Goal: Task Accomplishment & Management: Manage account settings

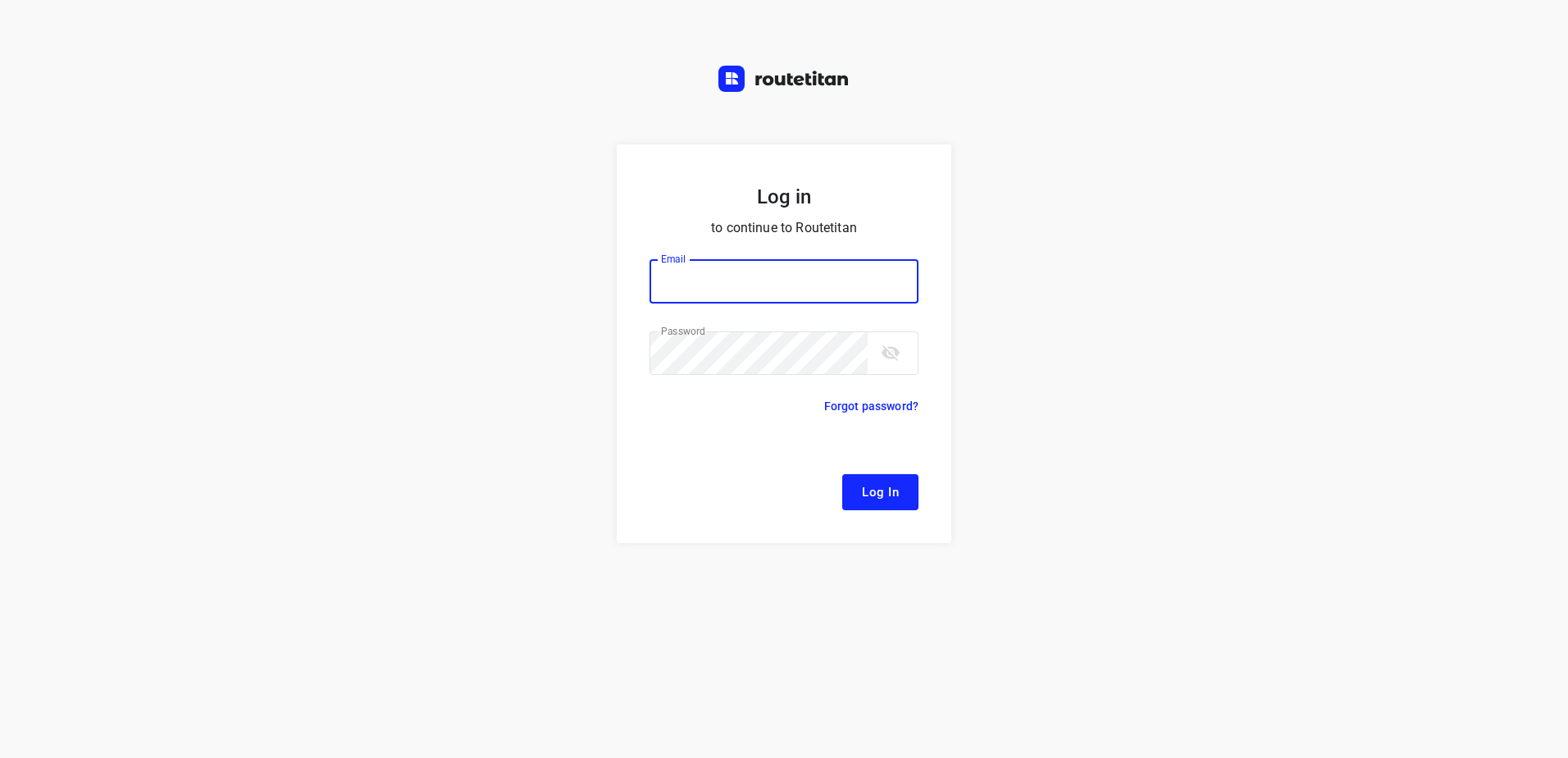
type input "remco@fruitopjewerk.nl"
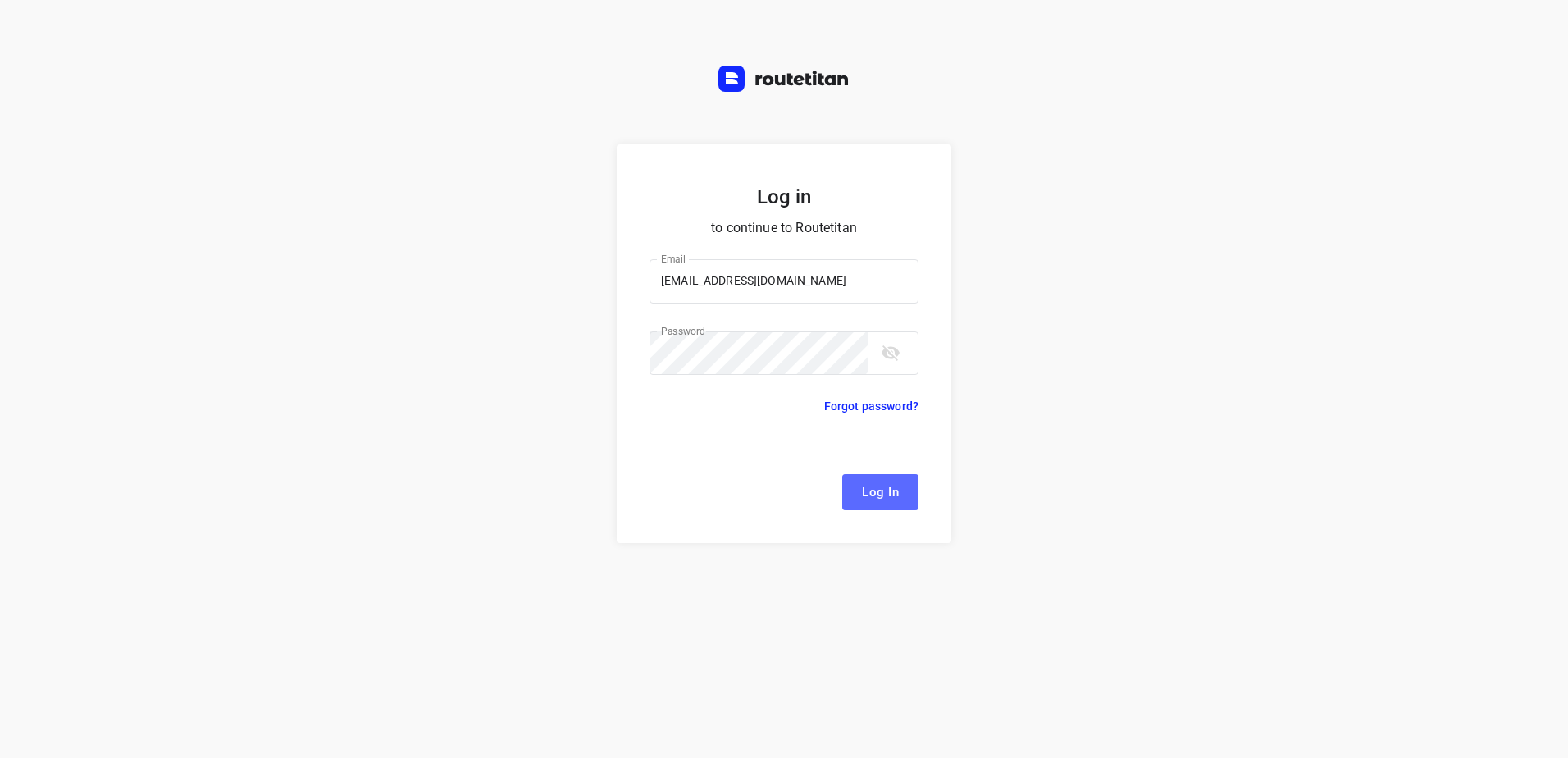
click at [891, 493] on span "Log In" at bounding box center [880, 491] width 37 height 21
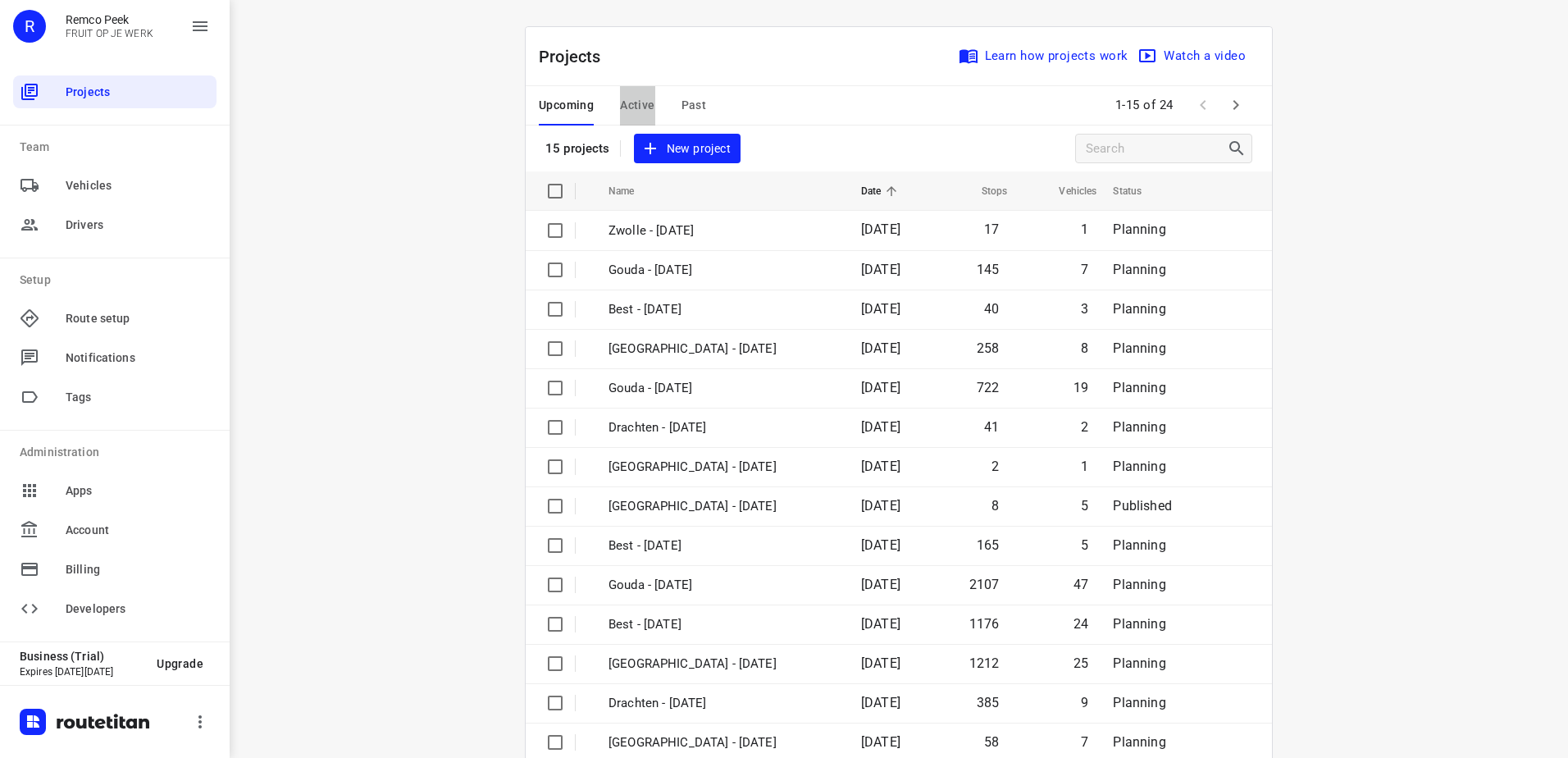
click at [634, 97] on span "Active" at bounding box center [637, 105] width 35 height 20
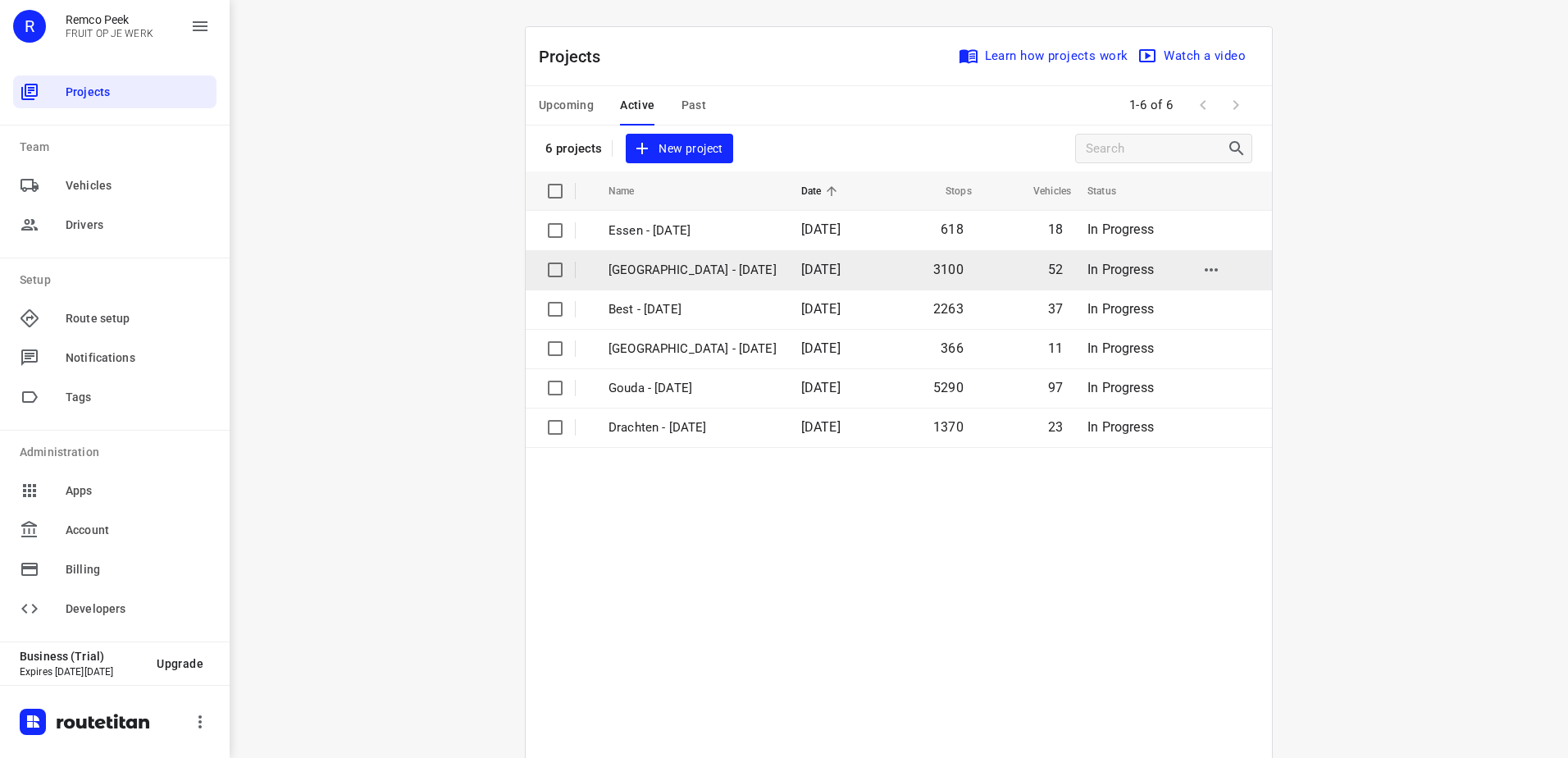
click at [673, 280] on td "[GEOGRAPHIC_DATA] - [DATE]" at bounding box center [690, 269] width 196 height 39
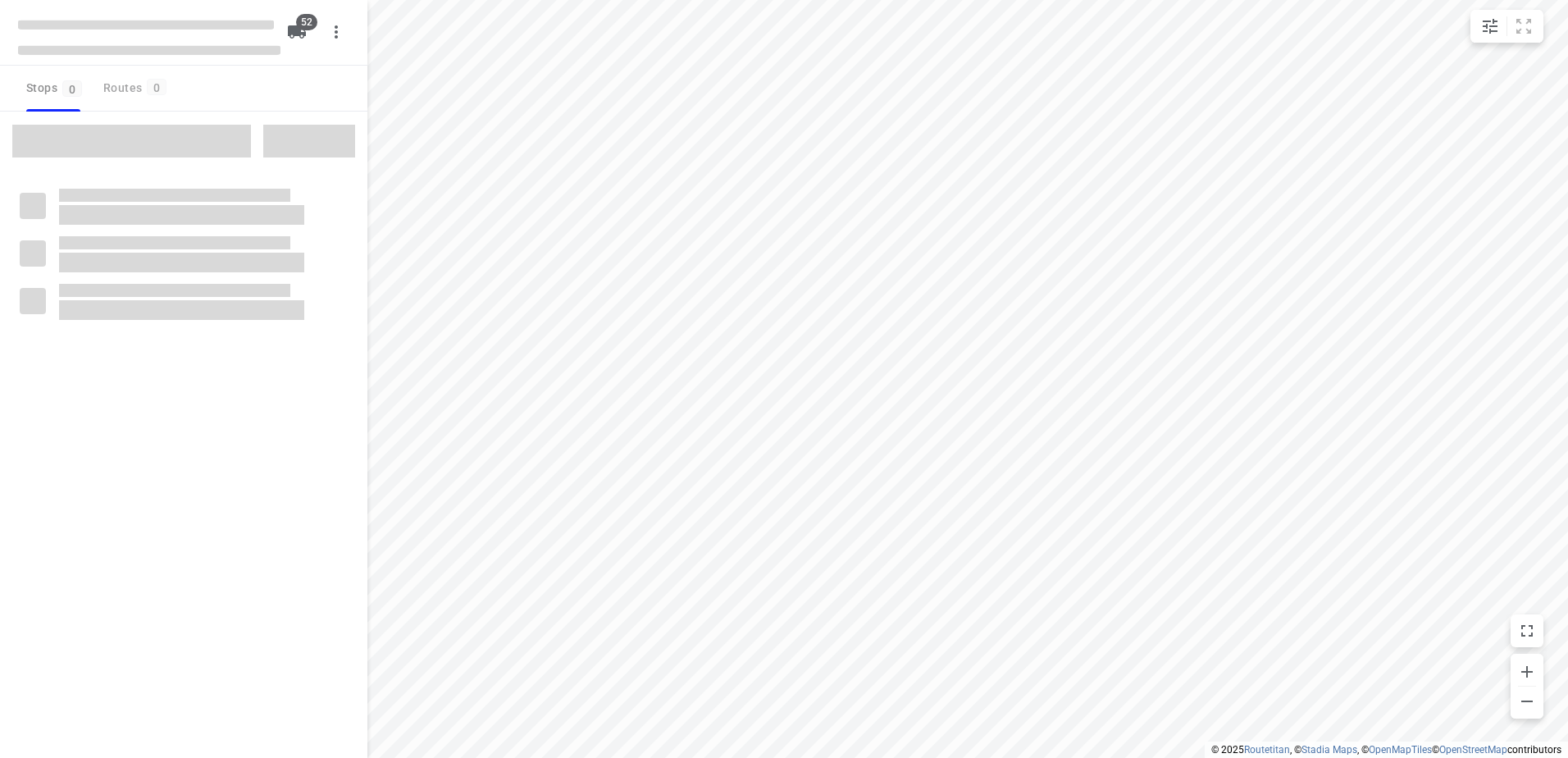
checkbox input "true"
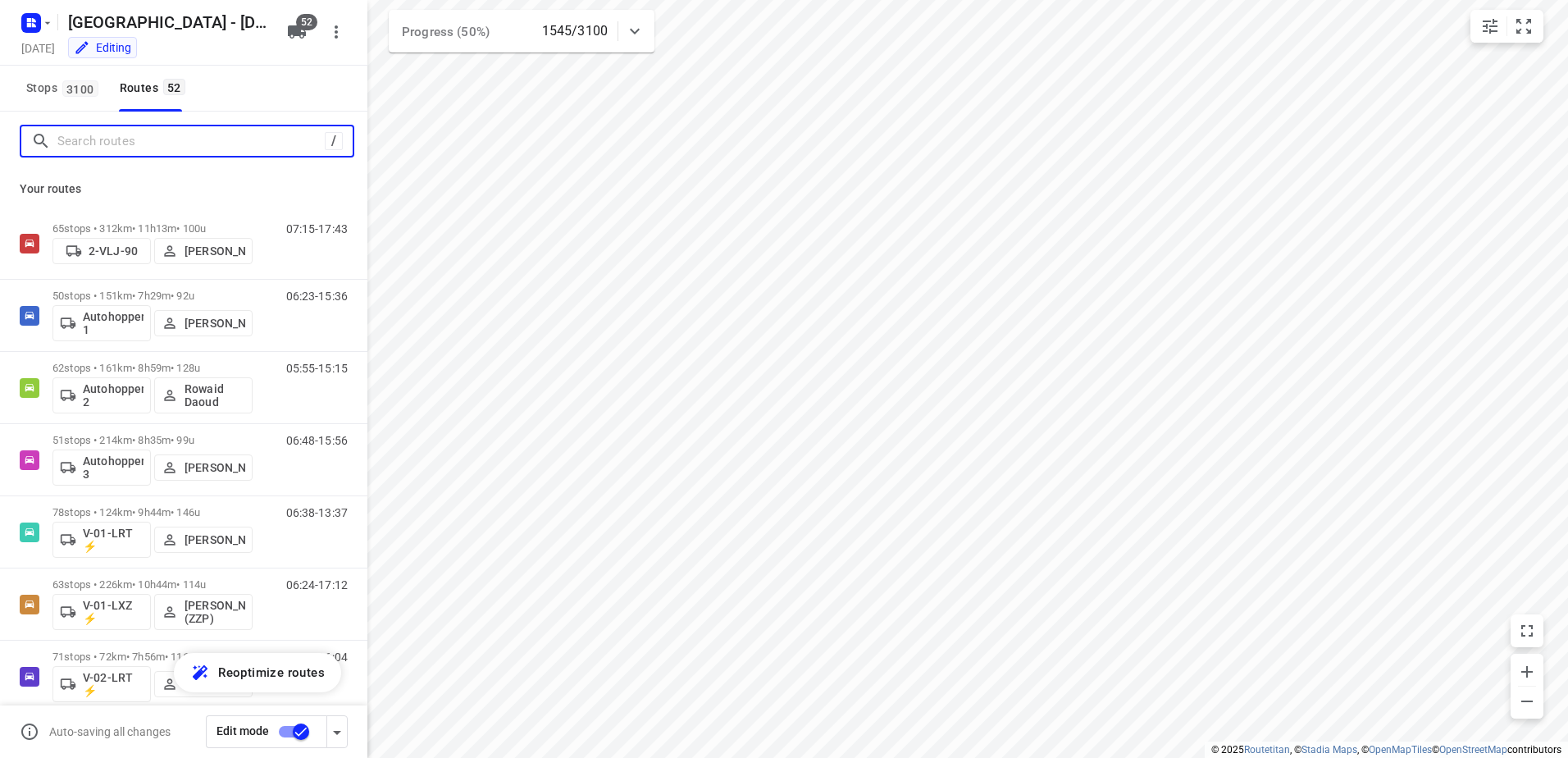
click at [149, 145] on input "Search routes" at bounding box center [191, 141] width 268 height 25
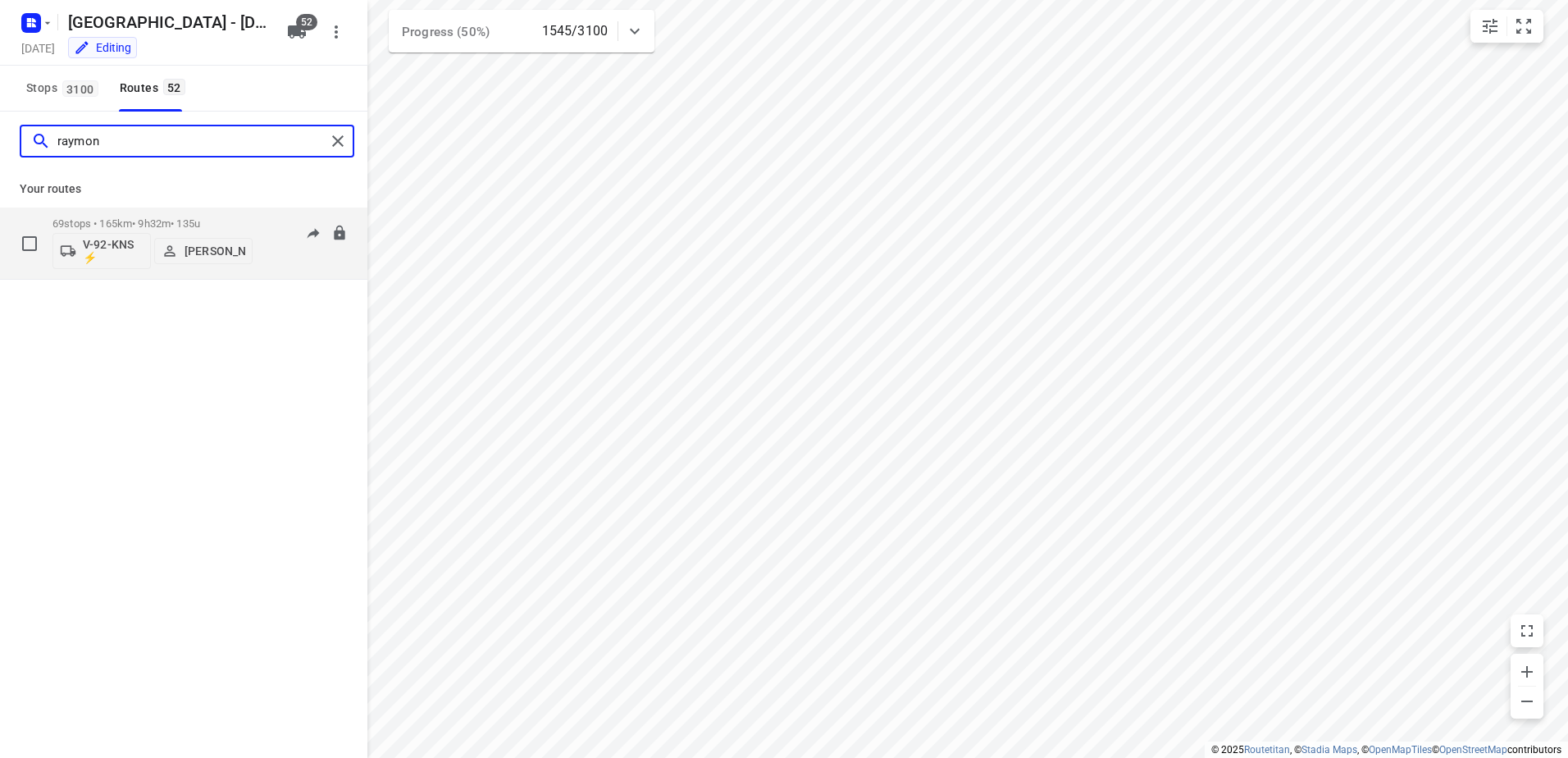
type input "raymon"
click at [195, 211] on div "69 stops • 165km • 9h32m • 135u V-92-KNS ⚡ Raymond Blom" at bounding box center [152, 243] width 200 height 68
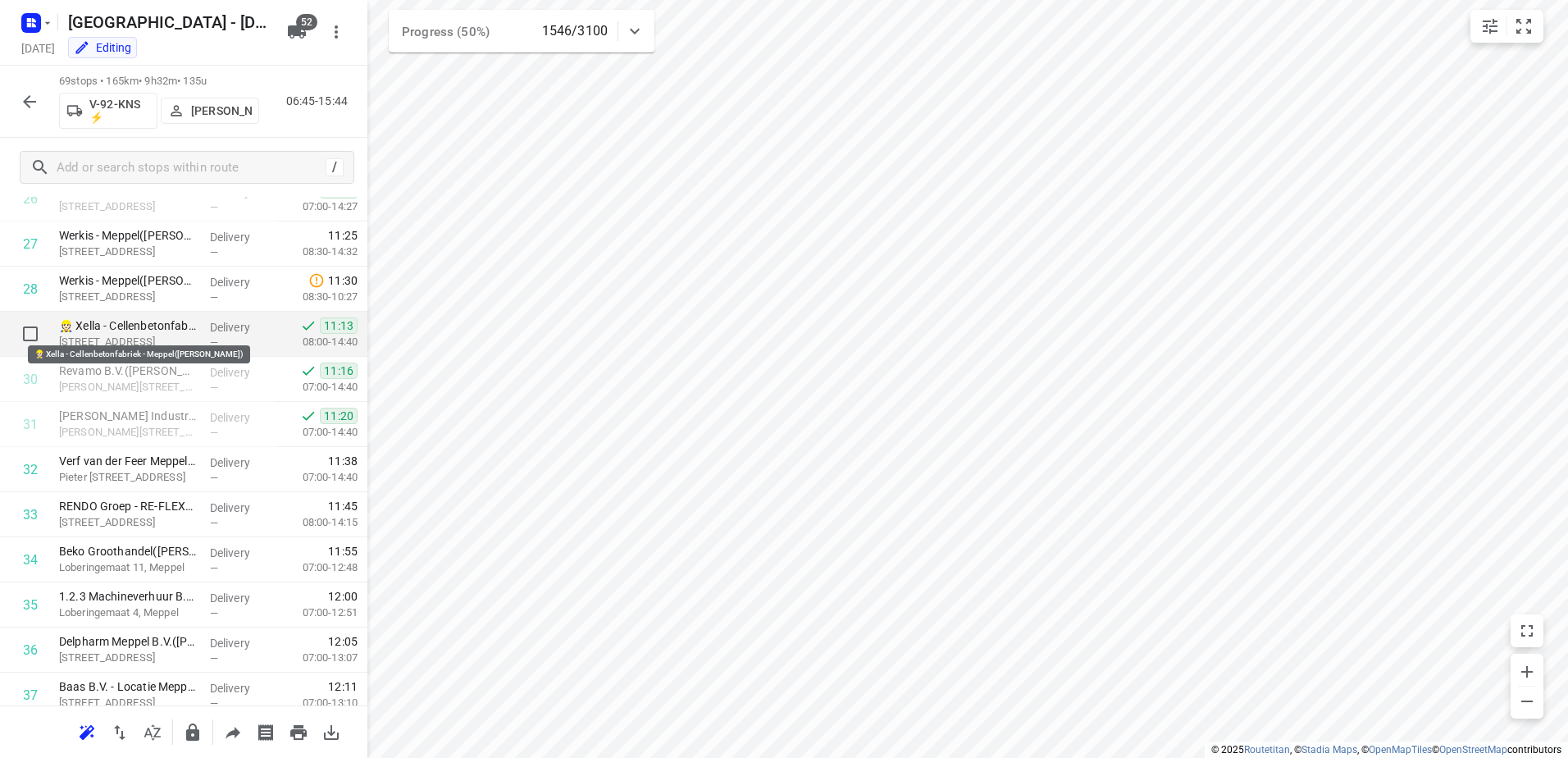
scroll to position [1148, 0]
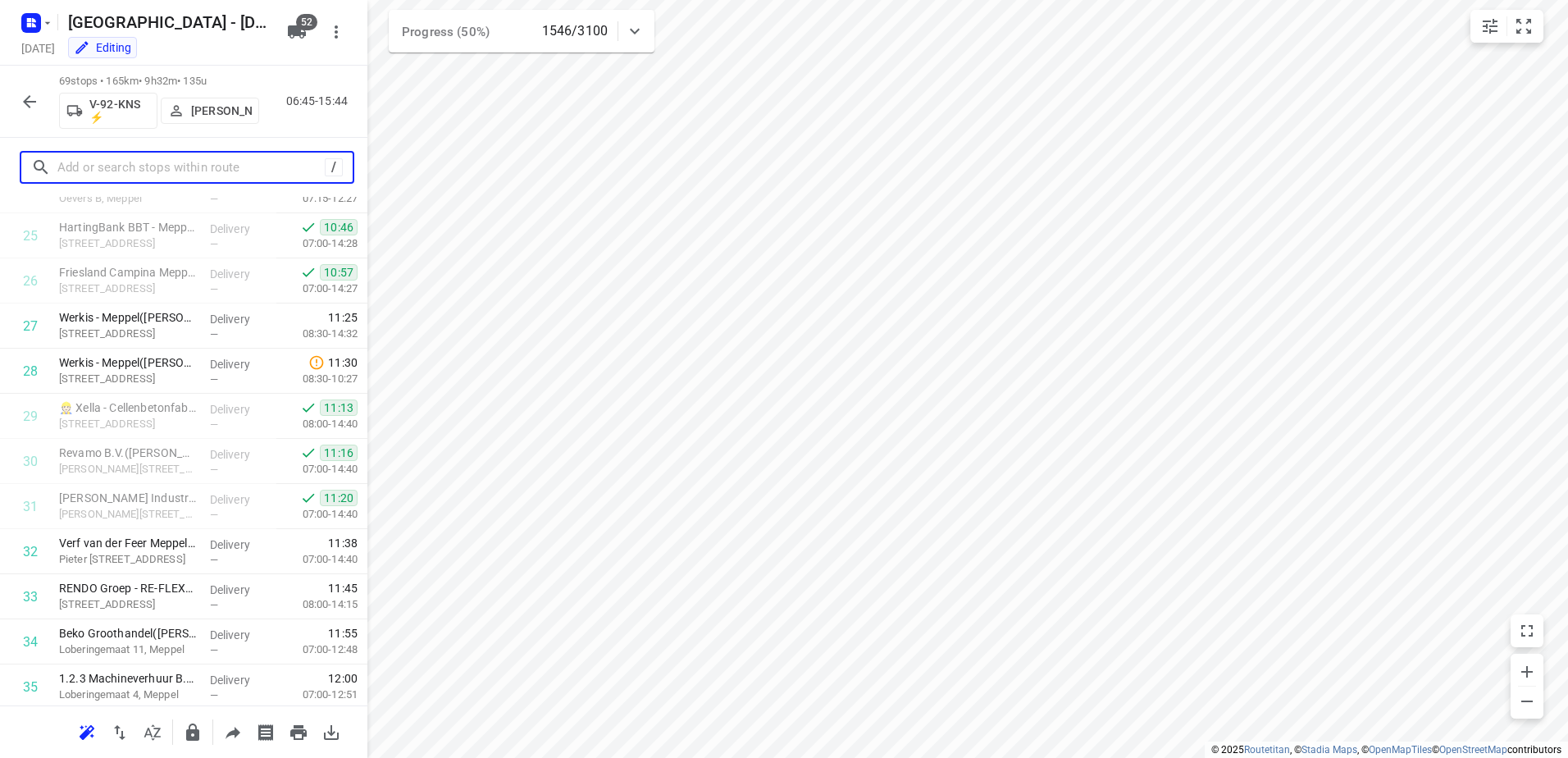
click at [171, 168] on input "text" at bounding box center [191, 167] width 268 height 25
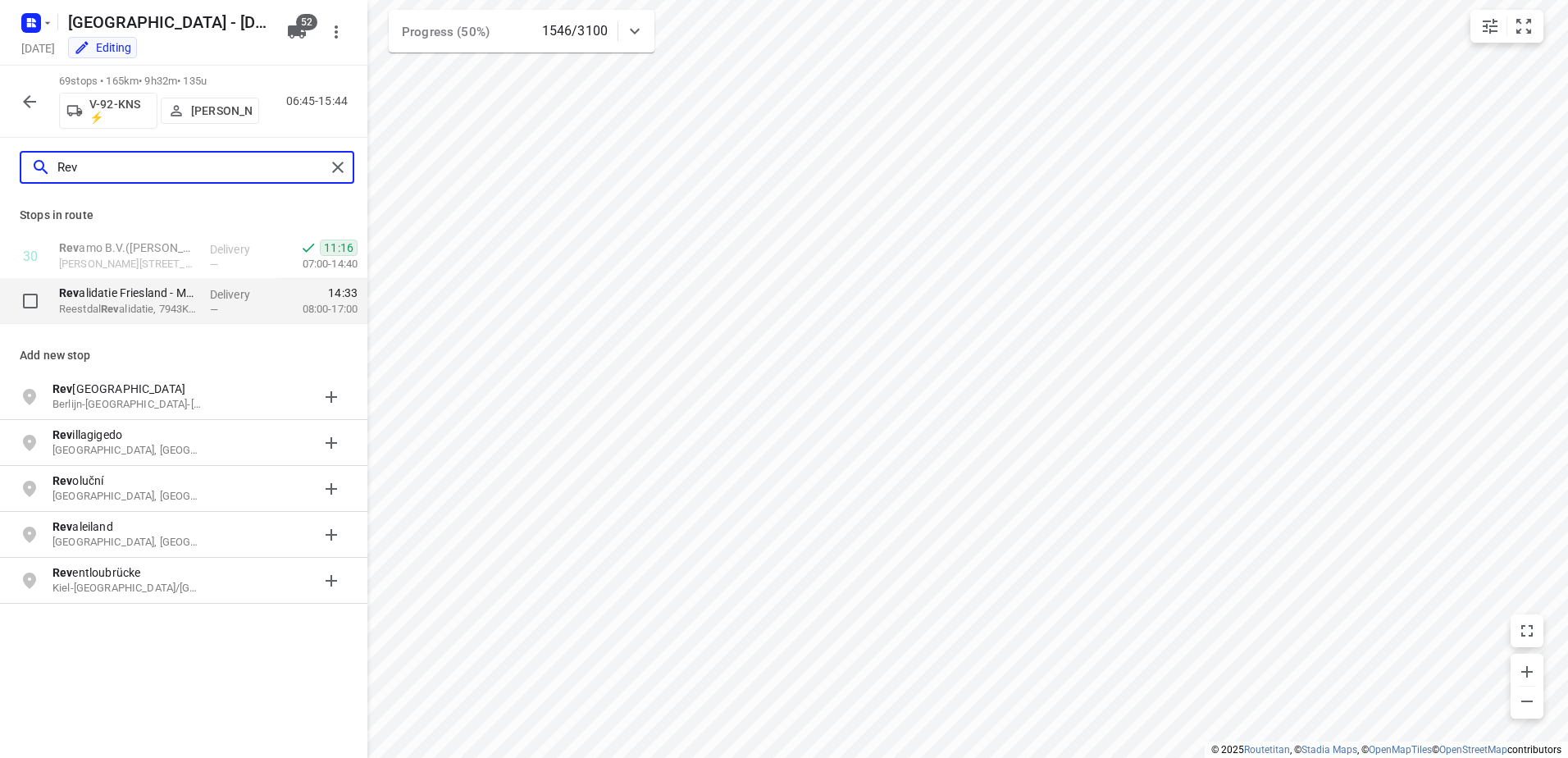
type input "Rev"
click at [162, 293] on p "Rev alidatie Friesland - Meppel(Liset de Jong)" at bounding box center [127, 292] width 138 height 16
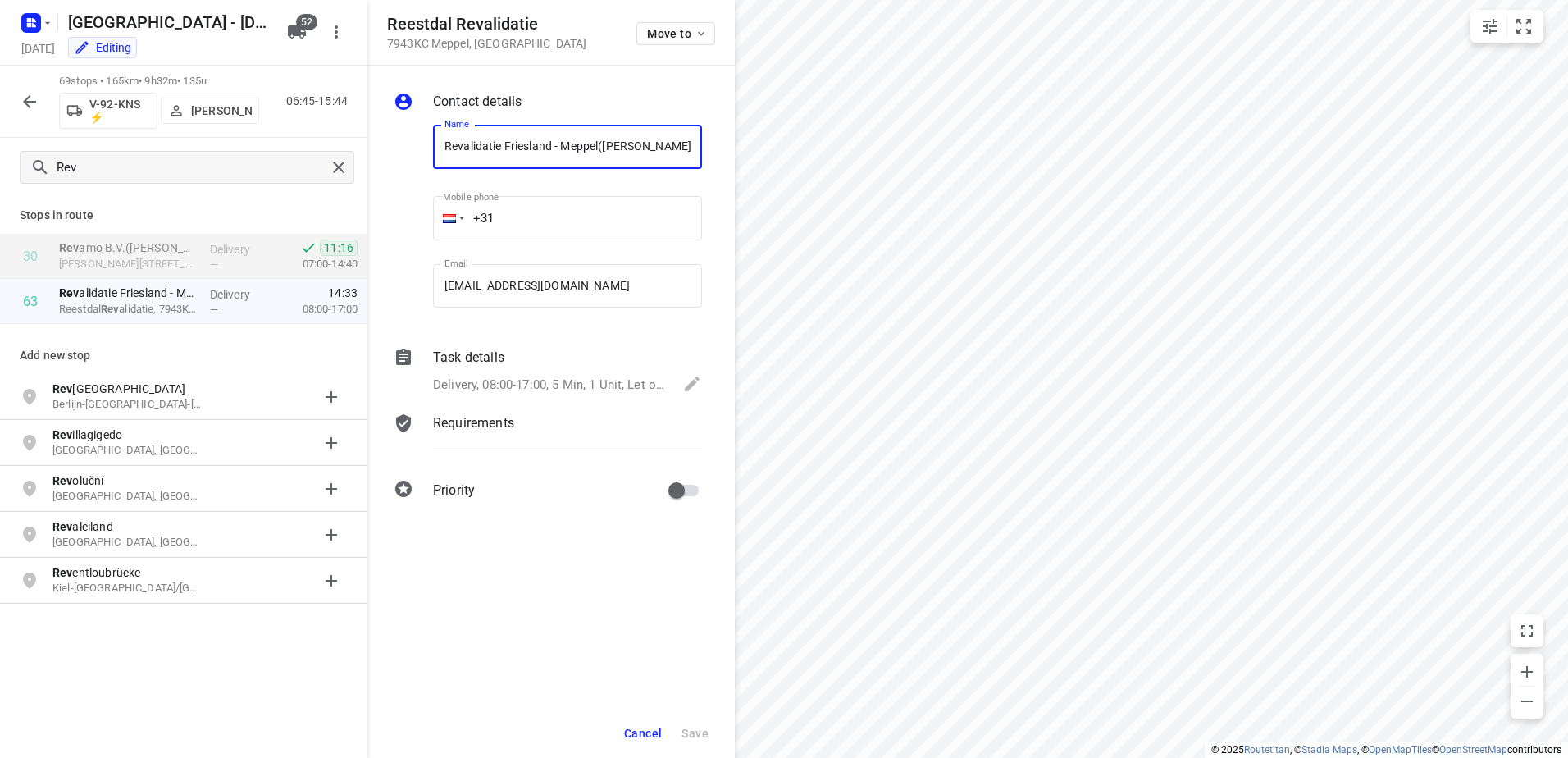
click at [535, 360] on div "Task details" at bounding box center [567, 357] width 269 height 20
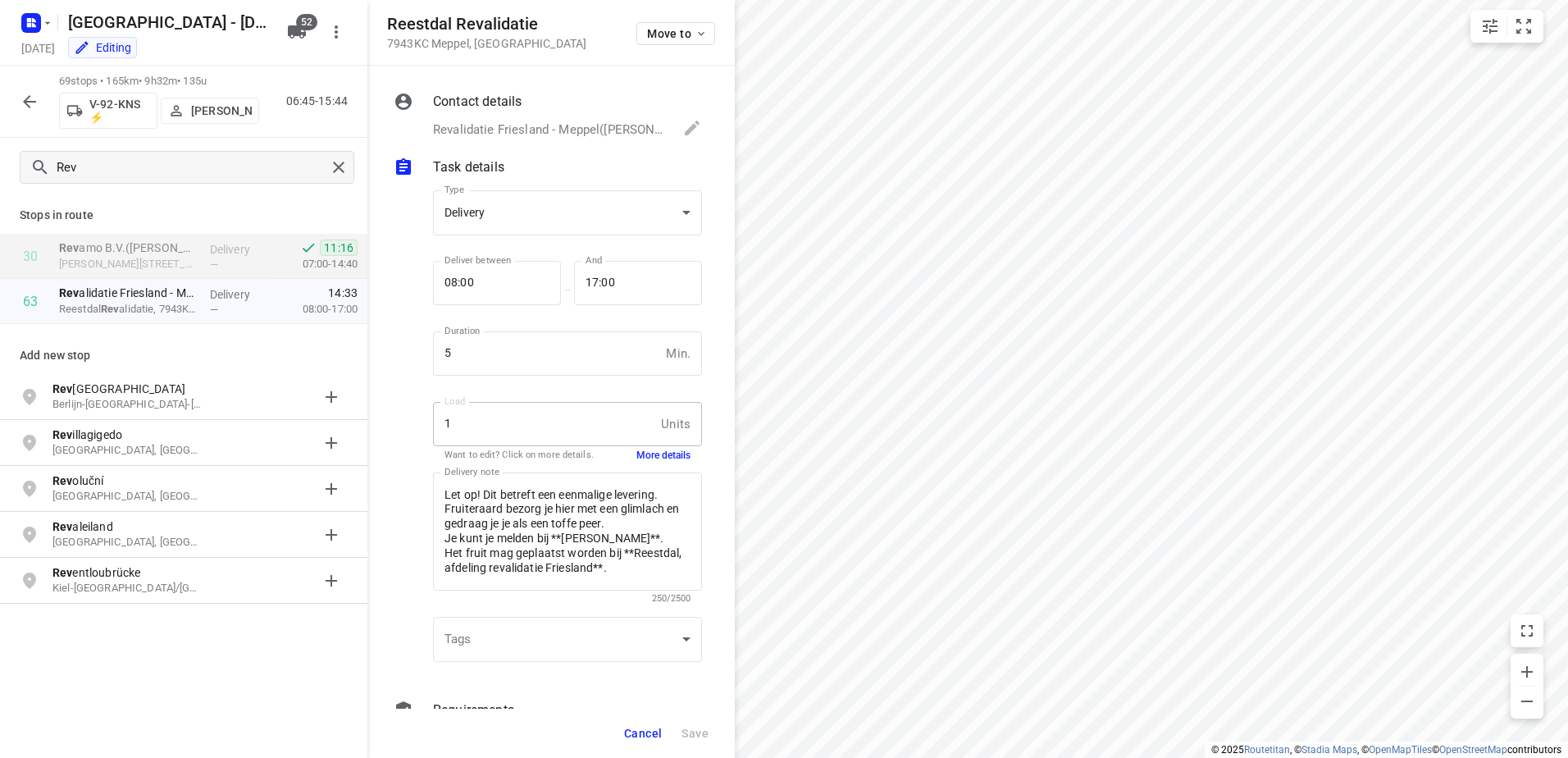
click at [643, 459] on button "More details" at bounding box center [664, 455] width 54 height 14
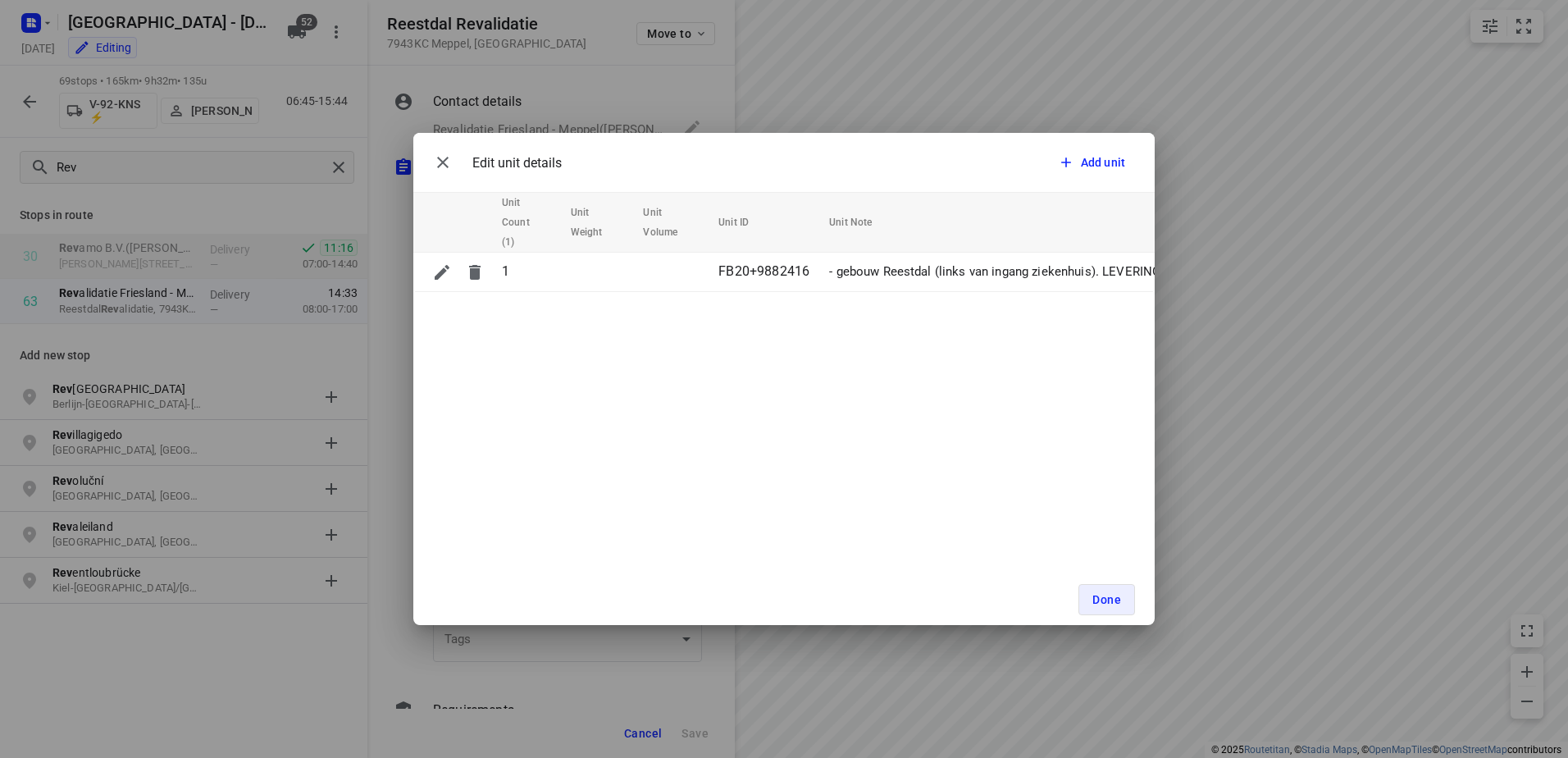
click at [722, 103] on div "Edit unit details Add unit Unit Count (1) Unit Weight Unit Volume Unit ID Unit …" at bounding box center [784, 379] width 1568 height 758
click at [1095, 601] on span "Done" at bounding box center [1107, 599] width 29 height 13
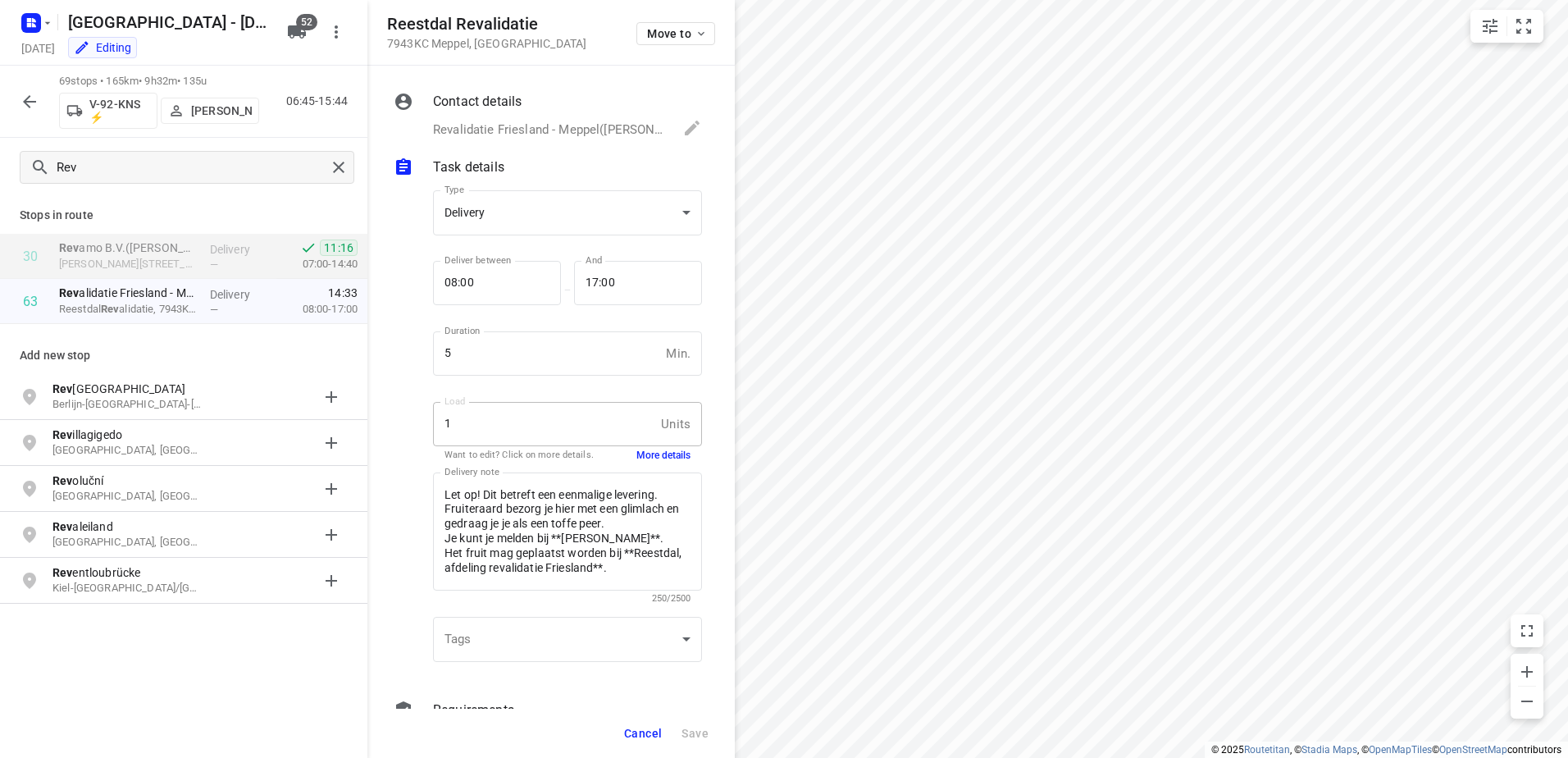
click at [34, 93] on icon "button" at bounding box center [29, 101] width 20 height 20
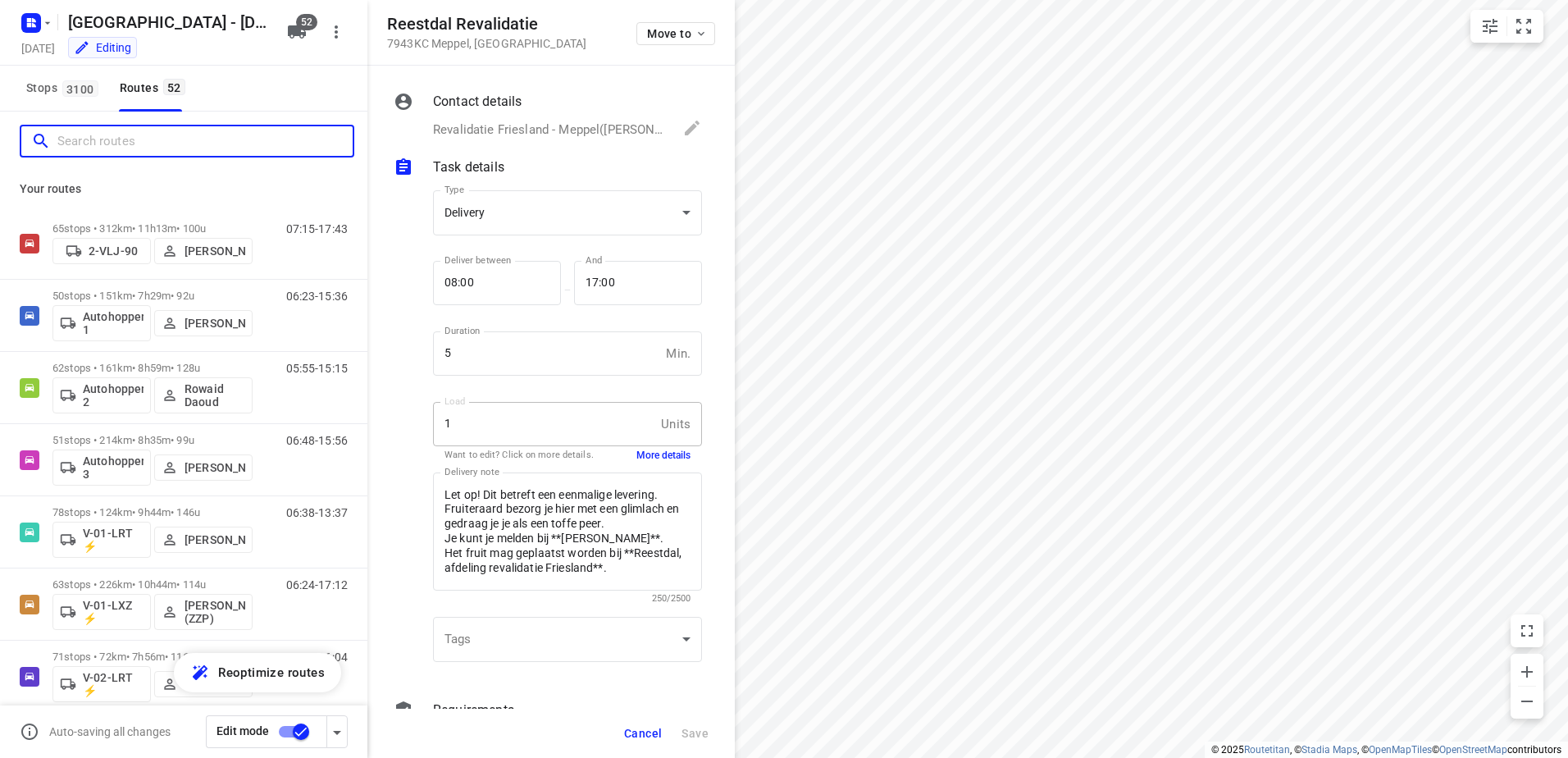
click at [167, 145] on input "Search routes" at bounding box center [205, 141] width 295 height 25
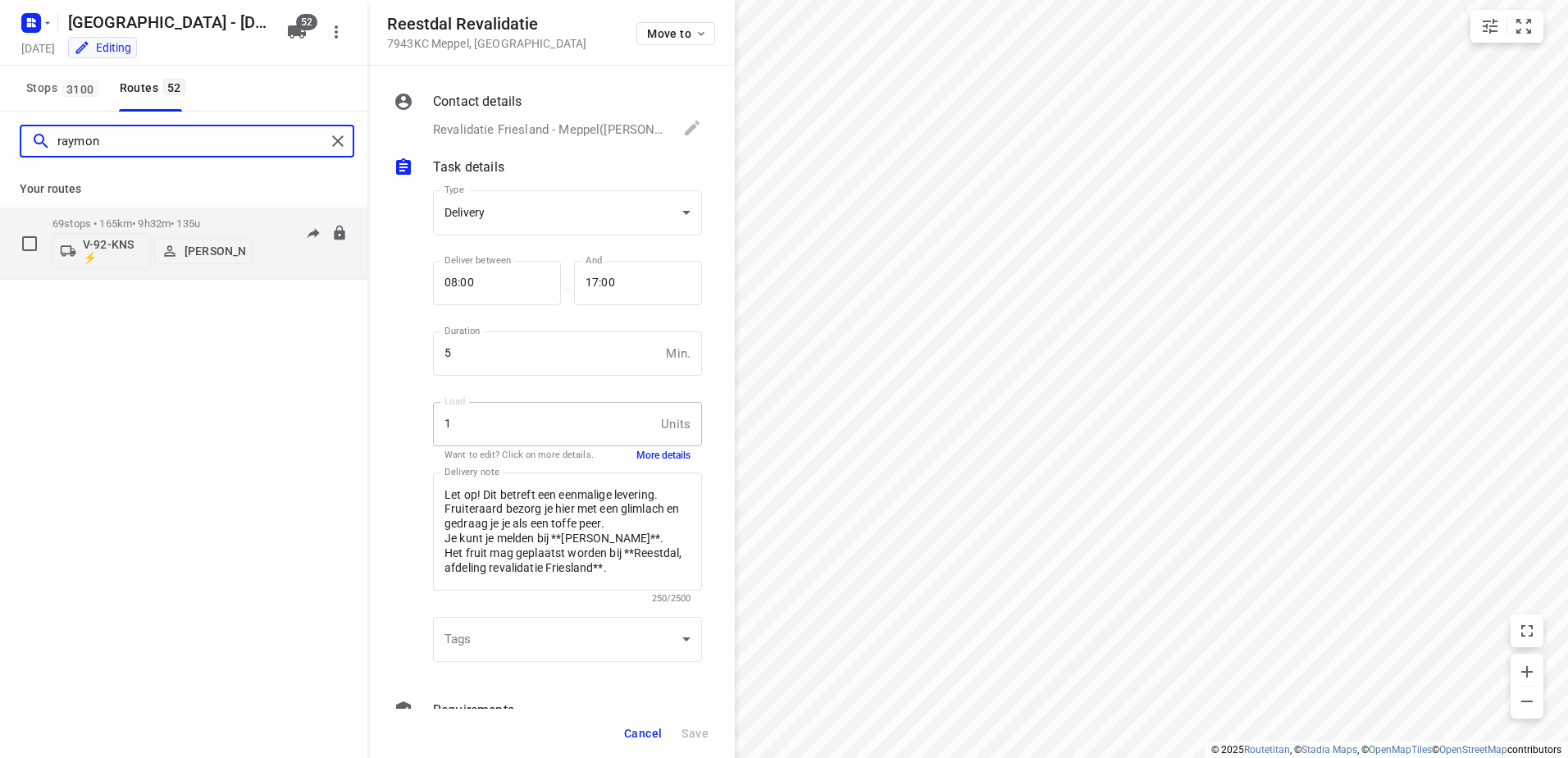
type input "raymon"
click at [192, 215] on div "69 stops • 165km • 9h32m • 135u V-92-KNS ⚡ Raymond Blom" at bounding box center [152, 243] width 200 height 68
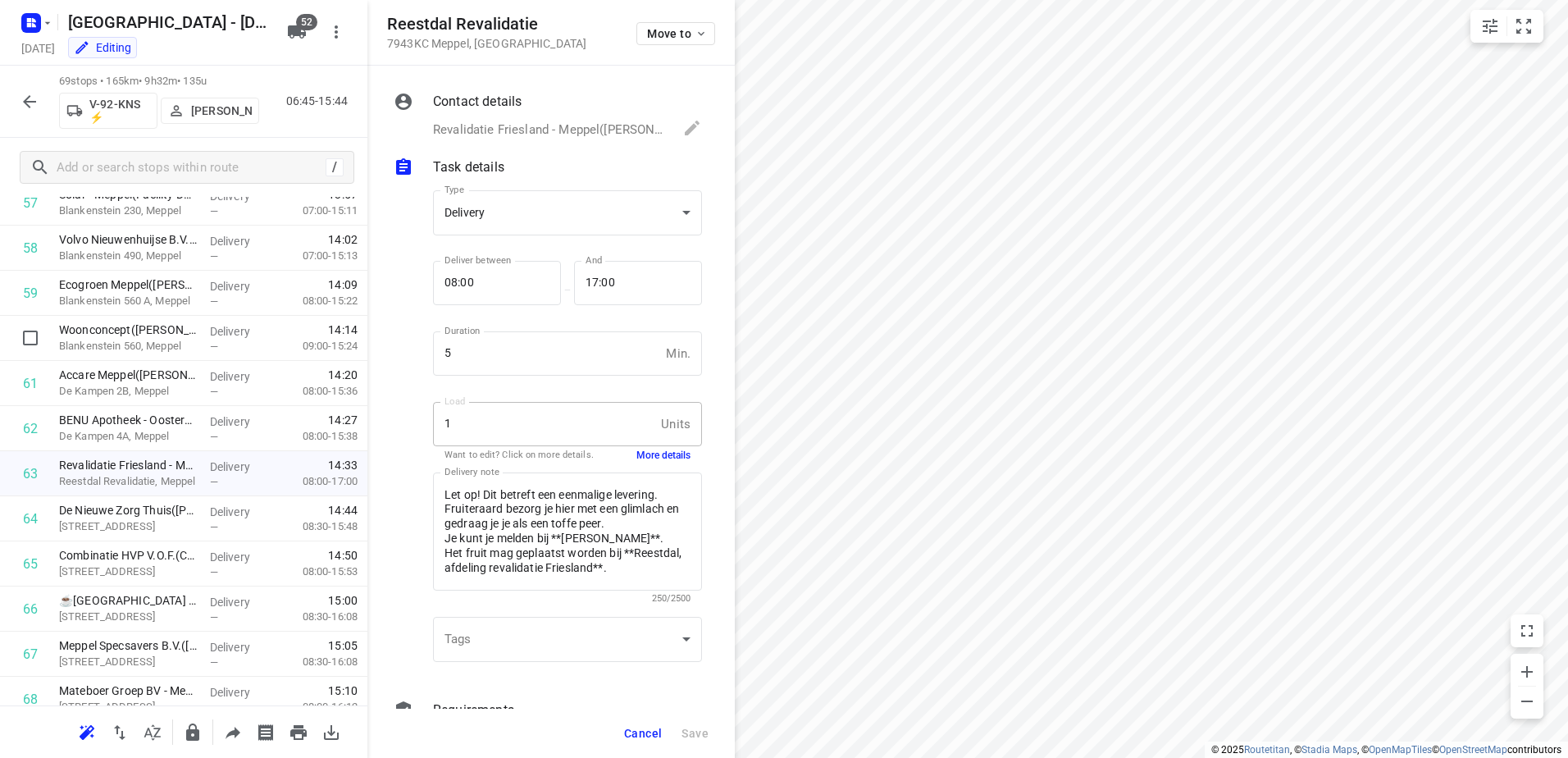
scroll to position [2730, 0]
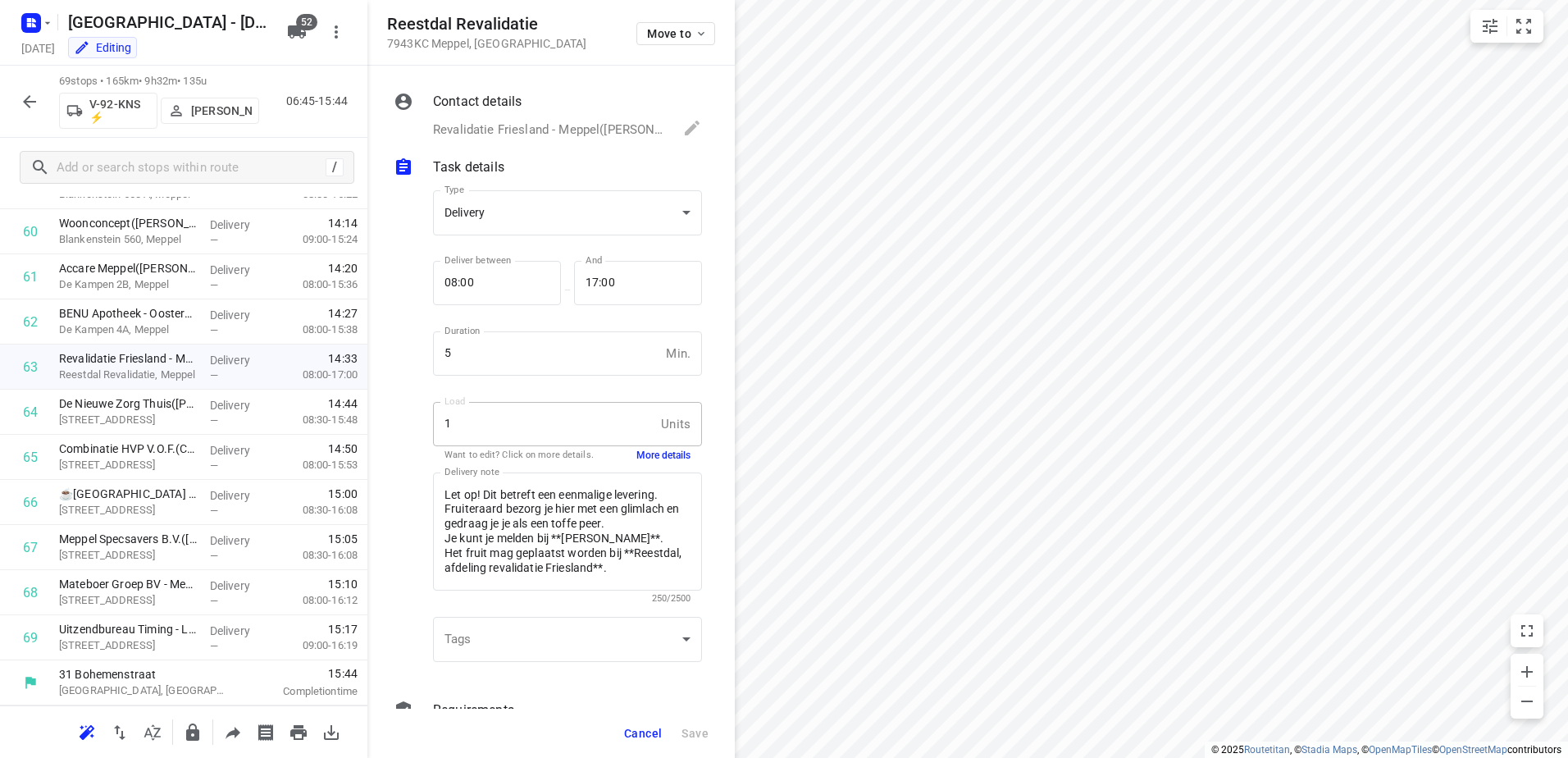
click at [637, 455] on button "More details" at bounding box center [664, 455] width 54 height 14
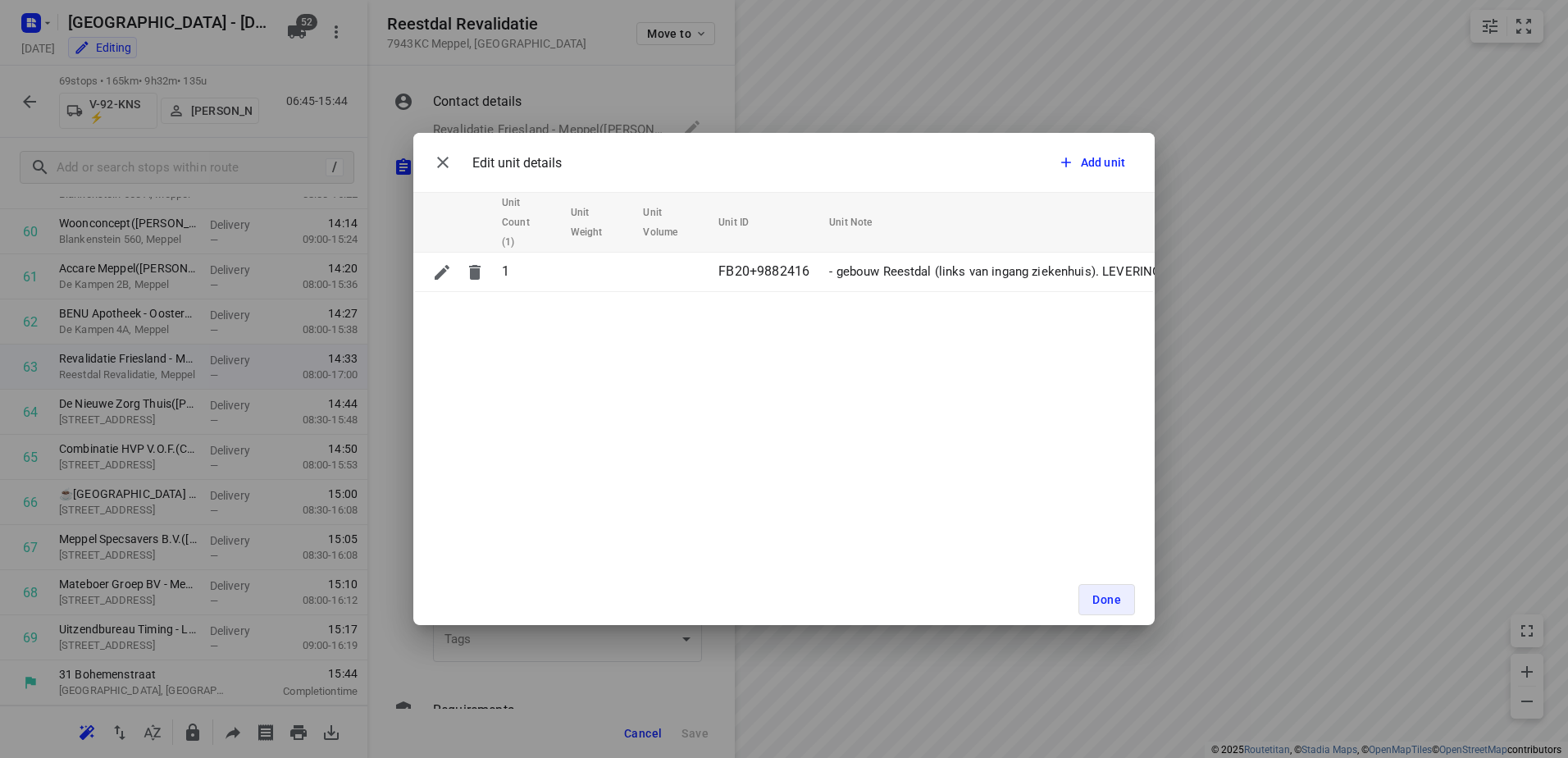
click at [609, 670] on div "Edit unit details Add unit Unit Count (1) Unit Weight Unit Volume Unit ID Unit …" at bounding box center [784, 379] width 1568 height 758
click at [1102, 604] on span "Done" at bounding box center [1107, 599] width 29 height 13
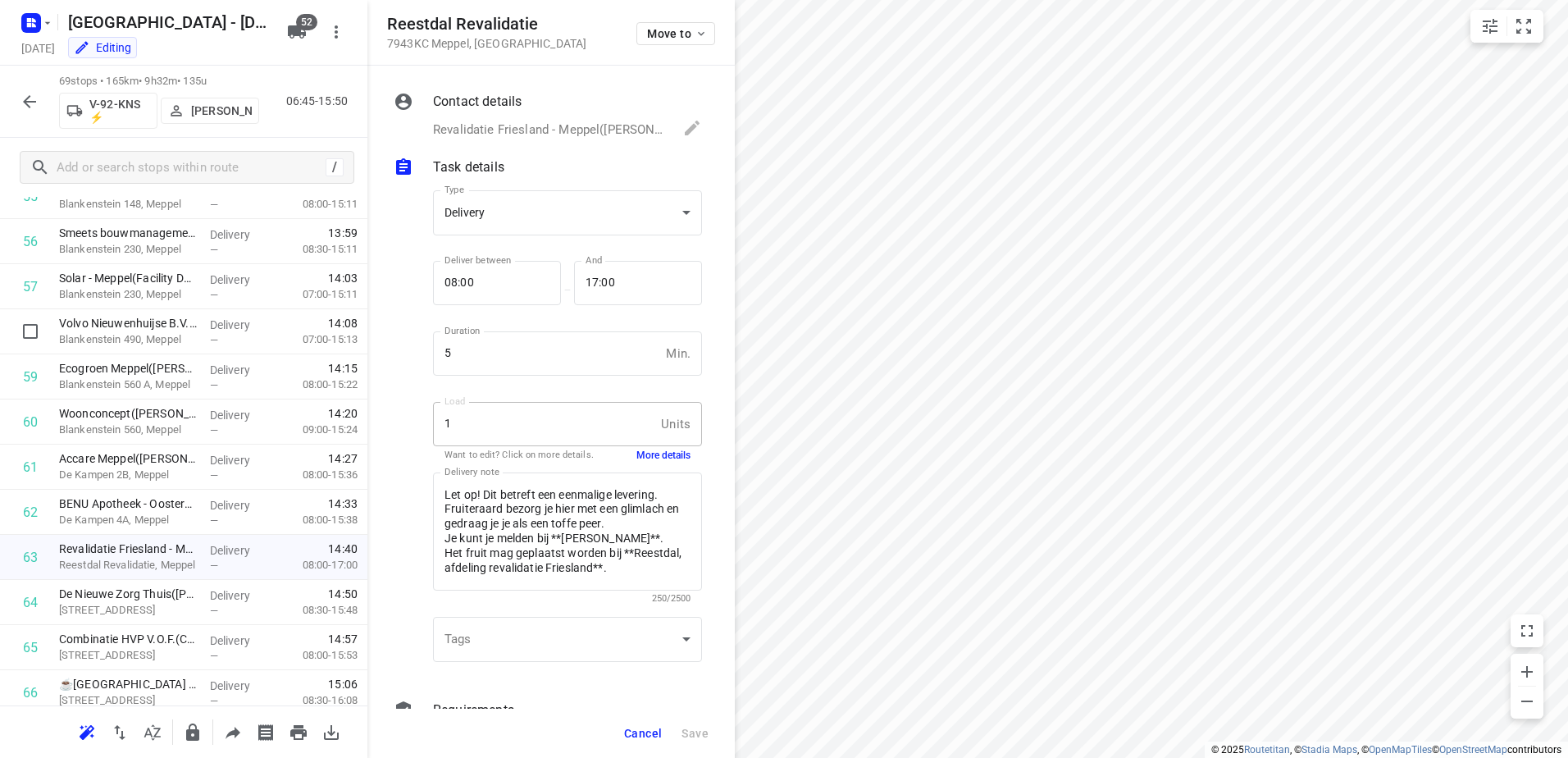
scroll to position [2566, 0]
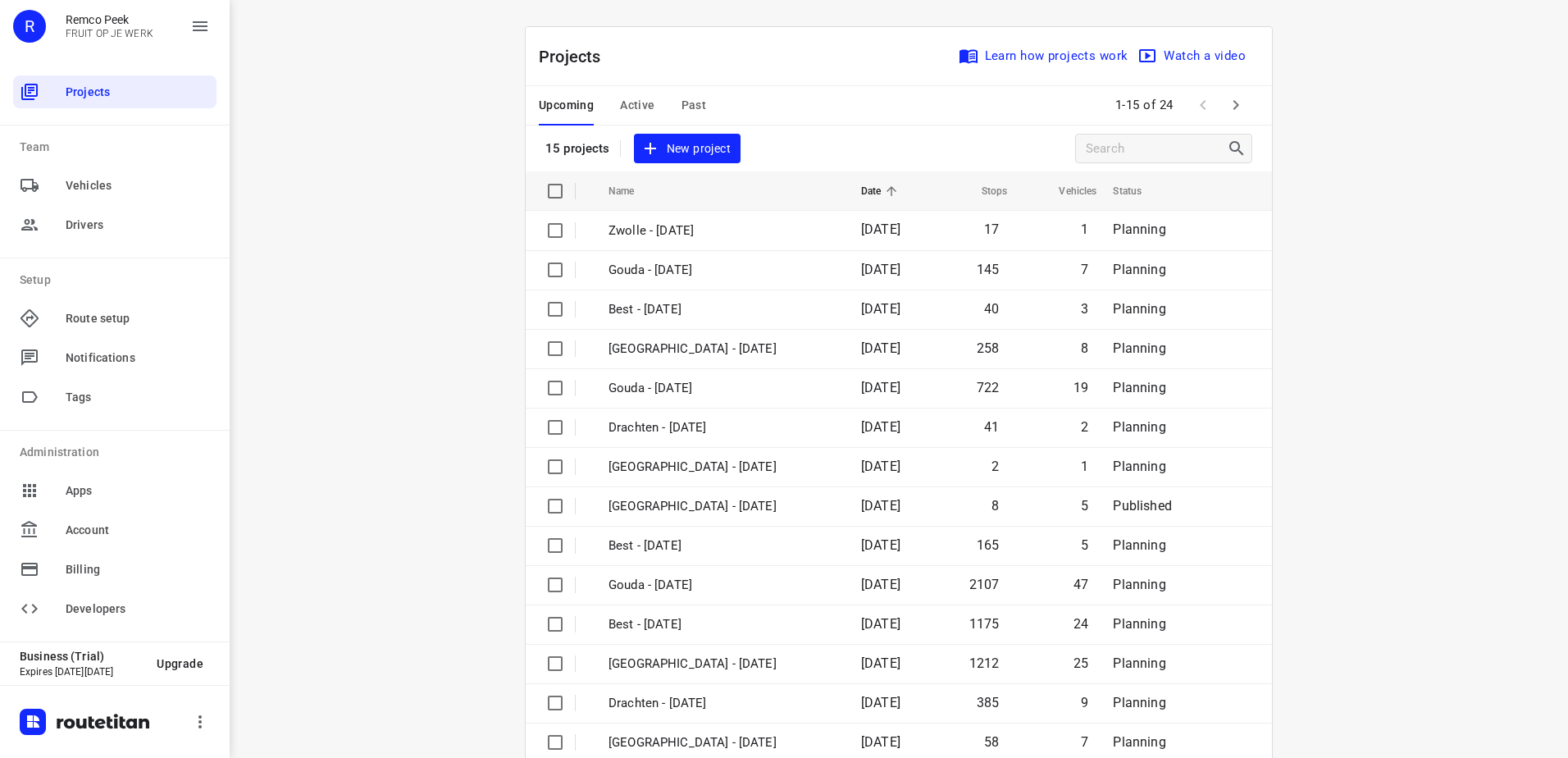
click at [648, 106] on span "Active" at bounding box center [637, 105] width 35 height 20
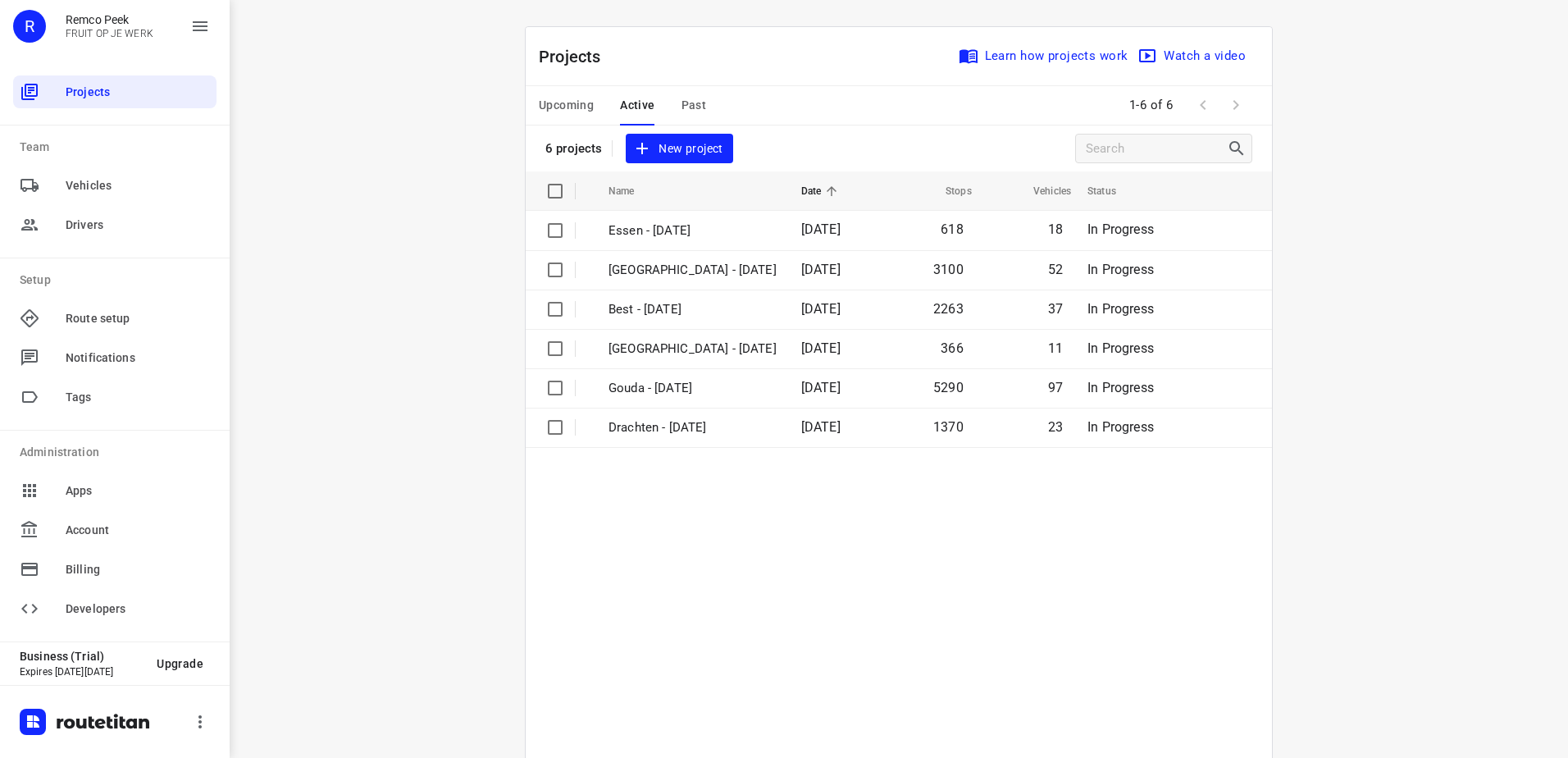
click at [558, 111] on span "Upcoming" at bounding box center [566, 105] width 55 height 20
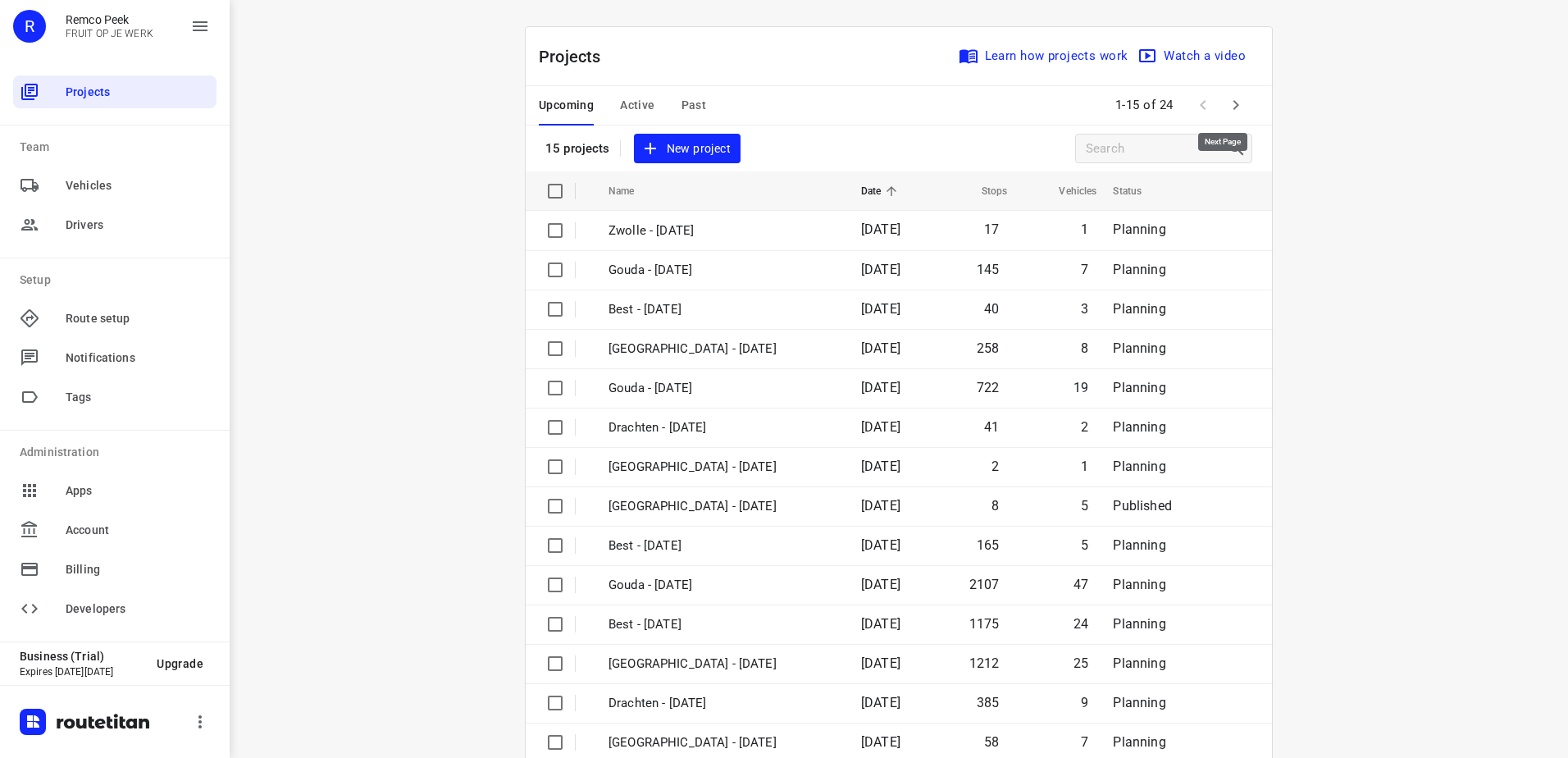
click at [1234, 102] on icon "button" at bounding box center [1236, 105] width 20 height 20
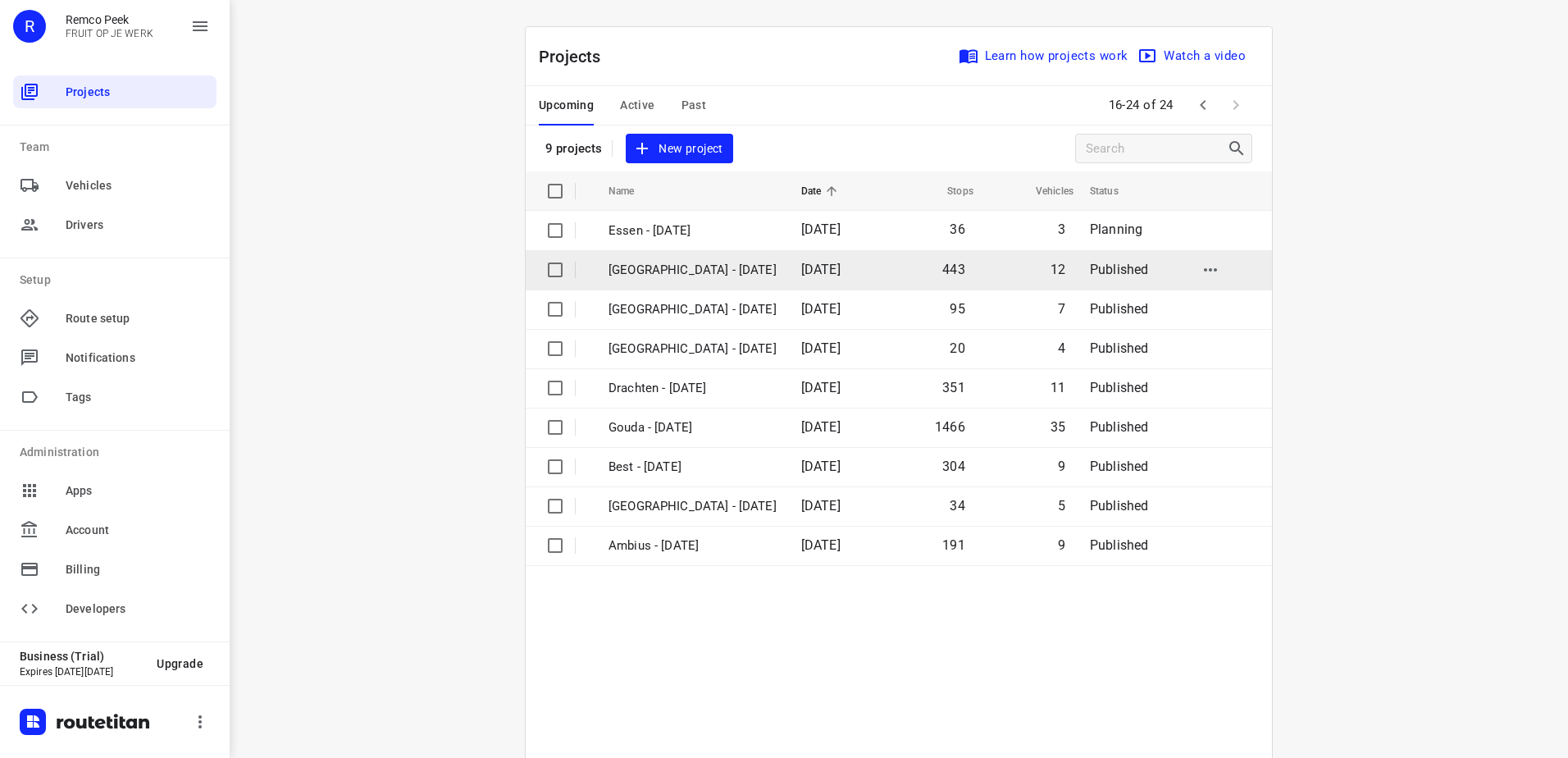
click at [676, 263] on p "[GEOGRAPHIC_DATA] - [DATE]" at bounding box center [693, 270] width 168 height 19
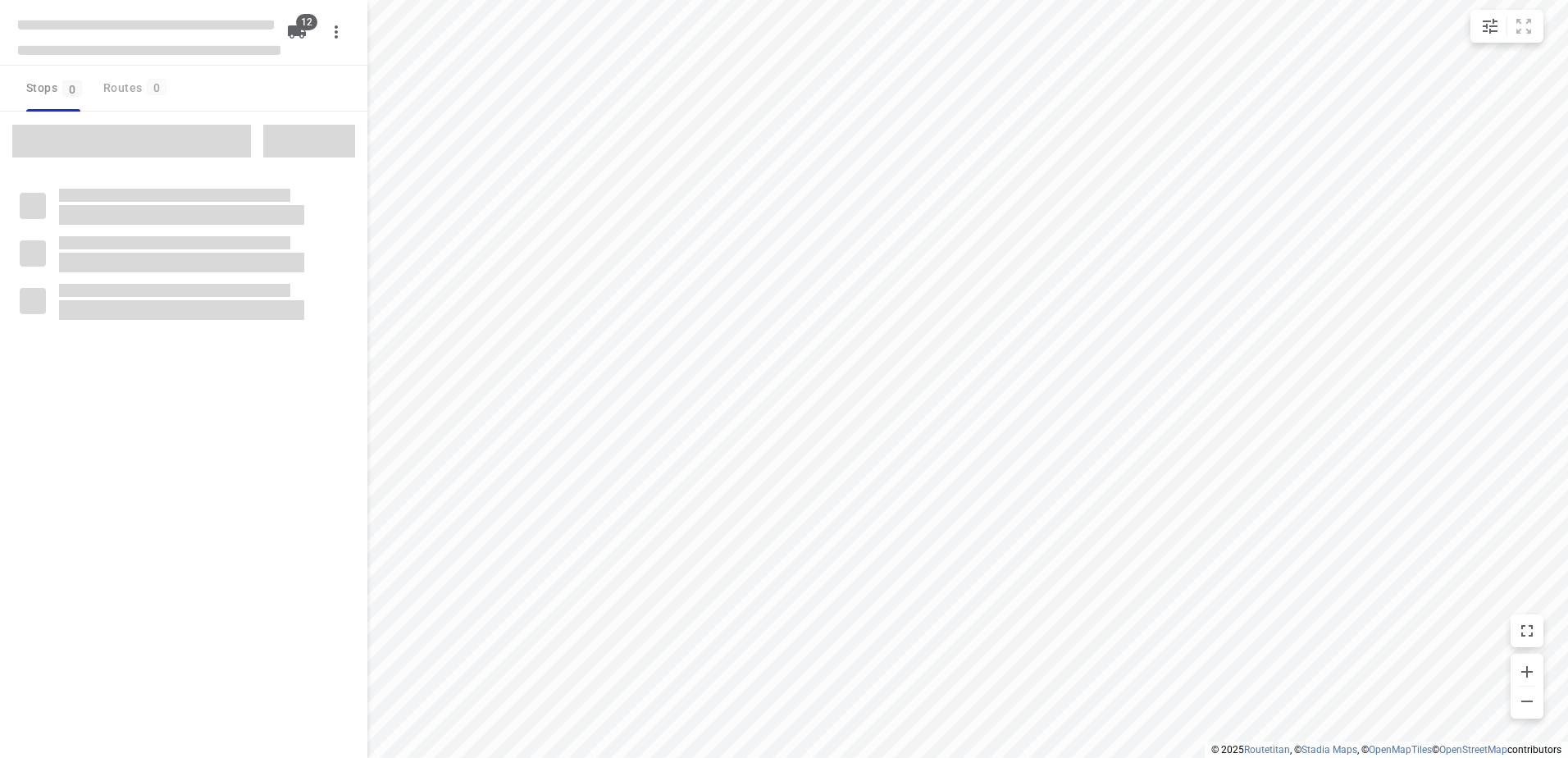
checkbox input "true"
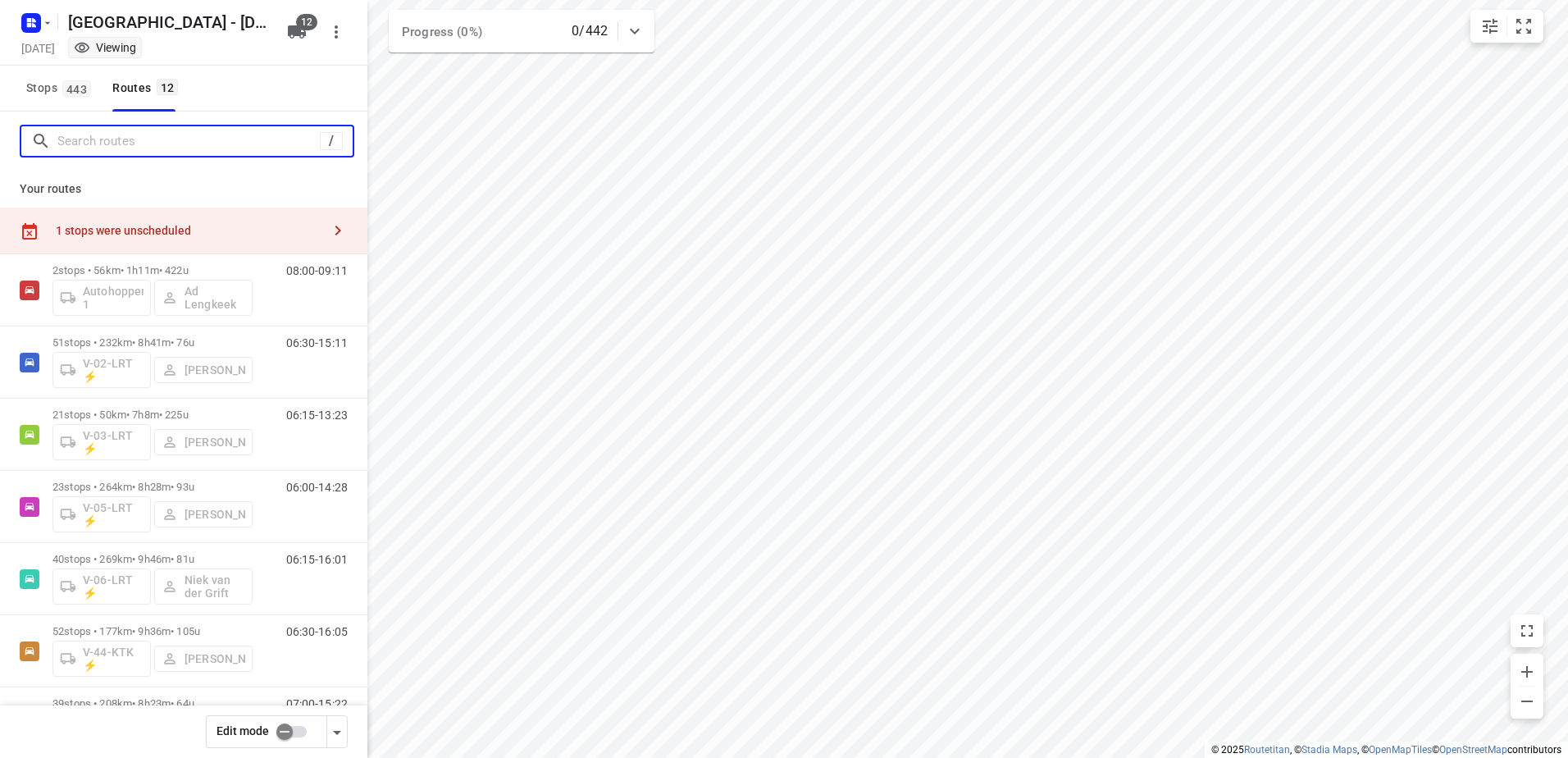
click at [167, 140] on input "Search routes" at bounding box center [189, 141] width 263 height 25
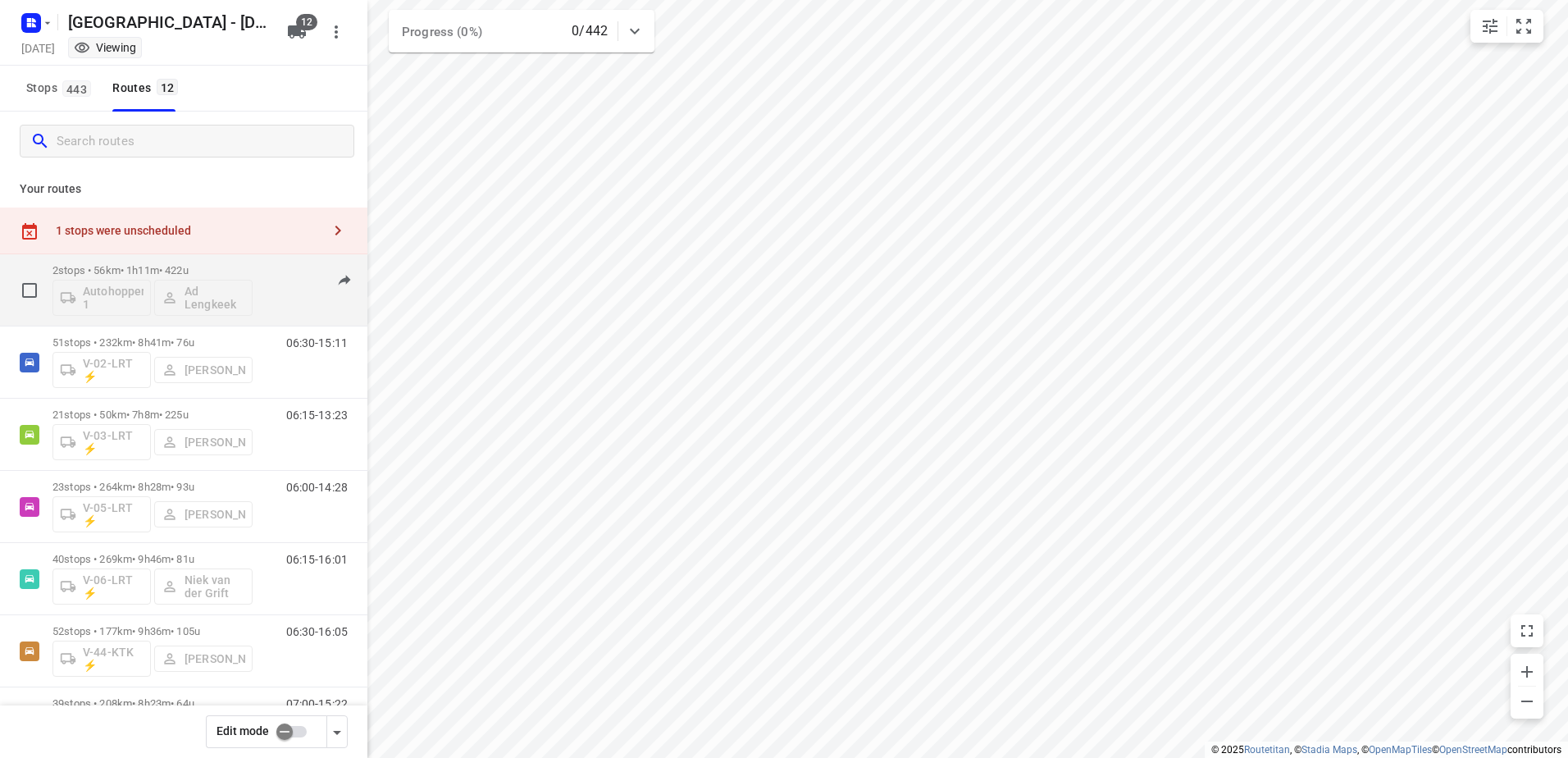
click at [190, 263] on div "2 stops • 56km • 1h11m • 422u Autohopper 1 Ad Lengkeek" at bounding box center [152, 290] width 200 height 68
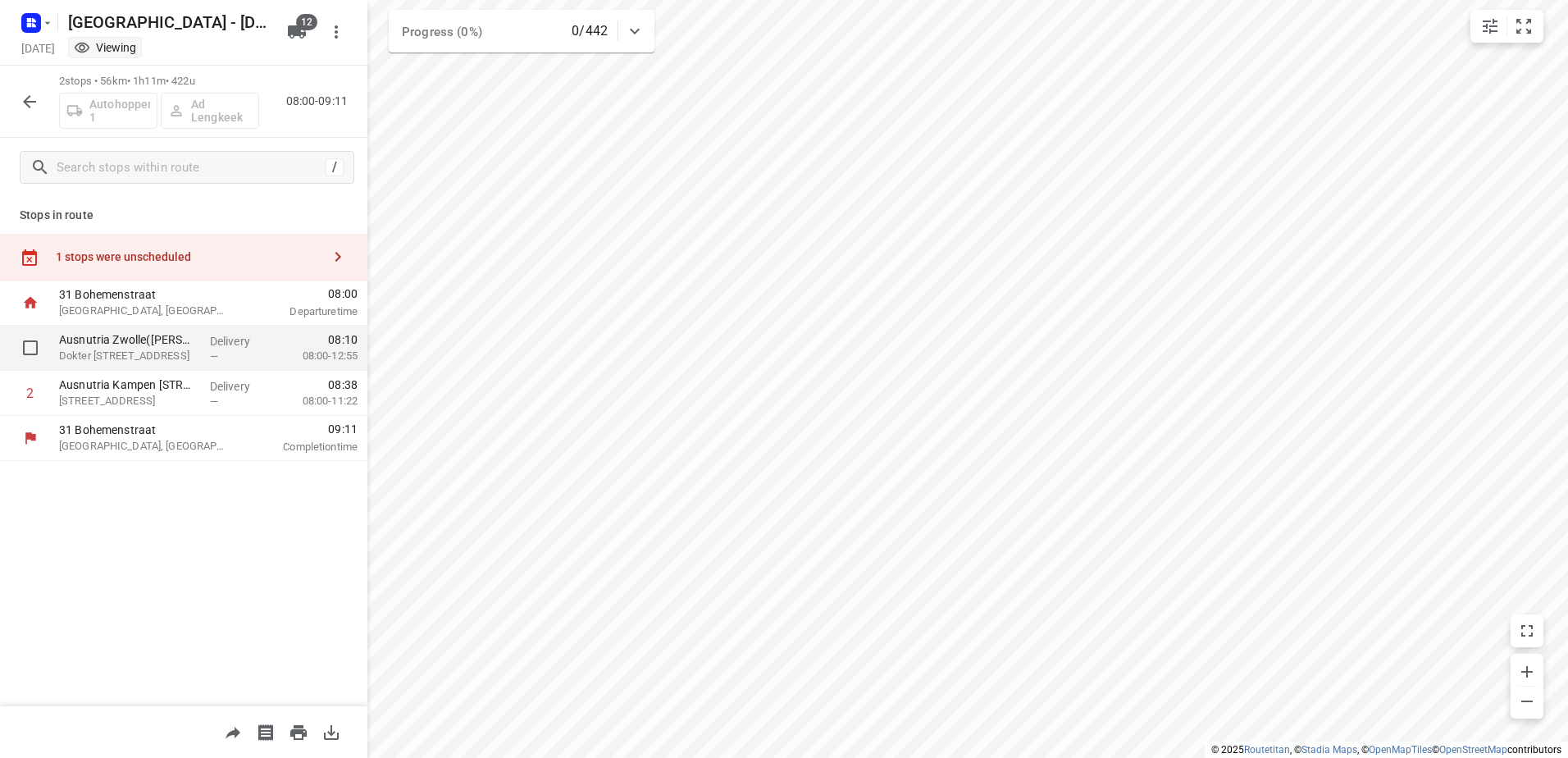
click at [174, 344] on p "Ausnutria Zwolle(Gwendolyn Van den Akker)" at bounding box center [127, 339] width 138 height 16
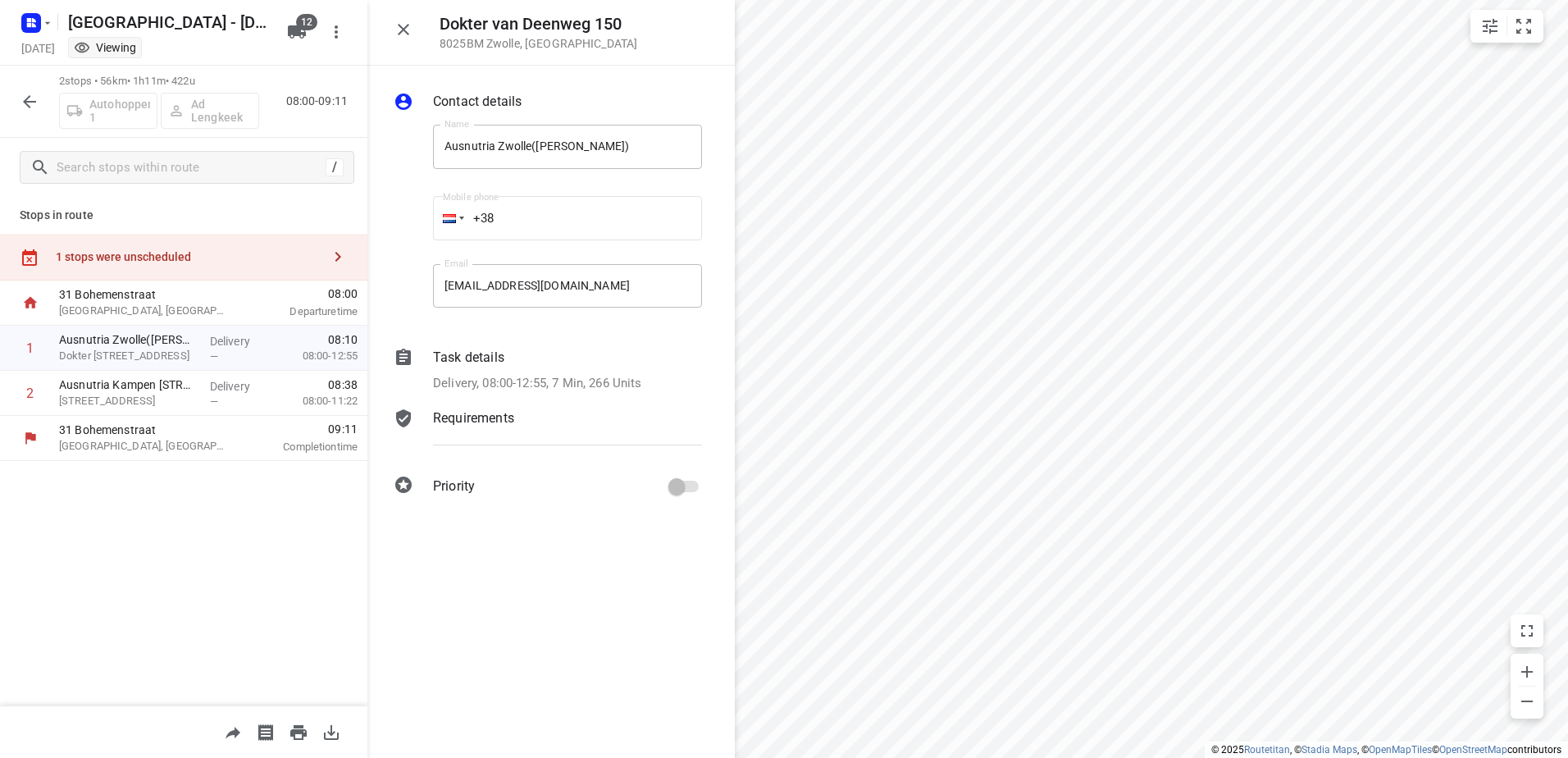
click at [484, 359] on p "Task details" at bounding box center [468, 357] width 71 height 20
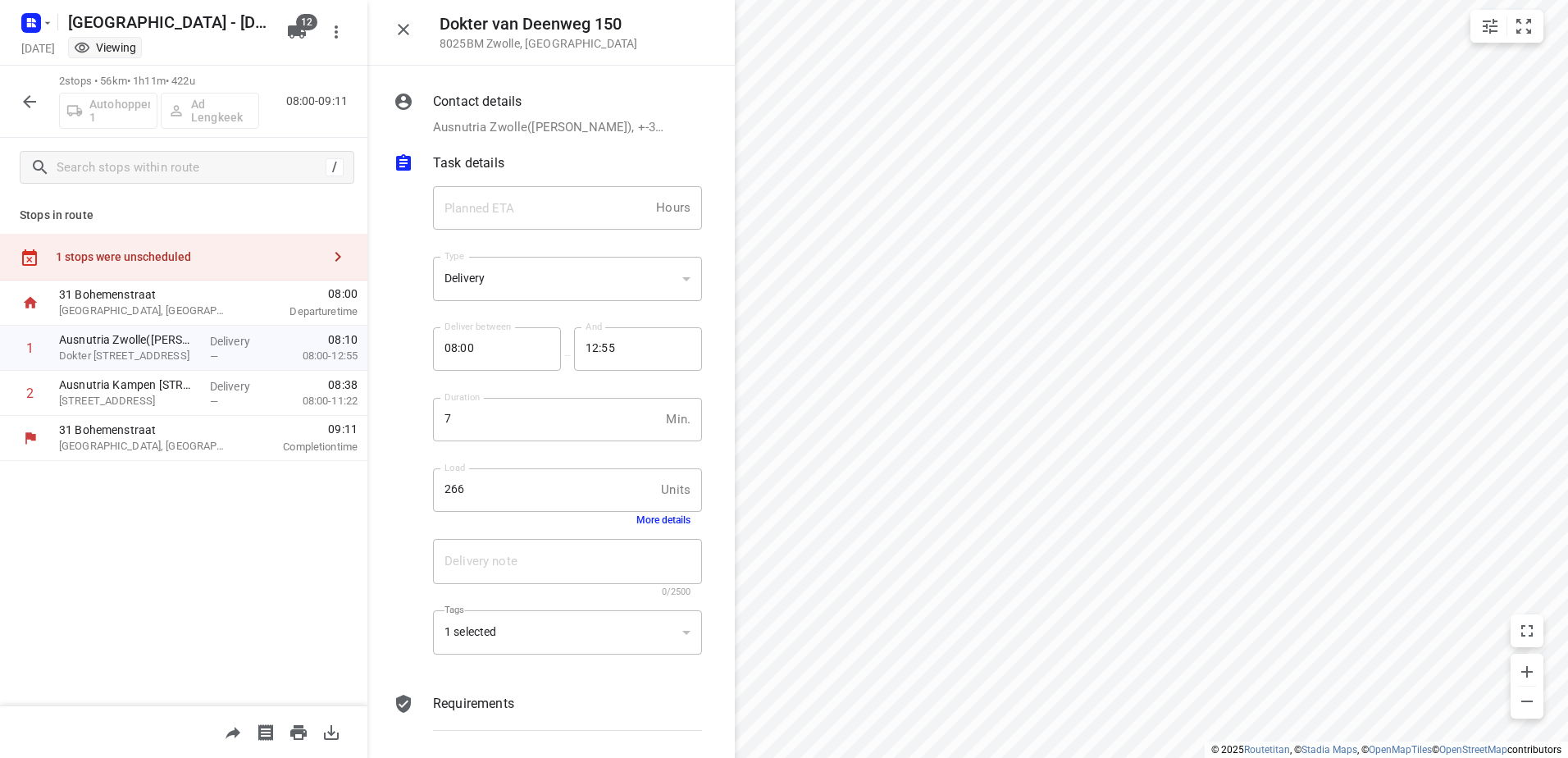
click at [671, 523] on button "More details" at bounding box center [664, 520] width 54 height 12
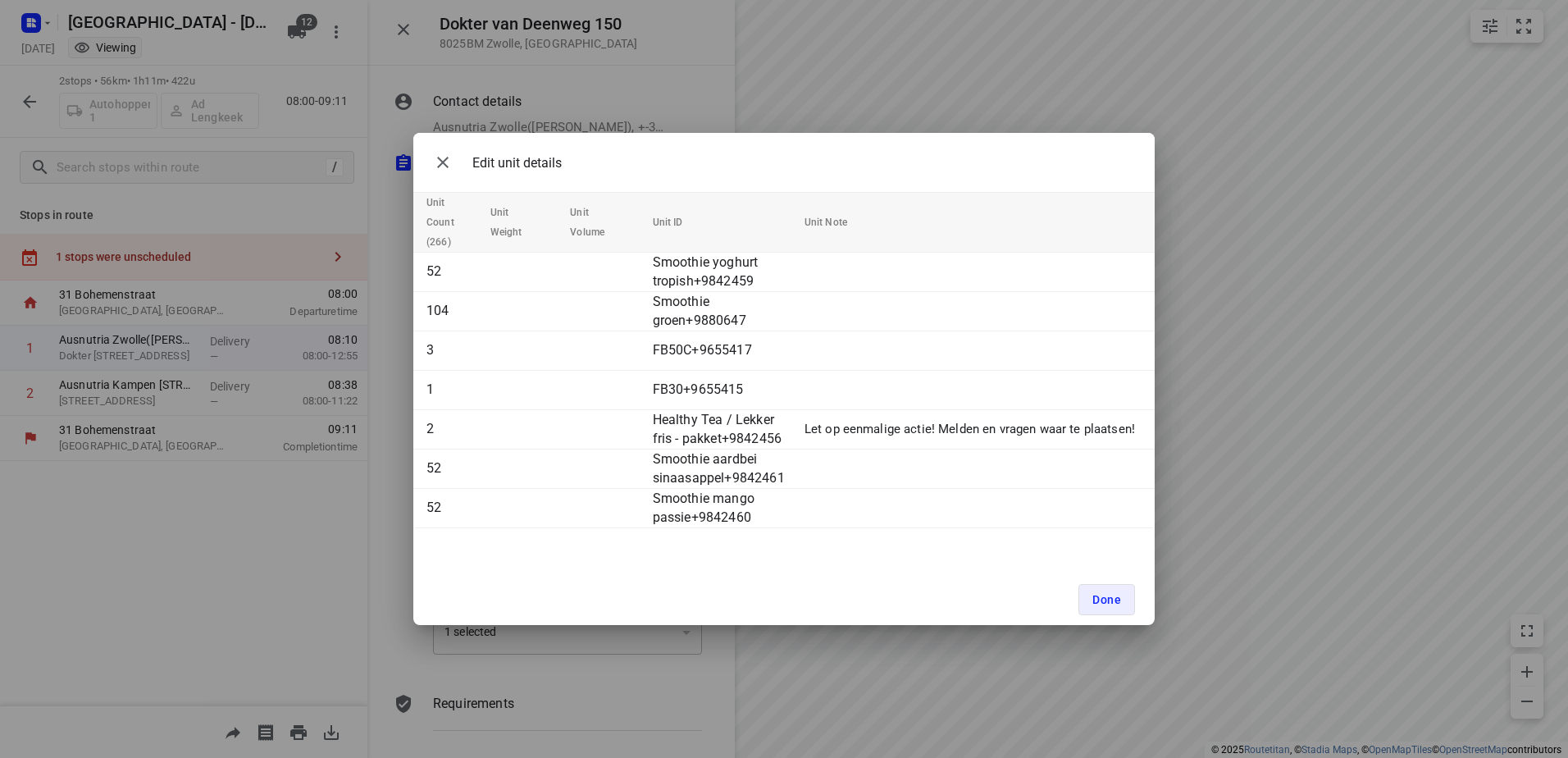
click at [677, 584] on div "Done" at bounding box center [784, 599] width 741 height 51
click at [1125, 605] on button "Done" at bounding box center [1107, 599] width 57 height 31
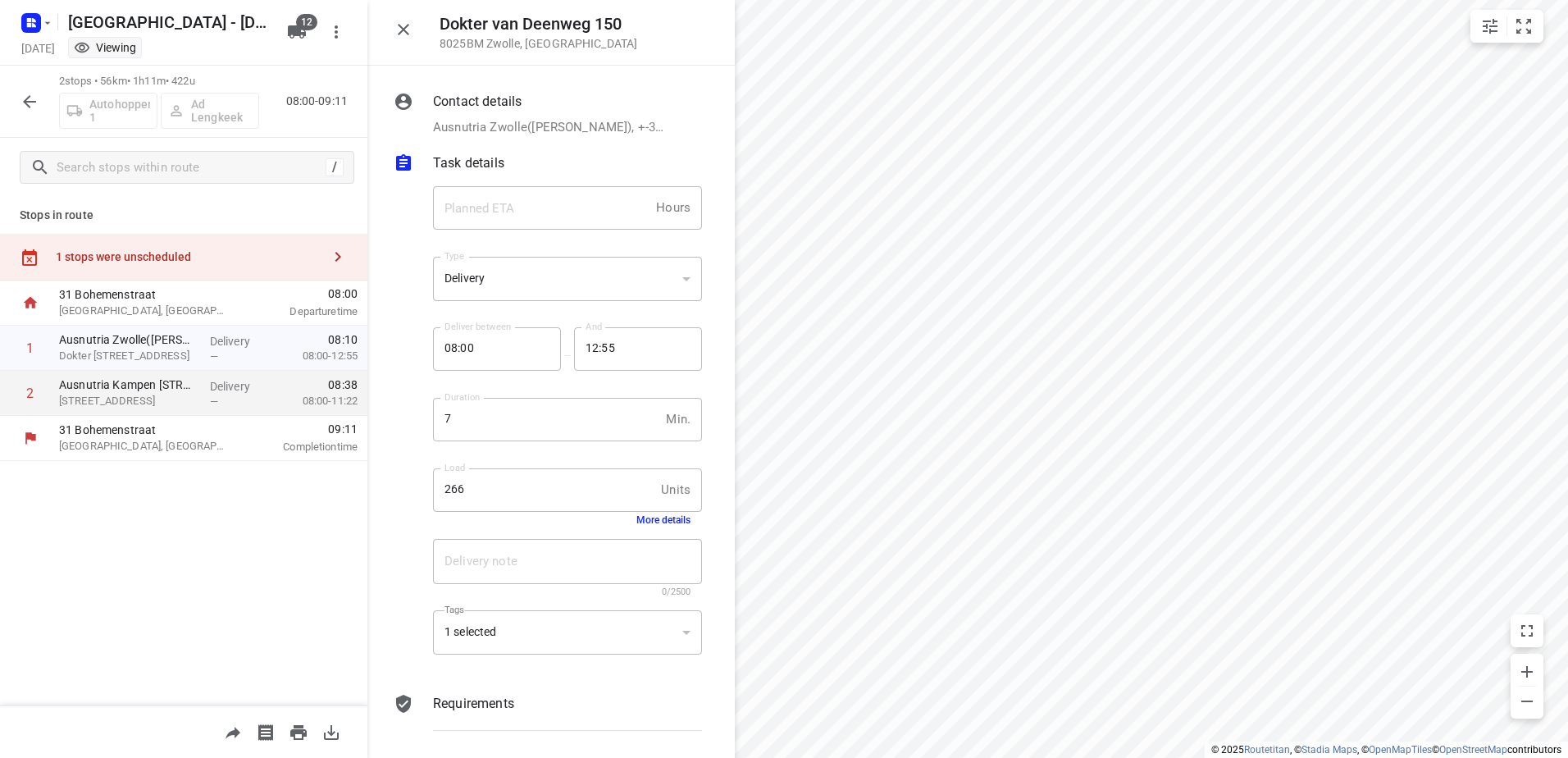
click at [208, 391] on div "Delivery —" at bounding box center [240, 393] width 74 height 45
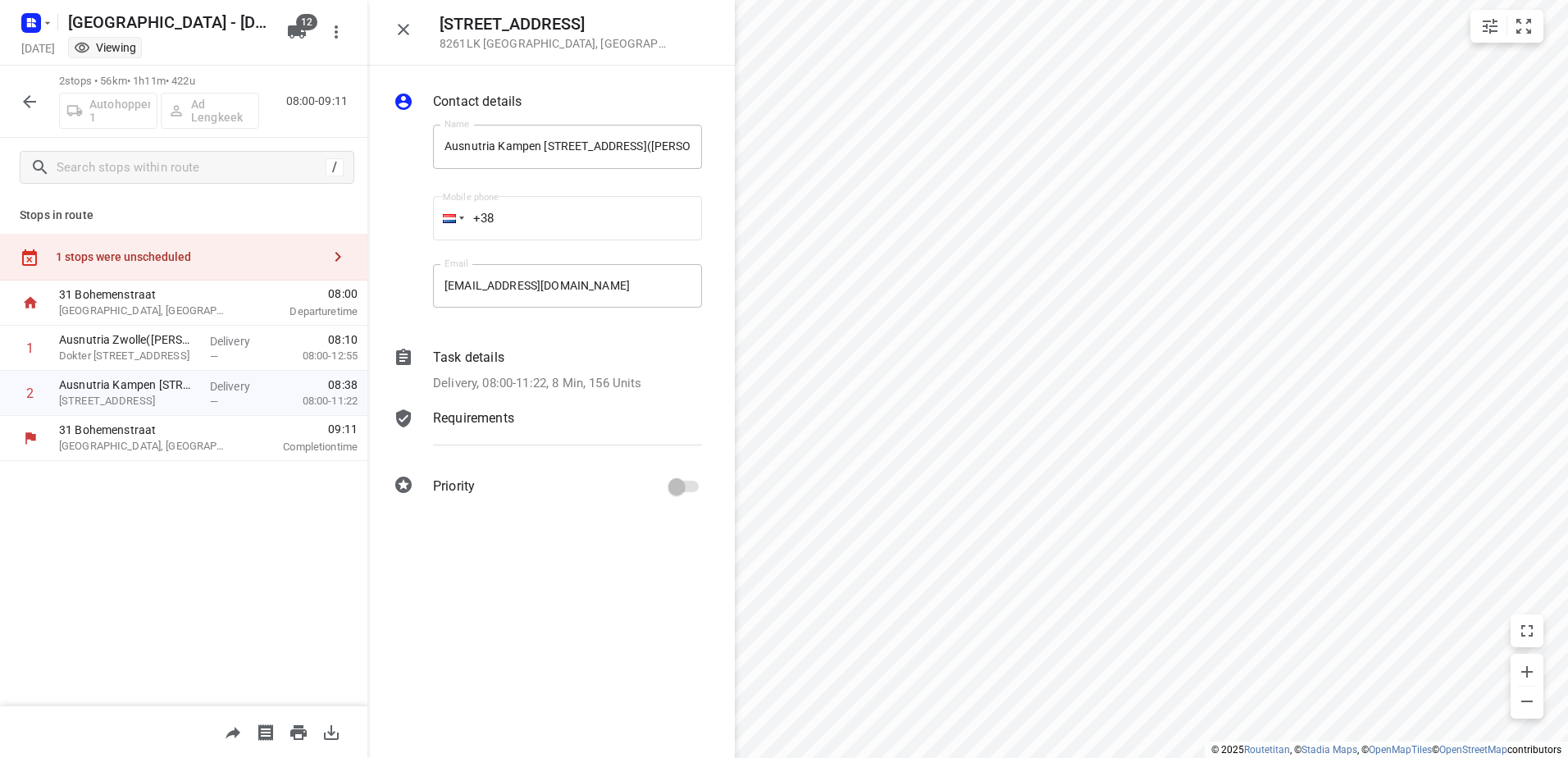
click at [470, 349] on p "Task details" at bounding box center [468, 357] width 71 height 20
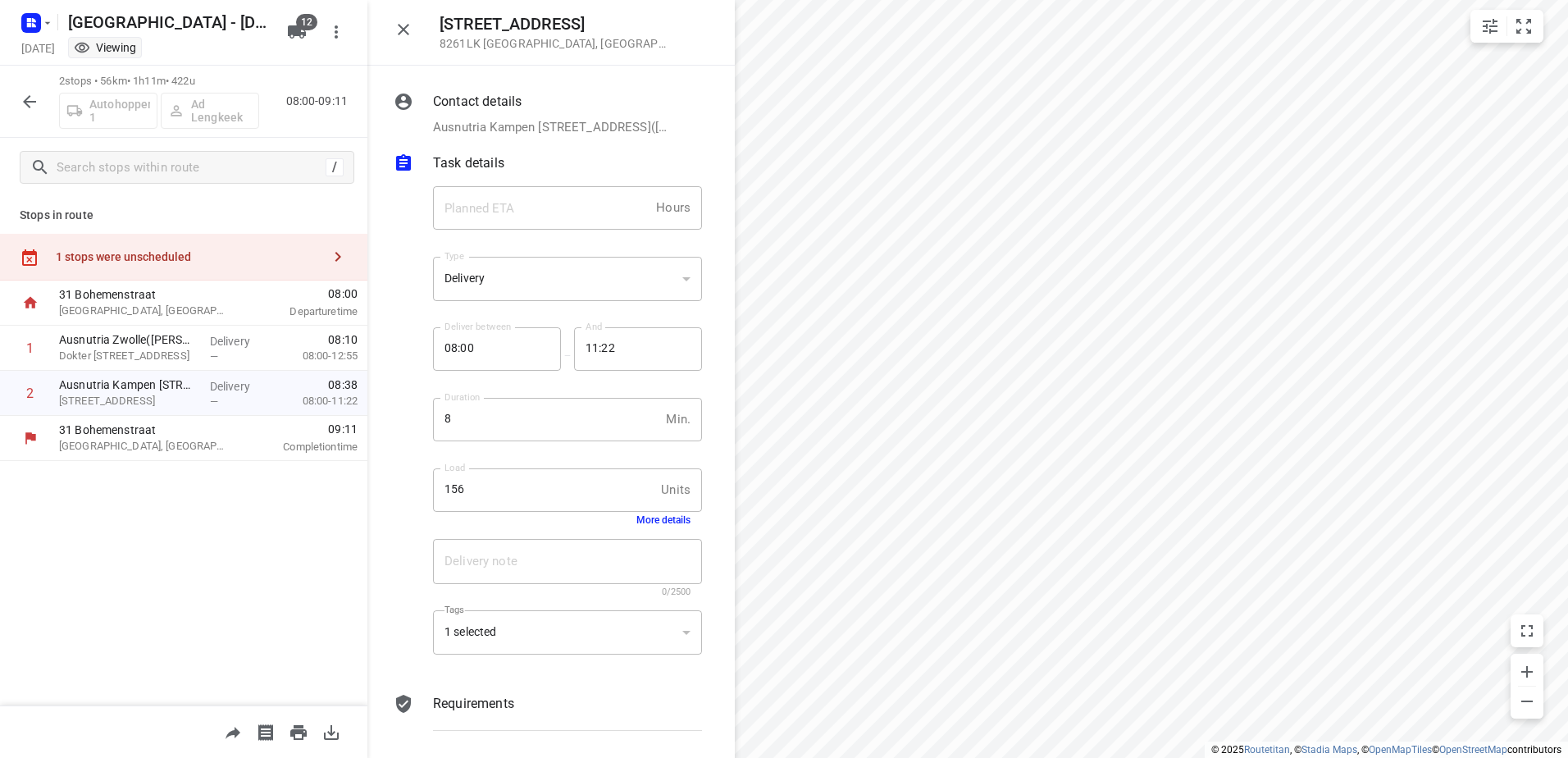
click at [661, 523] on button "More details" at bounding box center [664, 520] width 54 height 12
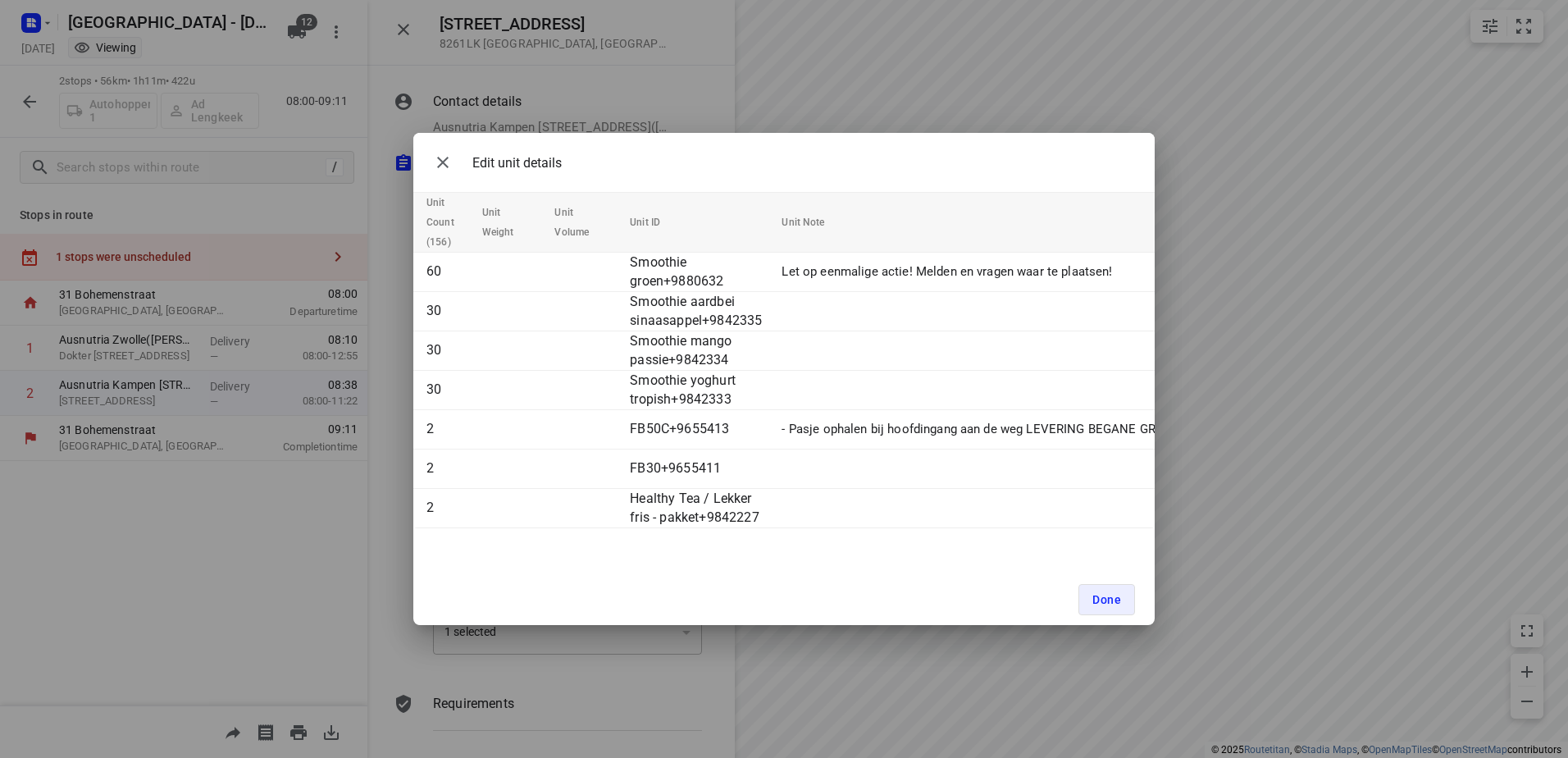
click at [724, 120] on div "Edit unit details Unit Count (156) Unit Weight Unit Volume Unit ID Unit Note 60…" at bounding box center [784, 379] width 1568 height 758
click at [1112, 593] on span "Done" at bounding box center [1107, 599] width 29 height 13
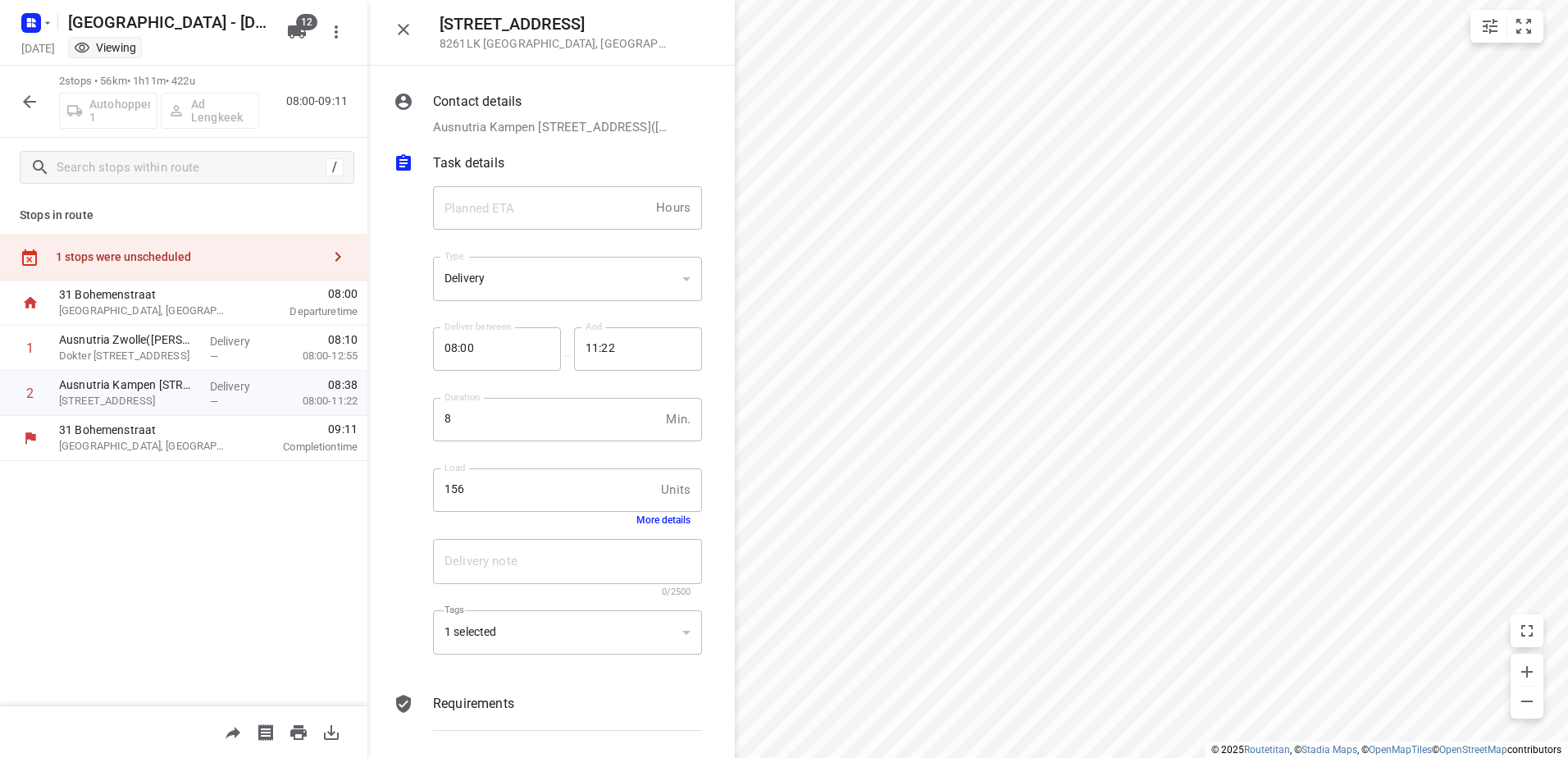
click at [110, 254] on div "1 stops were unscheduled" at bounding box center [189, 256] width 266 height 13
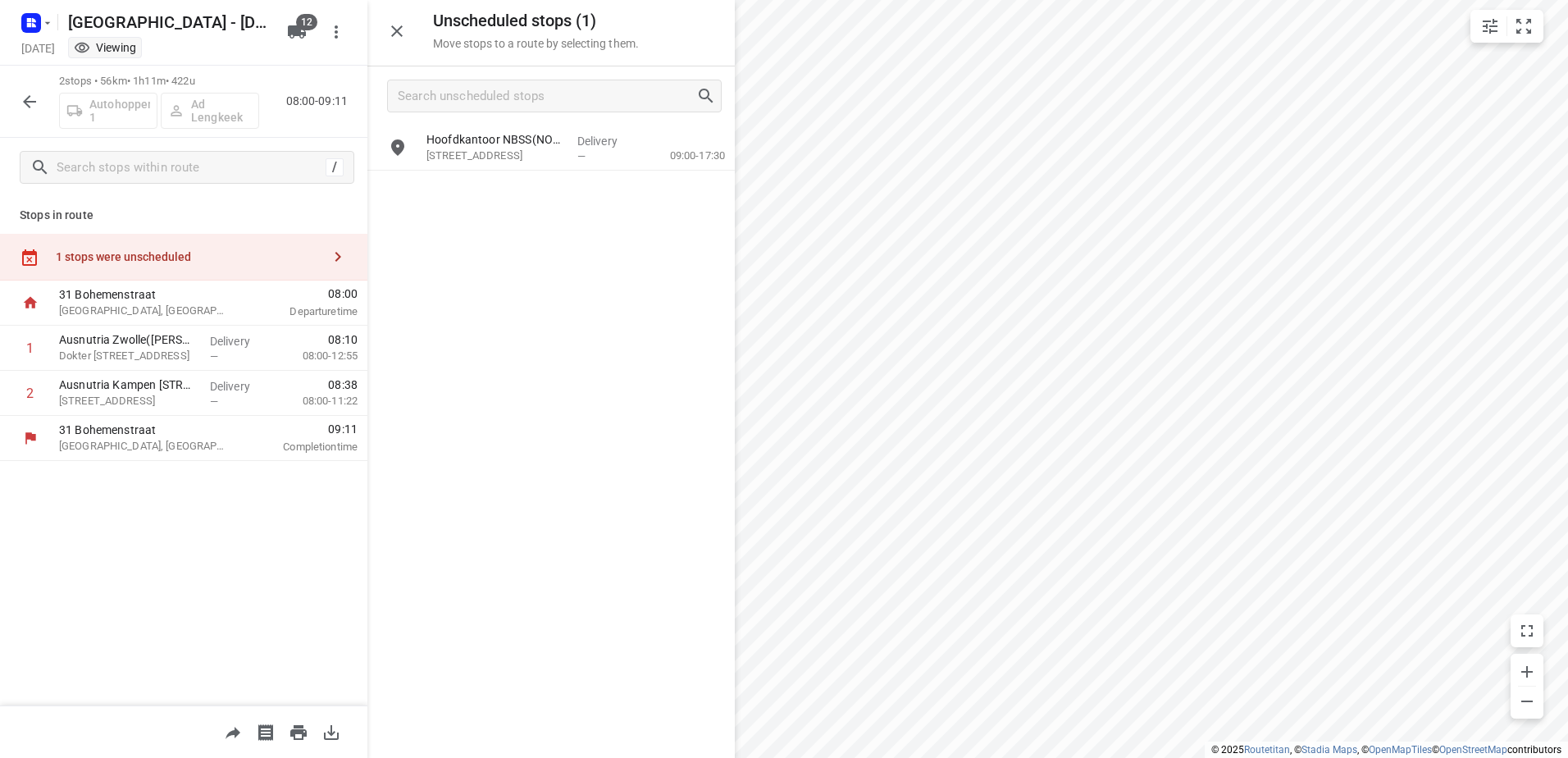
click at [31, 96] on icon "button" at bounding box center [29, 101] width 13 height 13
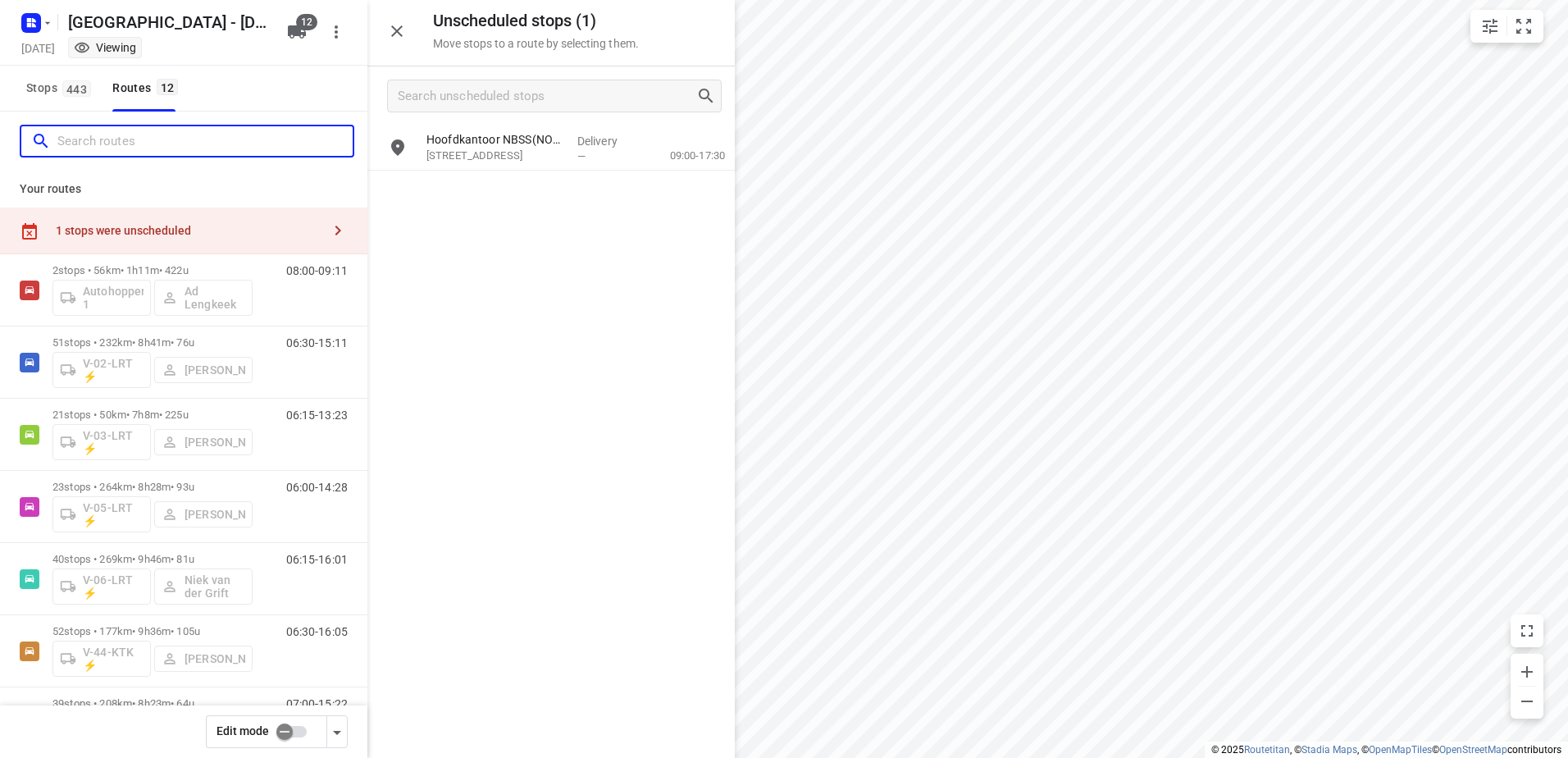
click at [148, 134] on input "Search routes" at bounding box center [205, 141] width 295 height 25
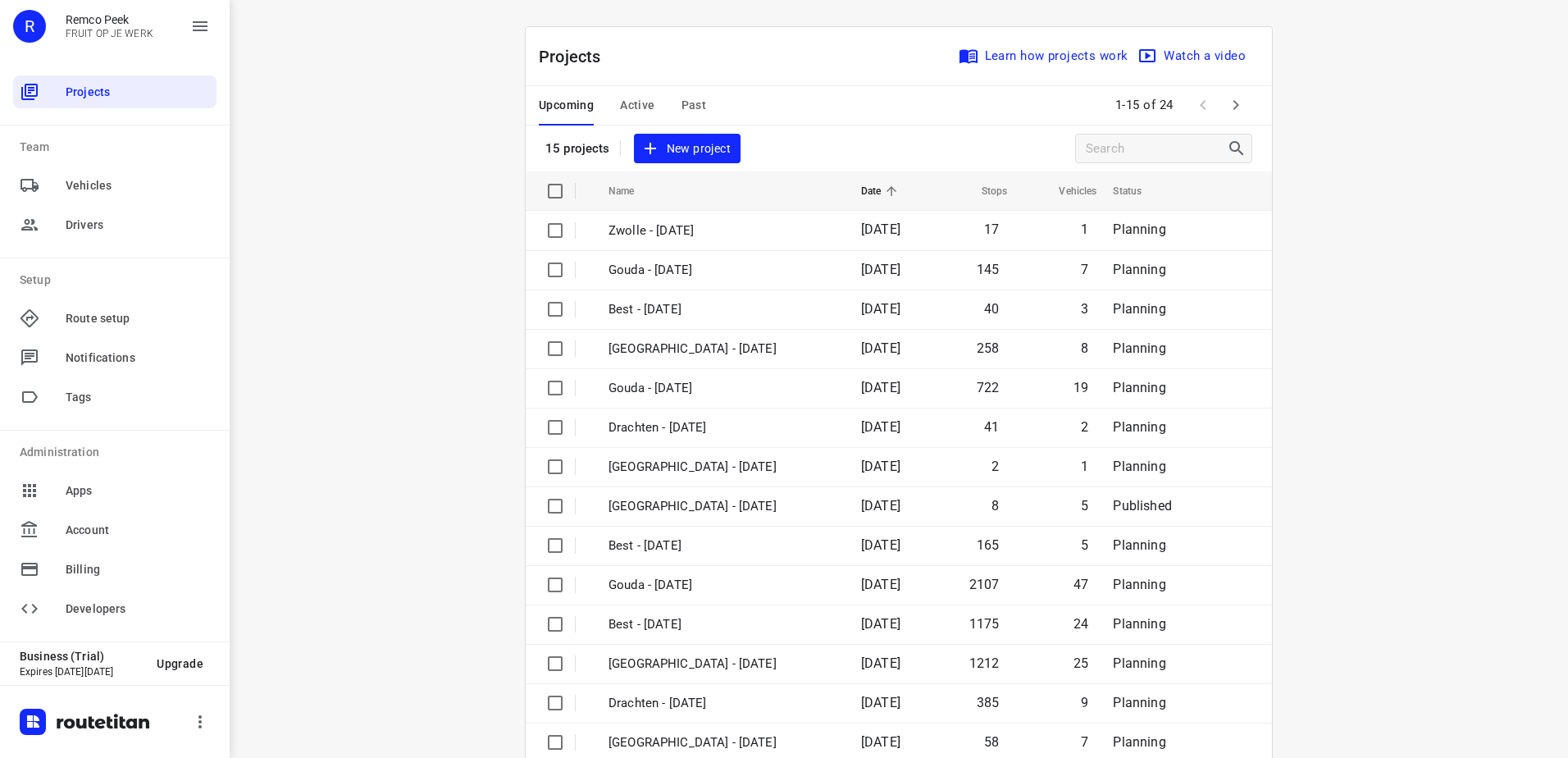
click at [639, 104] on span "Active" at bounding box center [637, 105] width 35 height 20
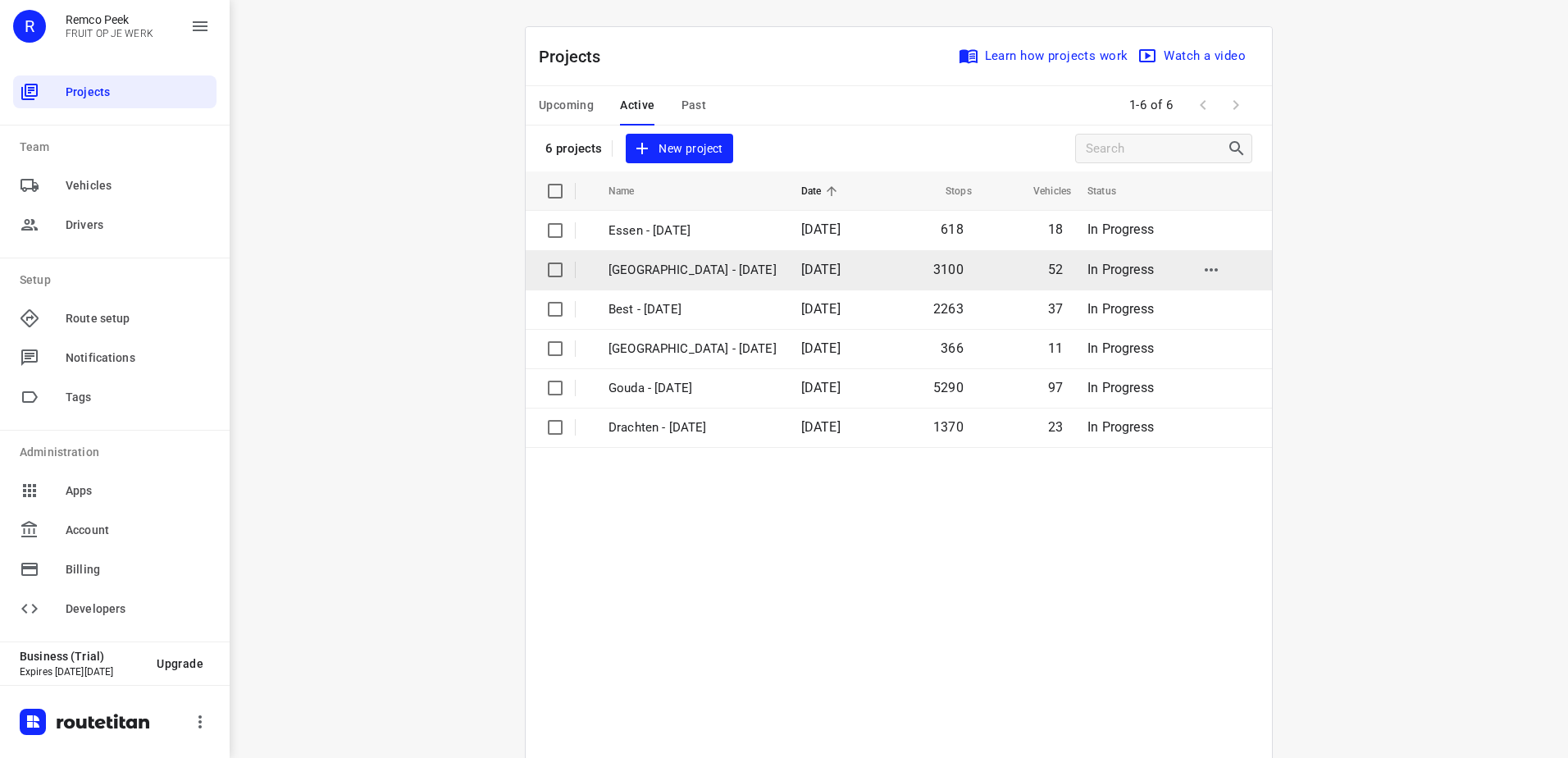
click at [643, 270] on p "[GEOGRAPHIC_DATA] - [DATE]" at bounding box center [693, 270] width 168 height 19
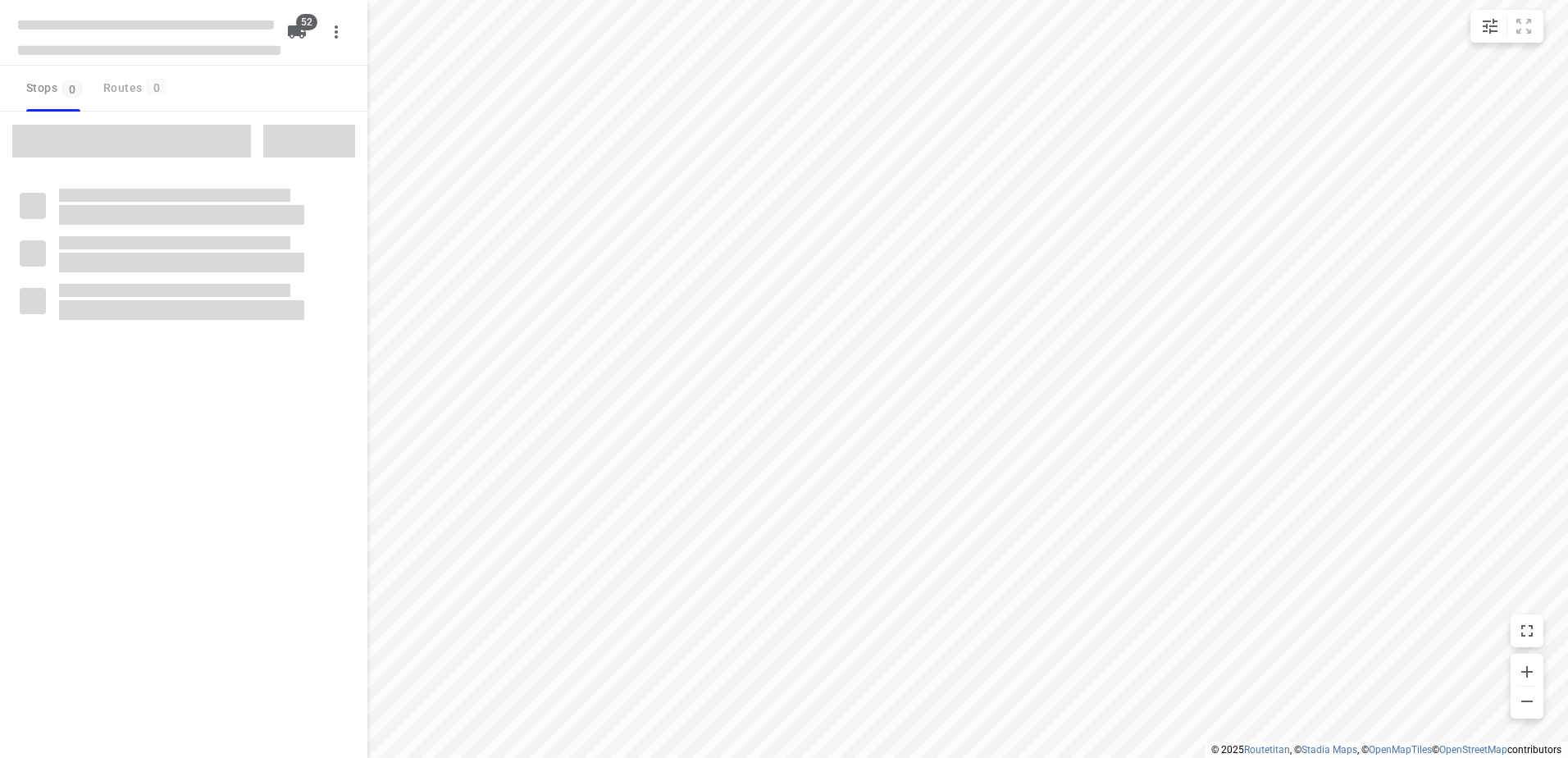
checkbox input "true"
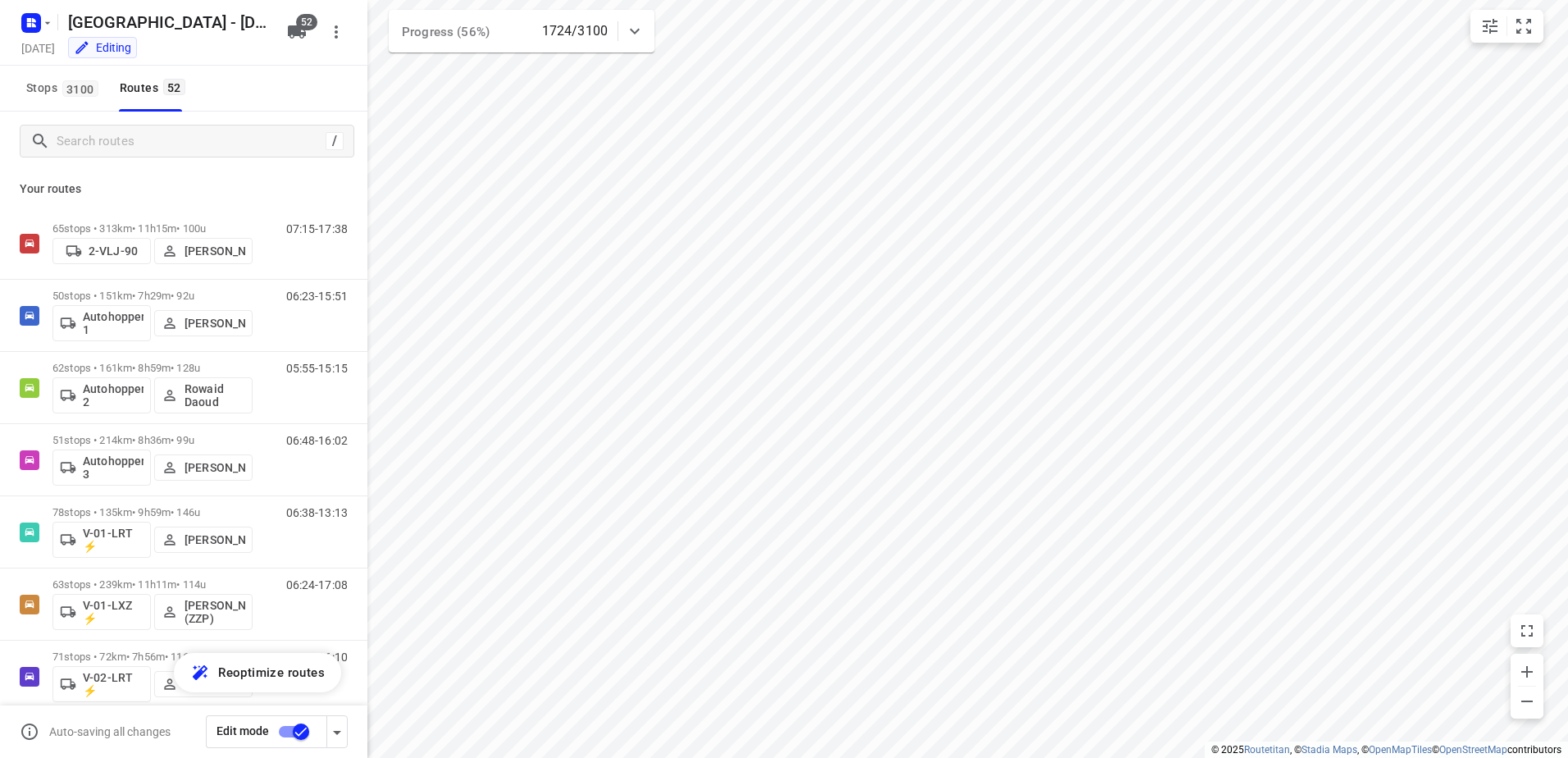
click at [631, 19] on div at bounding box center [635, 31] width 33 height 33
click at [512, 105] on icon "button" at bounding box center [521, 102] width 20 height 20
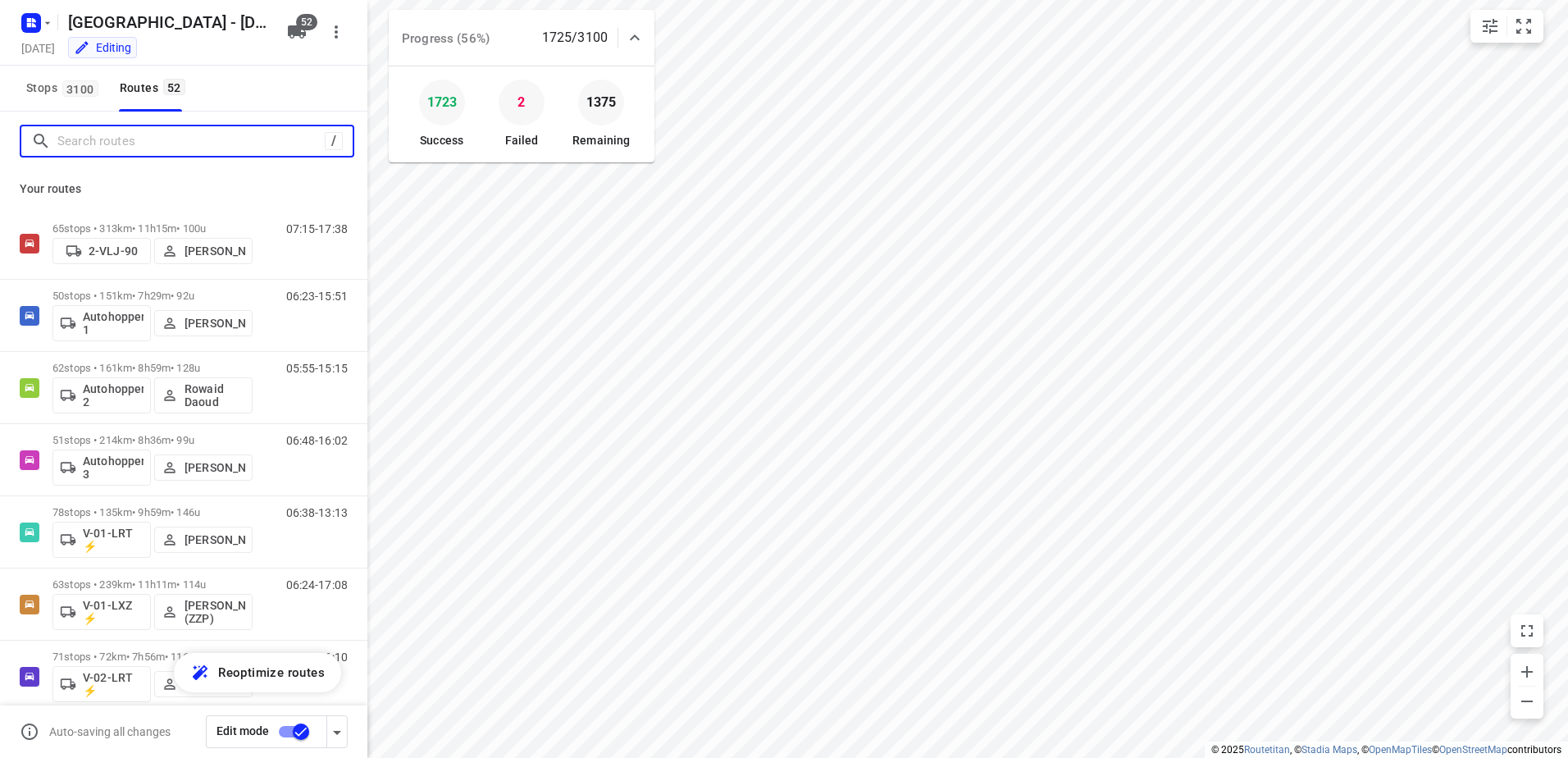
click at [198, 134] on input "Search routes" at bounding box center [191, 141] width 268 height 25
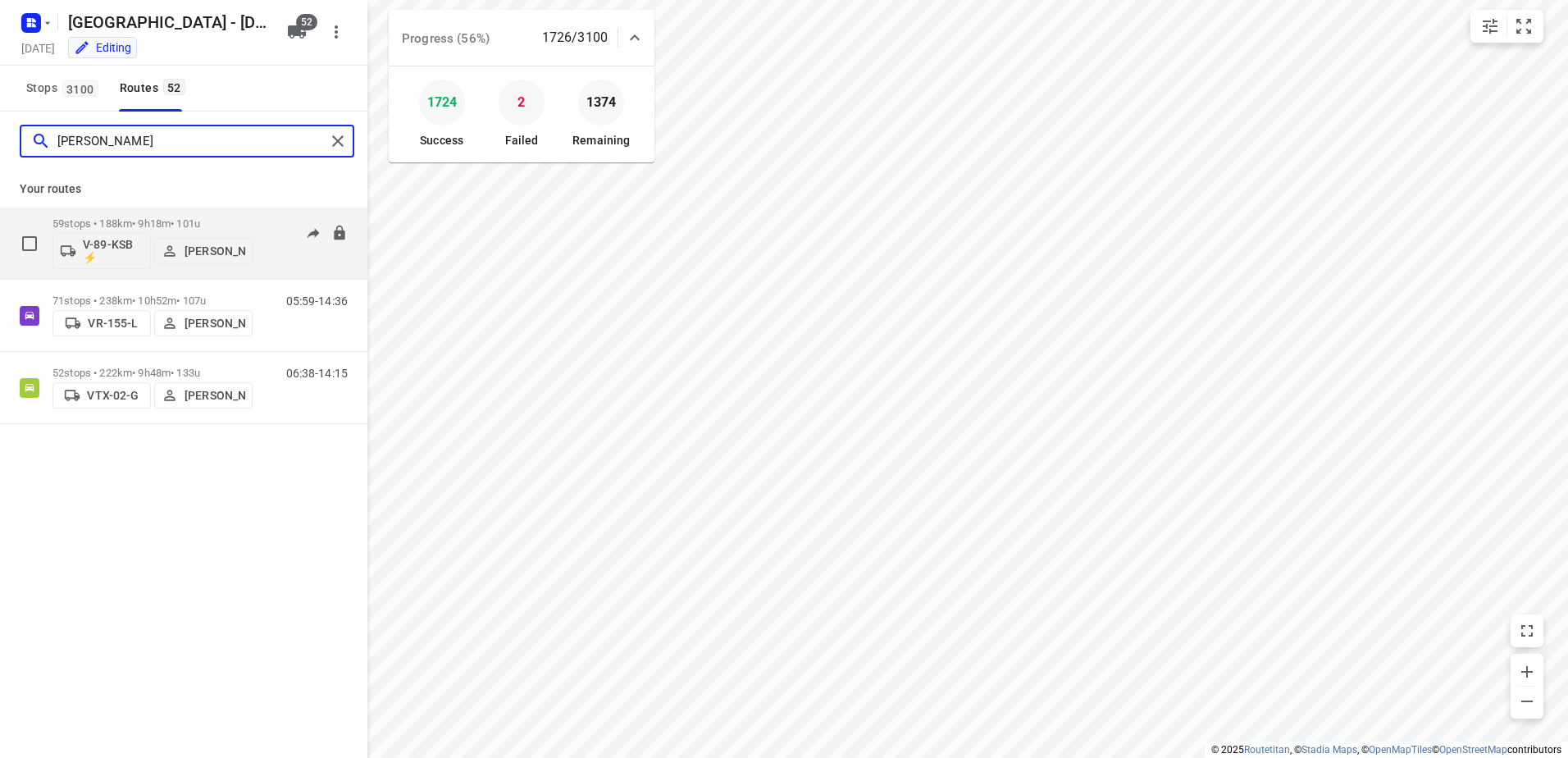
type input "[PERSON_NAME]"
click at [150, 221] on p "59 stops • 188km • 9h18m • 101u" at bounding box center [152, 223] width 200 height 12
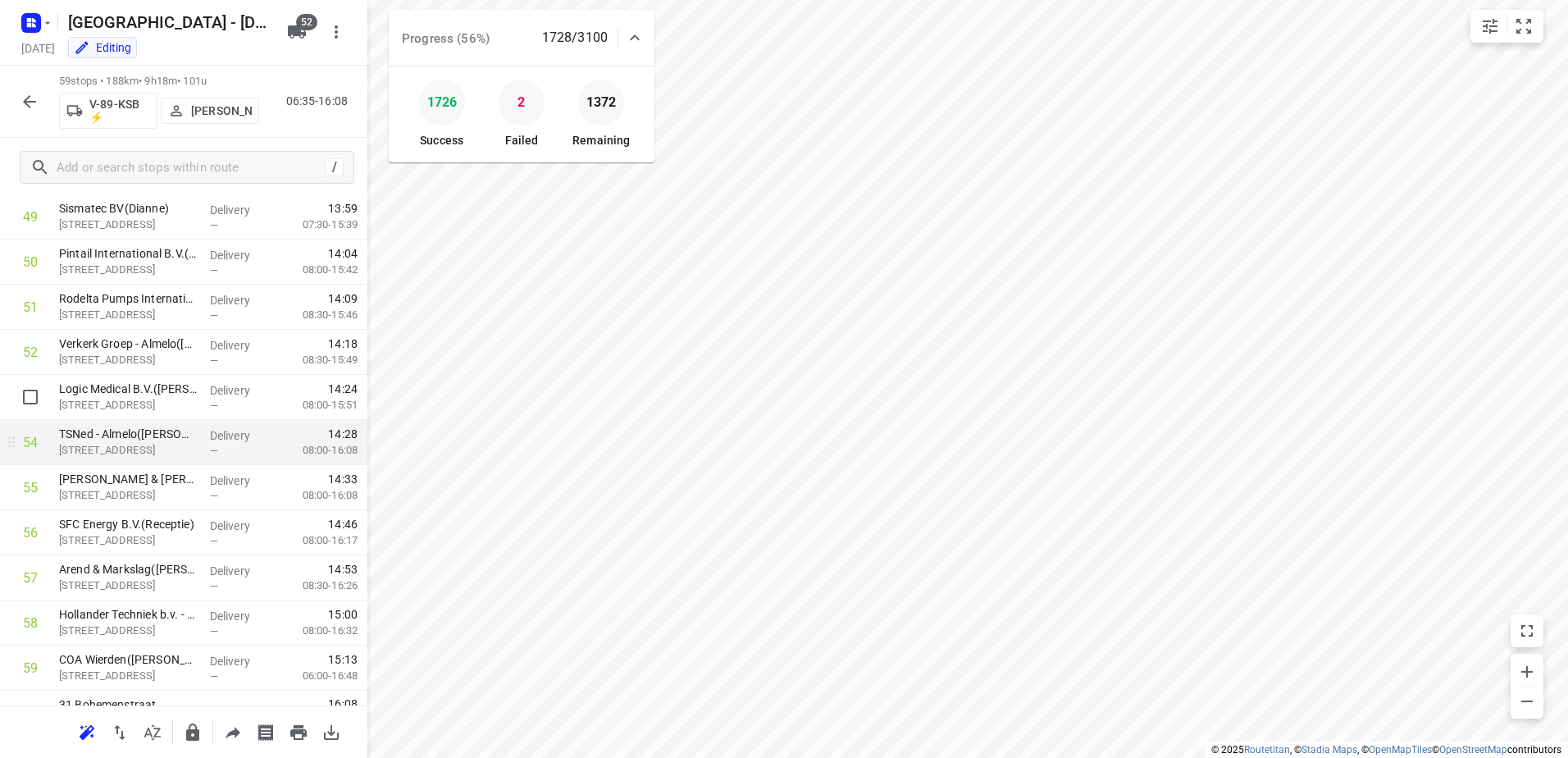
scroll to position [2279, 0]
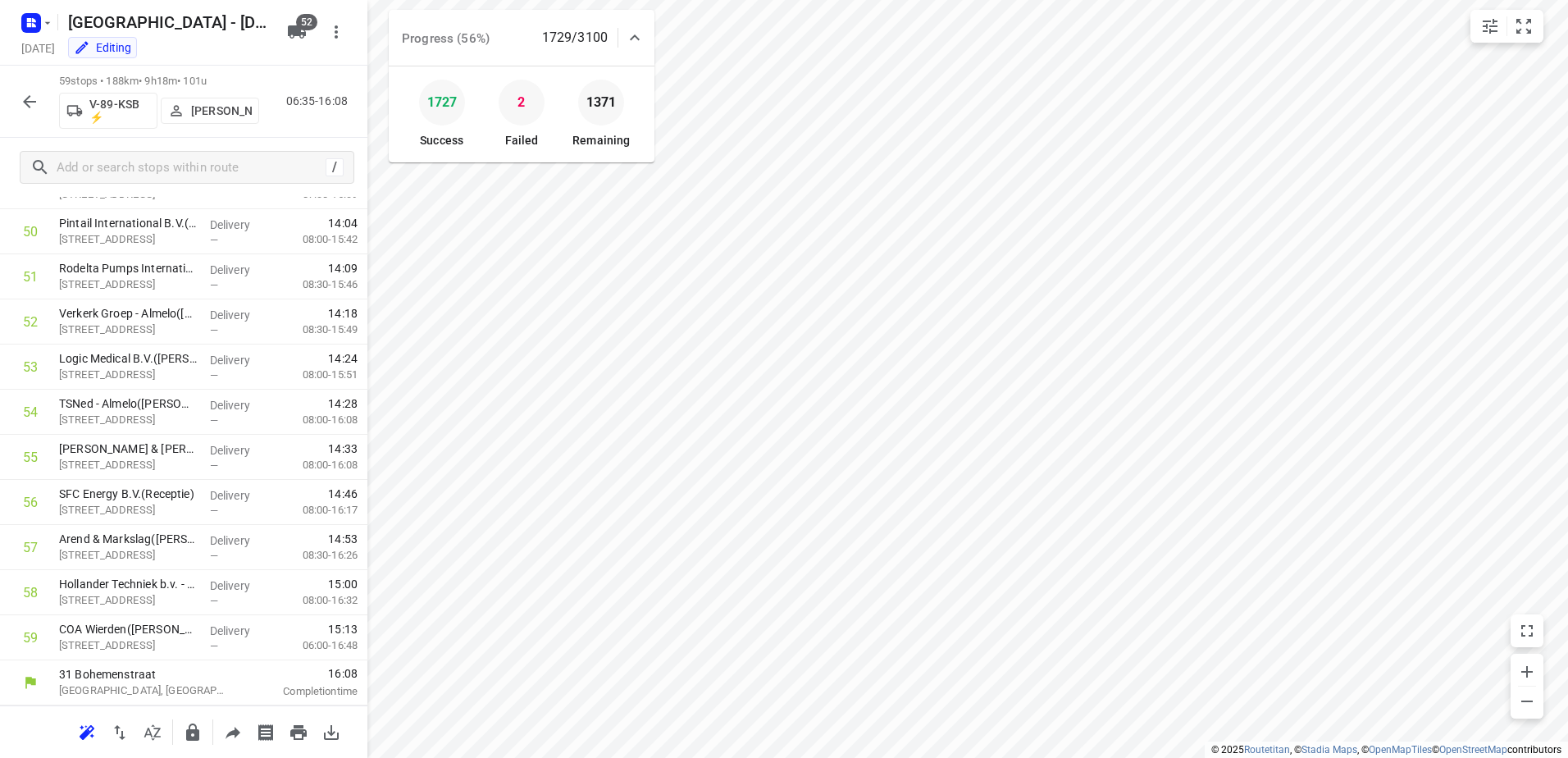
click at [35, 100] on icon "button" at bounding box center [29, 101] width 20 height 20
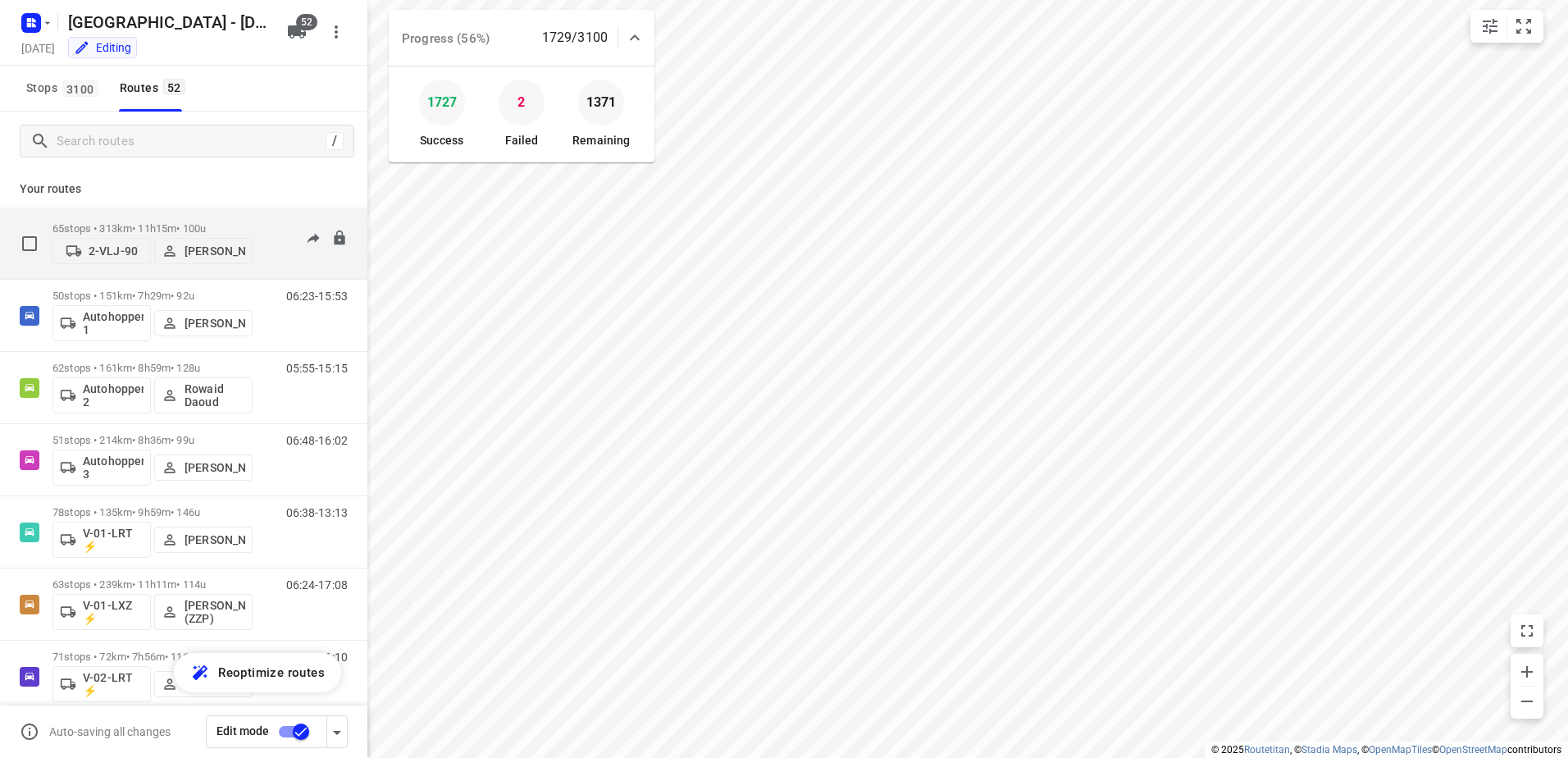
click at [143, 219] on div "65 stops • 313km • 11h15m • 100u 2-VLJ-90 Fikri Mizaz" at bounding box center [152, 243] width 200 height 59
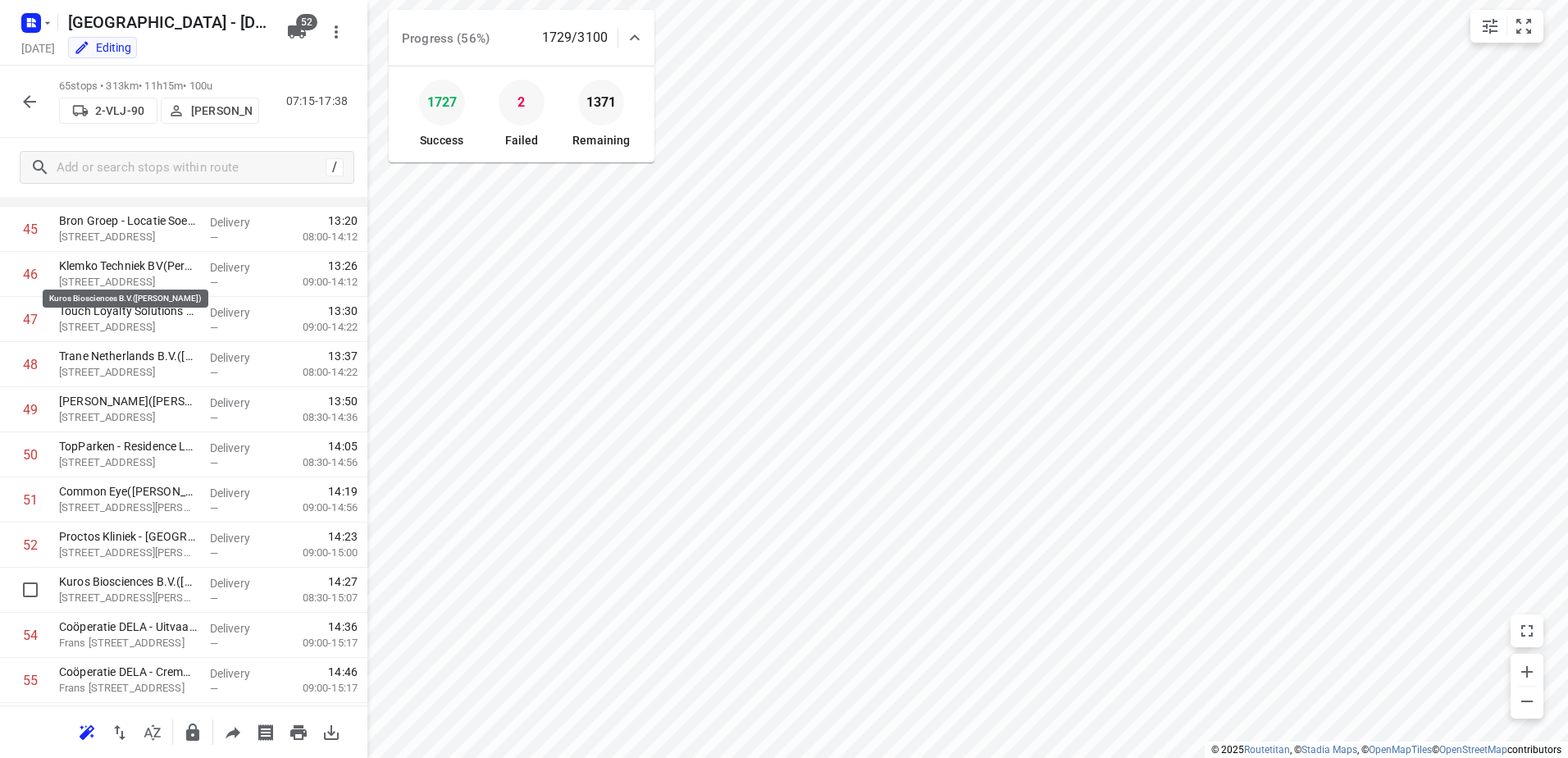
scroll to position [2460, 0]
click at [31, 98] on icon "button" at bounding box center [29, 101] width 20 height 20
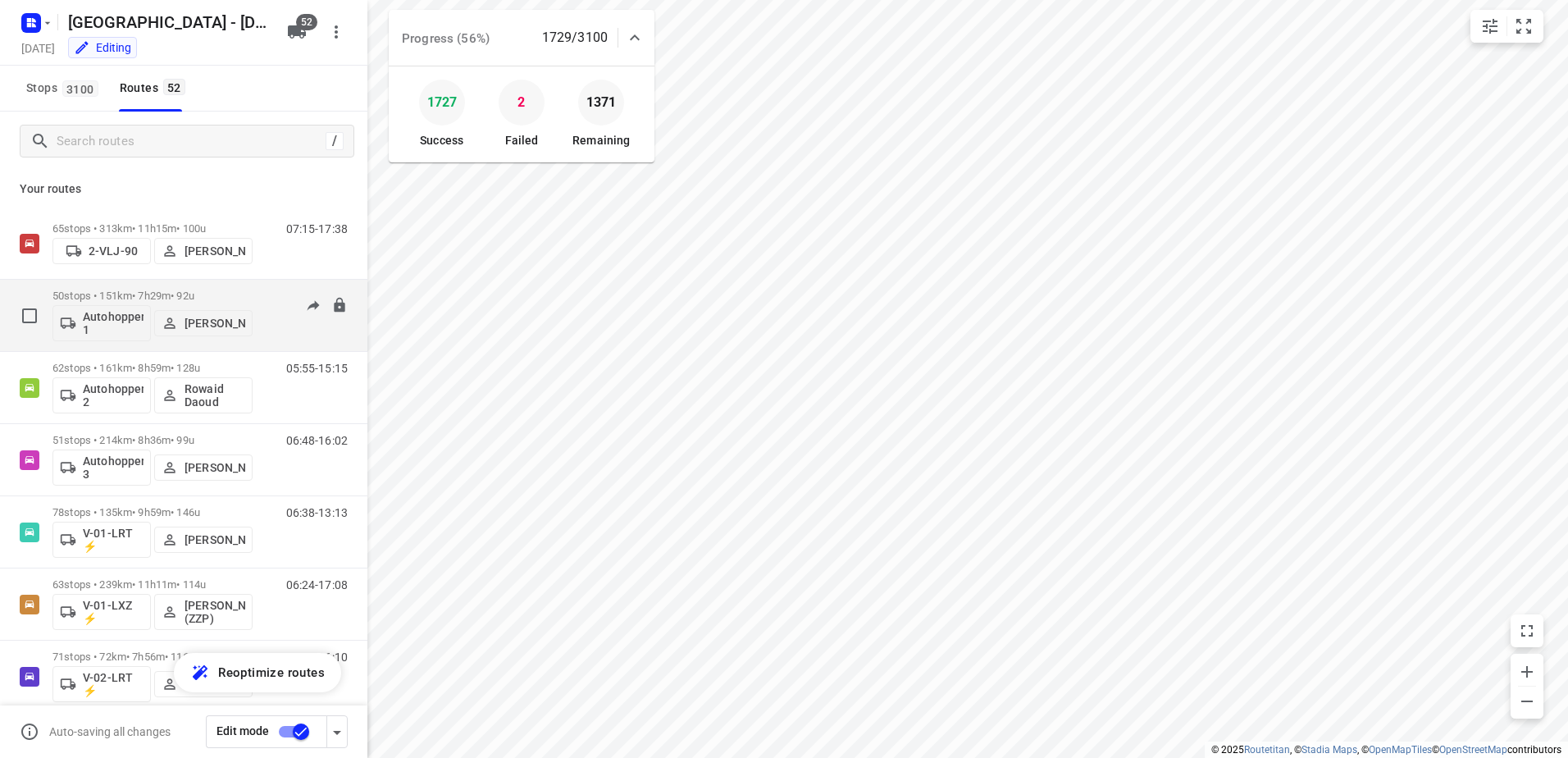
click at [152, 283] on div "50 stops • 151km • 7h29m • 92u Autohopper 1 Ricardo Schuitema" at bounding box center [152, 315] width 200 height 68
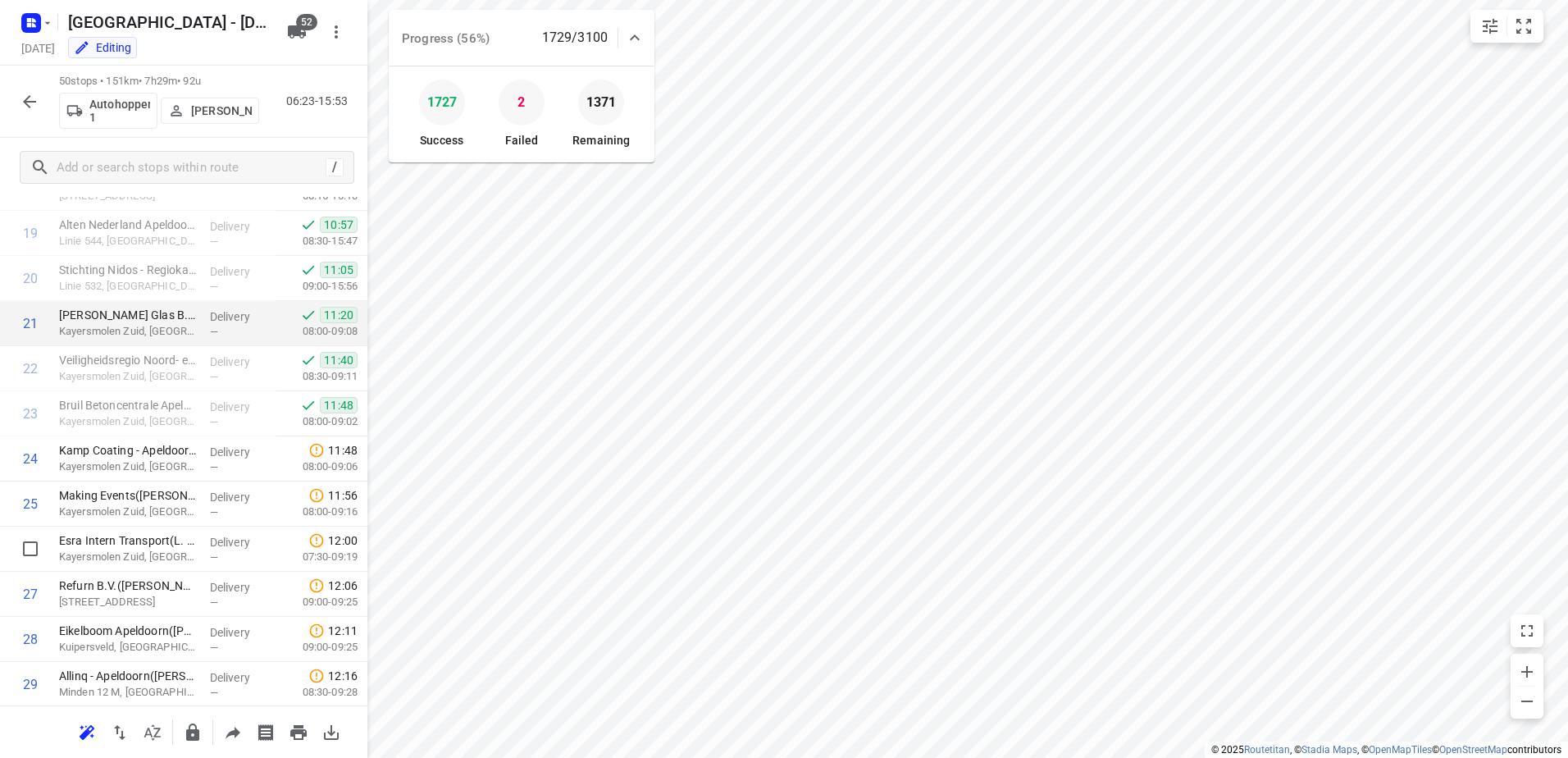
scroll to position [807, 0]
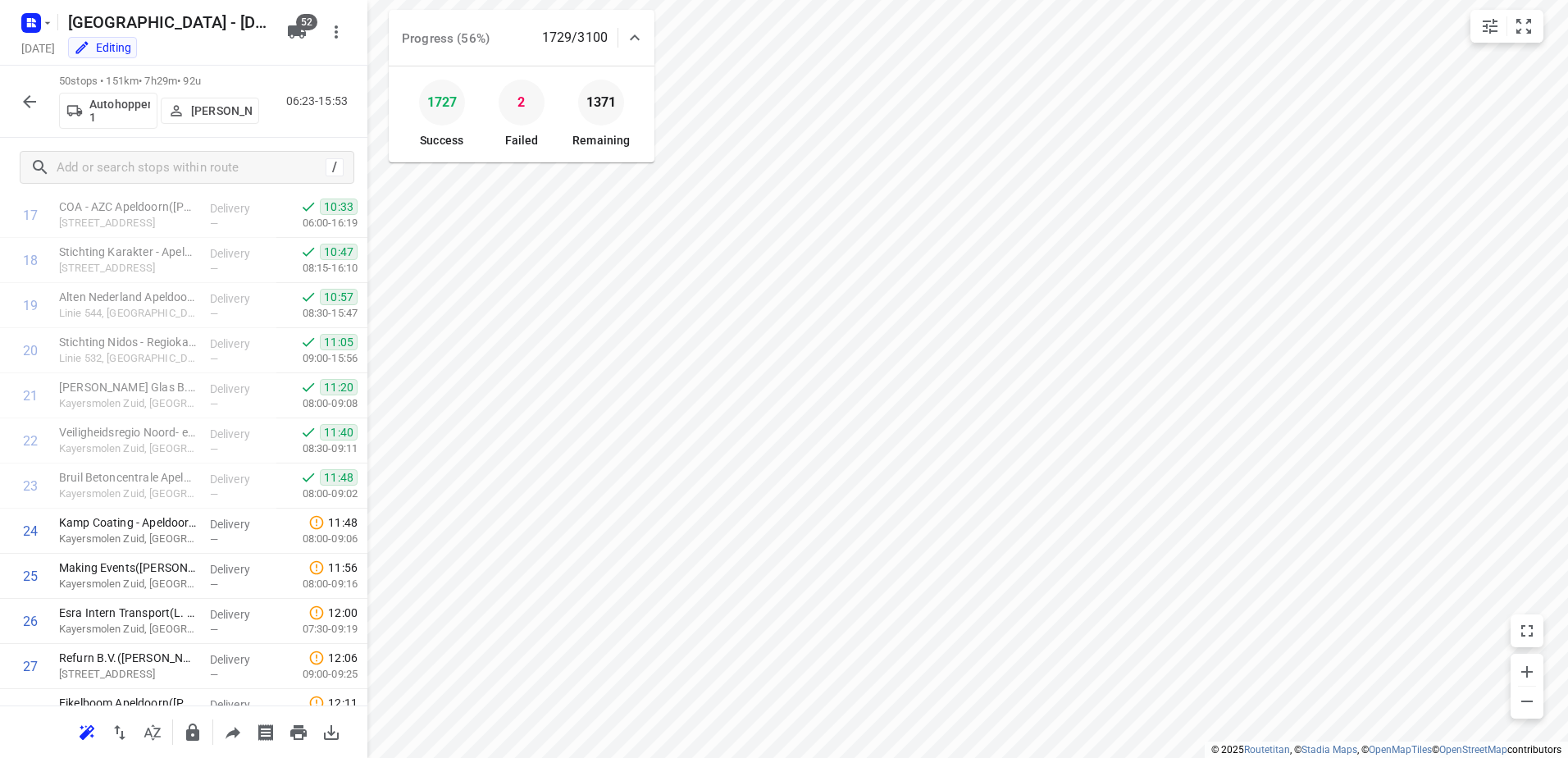
click at [20, 89] on button "button" at bounding box center [29, 101] width 33 height 33
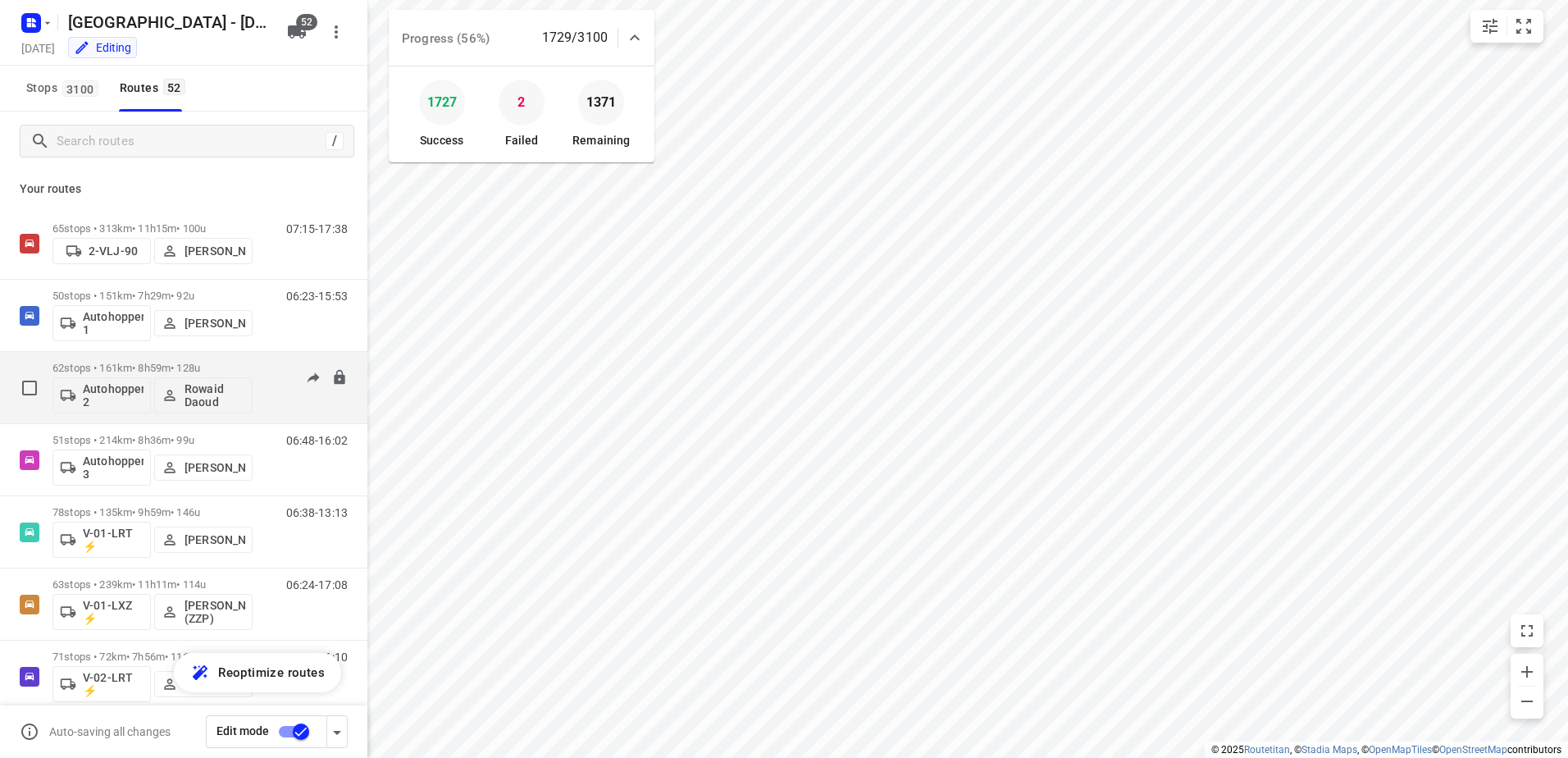
click at [153, 364] on p "62 stops • 161km • 8h59m • 128u" at bounding box center [152, 368] width 200 height 12
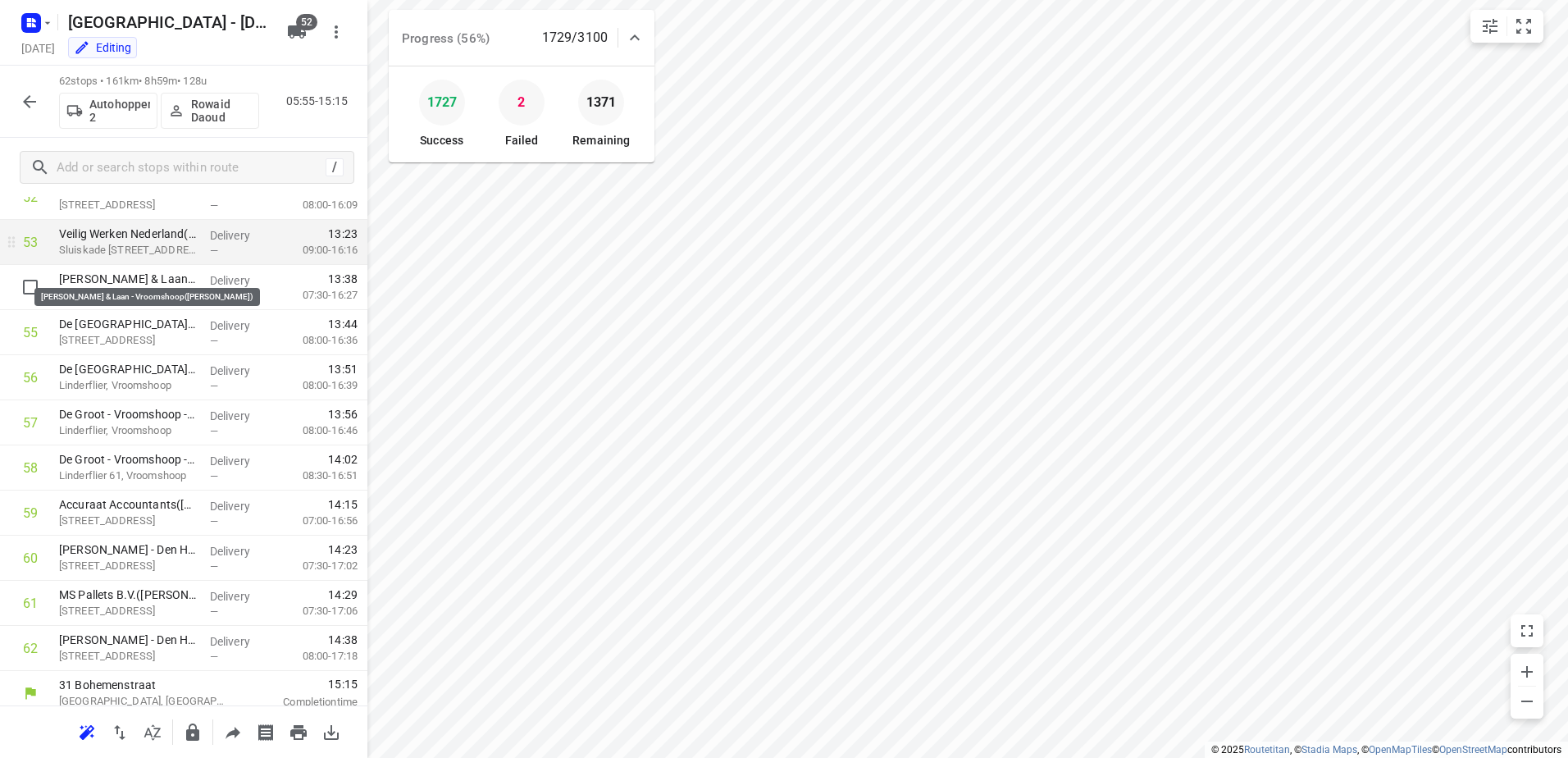
scroll to position [2415, 0]
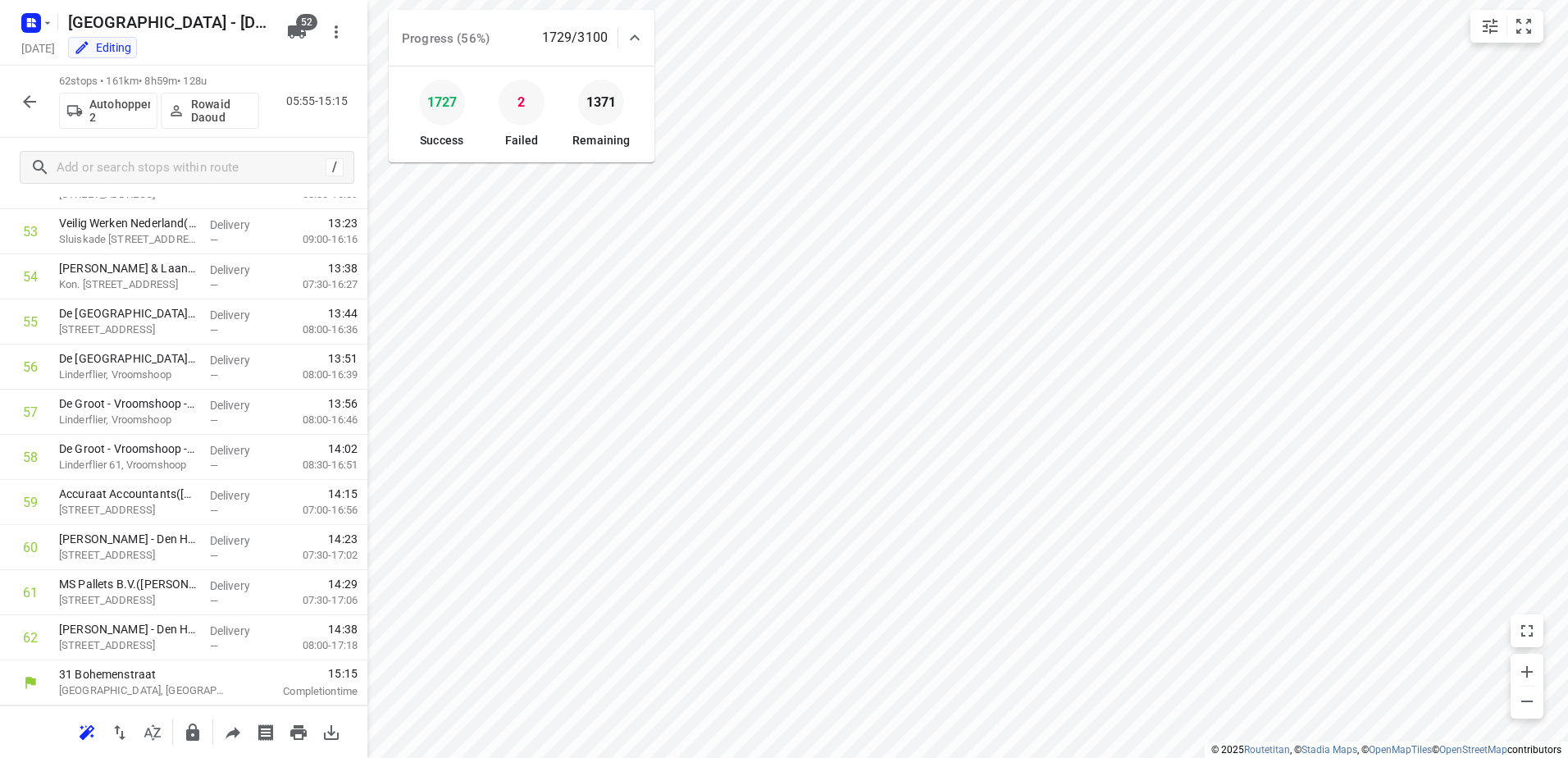
click at [25, 95] on icon "button" at bounding box center [29, 101] width 20 height 20
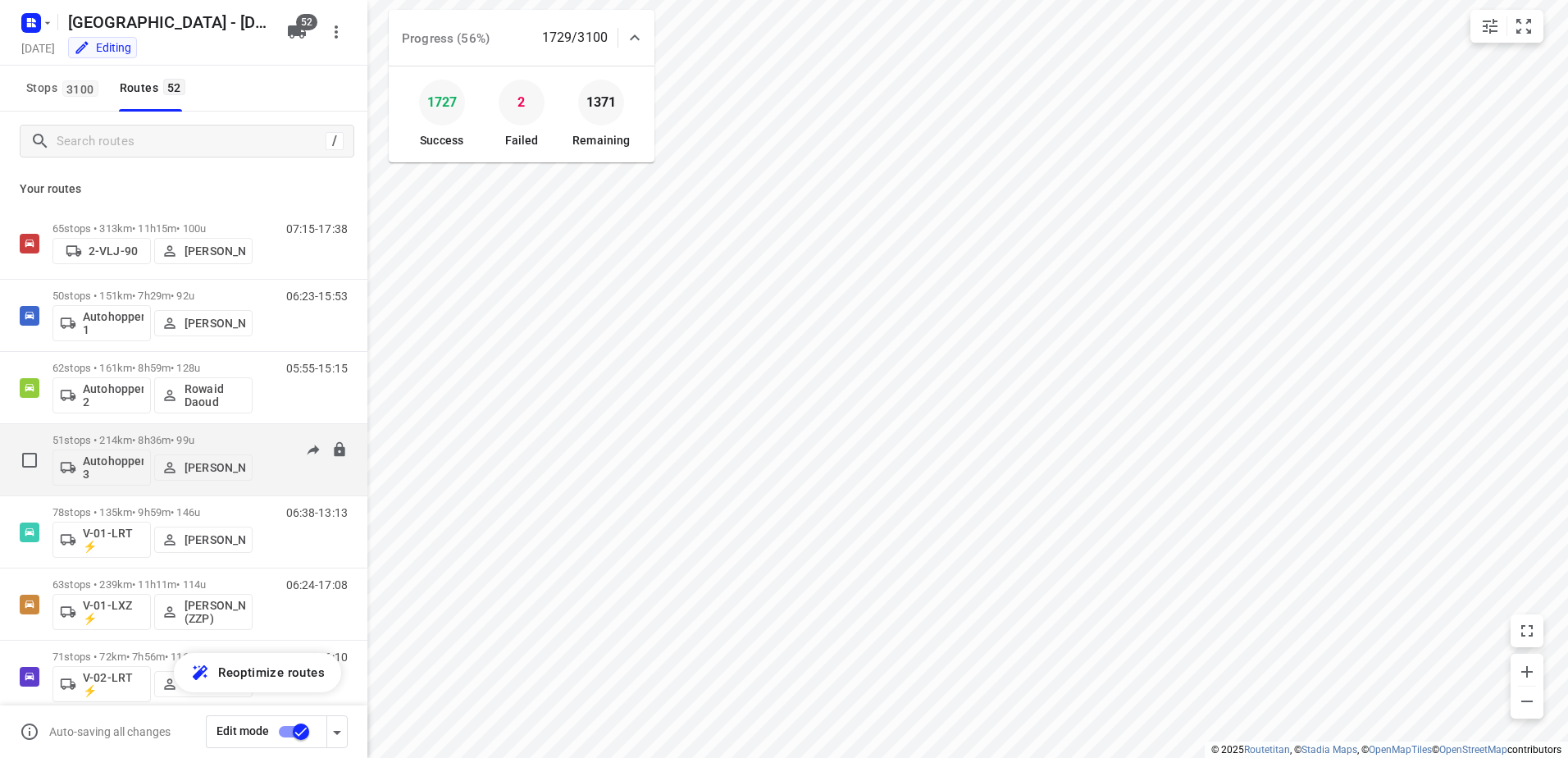
click at [147, 434] on p "51 stops • 214km • 8h36m • 99u" at bounding box center [152, 439] width 200 height 12
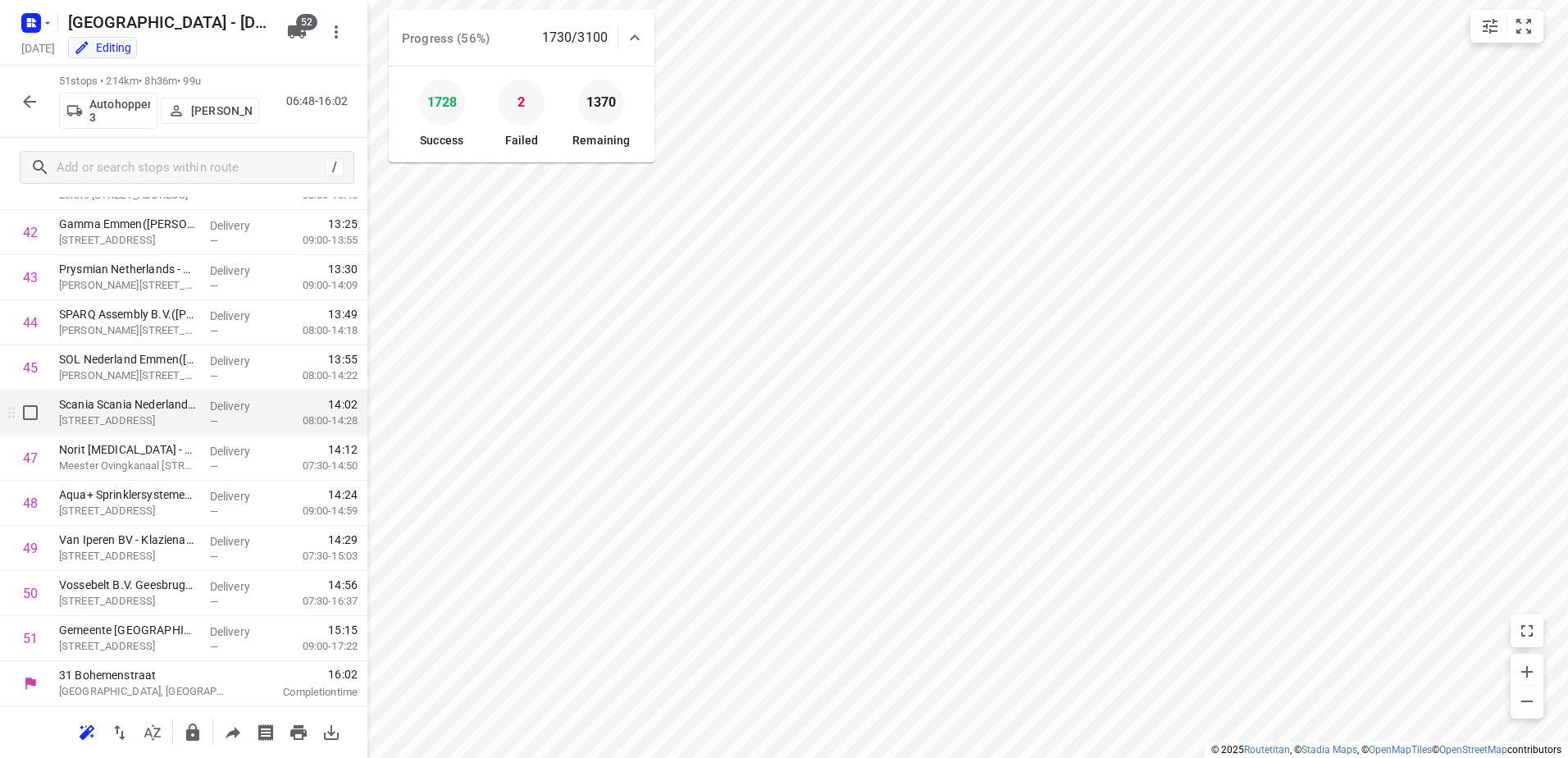
scroll to position [1919, 0]
click at [43, 94] on button "button" at bounding box center [29, 101] width 33 height 33
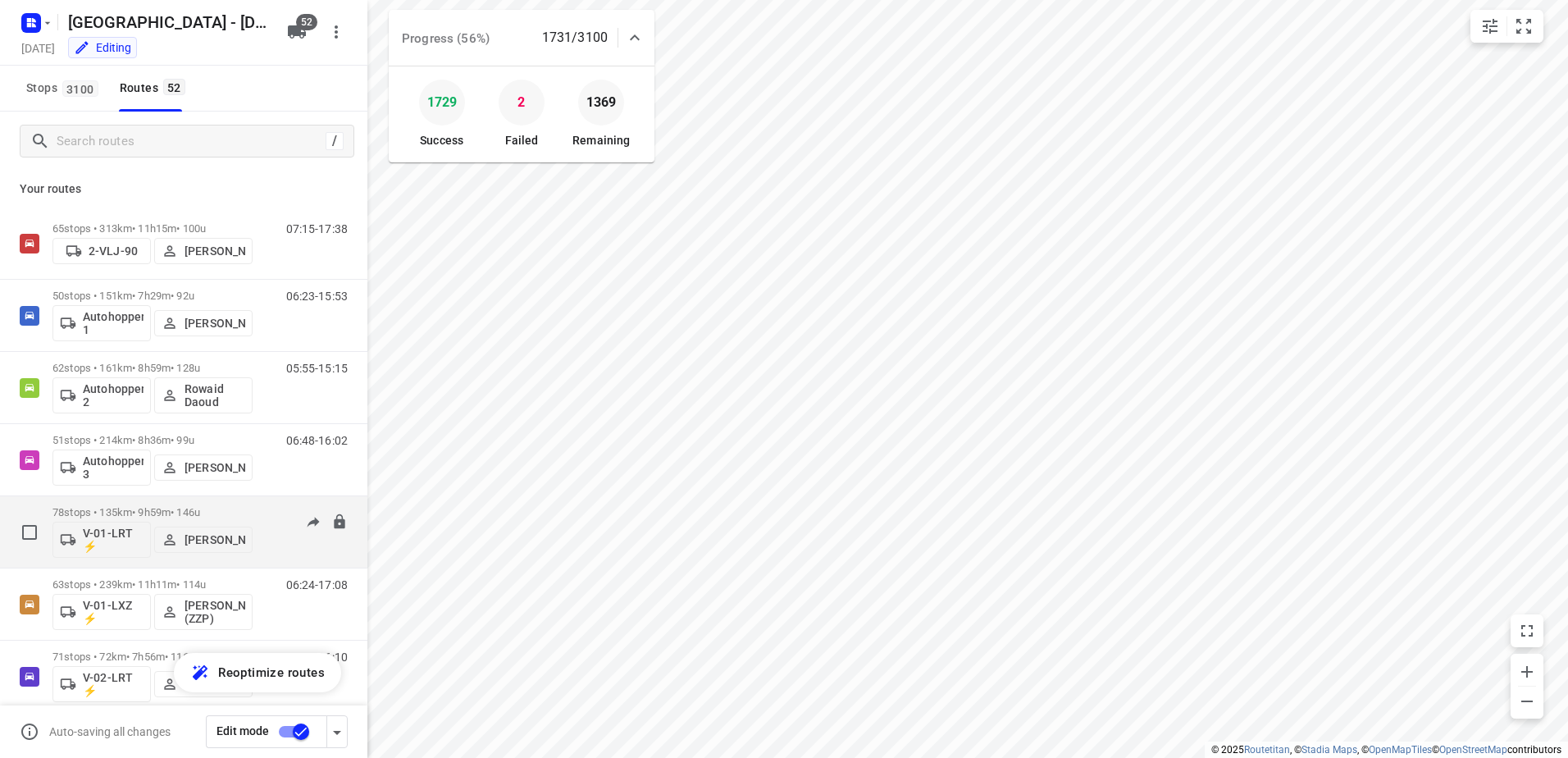
click at [150, 508] on p "78 stops • 135km • 9h59m • 146u" at bounding box center [152, 512] width 200 height 12
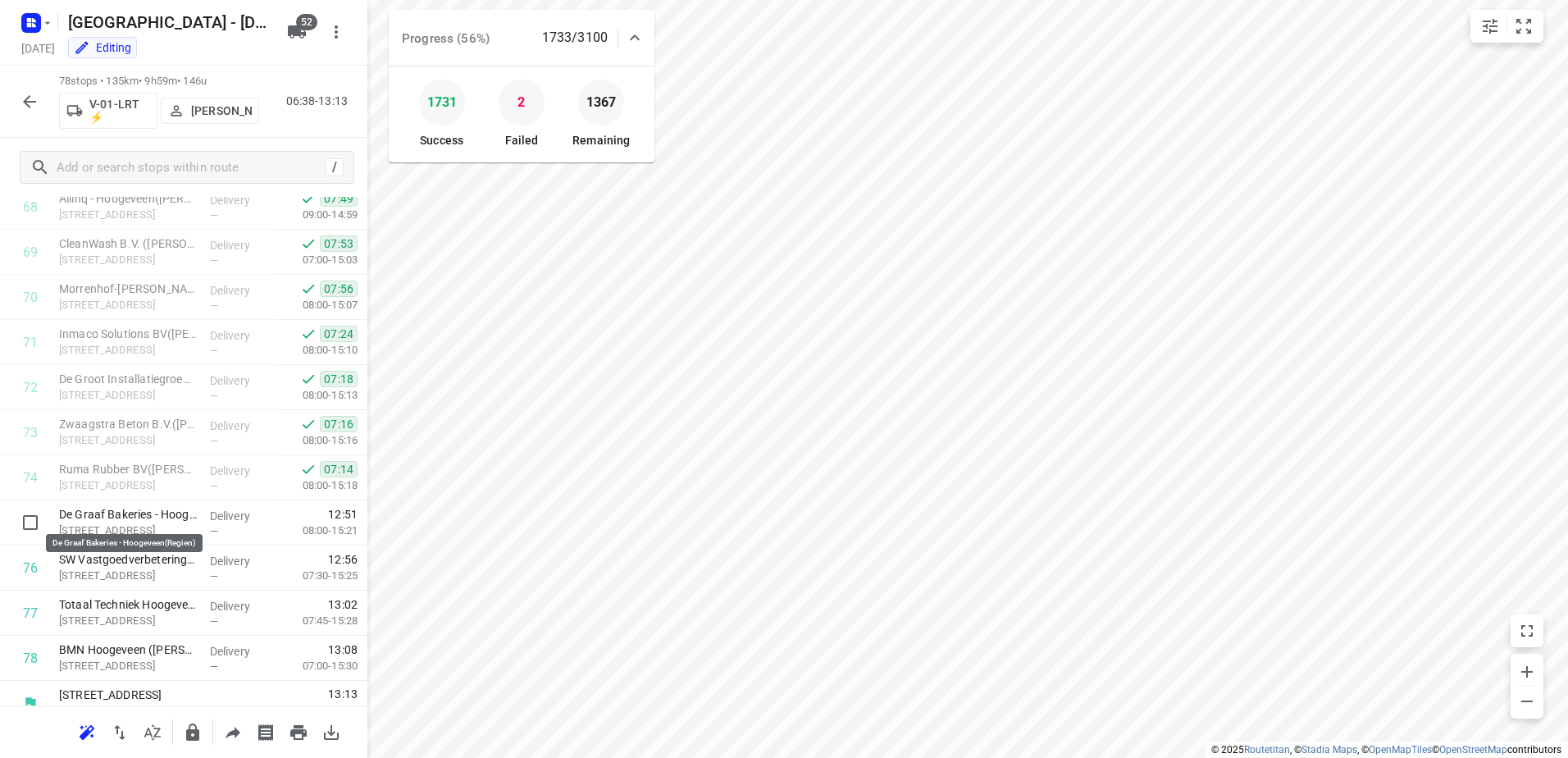
scroll to position [3137, 0]
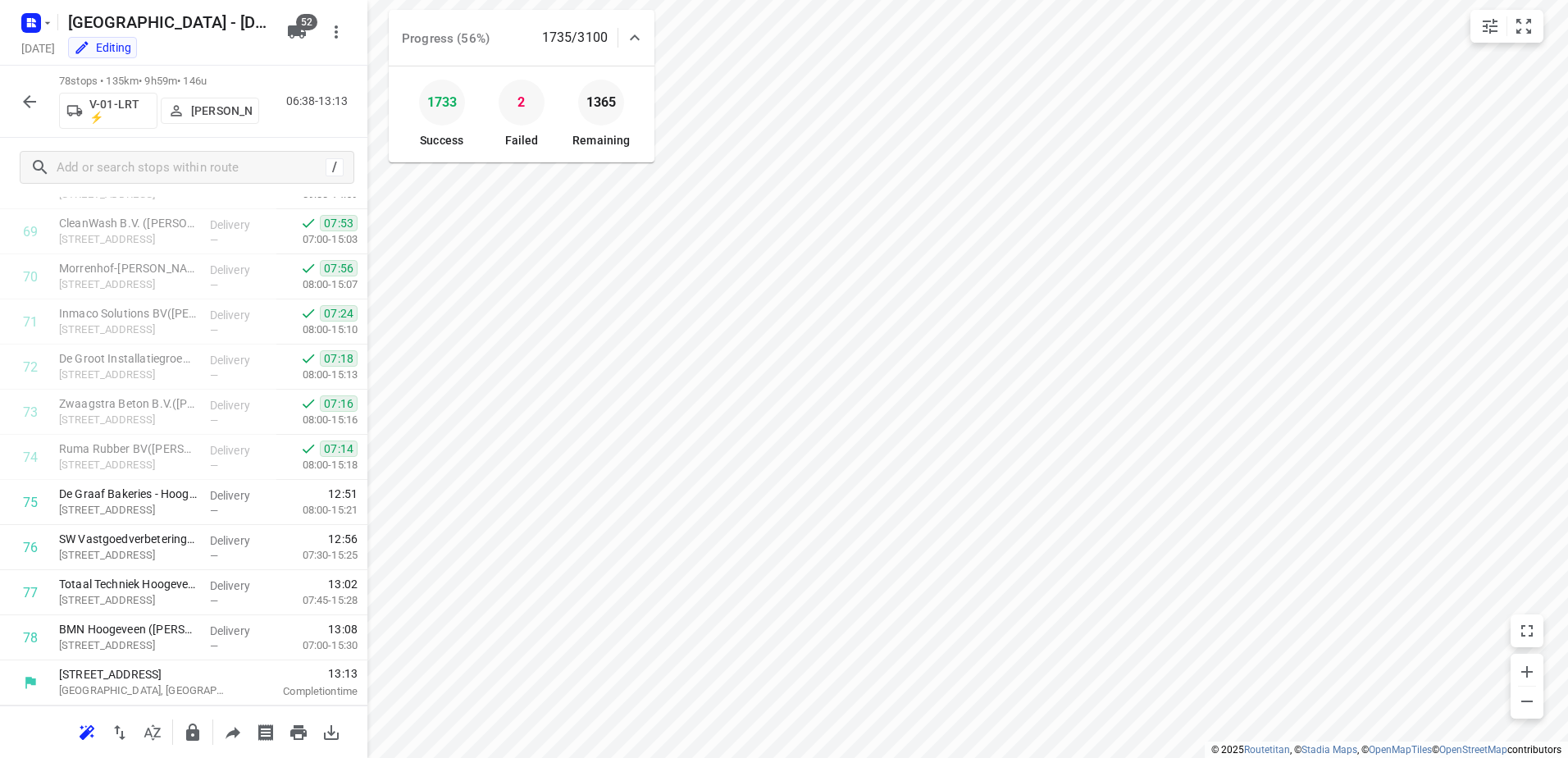
click at [37, 89] on button "button" at bounding box center [29, 101] width 33 height 33
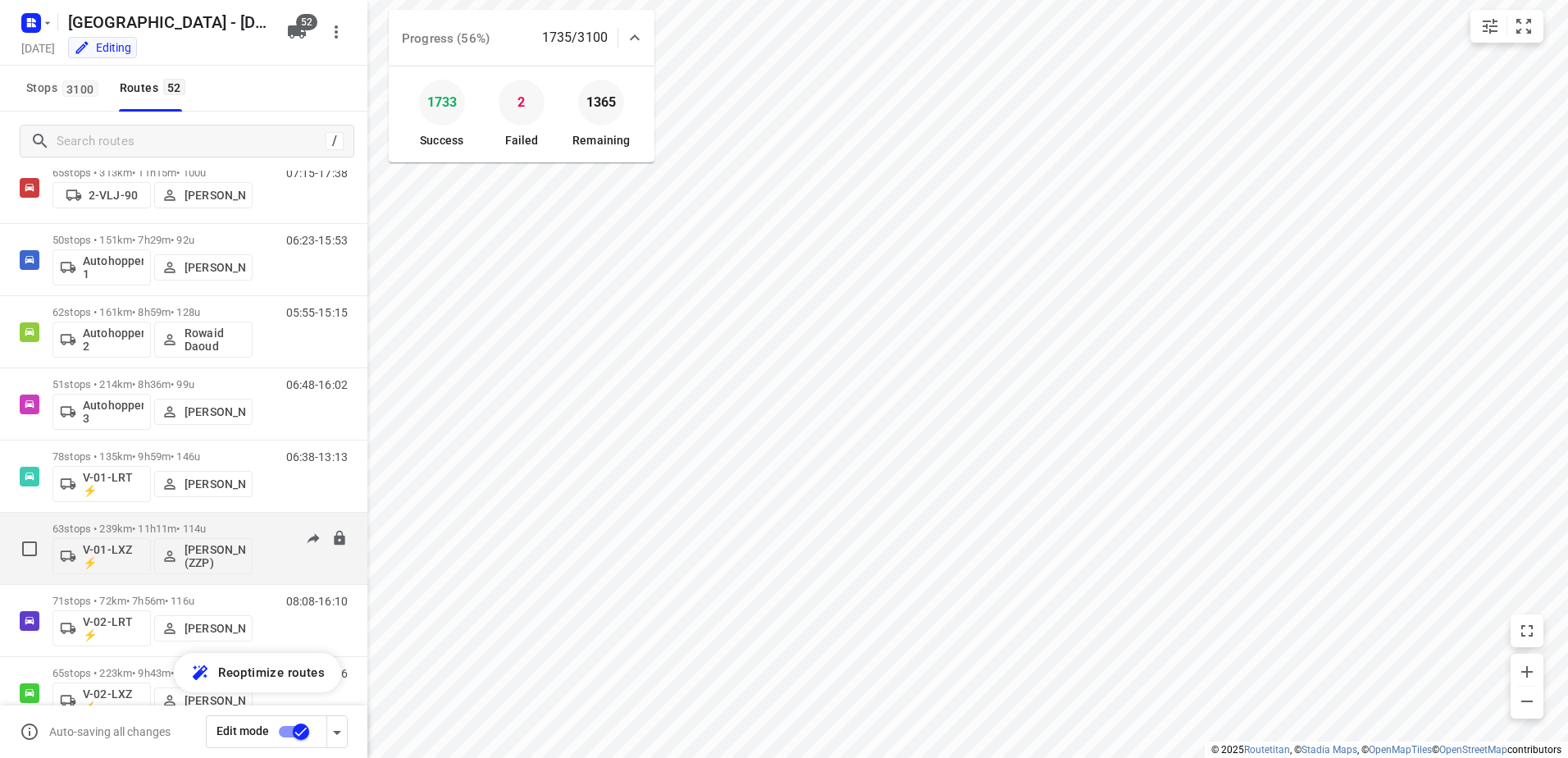
scroll to position [82, 0]
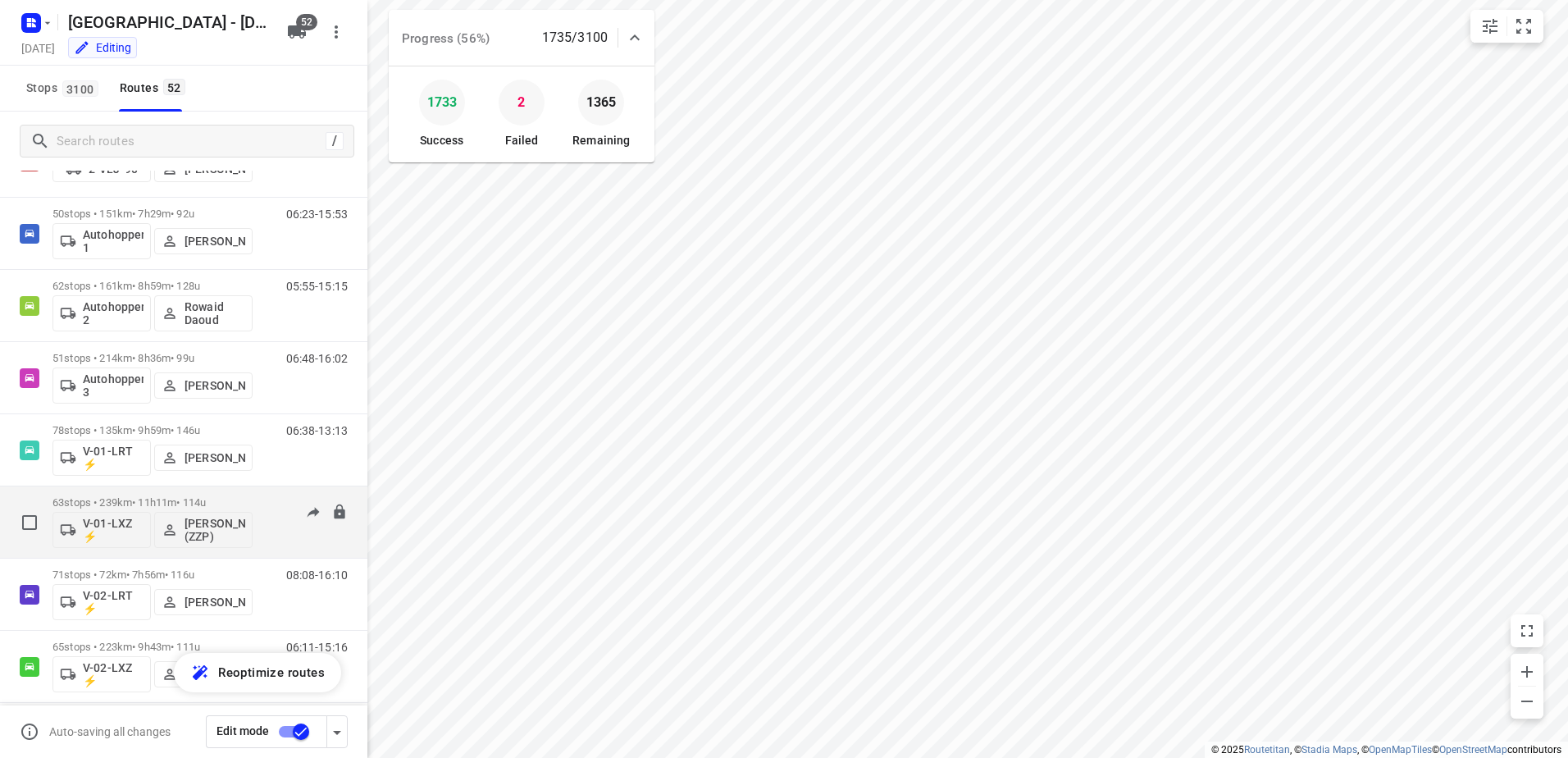
click at [151, 495] on div "63 stops • 239km • 11h11m • 114u V-01-LXZ ⚡ Robert Flierman (ZZP)" at bounding box center [152, 522] width 200 height 68
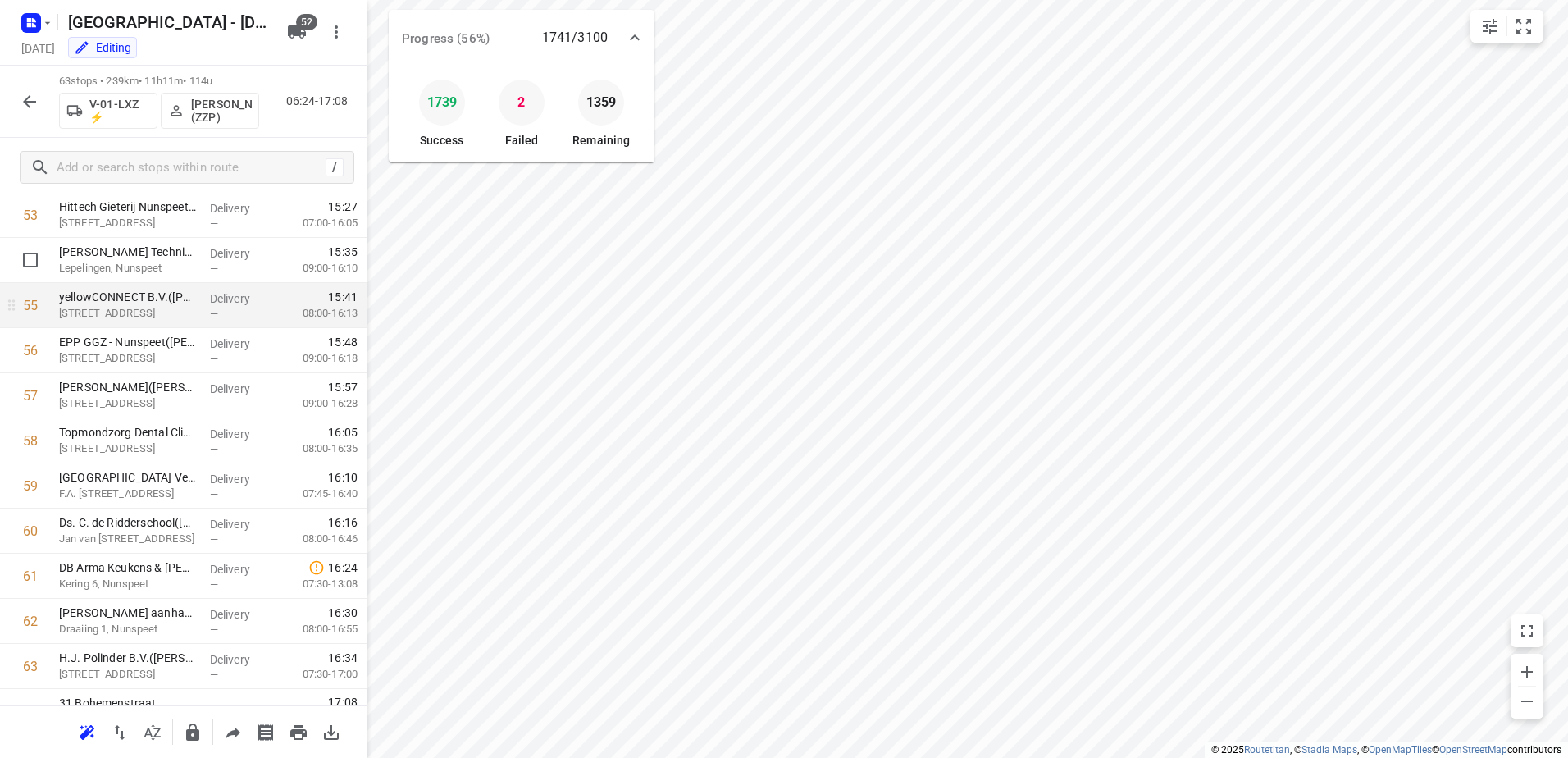
scroll to position [2460, 0]
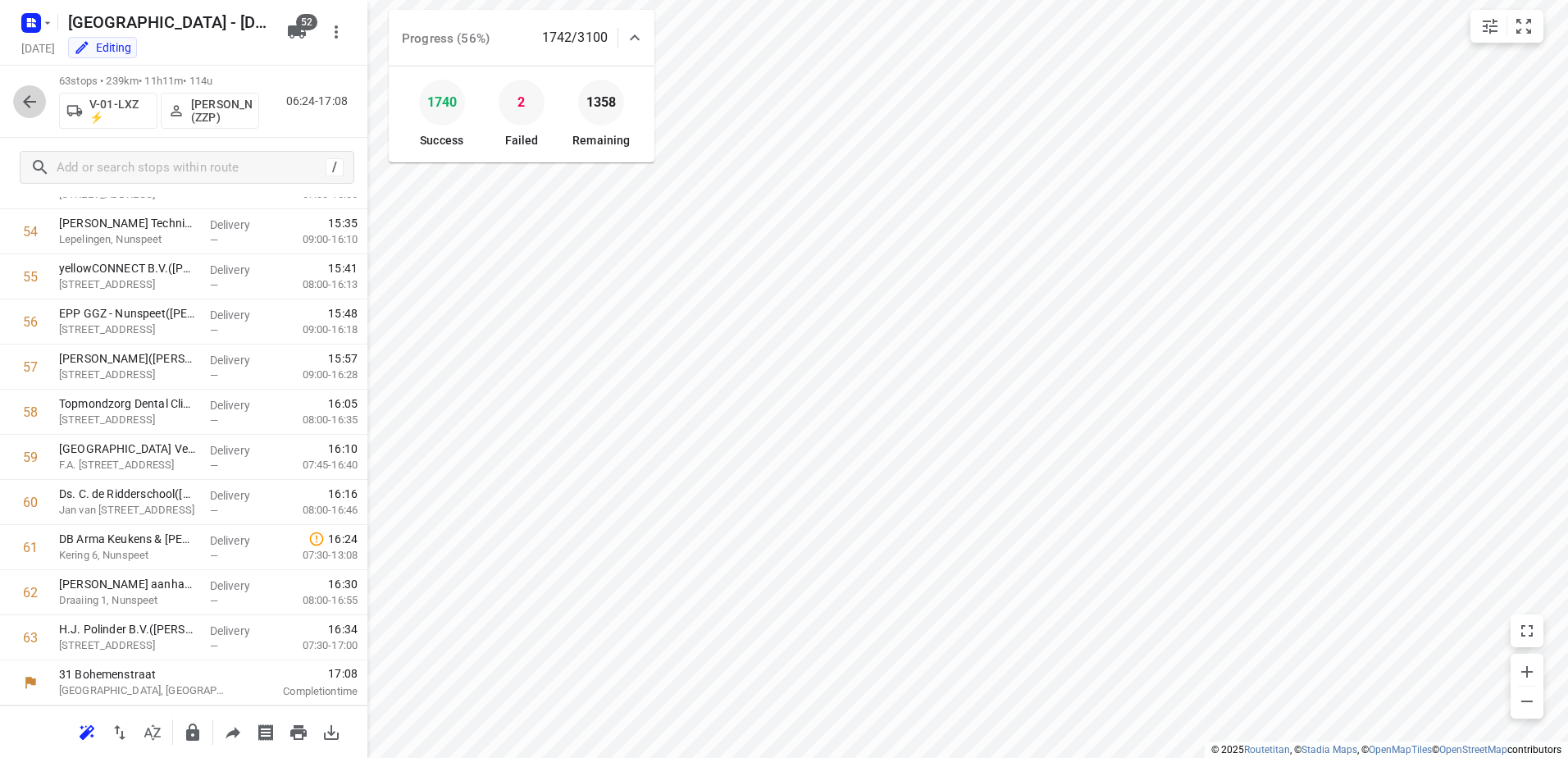
click at [33, 105] on icon "button" at bounding box center [29, 101] width 20 height 20
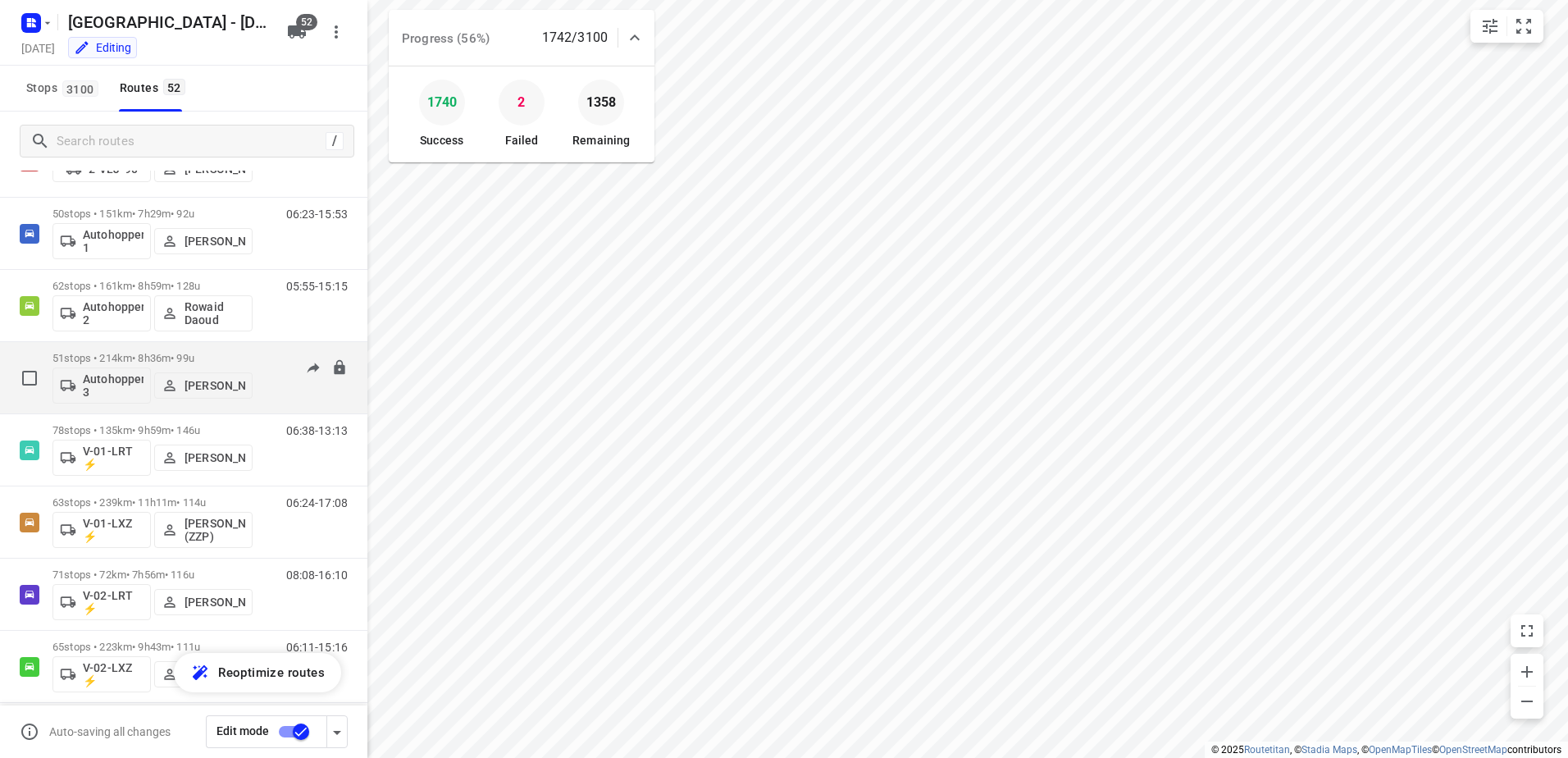
scroll to position [164, 0]
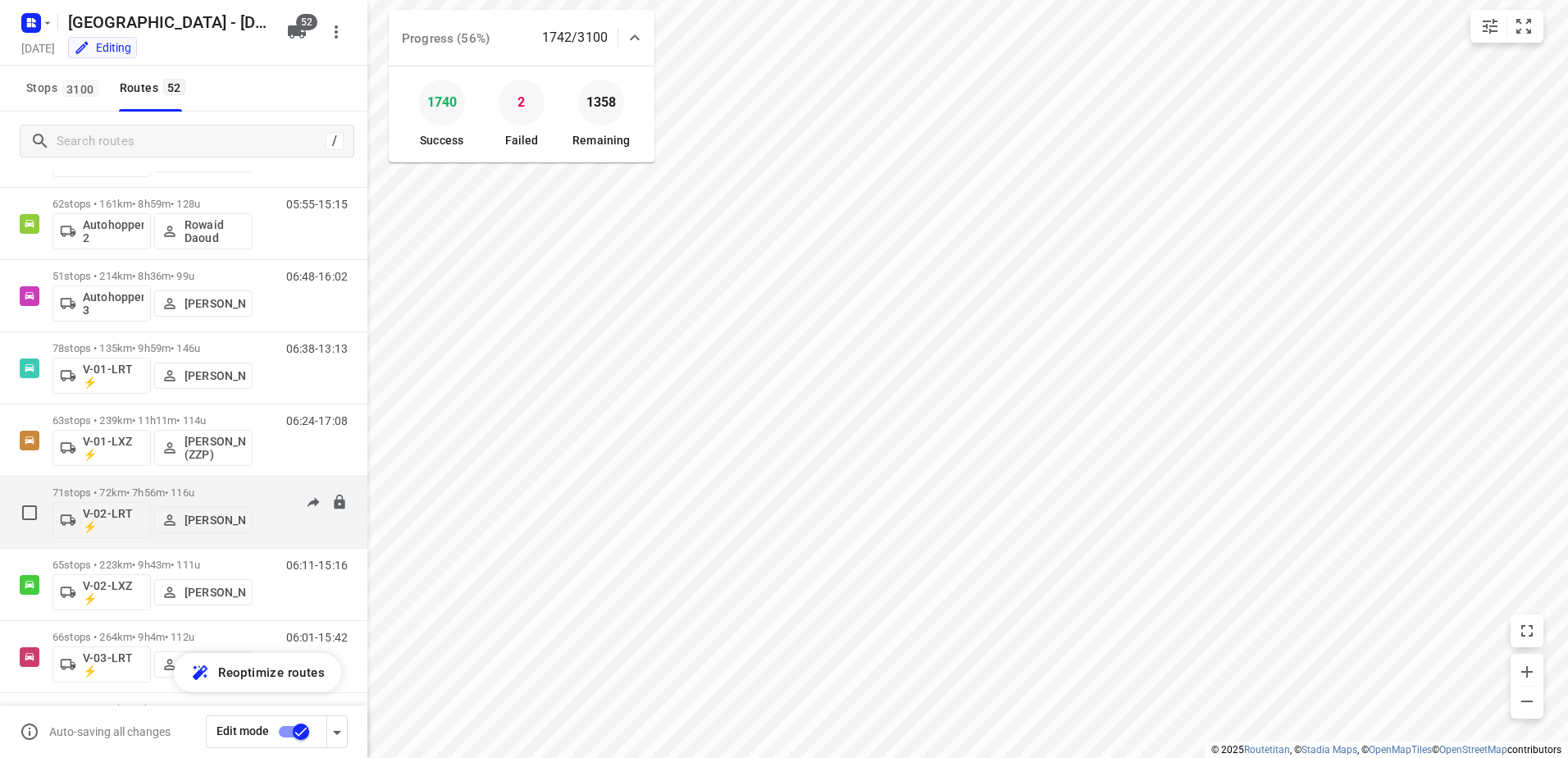
click at [154, 490] on p "71 stops • 72km • 7h56m • 116u" at bounding box center [152, 492] width 200 height 12
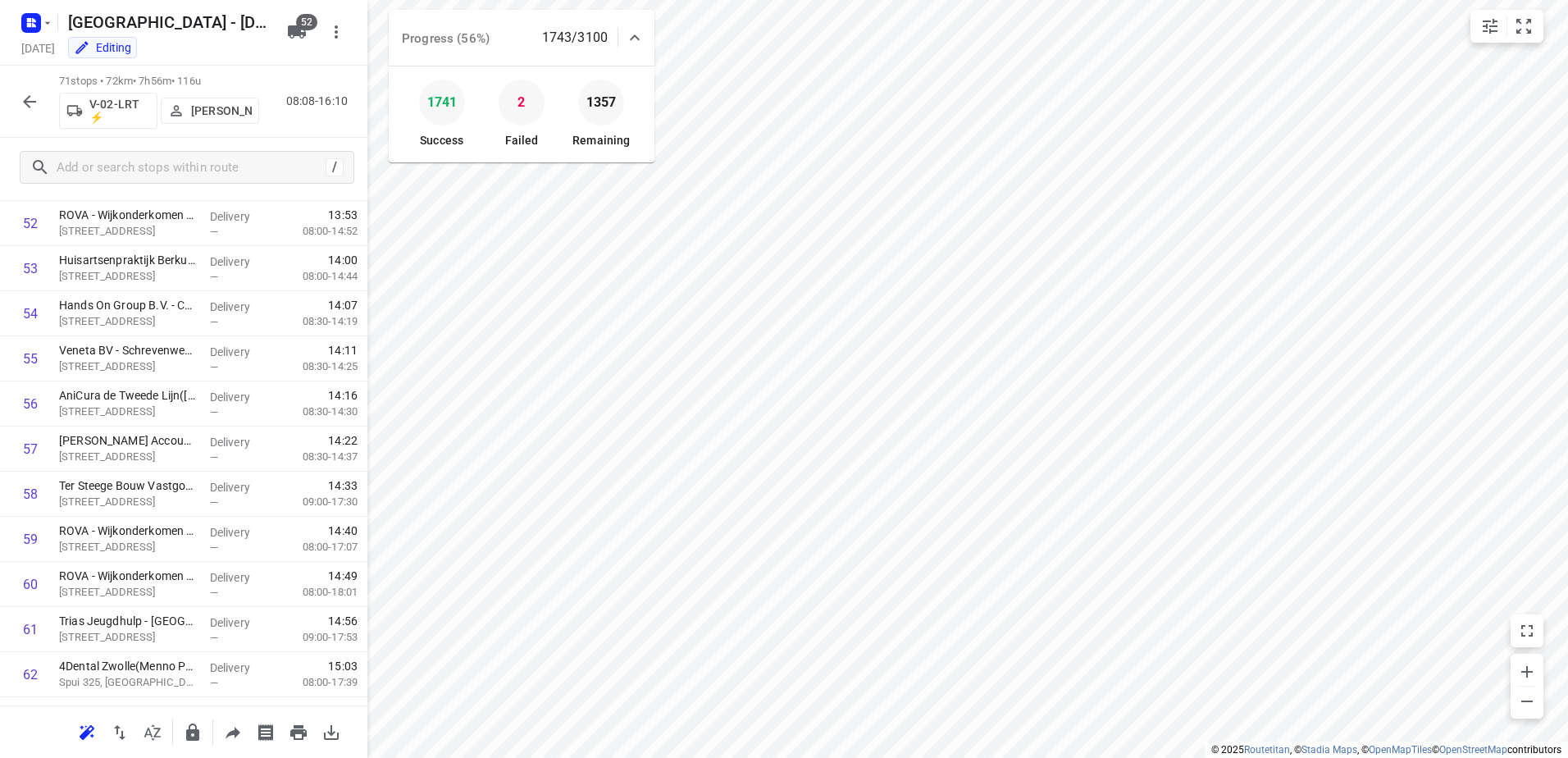
scroll to position [2820, 0]
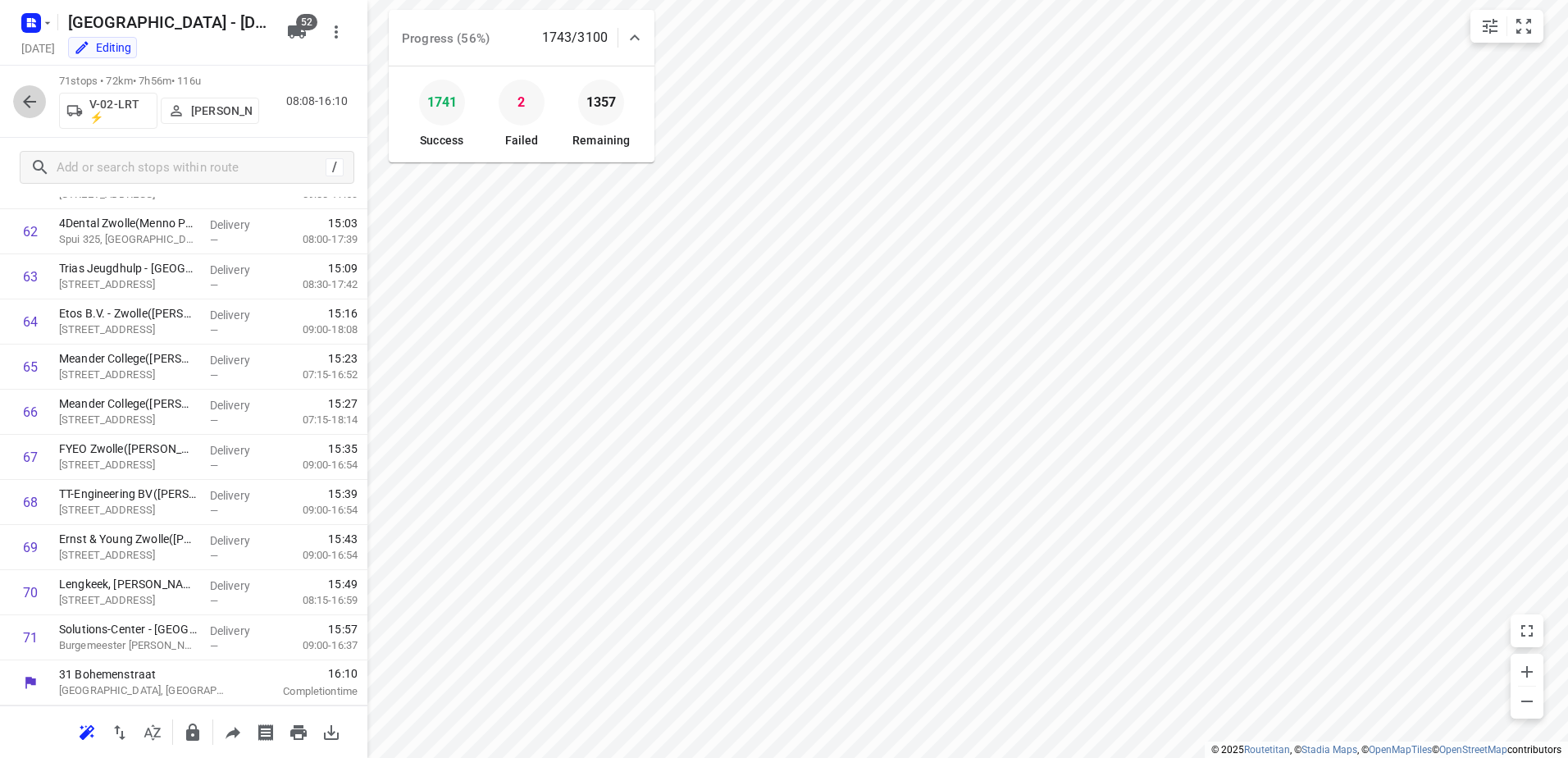
click at [33, 93] on icon "button" at bounding box center [29, 101] width 20 height 20
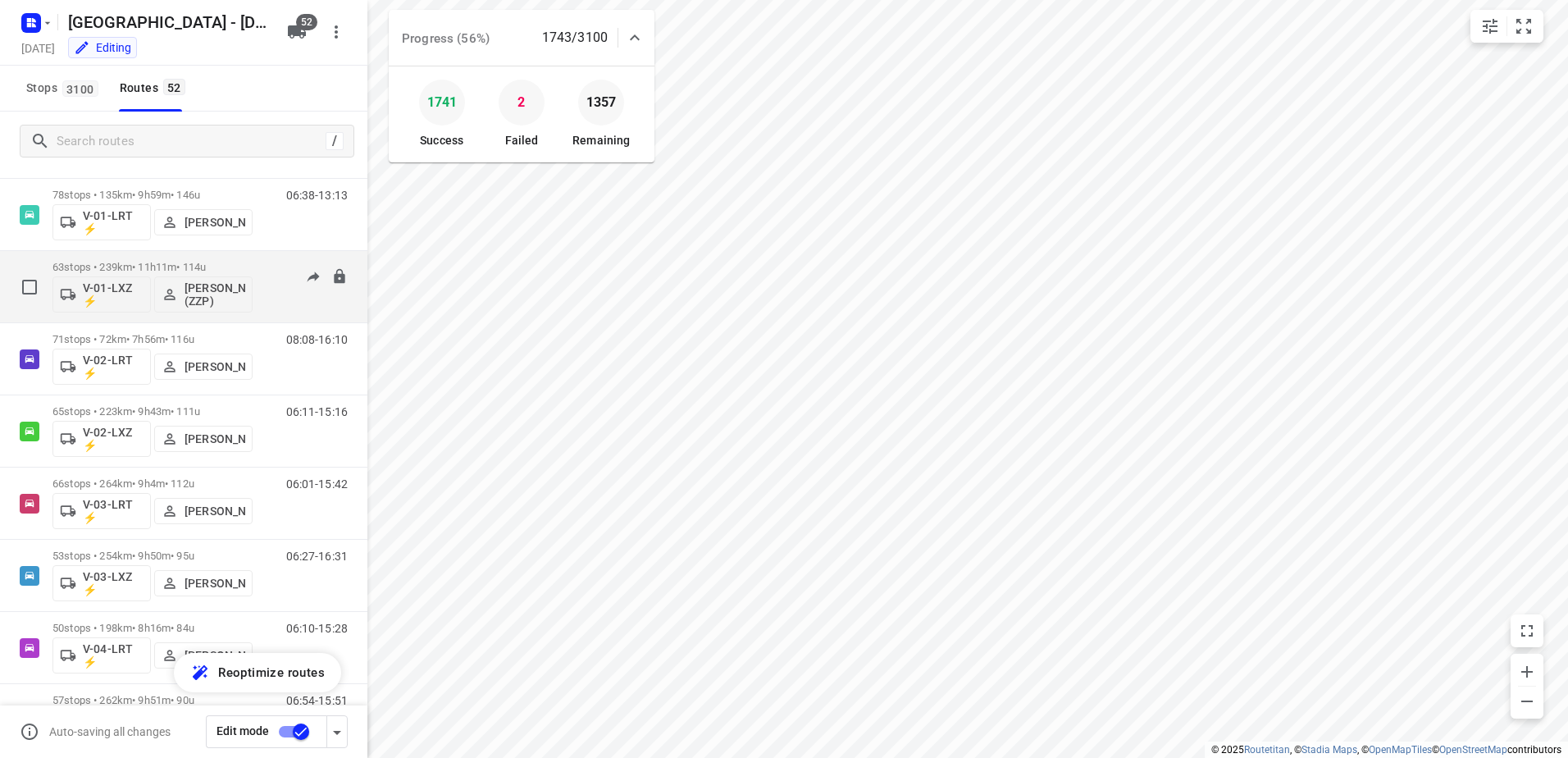
scroll to position [328, 0]
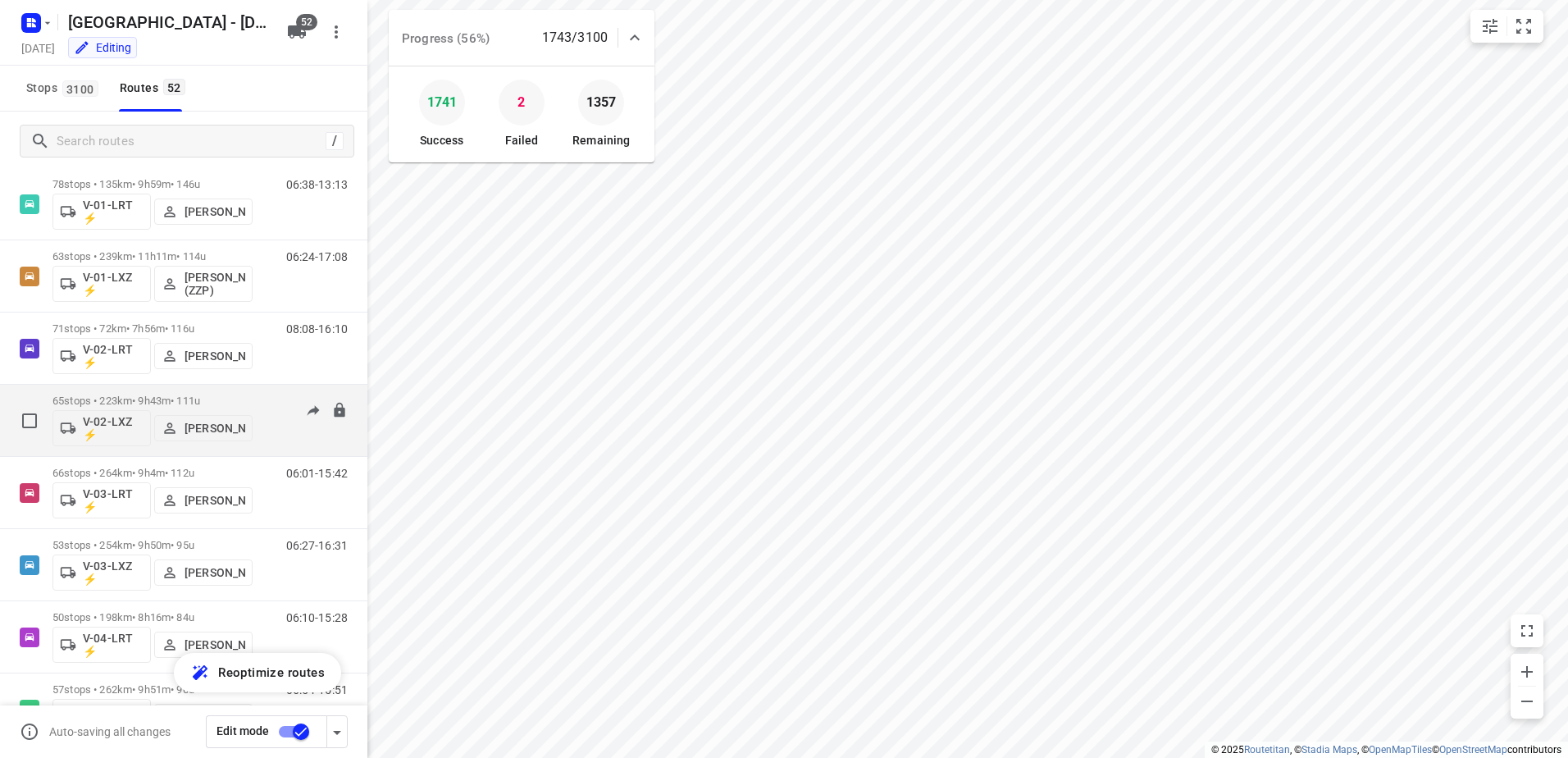
click at [152, 392] on div "65 stops • 223km • 9h43m • 111u V-02-LXZ ⚡ Yermo Broekman" at bounding box center [152, 420] width 200 height 68
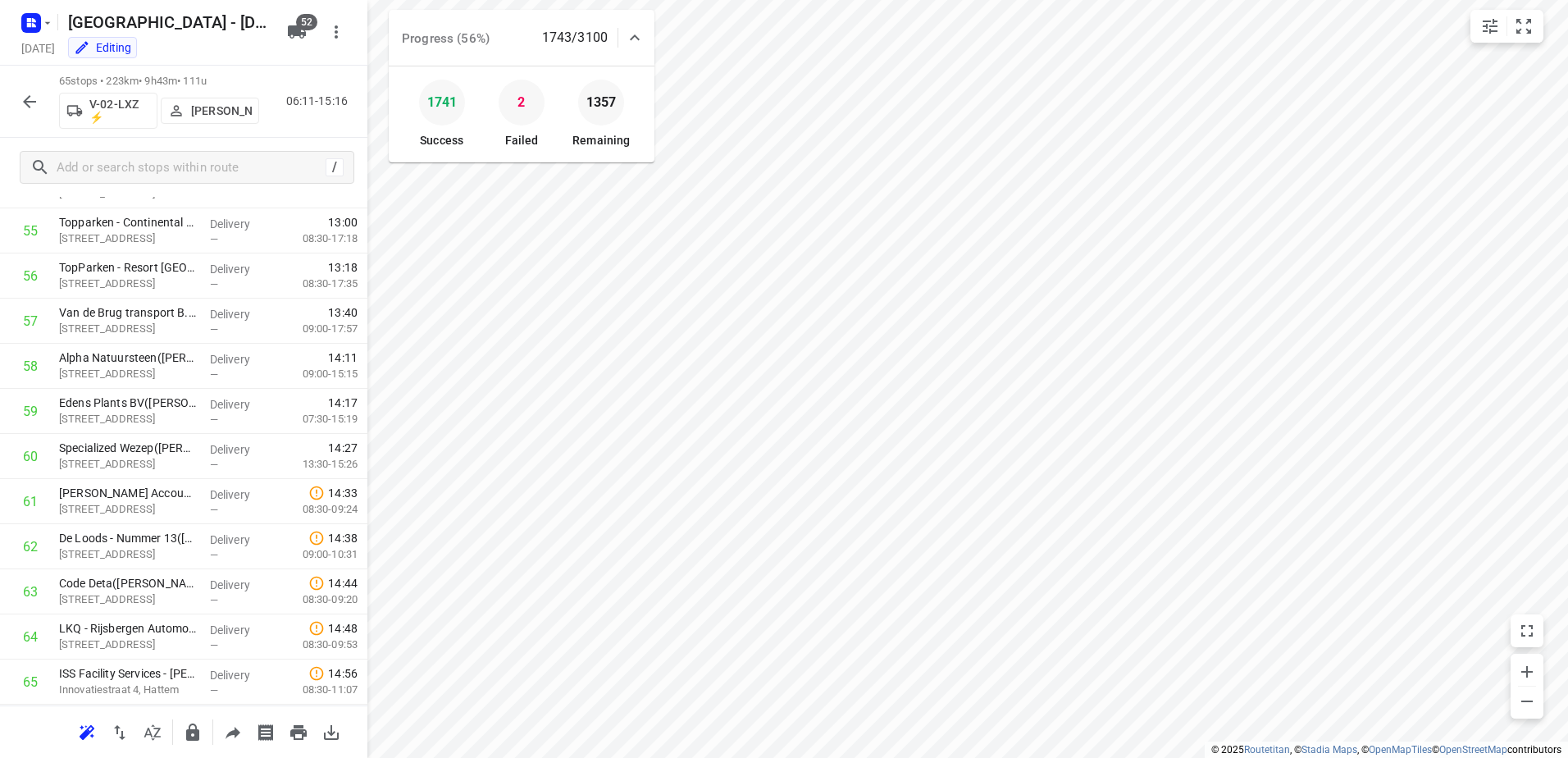
scroll to position [2550, 0]
click at [12, 99] on div "65 stops • 223km • 9h43m • 111u V-02-LXZ ⚡ Yermo Broekman 06:11-15:16" at bounding box center [184, 101] width 367 height 72
click at [25, 97] on icon "button" at bounding box center [29, 101] width 20 height 20
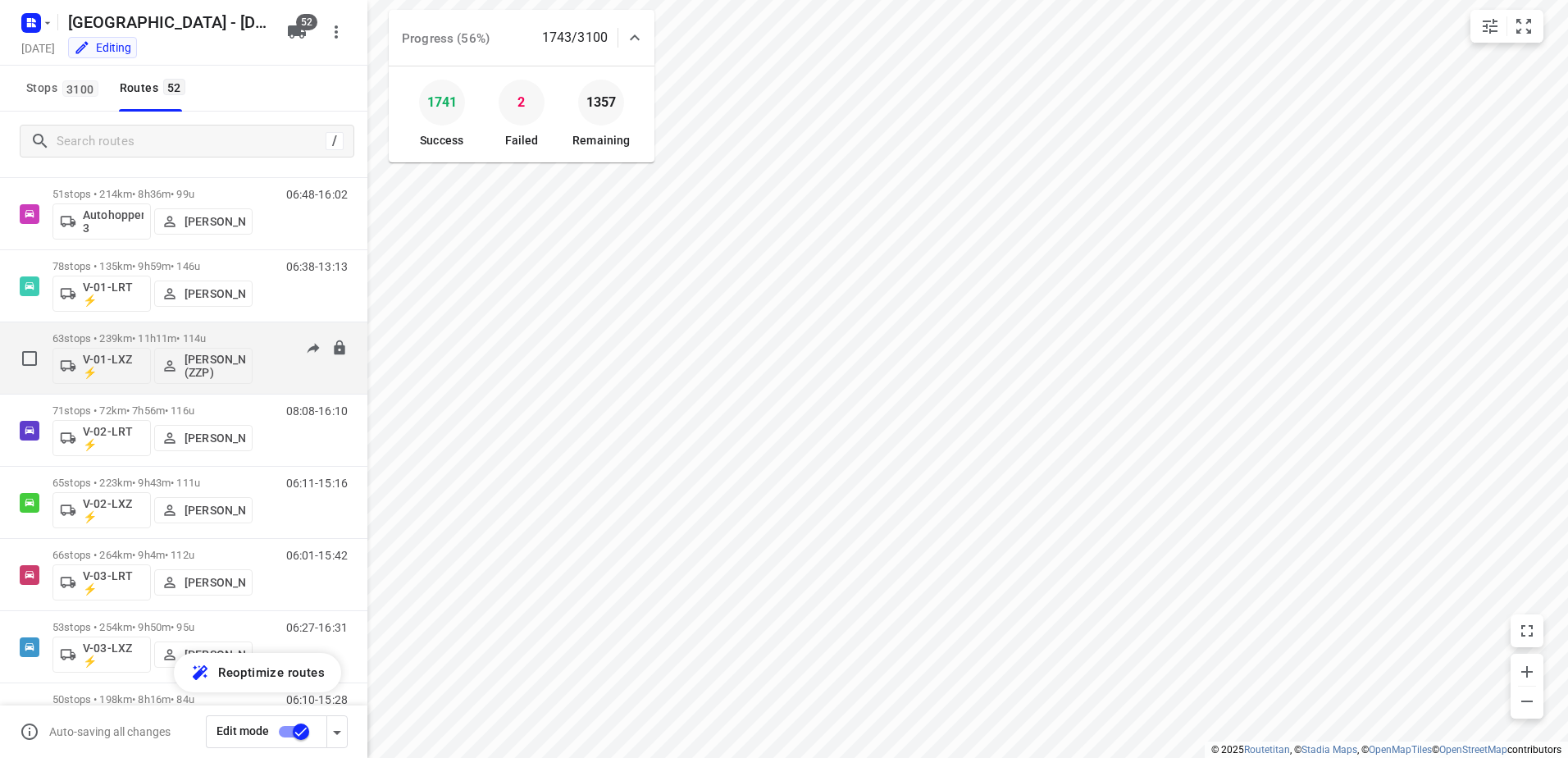
scroll to position [328, 0]
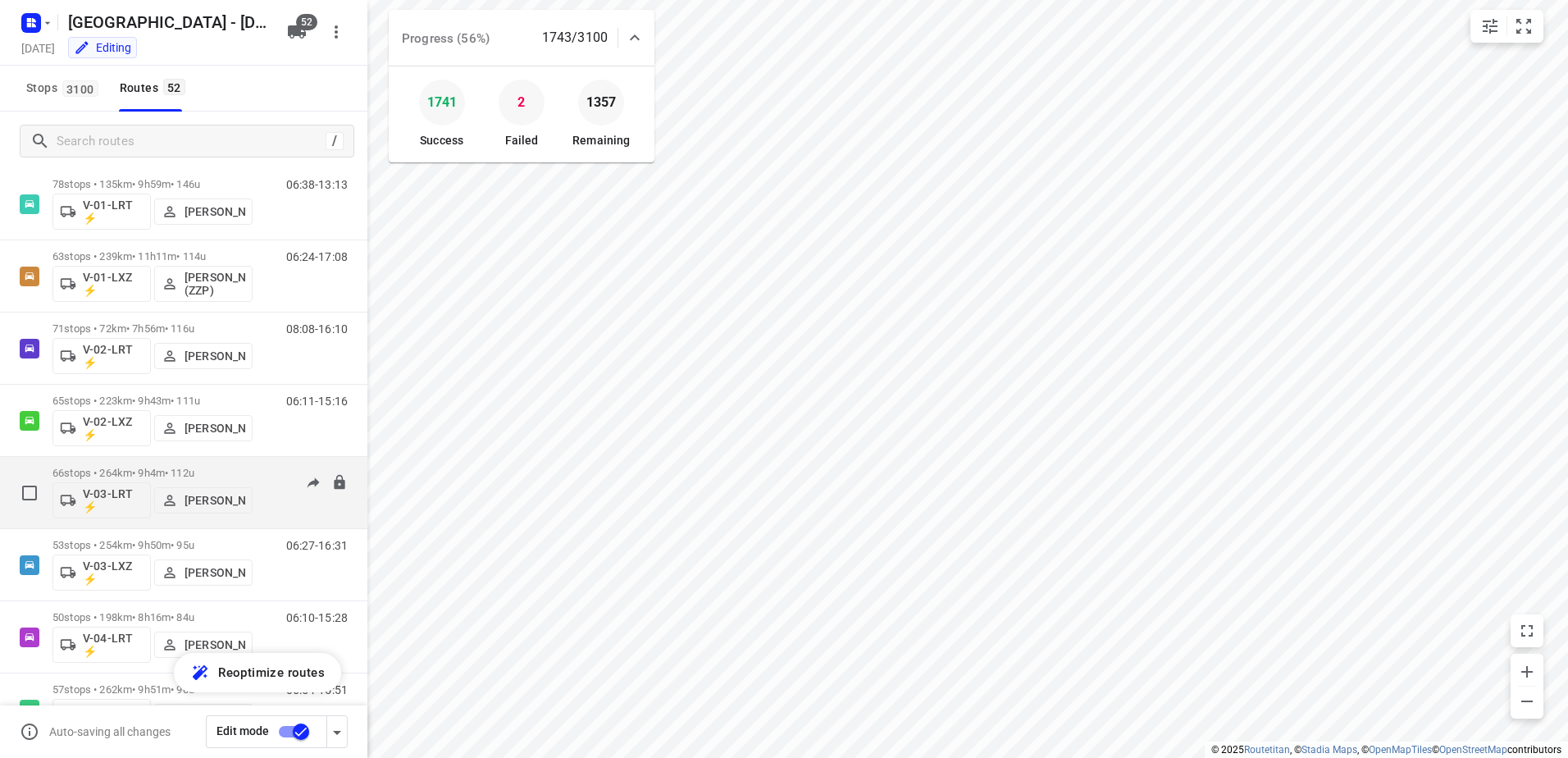
click at [150, 467] on p "66 stops • 264km • 9h4m • 112u" at bounding box center [152, 472] width 200 height 12
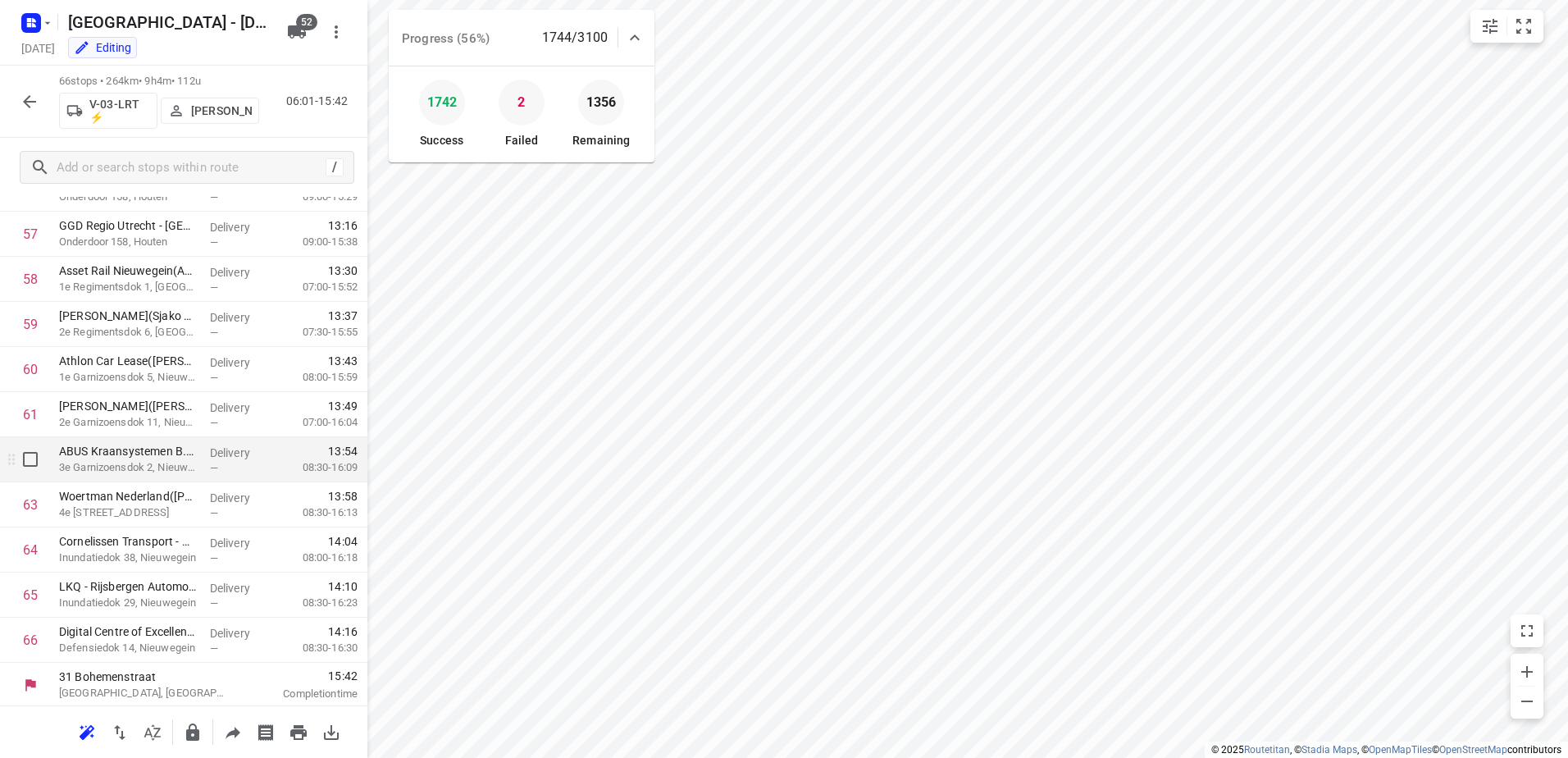
scroll to position [2595, 0]
click at [36, 102] on icon "button" at bounding box center [29, 101] width 13 height 13
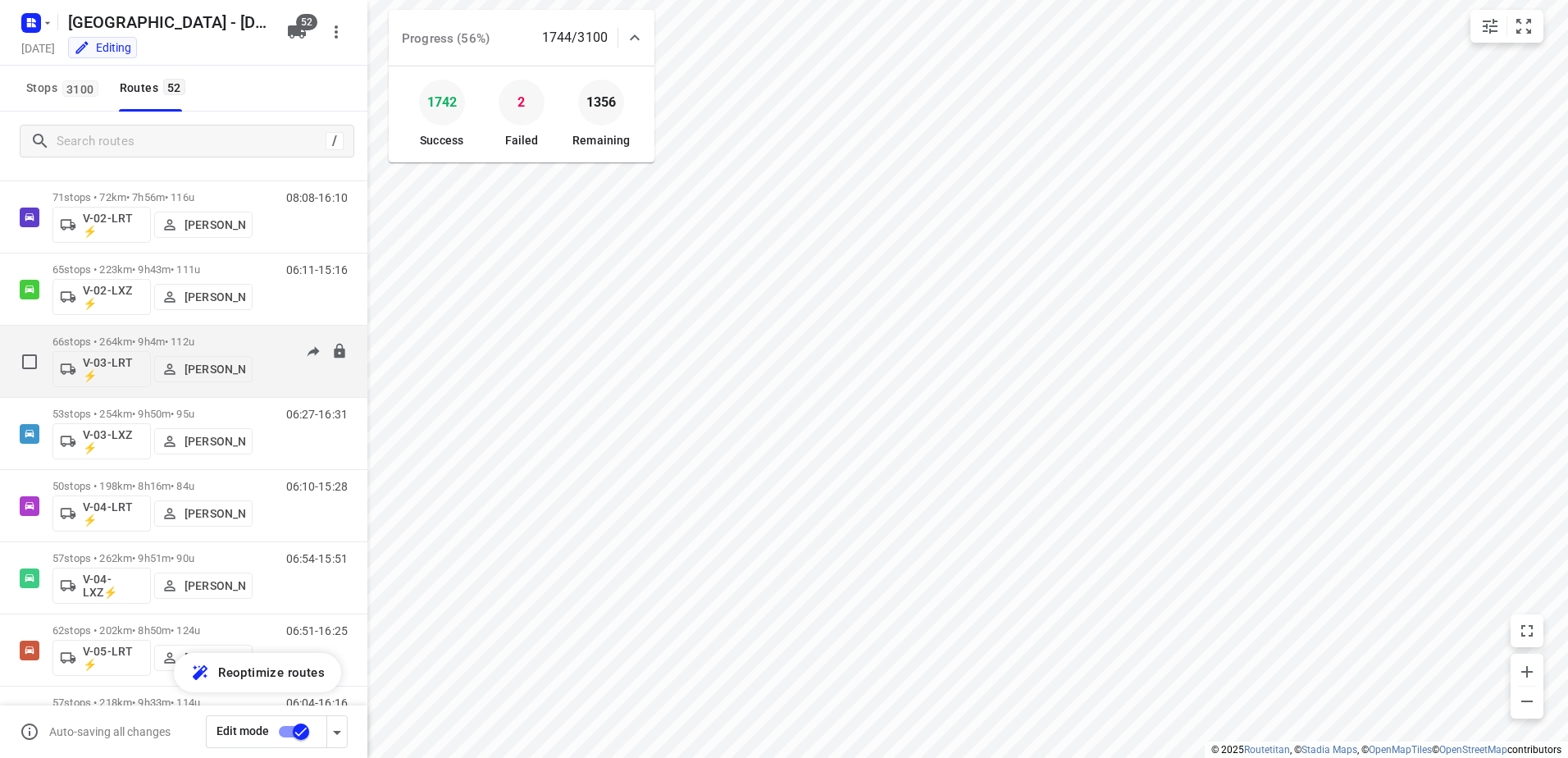
scroll to position [492, 0]
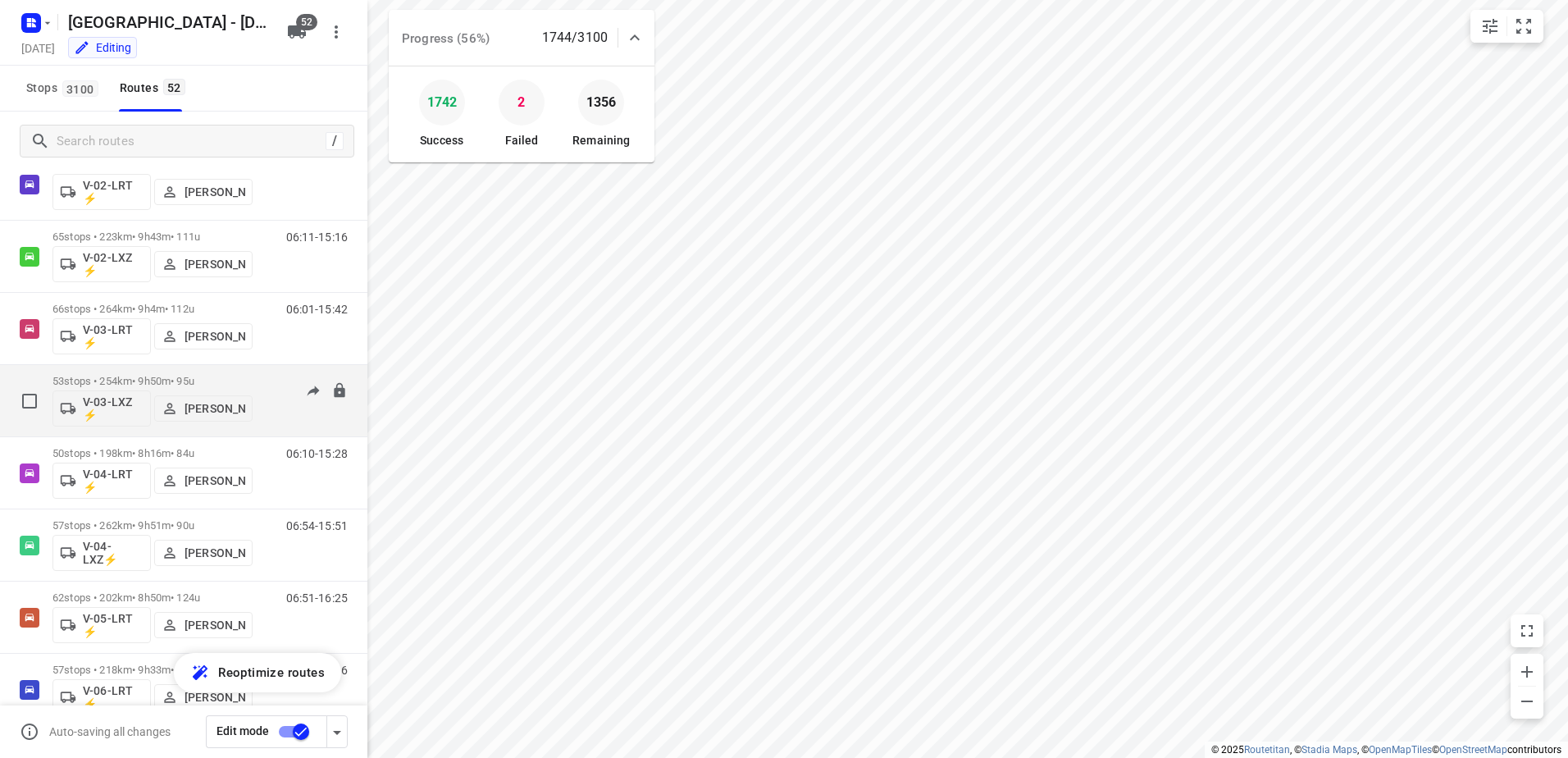
click at [162, 381] on p "53 stops • 254km • 9h50m • 95u" at bounding box center [152, 381] width 200 height 12
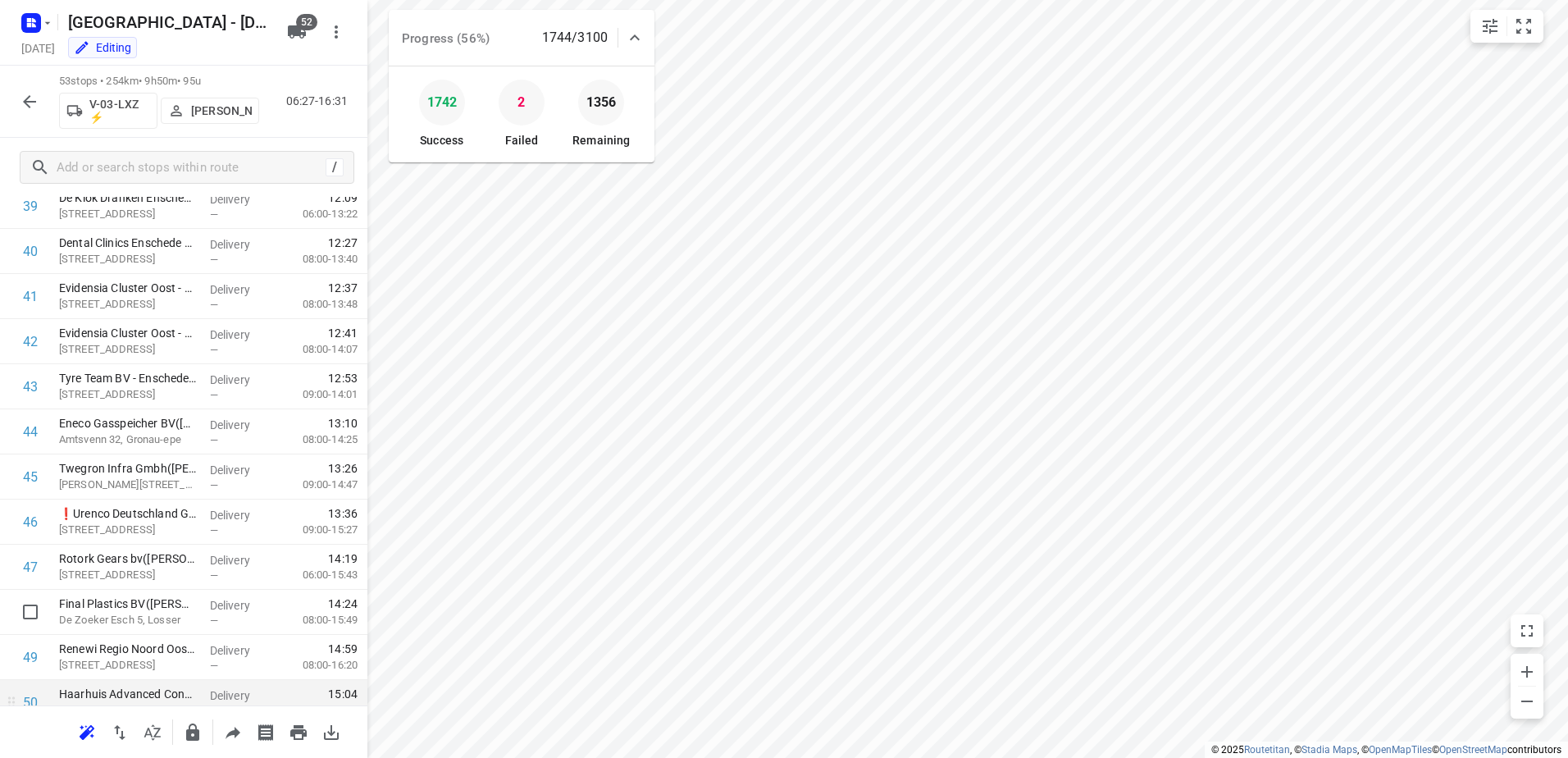
scroll to position [2009, 0]
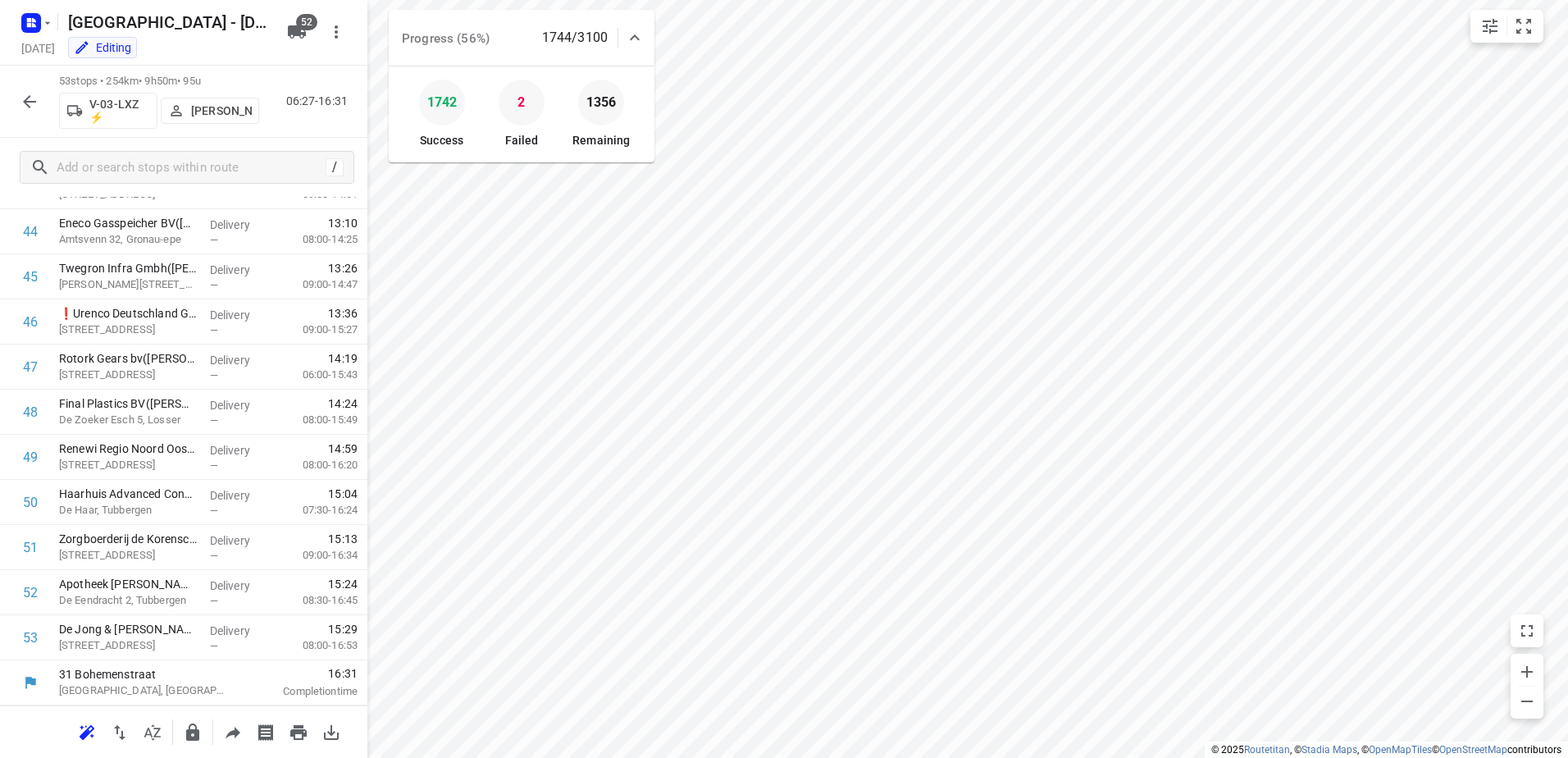
click at [38, 101] on icon "button" at bounding box center [29, 101] width 20 height 20
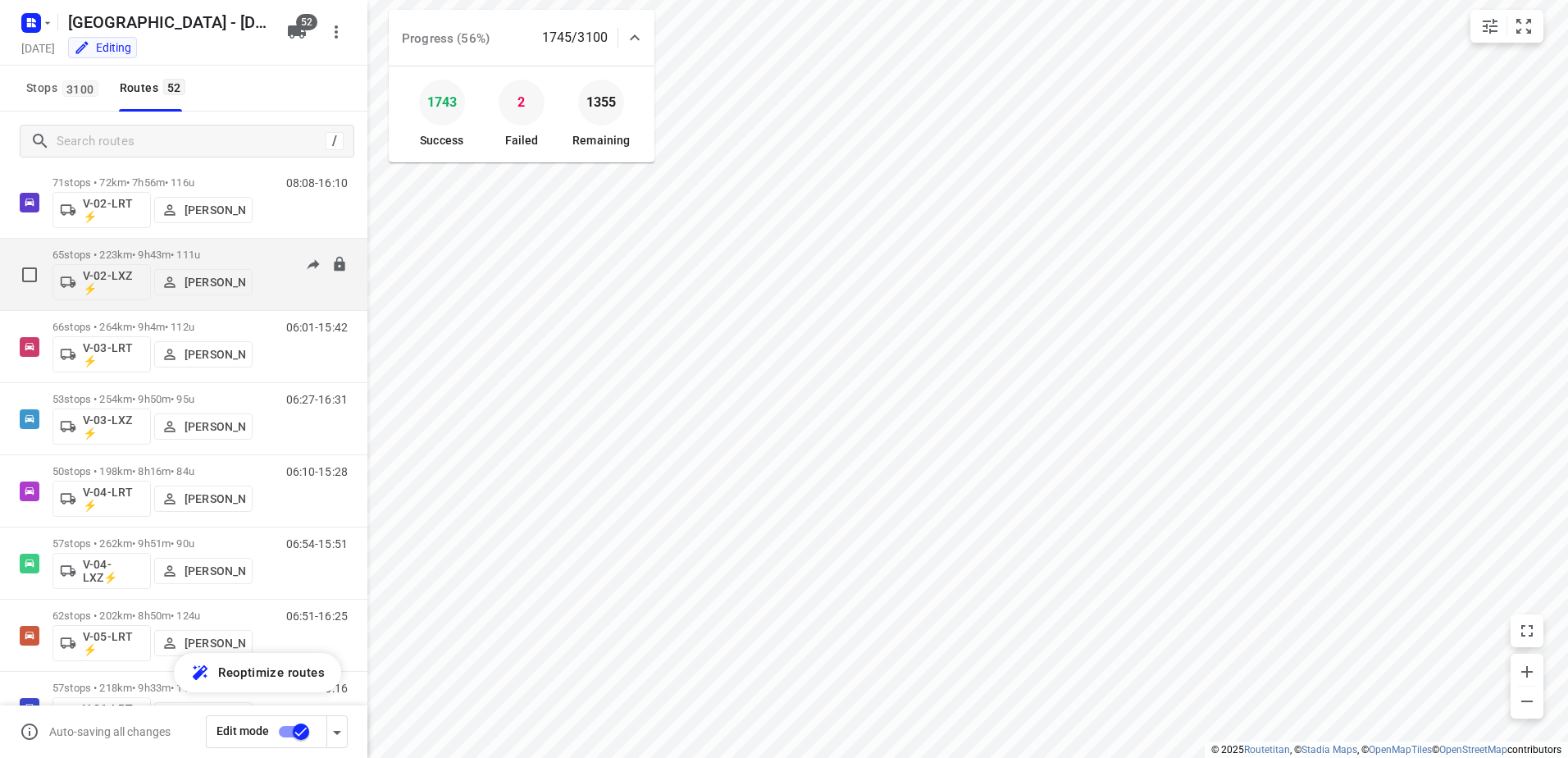
scroll to position [574, 0]
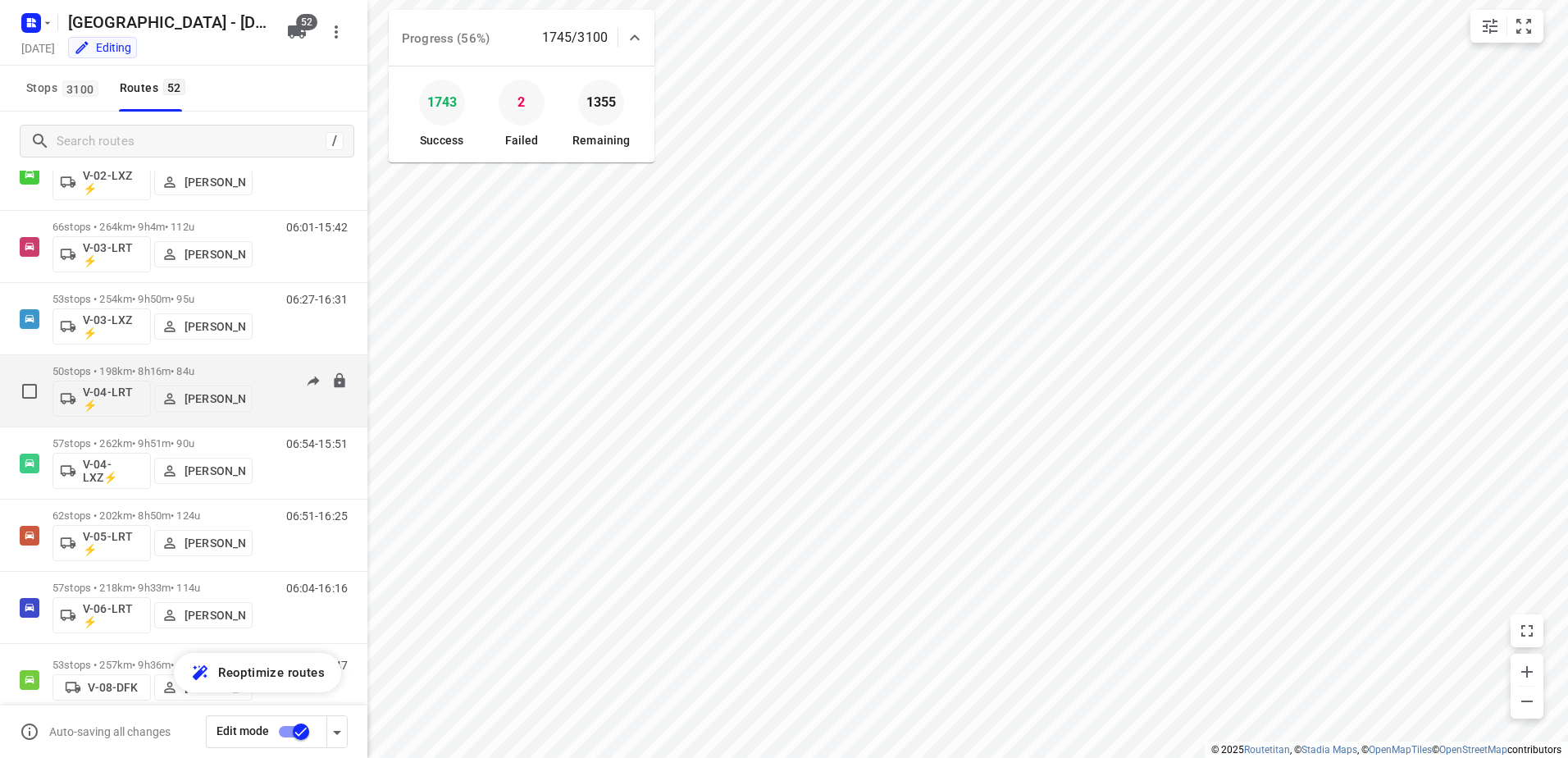
click at [149, 365] on p "50 stops • 198km • 8h16m • 84u" at bounding box center [152, 371] width 200 height 12
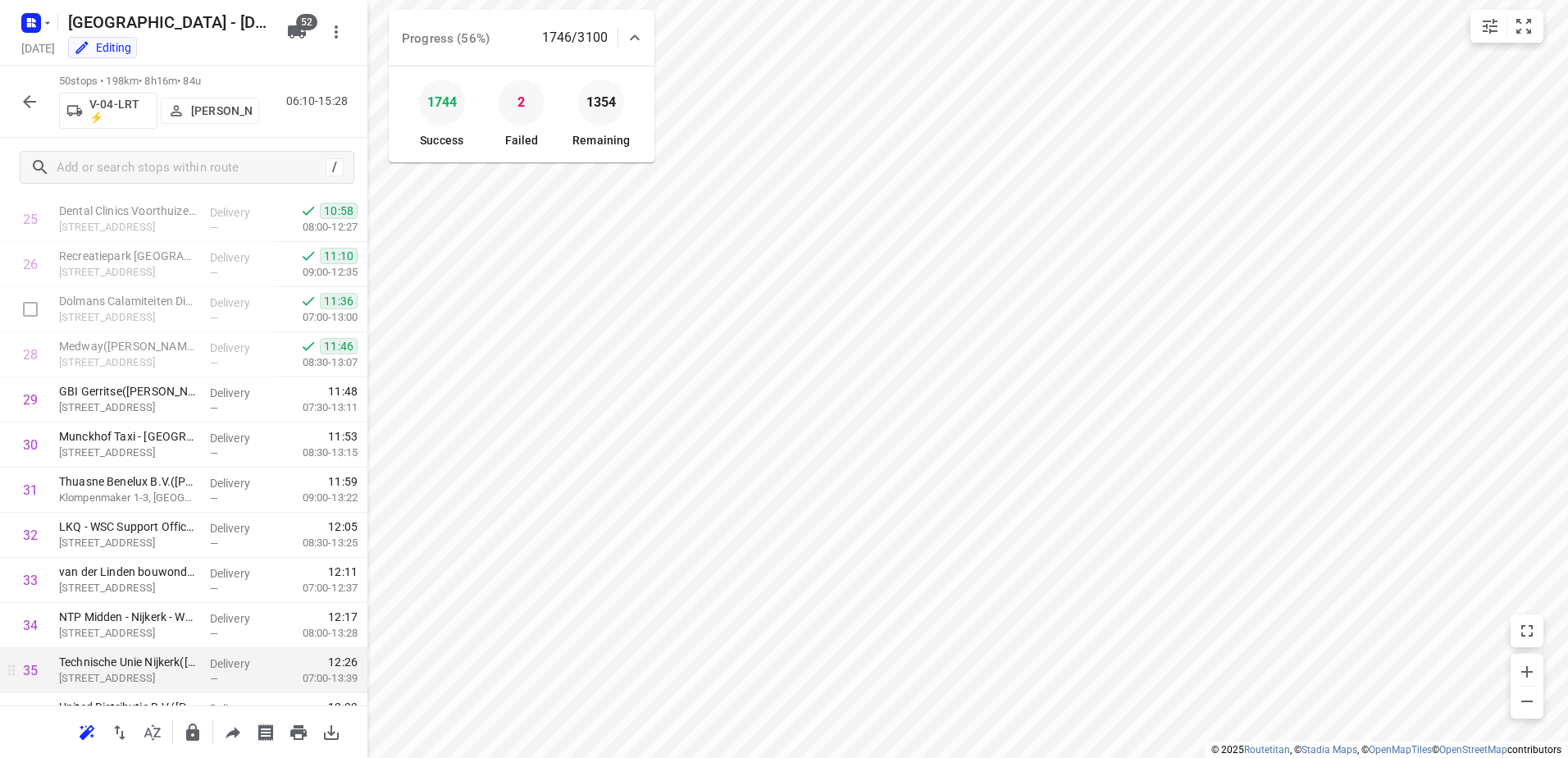
scroll to position [1135, 0]
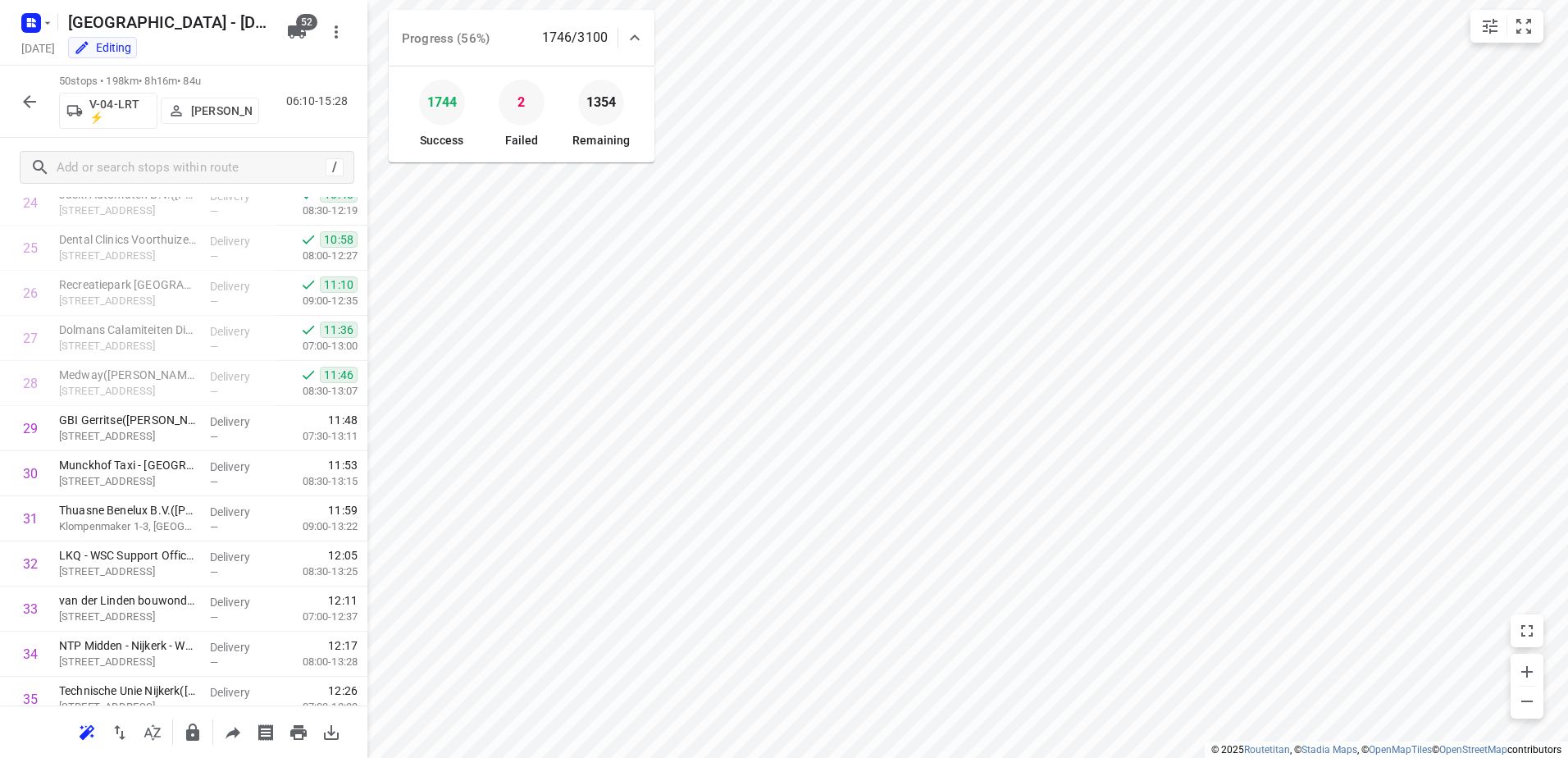
click at [23, 99] on icon "button" at bounding box center [29, 101] width 20 height 20
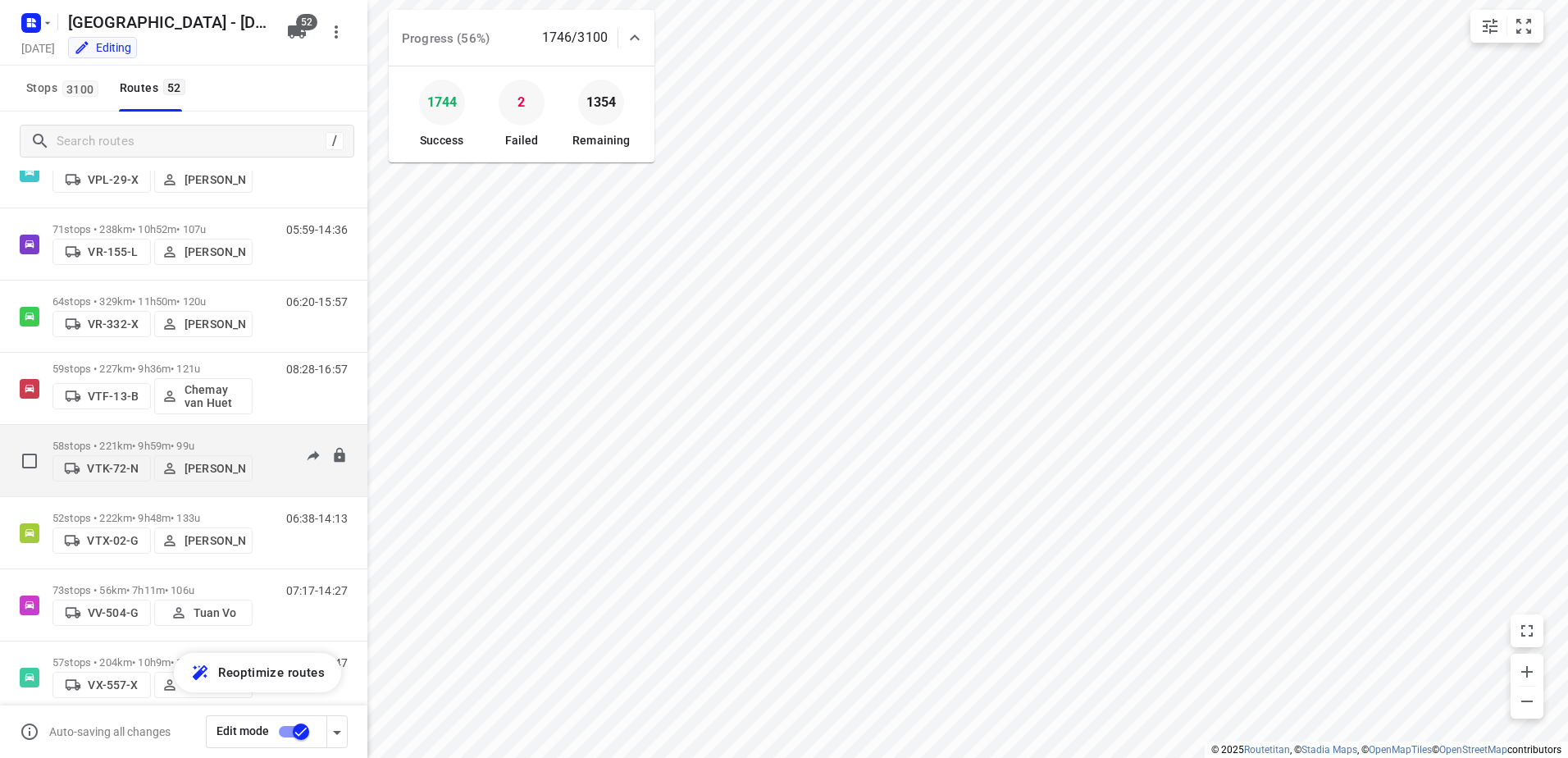
scroll to position [3271, 0]
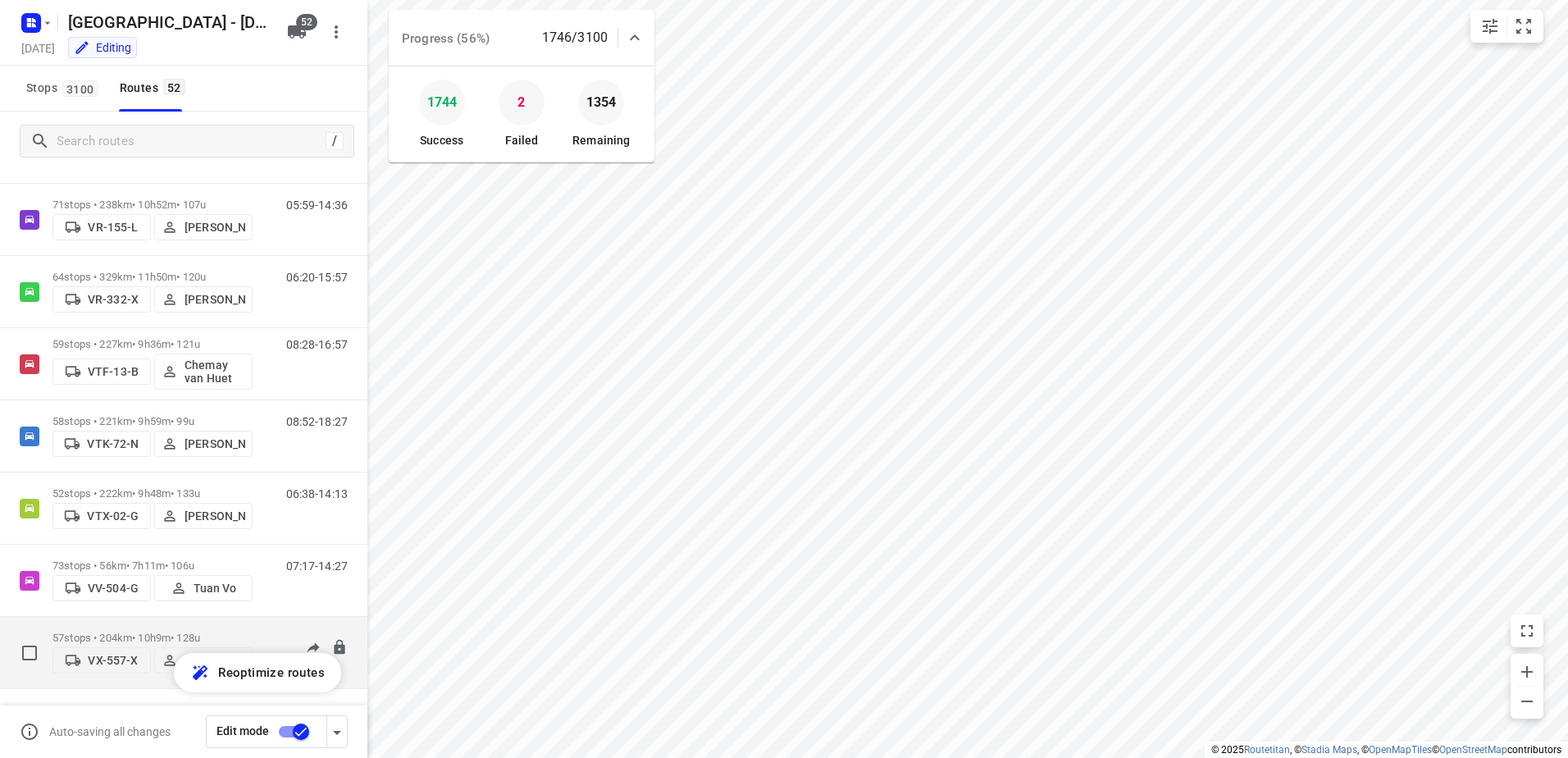
click at [144, 631] on p "57 stops • 204km • 10h9m • 128u" at bounding box center [152, 637] width 200 height 12
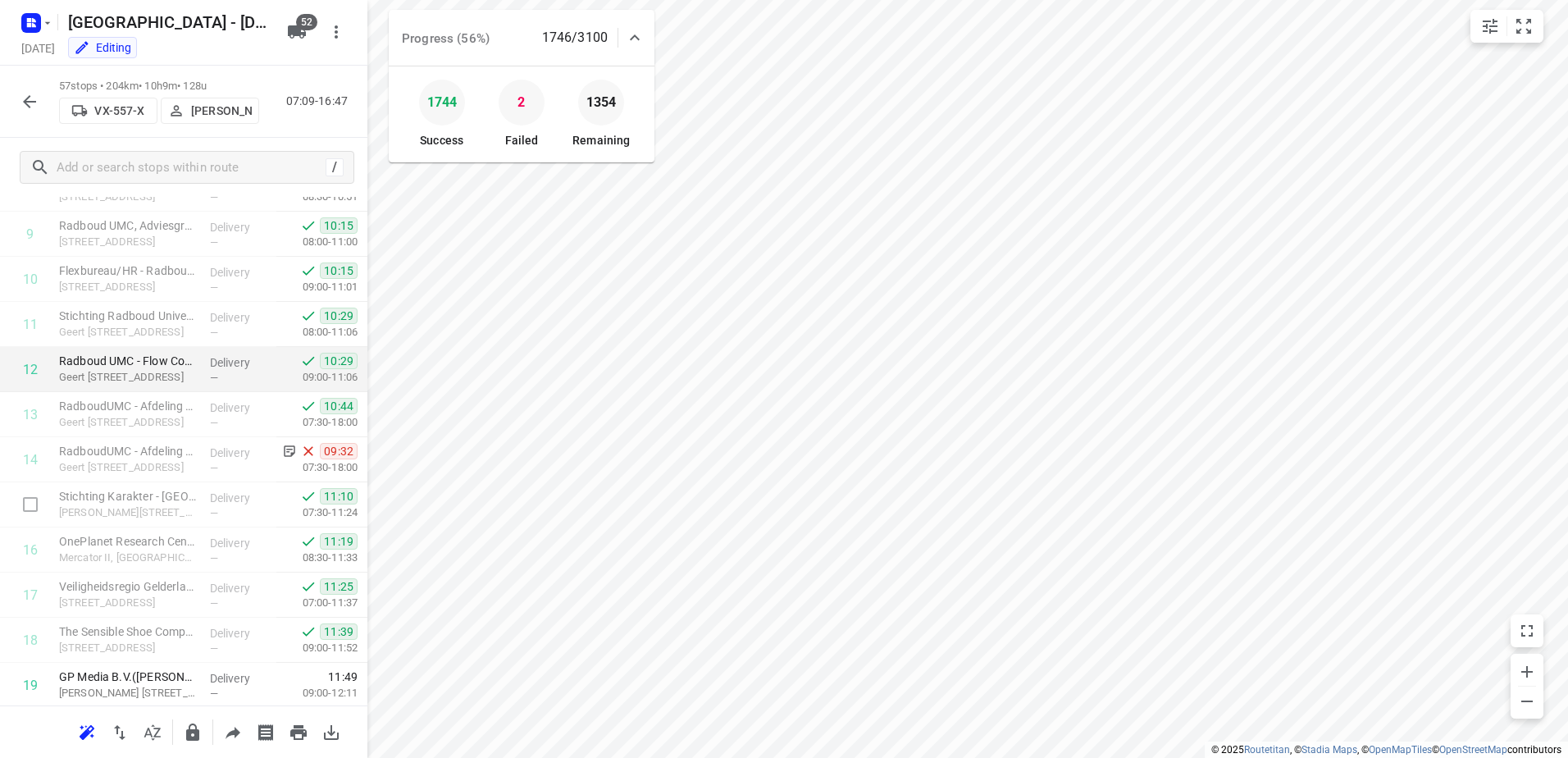
scroll to position [410, 0]
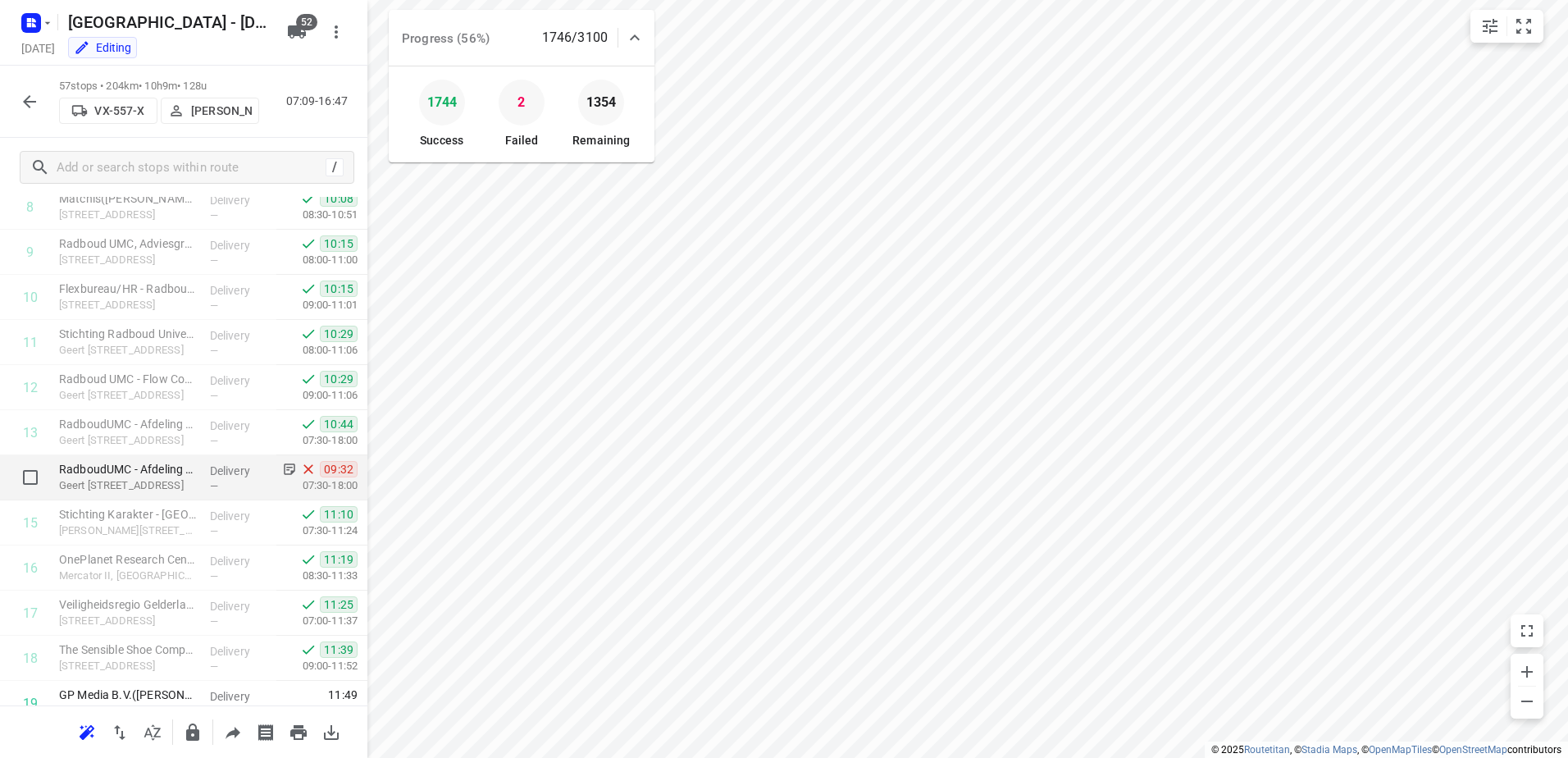
click at [196, 468] on div "RadboudUMC - Afdeling CSA/CSD(Bob Rutjes) Geert Grooteplein Zuid 30, Nijmegen" at bounding box center [128, 478] width 151 height 45
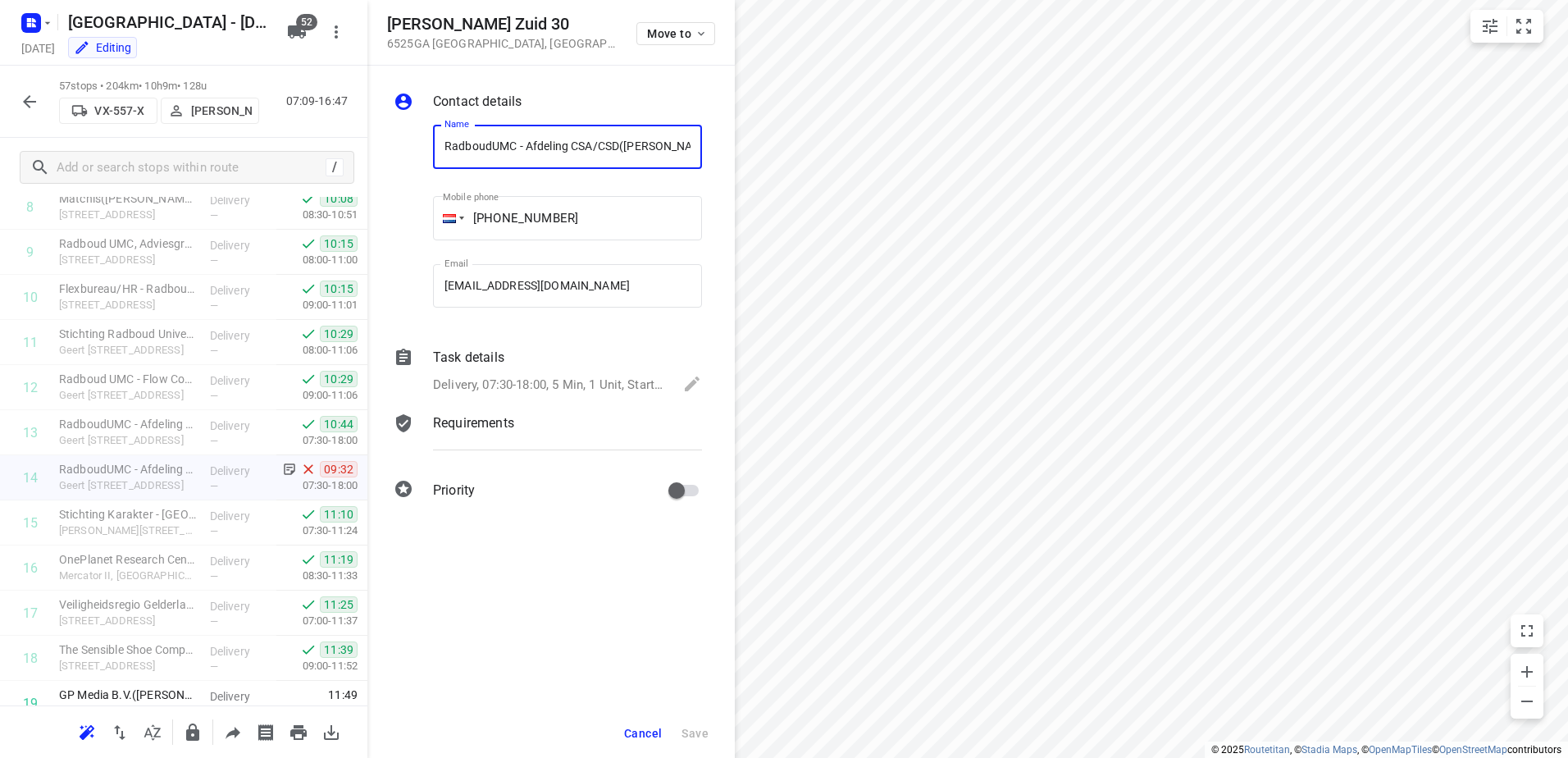
click at [472, 360] on p "Task details" at bounding box center [468, 357] width 71 height 20
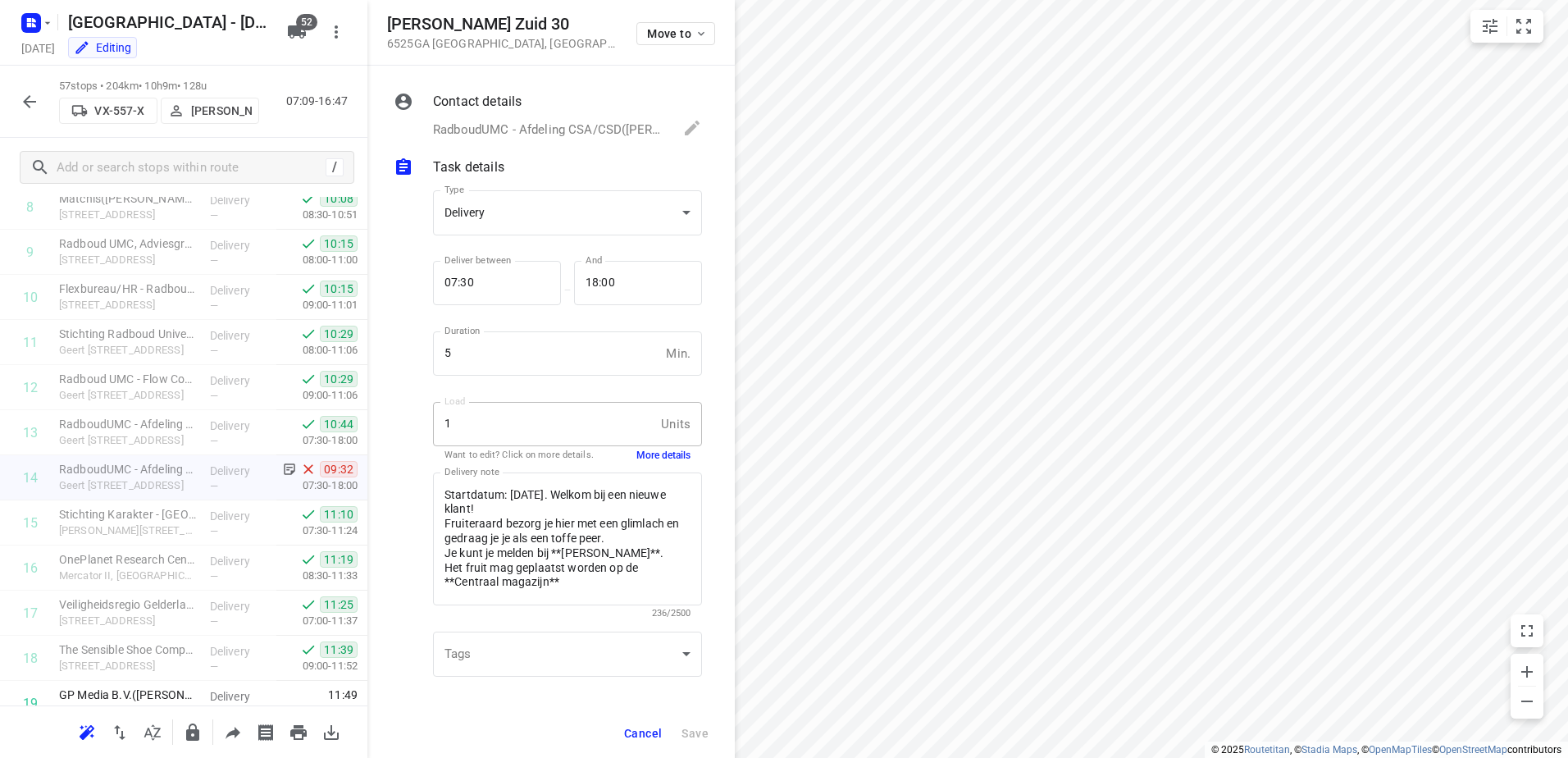
click at [665, 453] on button "More details" at bounding box center [664, 455] width 54 height 14
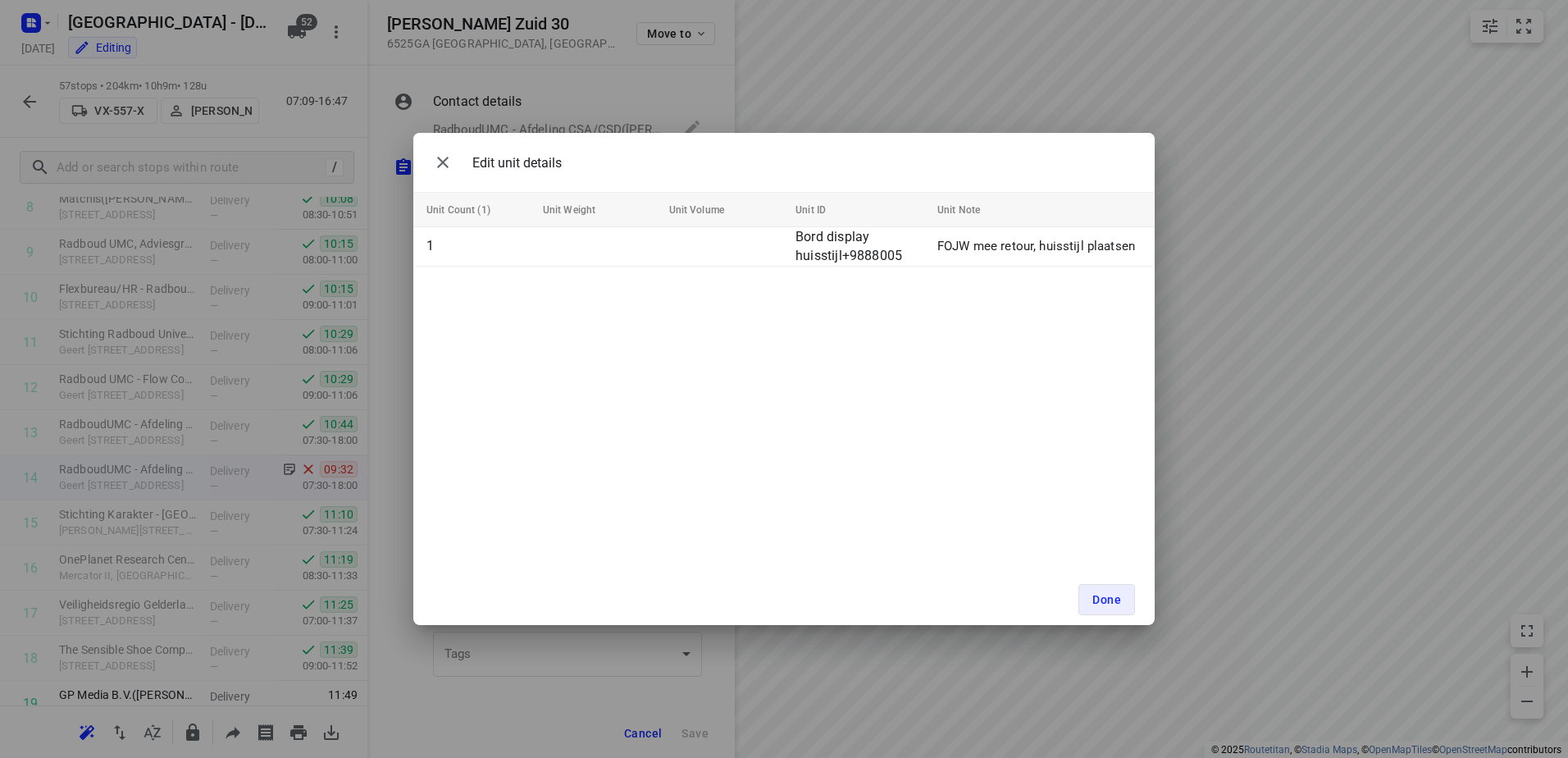
click at [667, 69] on div "Edit unit details Unit Count (1) Unit Weight Unit Volume Unit ID Unit Note 1 Bo…" at bounding box center [784, 379] width 1568 height 758
click at [1110, 610] on button "Done" at bounding box center [1107, 599] width 57 height 31
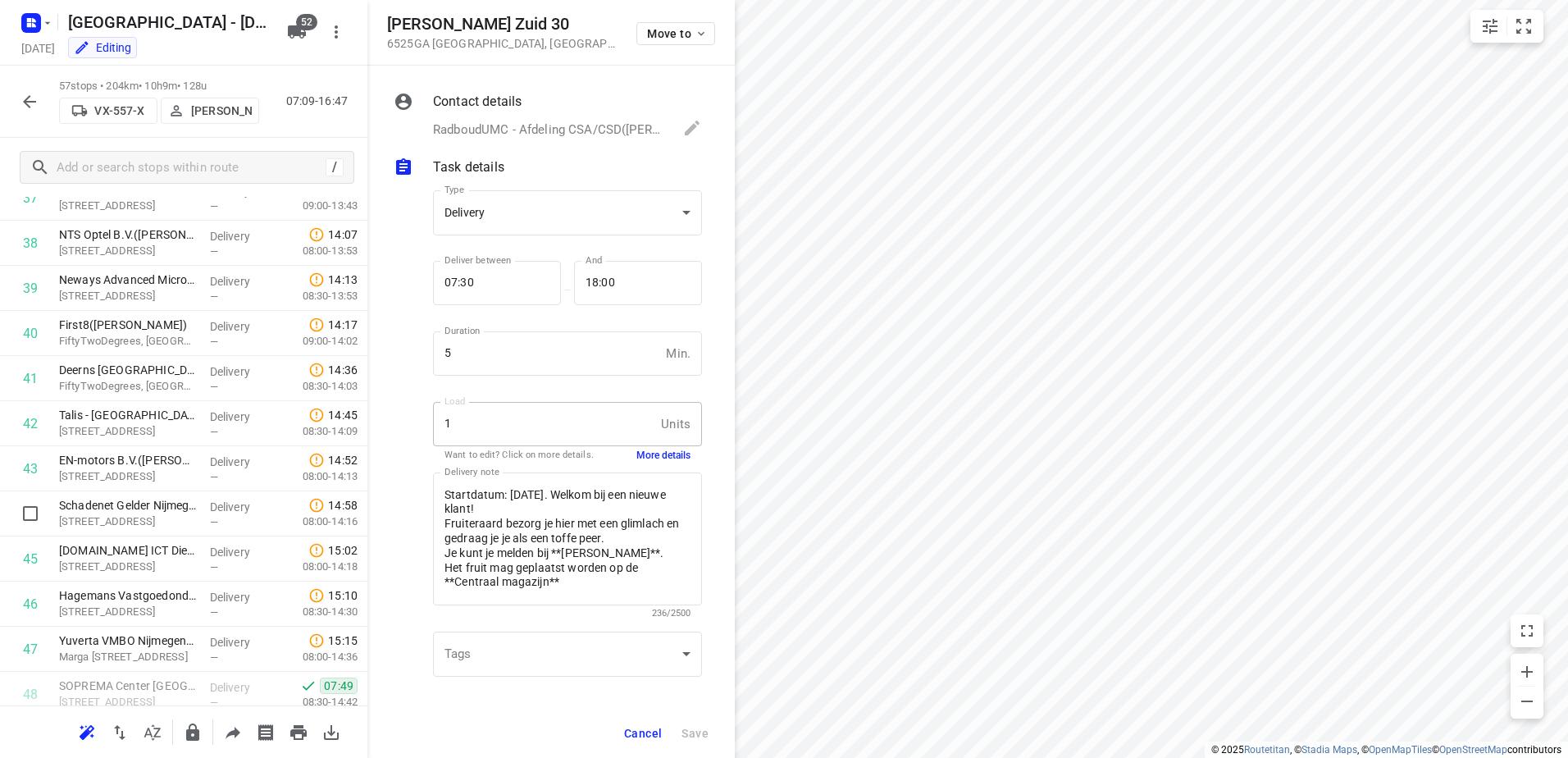
scroll to position [2189, 0]
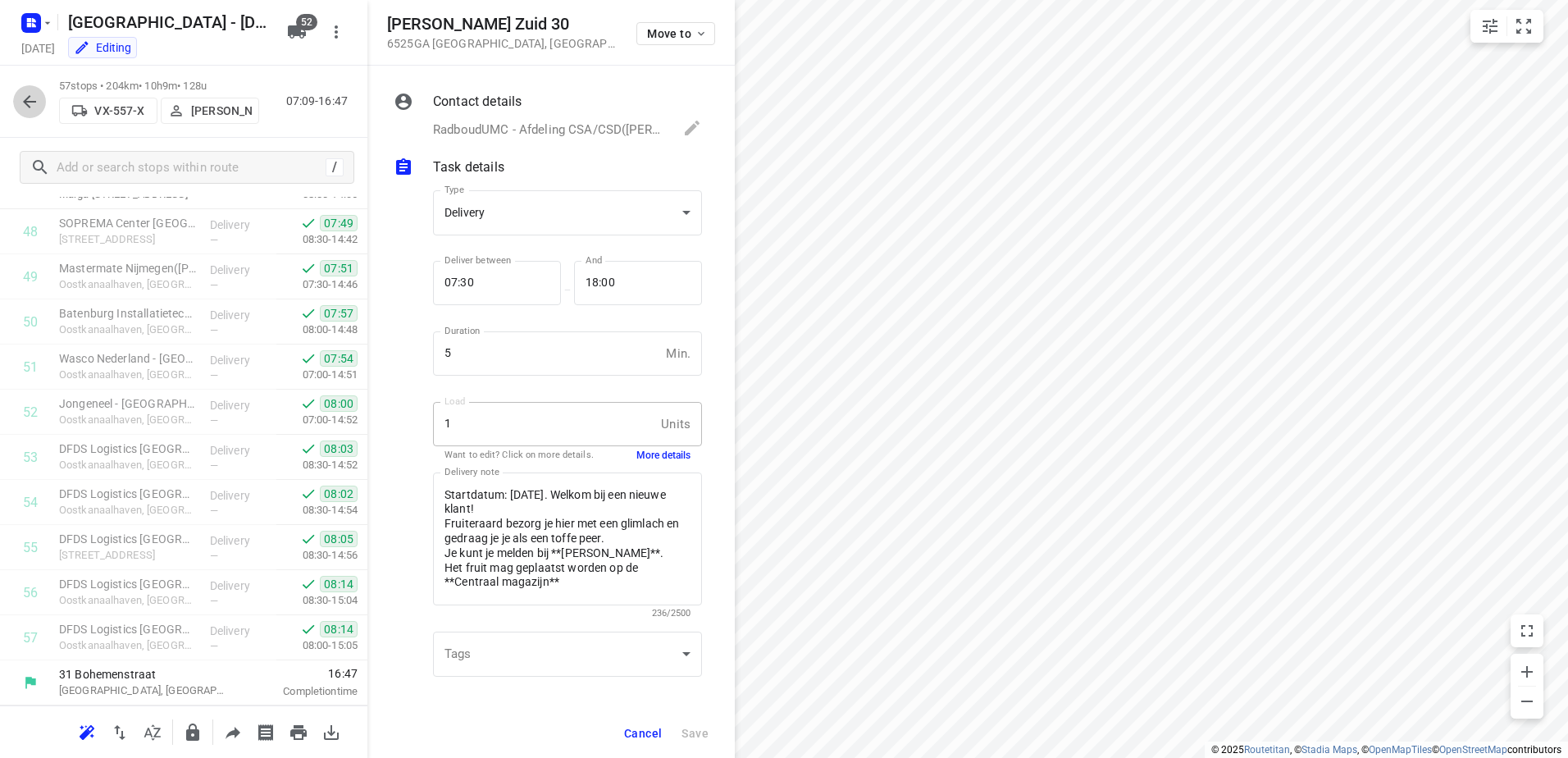
click at [31, 92] on icon "button" at bounding box center [29, 101] width 20 height 20
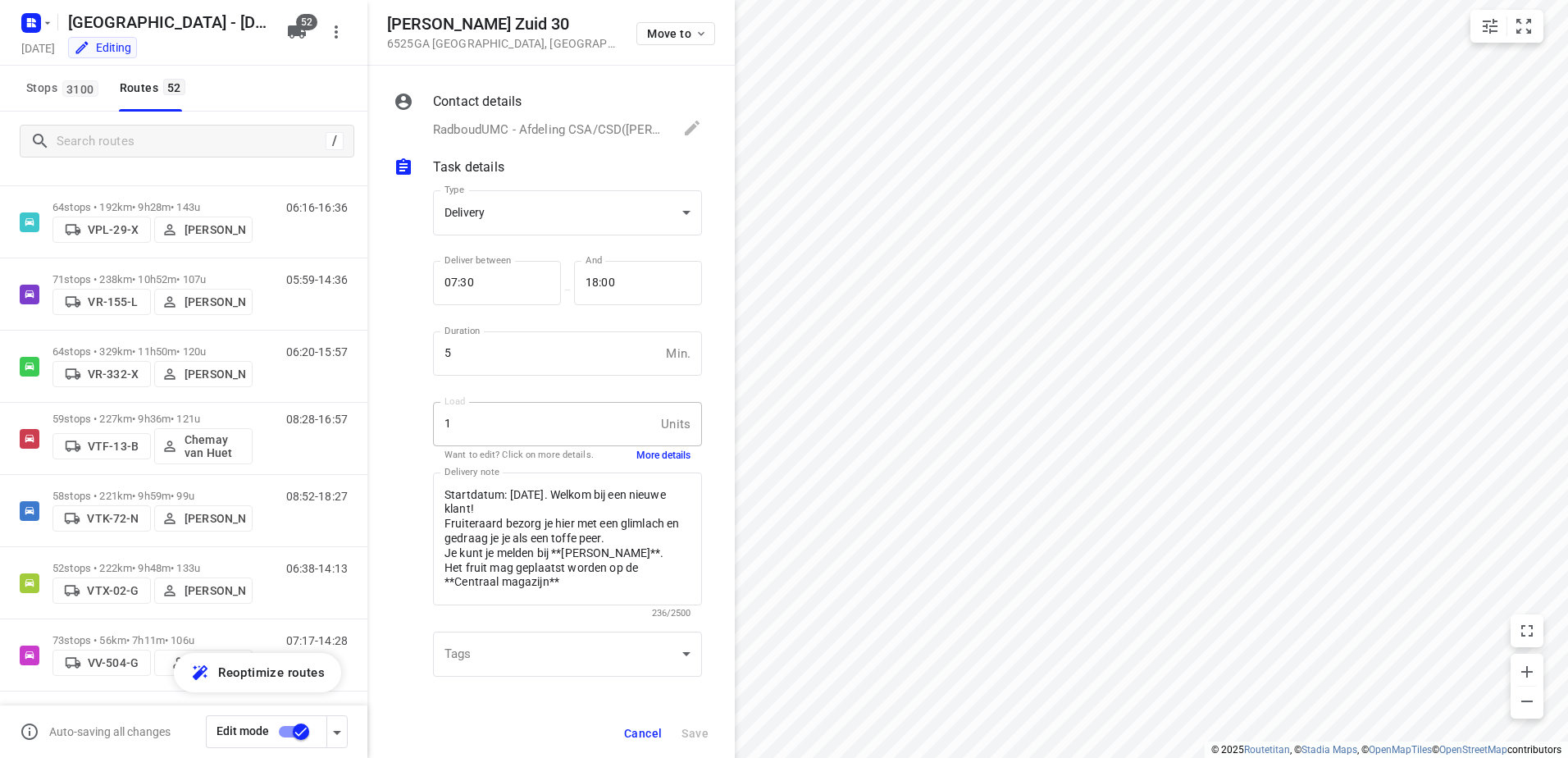
scroll to position [3271, 0]
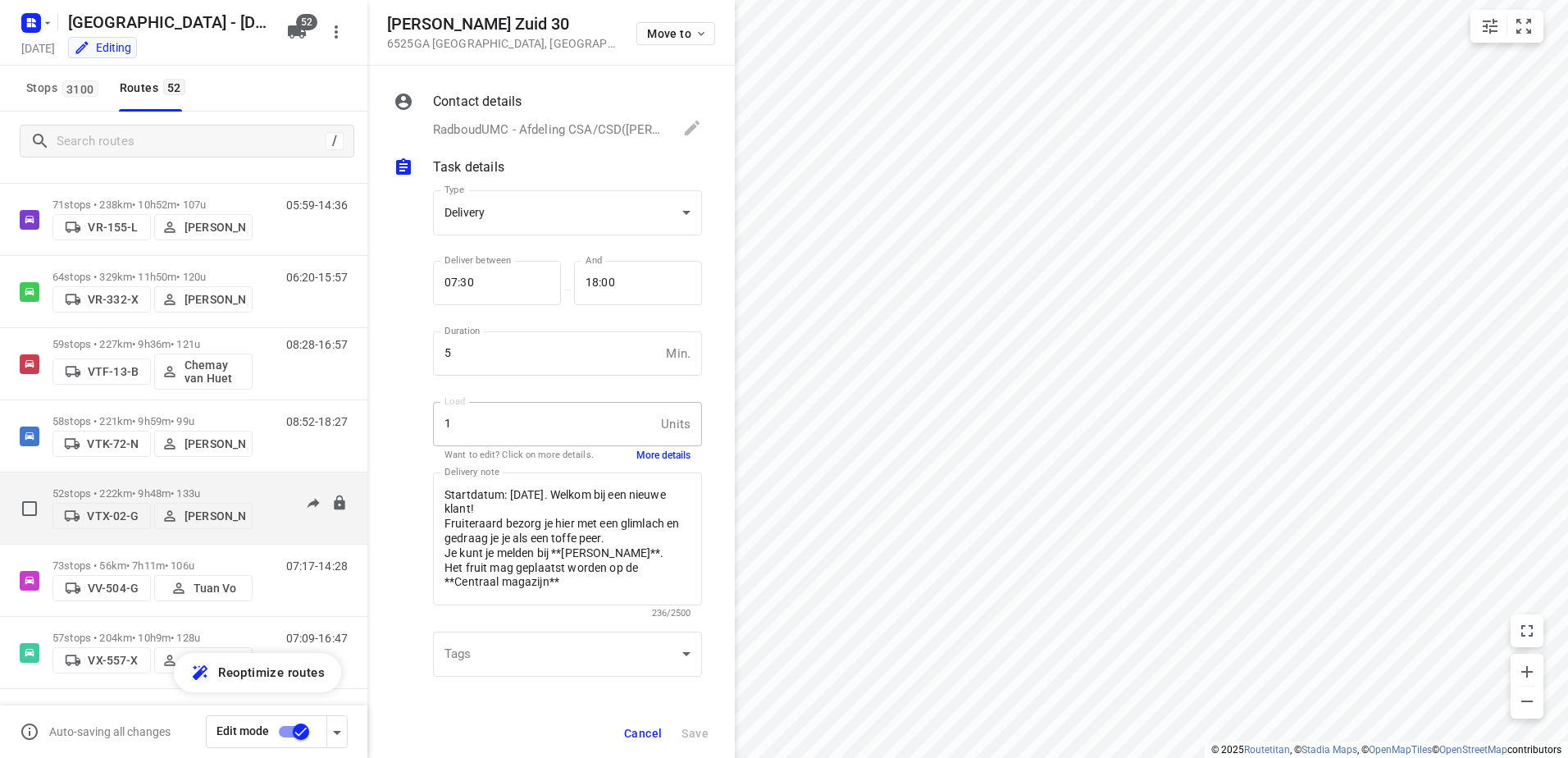
click at [178, 487] on p "52 stops • 222km • 9h48m • 133u" at bounding box center [152, 493] width 200 height 12
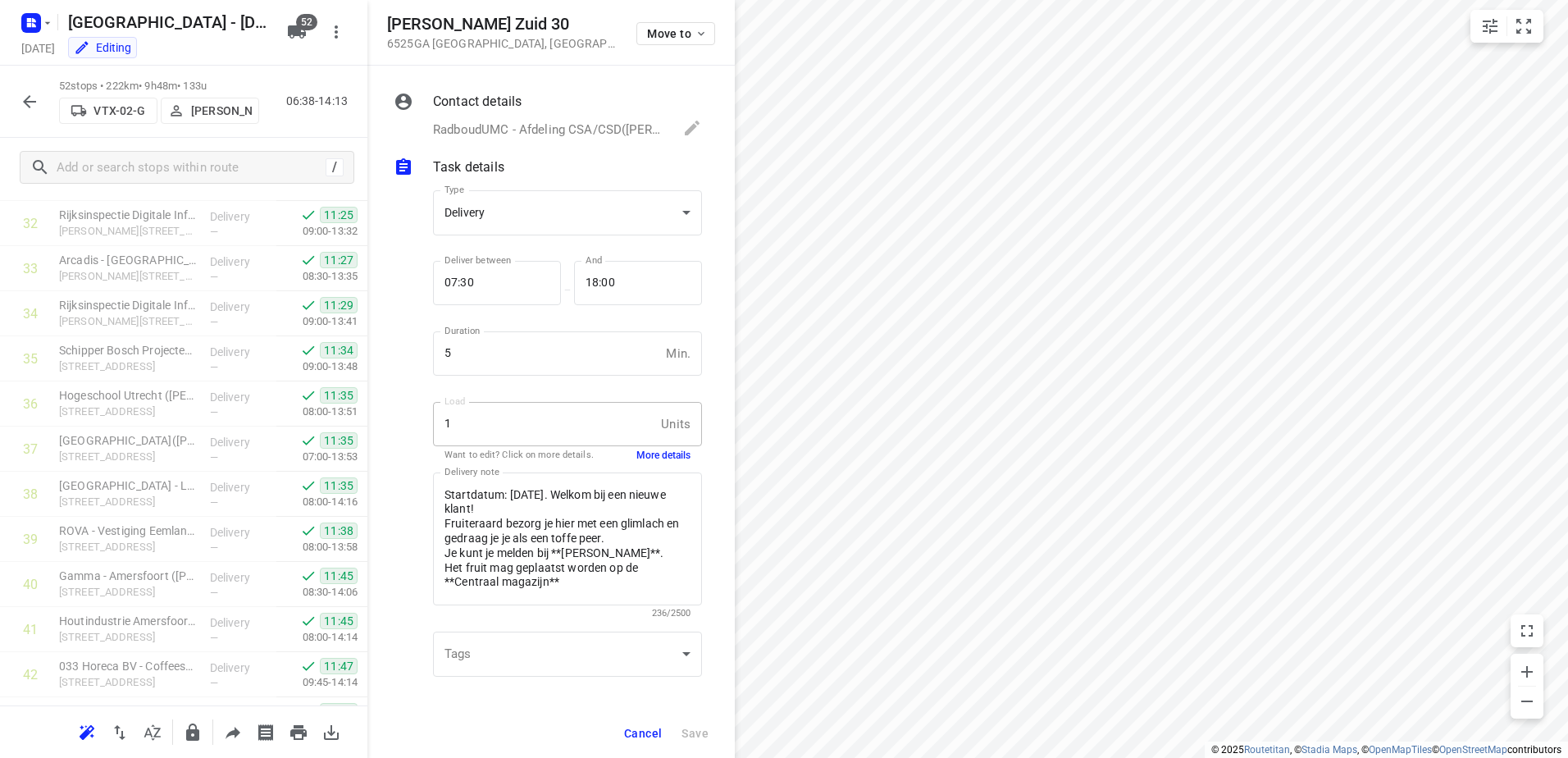
scroll to position [1964, 0]
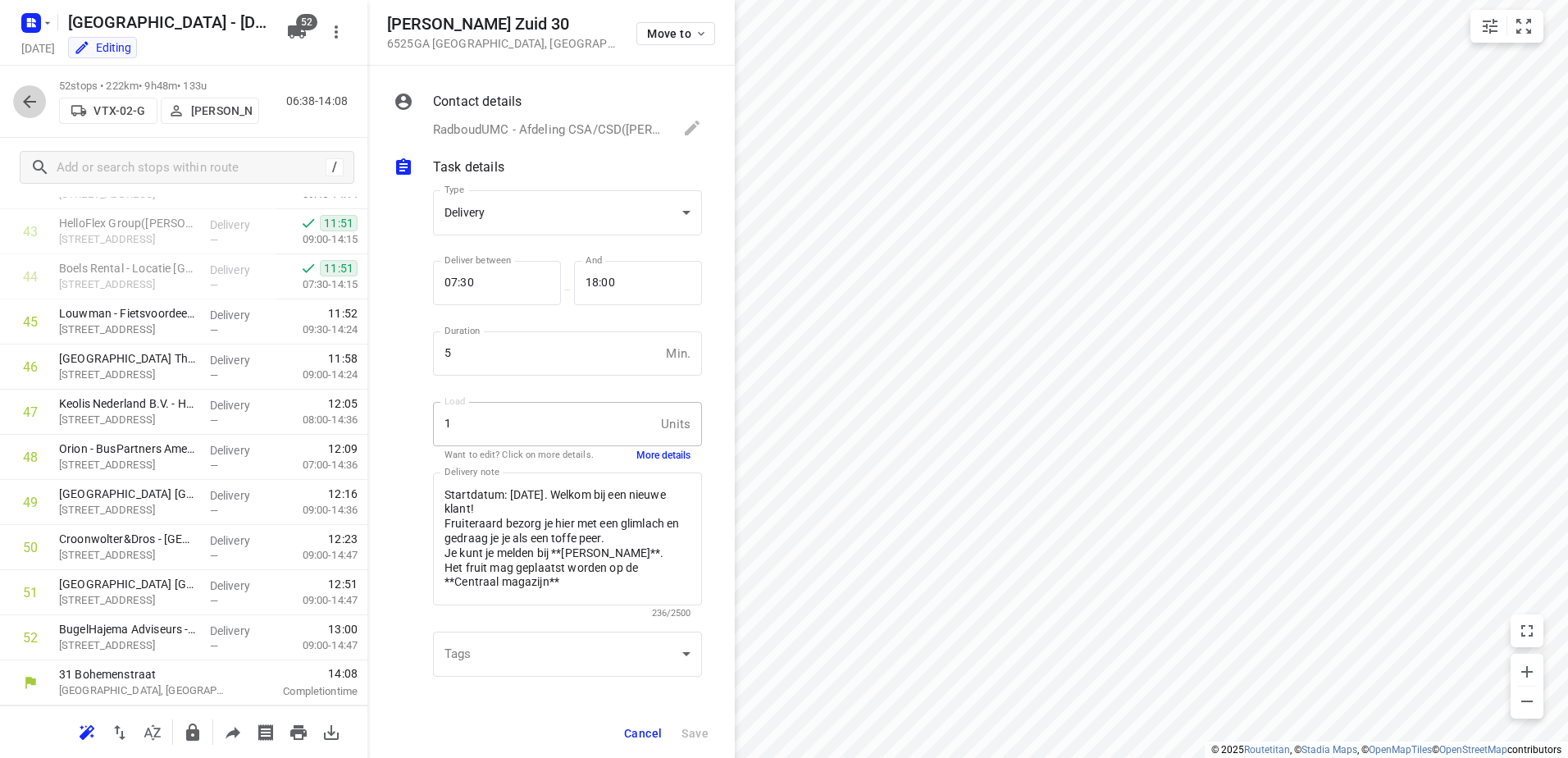
click at [26, 106] on icon "button" at bounding box center [29, 101] width 20 height 20
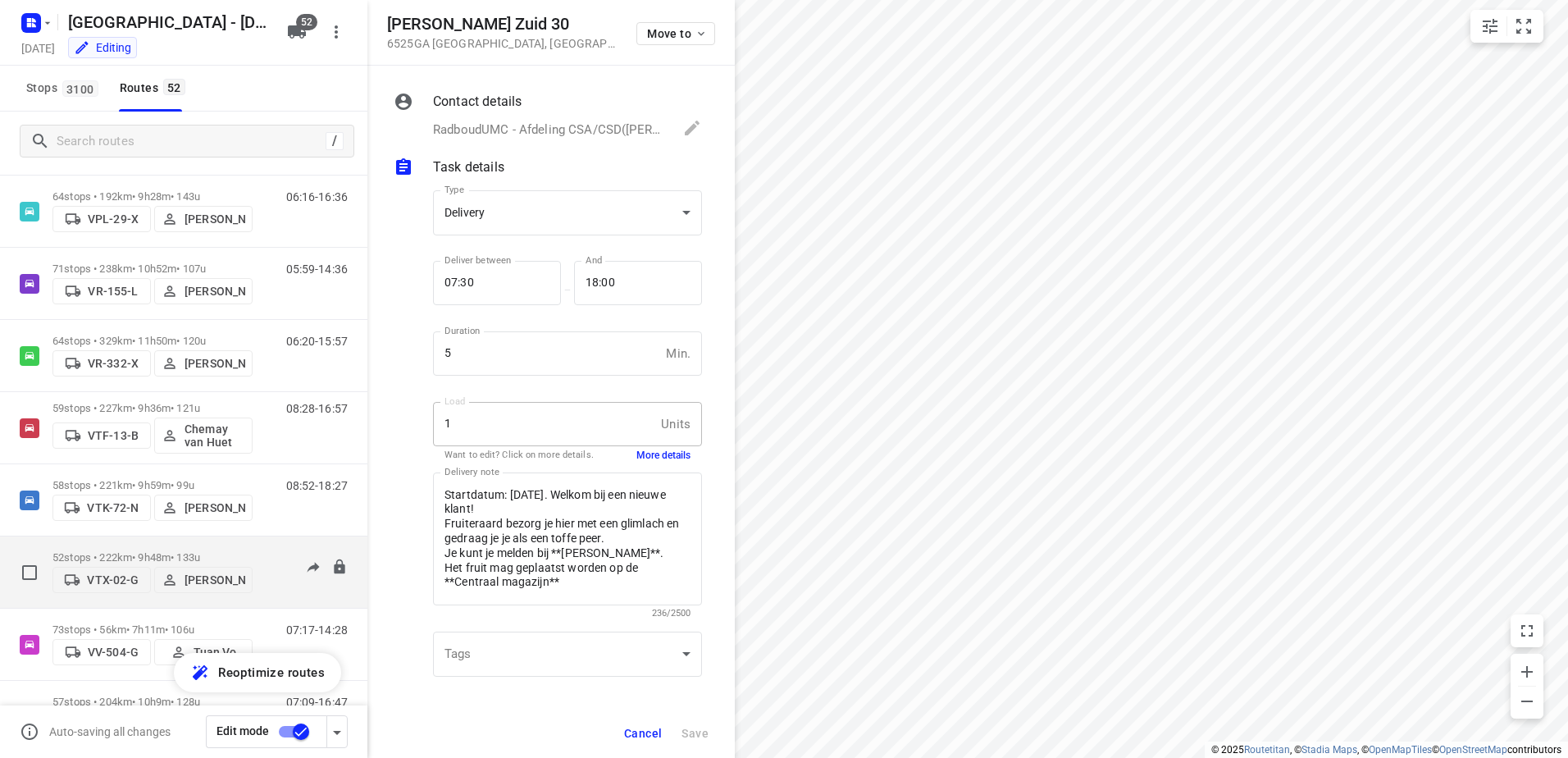
scroll to position [3271, 0]
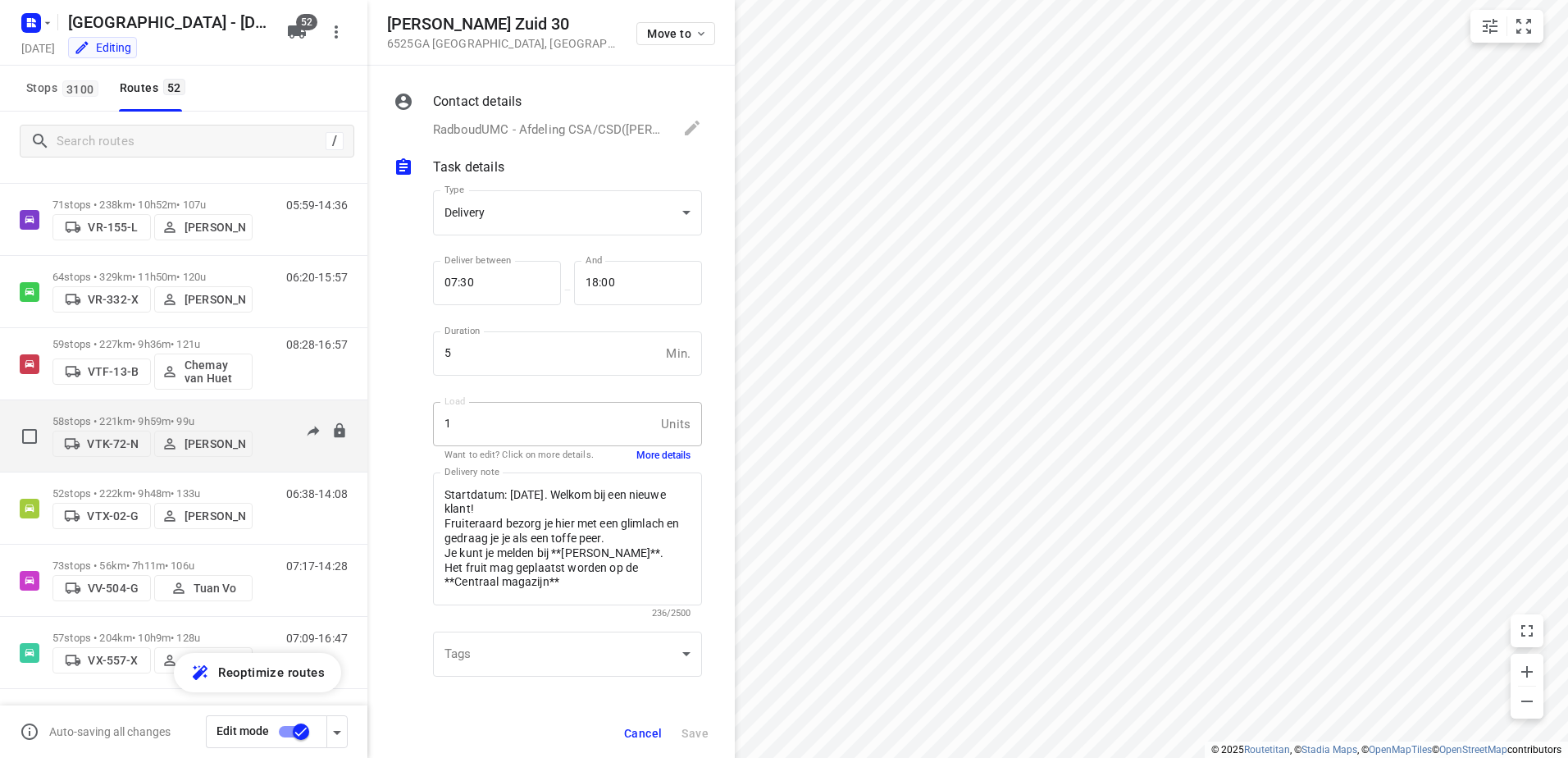
click at [194, 408] on div "58 stops • 221km • 9h59m • 99u VTK-72-N Wesley Platje" at bounding box center [152, 436] width 200 height 59
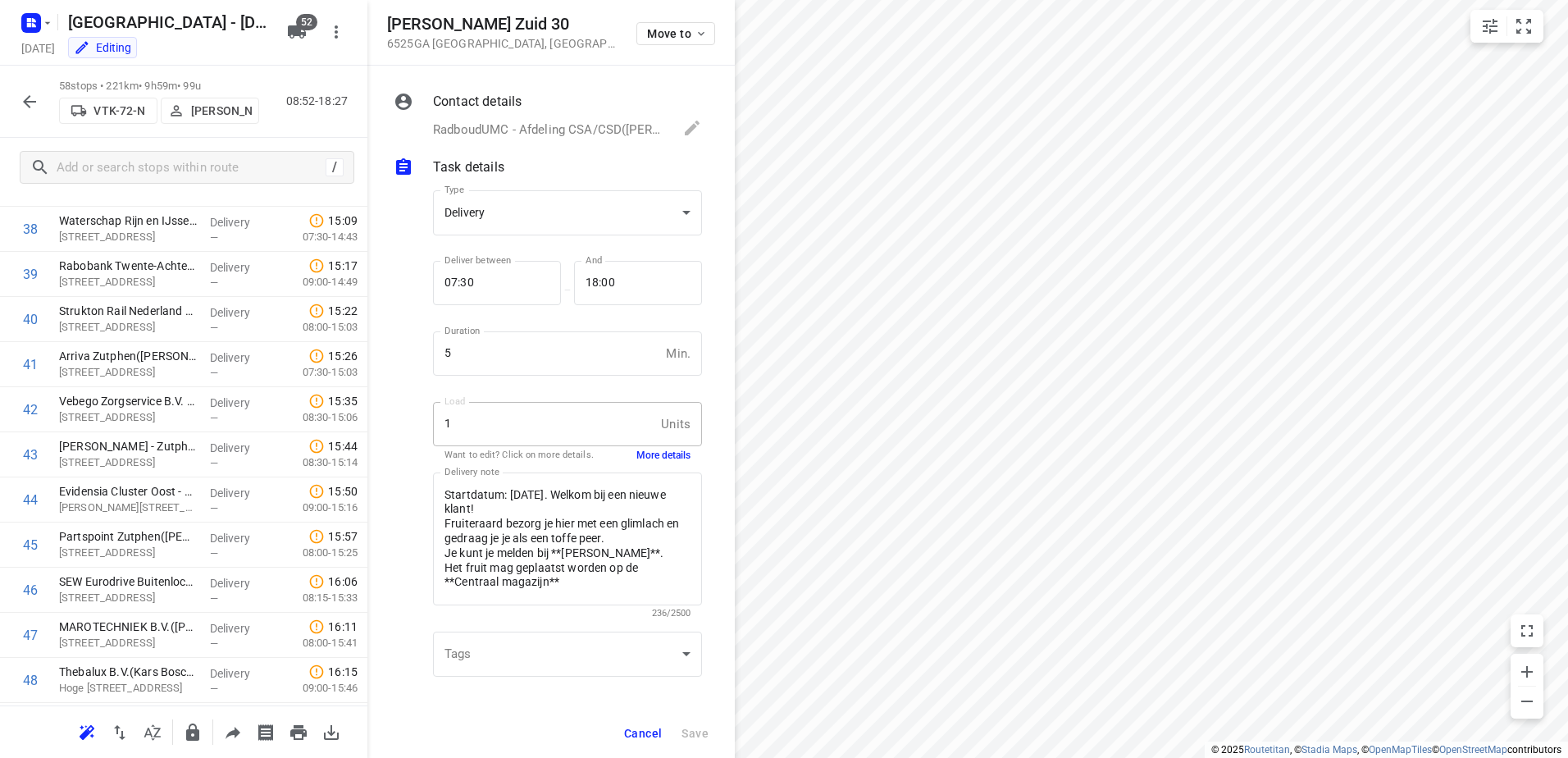
scroll to position [1660, 0]
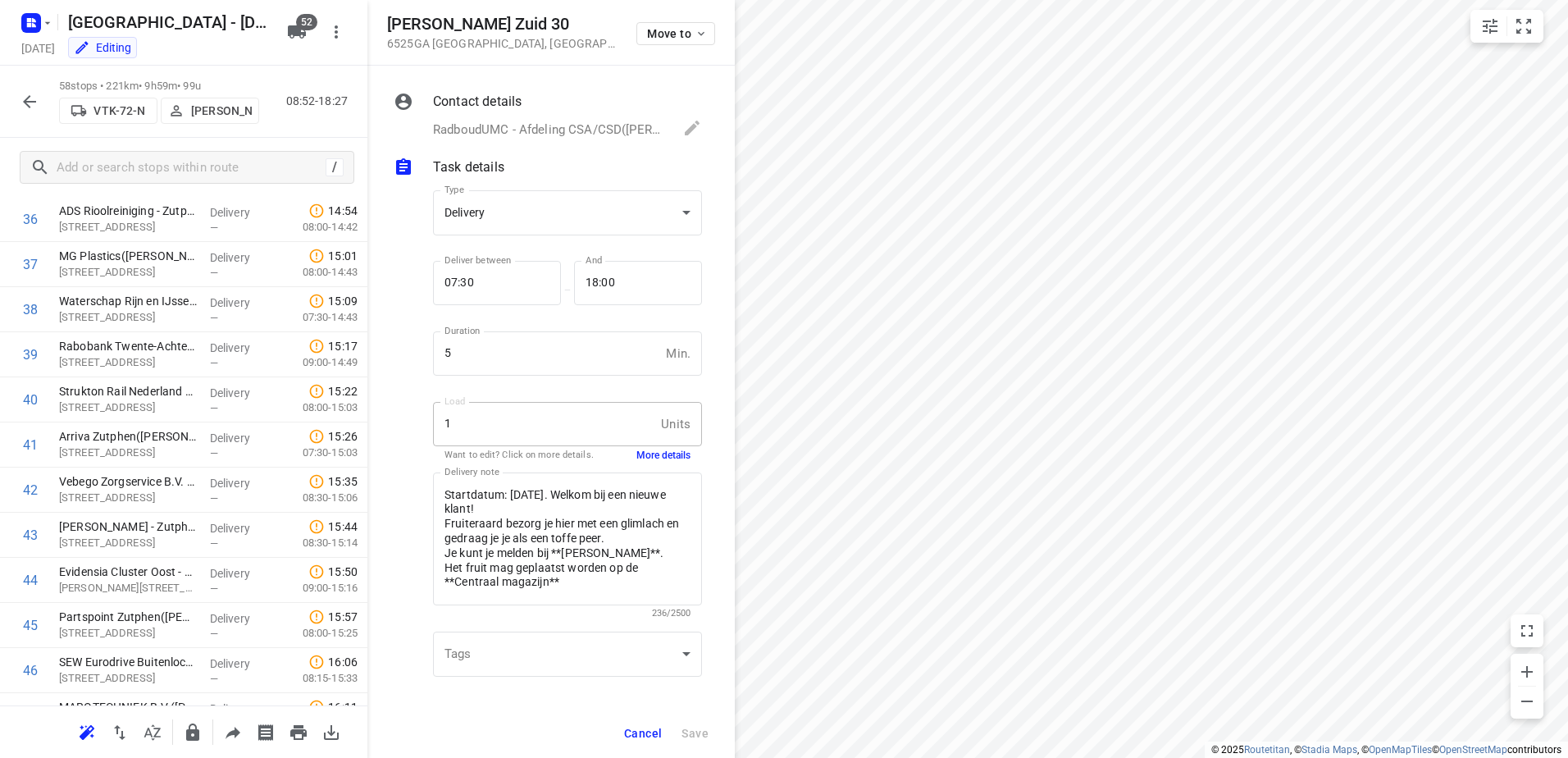
click at [660, 736] on span "Cancel" at bounding box center [642, 733] width 37 height 13
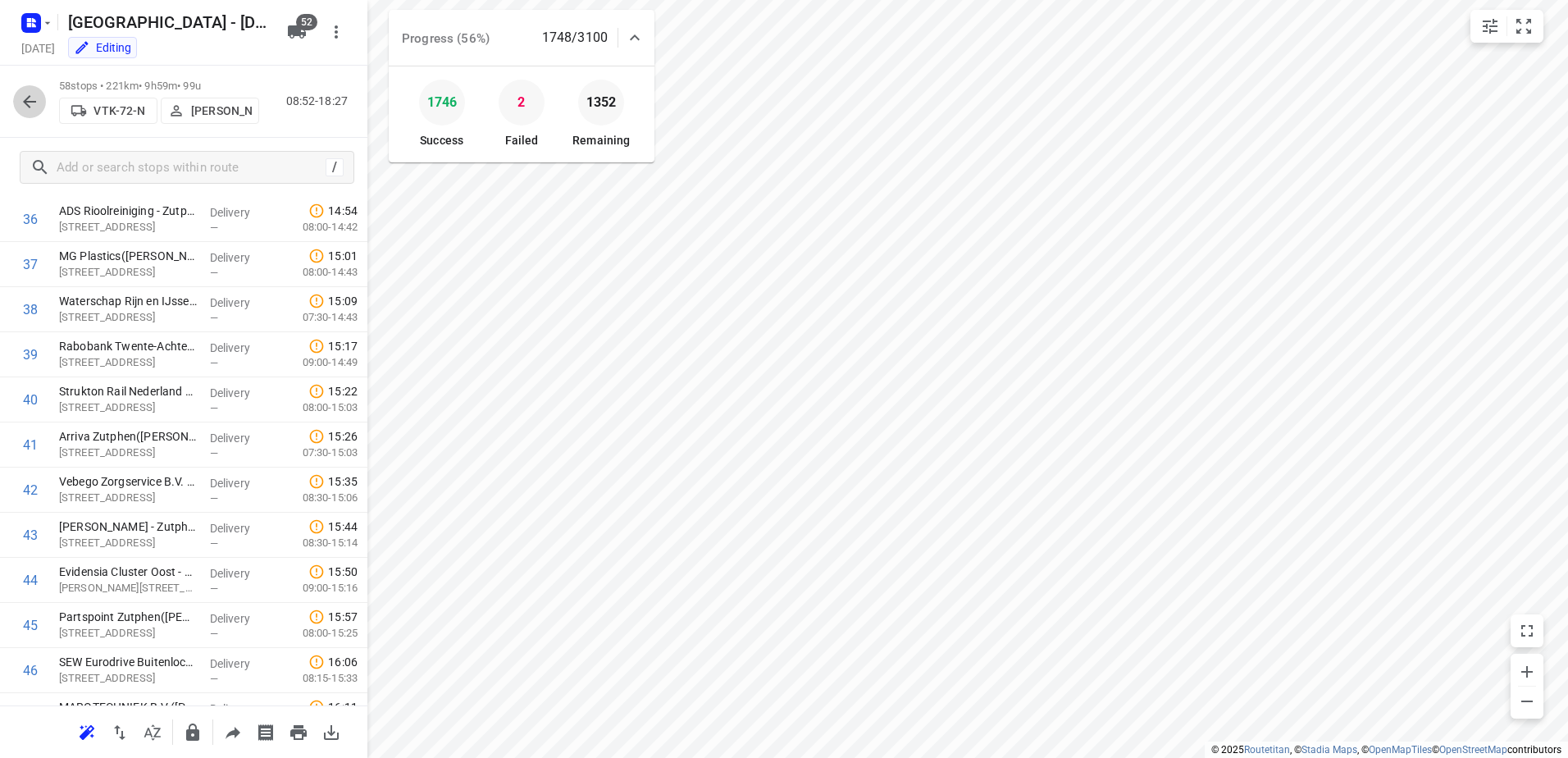
click at [35, 89] on button "button" at bounding box center [29, 101] width 33 height 33
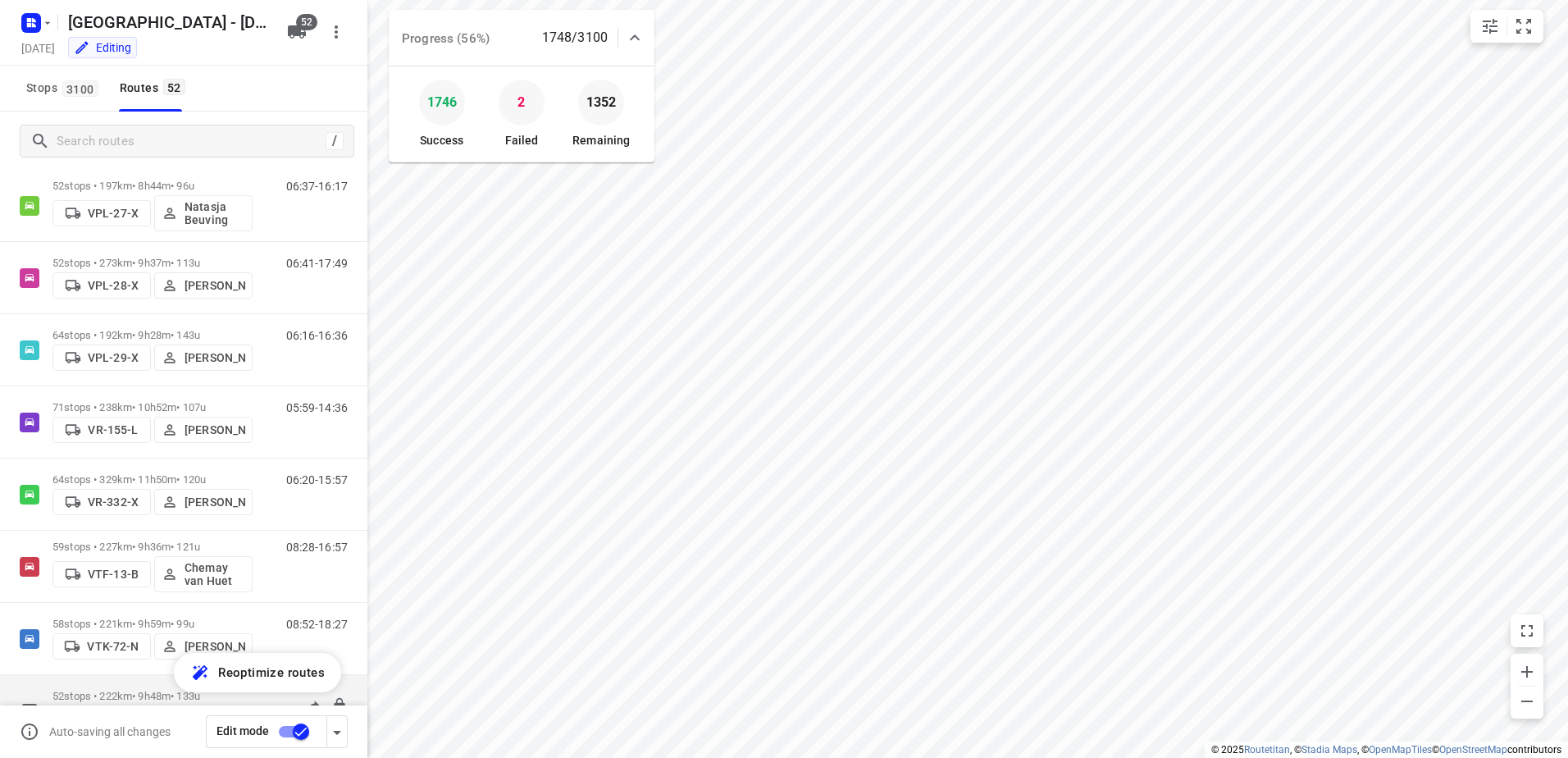
scroll to position [3271, 0]
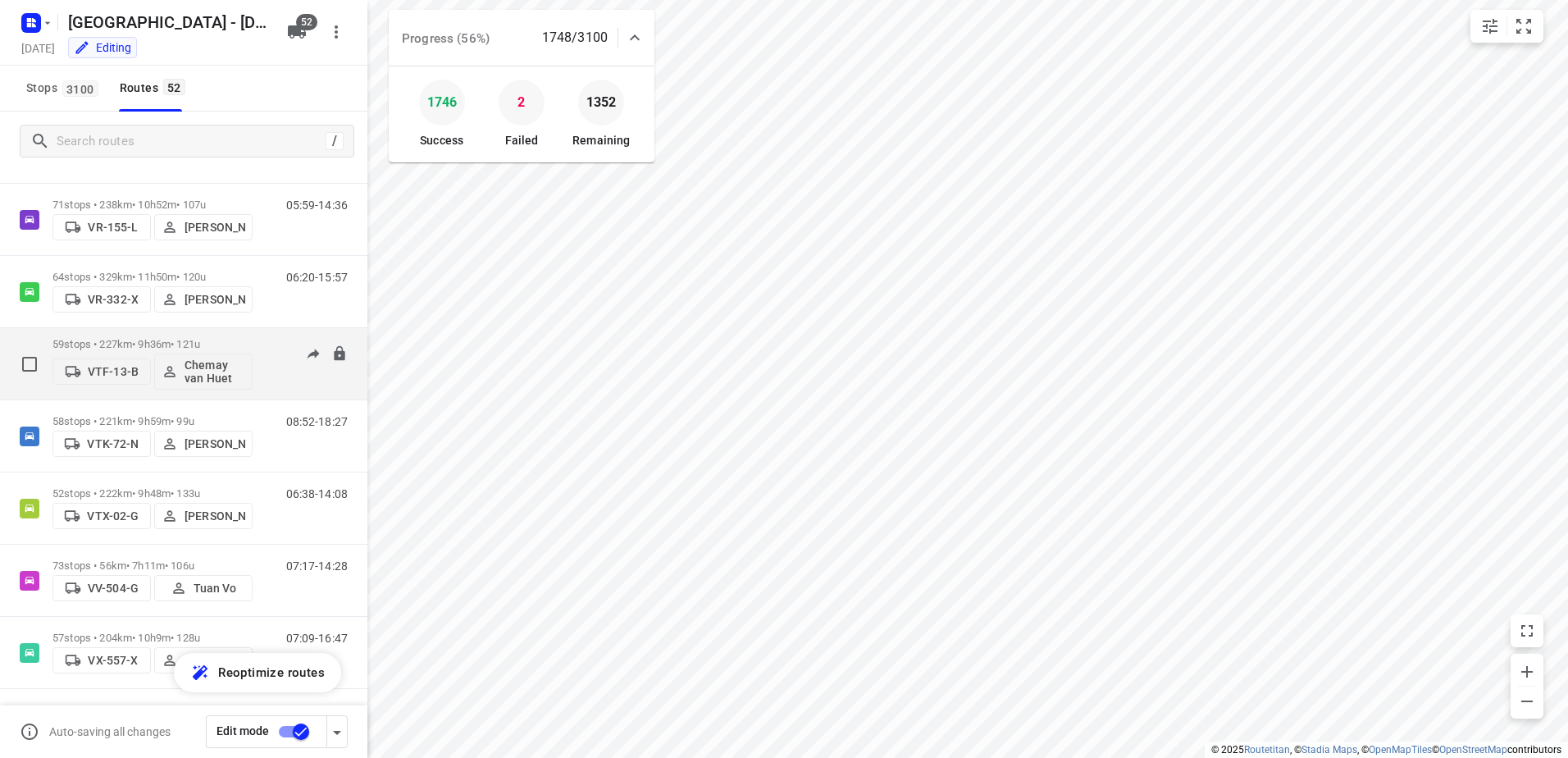
click at [196, 336] on div "59 stops • 227km • 9h36m • 121u VTF-13-B Chemay van Huet" at bounding box center [152, 364] width 200 height 68
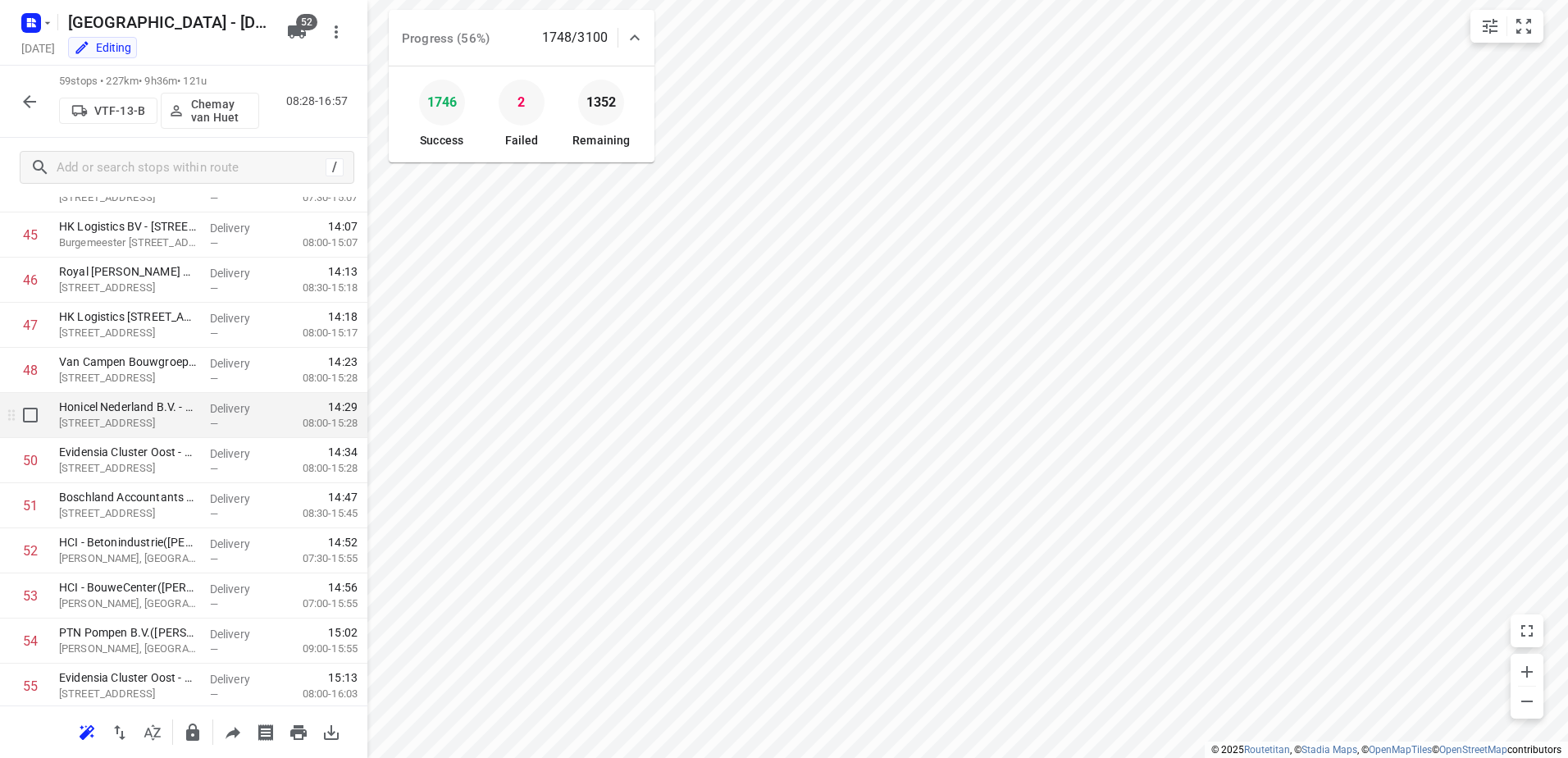
scroll to position [2279, 0]
click at [40, 107] on button "button" at bounding box center [29, 101] width 33 height 33
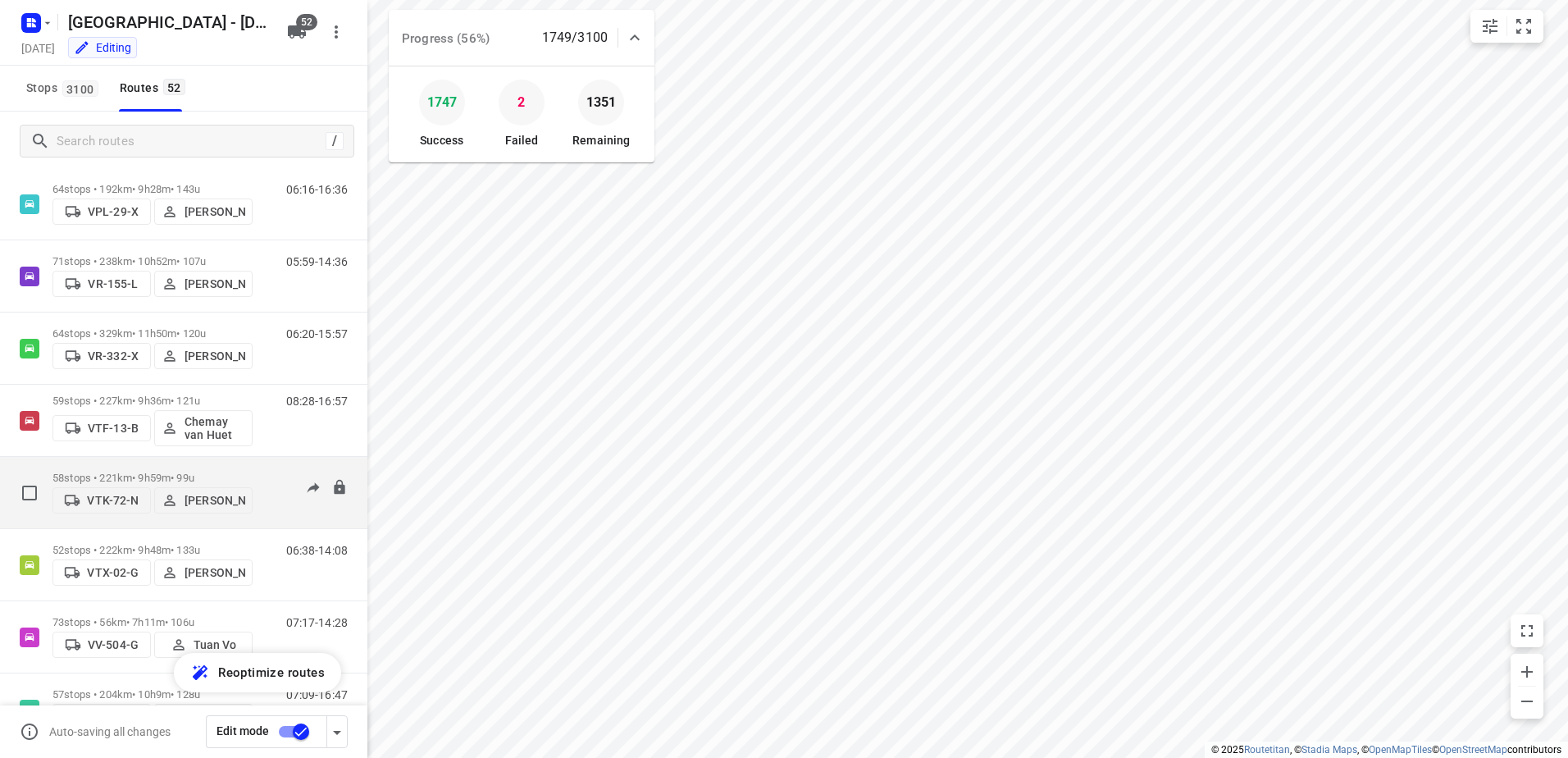
scroll to position [3189, 0]
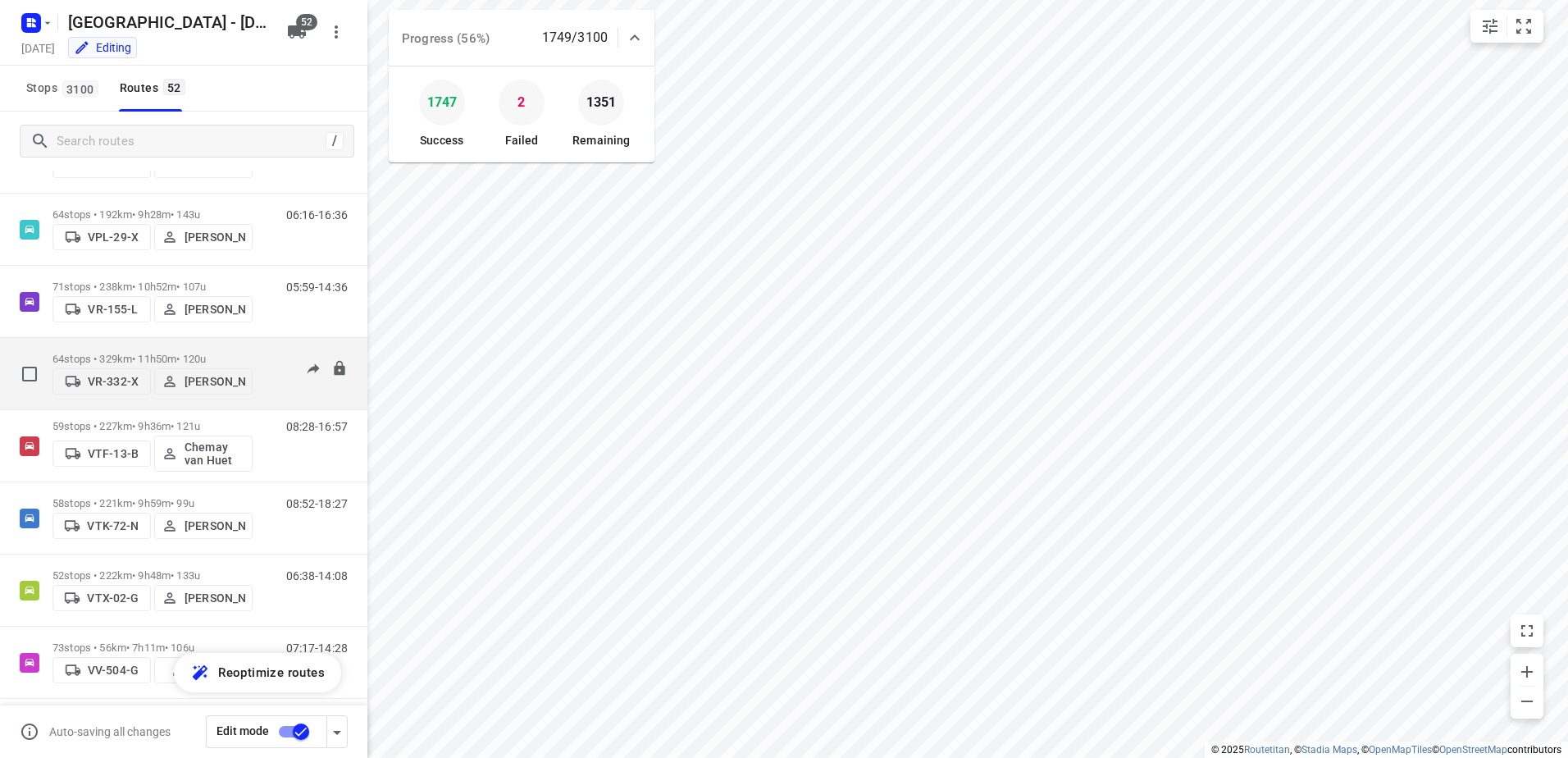
click at [198, 344] on div "64 stops • 329km • 11h50m • 120u VR-332-X Harmen Vreeman" at bounding box center [152, 373] width 200 height 59
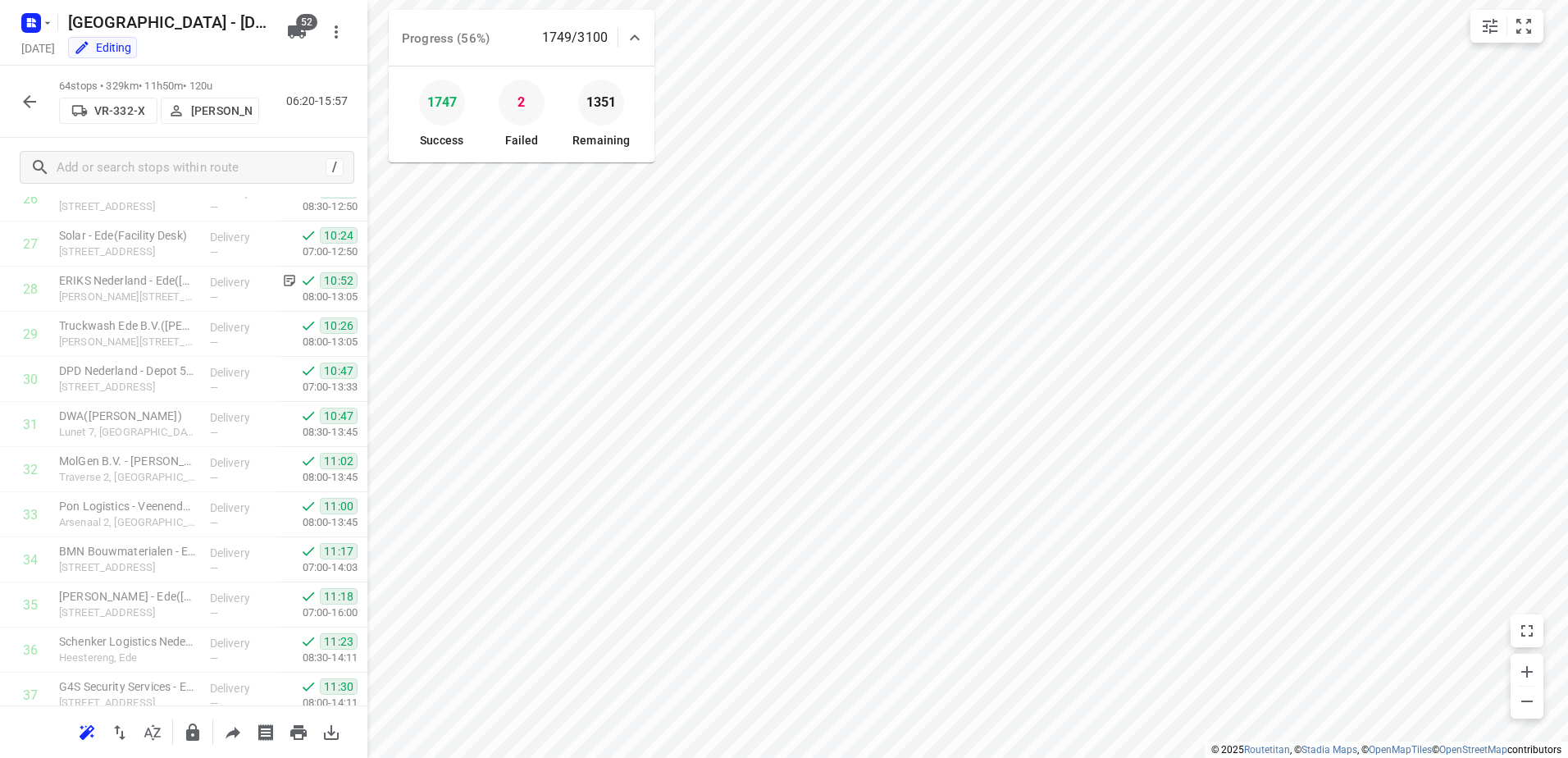
scroll to position [1066, 0]
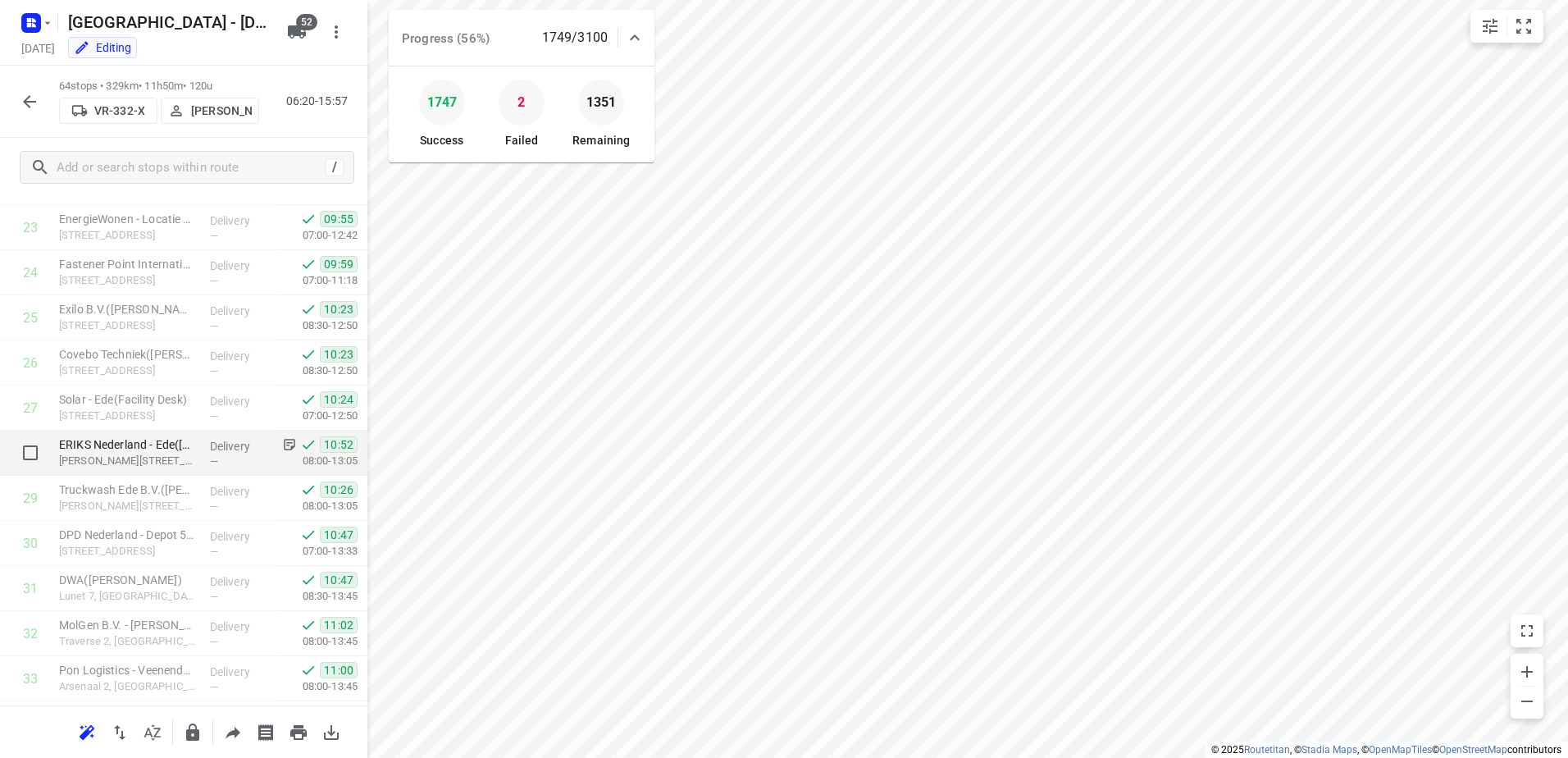
click at [227, 447] on p "Delivery" at bounding box center [240, 445] width 60 height 16
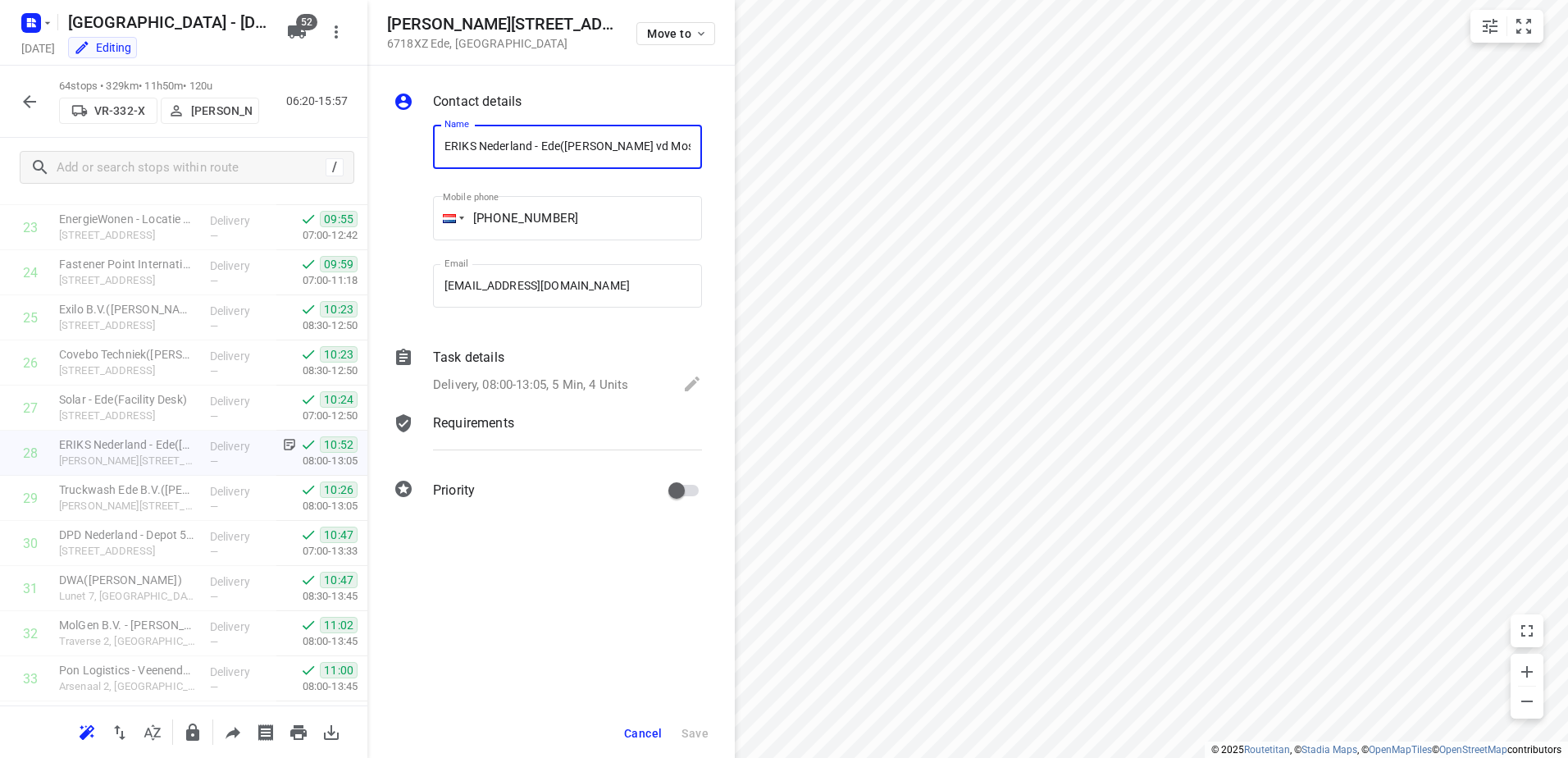
click at [490, 362] on p "Task details" at bounding box center [468, 357] width 71 height 20
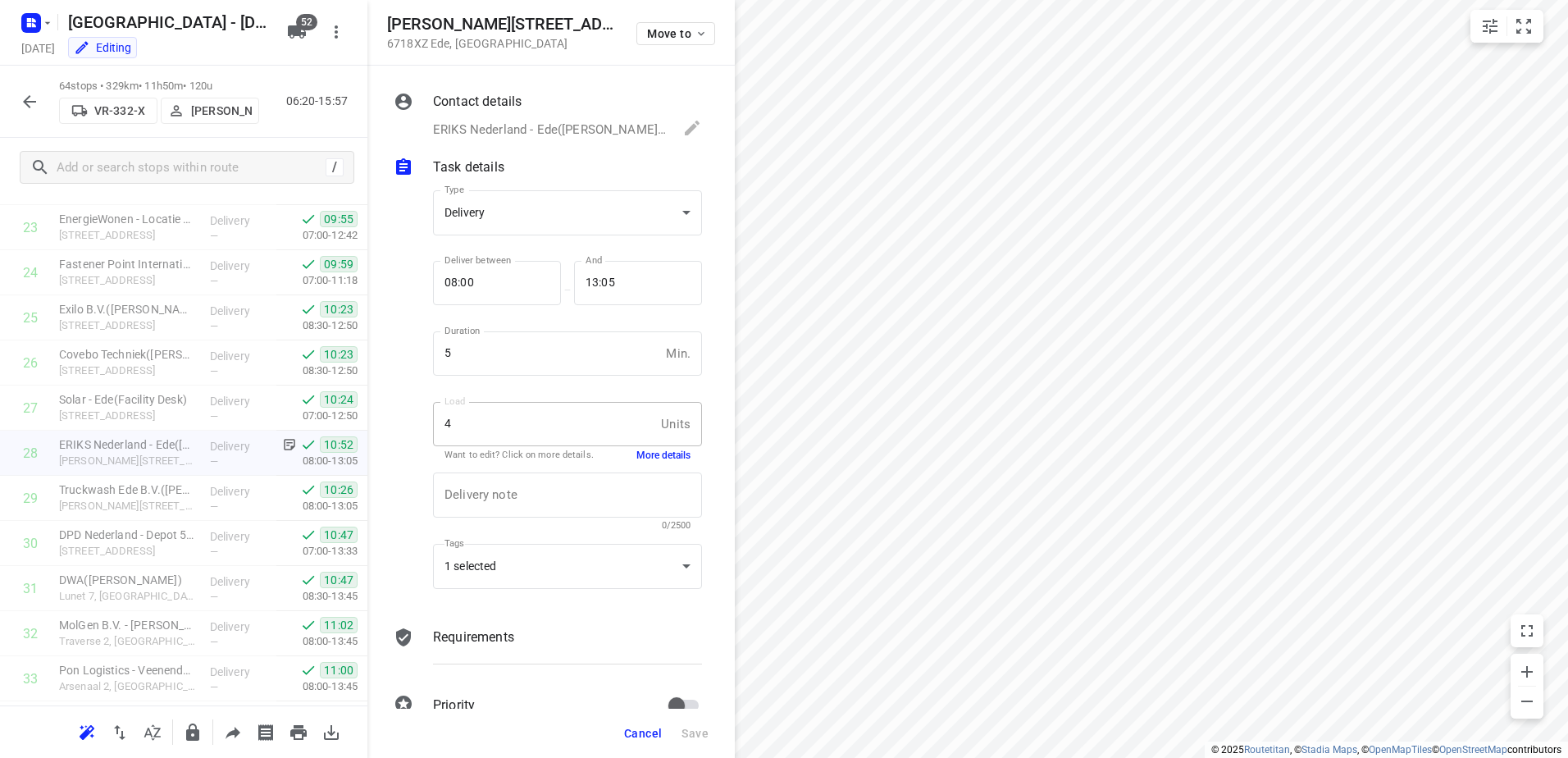
click at [664, 453] on button "More details" at bounding box center [664, 455] width 54 height 14
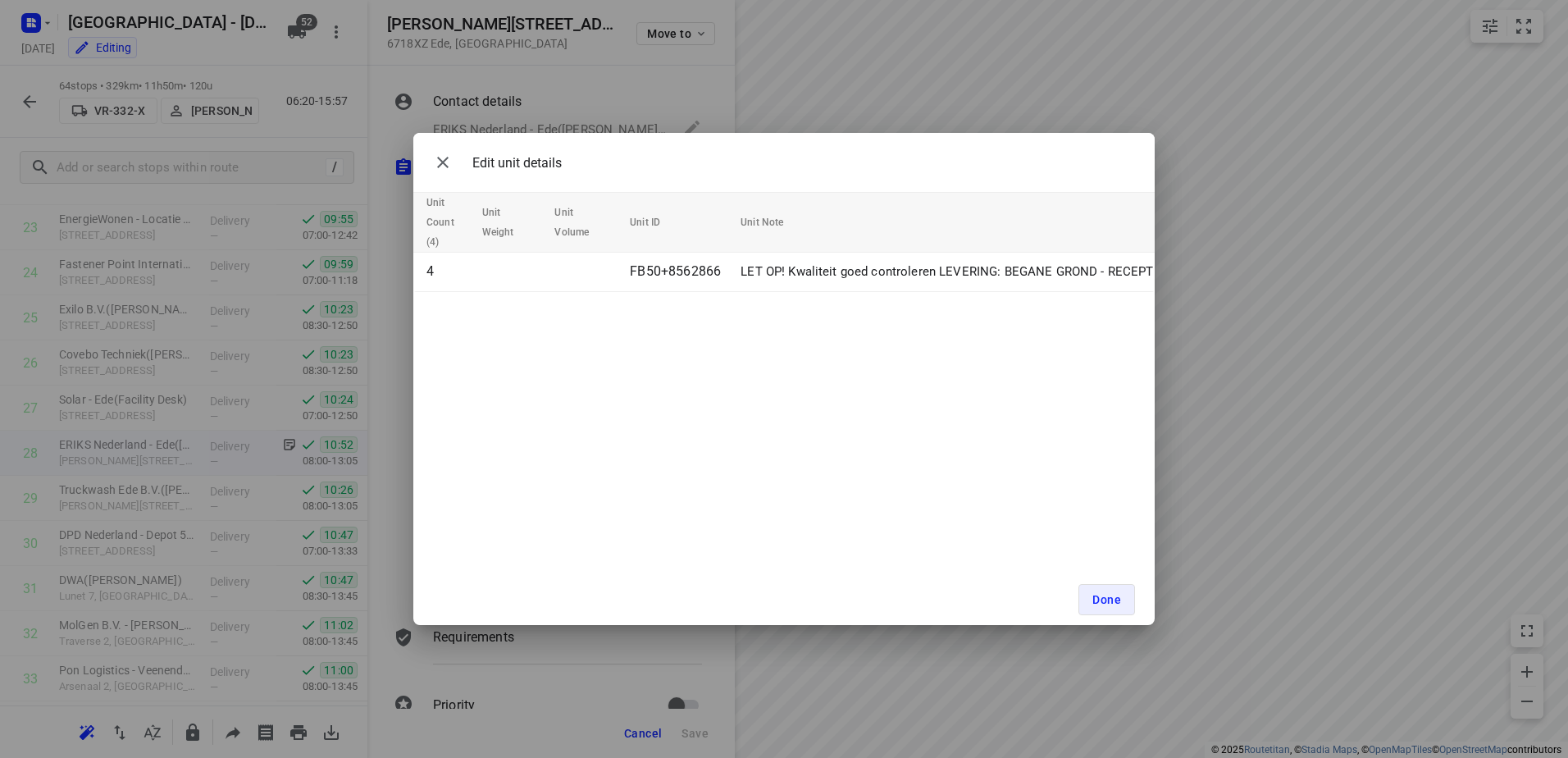
click at [838, 70] on div "Edit unit details Unit Count (4) Unit Weight Unit Volume Unit ID Unit Note 4 FB…" at bounding box center [784, 379] width 1568 height 758
click at [1102, 597] on span "Done" at bounding box center [1107, 599] width 29 height 13
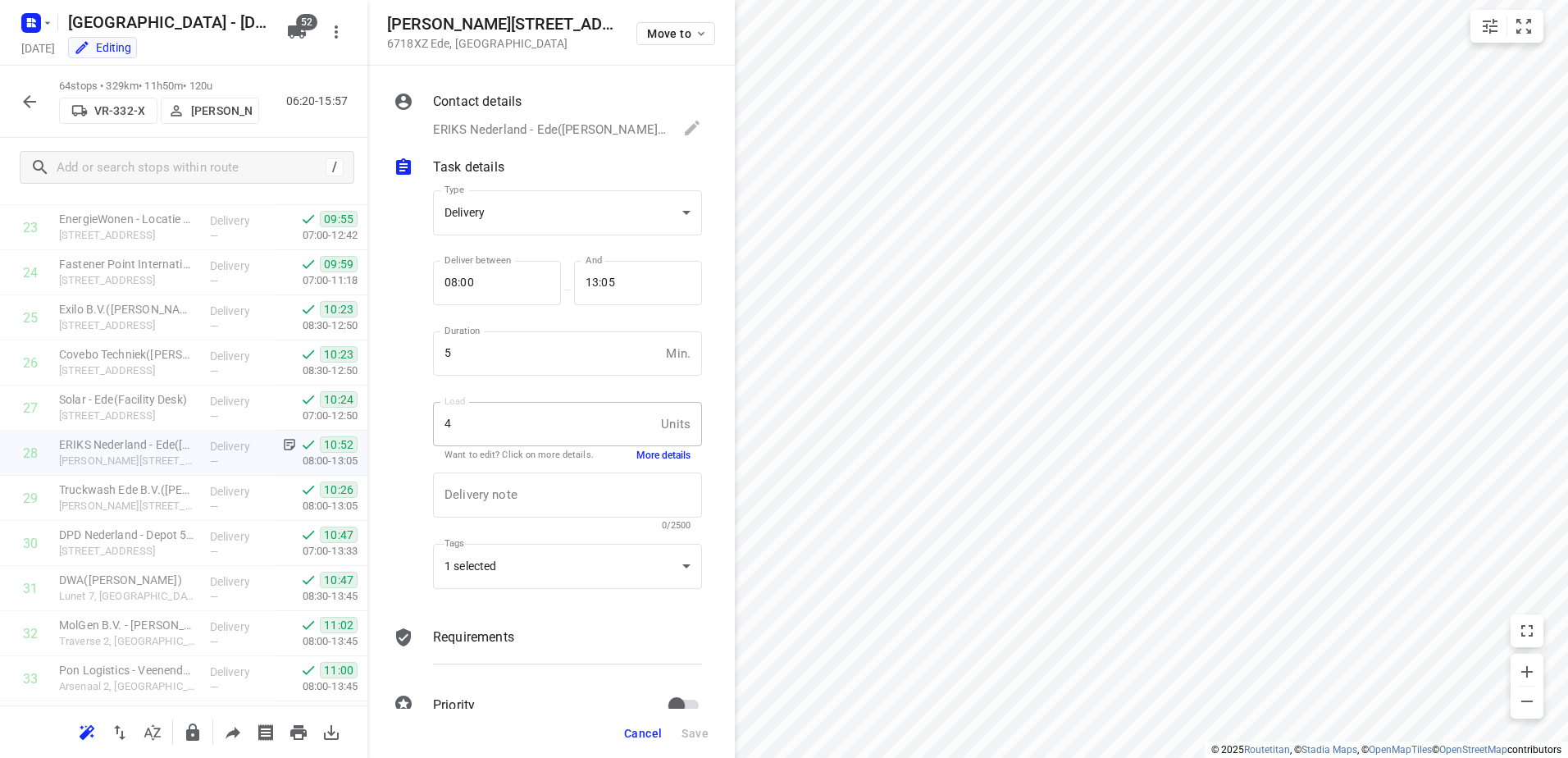
click at [649, 725] on button "Cancel" at bounding box center [643, 733] width 51 height 30
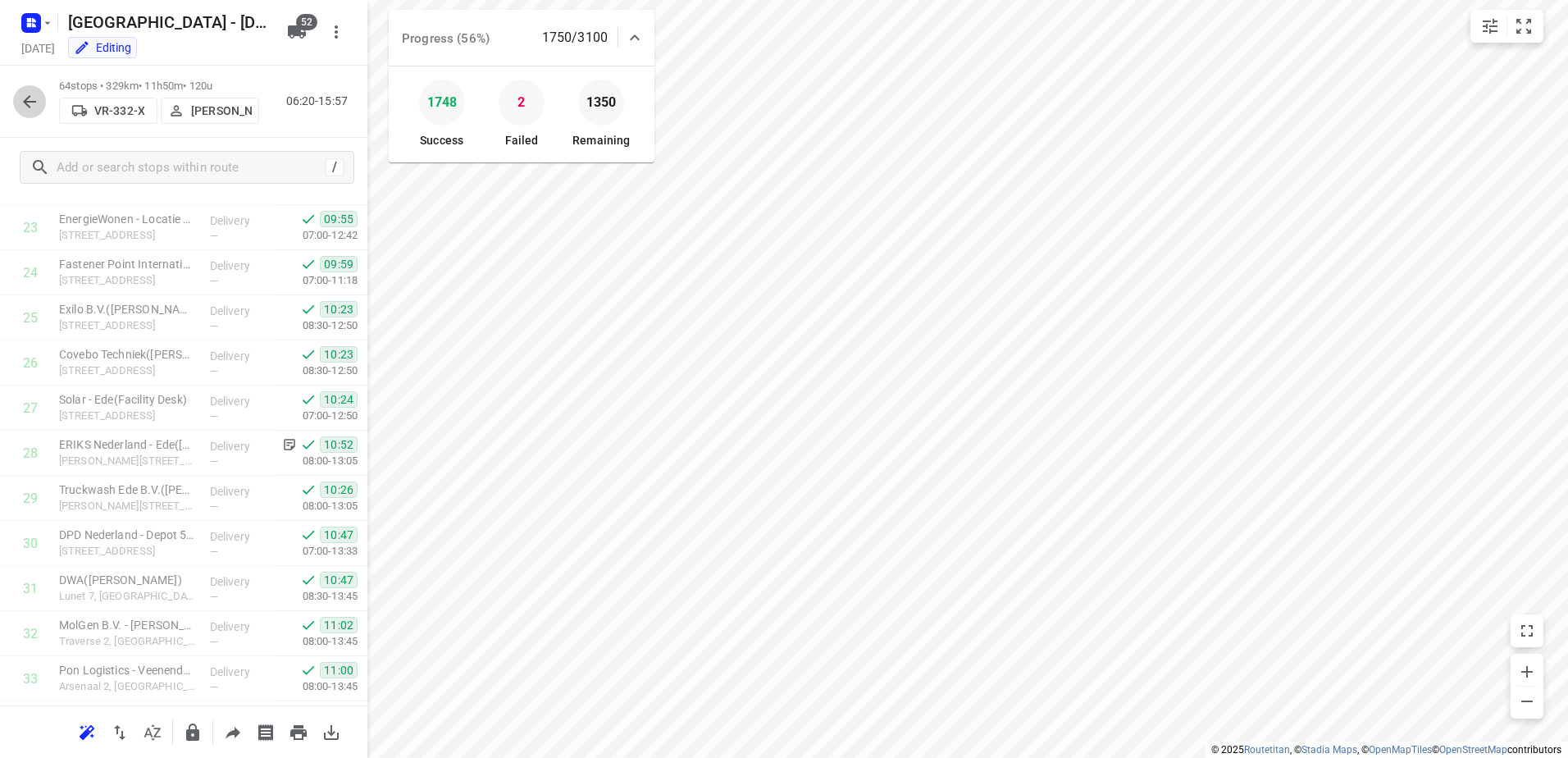
click at [38, 97] on icon "button" at bounding box center [29, 101] width 20 height 20
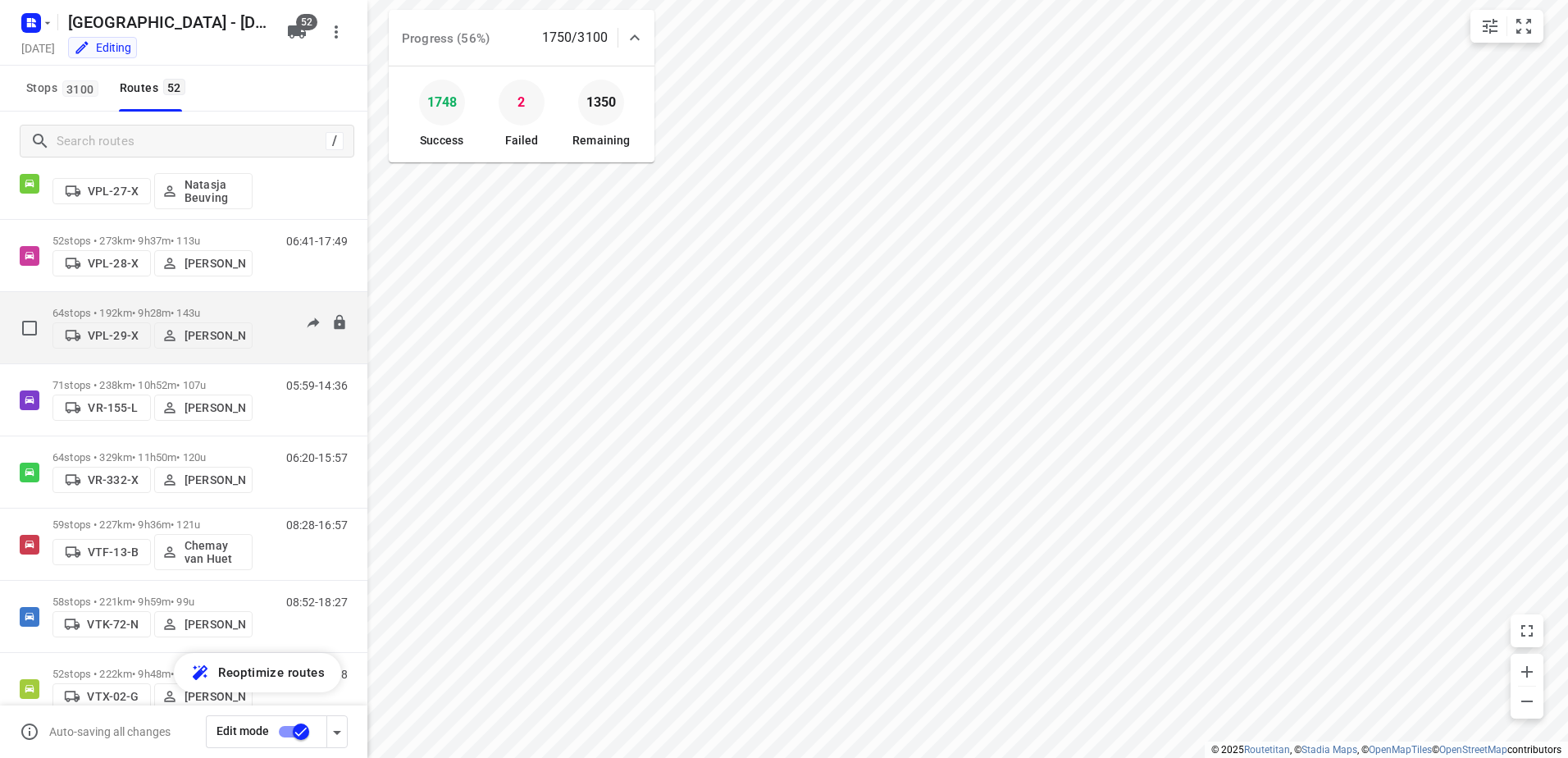
scroll to position [3116, 0]
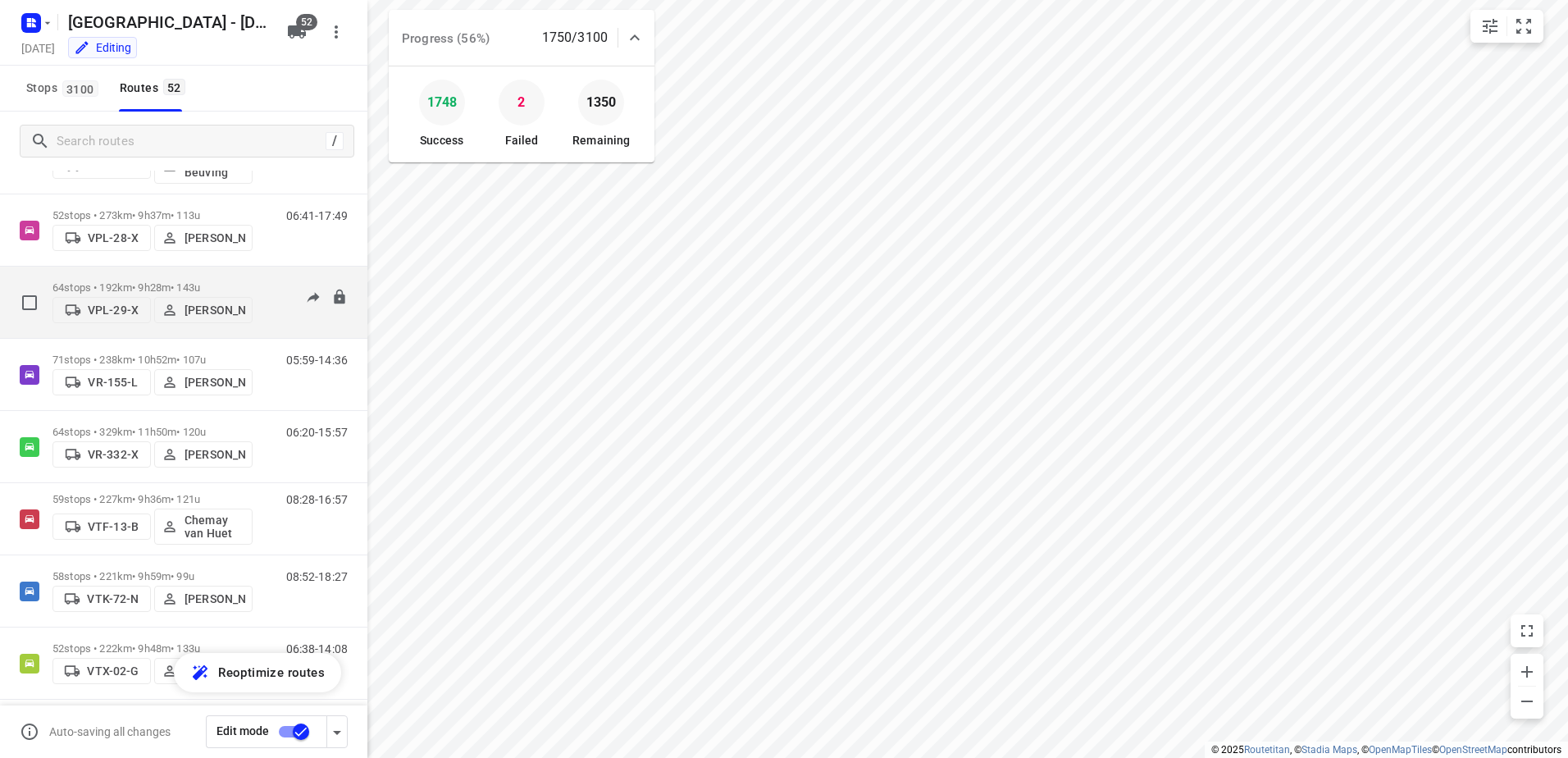
click at [183, 280] on div "64 stops • 192km • 9h28m • 143u VPL-29-X Milan Rave" at bounding box center [152, 302] width 200 height 59
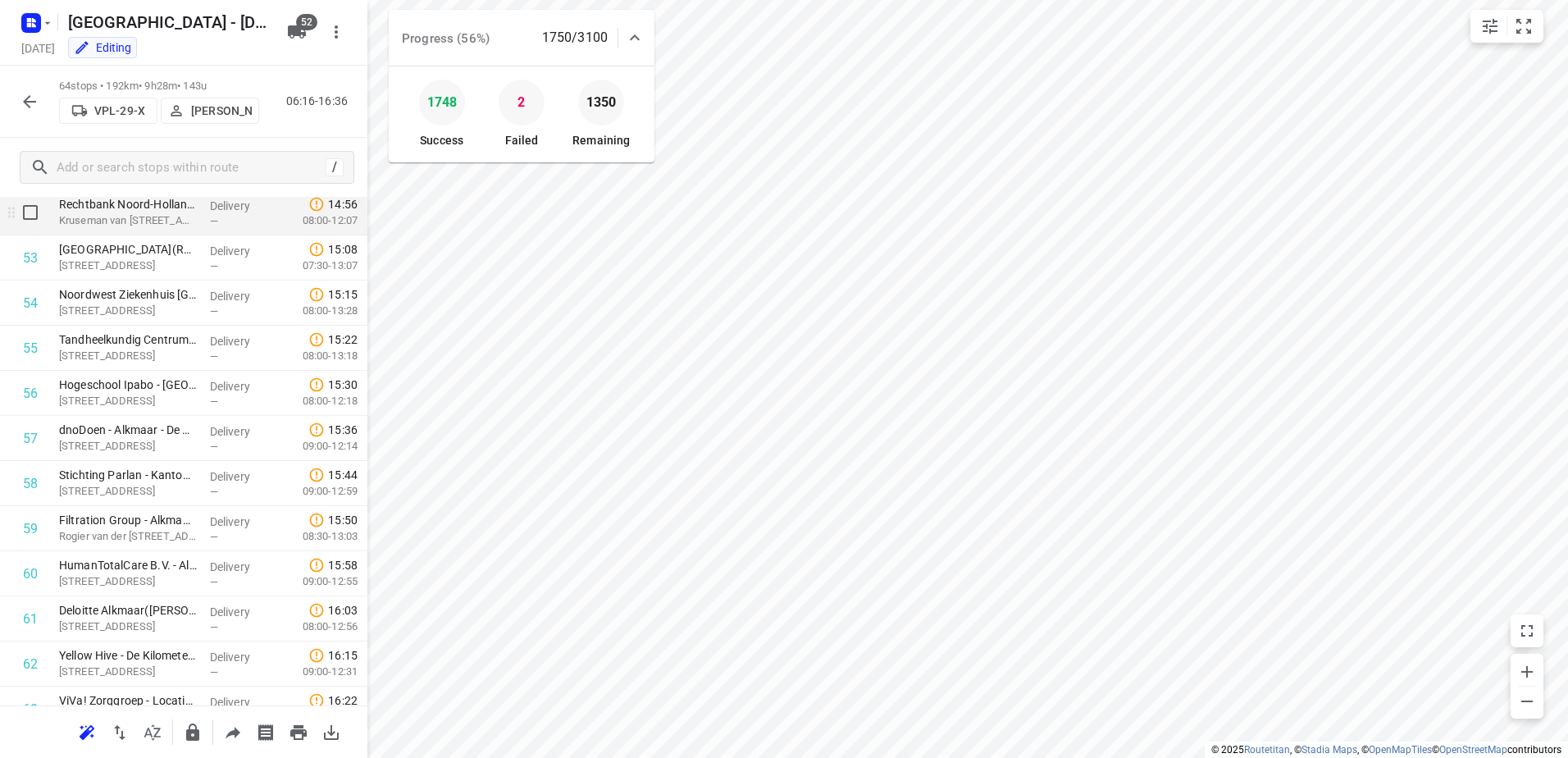
scroll to position [2505, 0]
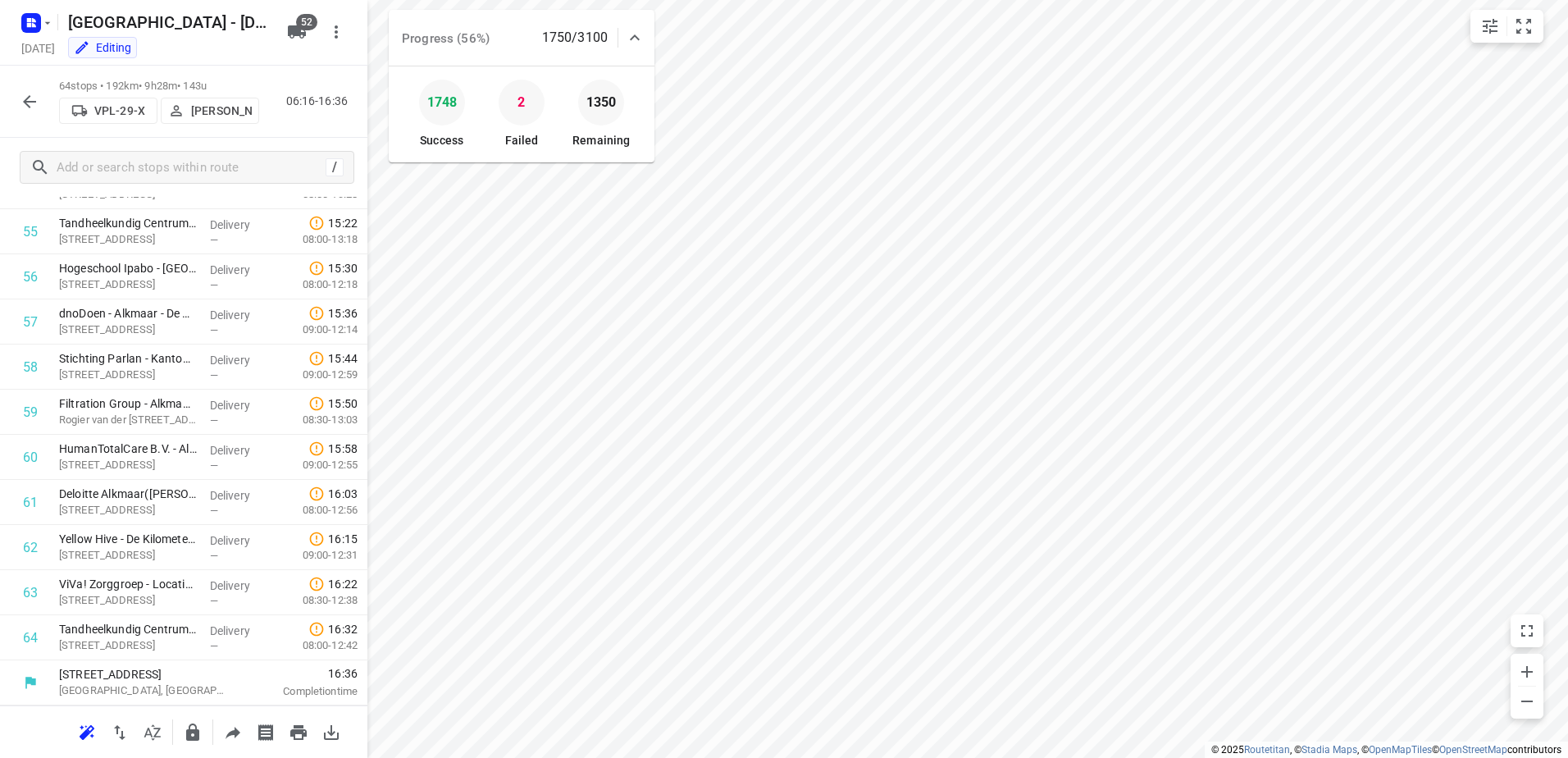
click at [32, 90] on button "button" at bounding box center [29, 101] width 33 height 33
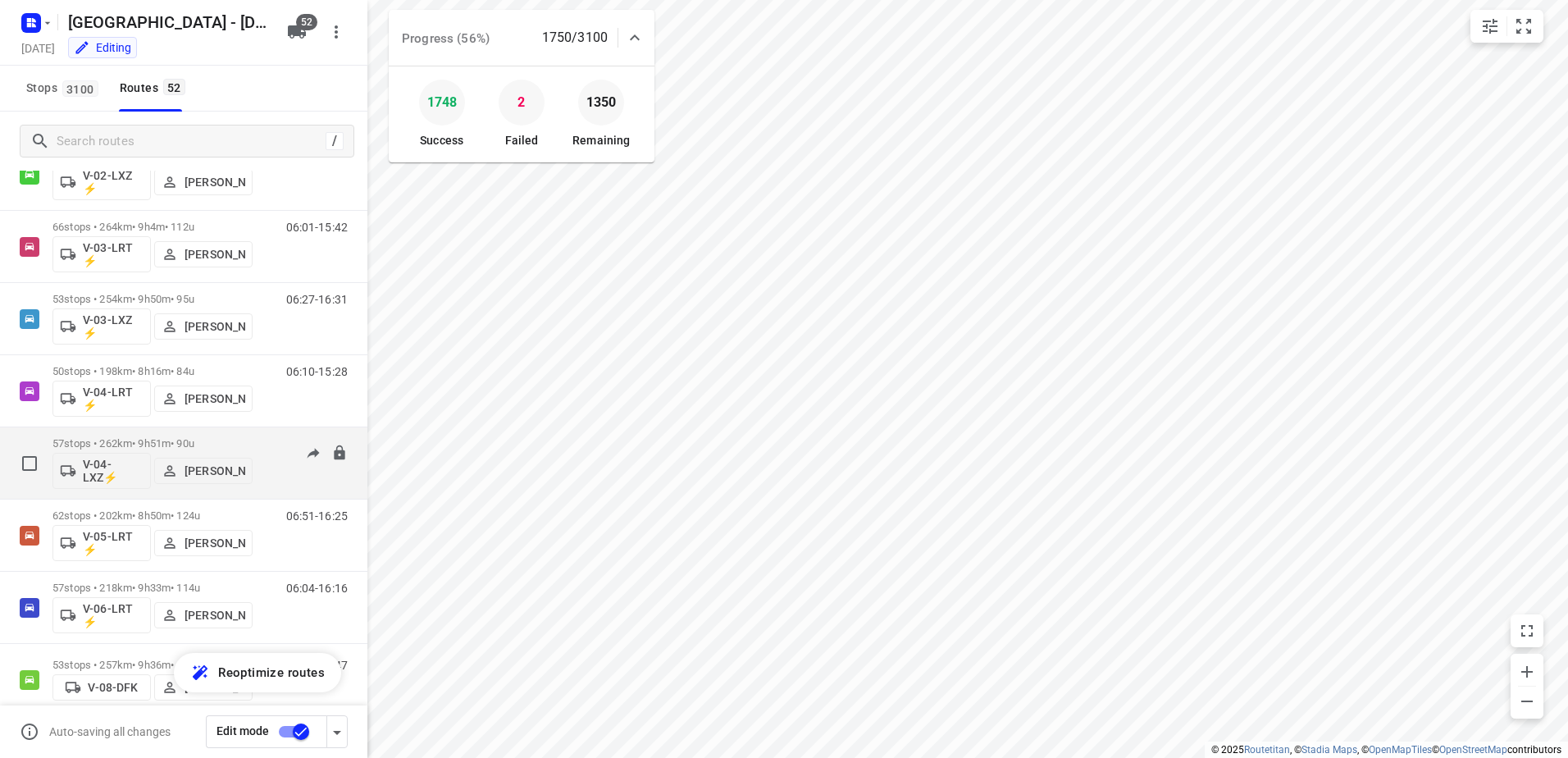
scroll to position [656, 0]
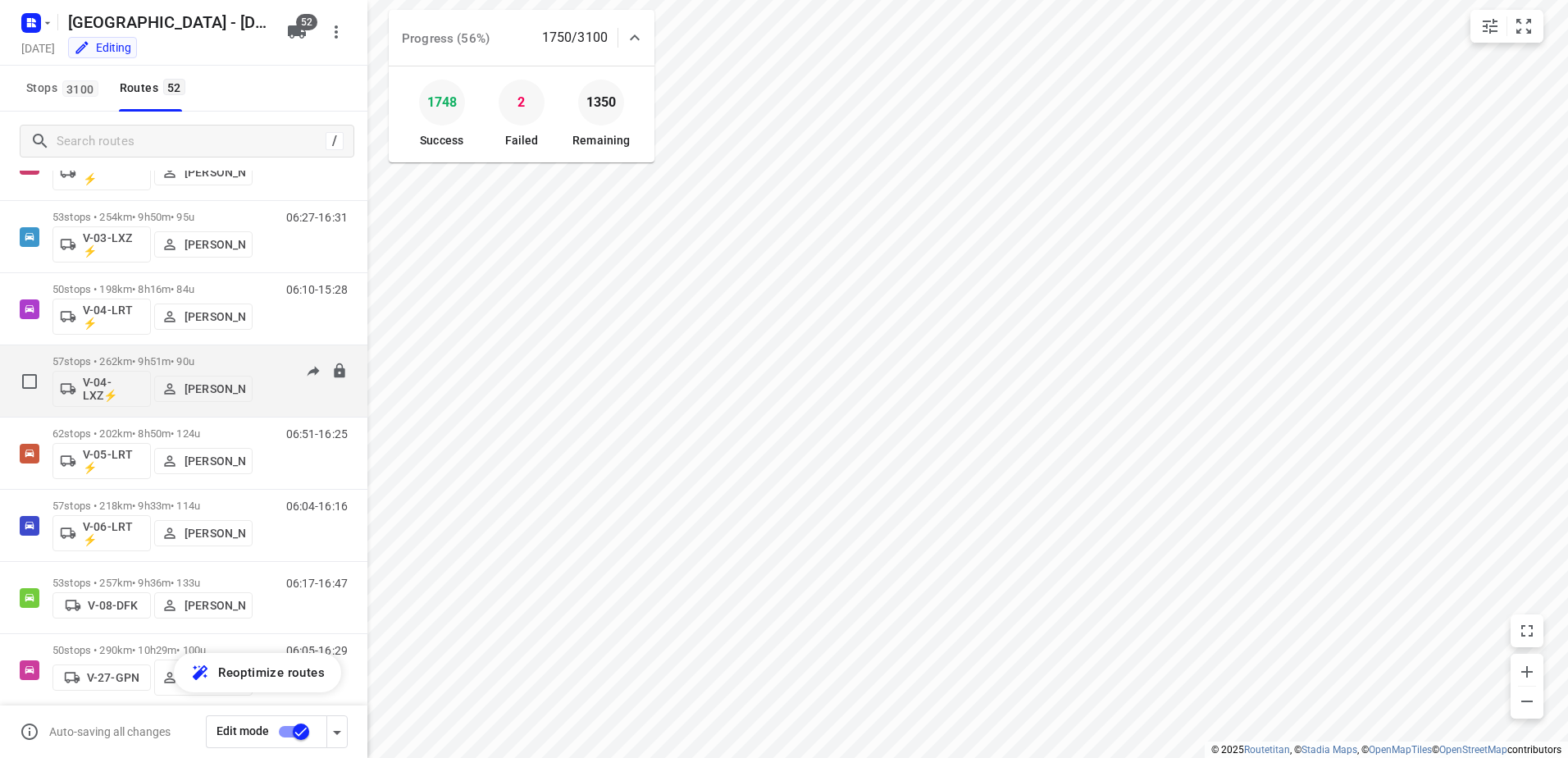
click at [161, 352] on div "57 stops • 262km • 9h51m • 90u V-04-LXZ⚡ Kim Kivits" at bounding box center [152, 381] width 200 height 68
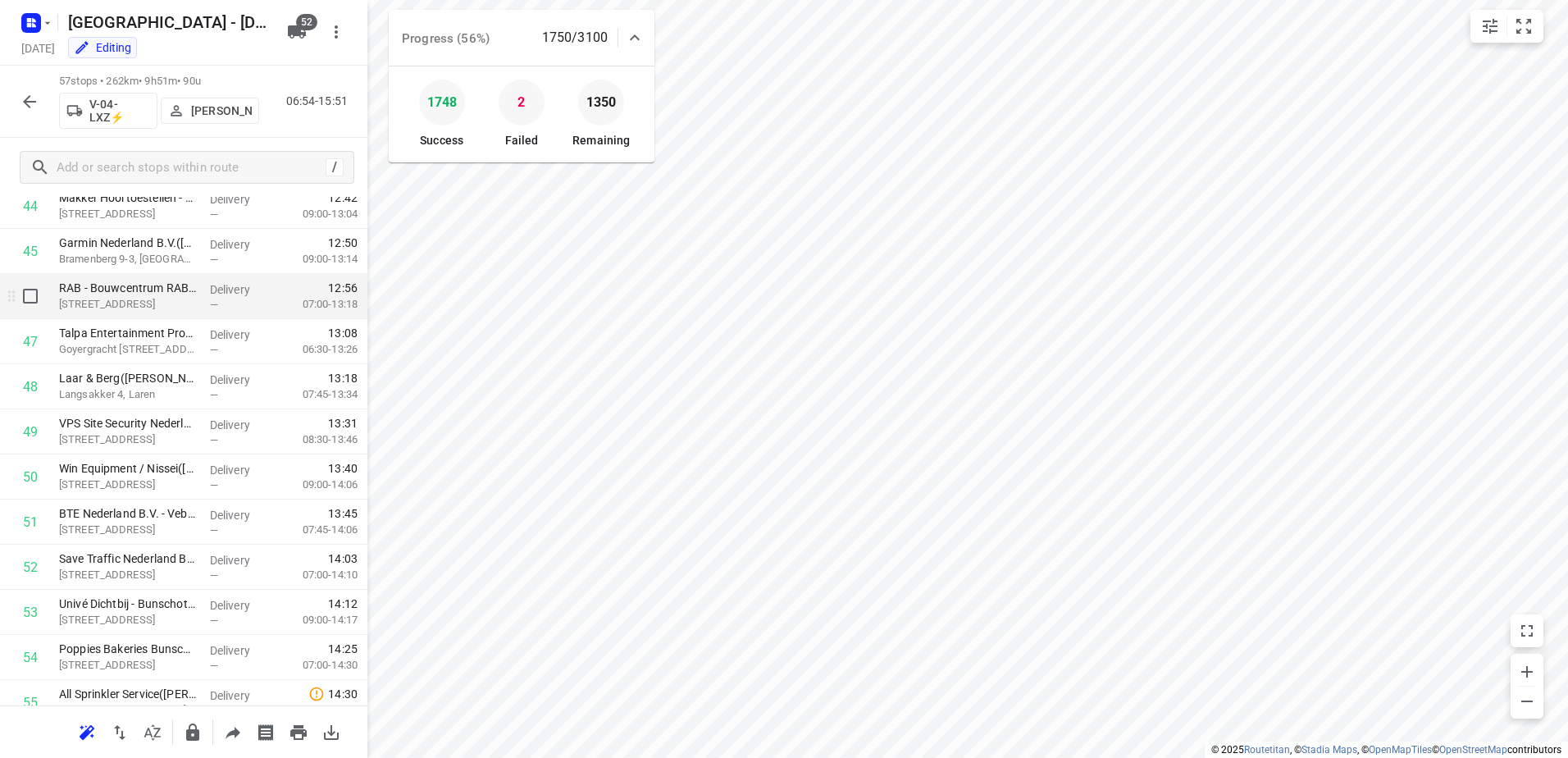
scroll to position [2189, 0]
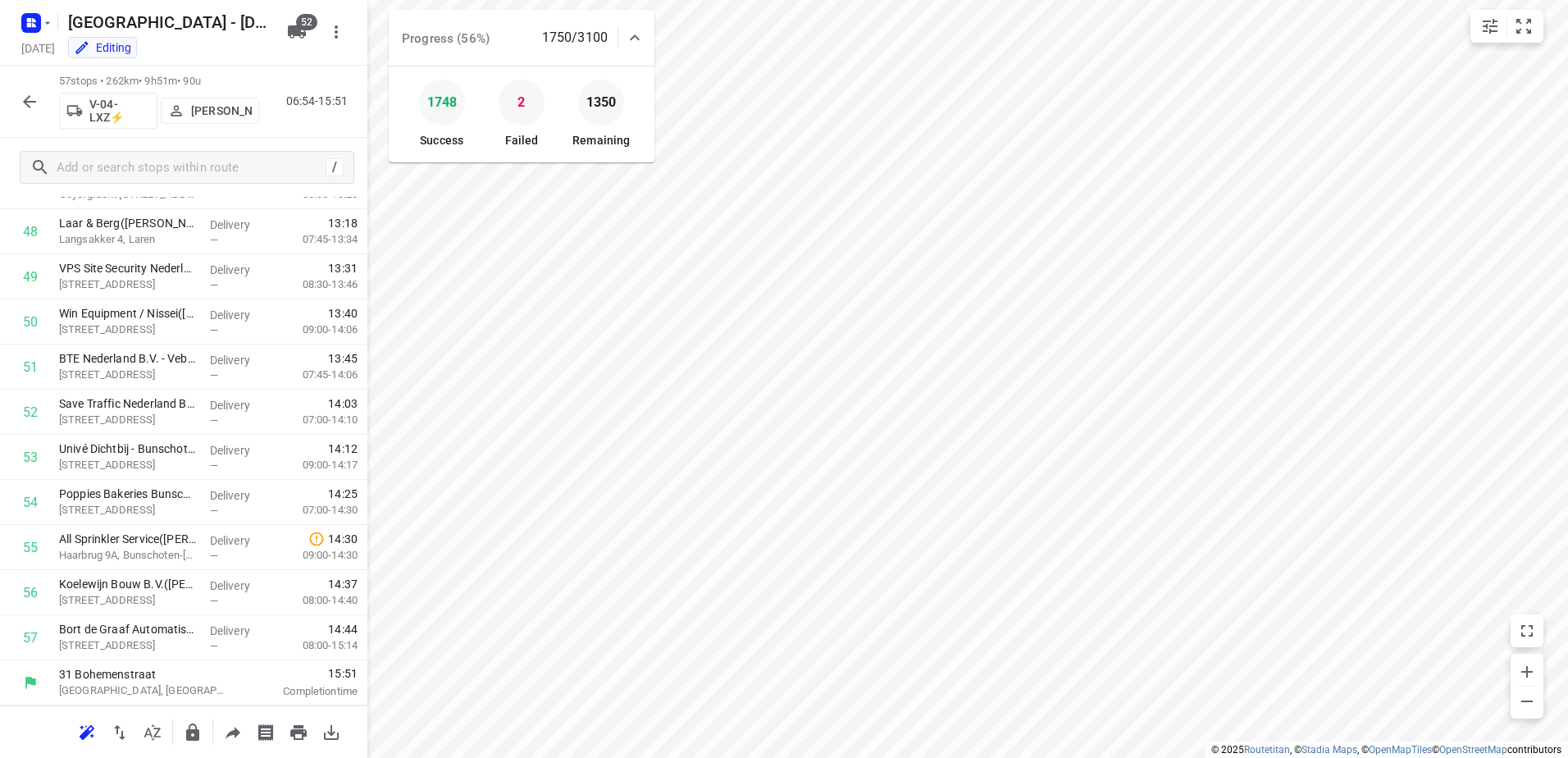
click at [39, 102] on button "button" at bounding box center [29, 101] width 33 height 33
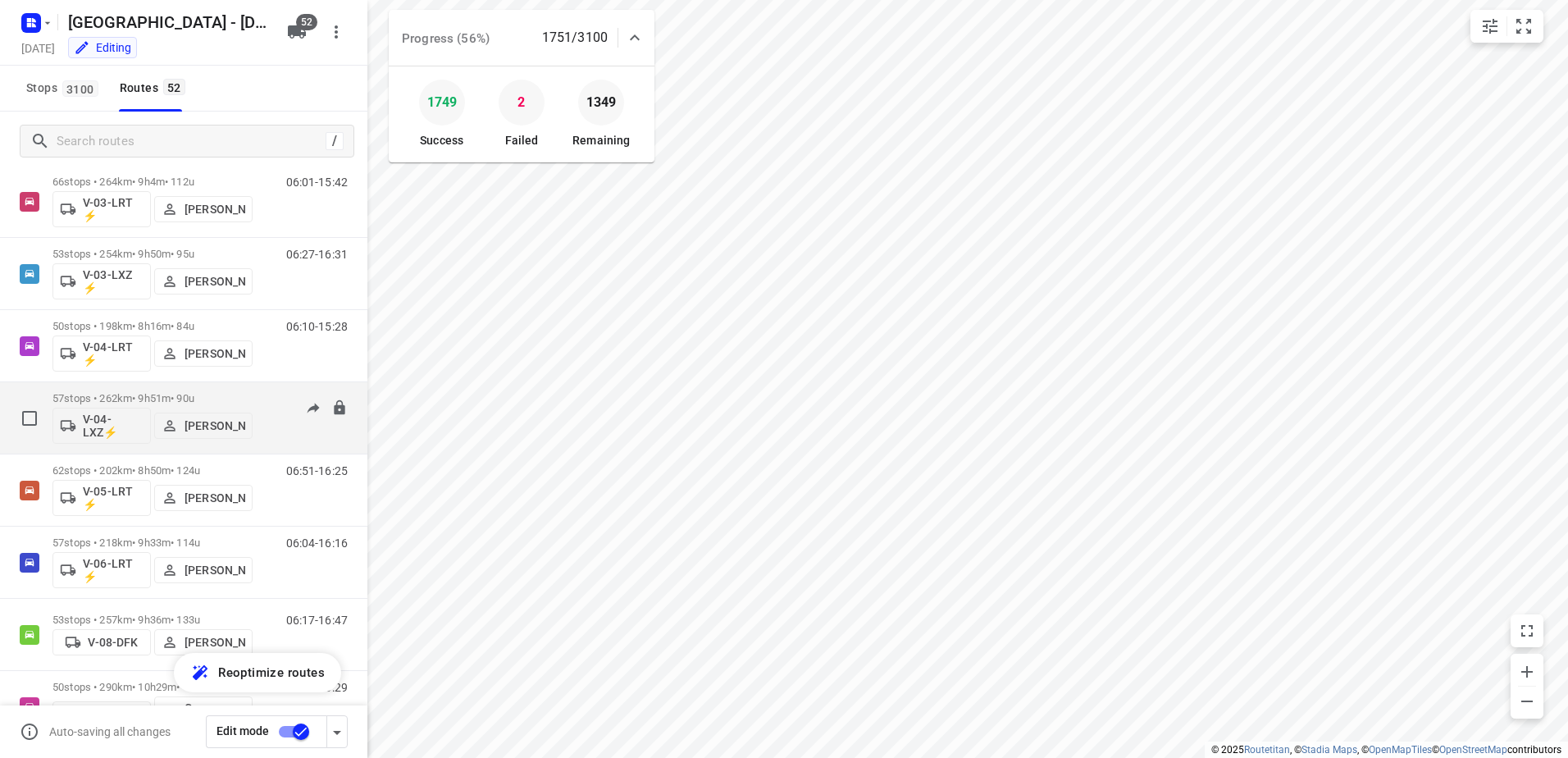
scroll to position [656, 0]
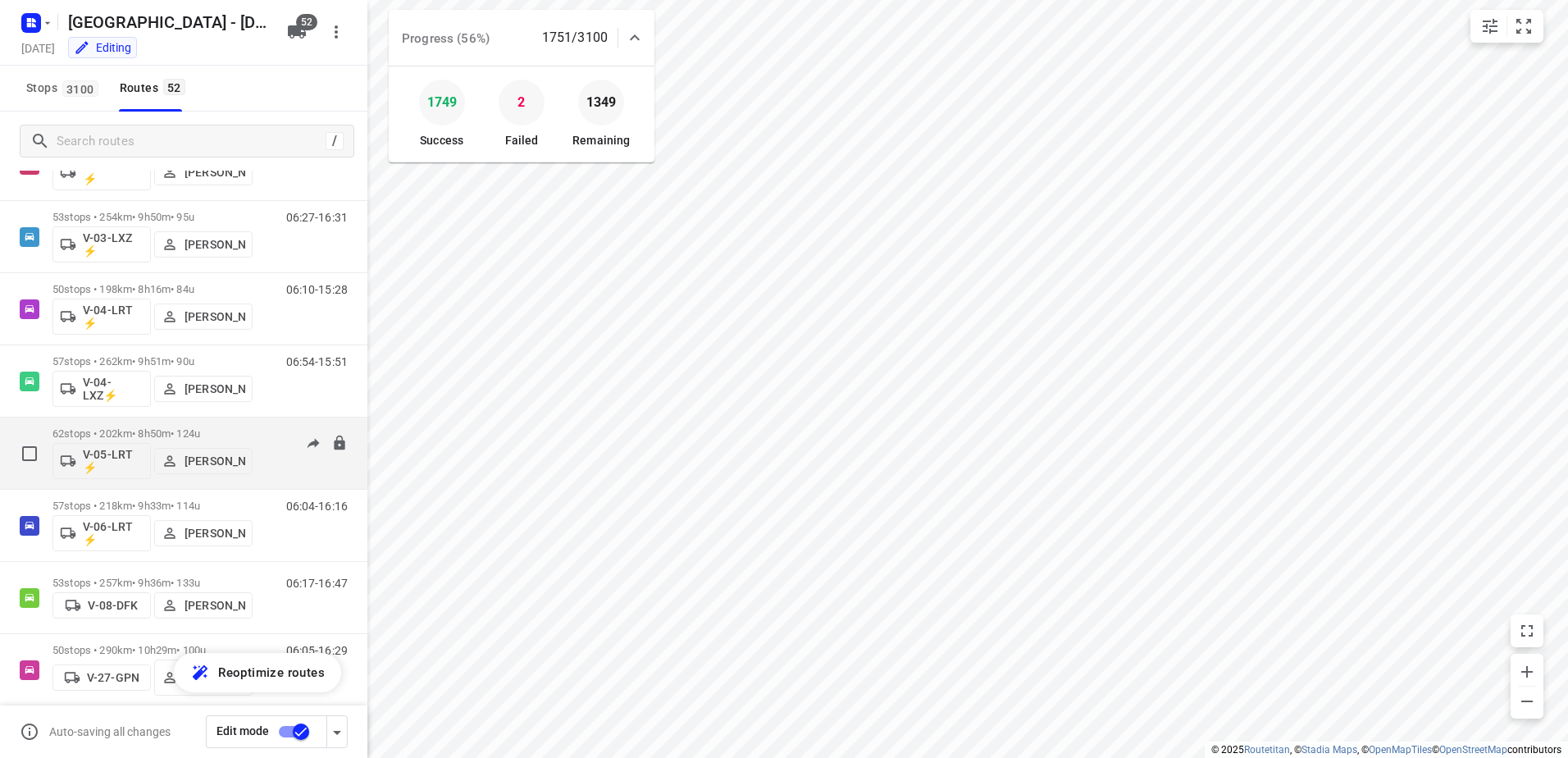
click at [160, 431] on p "62 stops • 202km • 8h50m • 124u" at bounding box center [152, 433] width 200 height 12
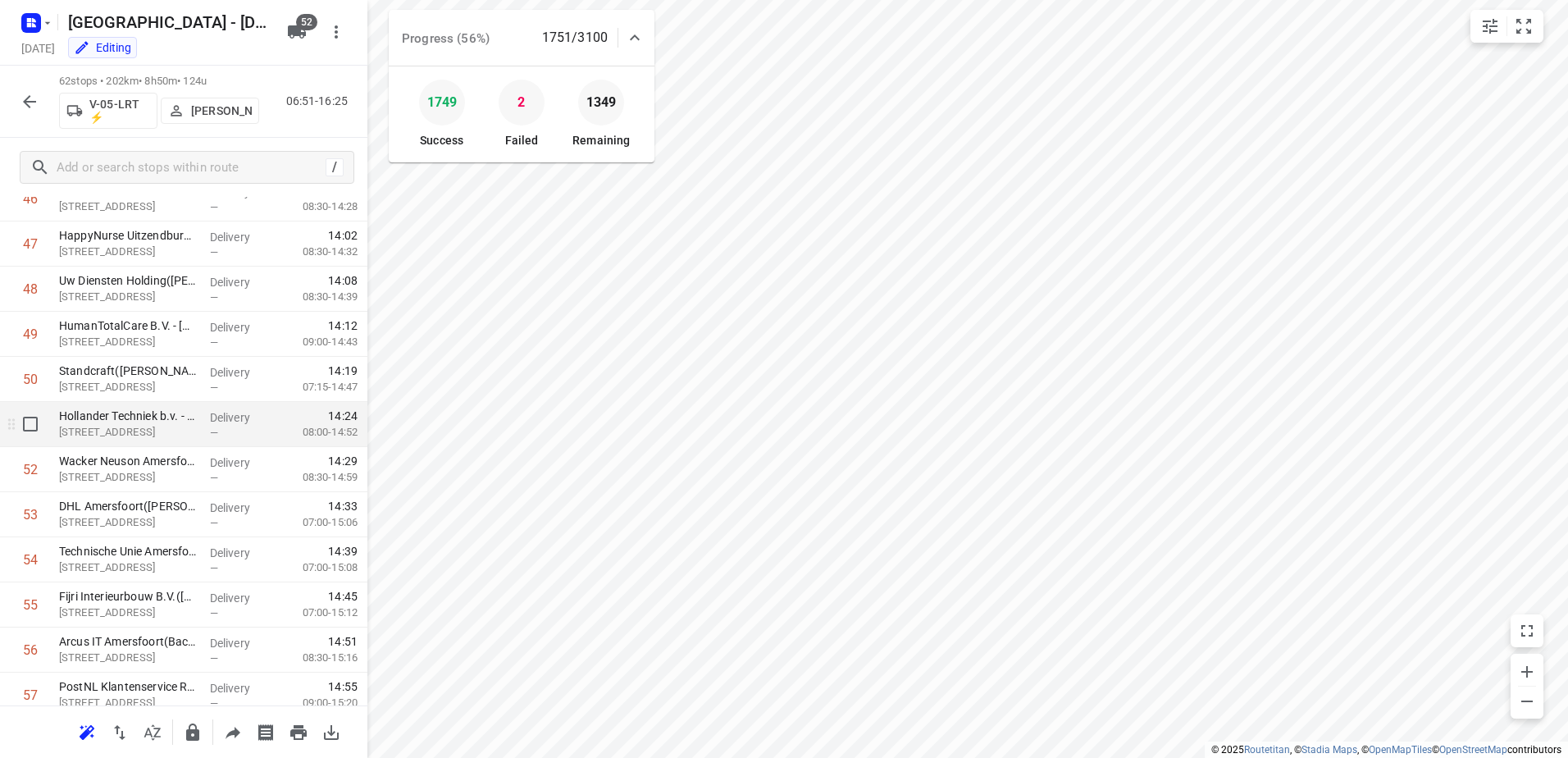
scroll to position [2415, 0]
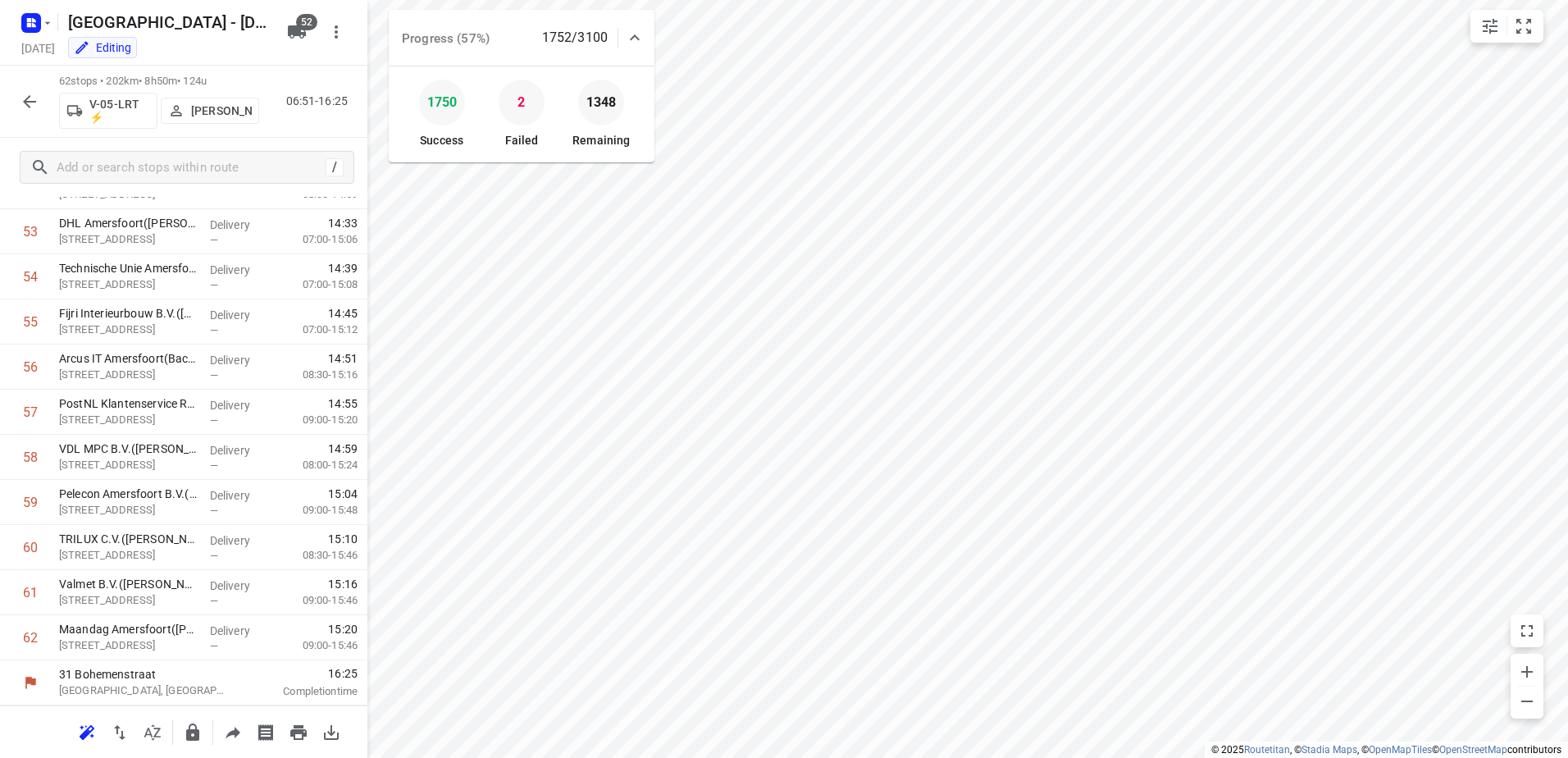
click at [36, 99] on icon "button" at bounding box center [29, 101] width 20 height 20
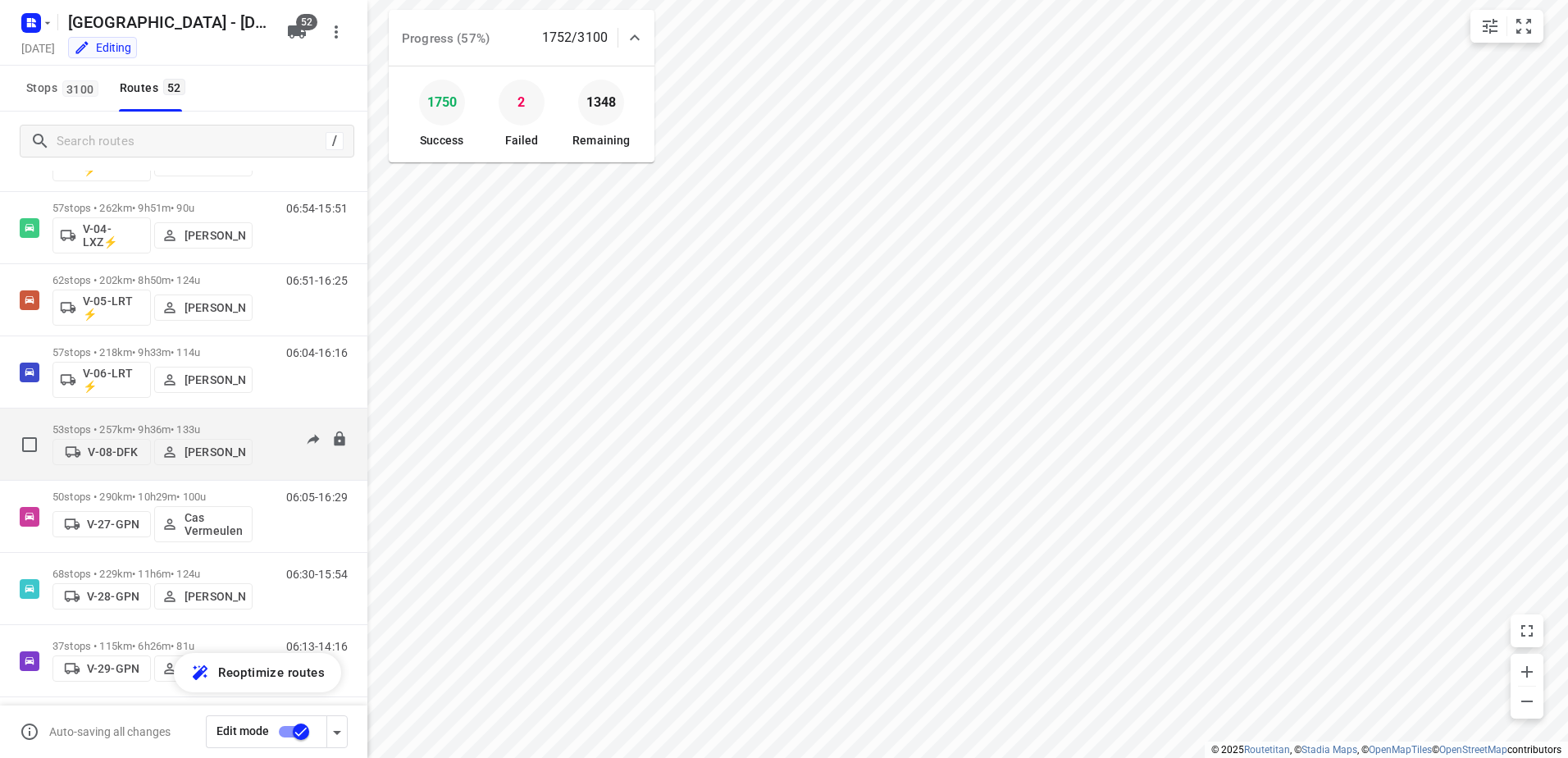
scroll to position [820, 0]
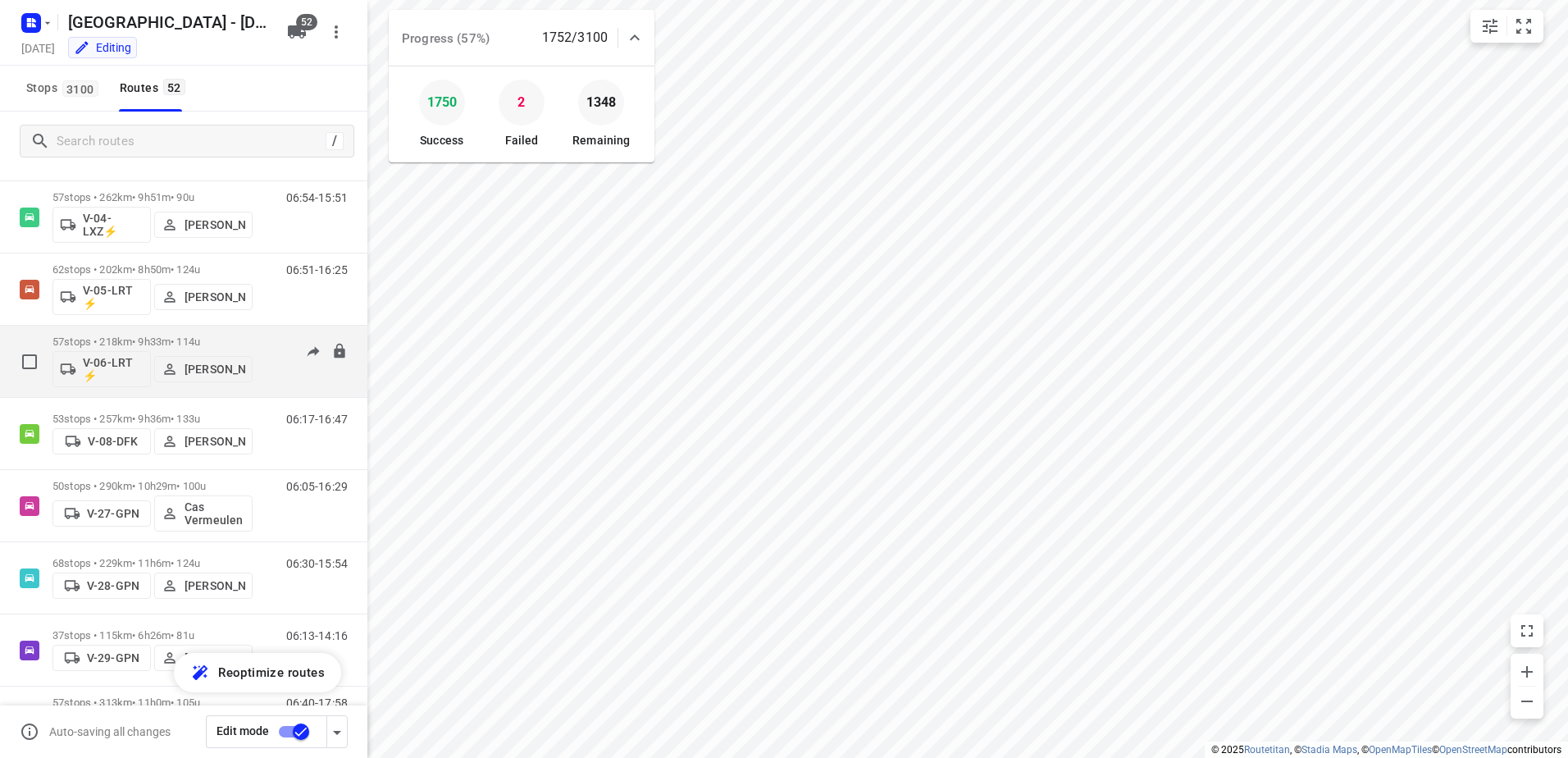
click at [158, 336] on p "57 stops • 218km • 9h33m • 114u" at bounding box center [152, 342] width 200 height 12
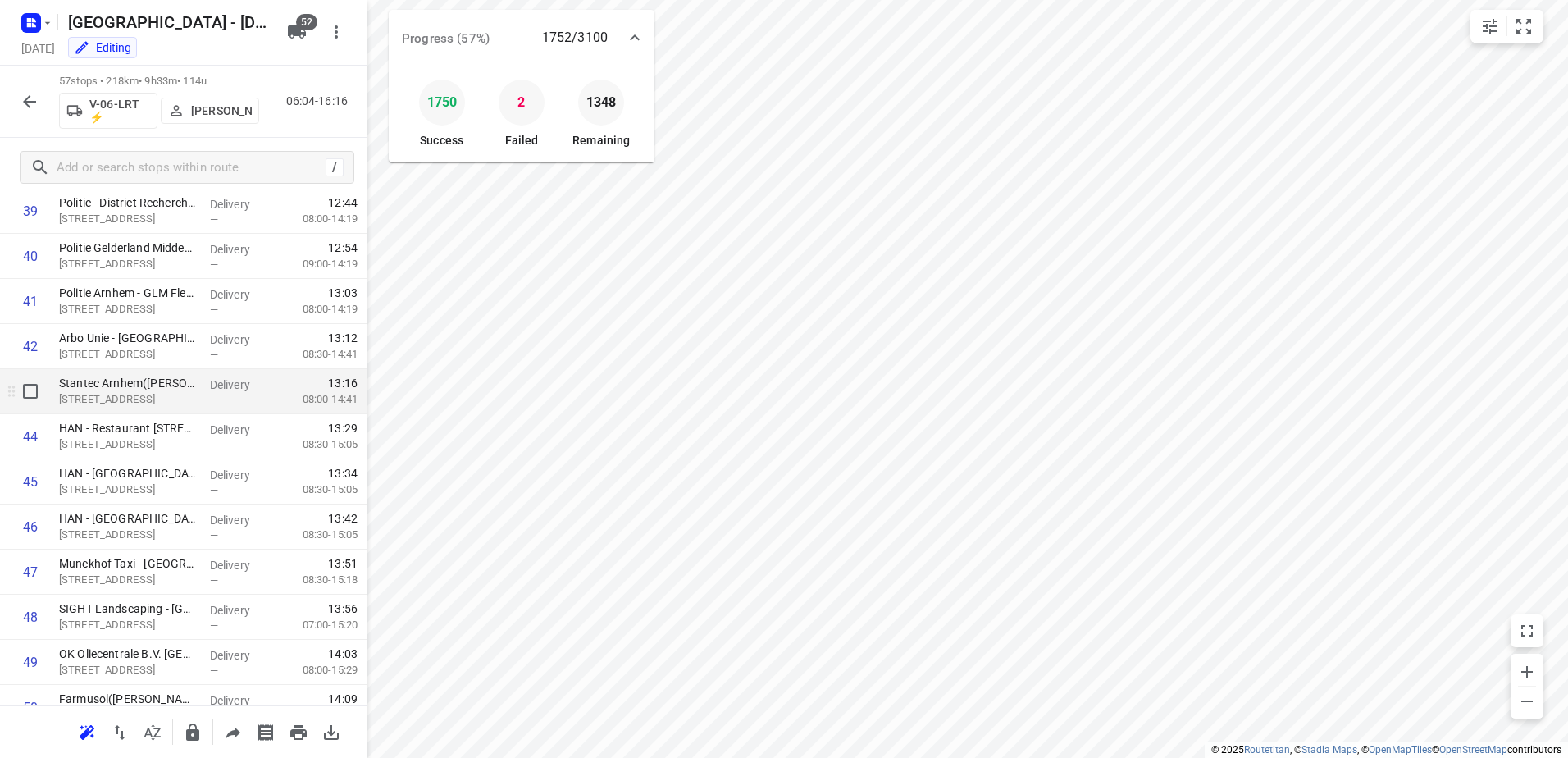
scroll to position [2189, 0]
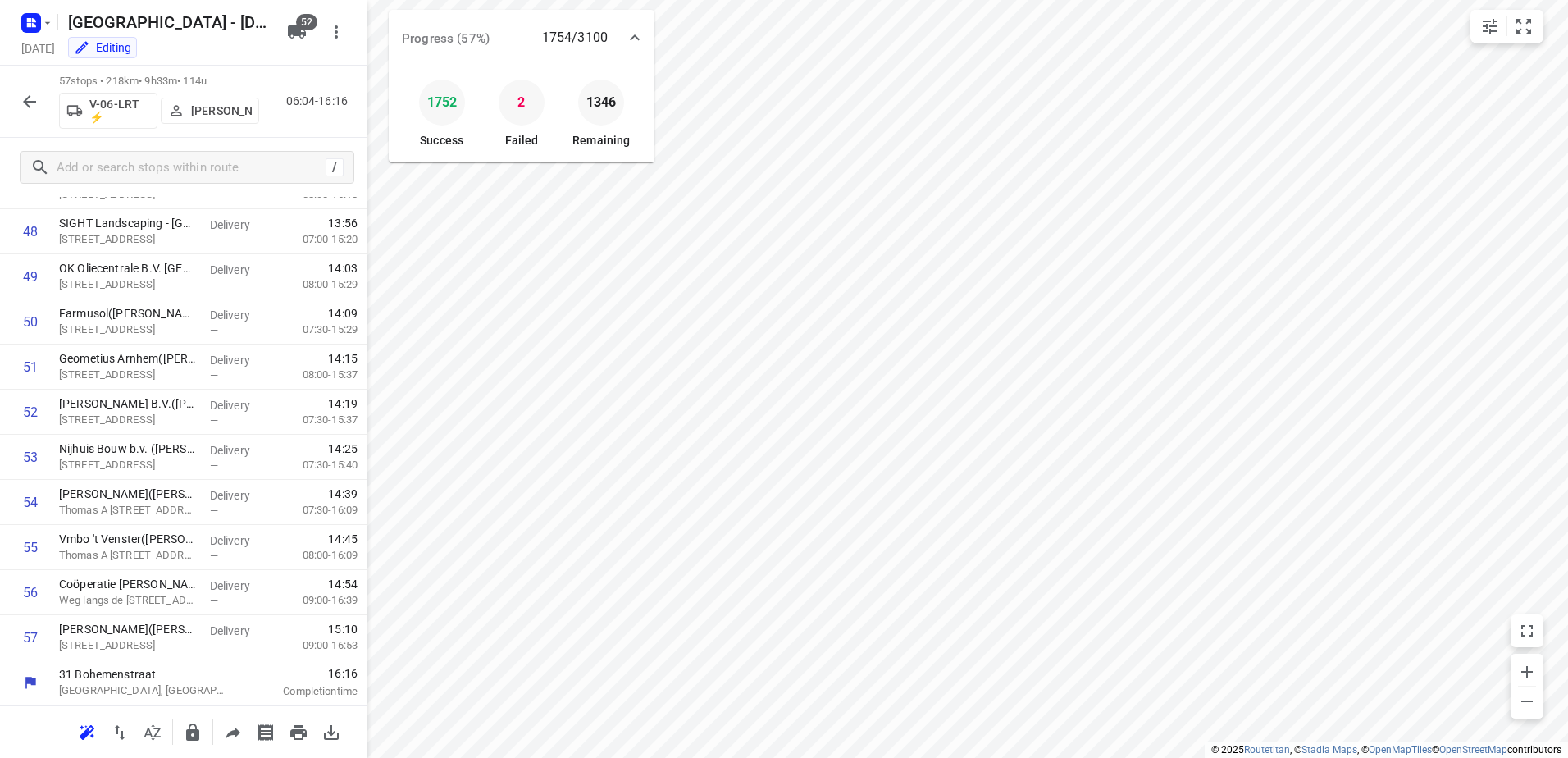
click at [20, 101] on icon "button" at bounding box center [29, 101] width 20 height 20
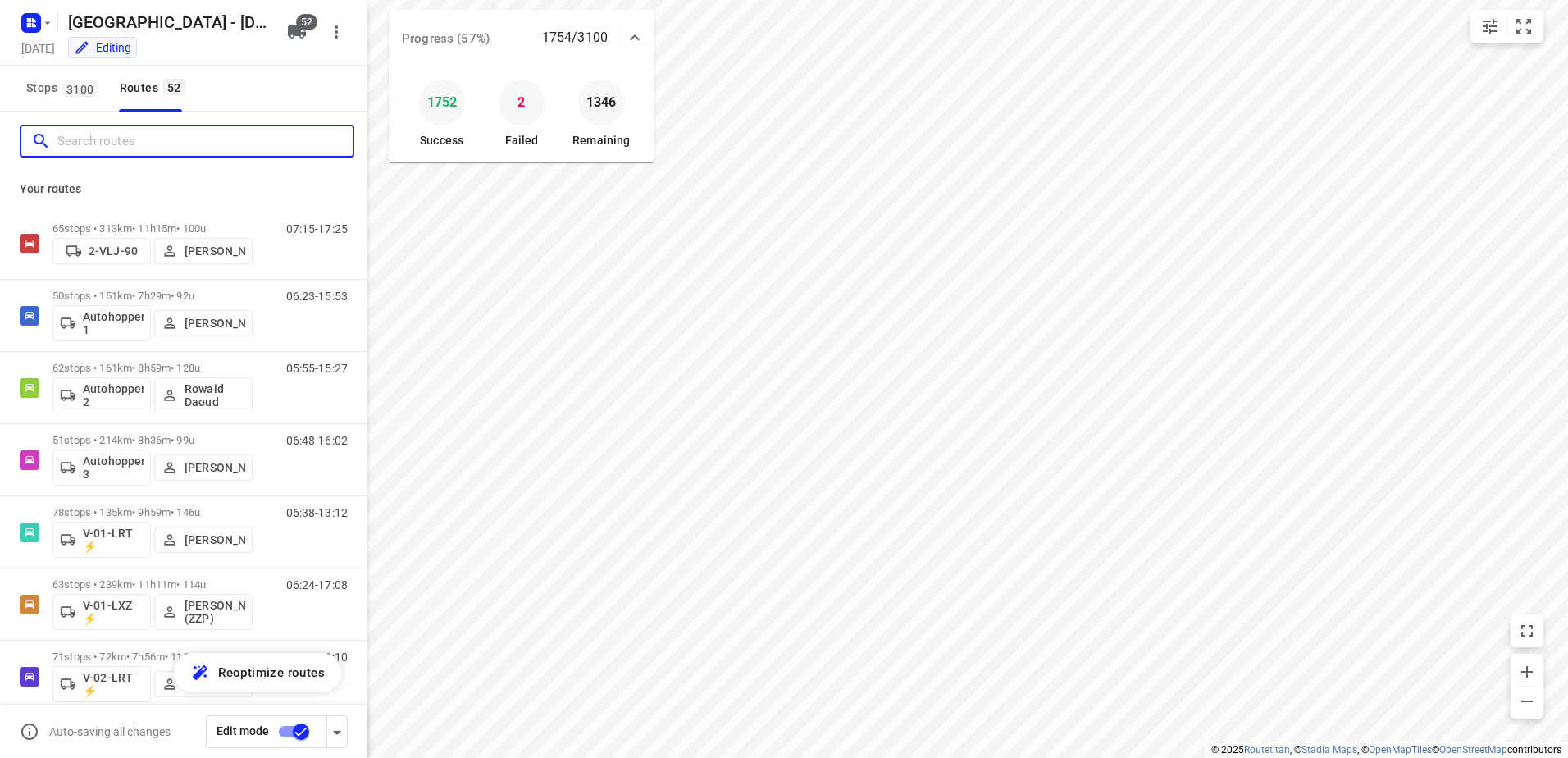
click at [131, 139] on input "Search routes" at bounding box center [205, 141] width 295 height 25
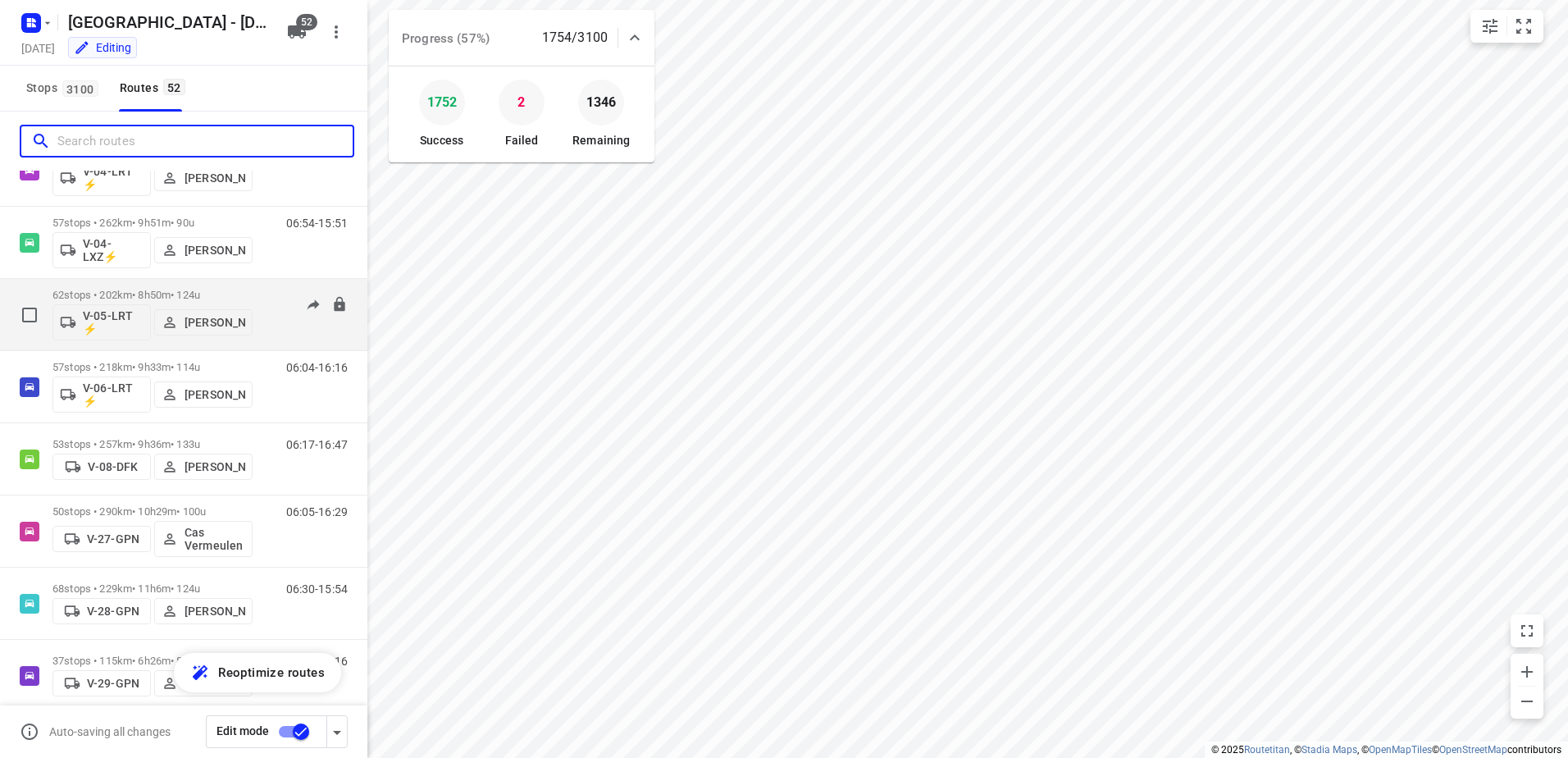
scroll to position [820, 0]
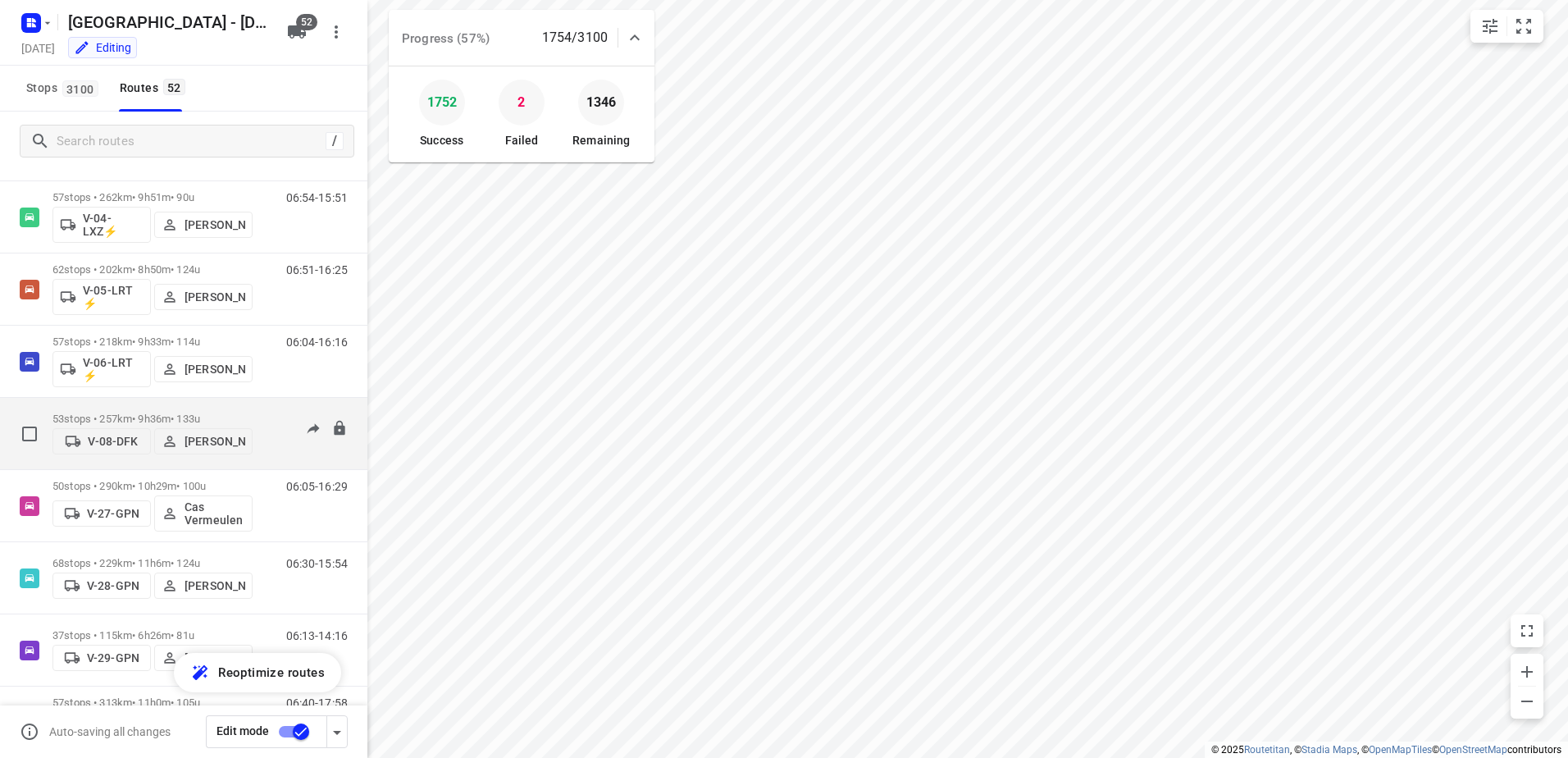
click at [150, 412] on p "53 stops • 257km • 9h36m • 133u" at bounding box center [152, 418] width 200 height 12
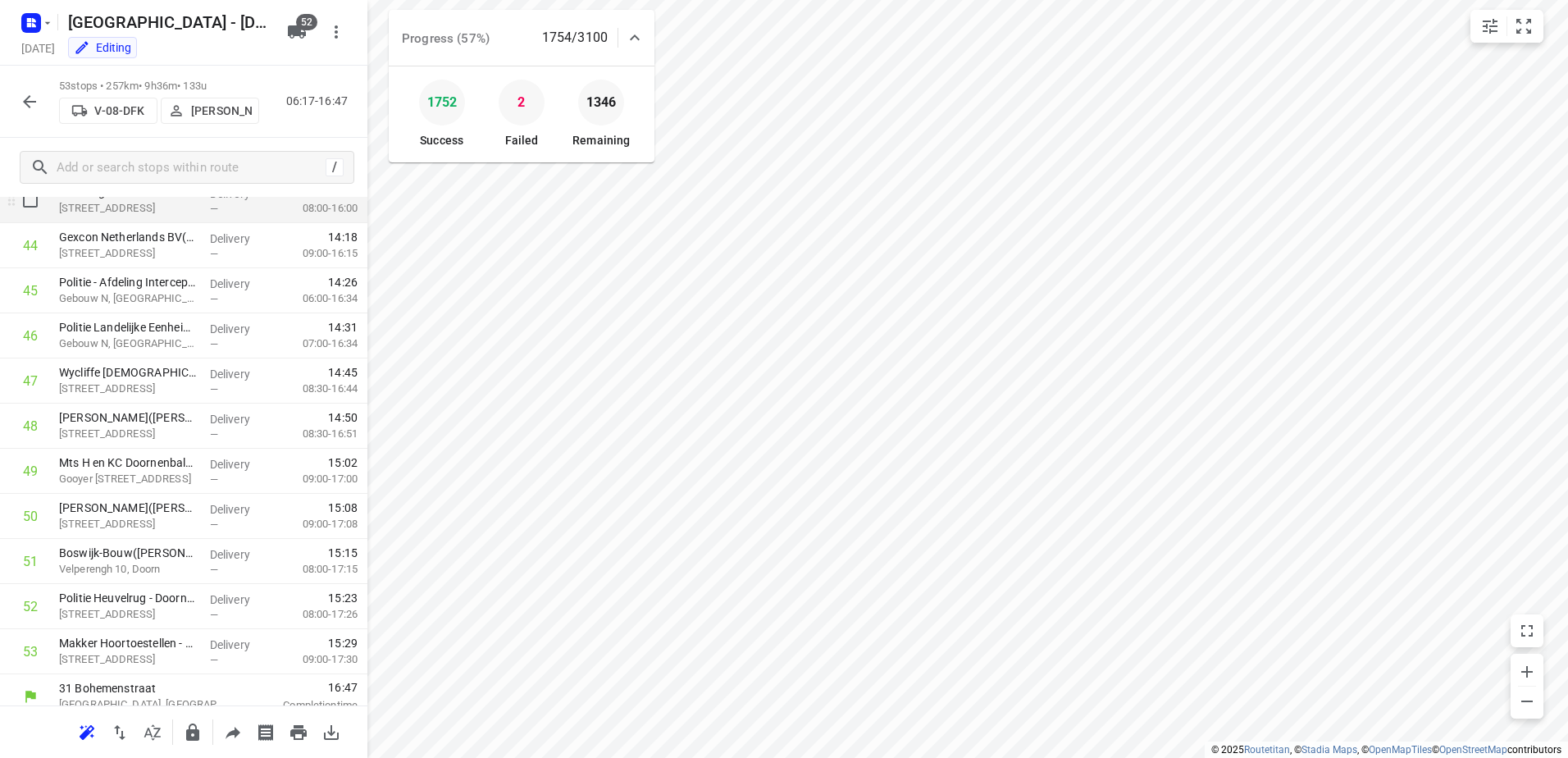
scroll to position [2009, 0]
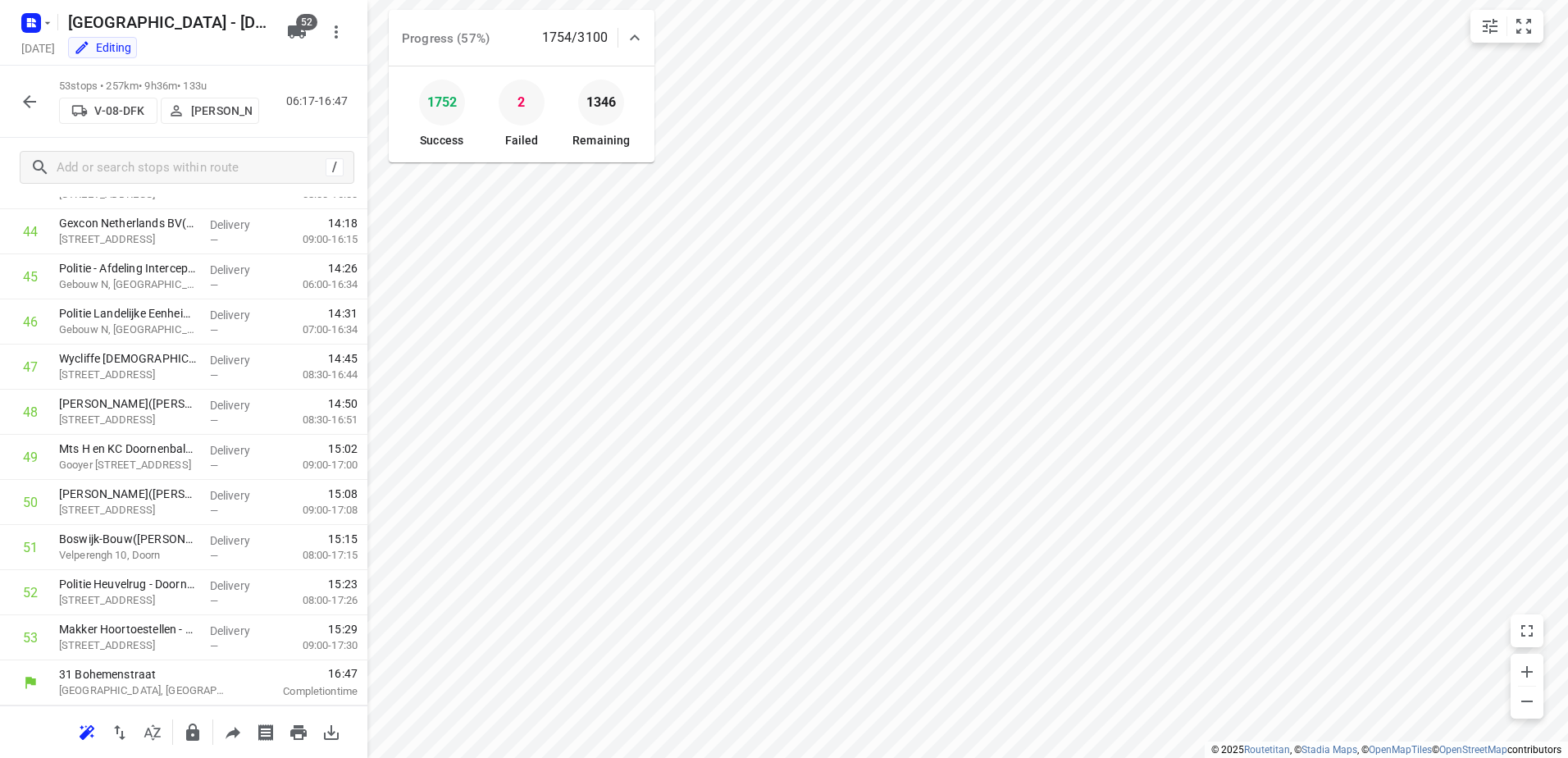
click at [27, 105] on icon "button" at bounding box center [29, 101] width 13 height 13
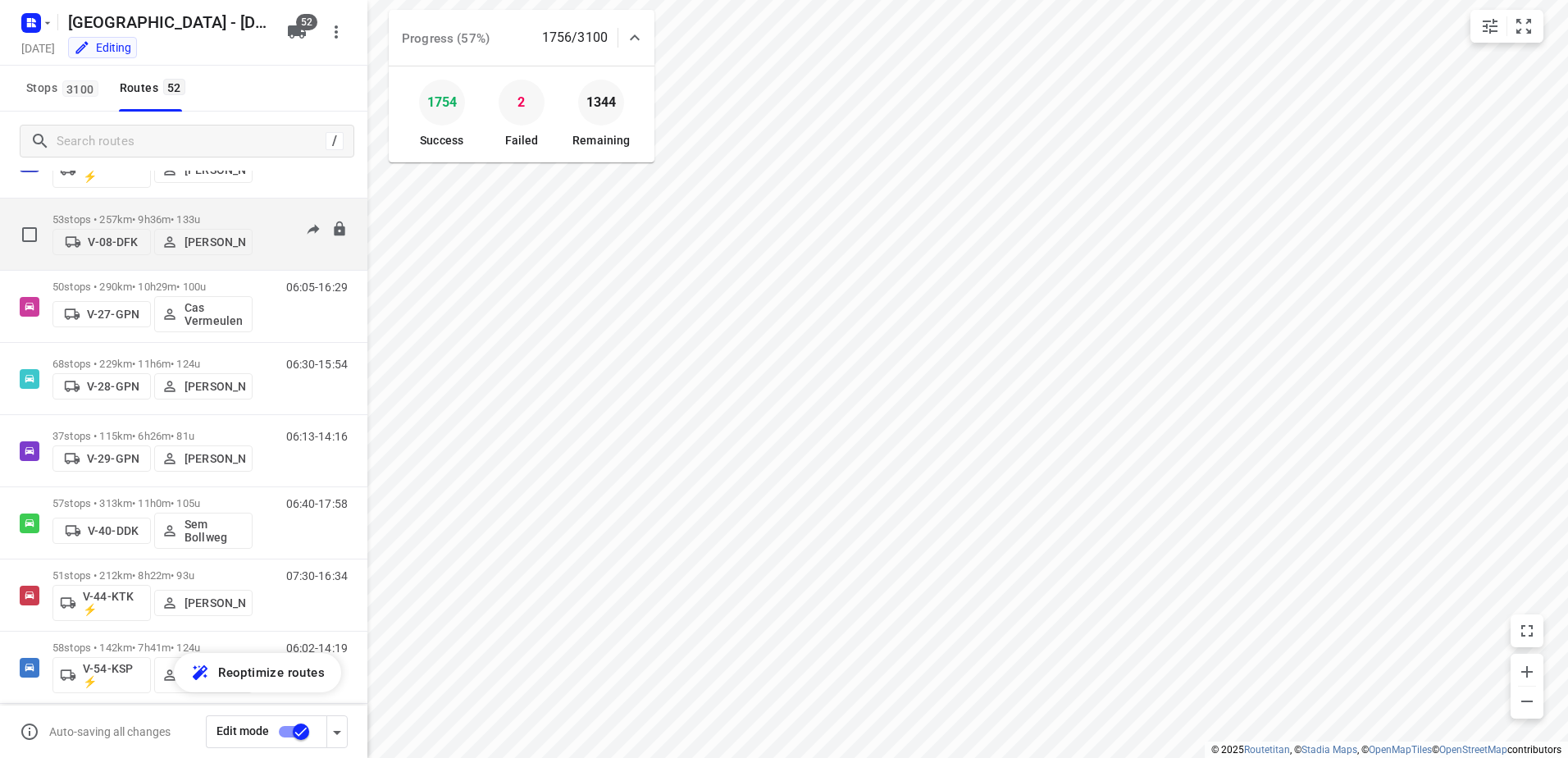
scroll to position [984, 0]
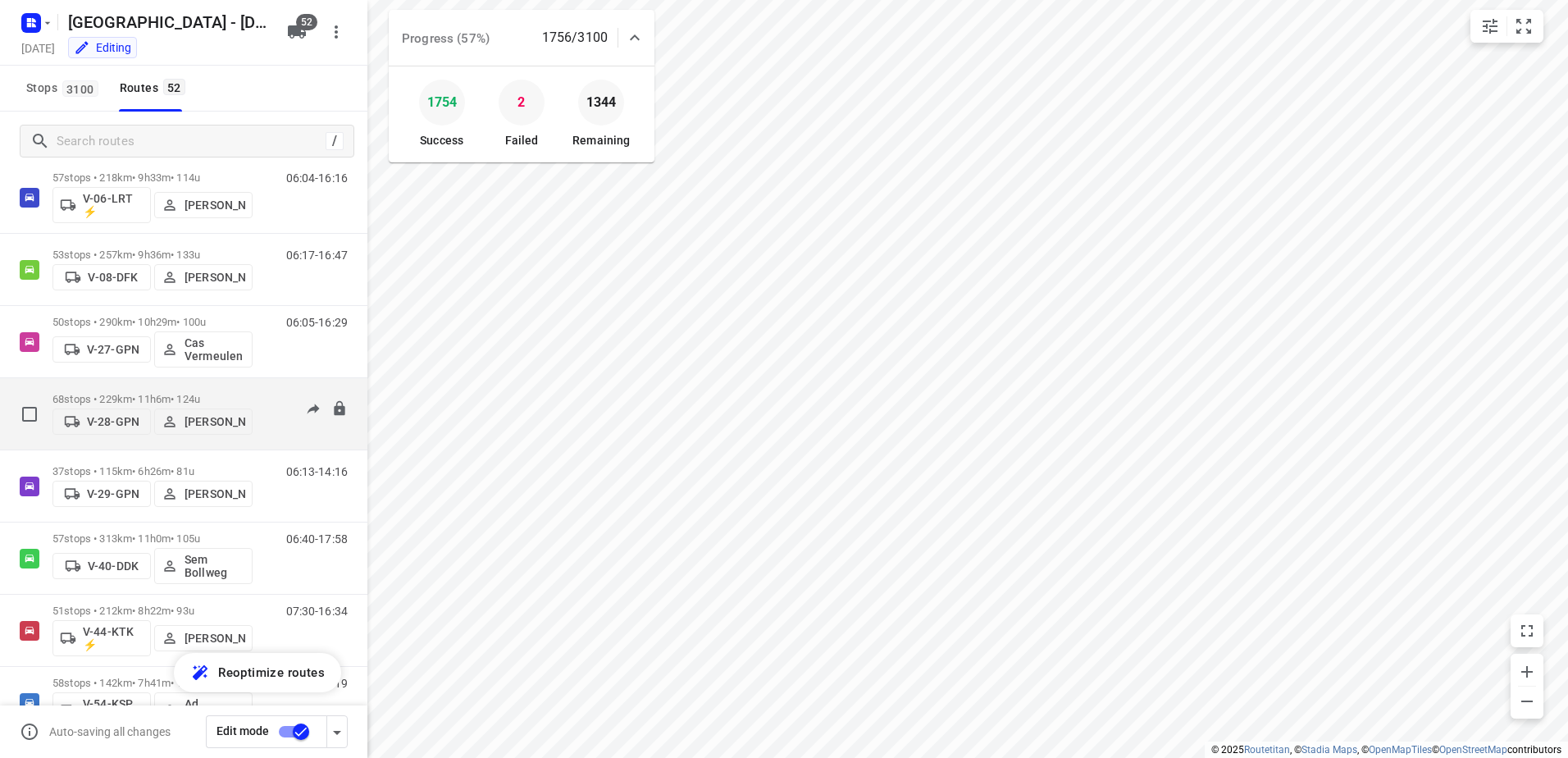
click at [243, 395] on p "68 stops • 229km • 11h6m • 124u" at bounding box center [152, 399] width 200 height 12
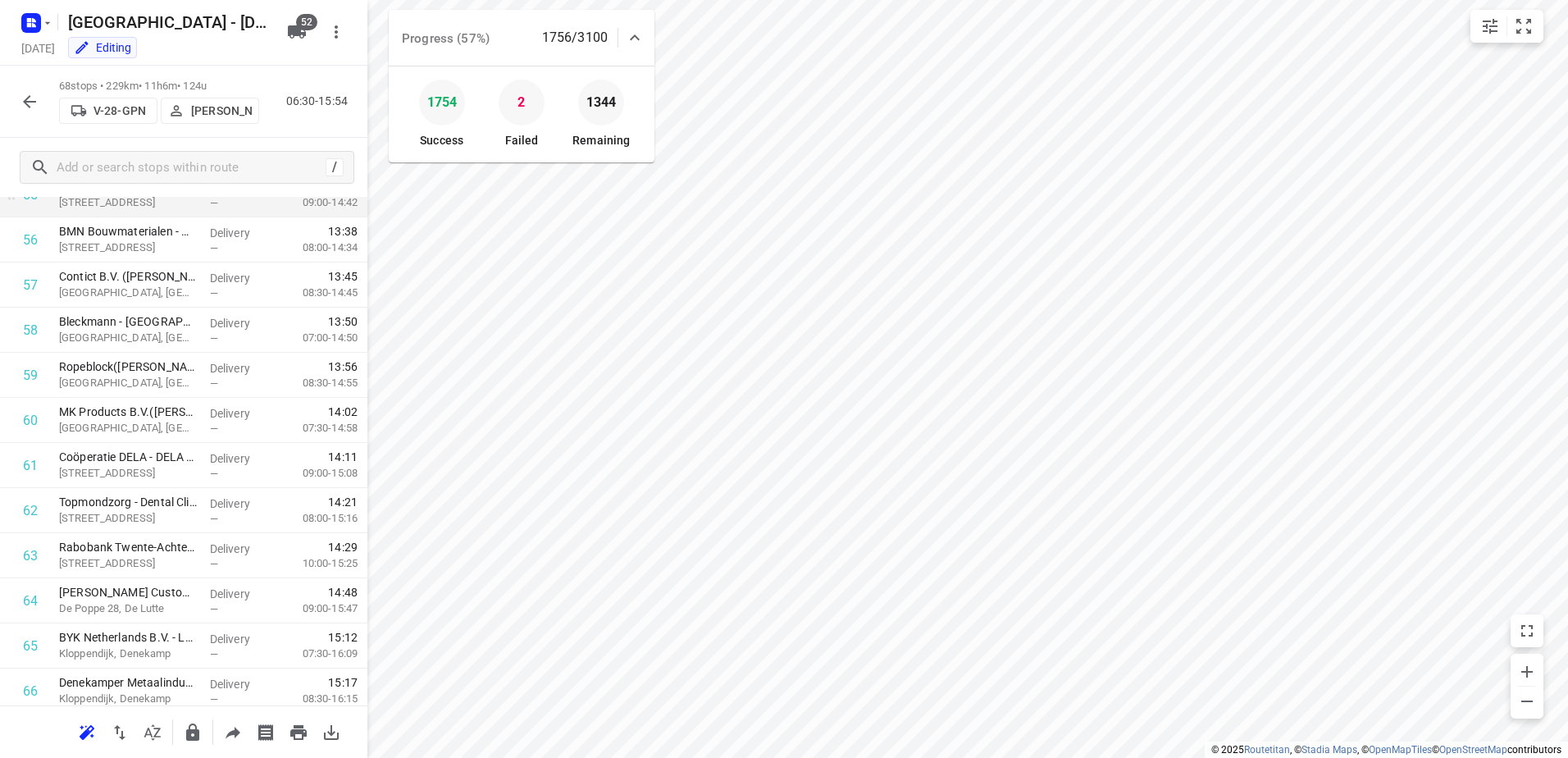
scroll to position [2685, 0]
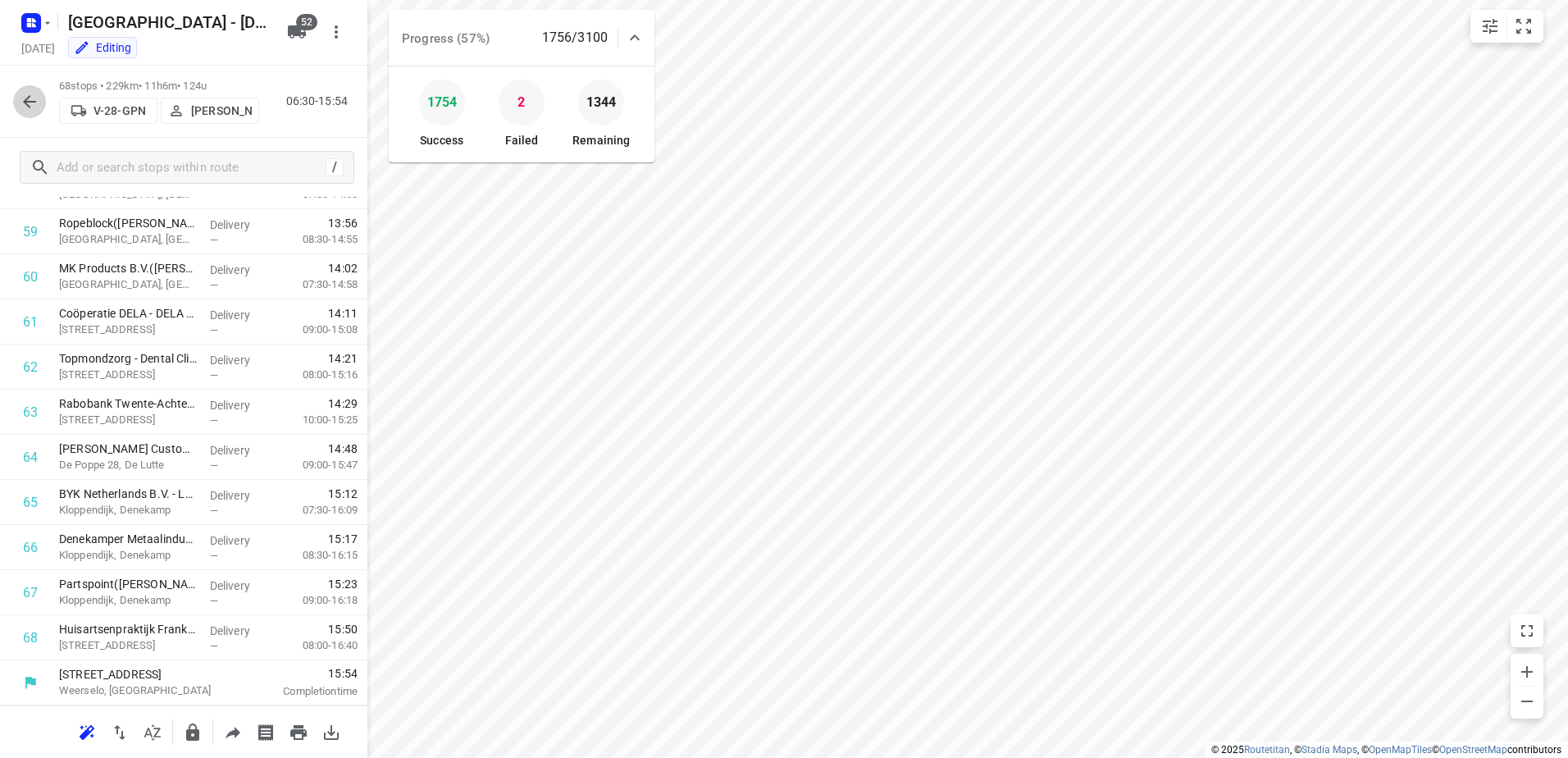
click at [31, 95] on icon "button" at bounding box center [29, 101] width 20 height 20
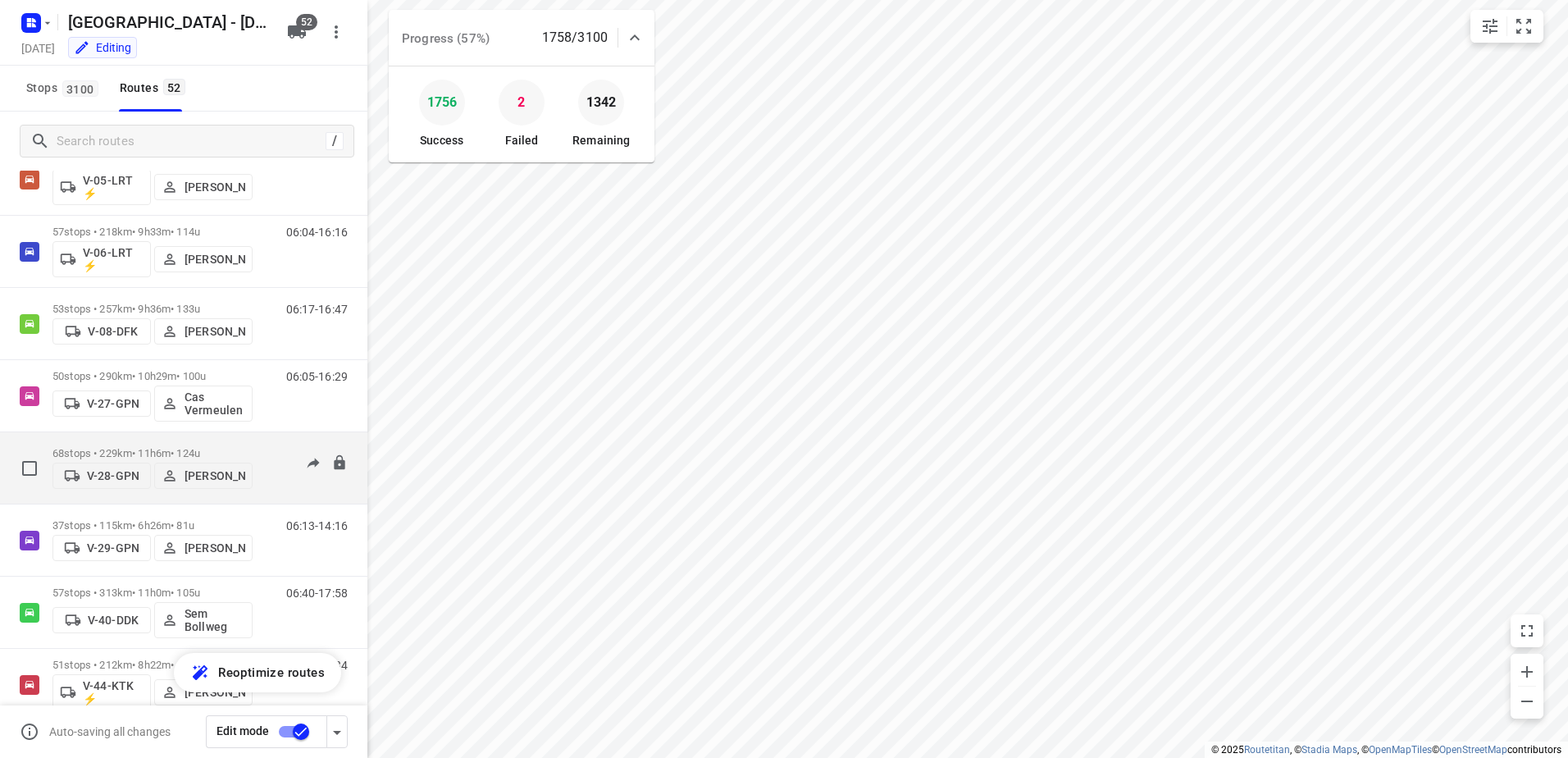
scroll to position [953, 0]
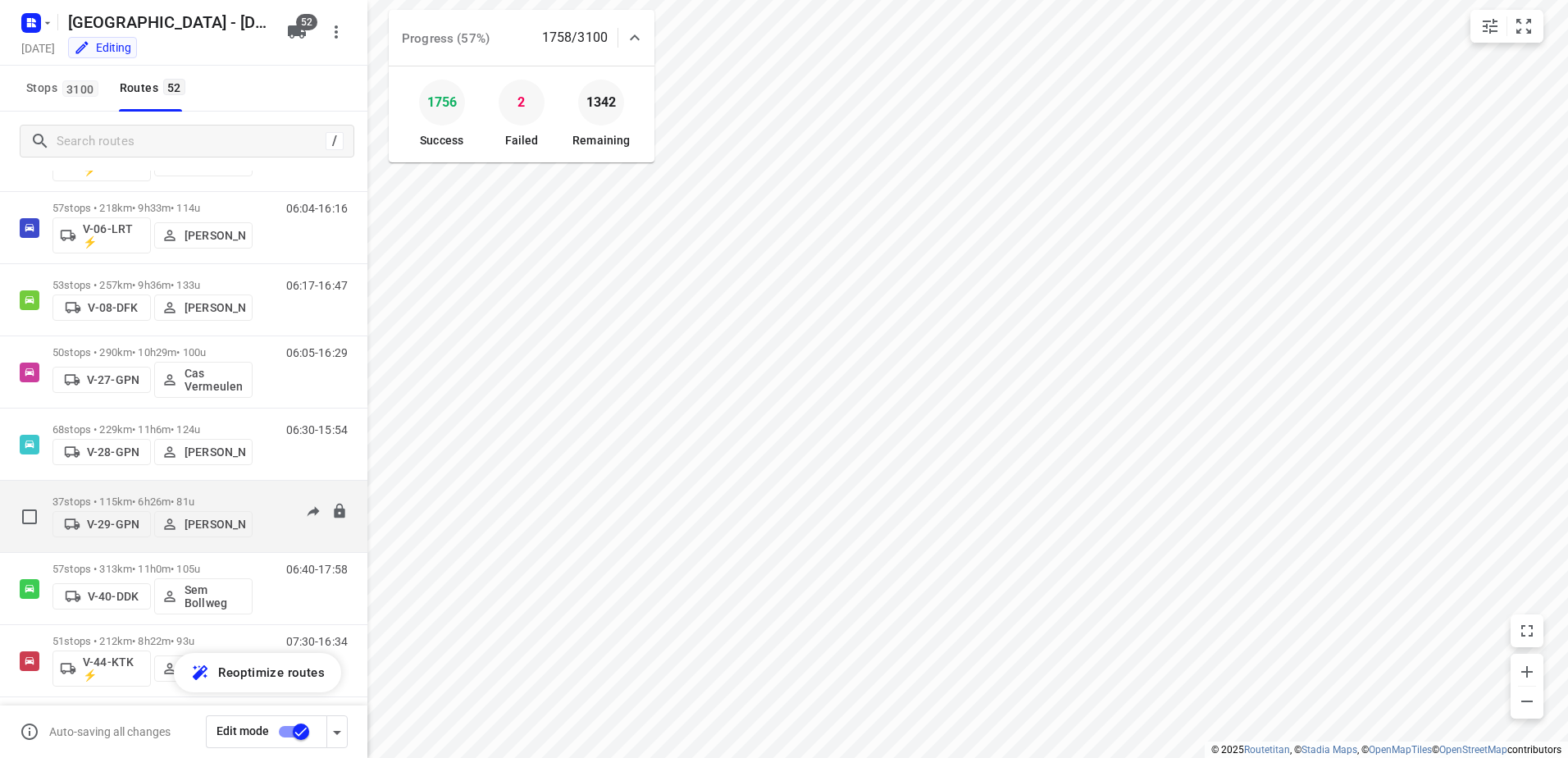
click at [246, 487] on div "37 stops • 115km • 6h26m • 81u V-29-GPN Conny Fikse" at bounding box center [152, 516] width 200 height 59
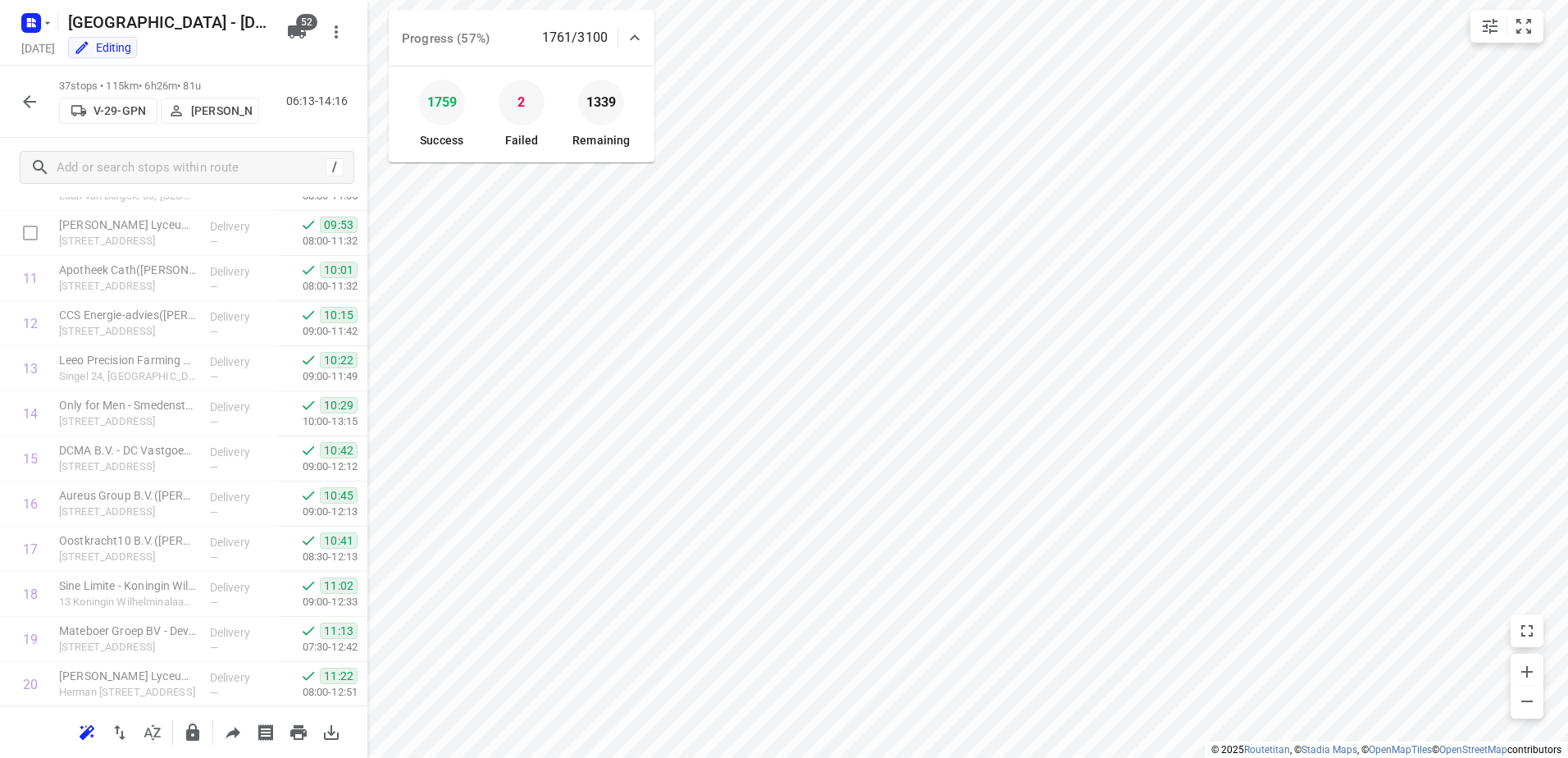
scroll to position [467, 0]
click at [25, 97] on icon "button" at bounding box center [29, 101] width 20 height 20
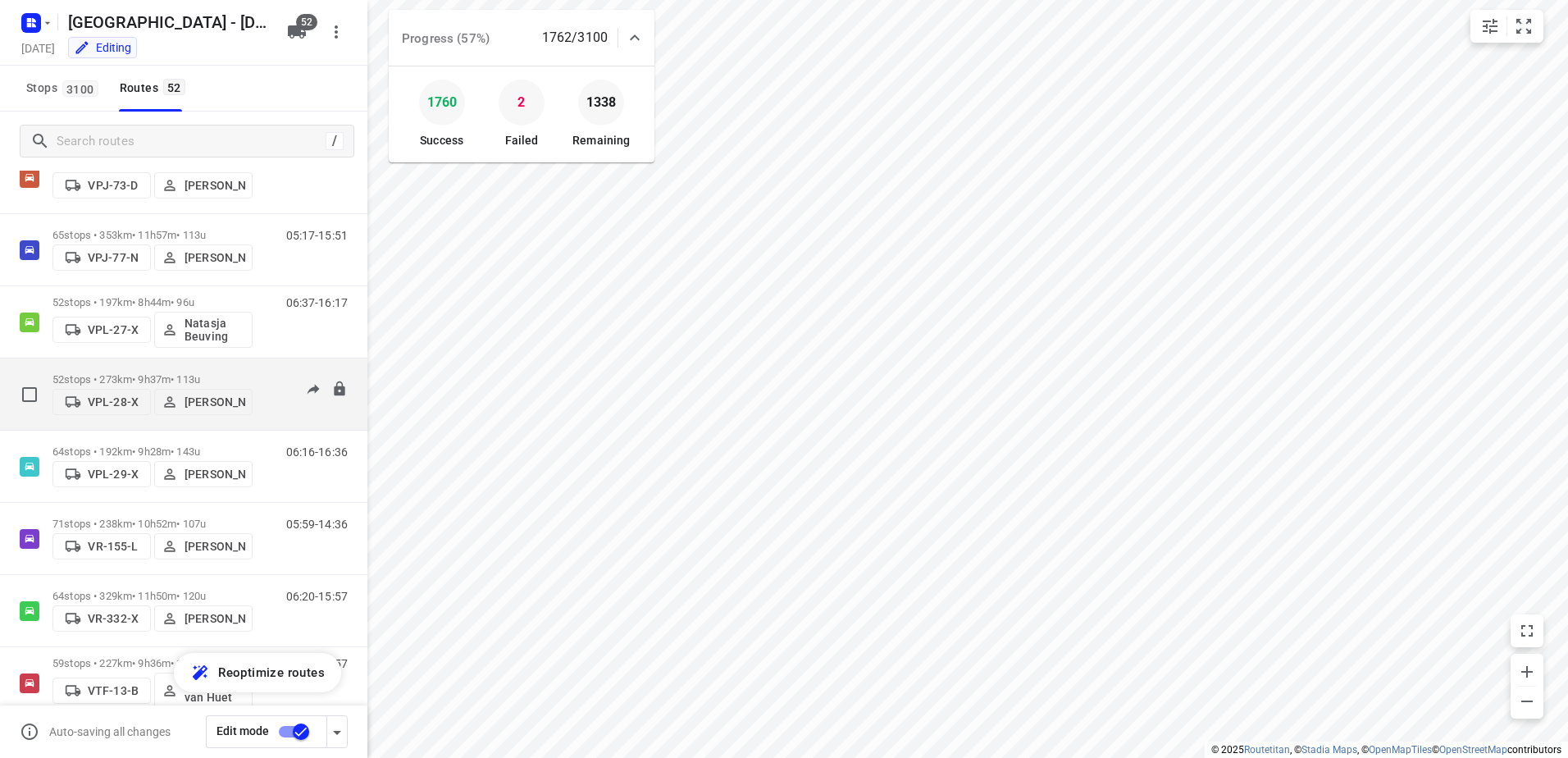
scroll to position [2870, 0]
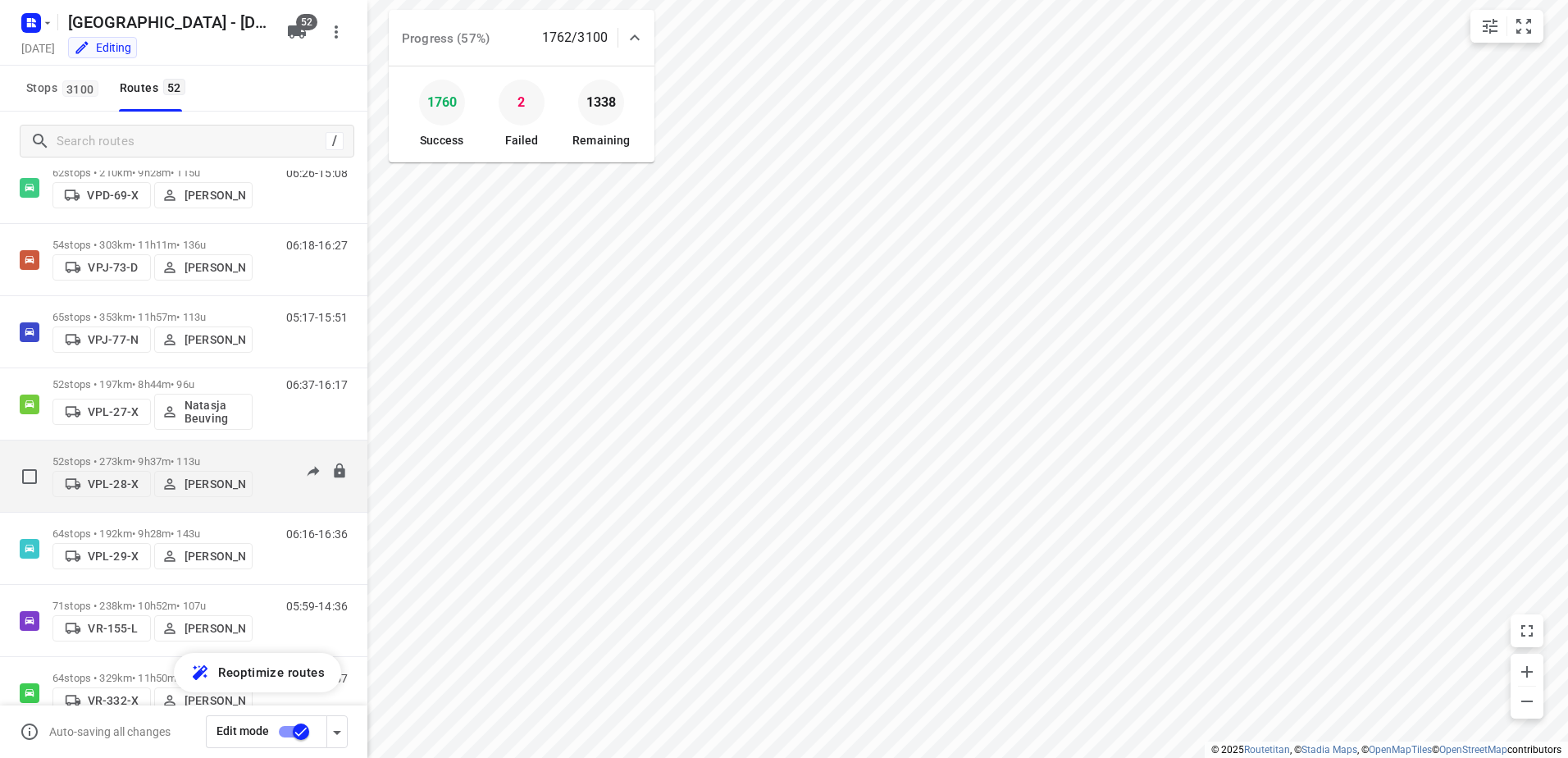
click at [269, 448] on div "52 stops • 273km • 9h37m • 113u VPL-28-X Marius Deckers 06:41-17:50" at bounding box center [210, 476] width 315 height 59
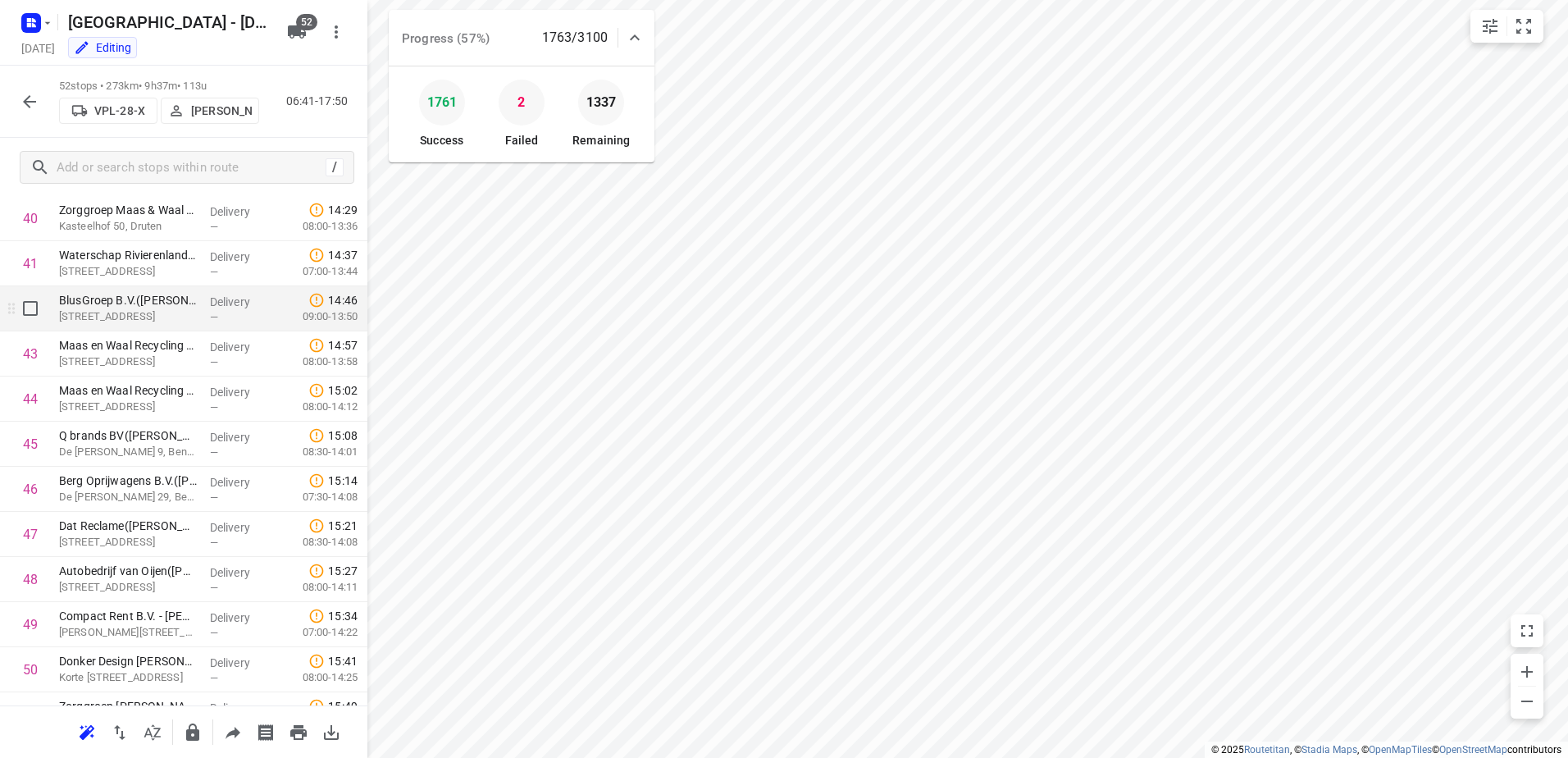
scroll to position [1964, 0]
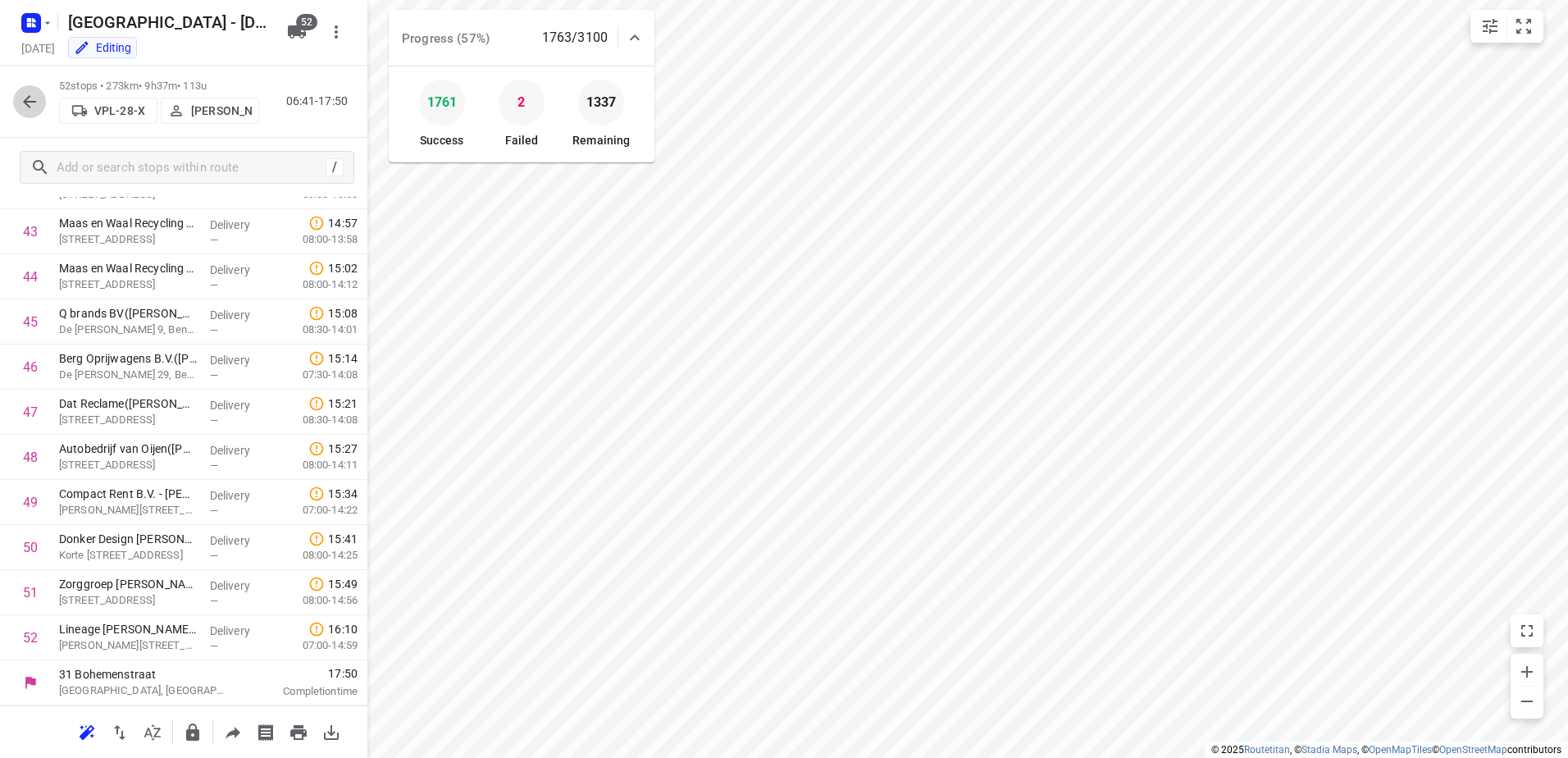
click at [38, 105] on icon "button" at bounding box center [29, 101] width 20 height 20
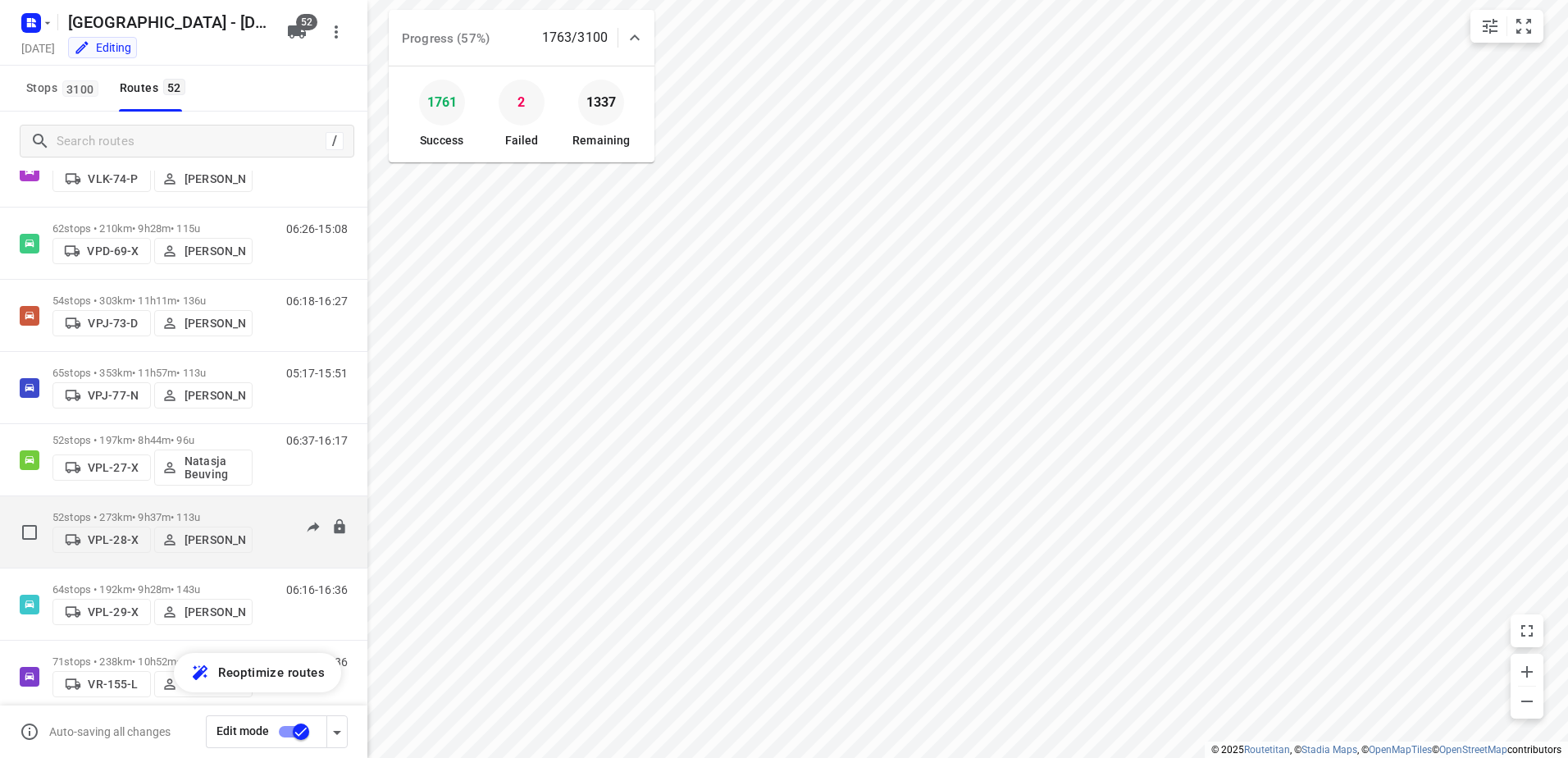
scroll to position [2779, 0]
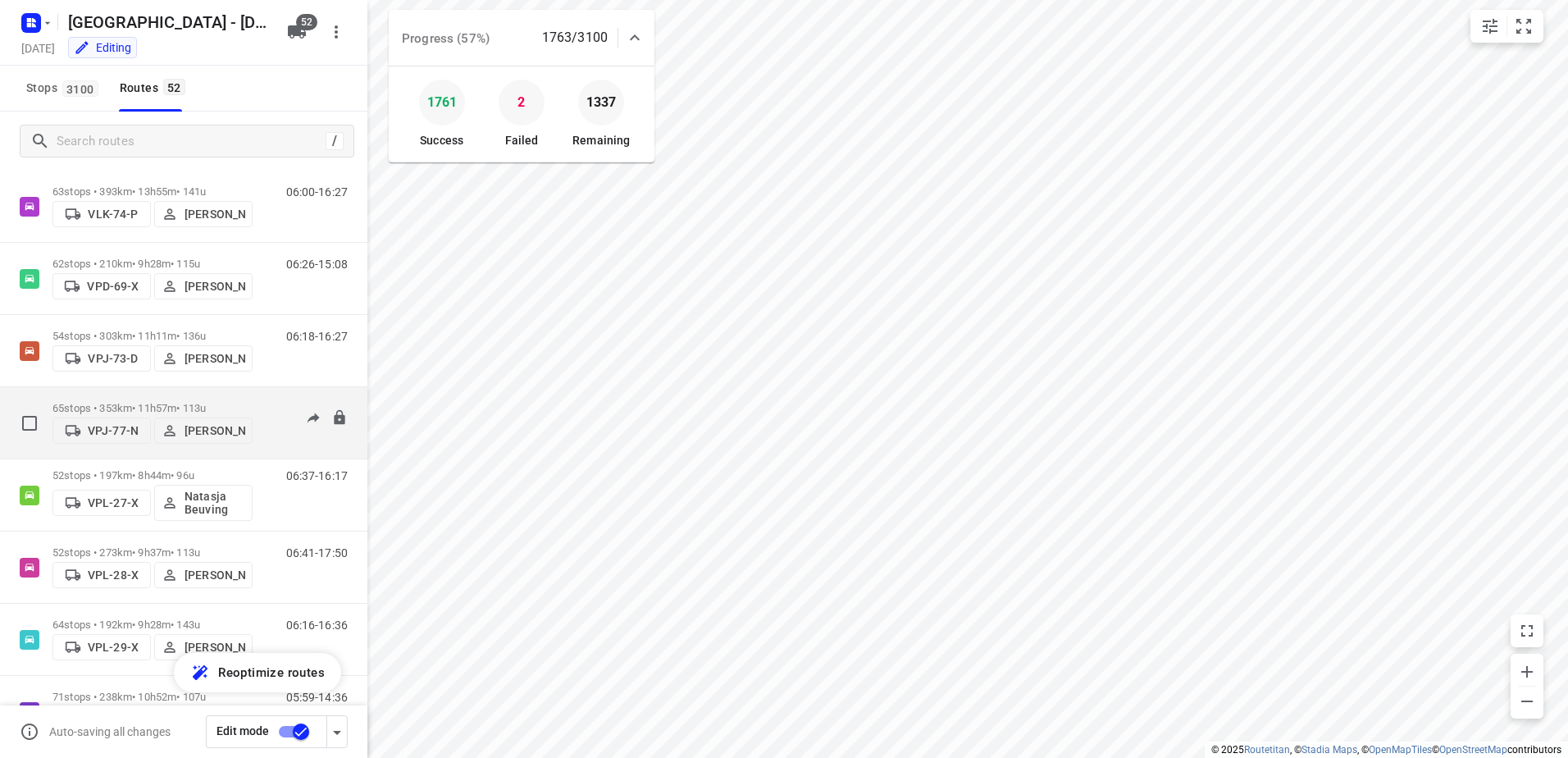
click at [140, 402] on p "65 stops • 353km • 11h57m • 113u" at bounding box center [152, 408] width 200 height 12
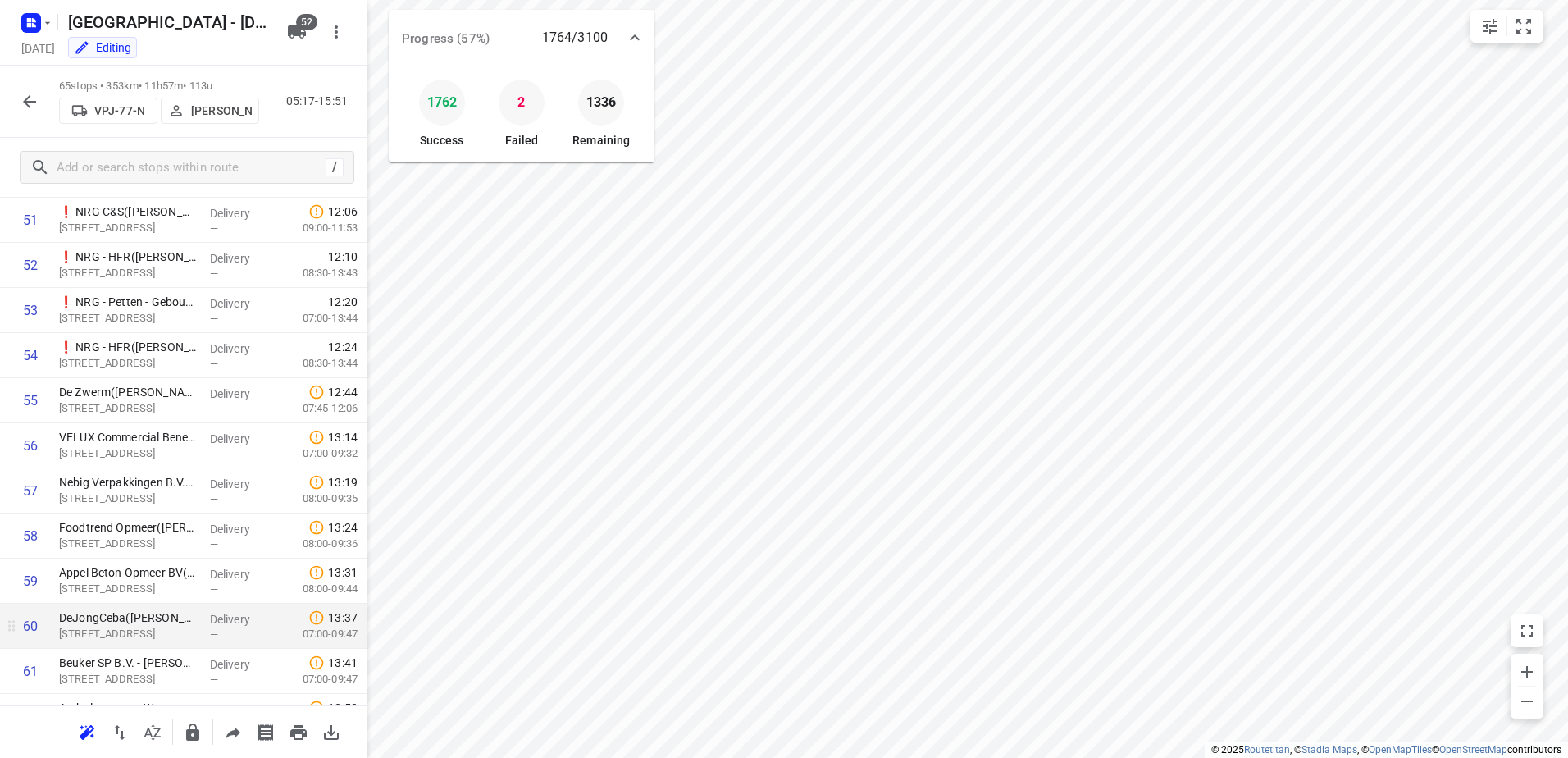
scroll to position [2550, 0]
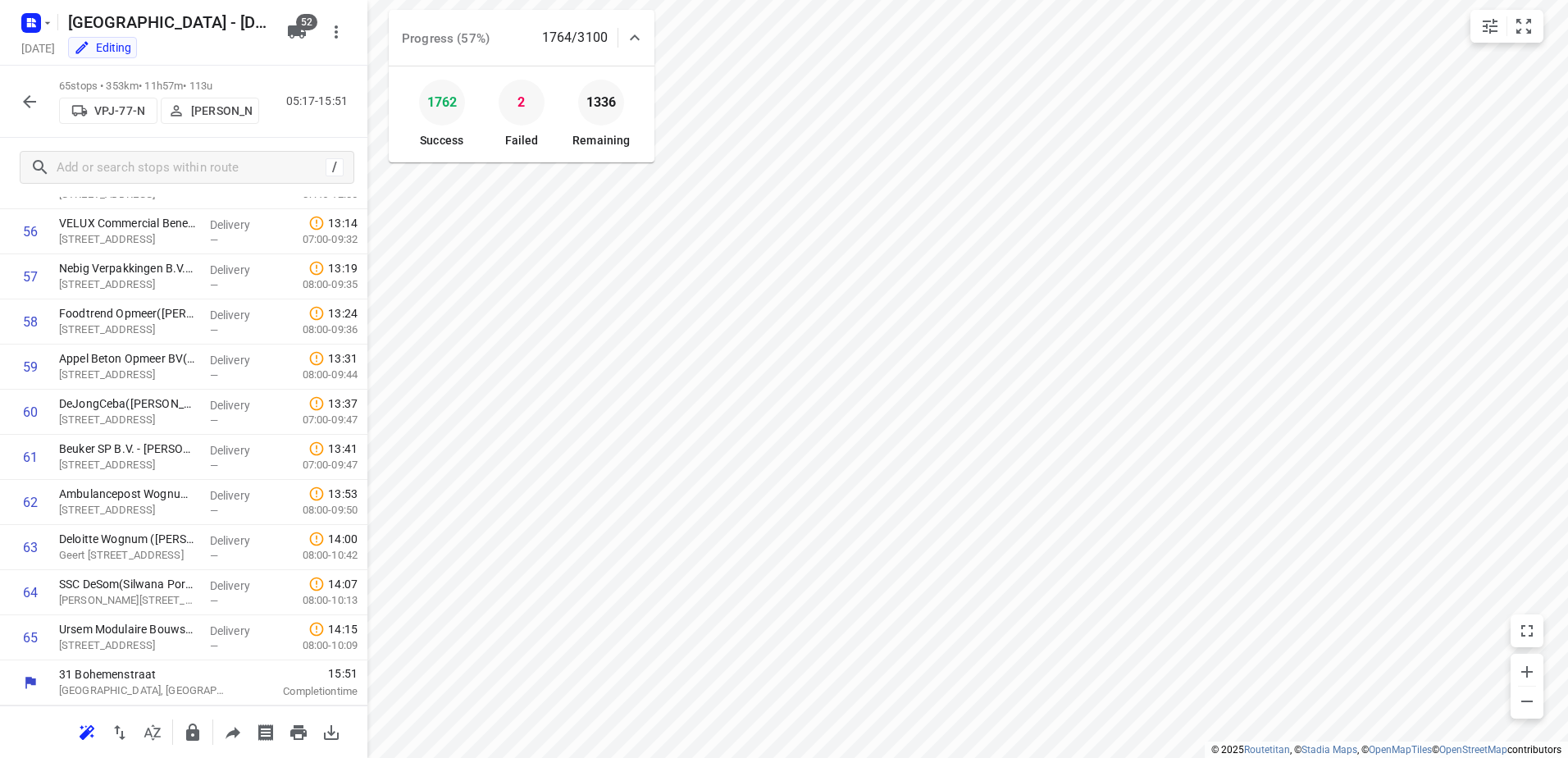
click at [34, 99] on icon "button" at bounding box center [29, 101] width 20 height 20
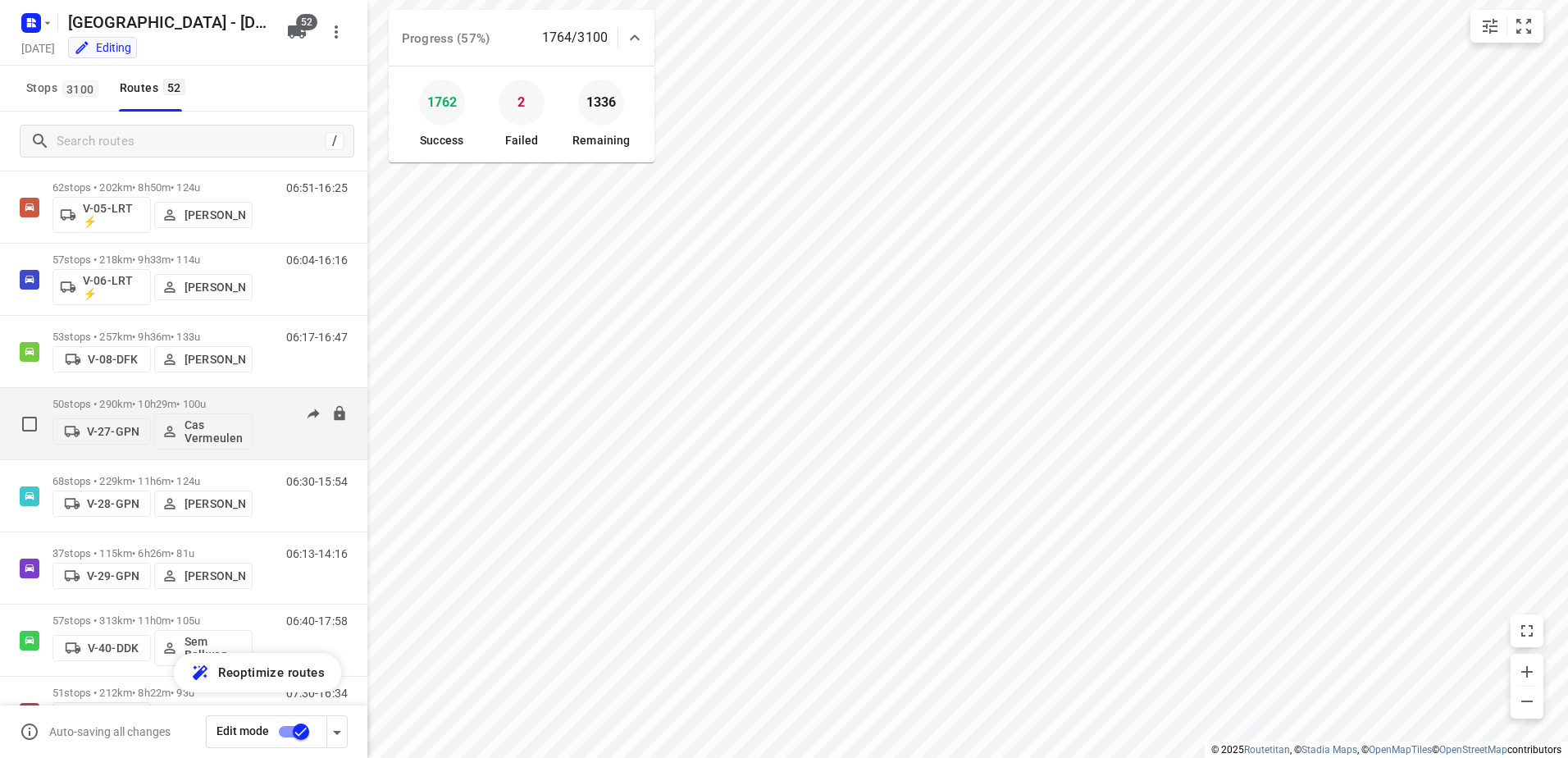
scroll to position [984, 0]
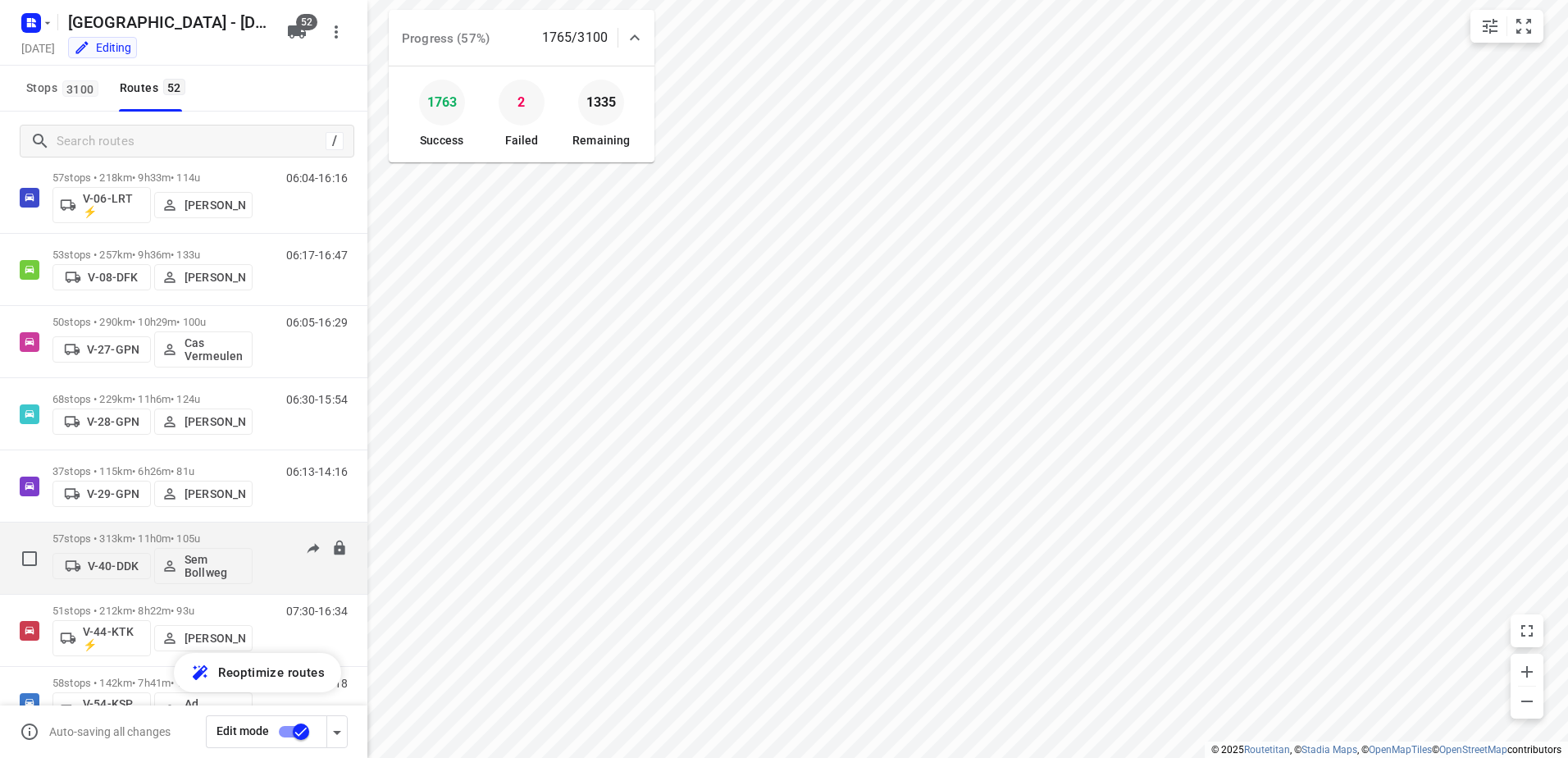
click at [156, 529] on div "57 stops • 313km • 11h0m • 105u V-40-DDK Sem Bollweg" at bounding box center [152, 558] width 200 height 68
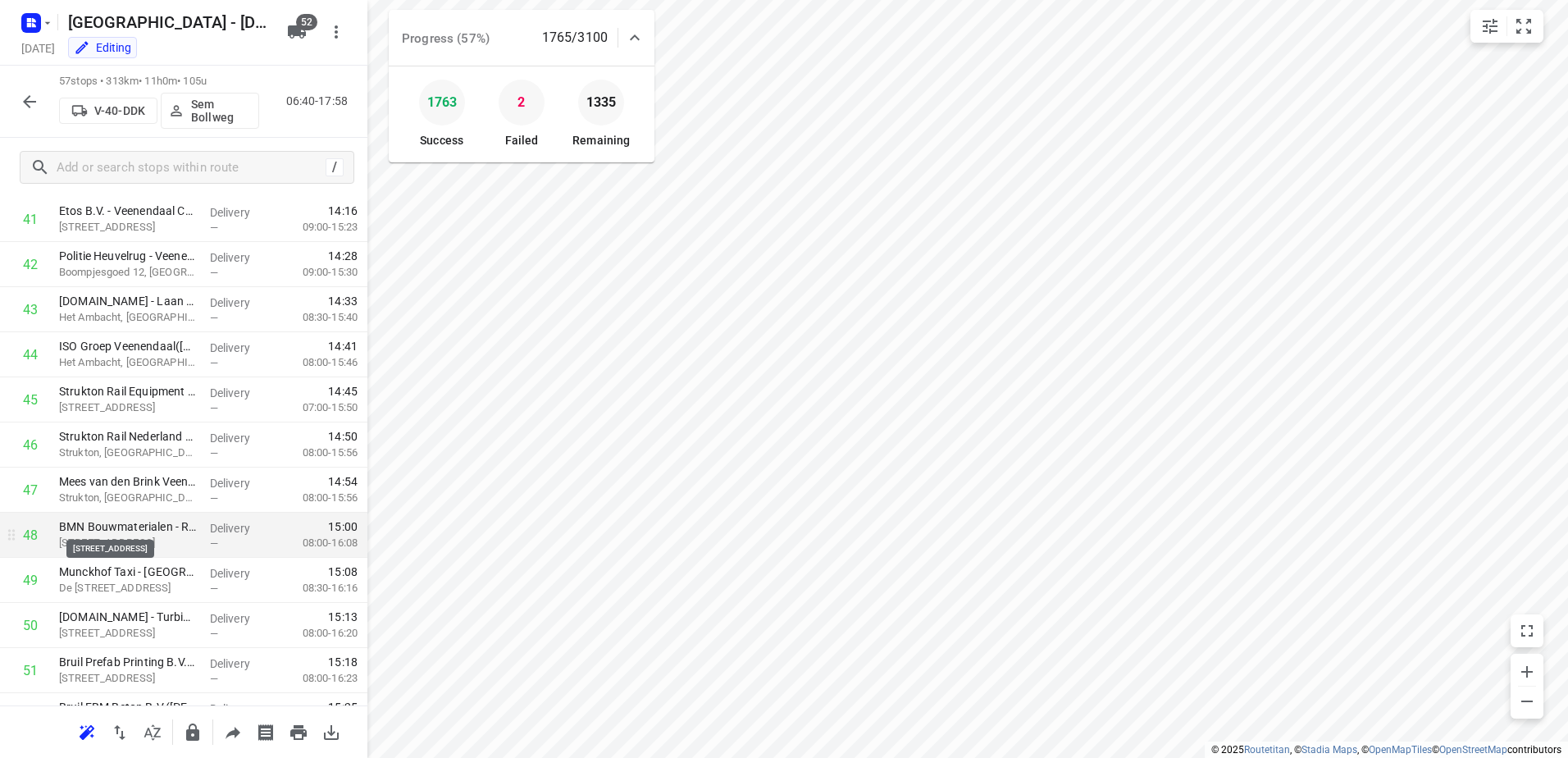
scroll to position [2189, 0]
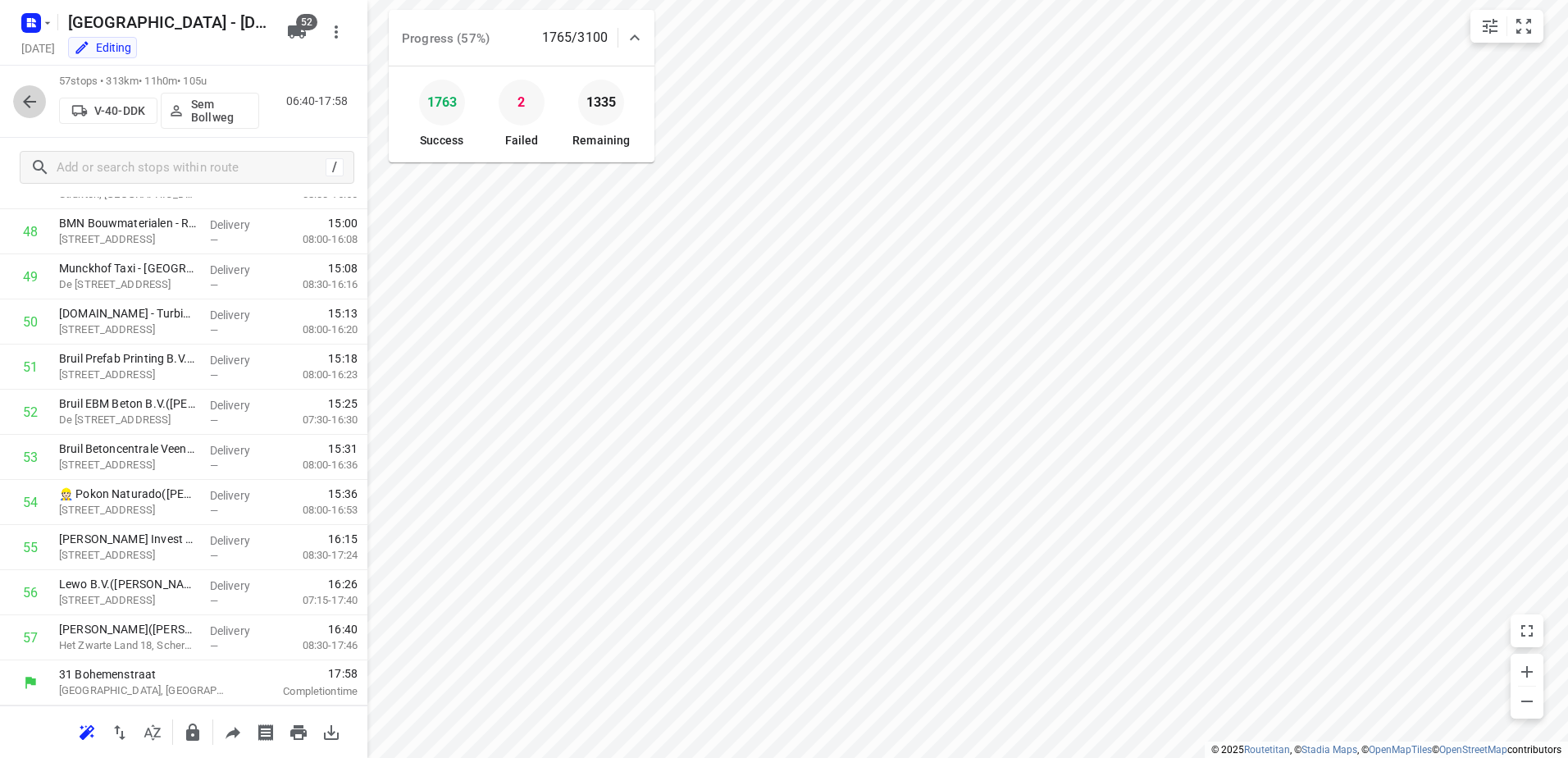
click at [31, 98] on icon "button" at bounding box center [29, 101] width 20 height 20
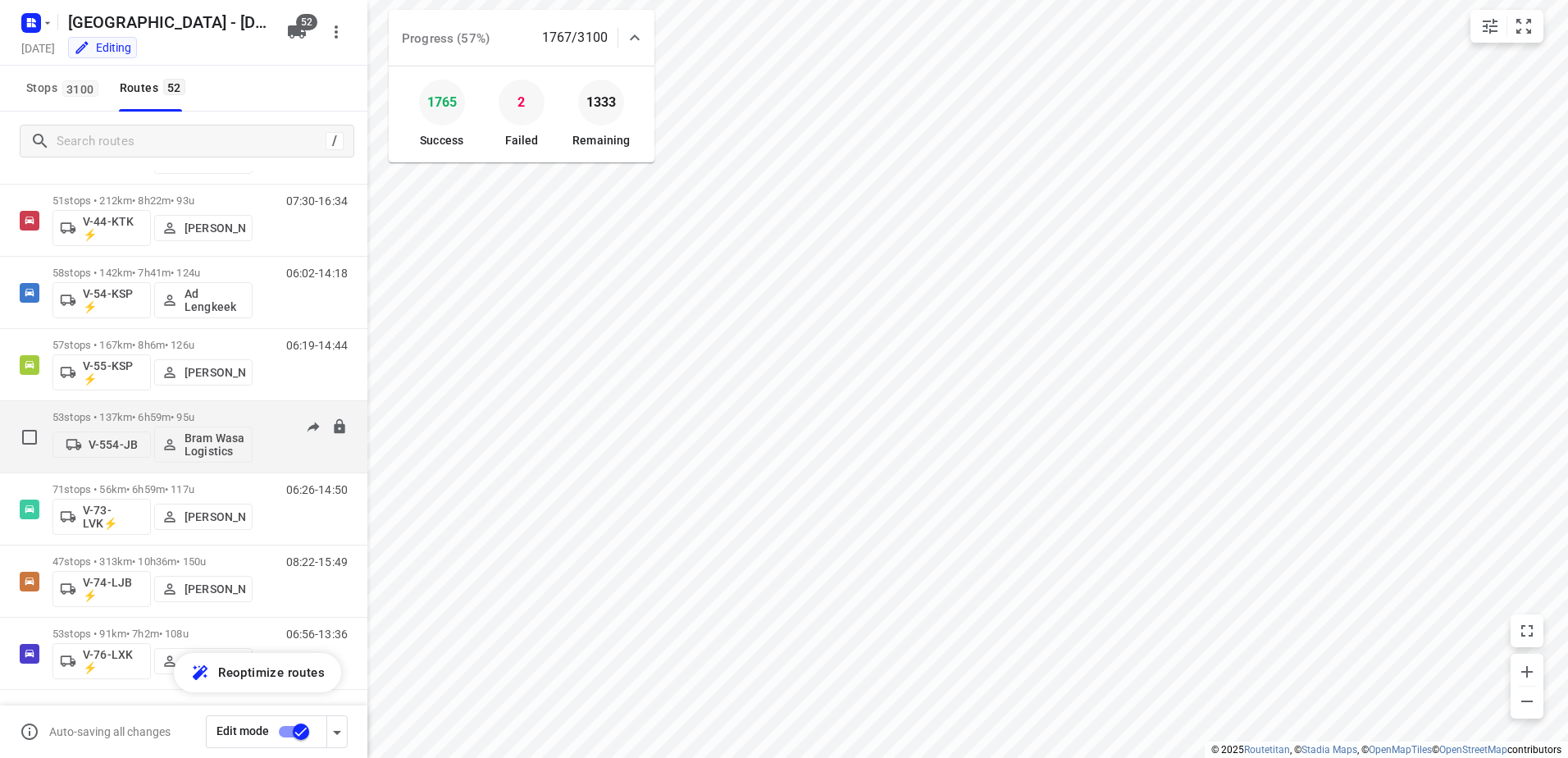
scroll to position [1476, 0]
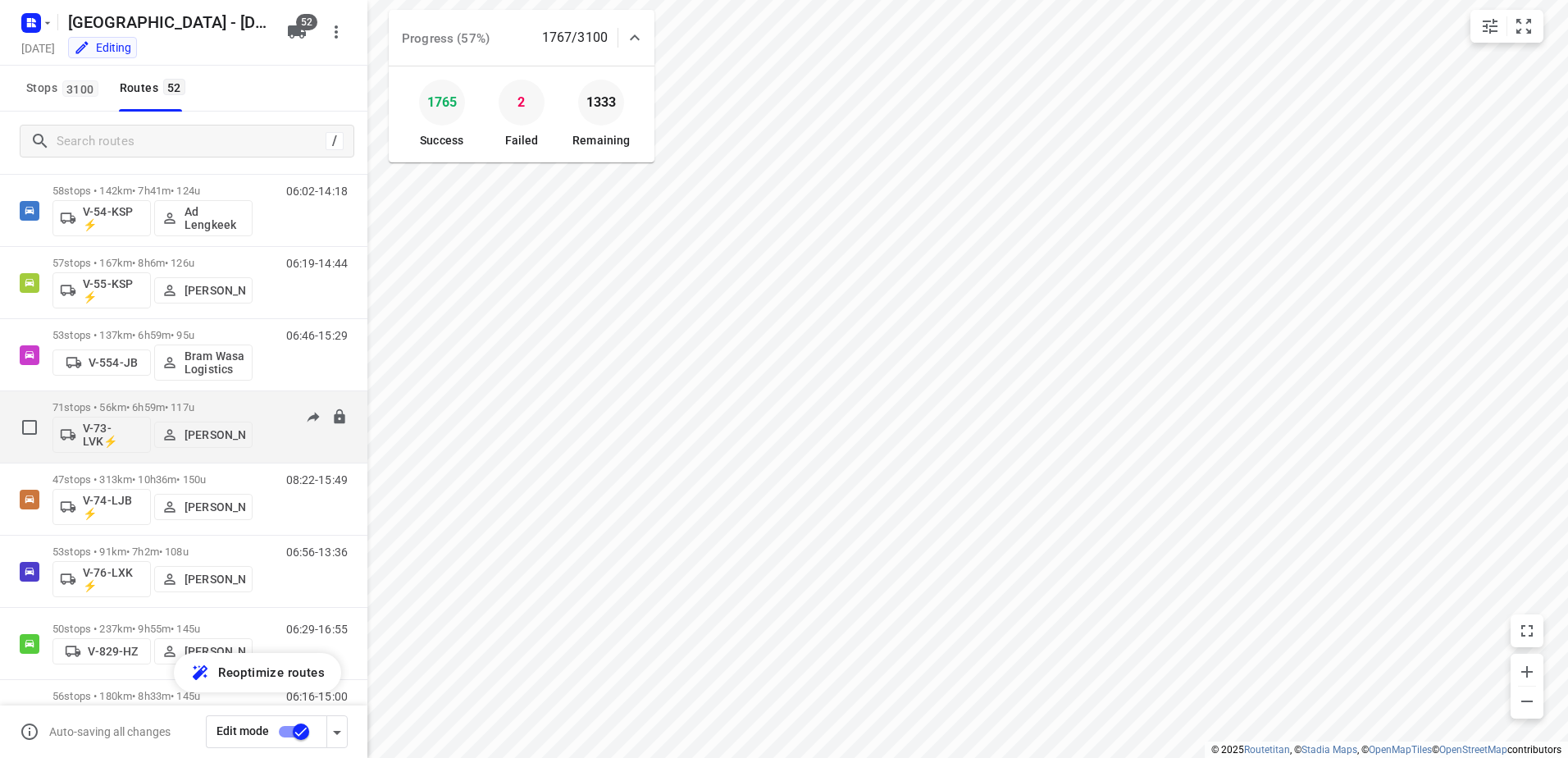
click at [168, 406] on p "71 stops • 56km • 6h59m • 117u" at bounding box center [152, 407] width 200 height 12
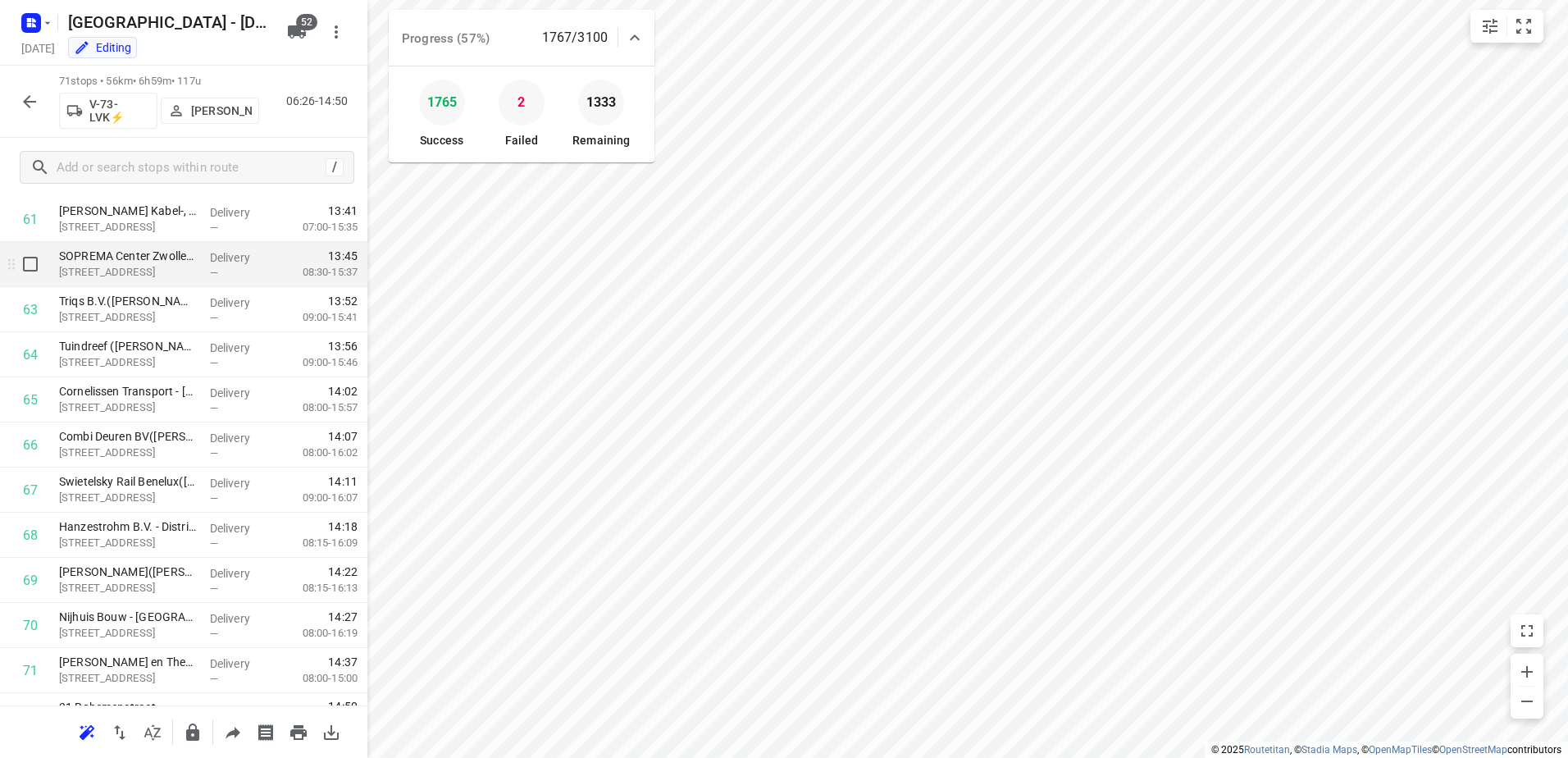
scroll to position [2820, 0]
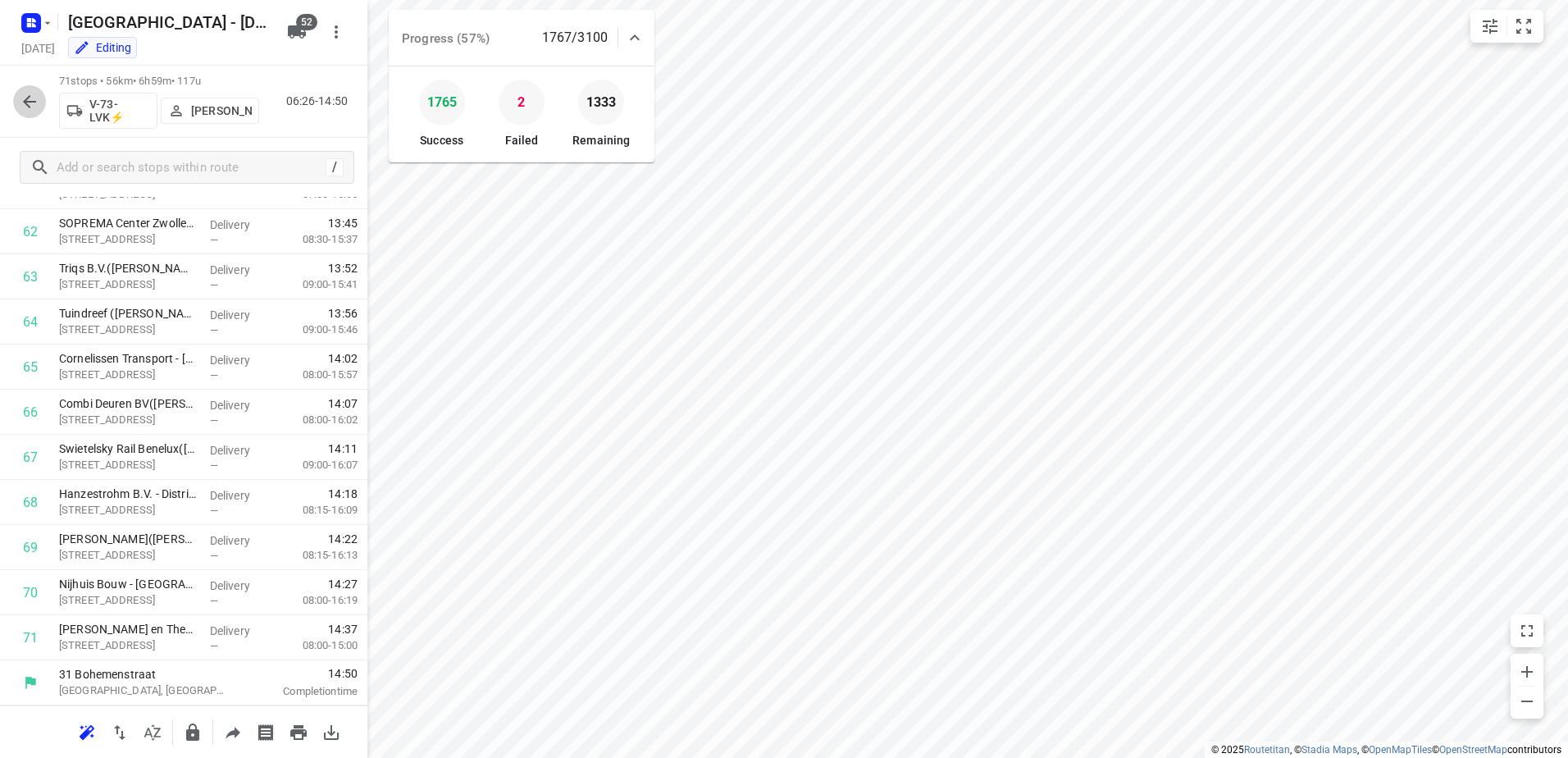
click at [23, 114] on button "button" at bounding box center [29, 101] width 33 height 33
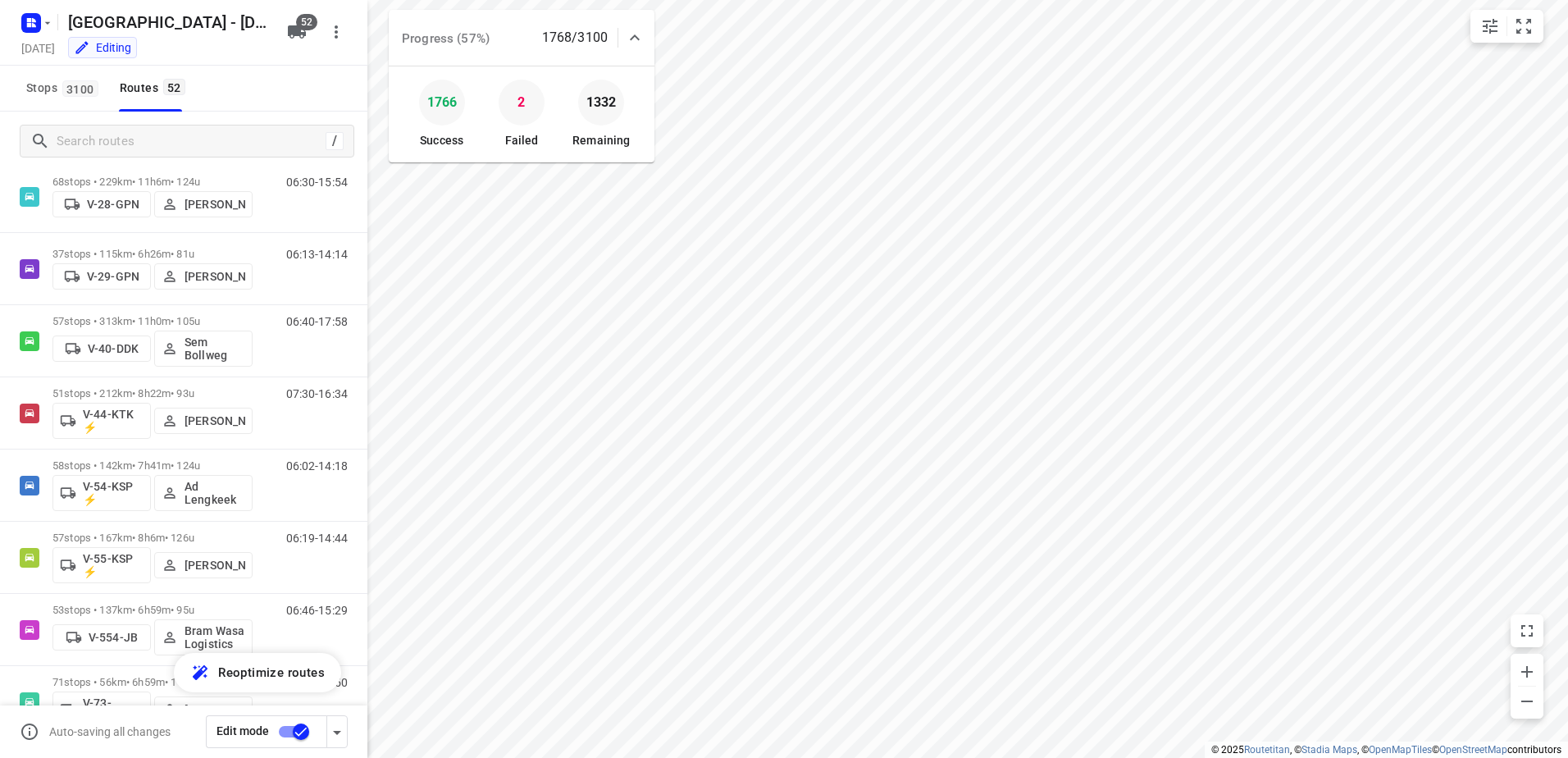
scroll to position [1230, 0]
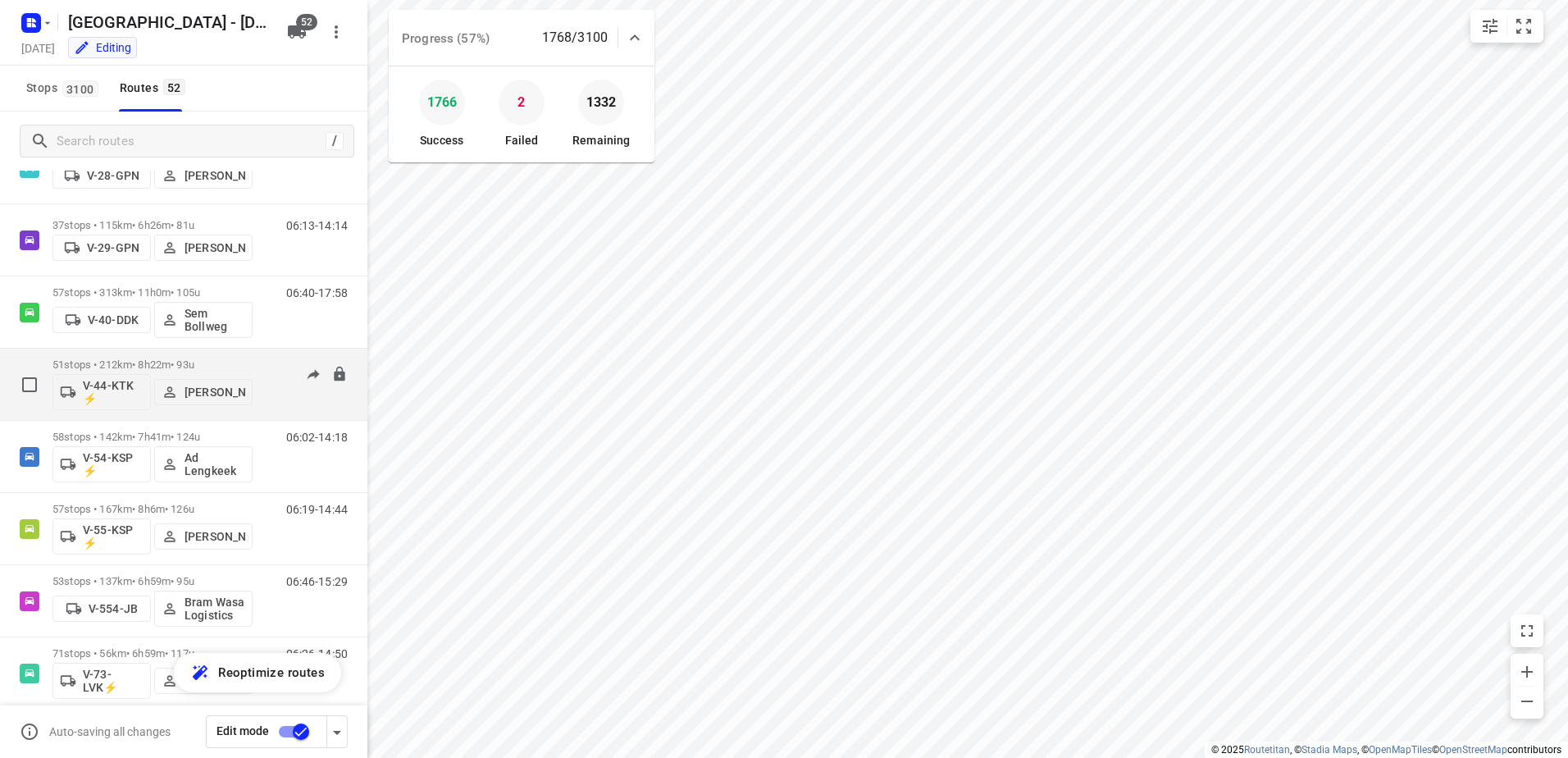
click at [206, 358] on div "51 stops • 212km • 8h22m • 93u V-44-KTK ⚡ Daan Koman" at bounding box center [152, 384] width 200 height 68
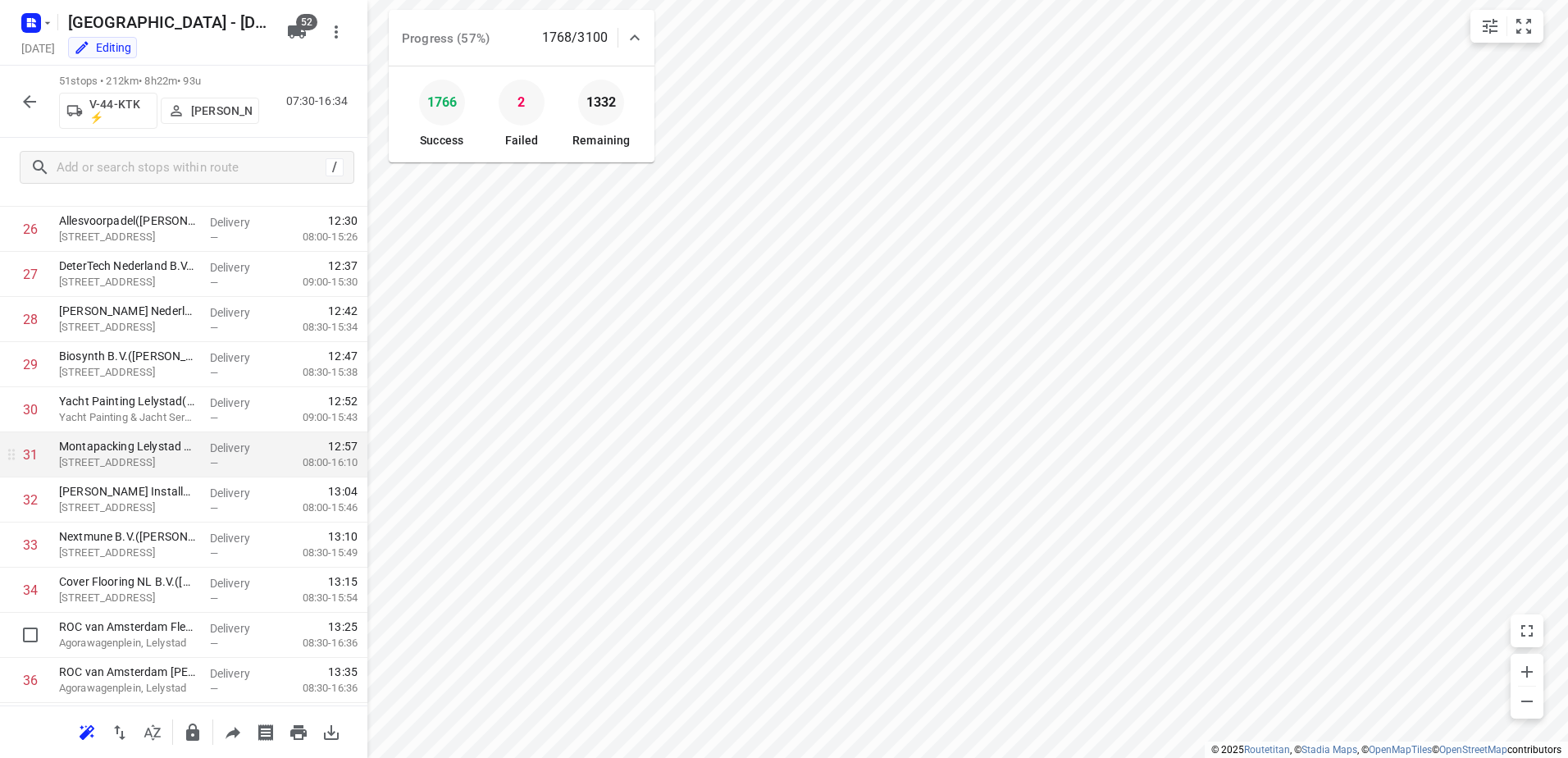
scroll to position [1180, 0]
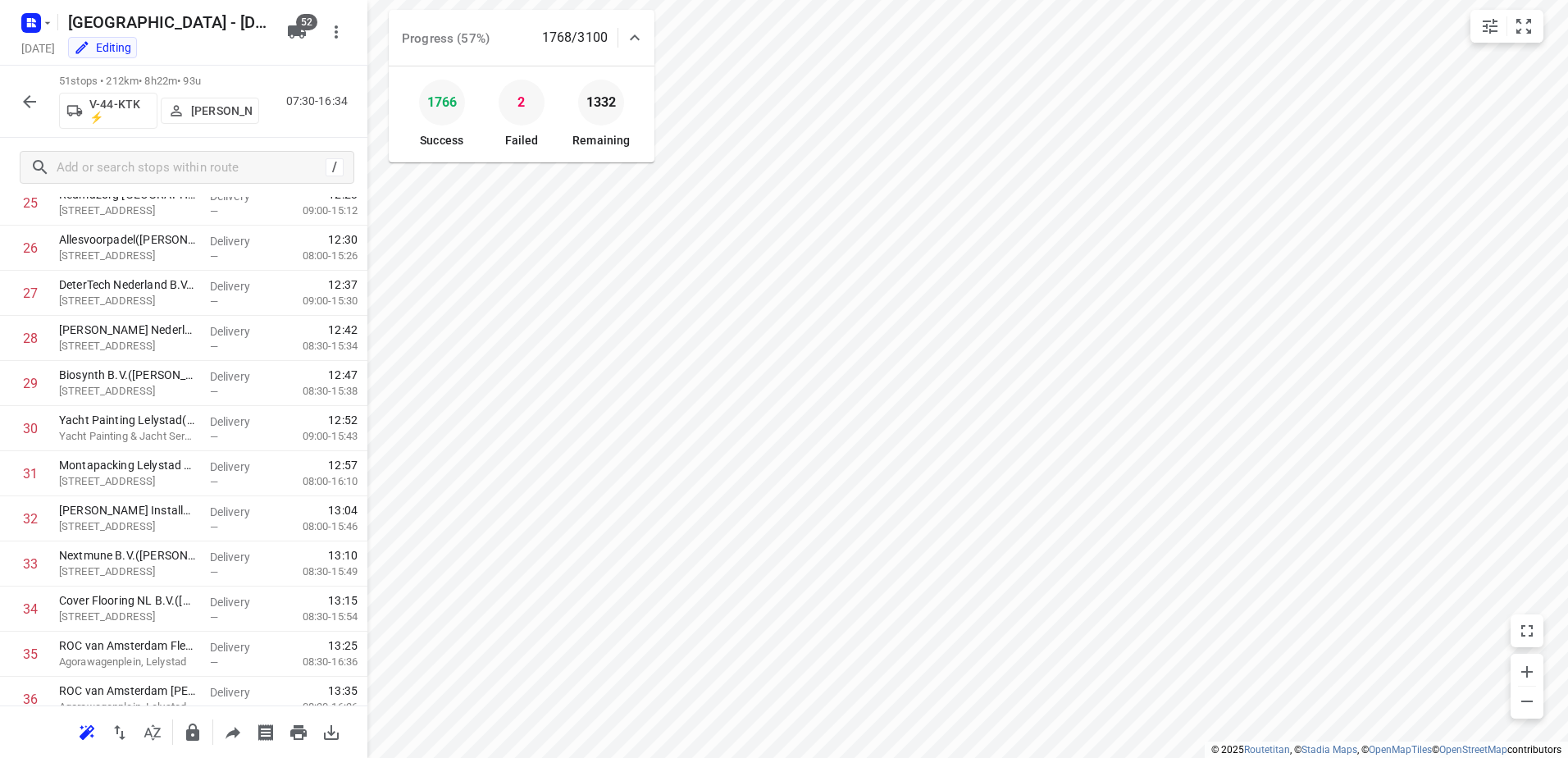
click at [31, 87] on button "button" at bounding box center [29, 101] width 33 height 33
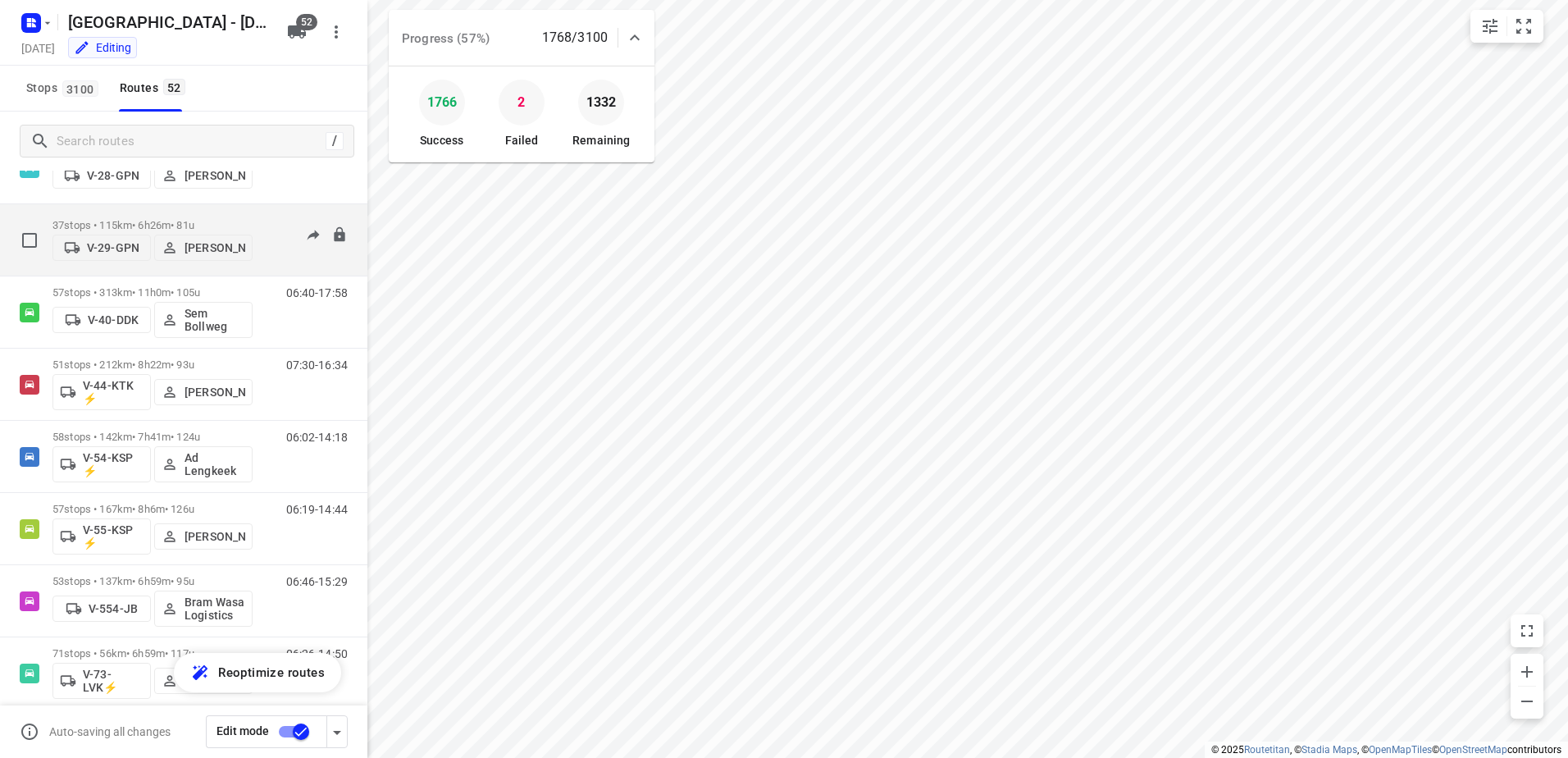
scroll to position [1312, 0]
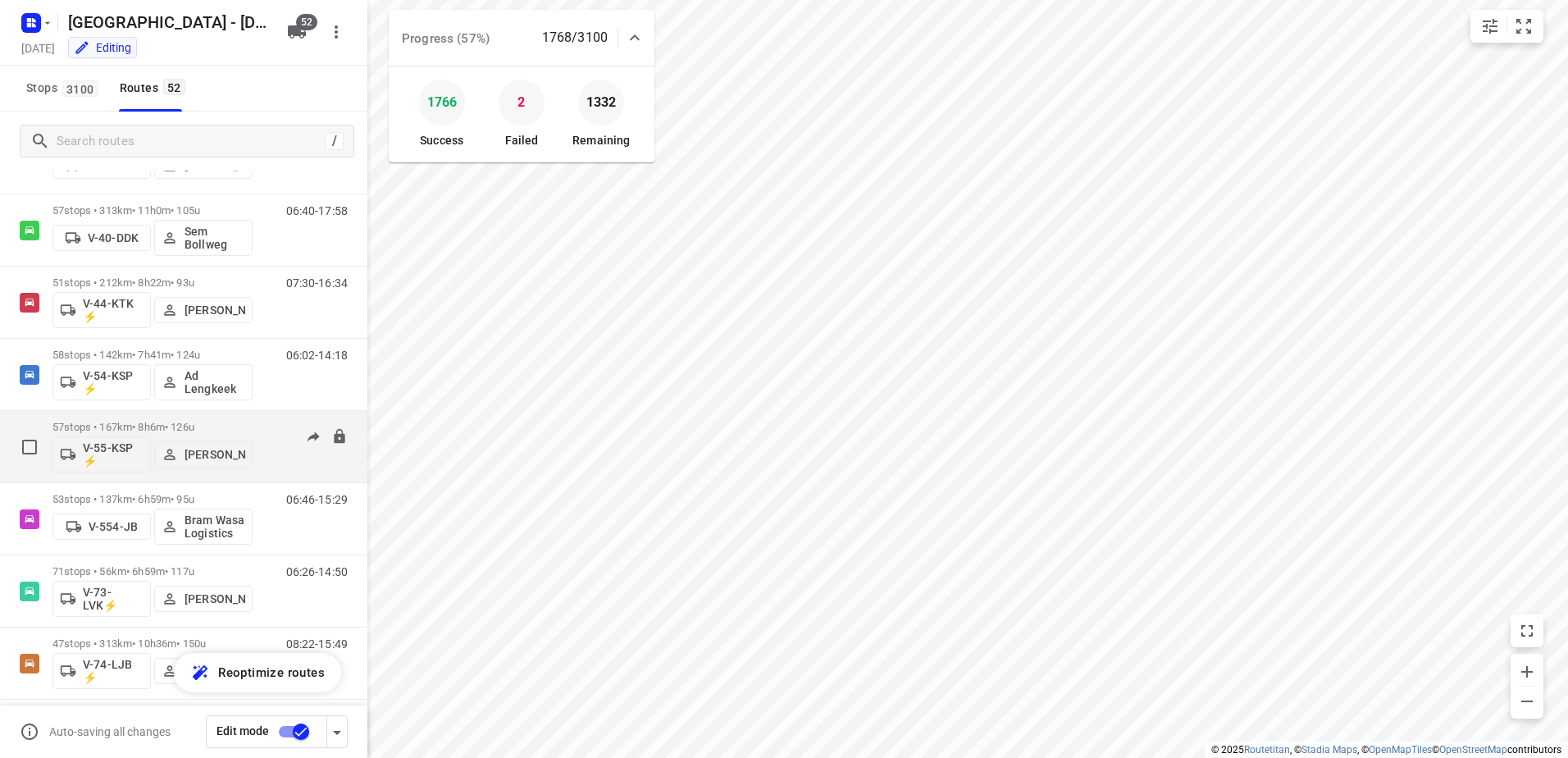
click at [155, 420] on div "57 stops • 167km • 8h6m • 126u V-55-KSP ⚡ Sem Nijhoff" at bounding box center [152, 446] width 200 height 68
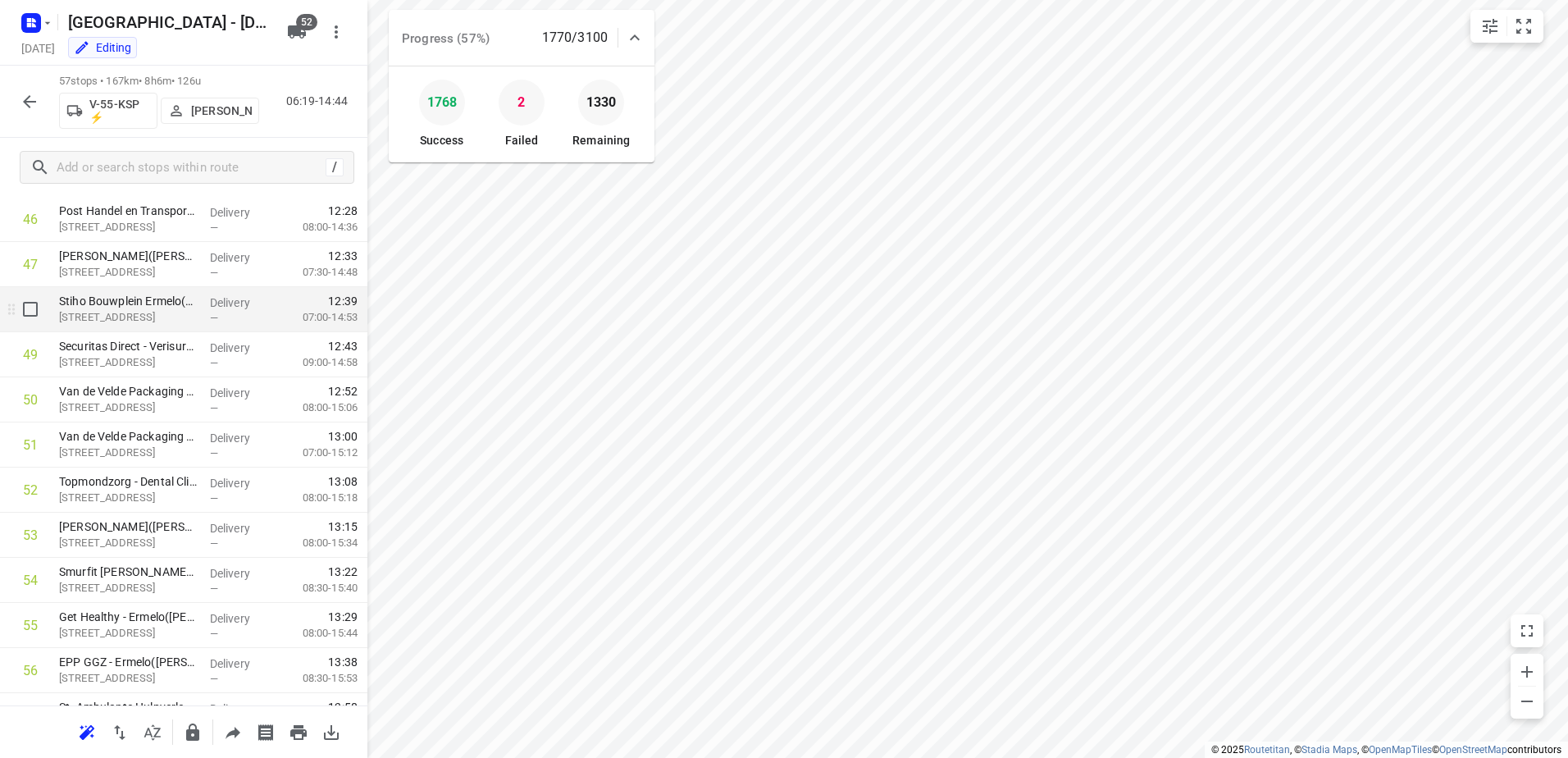
scroll to position [2189, 0]
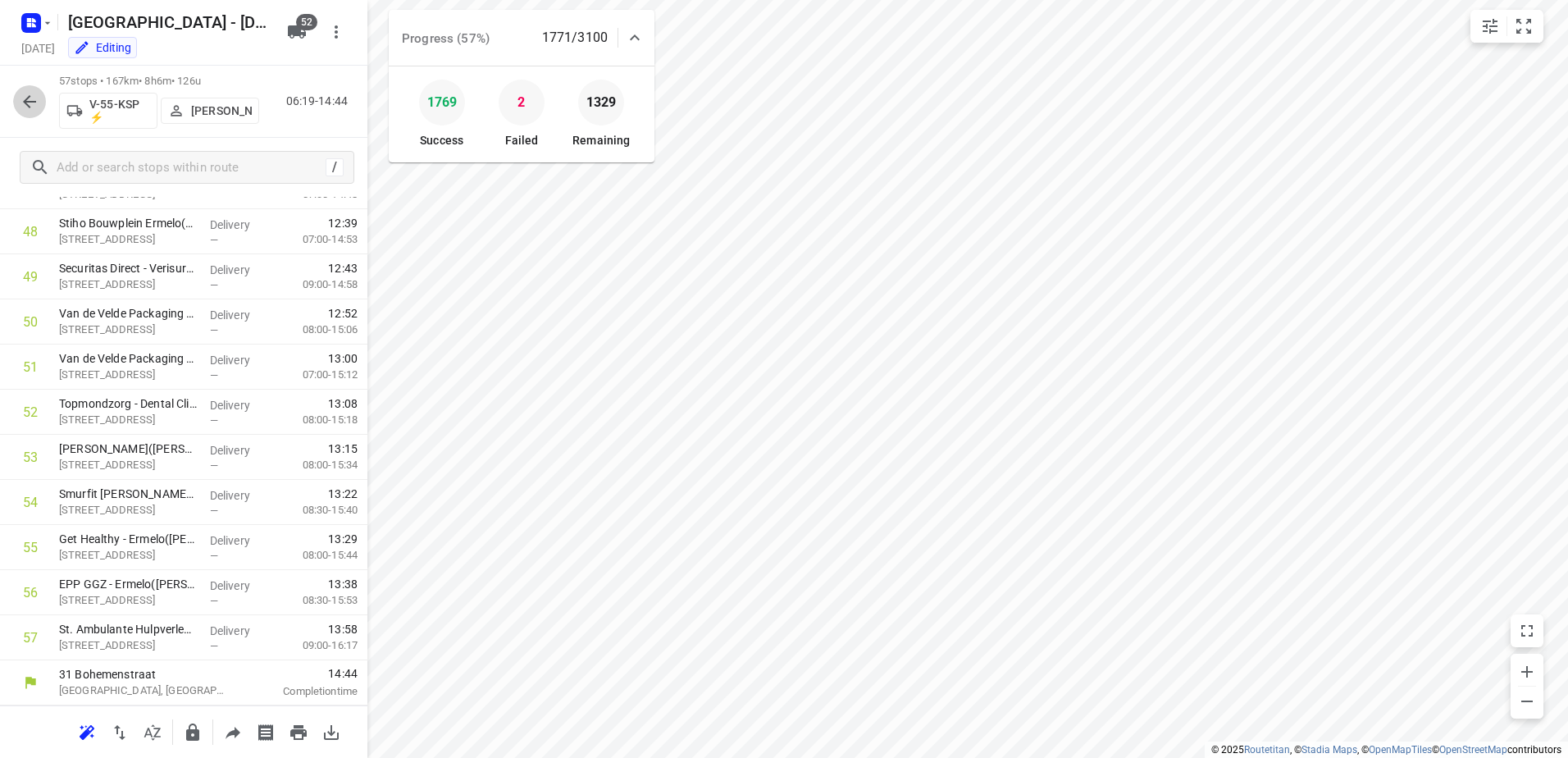
click at [24, 99] on icon "button" at bounding box center [29, 101] width 20 height 20
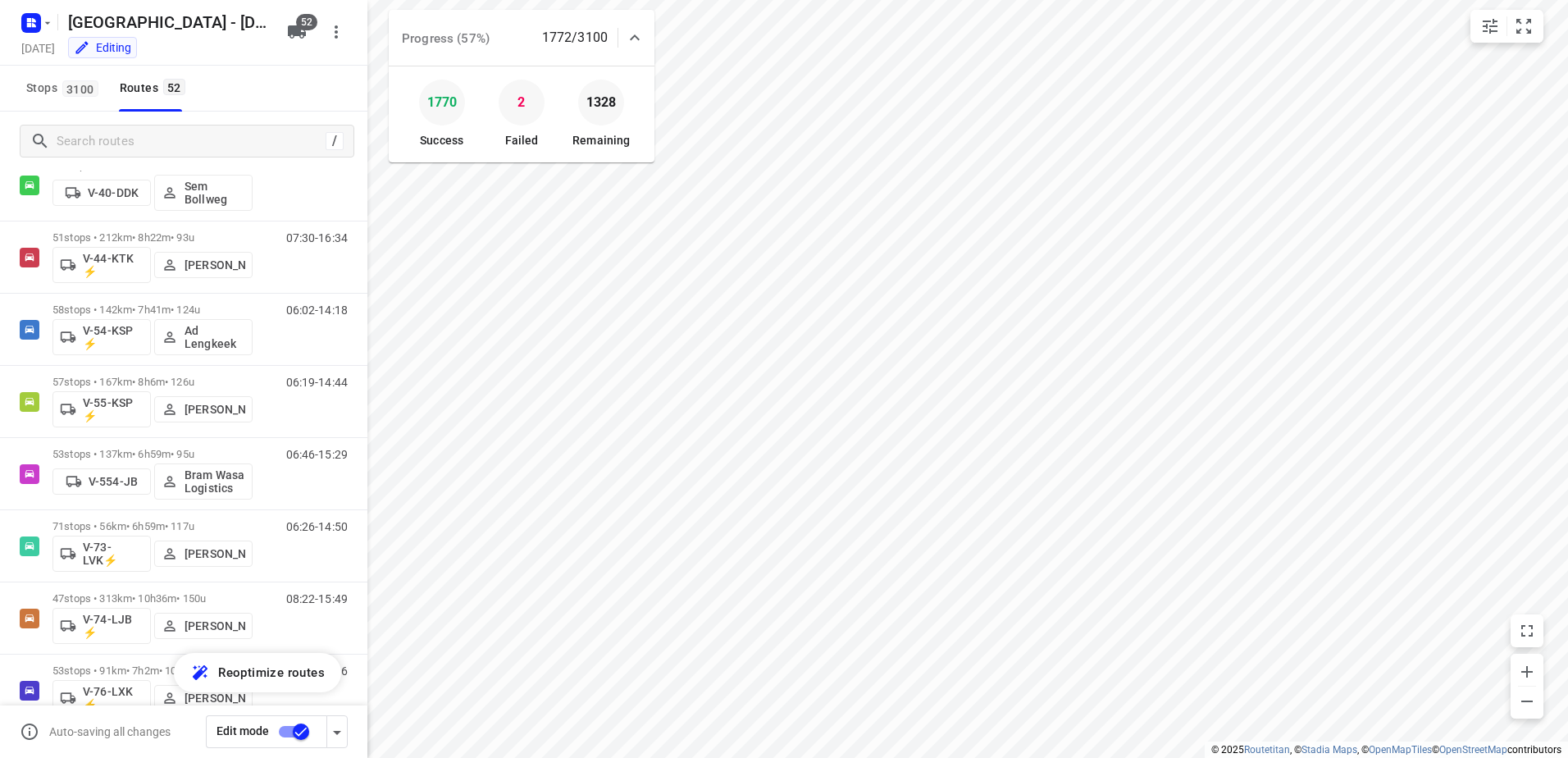
scroll to position [1394, 0]
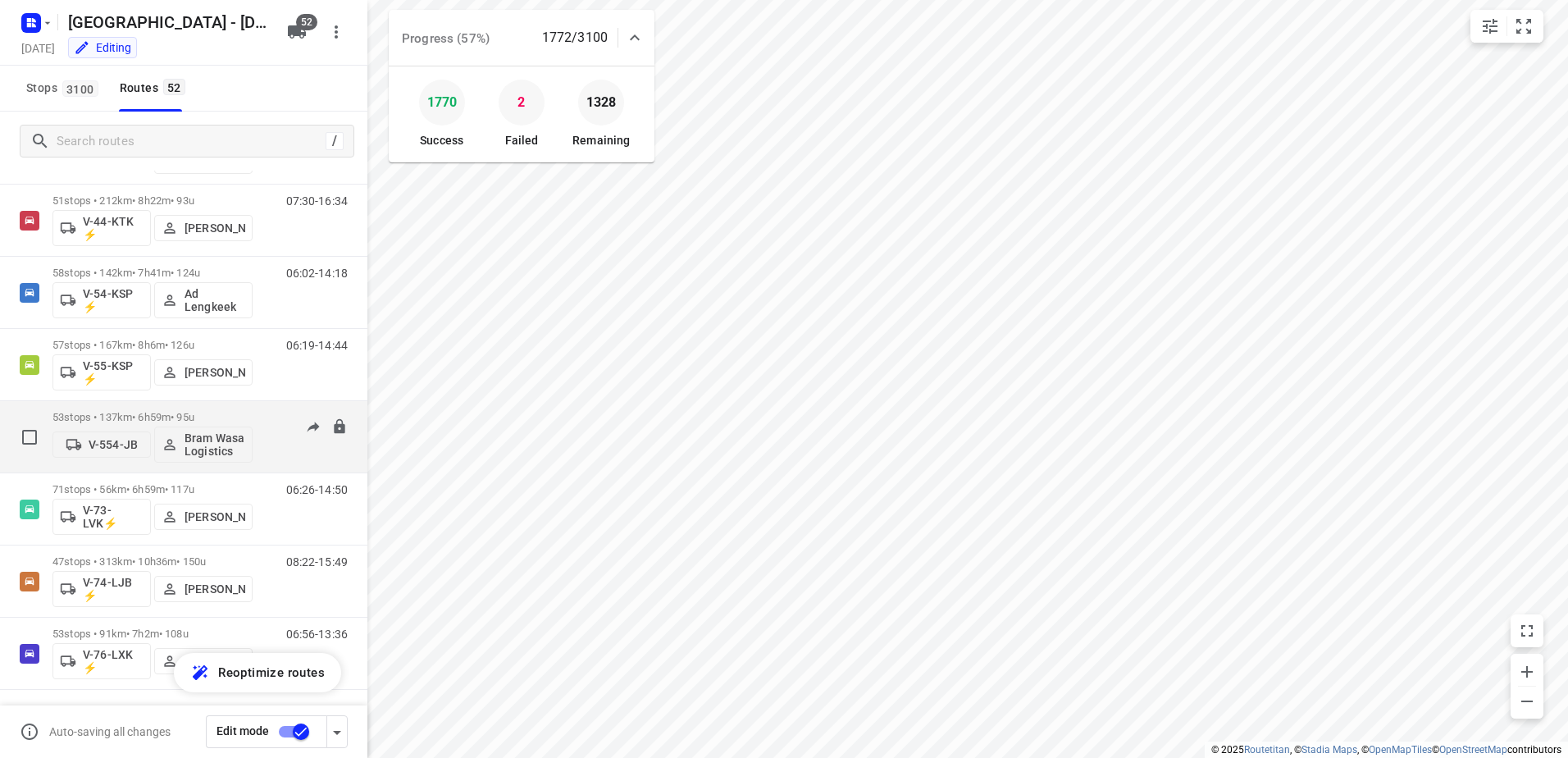
click at [173, 415] on p "53 stops • 137km • 6h59m • 95u" at bounding box center [152, 416] width 200 height 12
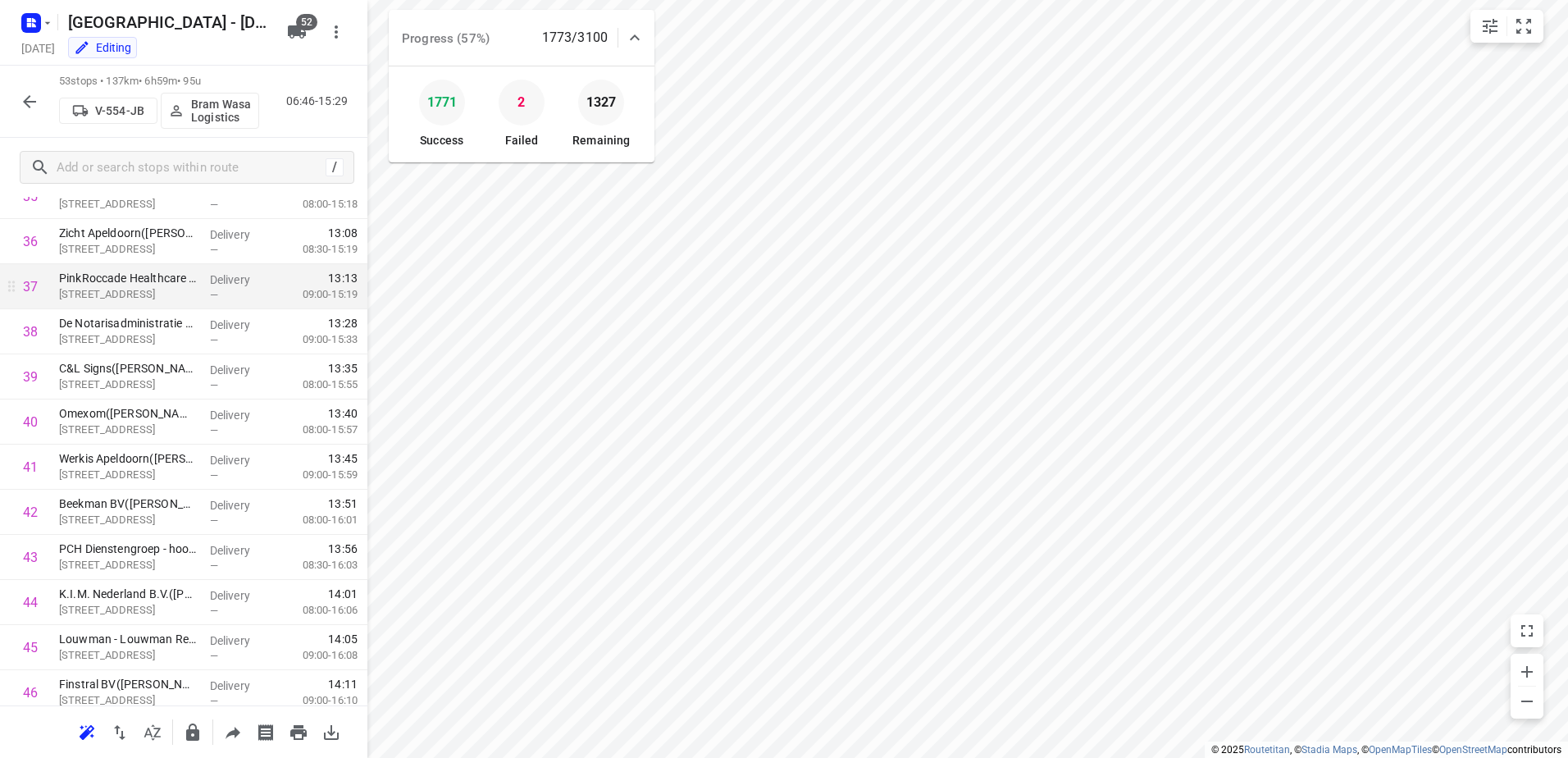
scroll to position [2009, 0]
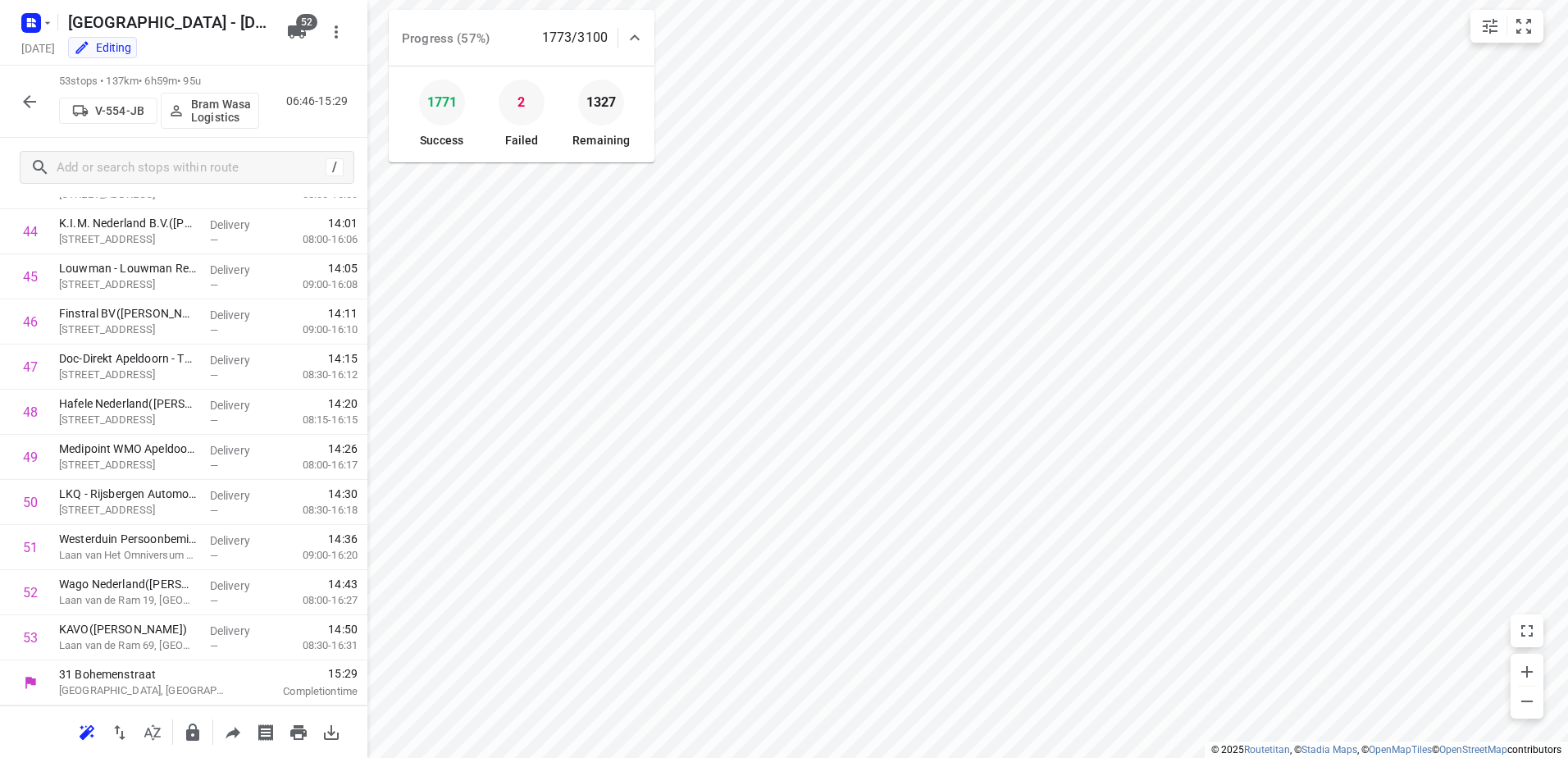
click at [15, 94] on button "button" at bounding box center [29, 101] width 33 height 33
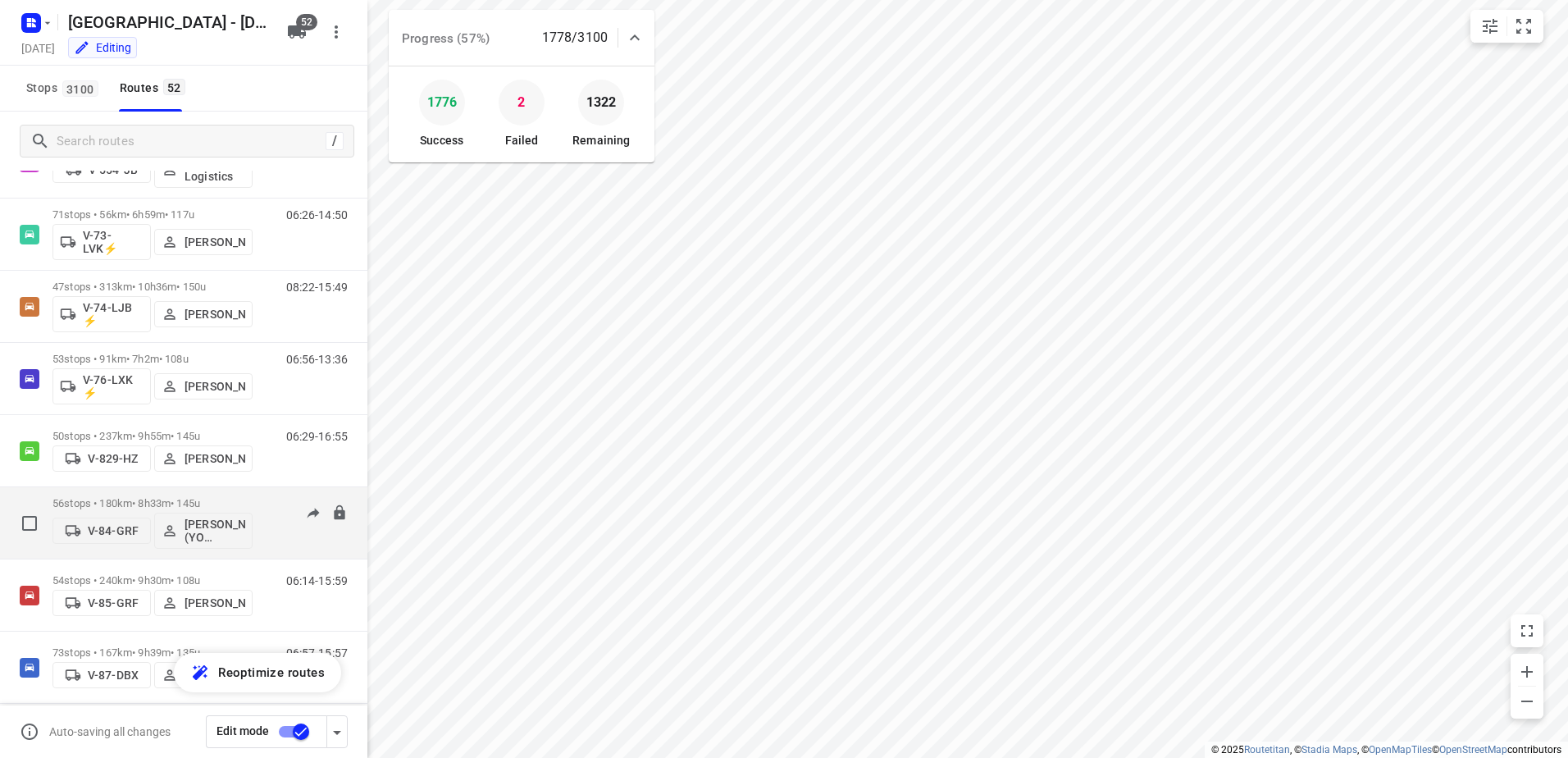
scroll to position [1722, 0]
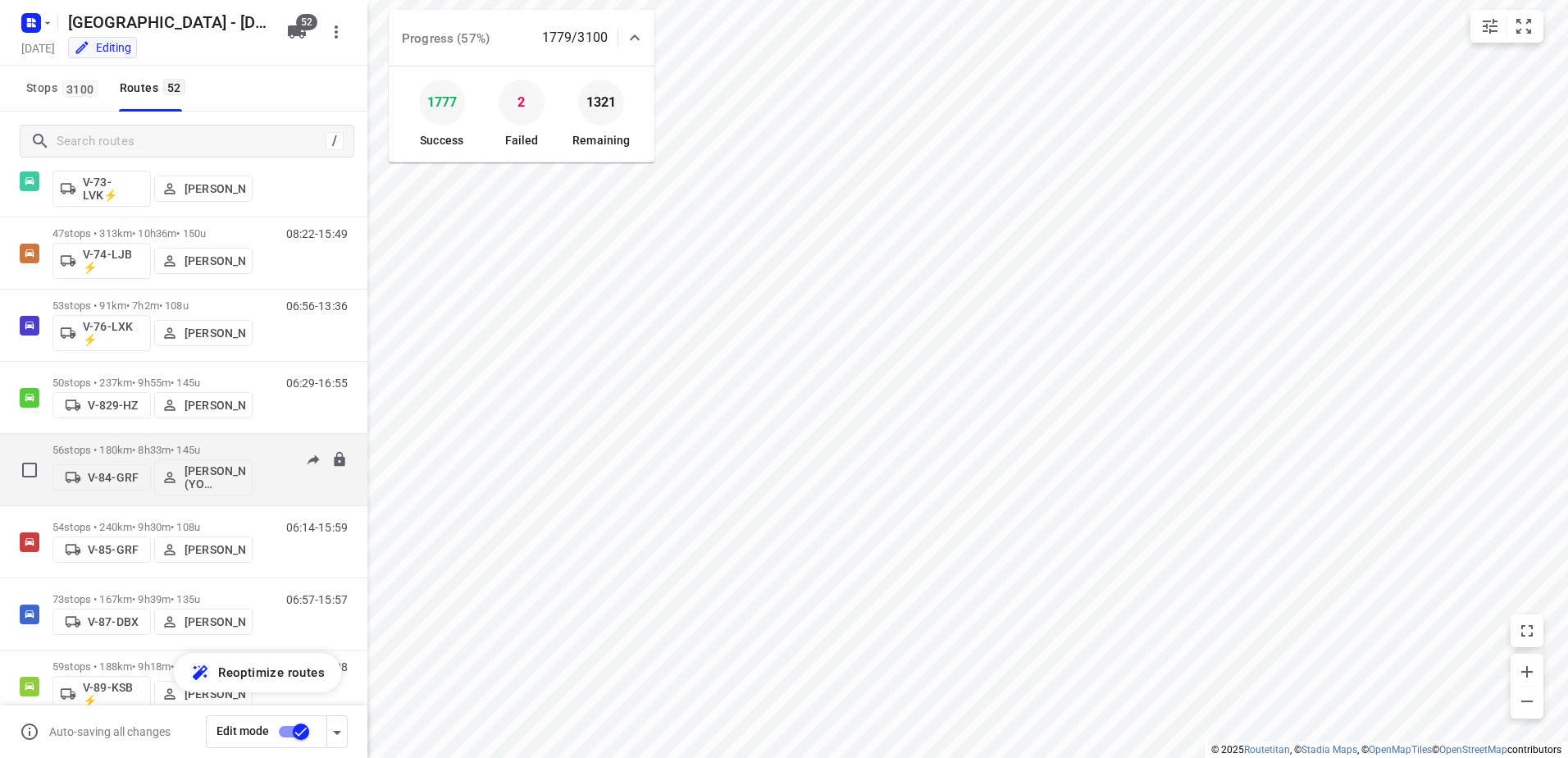
click at [150, 444] on p "56 stops • 180km • 8h33m • 145u" at bounding box center [152, 450] width 200 height 12
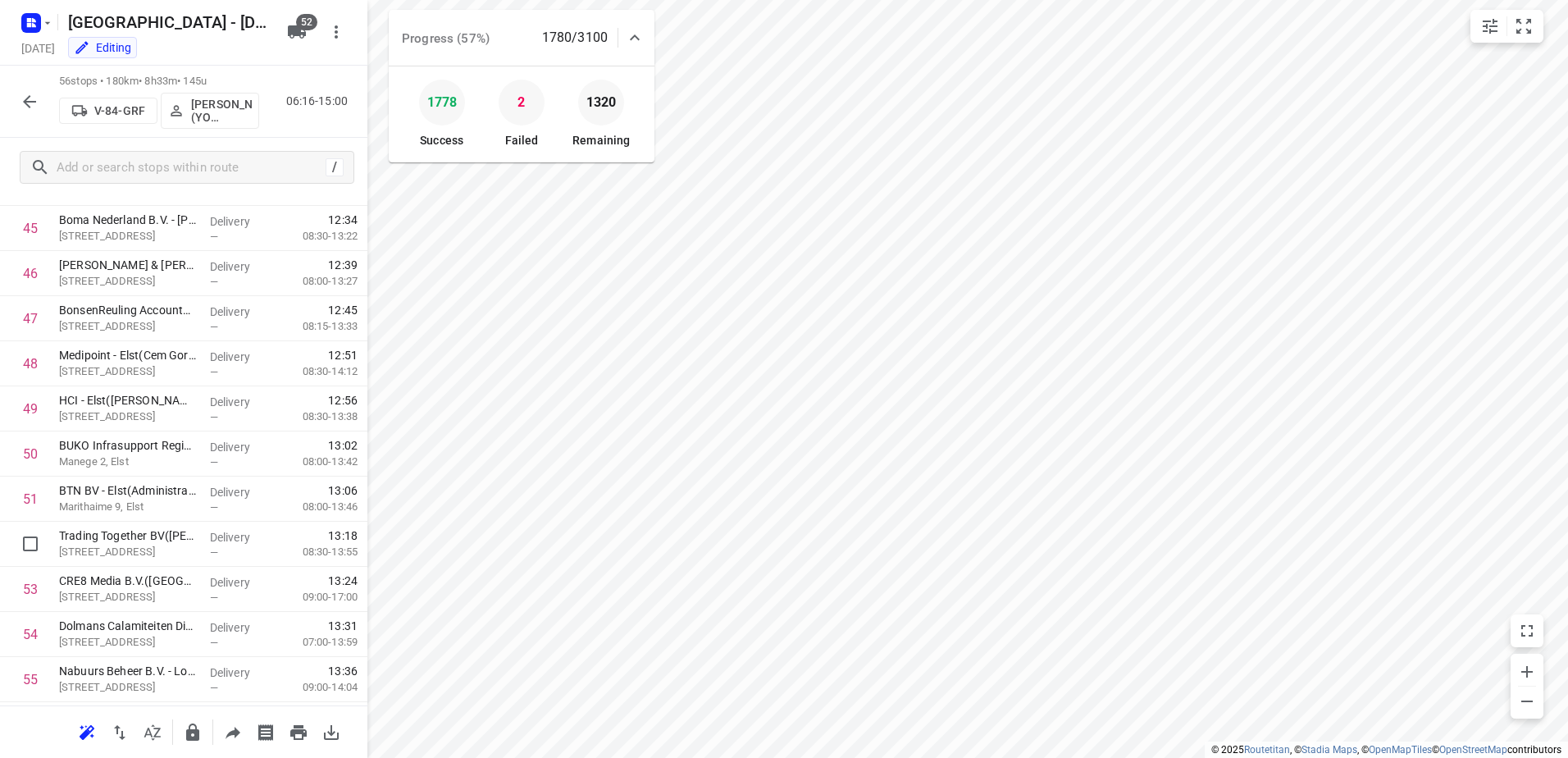
scroll to position [2144, 0]
click at [30, 100] on icon "button" at bounding box center [29, 101] width 20 height 20
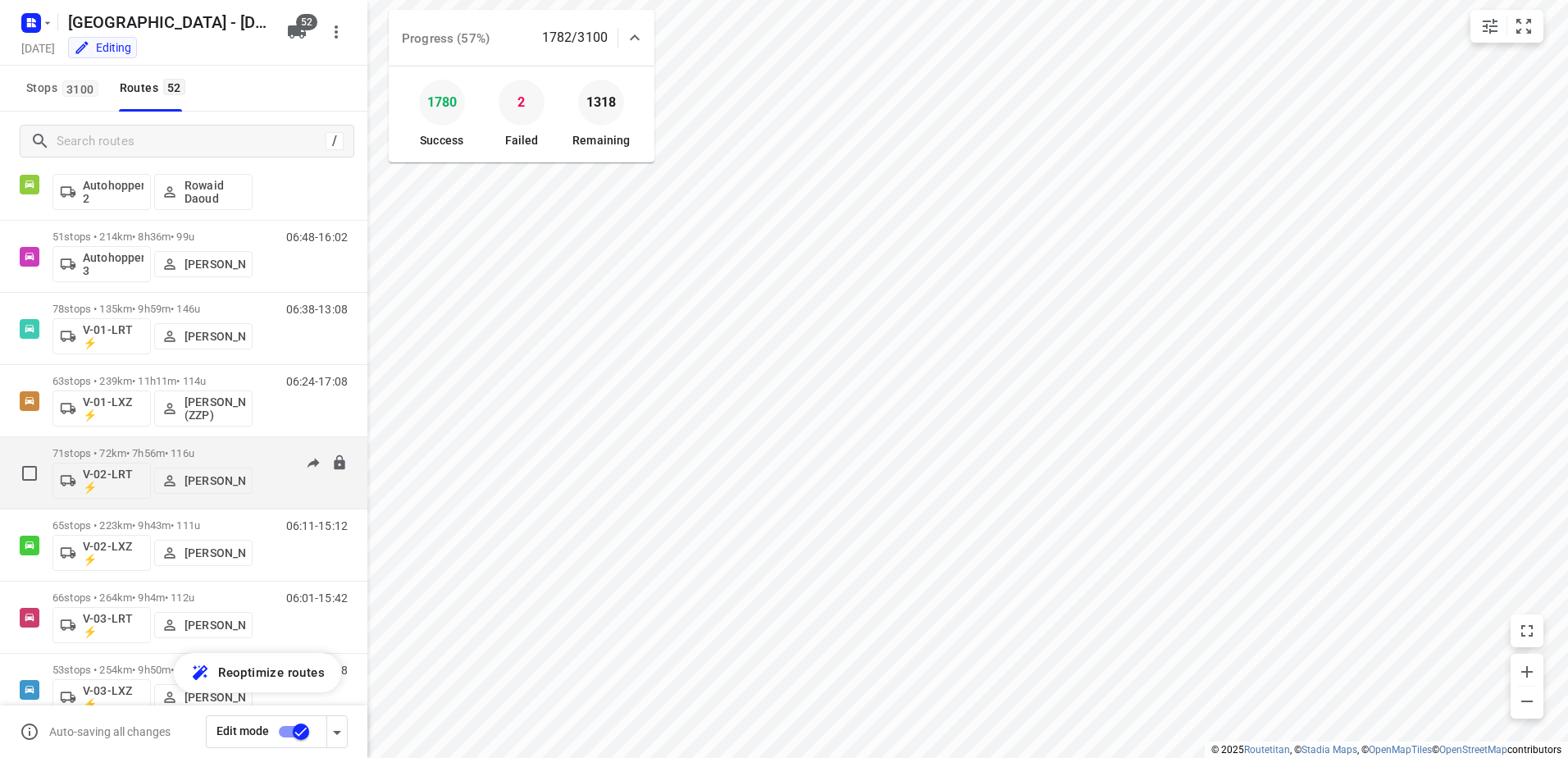
scroll to position [574, 0]
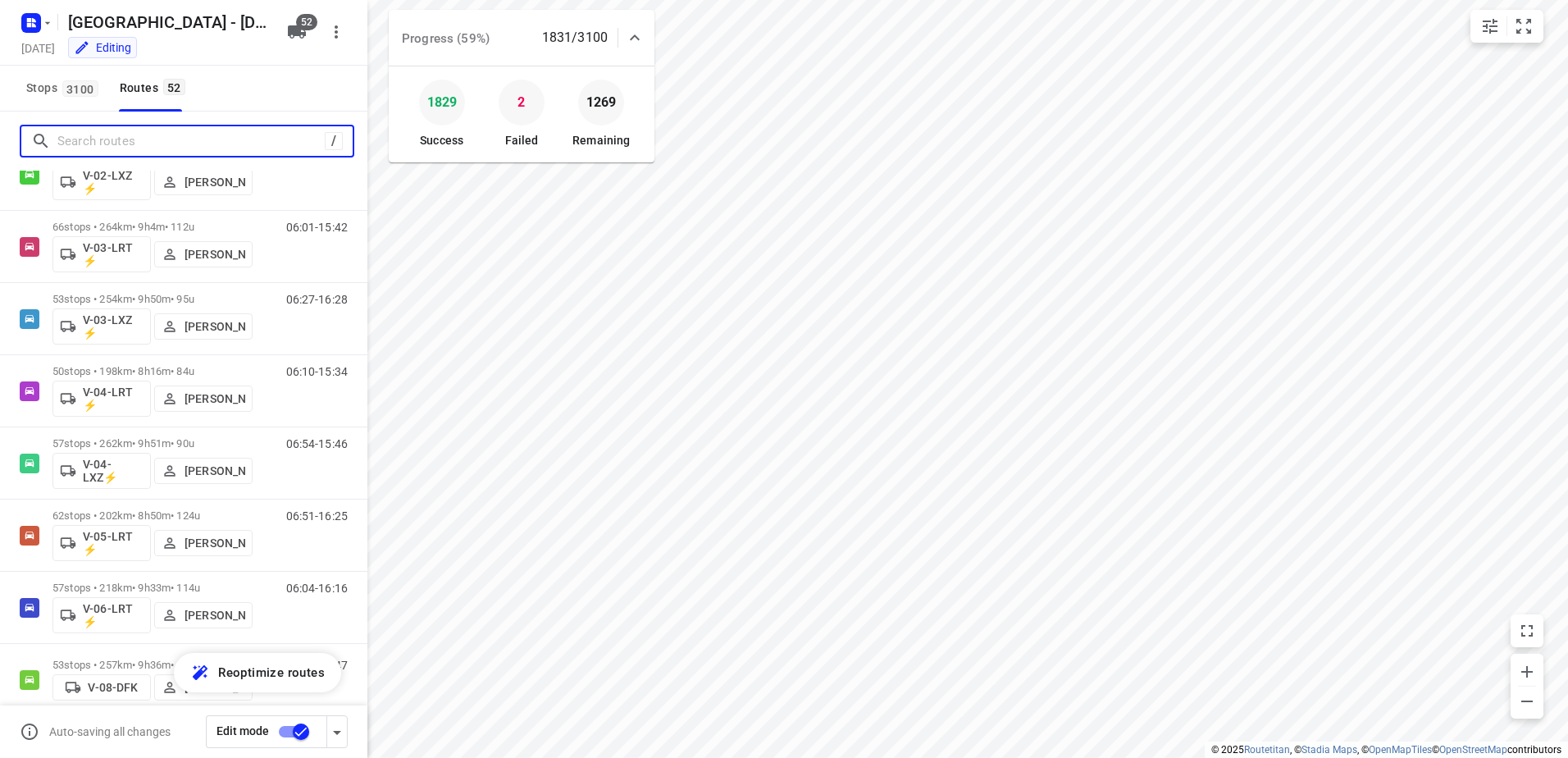
click at [168, 140] on input "Search routes" at bounding box center [191, 141] width 268 height 25
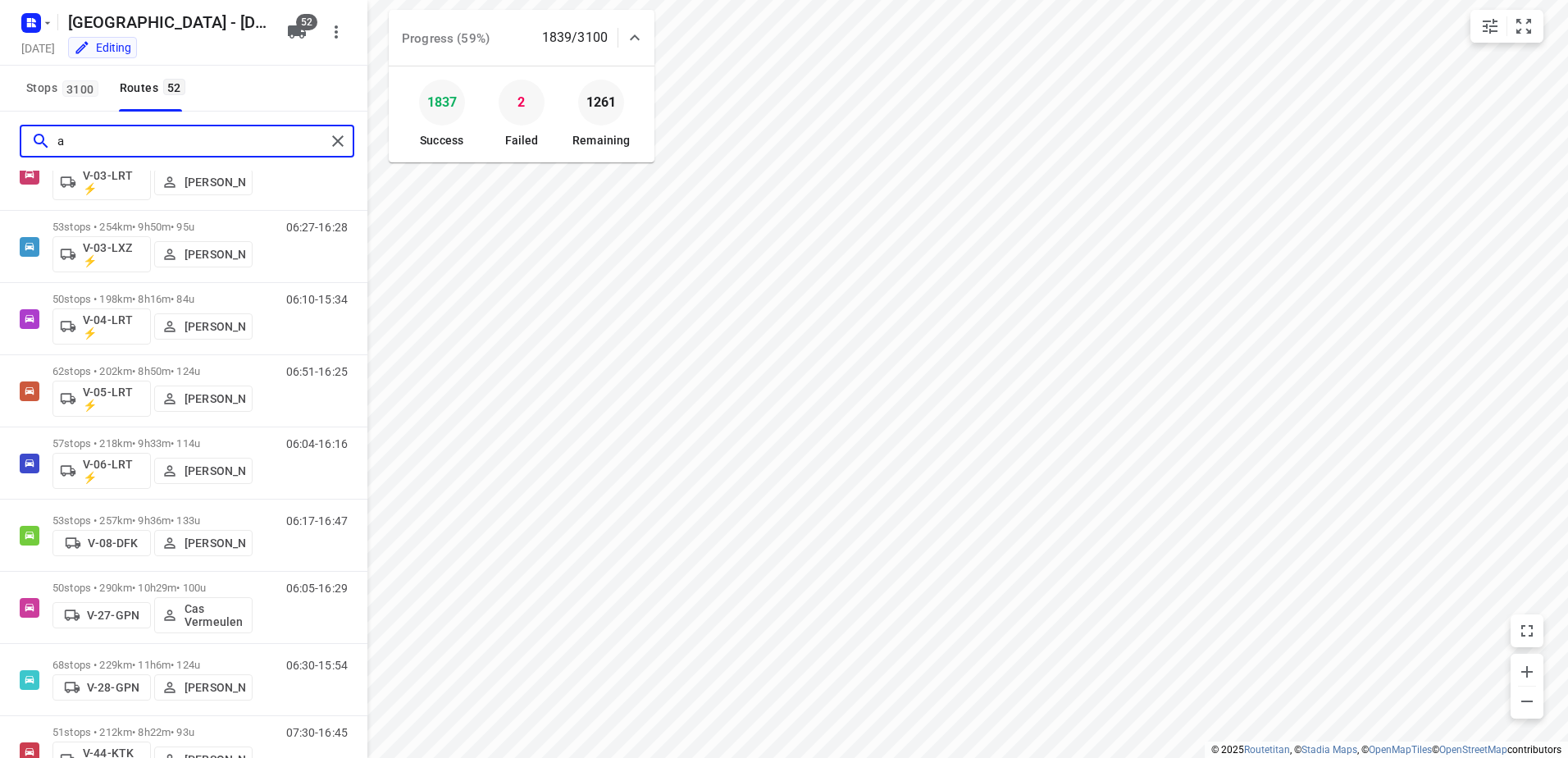
scroll to position [0, 0]
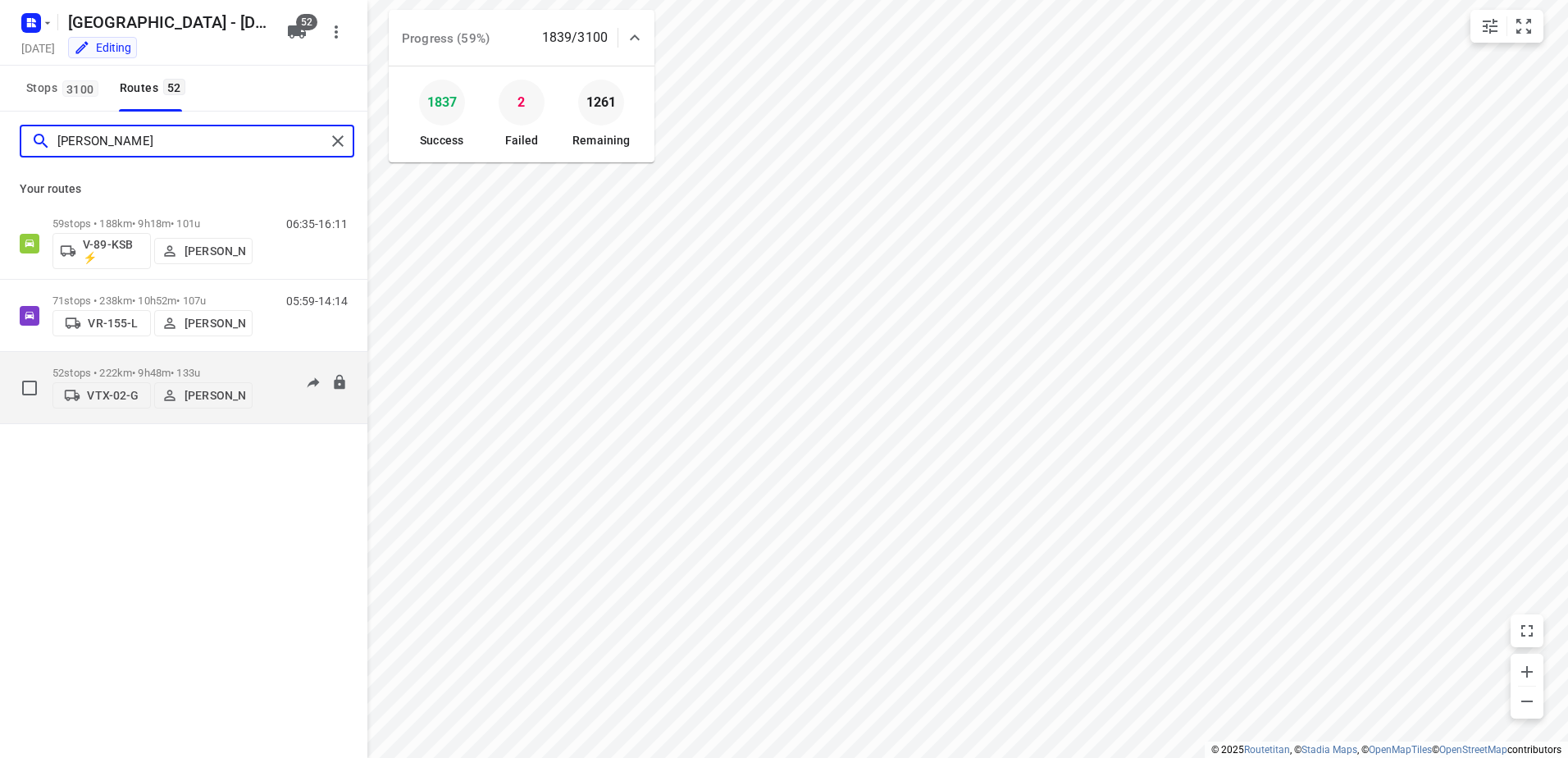
type input "alex"
click at [132, 366] on p "52 stops • 222km • 9h48m • 133u" at bounding box center [152, 372] width 200 height 12
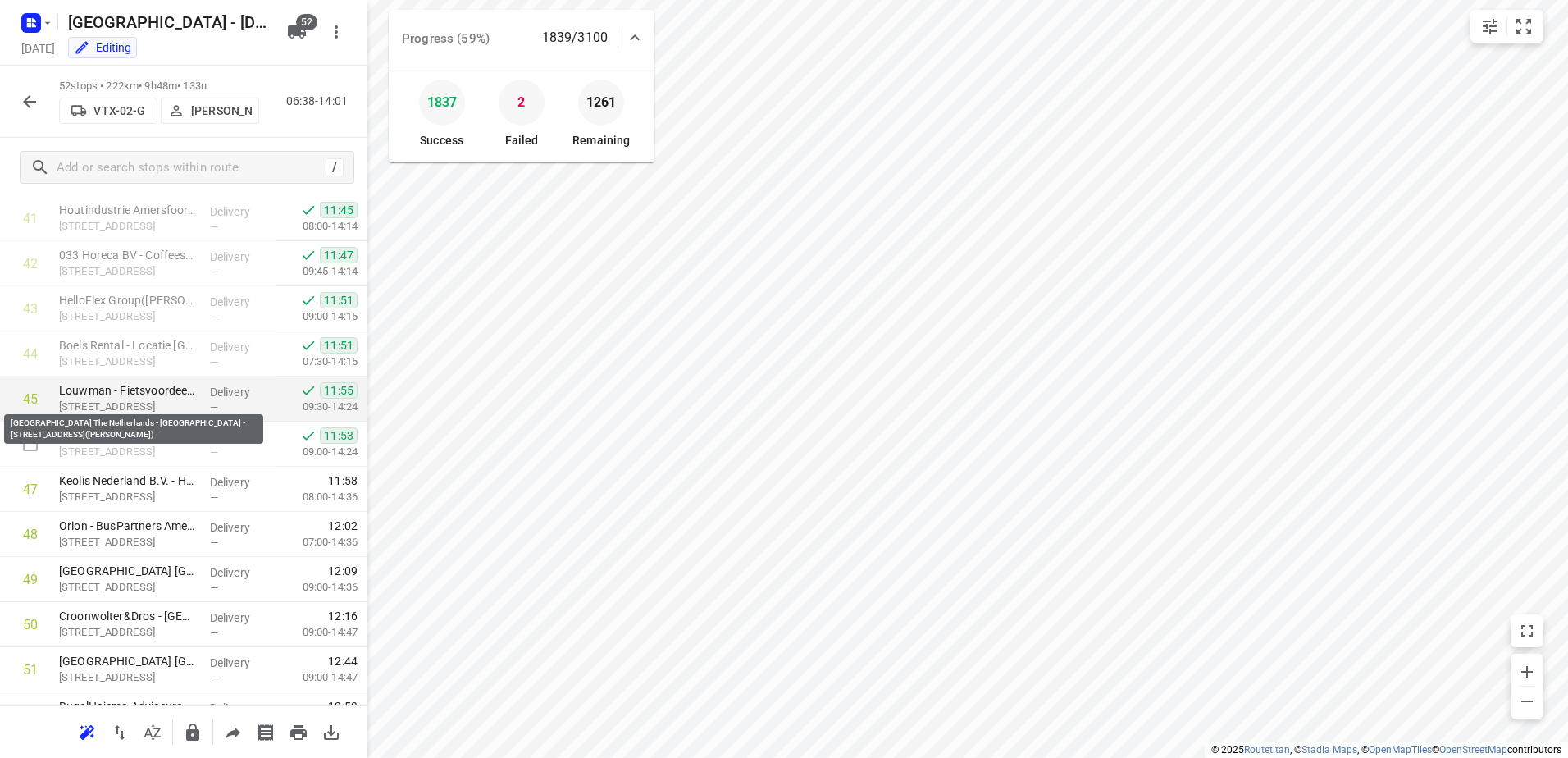
scroll to position [1964, 0]
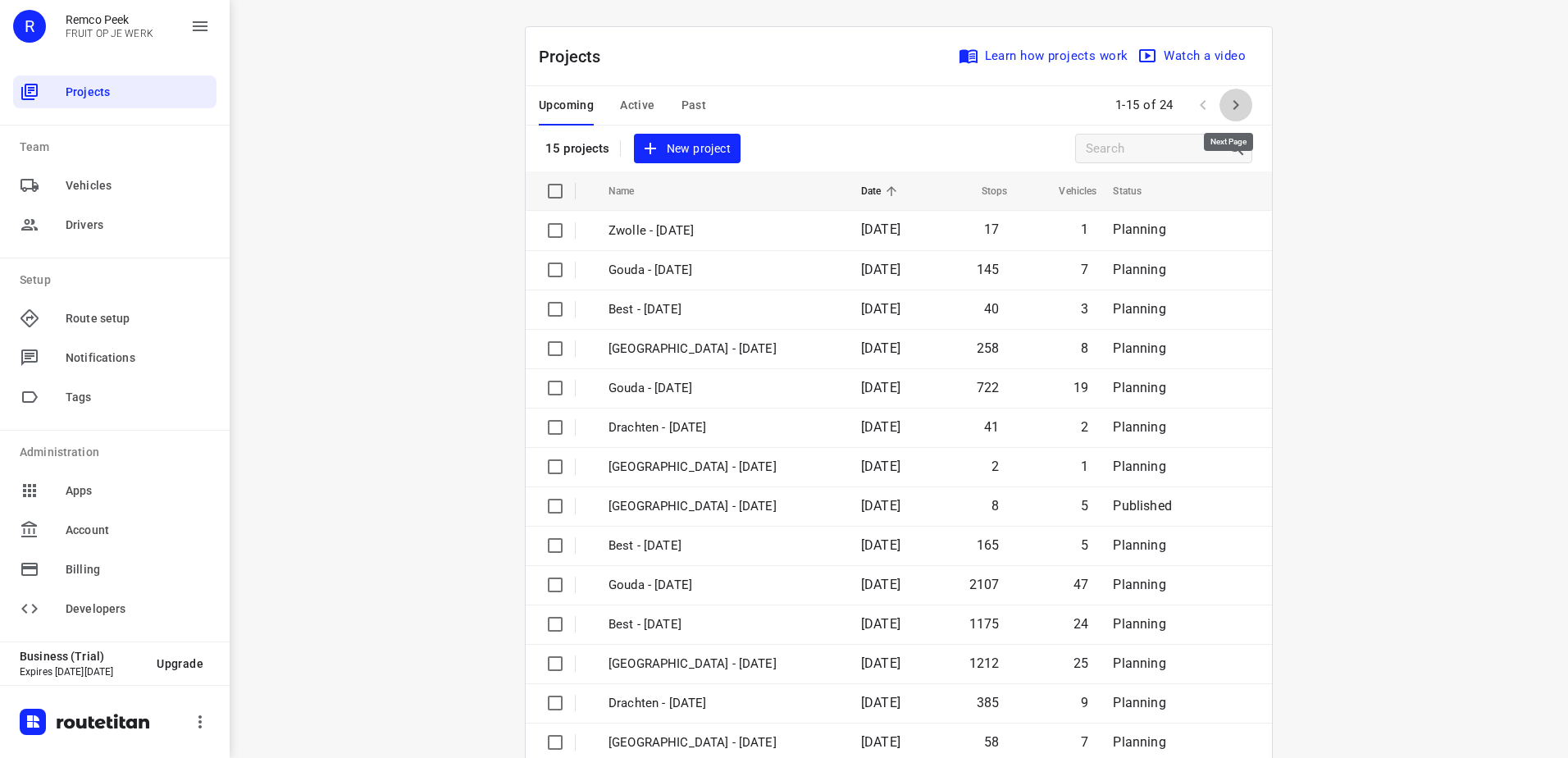
click at [1231, 95] on icon "button" at bounding box center [1236, 105] width 20 height 20
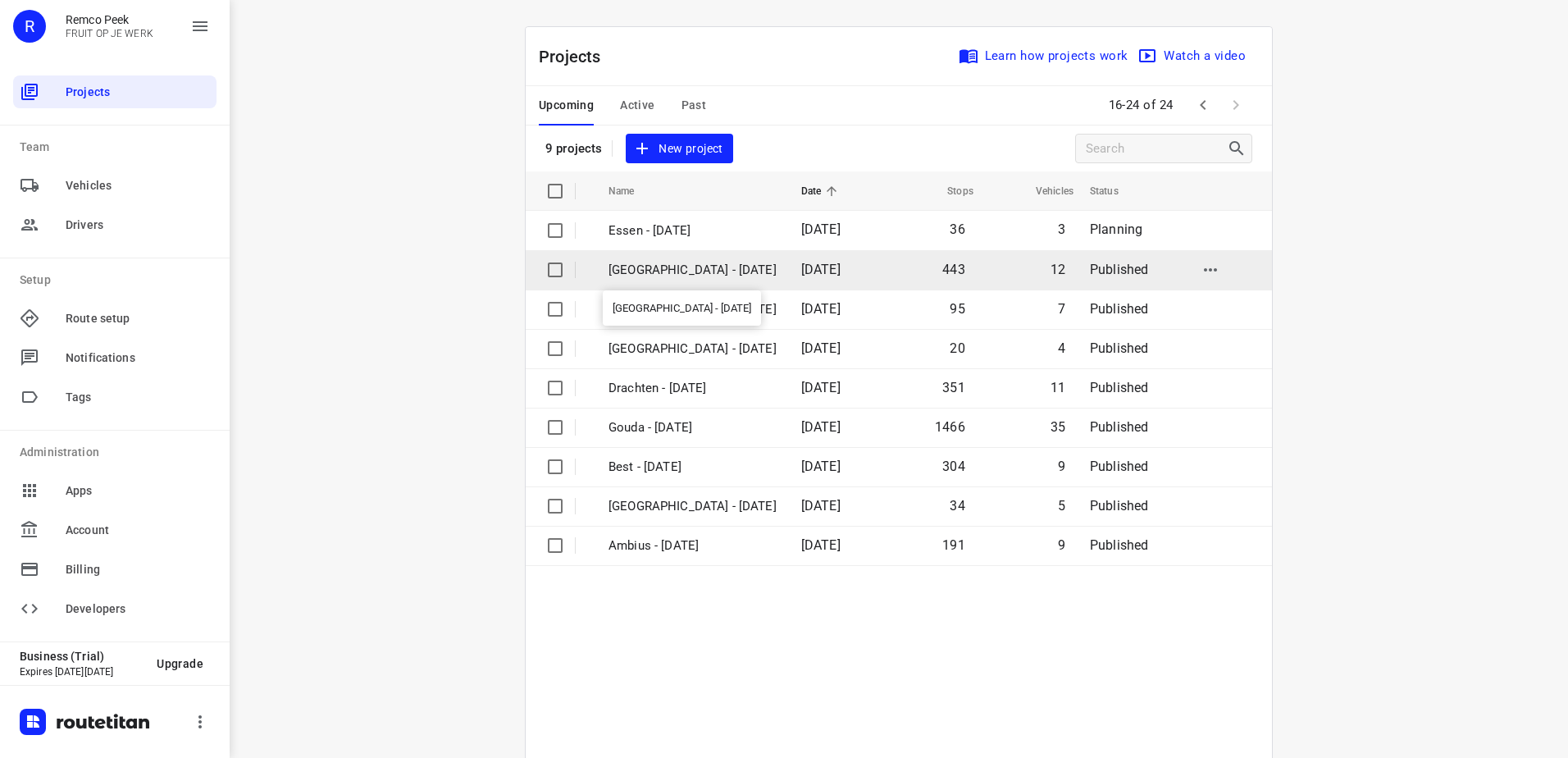
click at [670, 266] on p "[GEOGRAPHIC_DATA] - [DATE]" at bounding box center [693, 270] width 168 height 19
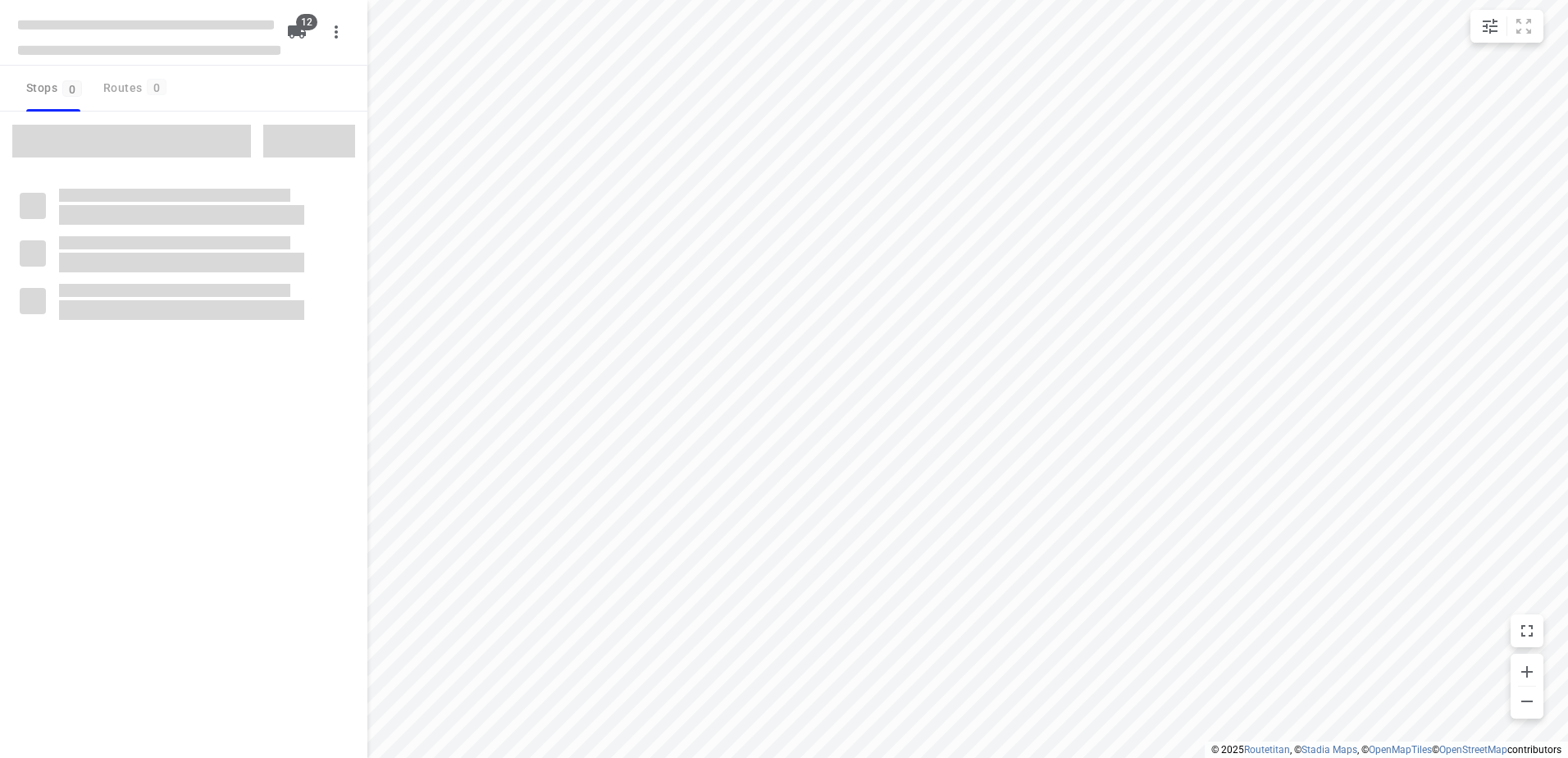
checkbox input "true"
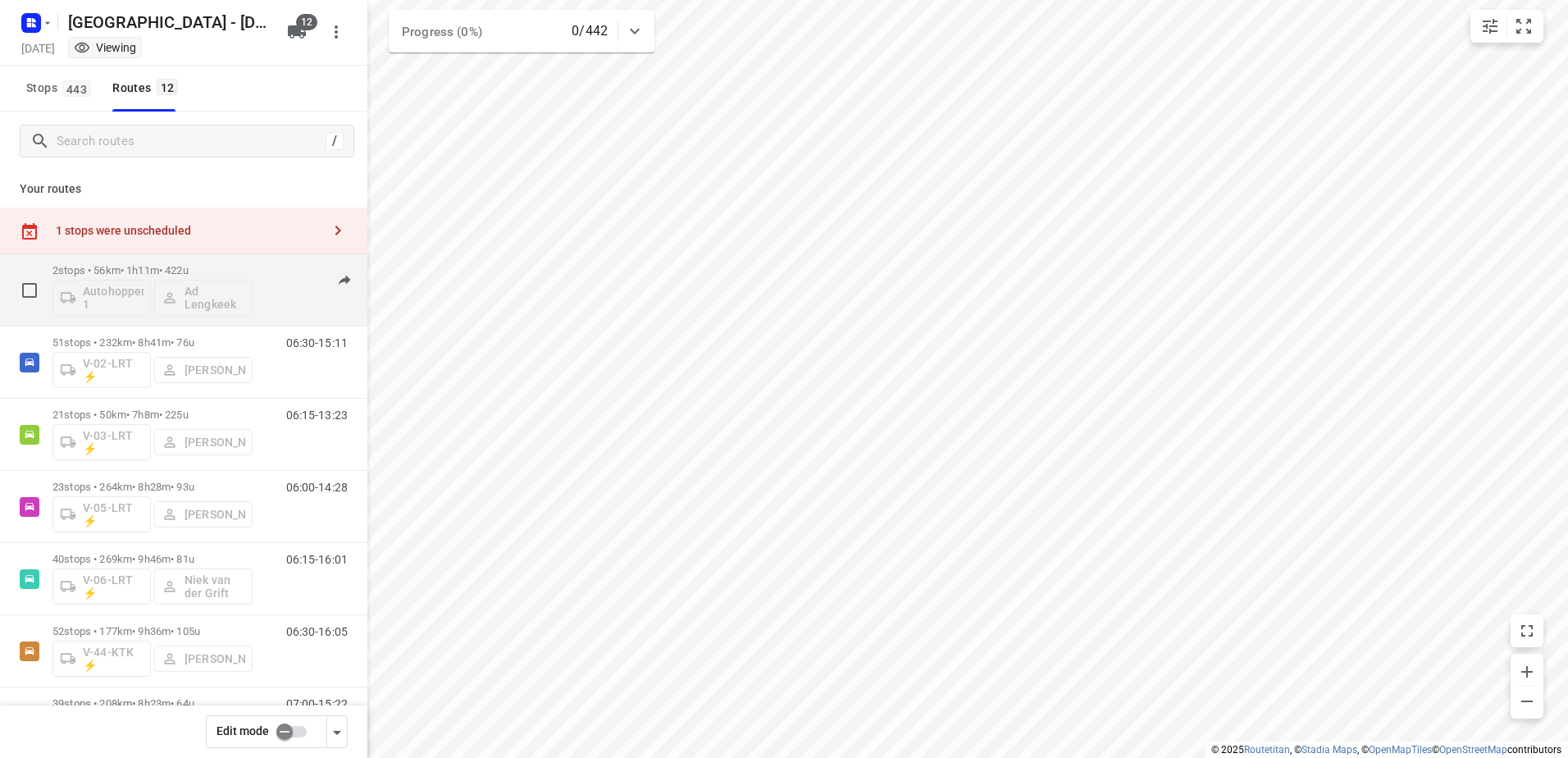
click at [199, 267] on p "2 stops • 56km • 1h11m • 422u" at bounding box center [152, 270] width 200 height 12
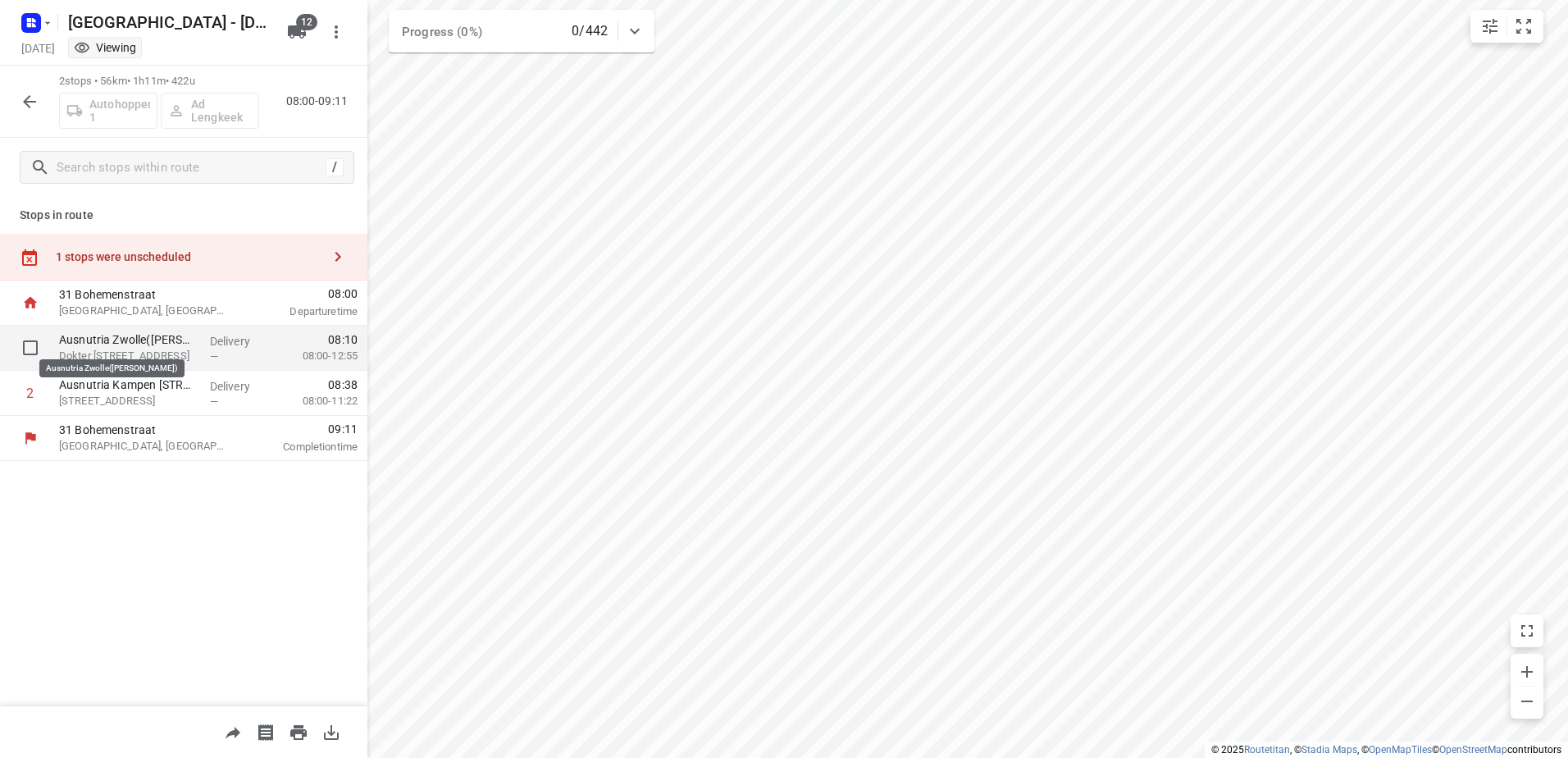
click at [184, 342] on p "Ausnutria Zwolle(Gwendolyn Van den Akker)" at bounding box center [127, 339] width 138 height 16
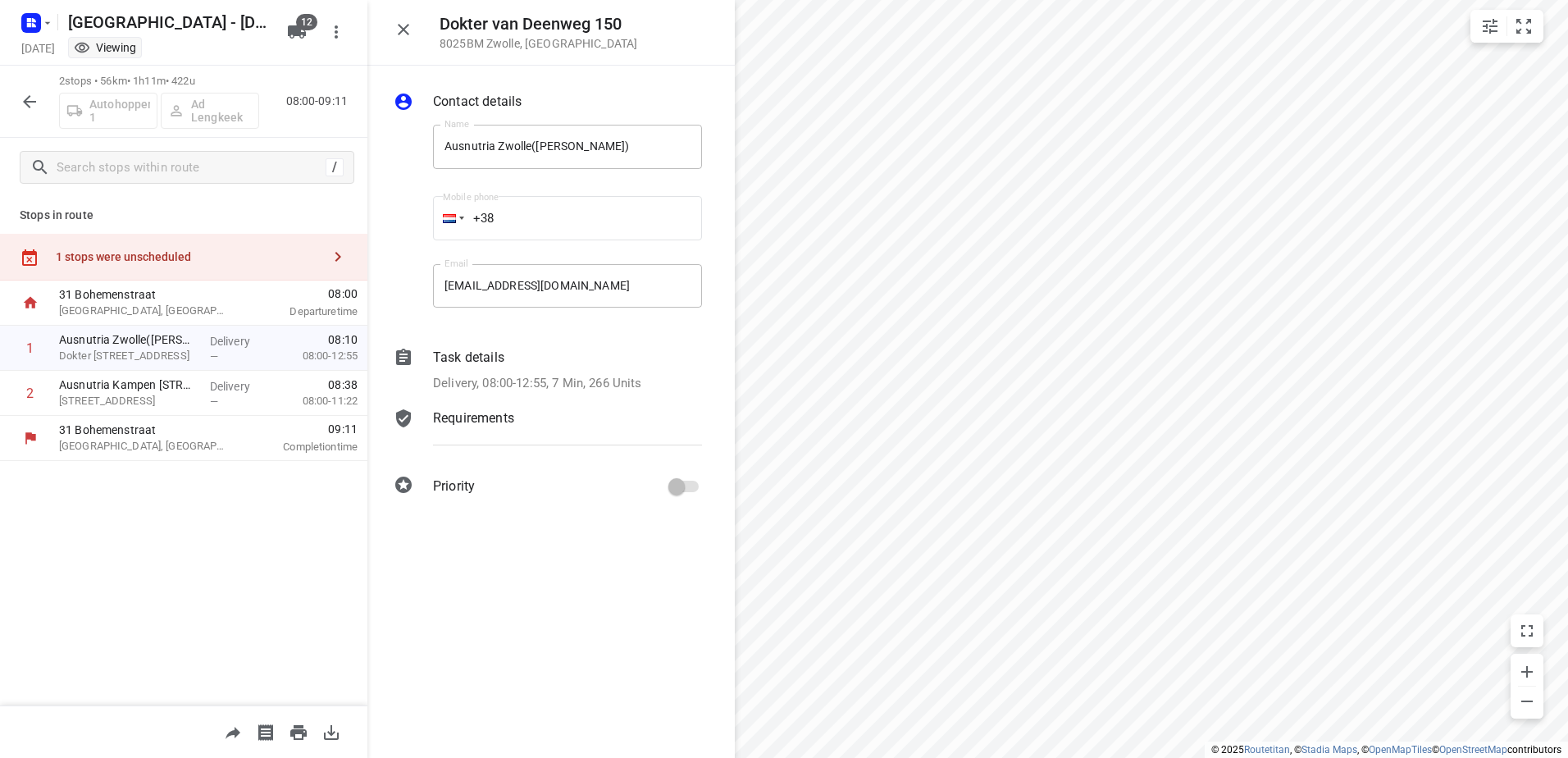
click at [529, 354] on div "Task details" at bounding box center [567, 357] width 269 height 20
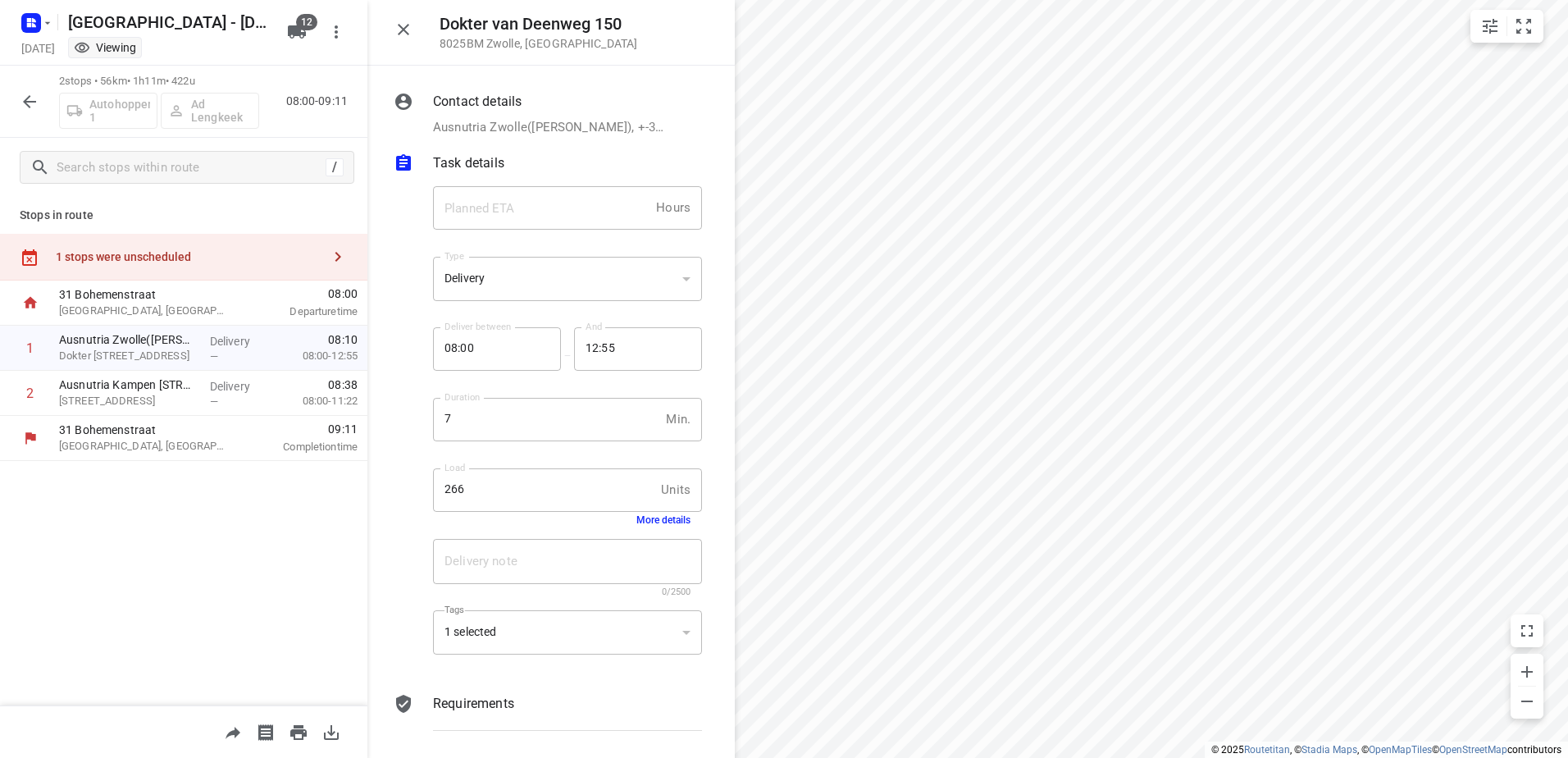
click at [654, 526] on div "Load 266 Units Load More details" at bounding box center [568, 496] width 282 height 77
click at [654, 522] on button "More details" at bounding box center [664, 520] width 54 height 12
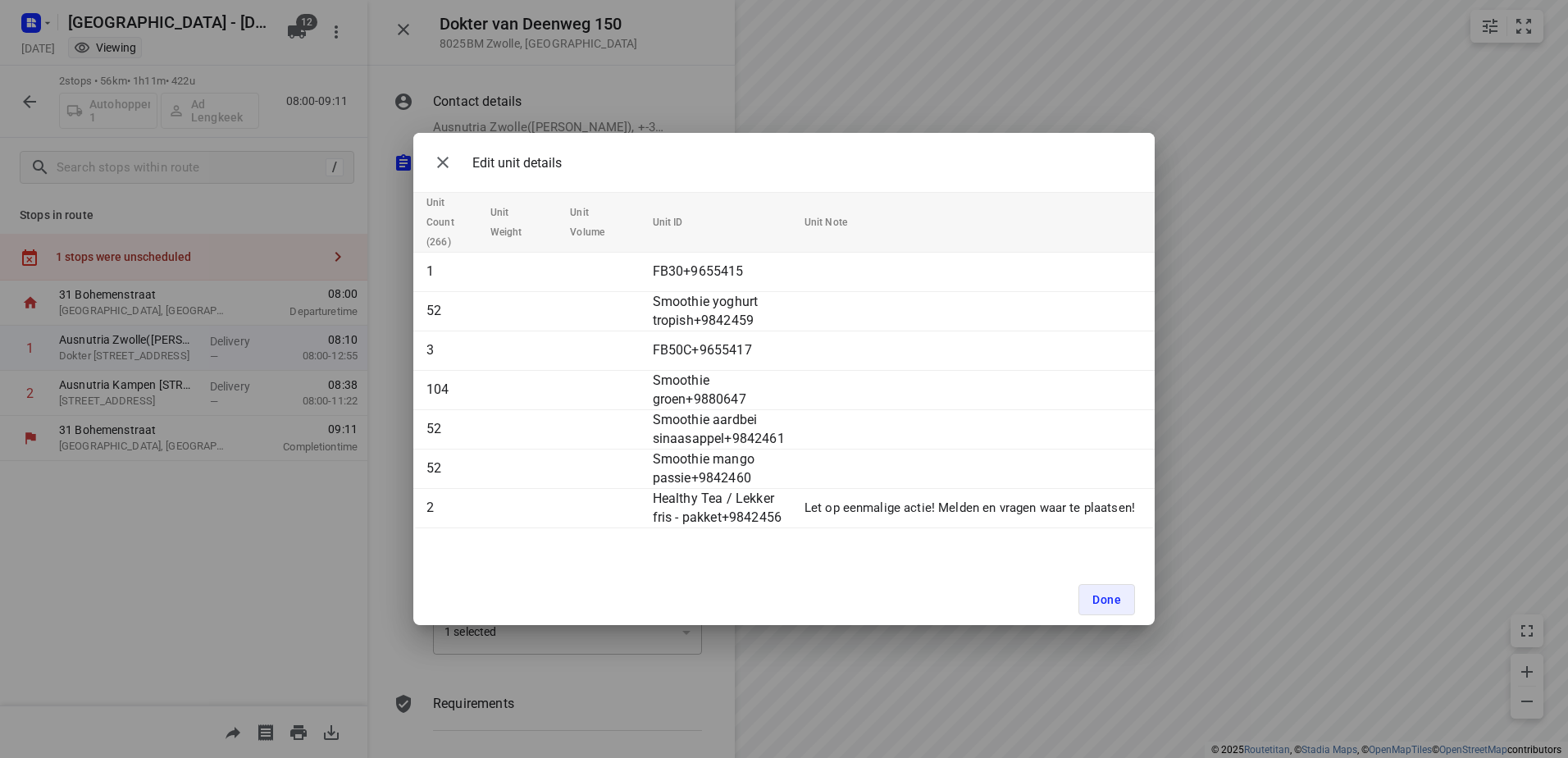
click at [280, 496] on div "Edit unit details Unit Count (266) Unit Weight Unit Volume Unit ID Unit Note 1 …" at bounding box center [784, 379] width 1568 height 758
click at [1112, 588] on button "Done" at bounding box center [1107, 599] width 57 height 31
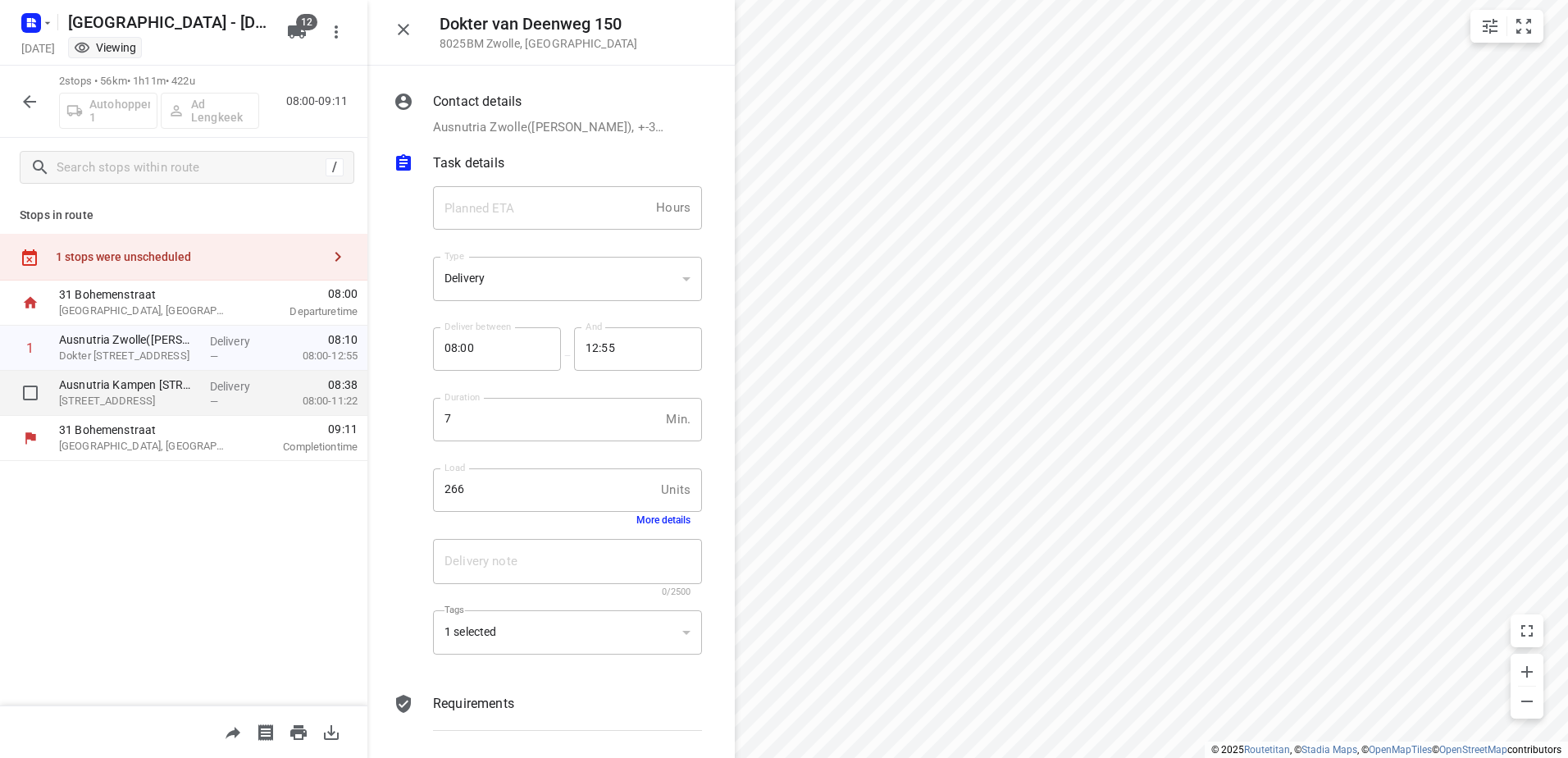
click at [289, 391] on span "08:38" at bounding box center [317, 384] width 82 height 16
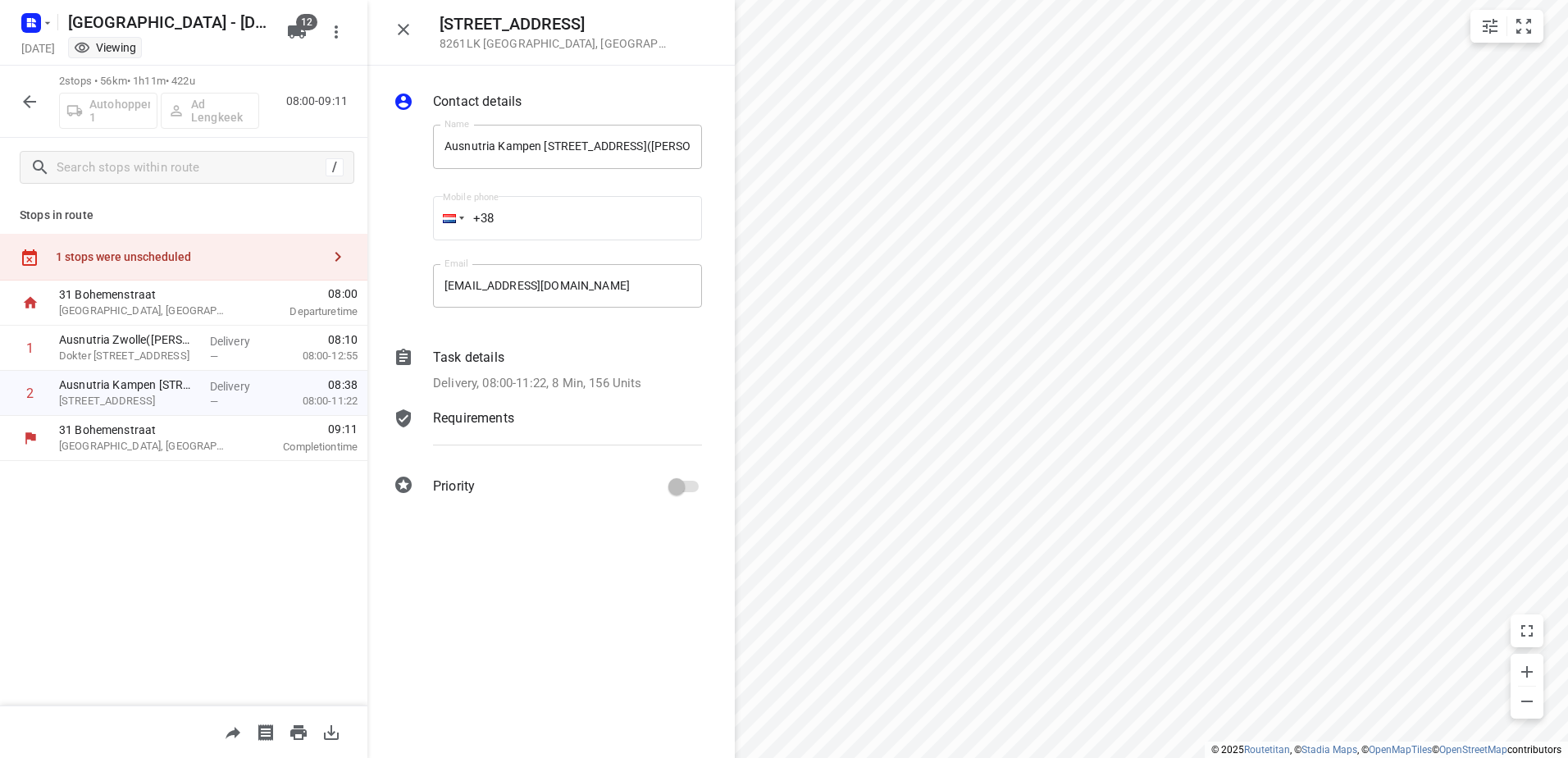
click at [518, 364] on div "Task details" at bounding box center [567, 357] width 269 height 20
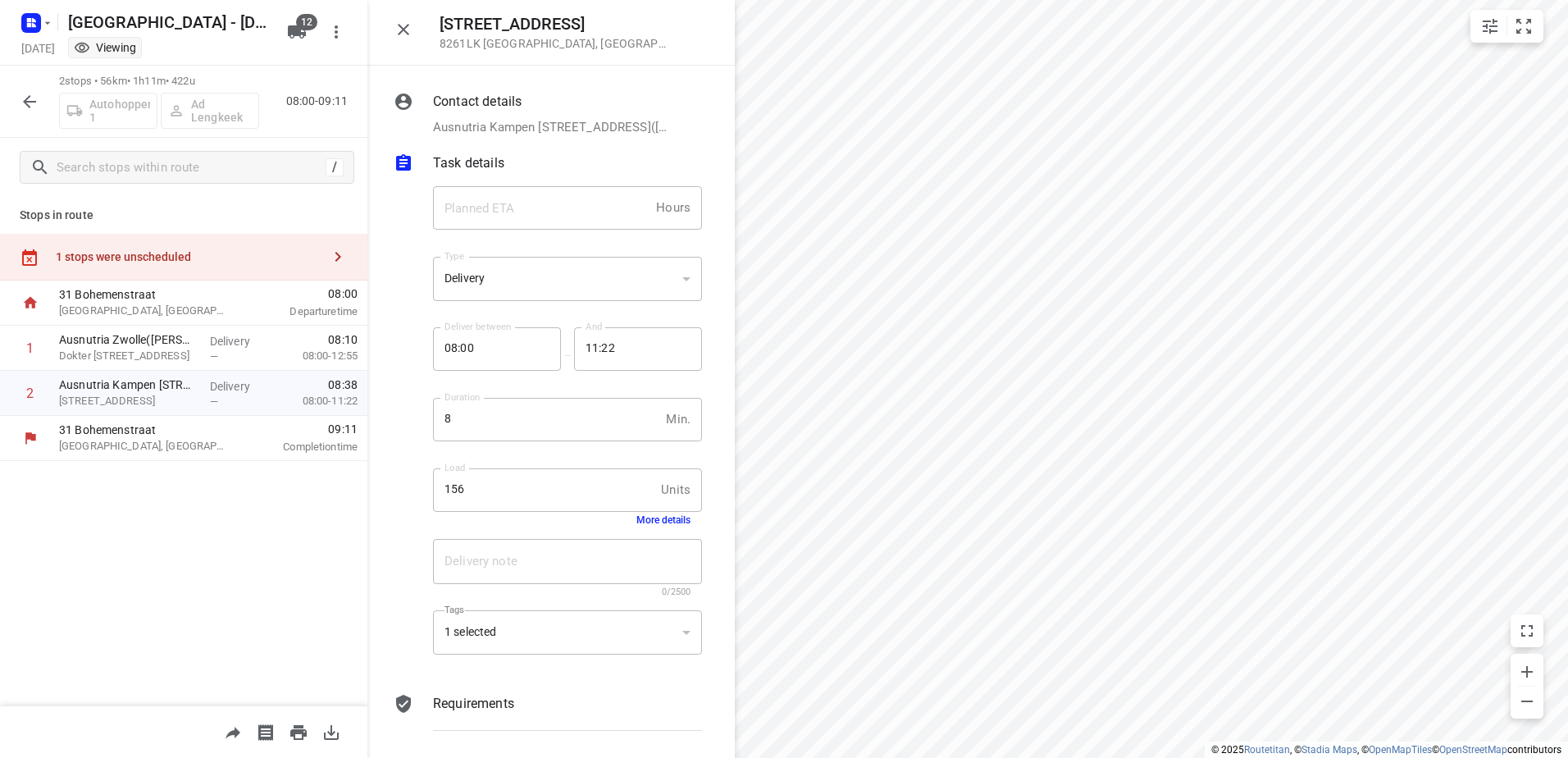
click at [644, 523] on button "More details" at bounding box center [664, 520] width 54 height 12
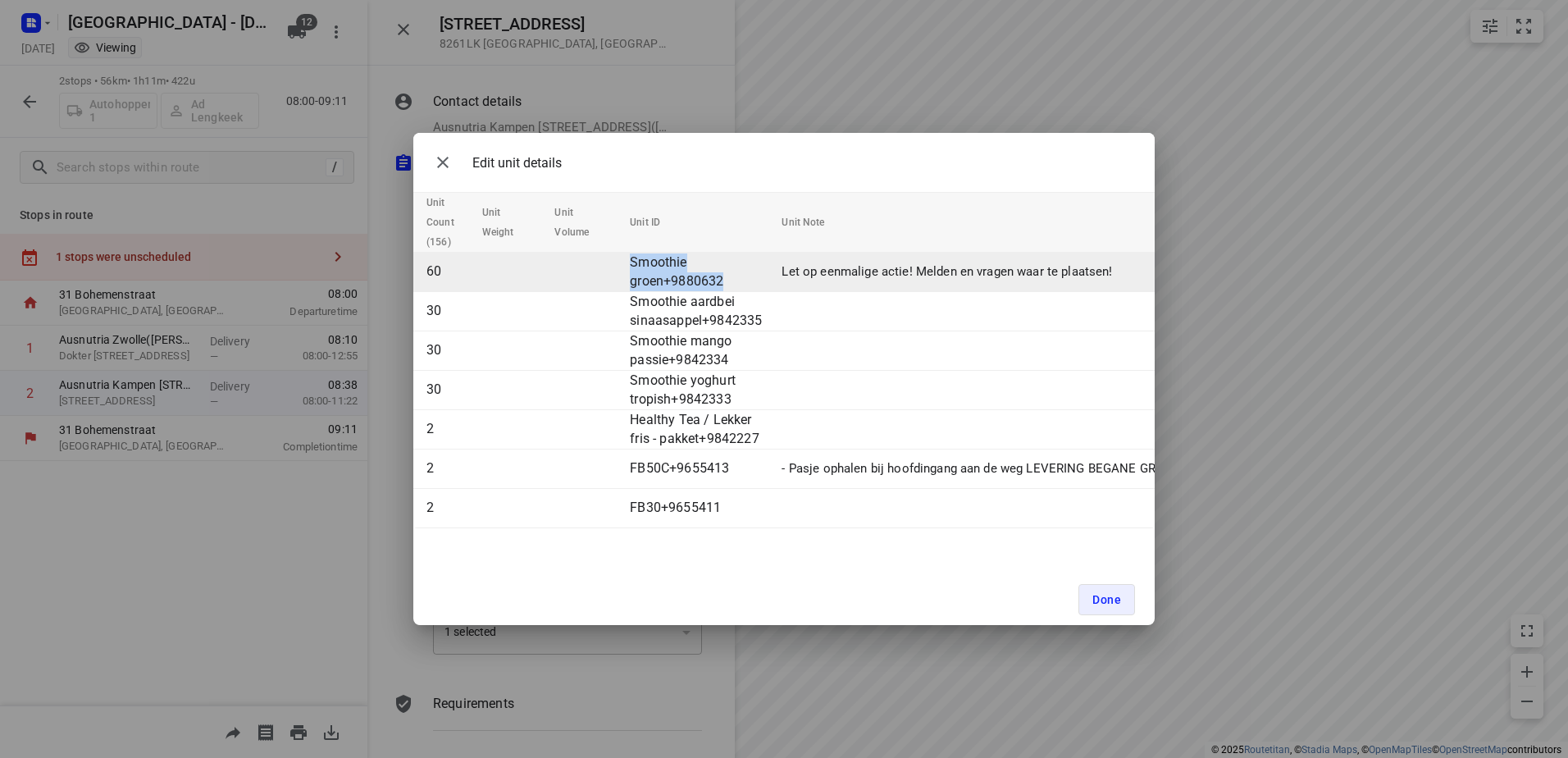
drag, startPoint x: 738, startPoint y: 286, endPoint x: 630, endPoint y: 261, distance: 110.9
click at [630, 261] on td "Smoothie groen+9880632" at bounding box center [699, 272] width 152 height 39
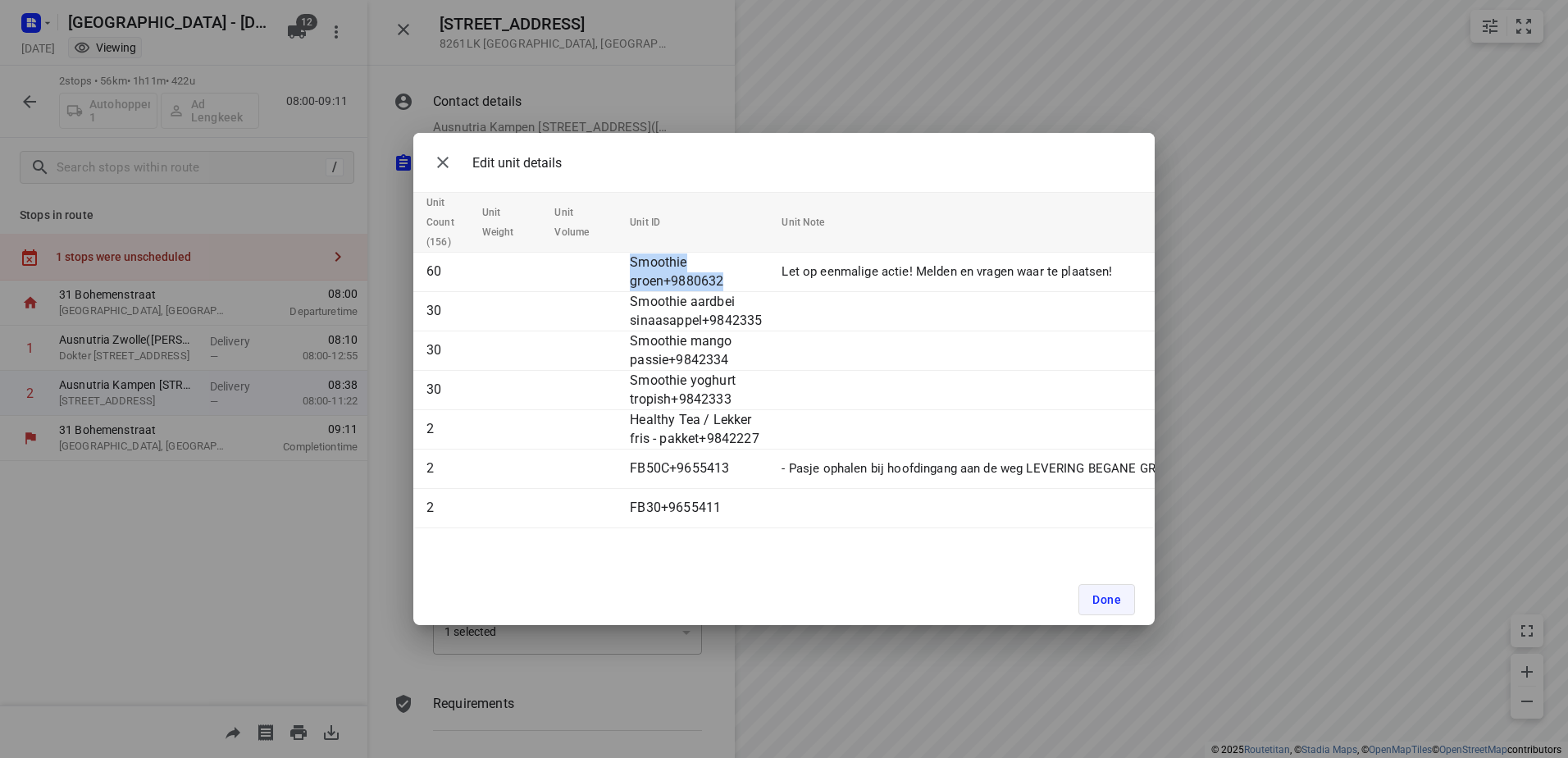
click at [1110, 608] on button "Done" at bounding box center [1107, 599] width 57 height 31
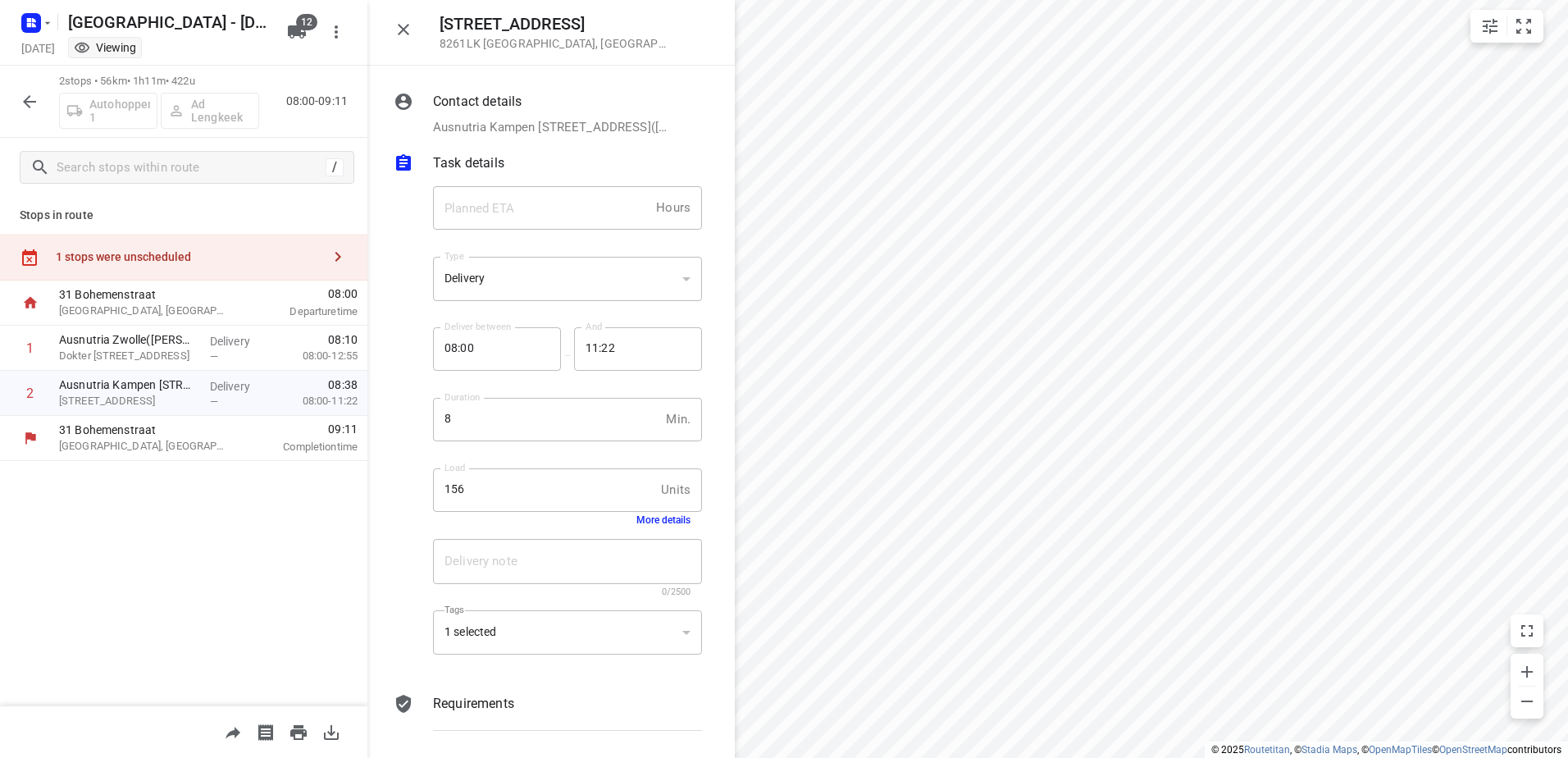
click at [399, 22] on icon "button" at bounding box center [403, 29] width 20 height 20
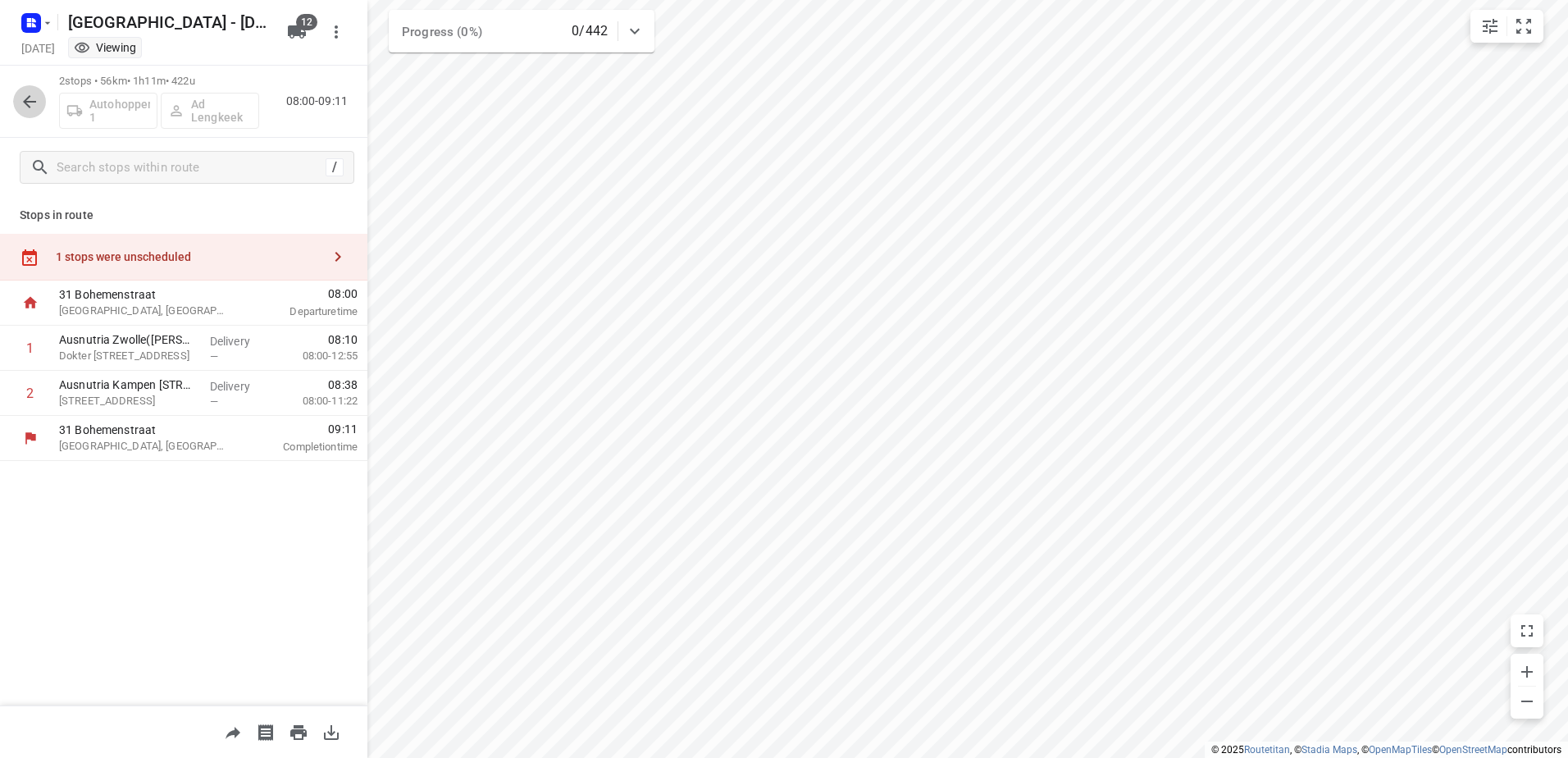
click at [29, 99] on icon "button" at bounding box center [29, 101] width 20 height 20
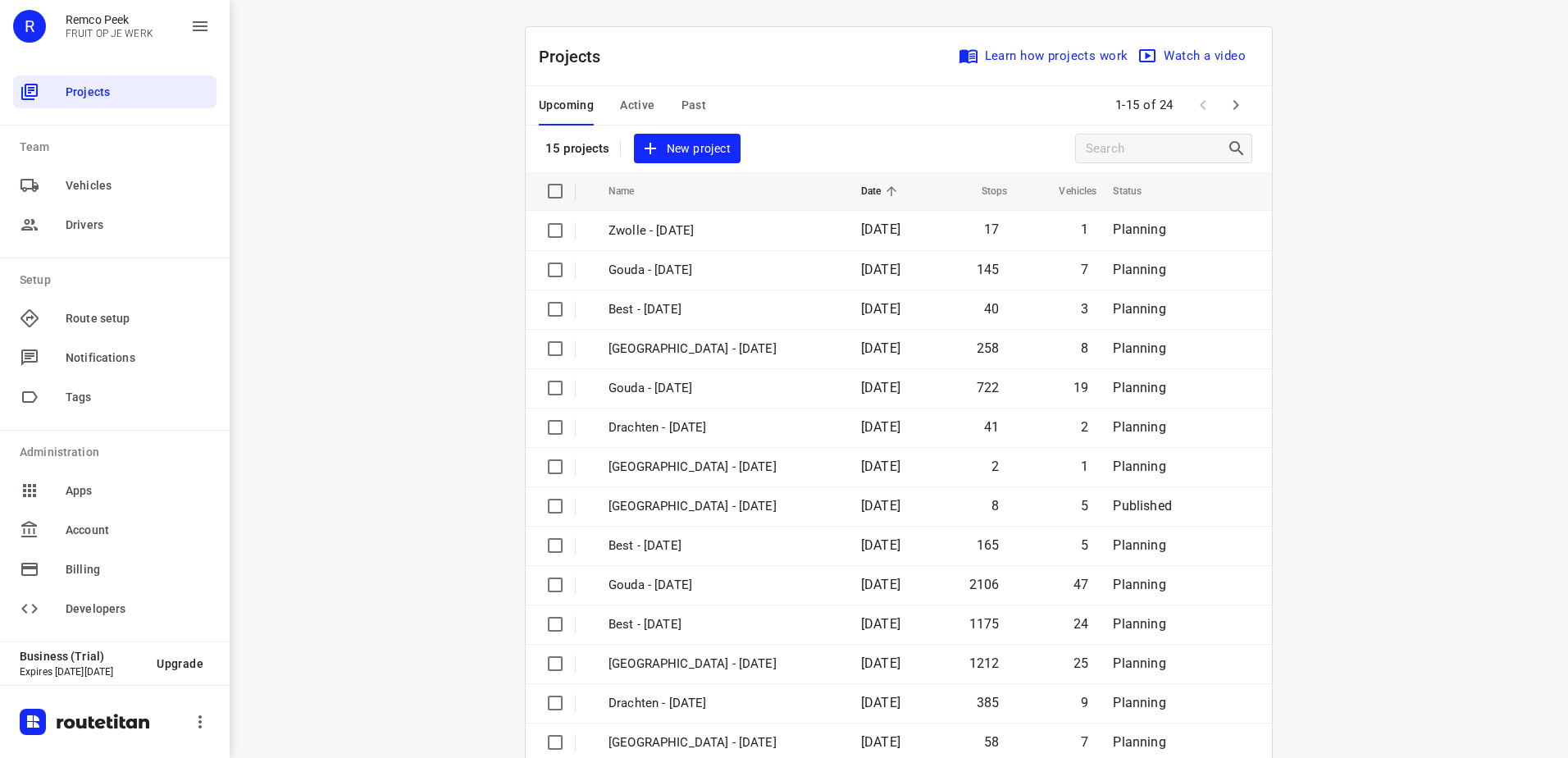
click at [623, 96] on span "Active" at bounding box center [637, 105] width 35 height 20
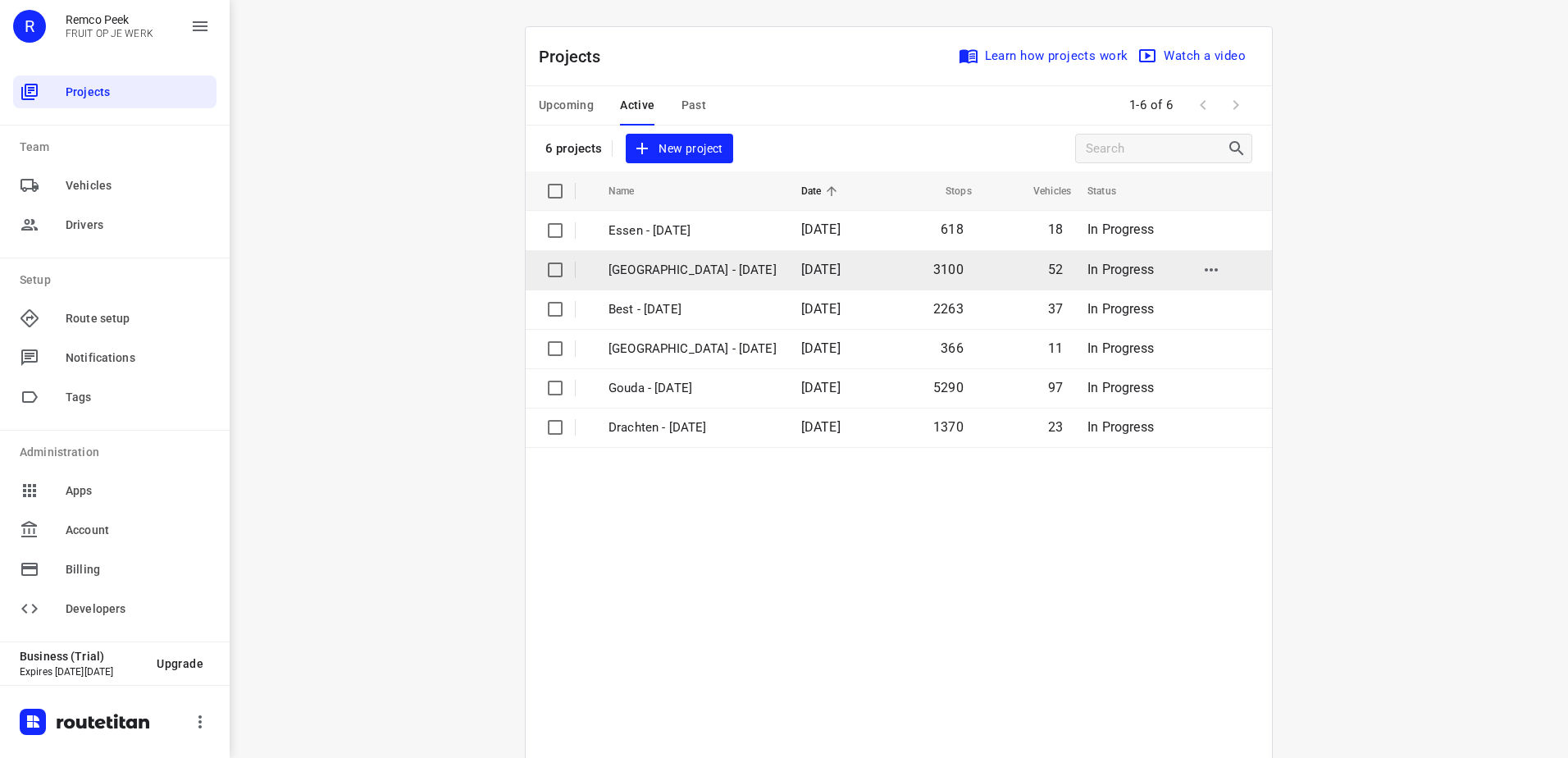
click at [665, 269] on p "[GEOGRAPHIC_DATA] - [DATE]" at bounding box center [693, 270] width 168 height 19
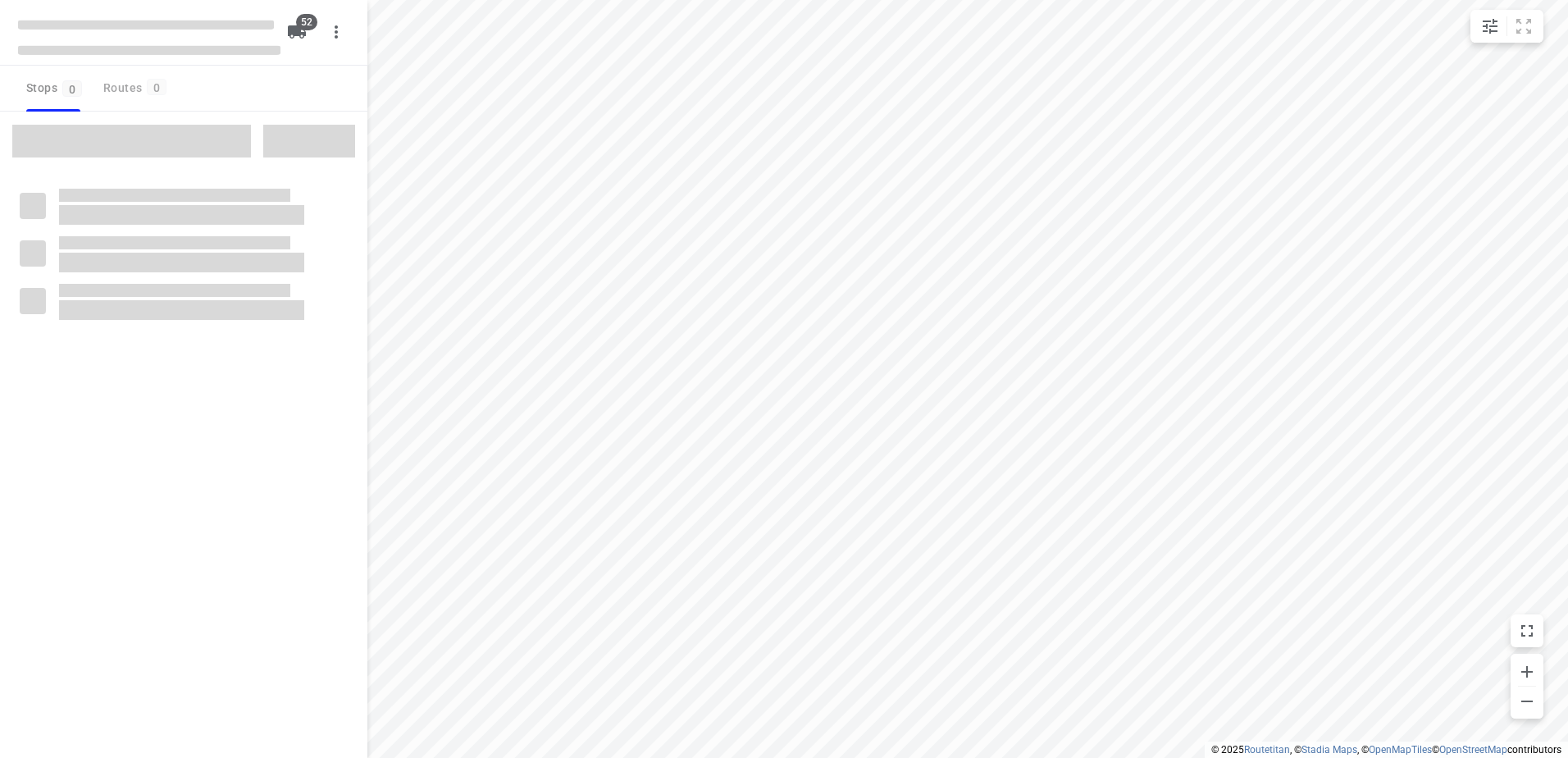
checkbox input "true"
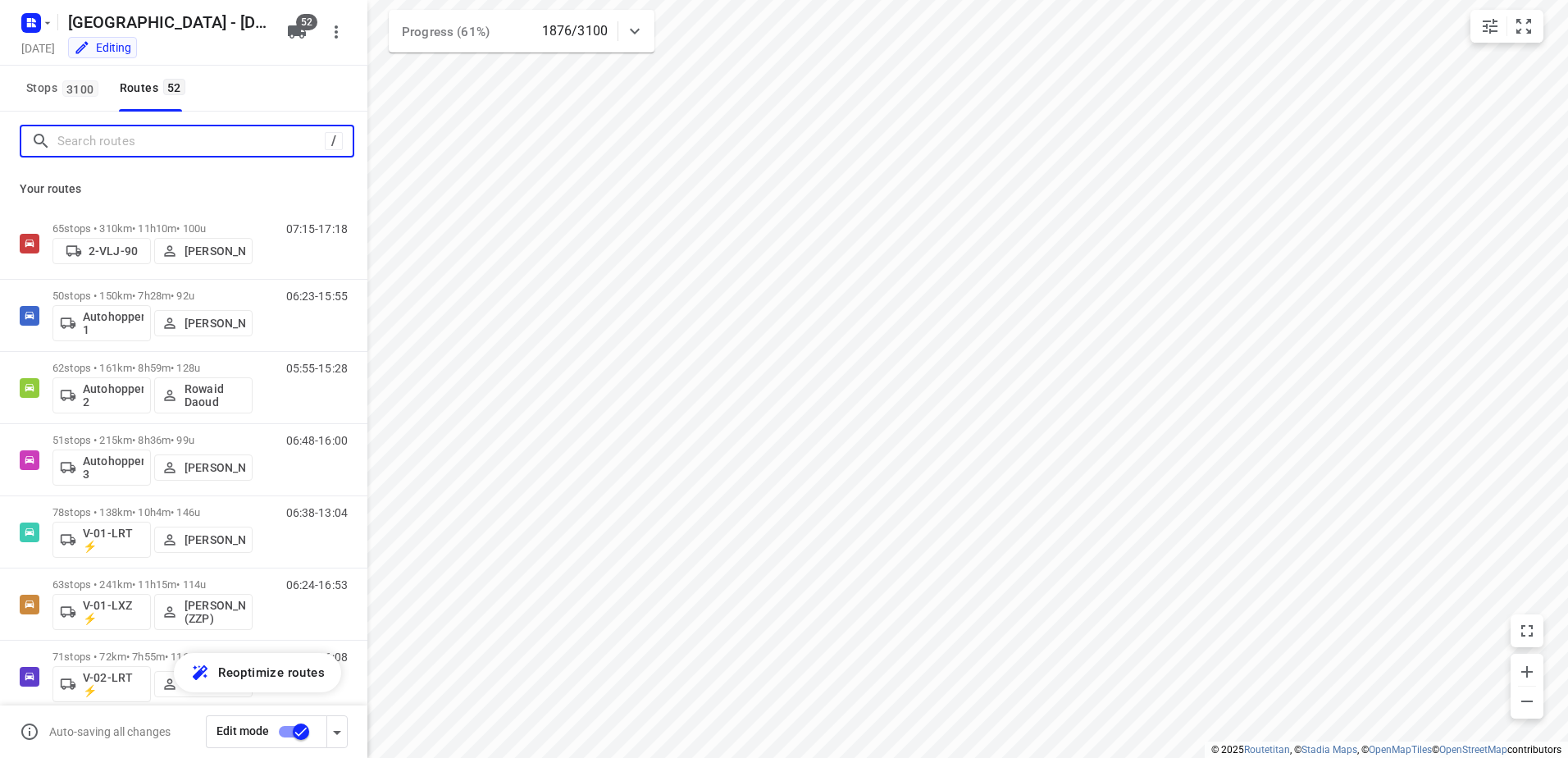
click at [221, 136] on input "Search routes" at bounding box center [191, 141] width 268 height 25
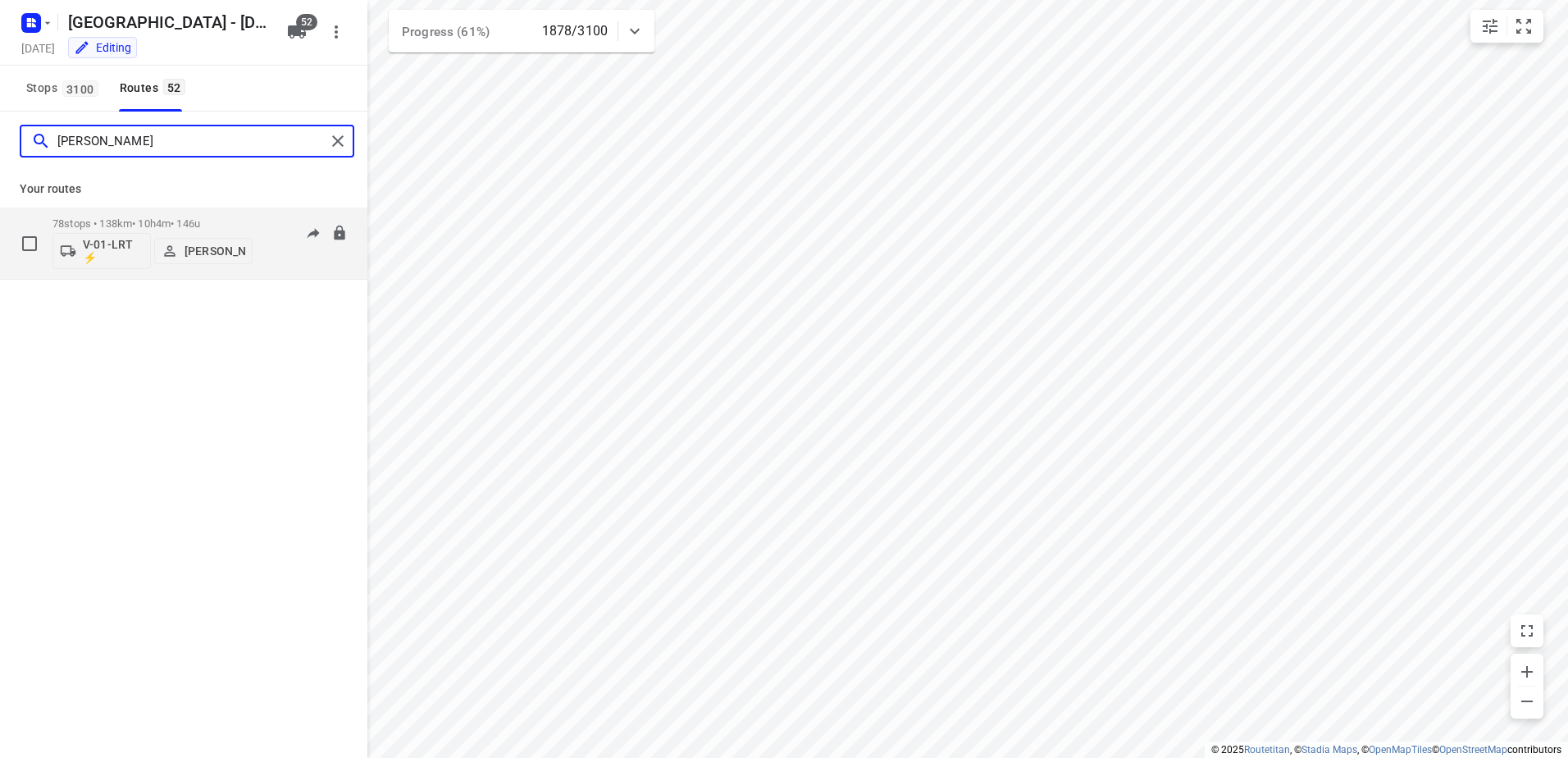
type input "Jorick"
click at [175, 218] on p "78 stops • 138km • 10h4m • 146u" at bounding box center [152, 223] width 200 height 12
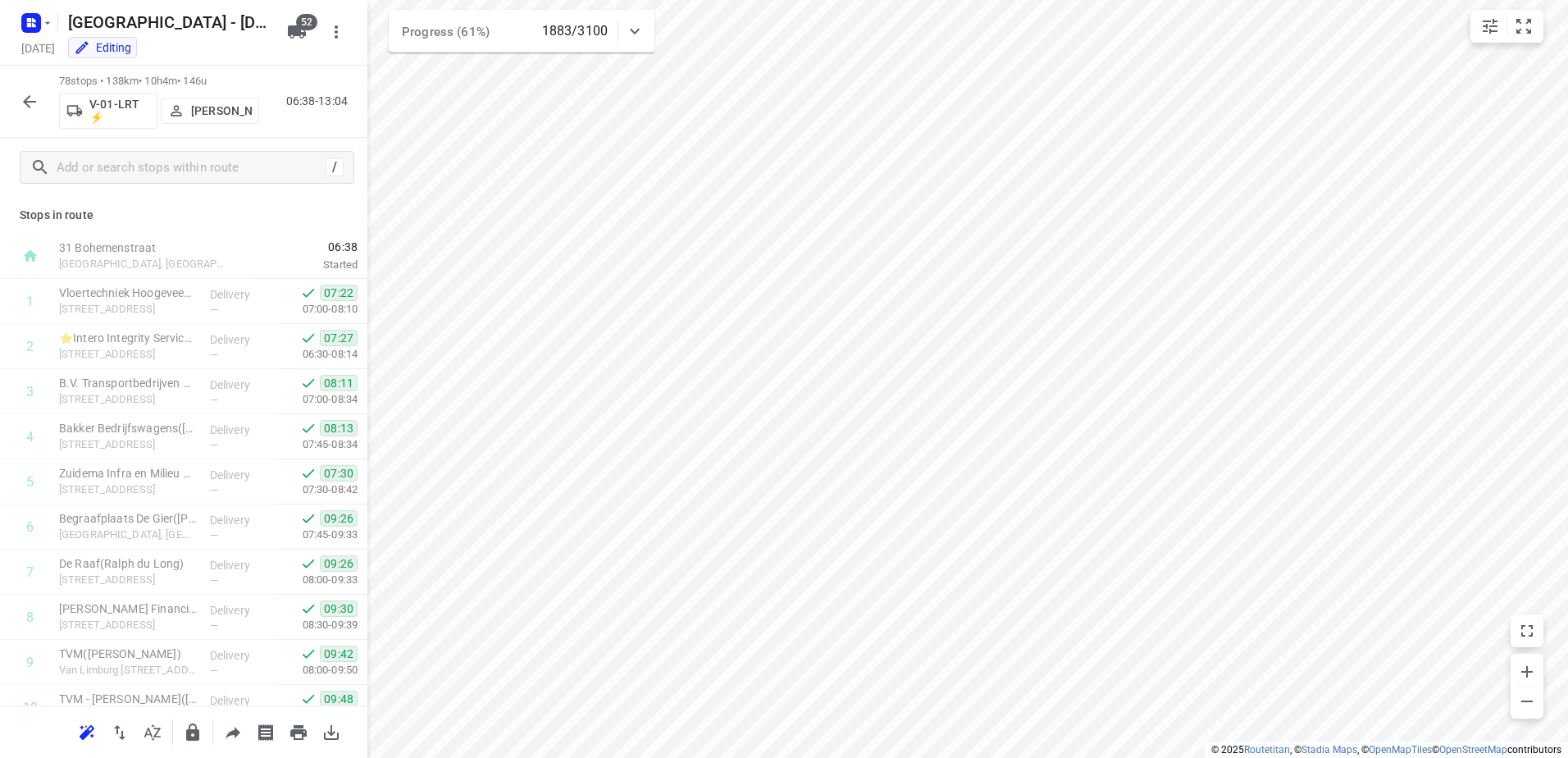
click at [35, 99] on icon "button" at bounding box center [29, 101] width 20 height 20
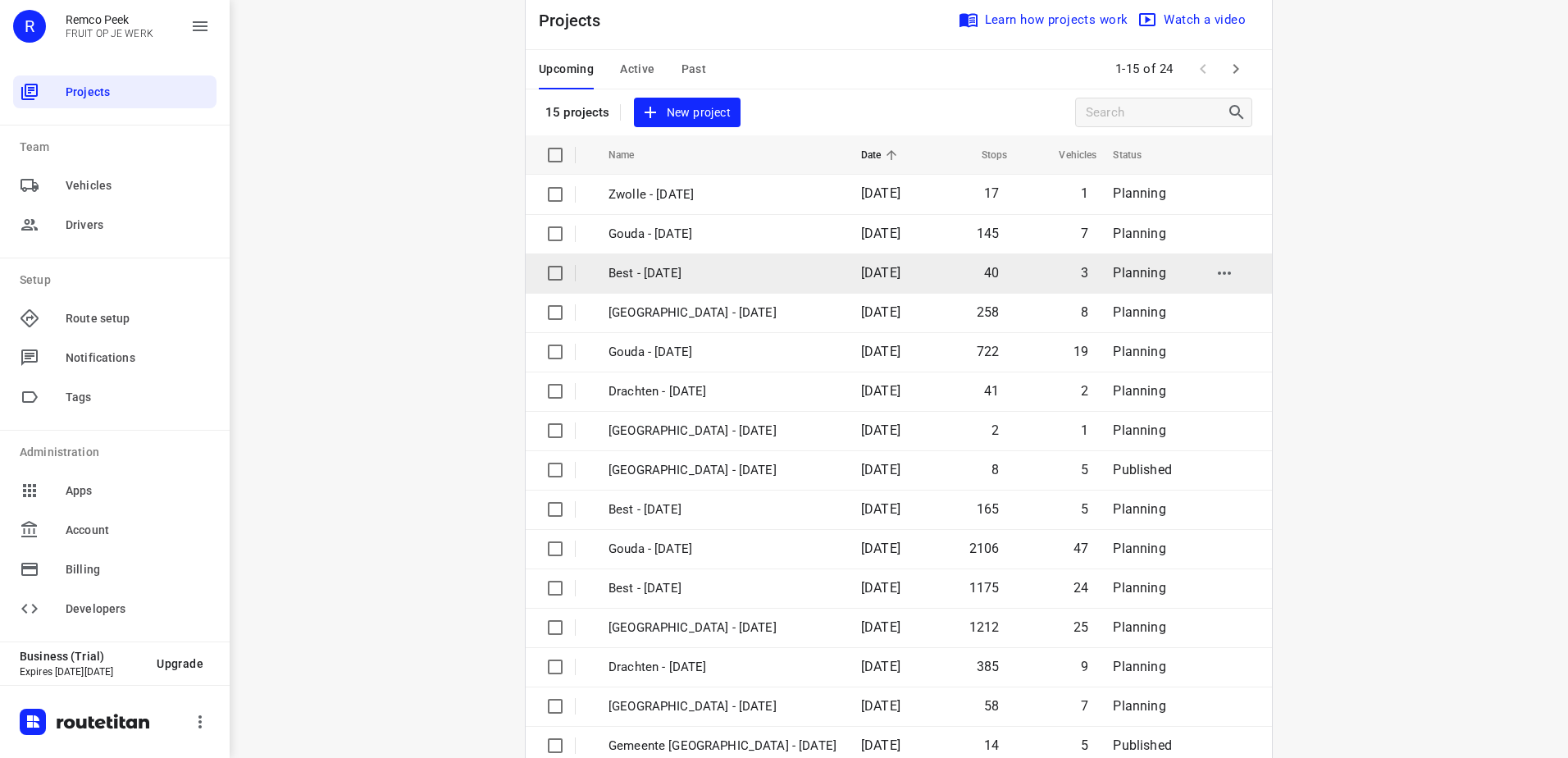
scroll to position [71, 0]
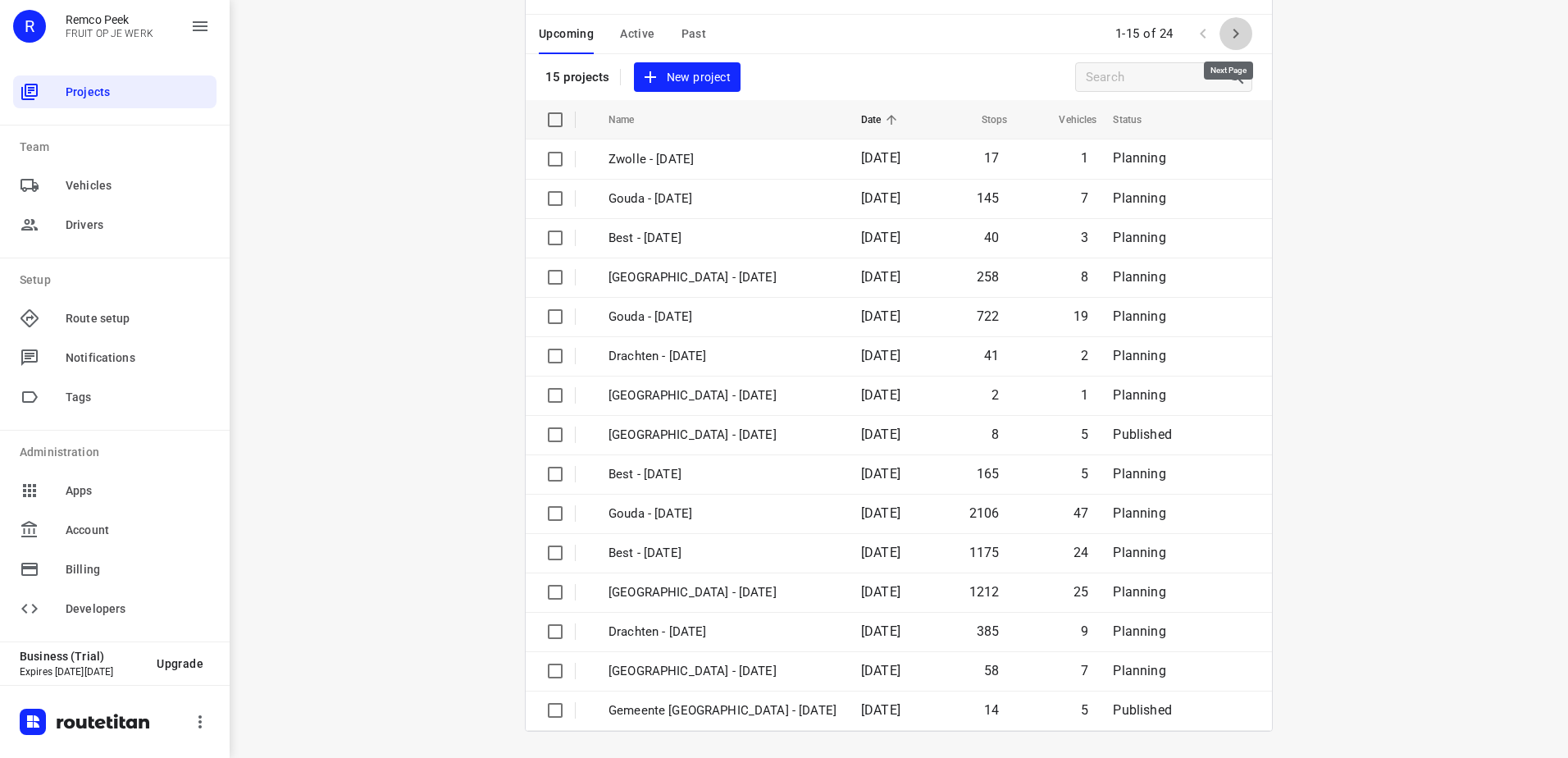
click at [1239, 32] on icon "button" at bounding box center [1236, 33] width 20 height 20
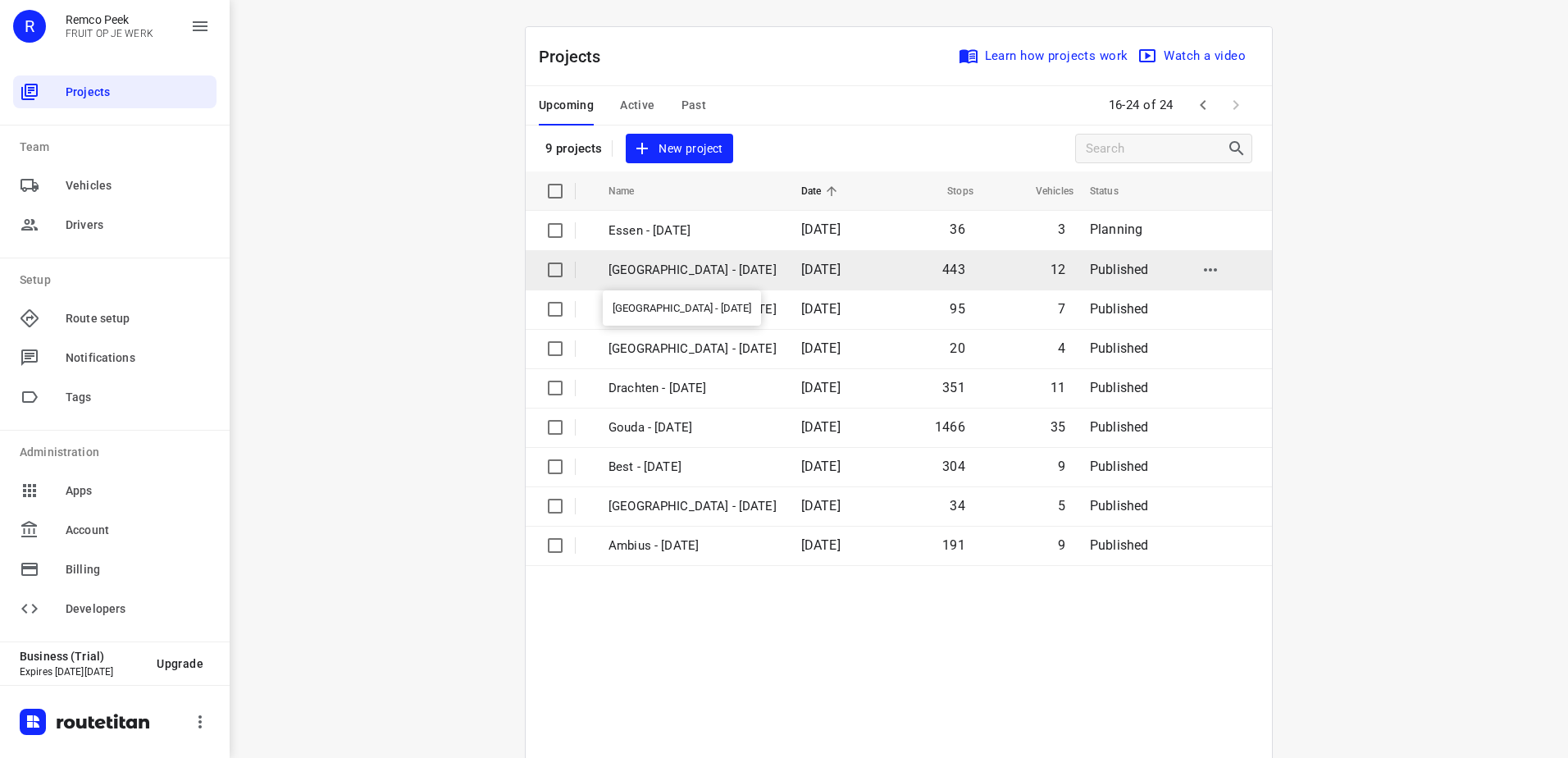
click at [688, 266] on p "[GEOGRAPHIC_DATA] - [DATE]" at bounding box center [693, 270] width 168 height 19
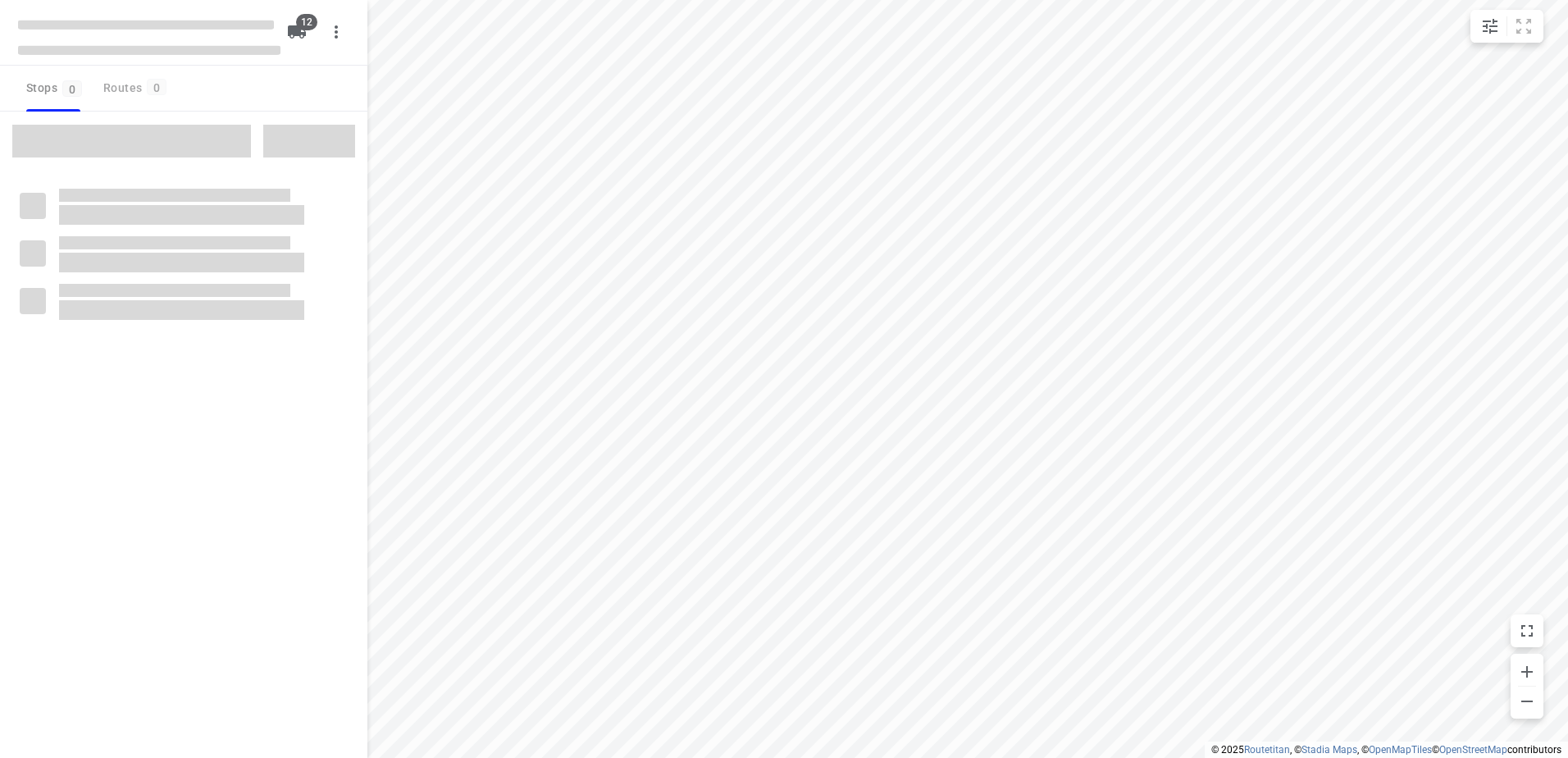
checkbox input "true"
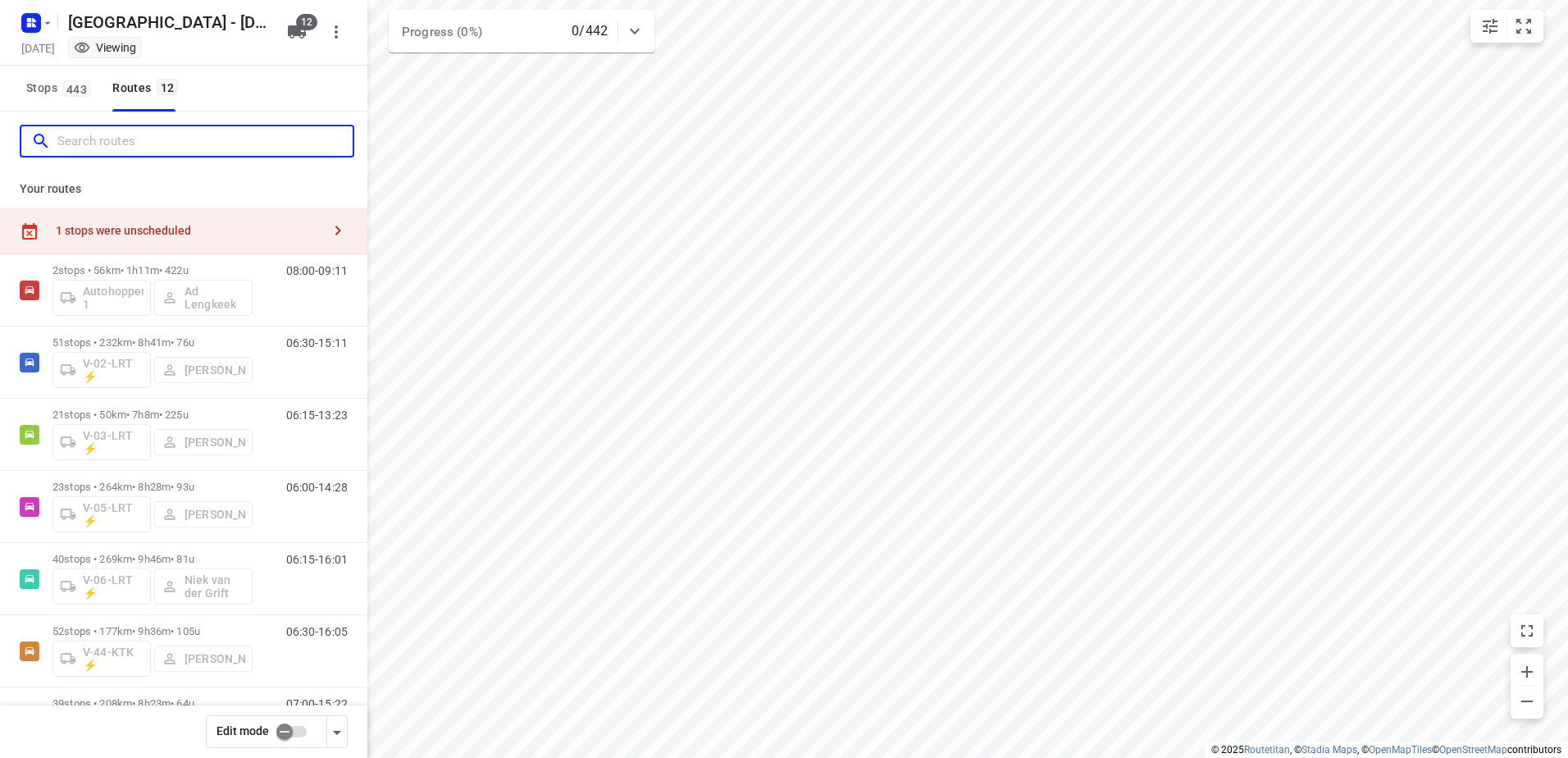
click at [135, 133] on input "Search routes" at bounding box center [205, 141] width 295 height 25
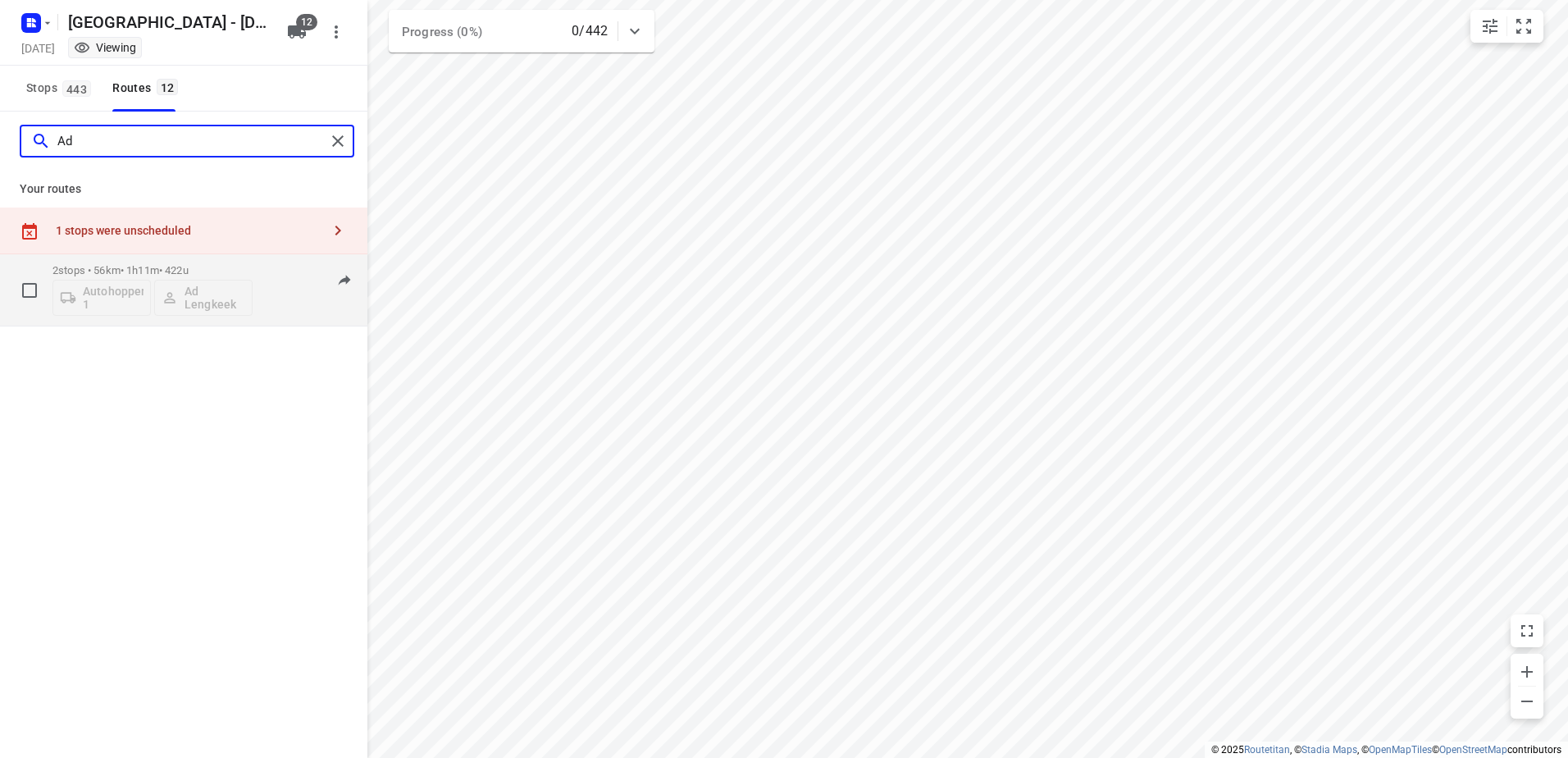
type input "Ad"
click at [138, 272] on p "2 stops • 56km • 1h11m • 422u" at bounding box center [152, 270] width 200 height 12
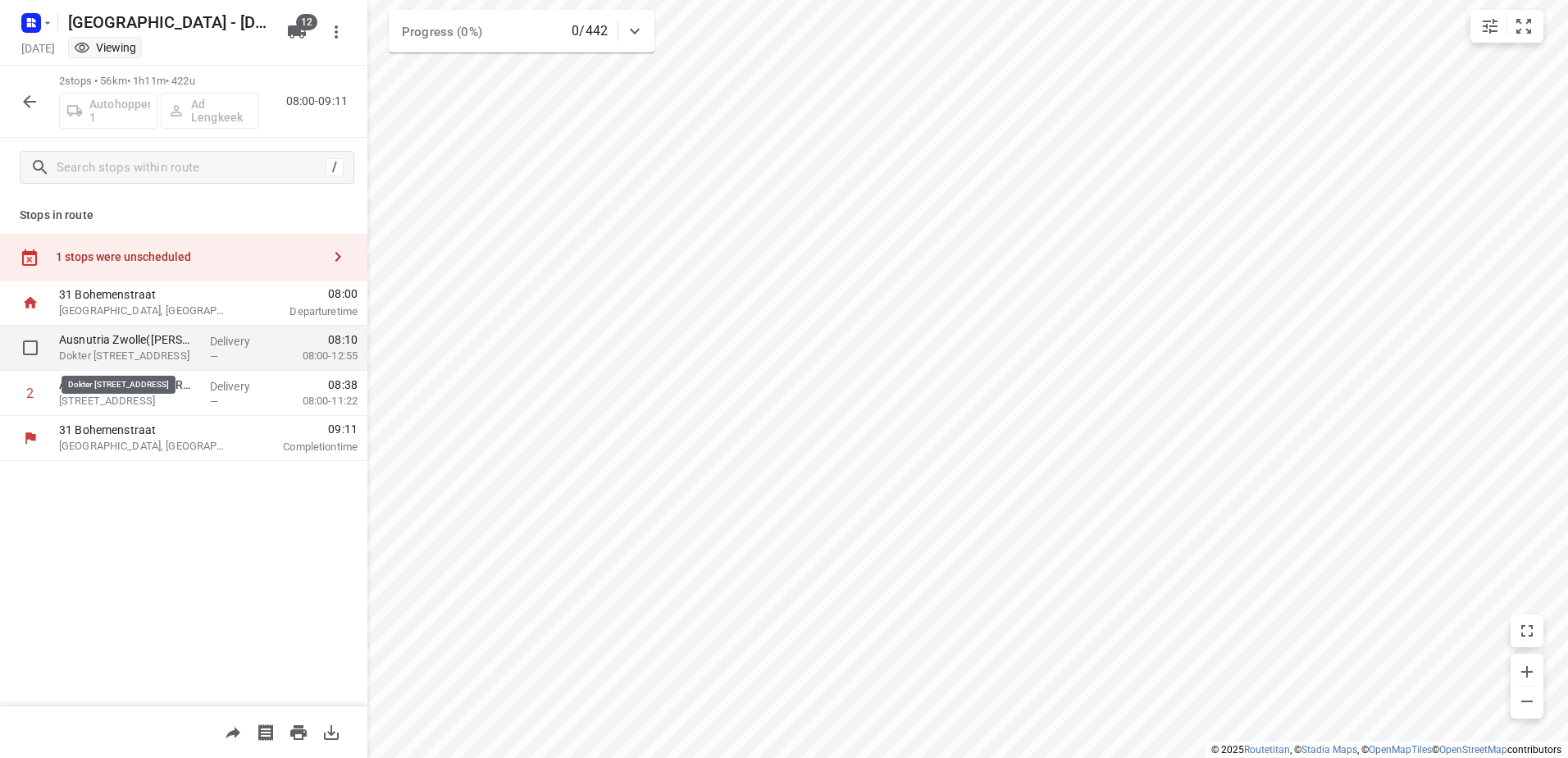
click at [158, 351] on p "Dokter van Deenweg 150, Zwolle" at bounding box center [127, 355] width 138 height 16
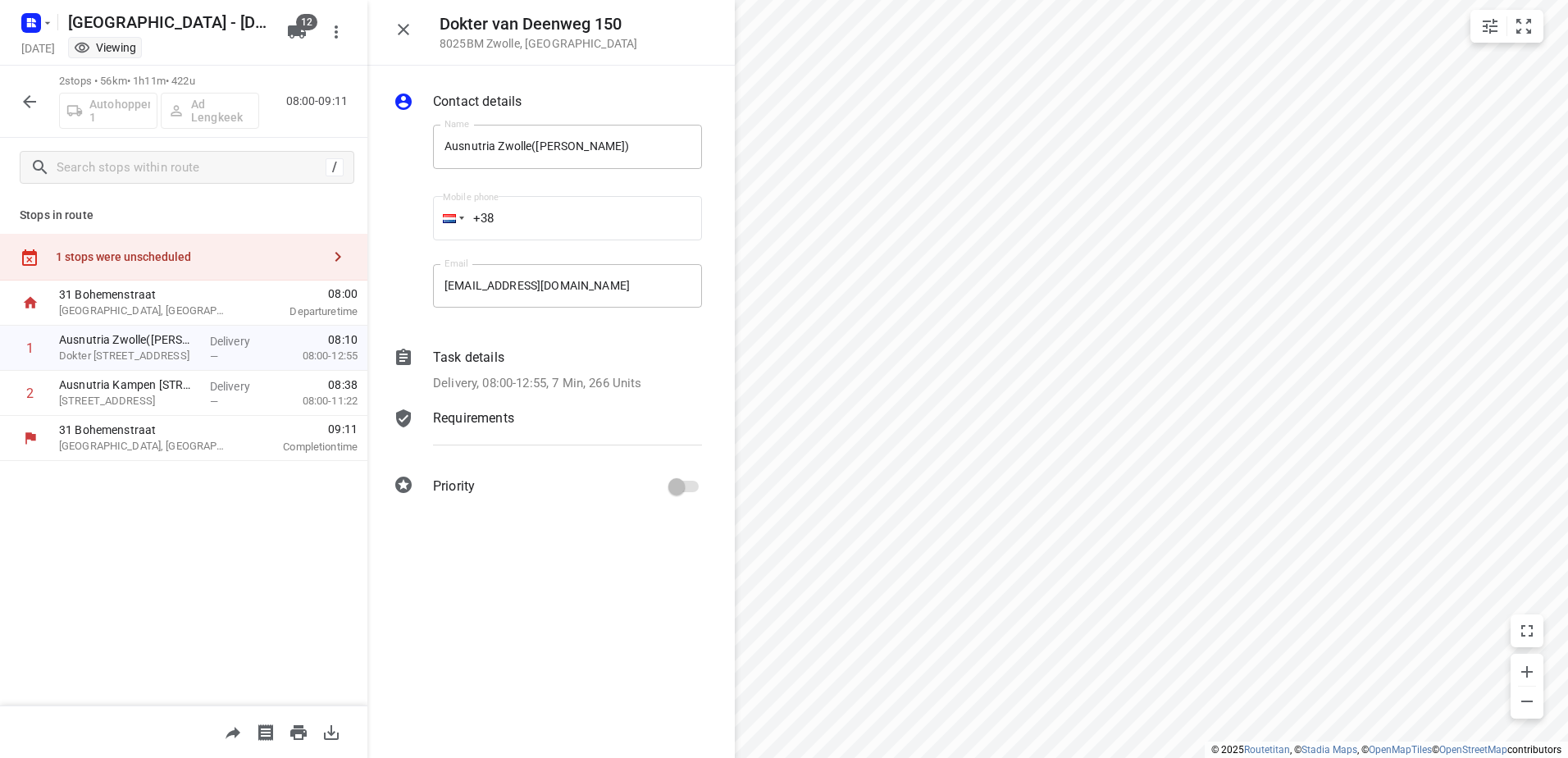
click at [490, 352] on p "Task details" at bounding box center [468, 357] width 71 height 20
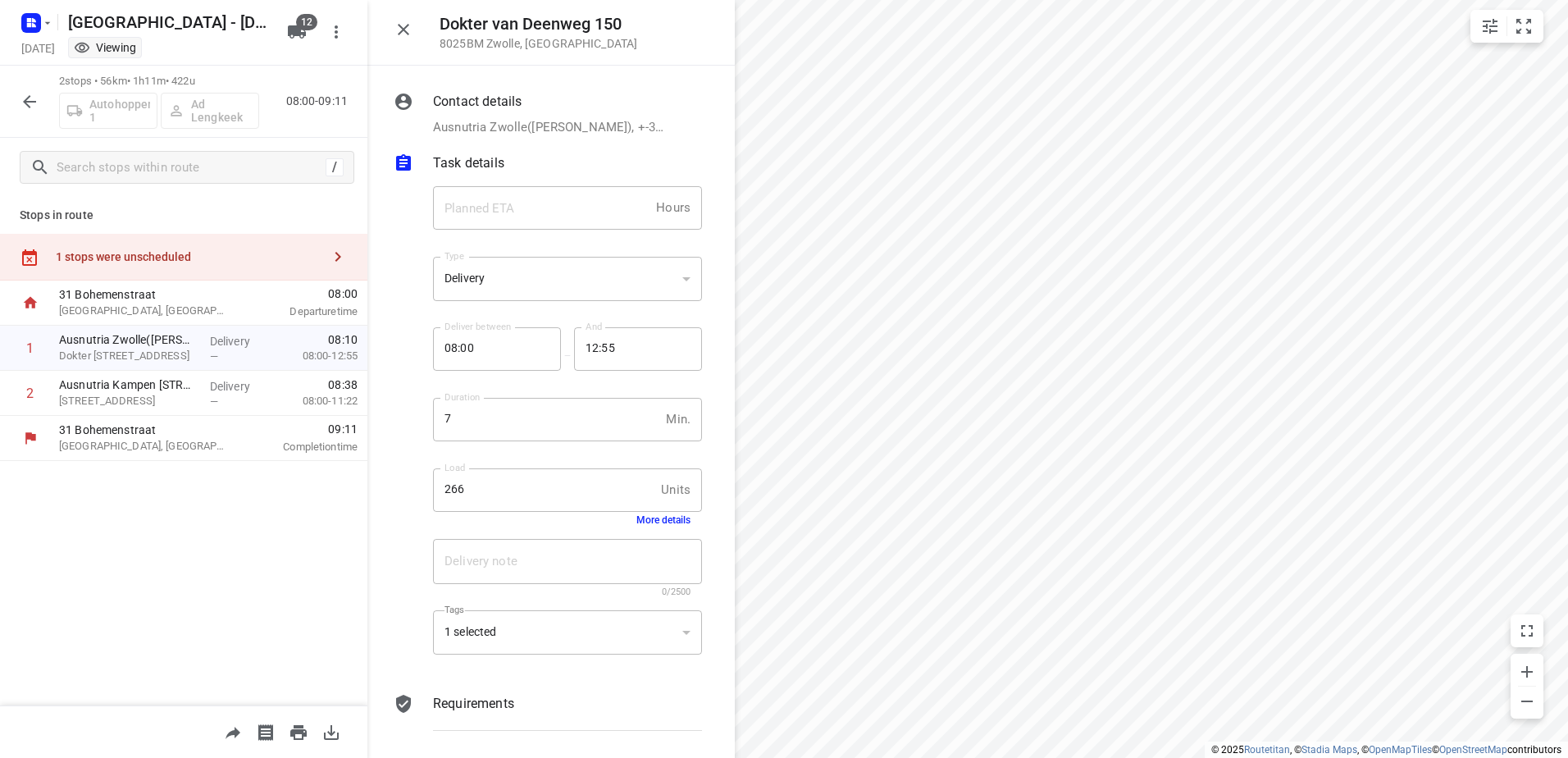
click at [642, 521] on button "More details" at bounding box center [664, 520] width 54 height 12
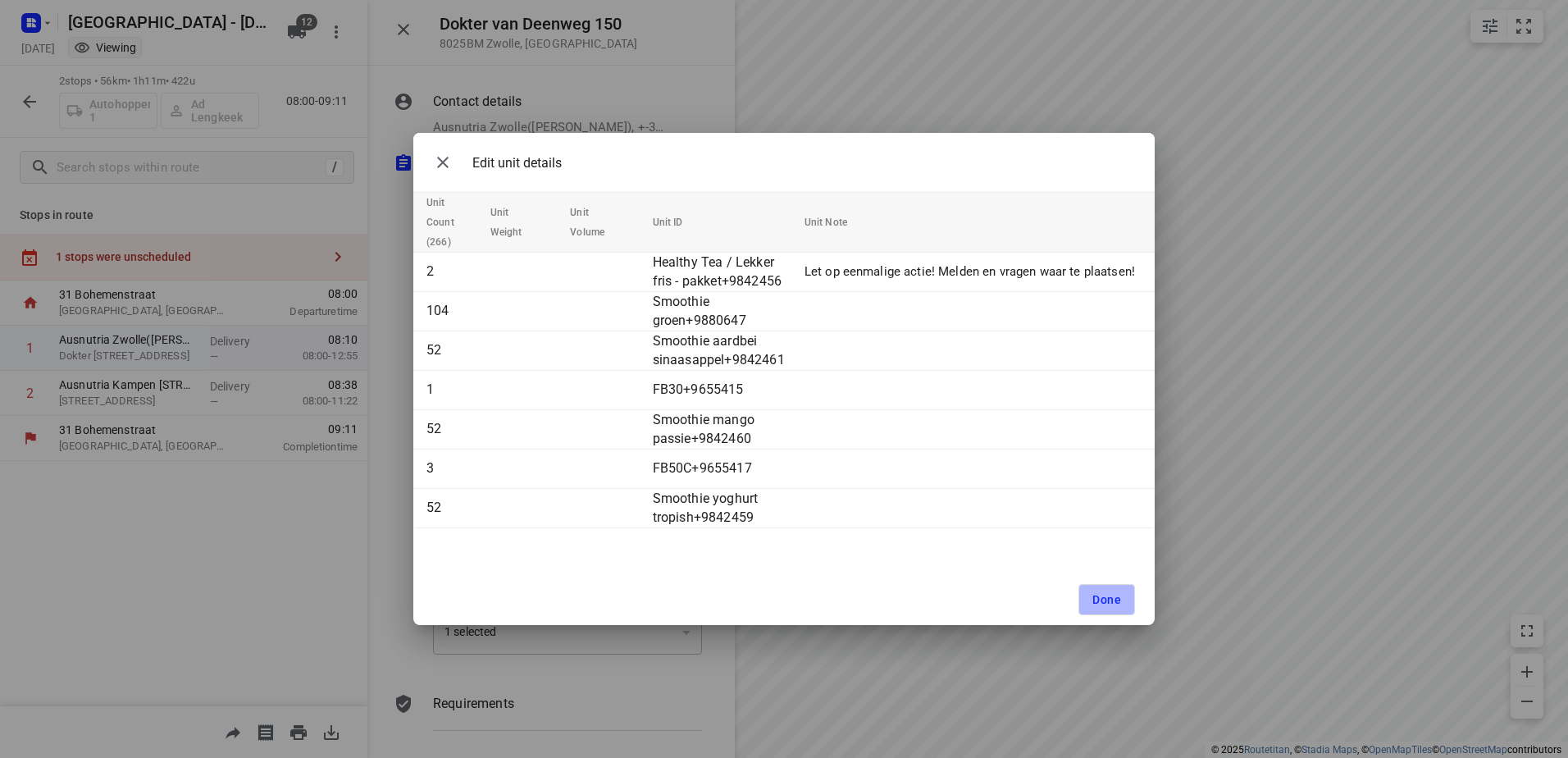
click at [1108, 602] on span "Done" at bounding box center [1107, 599] width 29 height 13
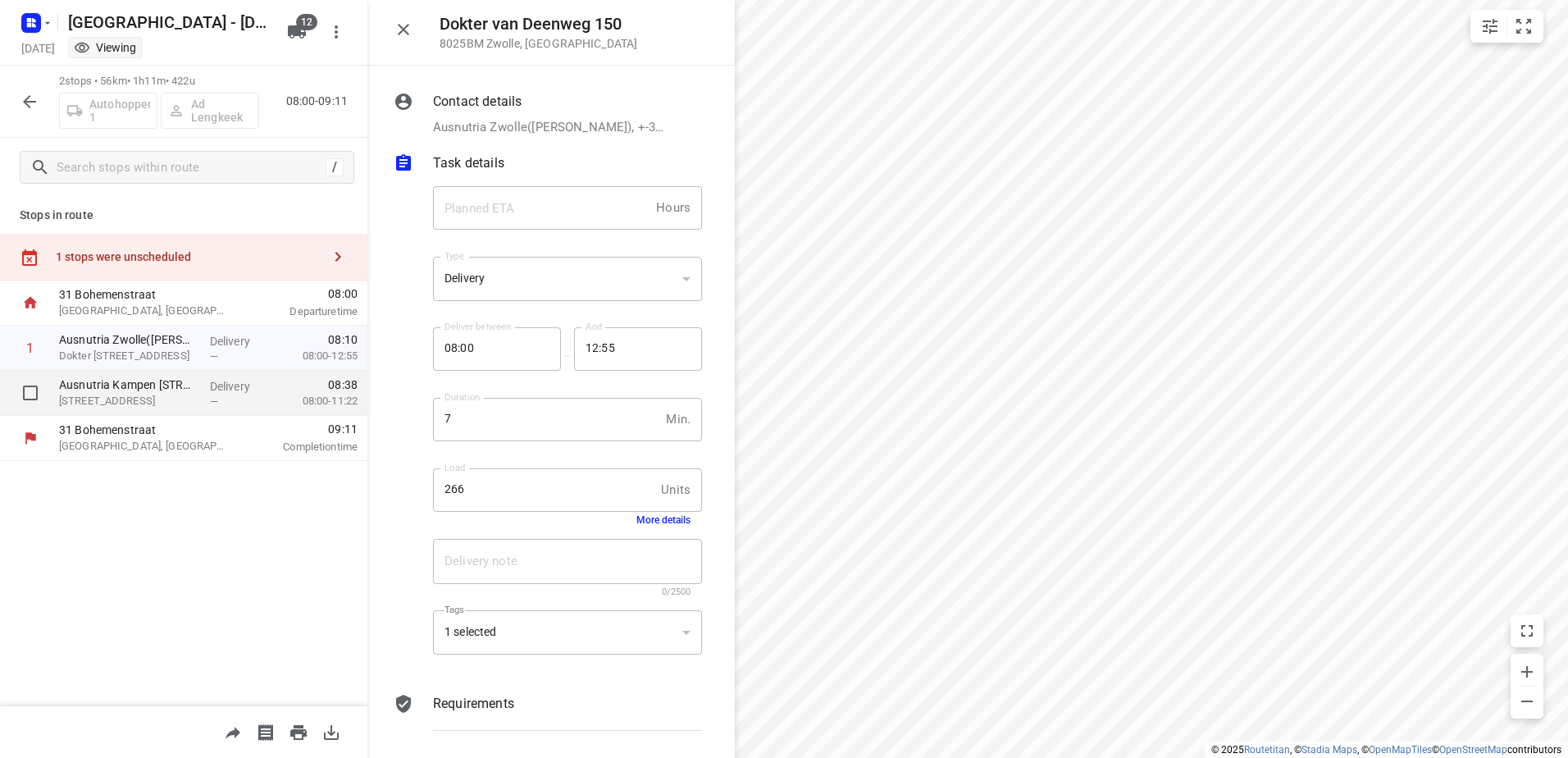
click at [224, 382] on p "Delivery" at bounding box center [240, 386] width 60 height 16
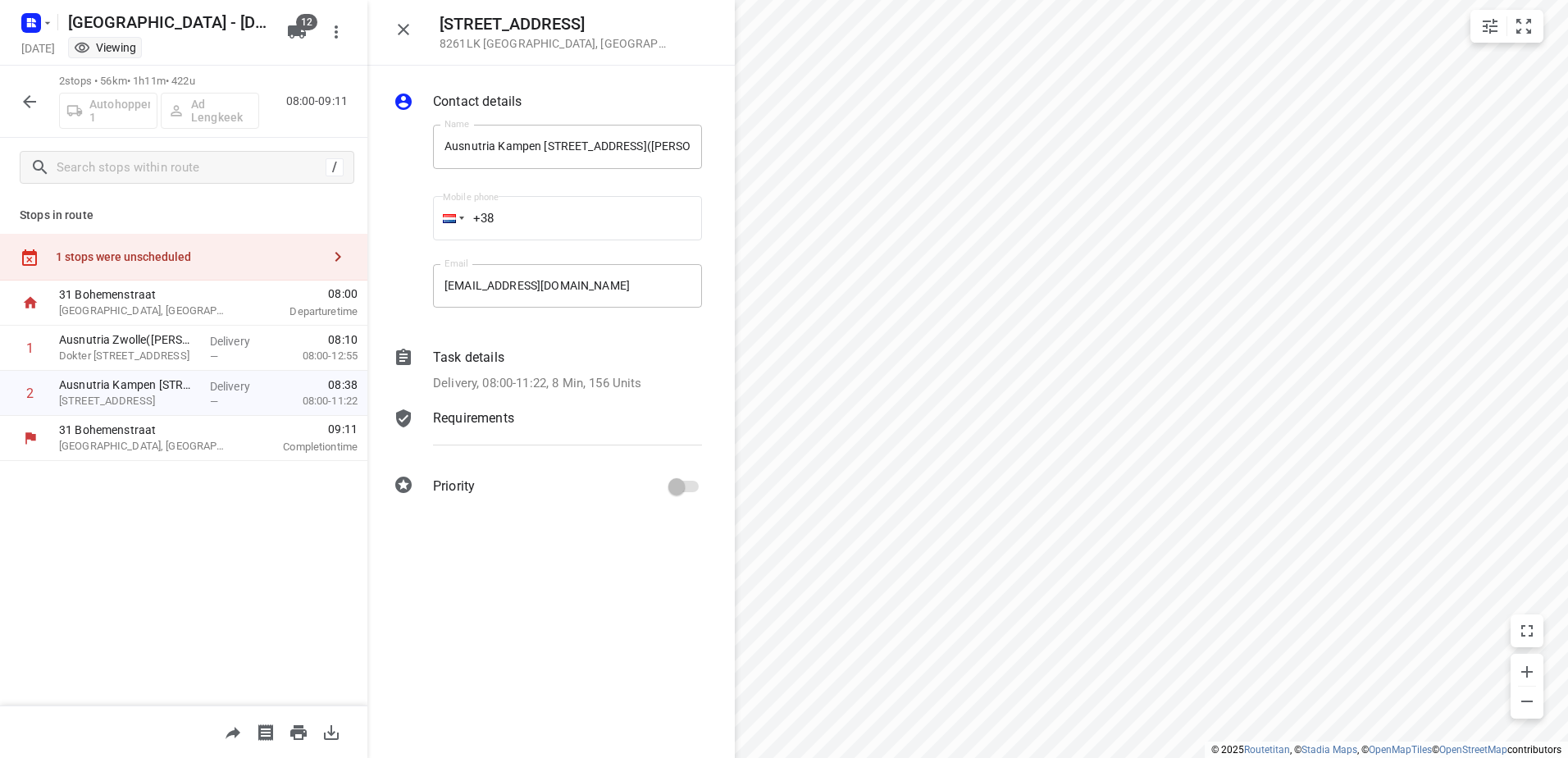
click at [550, 365] on div "Task details" at bounding box center [567, 357] width 269 height 20
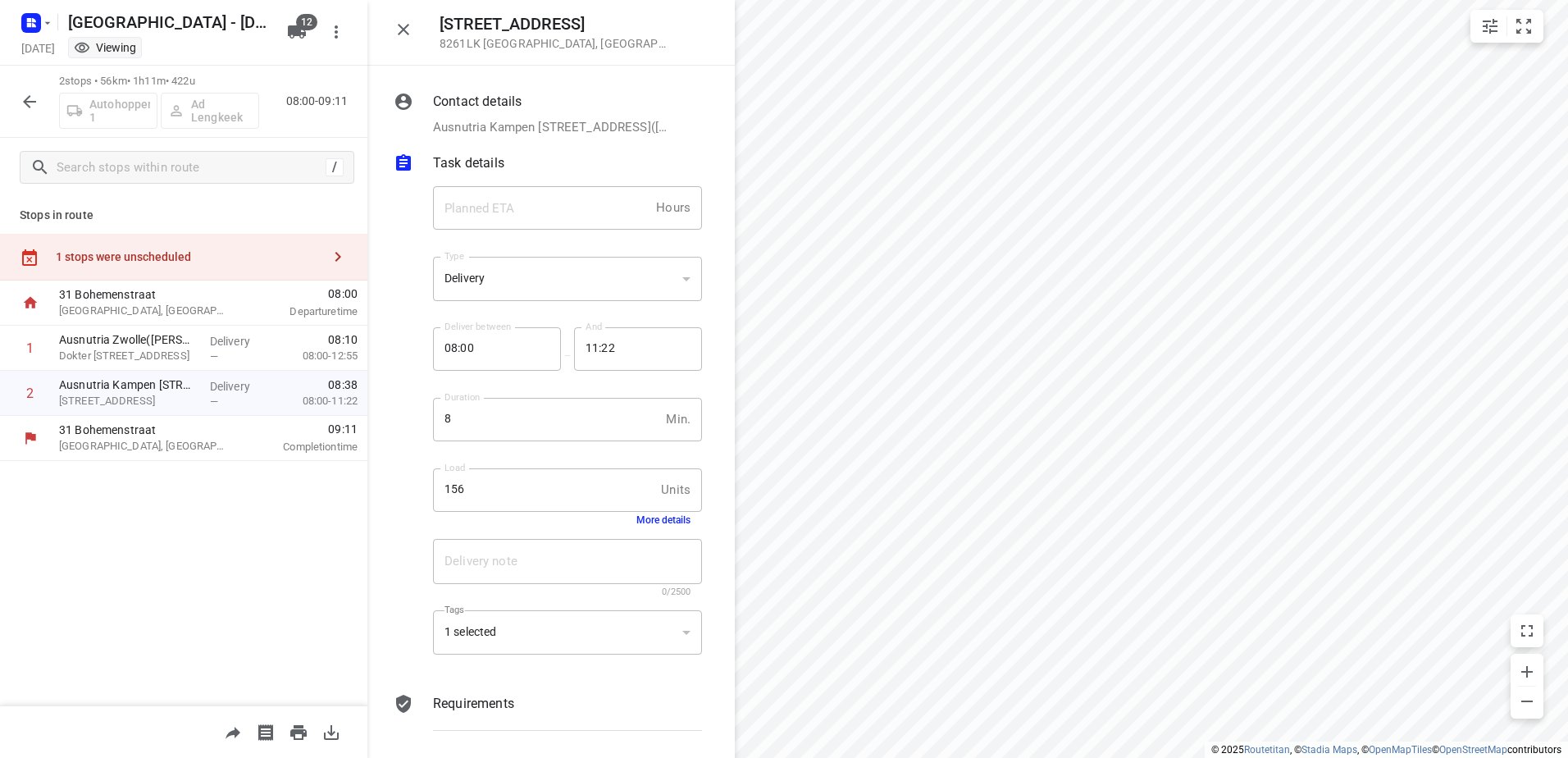
click at [669, 529] on div "Delivery note x Delivery note 0/2500" at bounding box center [568, 568] width 282 height 78
click at [668, 523] on button "More details" at bounding box center [664, 520] width 54 height 12
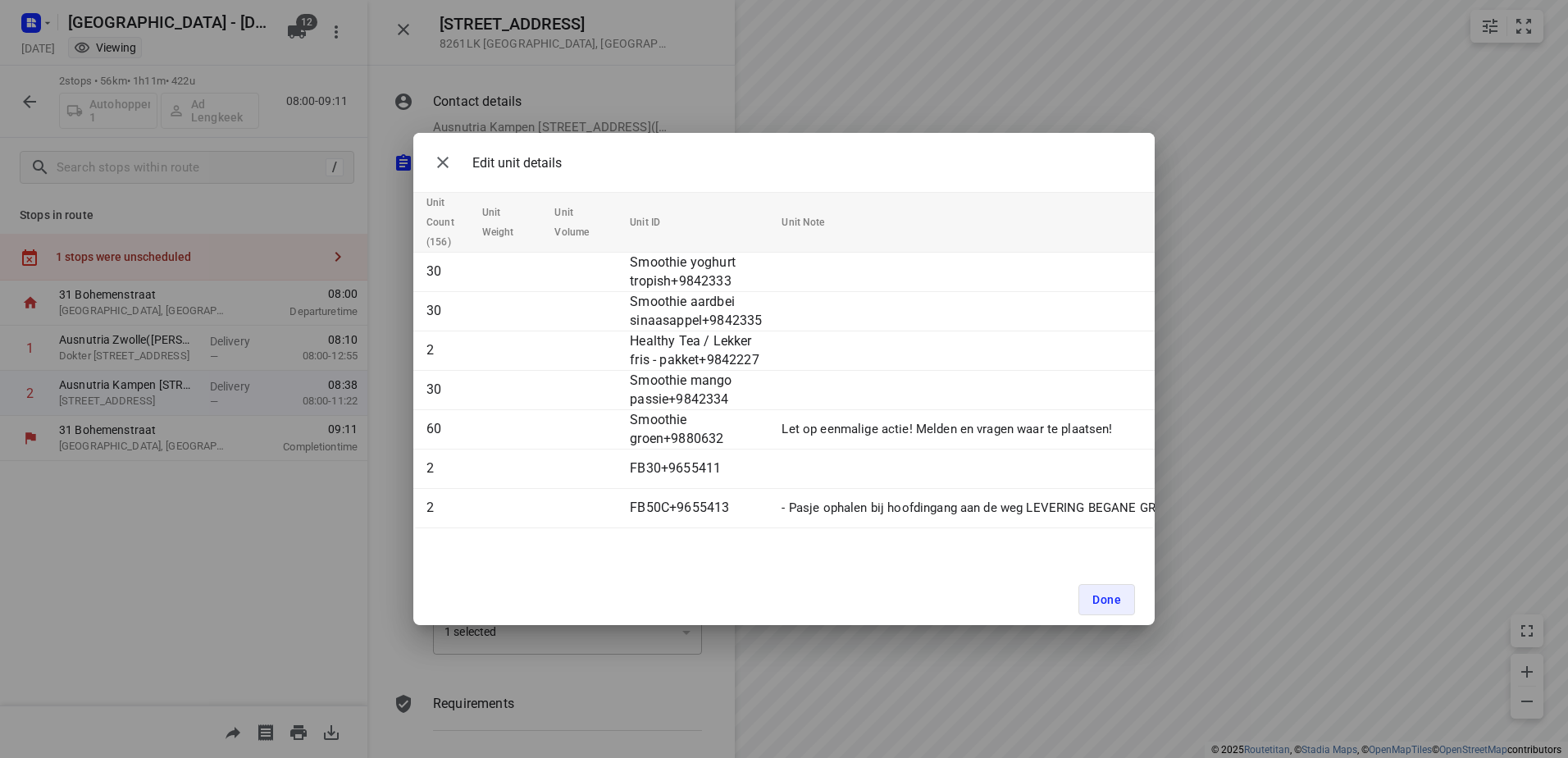
click at [582, 57] on div "Edit unit details Unit Count (156) Unit Weight Unit Volume Unit ID Unit Note 30…" at bounding box center [784, 379] width 1568 height 758
click at [1126, 596] on button "Done" at bounding box center [1107, 599] width 57 height 31
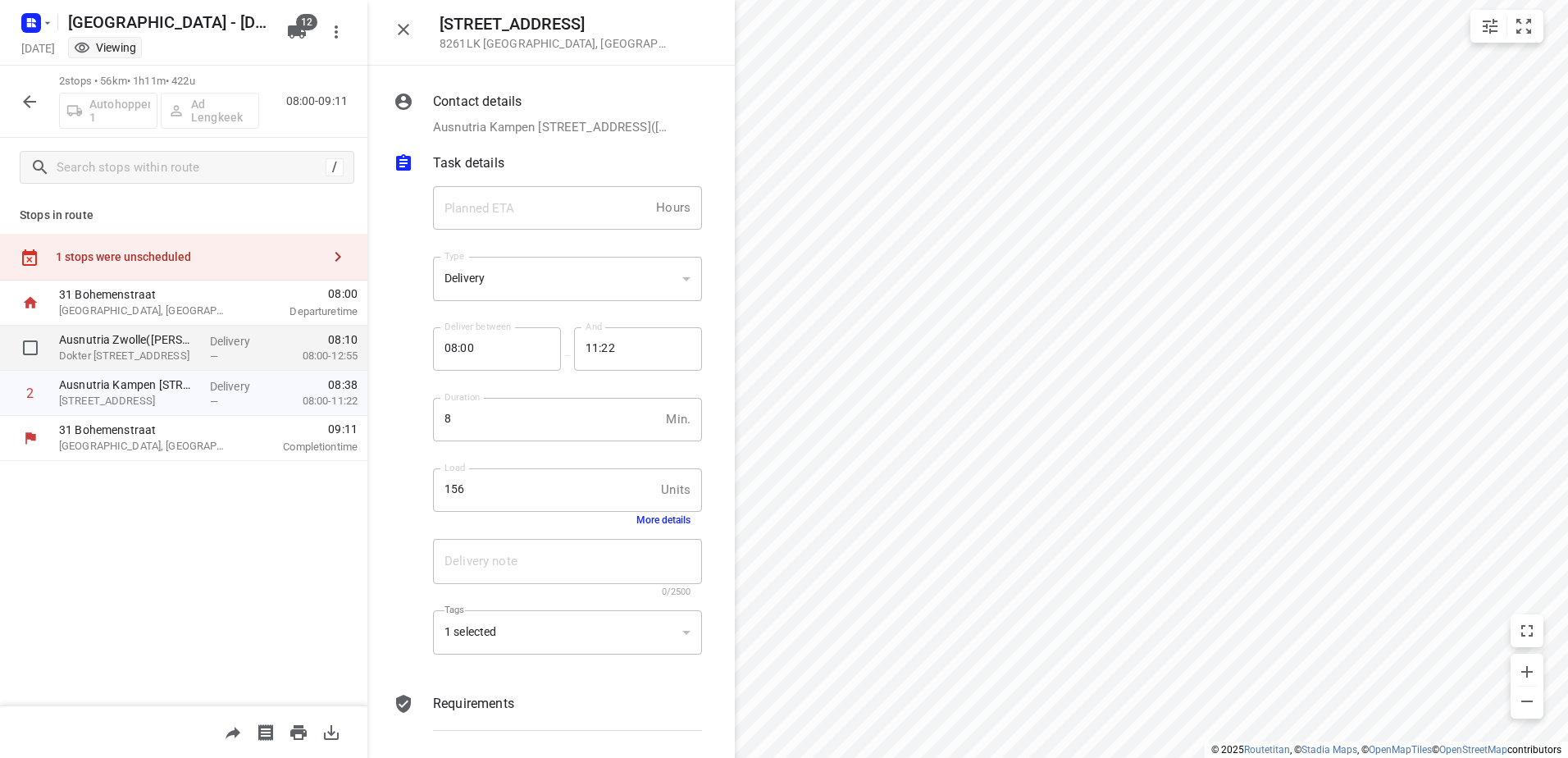
click at [221, 331] on div "Delivery —" at bounding box center [240, 348] width 74 height 45
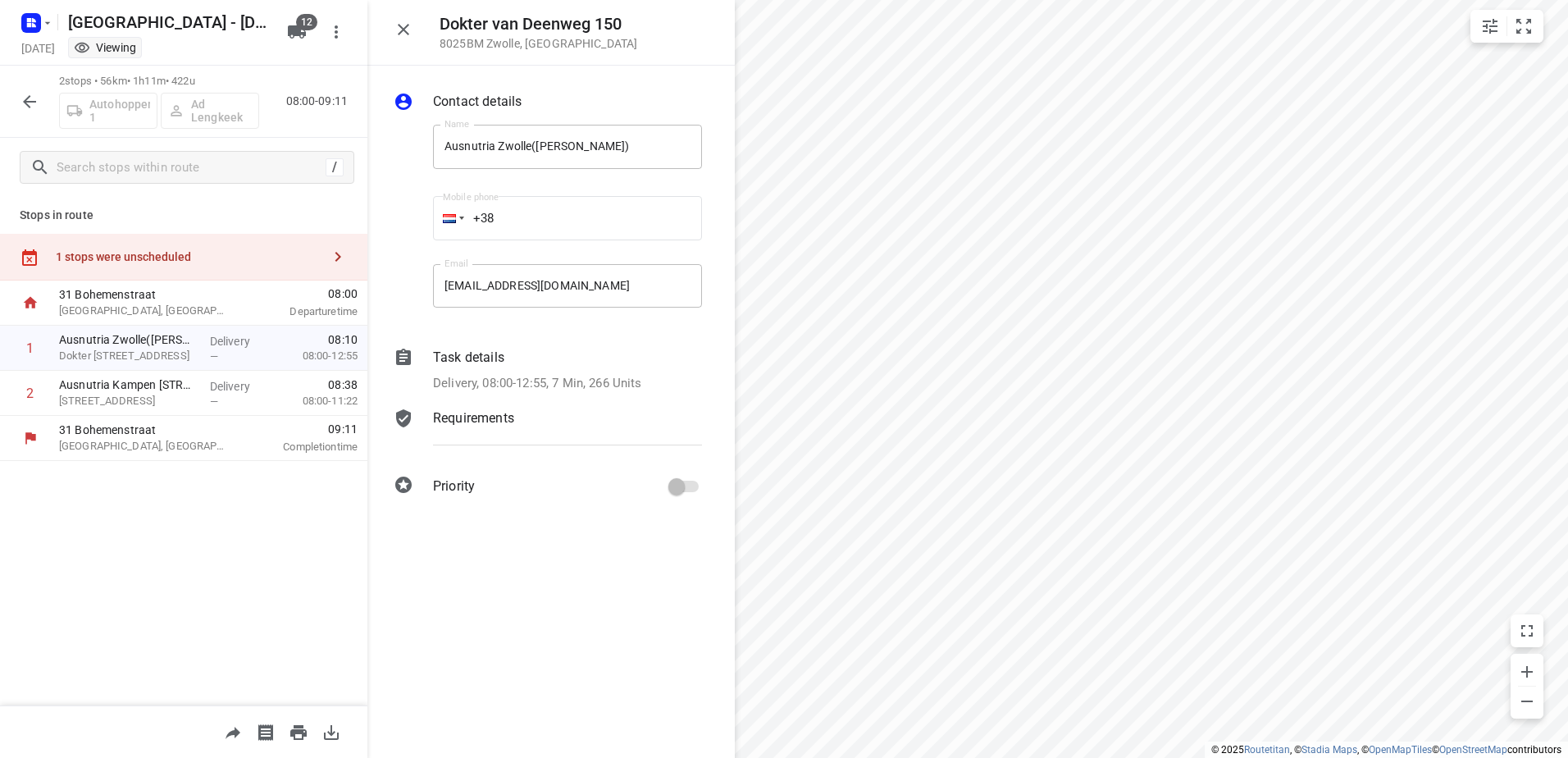
click at [511, 353] on div "Task details" at bounding box center [567, 357] width 269 height 20
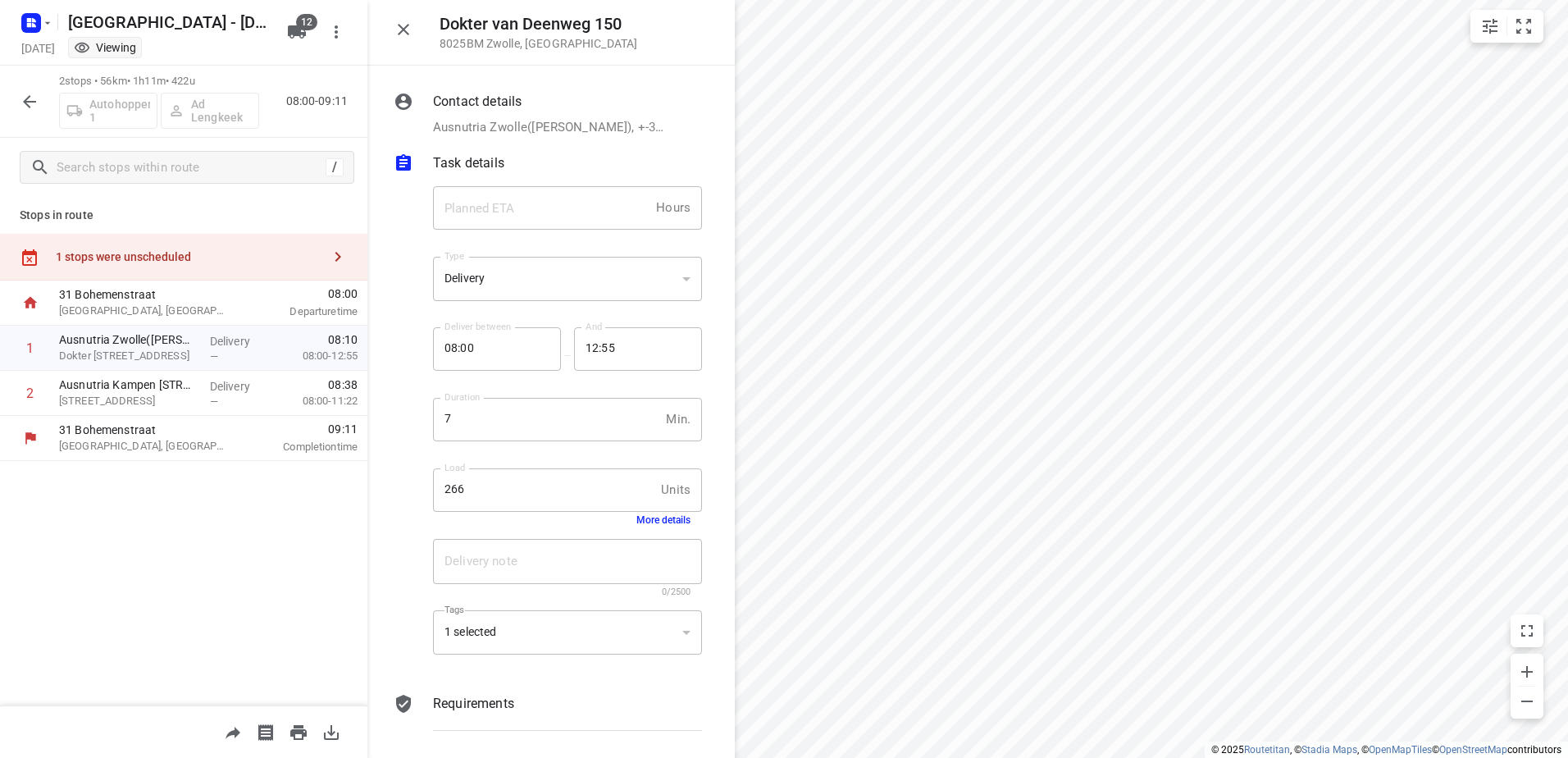
click at [670, 516] on button "More details" at bounding box center [664, 520] width 54 height 12
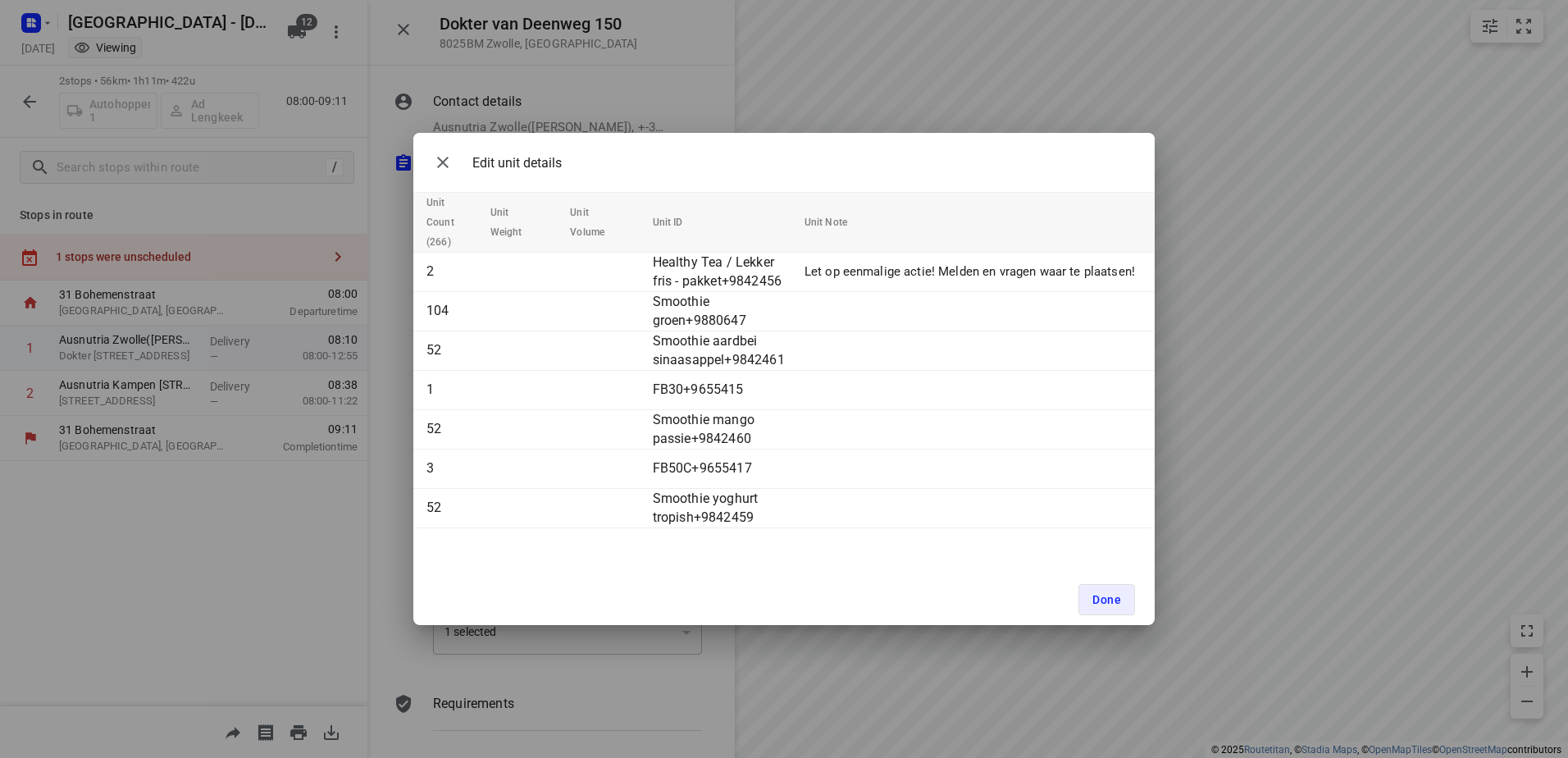
click at [902, 73] on div "Edit unit details Unit Count (266) Unit Weight Unit Volume Unit ID Unit Note 2 …" at bounding box center [784, 379] width 1568 height 758
click at [1107, 591] on button "Done" at bounding box center [1107, 599] width 57 height 31
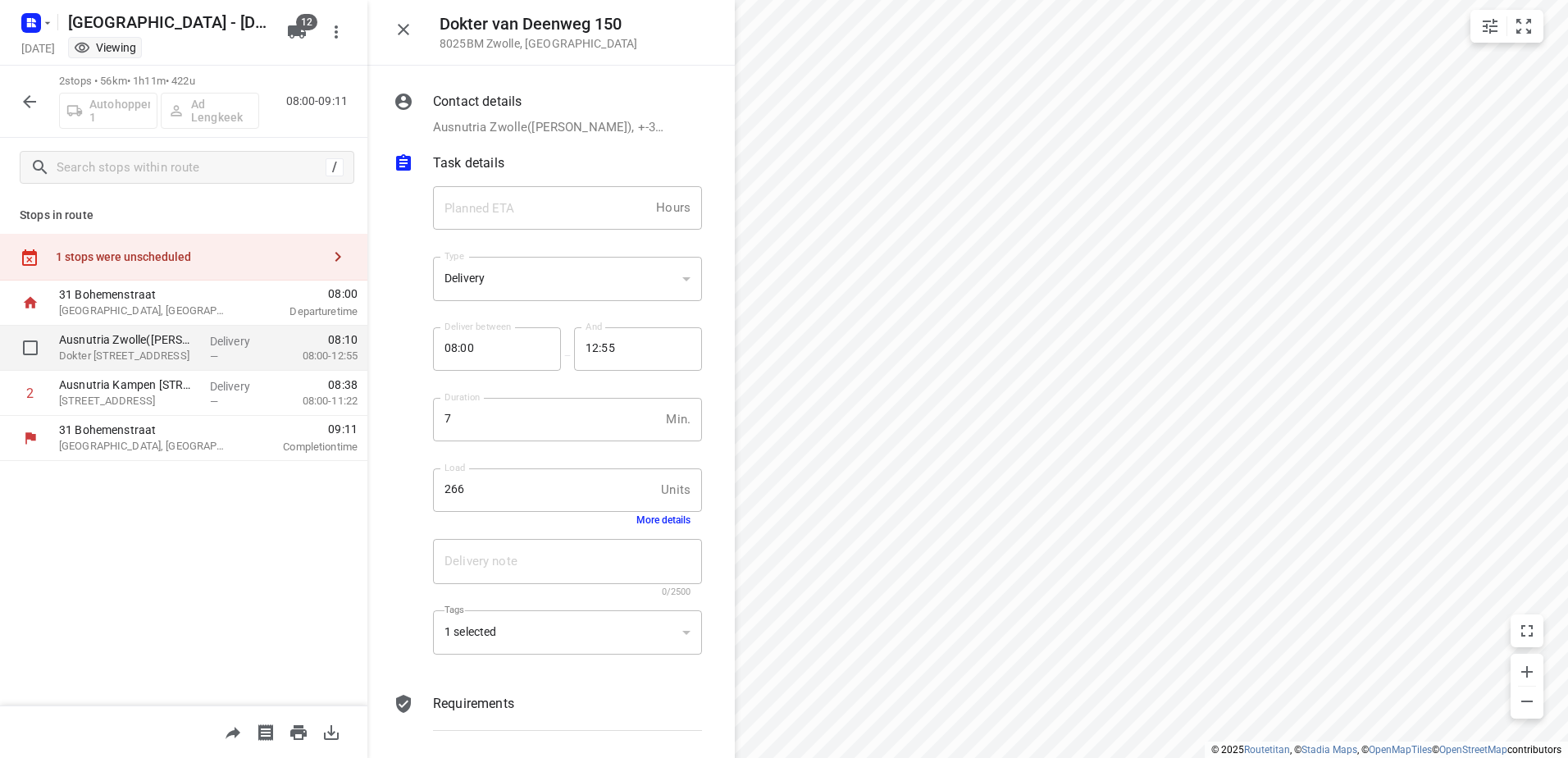
click at [187, 340] on p "Ausnutria Zwolle(Gwendolyn Van den Akker)" at bounding box center [127, 339] width 138 height 16
click at [411, 30] on icon "button" at bounding box center [403, 29] width 20 height 20
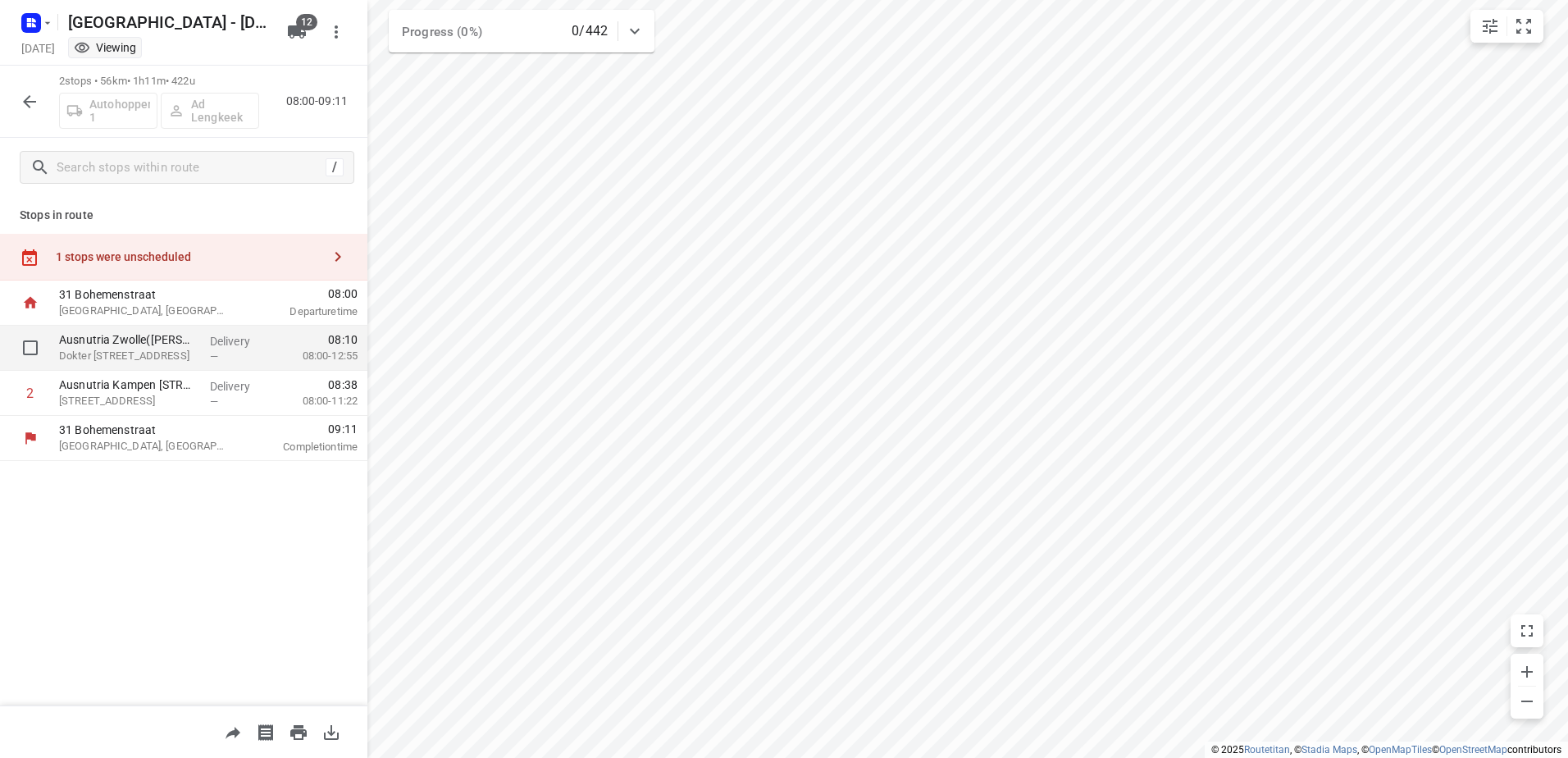
click at [246, 336] on p "Delivery" at bounding box center [240, 341] width 60 height 16
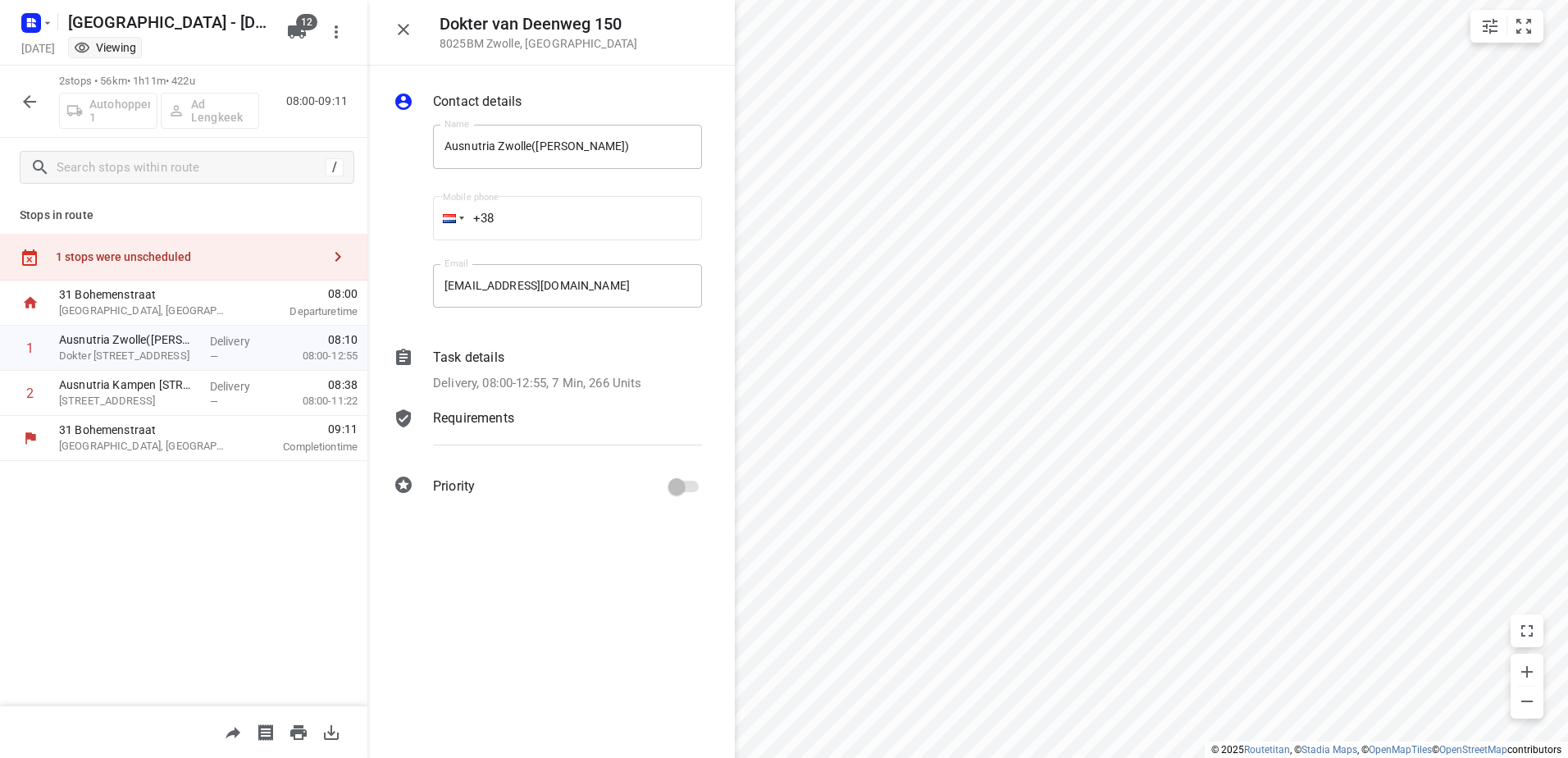
click at [500, 362] on p "Task details" at bounding box center [468, 357] width 71 height 20
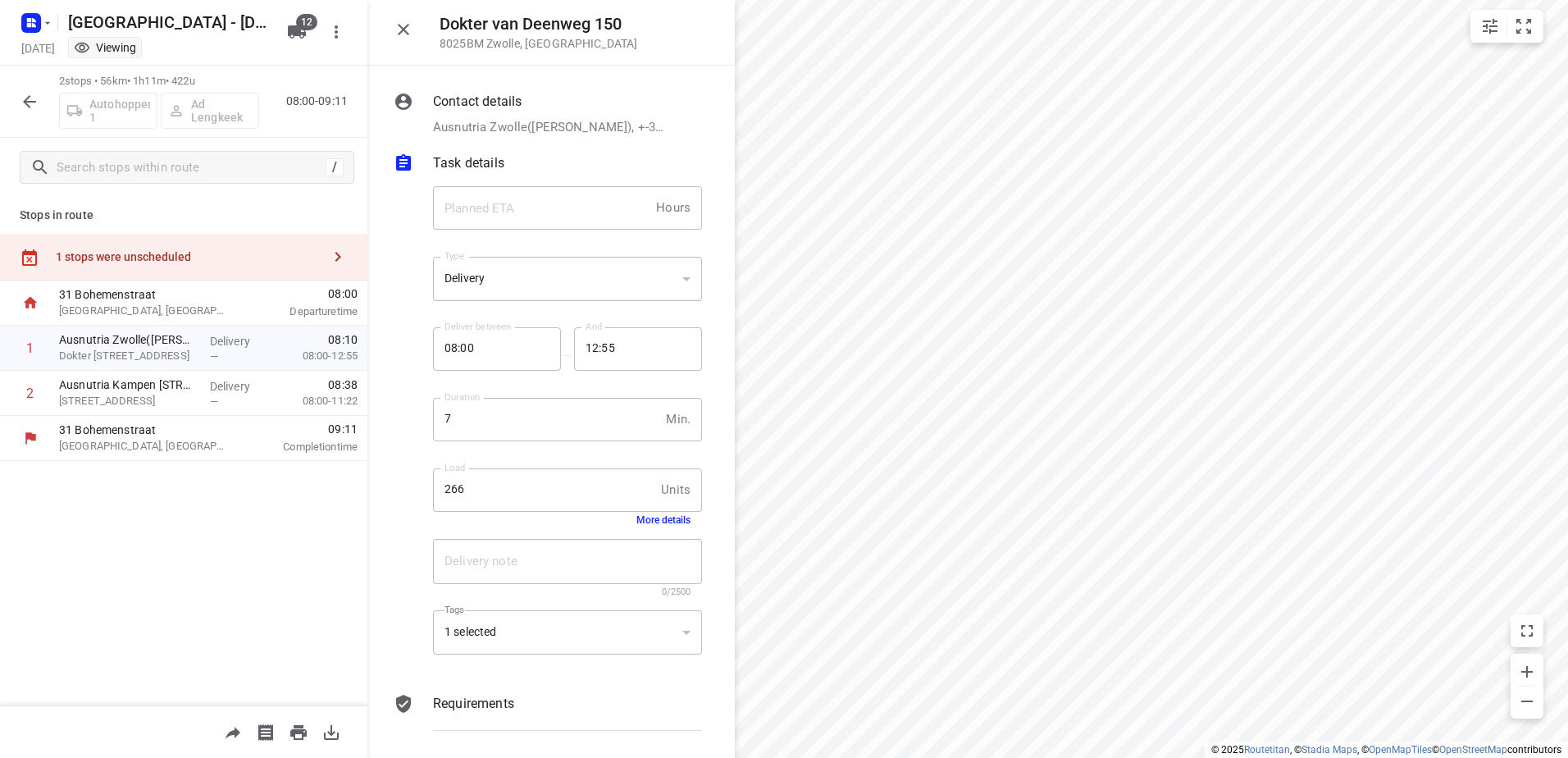
click at [679, 516] on div "Load 266 Units Load More details" at bounding box center [567, 497] width 269 height 58
click at [663, 521] on button "More details" at bounding box center [664, 520] width 54 height 12
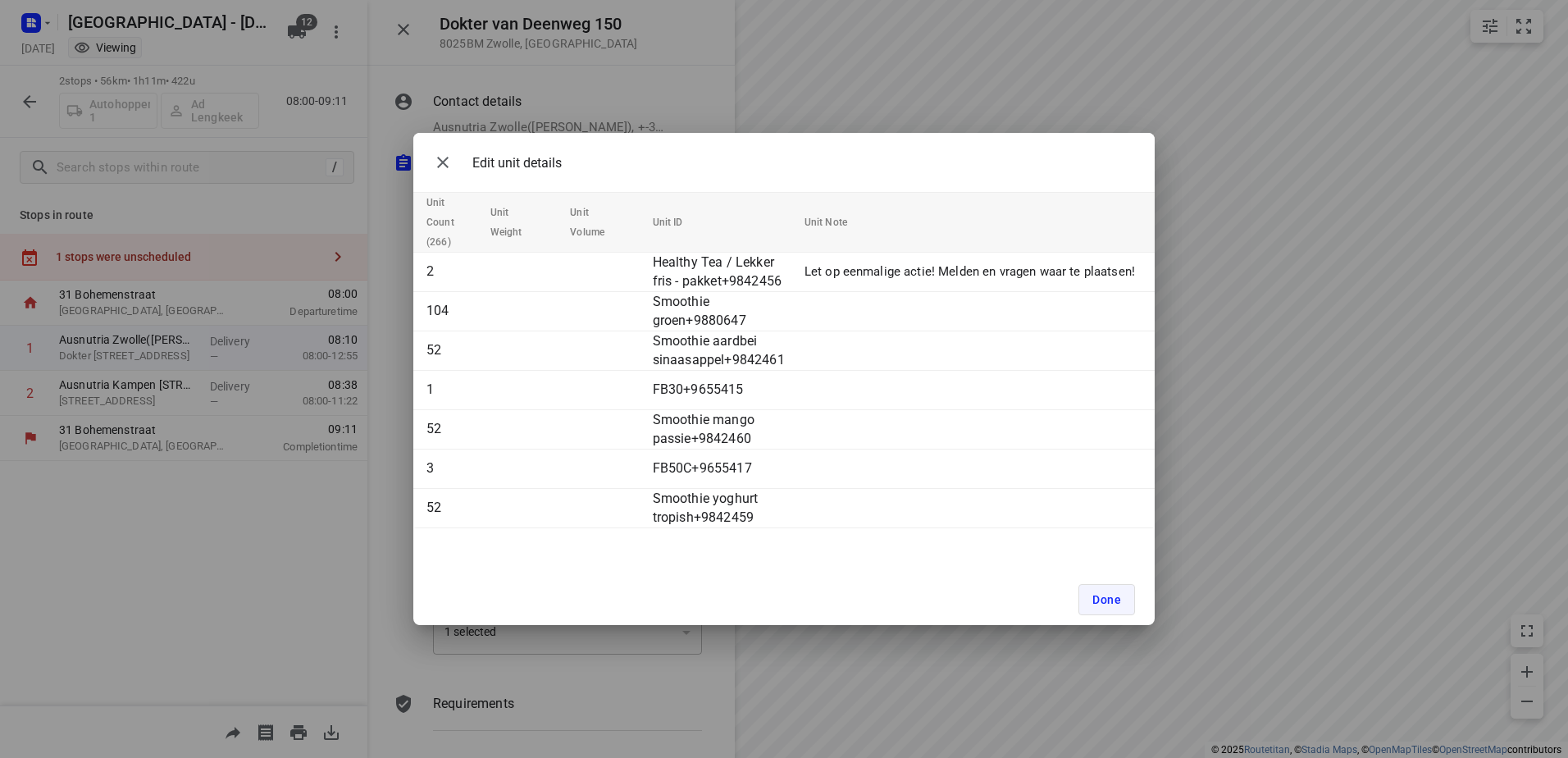
click at [1105, 593] on span "Done" at bounding box center [1107, 599] width 29 height 13
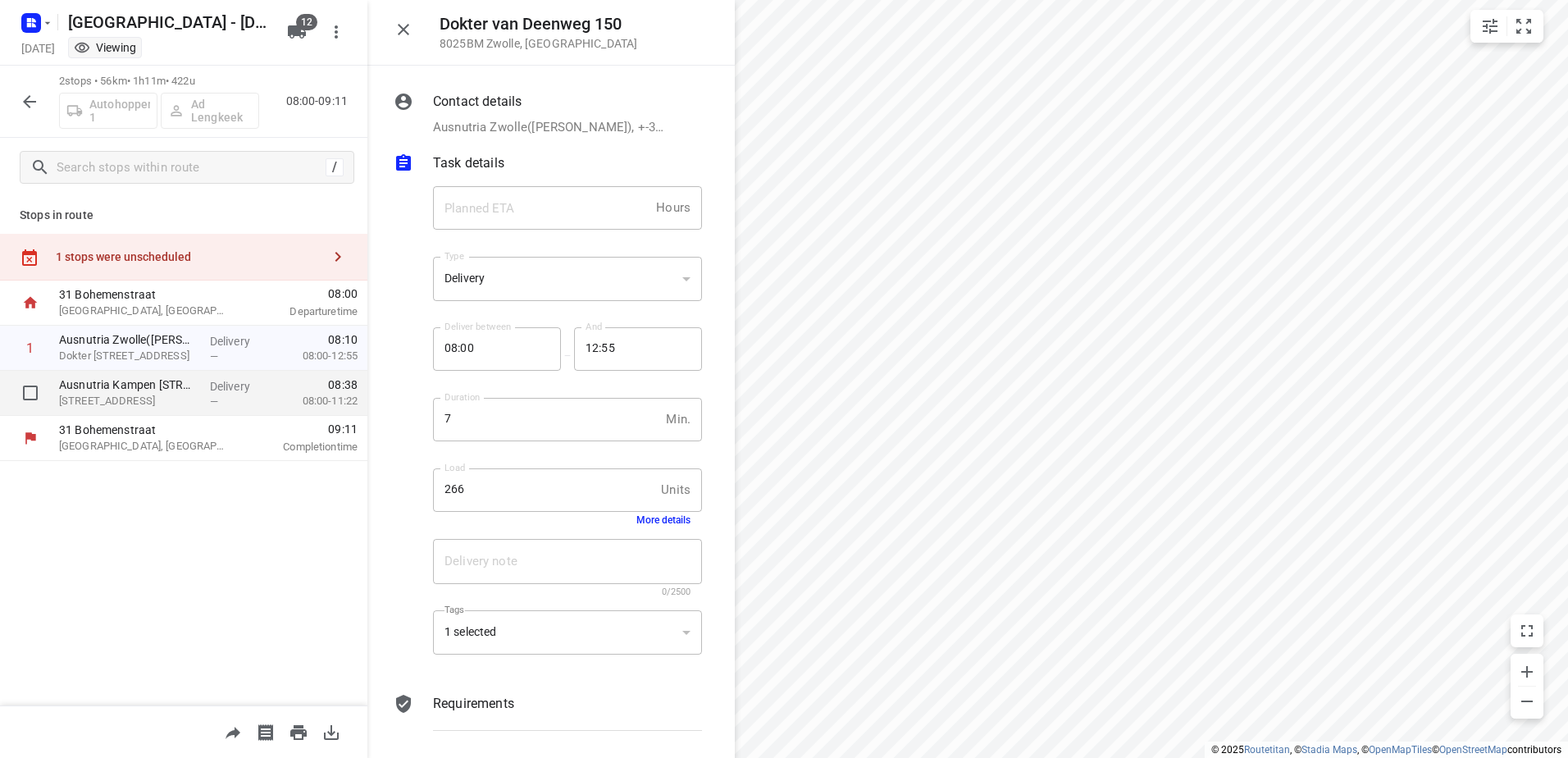
click at [224, 387] on p "Delivery" at bounding box center [240, 386] width 60 height 16
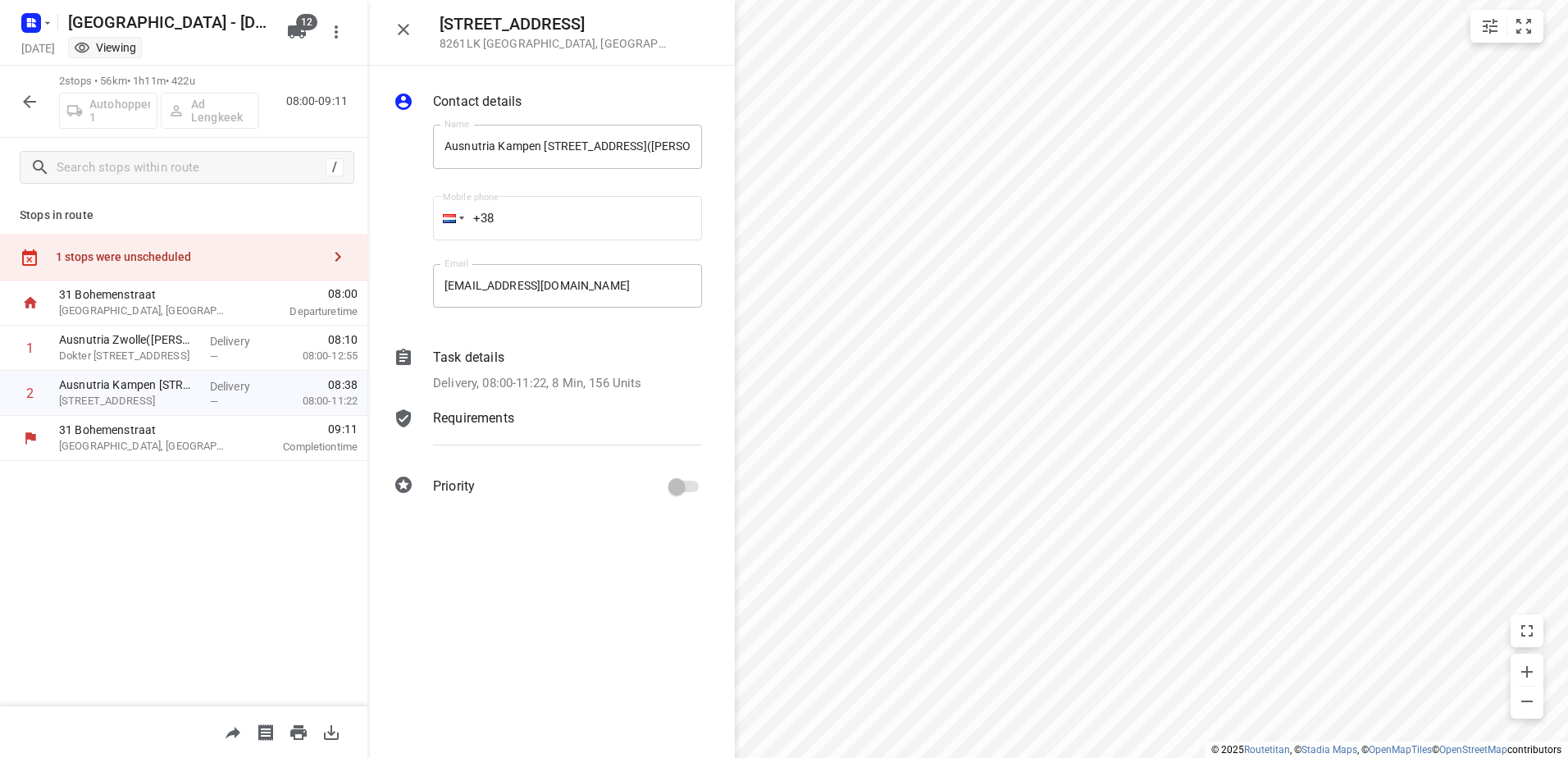
click at [507, 348] on div "Task details" at bounding box center [567, 357] width 269 height 20
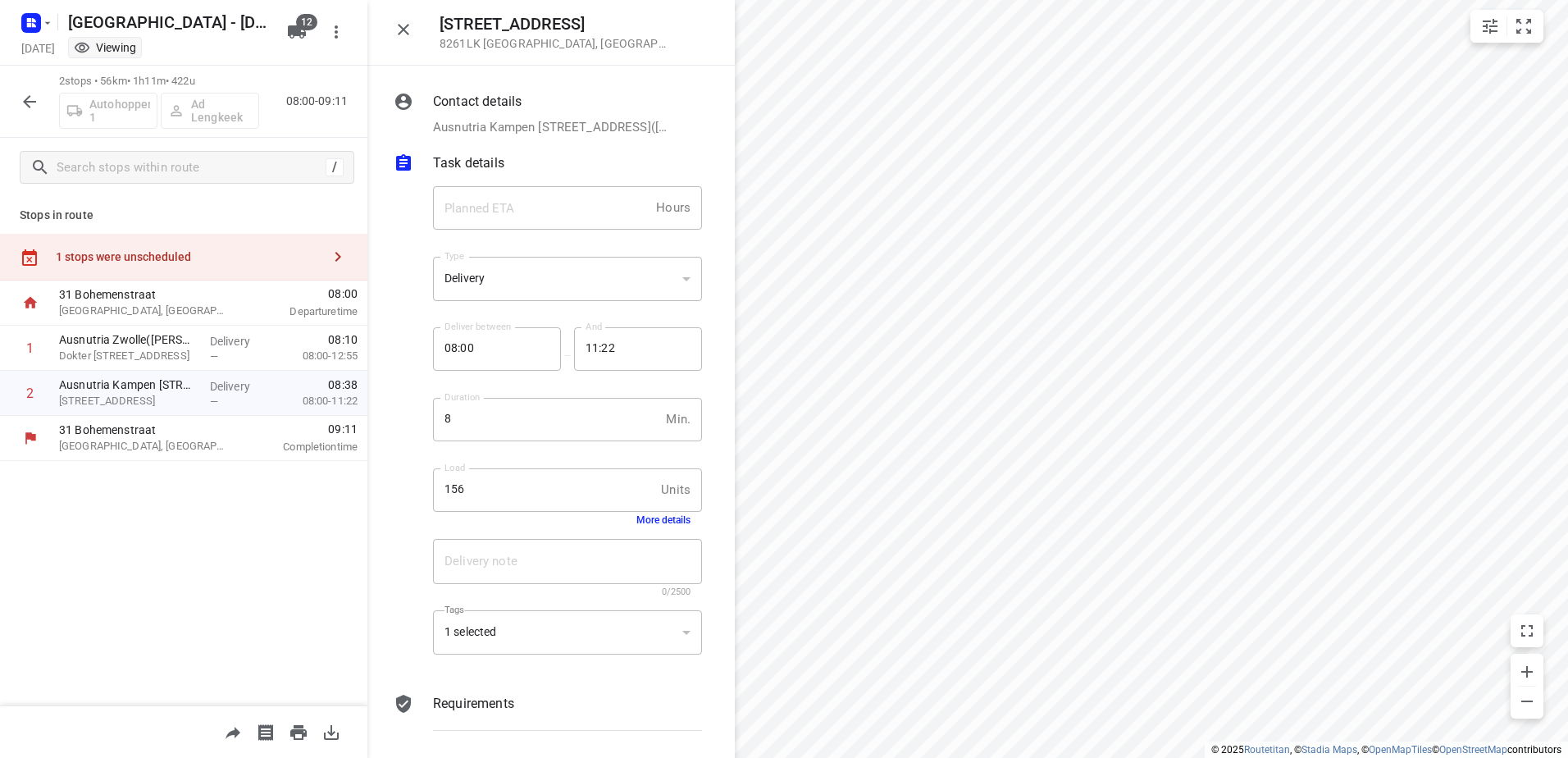
click at [652, 514] on button "More details" at bounding box center [664, 520] width 54 height 12
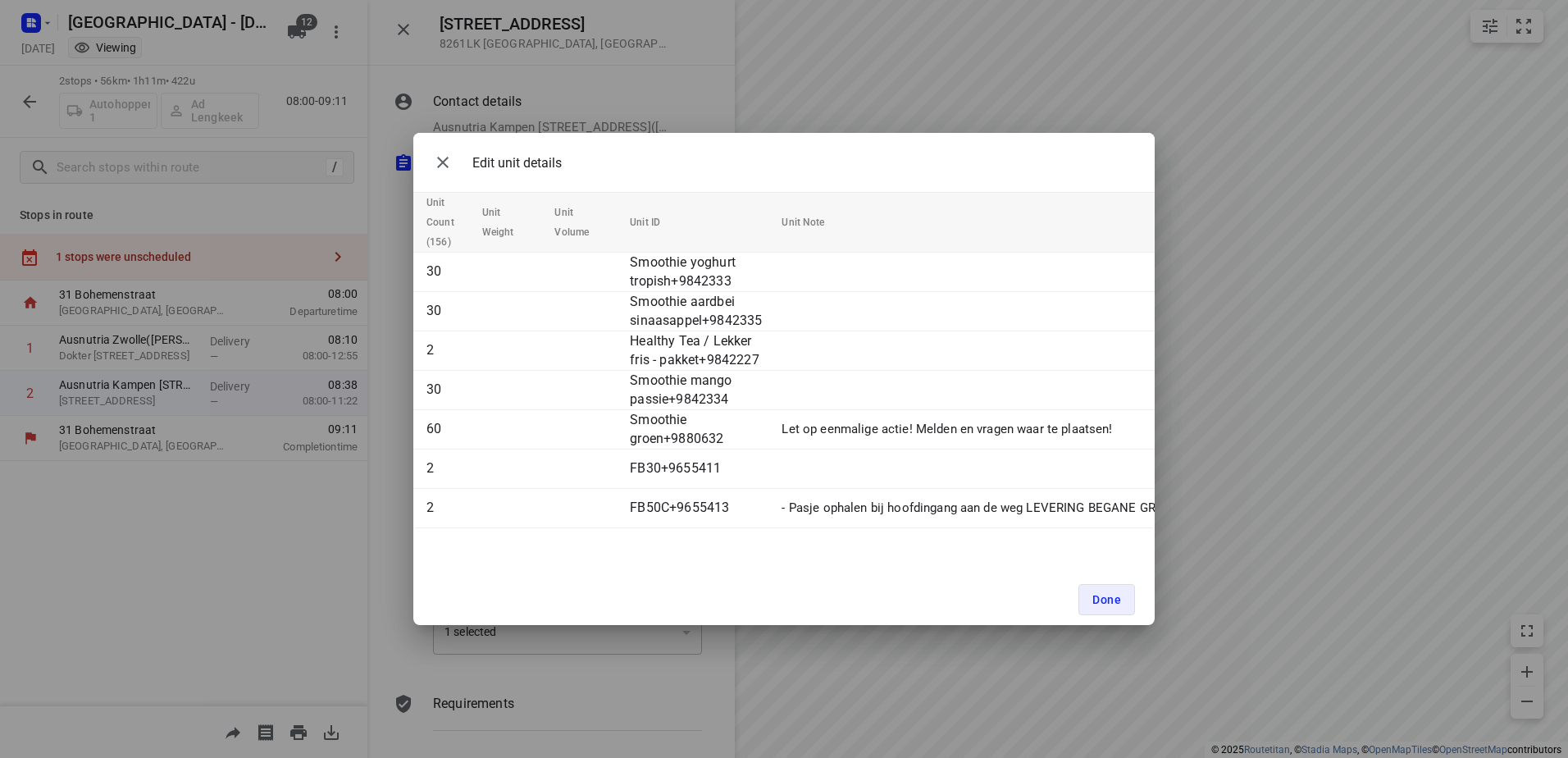
click at [696, 74] on div "Edit unit details Unit Count (156) Unit Weight Unit Volume Unit ID Unit Note 30…" at bounding box center [784, 379] width 1568 height 758
click at [1101, 590] on button "Done" at bounding box center [1107, 599] width 57 height 31
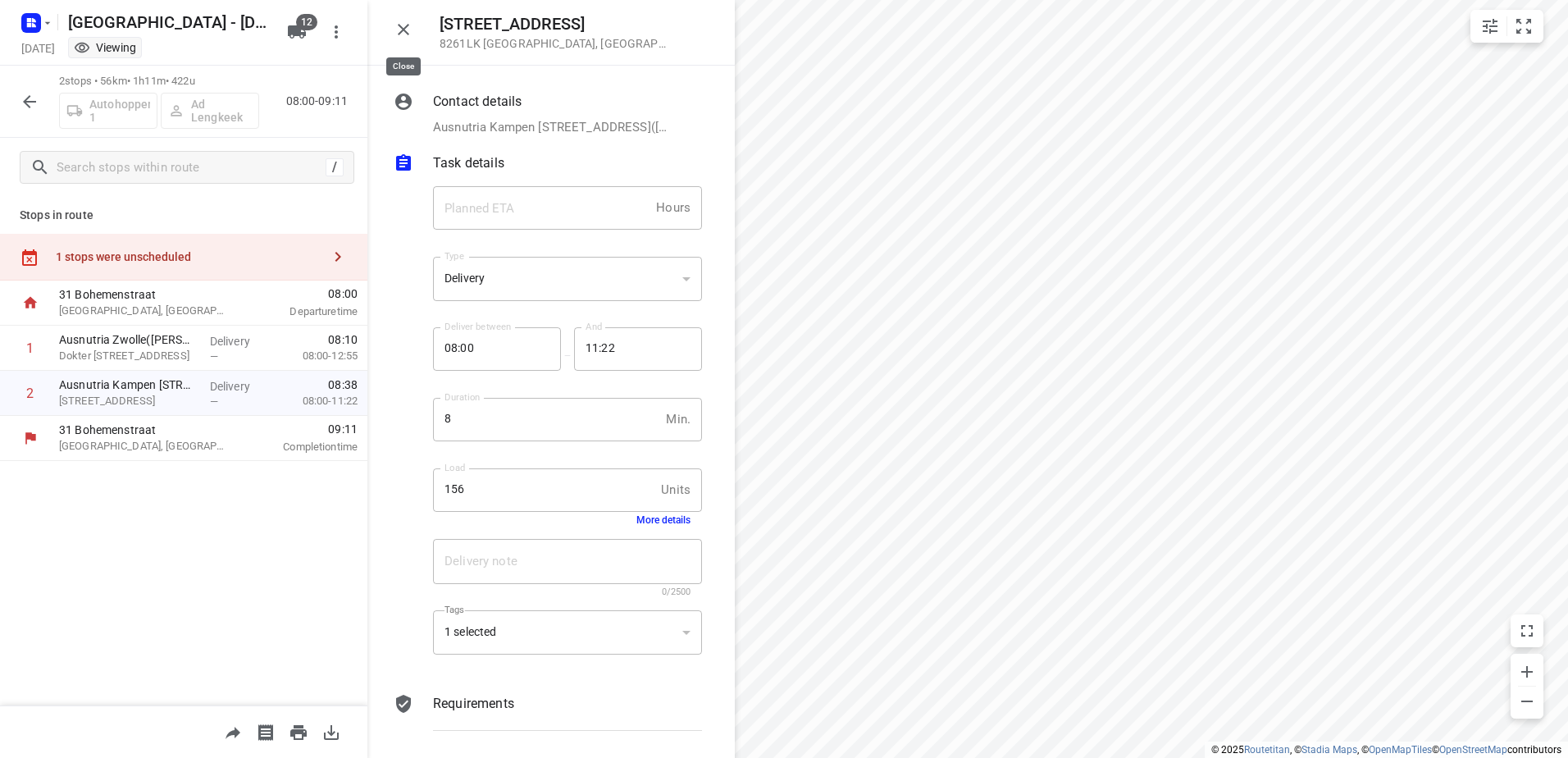
click at [397, 29] on icon "button" at bounding box center [403, 29] width 20 height 20
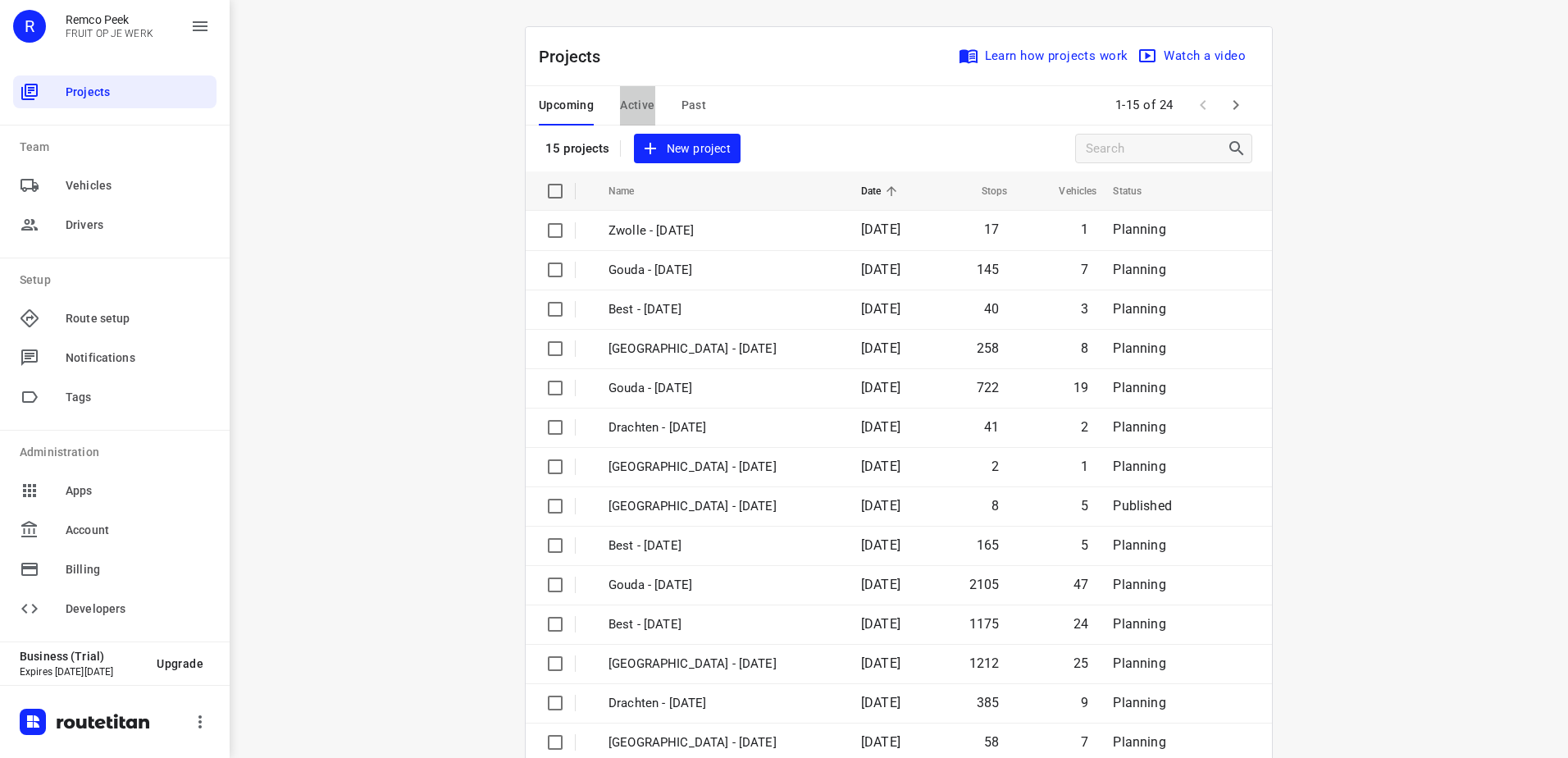
click at [626, 97] on span "Active" at bounding box center [637, 105] width 35 height 20
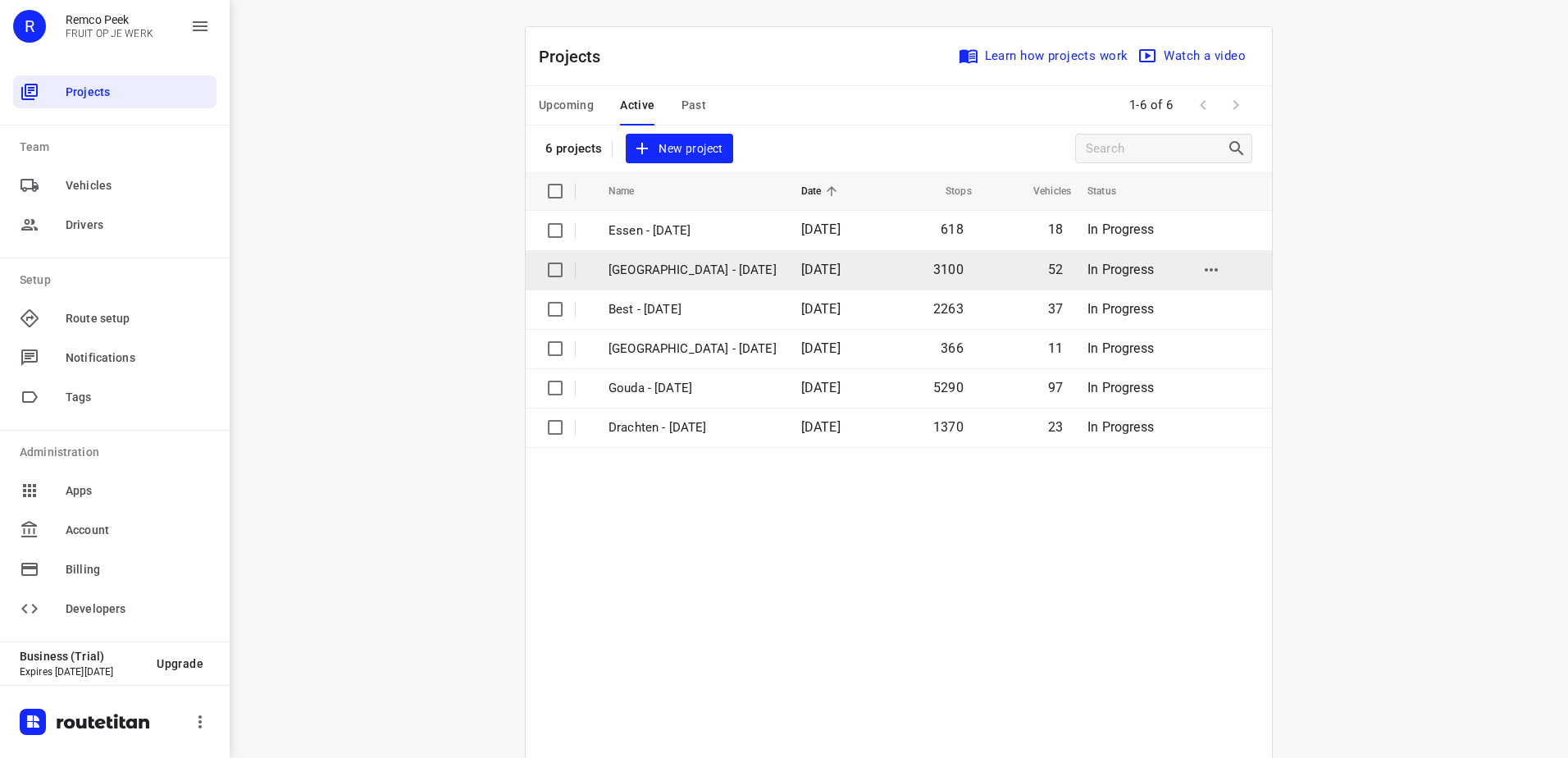
click at [665, 271] on p "[GEOGRAPHIC_DATA] - [DATE]" at bounding box center [693, 270] width 168 height 19
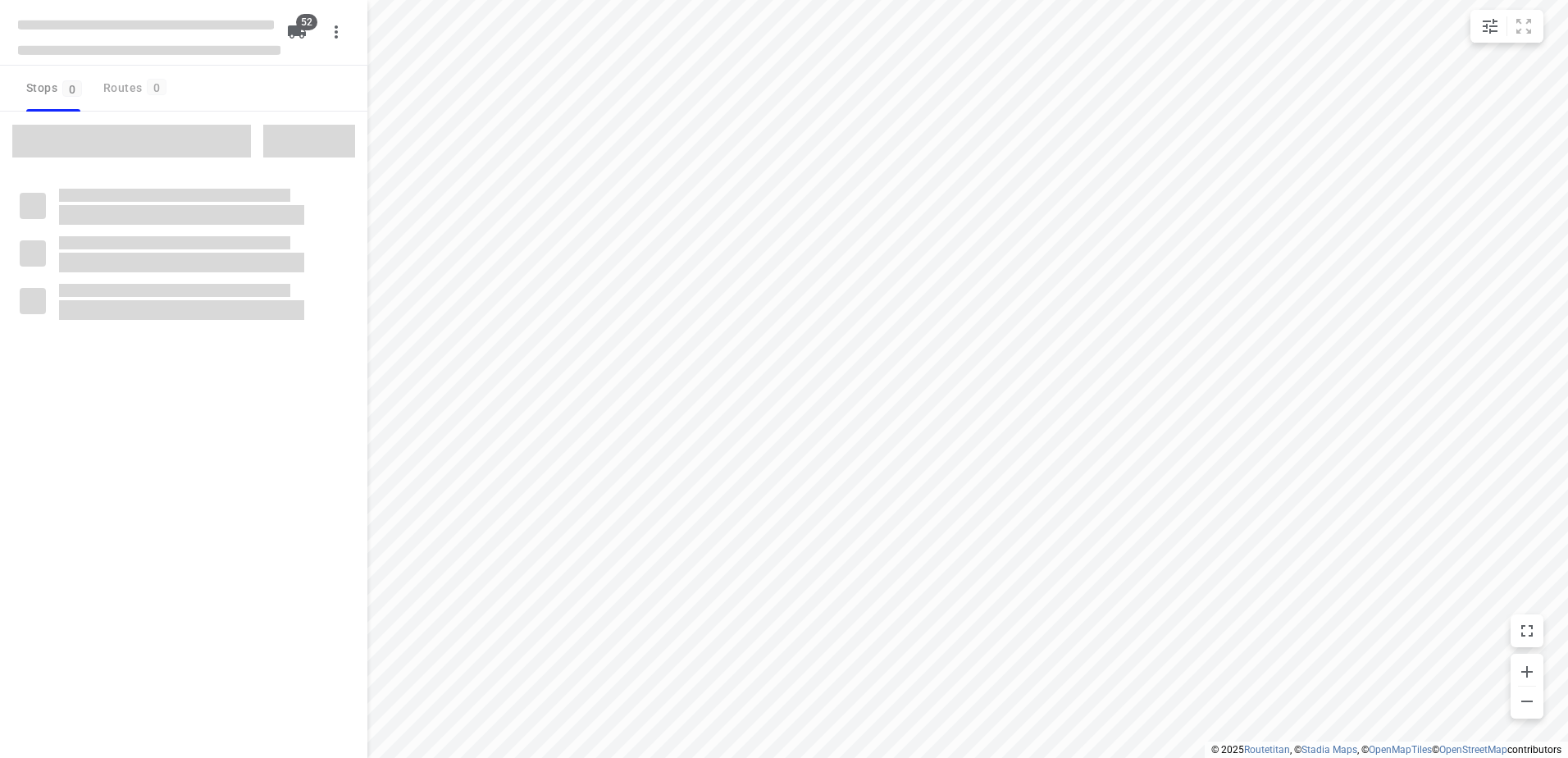
checkbox input "true"
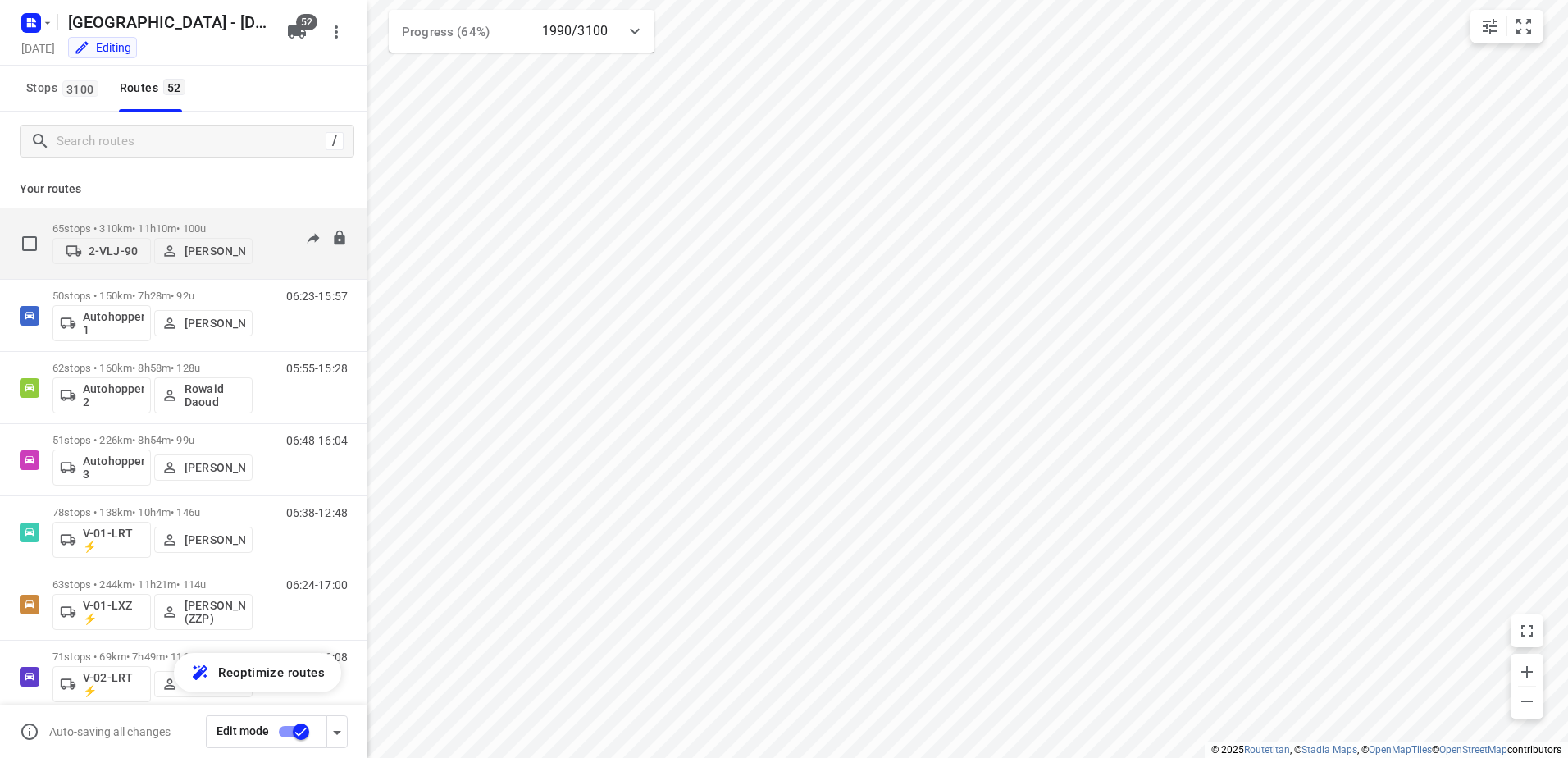
click at [148, 215] on div "65 stops • 310km • 11h10m • 100u 2-VLJ-90 Fikri Mizaz" at bounding box center [152, 243] width 200 height 59
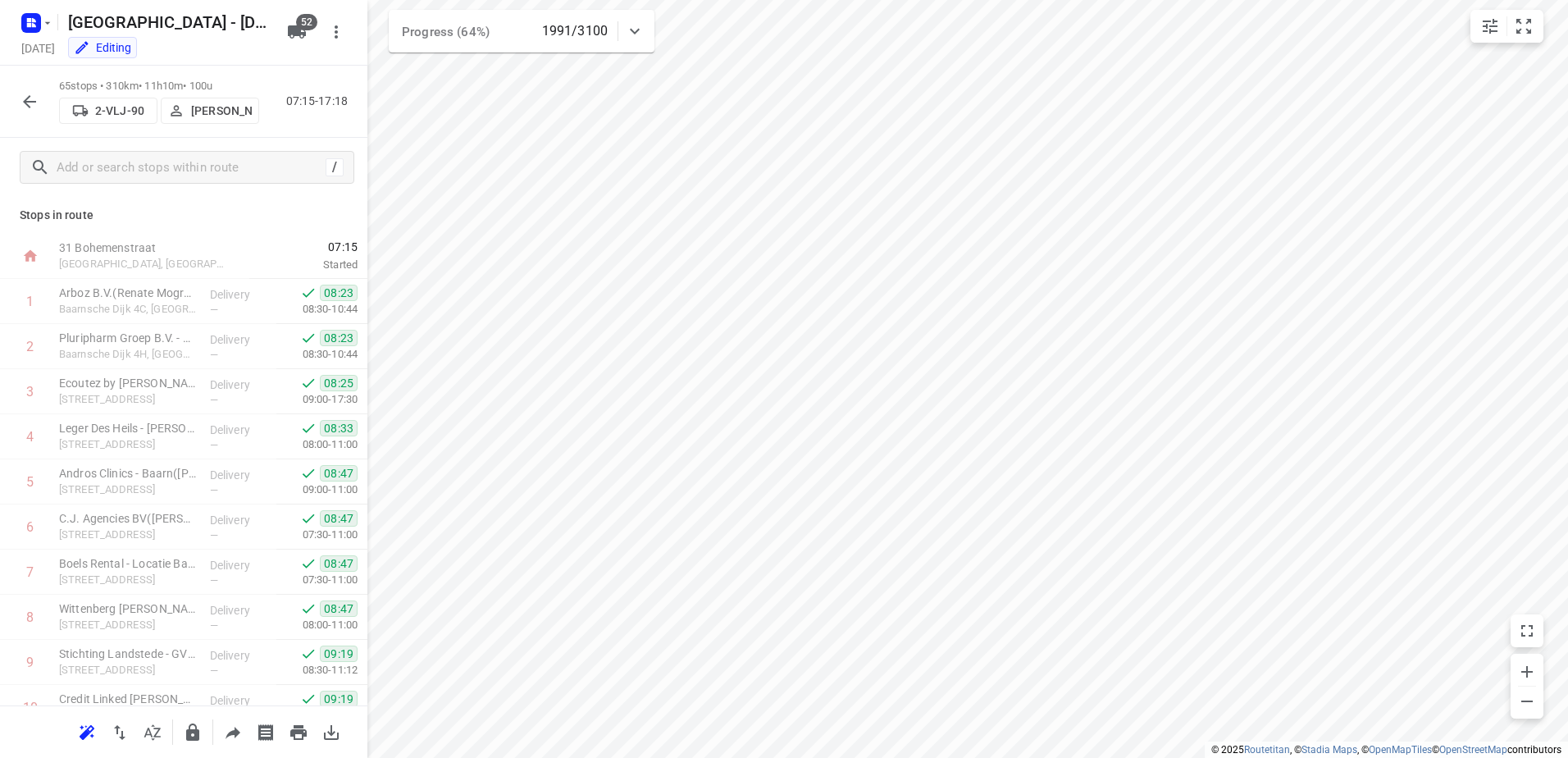
scroll to position [820, 0]
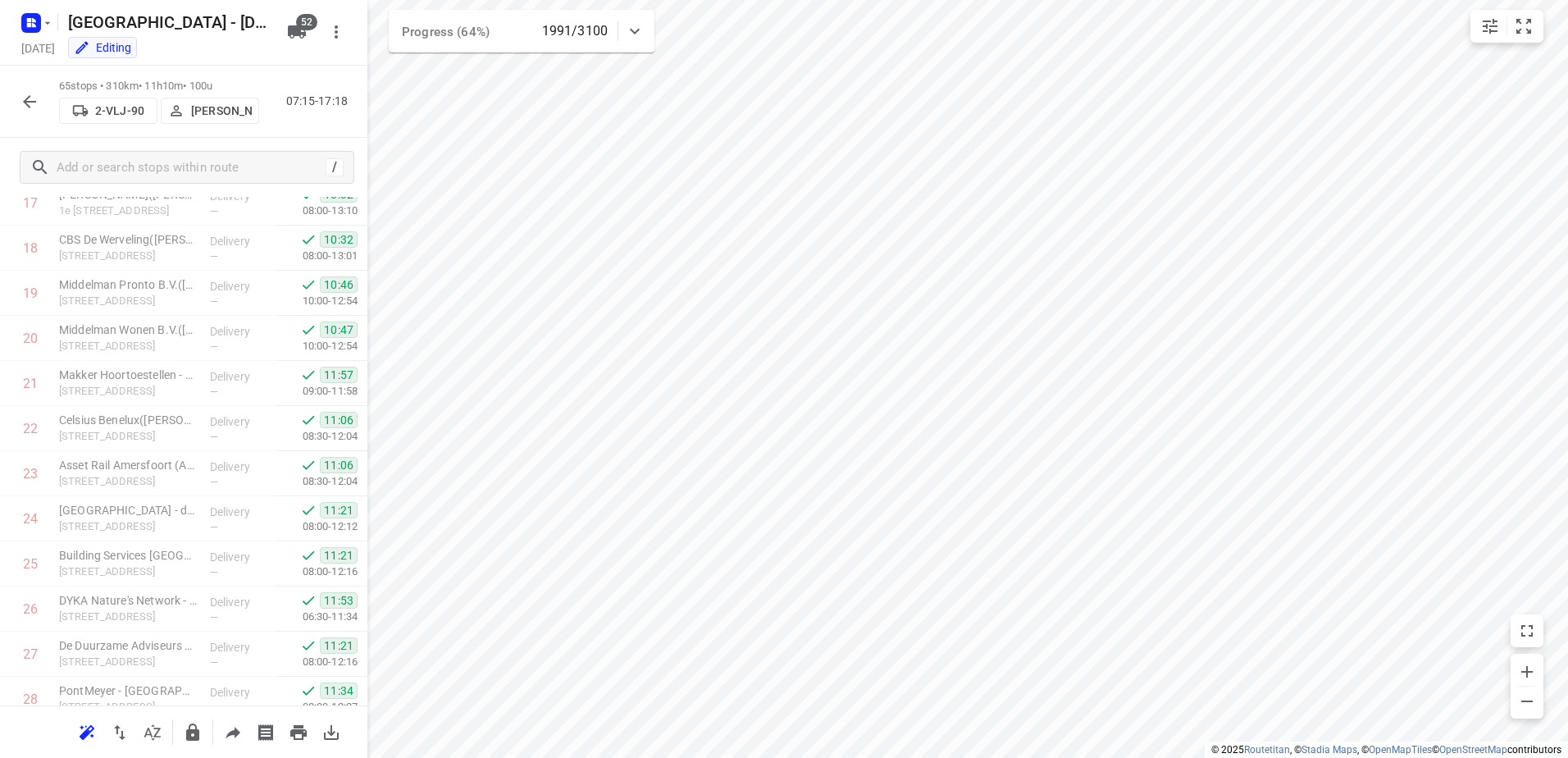
click at [623, 33] on div at bounding box center [635, 31] width 33 height 33
click at [632, 33] on icon at bounding box center [634, 37] width 20 height 20
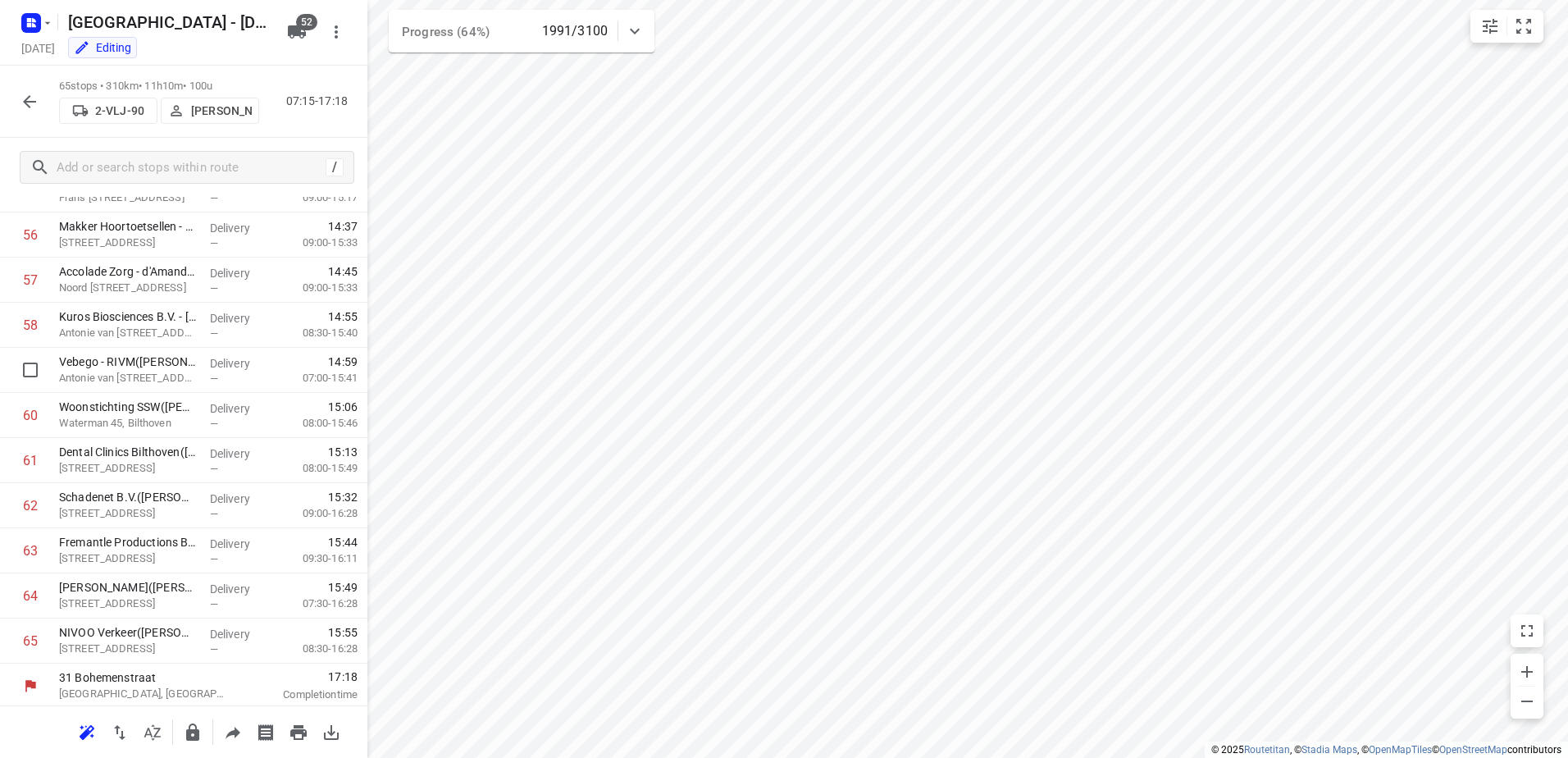
scroll to position [2550, 0]
click at [17, 94] on button "button" at bounding box center [29, 101] width 33 height 33
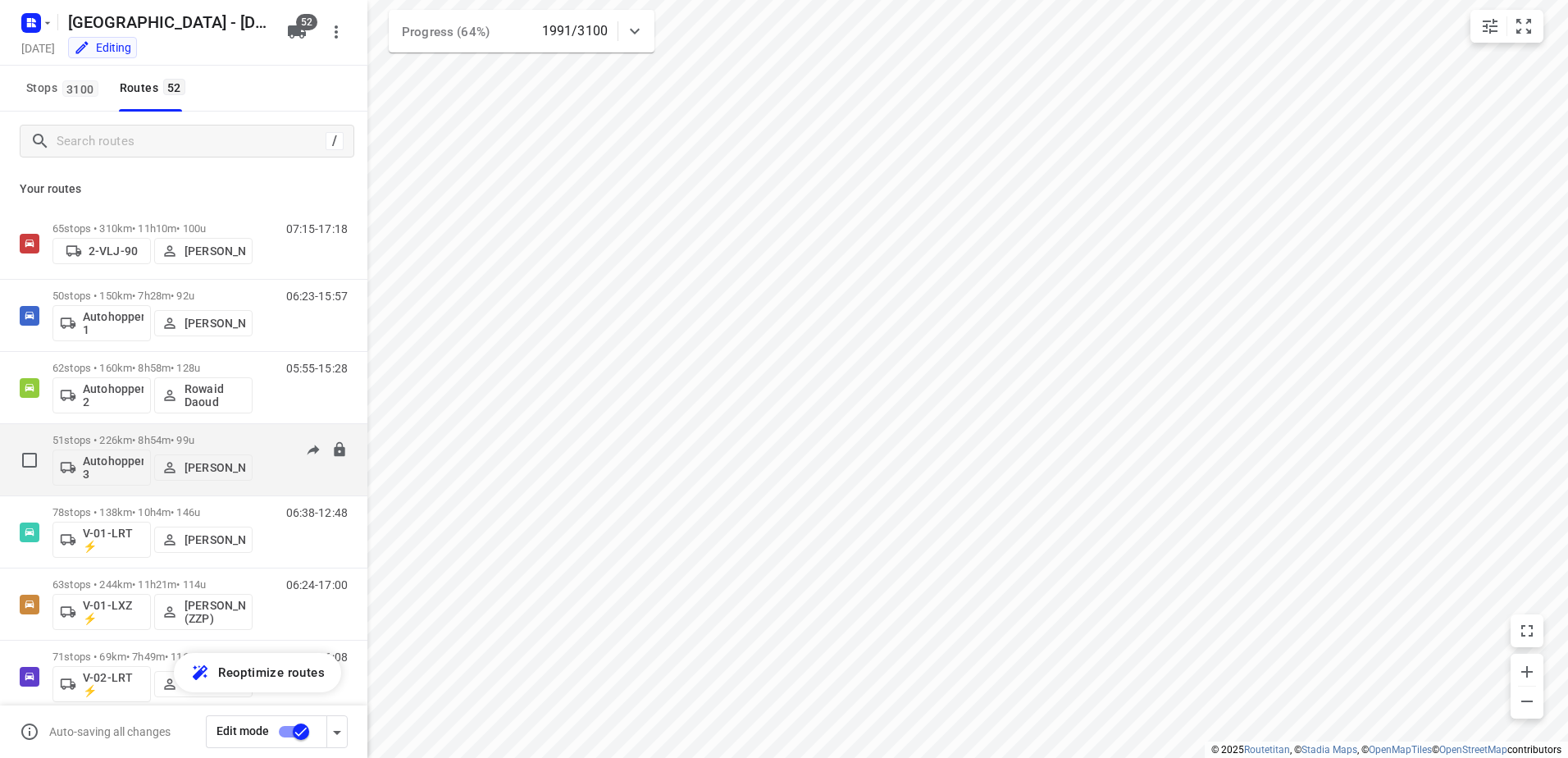
click at [153, 433] on div "51 stops • 226km • 8h54m • 99u Autohopper 3 [PERSON_NAME]" at bounding box center [152, 460] width 200 height 68
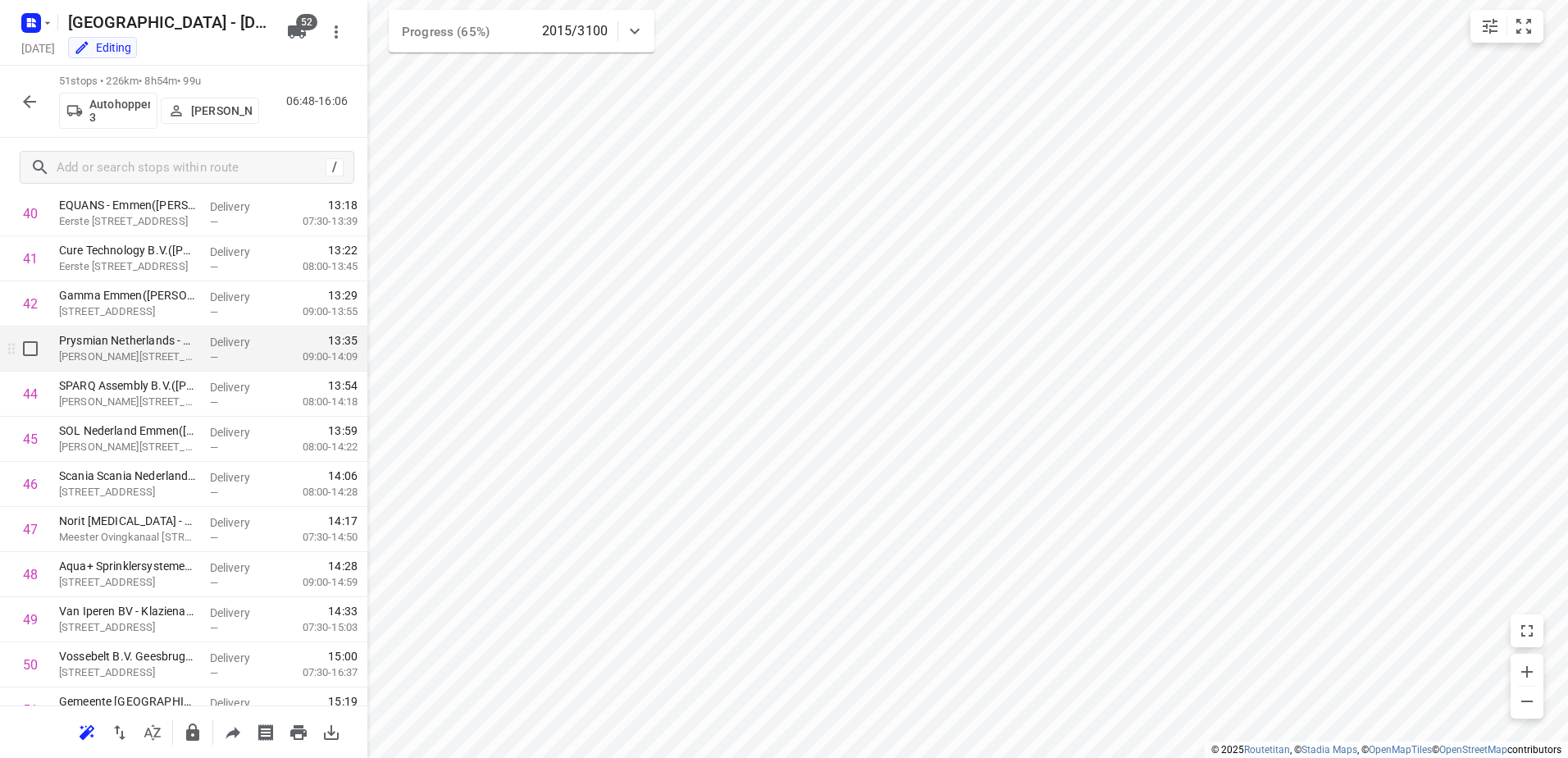
scroll to position [1919, 0]
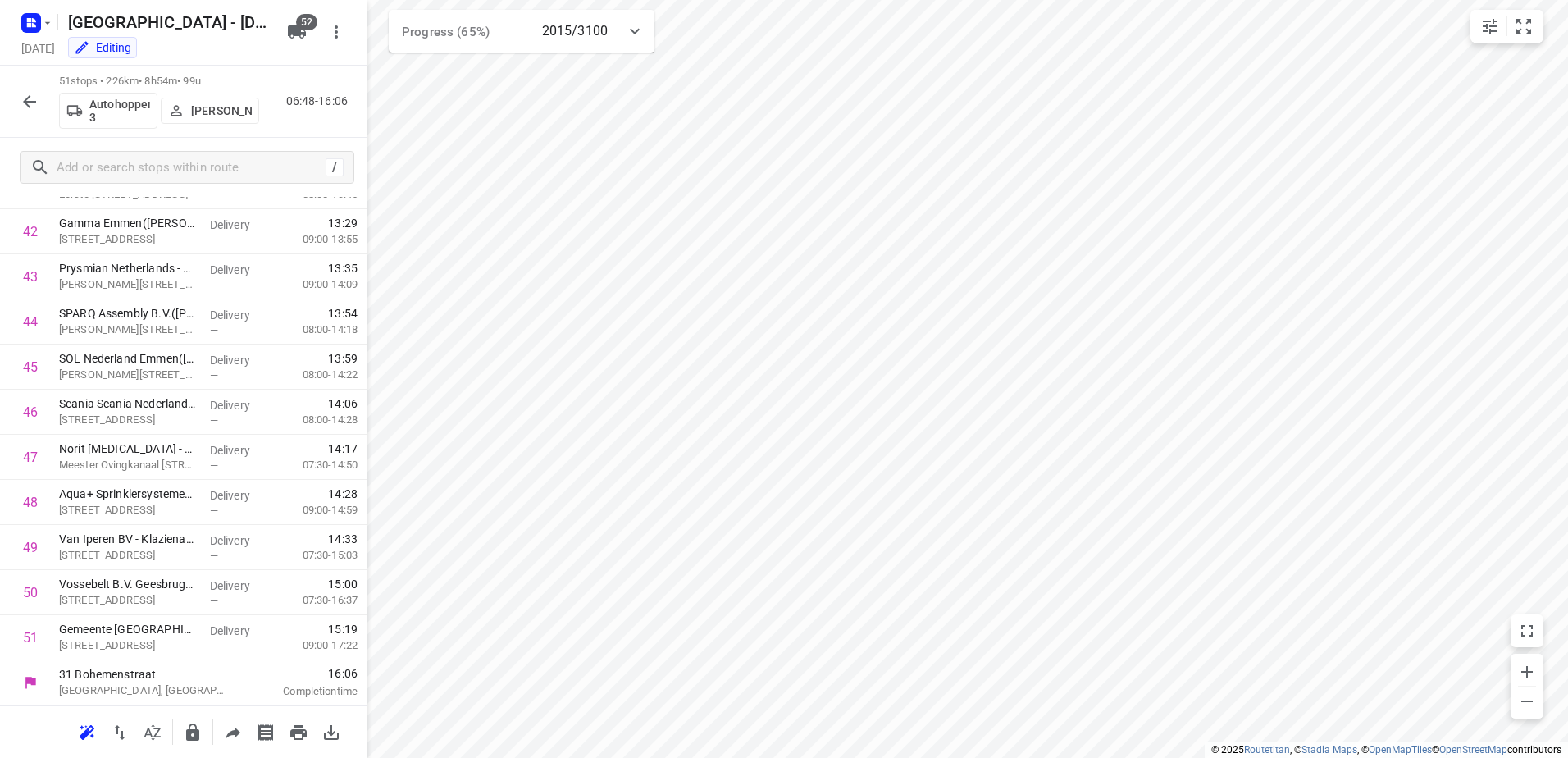
click at [29, 102] on icon "button" at bounding box center [29, 101] width 13 height 13
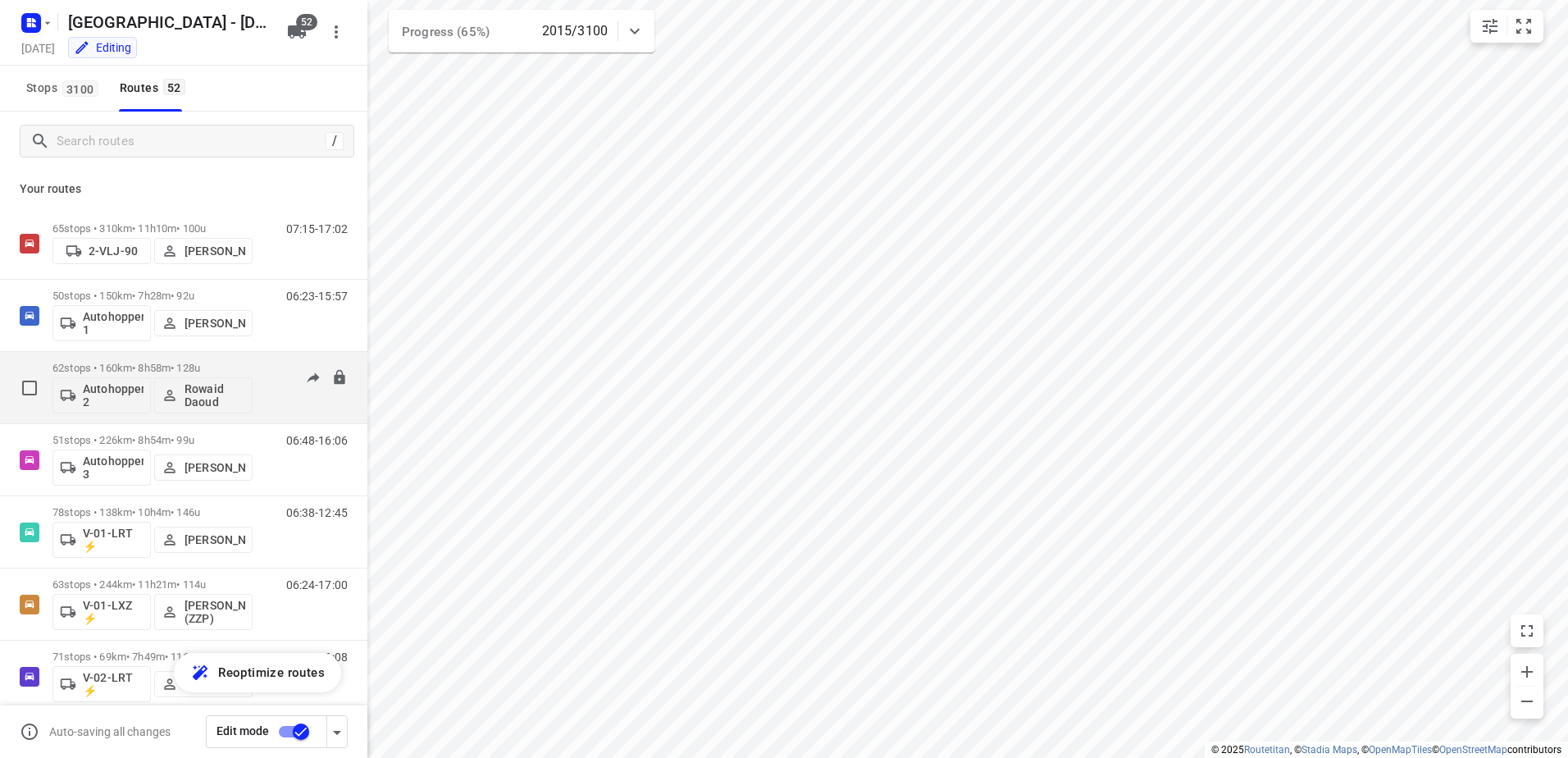
click at [234, 364] on p "62 stops • 160km • 8h58m • 128u" at bounding box center [152, 368] width 200 height 12
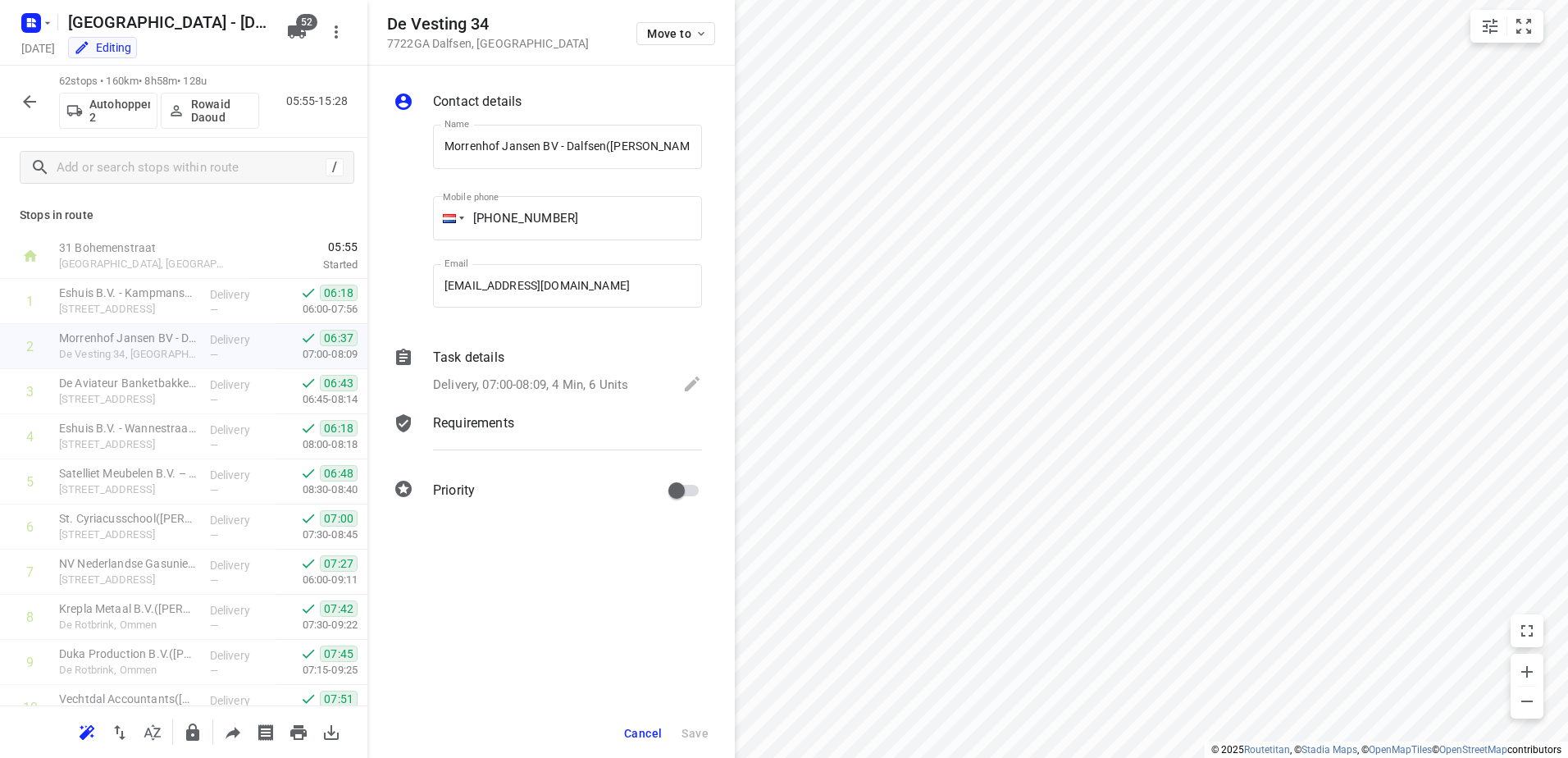
scroll to position [0, 18]
click at [648, 732] on span "Cancel" at bounding box center [642, 733] width 37 height 13
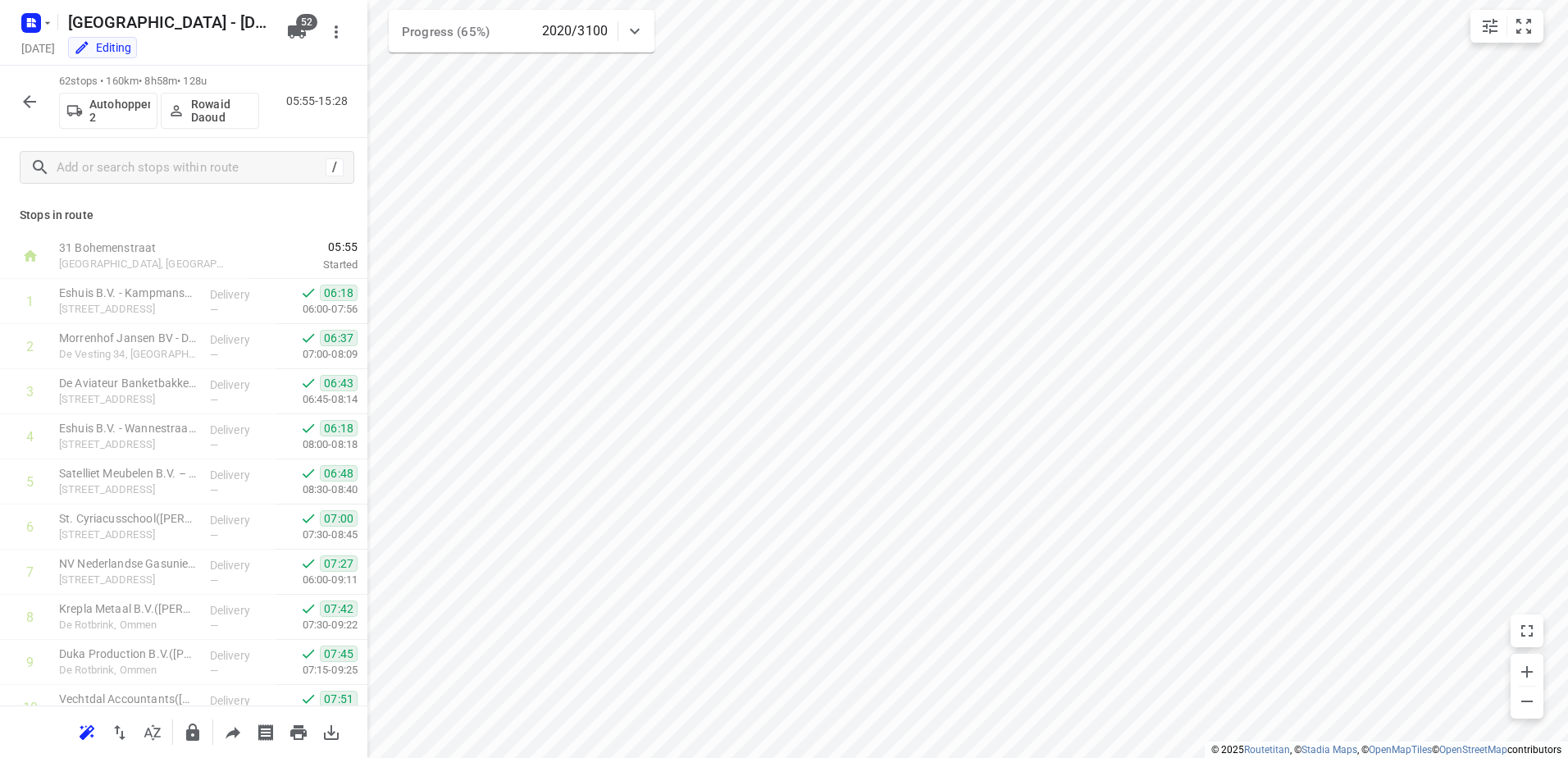
click at [29, 102] on icon "button" at bounding box center [29, 101] width 13 height 13
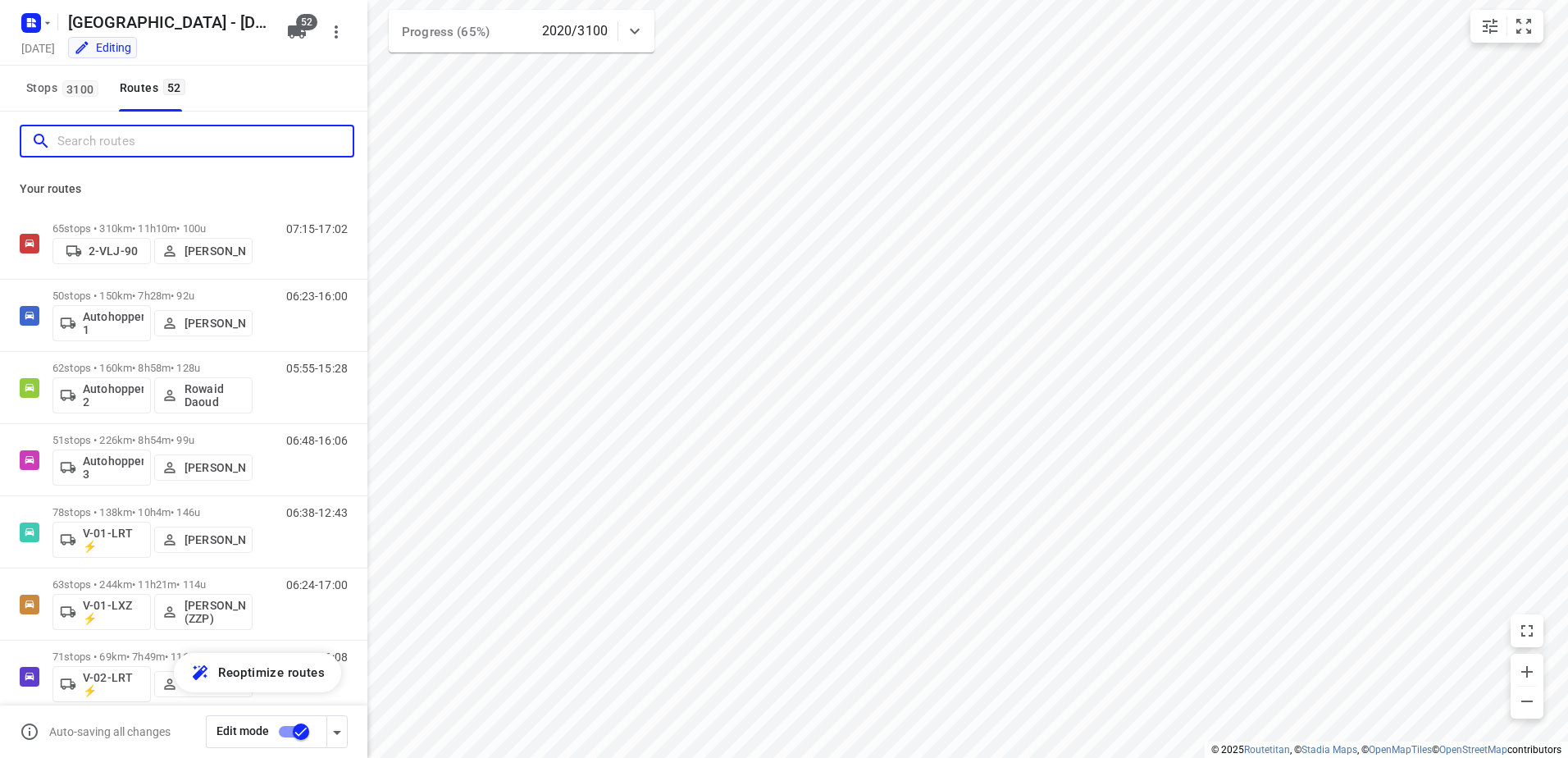
click at [144, 133] on input "Search routes" at bounding box center [205, 141] width 295 height 25
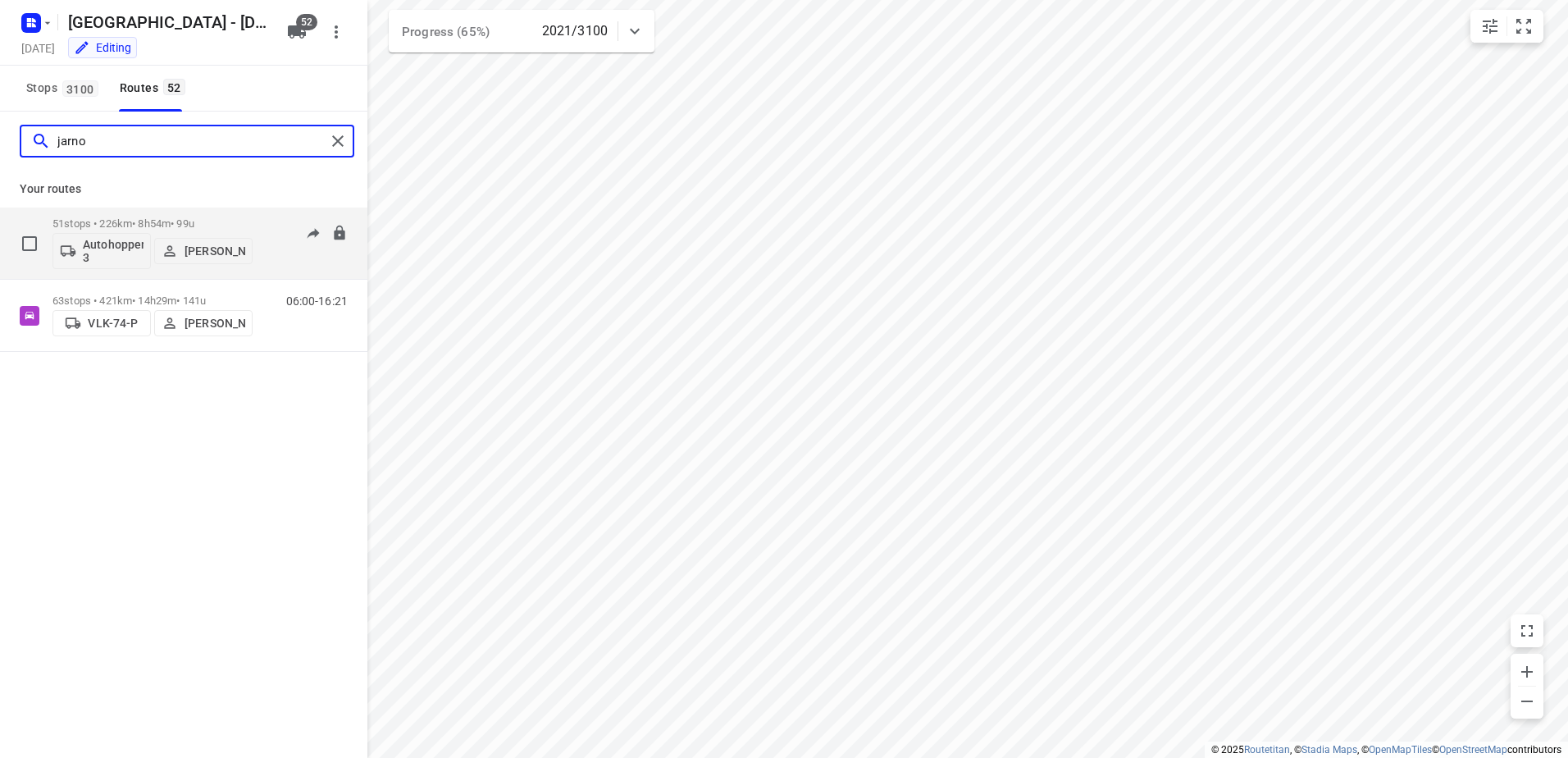
type input "jarno"
click at [191, 218] on p "51 stops • 226km • 8h54m • 99u" at bounding box center [152, 223] width 200 height 12
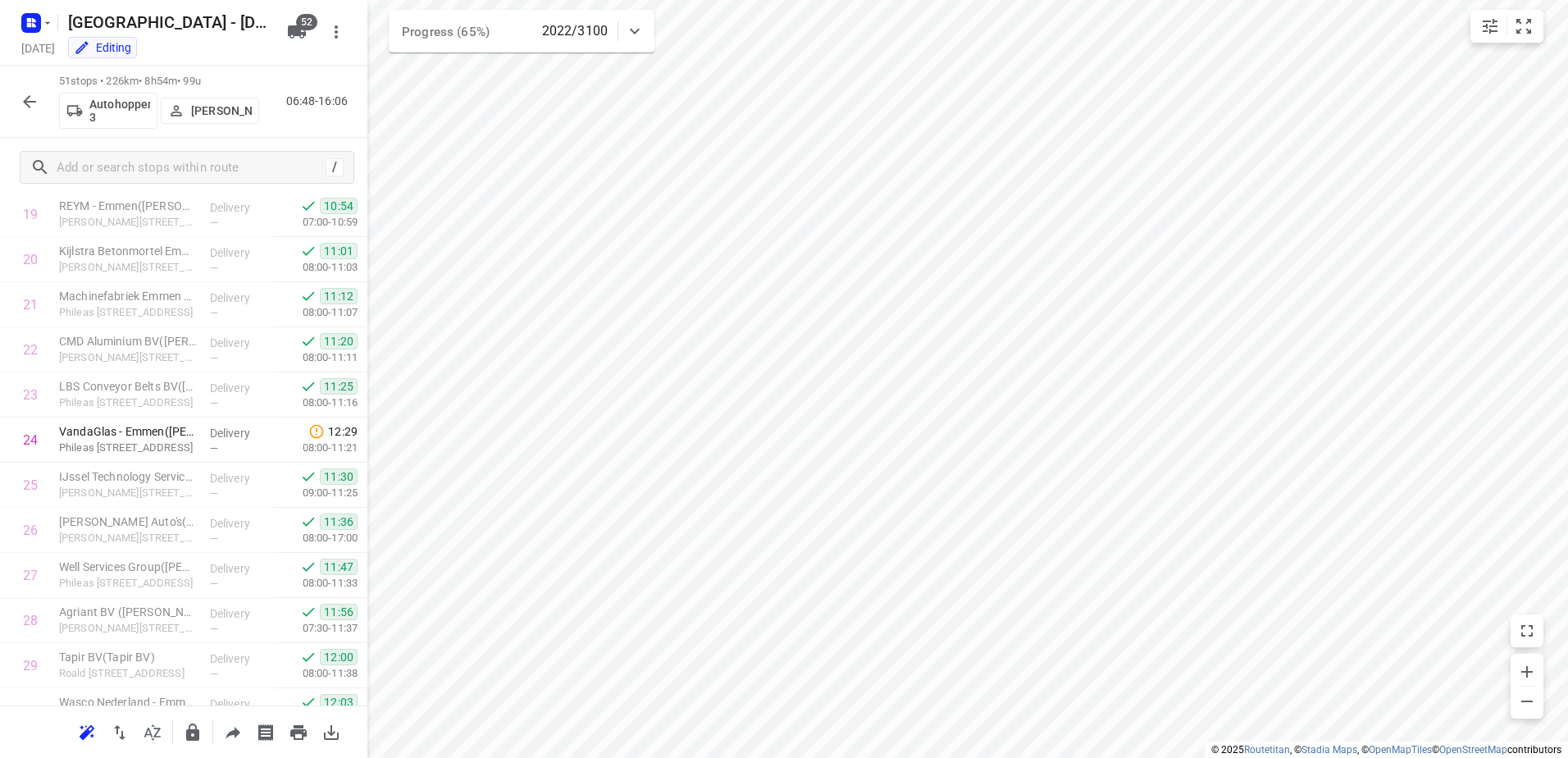
scroll to position [902, 0]
click at [210, 434] on p "Delivery" at bounding box center [240, 429] width 60 height 16
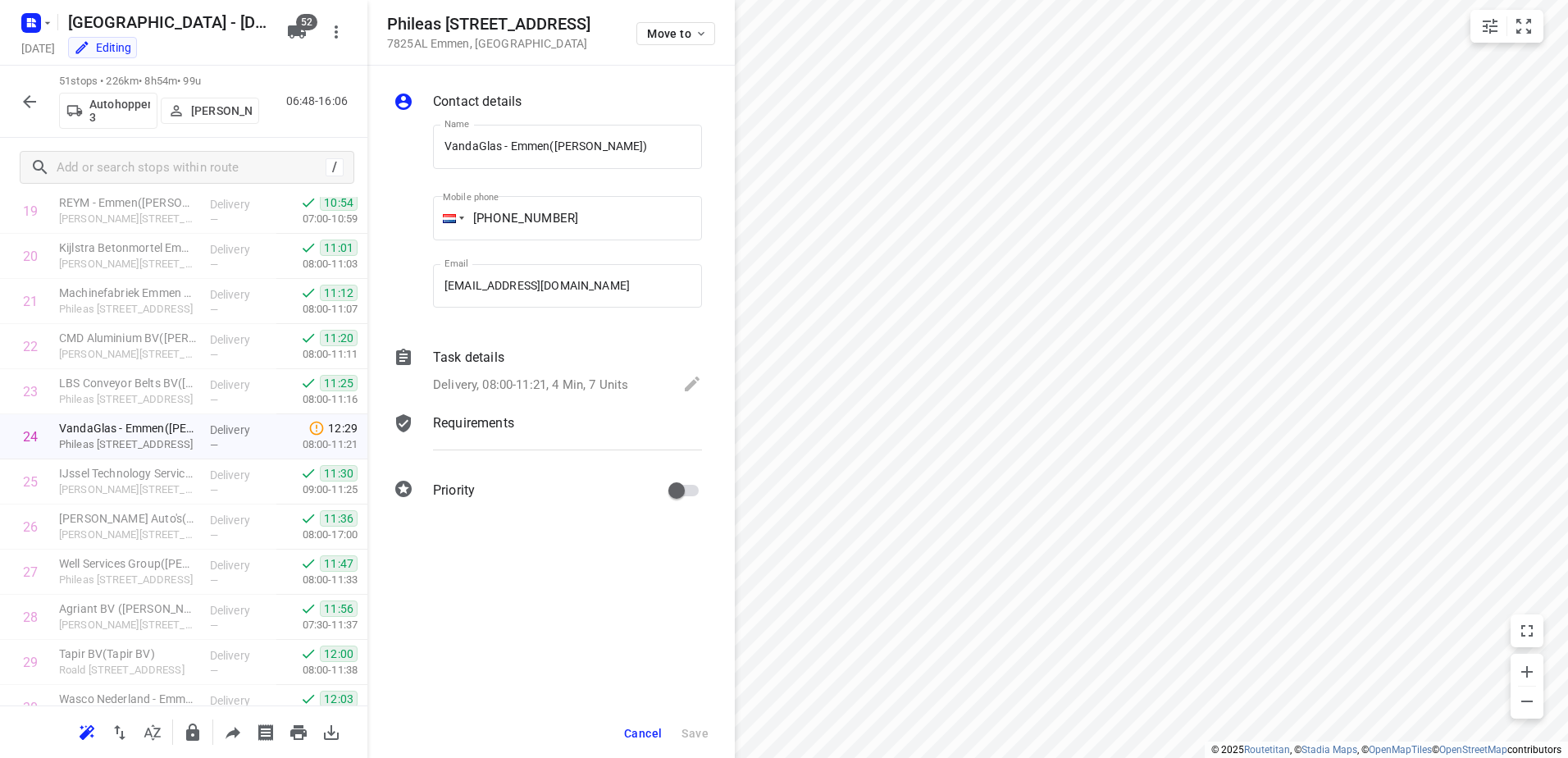
click at [491, 364] on p "Task details" at bounding box center [468, 357] width 71 height 20
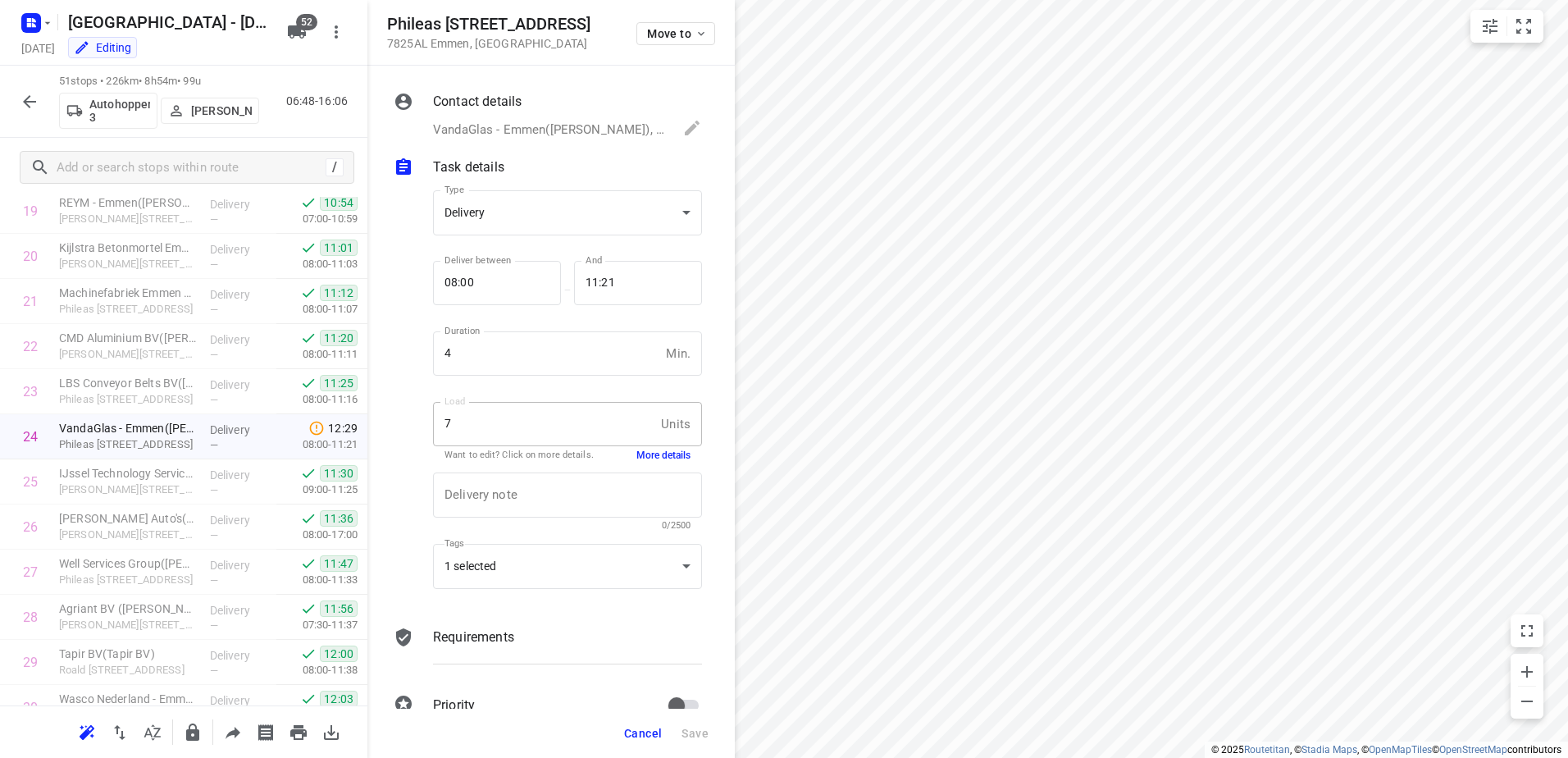
click at [672, 455] on button "More details" at bounding box center [664, 455] width 54 height 14
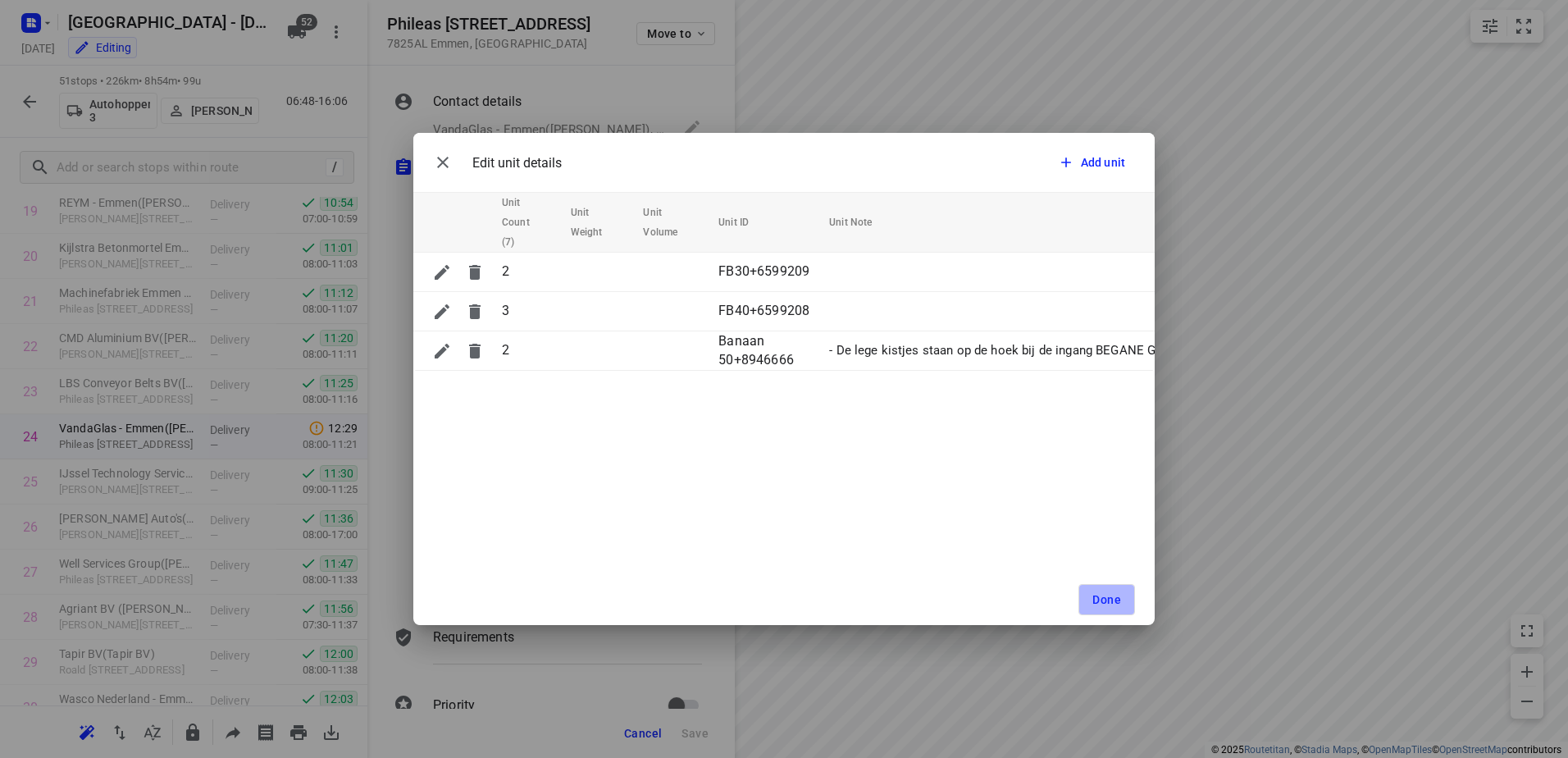
click at [1119, 591] on button "Done" at bounding box center [1107, 599] width 57 height 31
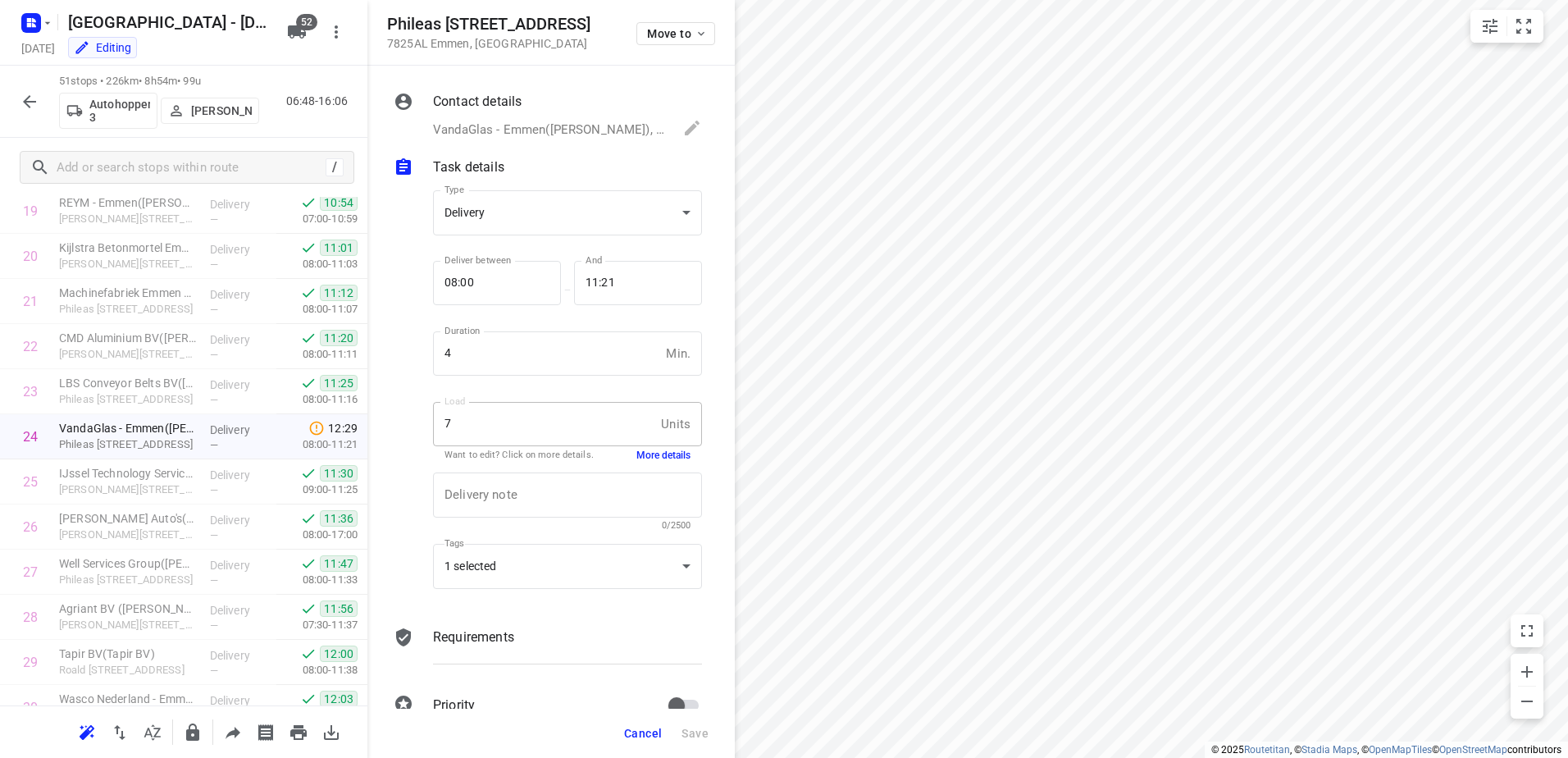
click at [655, 727] on span "Cancel" at bounding box center [642, 733] width 37 height 13
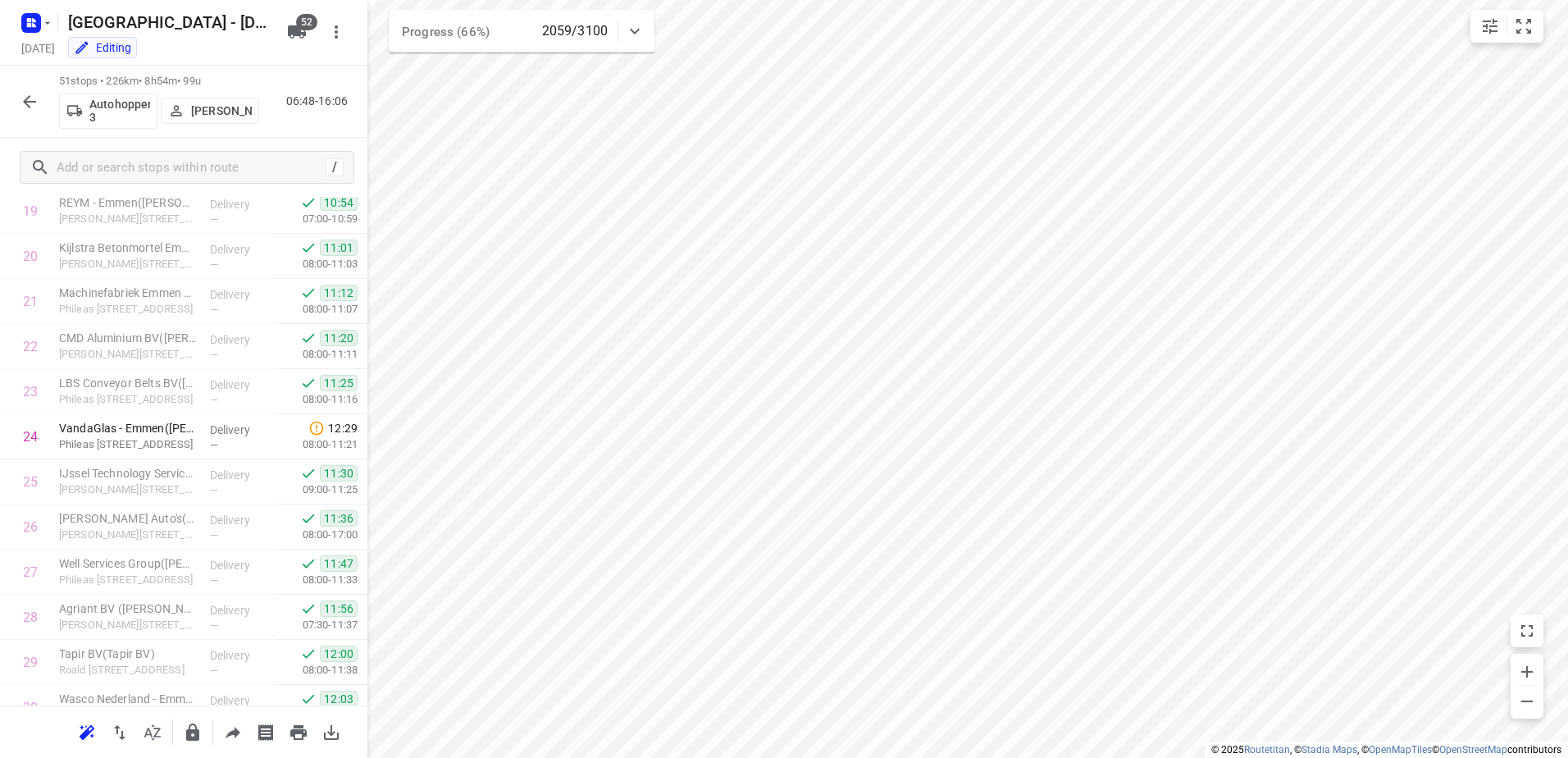
click at [29, 98] on icon "button" at bounding box center [29, 101] width 13 height 13
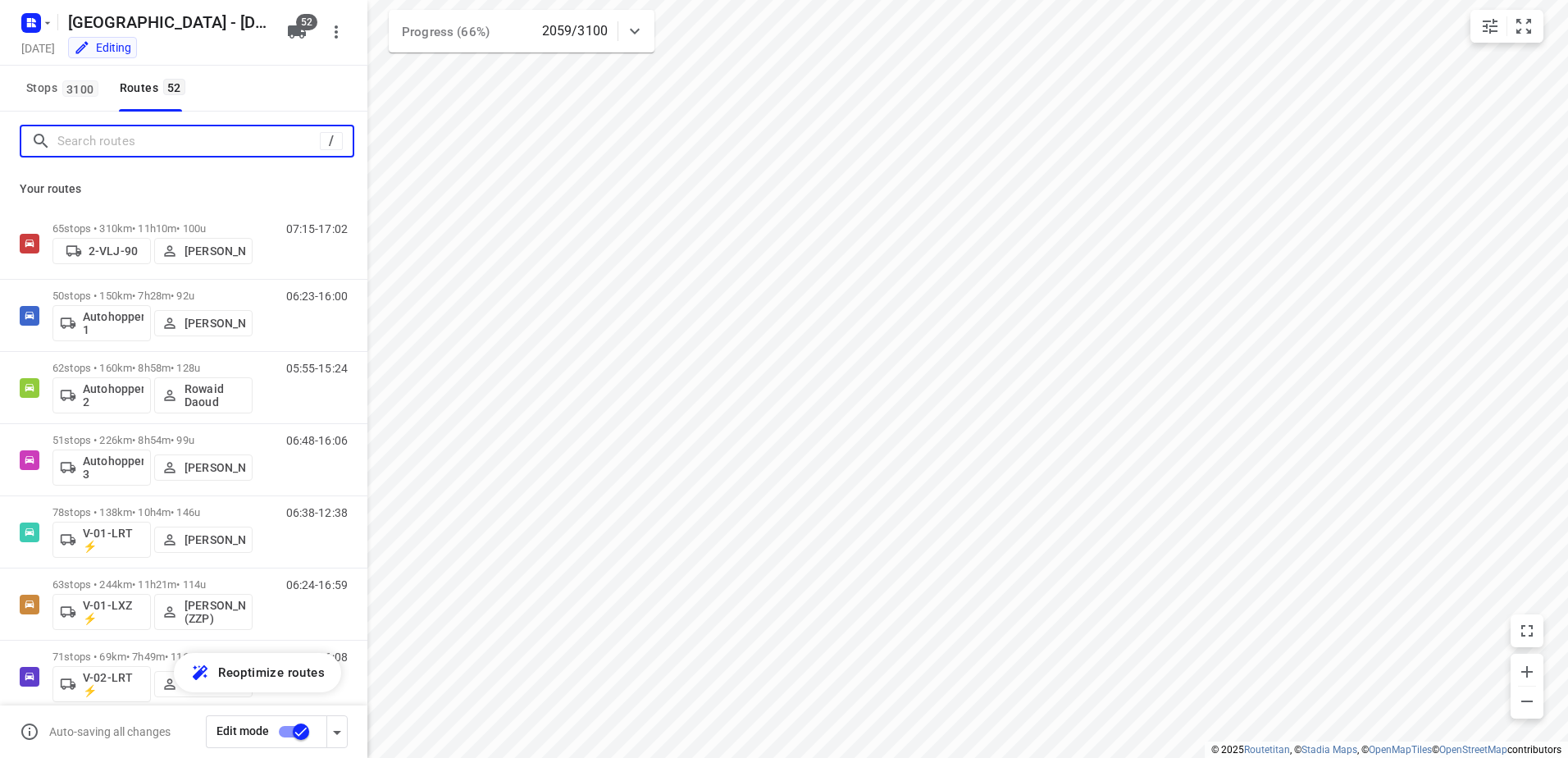
click at [207, 147] on input "Search routes" at bounding box center [189, 141] width 263 height 25
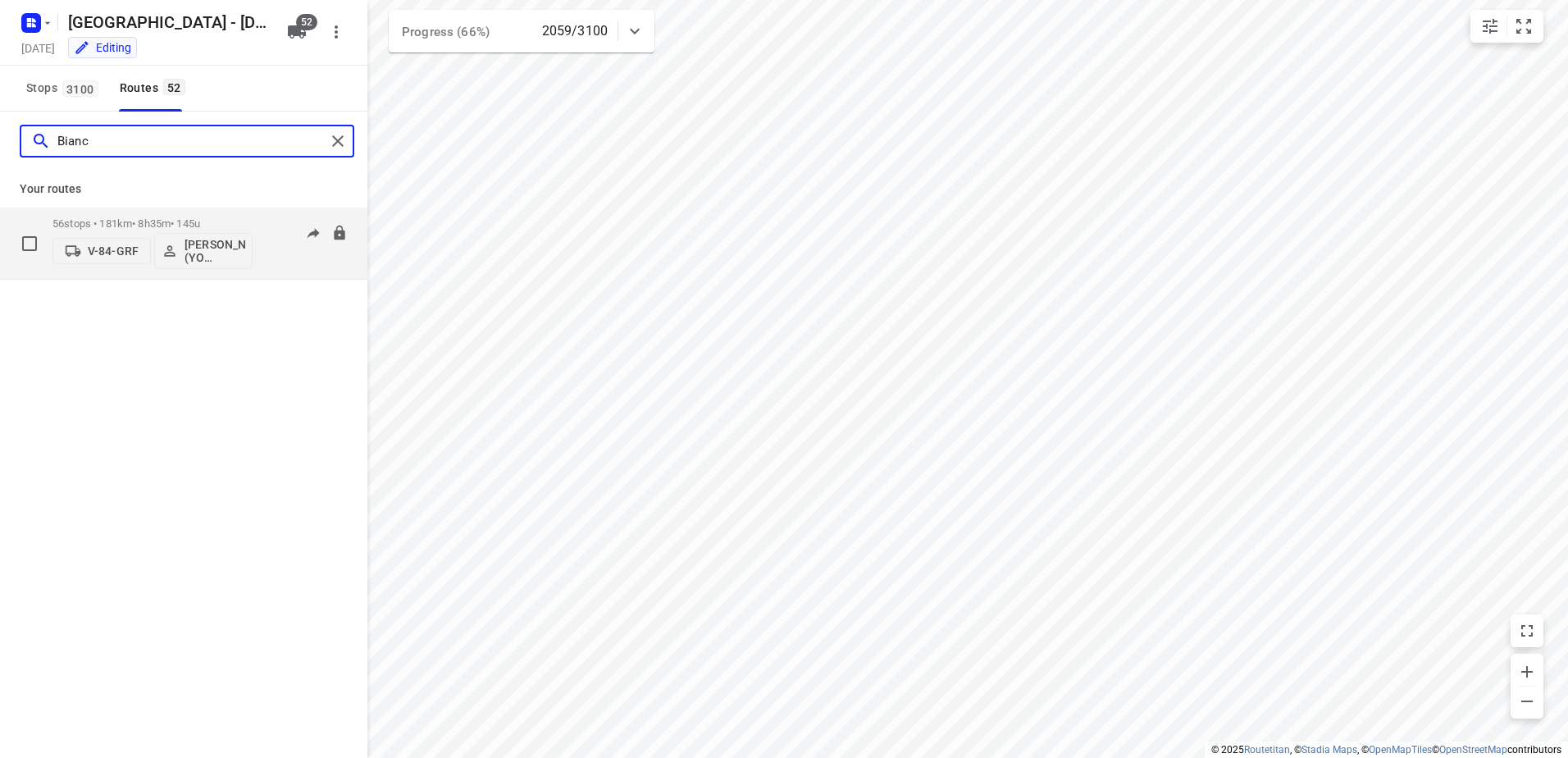
type input "Bianc"
click at [187, 218] on p "56 stops • 181km • 8h35m • 145u" at bounding box center [152, 223] width 200 height 12
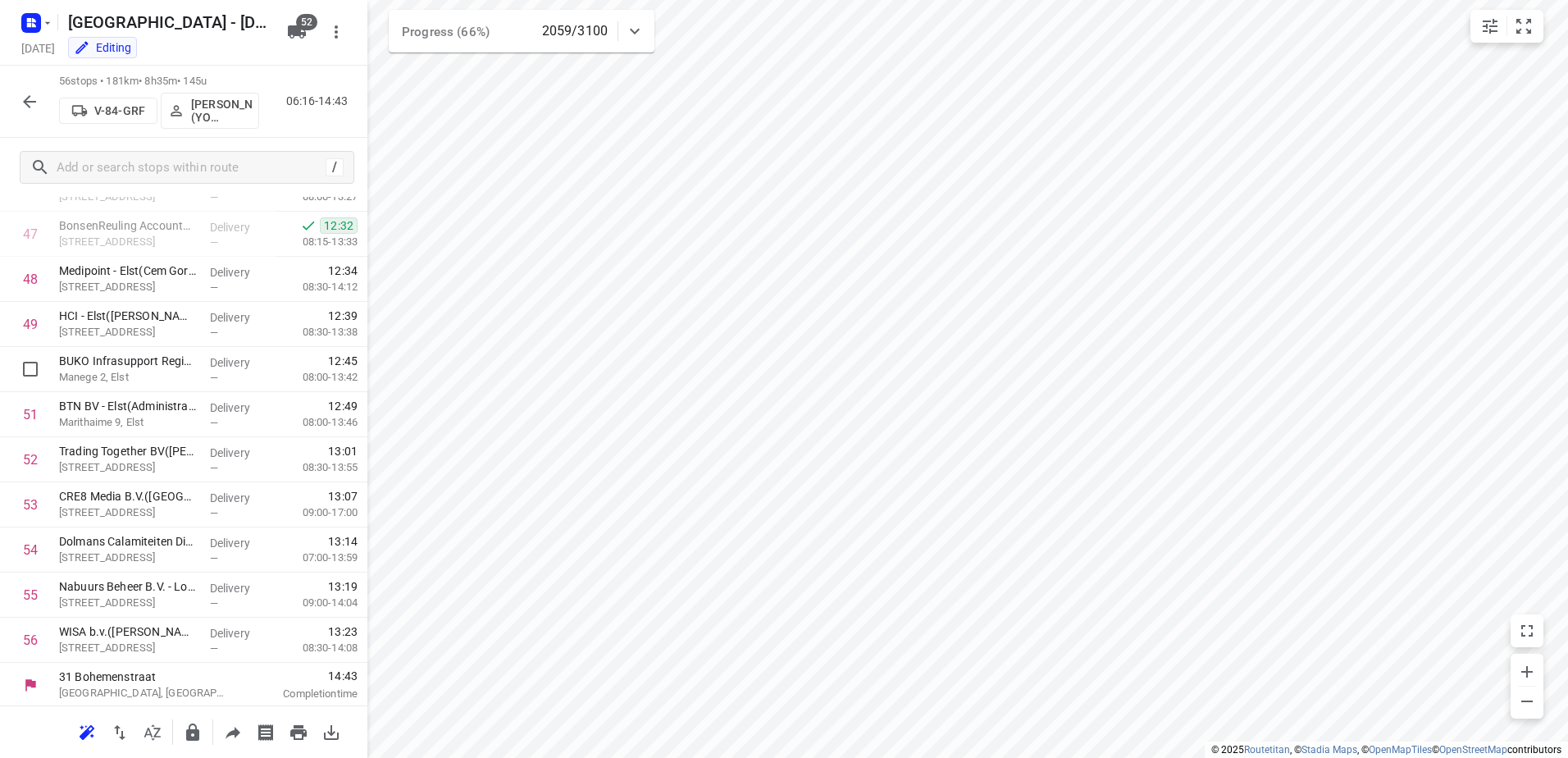
scroll to position [2144, 0]
click at [36, 102] on icon "button" at bounding box center [29, 101] width 13 height 13
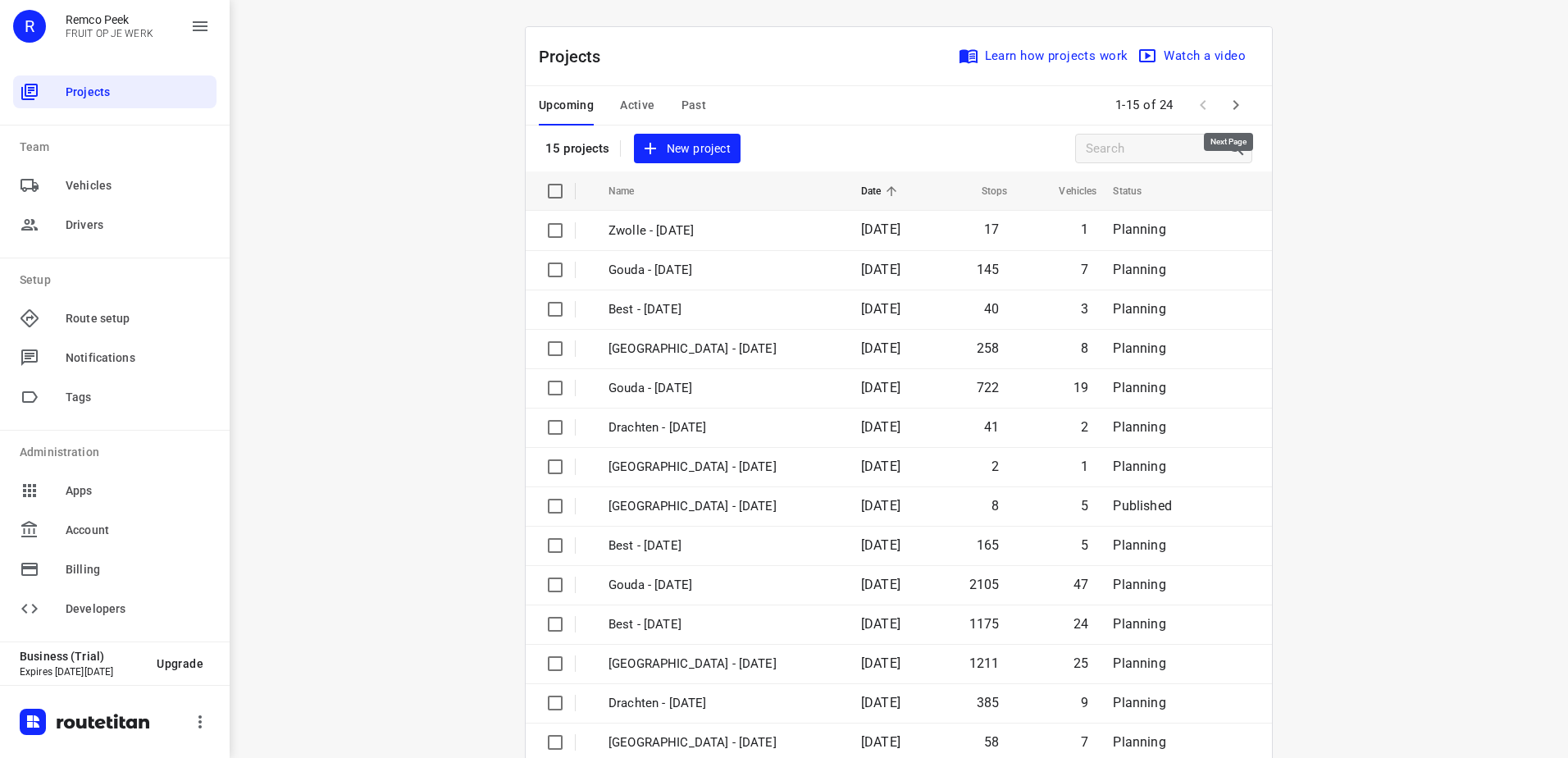
click at [1236, 99] on icon "button" at bounding box center [1236, 105] width 20 height 20
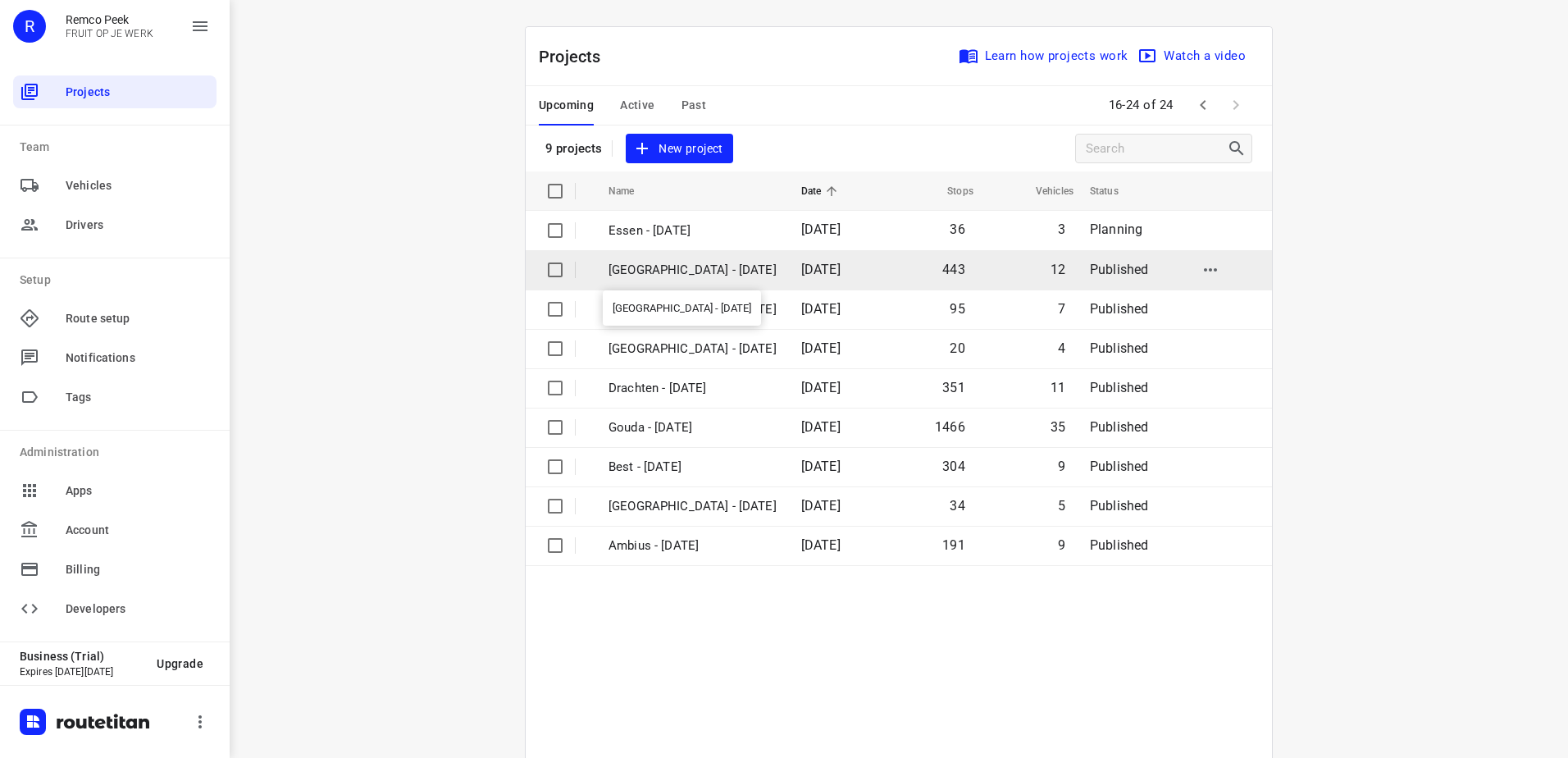
click at [702, 271] on p "[GEOGRAPHIC_DATA] - [DATE]" at bounding box center [693, 270] width 168 height 19
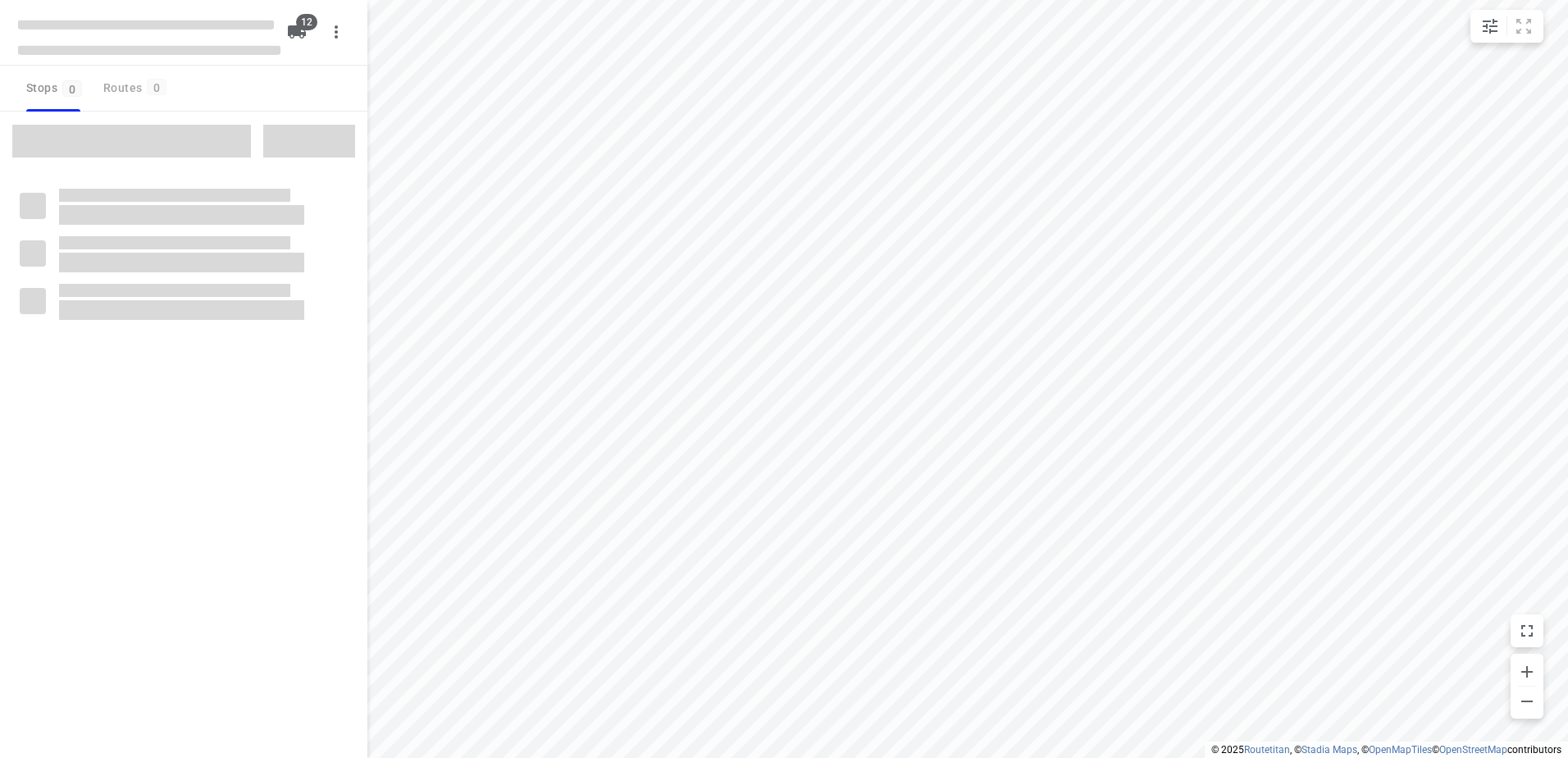
checkbox input "true"
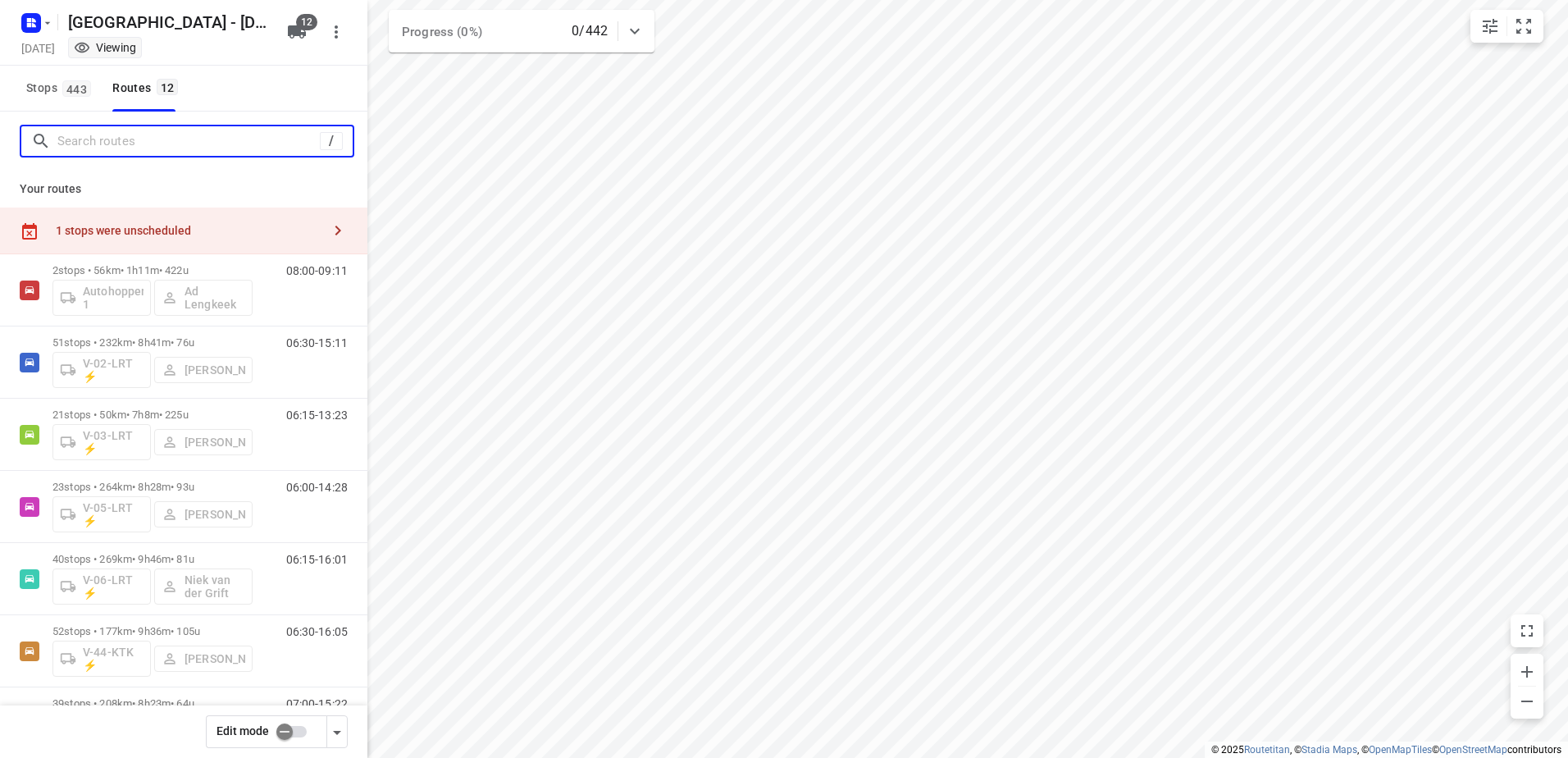
click at [207, 137] on input "Search routes" at bounding box center [189, 141] width 263 height 25
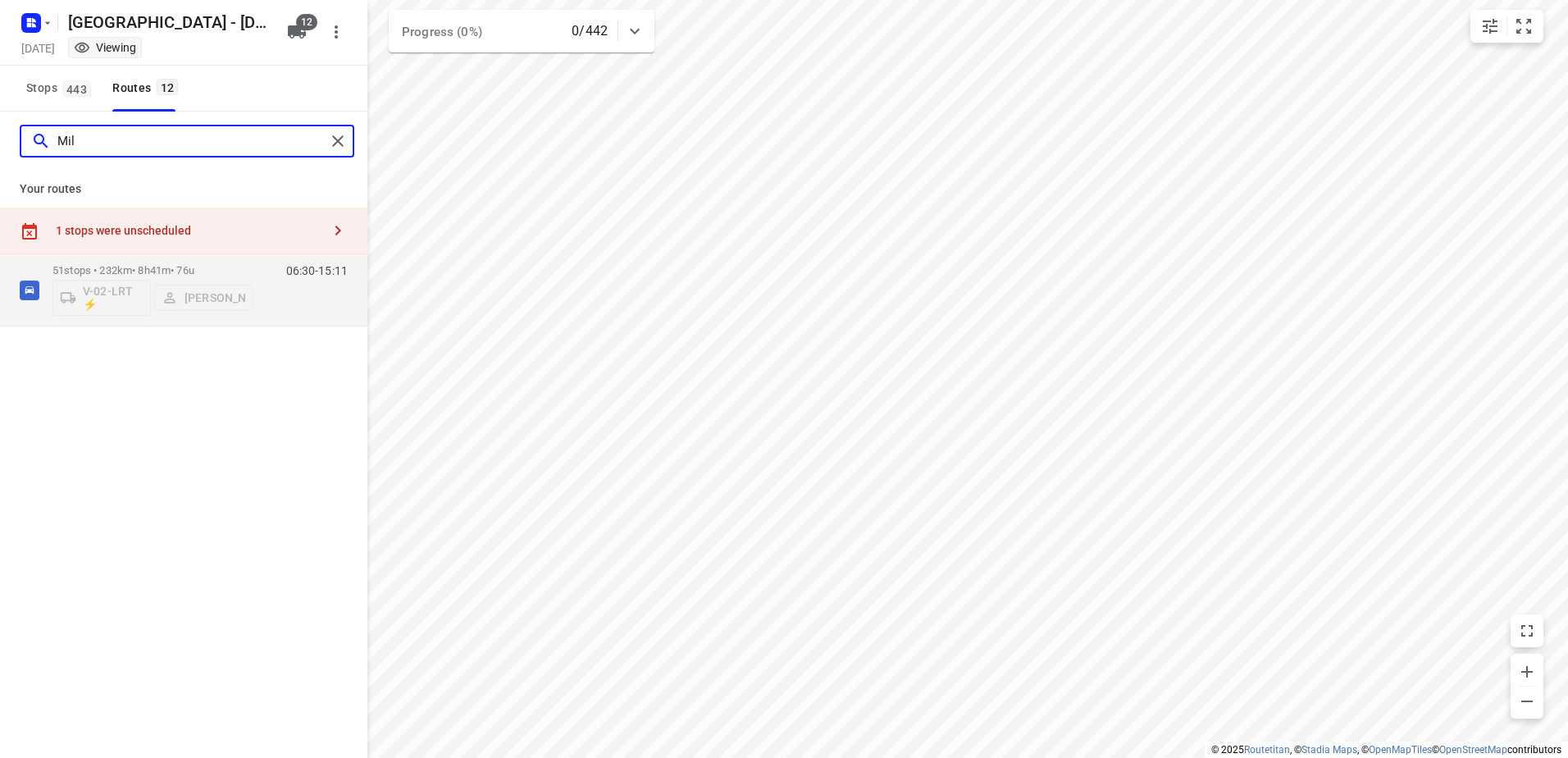
drag, startPoint x: 221, startPoint y: 139, endPoint x: 0, endPoint y: 157, distance: 221.7
click at [0, 150] on html "i © 2025 Routetitan , © Stadia Maps , © OpenMapTiles © OpenStreetMap contributo…" at bounding box center [784, 379] width 1568 height 758
drag, startPoint x: 130, startPoint y: 147, endPoint x: 17, endPoint y: 140, distance: 113.2
click at [17, 140] on div "fra" at bounding box center [184, 140] width 367 height 59
drag, startPoint x: 139, startPoint y: 151, endPoint x: -3, endPoint y: 188, distance: 146.7
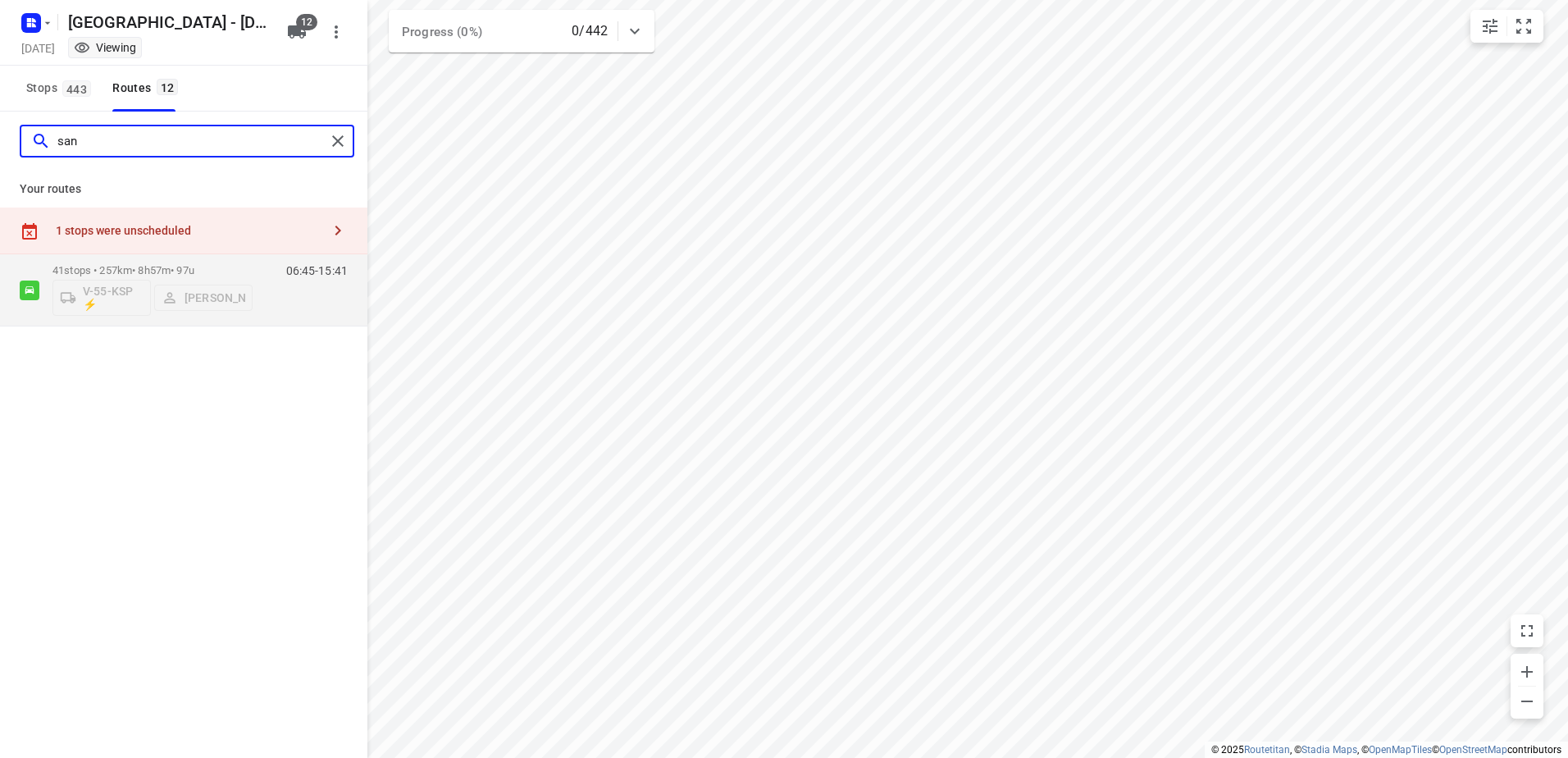
click at [0, 188] on html "i © 2025 Routetitan , © Stadia Maps , © OpenMapTiles © OpenStreetMap contributo…" at bounding box center [784, 379] width 1568 height 758
type input "siemen"
drag, startPoint x: 105, startPoint y: 148, endPoint x: 0, endPoint y: 175, distance: 108.4
click at [0, 175] on html "i © 2025 Routetitan , © Stadia Maps , © OpenMapTiles © OpenStreetMap contributo…" at bounding box center [784, 379] width 1568 height 758
click at [0, 134] on html "i © 2025 Routetitan , © Stadia Maps , © OpenMapTiles © OpenStreetMap contributo…" at bounding box center [784, 379] width 1568 height 758
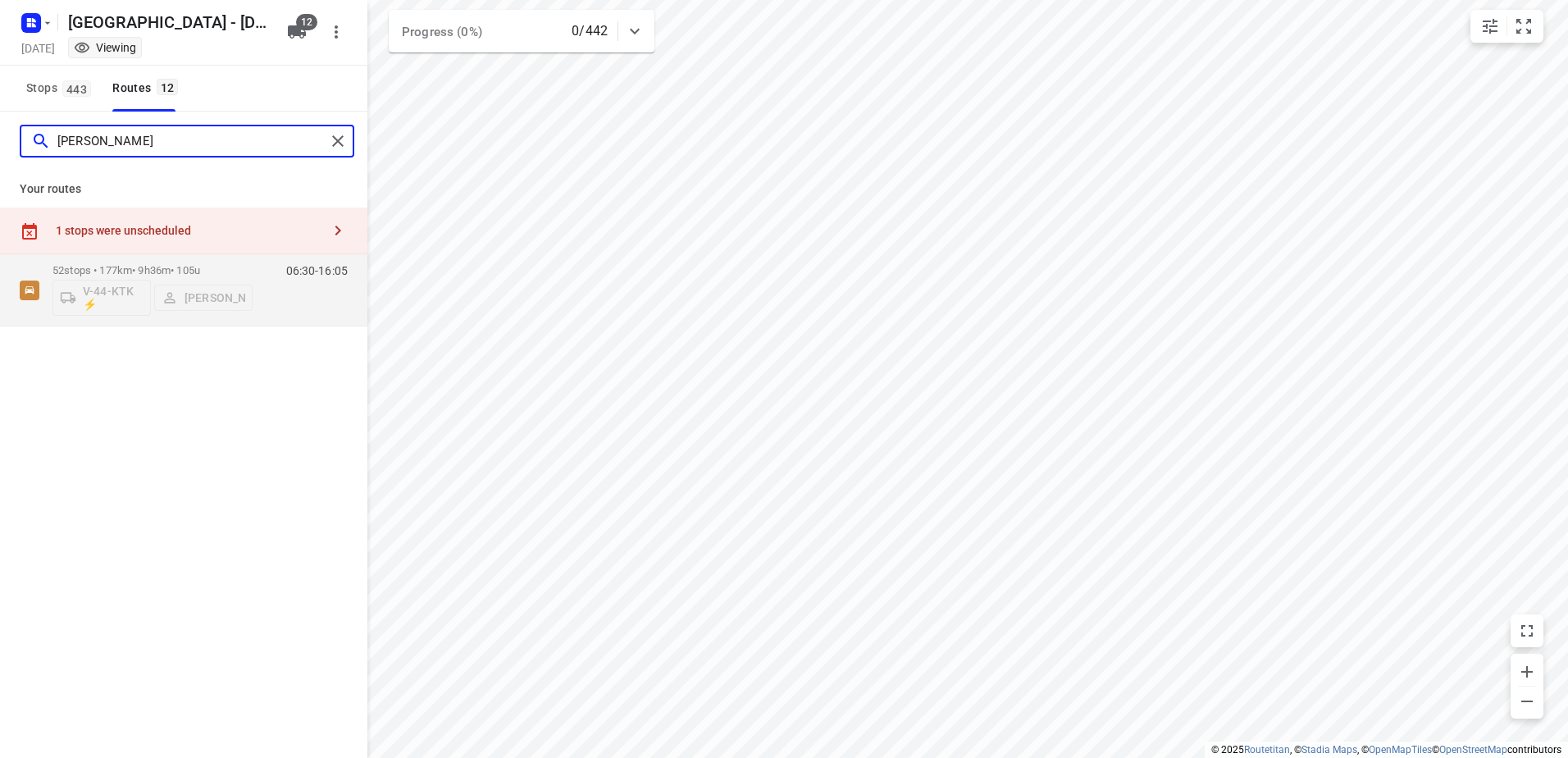
drag, startPoint x: 18, startPoint y: 142, endPoint x: 0, endPoint y: 134, distance: 19.7
click at [0, 136] on html "i © 2025 Routetitan , © Stadia Maps , © OpenMapTiles © OpenStreetMap contributo…" at bounding box center [784, 379] width 1568 height 758
type input "[PERSON_NAME]"
drag, startPoint x: 200, startPoint y: 137, endPoint x: 0, endPoint y: 152, distance: 200.6
click at [0, 152] on html "i © 2025 Routetitan , © Stadia Maps , © OpenMapTiles © OpenStreetMap contributo…" at bounding box center [784, 379] width 1568 height 758
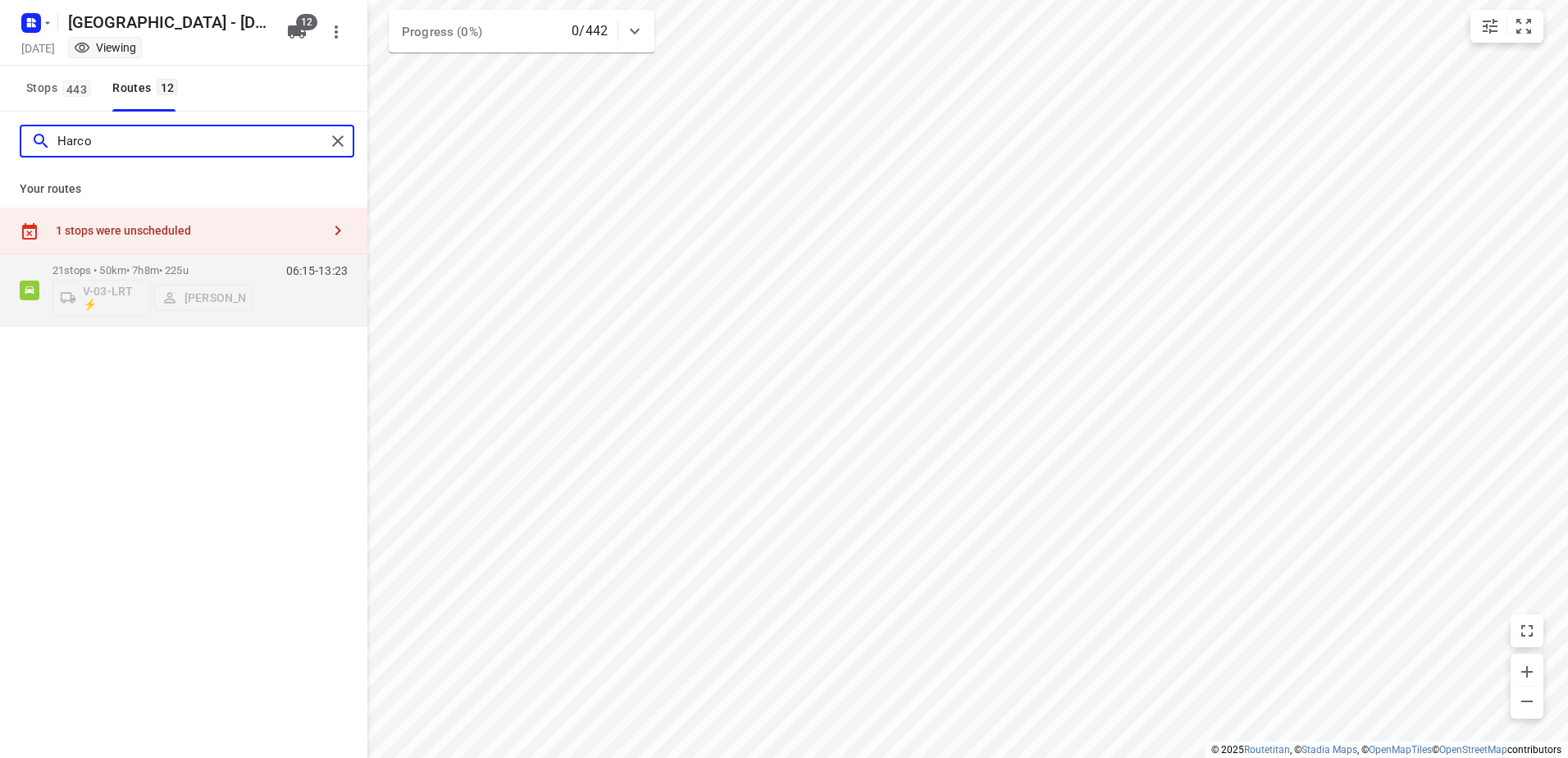
drag, startPoint x: 141, startPoint y: 140, endPoint x: -3, endPoint y: 134, distance: 144.1
click at [0, 134] on html "i © 2025 Routetitan , © Stadia Maps , © OpenMapTiles © OpenStreetMap contributo…" at bounding box center [784, 379] width 1568 height 758
drag, startPoint x: 140, startPoint y: 139, endPoint x: 0, endPoint y: 180, distance: 145.9
click at [0, 174] on html "i © 2025 Routetitan , © Stadia Maps , © OpenMapTiles © OpenStreetMap contributo…" at bounding box center [784, 379] width 1568 height 758
drag, startPoint x: 150, startPoint y: 147, endPoint x: -3, endPoint y: 137, distance: 153.3
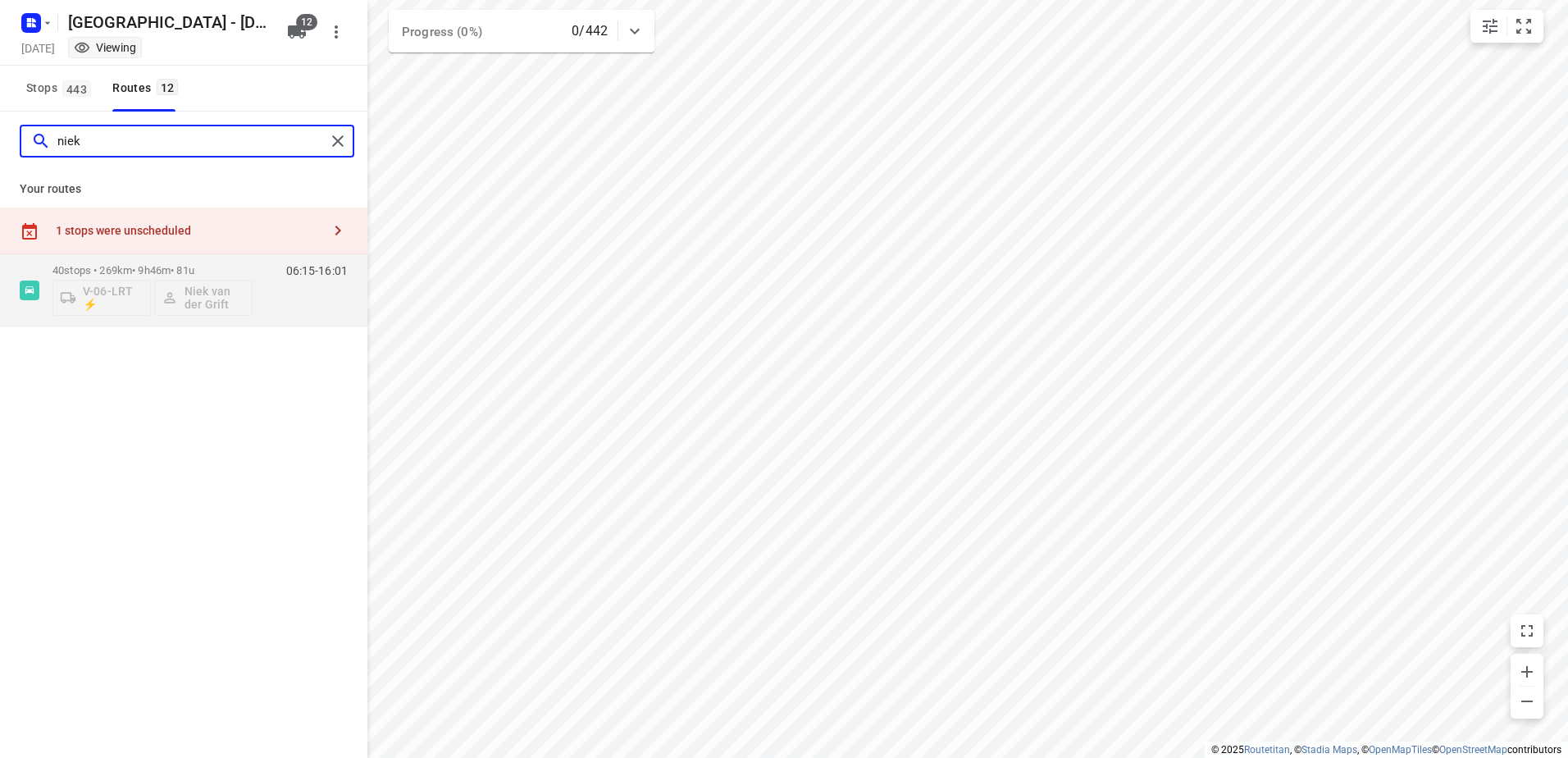
click at [0, 137] on html "i © 2025 Routetitan , © Stadia Maps , © OpenMapTiles © OpenStreetMap contributo…" at bounding box center [784, 379] width 1568 height 758
drag, startPoint x: 62, startPoint y: 139, endPoint x: 0, endPoint y: 147, distance: 62.5
click at [2, 145] on div "a" at bounding box center [184, 140] width 367 height 59
type input "d"
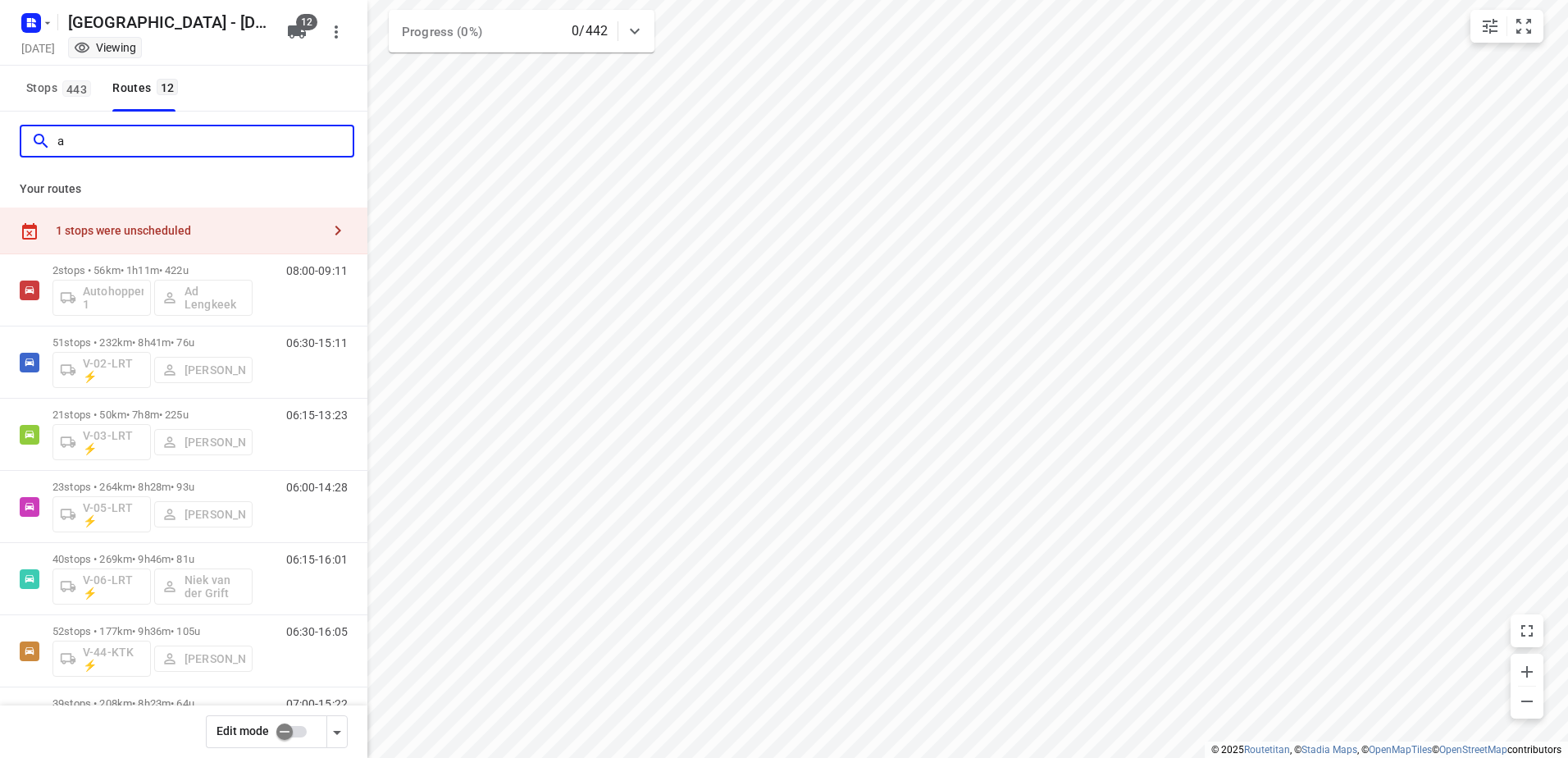
type input "ad"
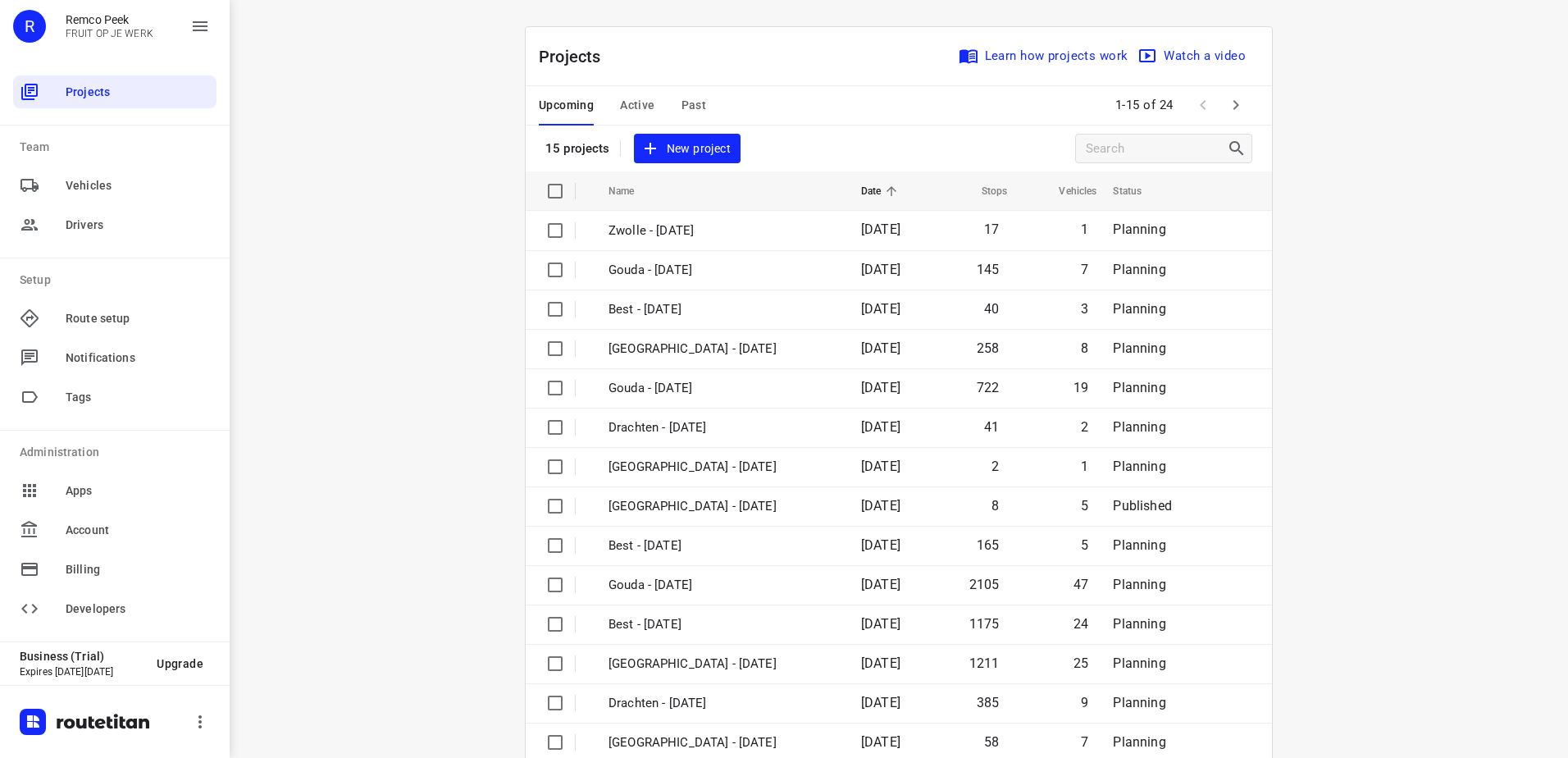
click at [636, 98] on span "Active" at bounding box center [637, 105] width 35 height 20
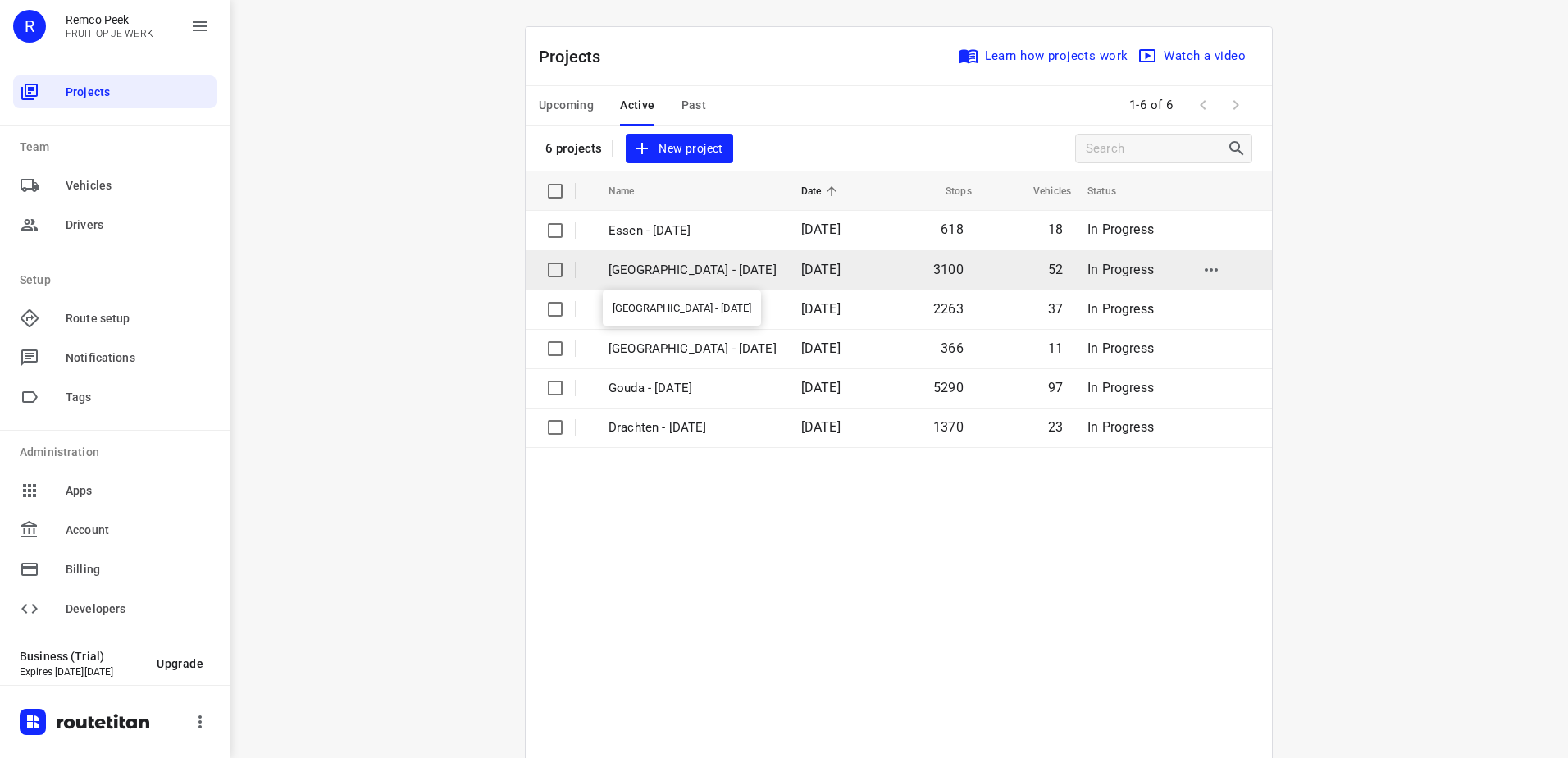
click at [666, 267] on p "[GEOGRAPHIC_DATA] - [DATE]" at bounding box center [693, 270] width 168 height 19
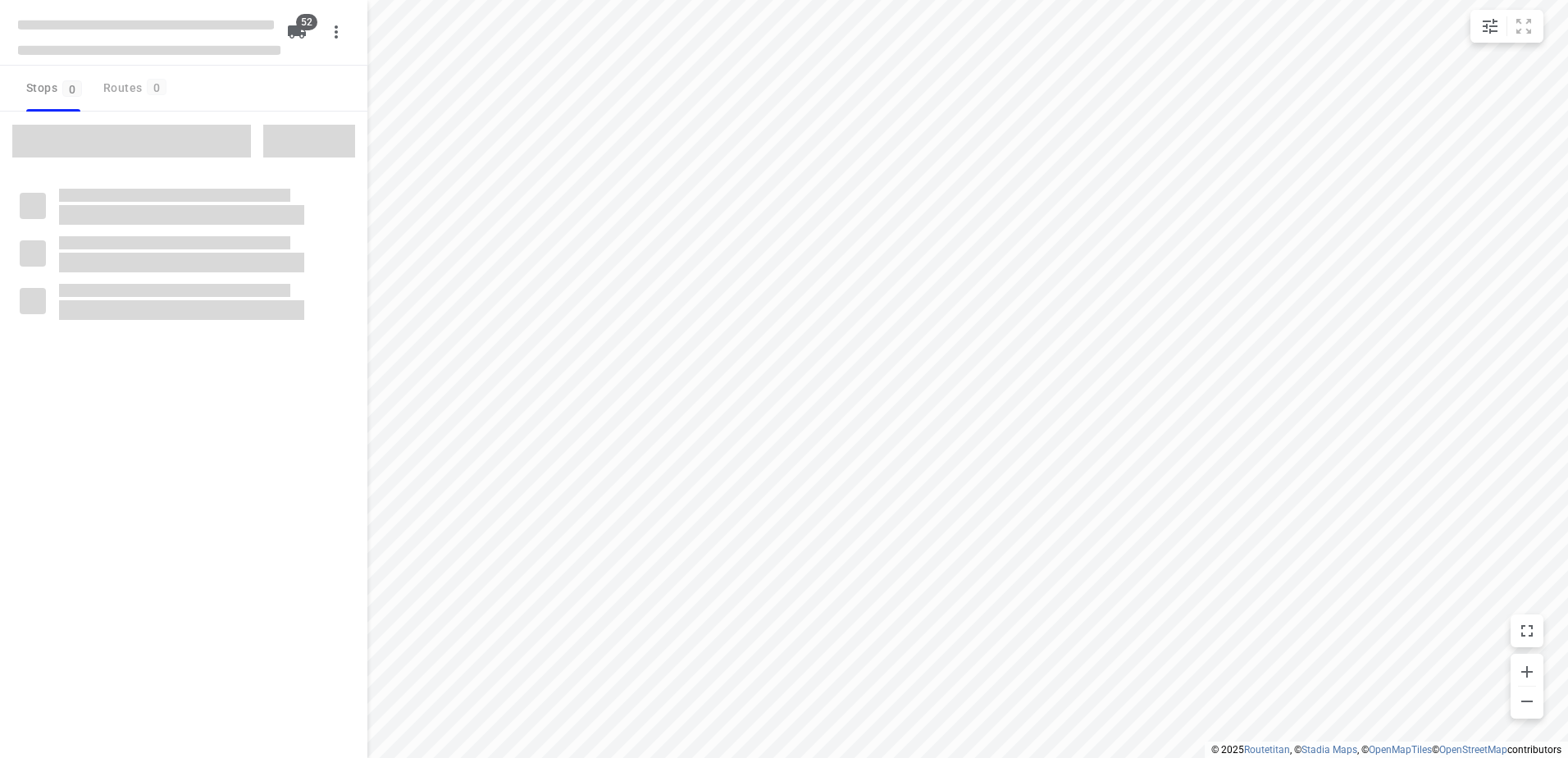
checkbox input "true"
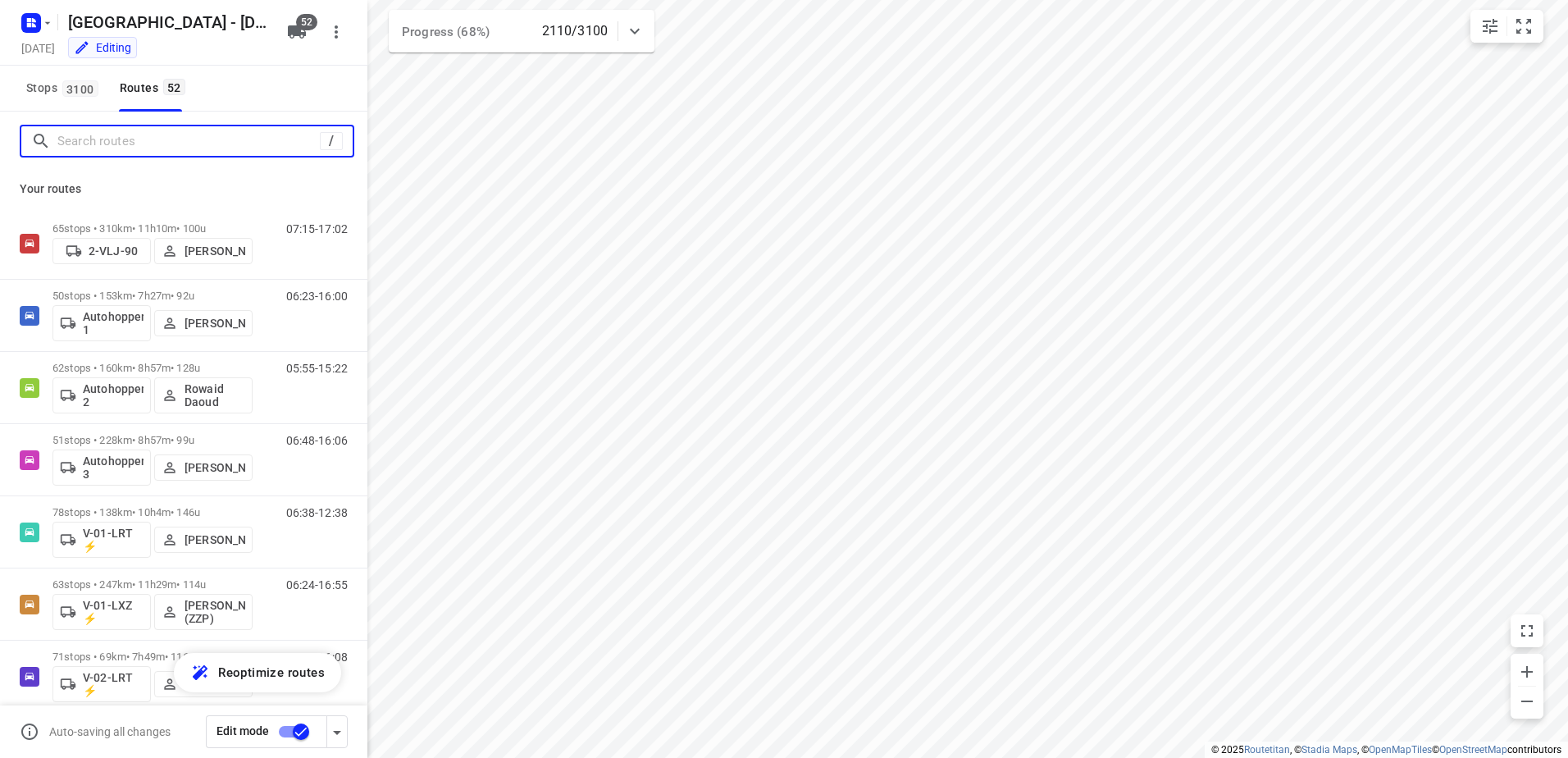
click at [149, 128] on input "Search routes" at bounding box center [189, 141] width 263 height 25
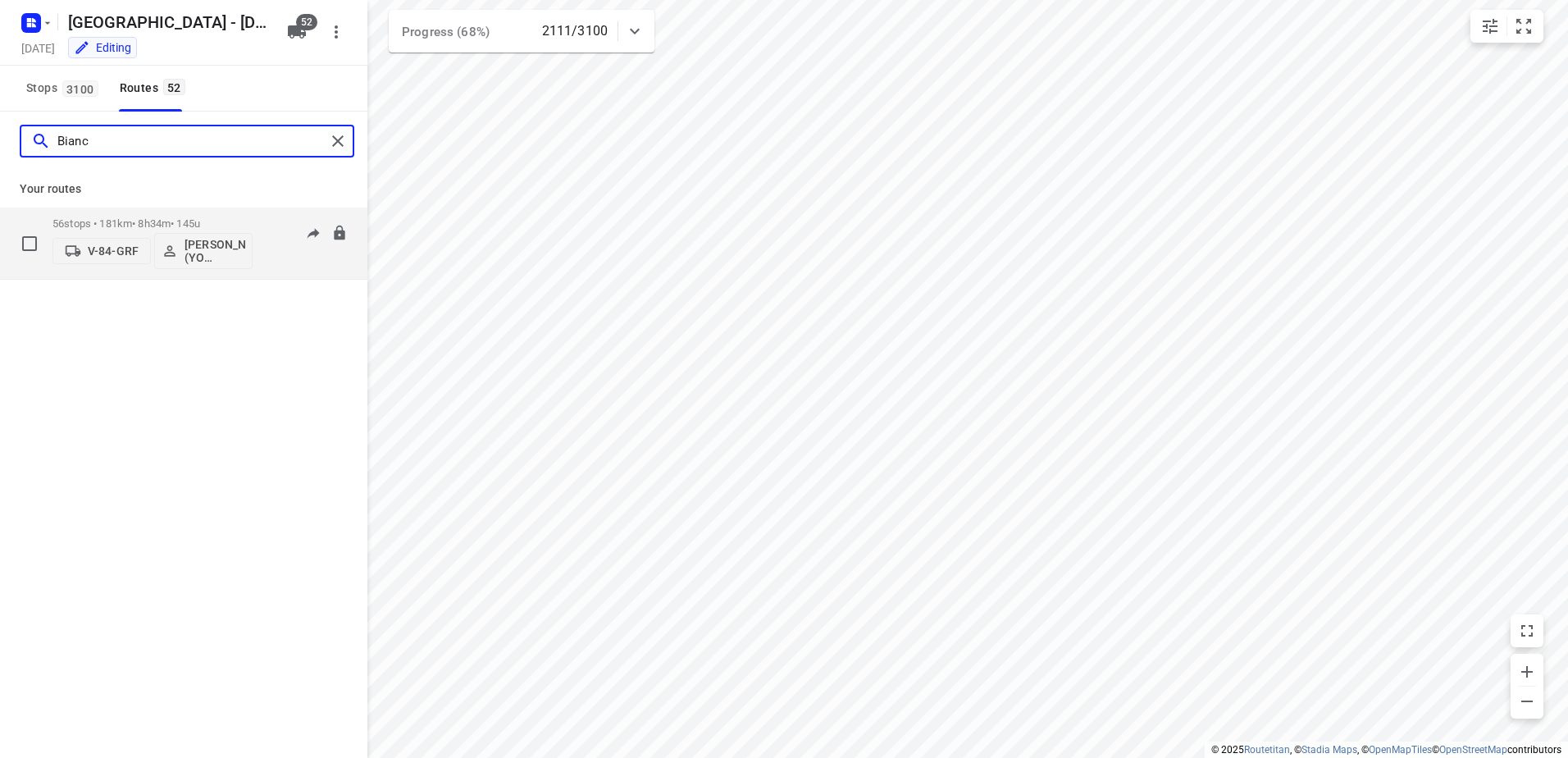
type input "Bianc"
click at [161, 218] on p "56 stops • 181km • 8h34m • 145u" at bounding box center [152, 223] width 200 height 12
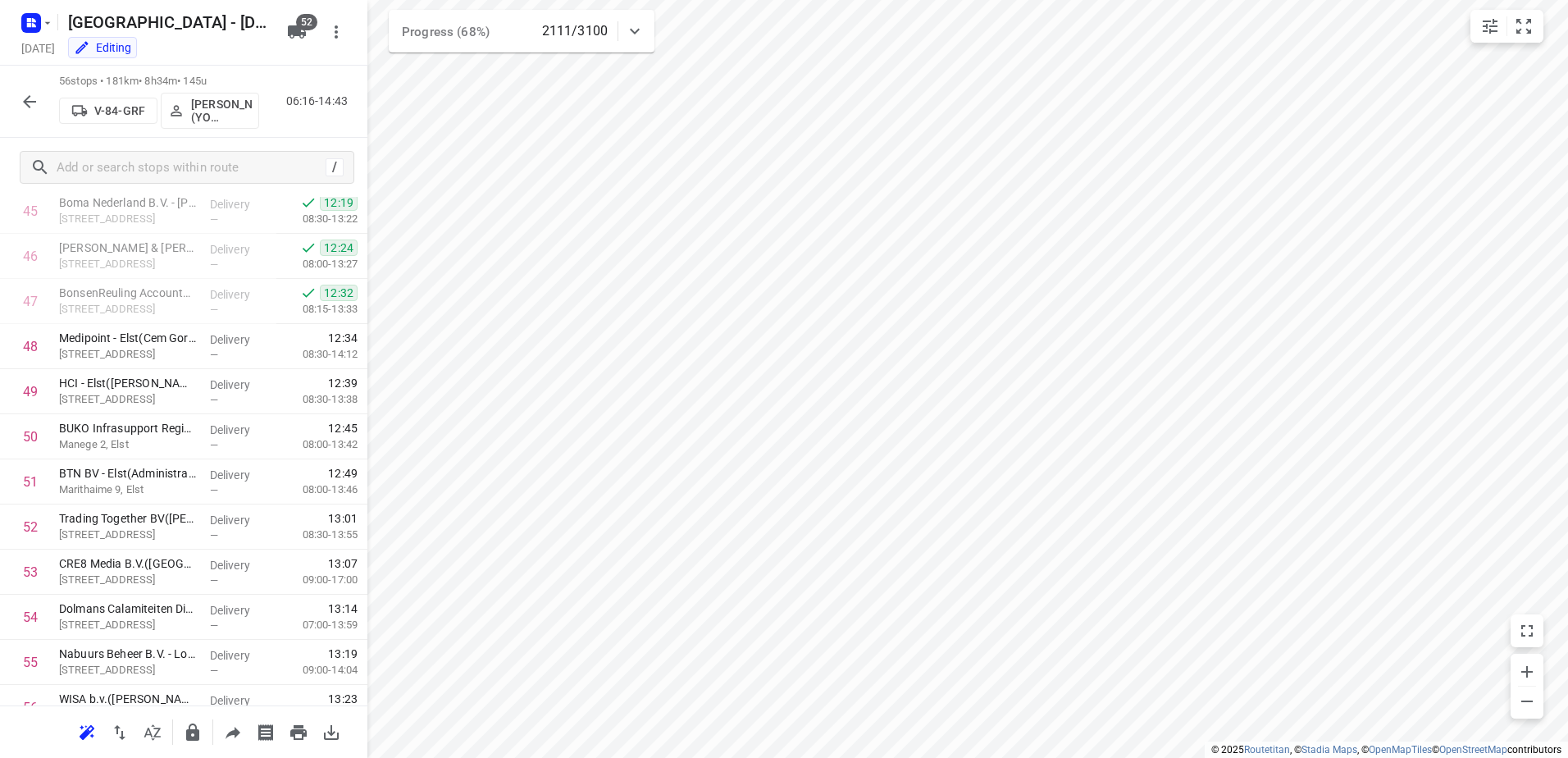
scroll to position [2144, 0]
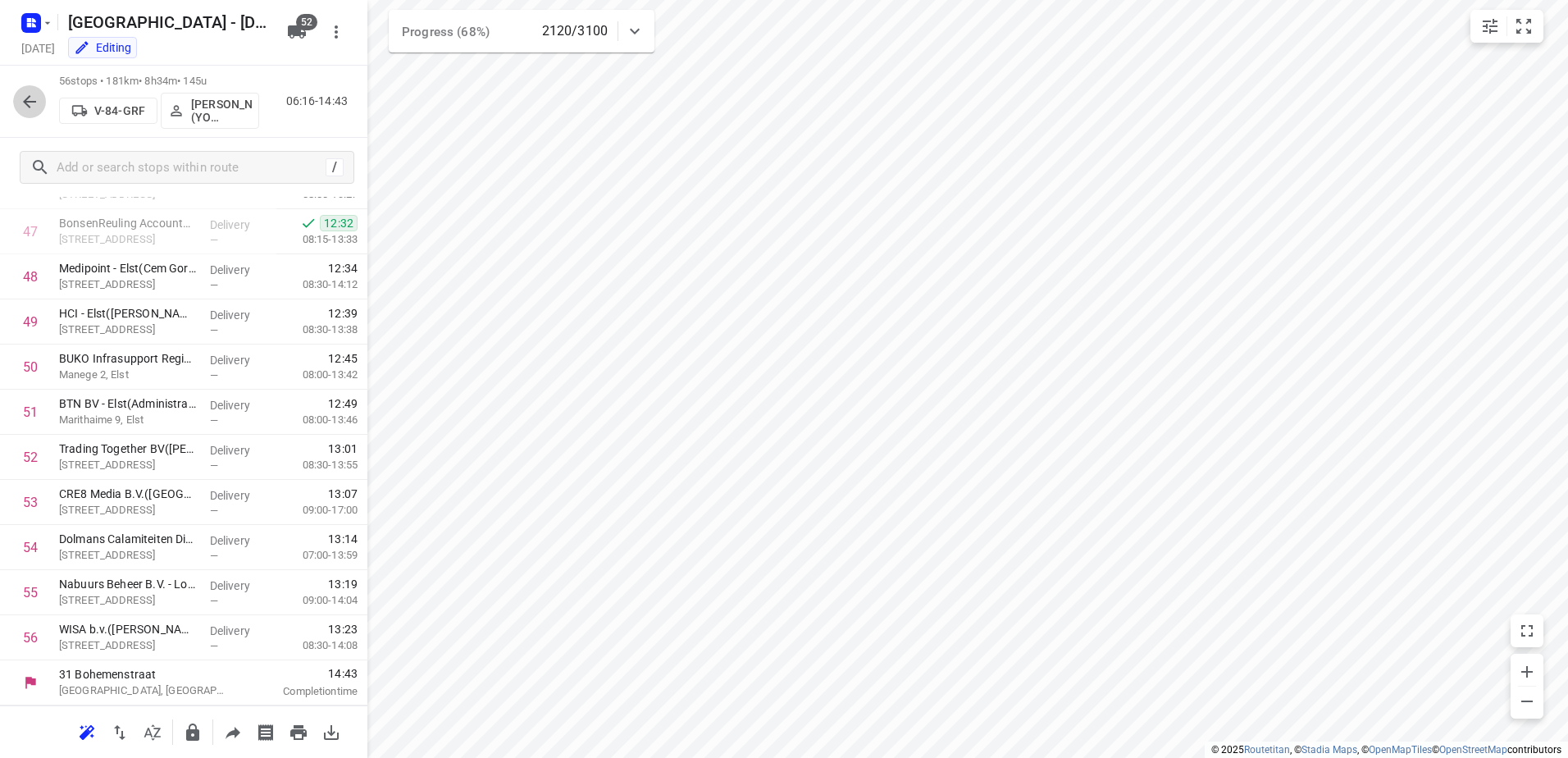
click at [29, 89] on button "button" at bounding box center [29, 101] width 33 height 33
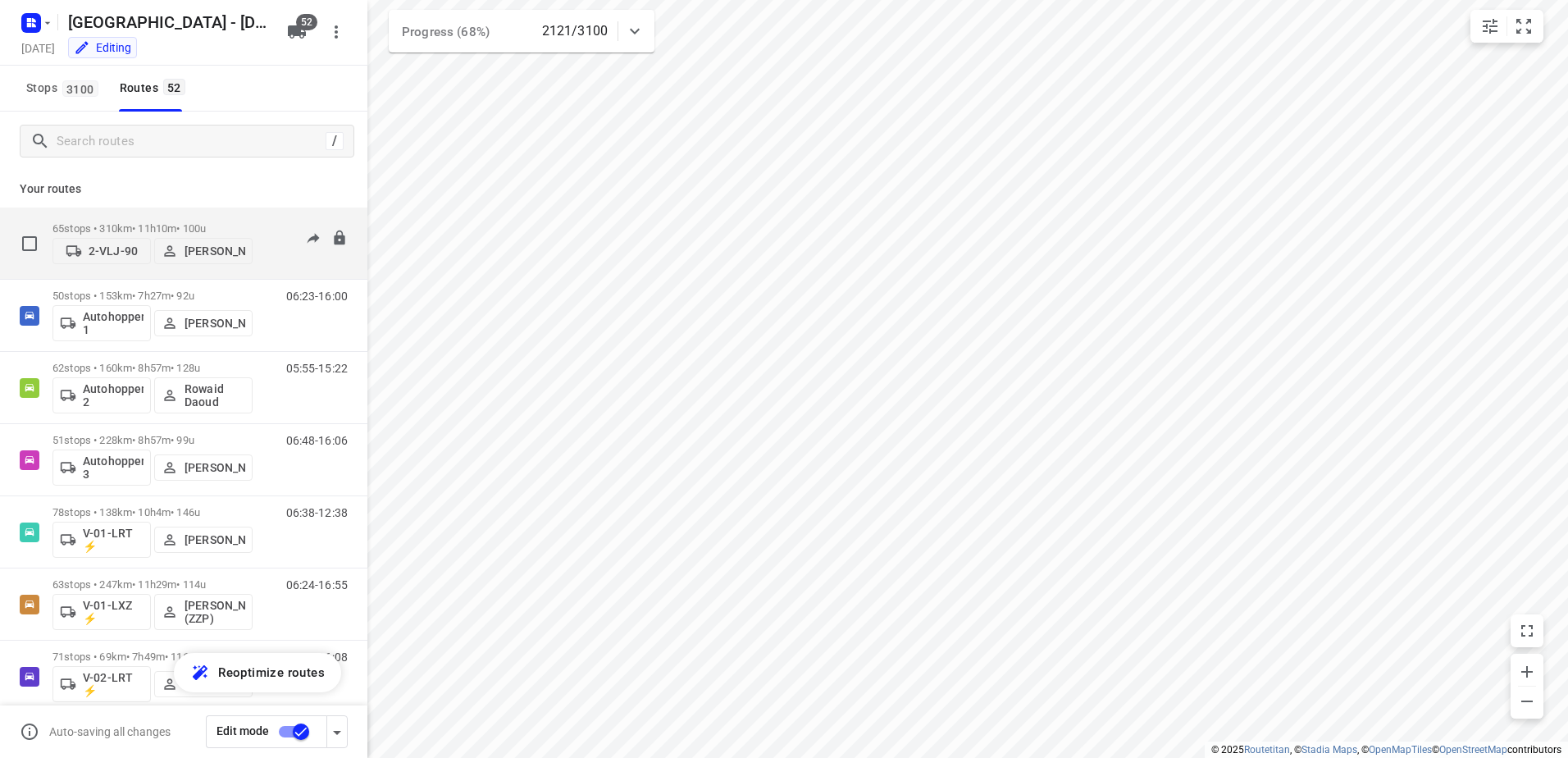
scroll to position [82, 0]
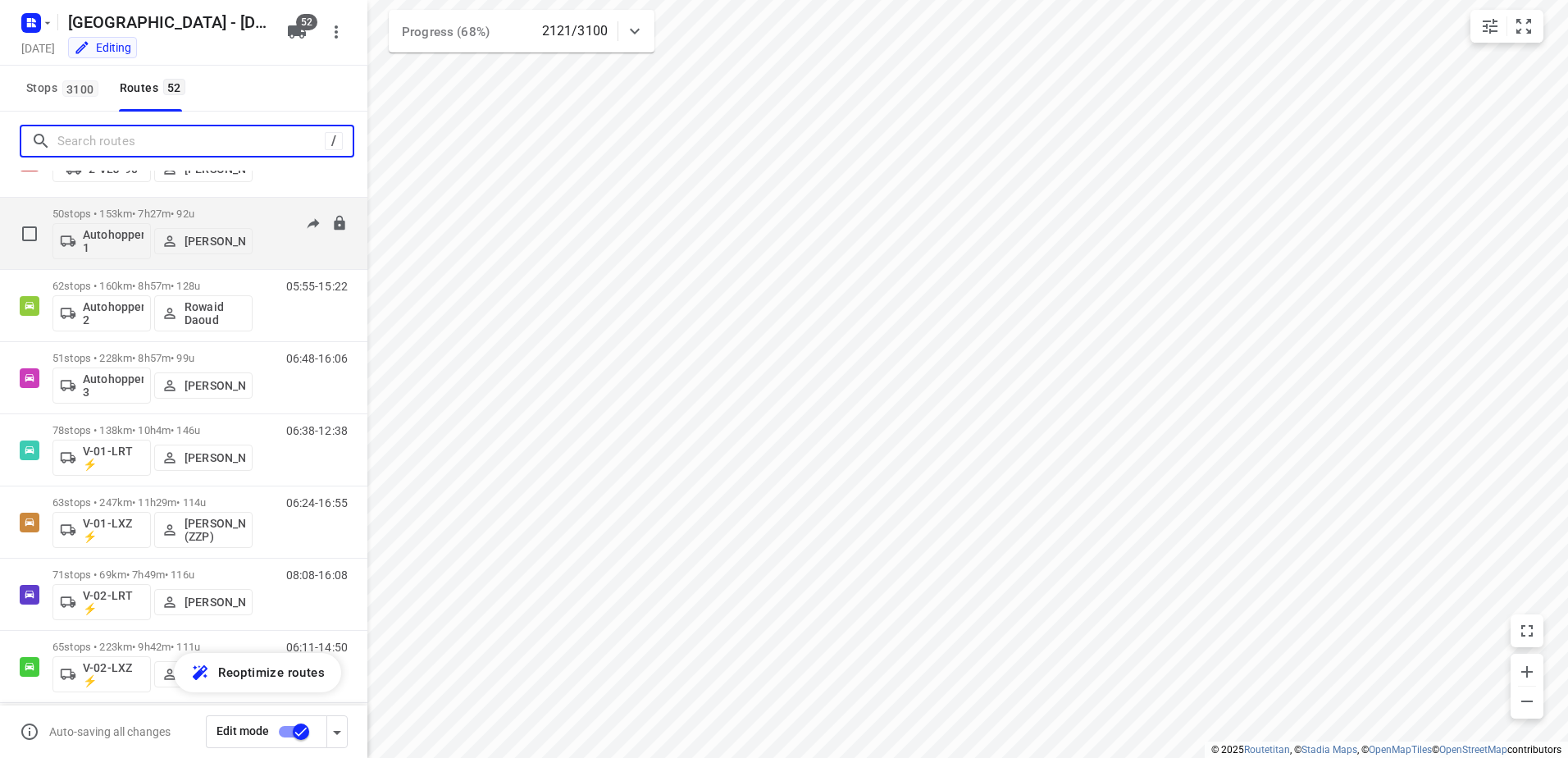
click at [152, 143] on input "Search routes" at bounding box center [191, 141] width 268 height 25
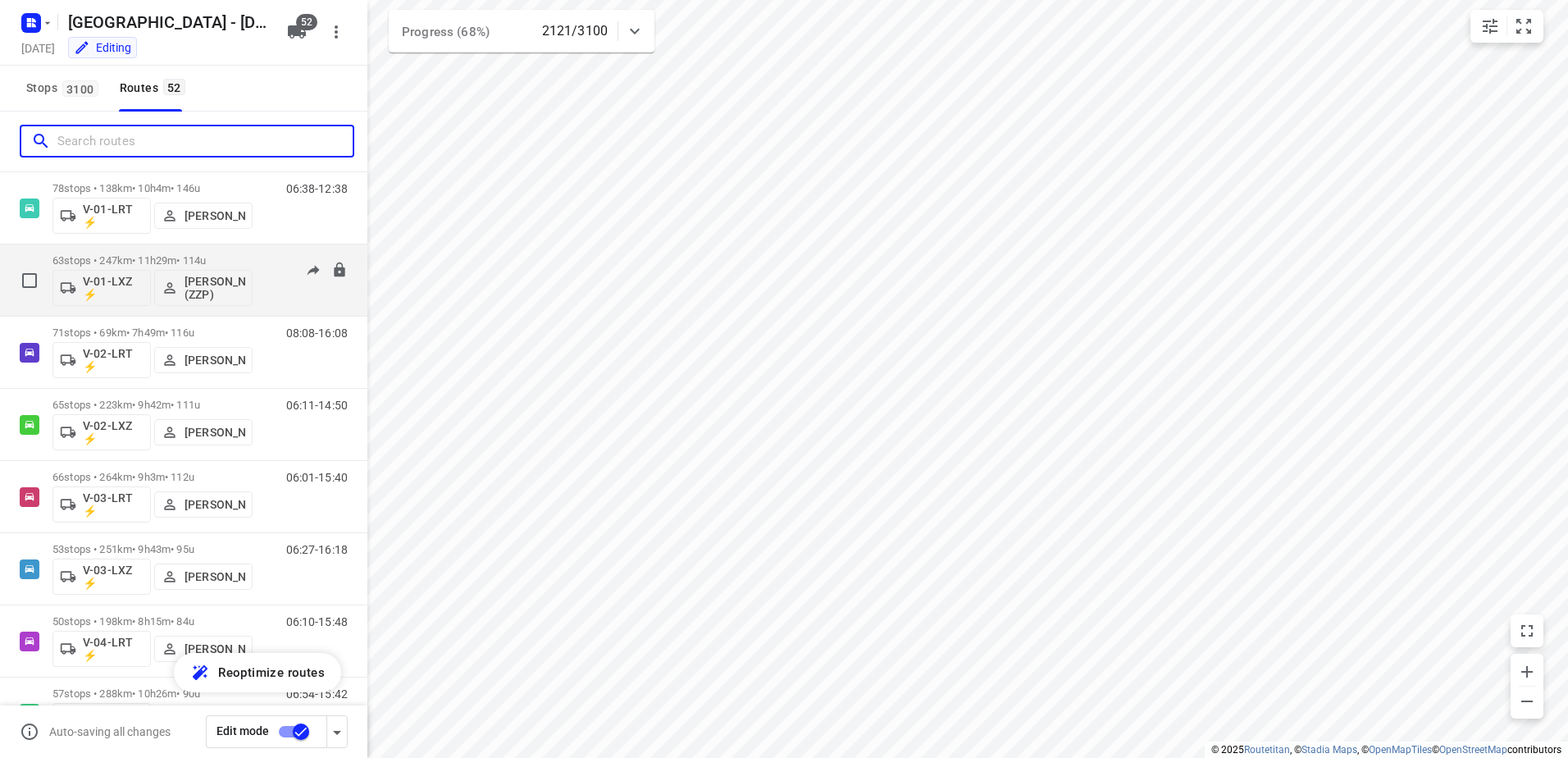
scroll to position [328, 0]
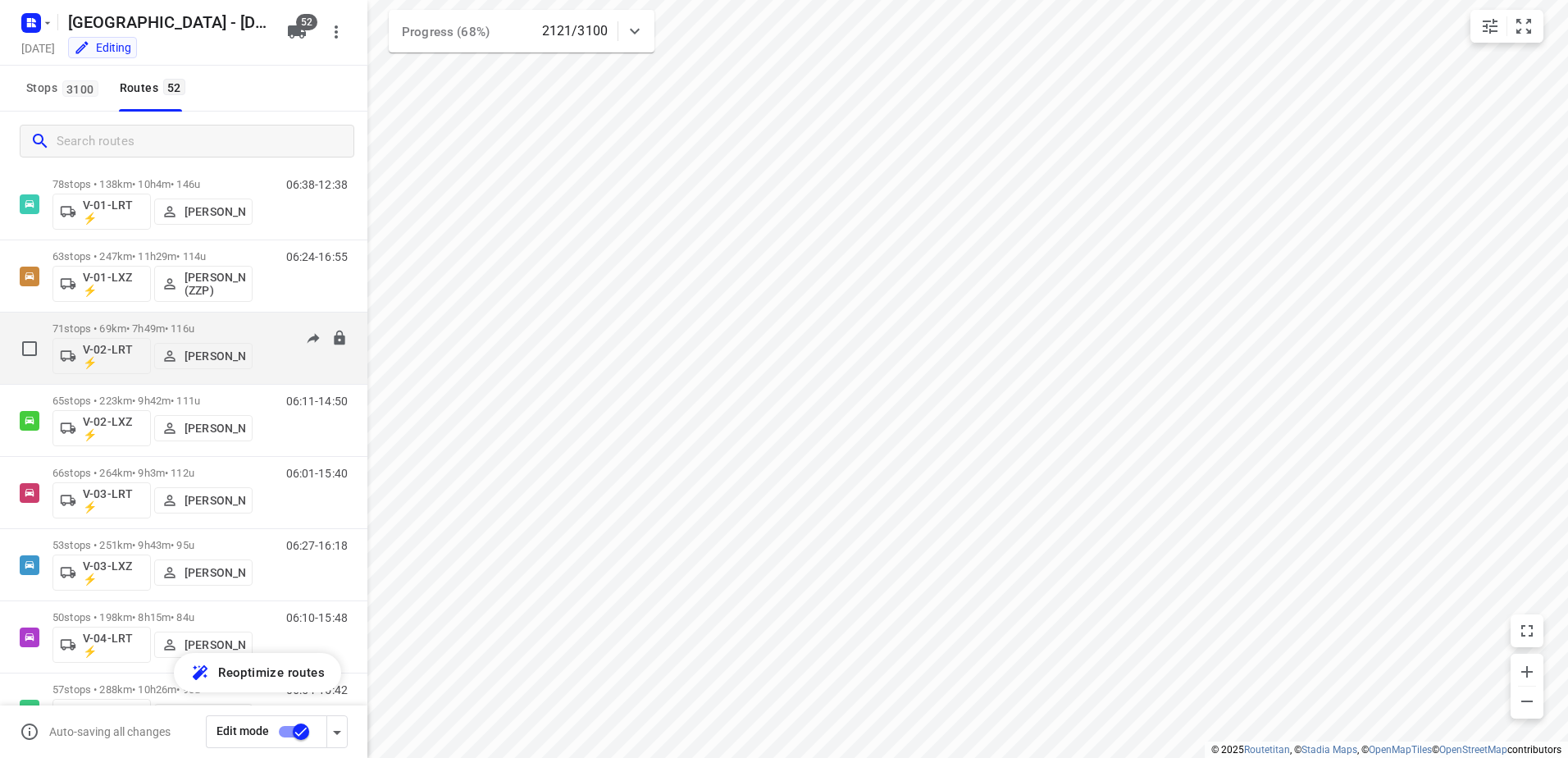
click at [133, 318] on div "71 stops • 69km • 7h49m • 116u V-02-LRT ⚡ [PERSON_NAME]" at bounding box center [152, 348] width 200 height 68
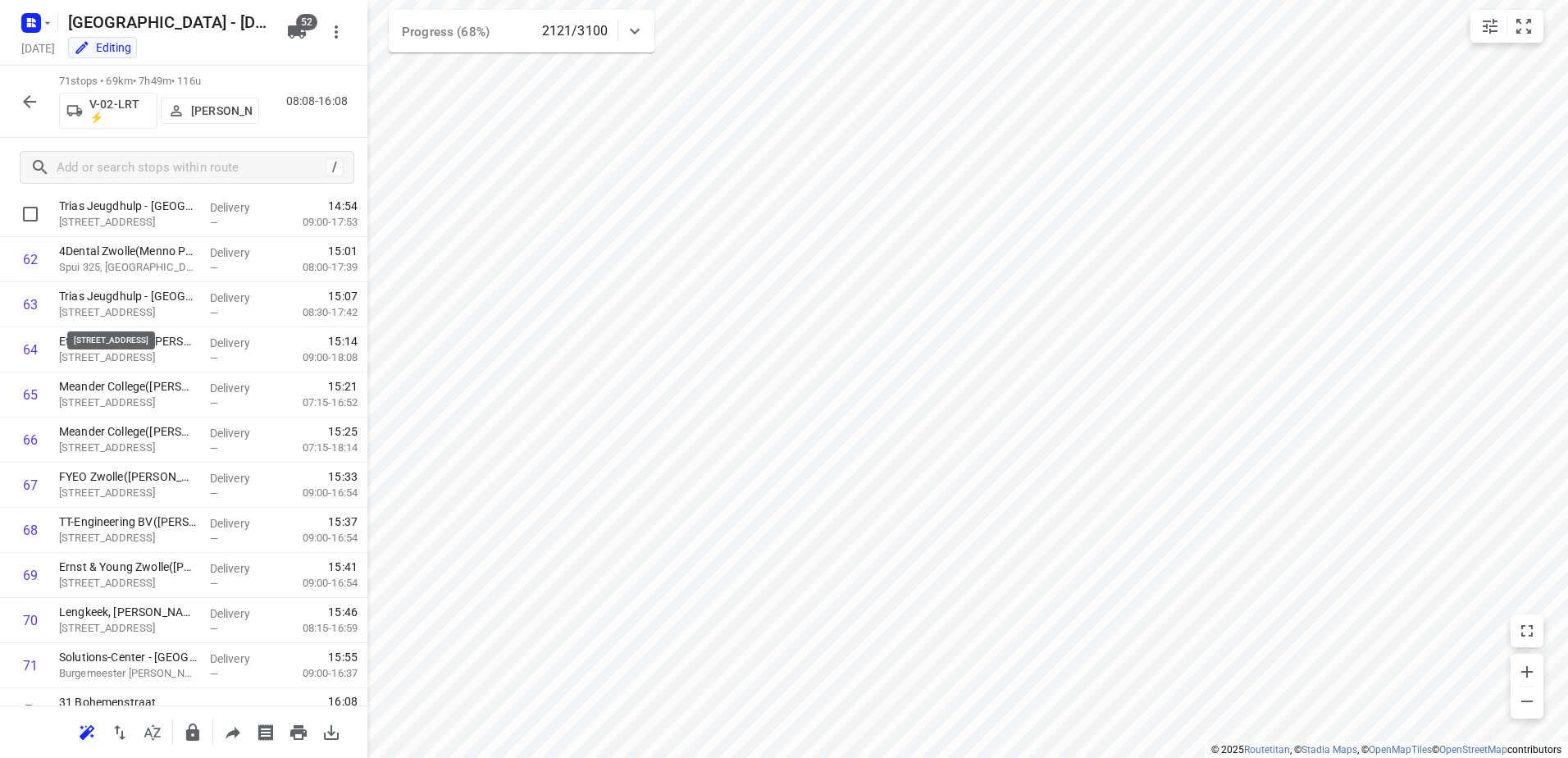
scroll to position [2820, 0]
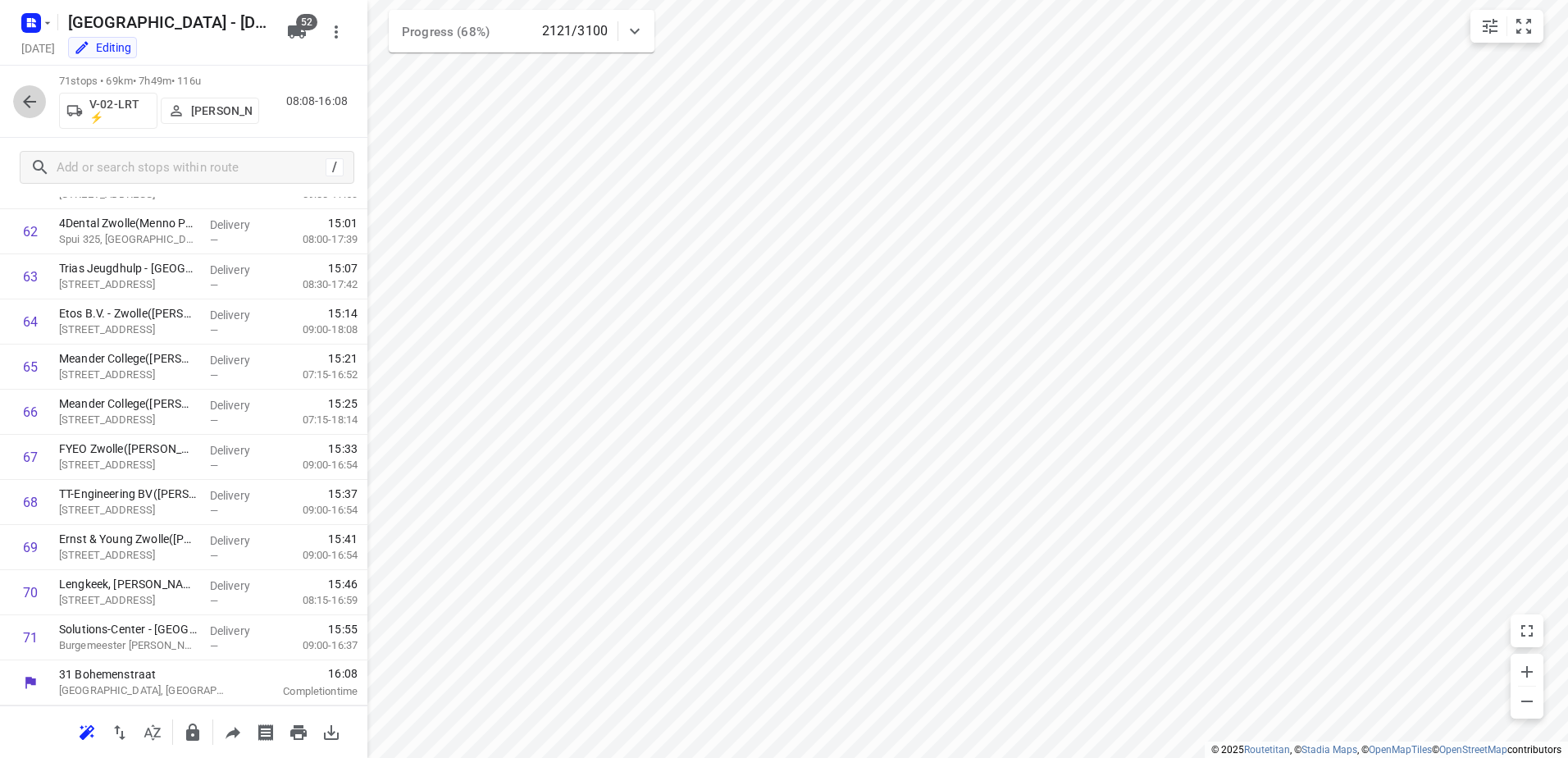
click at [31, 99] on icon "button" at bounding box center [29, 101] width 20 height 20
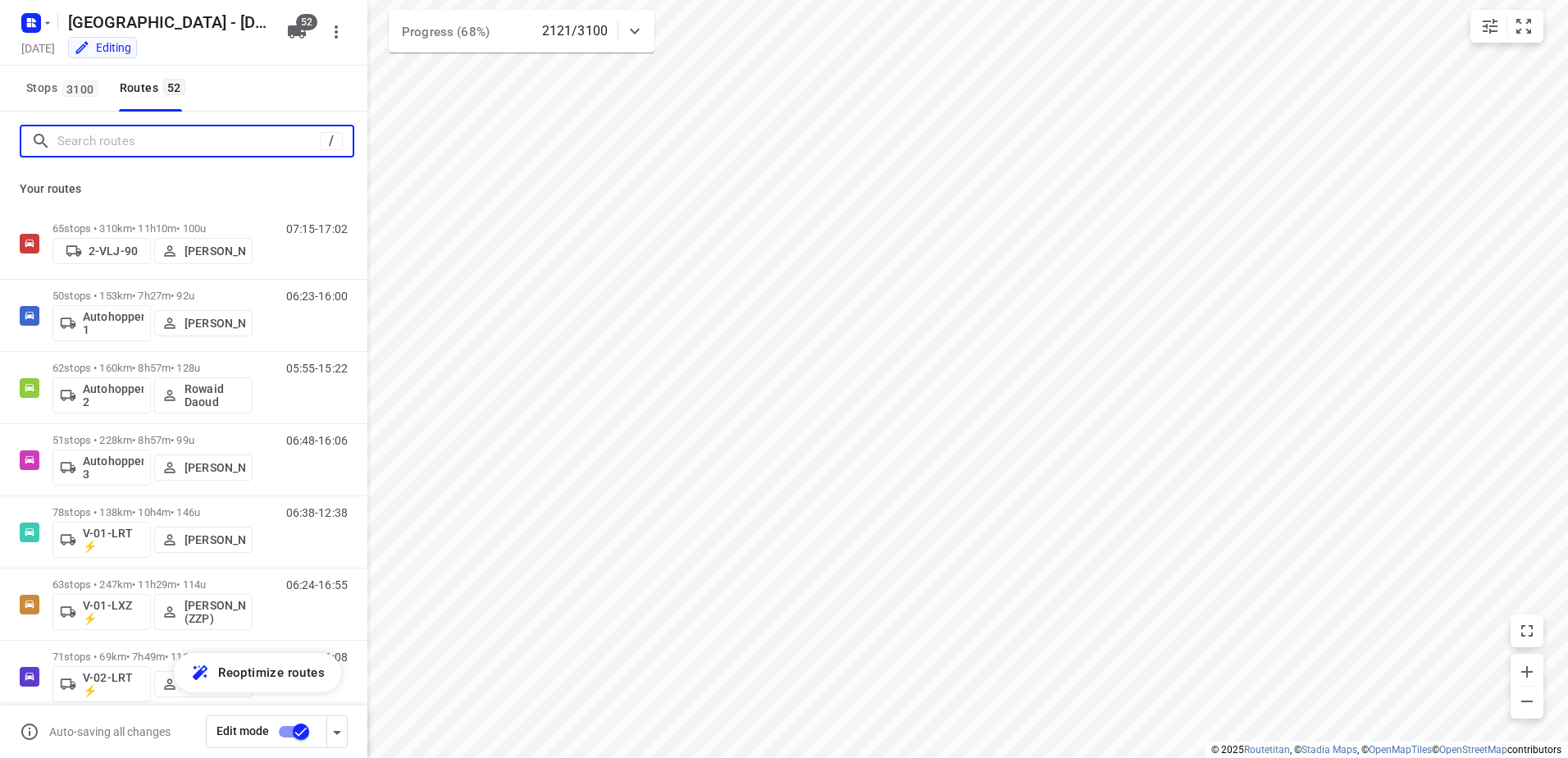
click at [122, 149] on input "Search routes" at bounding box center [189, 141] width 263 height 25
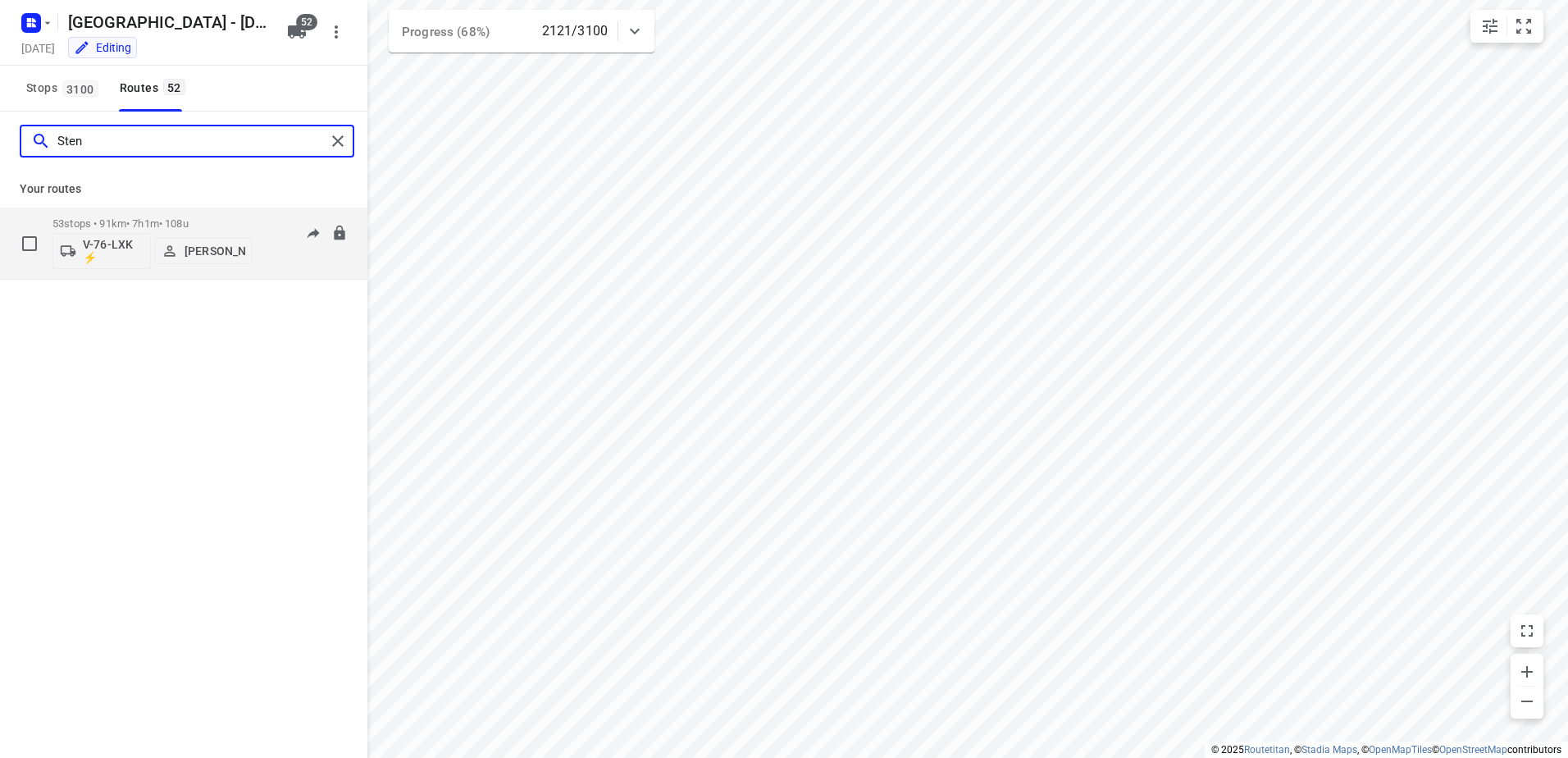
type input "Sten"
click at [135, 209] on div "53 stops • 91km • 7h1m • 108u V-76-LXK ⚡ [PERSON_NAME]" at bounding box center [152, 243] width 200 height 68
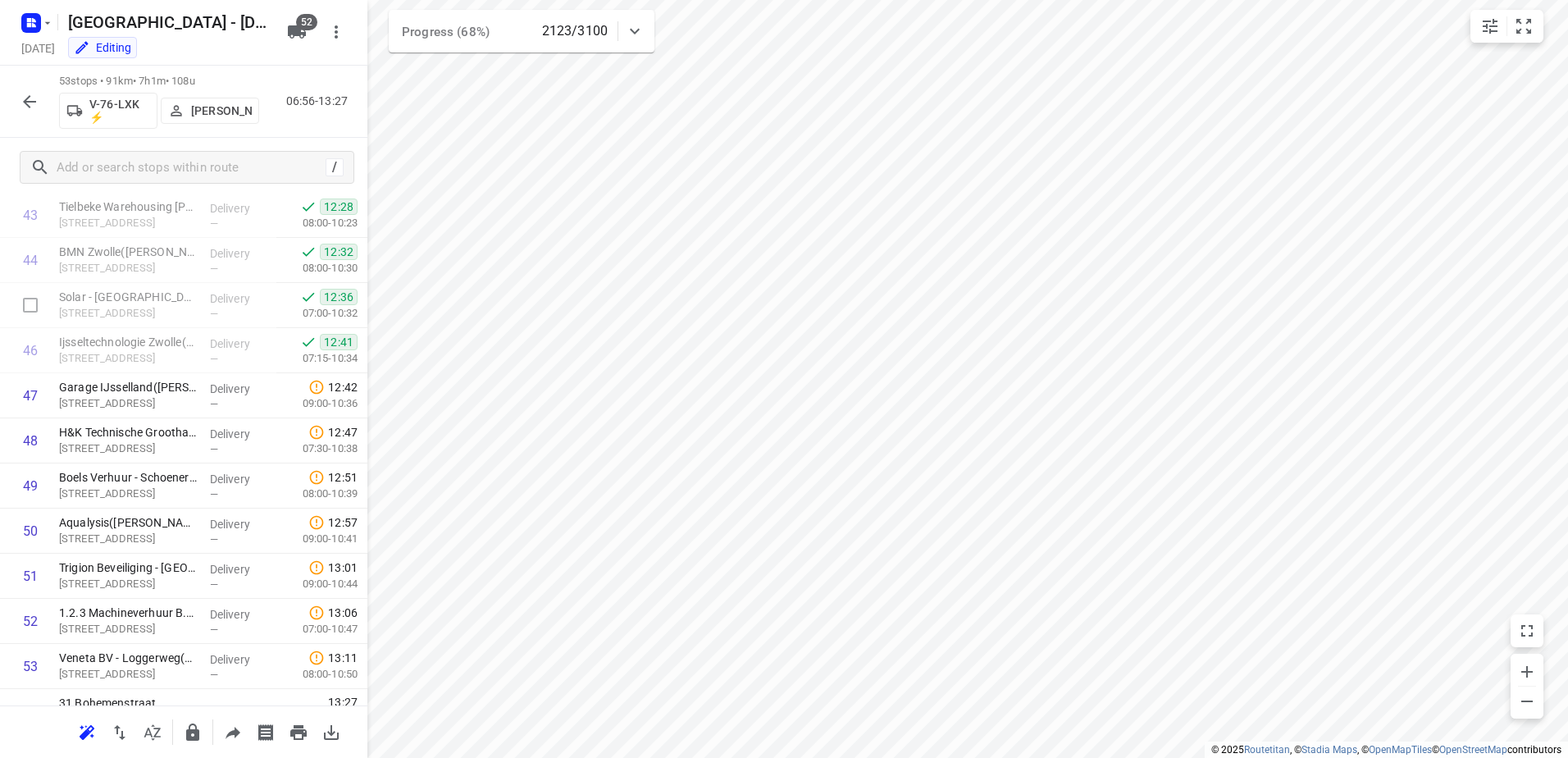
scroll to position [2009, 0]
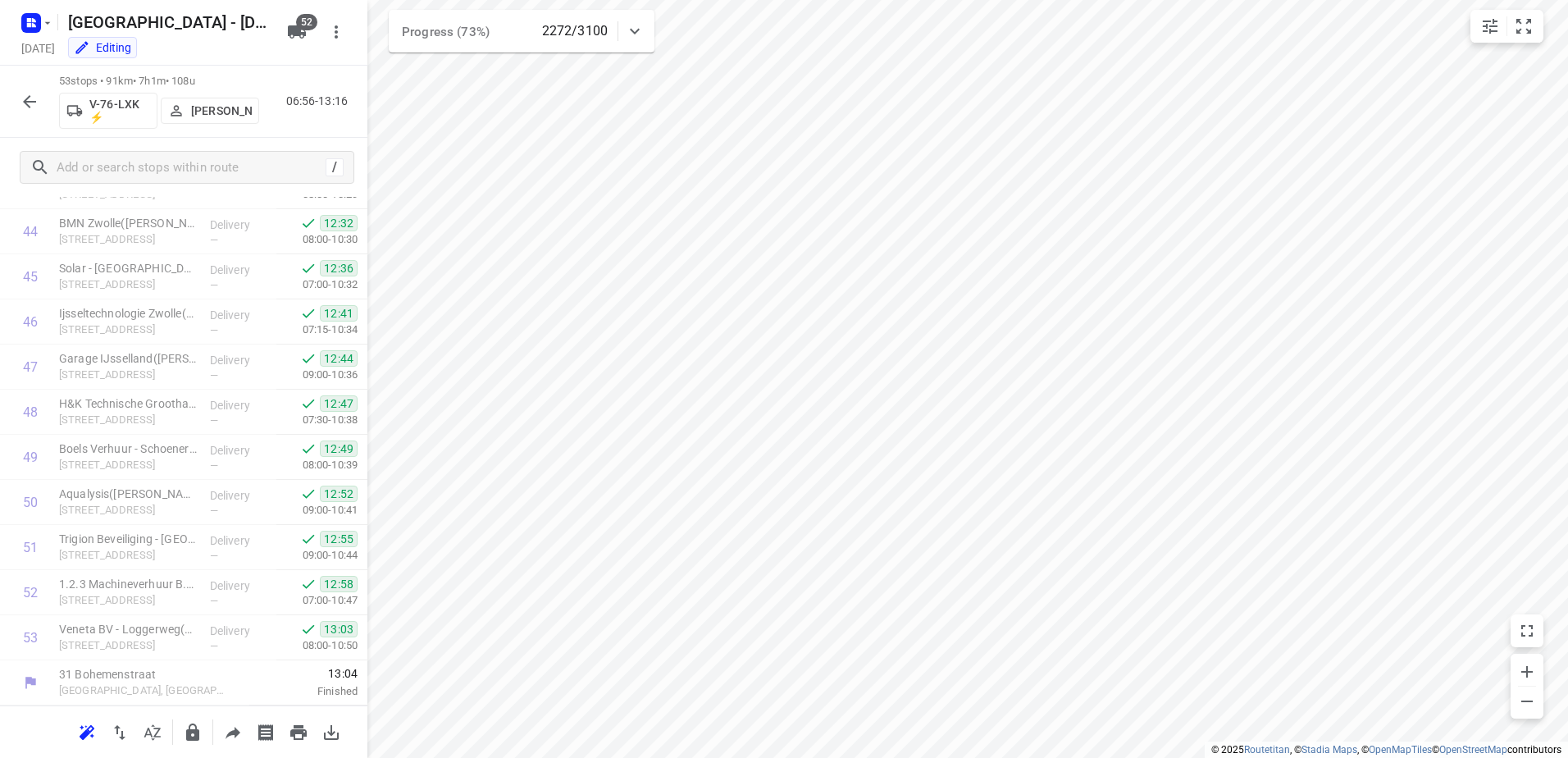
click at [35, 104] on icon "button" at bounding box center [29, 101] width 20 height 20
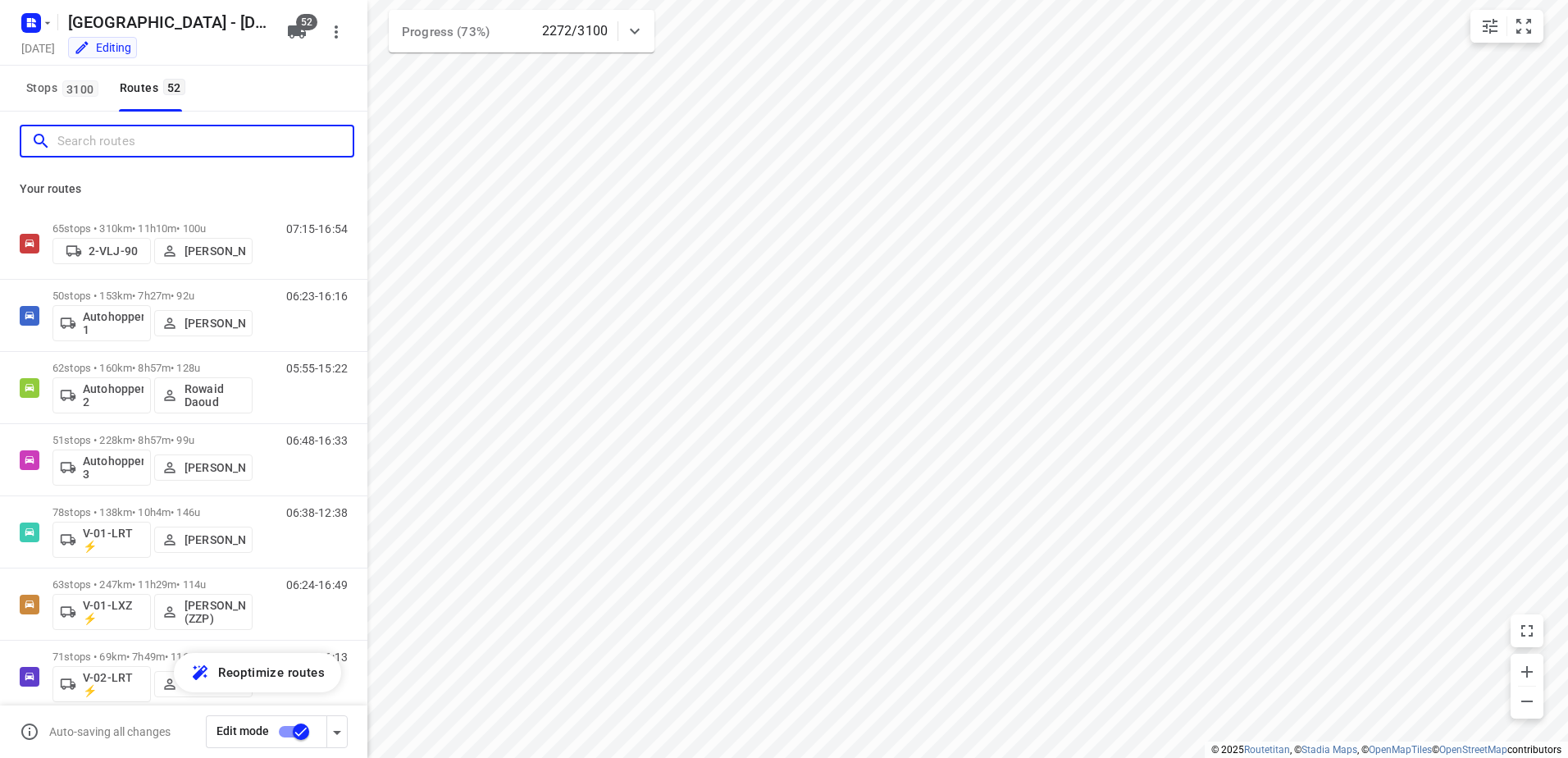
drag, startPoint x: 141, startPoint y: 142, endPoint x: 139, endPoint y: 121, distance: 21.1
click at [141, 134] on input "Search routes" at bounding box center [205, 141] width 295 height 25
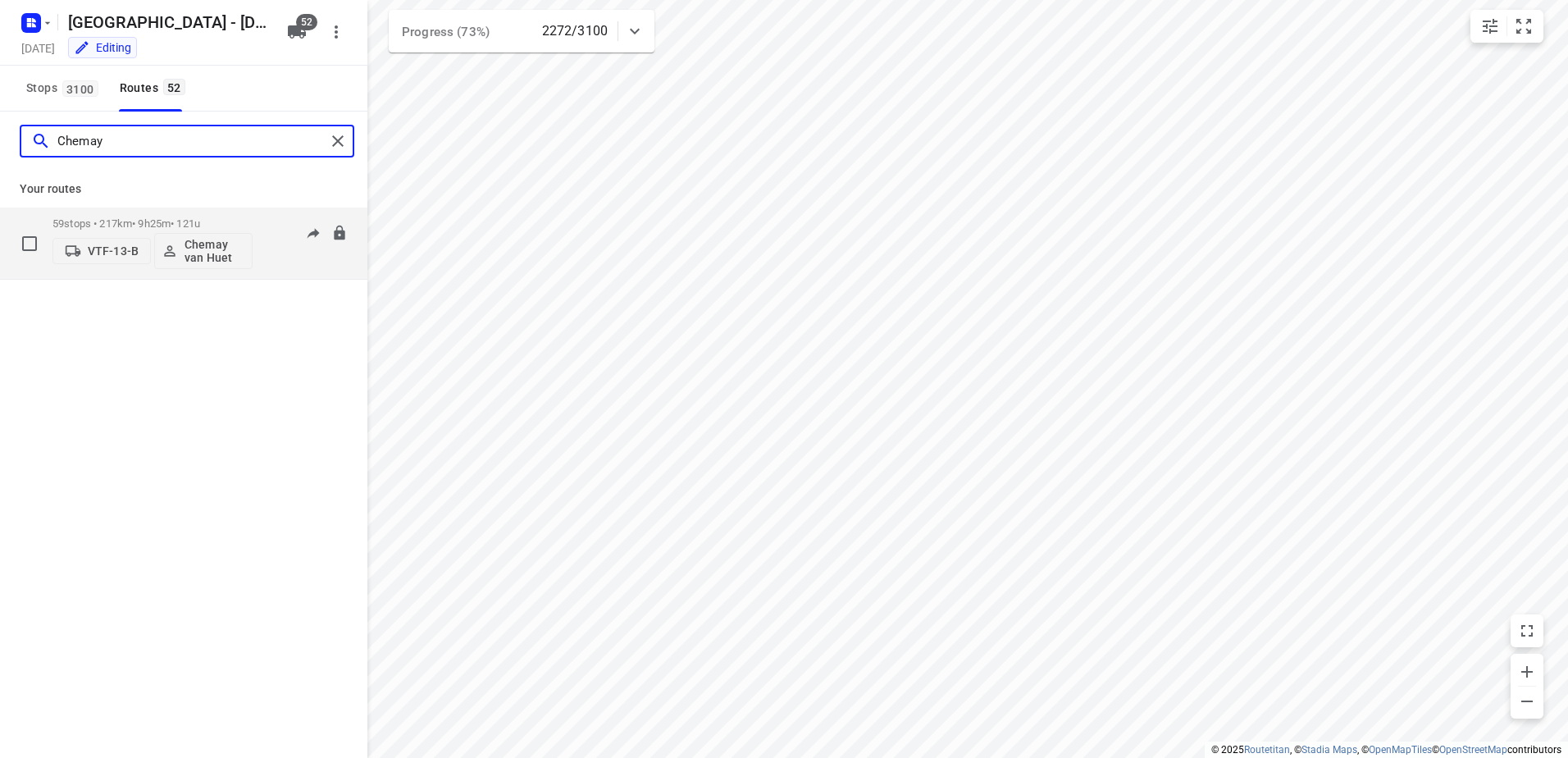
type input "Chemay"
click at [177, 216] on div "59 stops • 217km • 9h25m • 121u VTF-13-B Chemay van Huet" at bounding box center [152, 243] width 200 height 68
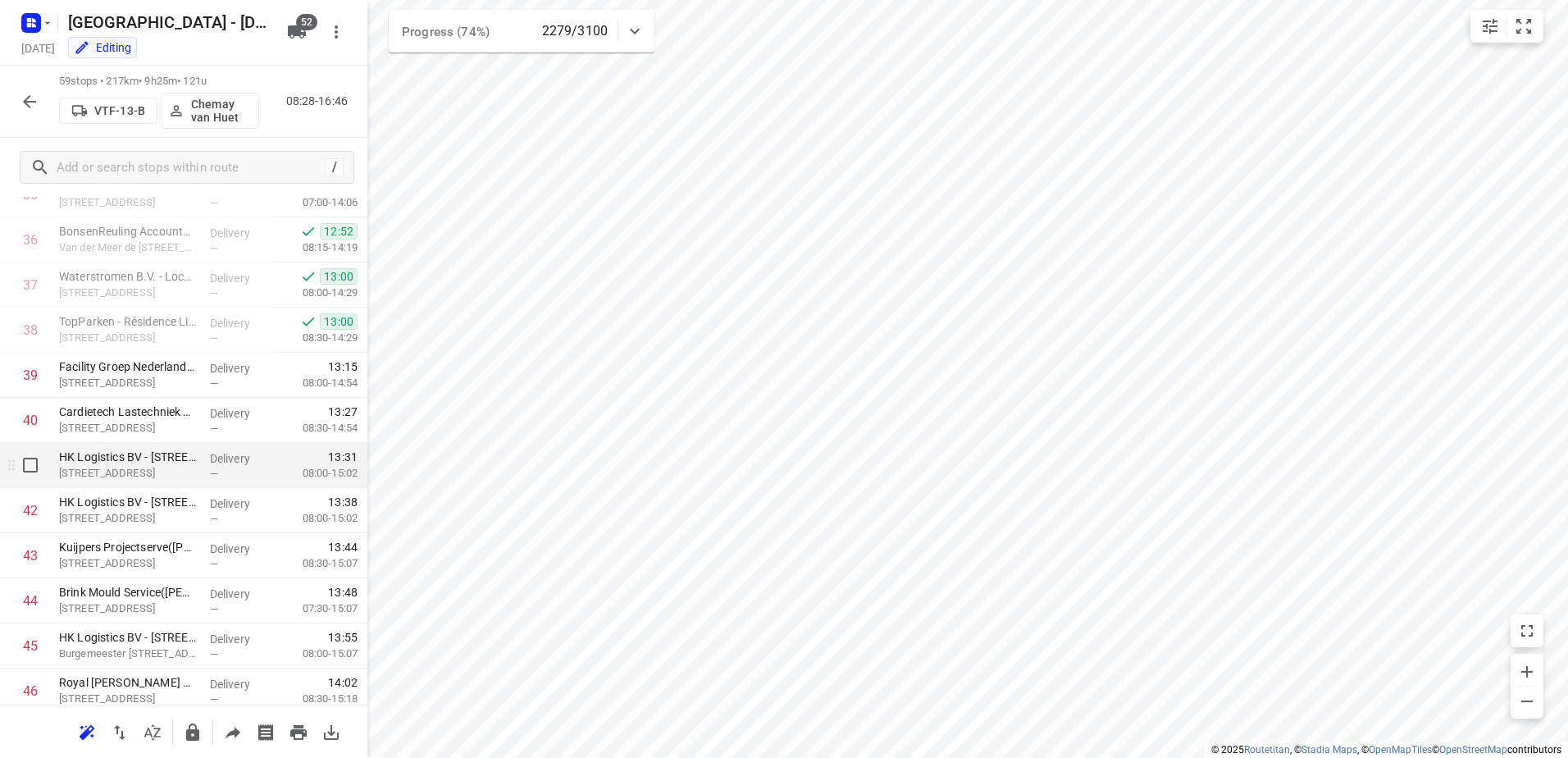
scroll to position [1624, 0]
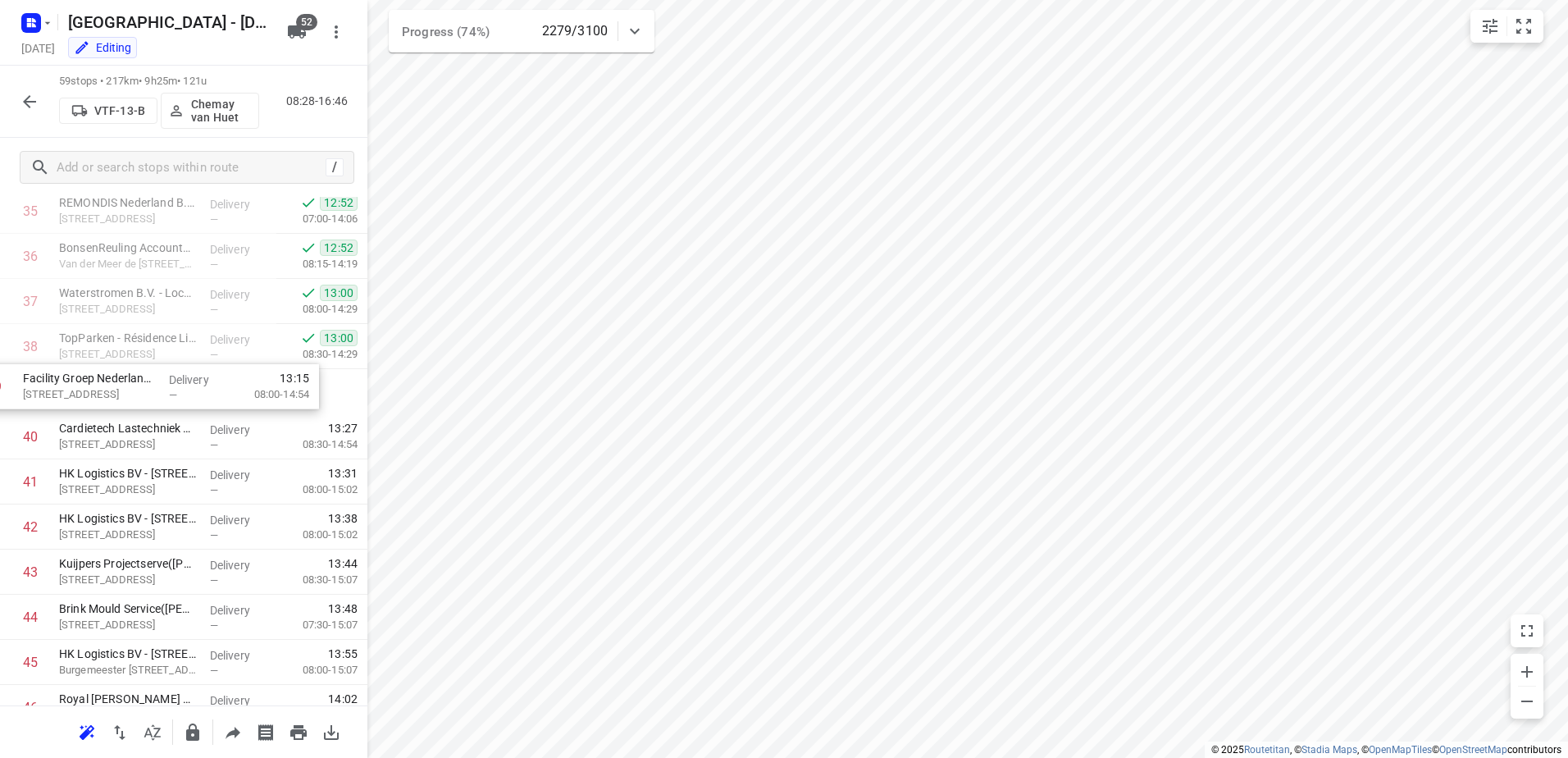
drag, startPoint x: 175, startPoint y: 404, endPoint x: 152, endPoint y: 393, distance: 25.5
click at [171, 387] on p "Facility Groep Nederland B.V.([PERSON_NAME])" at bounding box center [127, 382] width 138 height 16
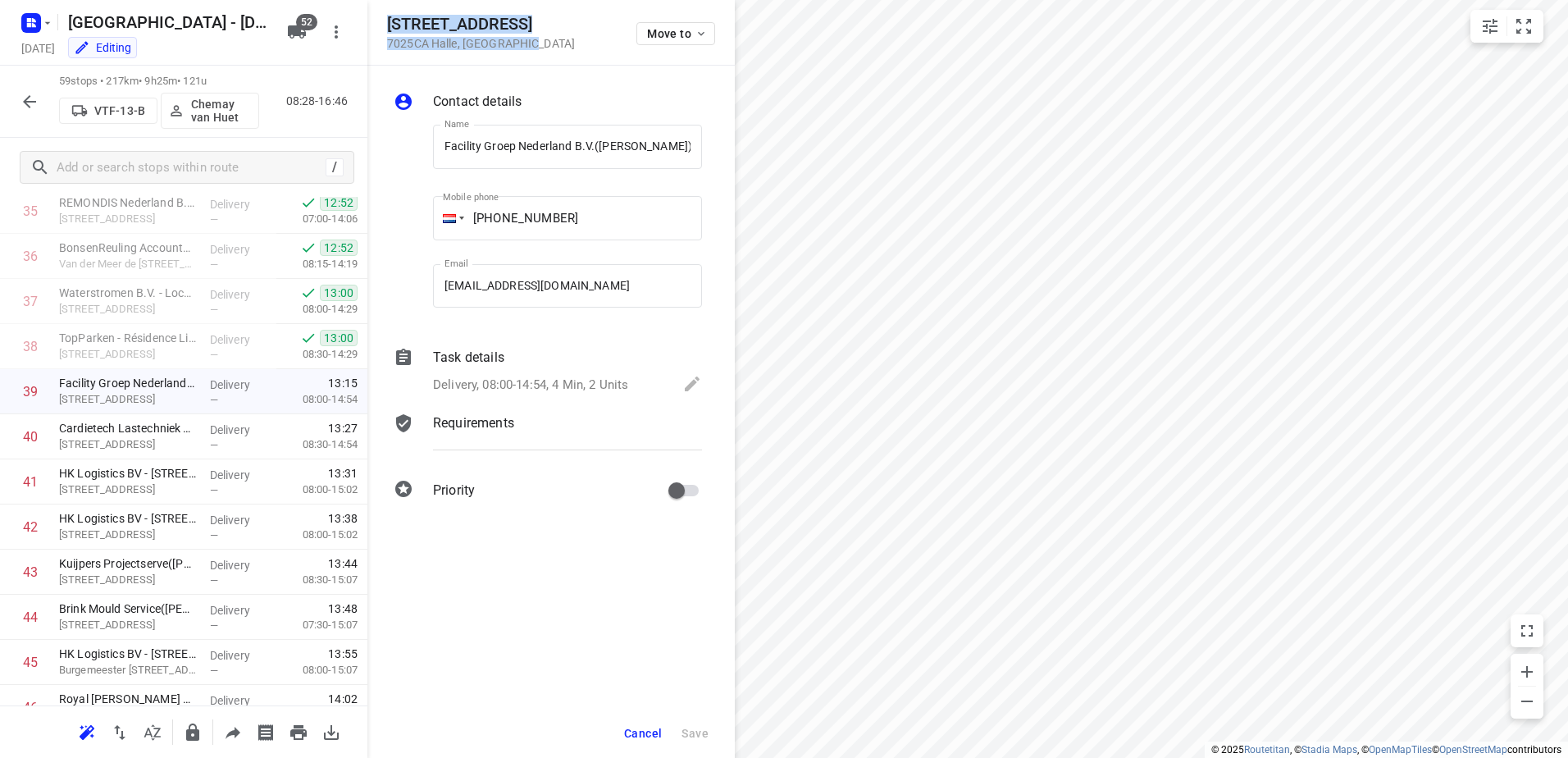
drag, startPoint x: 529, startPoint y: 37, endPoint x: 387, endPoint y: 29, distance: 142.2
click at [387, 29] on div "[STREET_ADDRESS] Move to" at bounding box center [551, 31] width 328 height 35
copy div "[STREET_ADDRESS]"
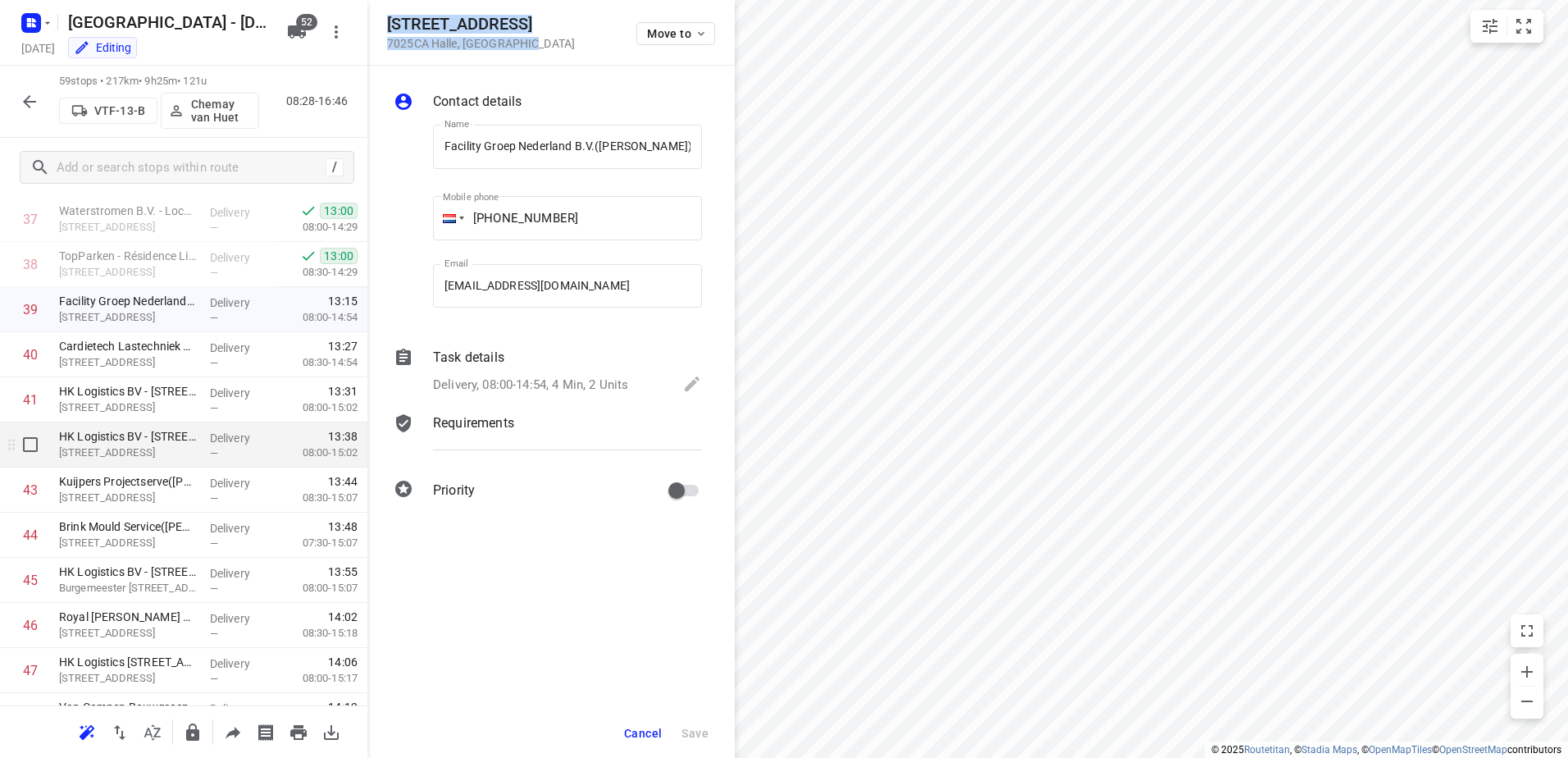
scroll to position [1788, 0]
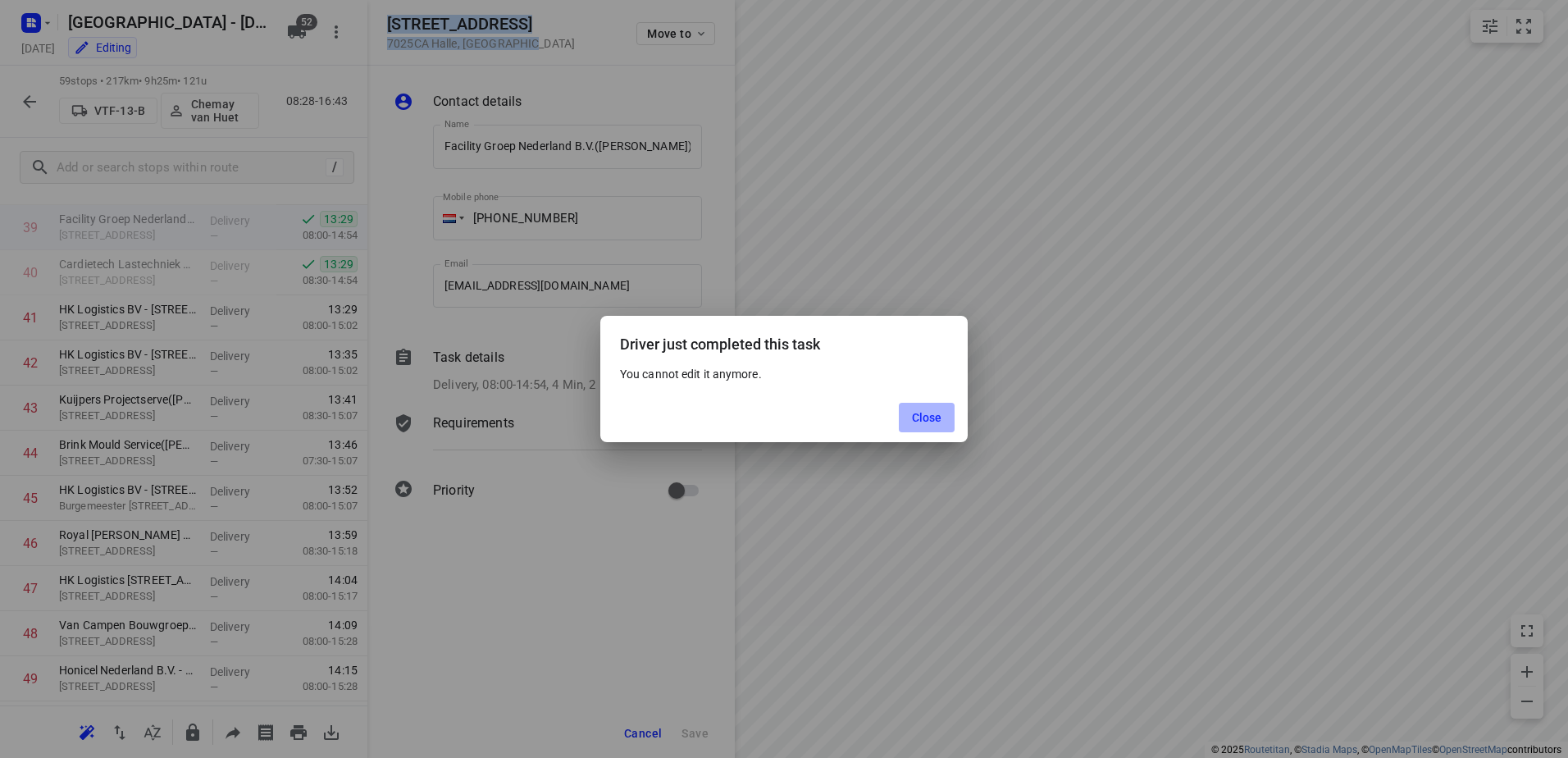
click at [924, 422] on span "Close" at bounding box center [927, 416] width 31 height 13
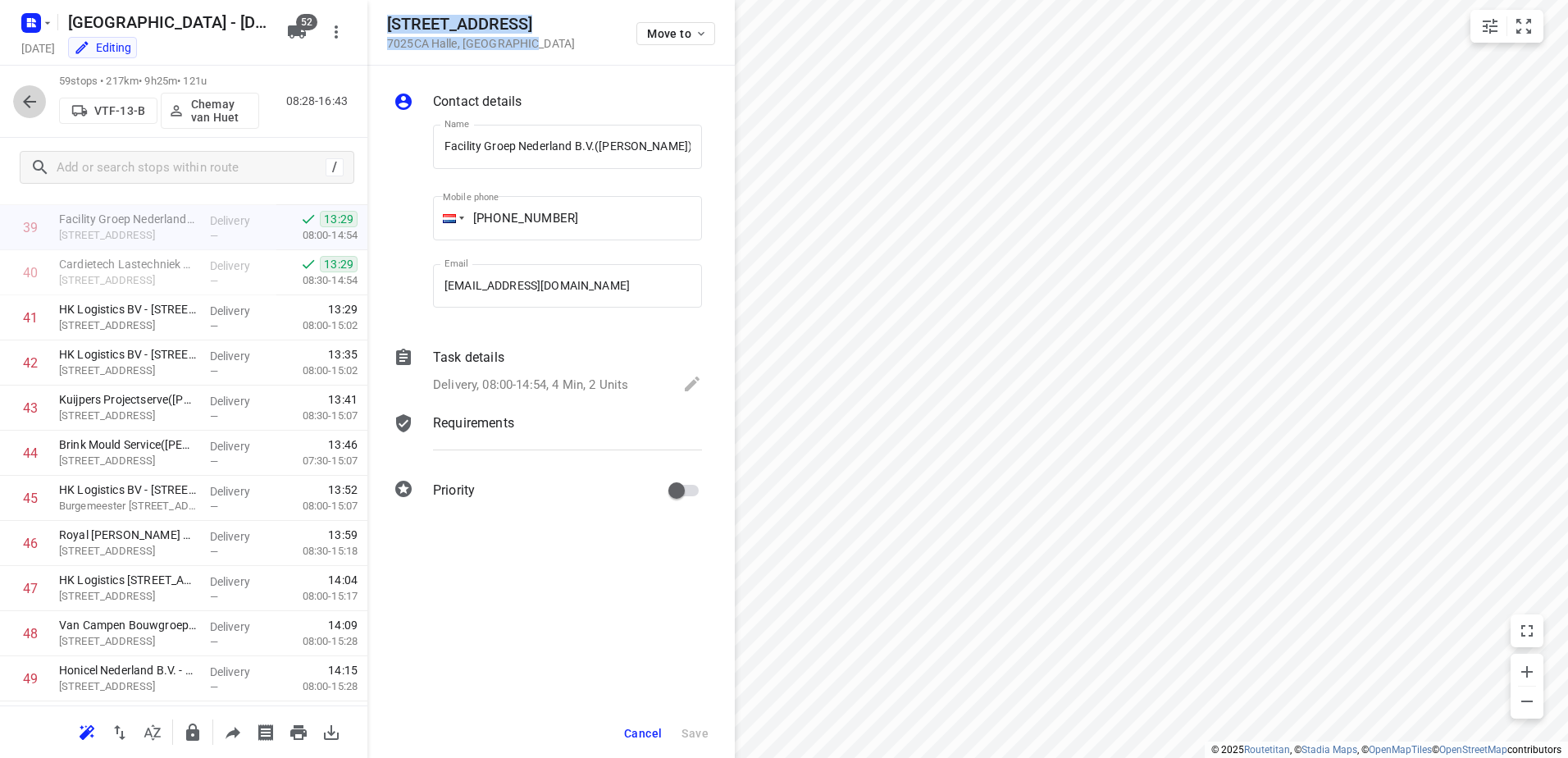
click at [23, 99] on icon "button" at bounding box center [29, 101] width 20 height 20
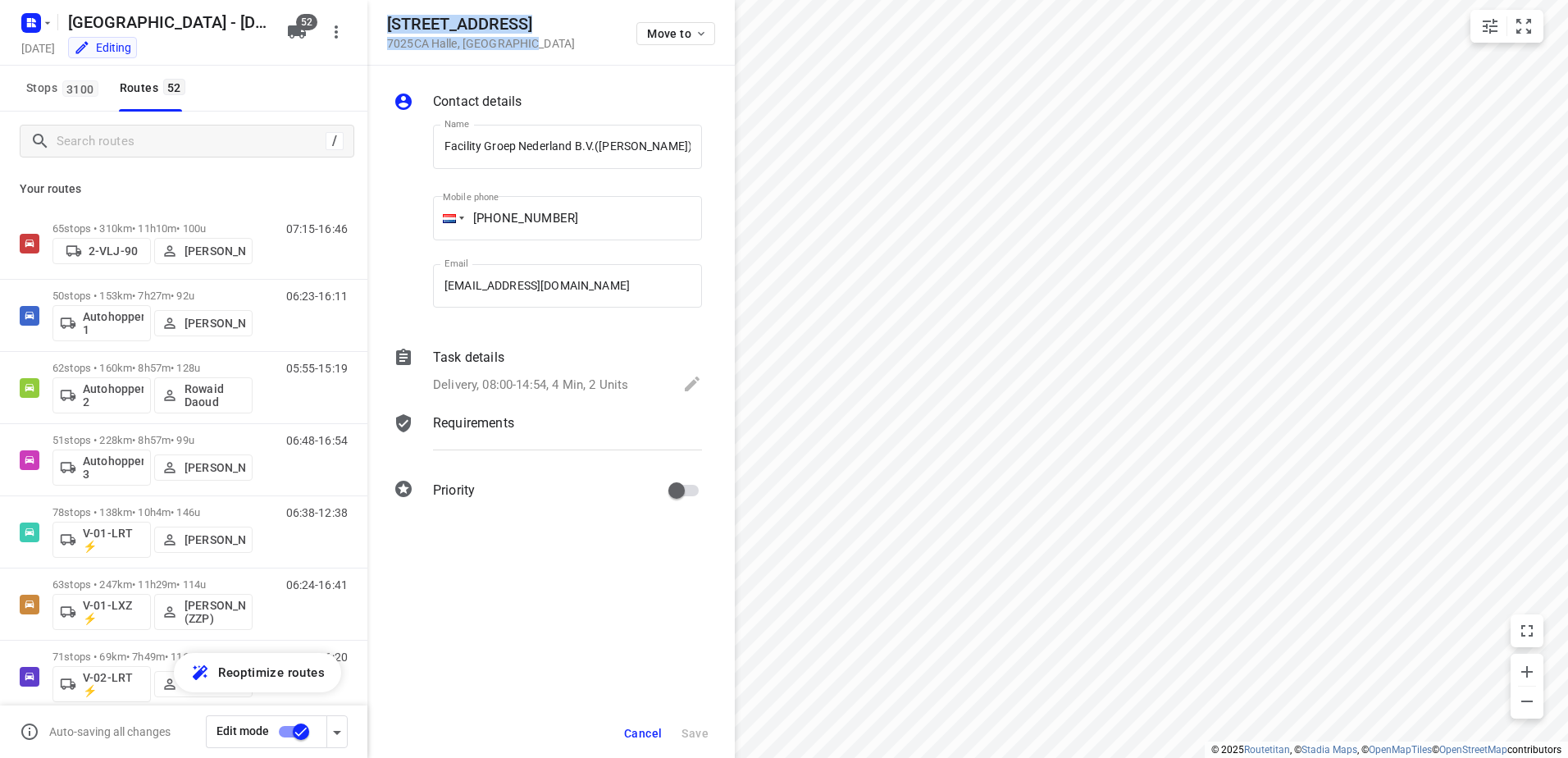
click at [536, 32] on div "[STREET_ADDRESS] Move to" at bounding box center [551, 31] width 328 height 35
click at [636, 725] on button "Cancel" at bounding box center [643, 733] width 51 height 30
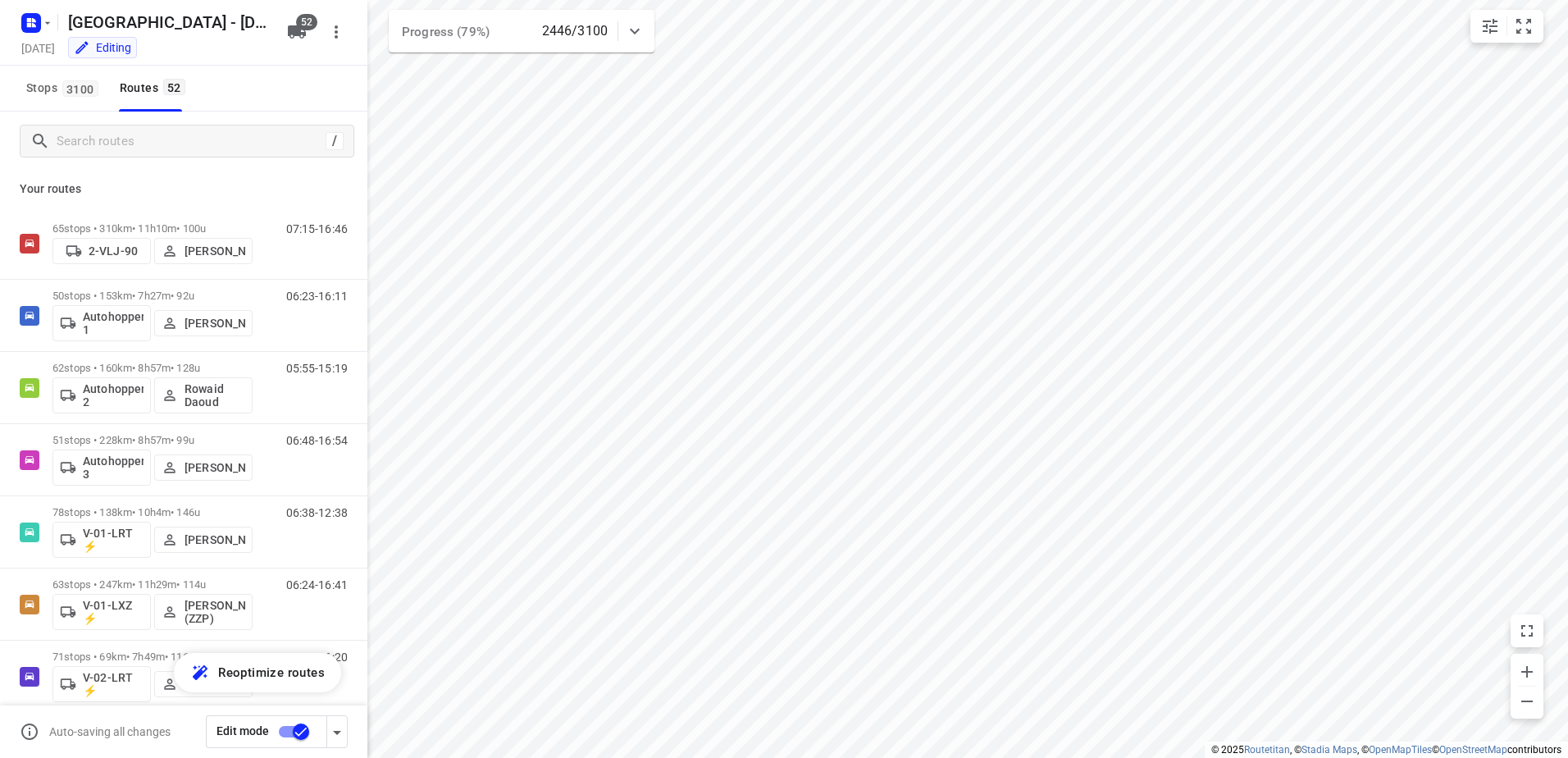
click at [642, 21] on icon at bounding box center [634, 31] width 20 height 20
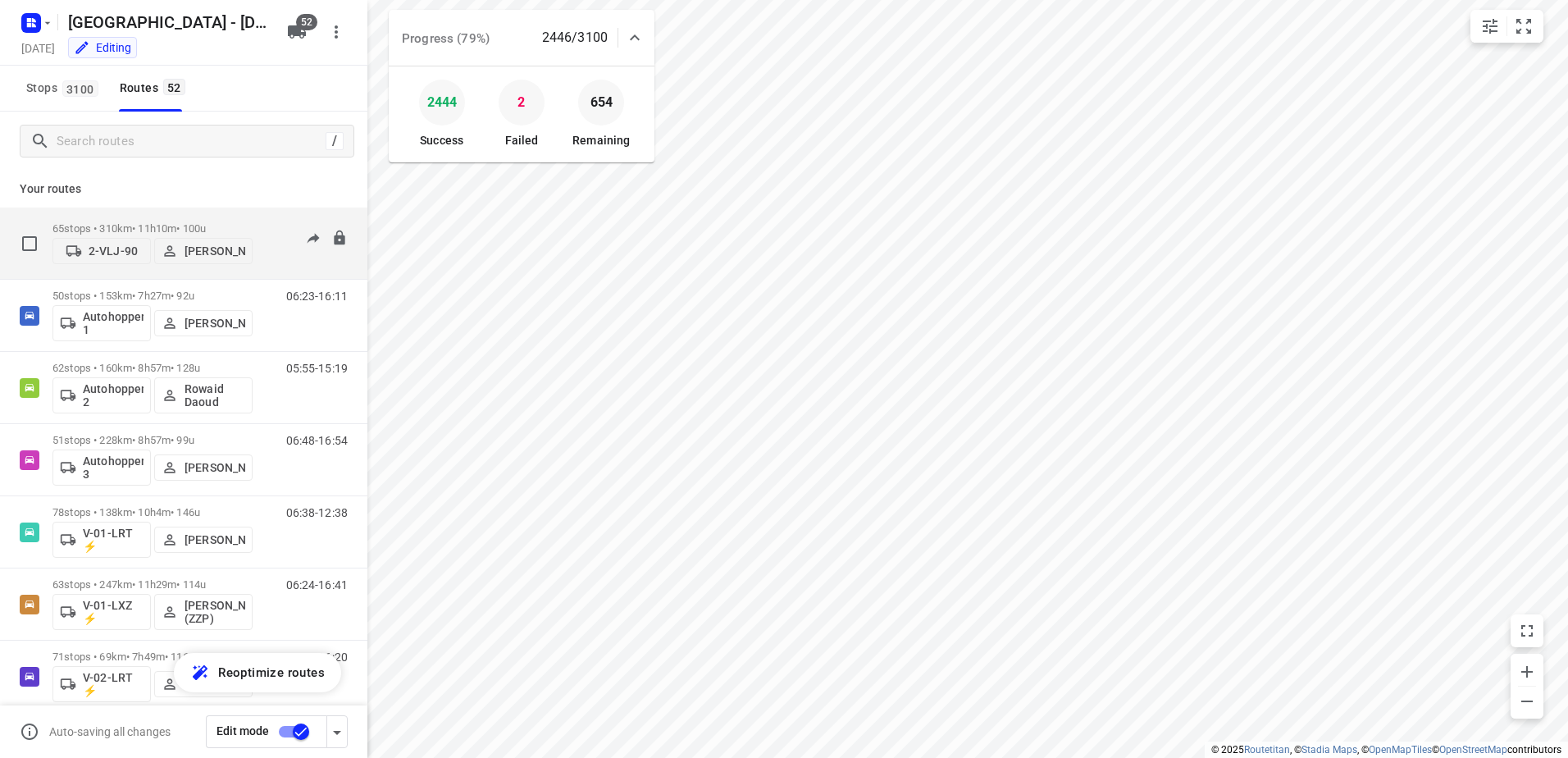
click at [152, 221] on div "65 stops • 310km • 11h10m • 100u 2-VLJ-90 Fikri Mizaz" at bounding box center [152, 243] width 200 height 59
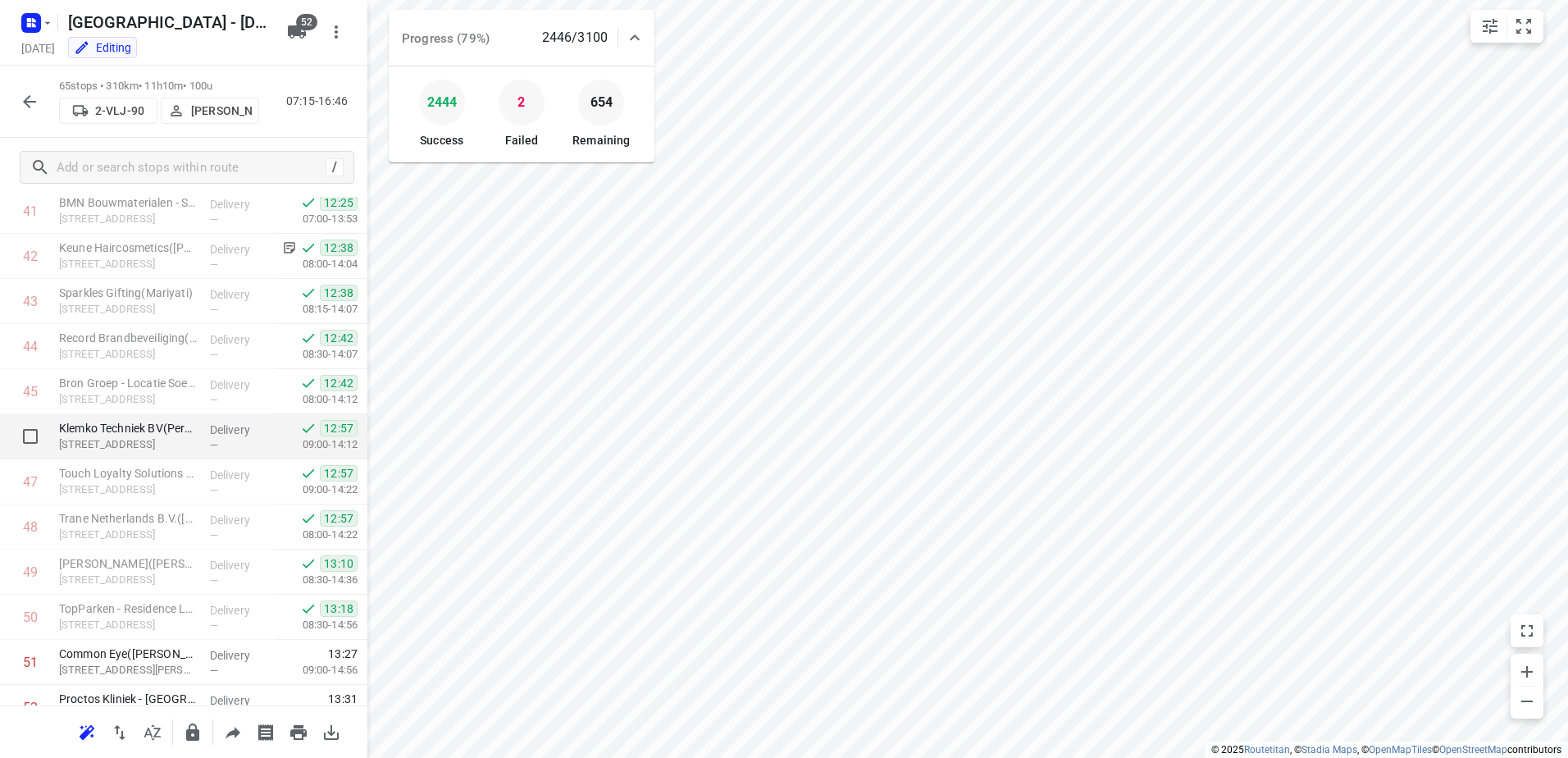
scroll to position [1812, 0]
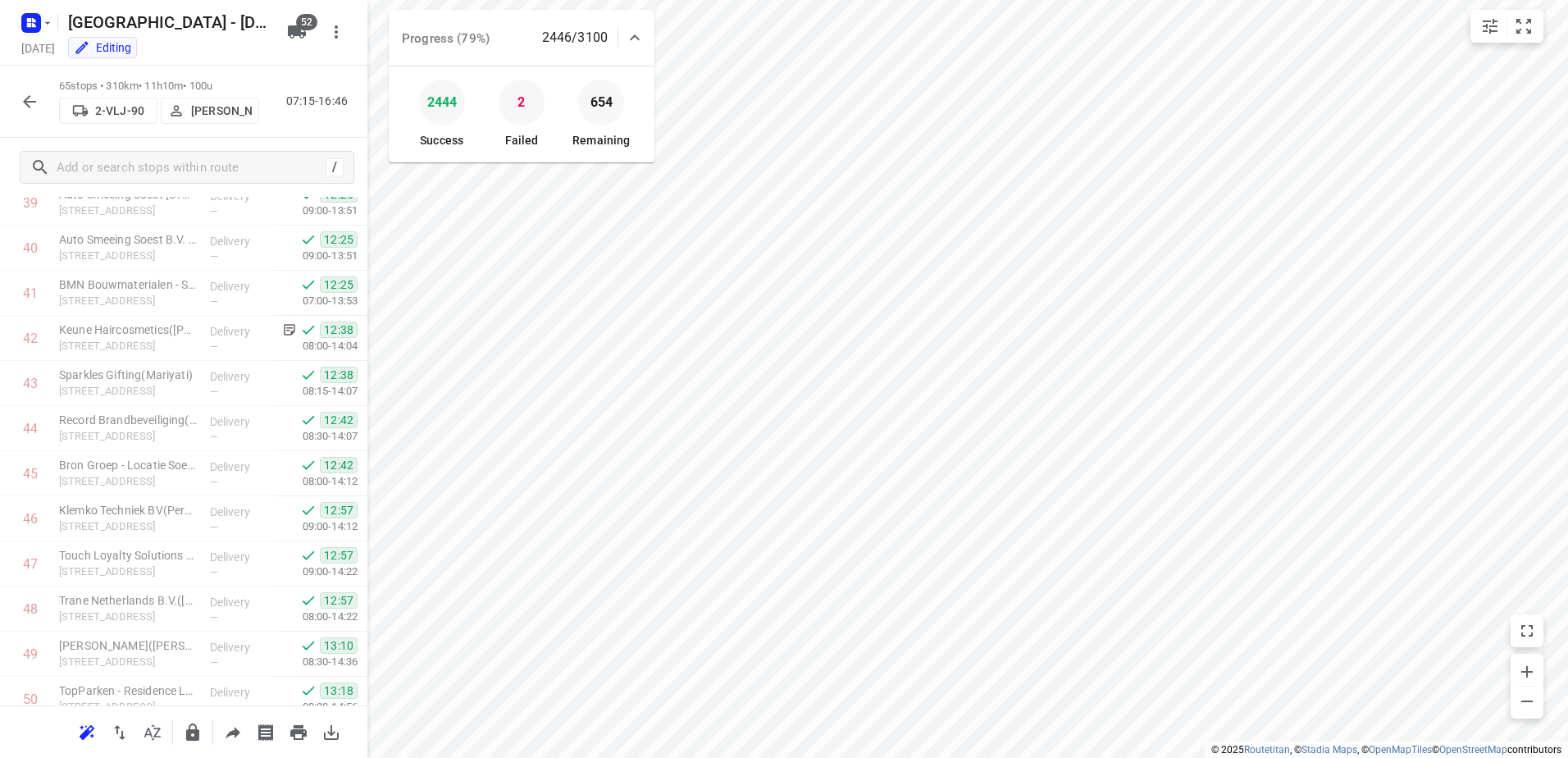
click at [34, 98] on icon "button" at bounding box center [29, 101] width 20 height 20
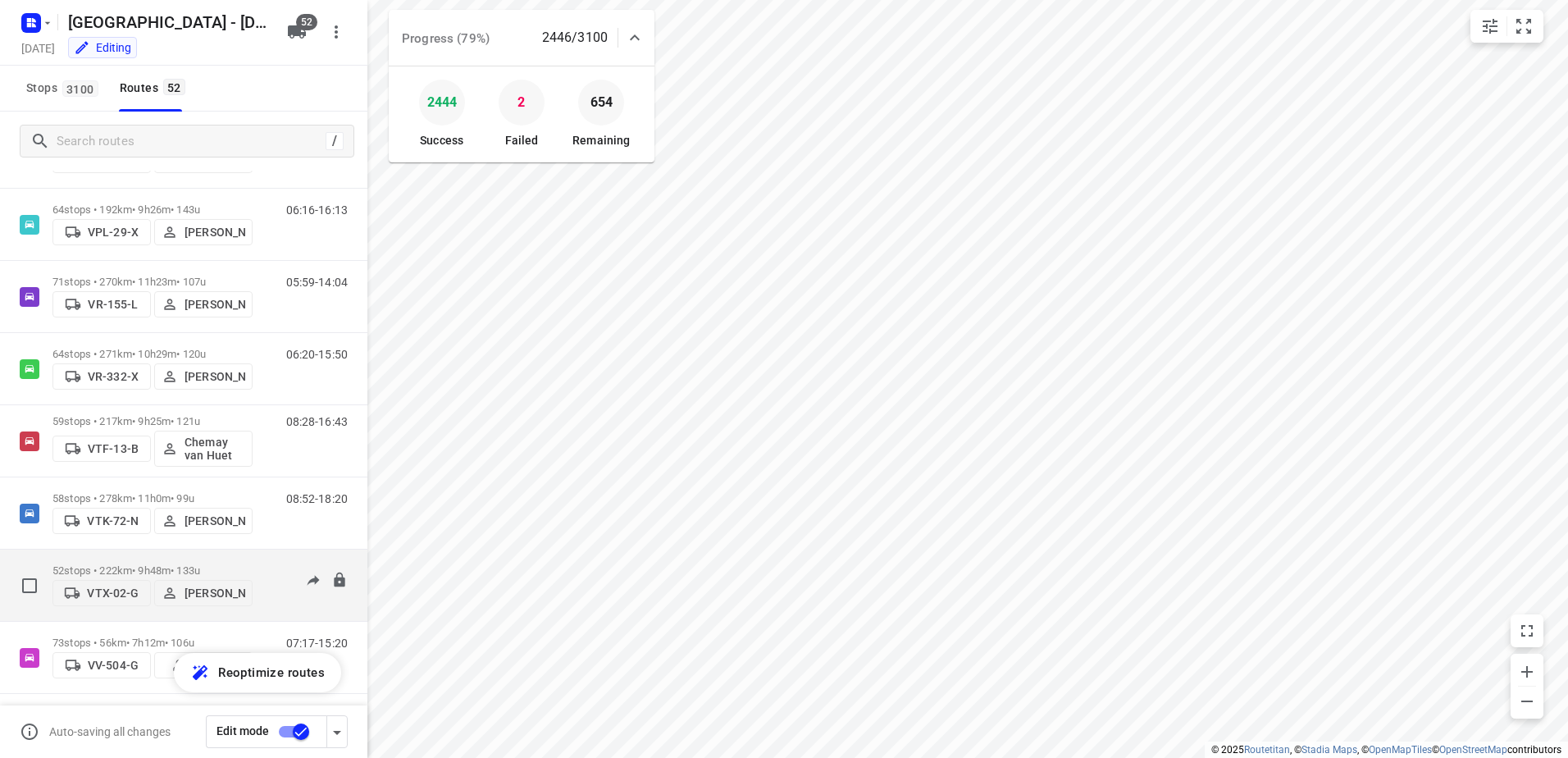
scroll to position [3271, 0]
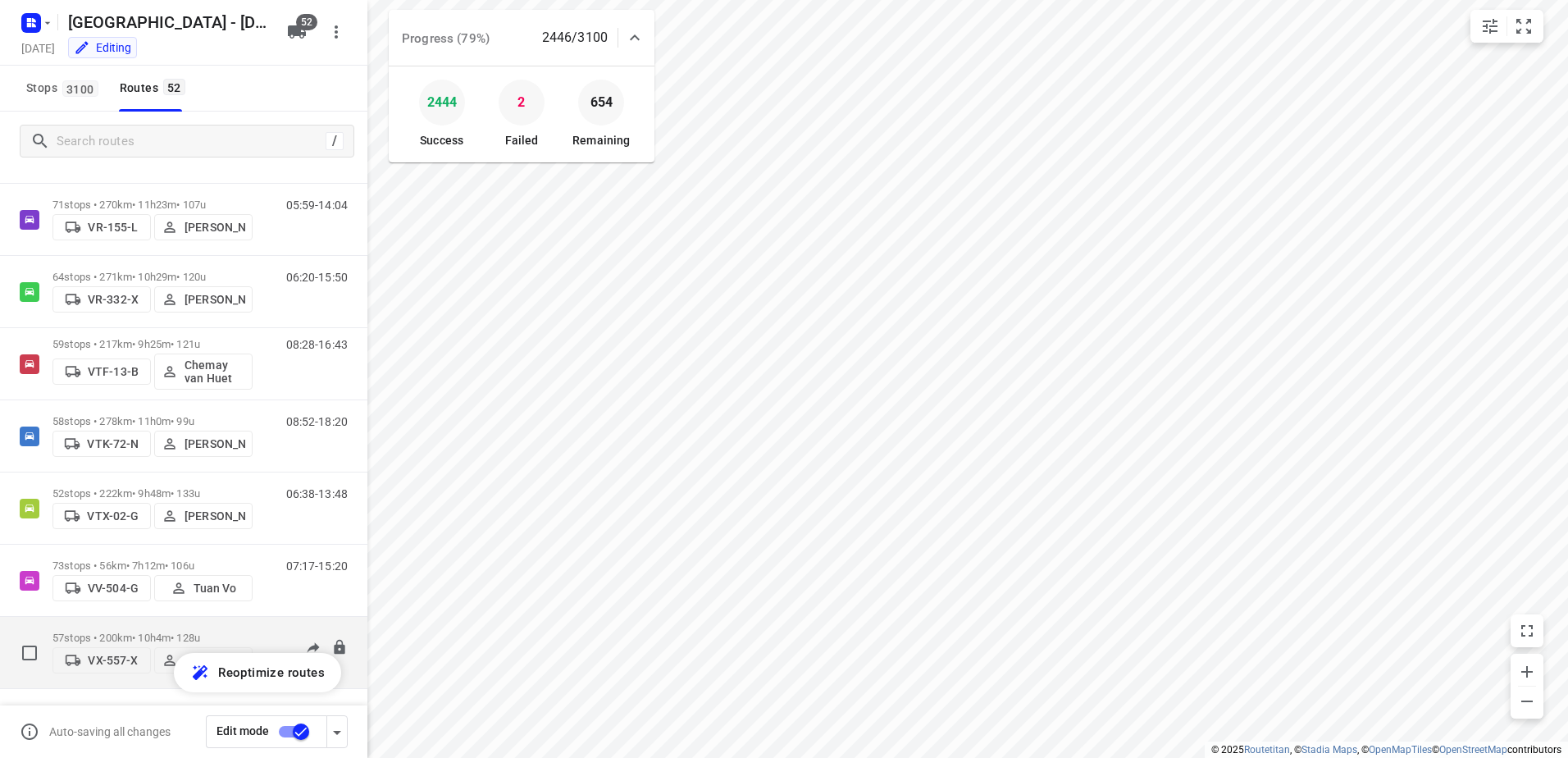
click at [140, 631] on p "57 stops • 200km • 10h4m • 128u" at bounding box center [152, 637] width 200 height 12
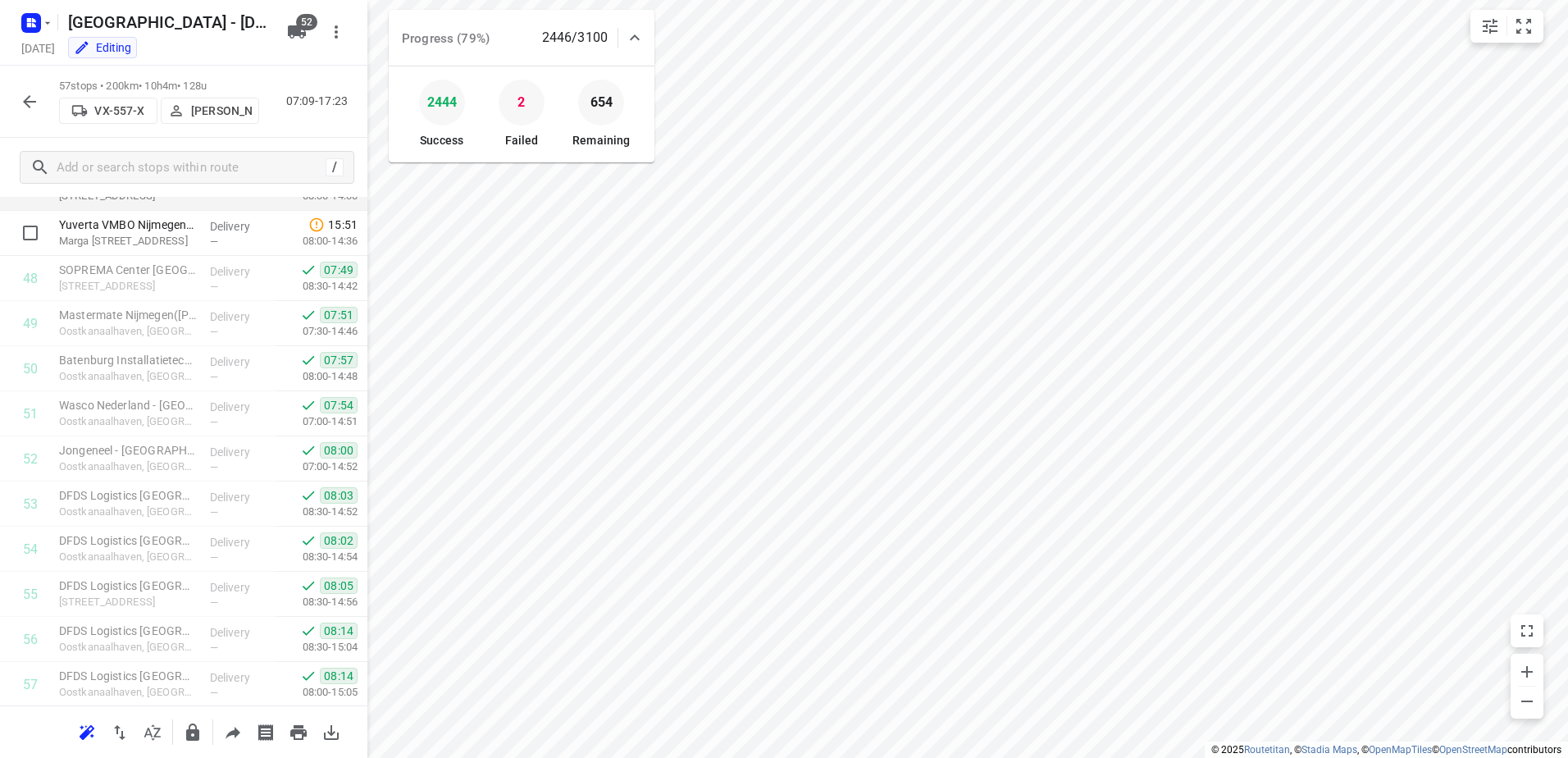
scroll to position [2189, 0]
click at [33, 100] on icon "button" at bounding box center [29, 101] width 20 height 20
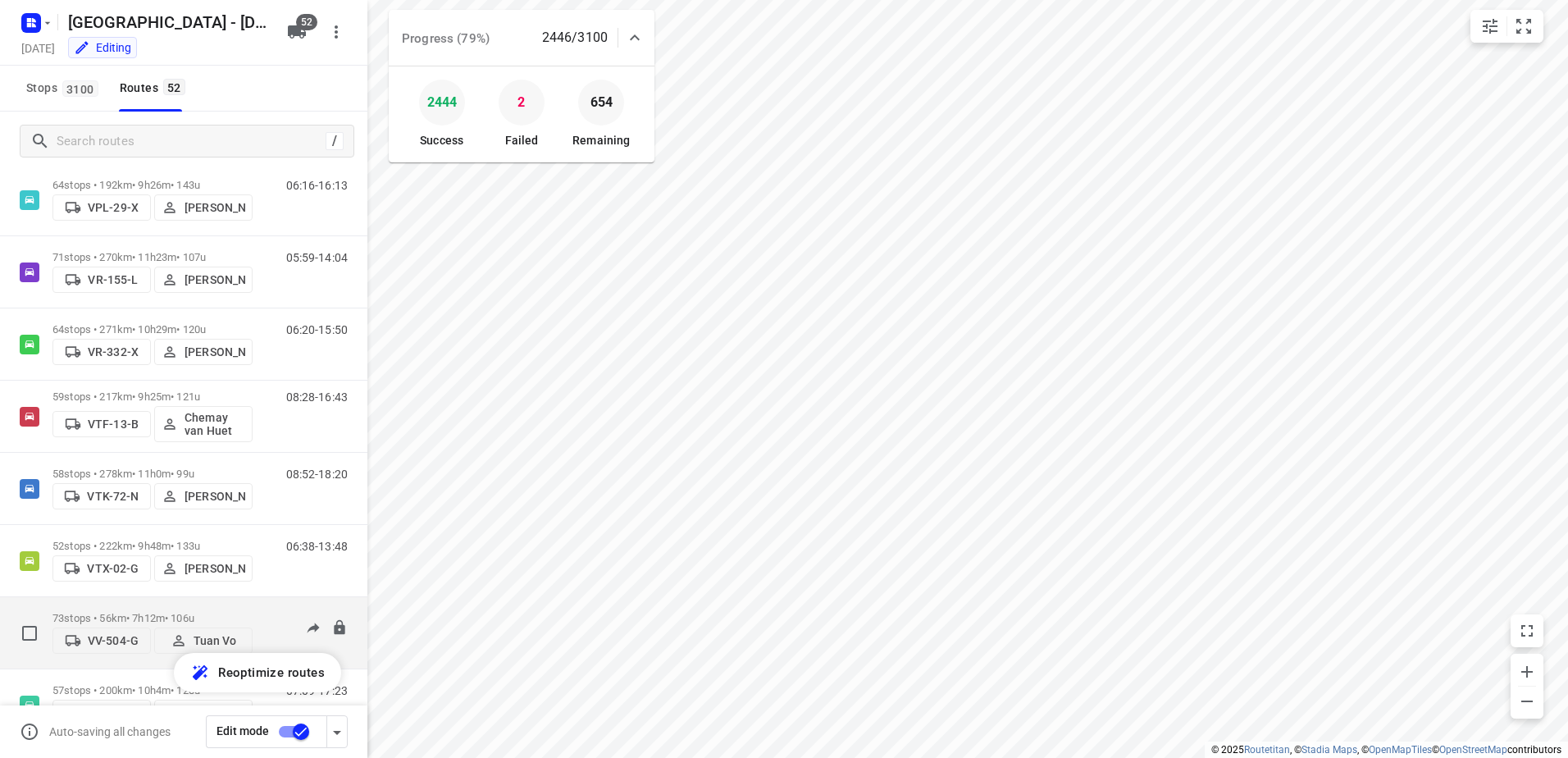
scroll to position [3271, 0]
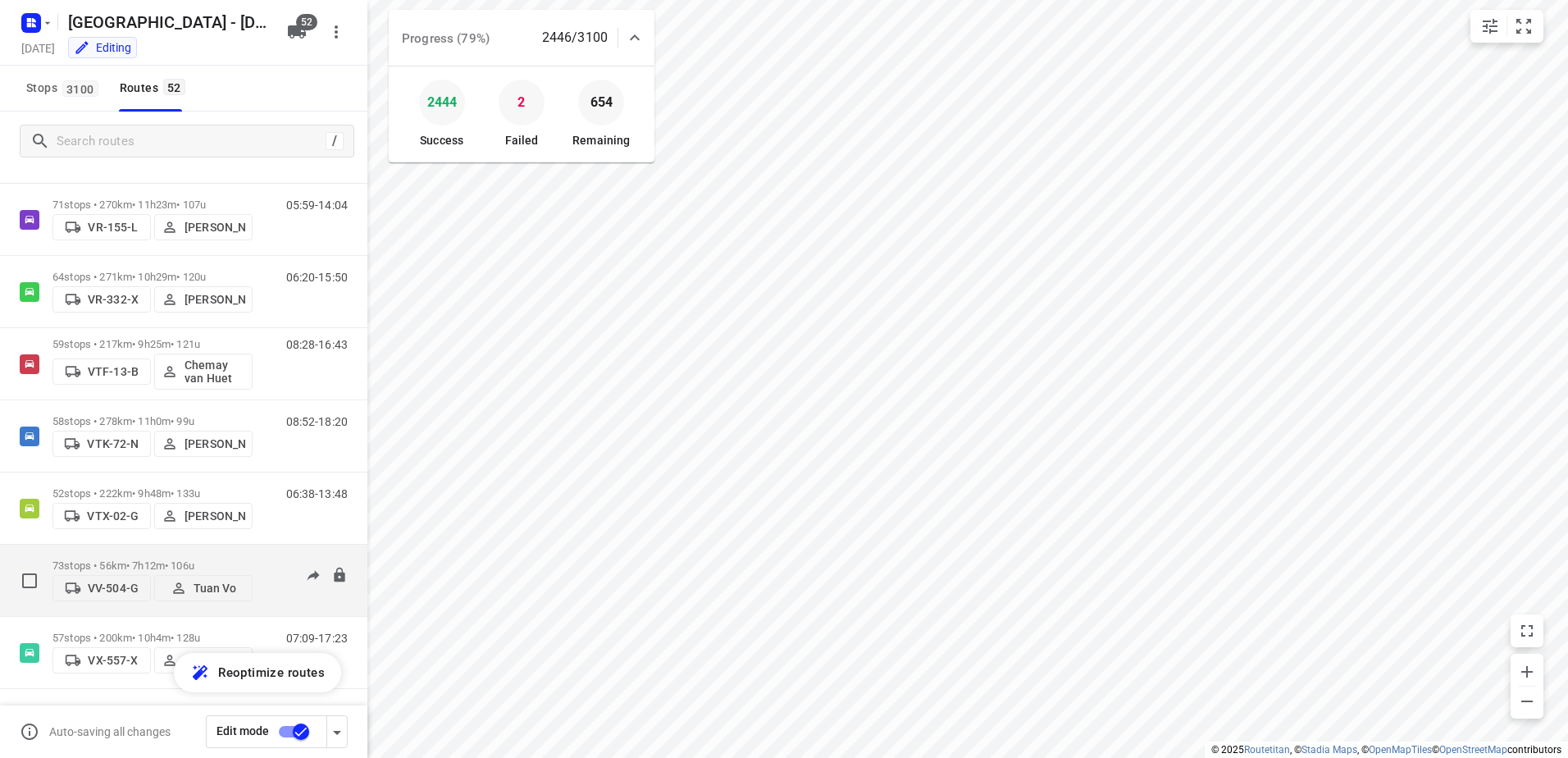
click at [175, 549] on div "73 stops • 56km • 7h12m • 106u VV-504-G Tuan Vo 07:17-15:20" at bounding box center [184, 580] width 367 height 72
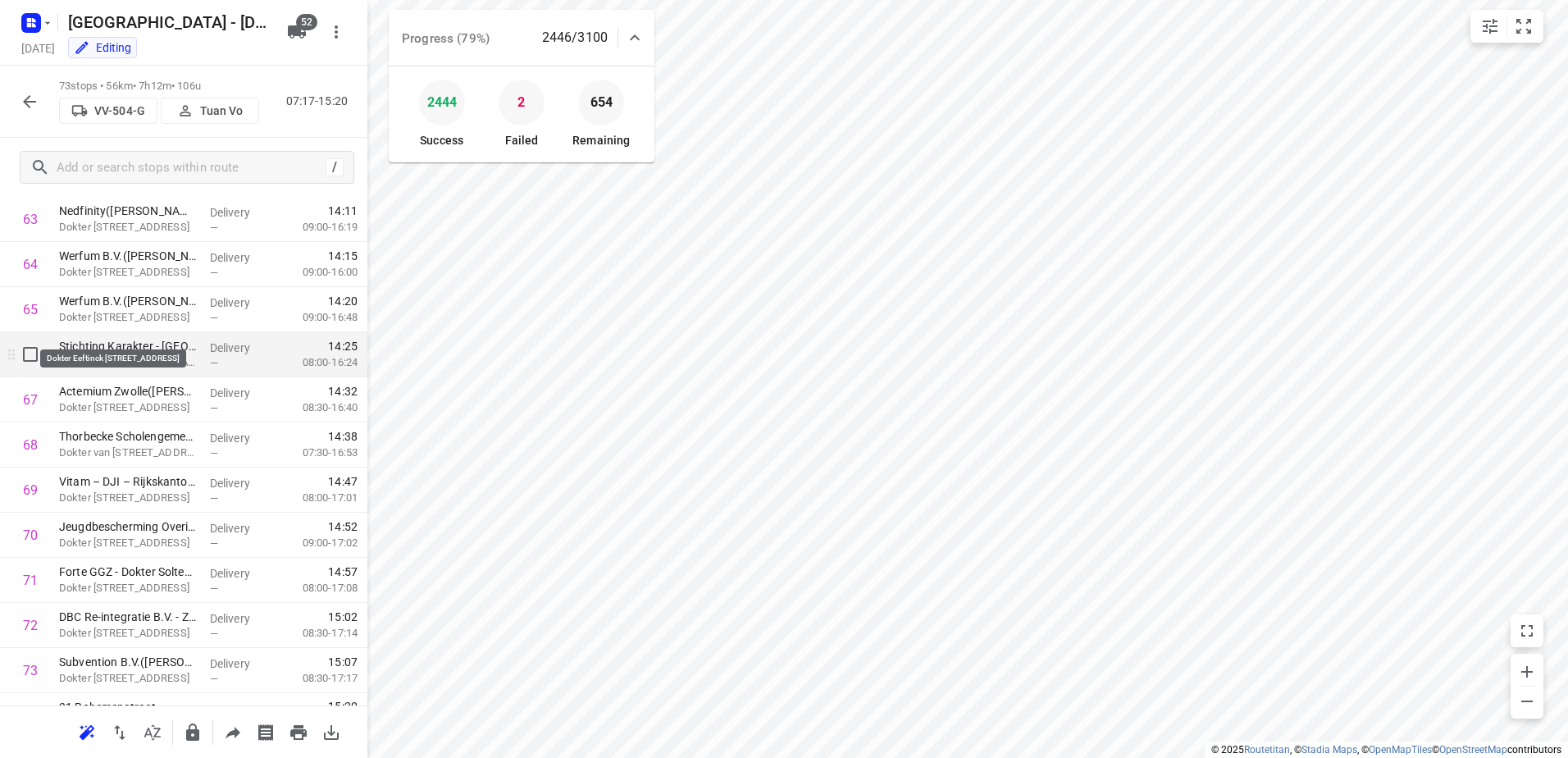
scroll to position [2910, 0]
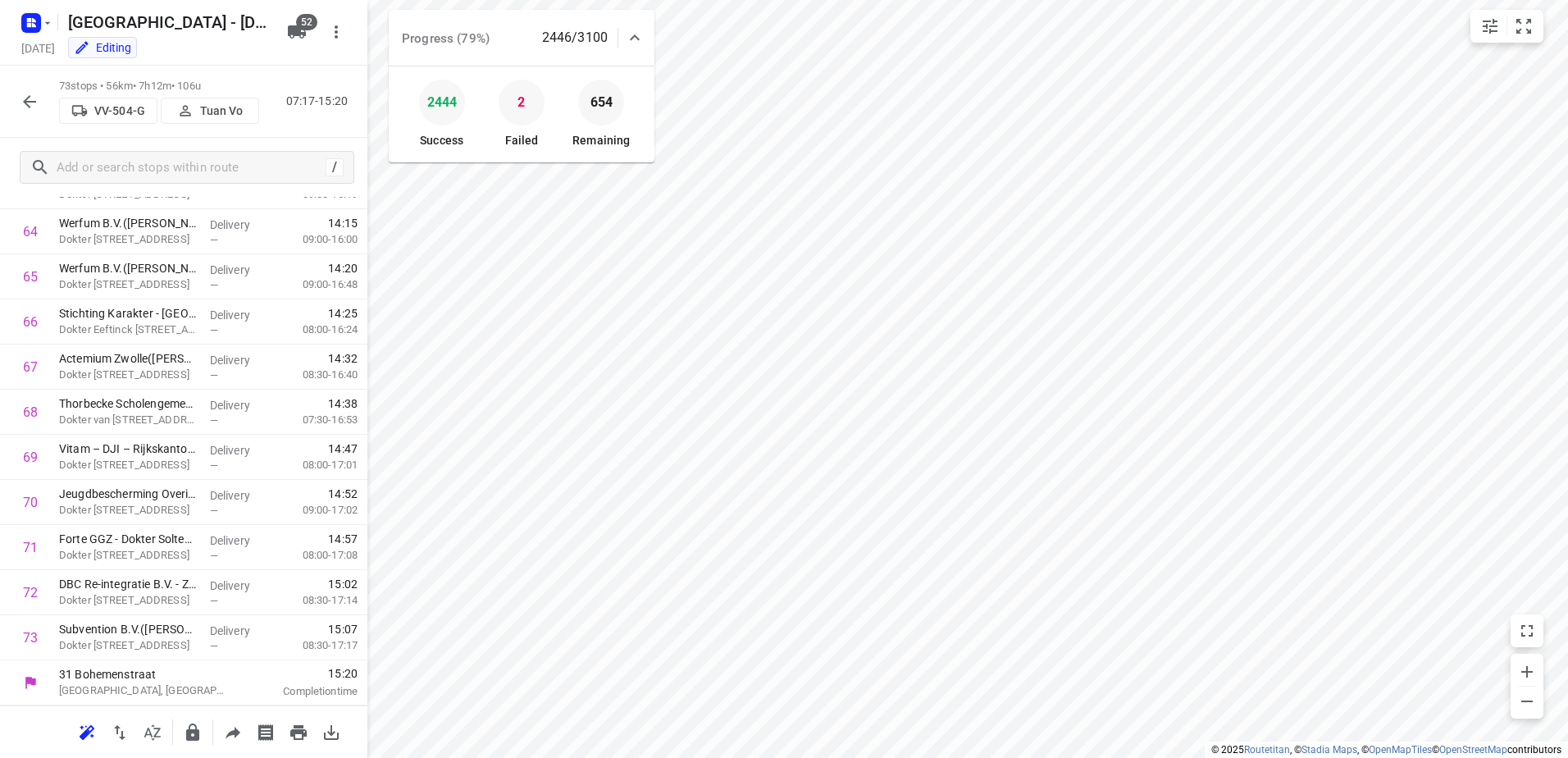
click at [26, 99] on icon "button" at bounding box center [29, 101] width 13 height 13
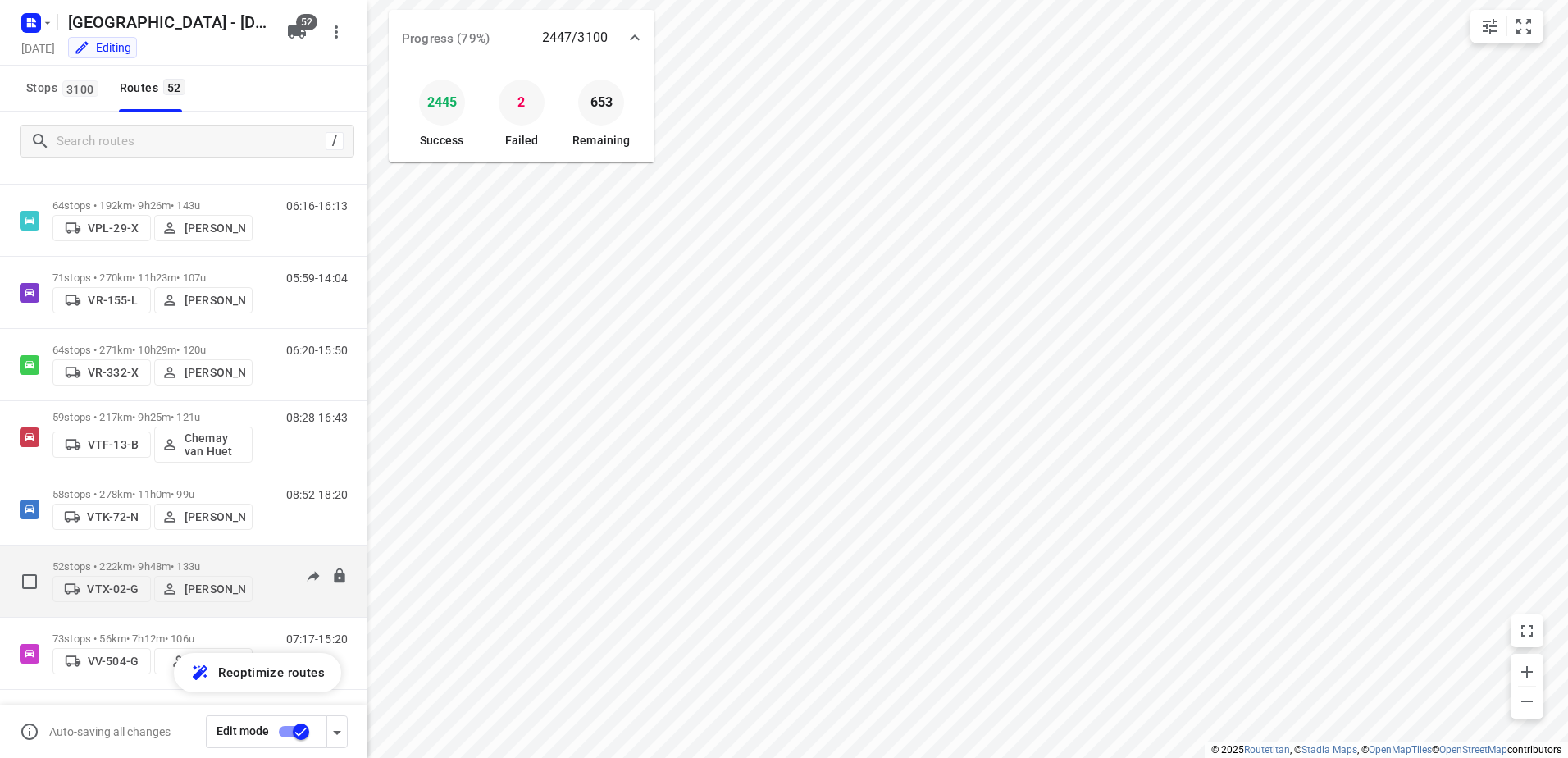
scroll to position [3271, 0]
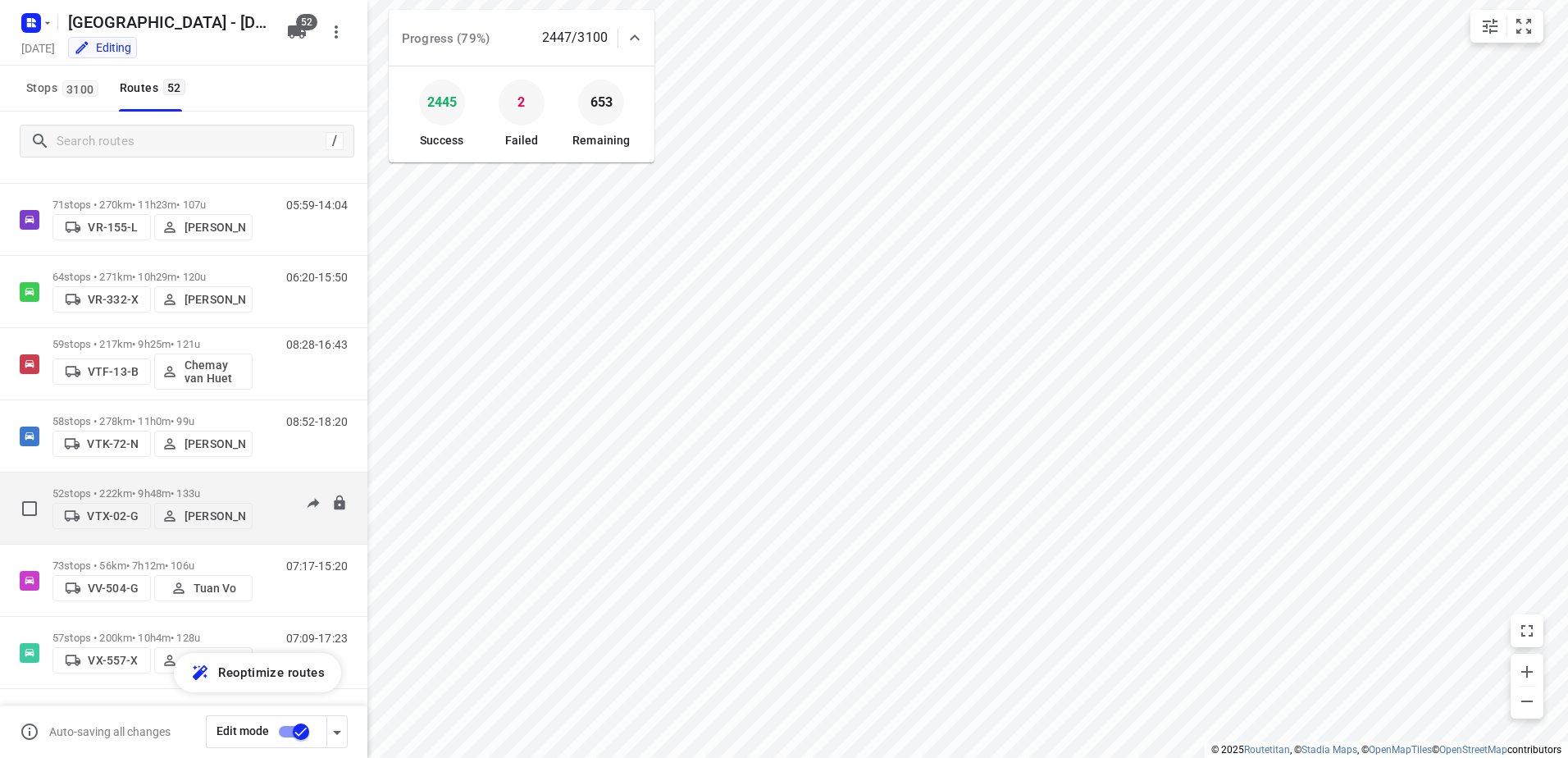
click at [137, 489] on p "52 stops • 222km • 9h48m • 133u" at bounding box center [152, 493] width 200 height 12
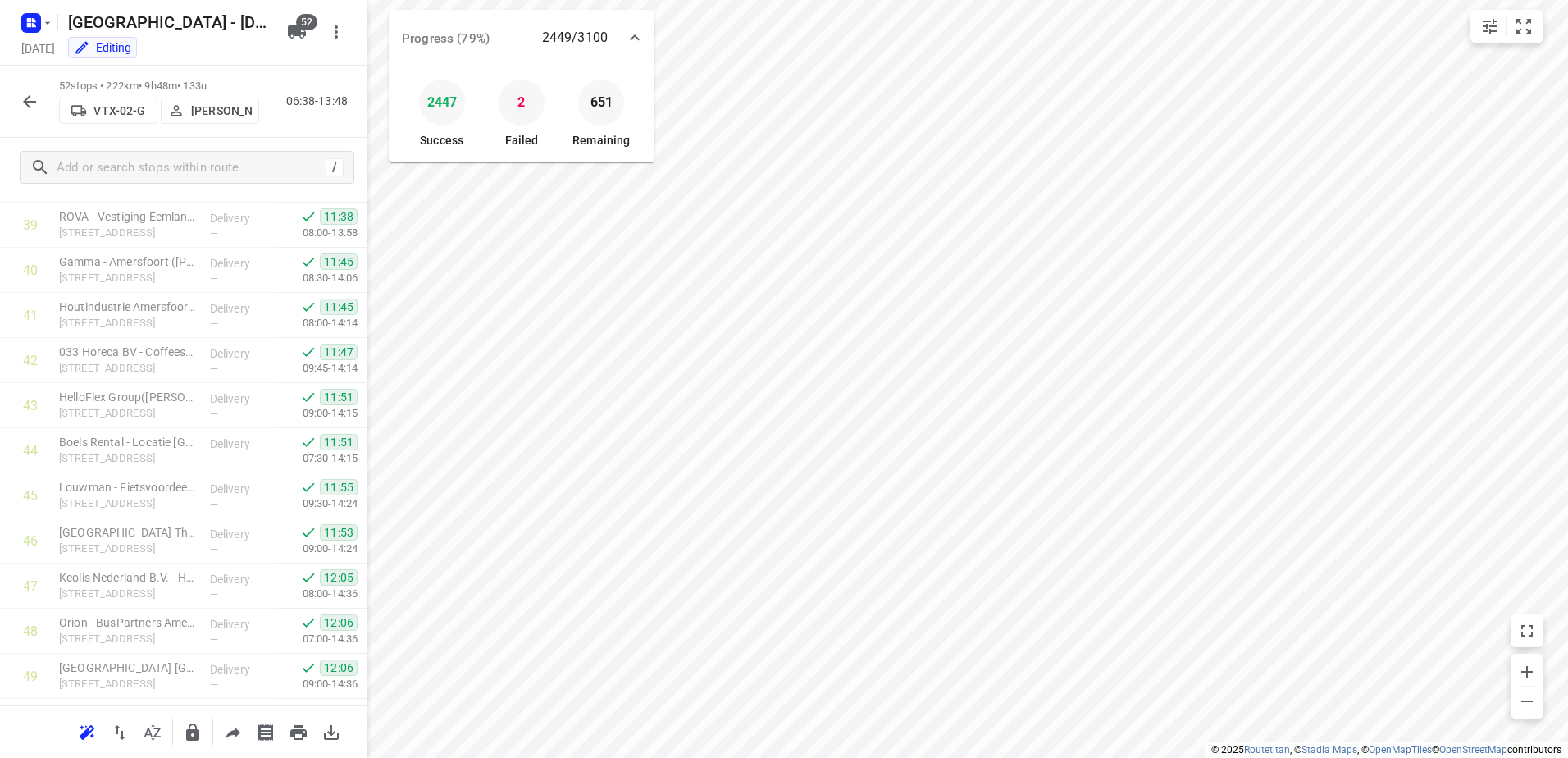
scroll to position [1964, 0]
click at [24, 109] on icon "button" at bounding box center [29, 101] width 20 height 20
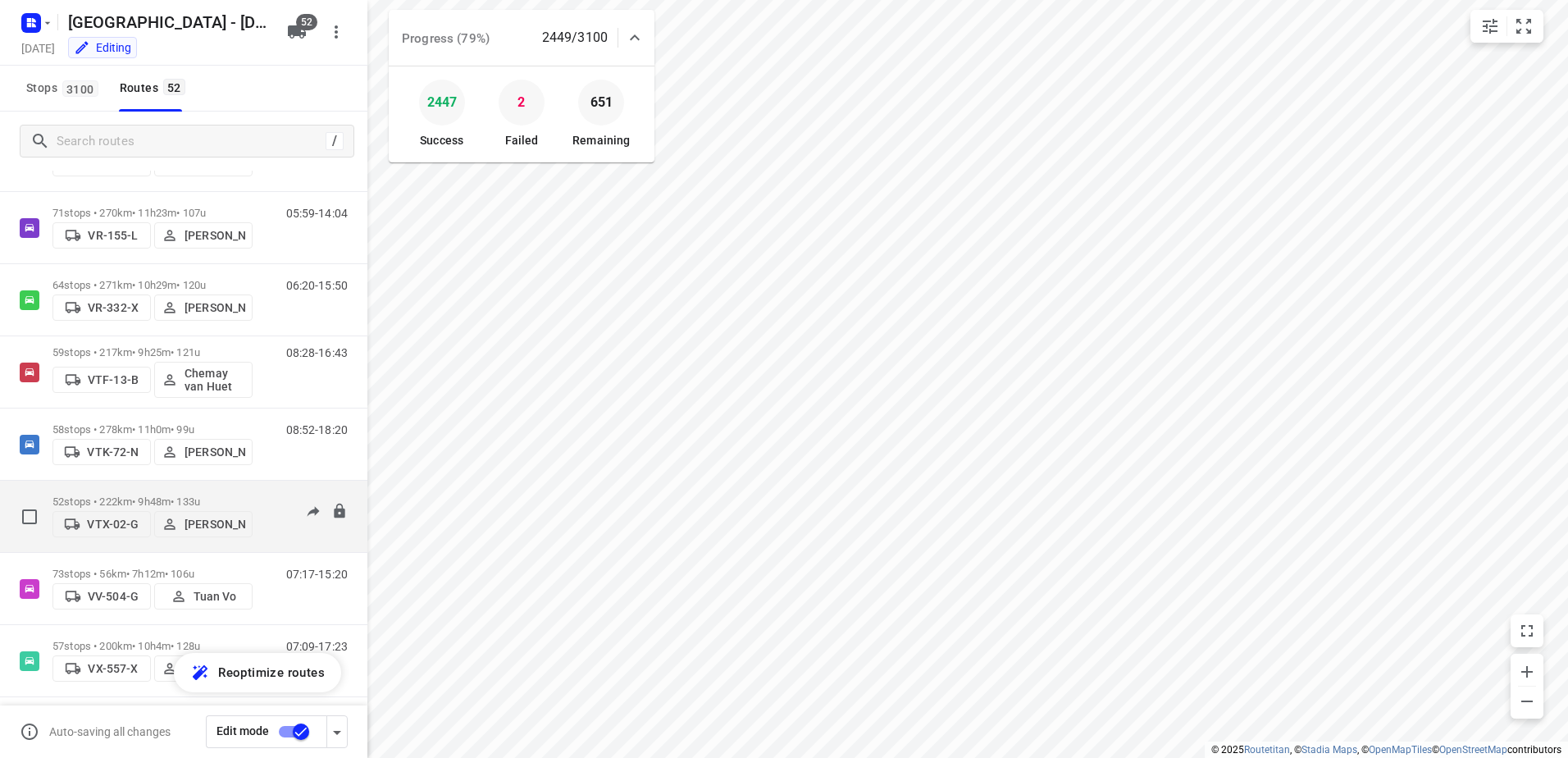
scroll to position [3271, 0]
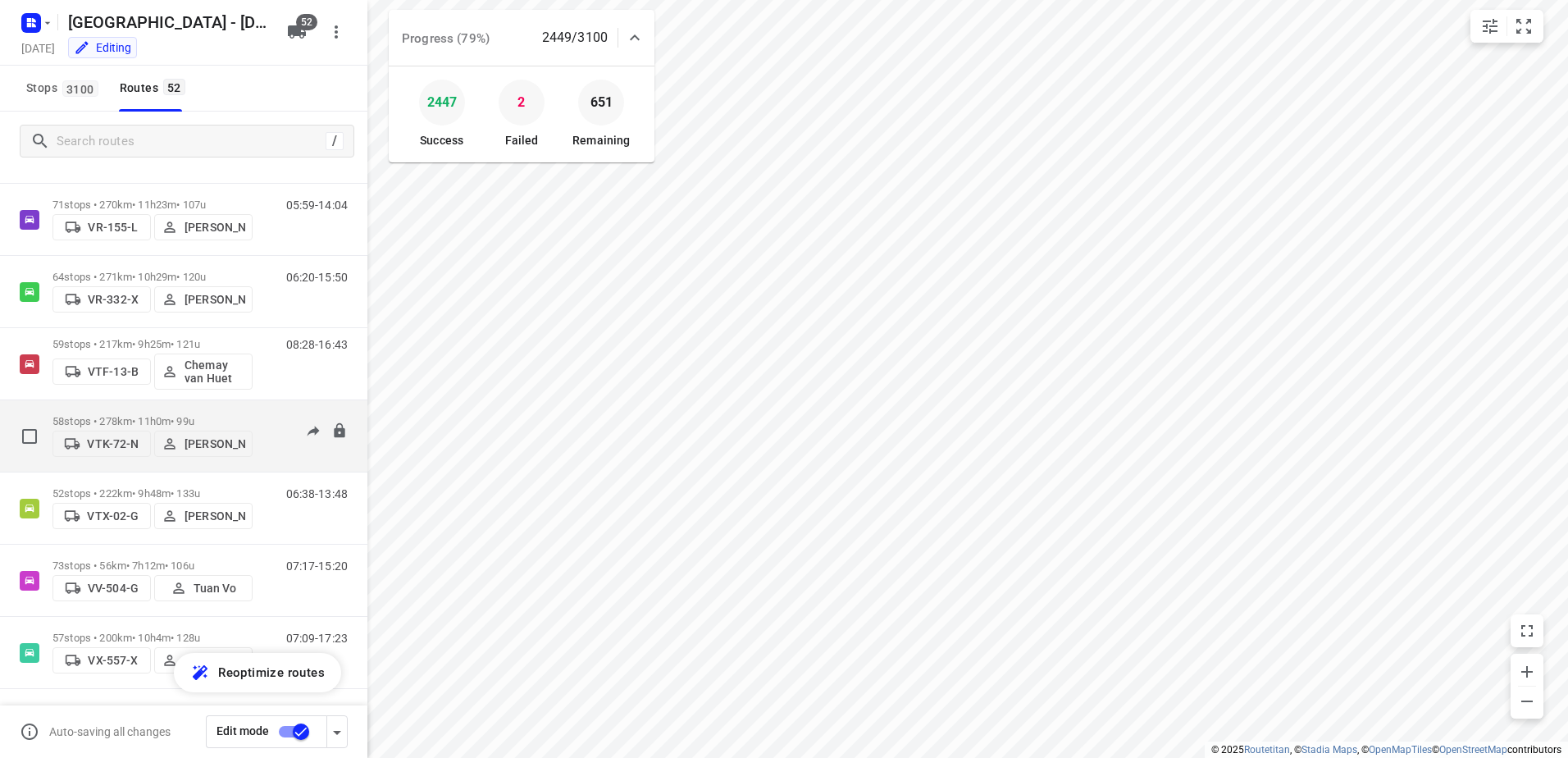
click at [140, 416] on p "58 stops • 278km • 11h0m • 99u" at bounding box center [152, 421] width 200 height 12
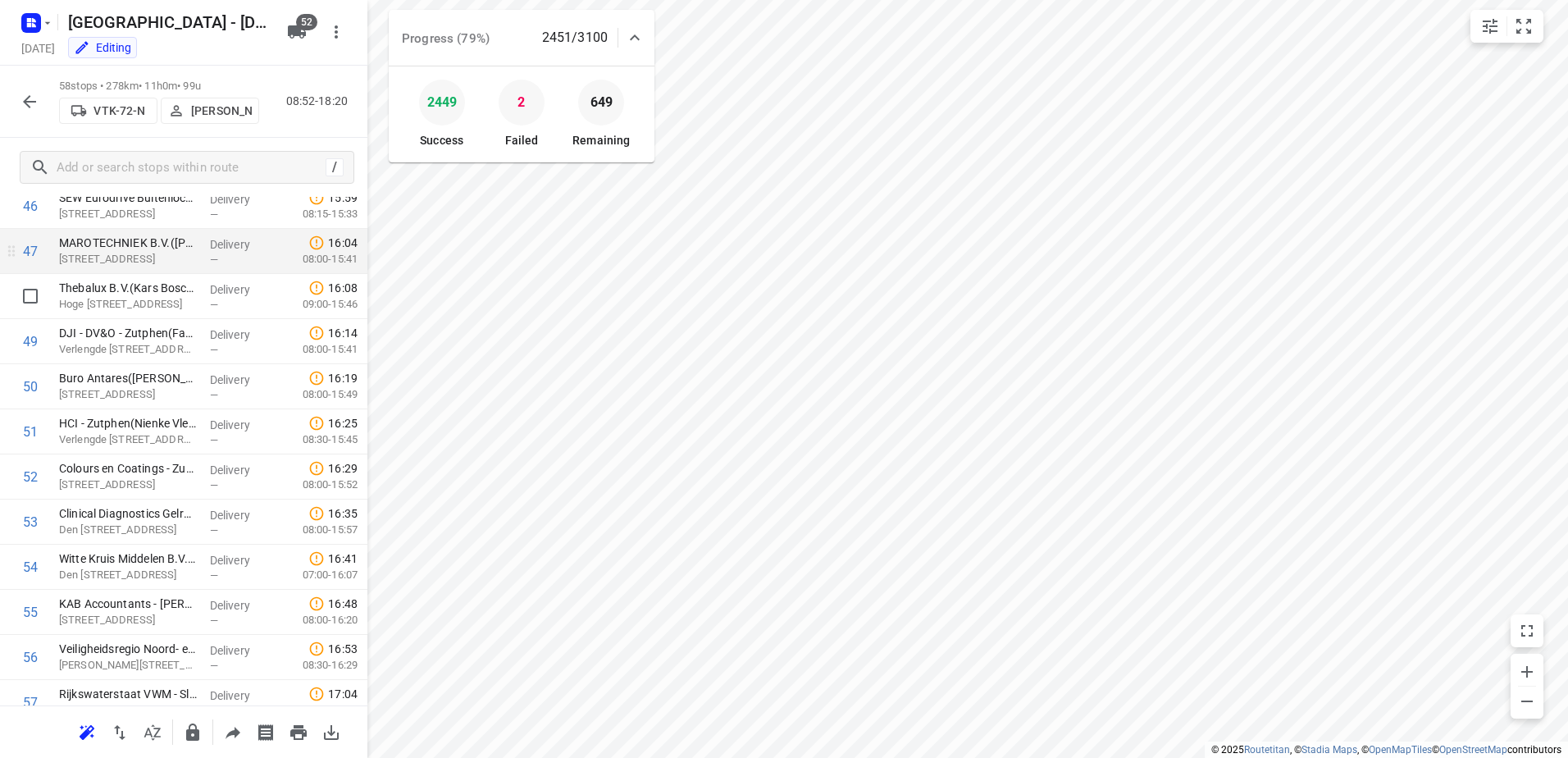
scroll to position [2234, 0]
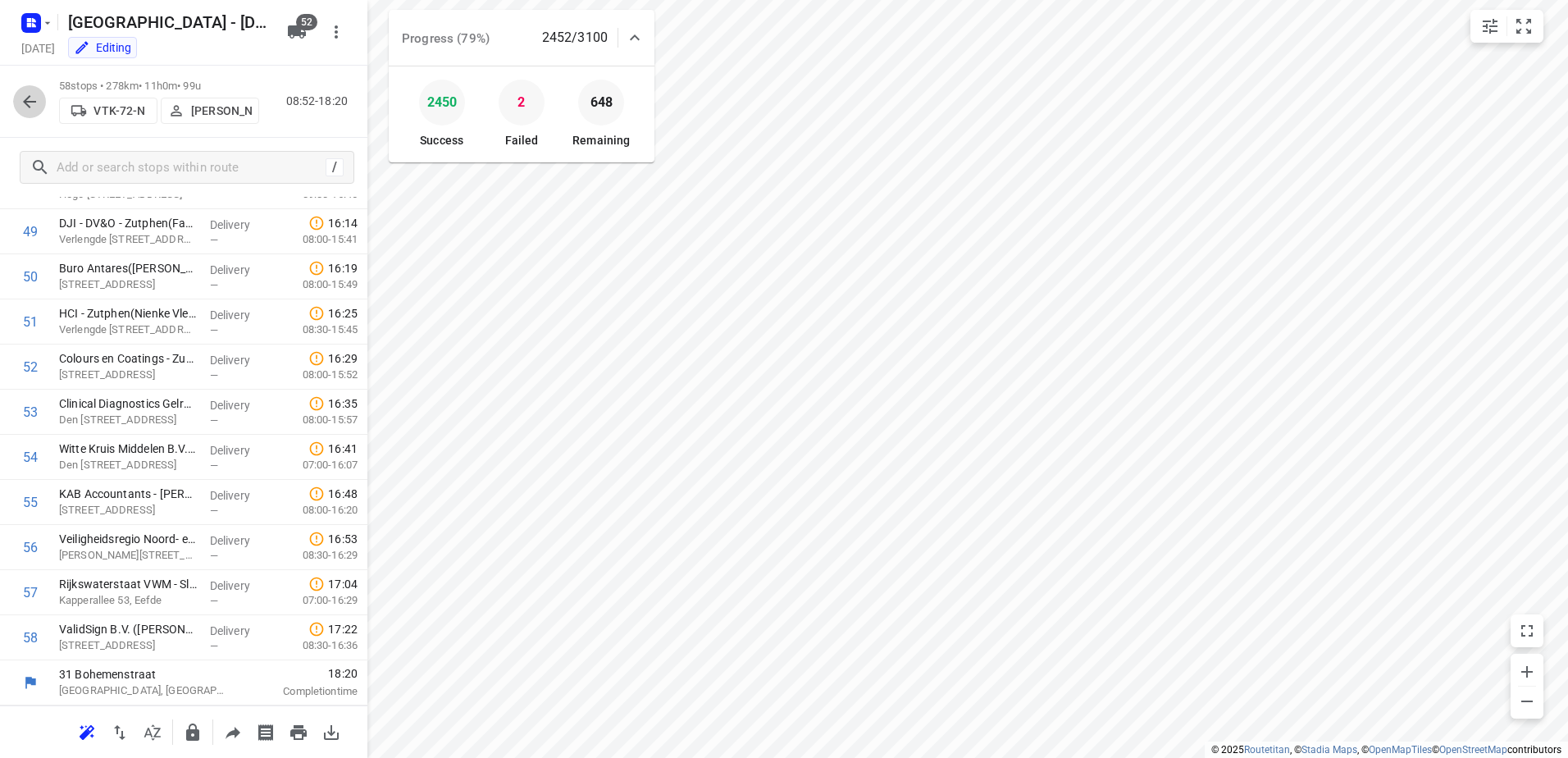
click at [36, 107] on icon "button" at bounding box center [29, 101] width 20 height 20
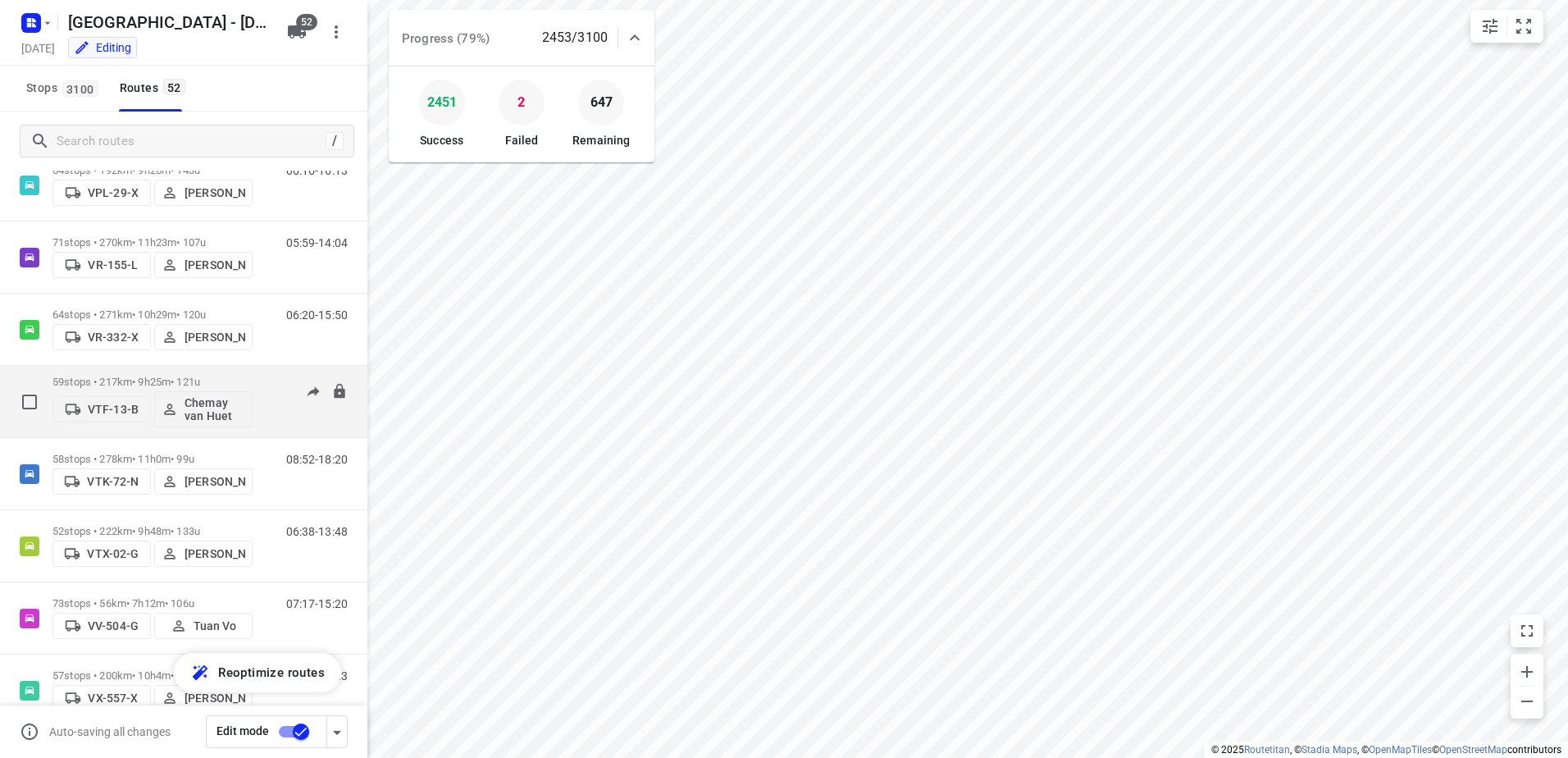
scroll to position [3271, 0]
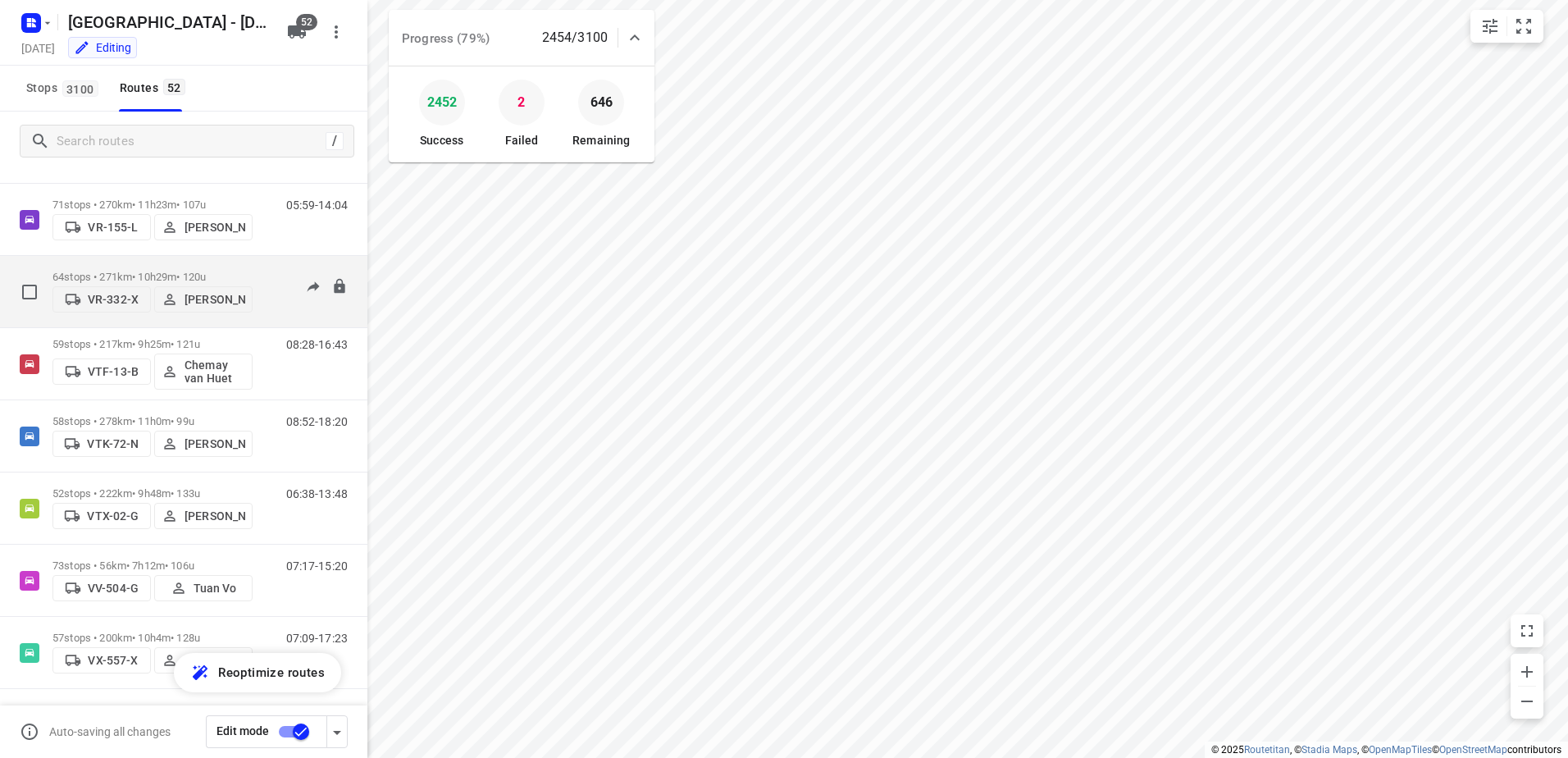
click at [144, 270] on p "64 stops • 271km • 10h29m • 120u" at bounding box center [152, 276] width 200 height 12
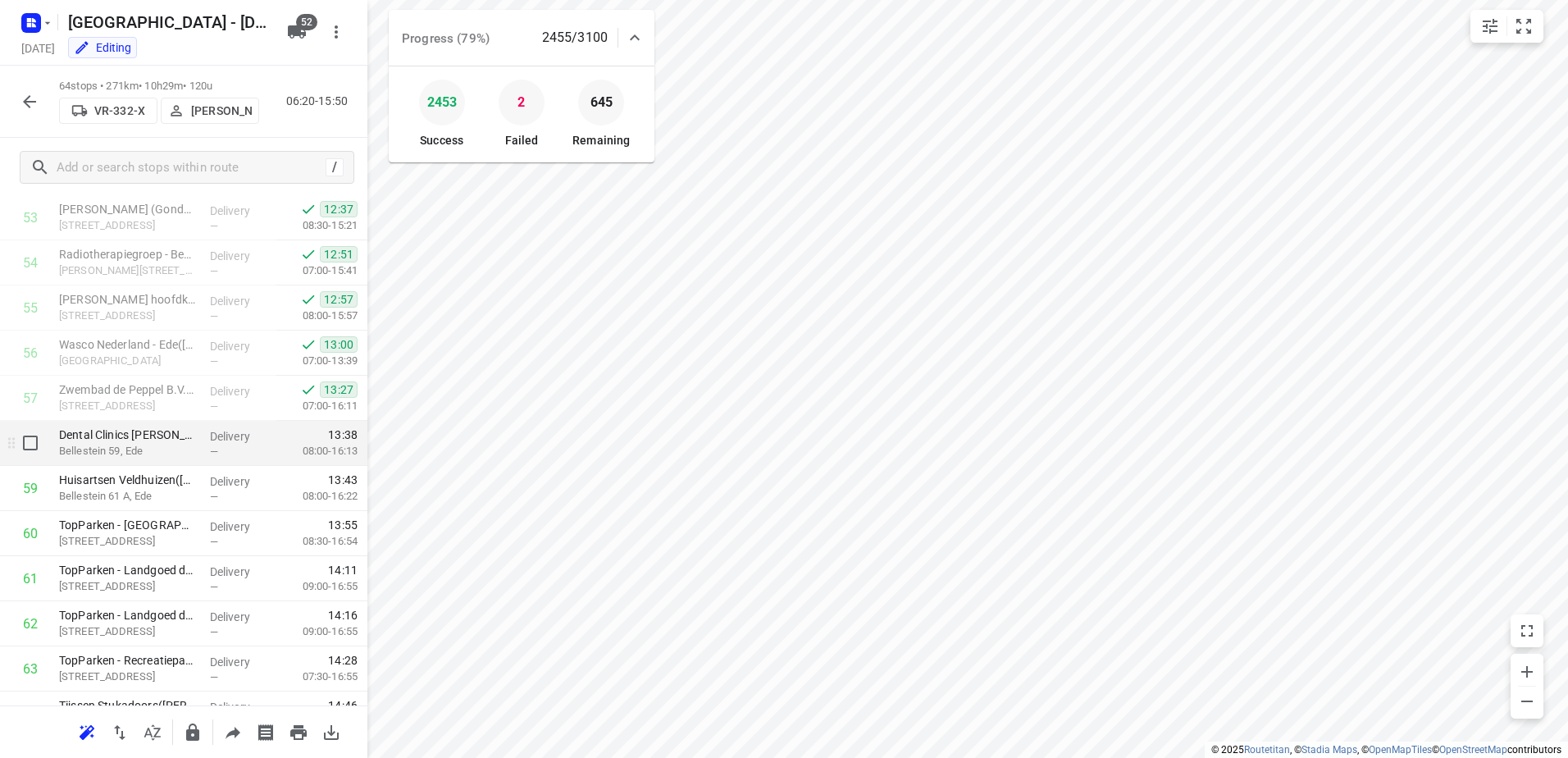
scroll to position [2505, 0]
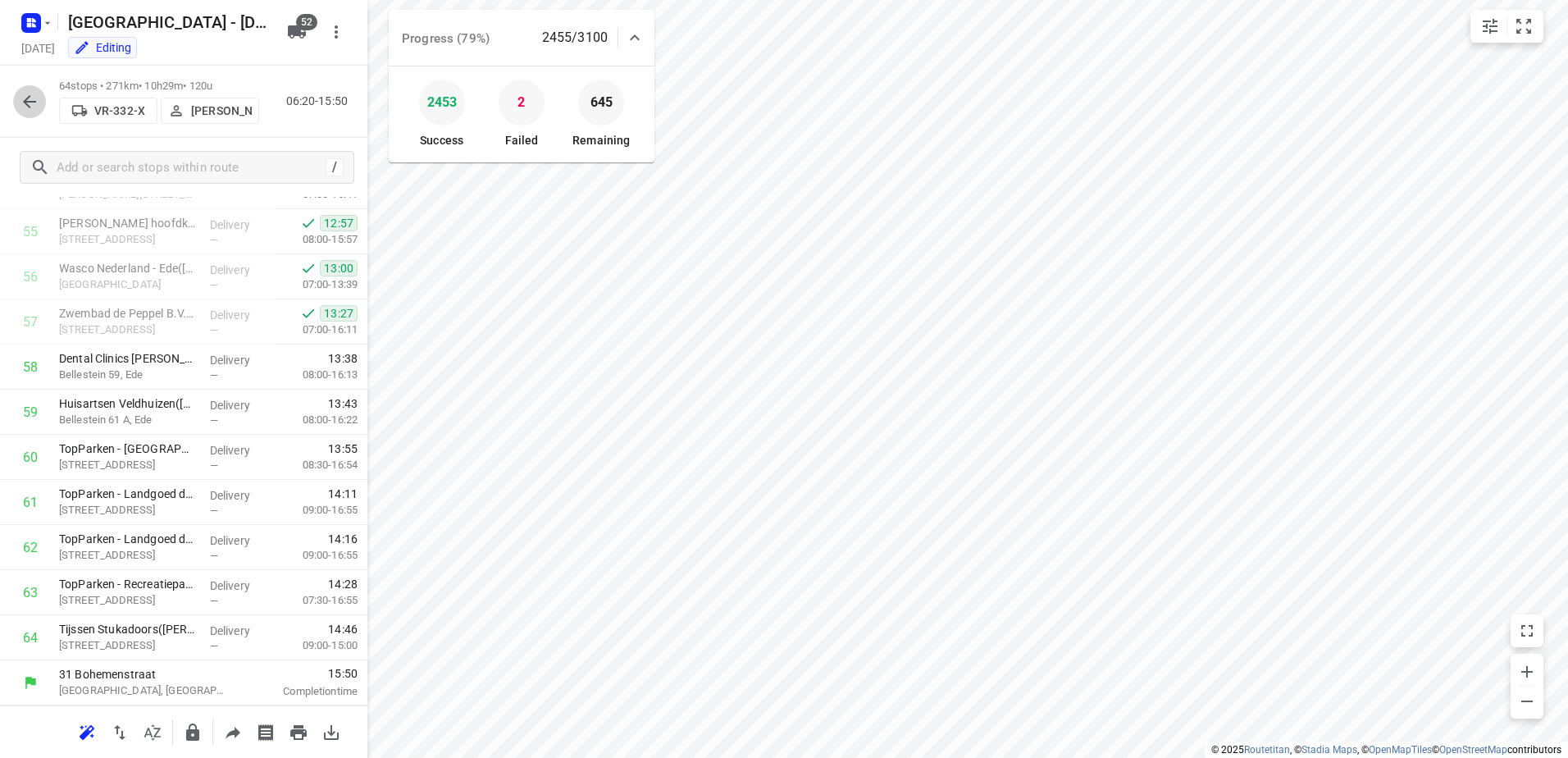
click at [30, 97] on icon "button" at bounding box center [29, 101] width 13 height 13
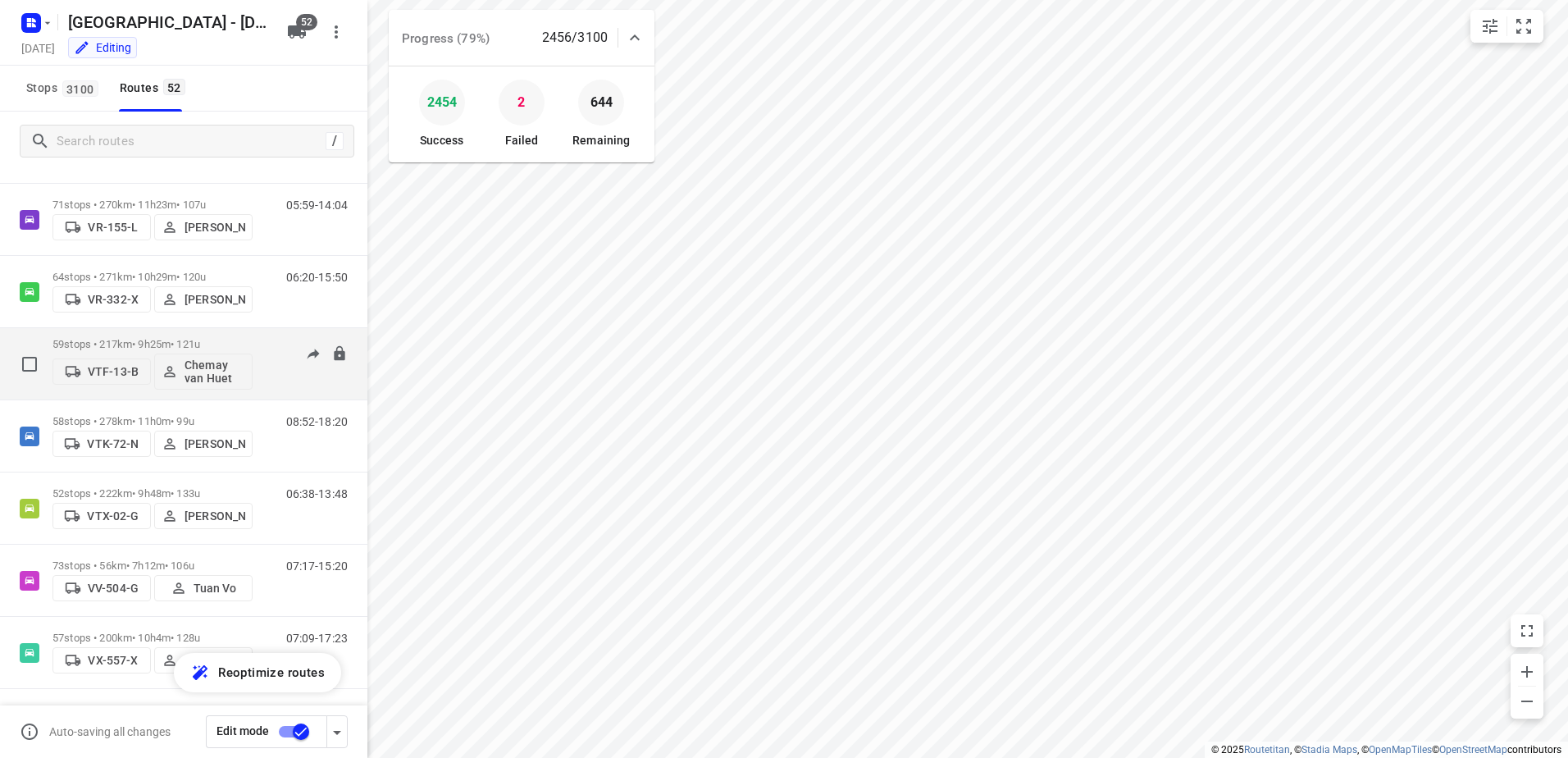
scroll to position [3189, 0]
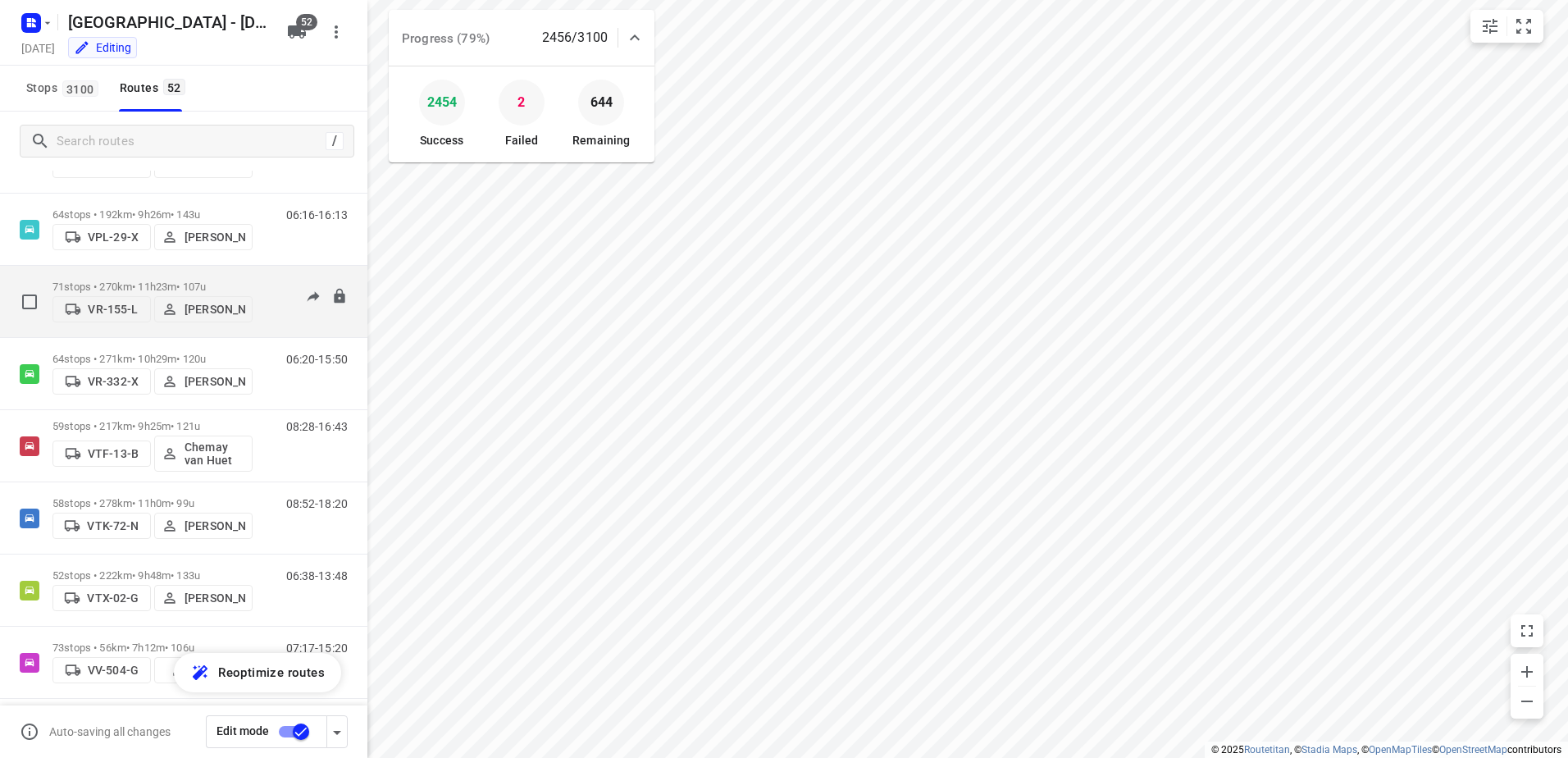
click at [152, 284] on p "71 stops • 270km • 11h23m • 107u" at bounding box center [152, 286] width 200 height 12
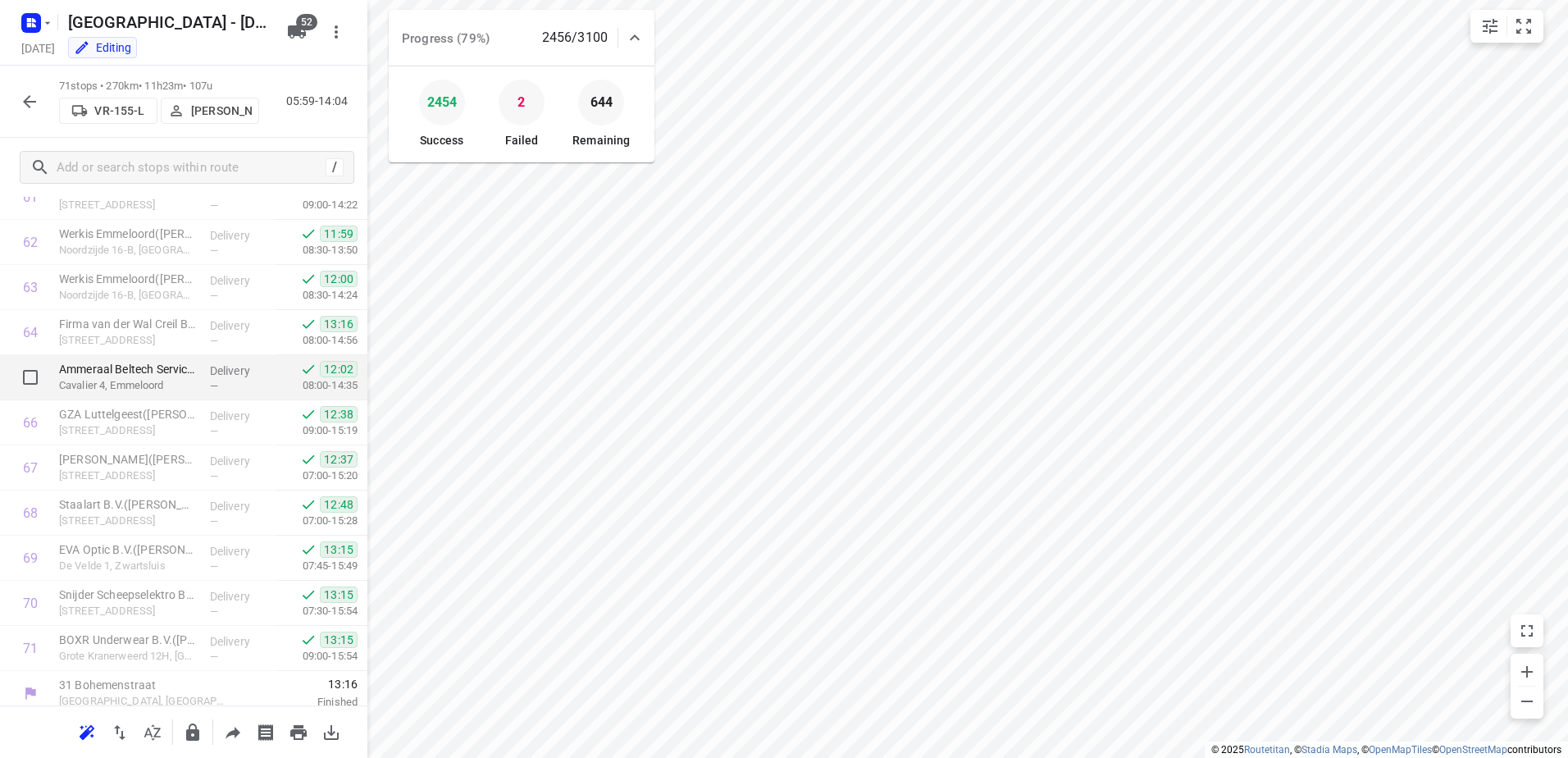
scroll to position [2820, 0]
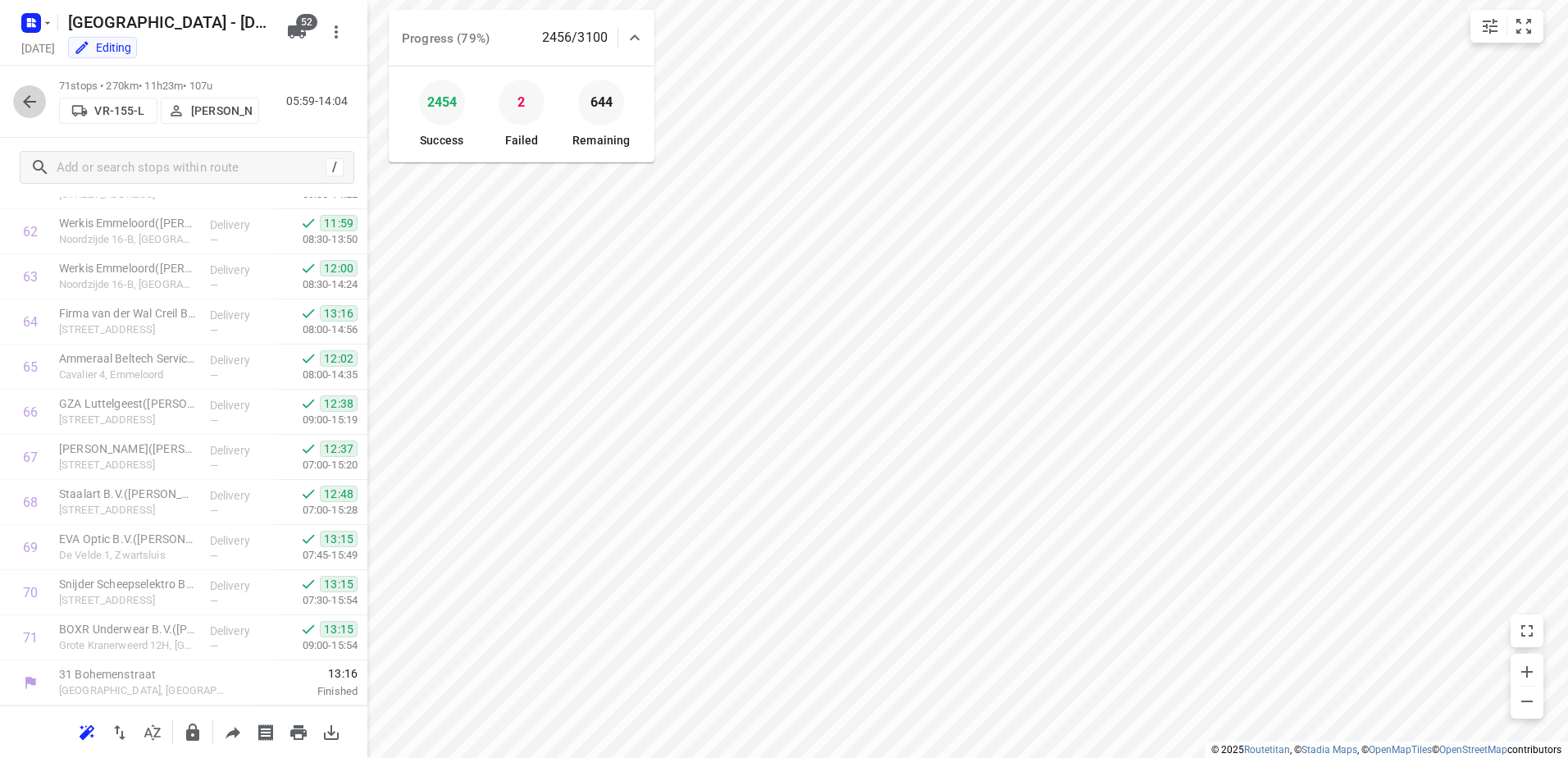
click at [23, 103] on icon "button" at bounding box center [29, 101] width 20 height 20
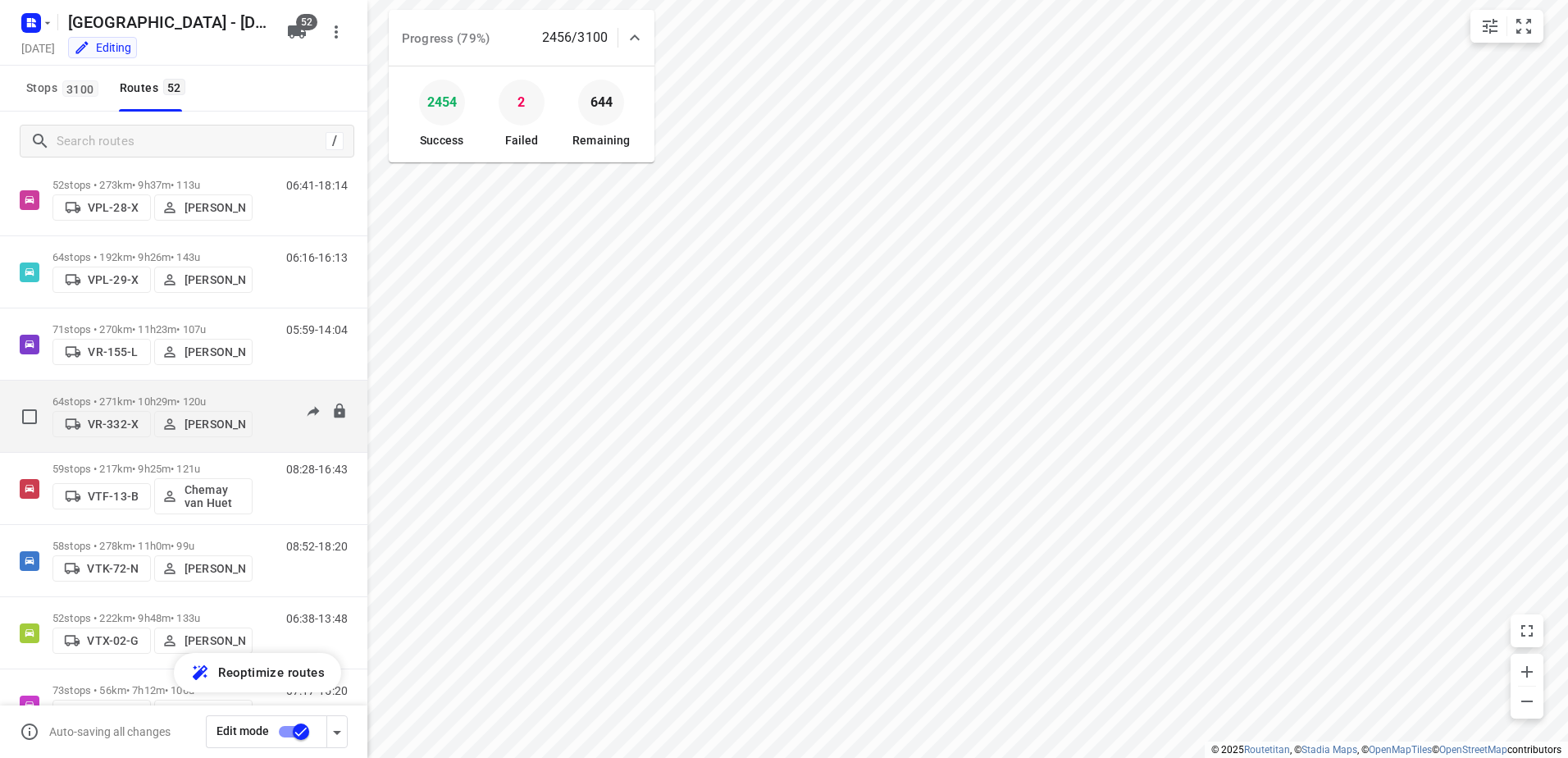
scroll to position [3107, 0]
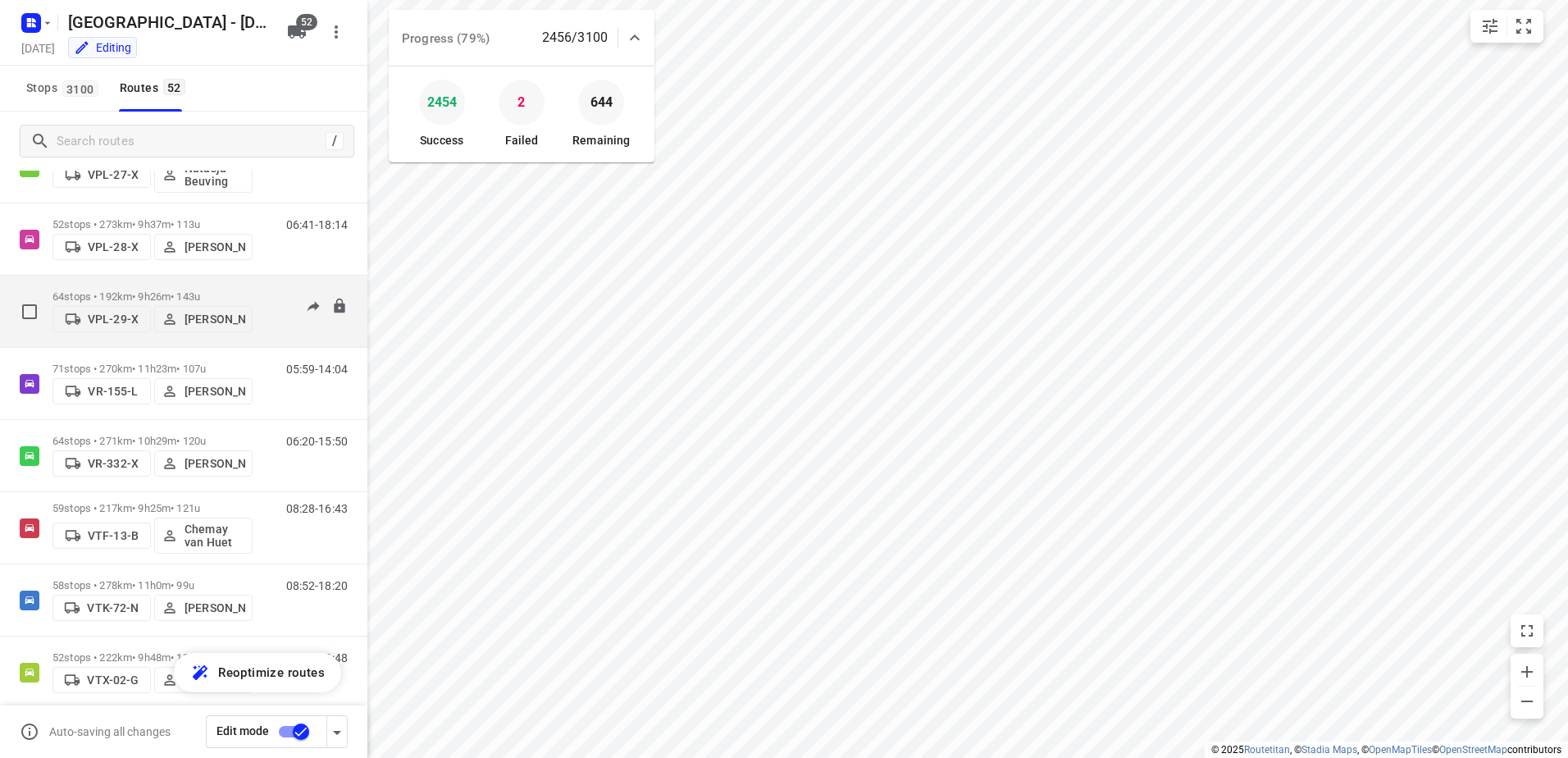
click at [149, 302] on p "64 stops • 192km • 9h26m • 143u" at bounding box center [152, 297] width 200 height 12
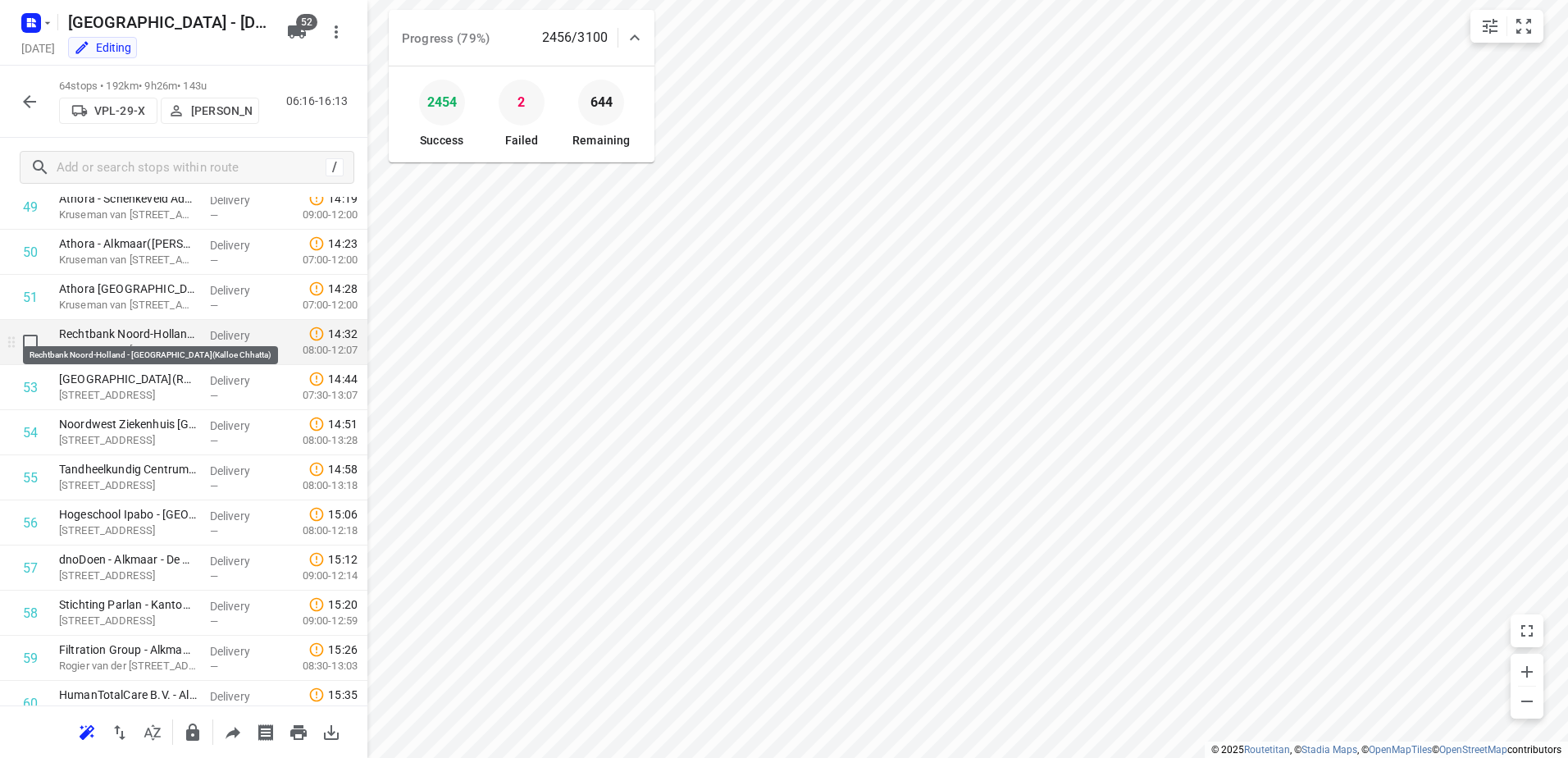
scroll to position [2505, 0]
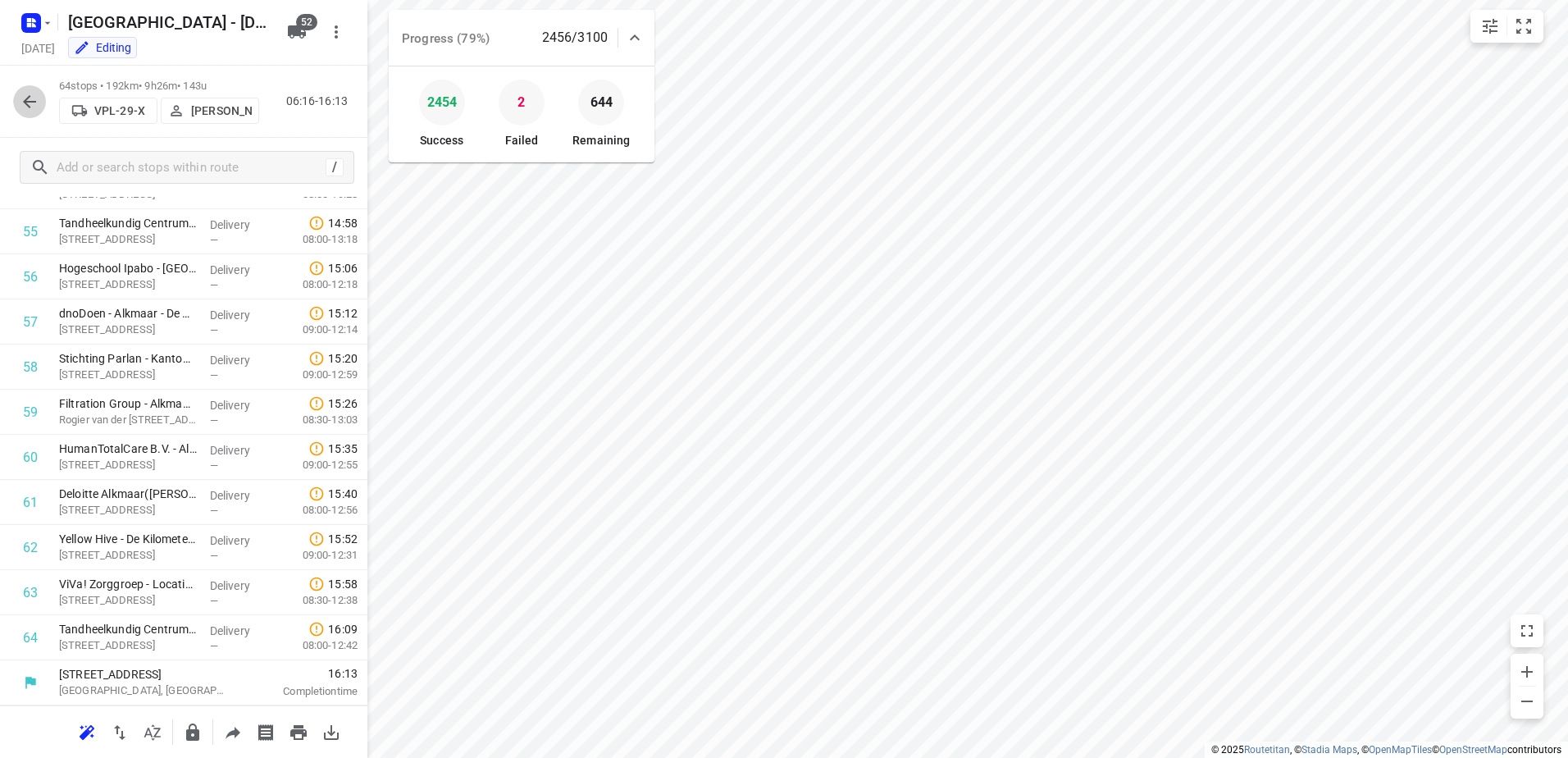
click at [30, 104] on icon "button" at bounding box center [29, 101] width 20 height 20
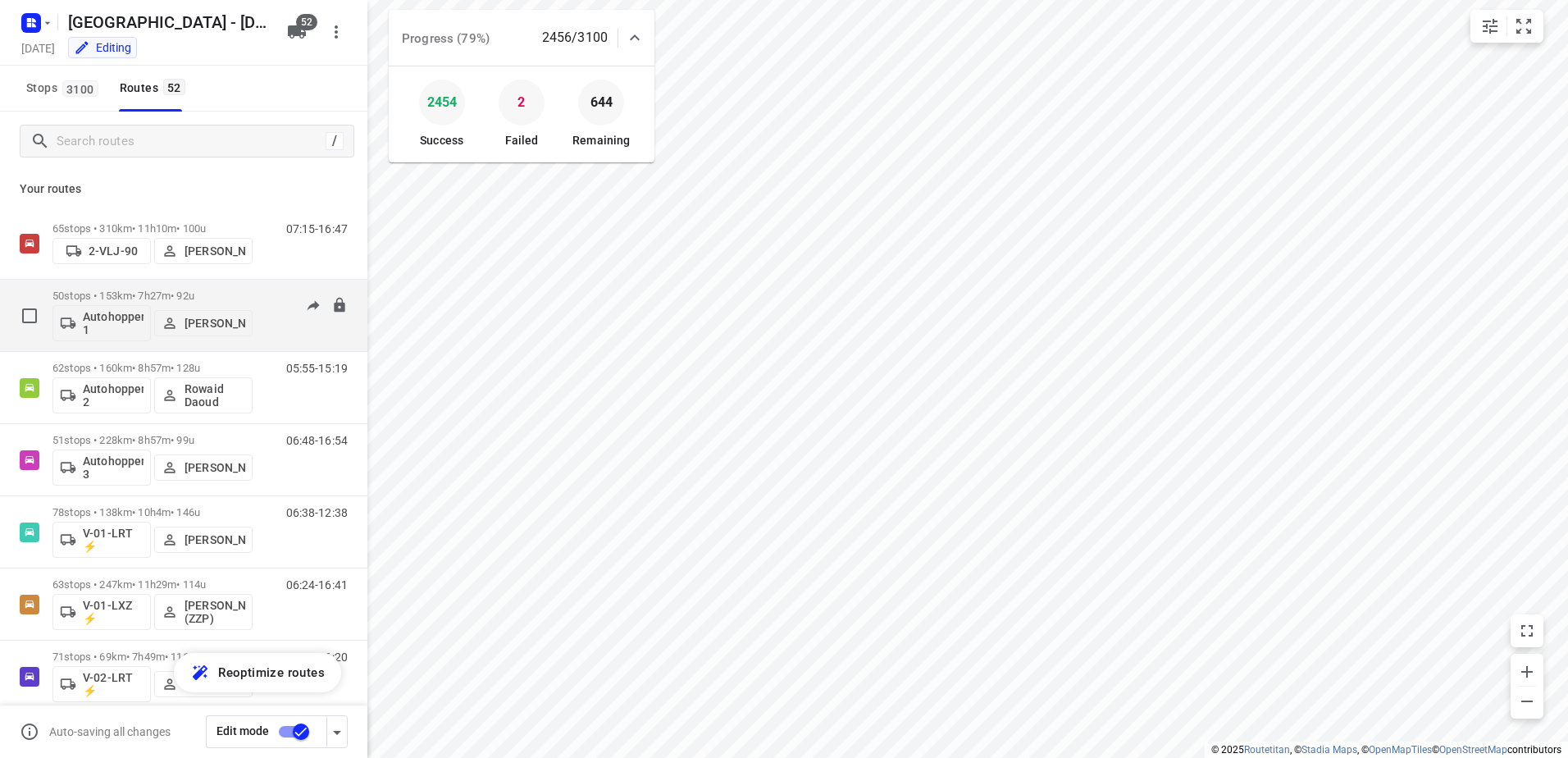
click at [150, 289] on div "50 stops • 153km • 7h27m • 92u Autohopper 1 Ricardo Schuitema" at bounding box center [152, 315] width 200 height 68
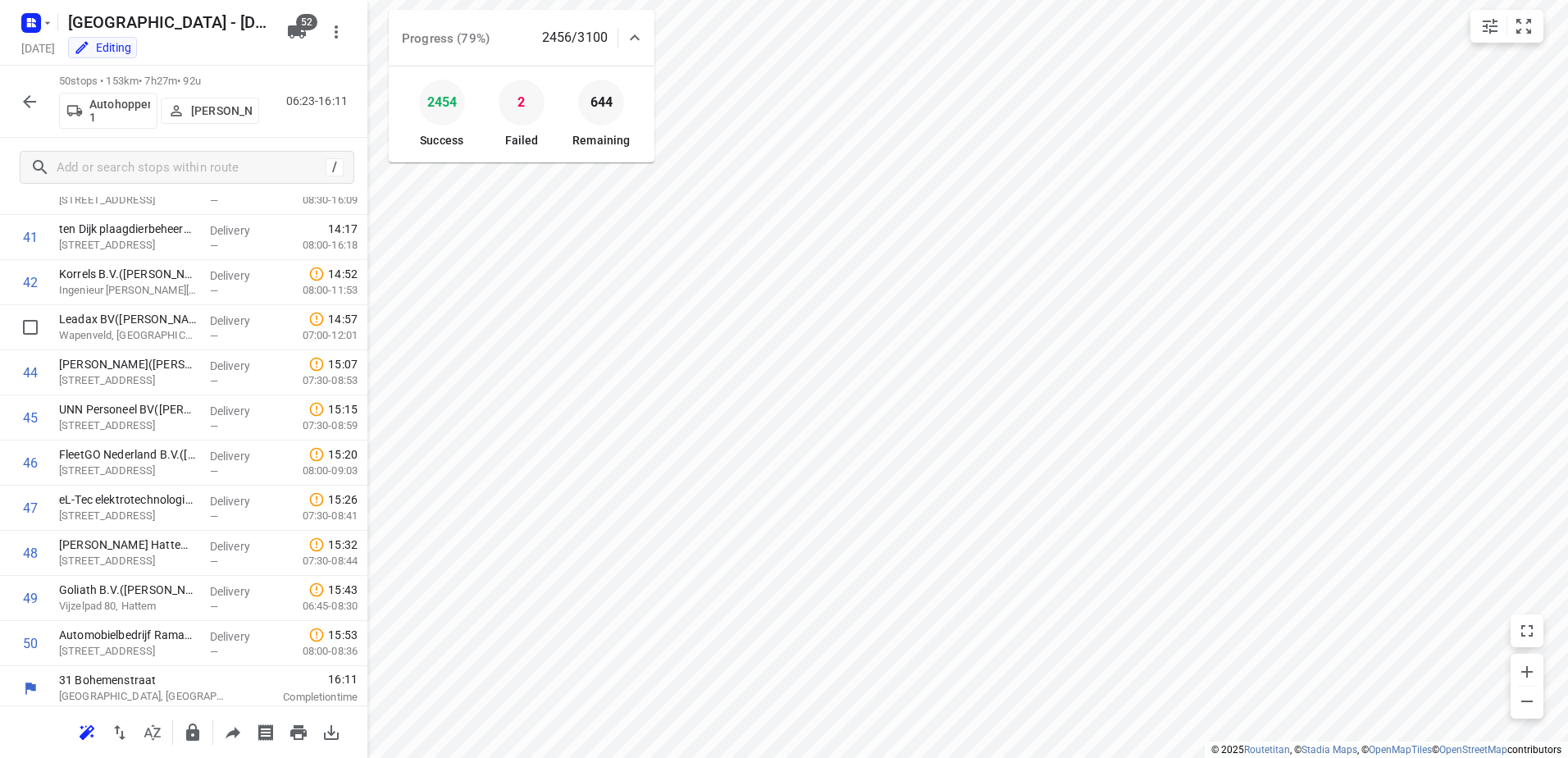
scroll to position [1874, 0]
click at [44, 109] on div at bounding box center [29, 101] width 33 height 33
click at [30, 108] on icon "button" at bounding box center [29, 101] width 20 height 20
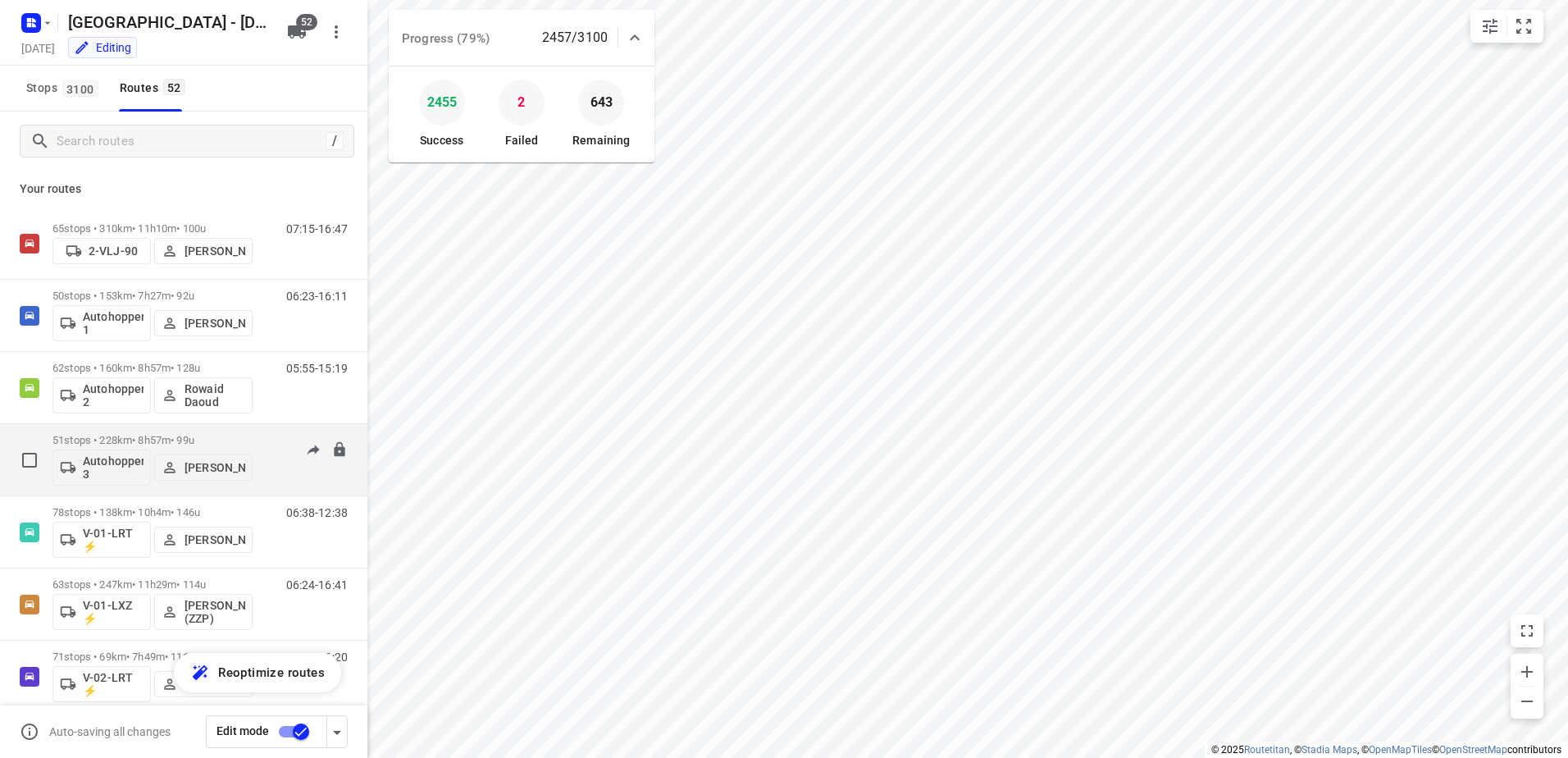
click at [147, 448] on div "Autohopper 3 Jarno Van der Naalt" at bounding box center [152, 466] width 200 height 39
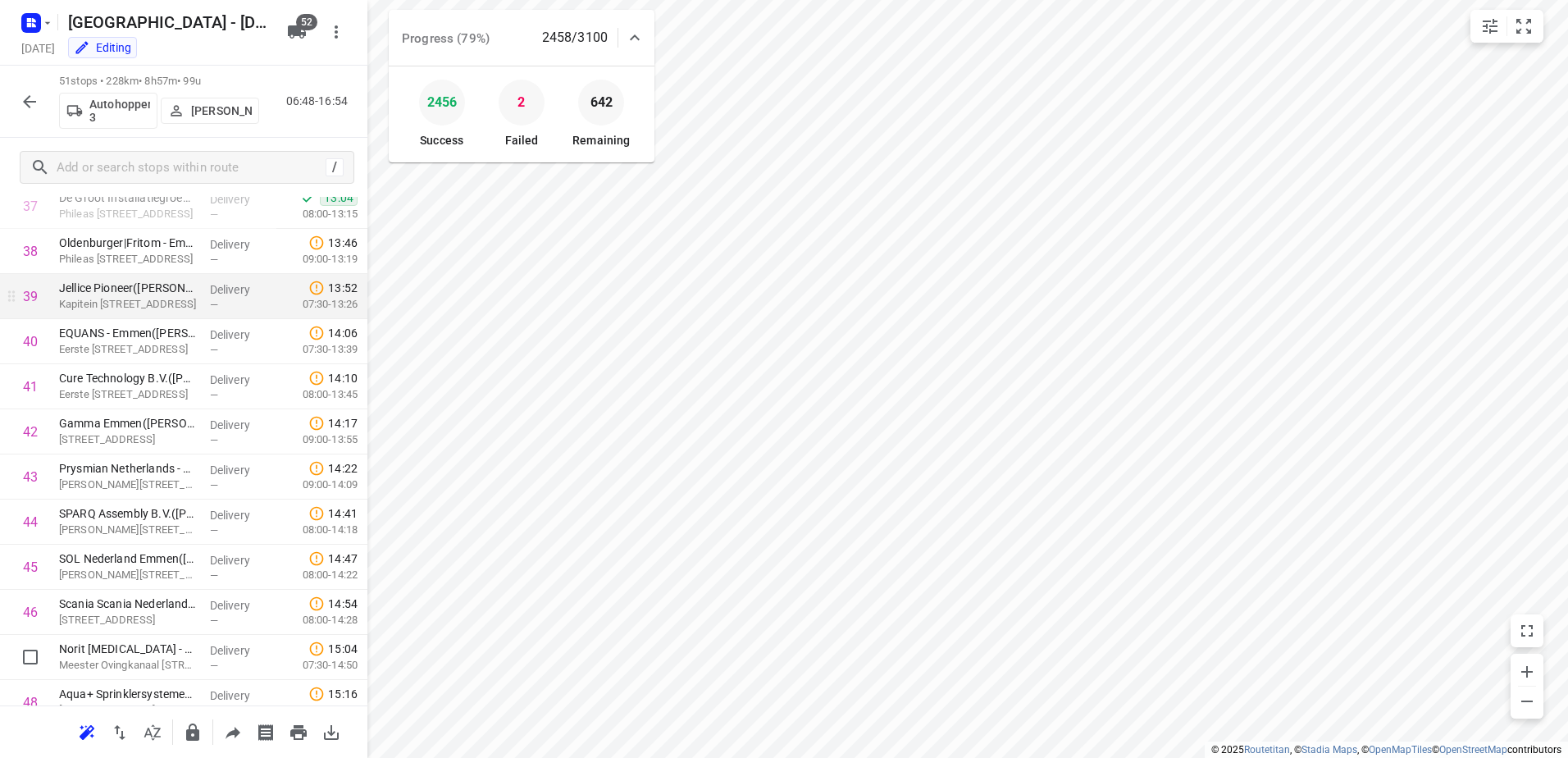
scroll to position [1591, 0]
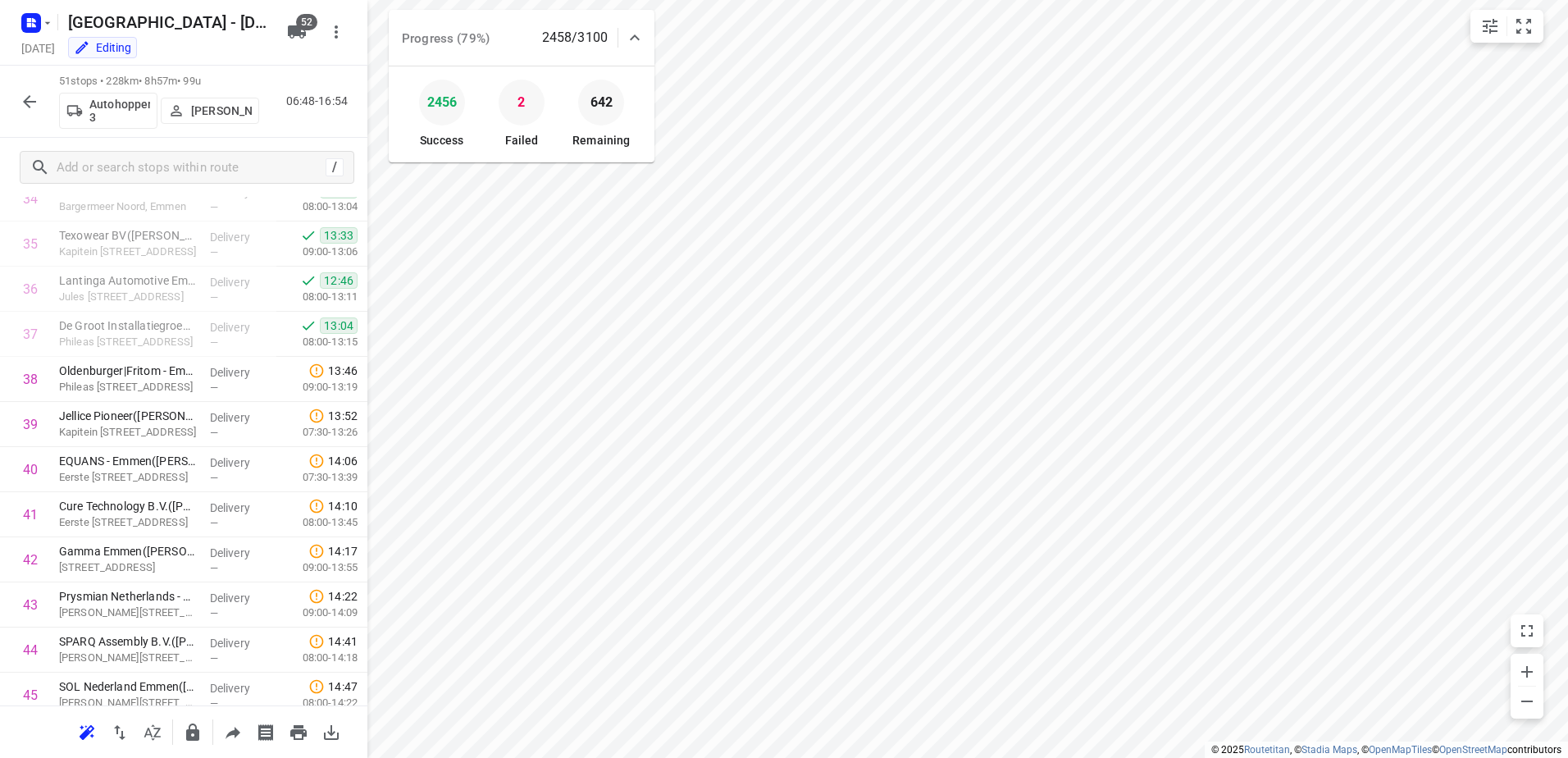
click at [31, 92] on icon "button" at bounding box center [29, 101] width 20 height 20
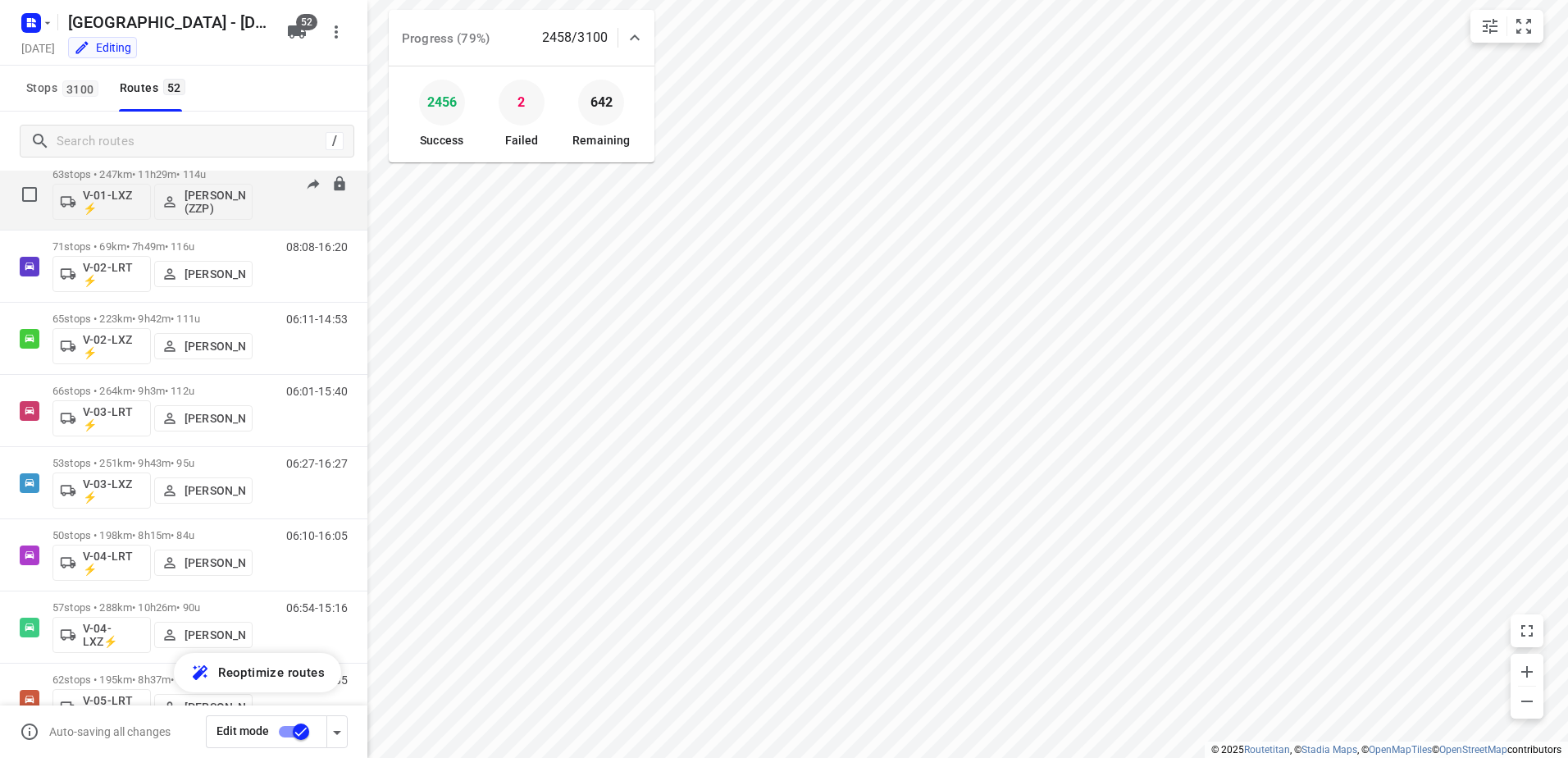
scroll to position [328, 0]
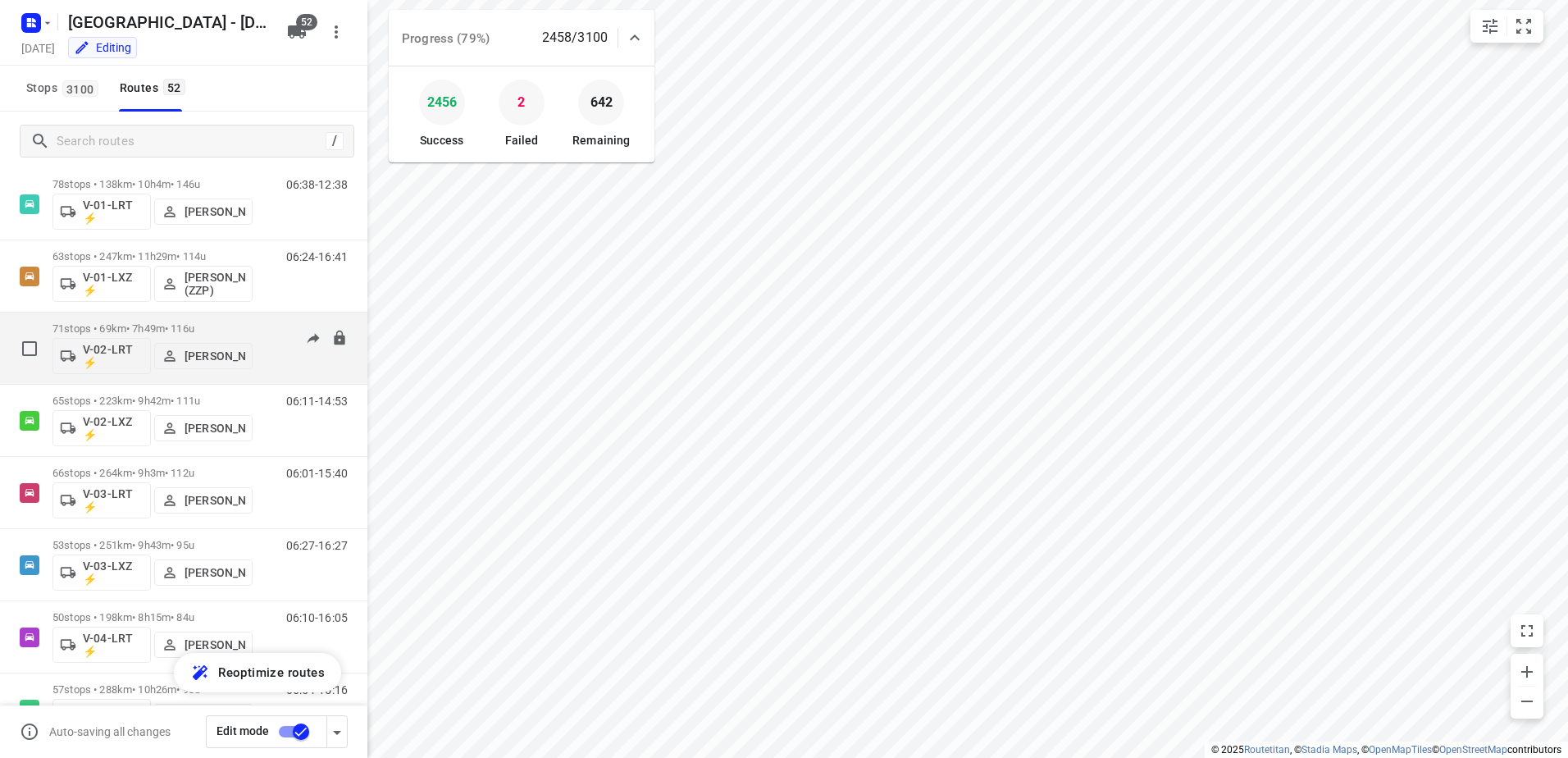
click at [152, 314] on div "71 stops • 69km • 7h49m • 116u V-02-LRT ⚡ Kim van der Steen" at bounding box center [152, 348] width 200 height 68
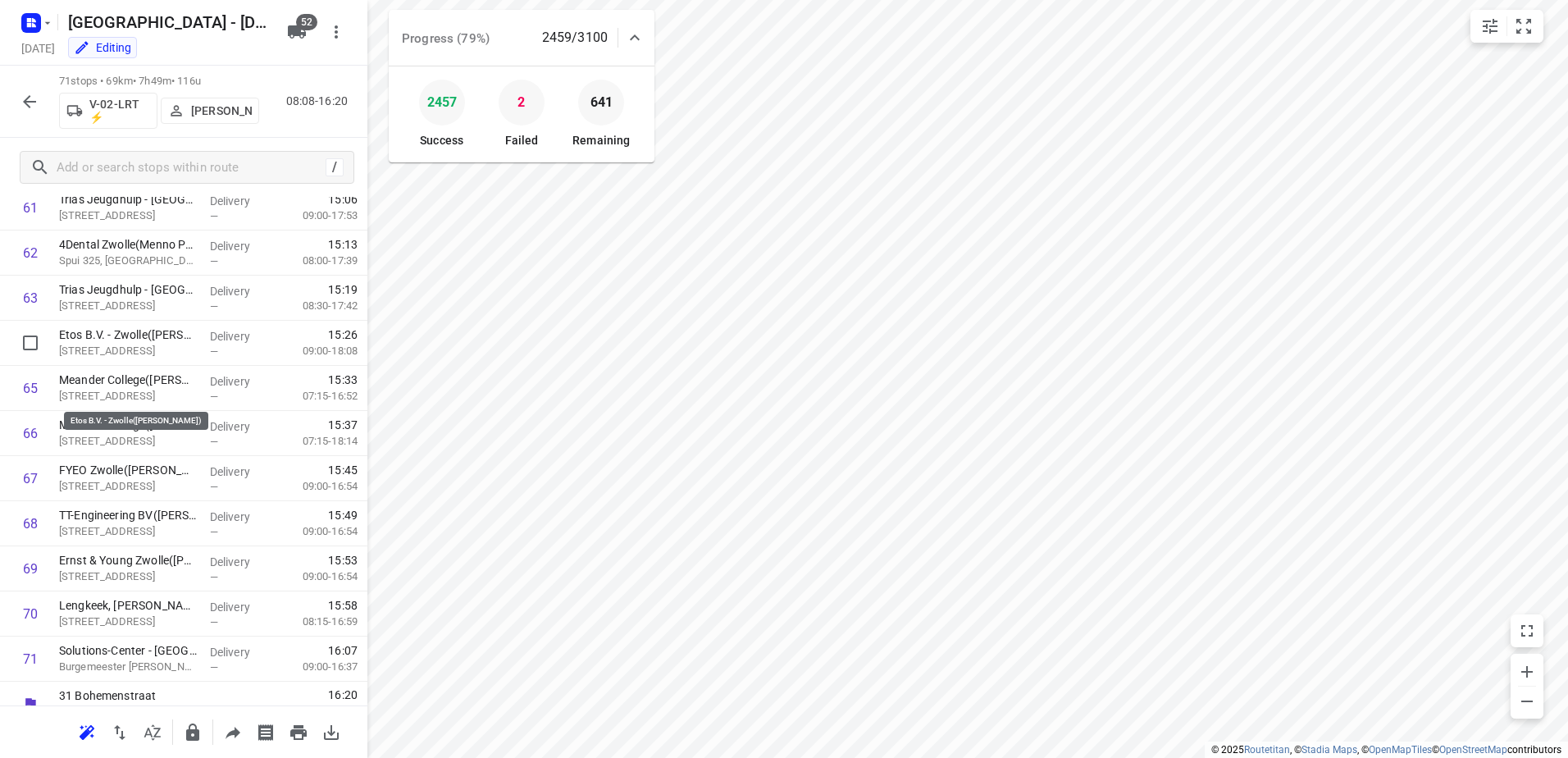
scroll to position [2820, 0]
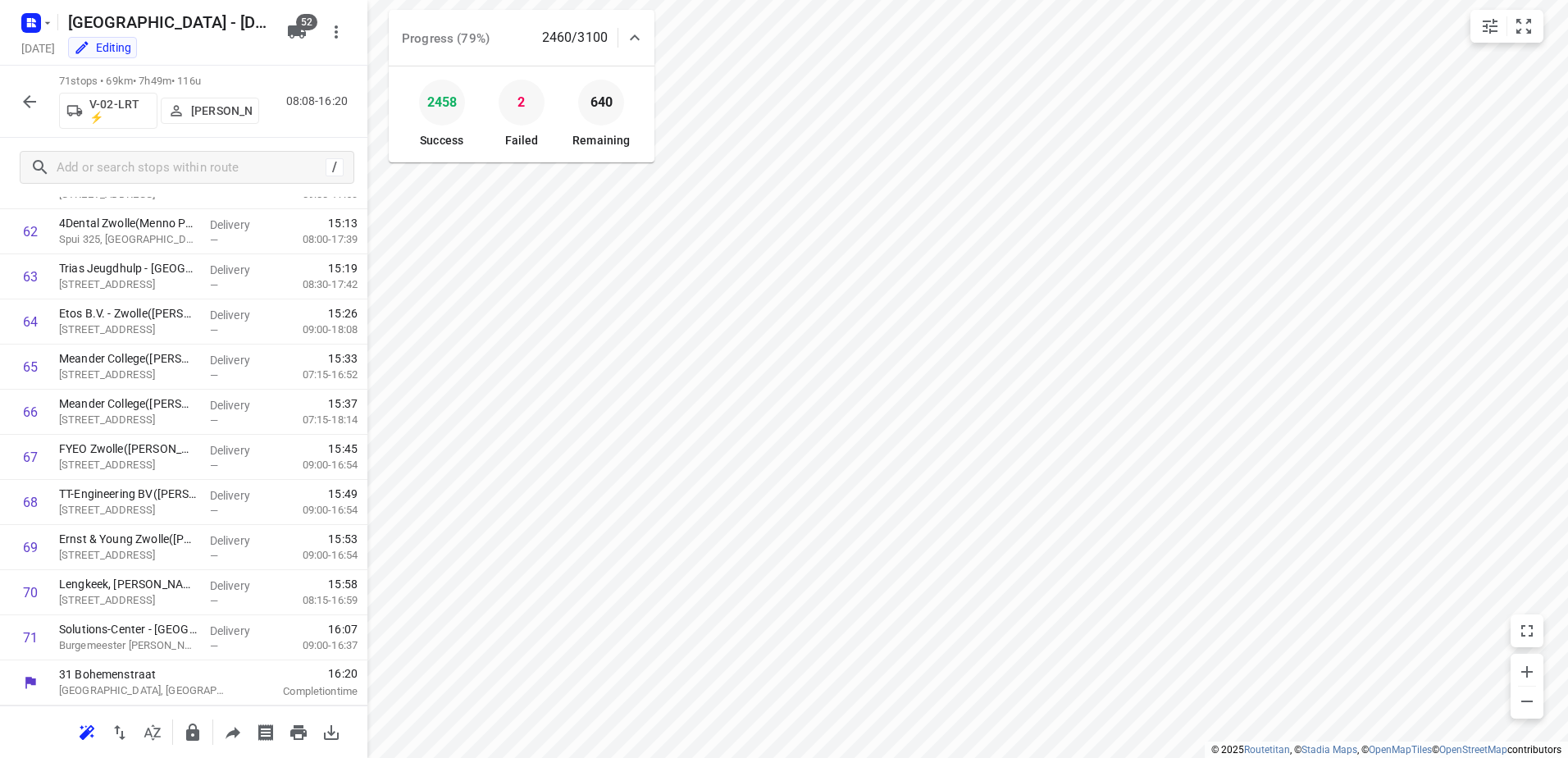
click at [39, 108] on button "button" at bounding box center [29, 101] width 33 height 33
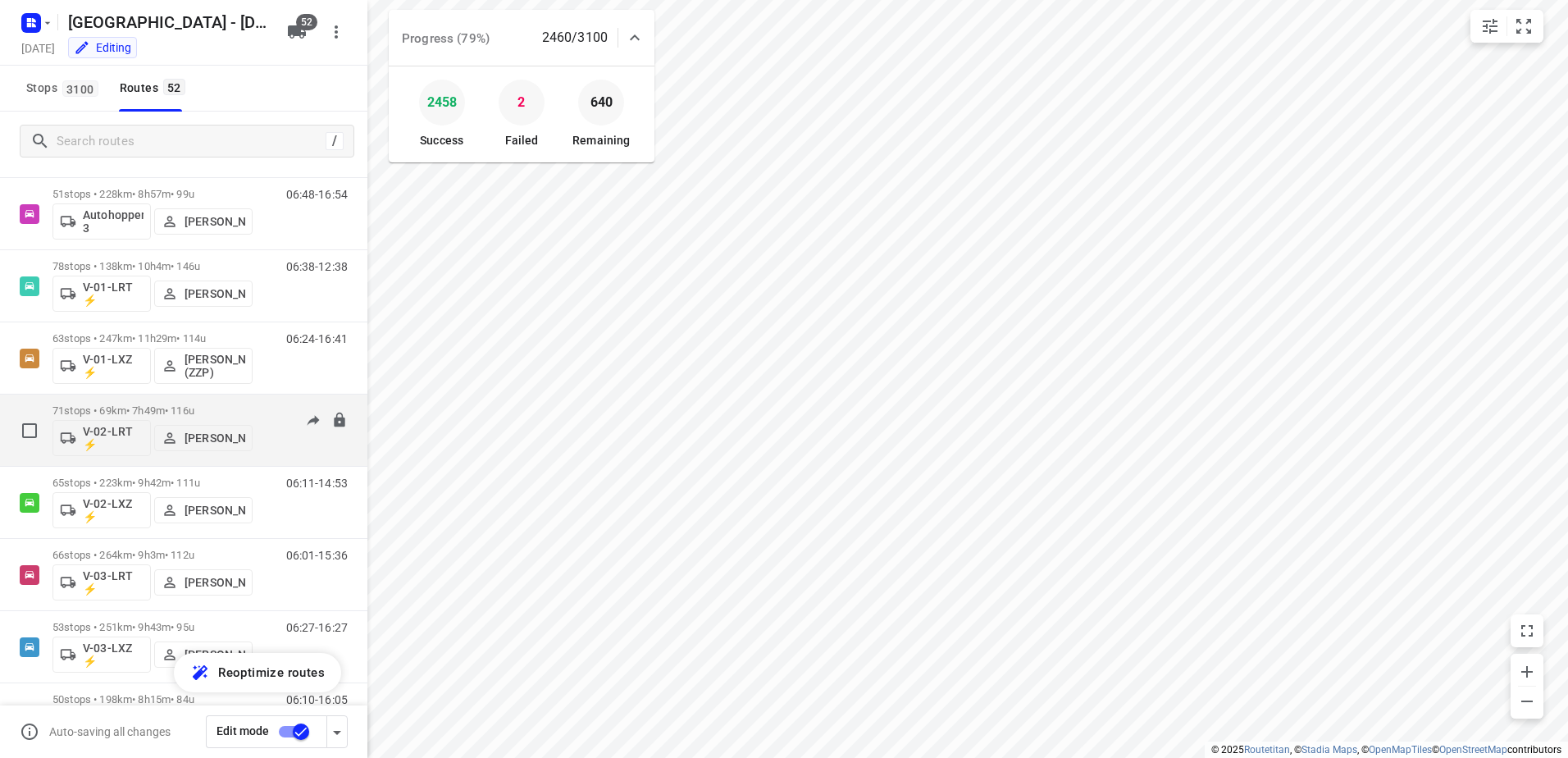
scroll to position [328, 0]
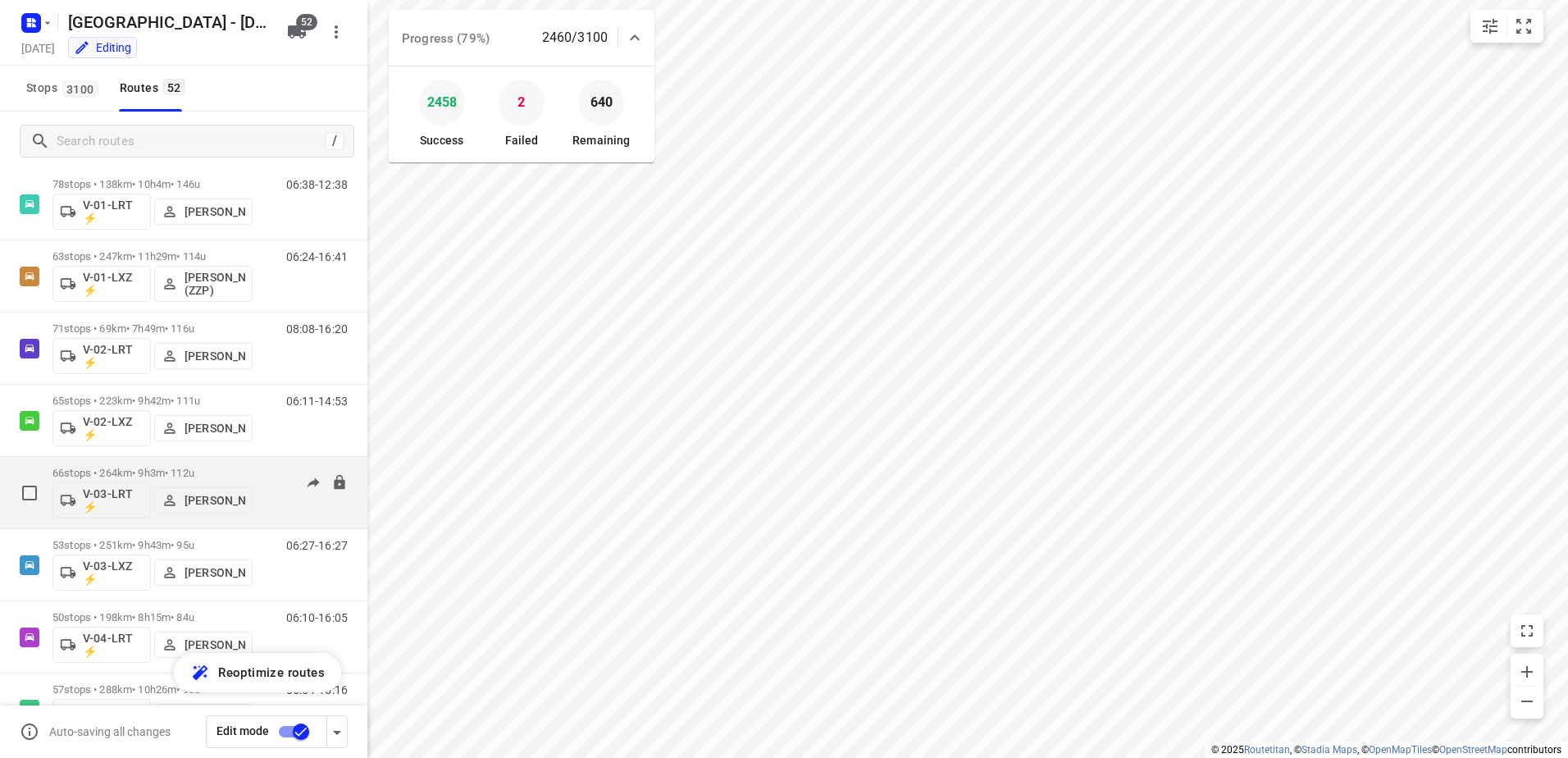
click at [149, 478] on p "66 stops • 264km • 9h3m • 112u" at bounding box center [152, 472] width 200 height 12
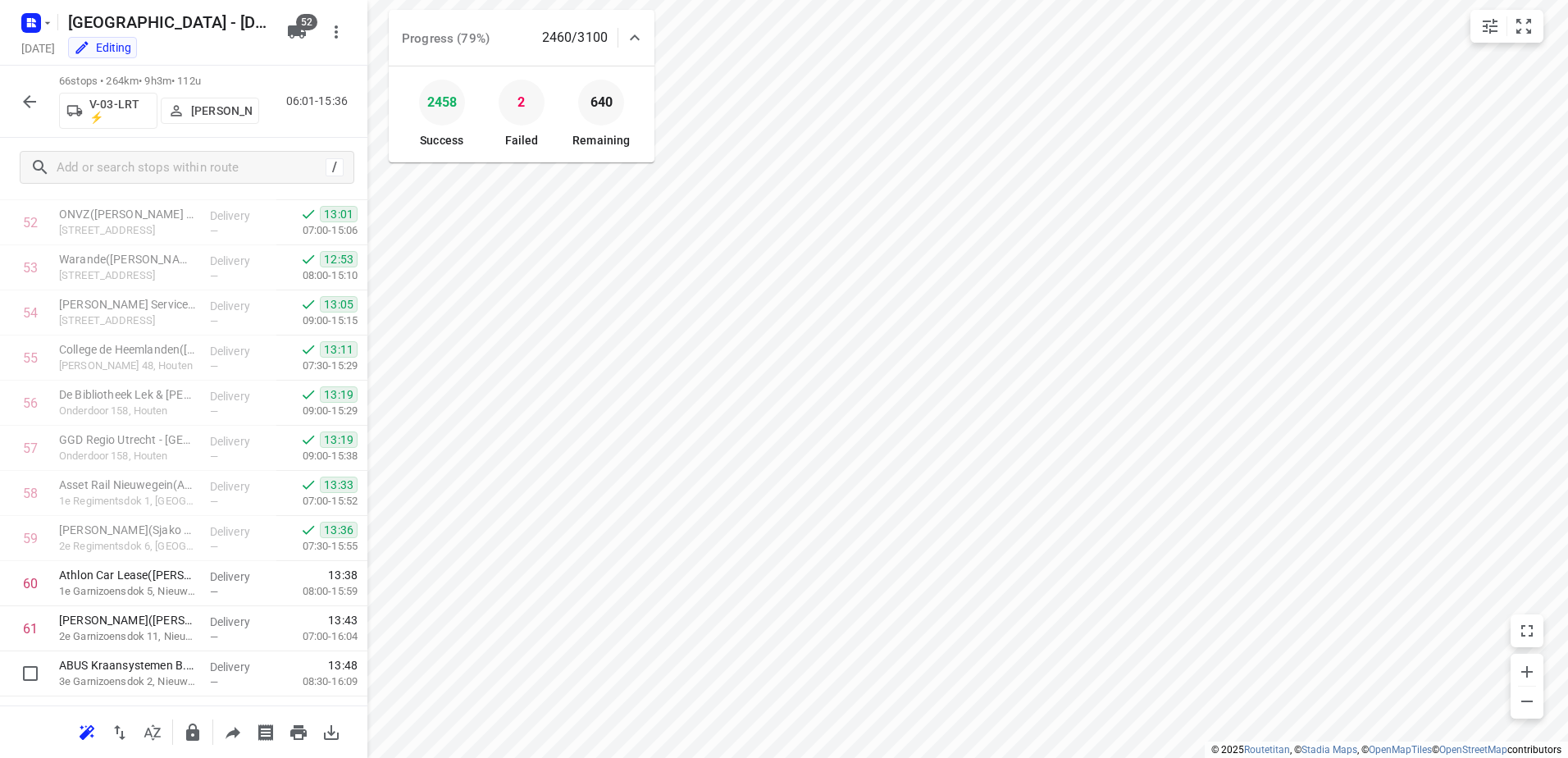
scroll to position [2595, 0]
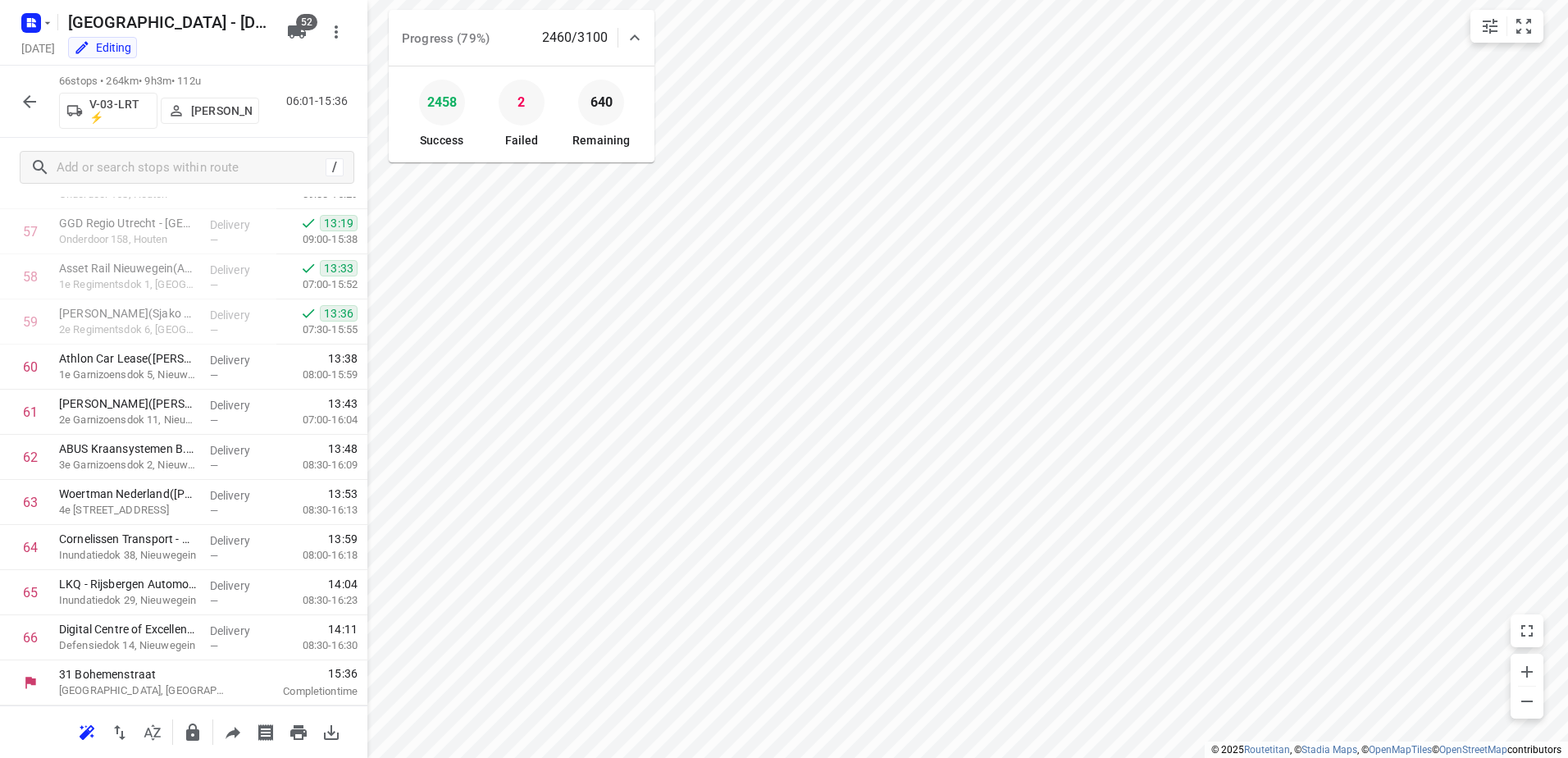
click at [30, 99] on icon "button" at bounding box center [29, 101] width 20 height 20
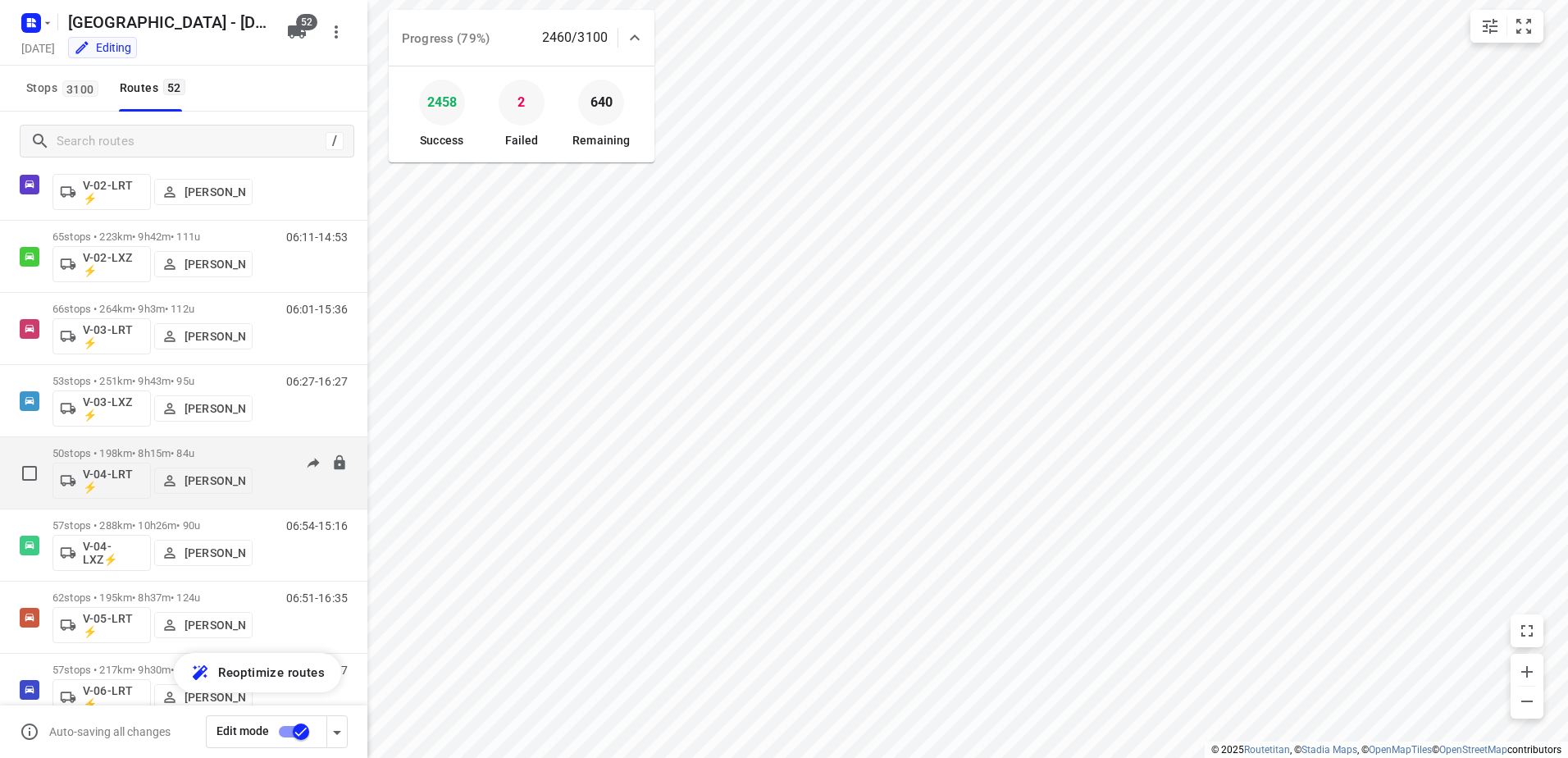
scroll to position [574, 0]
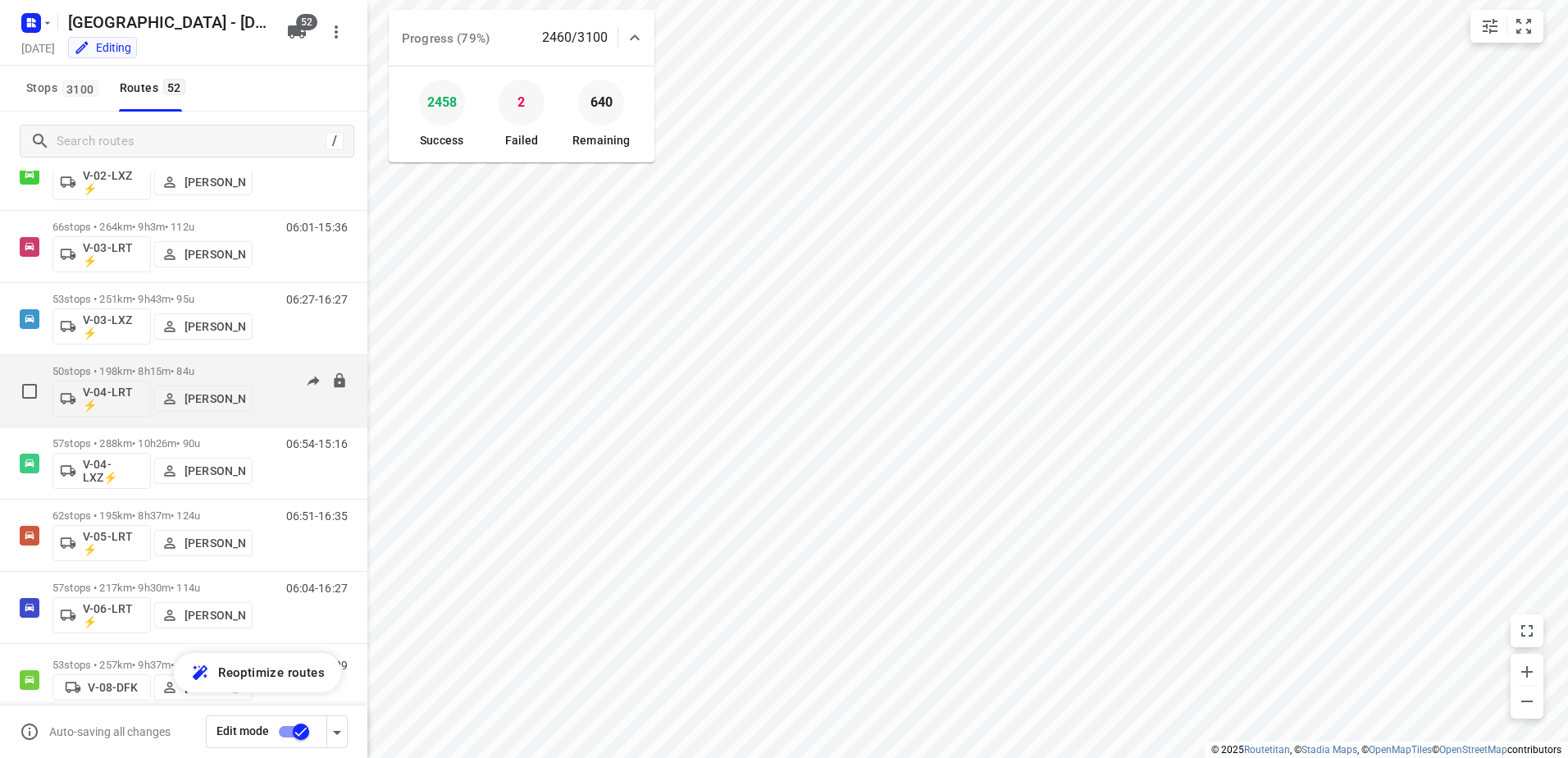
click at [160, 366] on p "50 stops • 198km • 8h15m • 84u" at bounding box center [152, 371] width 200 height 12
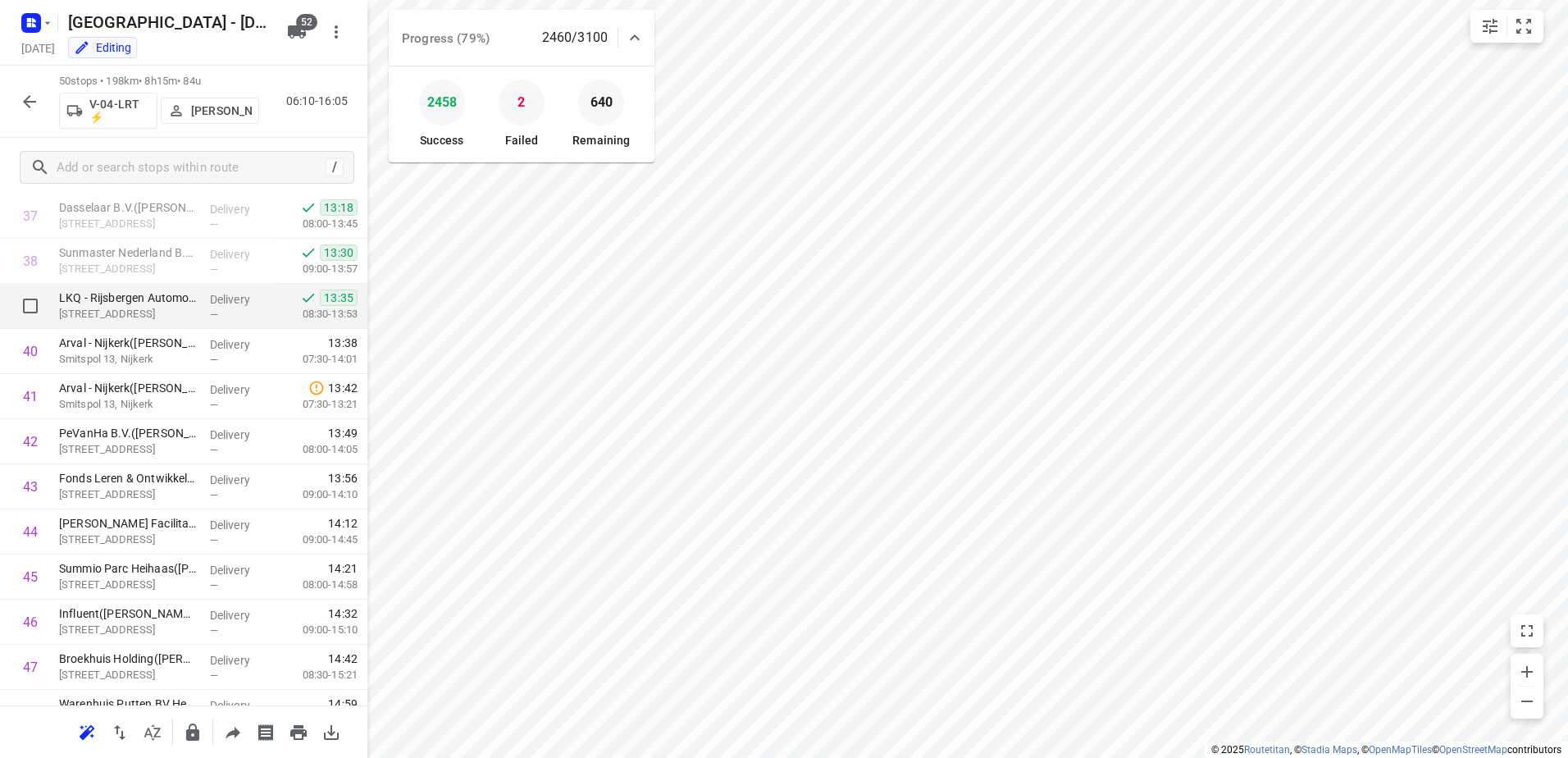
scroll to position [1874, 0]
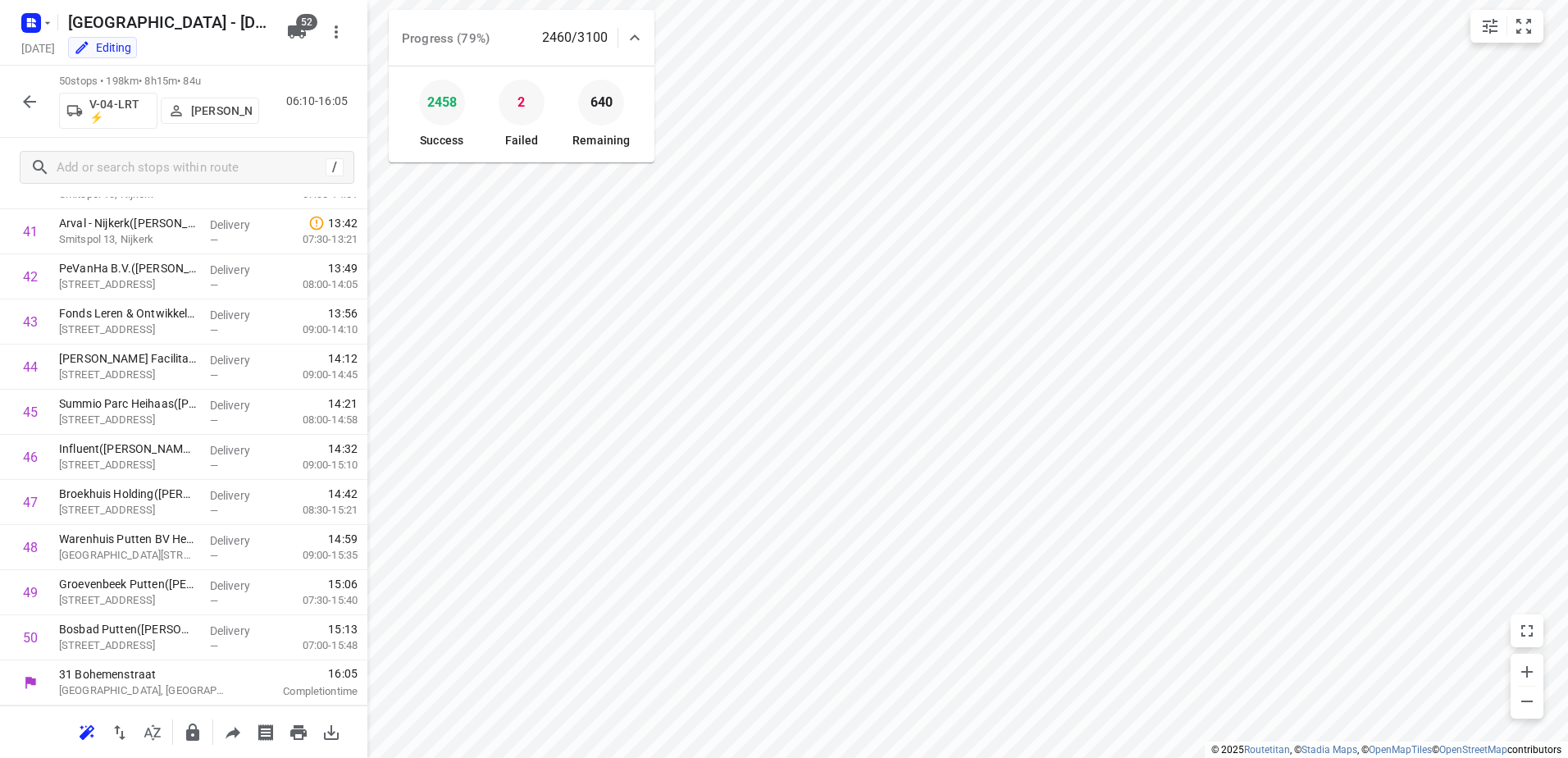
click at [22, 105] on icon "button" at bounding box center [29, 101] width 20 height 20
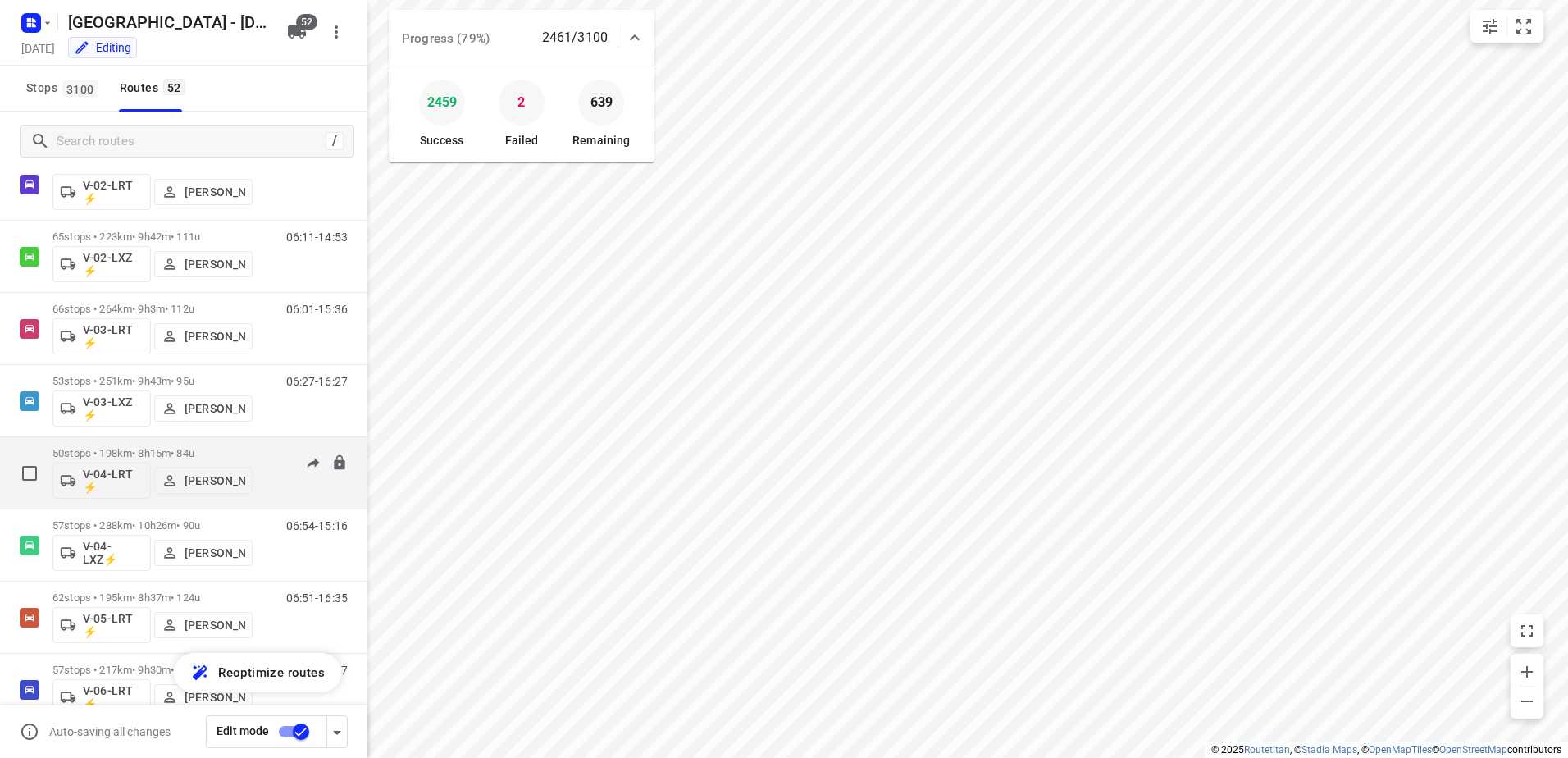
scroll to position [574, 0]
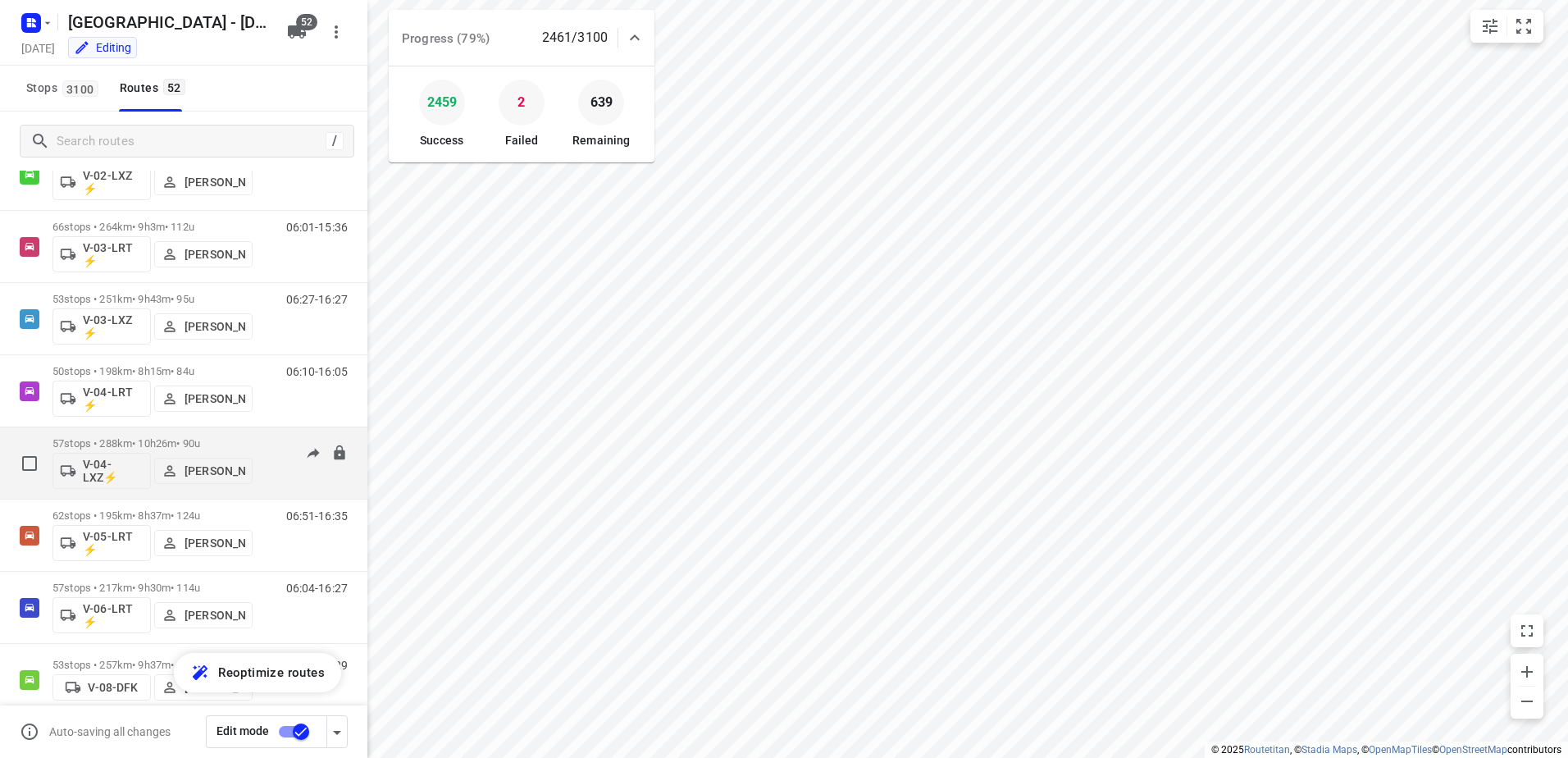
click at [140, 438] on p "57 stops • 288km • 10h26m • 90u" at bounding box center [152, 443] width 200 height 12
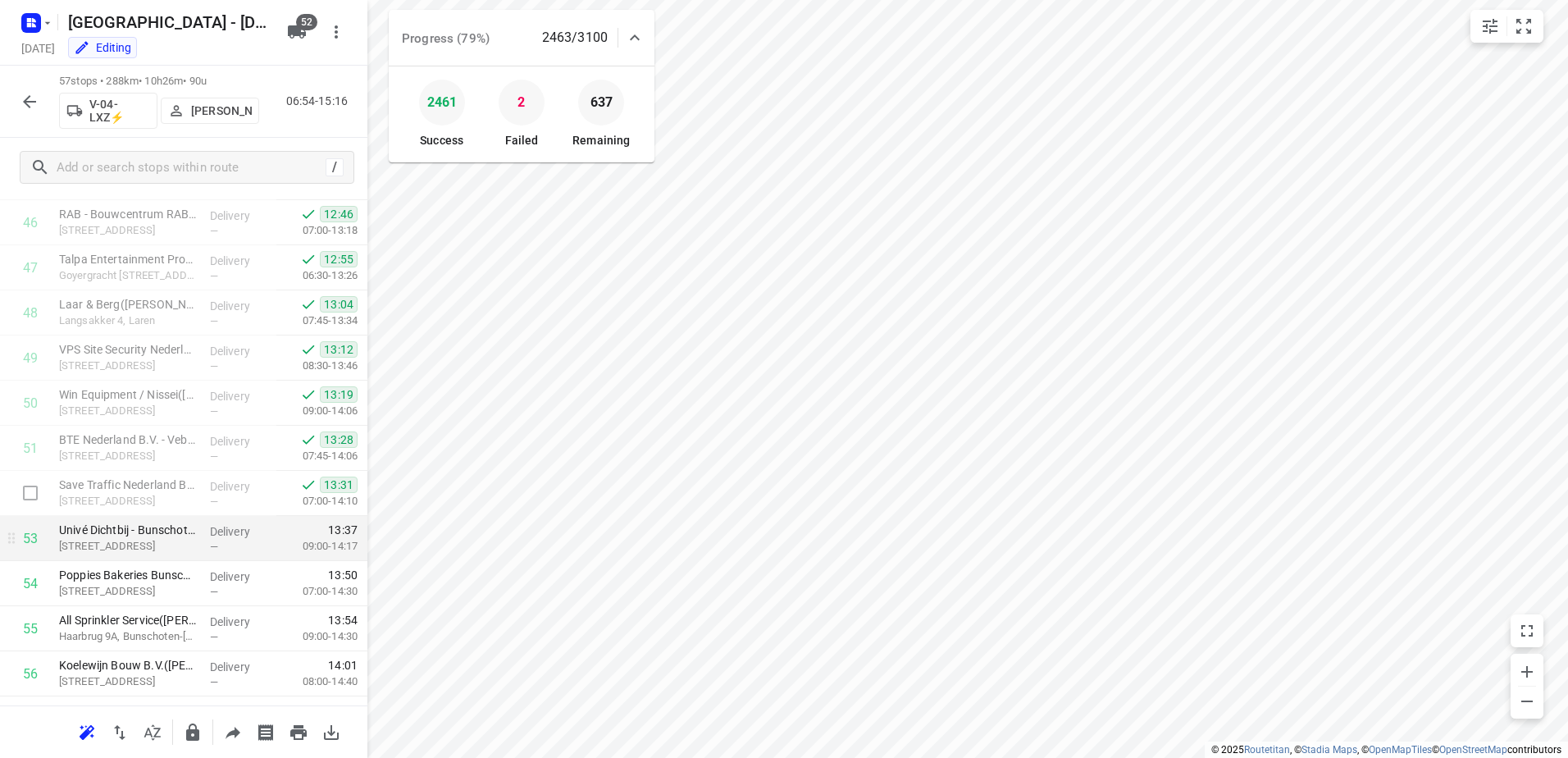
scroll to position [2189, 0]
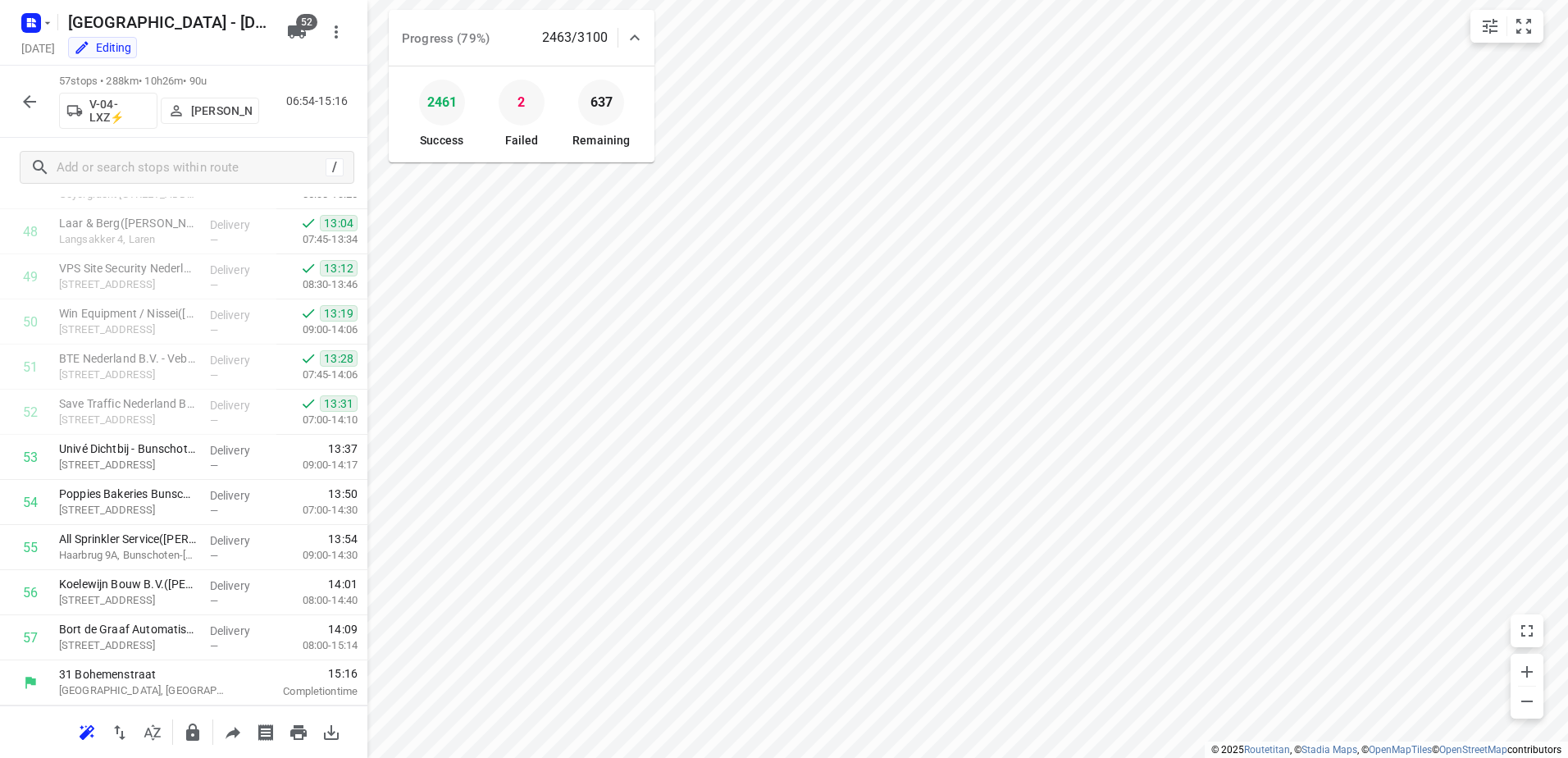
click at [21, 89] on button "button" at bounding box center [29, 101] width 33 height 33
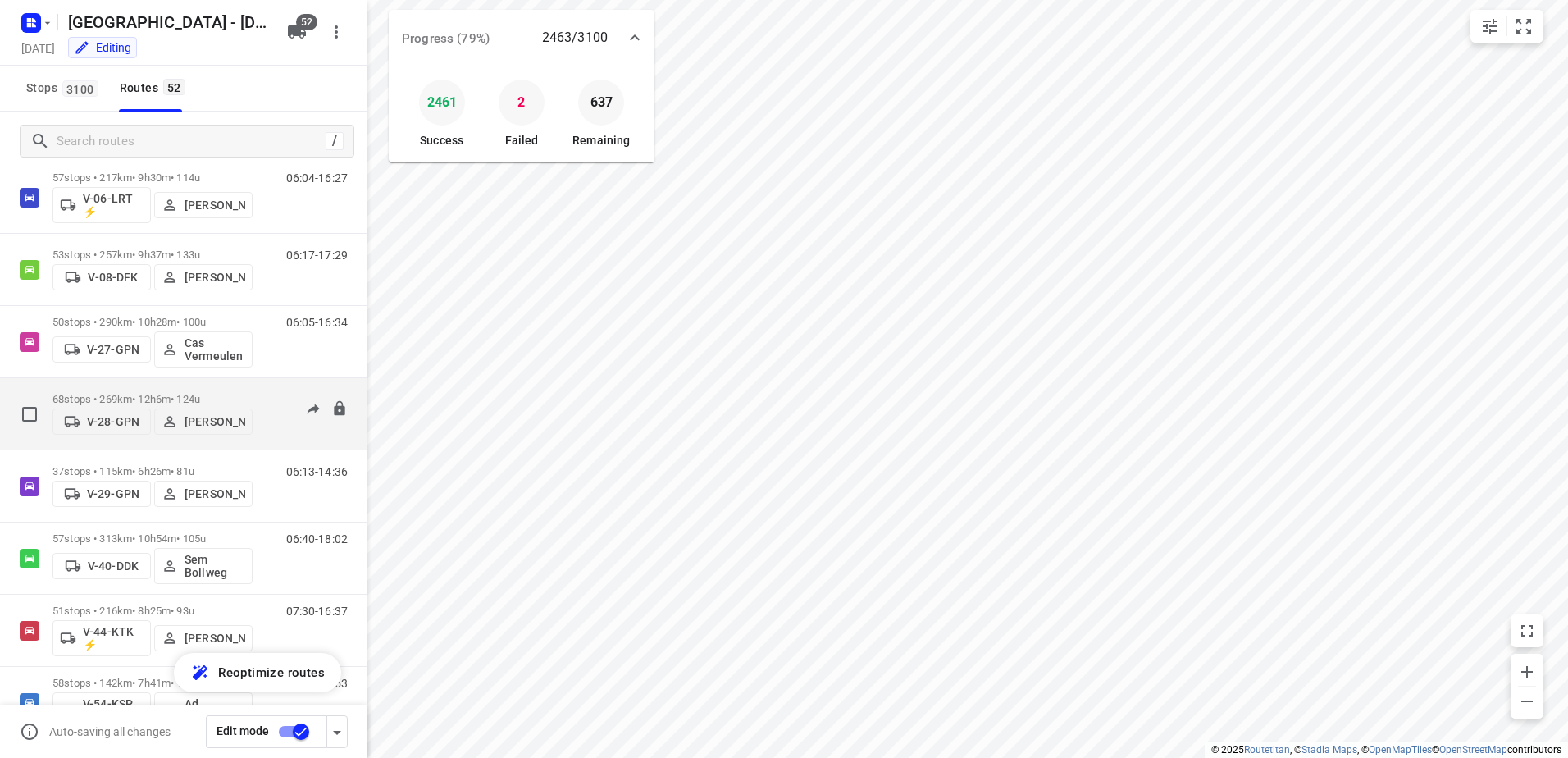
scroll to position [1066, 0]
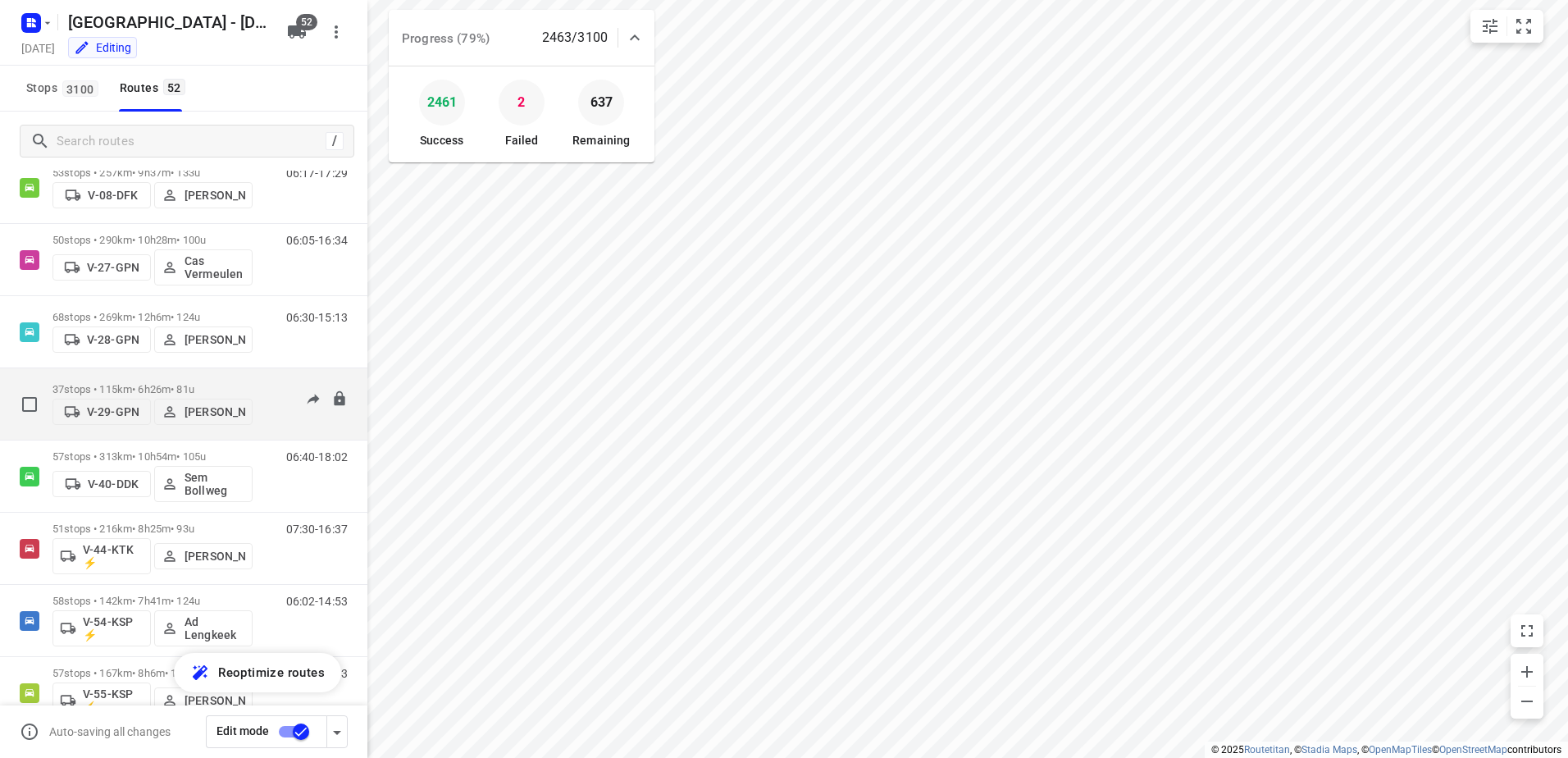
click at [134, 384] on p "37 stops • 115km • 6h26m • 81u" at bounding box center [152, 389] width 200 height 12
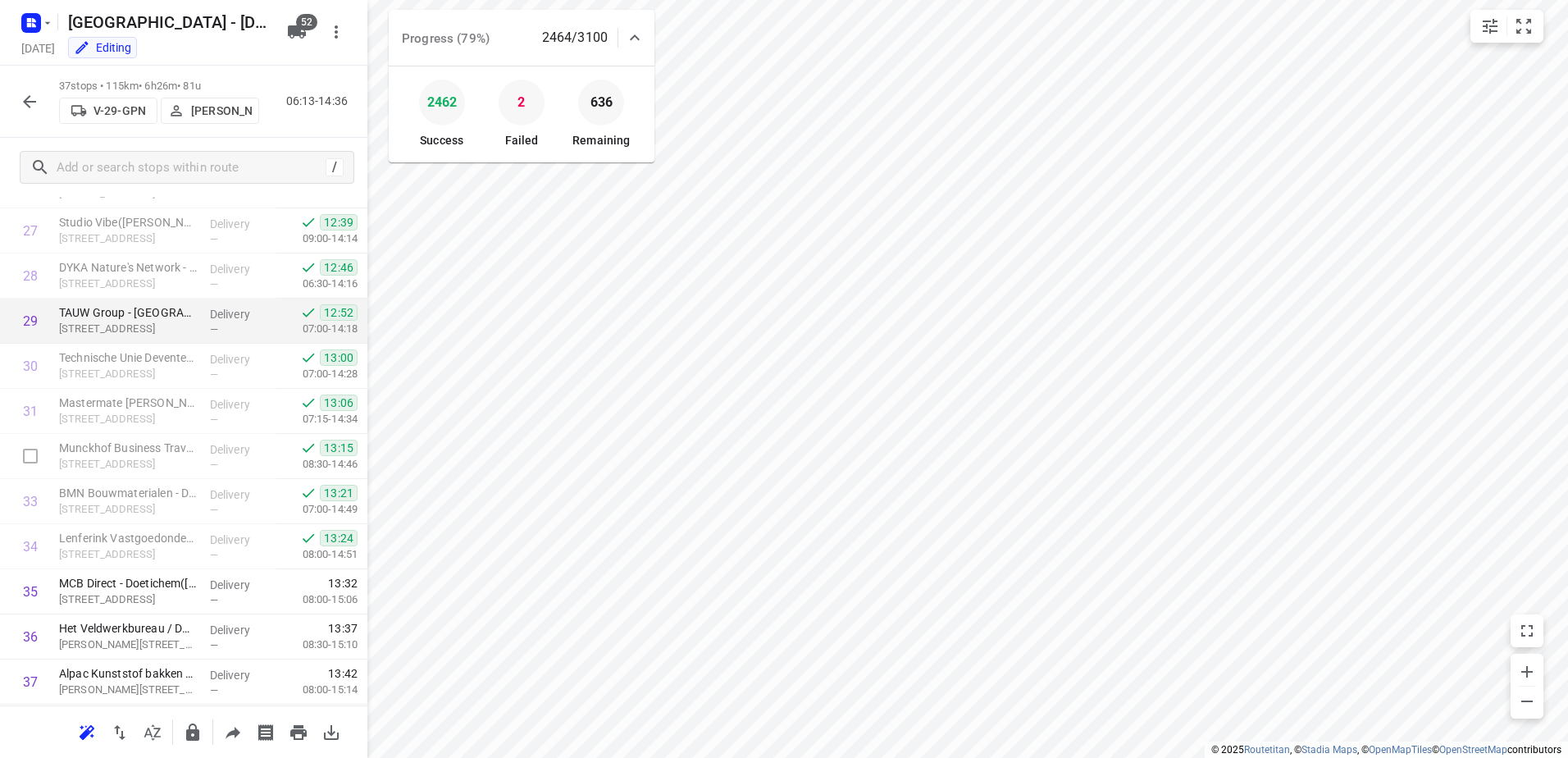
scroll to position [1287, 0]
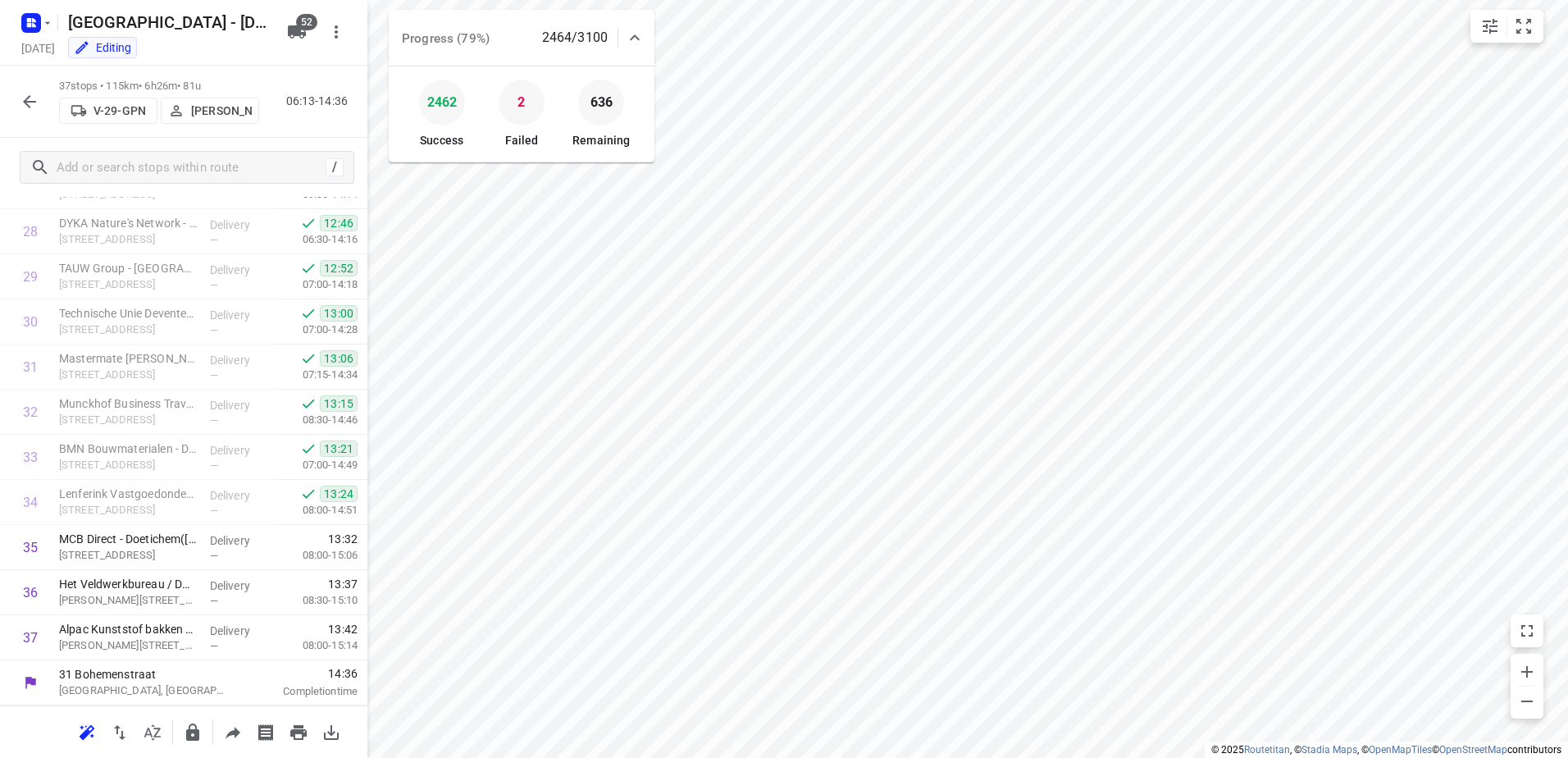
click at [31, 92] on icon "button" at bounding box center [29, 101] width 20 height 20
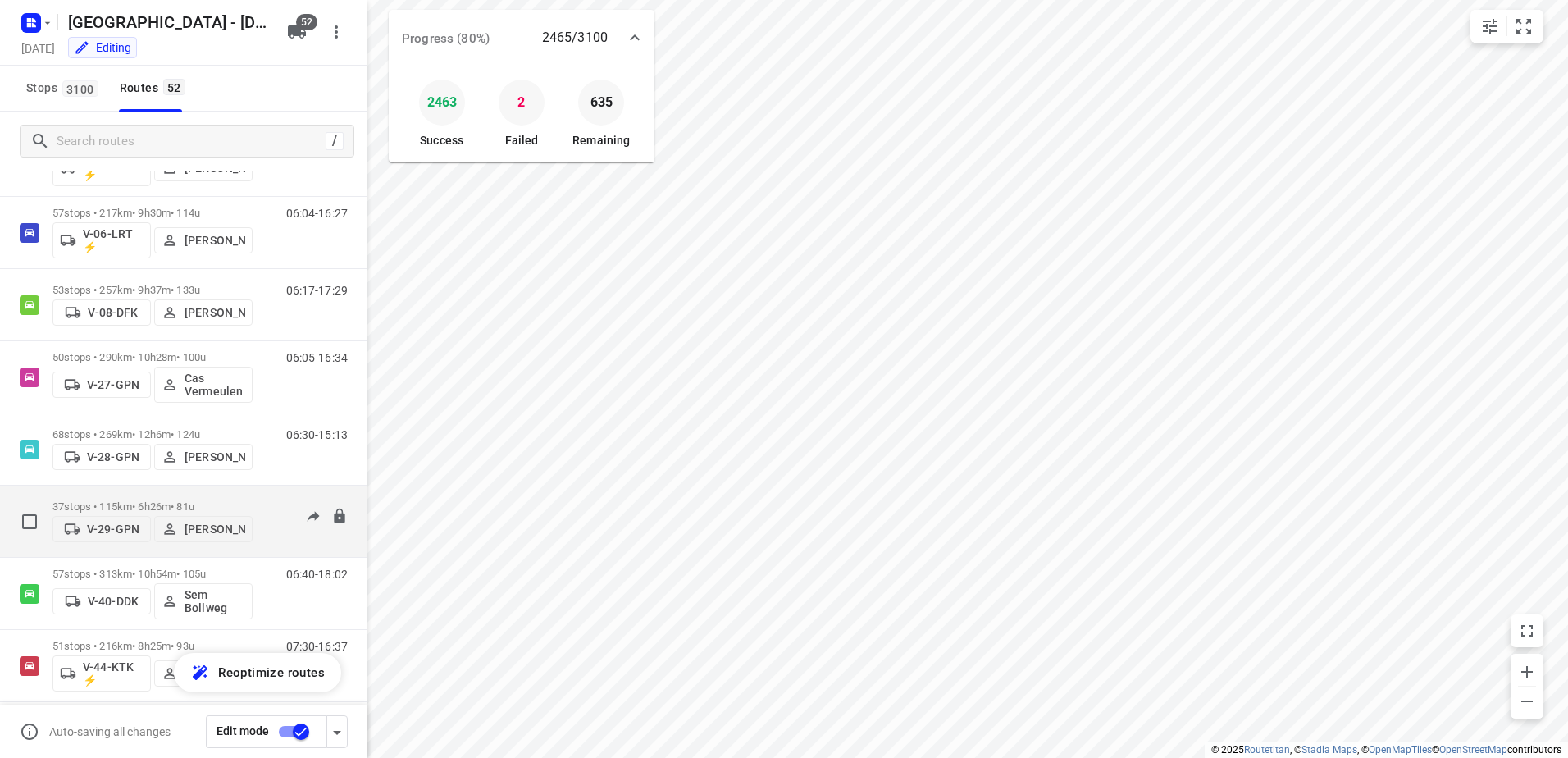
scroll to position [984, 0]
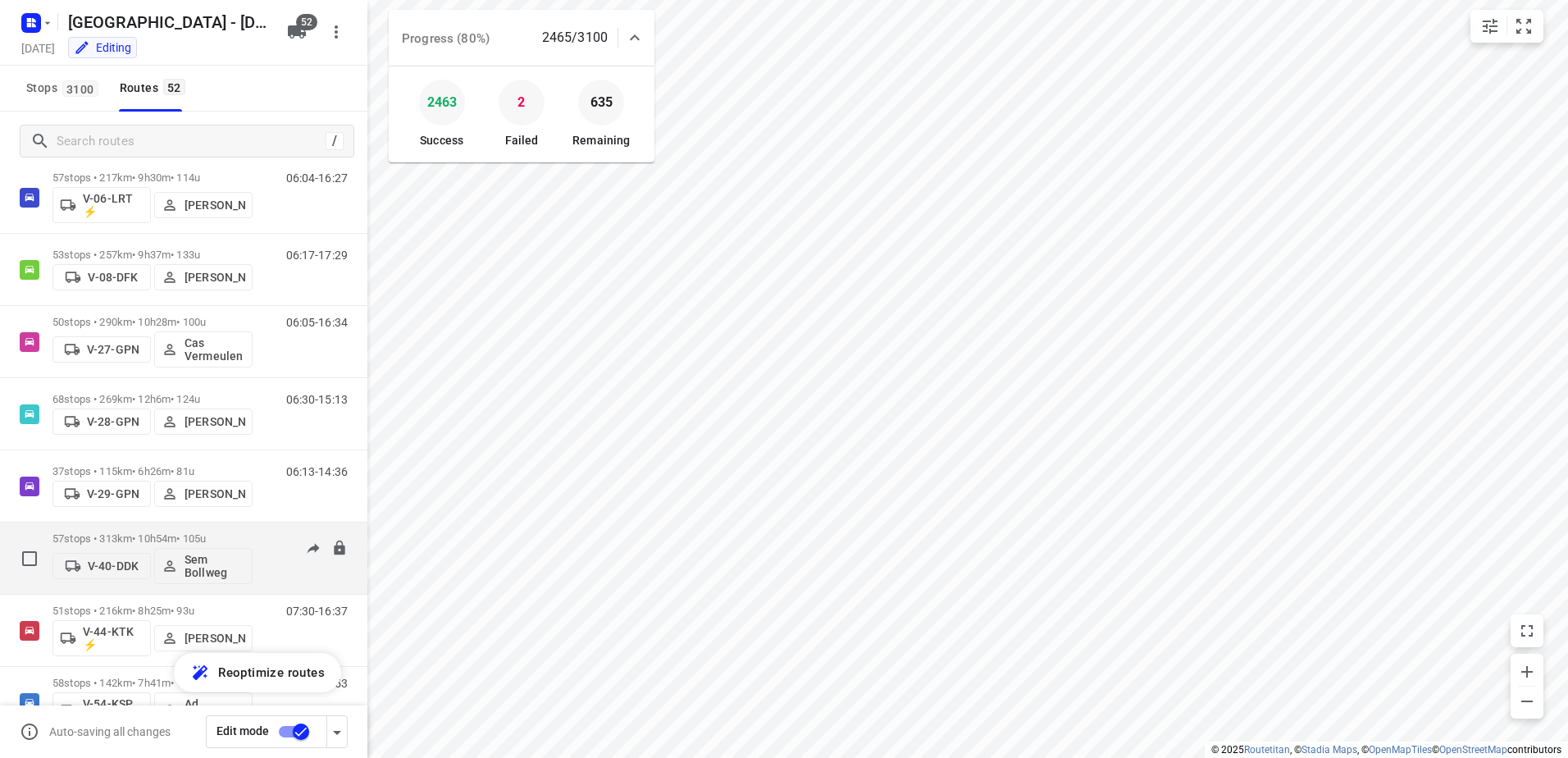
click at [142, 545] on div "V-40-DDK Sem Bollweg" at bounding box center [152, 564] width 200 height 39
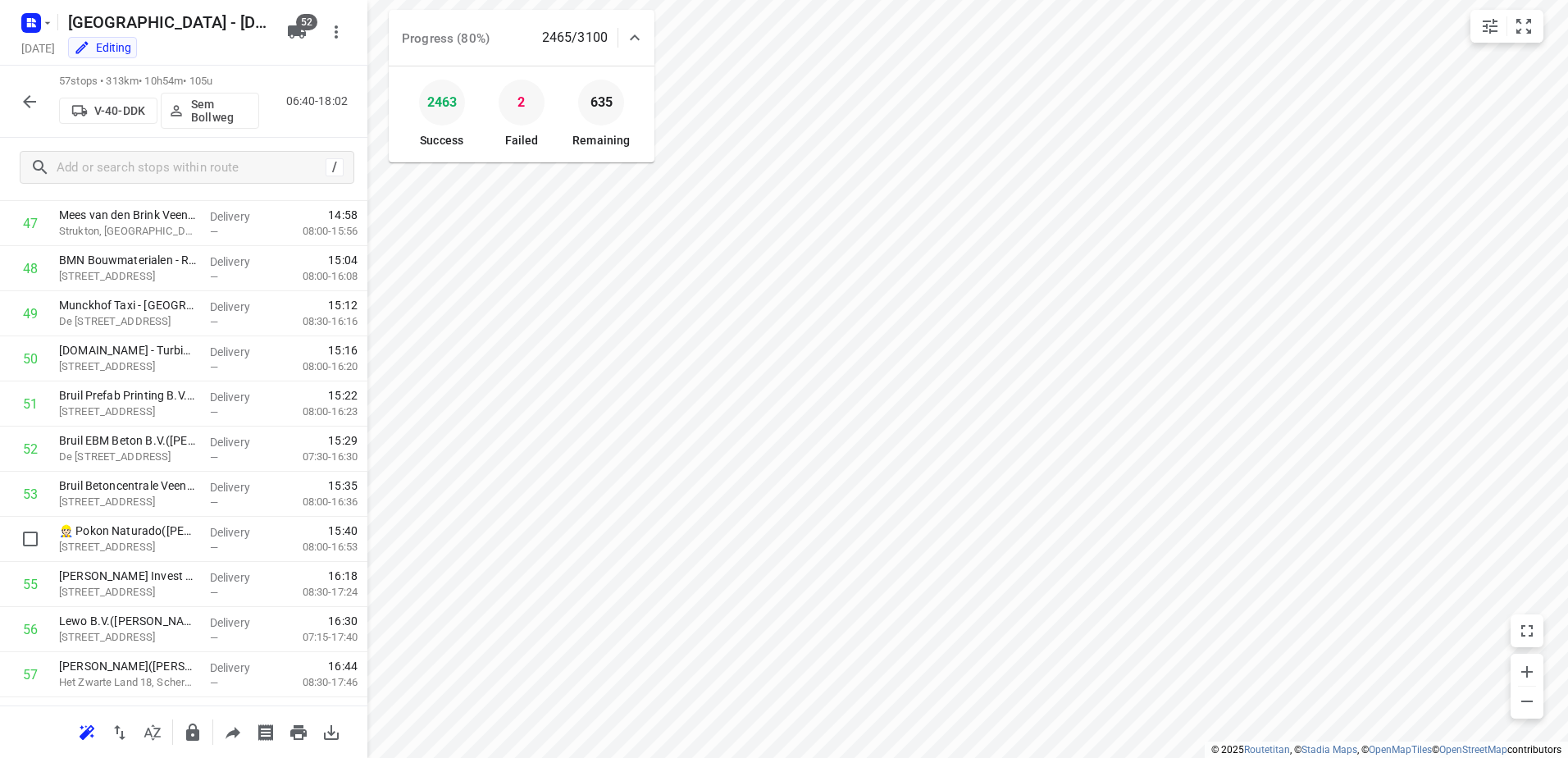
scroll to position [2189, 0]
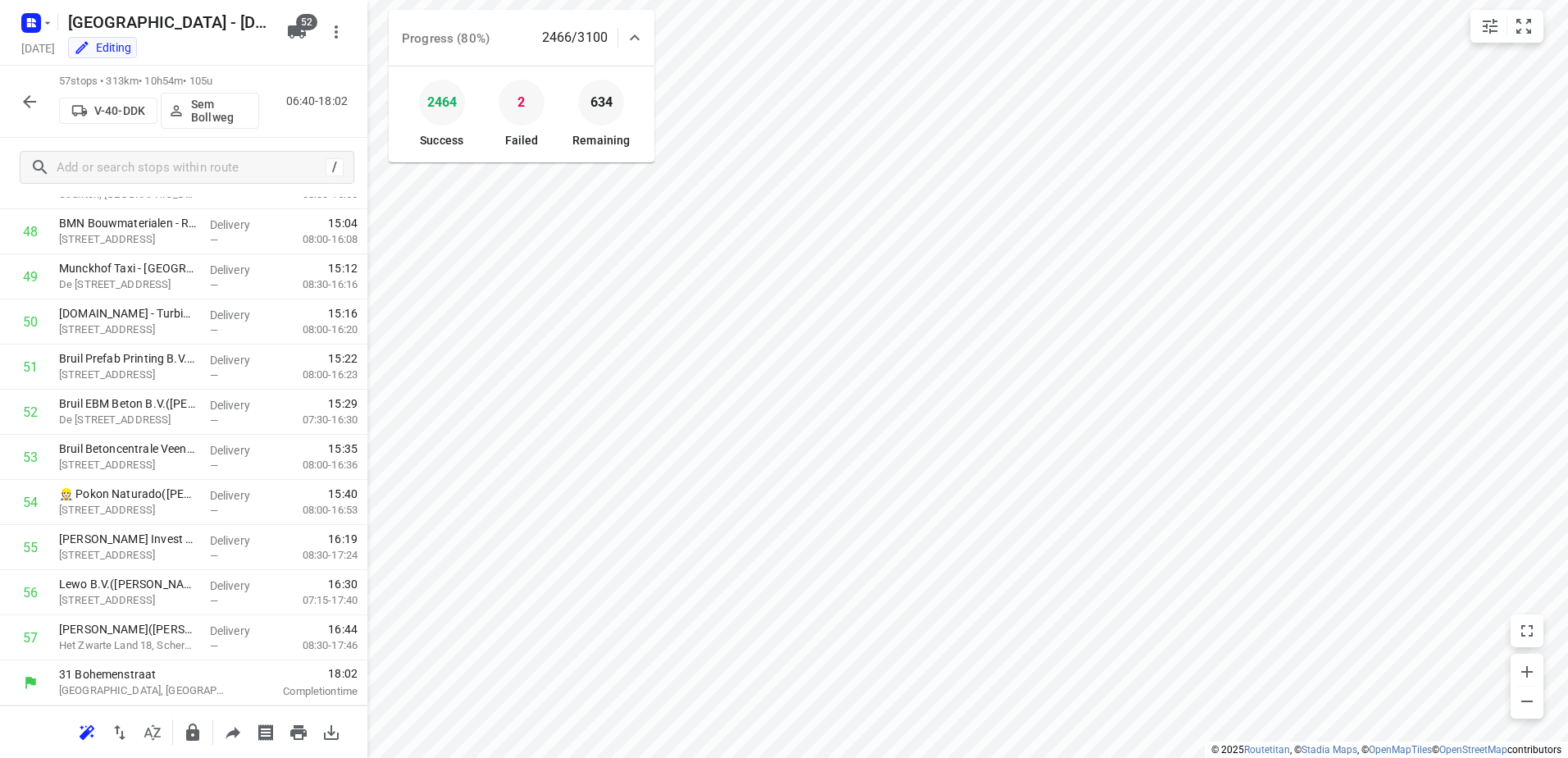
click at [31, 94] on icon "button" at bounding box center [29, 101] width 20 height 20
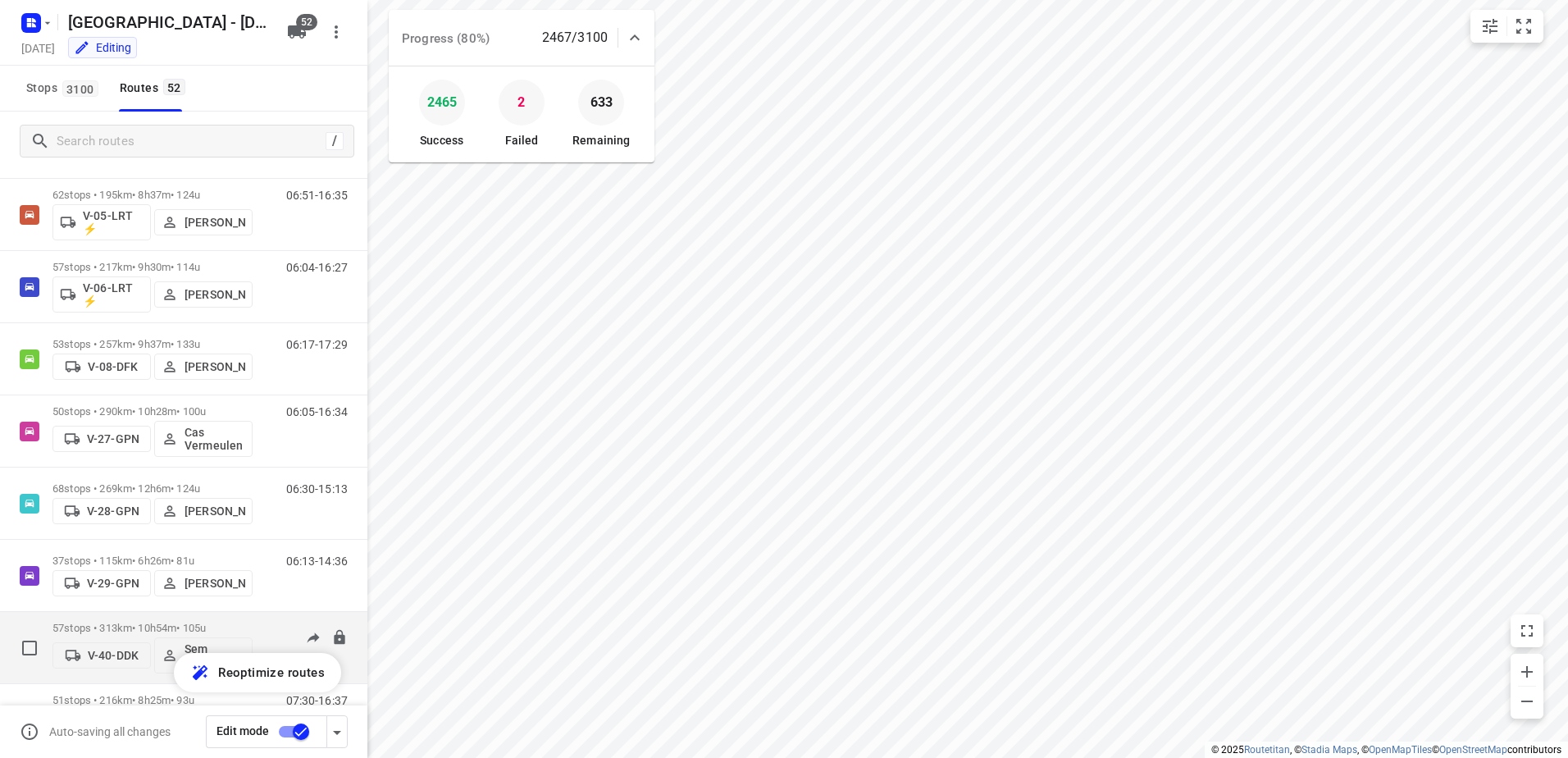
scroll to position [1066, 0]
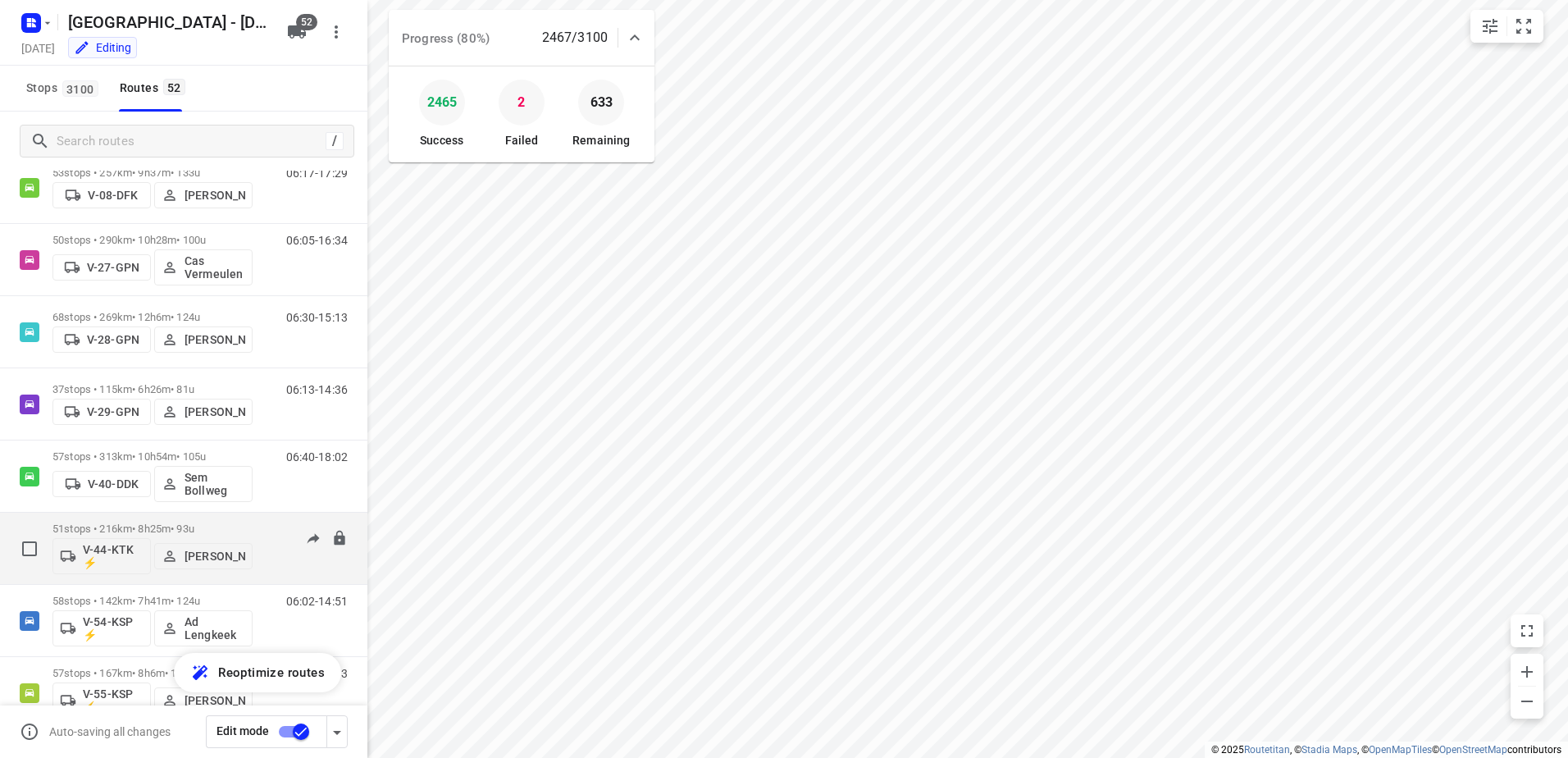
click at [149, 526] on p "51 stops • 216km • 8h25m • 93u" at bounding box center [152, 529] width 200 height 12
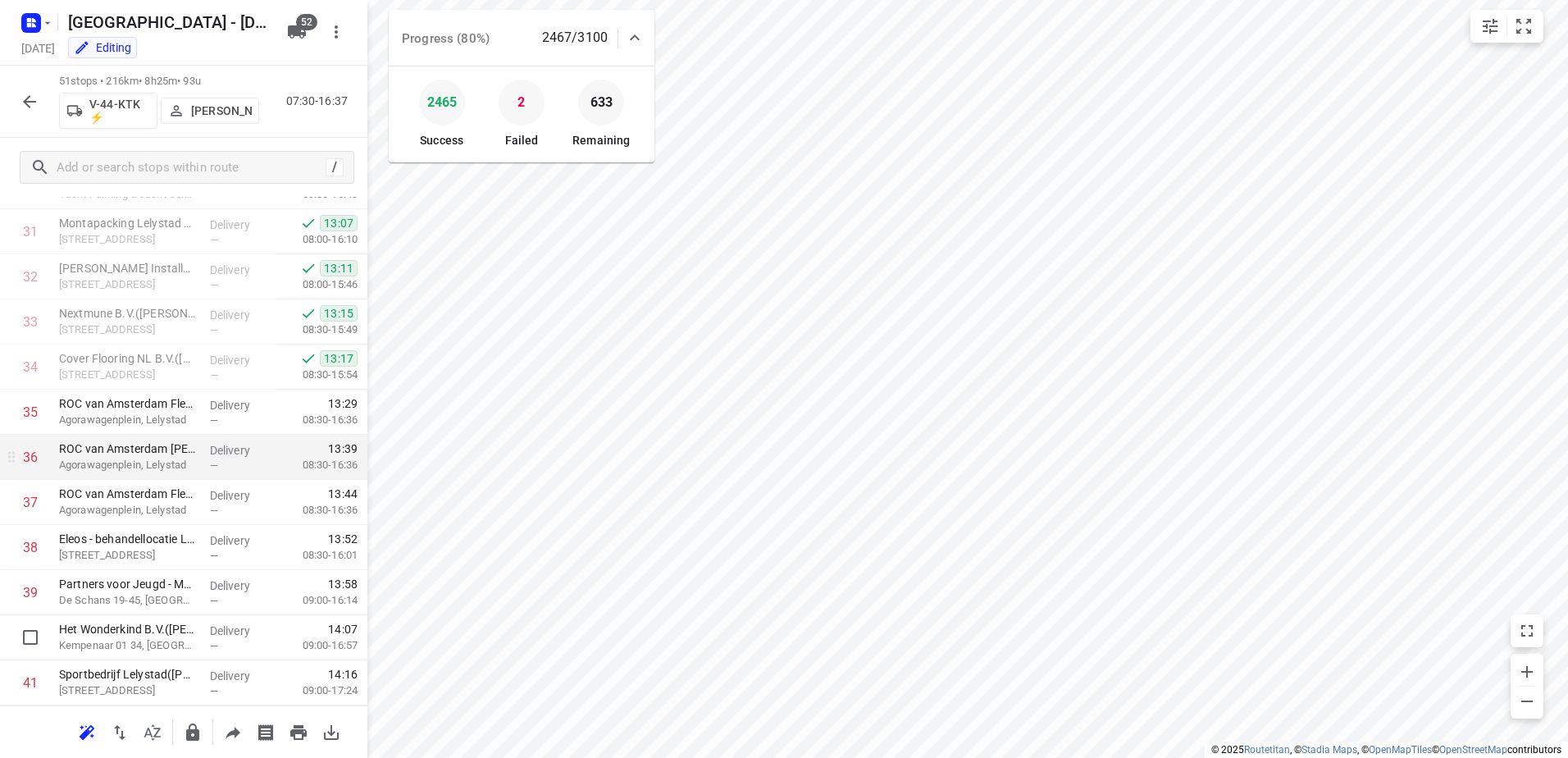
scroll to position [1427, 0]
click at [26, 94] on icon "button" at bounding box center [29, 101] width 20 height 20
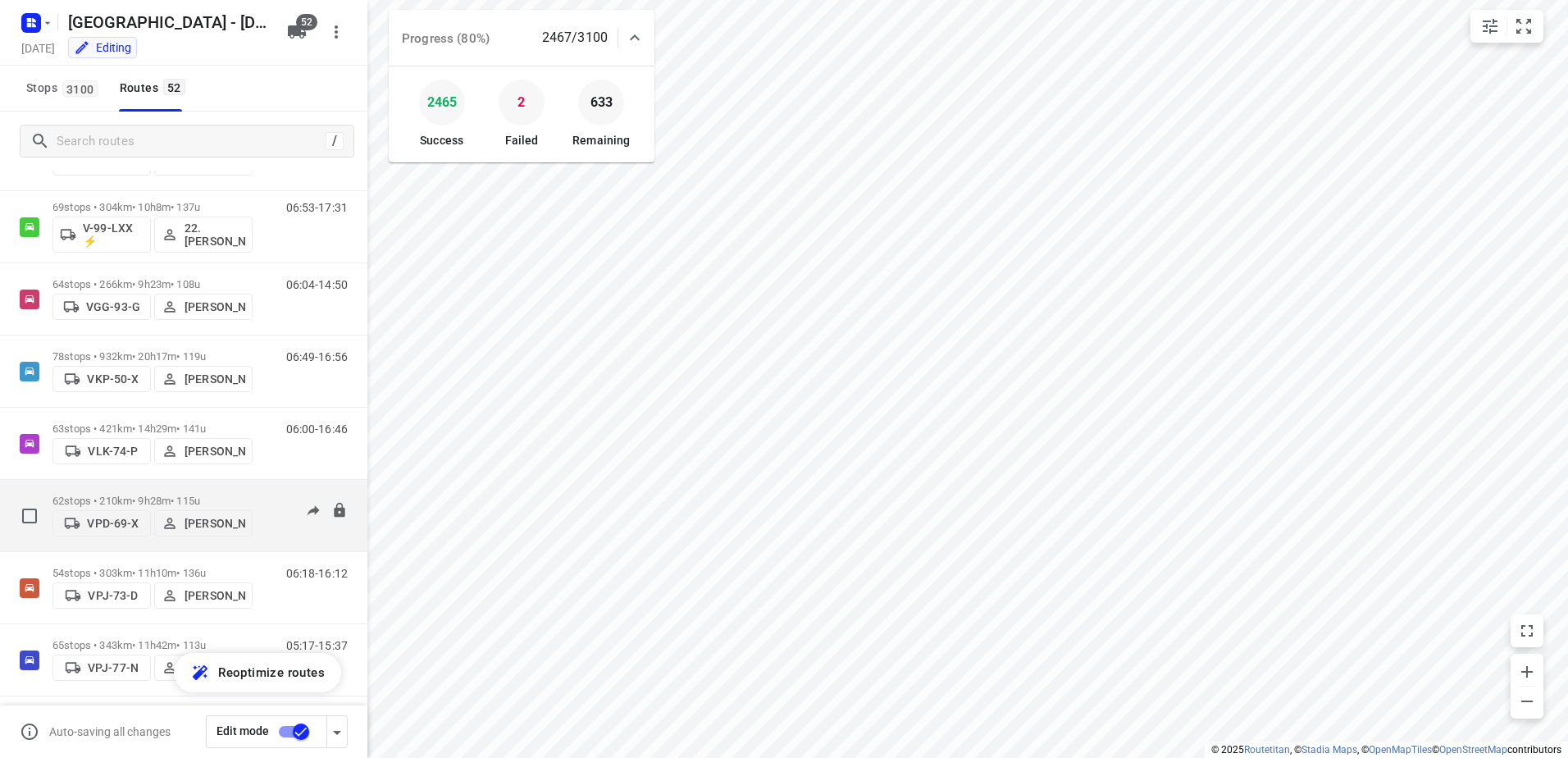
scroll to position [2952, 0]
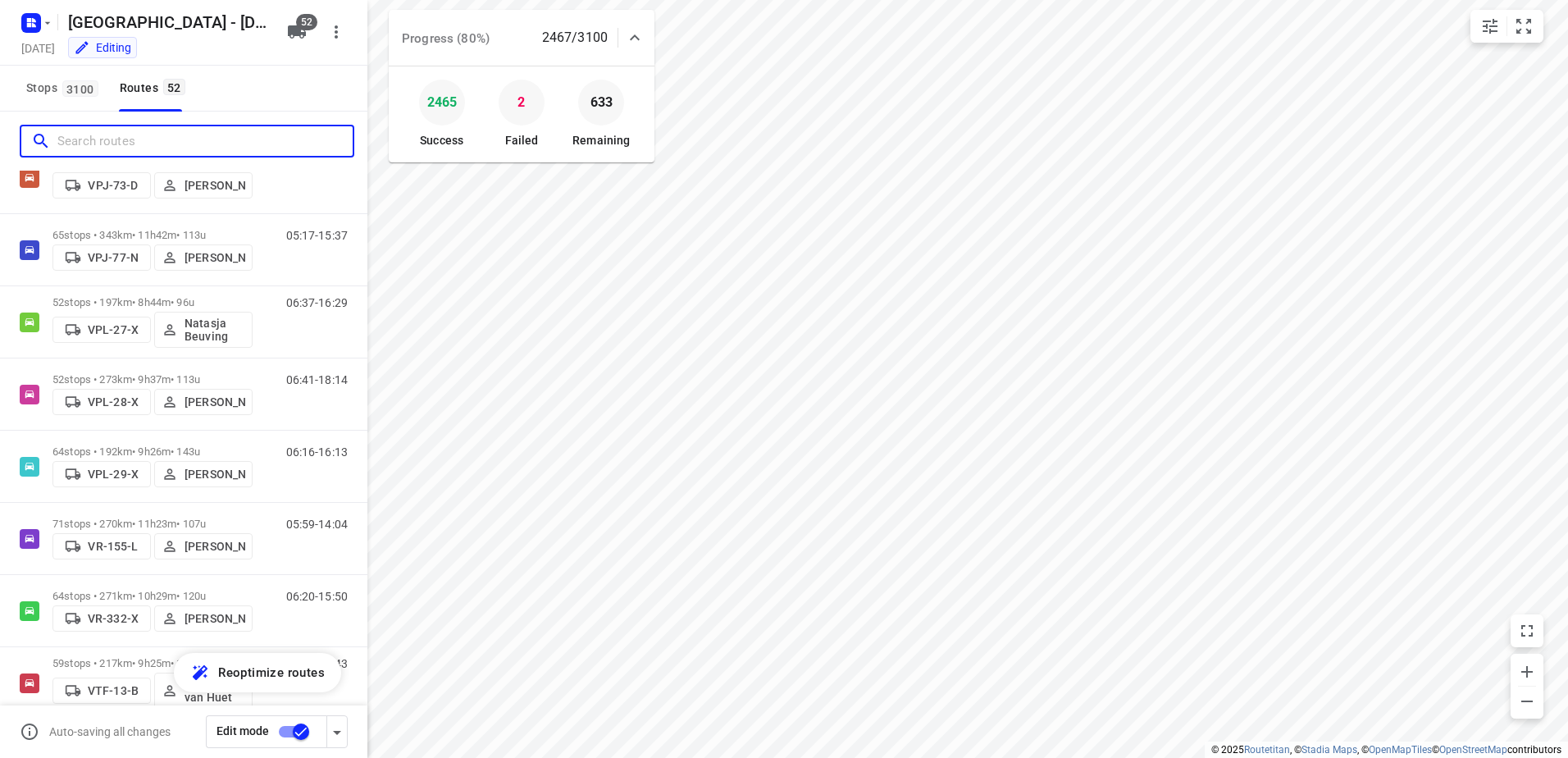
click at [93, 128] on input "Search routes" at bounding box center [205, 141] width 295 height 25
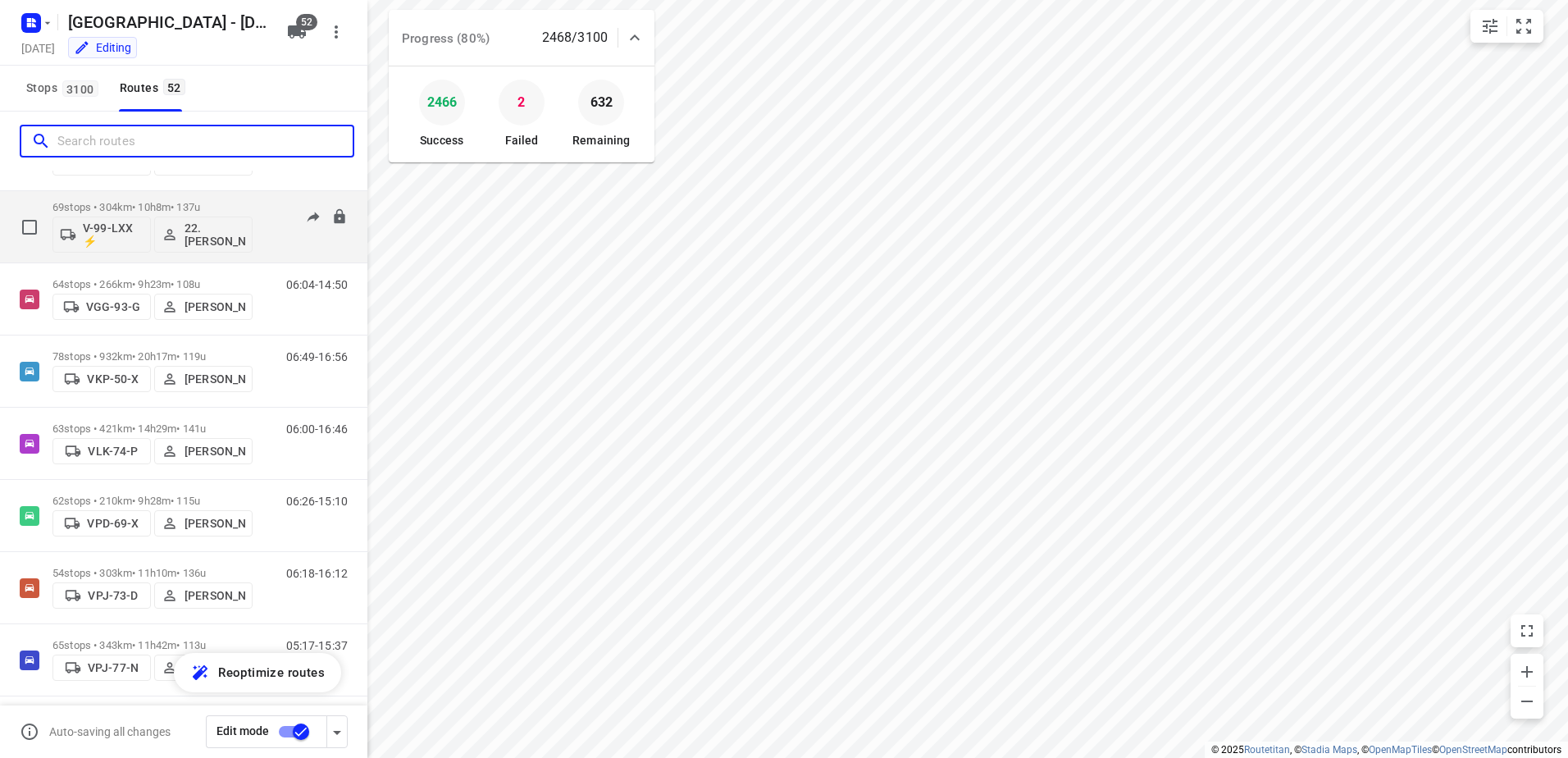
scroll to position [2460, 0]
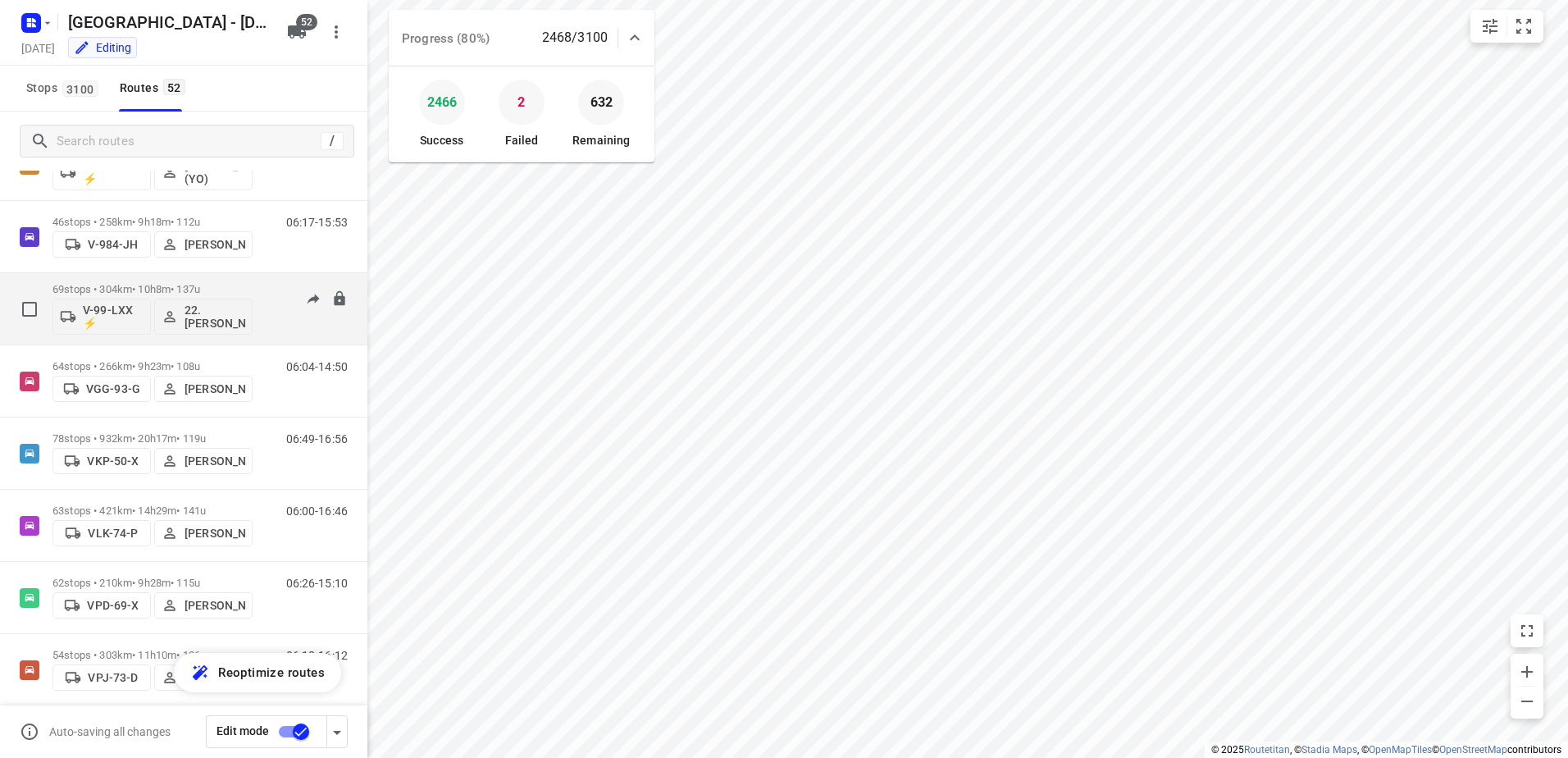
click at [132, 284] on p "69 stops • 304km • 10h8m • 137u" at bounding box center [152, 289] width 200 height 12
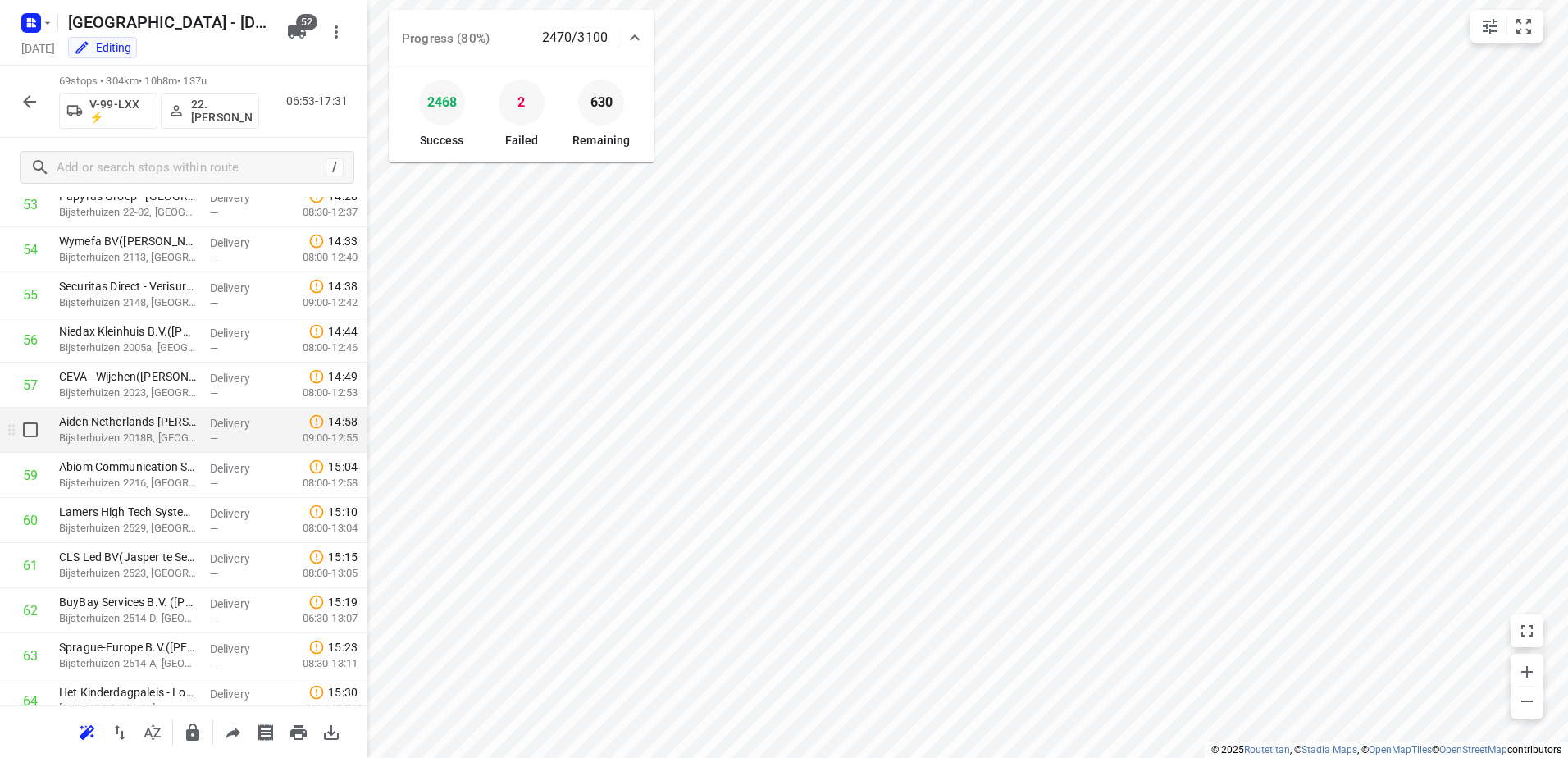
scroll to position [2402, 0]
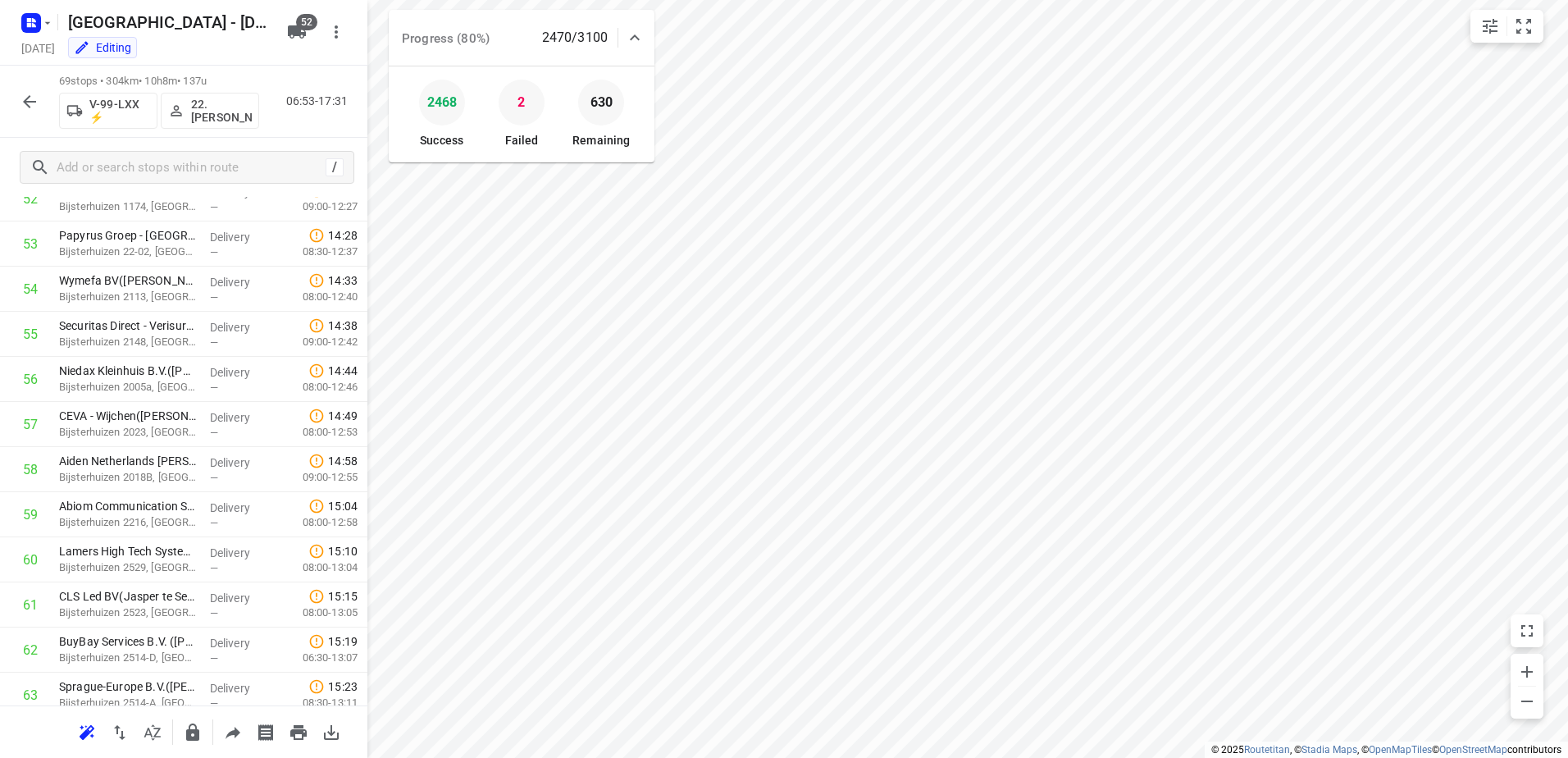
click at [30, 103] on icon "button" at bounding box center [29, 101] width 20 height 20
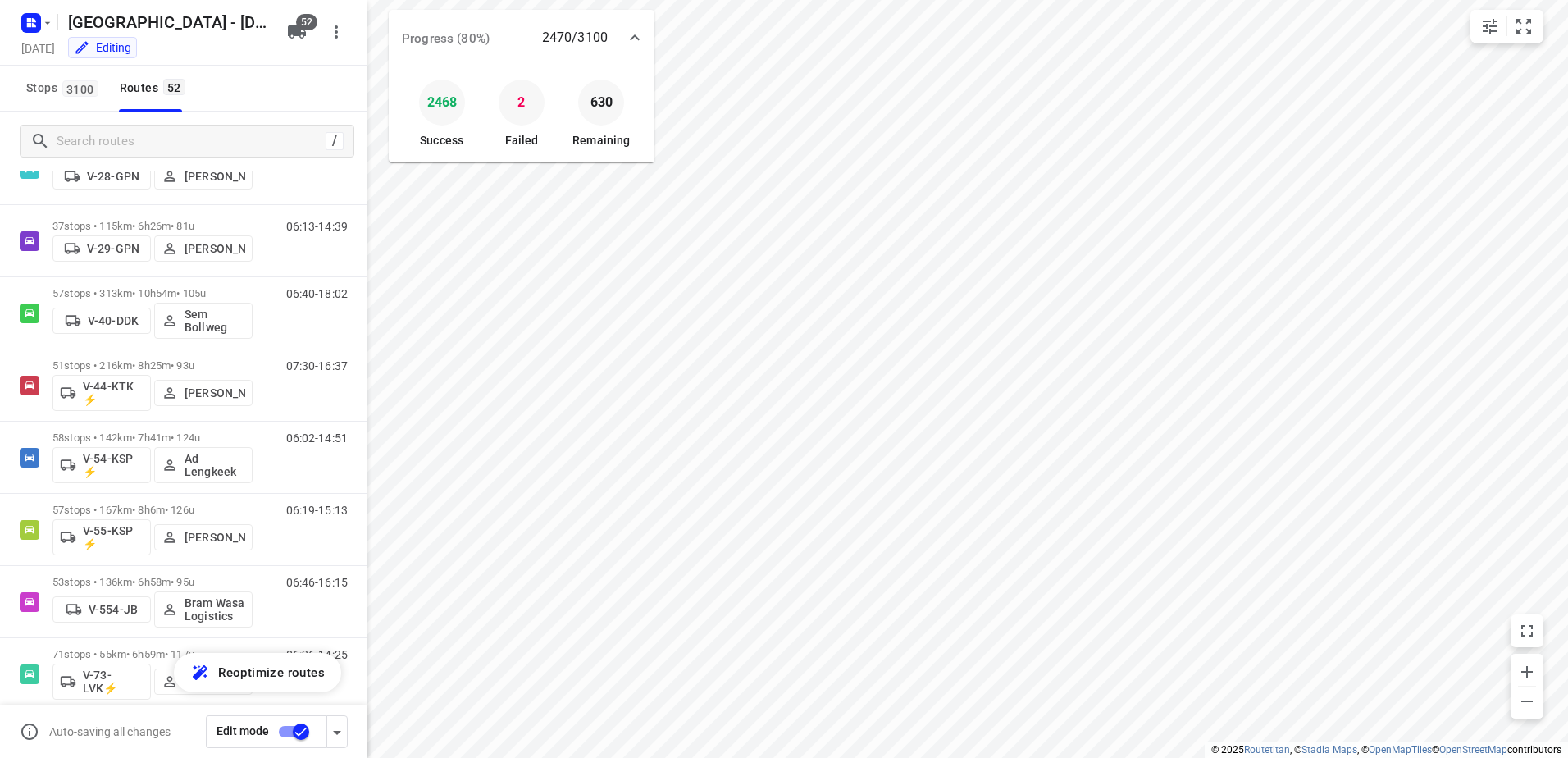
scroll to position [1230, 0]
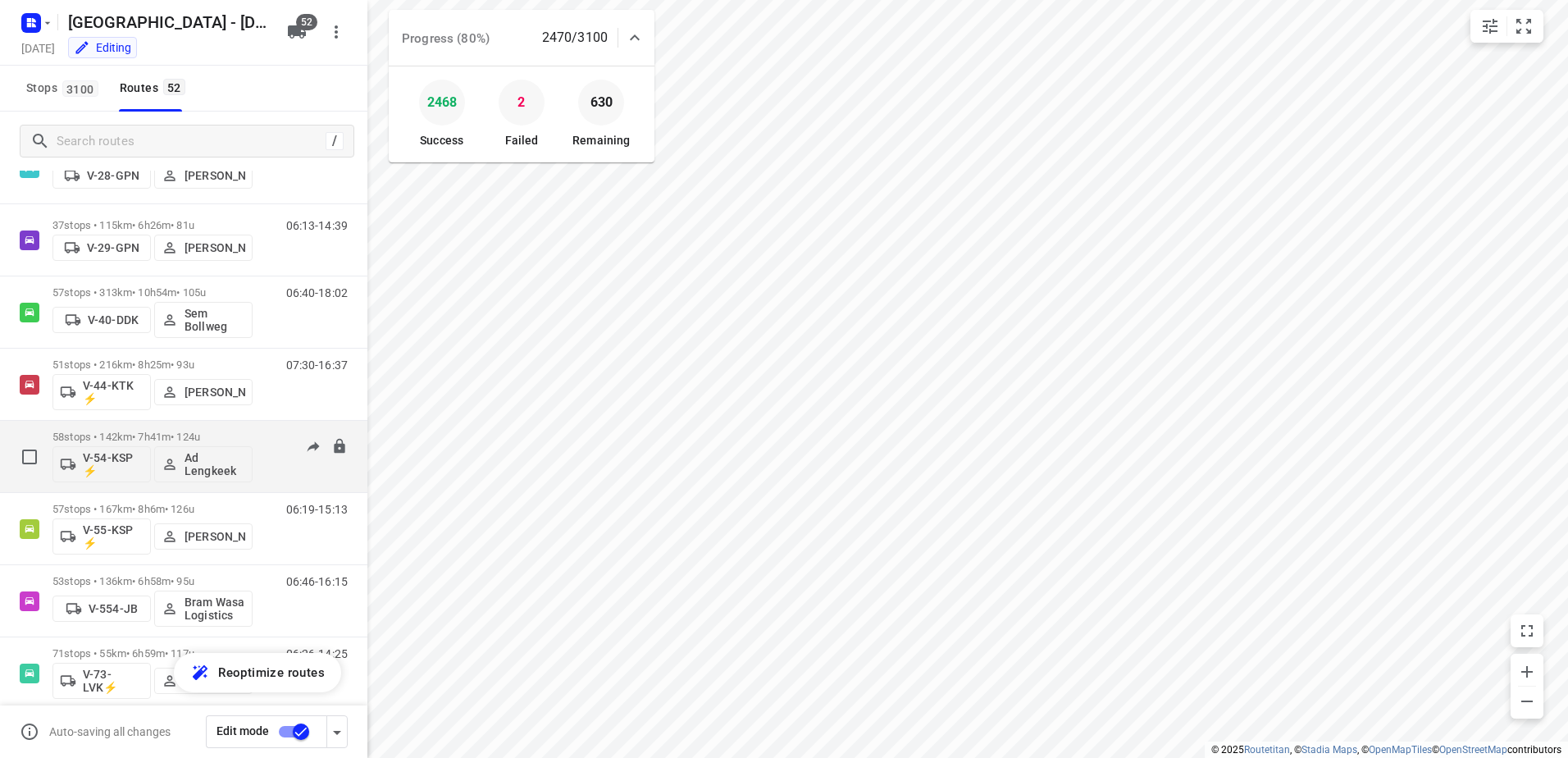
click at [153, 433] on p "58 stops • 142km • 7h41m • 124u" at bounding box center [152, 437] width 200 height 12
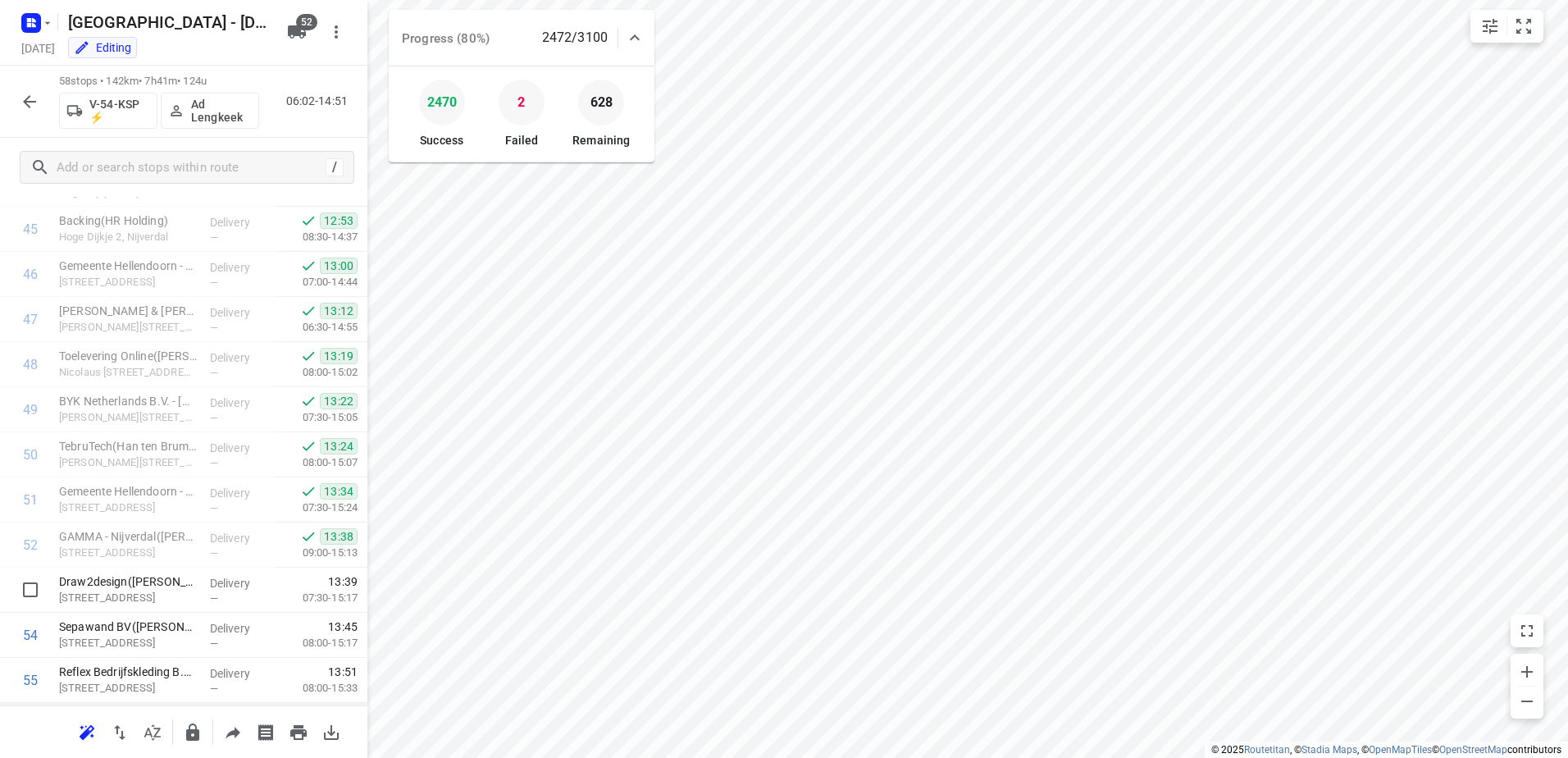
scroll to position [2234, 0]
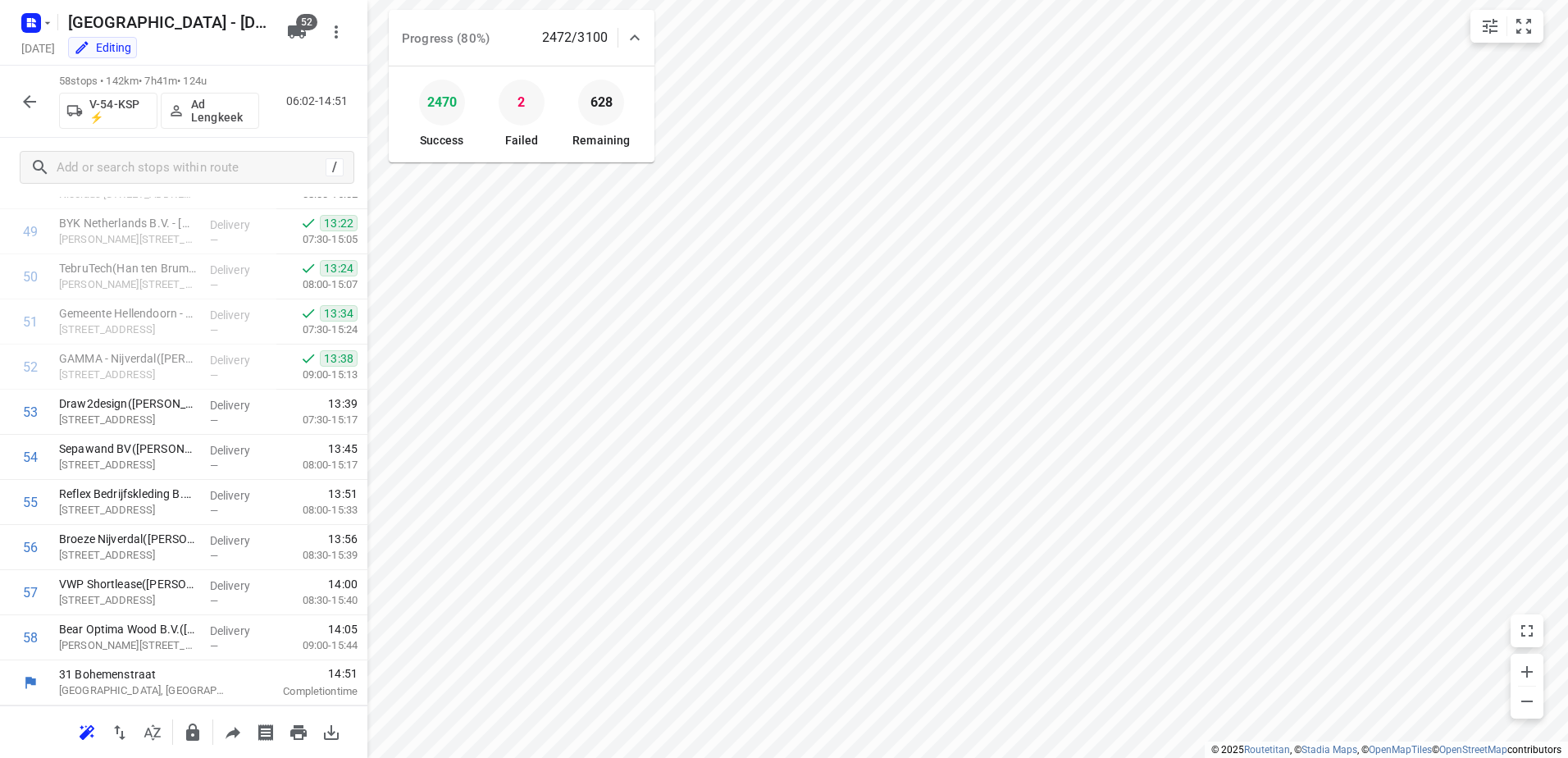
click at [27, 94] on icon "button" at bounding box center [29, 101] width 20 height 20
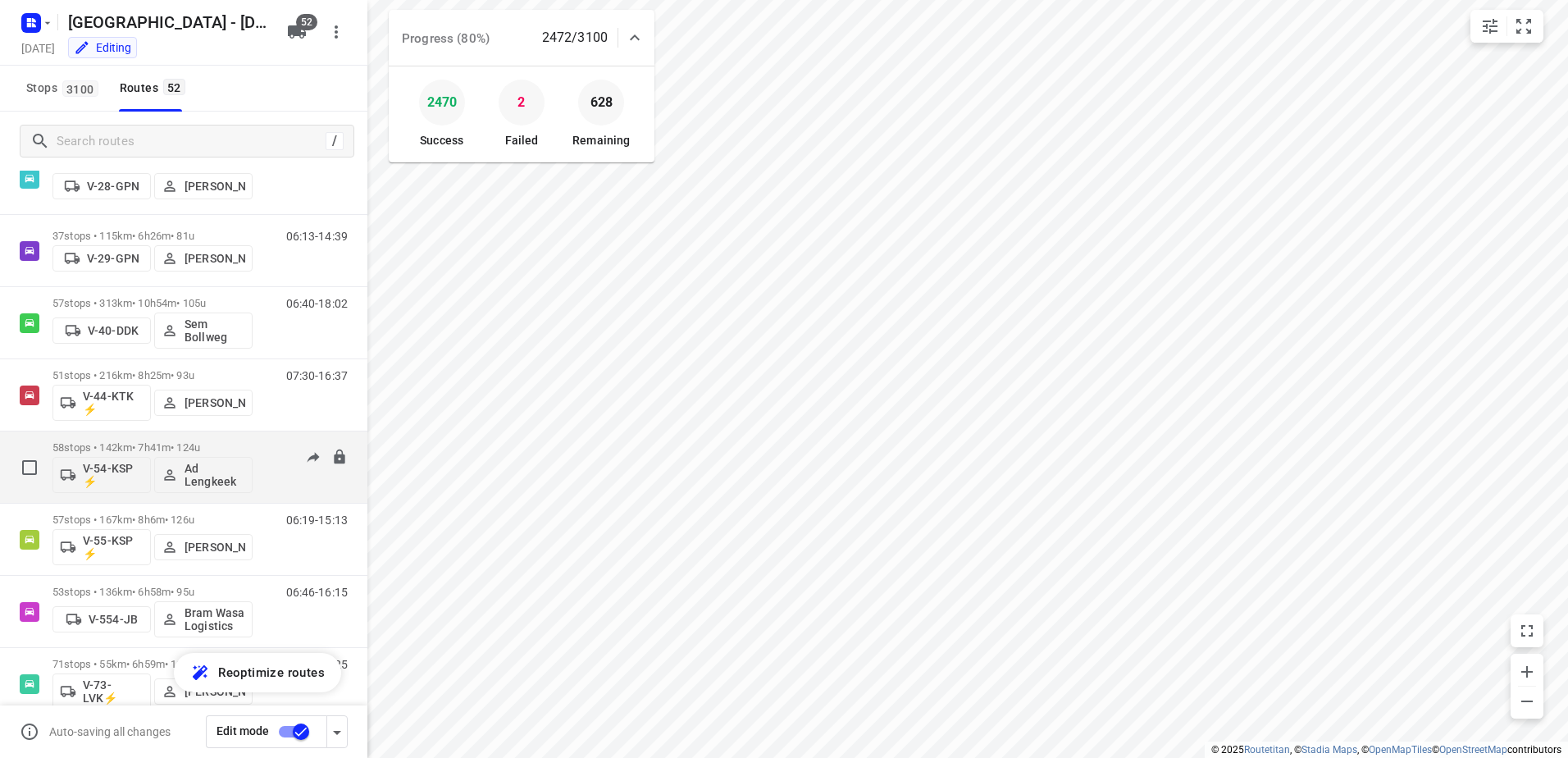
scroll to position [1312, 0]
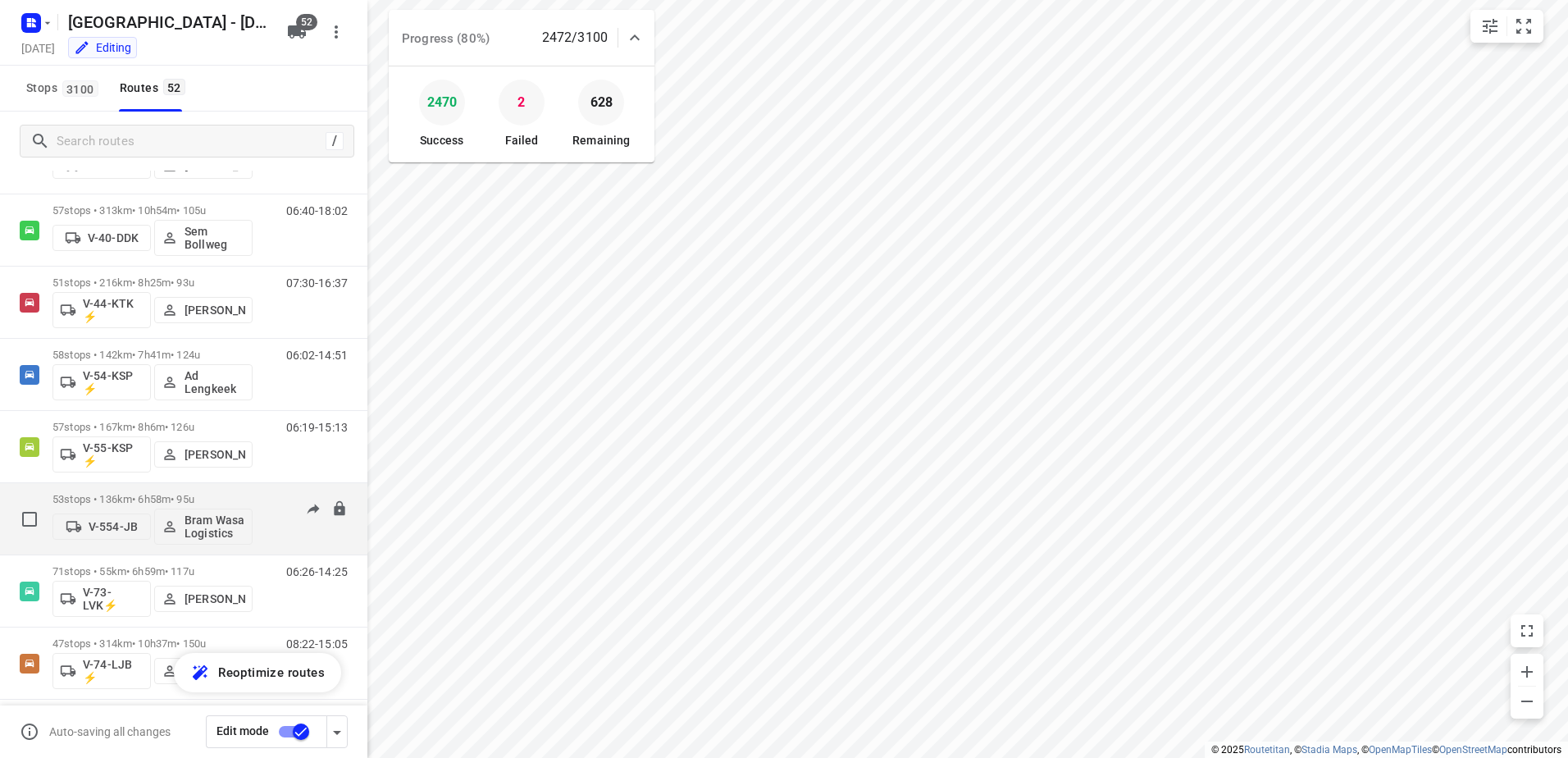
click at [154, 504] on p "53 stops • 136km • 6h58m • 95u" at bounding box center [152, 499] width 200 height 12
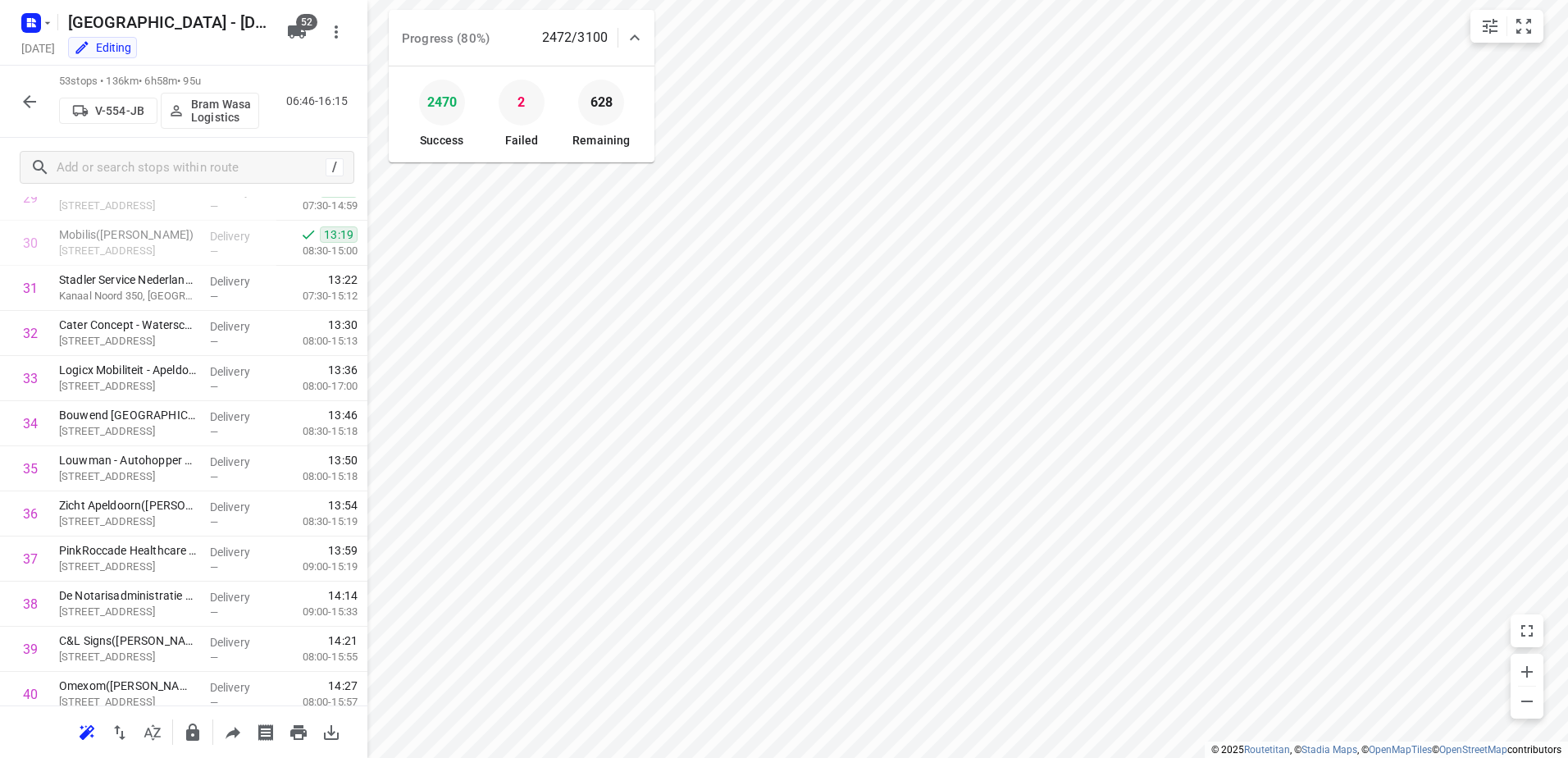
scroll to position [1353, 0]
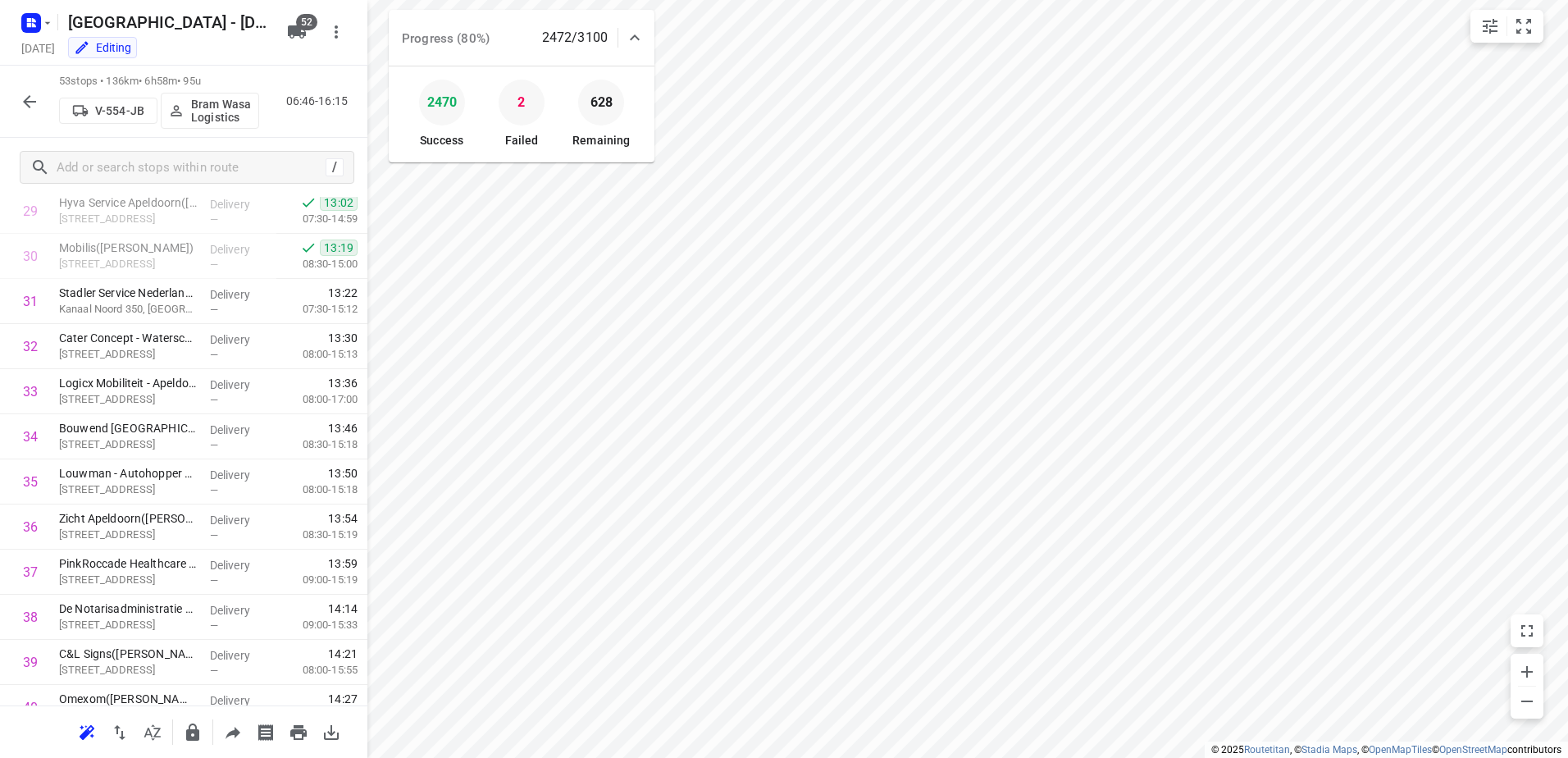
click at [31, 93] on icon "button" at bounding box center [29, 101] width 20 height 20
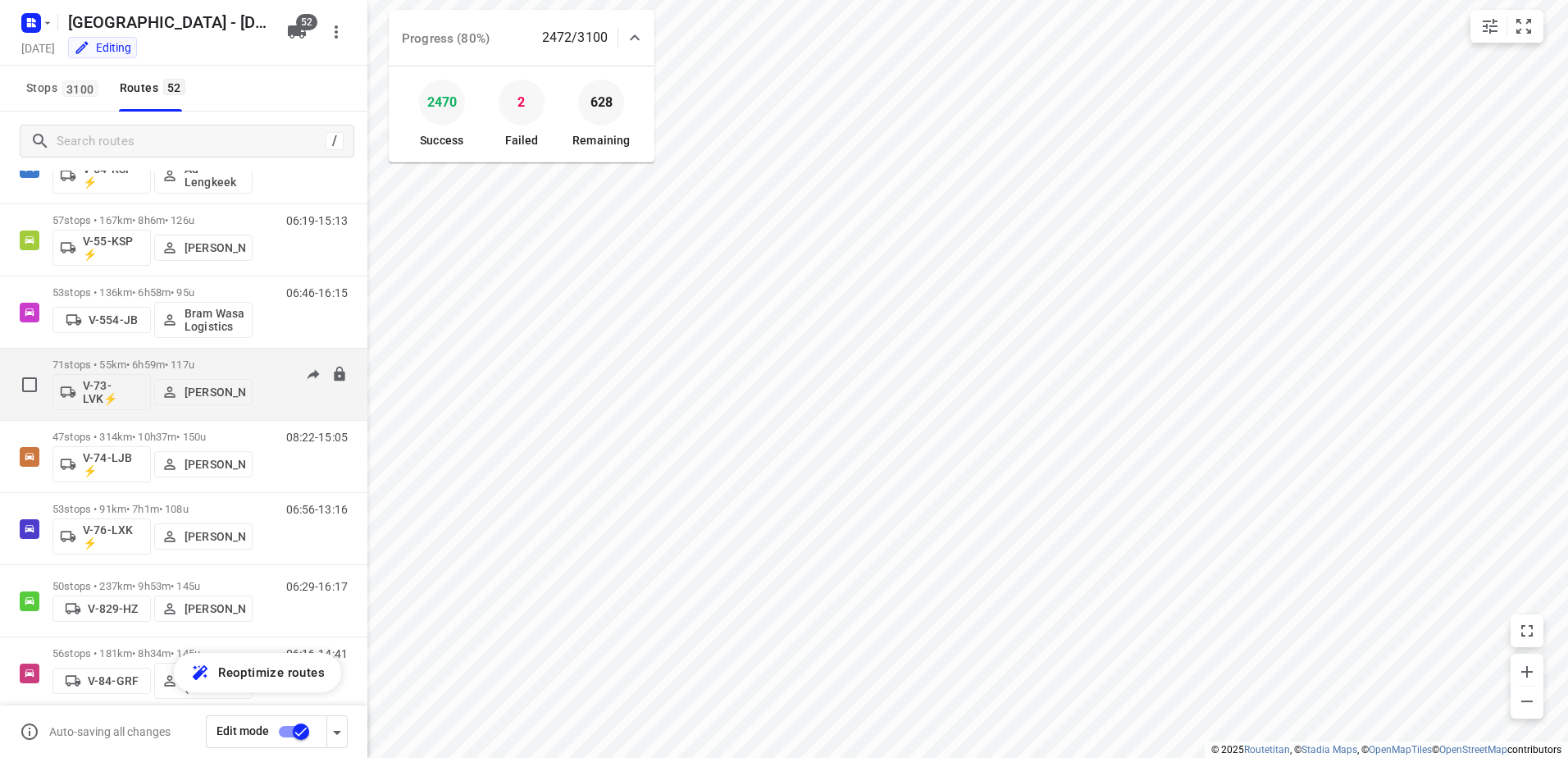
scroll to position [1558, 0]
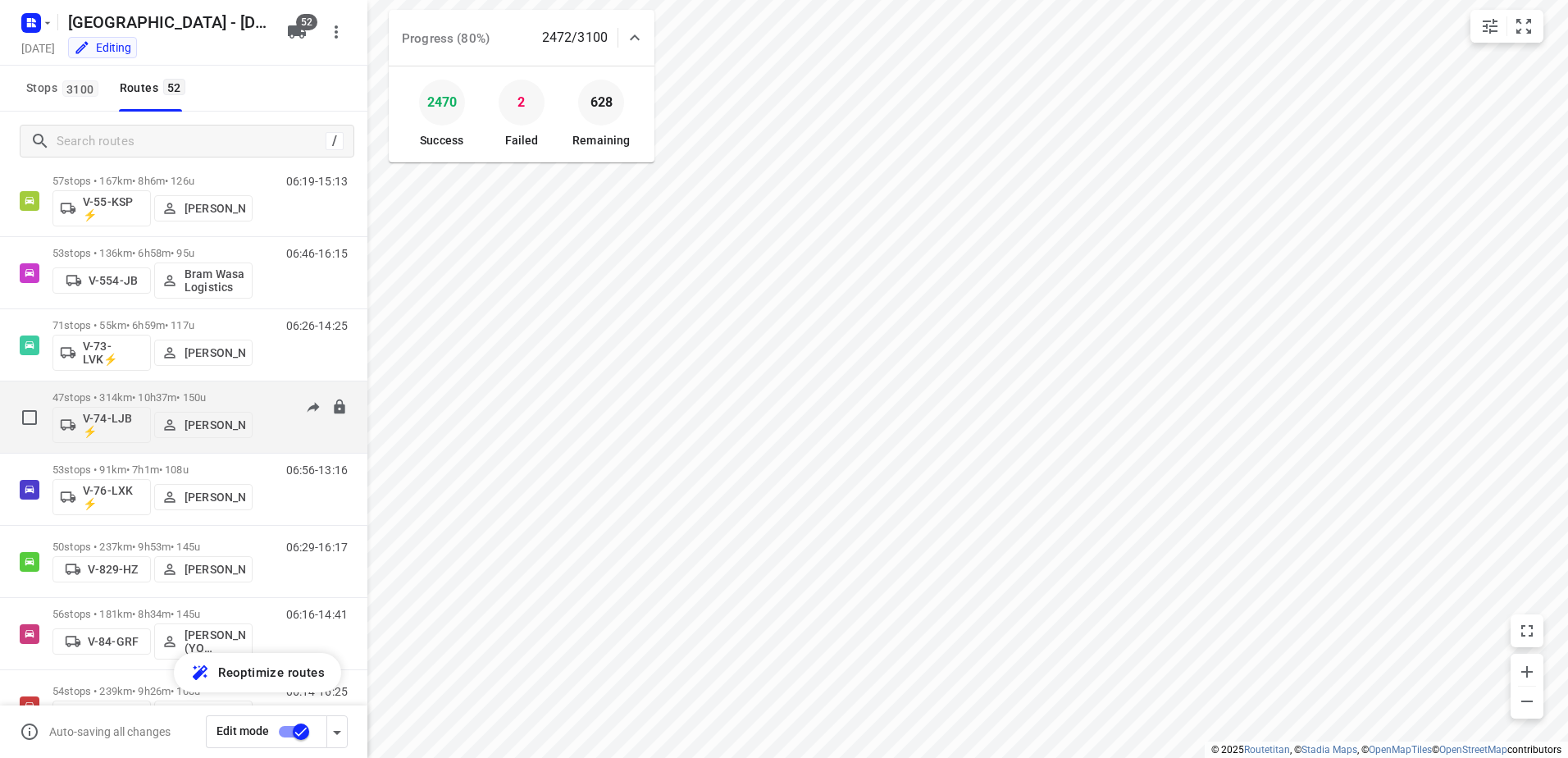
click at [156, 387] on div "47 stops • 314km • 10h37m • 150u V-74-LJB ⚡ Bas Geertsema" at bounding box center [152, 417] width 200 height 68
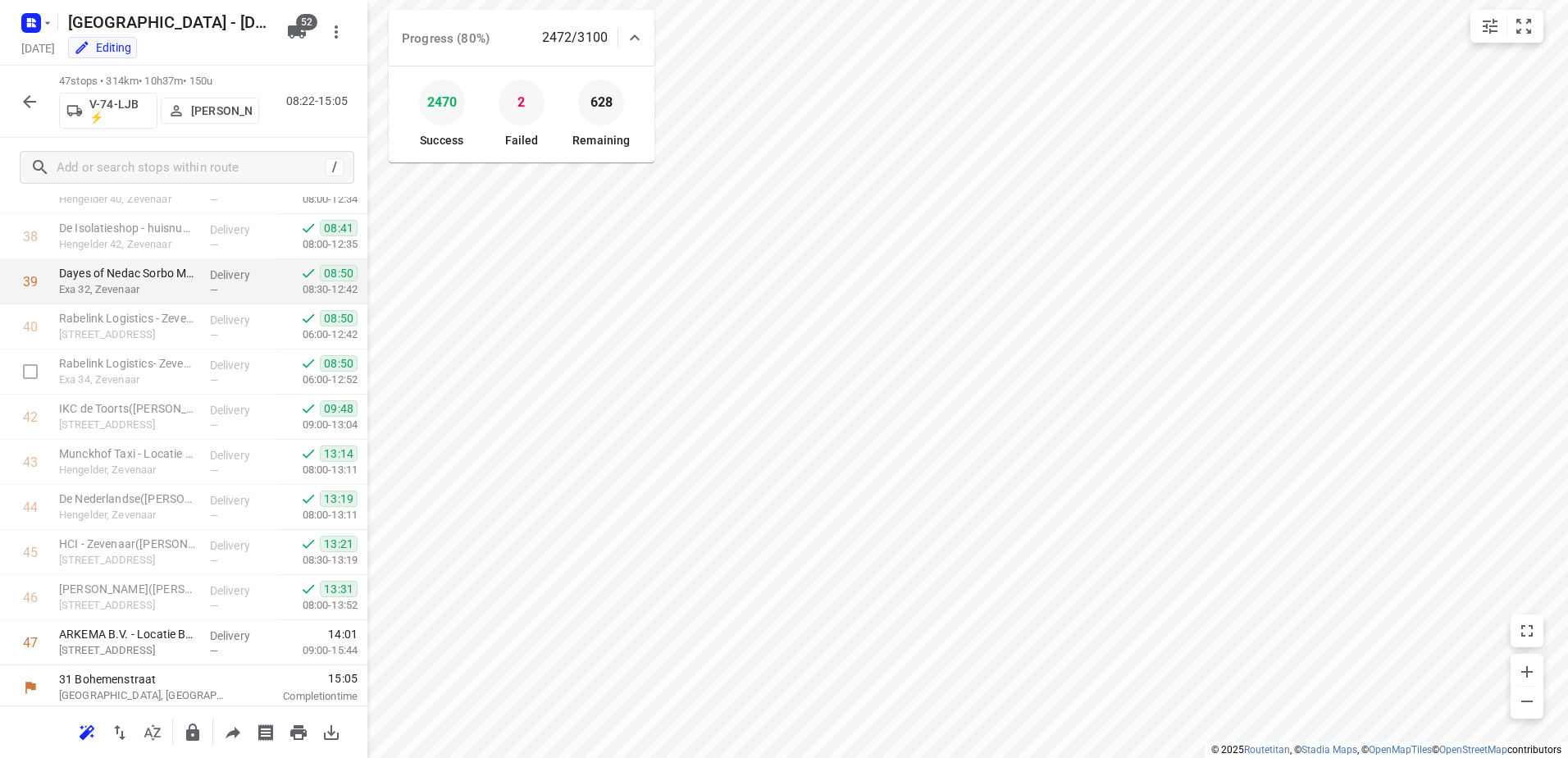
scroll to position [1739, 0]
click at [34, 97] on icon "button" at bounding box center [29, 101] width 20 height 20
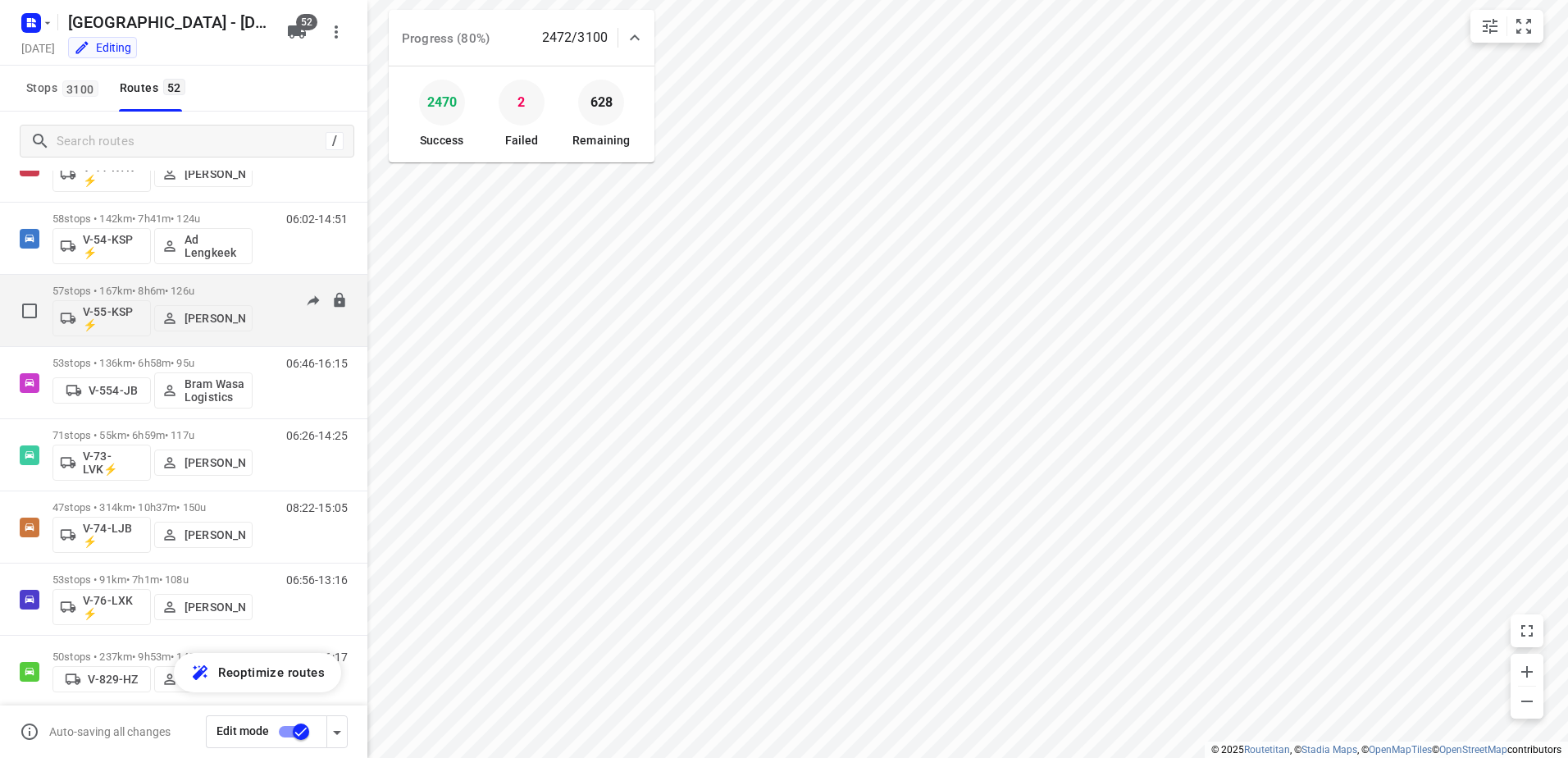
scroll to position [1476, 0]
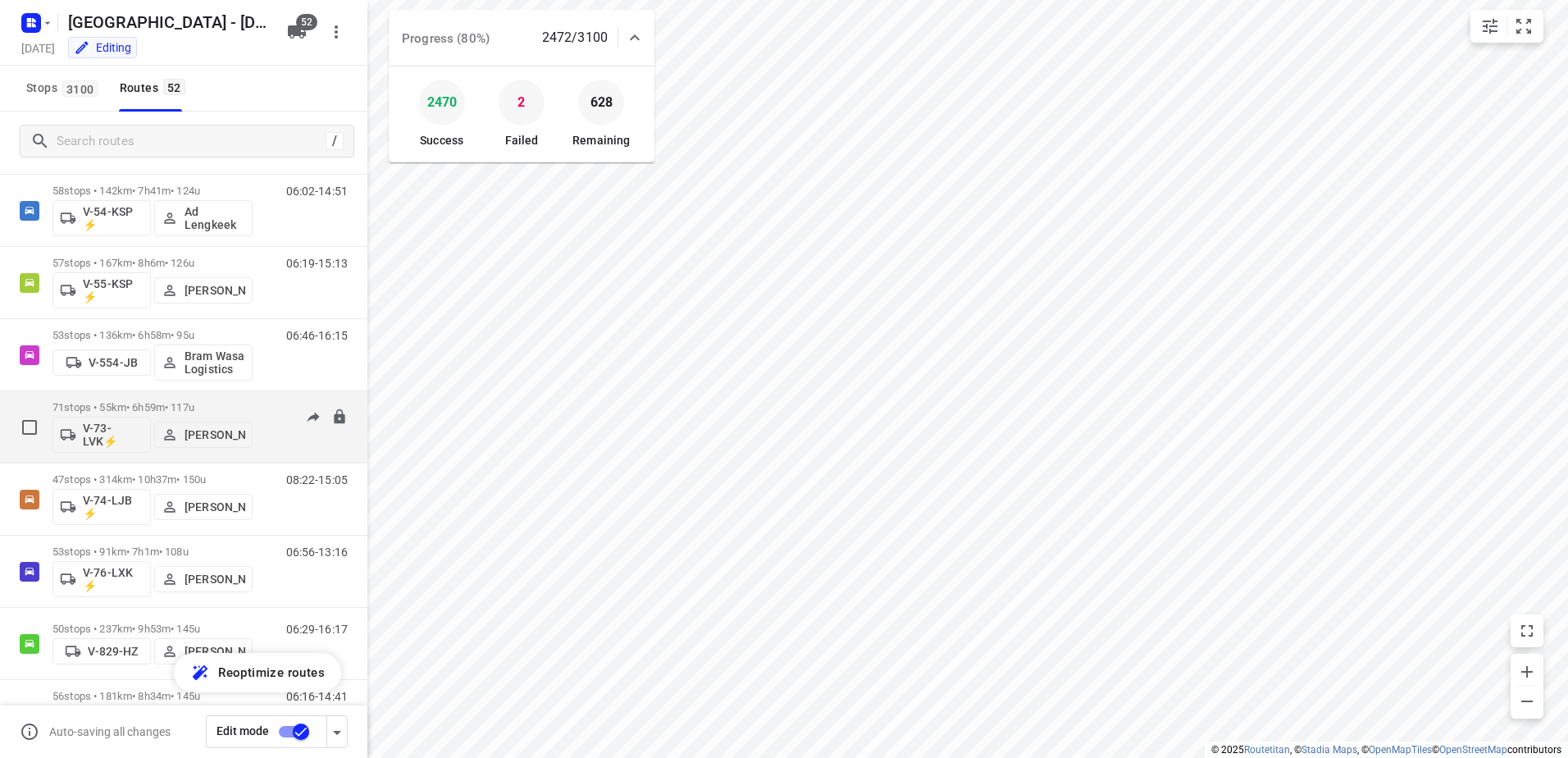
click at [219, 404] on p "71 stops • 55km • 6h59m • 117u" at bounding box center [152, 407] width 200 height 12
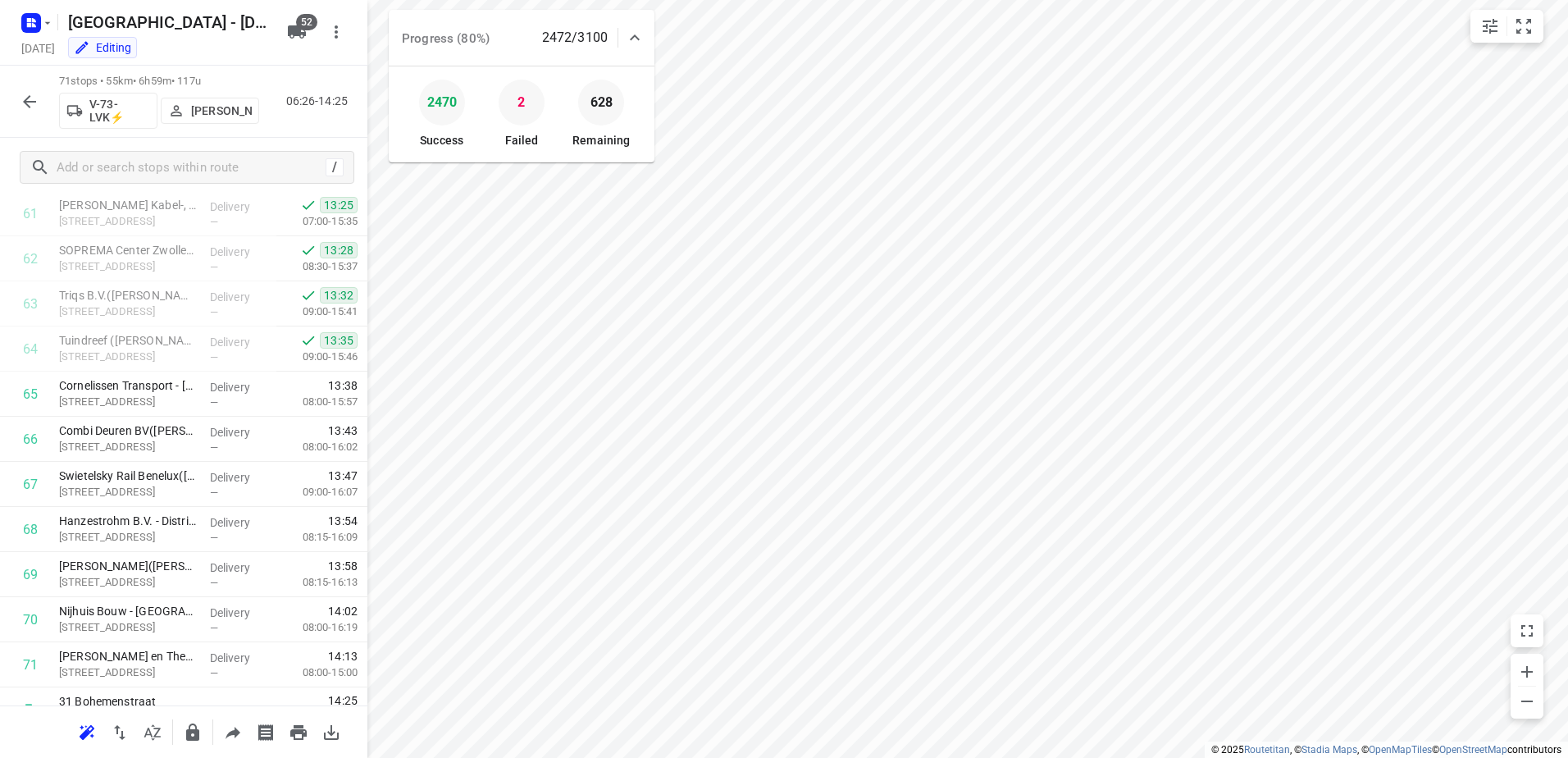
scroll to position [2820, 0]
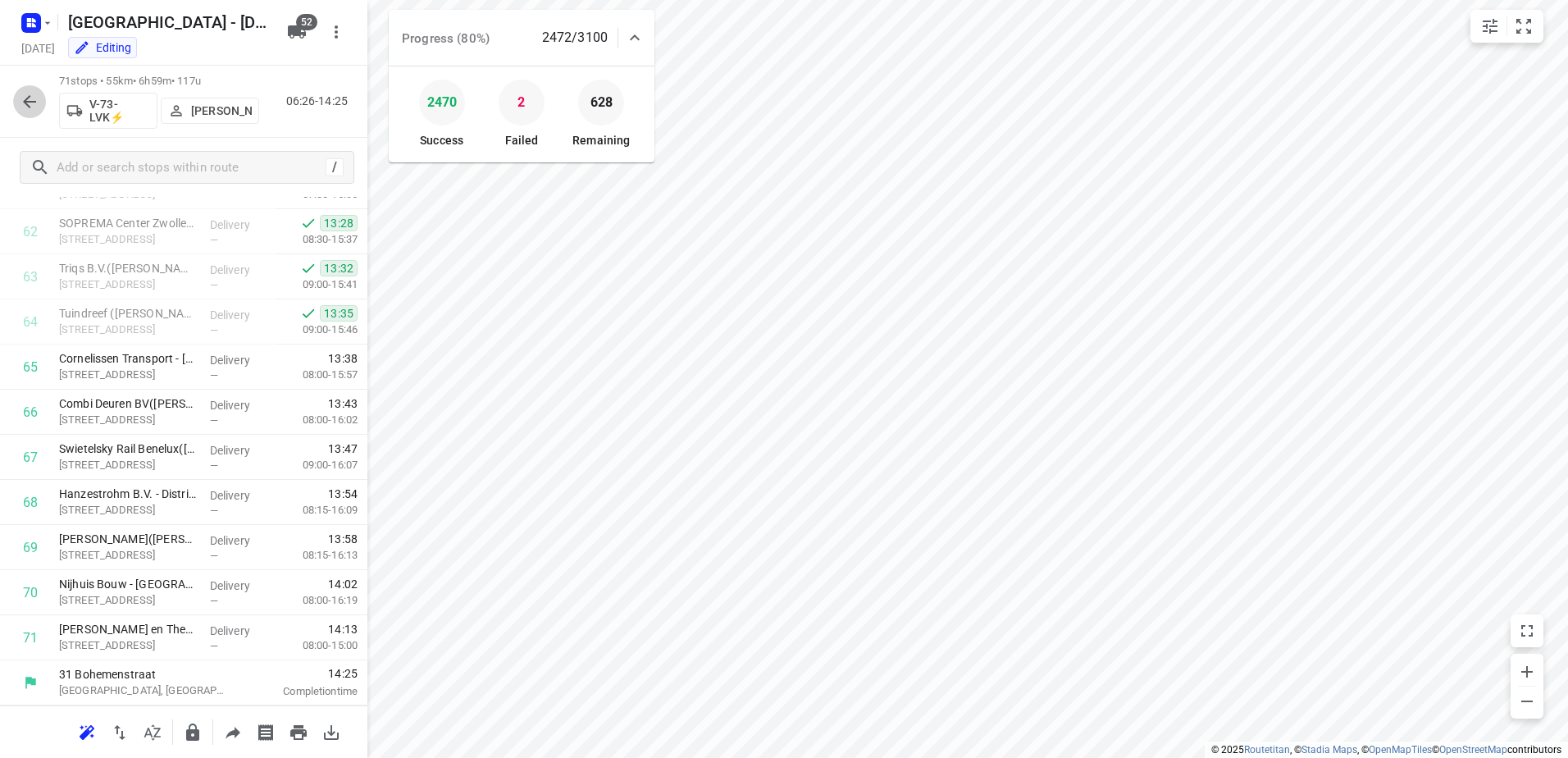
click at [34, 99] on icon "button" at bounding box center [29, 101] width 20 height 20
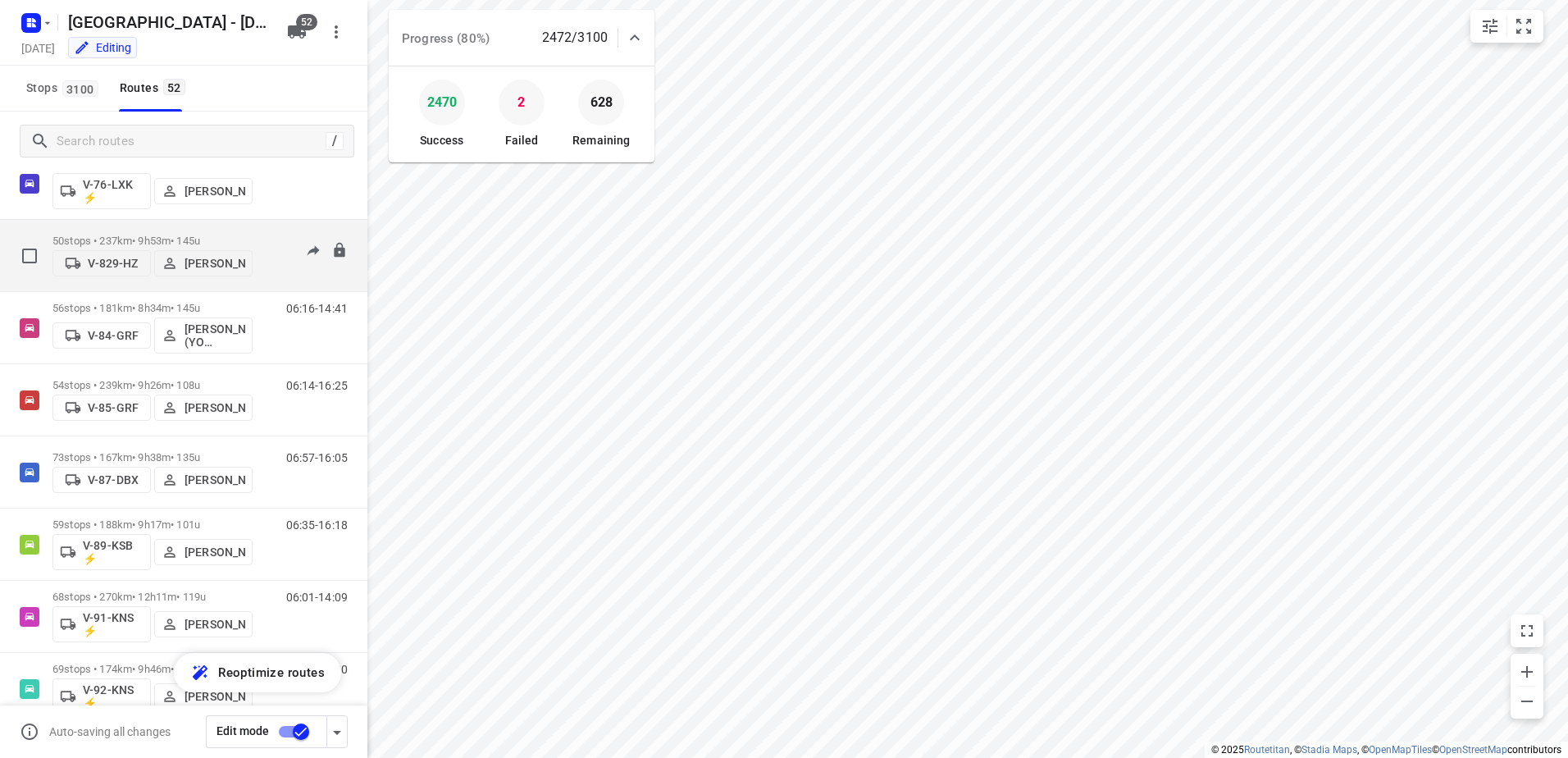
scroll to position [1968, 0]
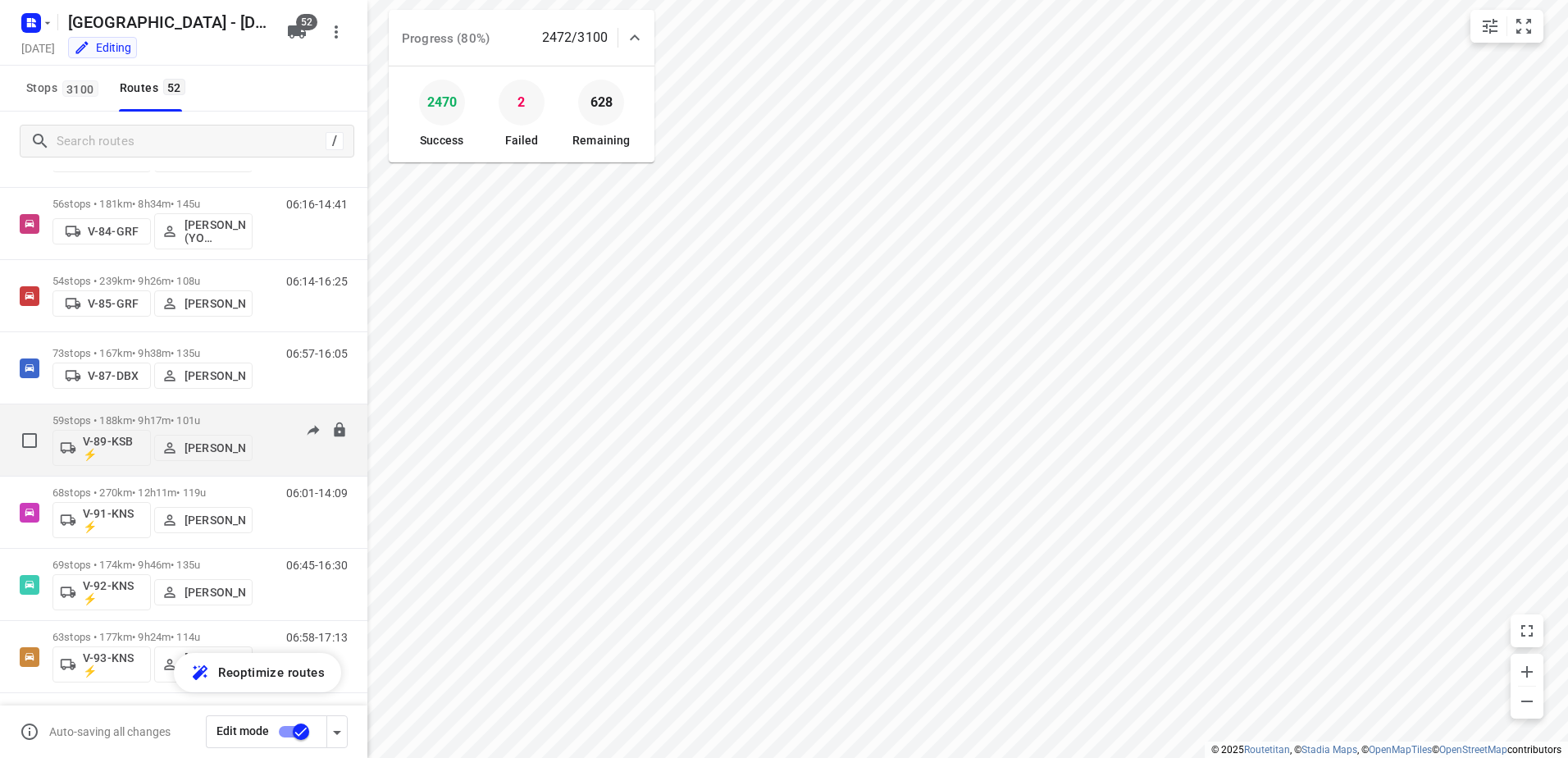
click at [144, 416] on p "59 stops • 188km • 9h17m • 101u" at bounding box center [152, 420] width 200 height 12
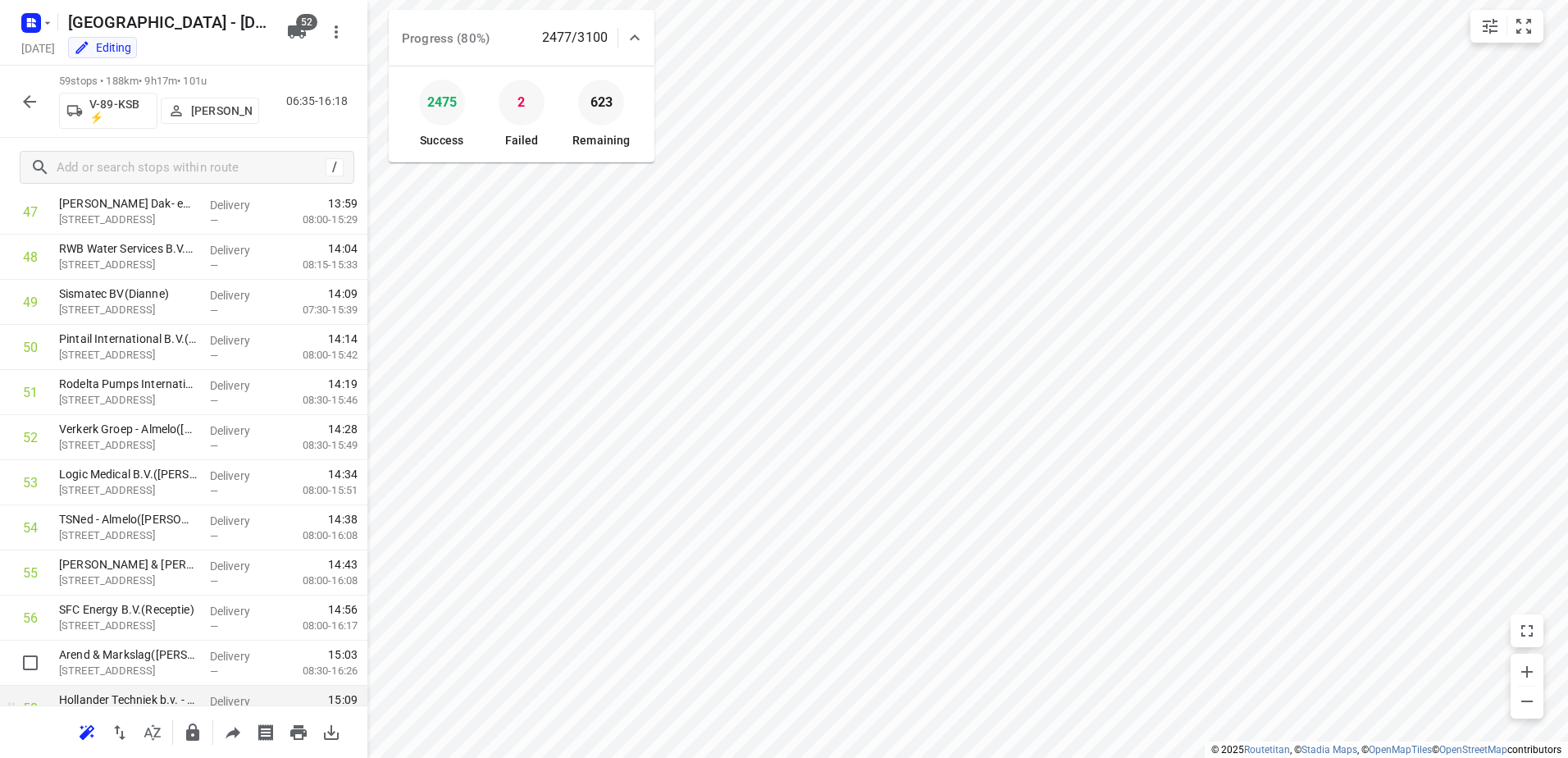
scroll to position [2279, 0]
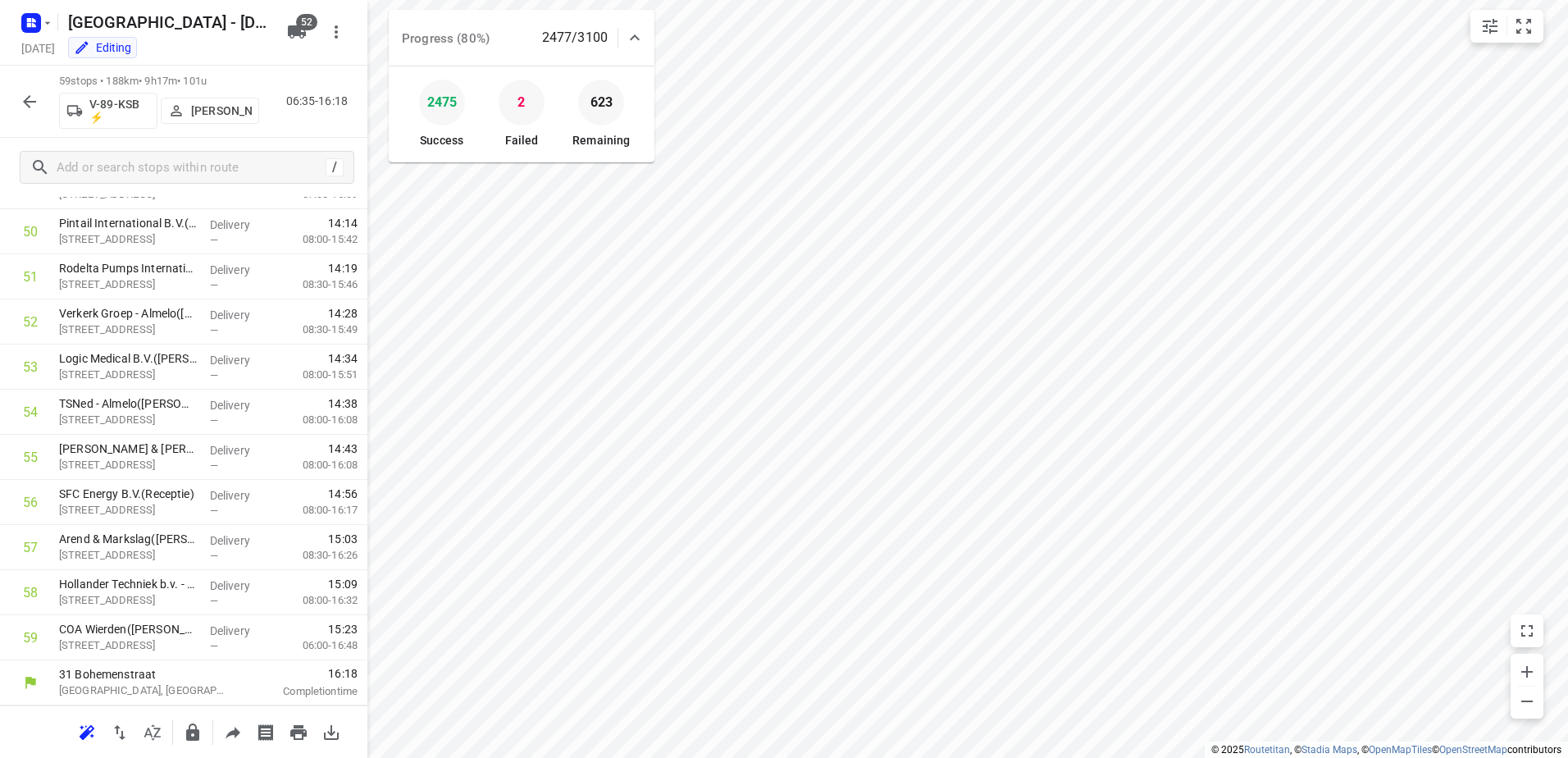
click at [34, 92] on icon "button" at bounding box center [29, 101] width 20 height 20
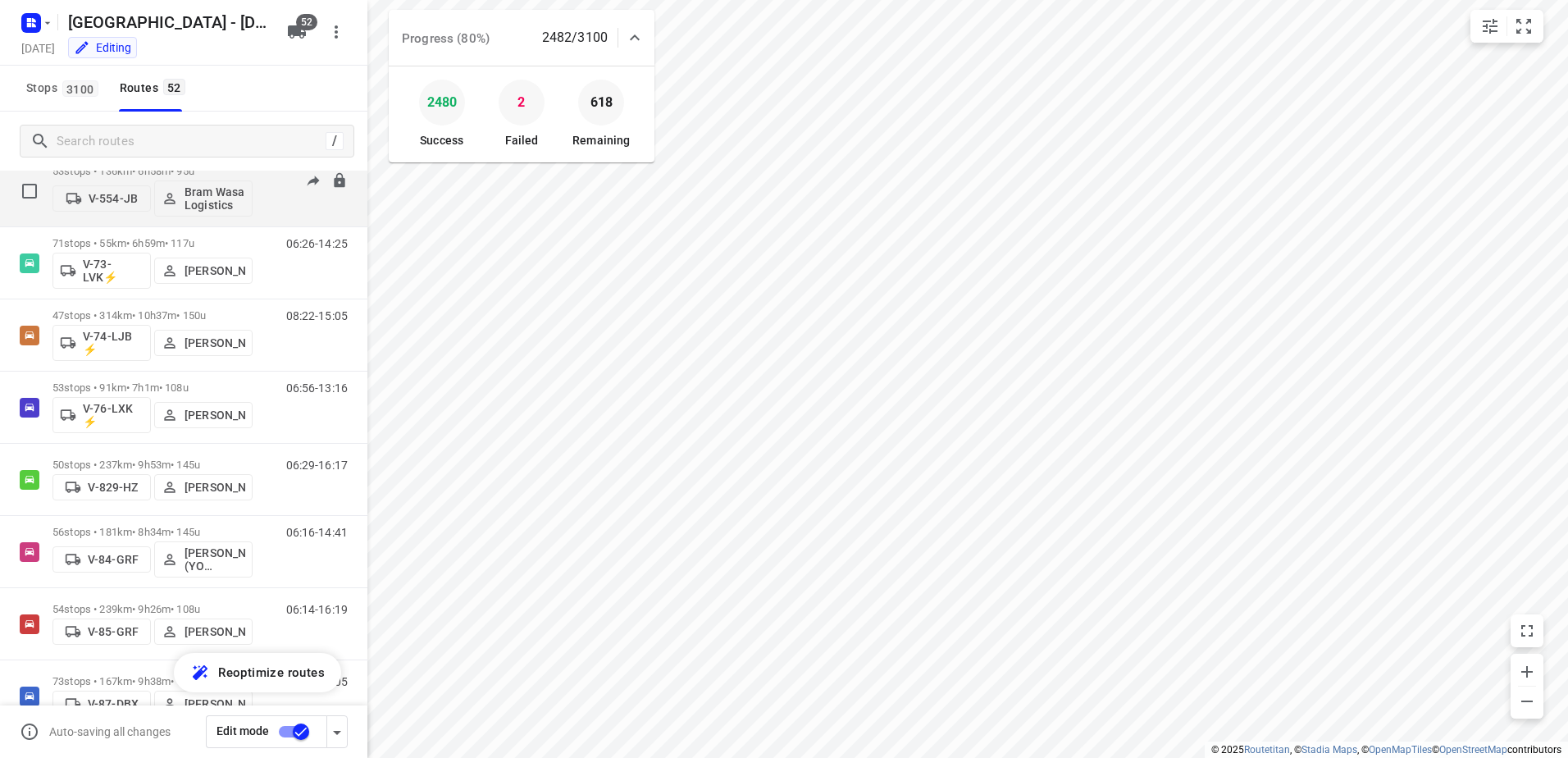
scroll to position [1722, 0]
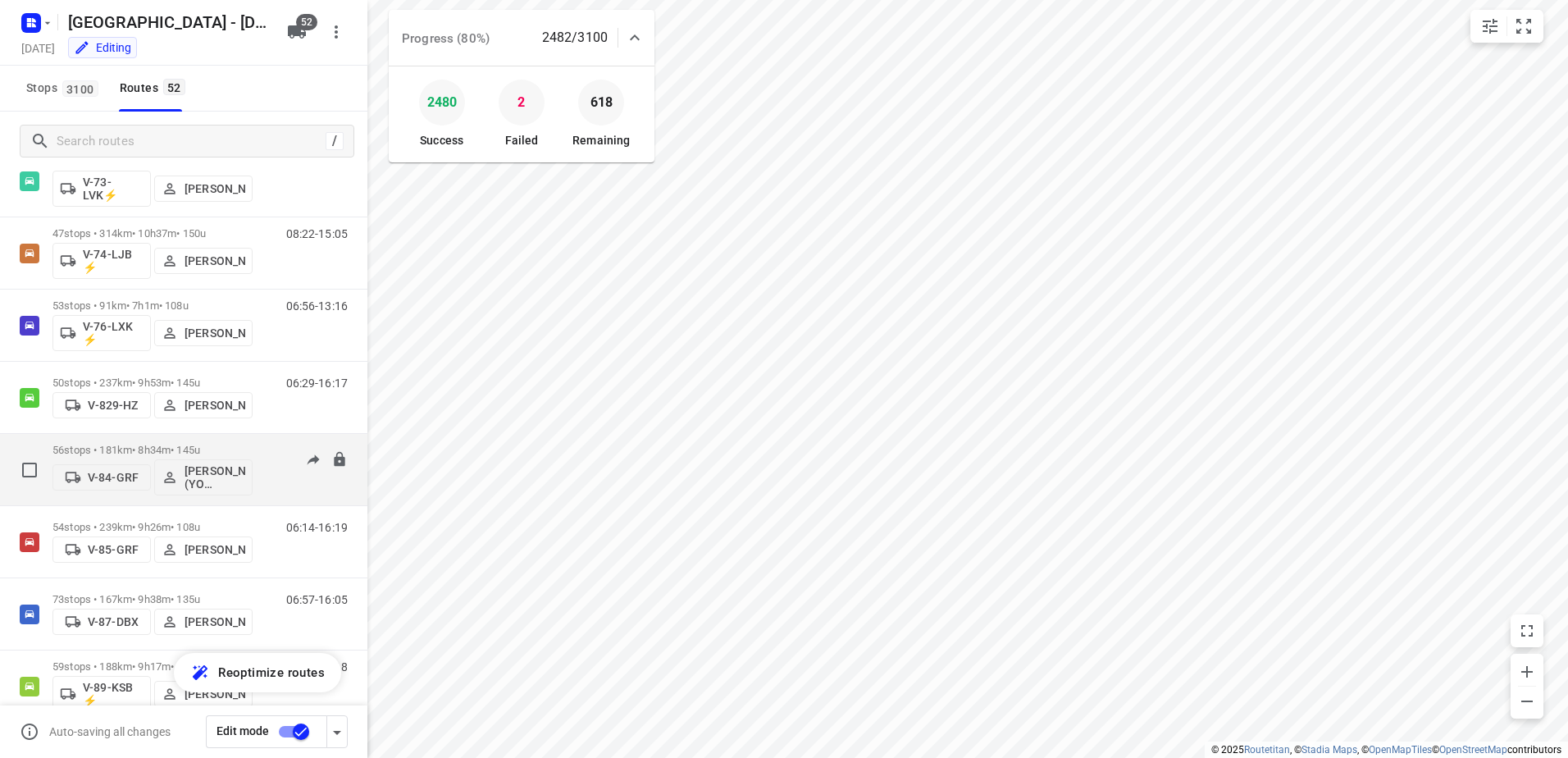
click at [140, 447] on p "56 stops • 181km • 8h34m • 145u" at bounding box center [152, 450] width 200 height 12
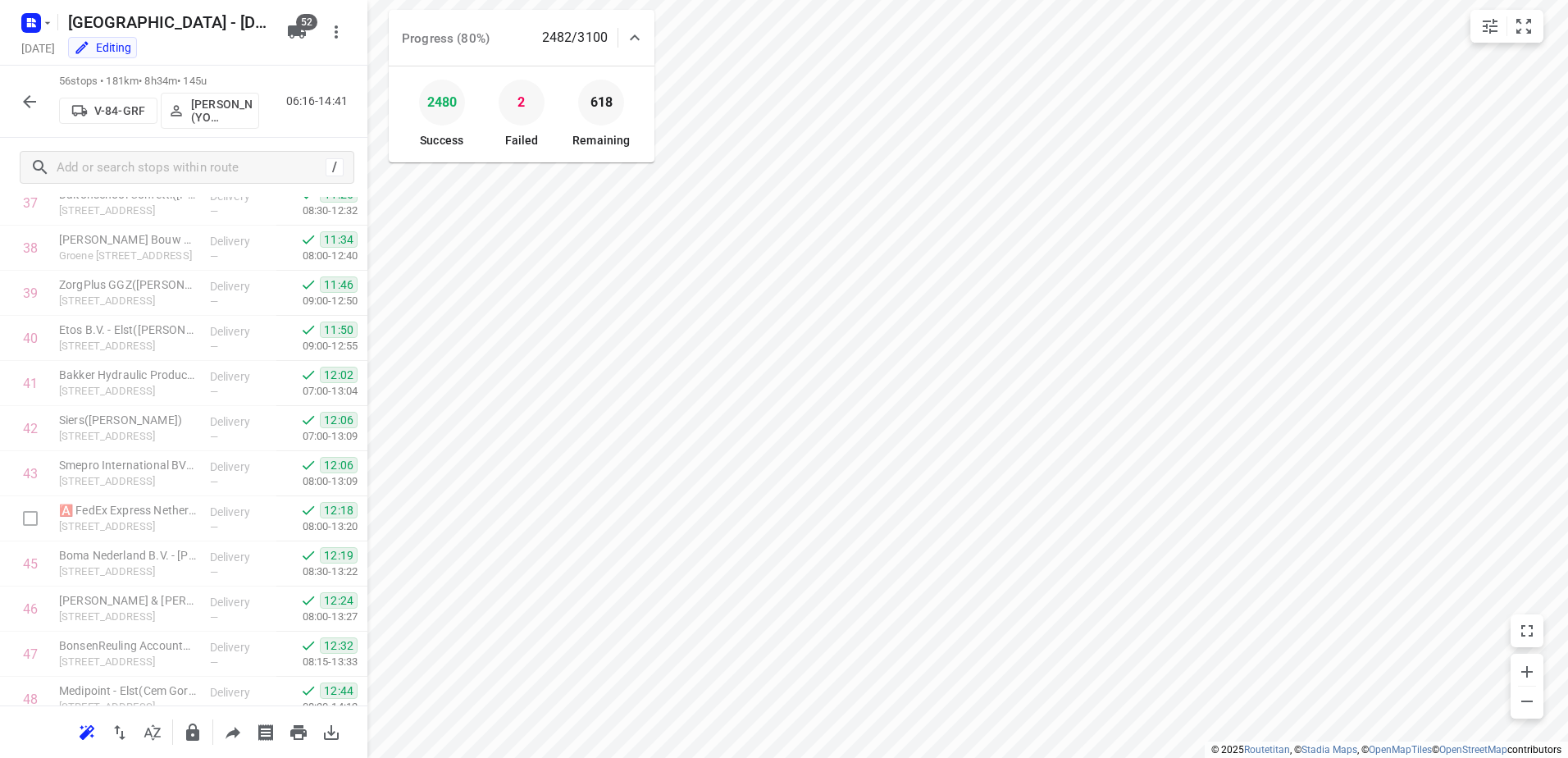
scroll to position [2144, 0]
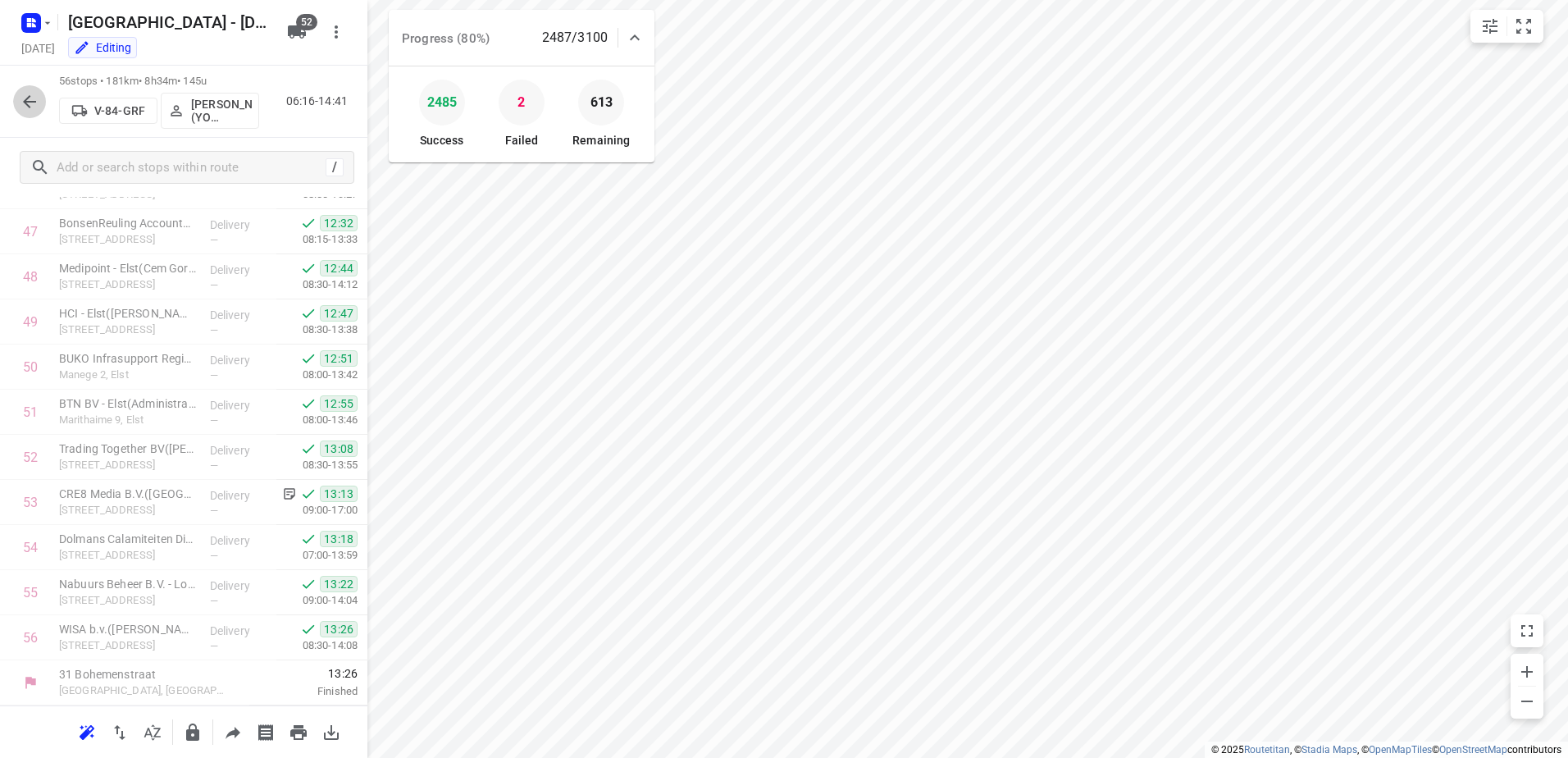
click at [20, 99] on icon "button" at bounding box center [29, 101] width 20 height 20
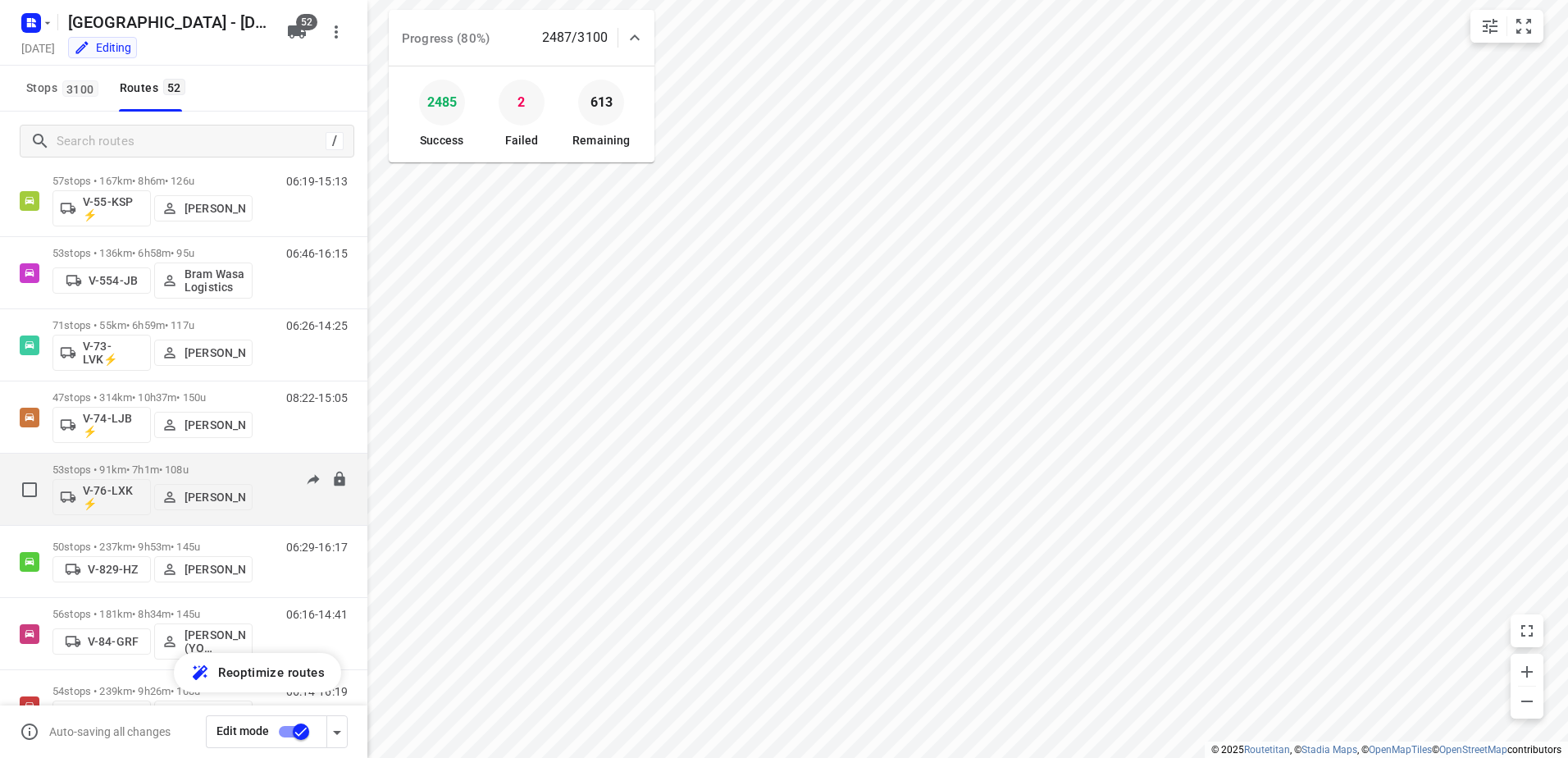
scroll to position [1640, 0]
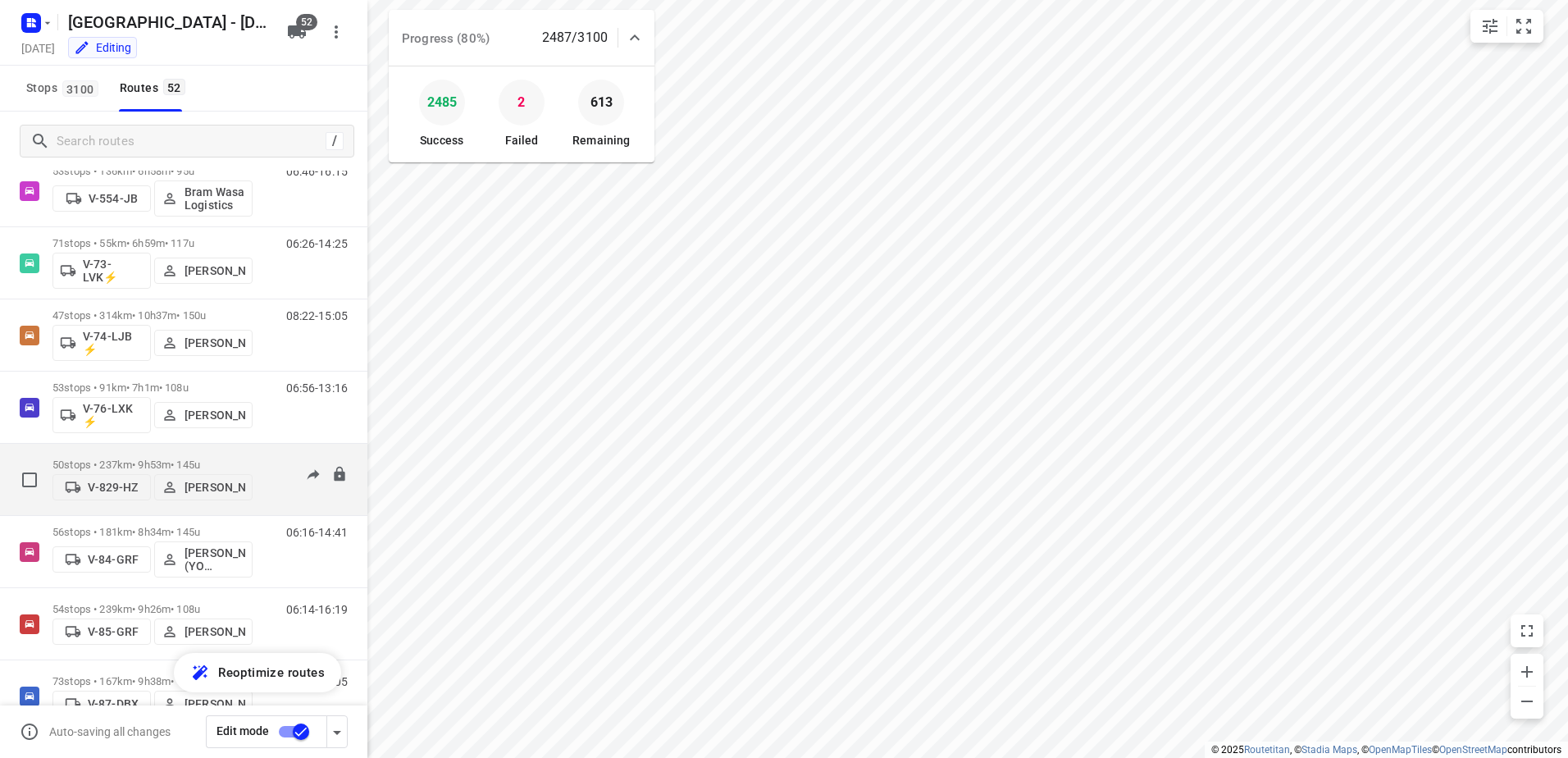
click at [167, 460] on p "50 stops • 237km • 9h53m • 145u" at bounding box center [152, 464] width 200 height 12
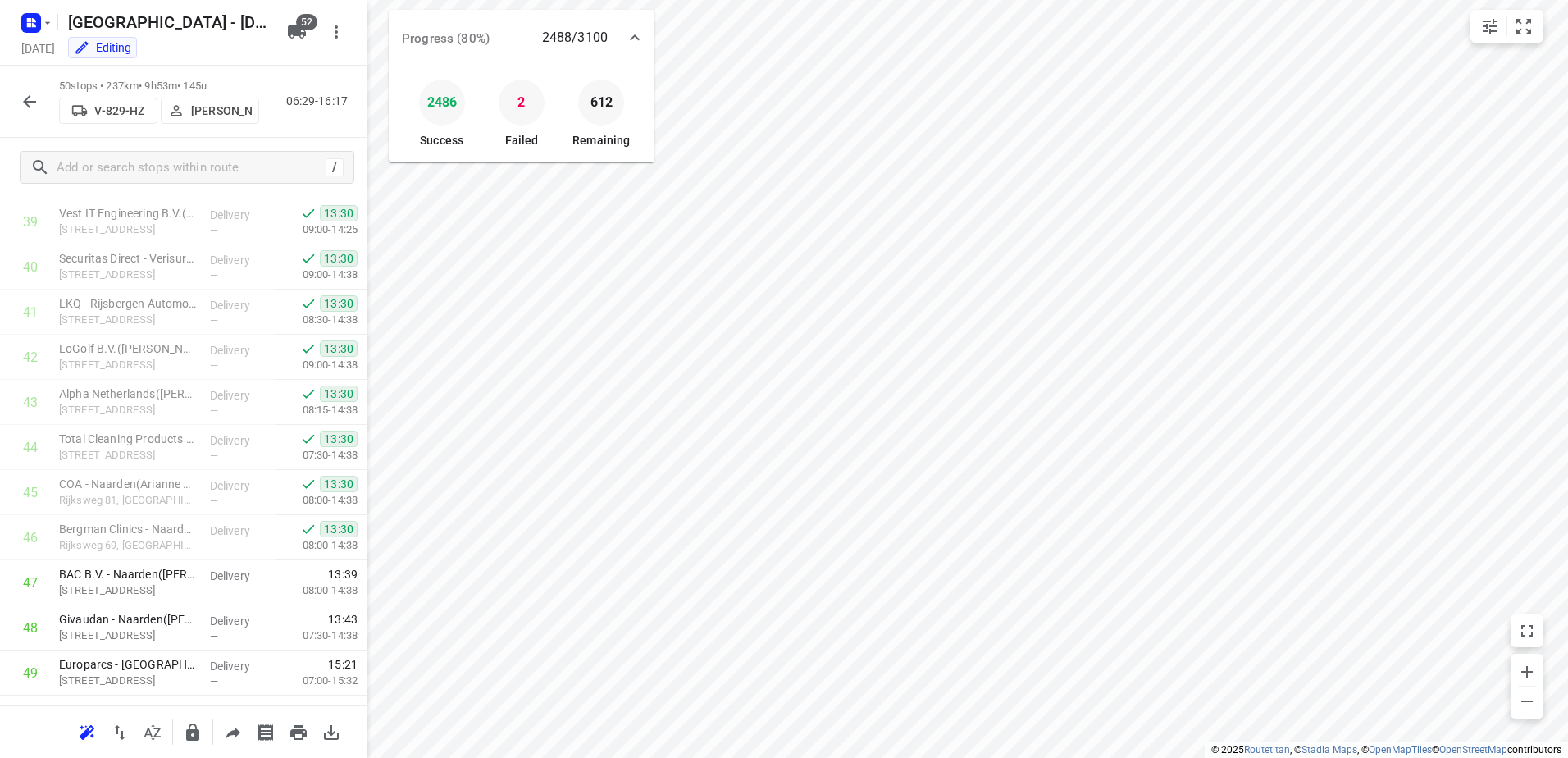
scroll to position [1874, 0]
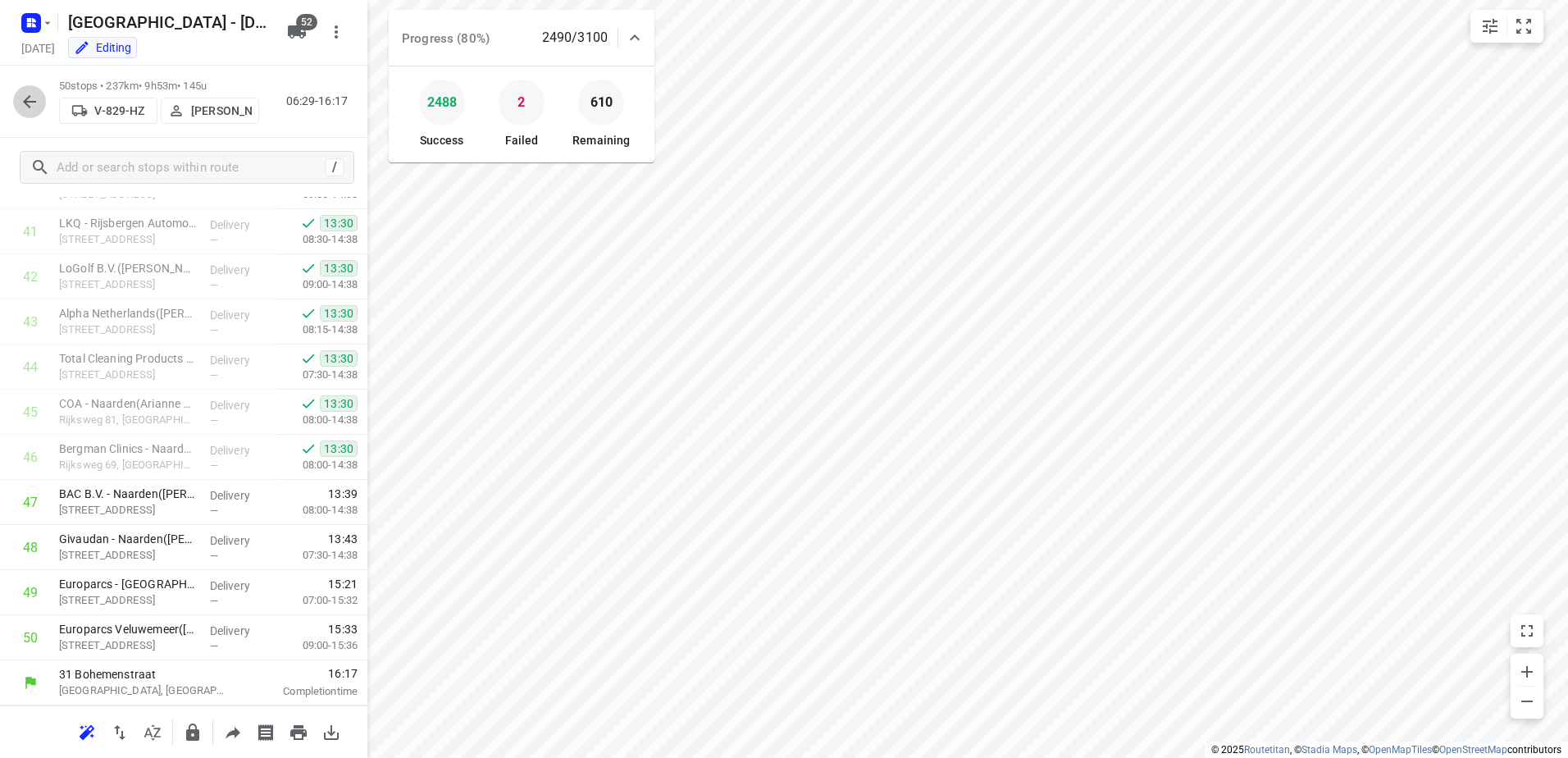
click at [31, 87] on button "button" at bounding box center [29, 101] width 33 height 33
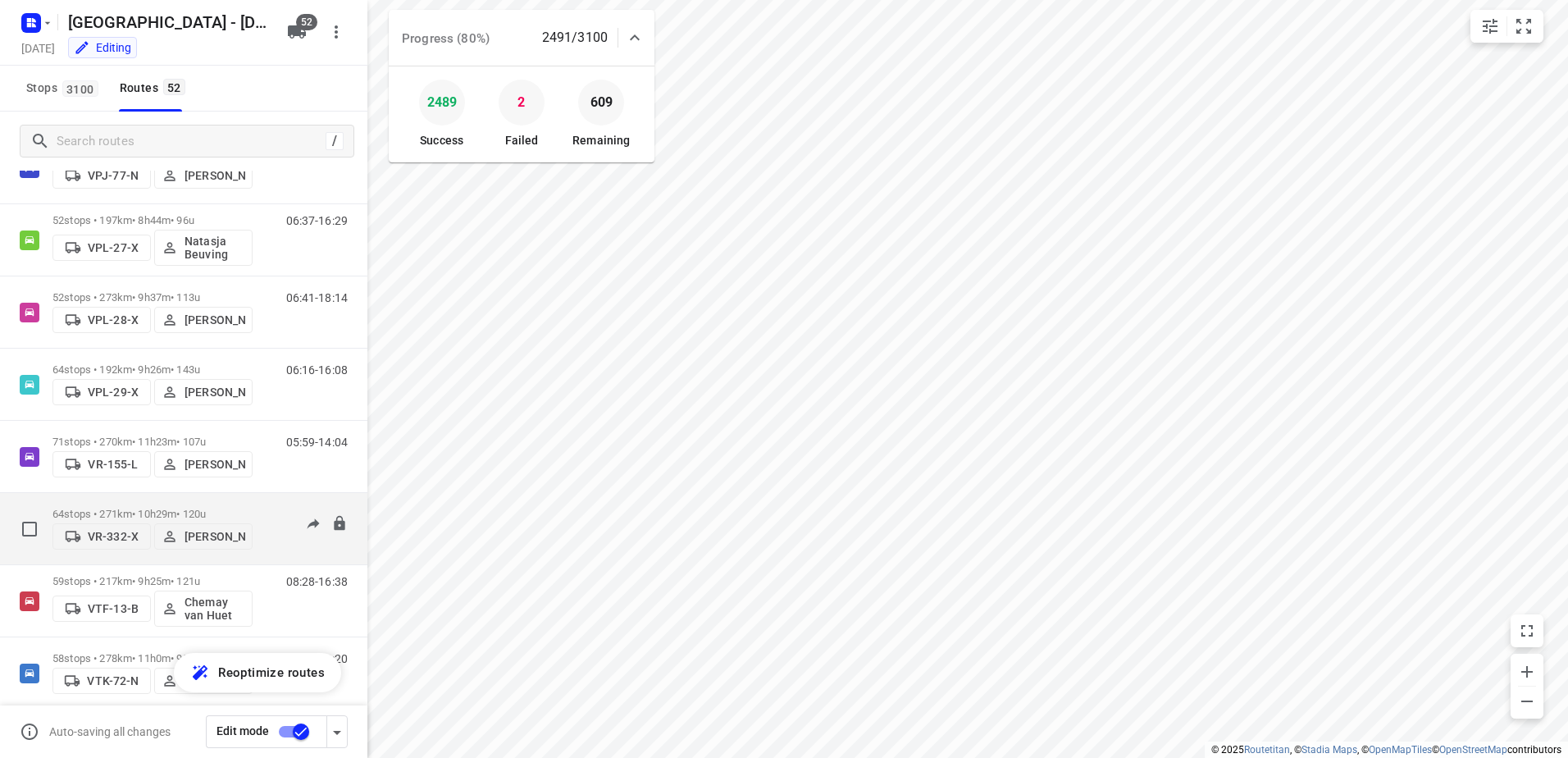
scroll to position [2870, 0]
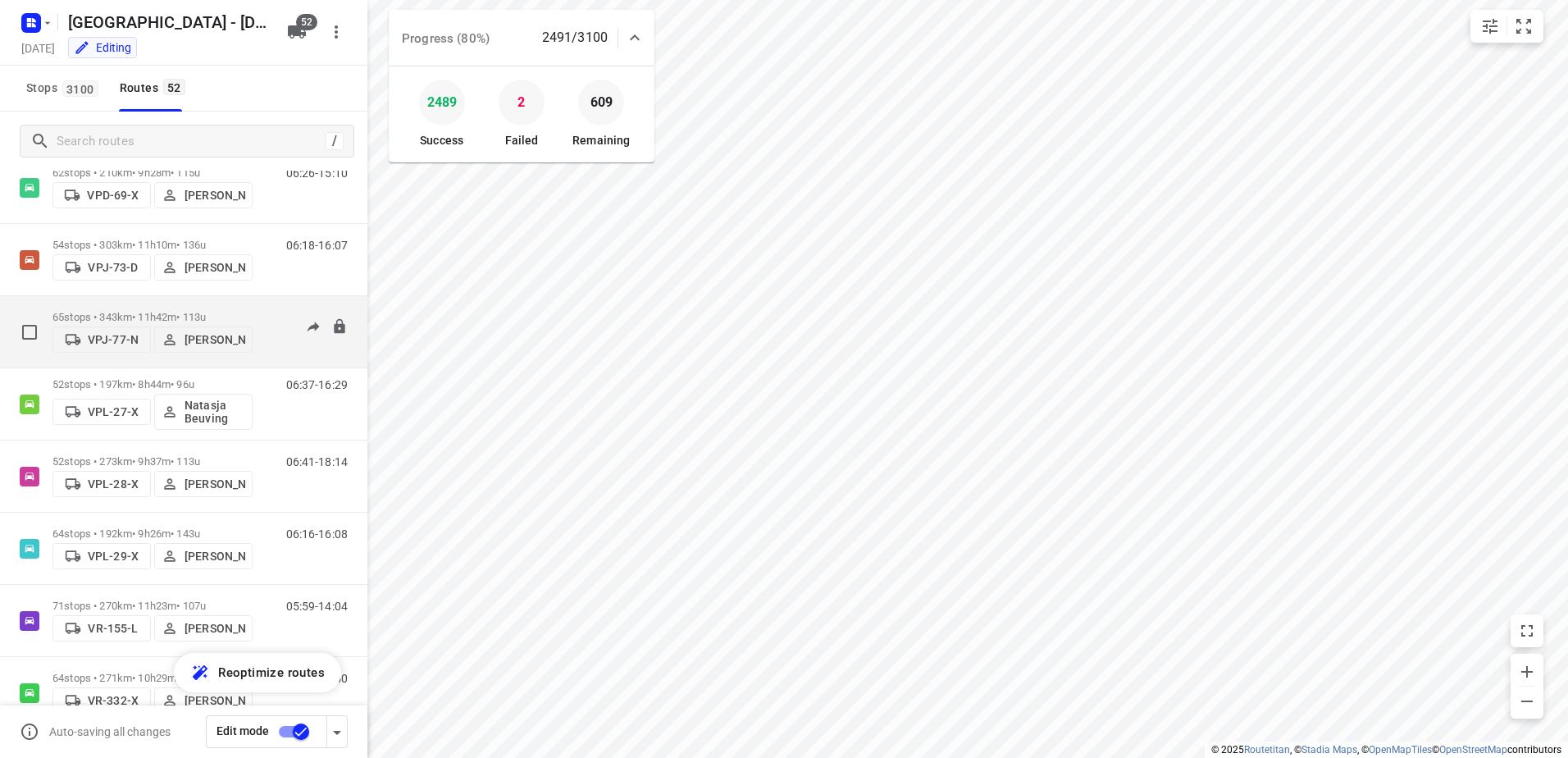
click at [156, 311] on p "65 stops • 343km • 11h42m • 113u" at bounding box center [152, 317] width 200 height 12
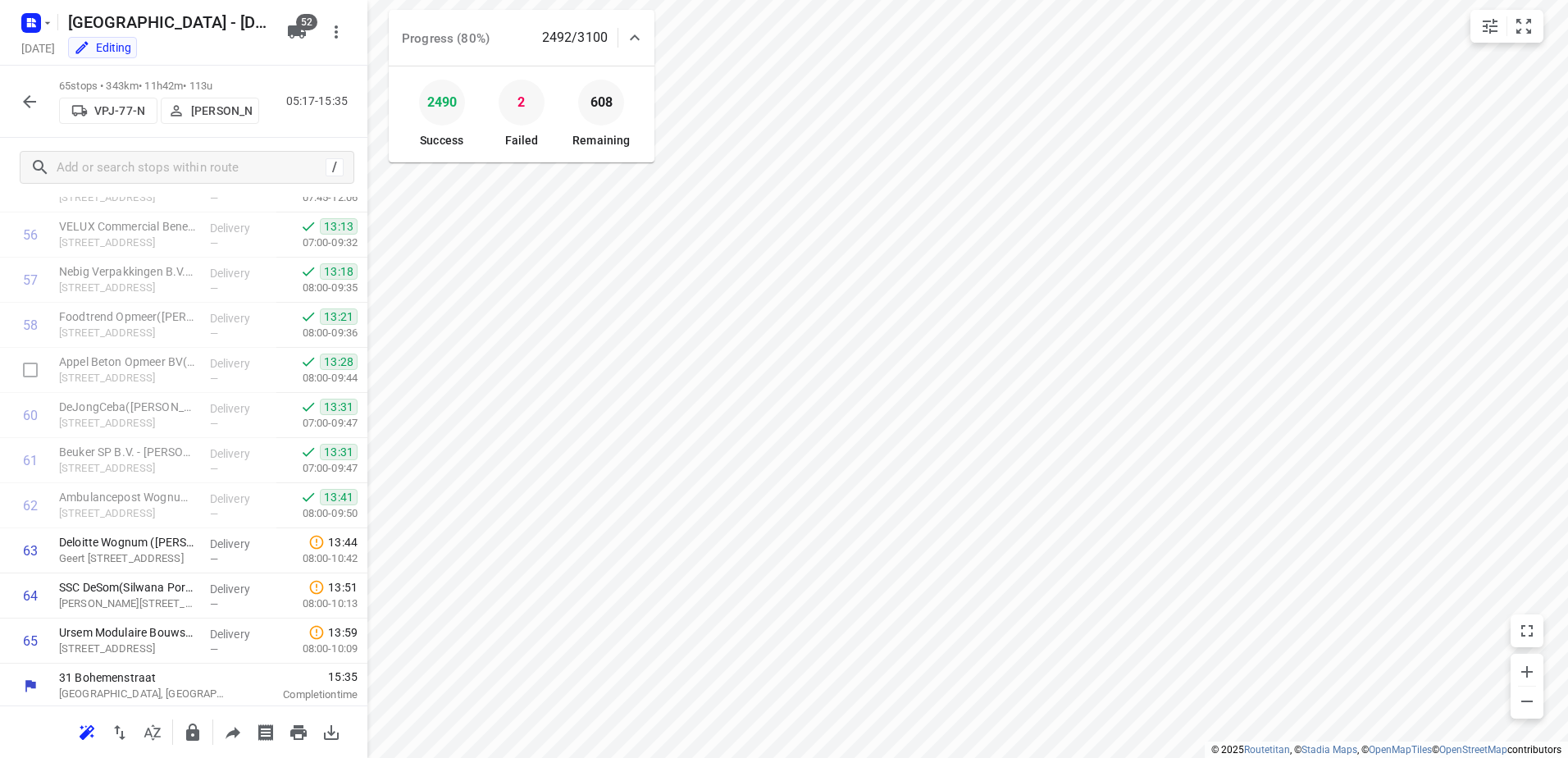
scroll to position [2550, 0]
click at [37, 100] on icon "button" at bounding box center [29, 101] width 20 height 20
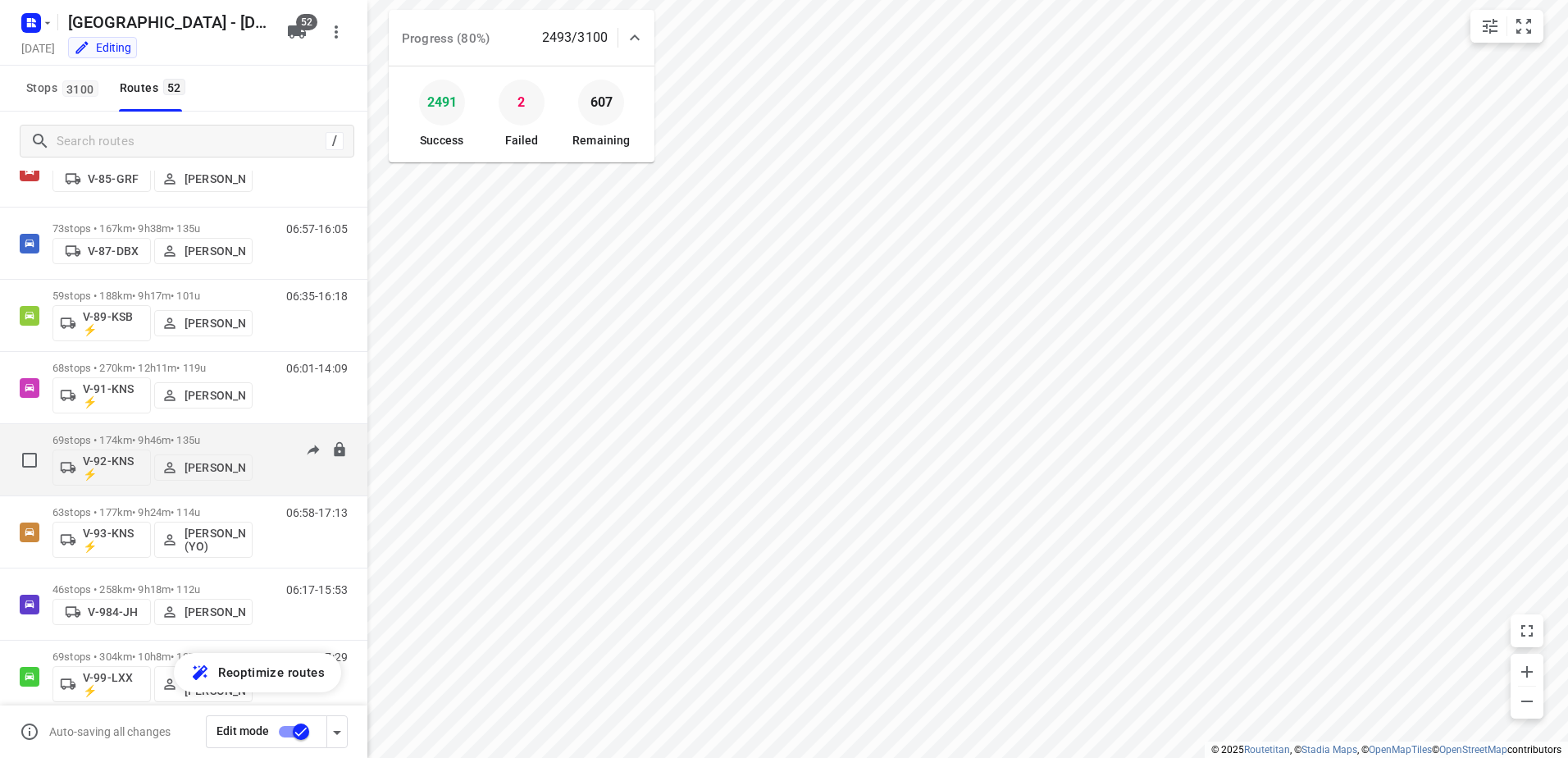
scroll to position [2132, 0]
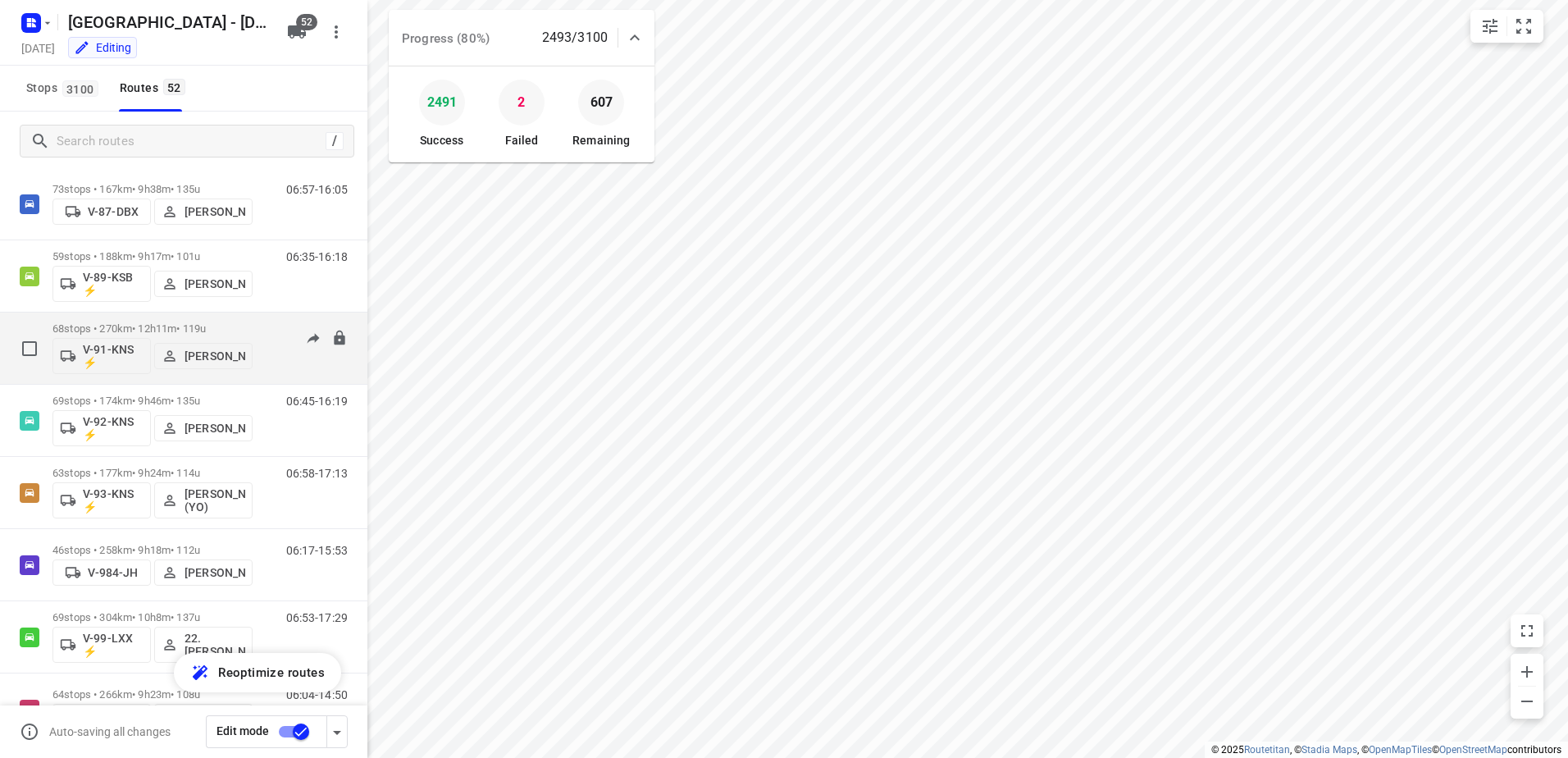
click at [141, 327] on p "68 stops • 270km • 12h11m • 119u" at bounding box center [152, 328] width 200 height 12
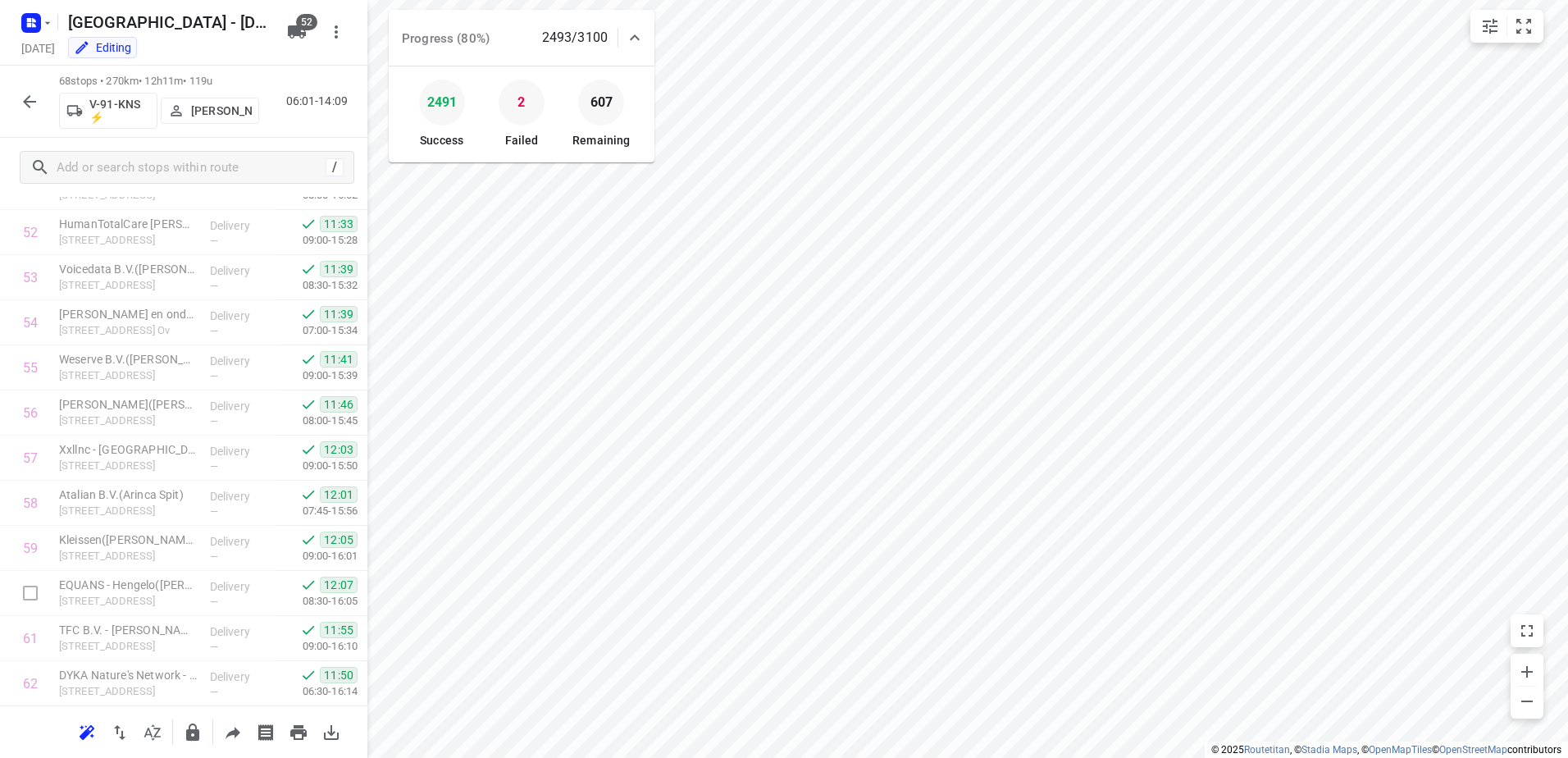
scroll to position [2685, 0]
click at [25, 110] on icon "button" at bounding box center [29, 101] width 20 height 20
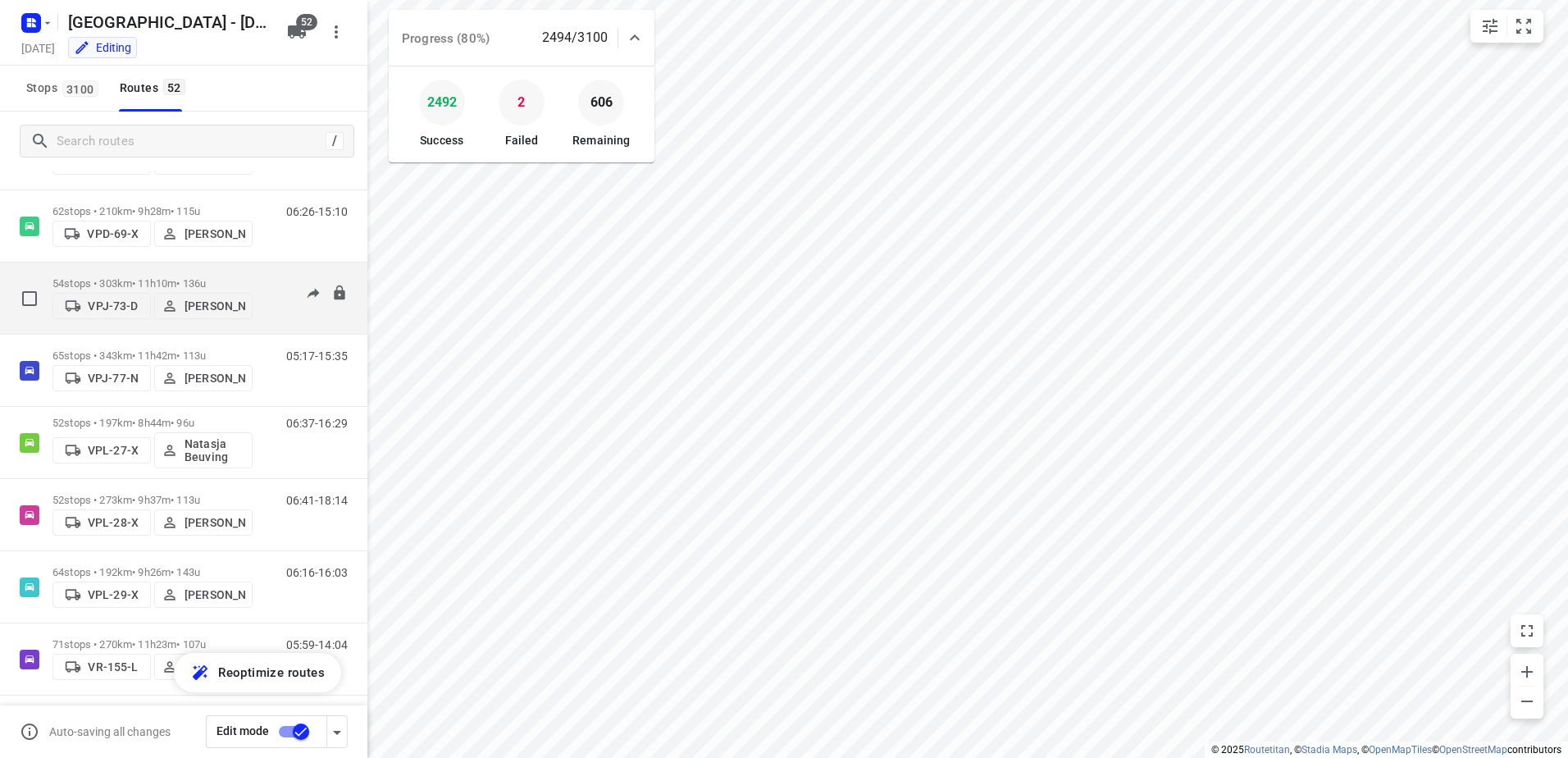
scroll to position [2952, 0]
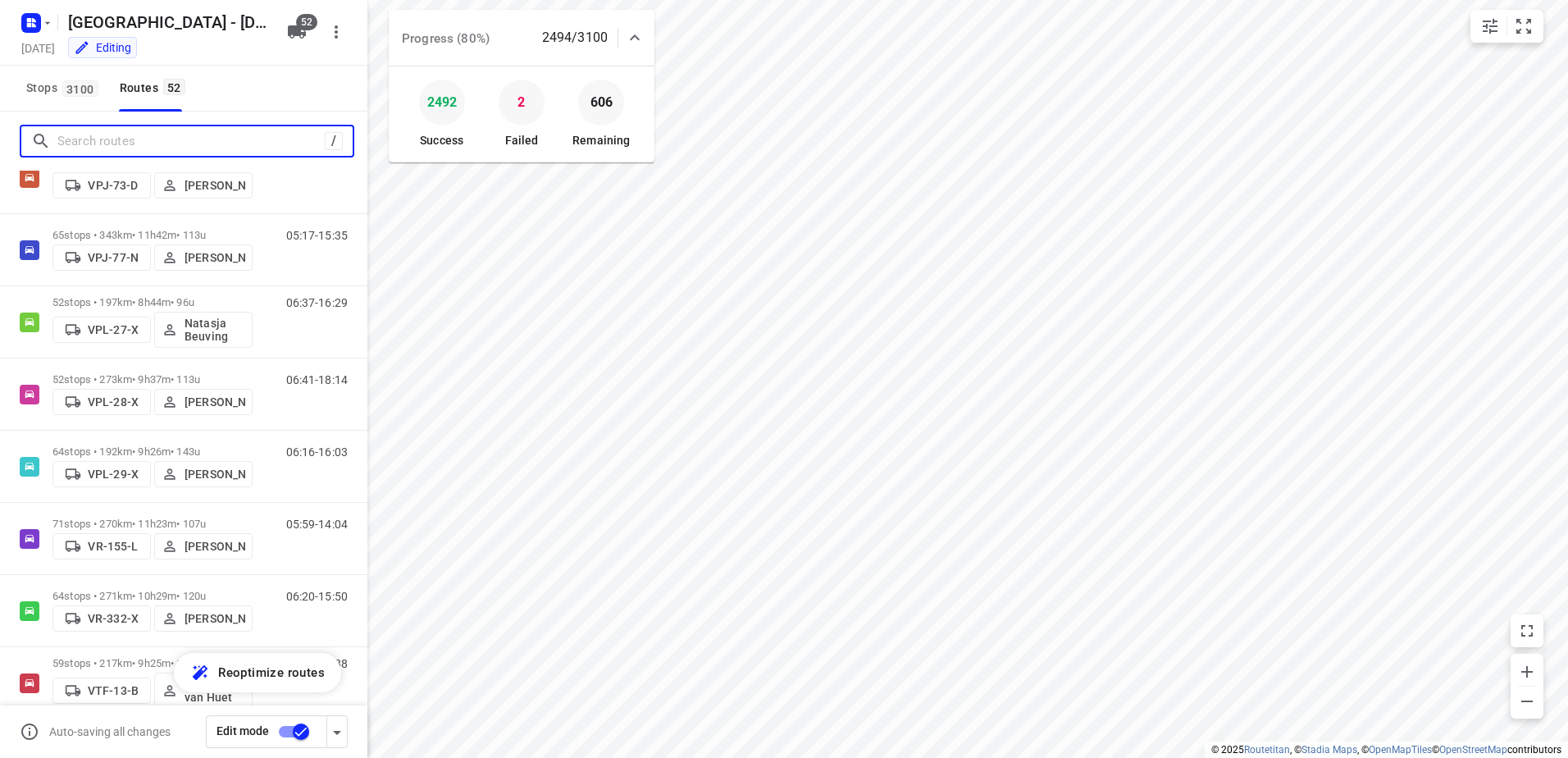
click at [186, 142] on input "Search routes" at bounding box center [191, 141] width 268 height 25
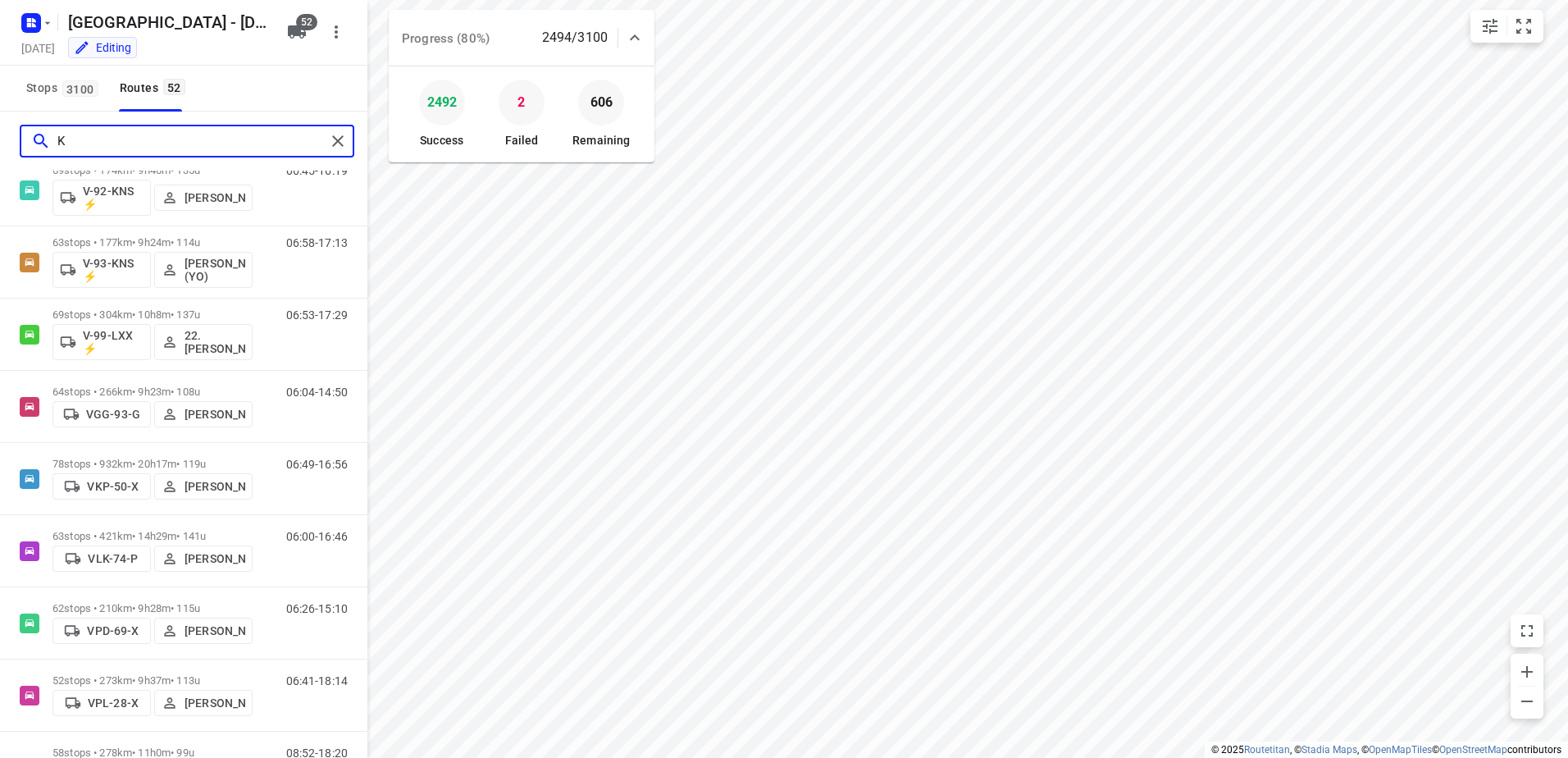
scroll to position [0, 0]
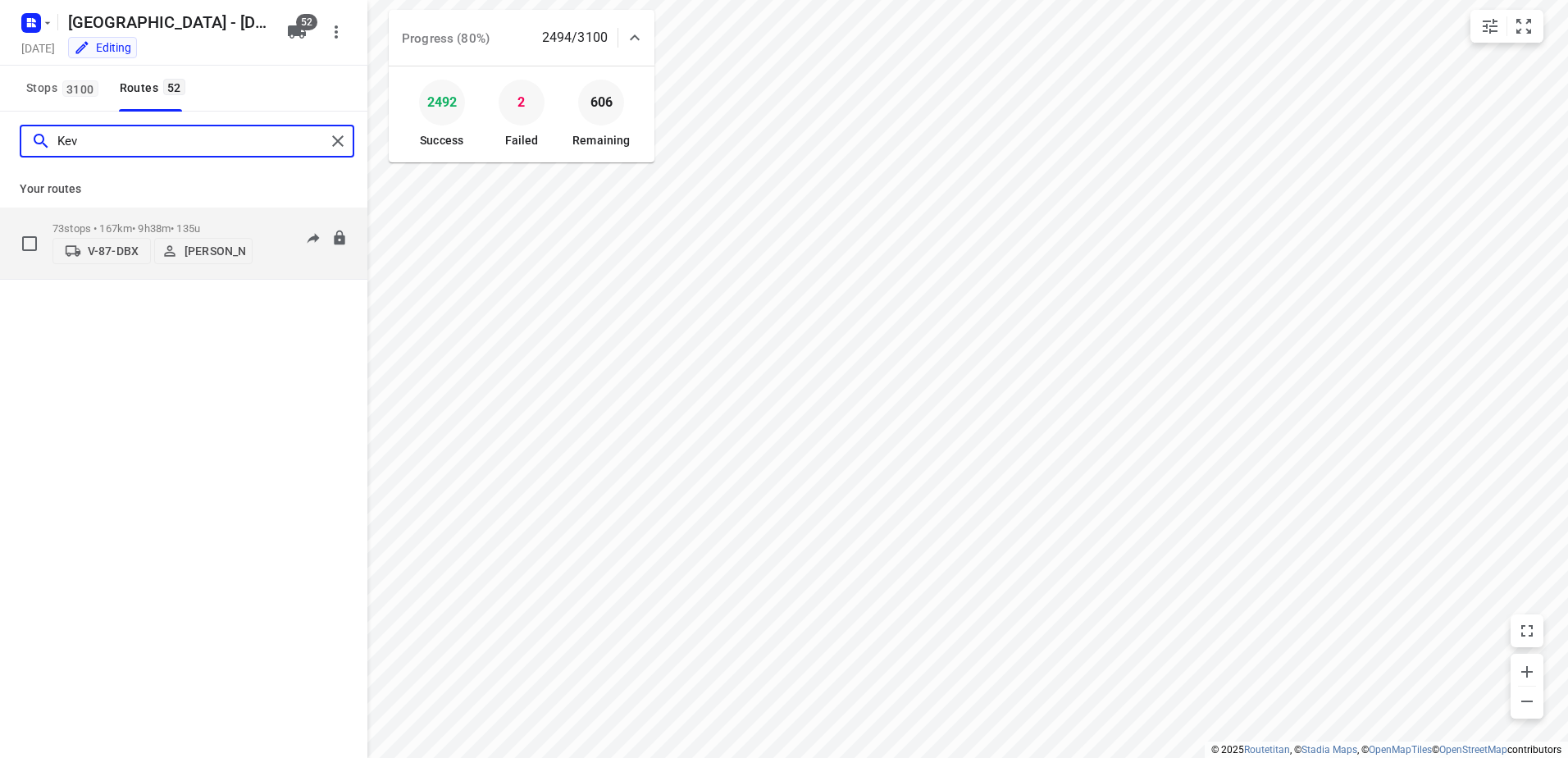
type input "Kev"
click at [139, 214] on div "73 stops • 167km • 9h38m • 135u V-87-DBX Kevin Kroese" at bounding box center [152, 243] width 200 height 59
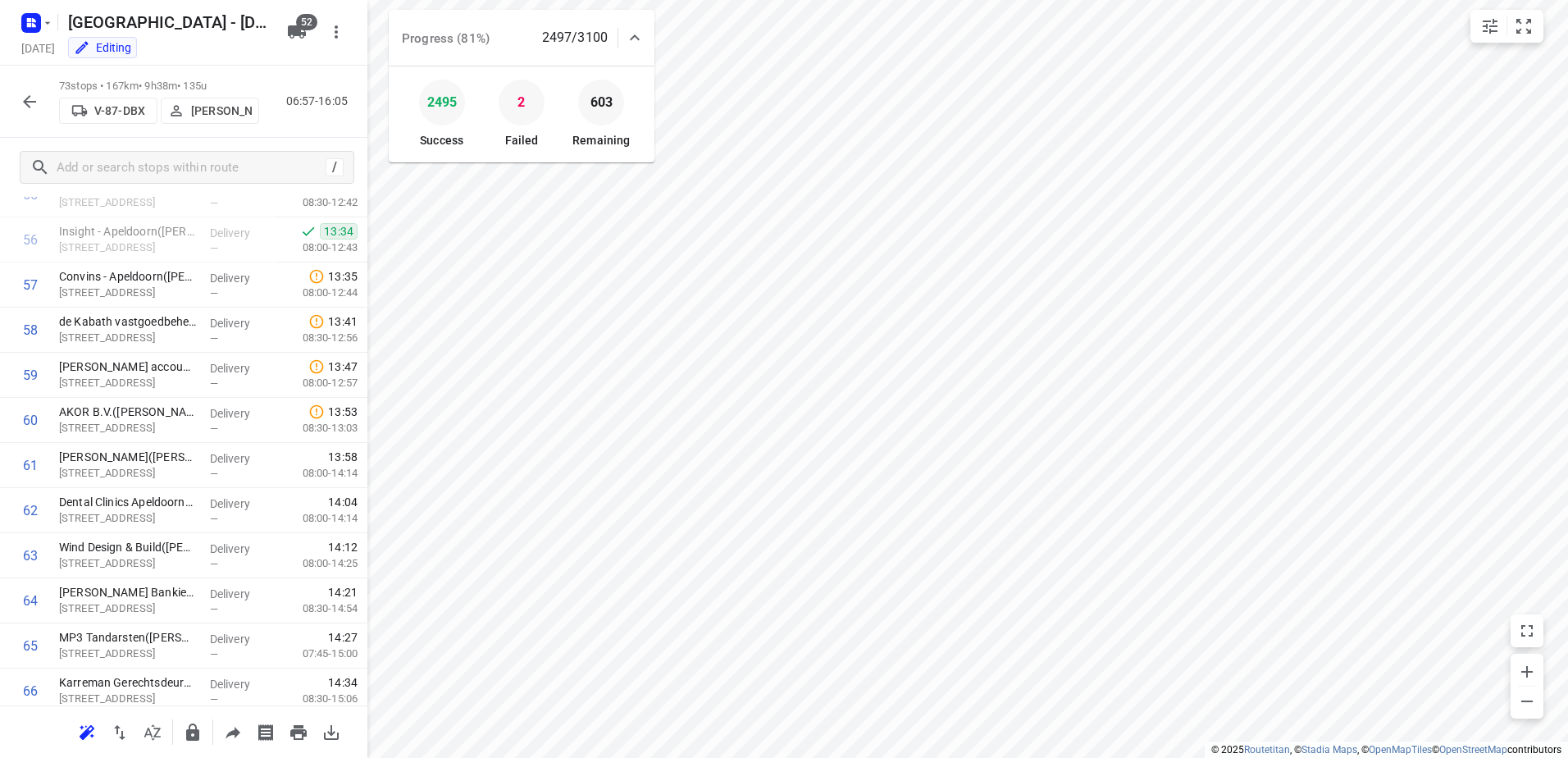
scroll to position [2910, 0]
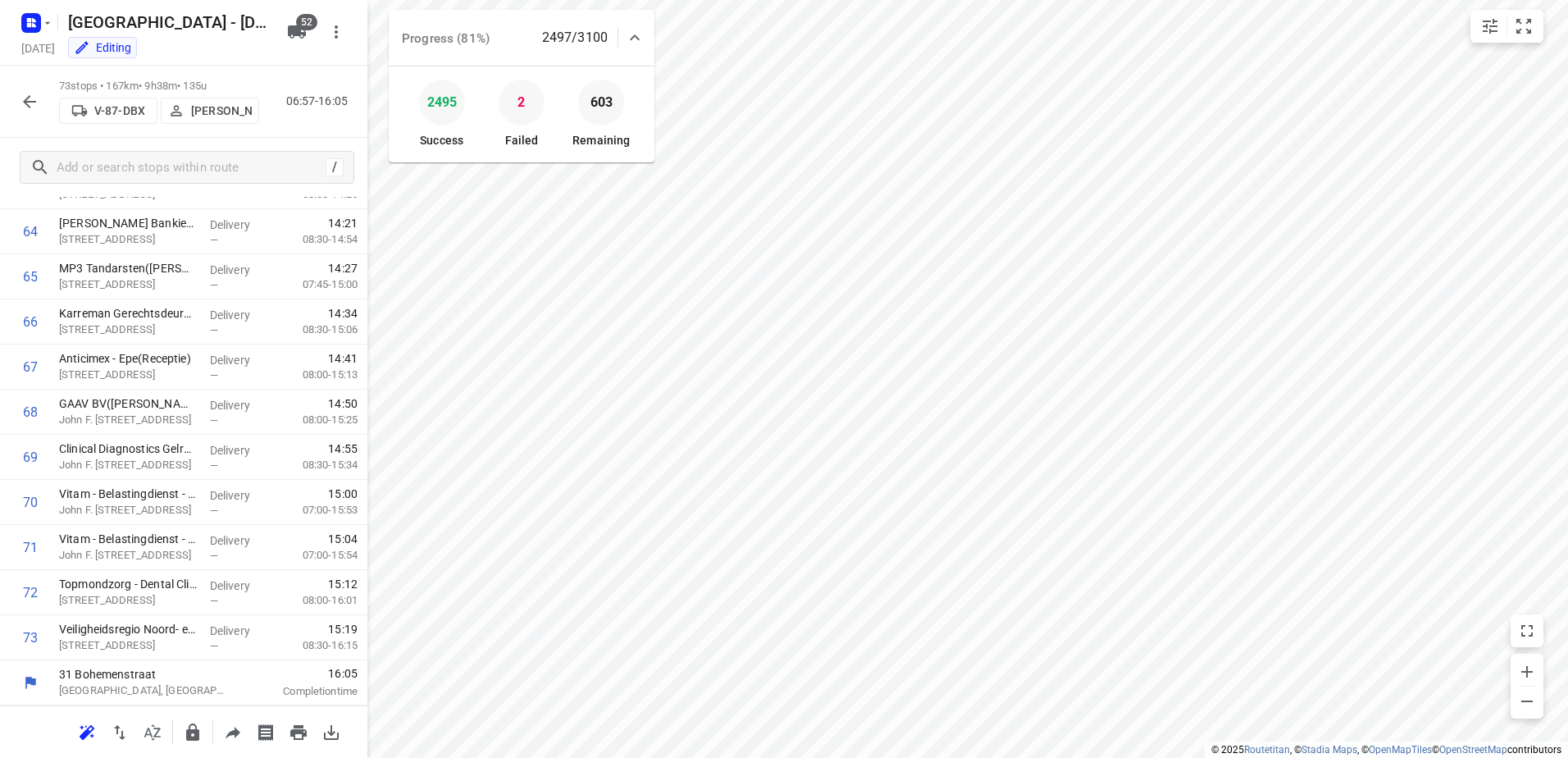
click at [28, 100] on icon "button" at bounding box center [29, 101] width 20 height 20
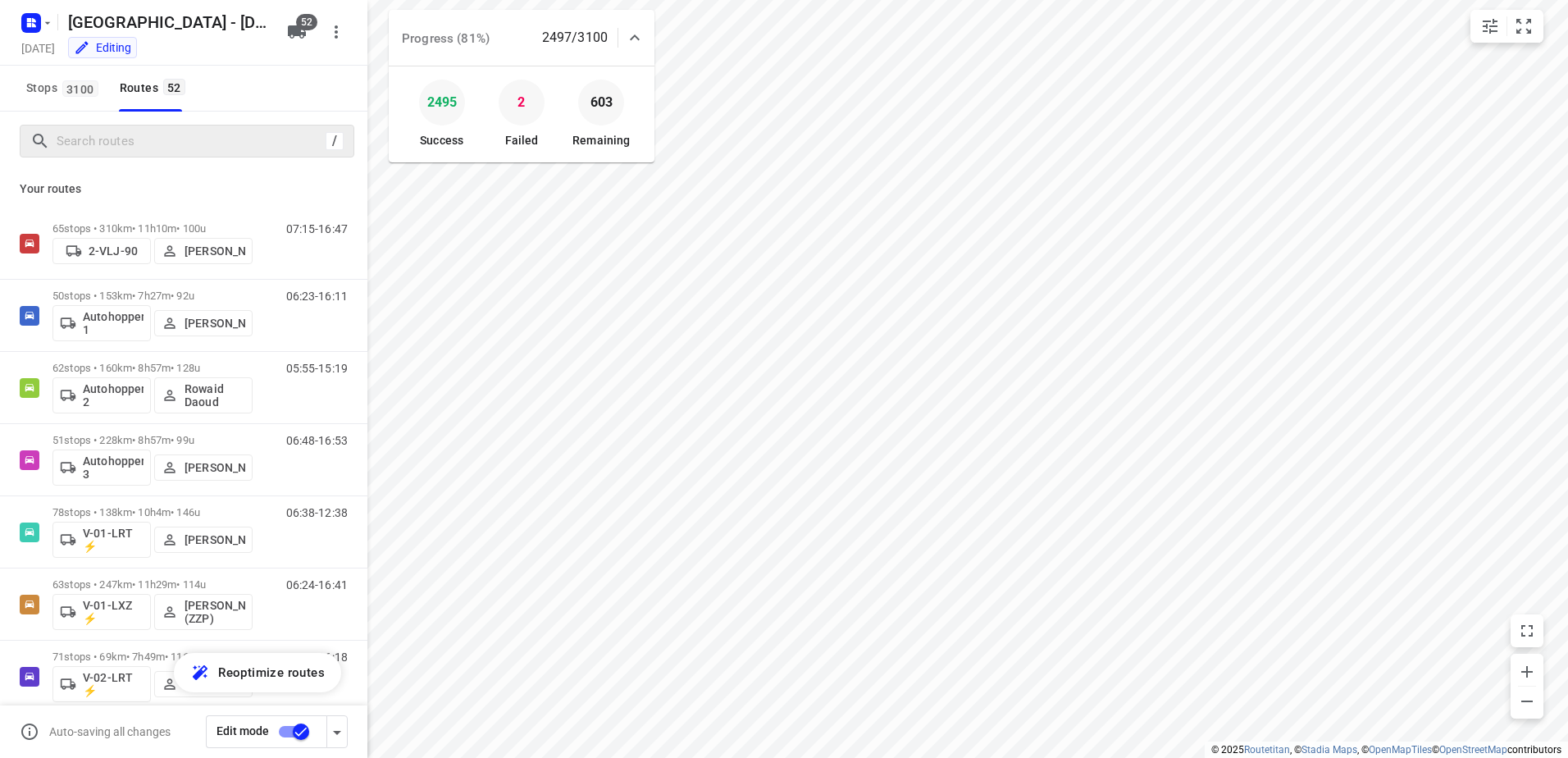
click at [152, 155] on div "/" at bounding box center [187, 141] width 335 height 33
click at [159, 139] on input "Search routes" at bounding box center [191, 141] width 268 height 25
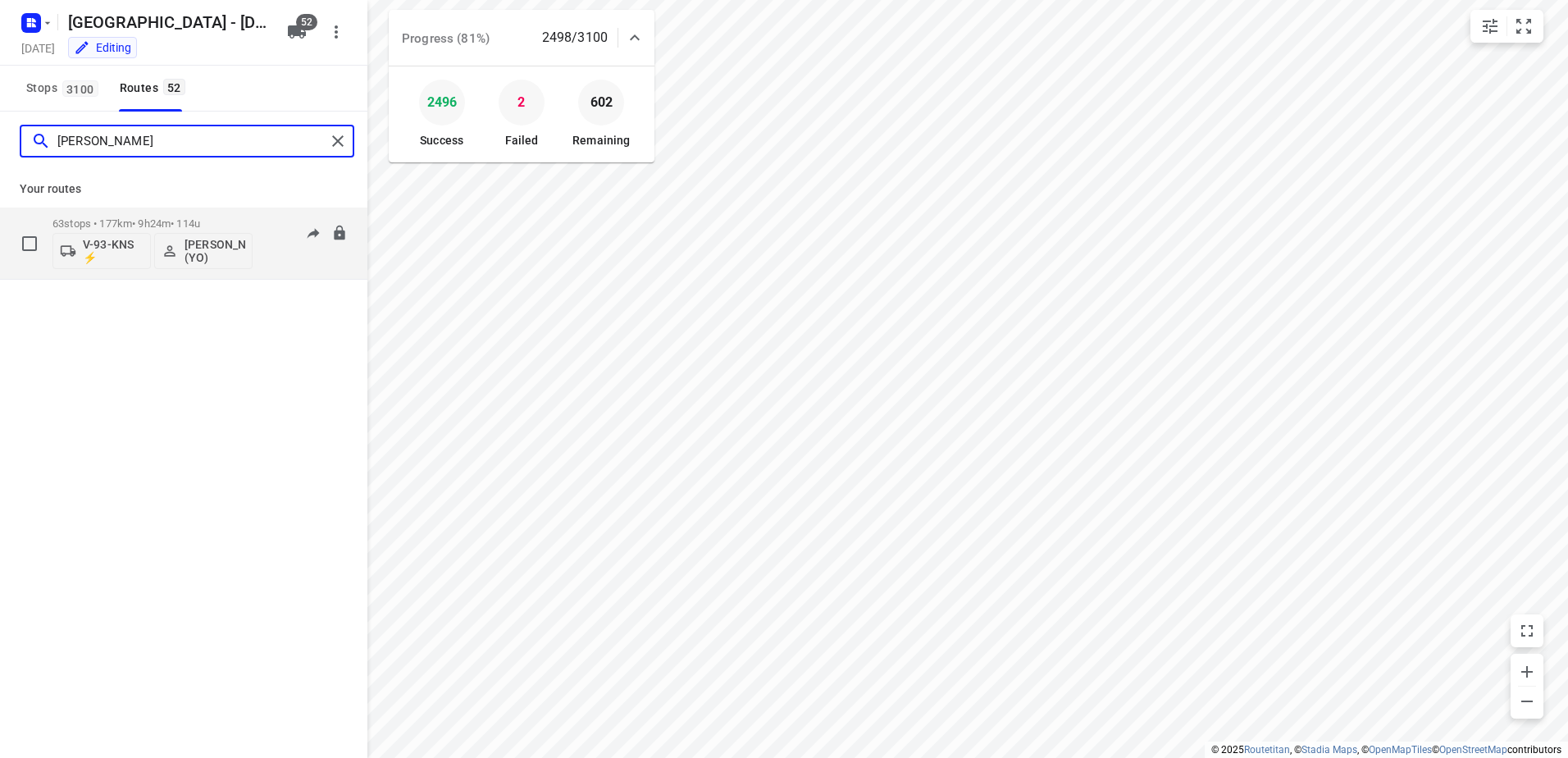
type input "dave"
click at [155, 212] on div "63 stops • 177km • 9h24m • 114u V-93-KNS ⚡ Davey Visch (YO)" at bounding box center [152, 243] width 200 height 68
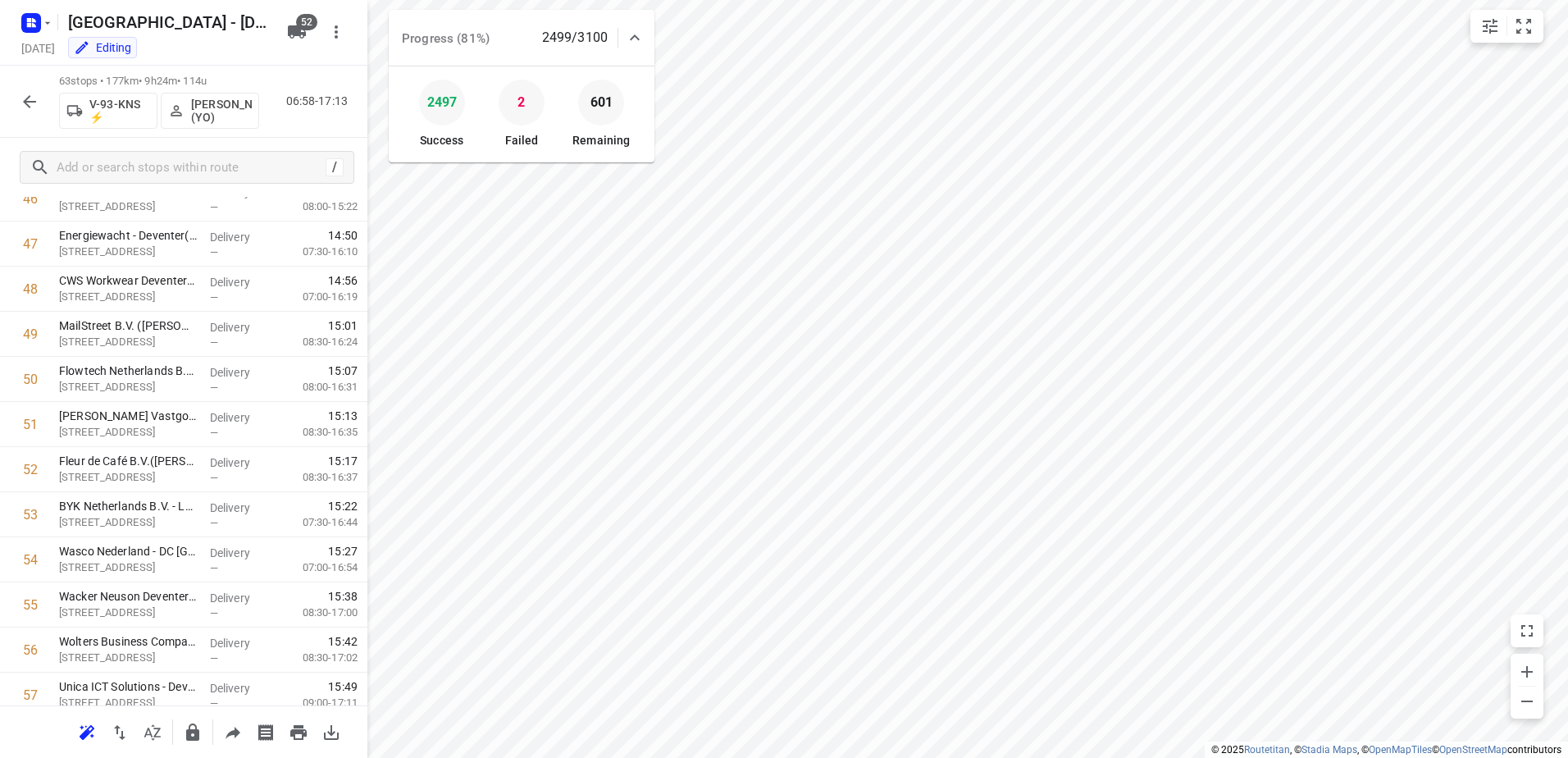
scroll to position [2460, 0]
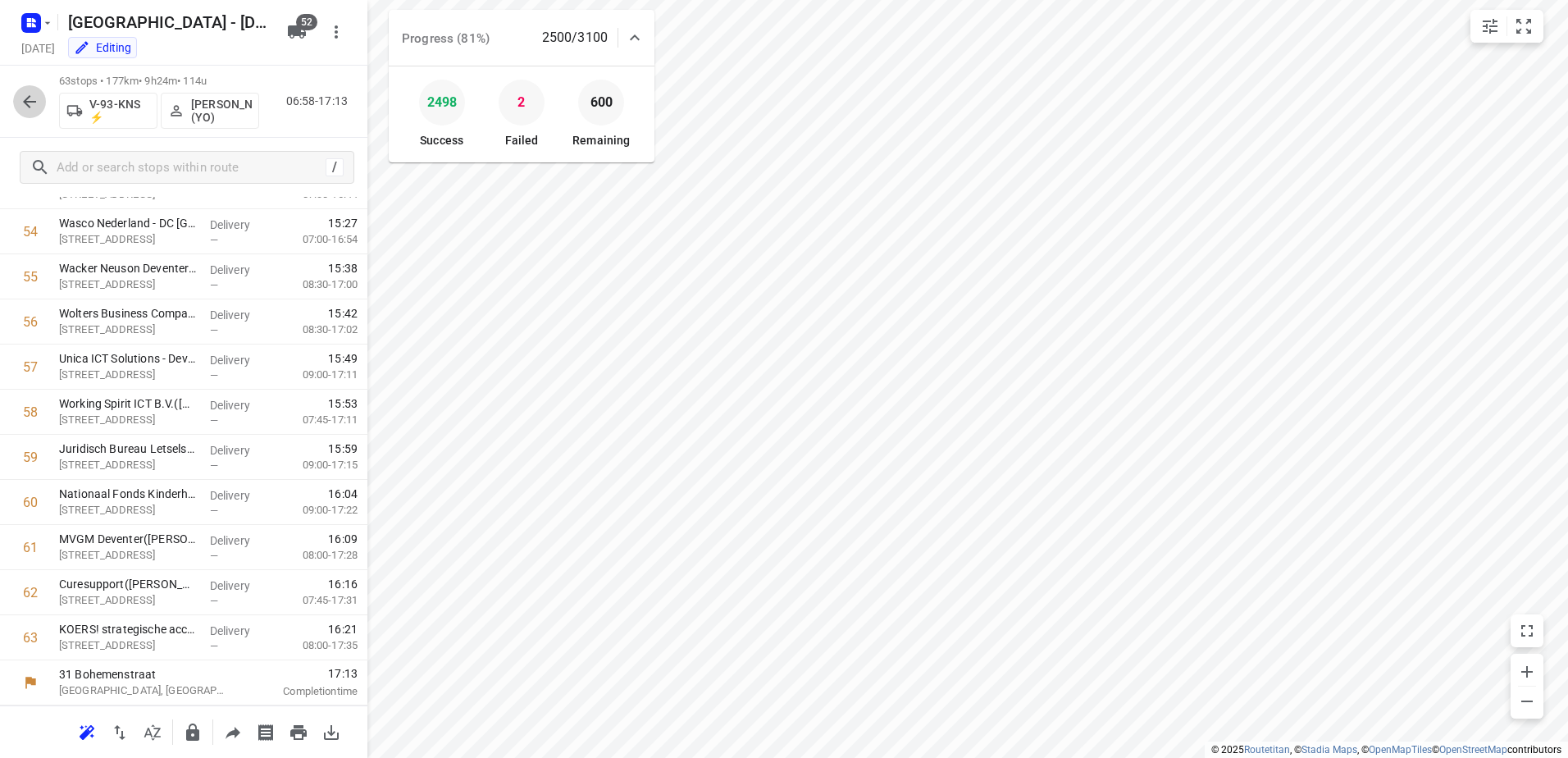
click at [36, 93] on icon "button" at bounding box center [29, 101] width 20 height 20
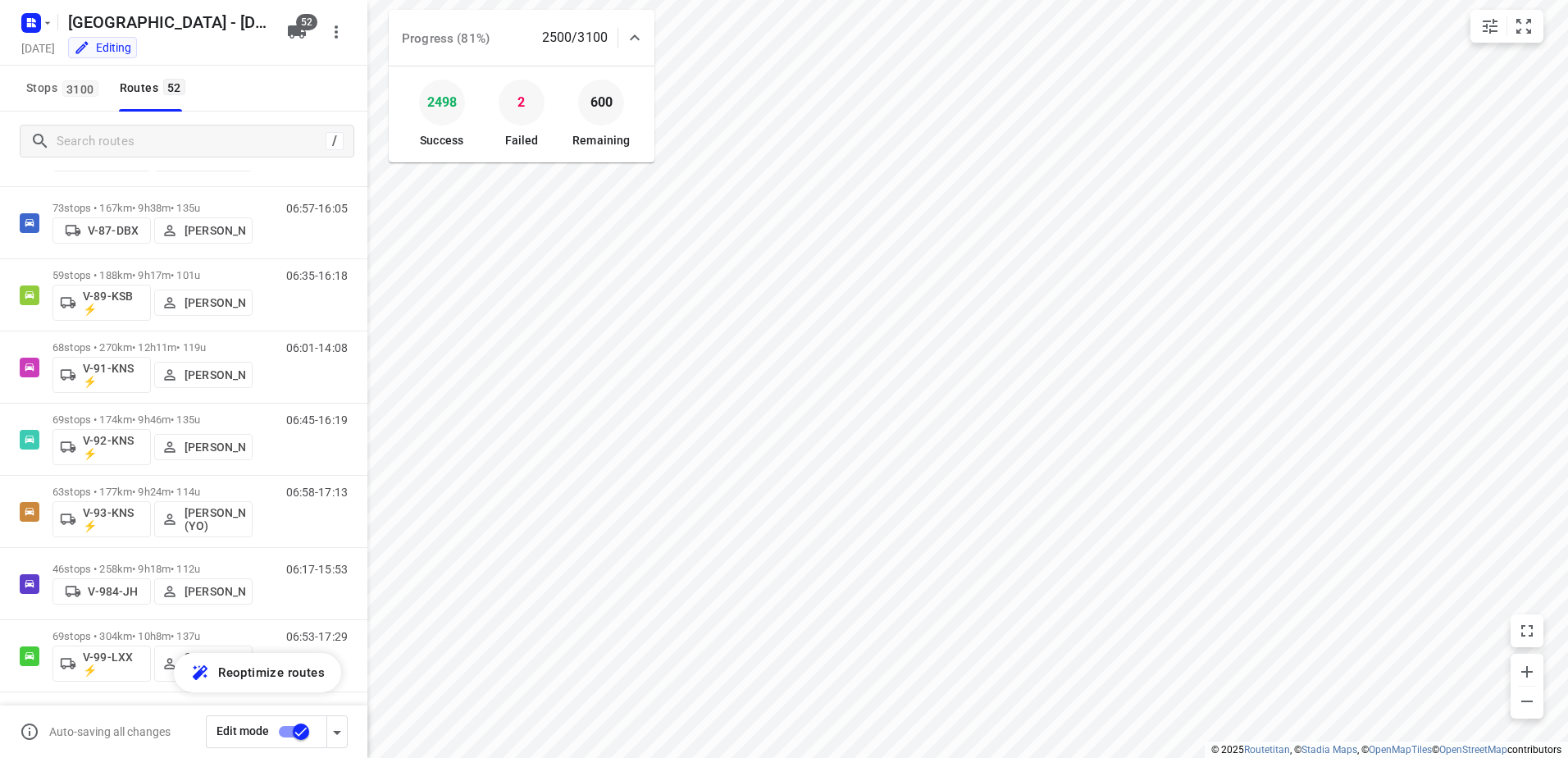
scroll to position [2132, 0]
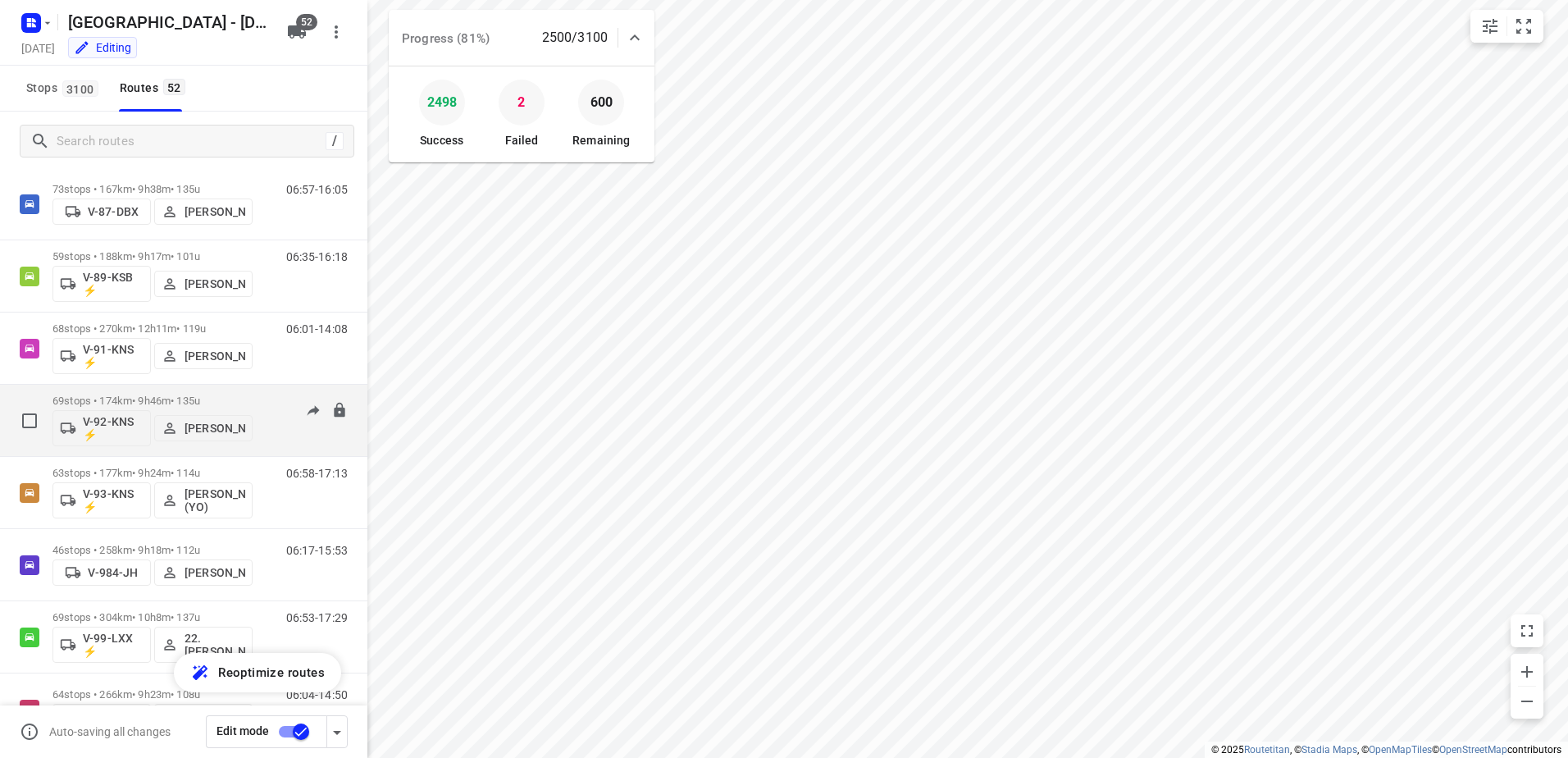
click at [140, 403] on p "69 stops • 174km • 9h46m • 135u" at bounding box center [152, 400] width 200 height 12
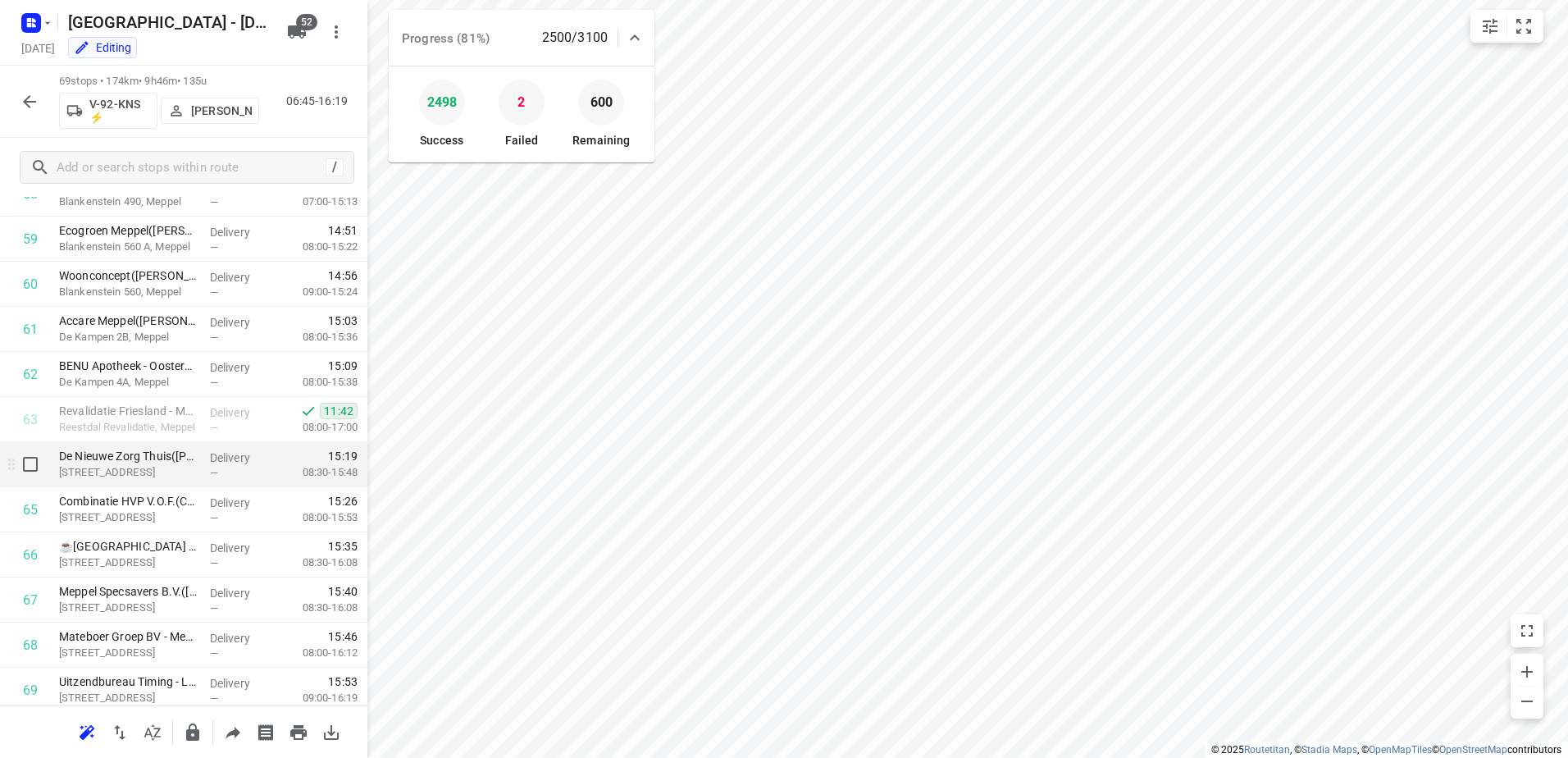
scroll to position [2730, 0]
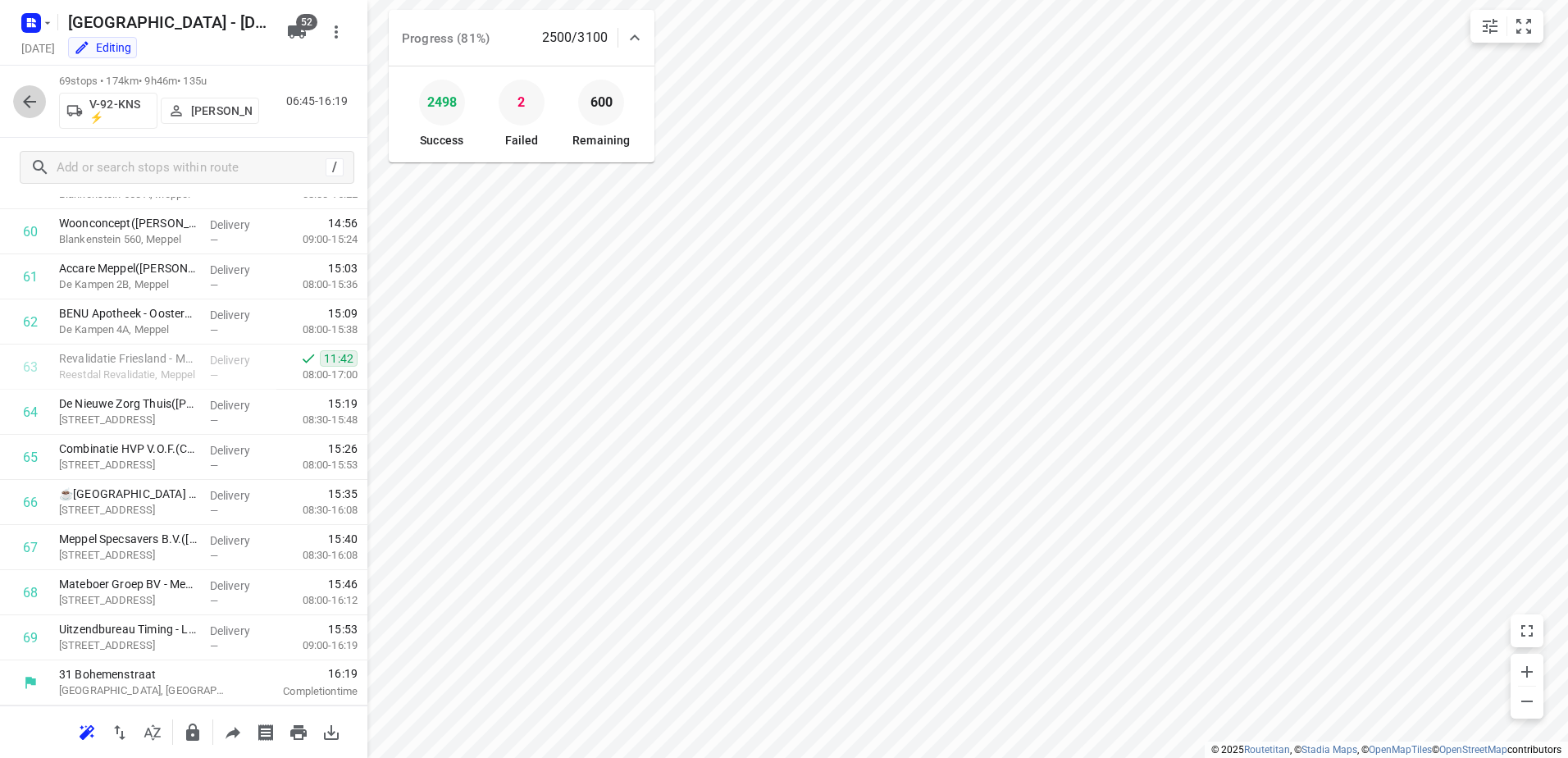
click at [31, 86] on button "button" at bounding box center [29, 101] width 33 height 33
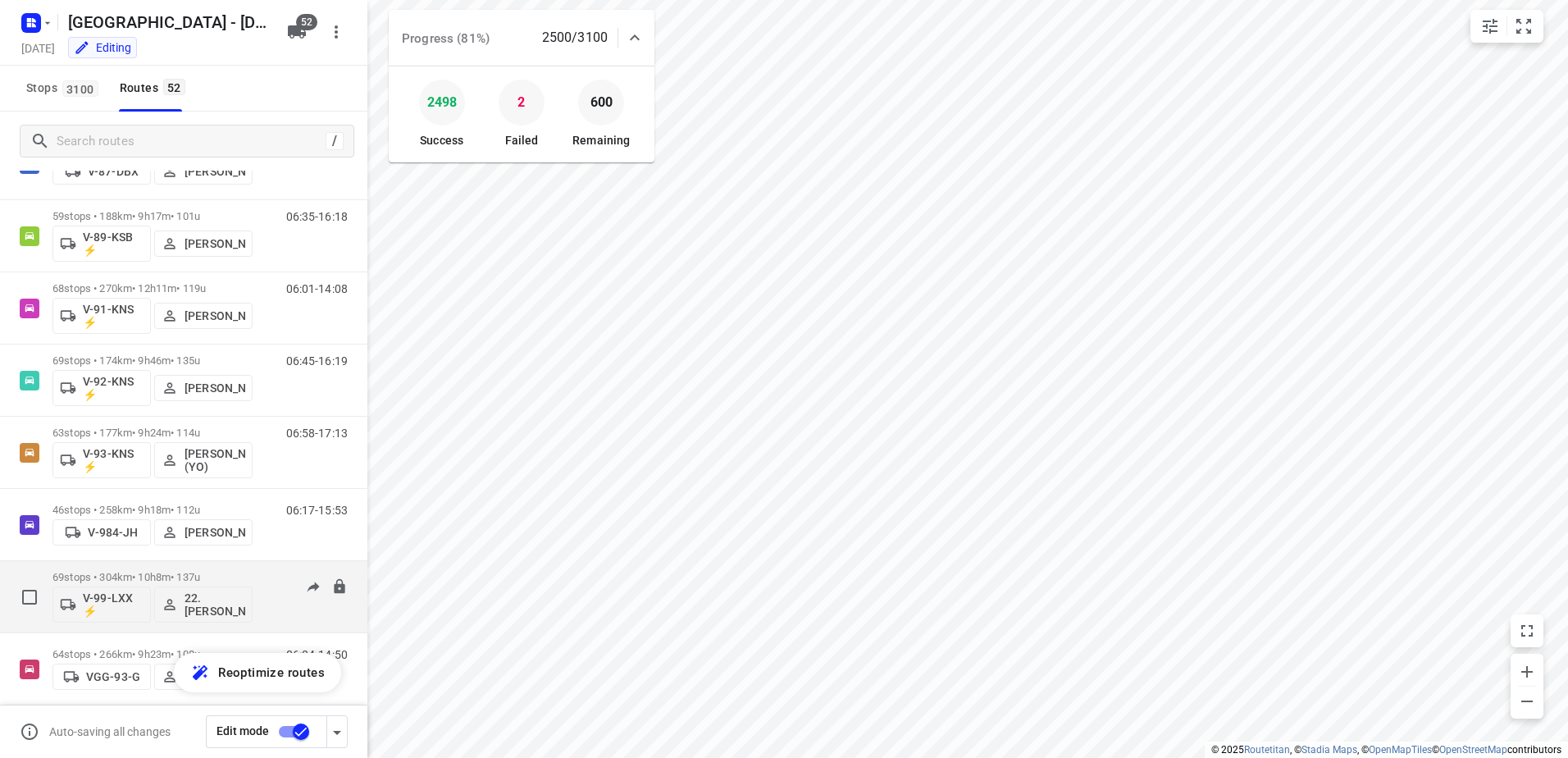
scroll to position [2214, 0]
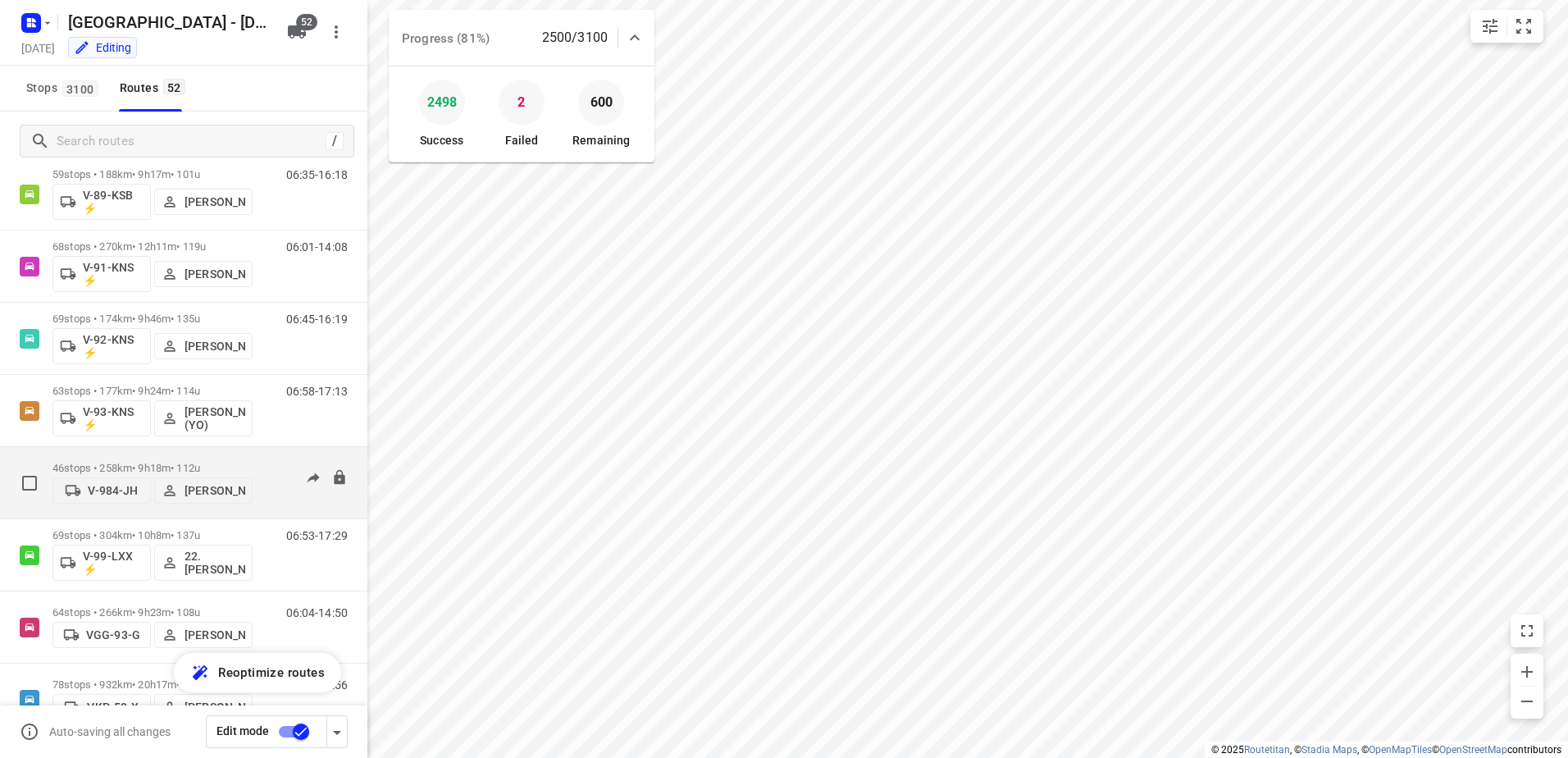
click at [122, 458] on div "46 stops • 258km • 9h18m • 112u V-984-JH John Soto" at bounding box center [152, 483] width 200 height 59
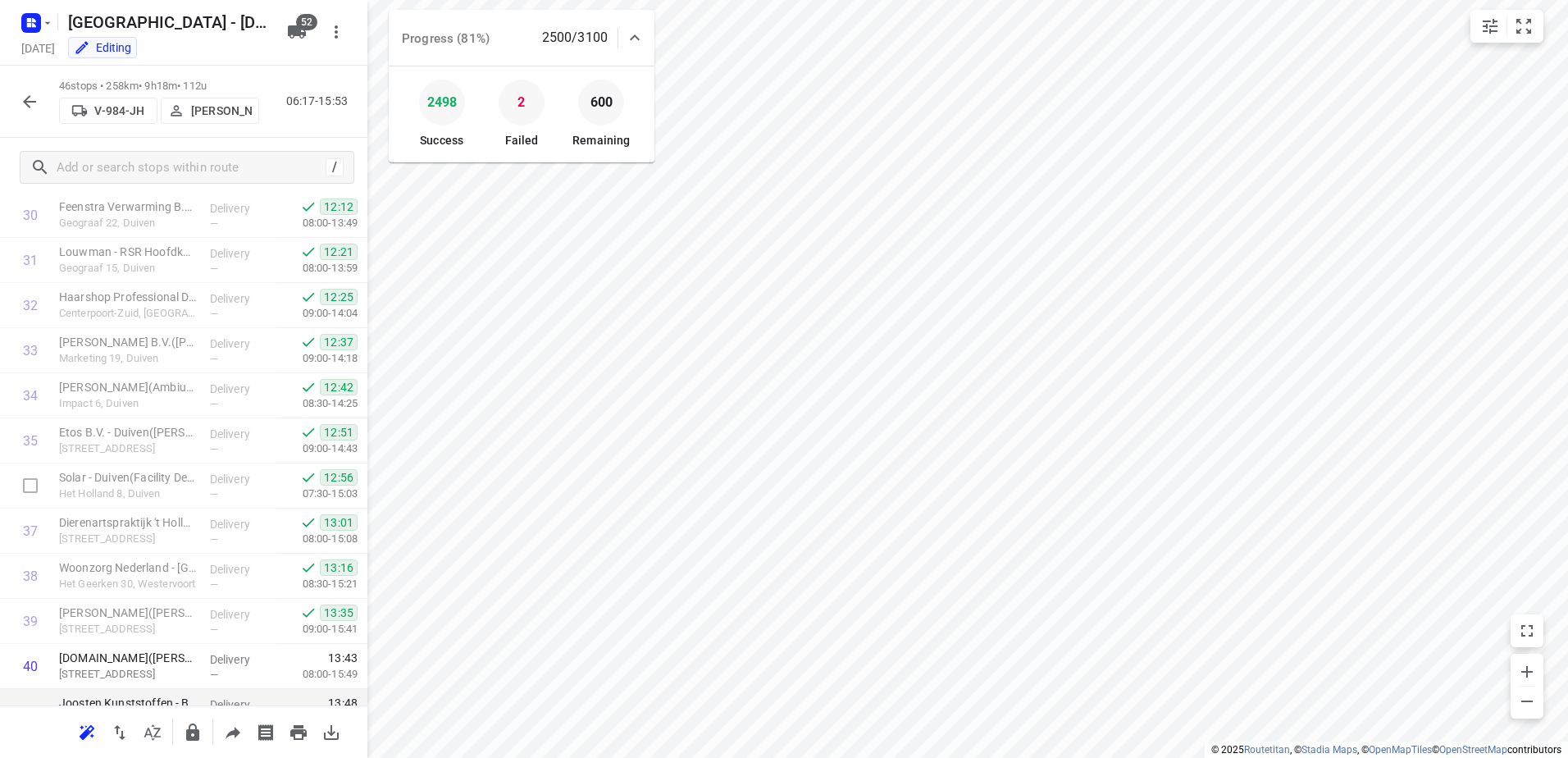
scroll to position [1579, 0]
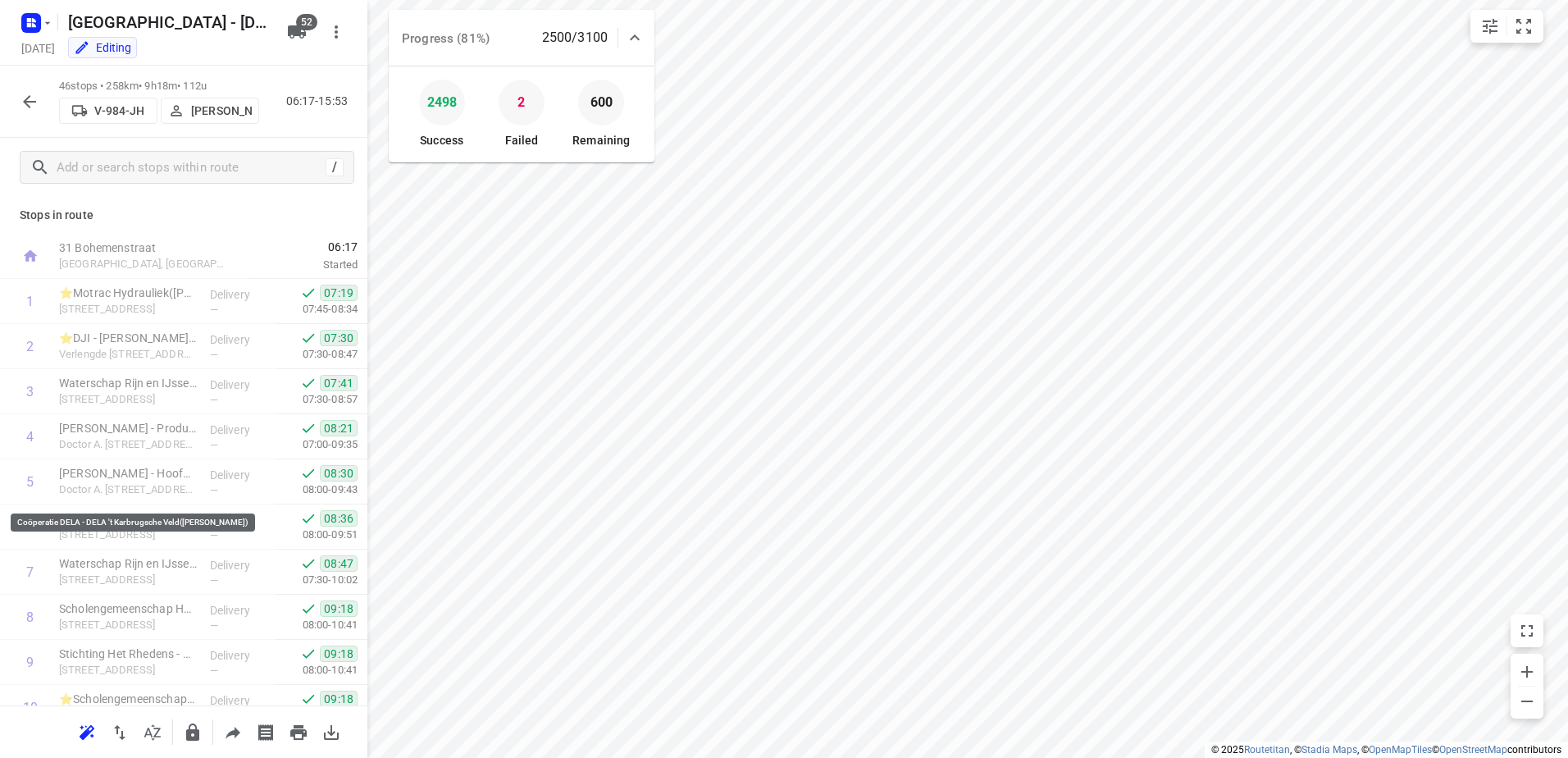
scroll to position [1694, 0]
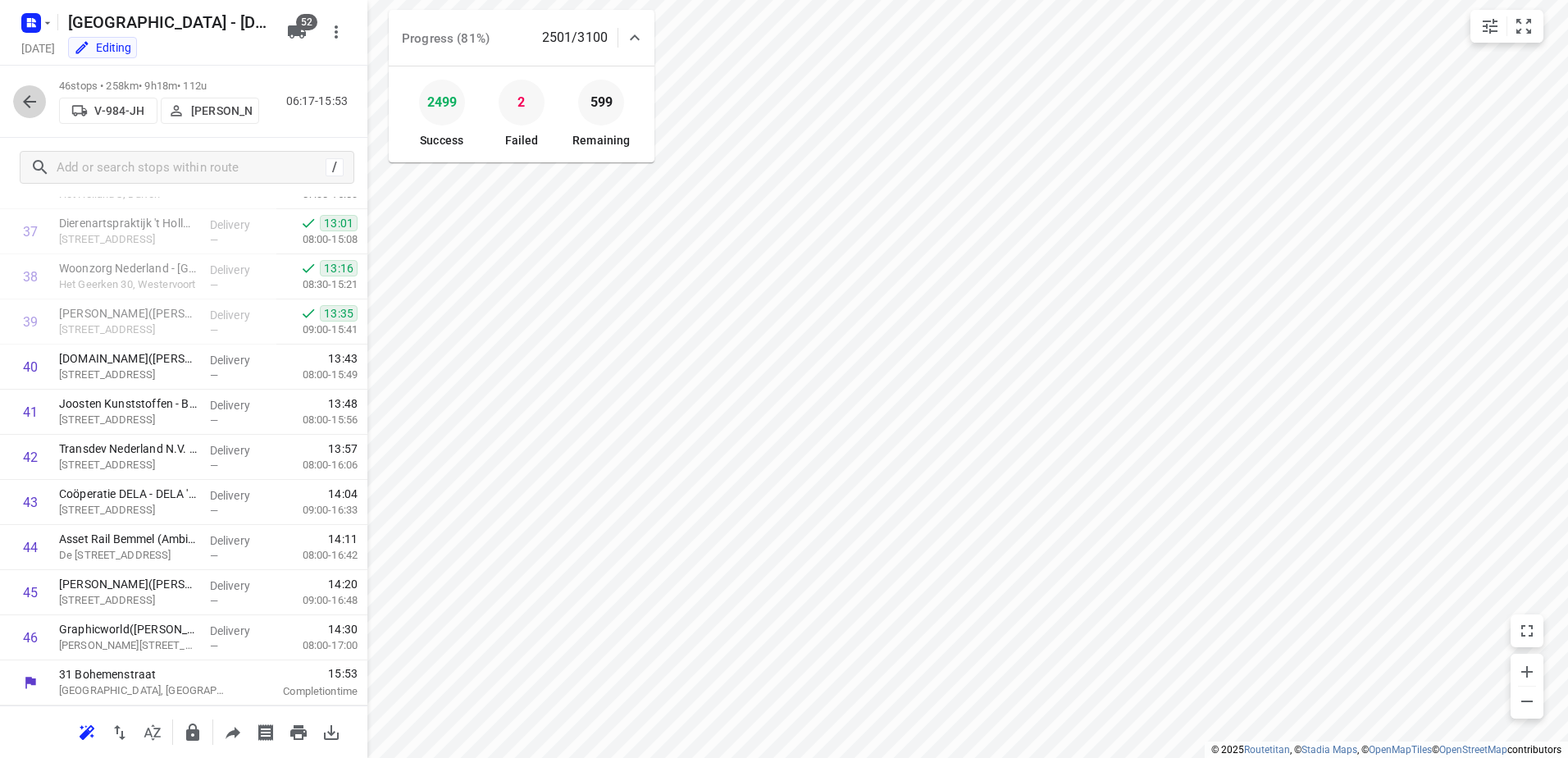
click at [36, 97] on icon "button" at bounding box center [29, 101] width 20 height 20
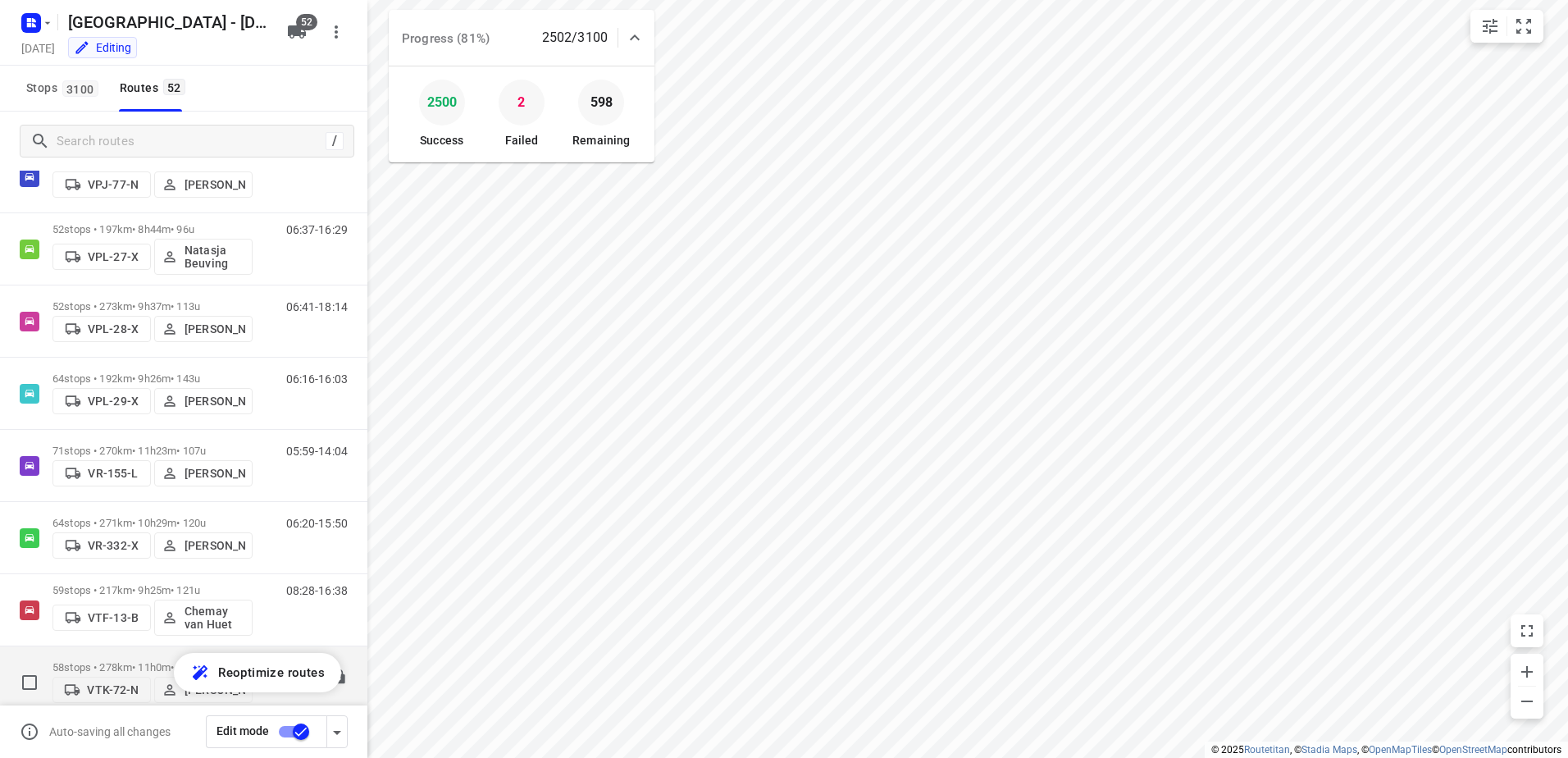
scroll to position [2943, 0]
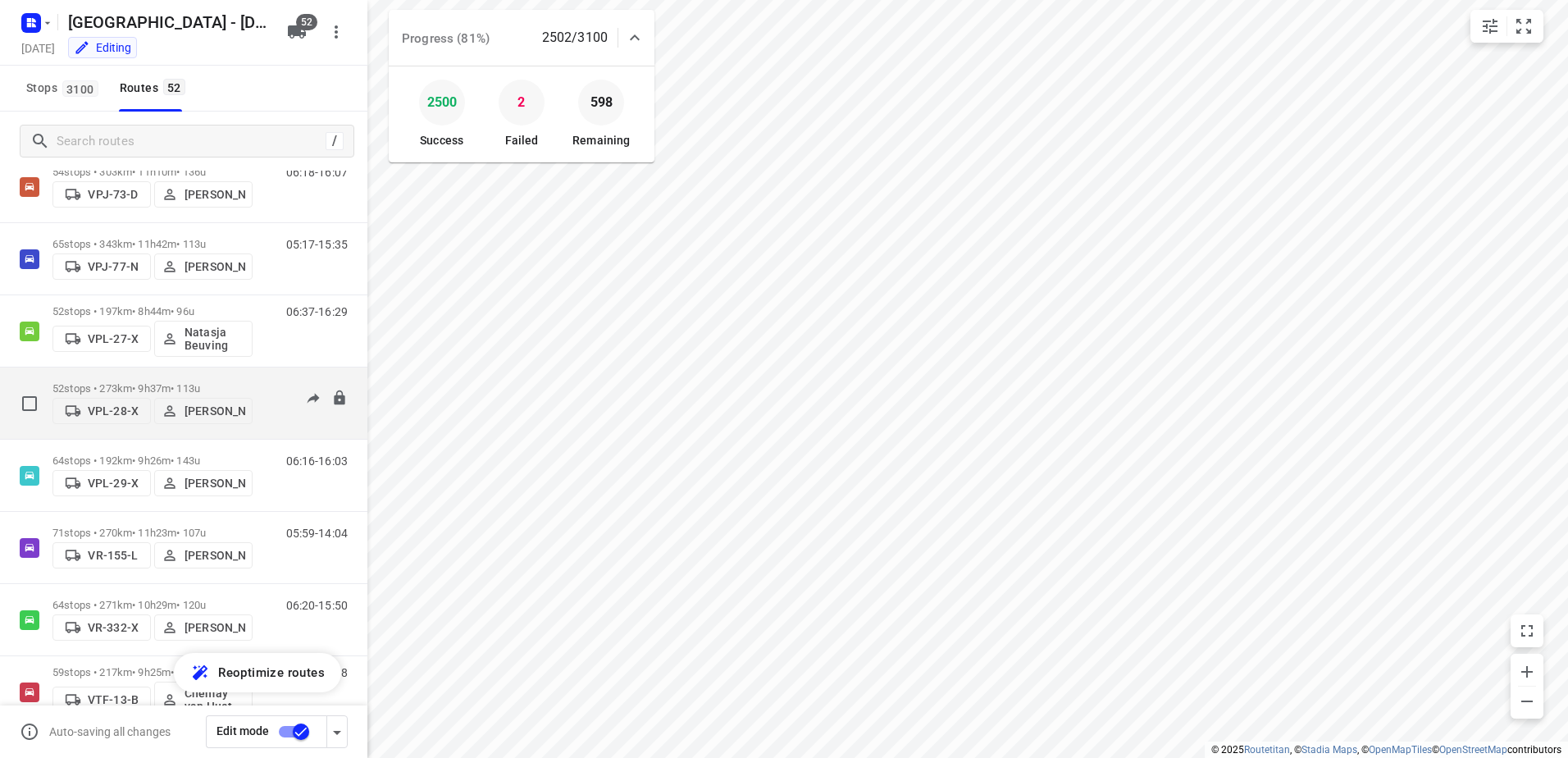
click at [154, 375] on div "52 stops • 273km • 9h37m • 113u VPL-28-X Marius Deckers" at bounding box center [152, 403] width 200 height 59
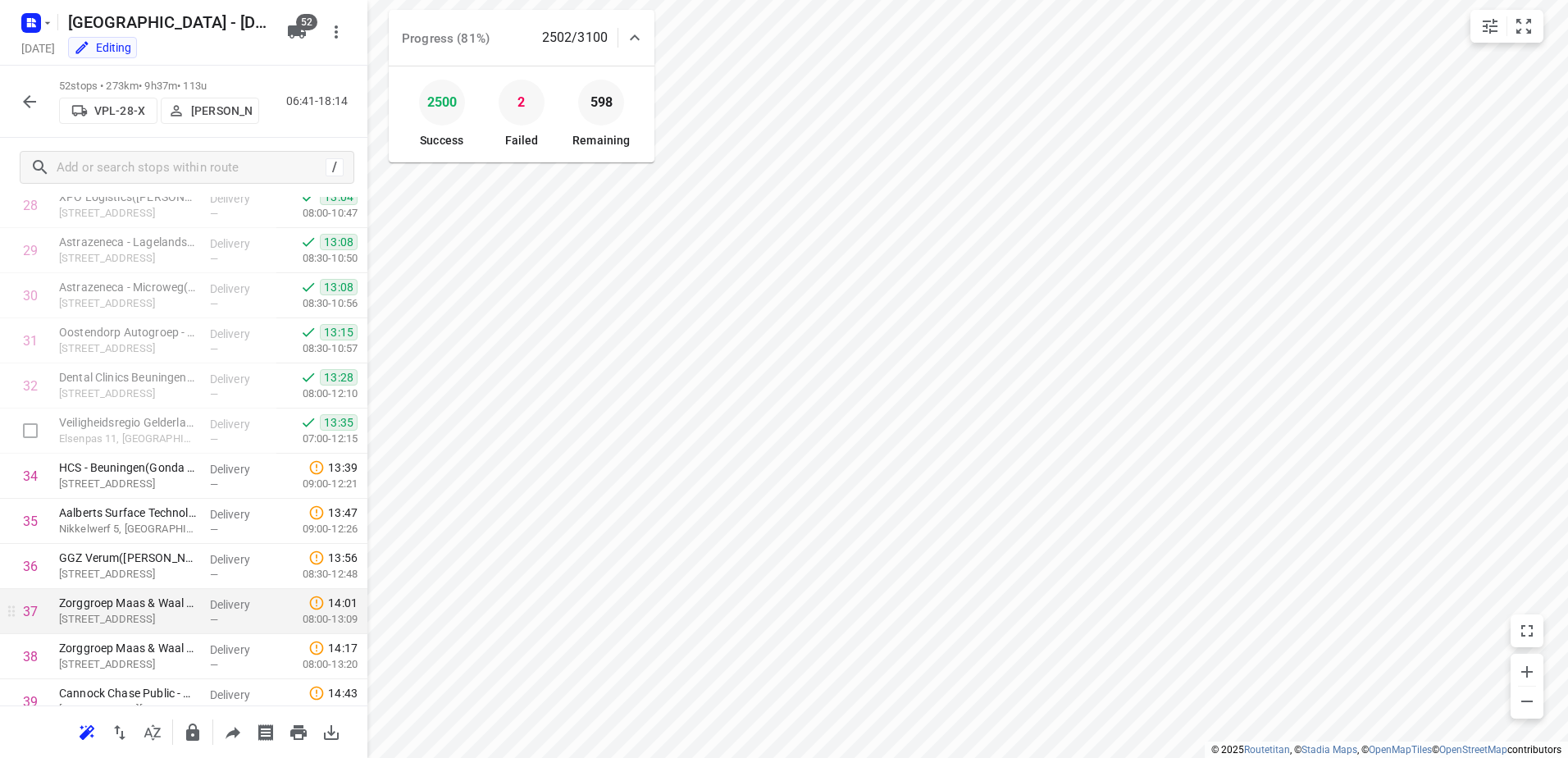
scroll to position [1308, 0]
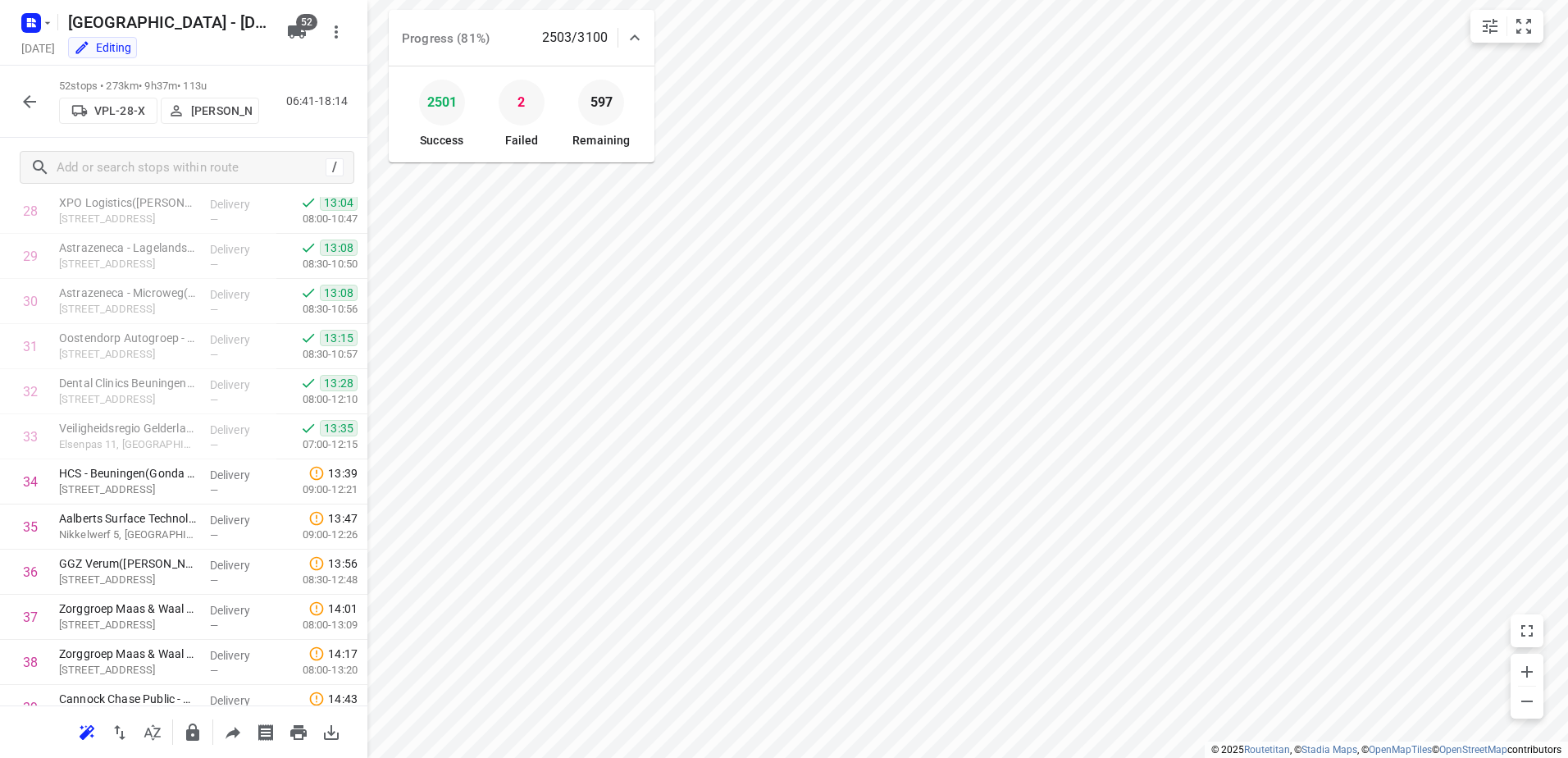
click at [37, 95] on icon "button" at bounding box center [29, 101] width 20 height 20
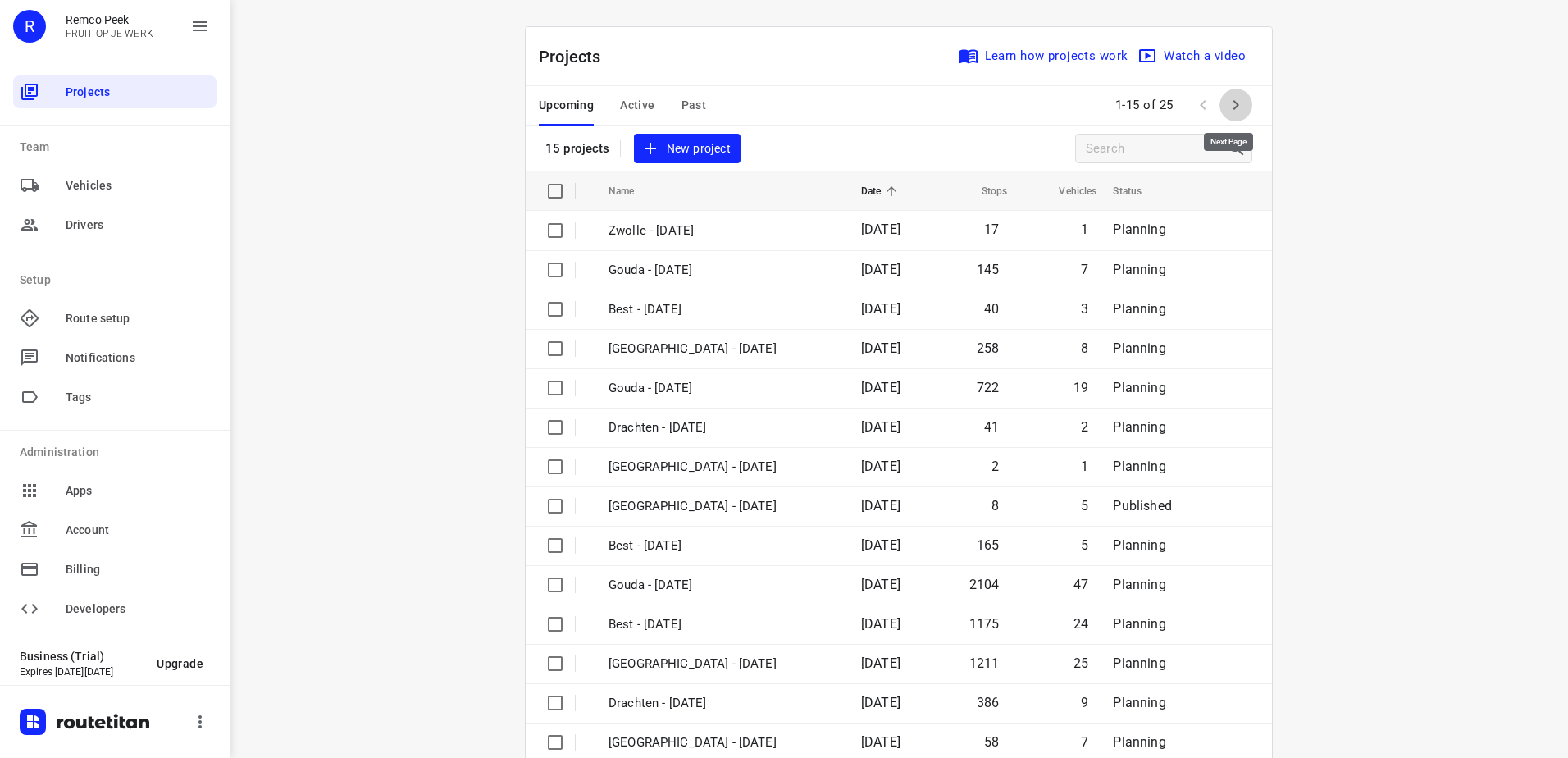
click at [1231, 100] on icon "button" at bounding box center [1236, 105] width 20 height 20
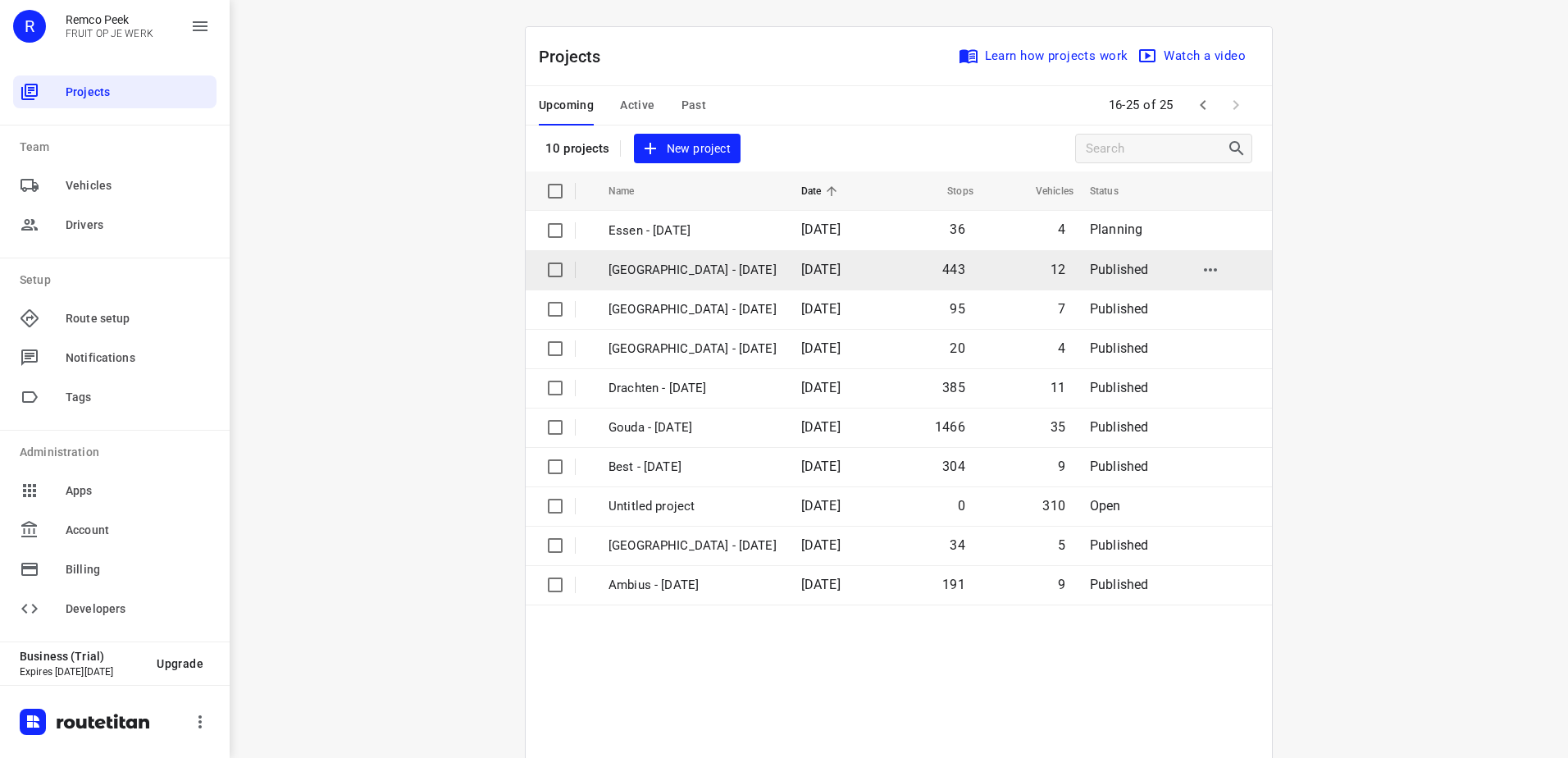
click at [680, 268] on p "[GEOGRAPHIC_DATA] - [DATE]" at bounding box center [693, 270] width 168 height 19
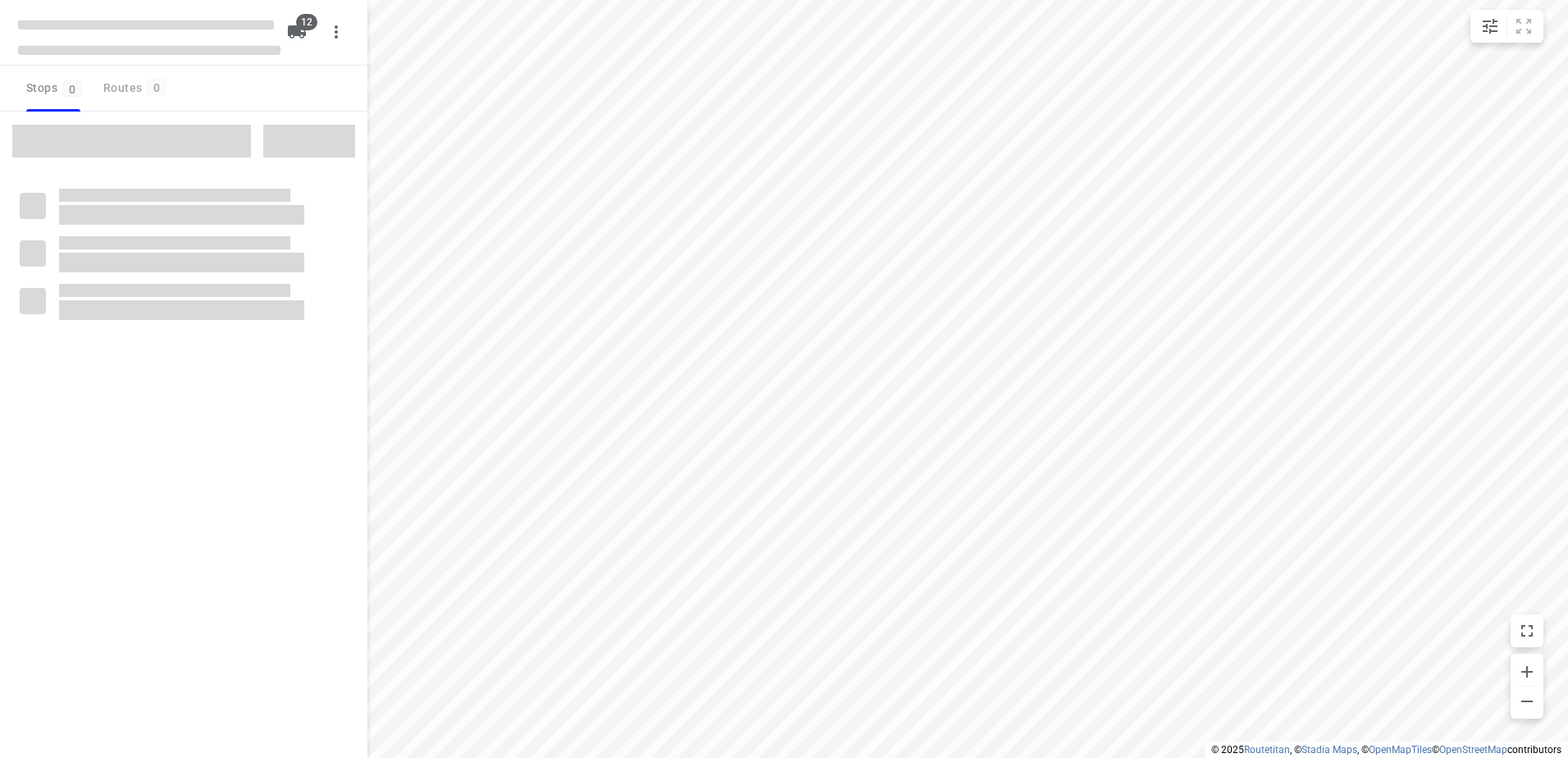
checkbox input "true"
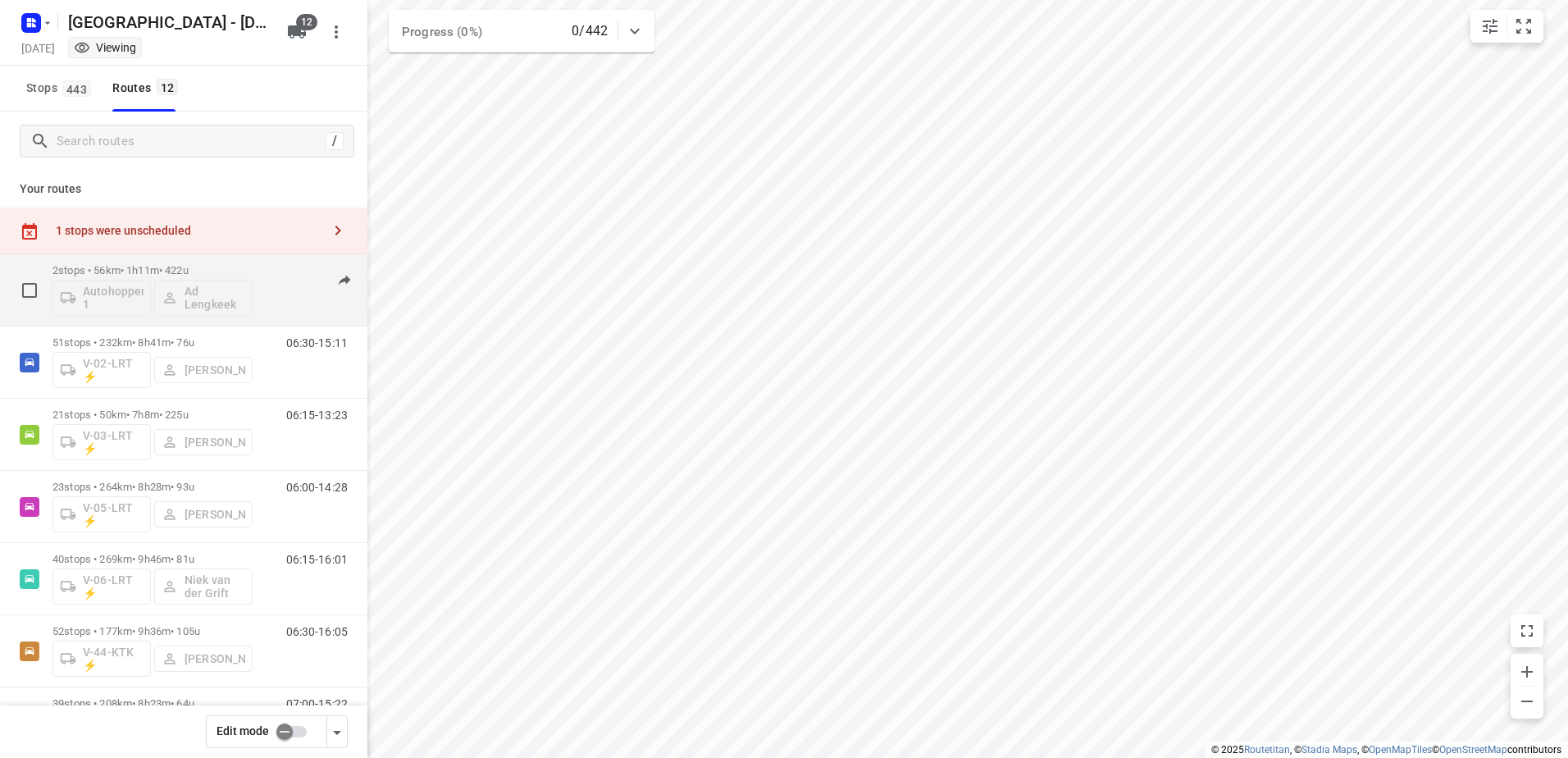
click at [168, 266] on p "2 stops • 56km • 1h11m • 422u" at bounding box center [152, 270] width 200 height 12
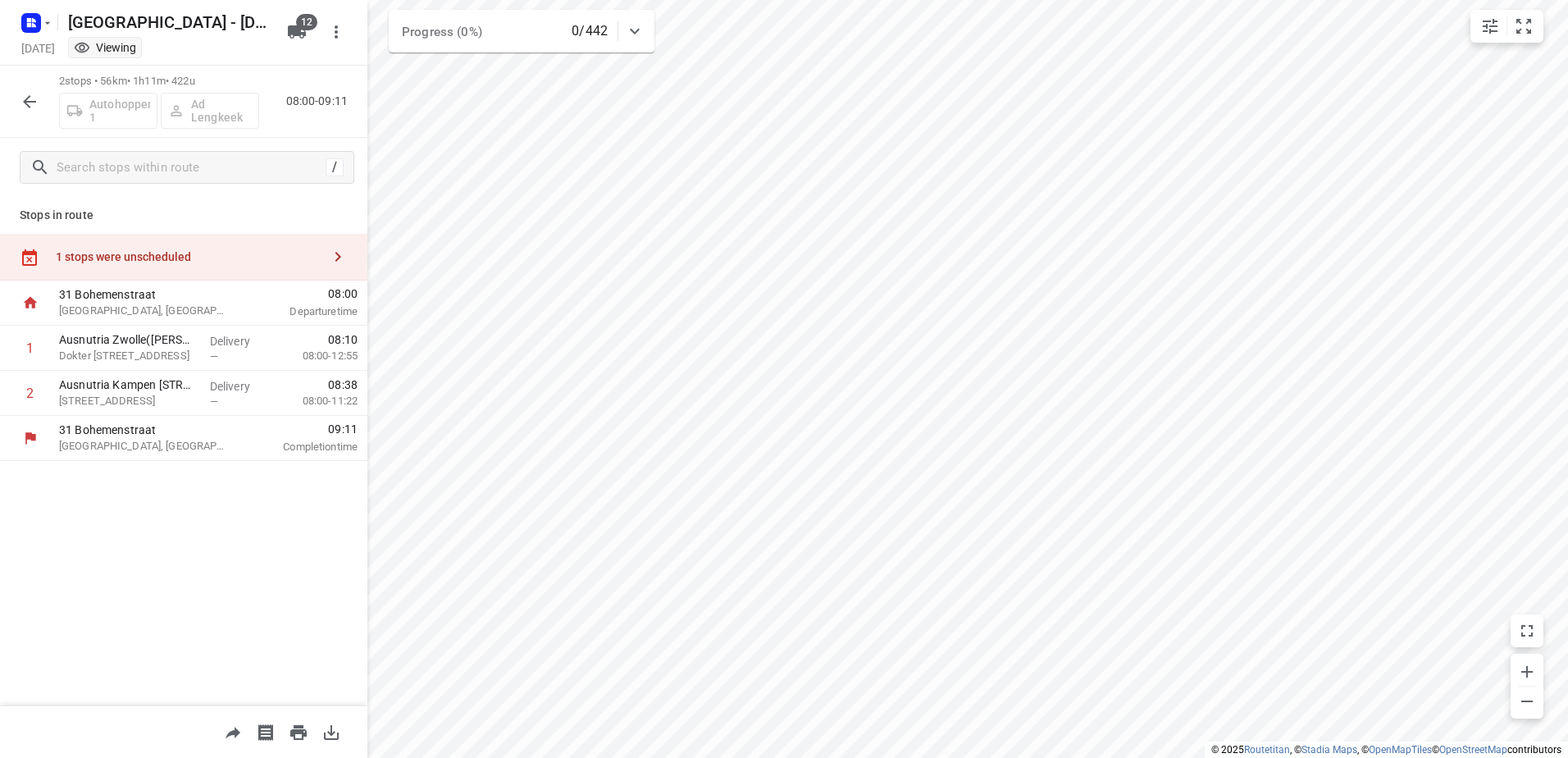
click at [147, 246] on div "1 stops were unscheduled" at bounding box center [184, 257] width 367 height 47
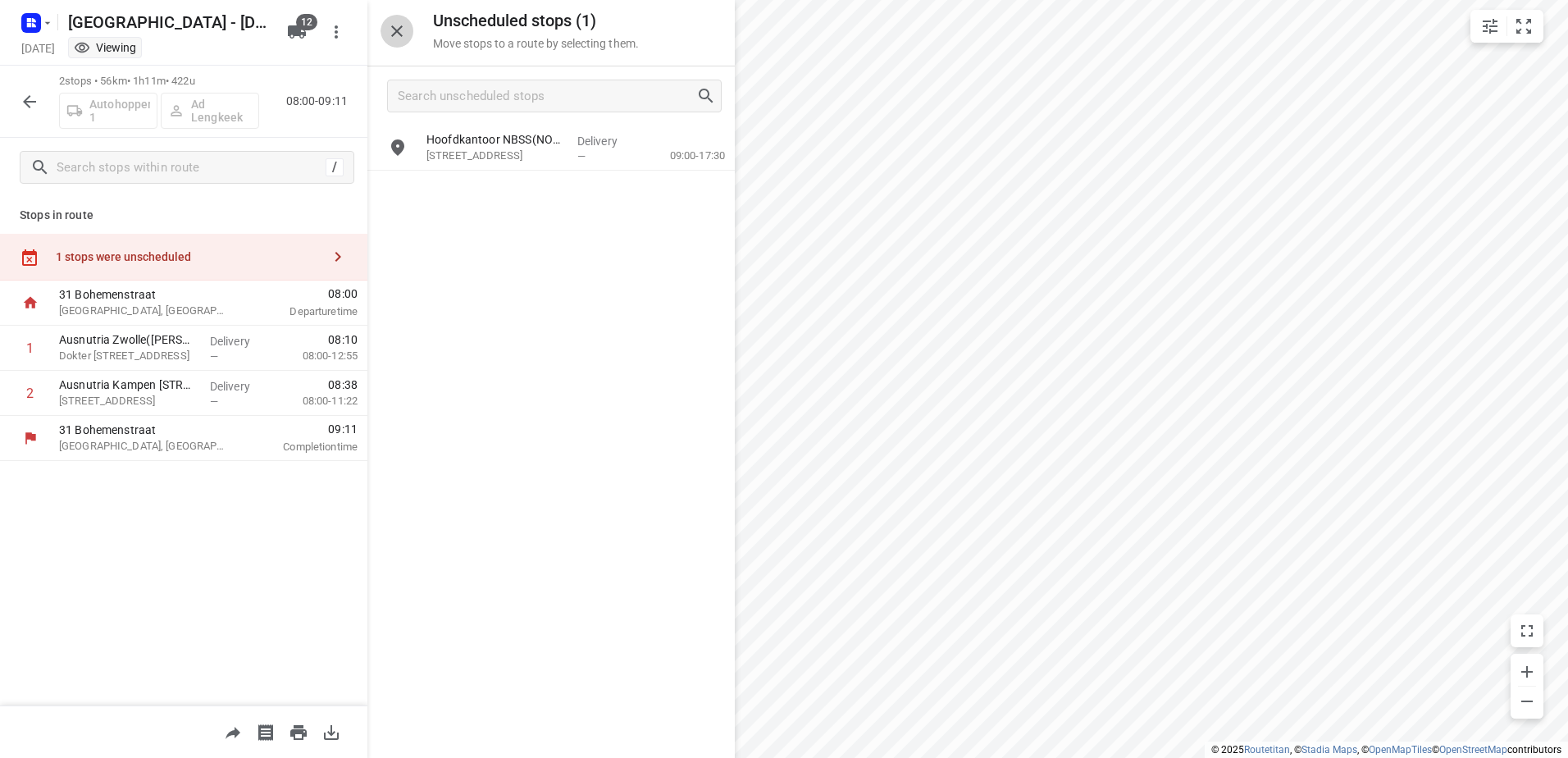
click at [411, 28] on button "button" at bounding box center [397, 31] width 33 height 33
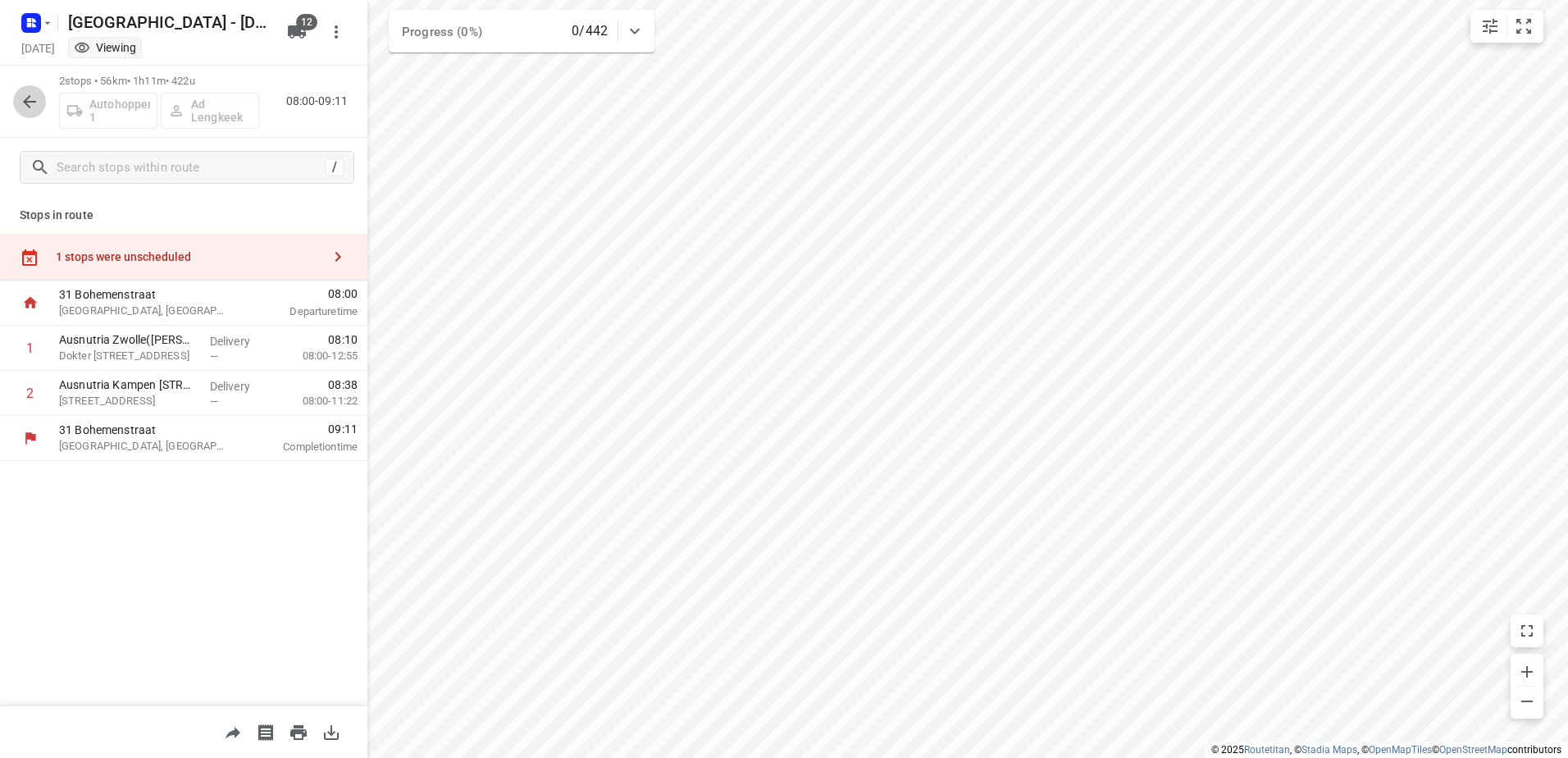
click at [29, 105] on icon "button" at bounding box center [29, 101] width 20 height 20
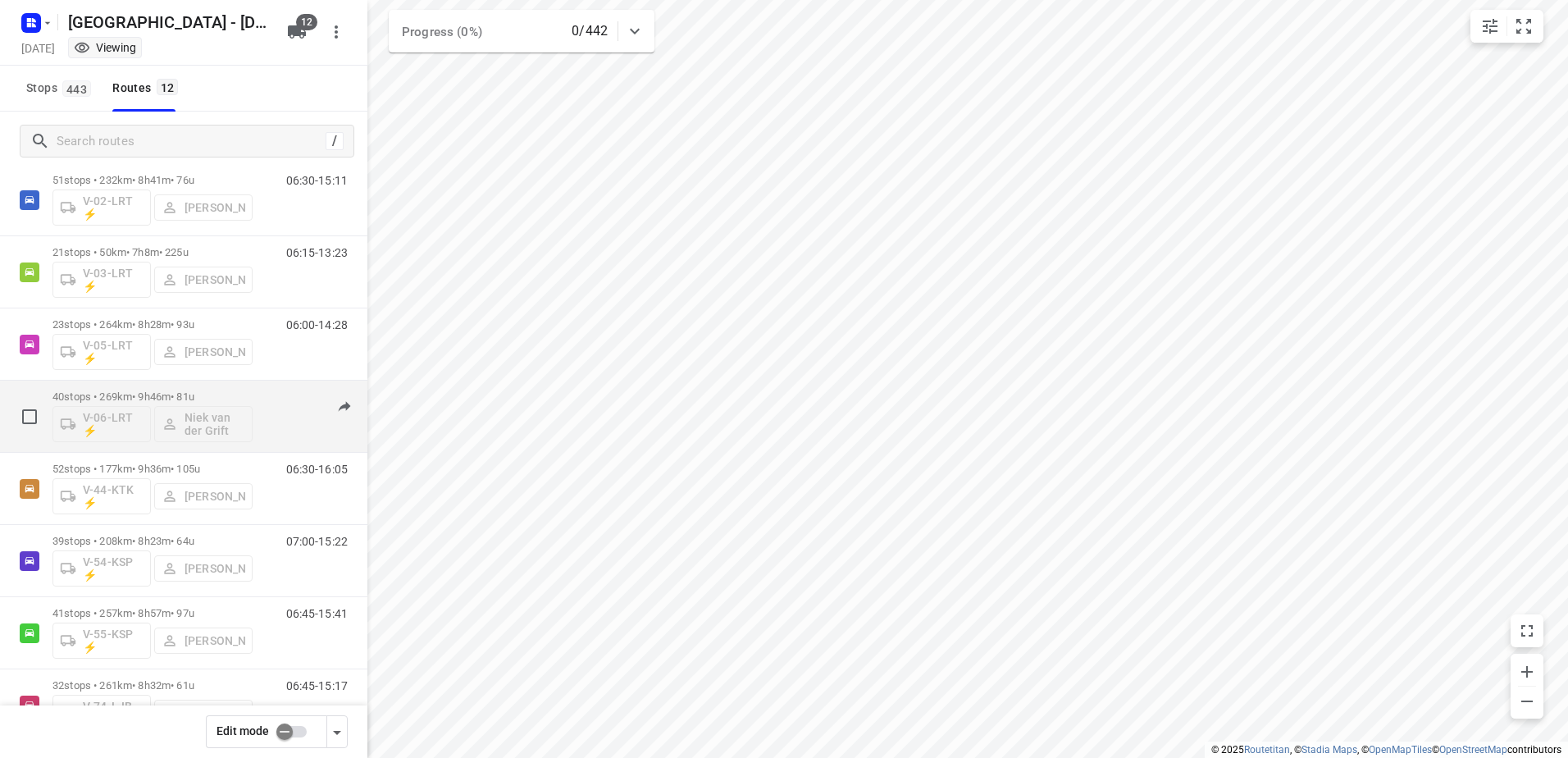
scroll to position [164, 0]
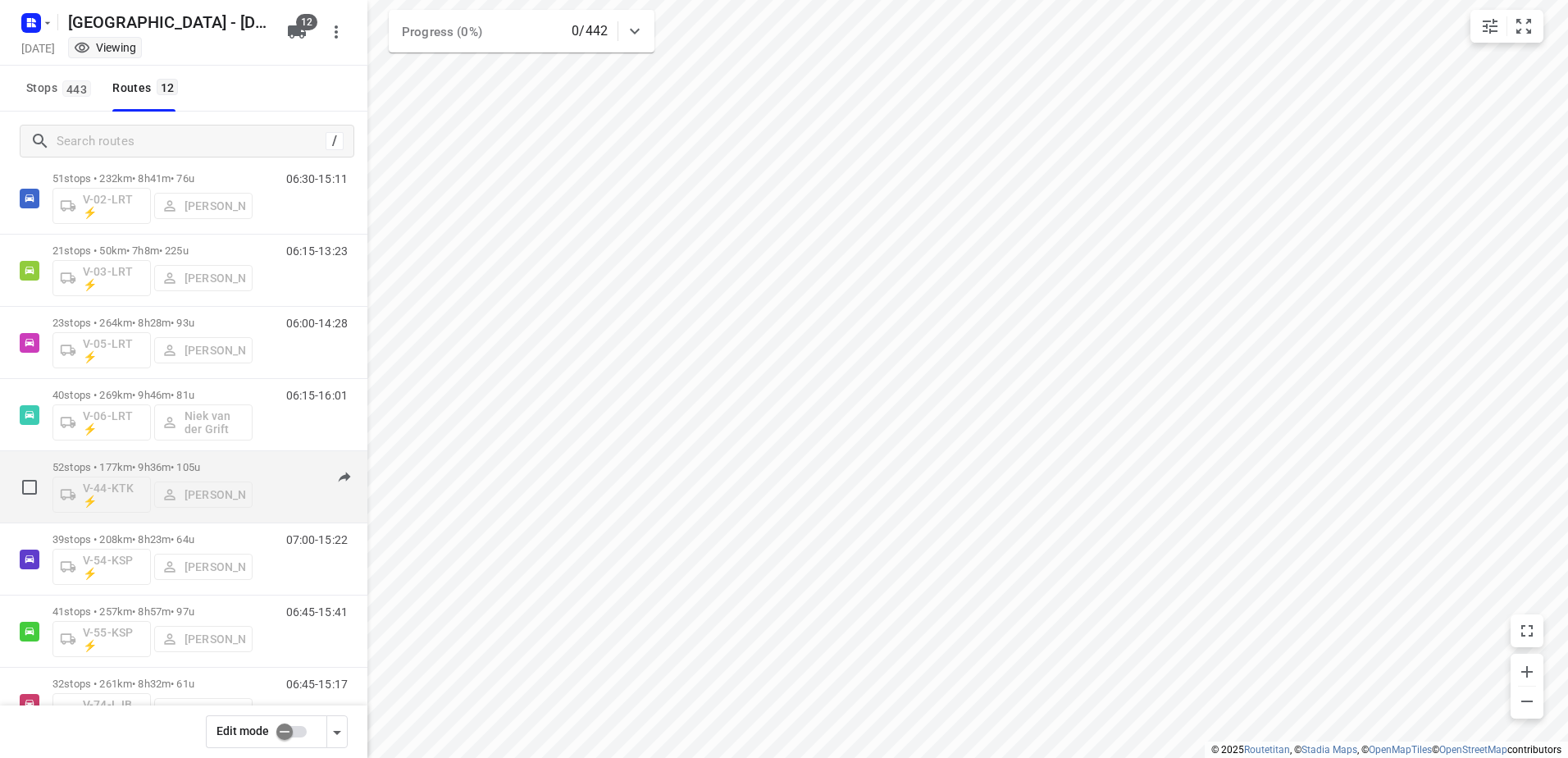
click at [156, 465] on p "52 stops • 177km • 9h36m • 105u" at bounding box center [152, 467] width 200 height 12
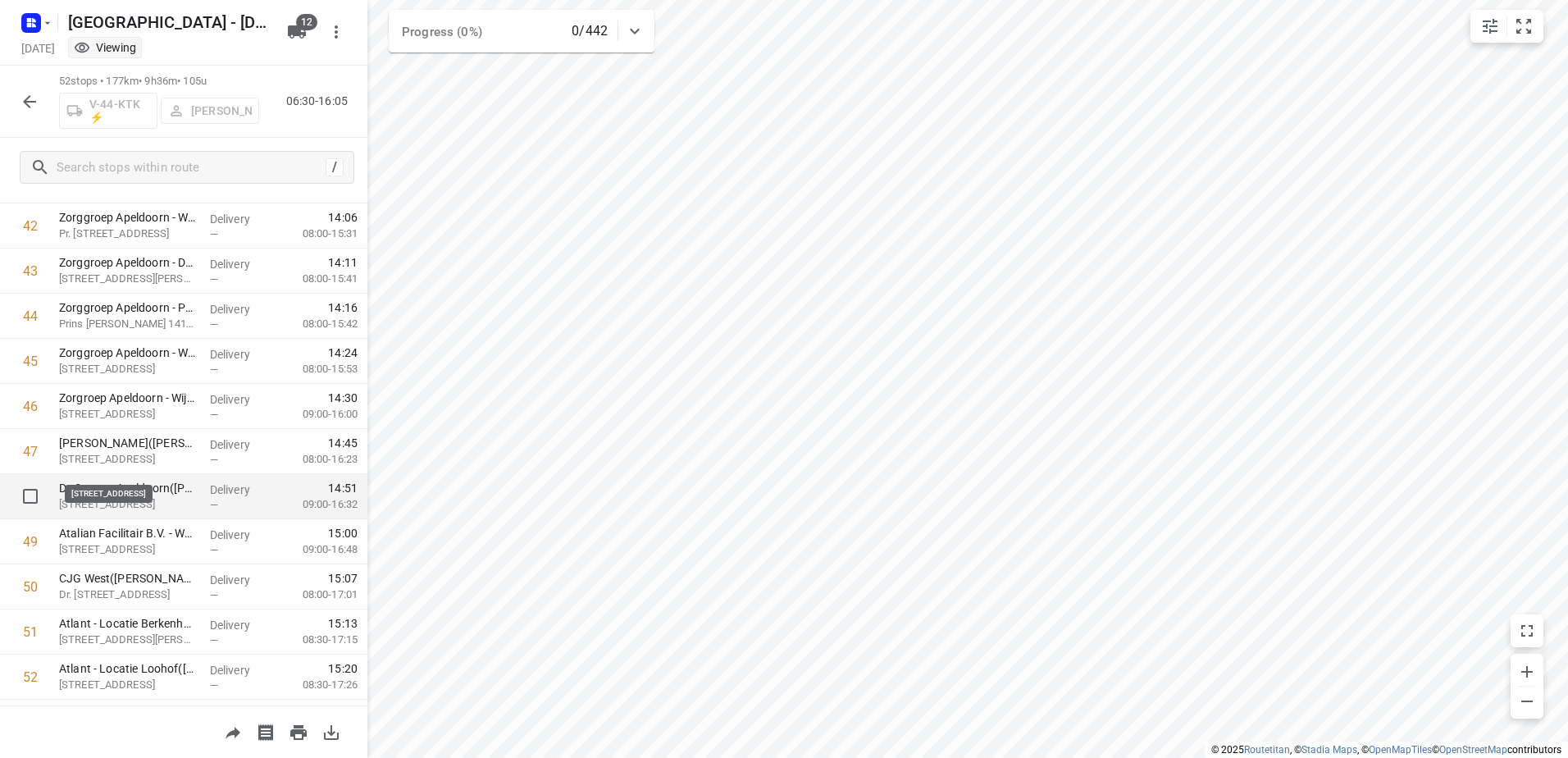
scroll to position [2011, 0]
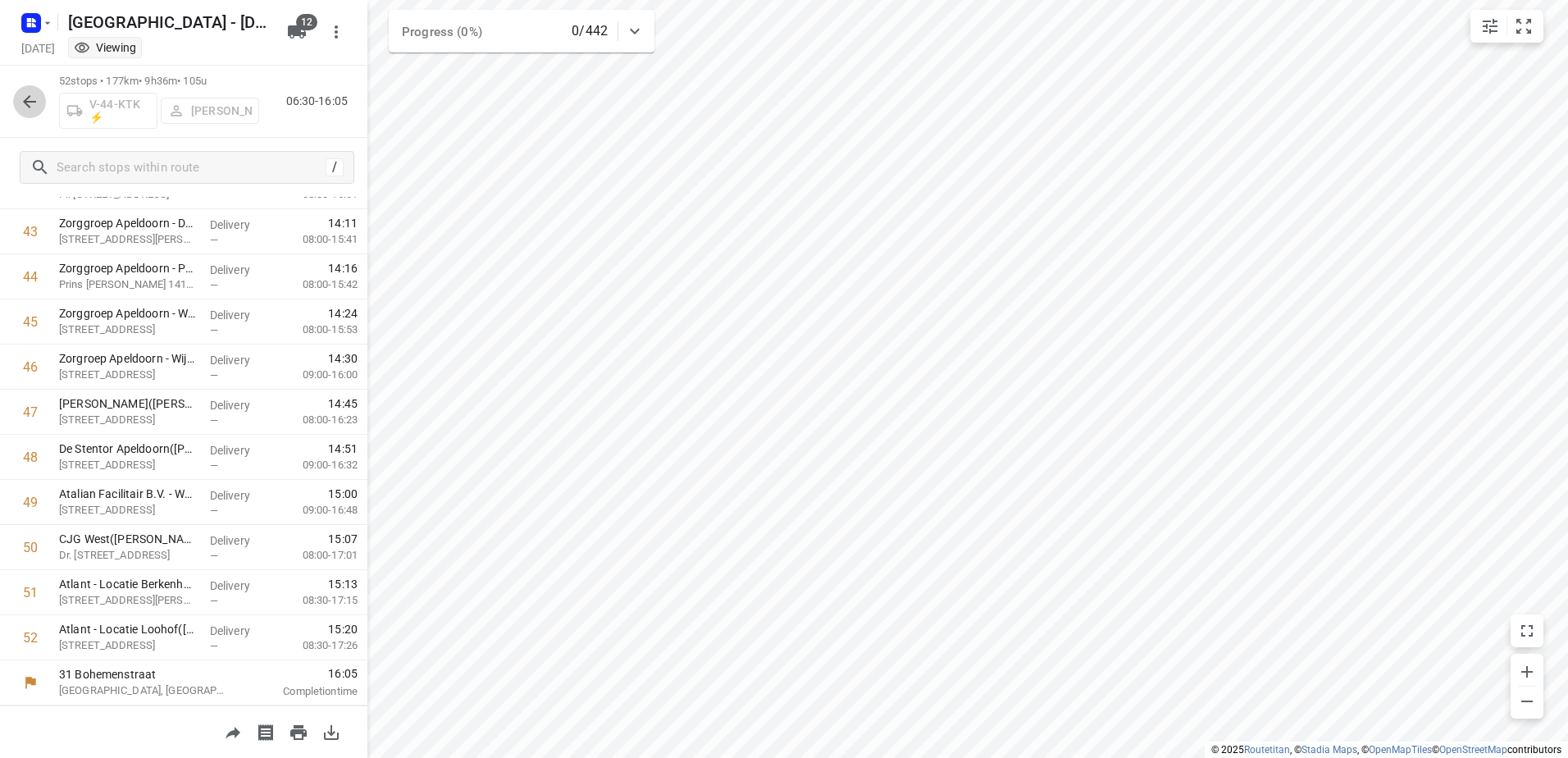
click at [43, 105] on button "button" at bounding box center [29, 101] width 33 height 33
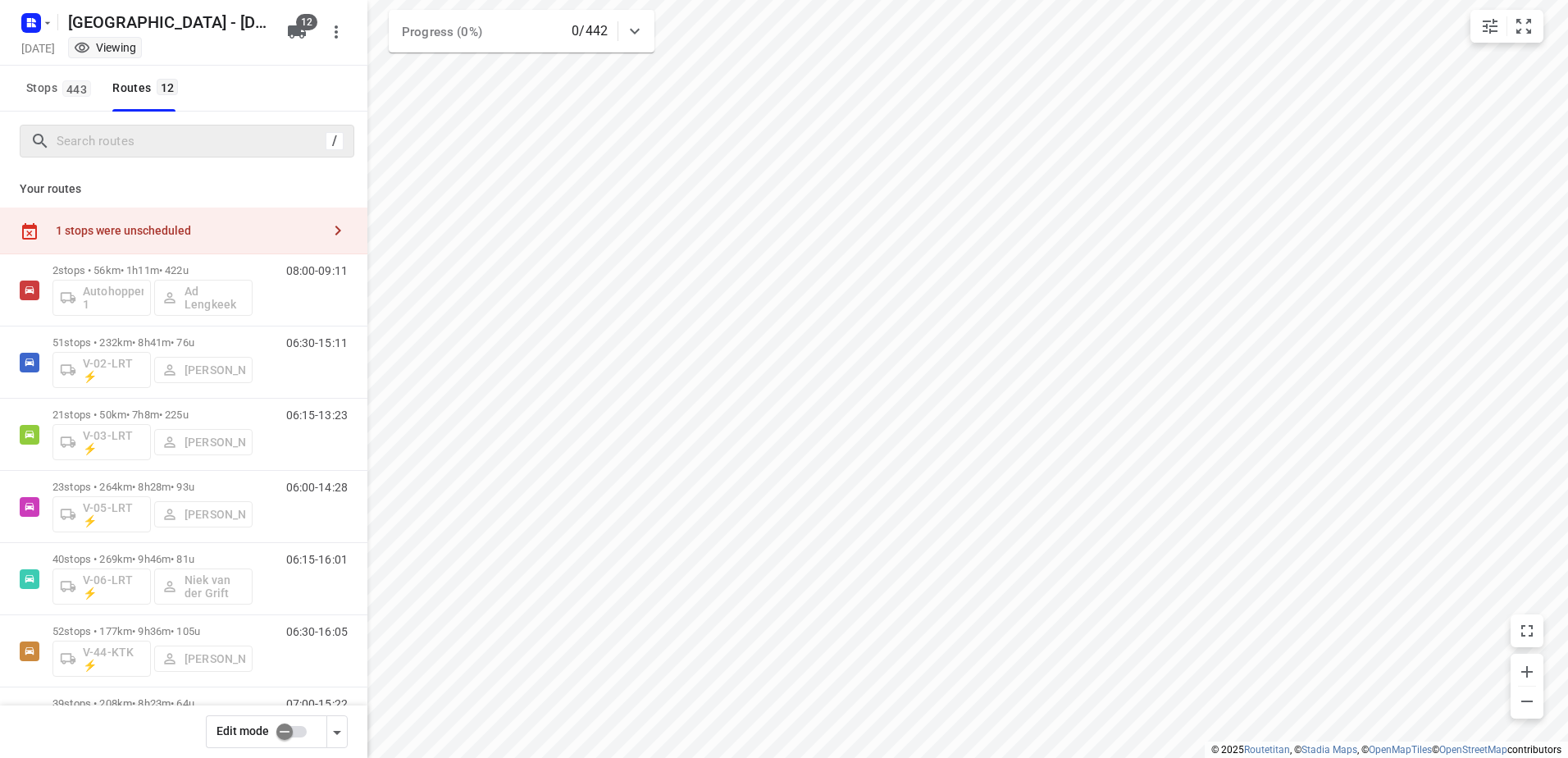
click at [60, 127] on div "/" at bounding box center [187, 141] width 335 height 33
click at [92, 144] on input "Search routes" at bounding box center [205, 141] width 295 height 25
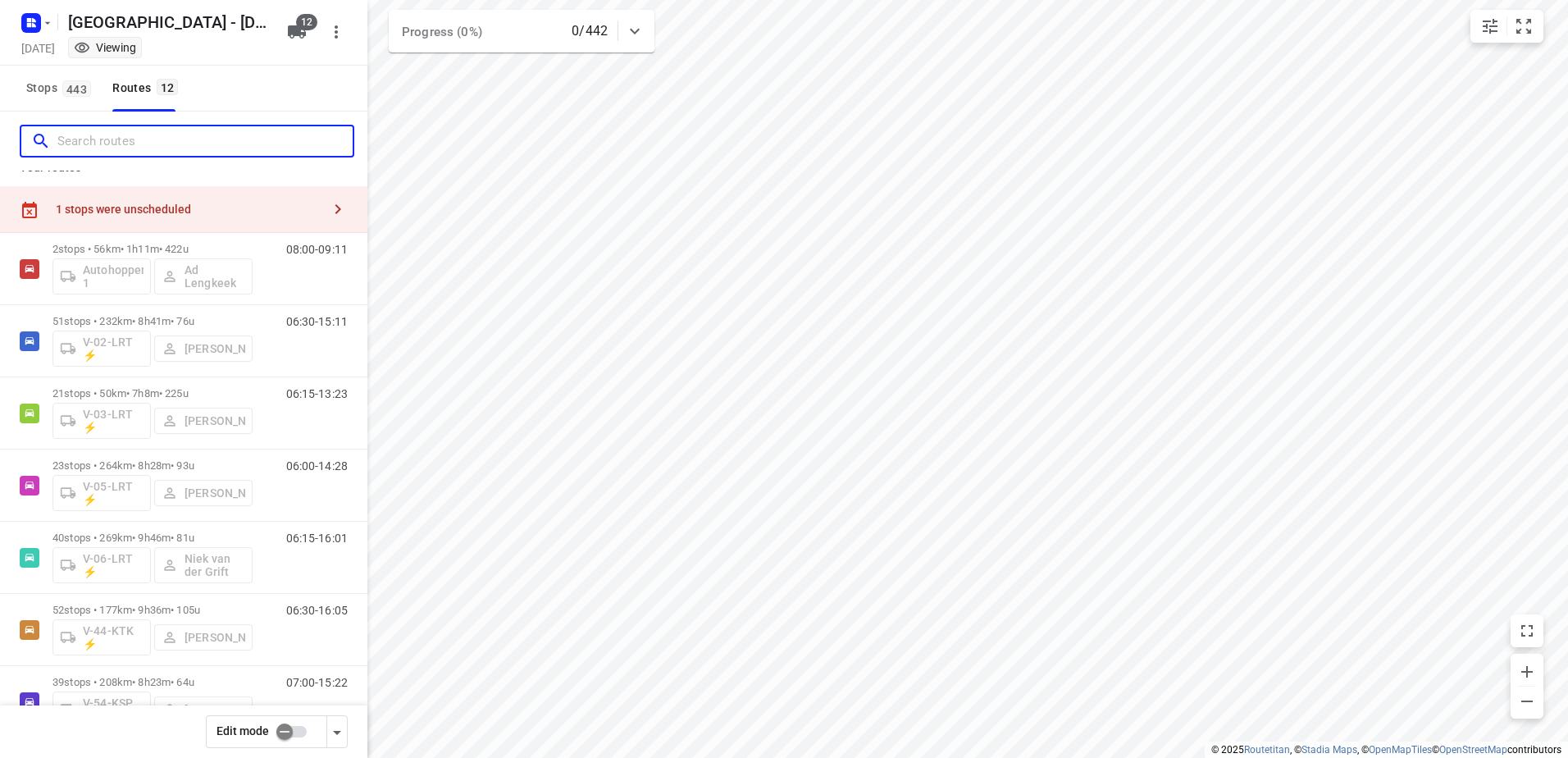
scroll to position [0, 0]
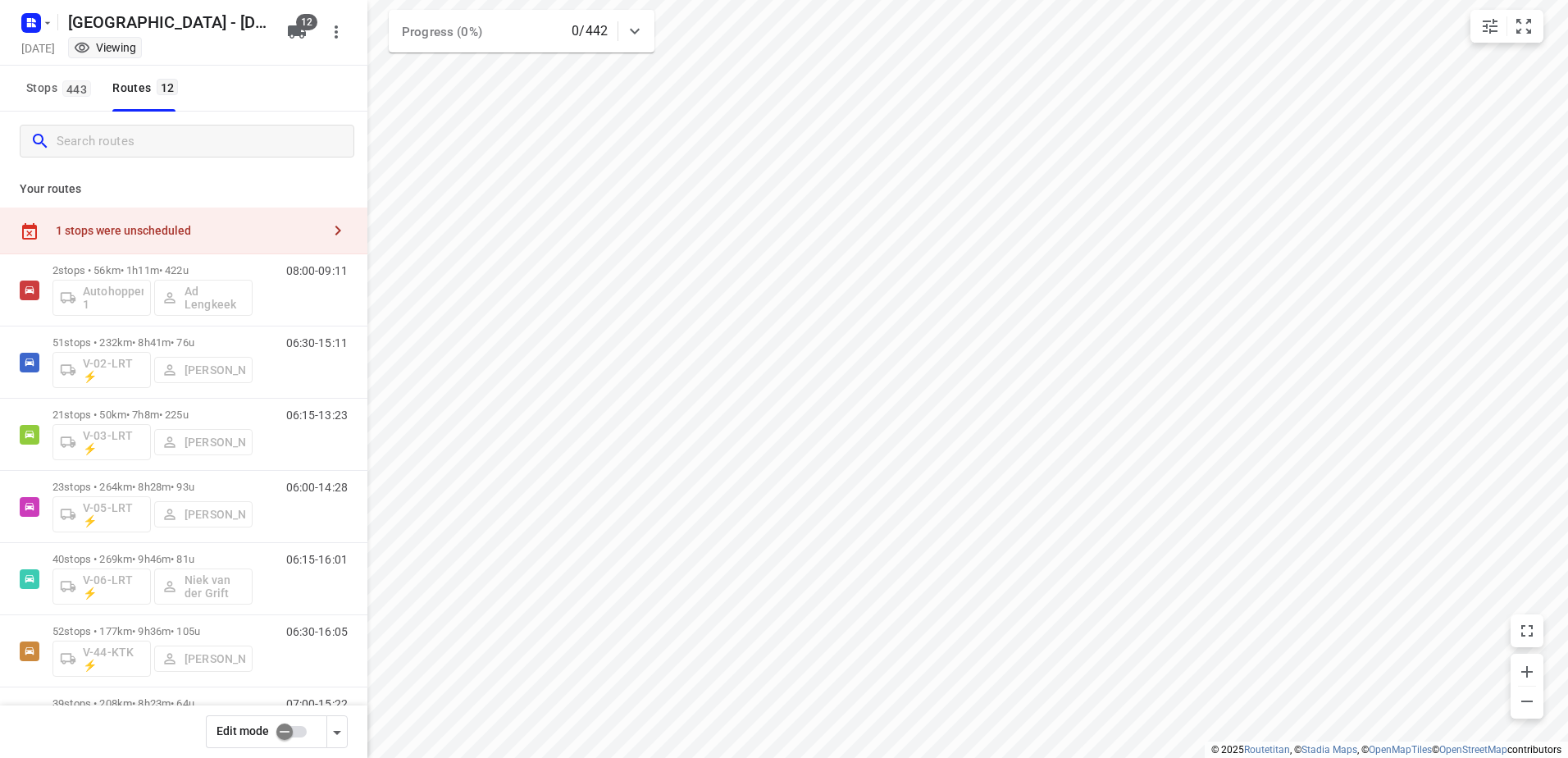
click at [328, 240] on button "button" at bounding box center [337, 230] width 33 height 33
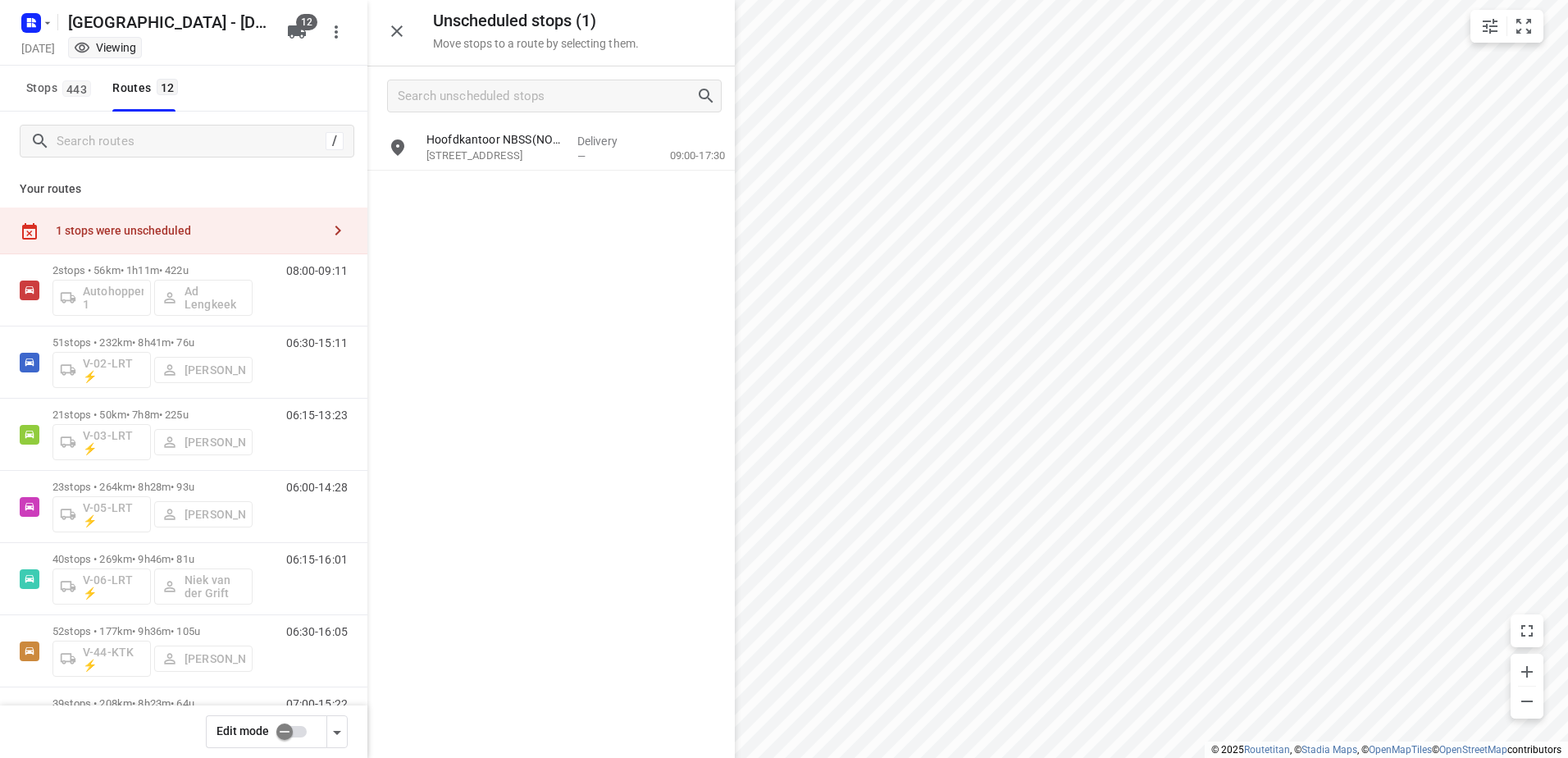
click at [321, 240] on button "button" at bounding box center [337, 230] width 33 height 33
click at [59, 182] on p "Your routes" at bounding box center [184, 189] width 328 height 17
click at [69, 86] on span "443" at bounding box center [76, 88] width 29 height 16
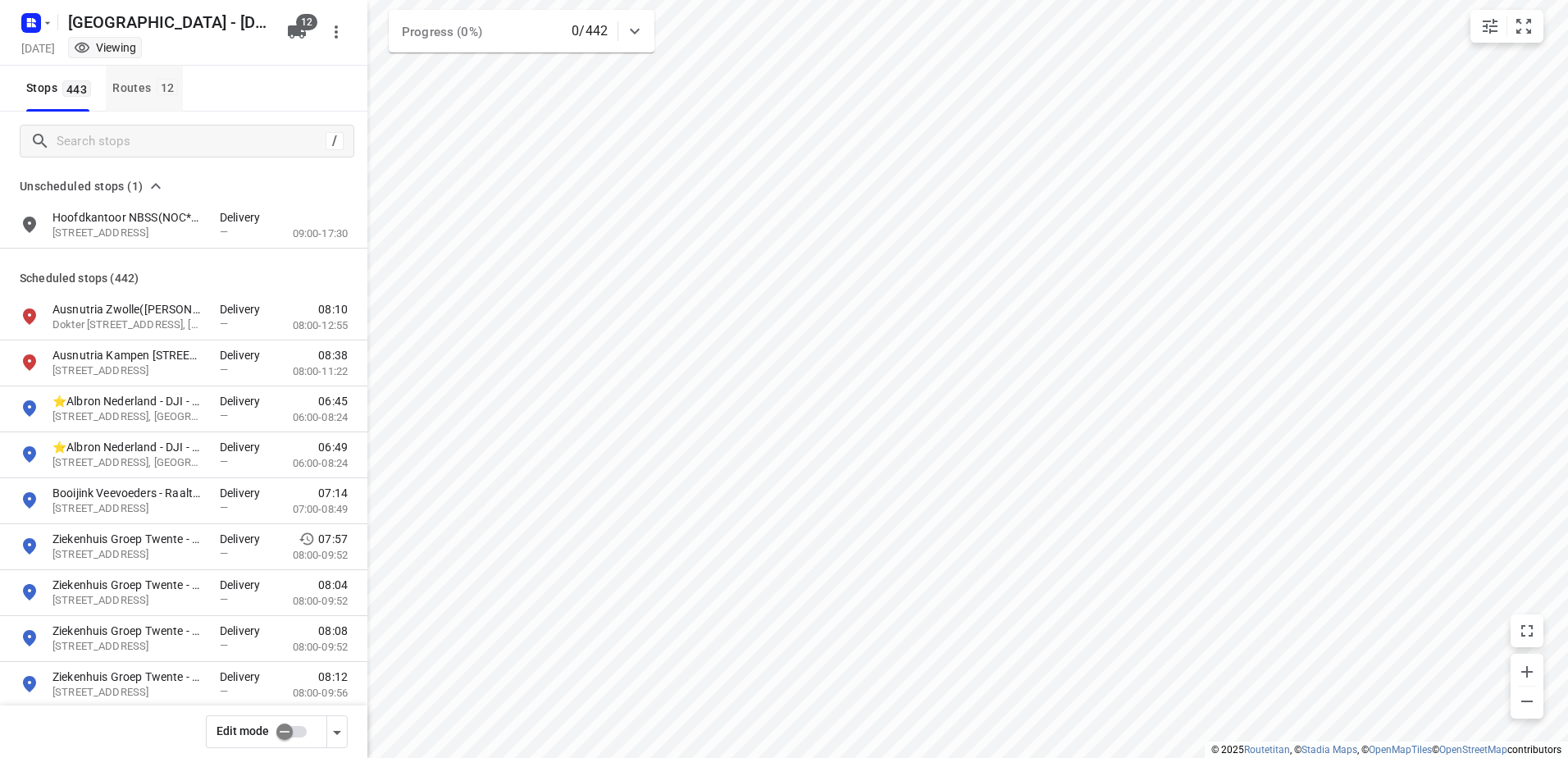
click at [154, 91] on div "Routes 12" at bounding box center [147, 88] width 71 height 20
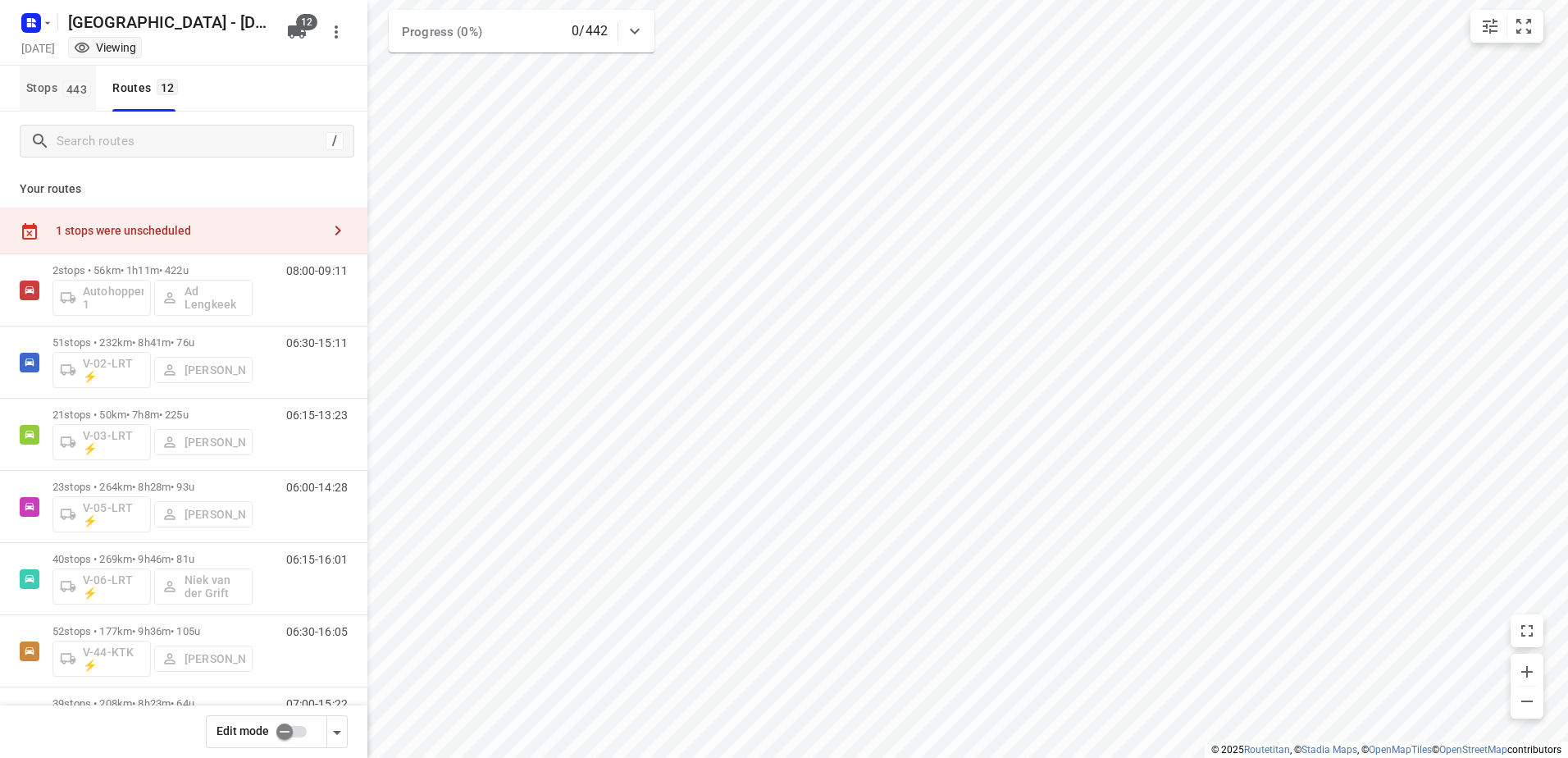
click at [48, 89] on span "Stops 443" at bounding box center [61, 88] width 70 height 20
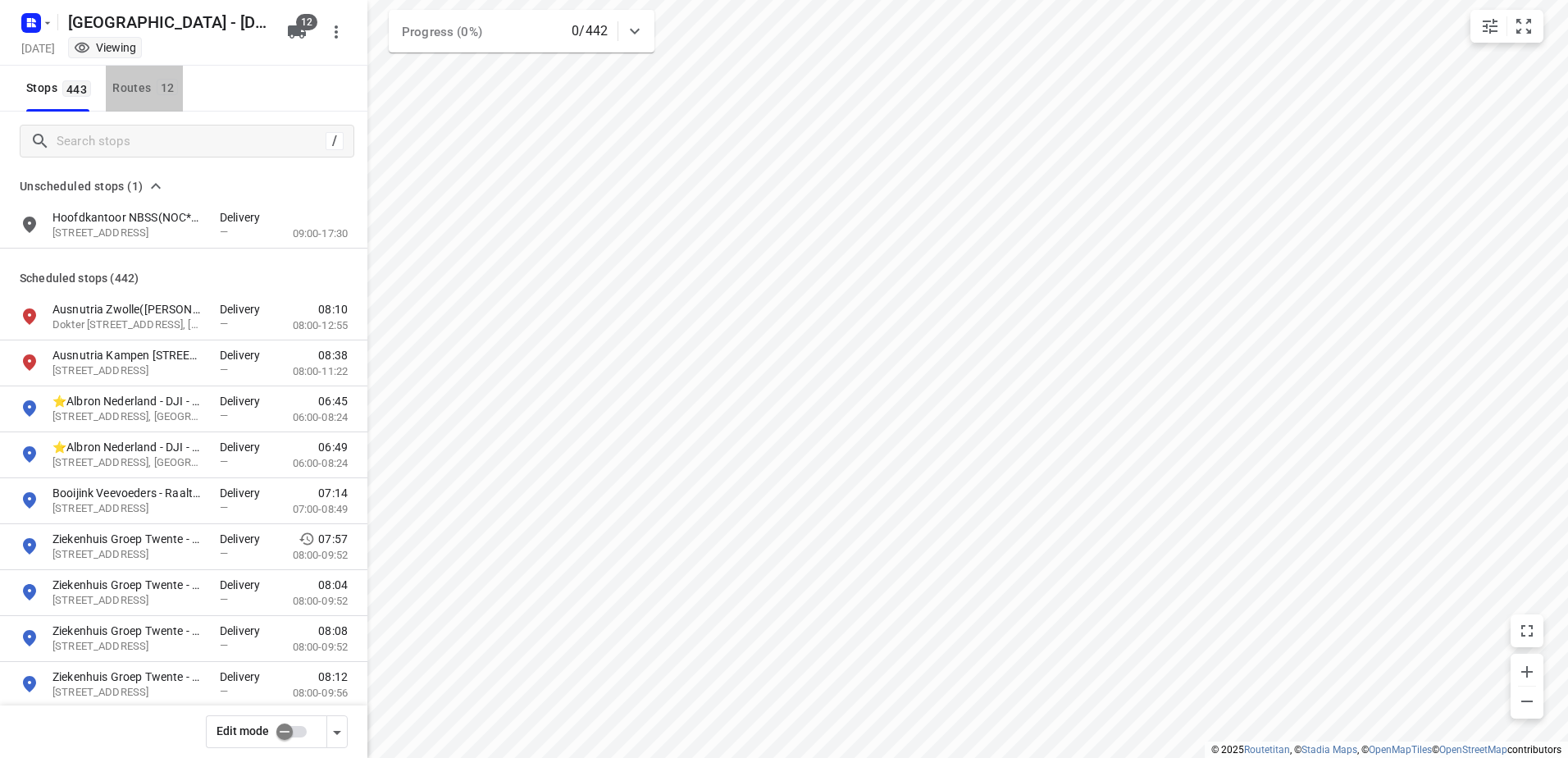
click at [152, 79] on div "Routes 12" at bounding box center [147, 88] width 71 height 20
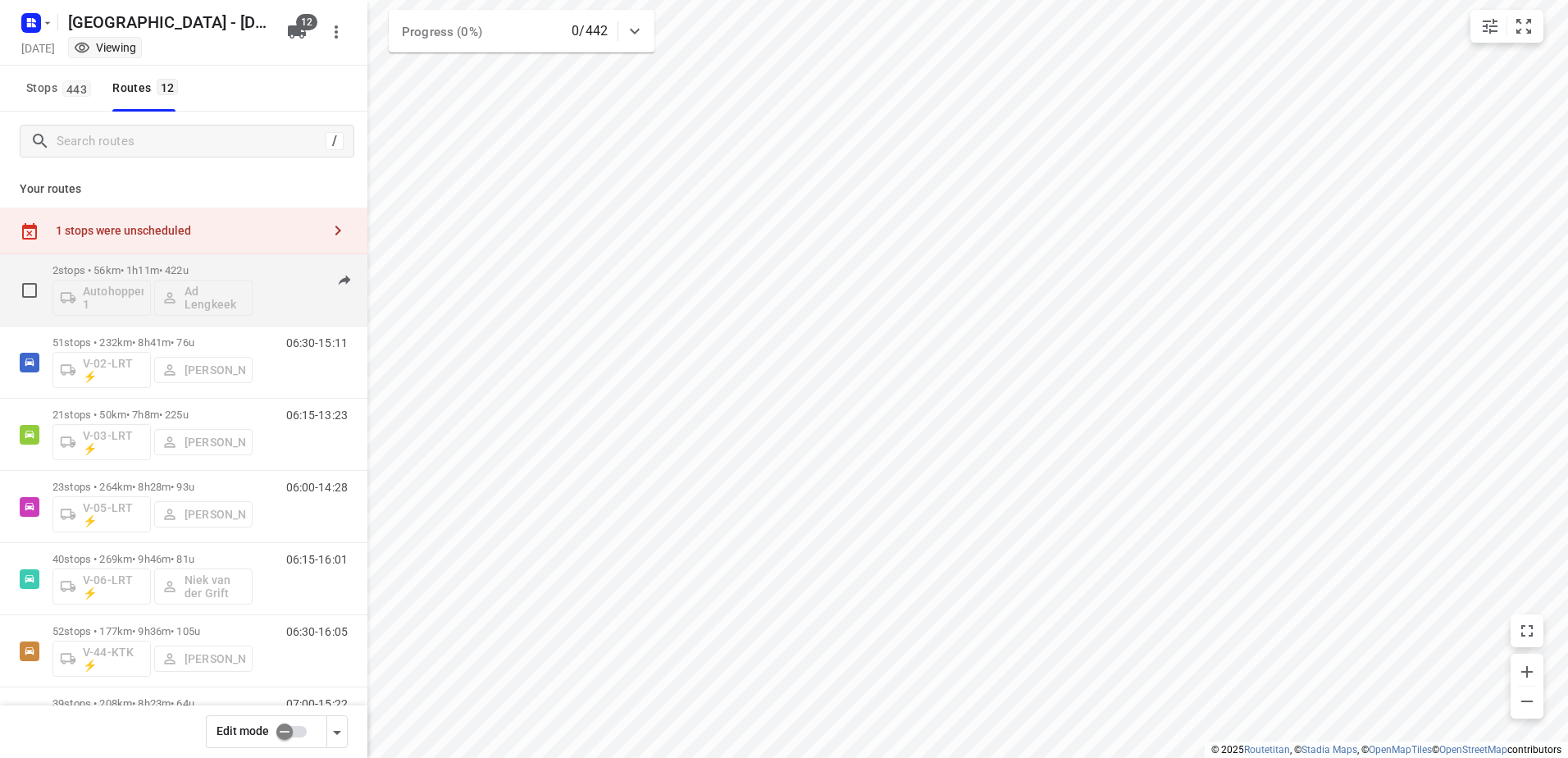
click at [82, 270] on p "2 stops • 56km • 1h11m • 422u" at bounding box center [152, 270] width 200 height 12
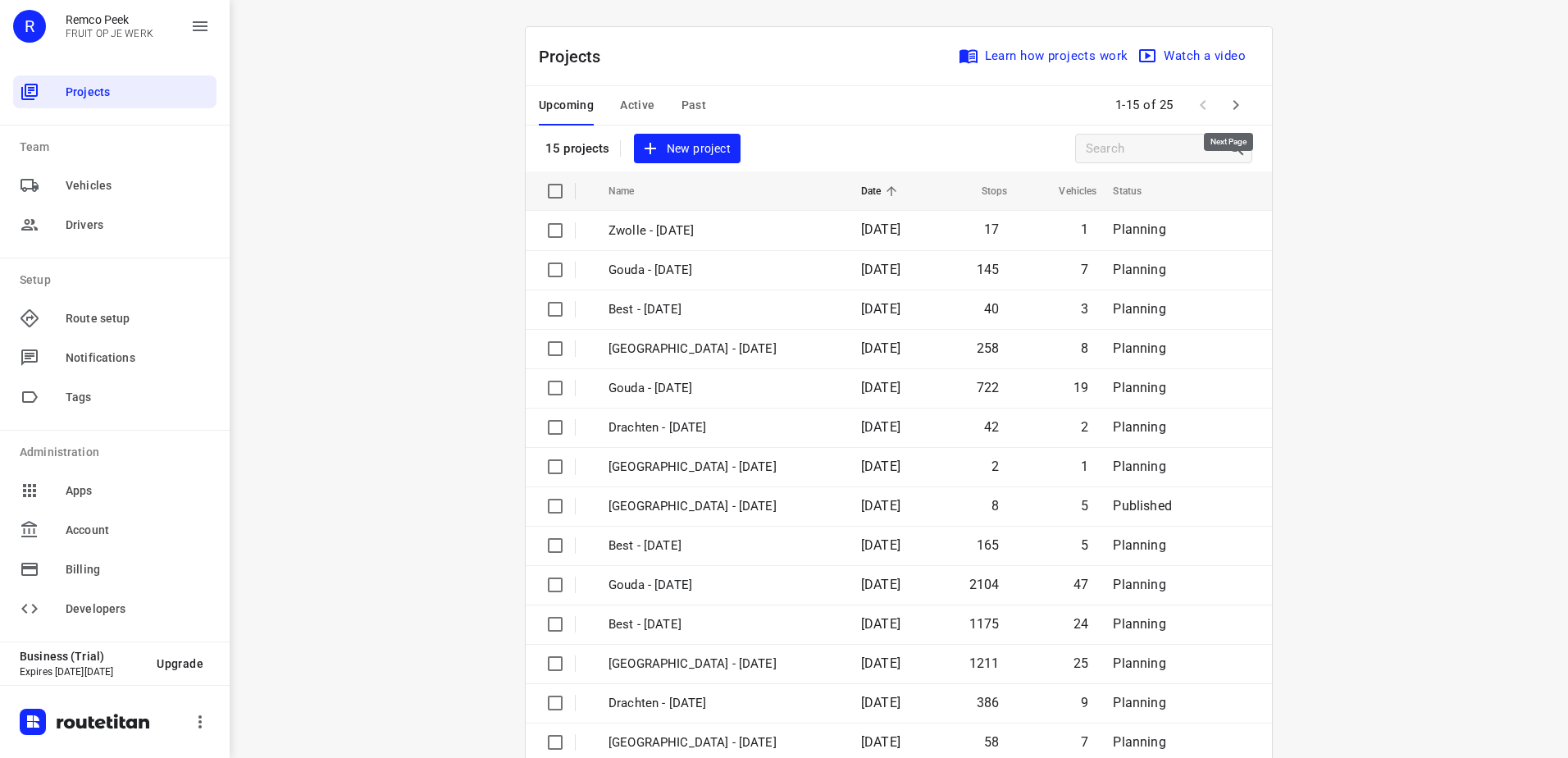
click at [1231, 103] on icon "button" at bounding box center [1236, 105] width 20 height 20
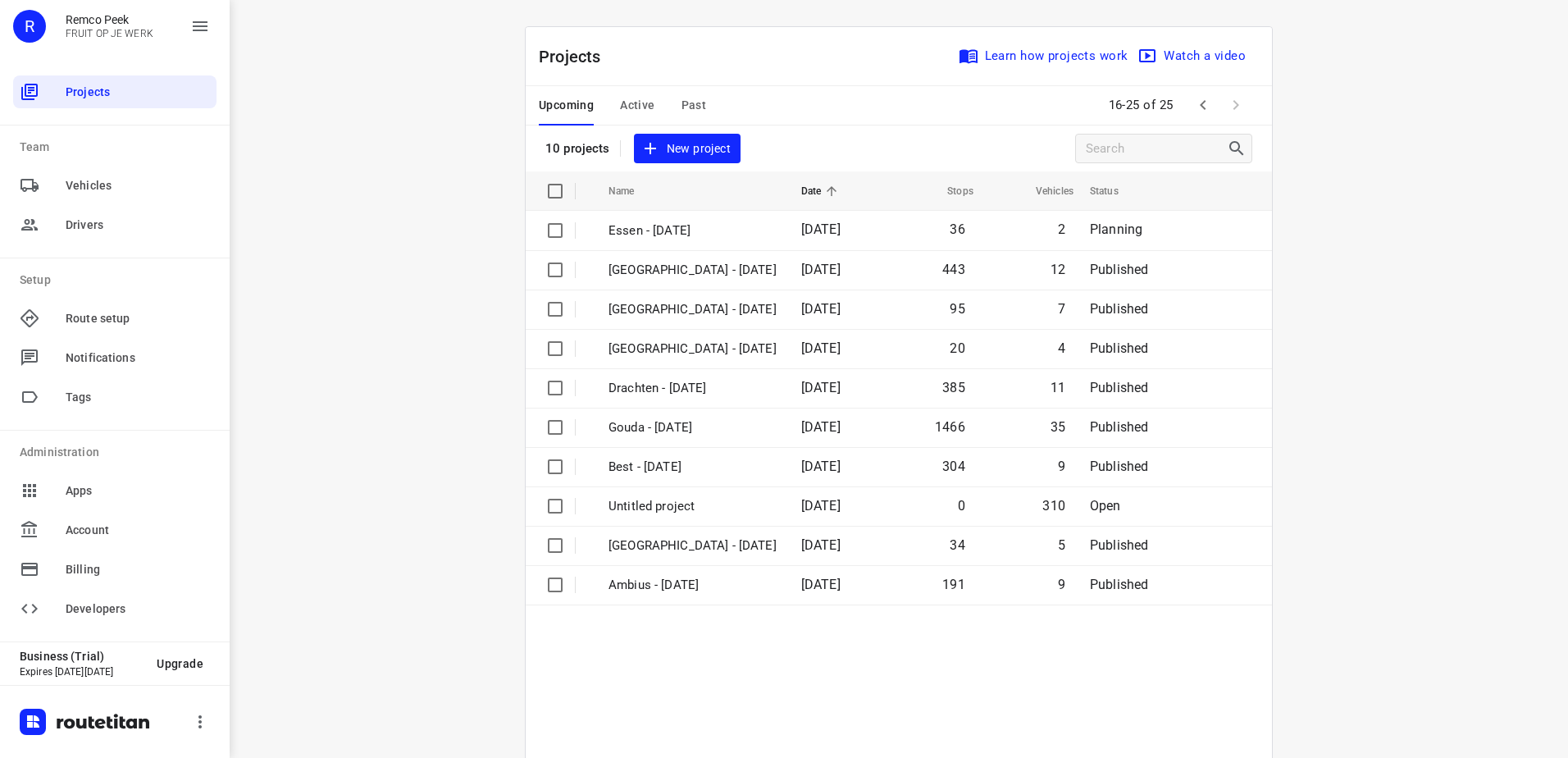
click at [627, 105] on span "Active" at bounding box center [637, 105] width 35 height 20
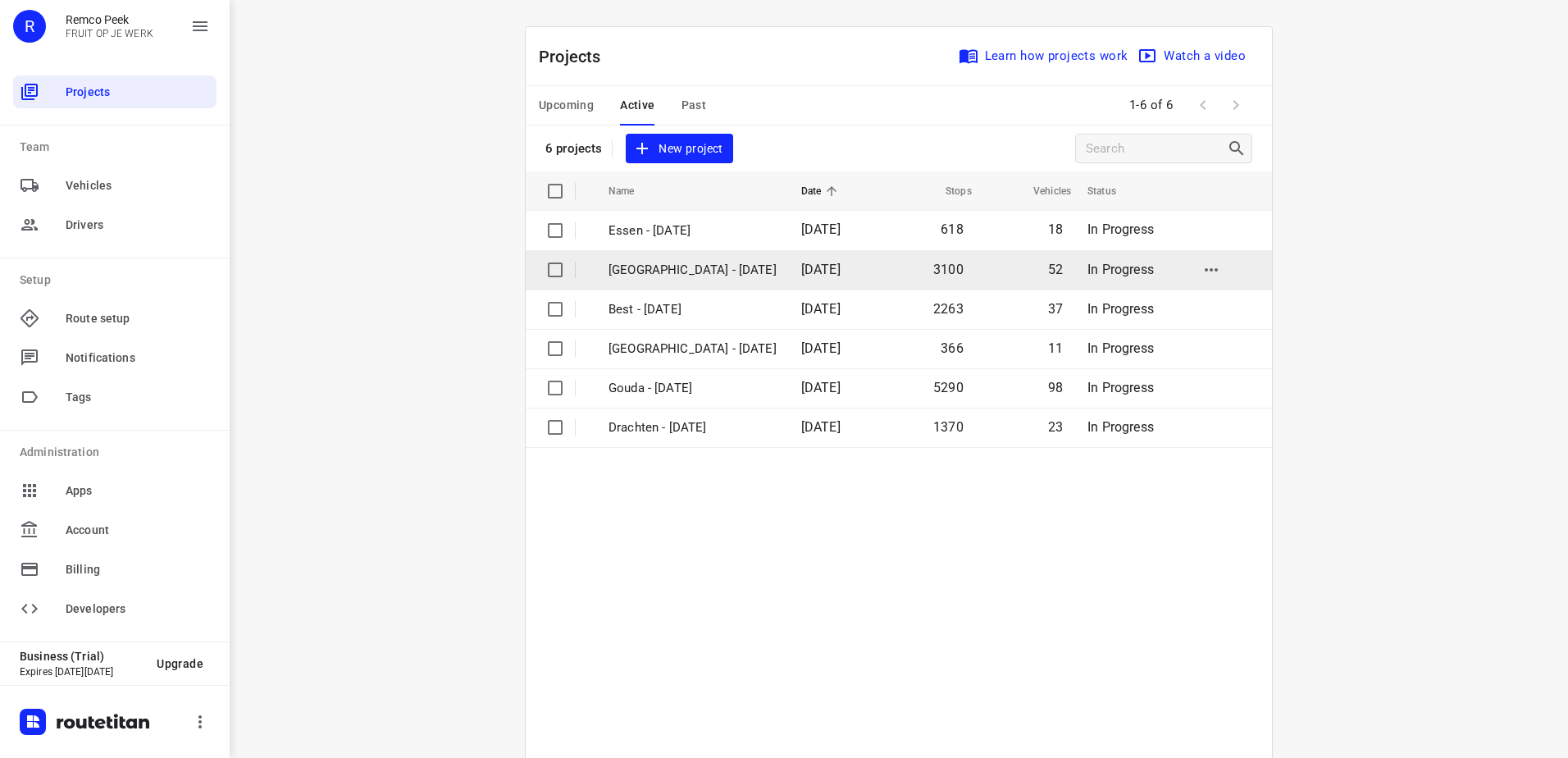
click at [731, 274] on td "[GEOGRAPHIC_DATA] - [DATE]" at bounding box center [690, 269] width 196 height 39
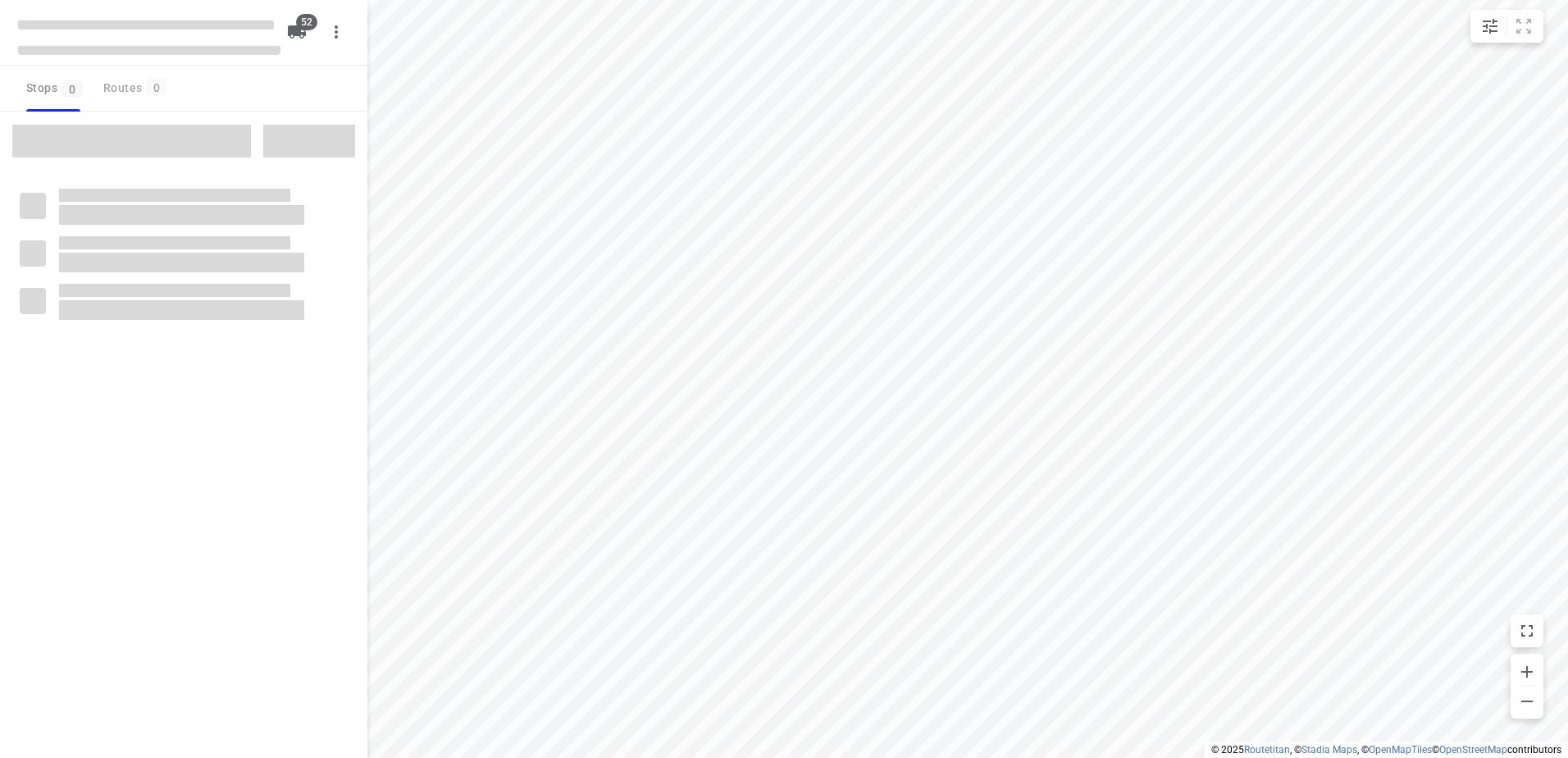
checkbox input "true"
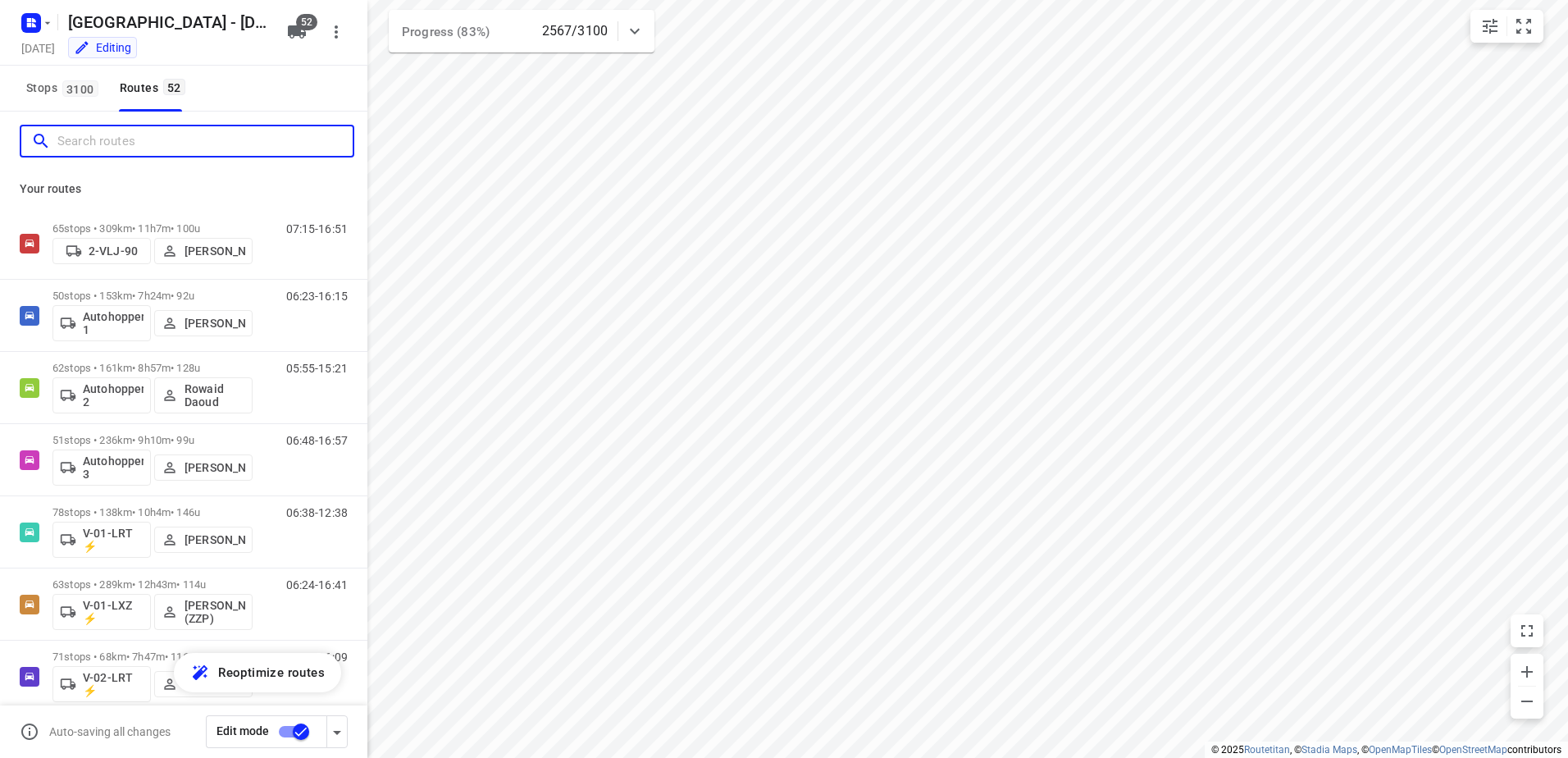
click at [165, 144] on input "Search routes" at bounding box center [205, 141] width 295 height 25
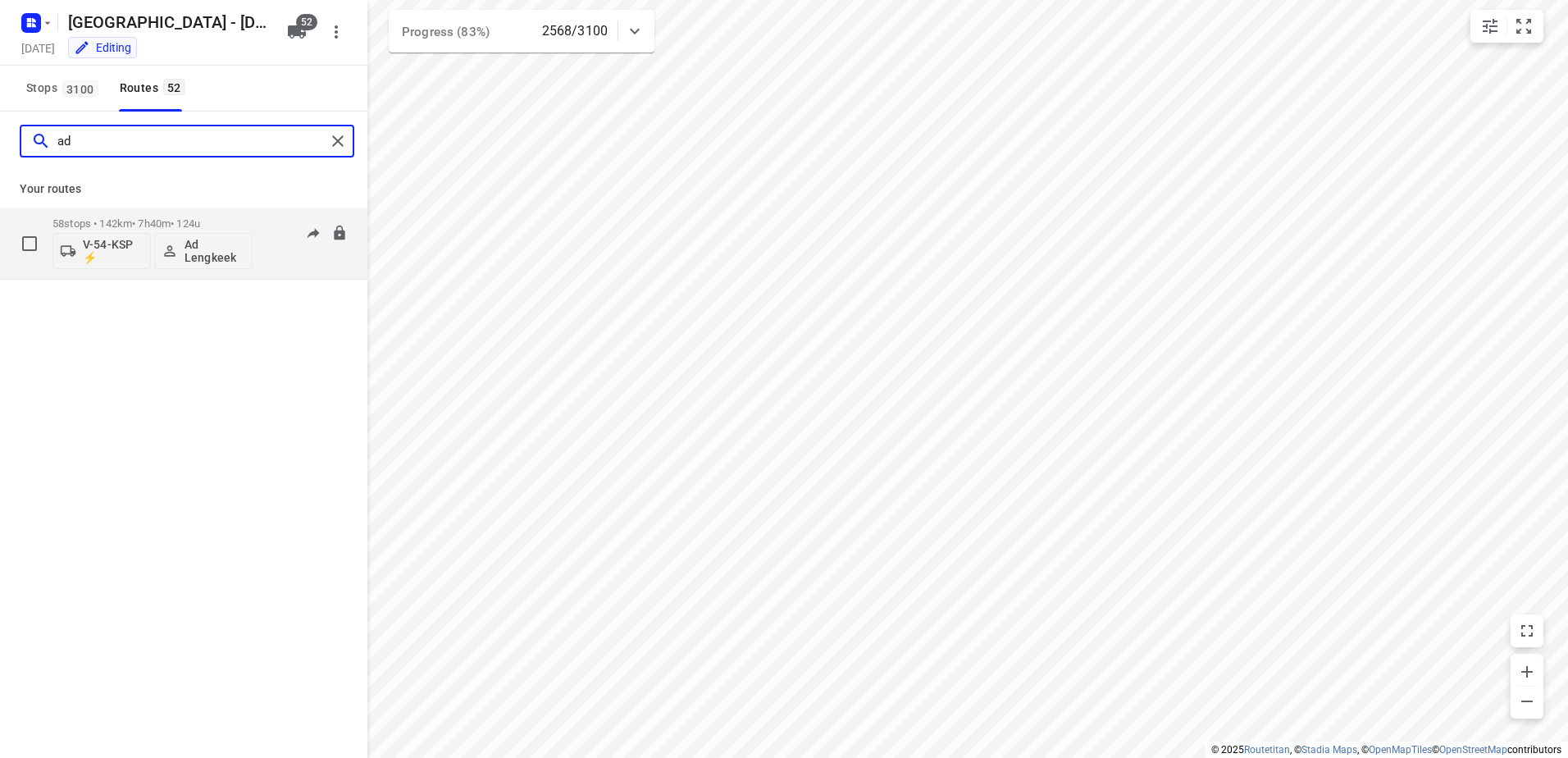
type input "ad"
click at [150, 215] on div "58 stops • 142km • 7h40m • 124u V-54-KSP ⚡ Ad Lengkeek" at bounding box center [152, 243] width 200 height 68
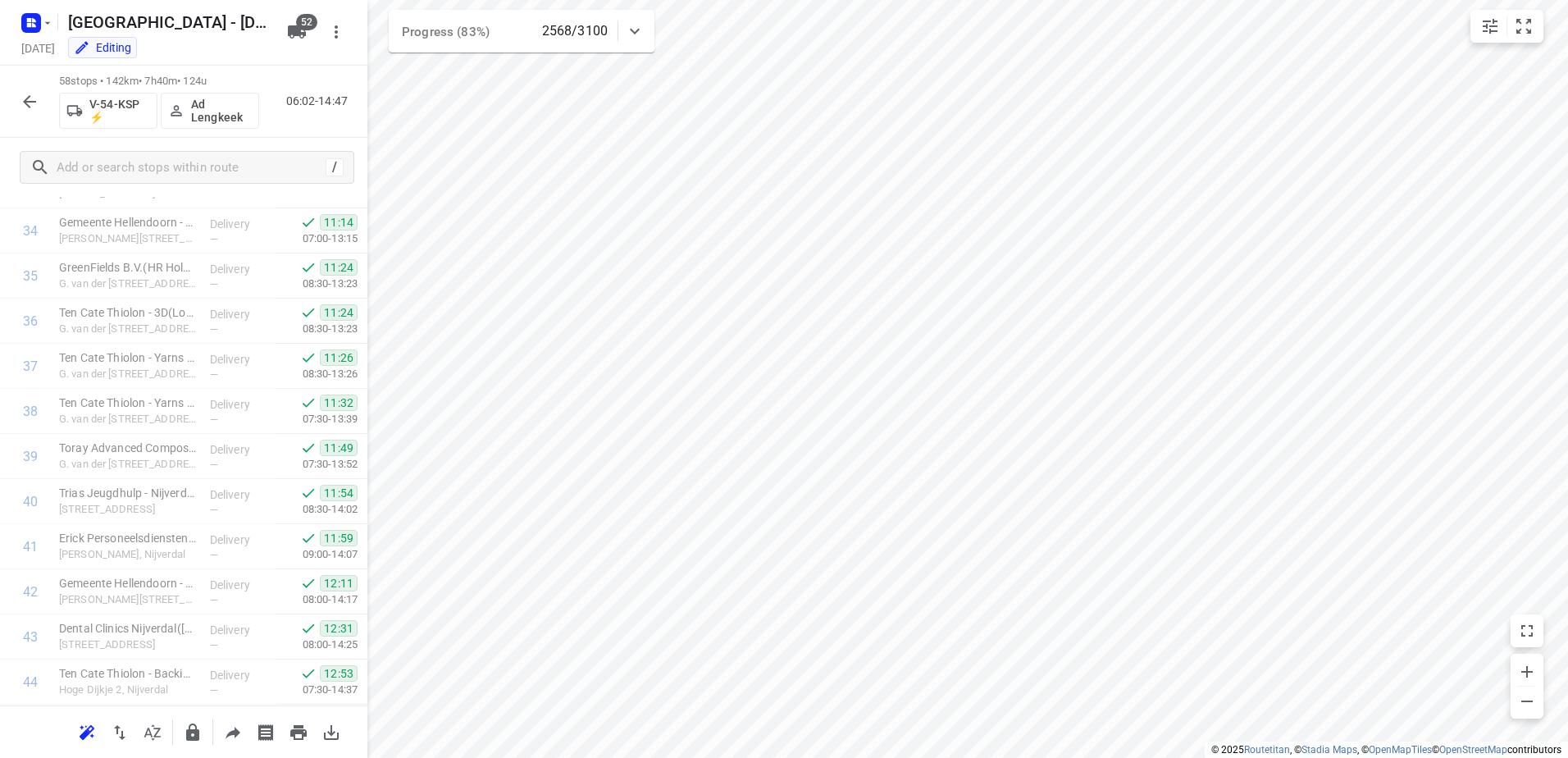
scroll to position [2234, 0]
click at [36, 93] on icon "button" at bounding box center [29, 101] width 20 height 20
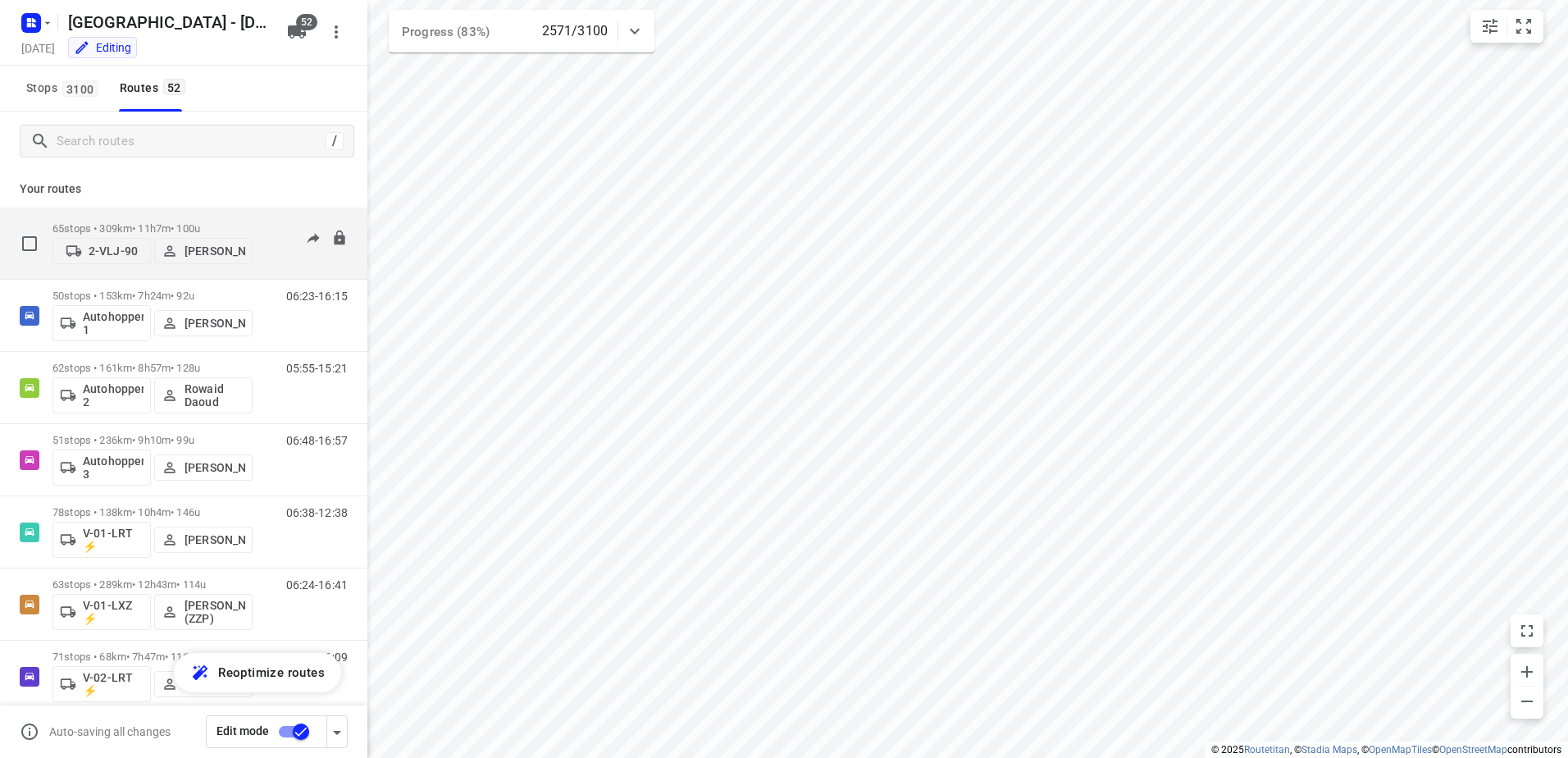
click at [167, 219] on div "65 stops • 309km • 11h7m • 100u 2-VLJ-90 Fikri Mizaz" at bounding box center [152, 243] width 200 height 59
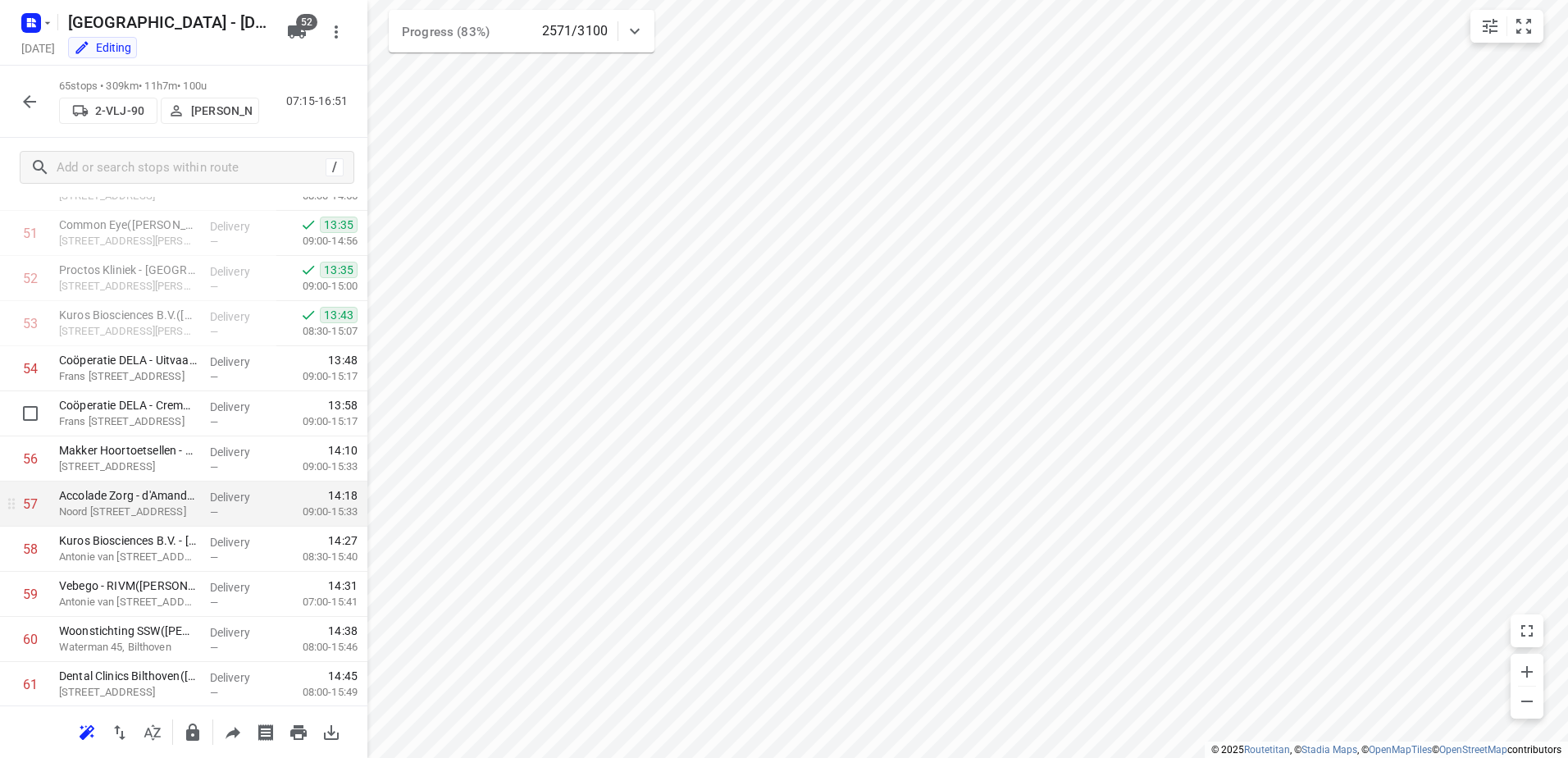
scroll to position [2550, 0]
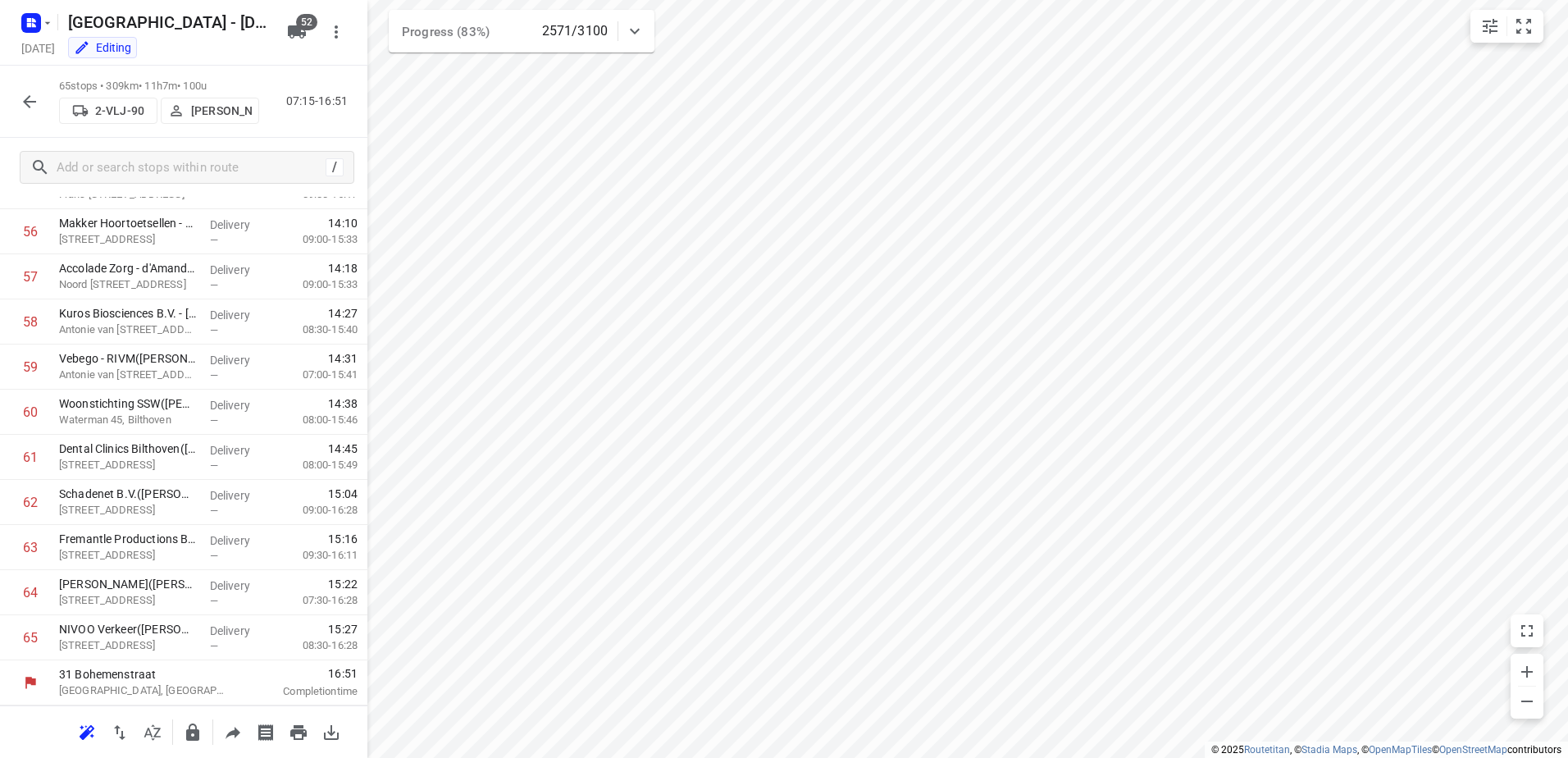
click at [30, 103] on icon "button" at bounding box center [29, 101] width 20 height 20
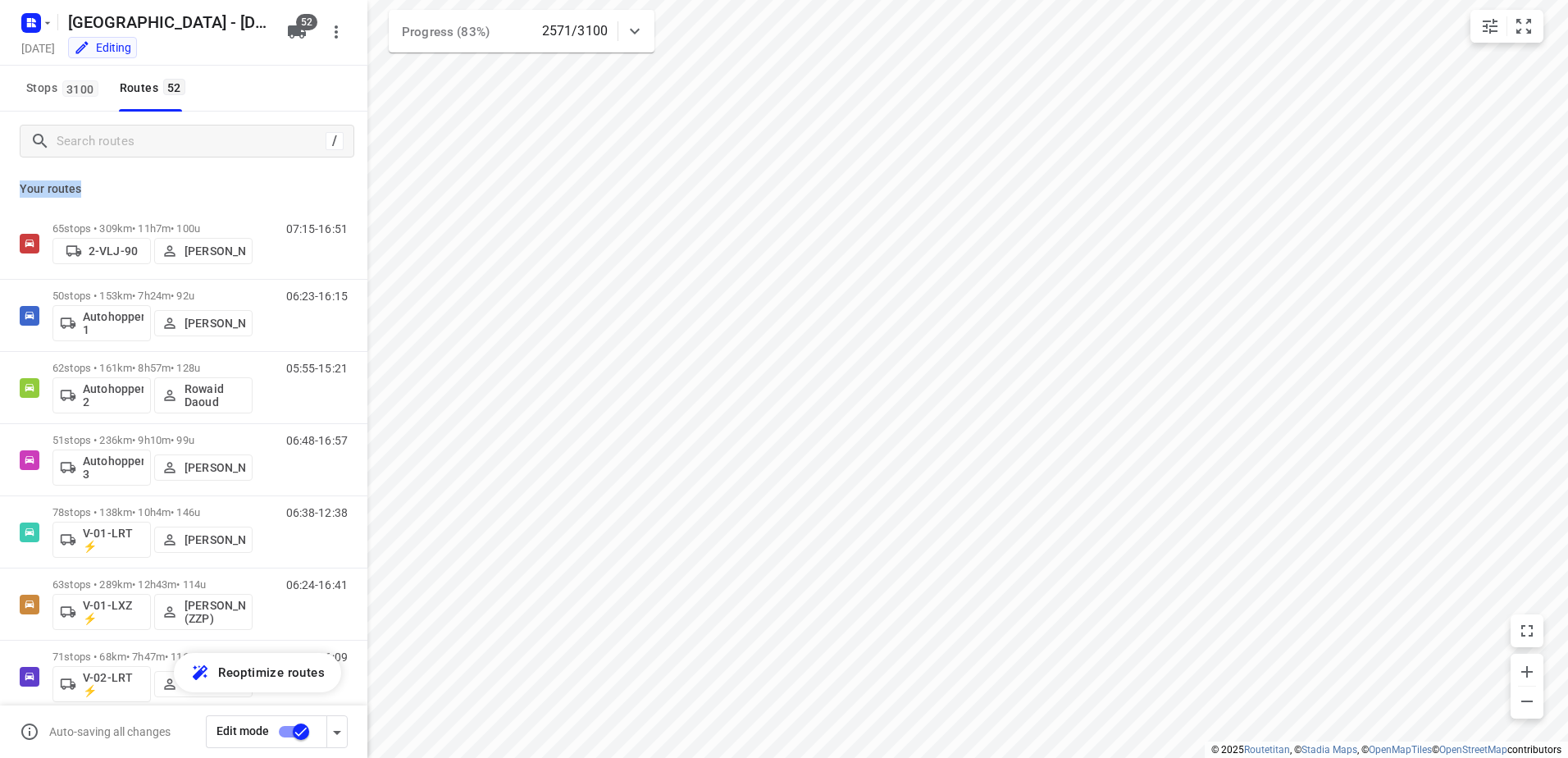
drag, startPoint x: 93, startPoint y: 189, endPoint x: 13, endPoint y: 190, distance: 80.0
click at [13, 190] on div "Your routes 65 stops • 309km • 11h7m • 100u 2-VLJ-90 Fikri Mizaz 07:15-16:51 50…" at bounding box center [184, 487] width 367 height 633
drag, startPoint x: 13, startPoint y: 190, endPoint x: 100, endPoint y: 186, distance: 87.1
click at [100, 186] on p "Your routes" at bounding box center [184, 189] width 328 height 17
click at [154, 139] on input "Search routes" at bounding box center [205, 141] width 295 height 25
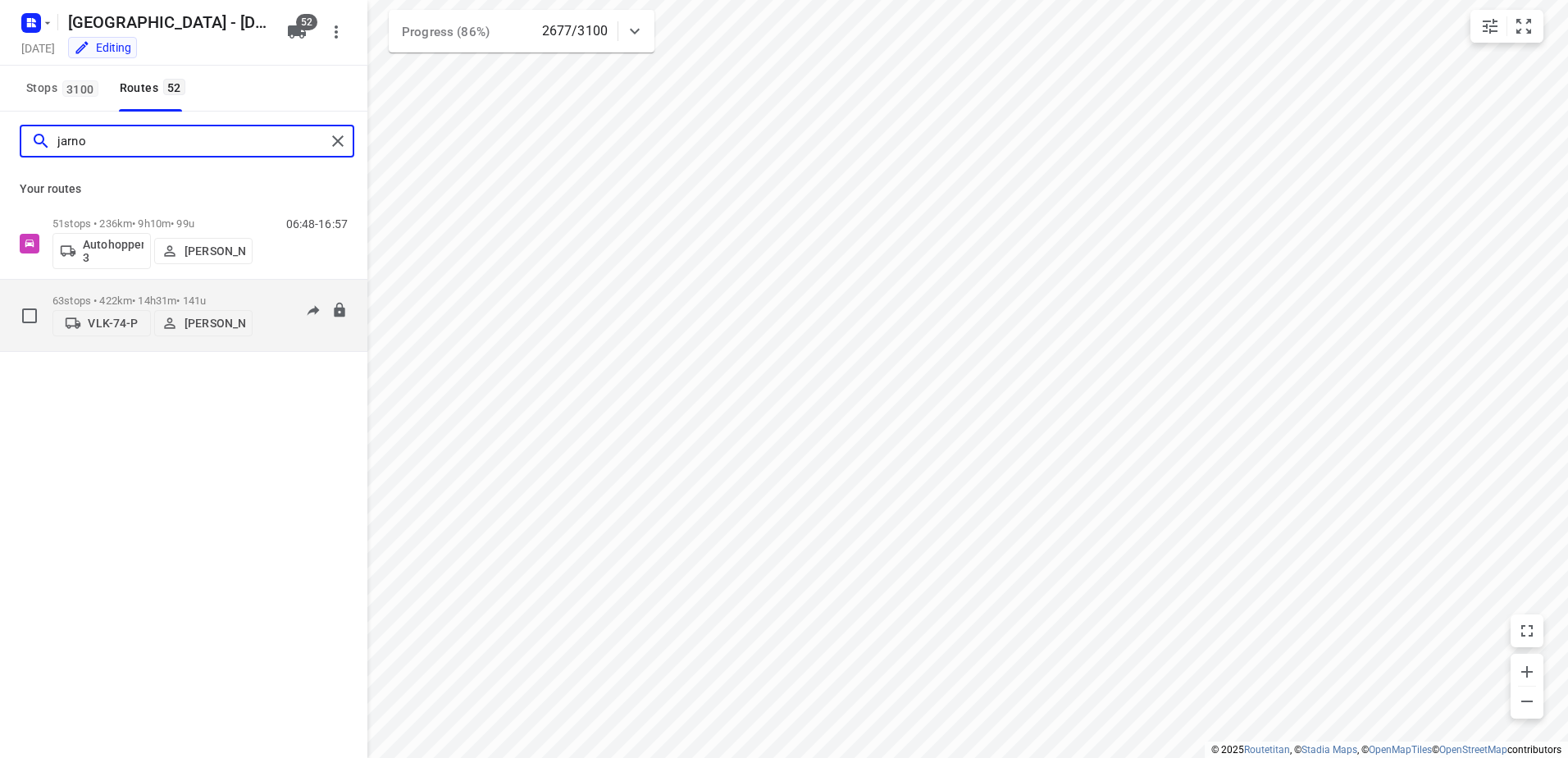
type input "jarno"
click at [139, 294] on p "63 stops • 422km • 14h31m • 141u" at bounding box center [152, 300] width 200 height 12
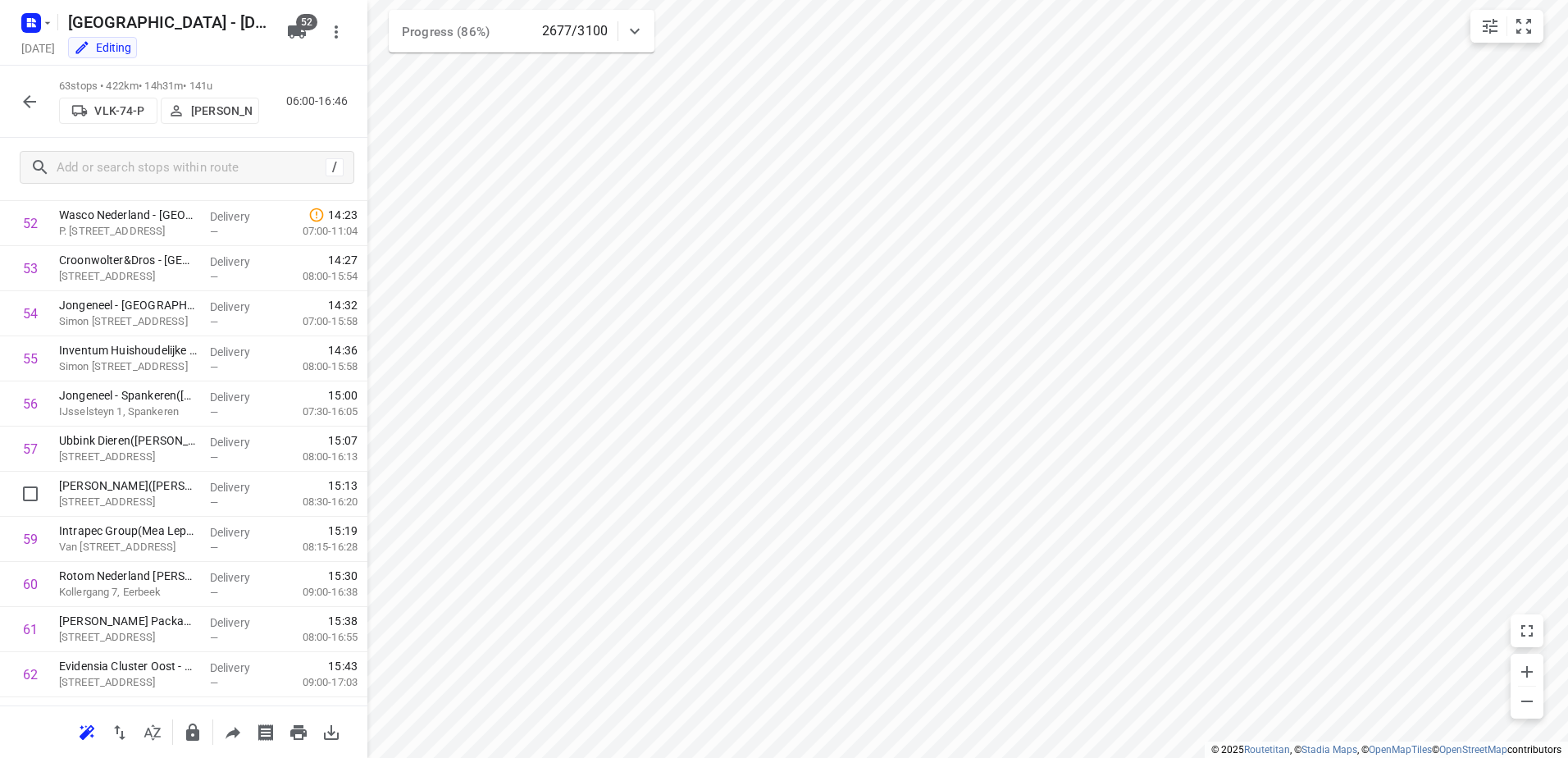
scroll to position [2460, 0]
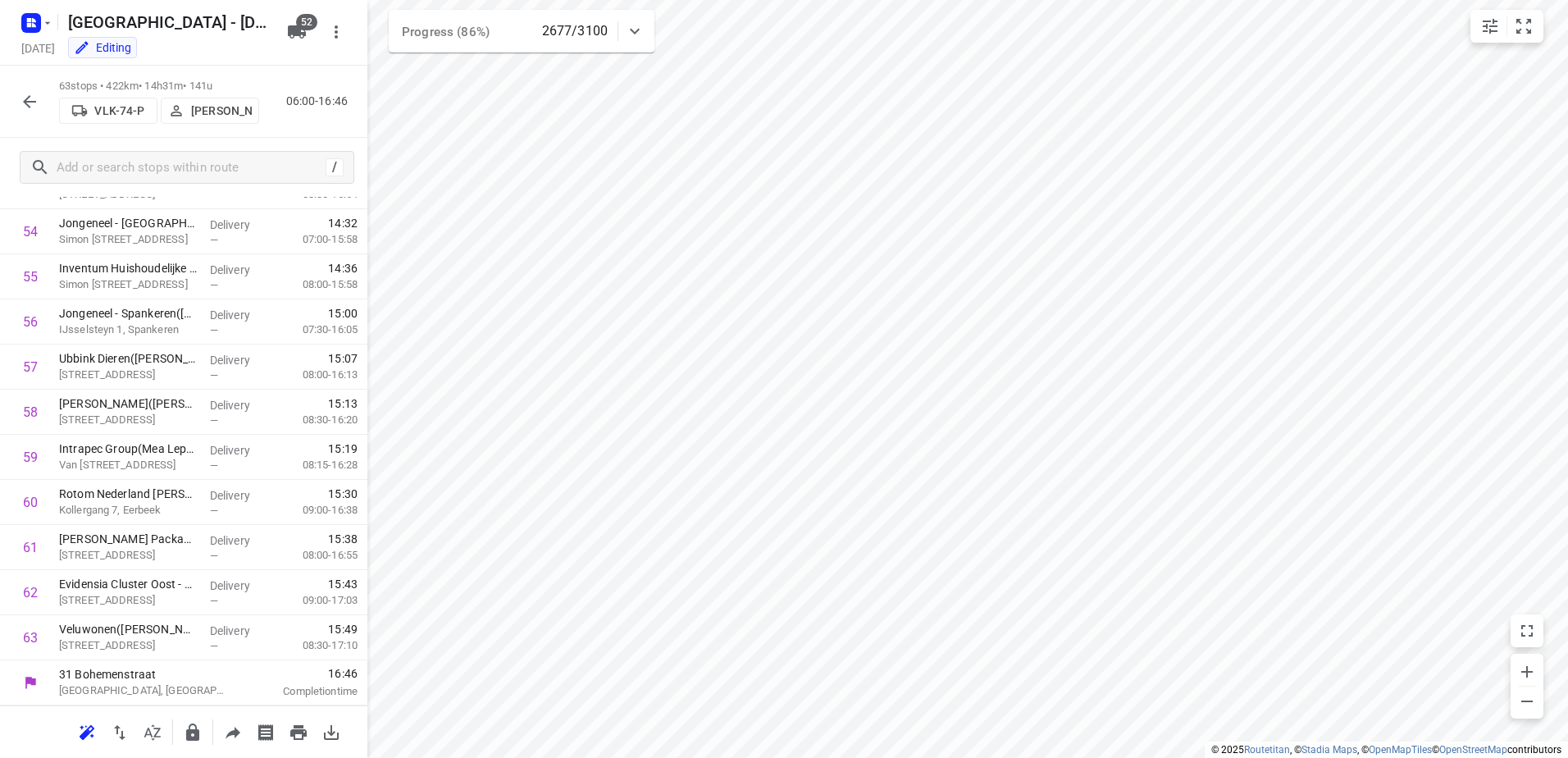
click at [28, 107] on icon "button" at bounding box center [29, 101] width 20 height 20
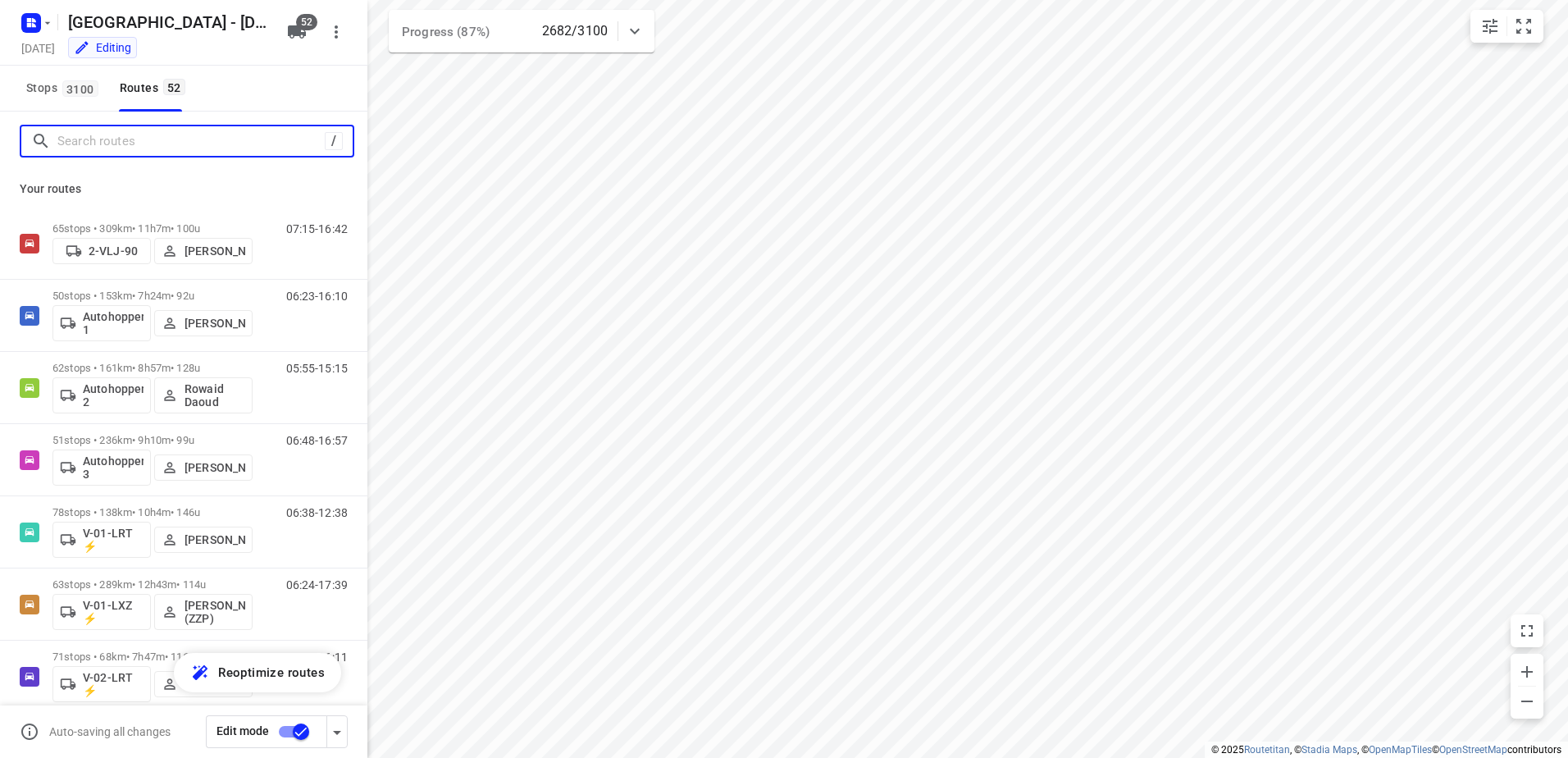
click at [128, 143] on input "Search routes" at bounding box center [191, 141] width 268 height 25
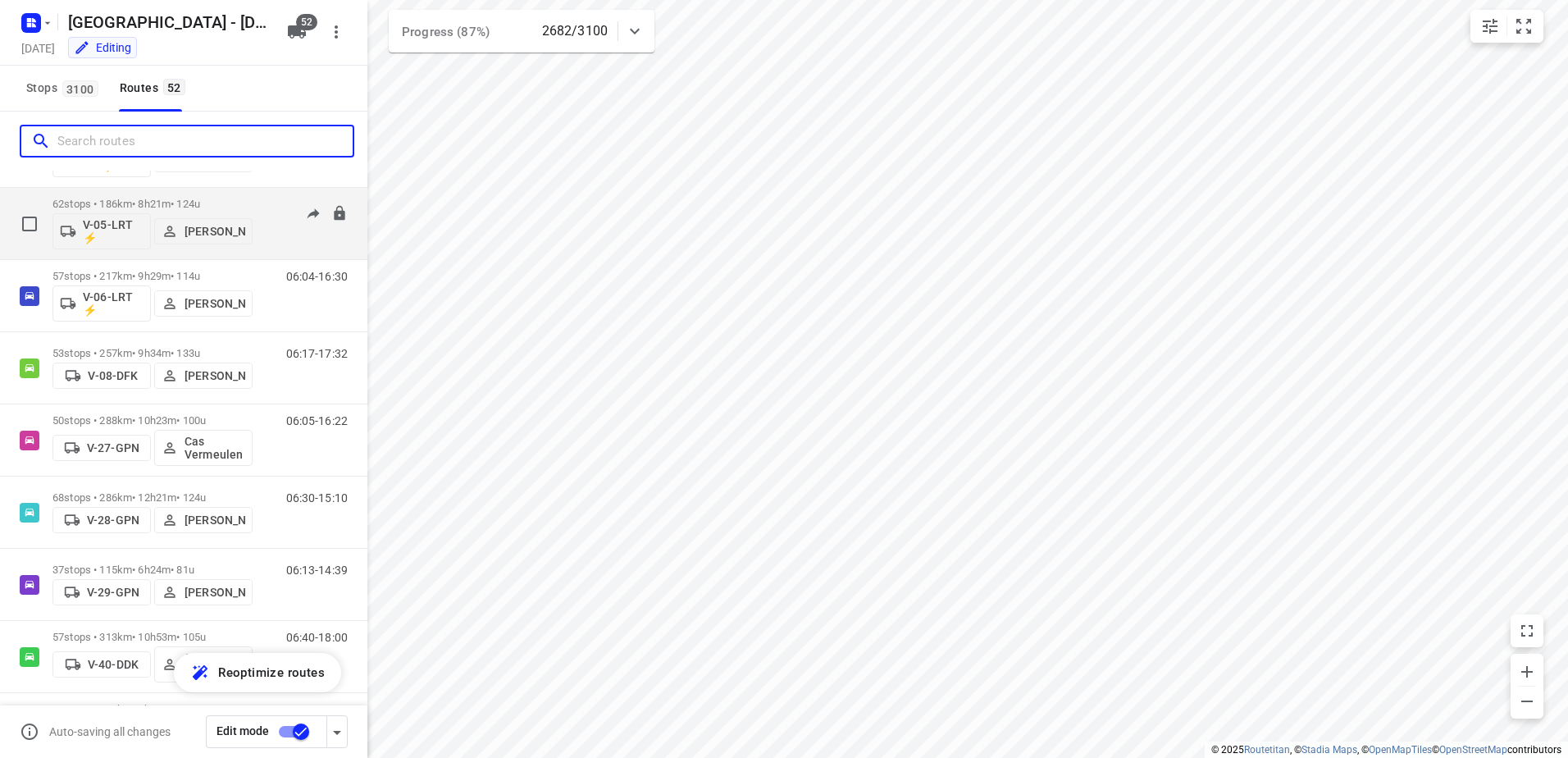
scroll to position [902, 0]
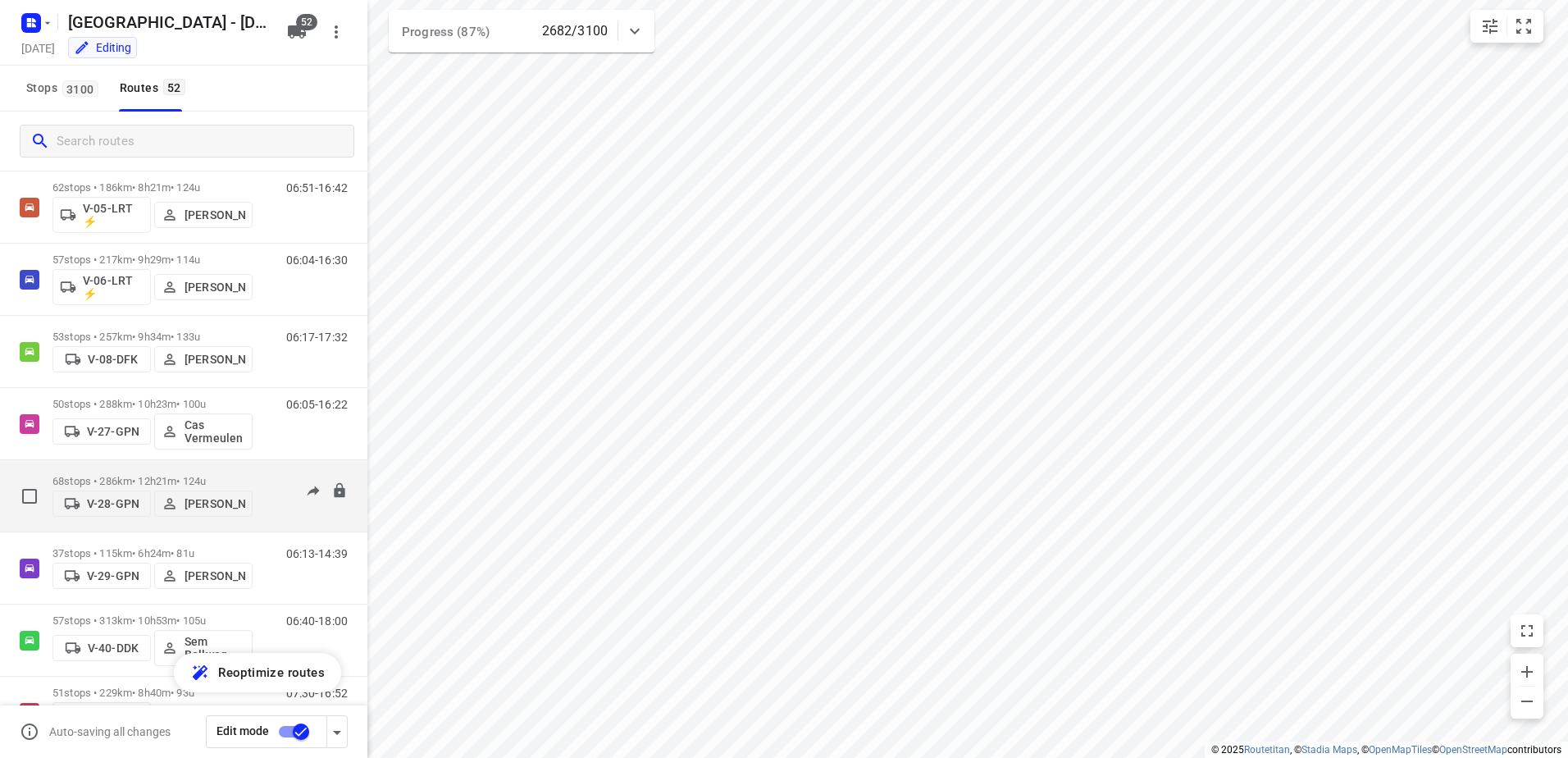
click at [127, 468] on div "68 stops • 286km • 12h21m • 124u V-28-GPN Arnaud van der Sluis" at bounding box center [152, 495] width 200 height 59
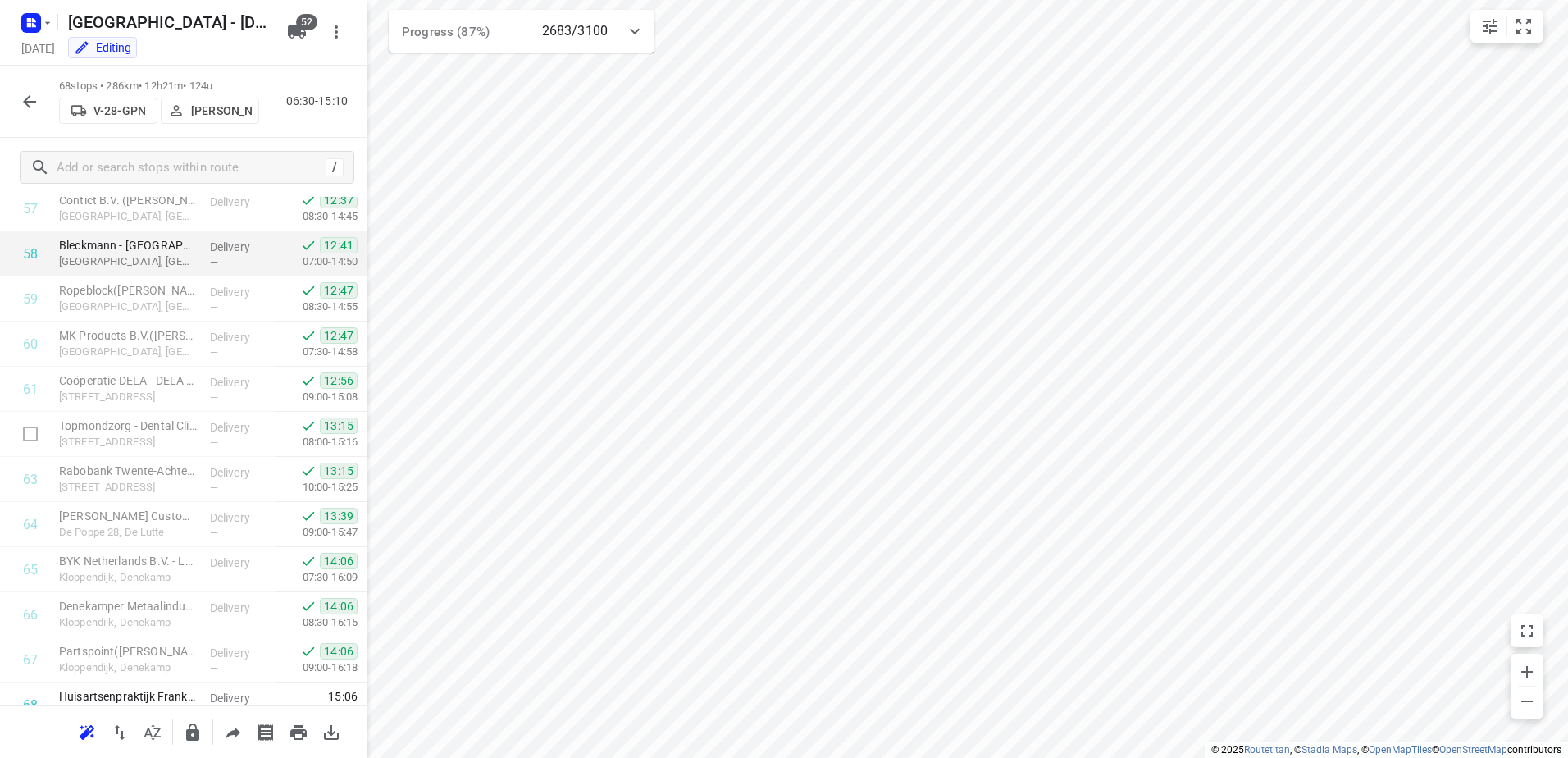
scroll to position [2521, 0]
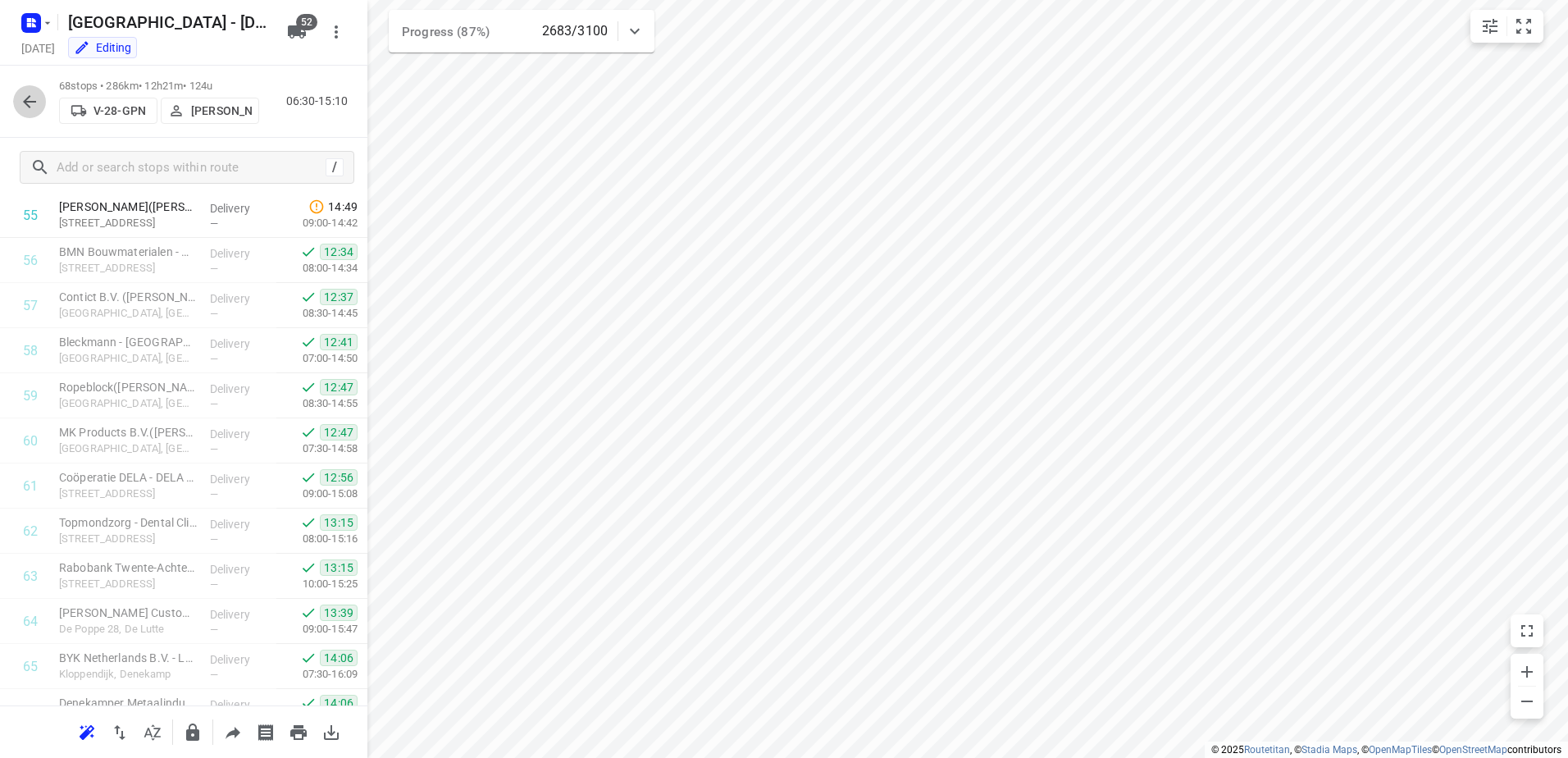
click at [32, 93] on icon "button" at bounding box center [29, 101] width 20 height 20
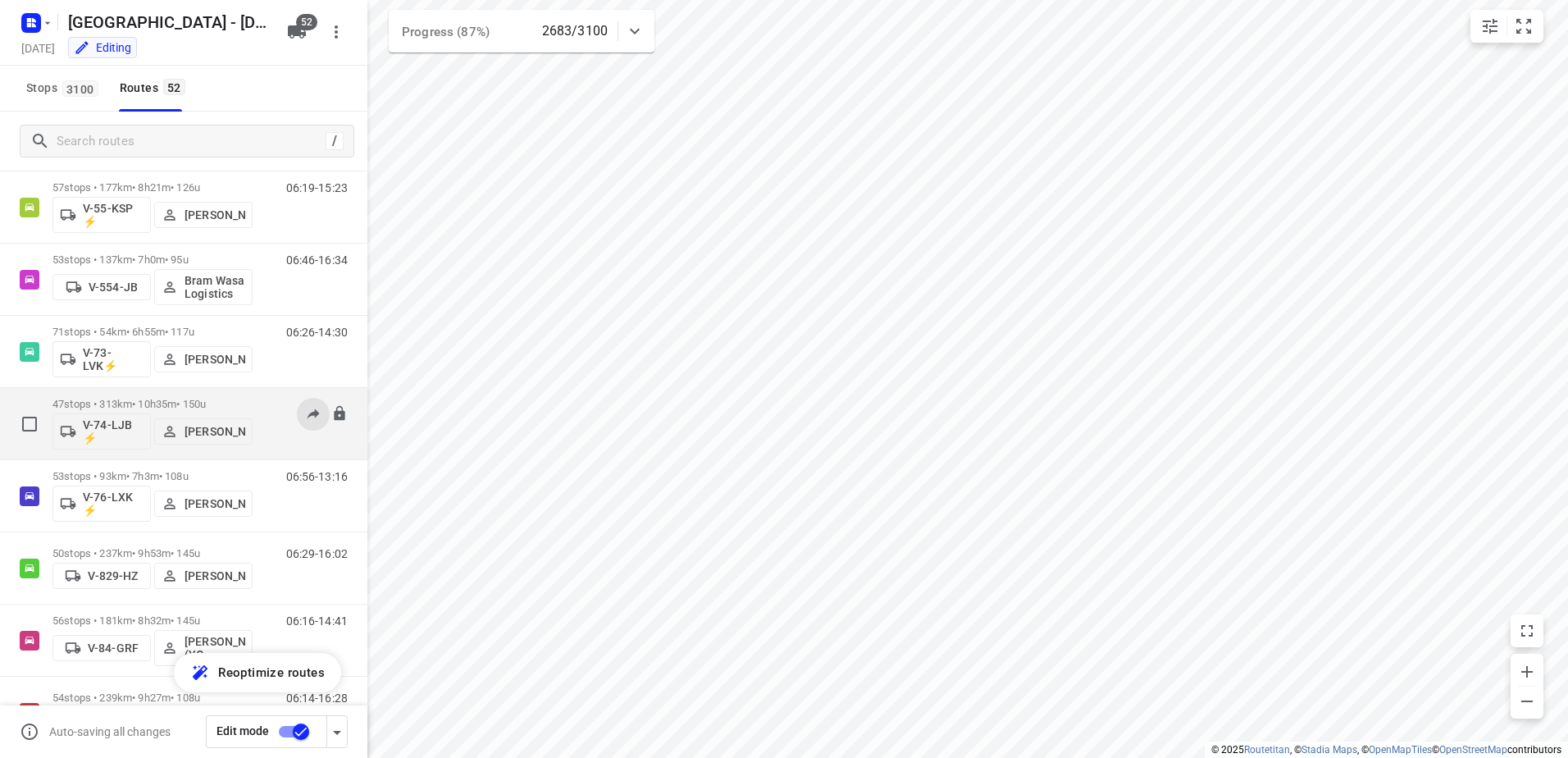
scroll to position [1640, 0]
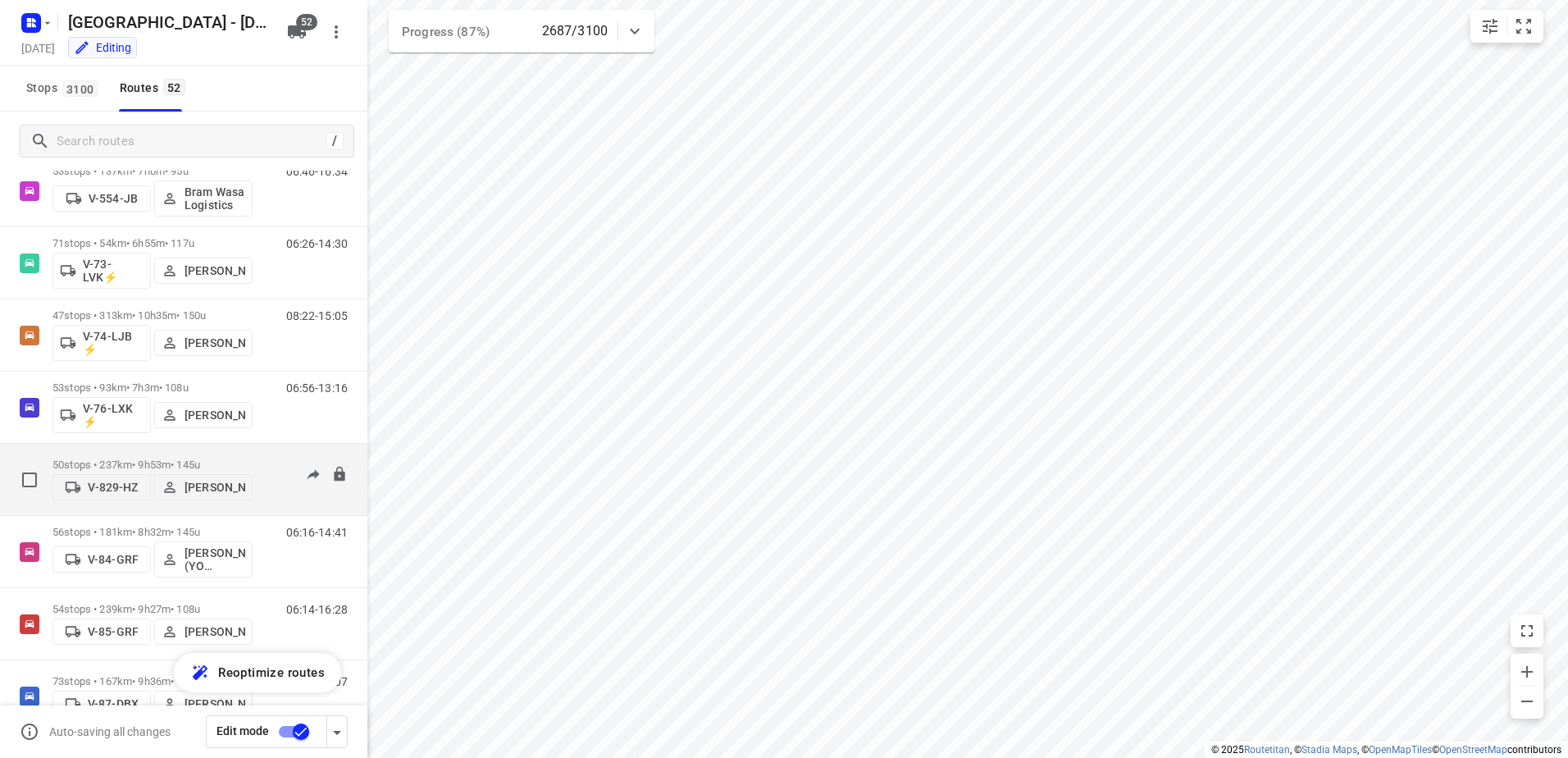
click at [138, 458] on p "50 stops • 237km • 9h53m • 145u" at bounding box center [152, 464] width 200 height 12
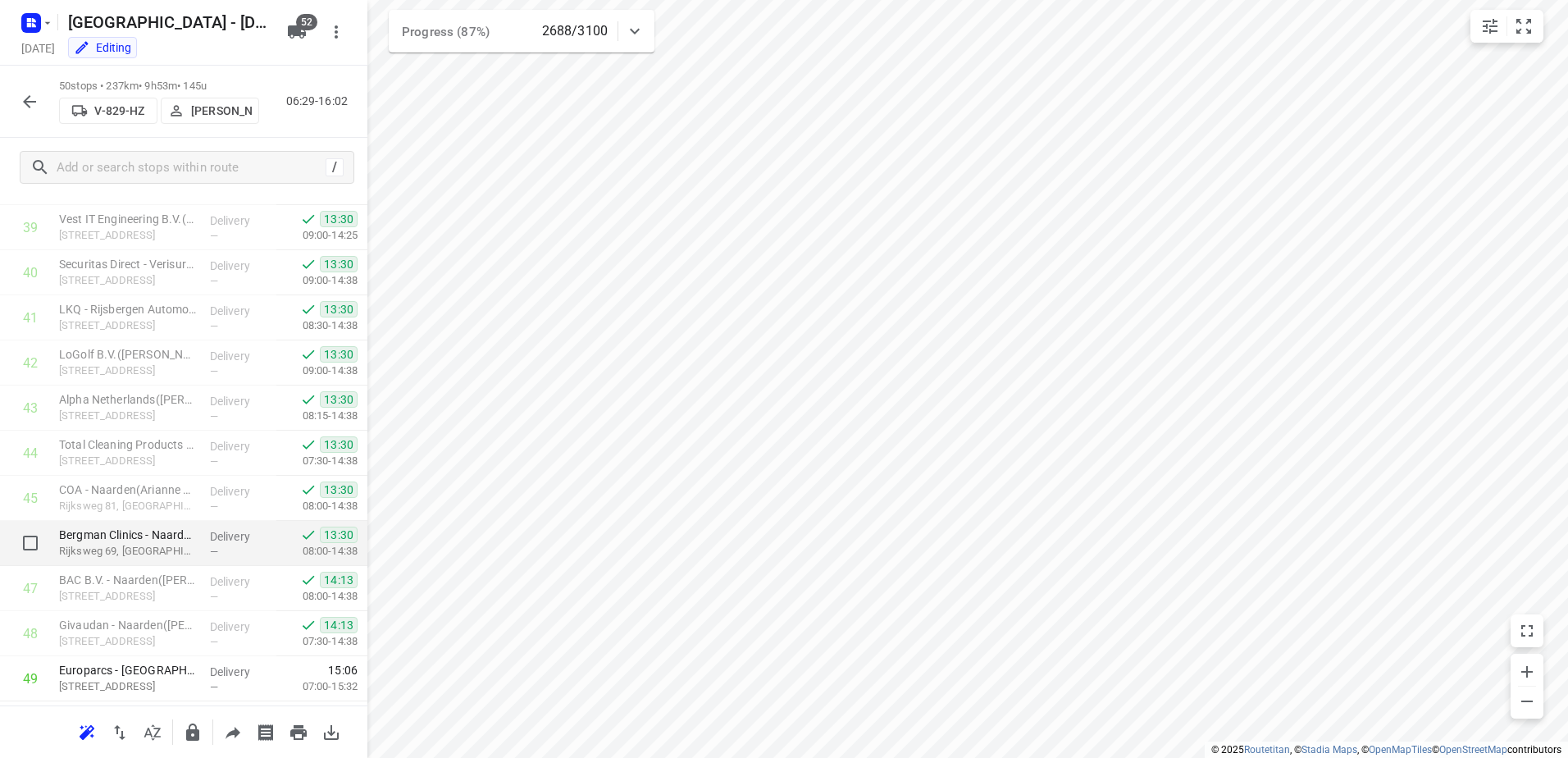
scroll to position [1874, 0]
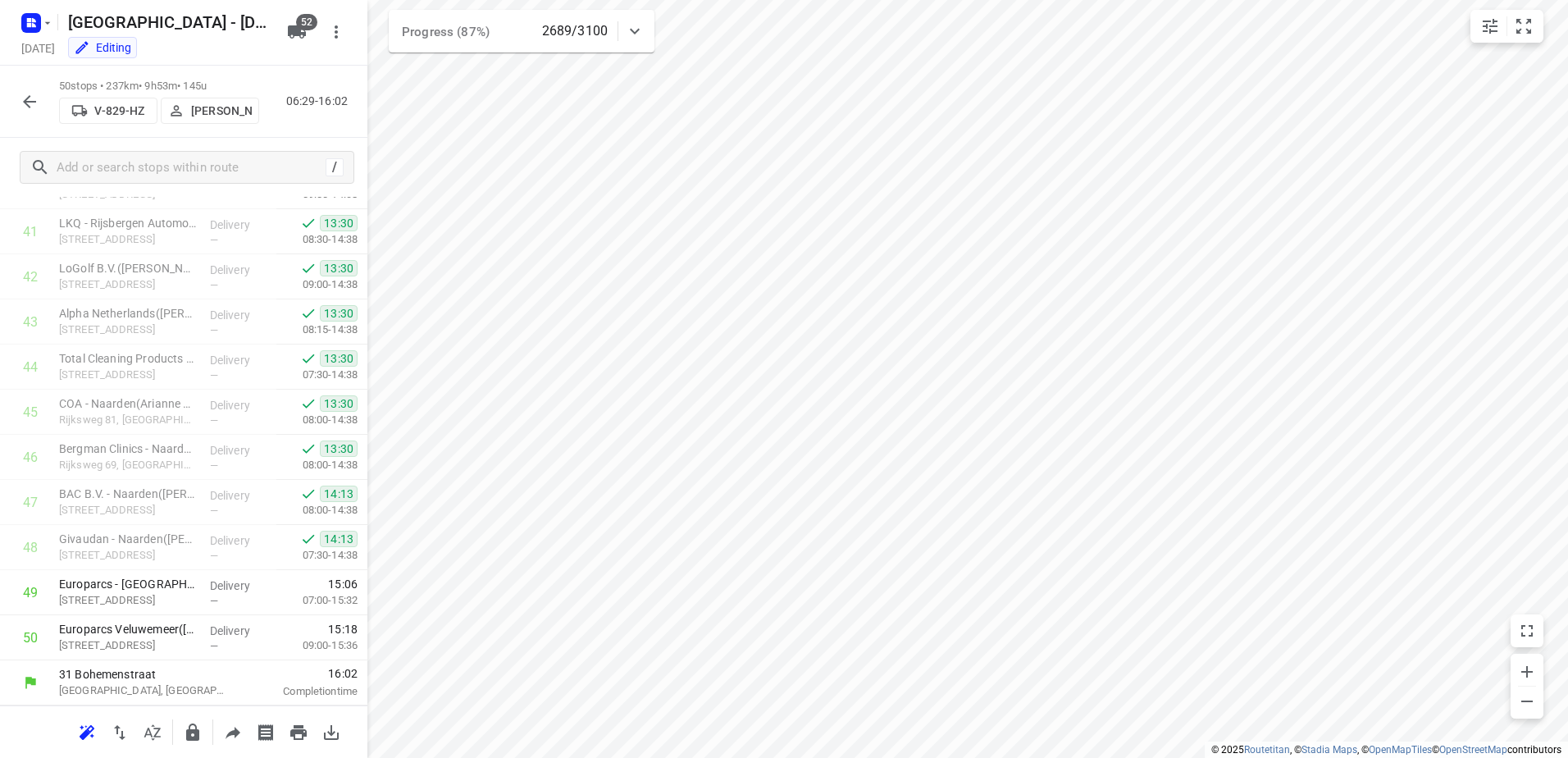
click at [28, 101] on icon "button" at bounding box center [29, 101] width 13 height 13
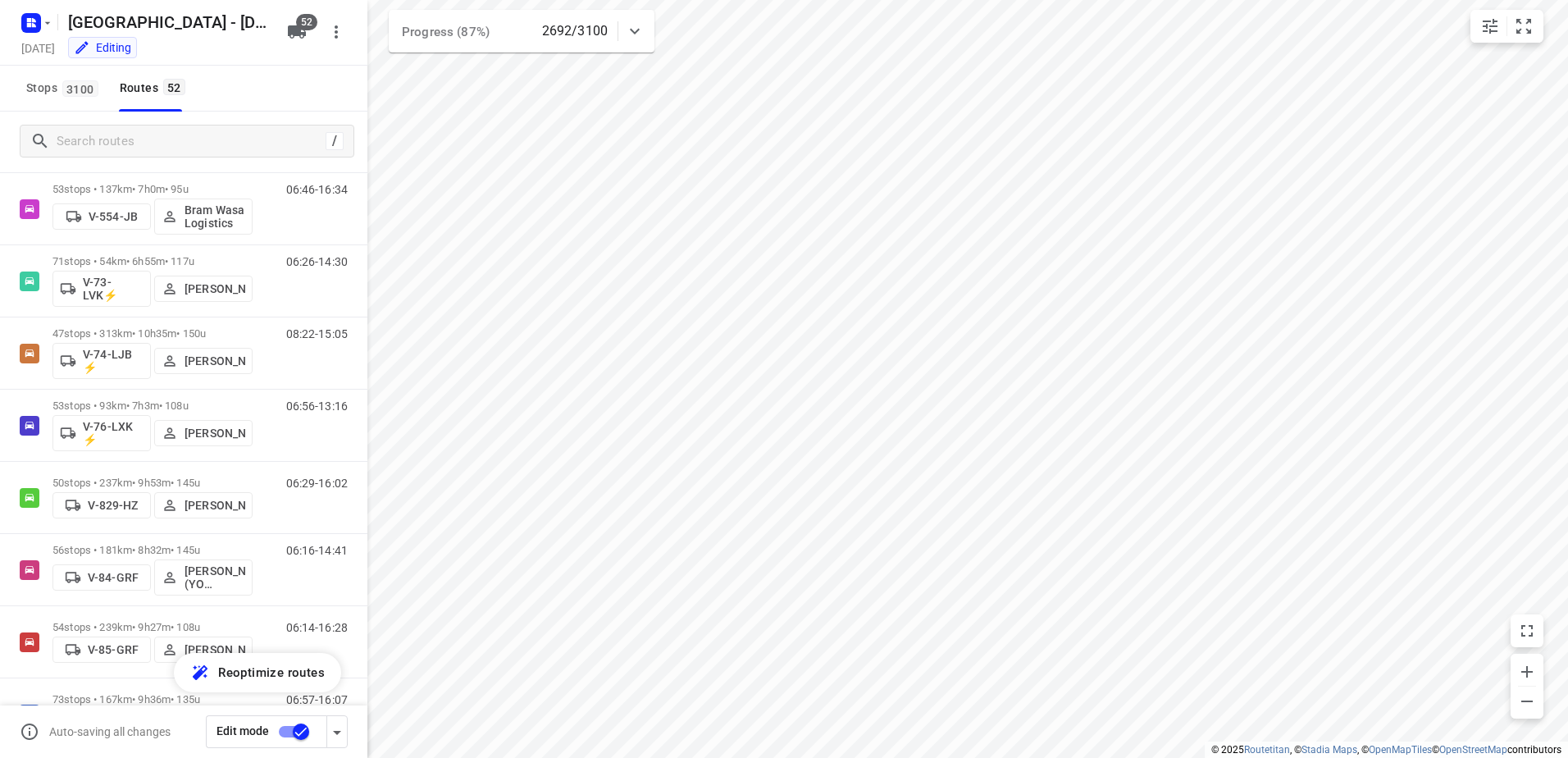
scroll to position [2296, 0]
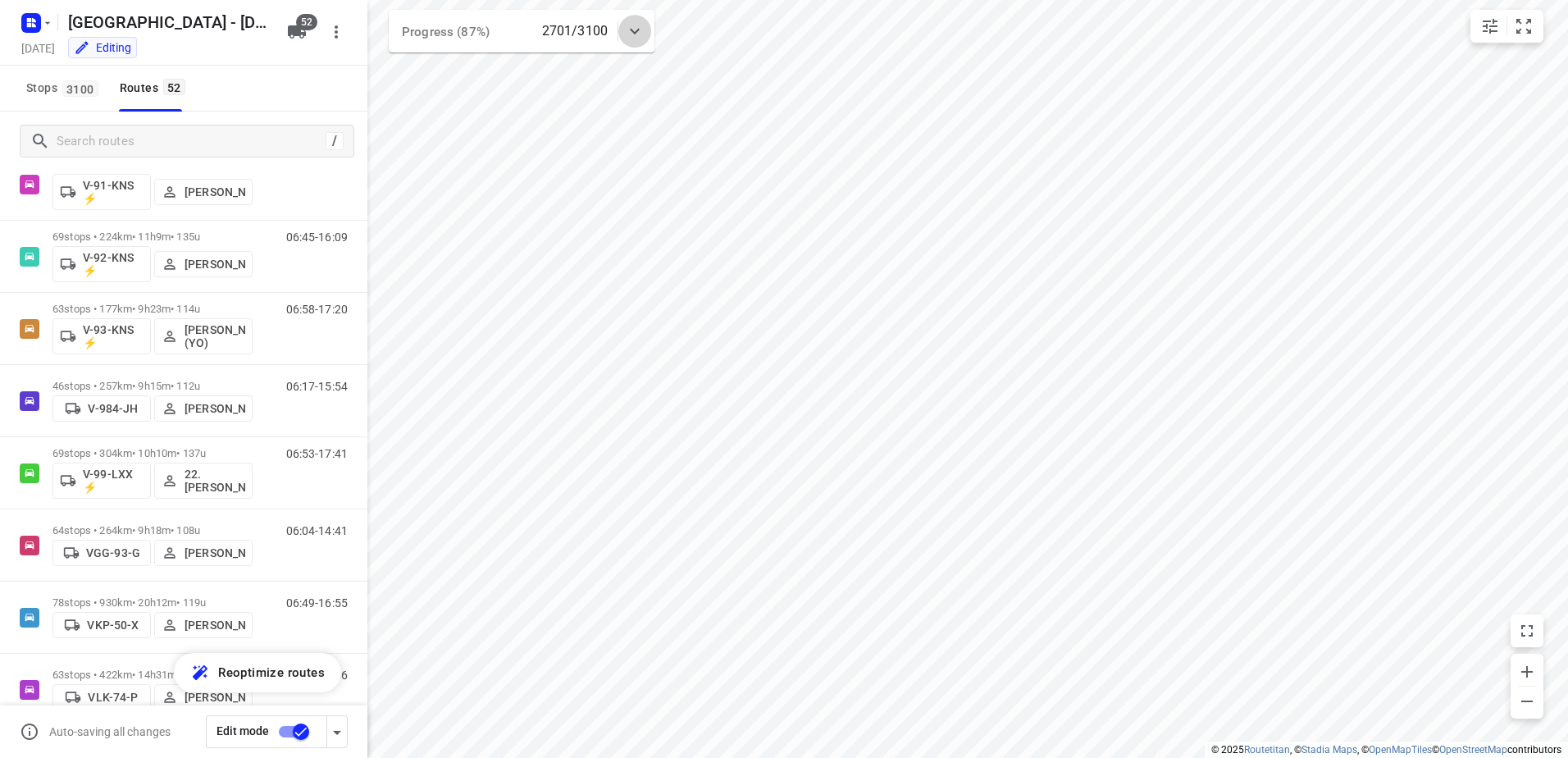
click at [625, 28] on icon at bounding box center [634, 31] width 20 height 20
click at [632, 28] on icon at bounding box center [634, 37] width 20 height 20
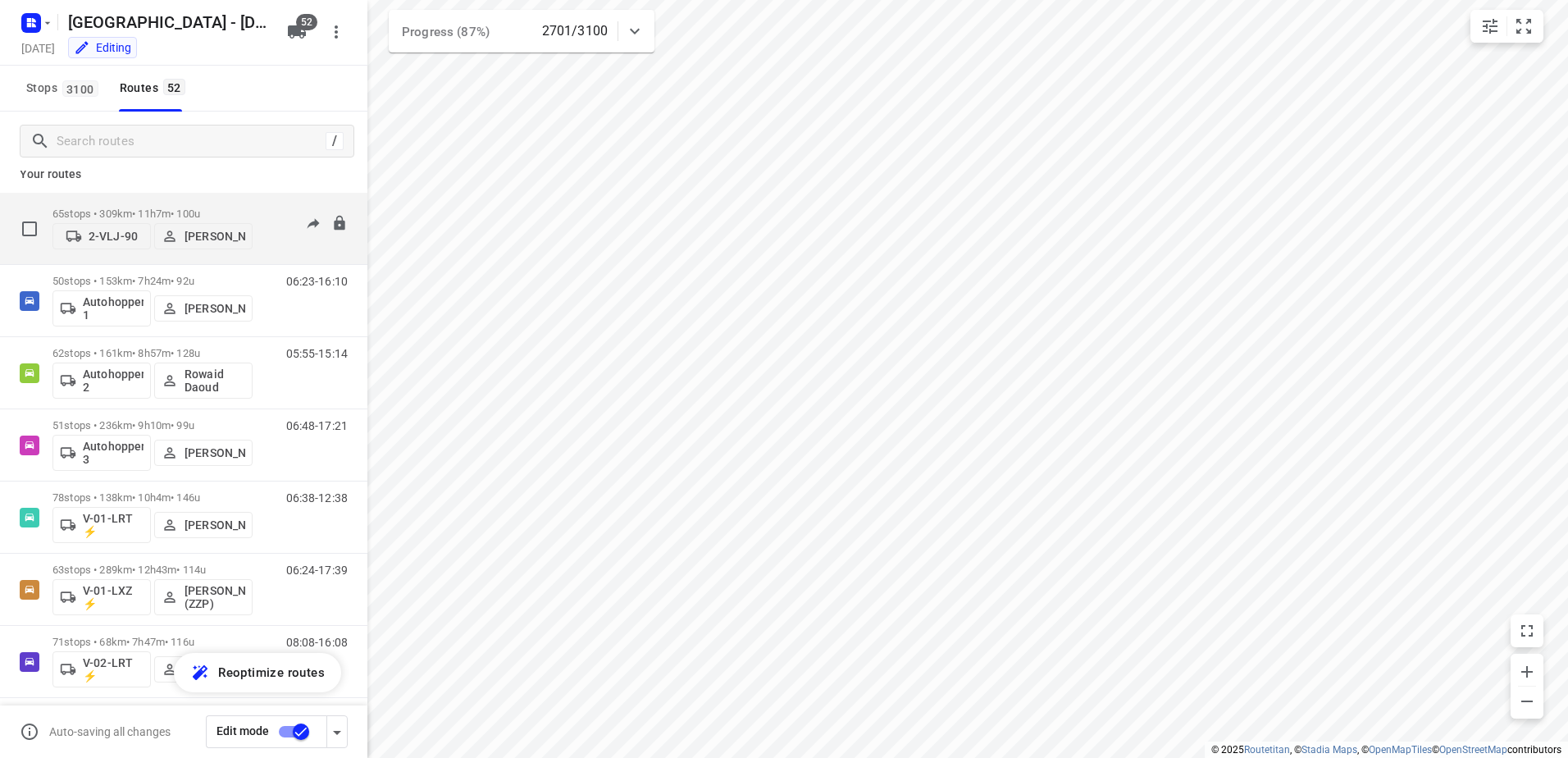
scroll to position [0, 0]
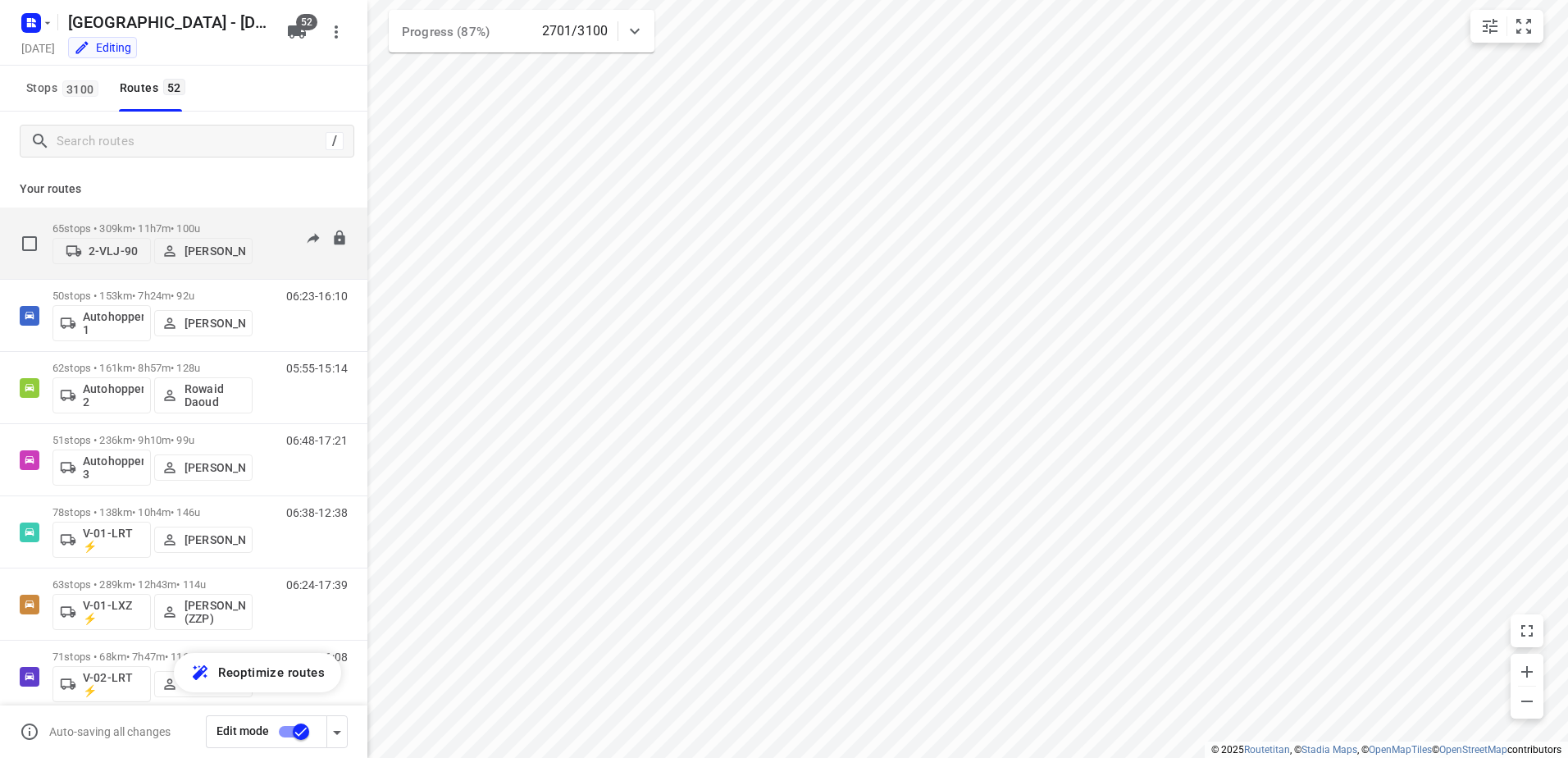
click at [131, 214] on div "65 stops • 309km • 11h7m • 100u 2-VLJ-90 Fikri Mizaz" at bounding box center [152, 243] width 200 height 59
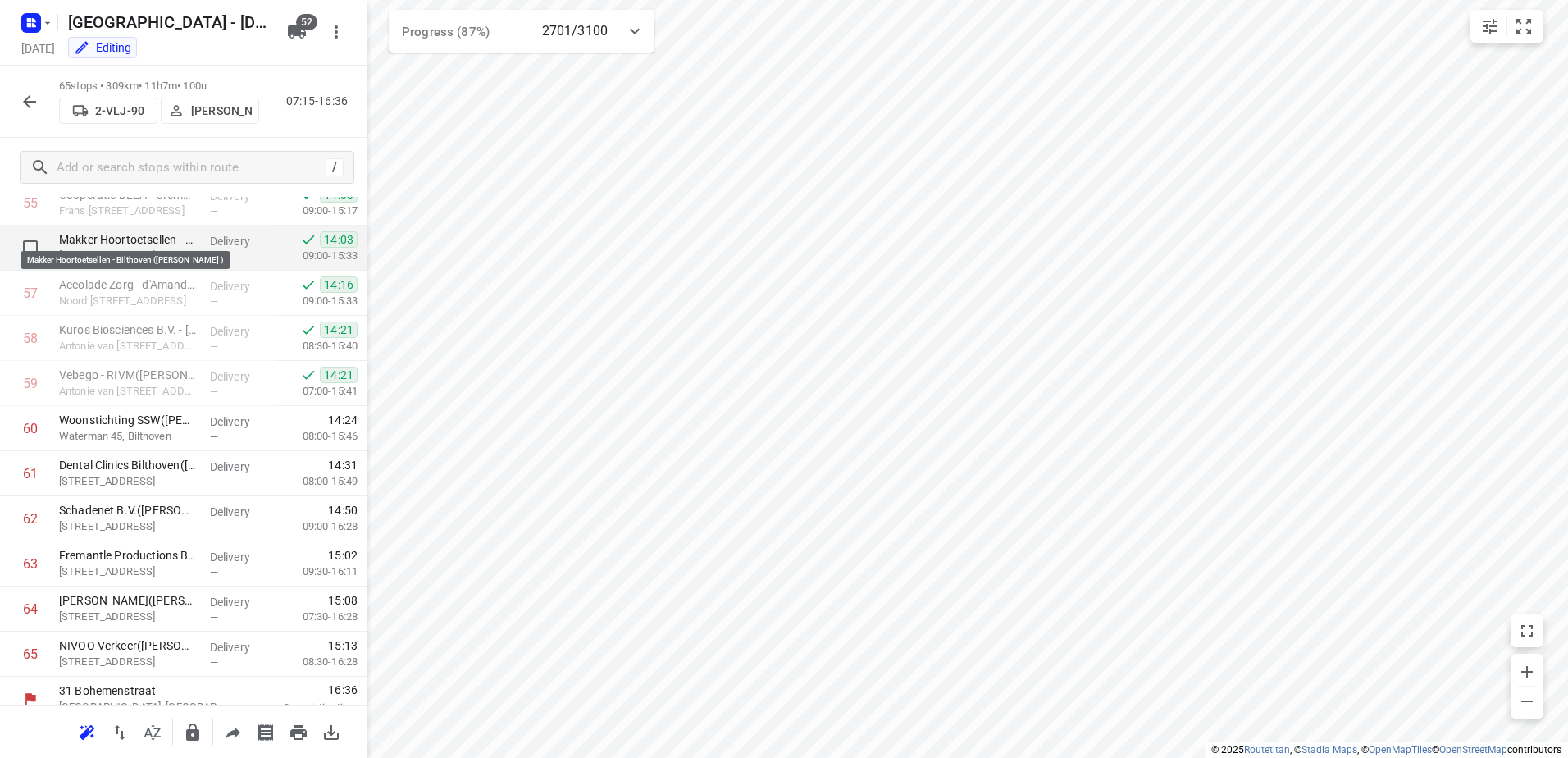
scroll to position [2542, 0]
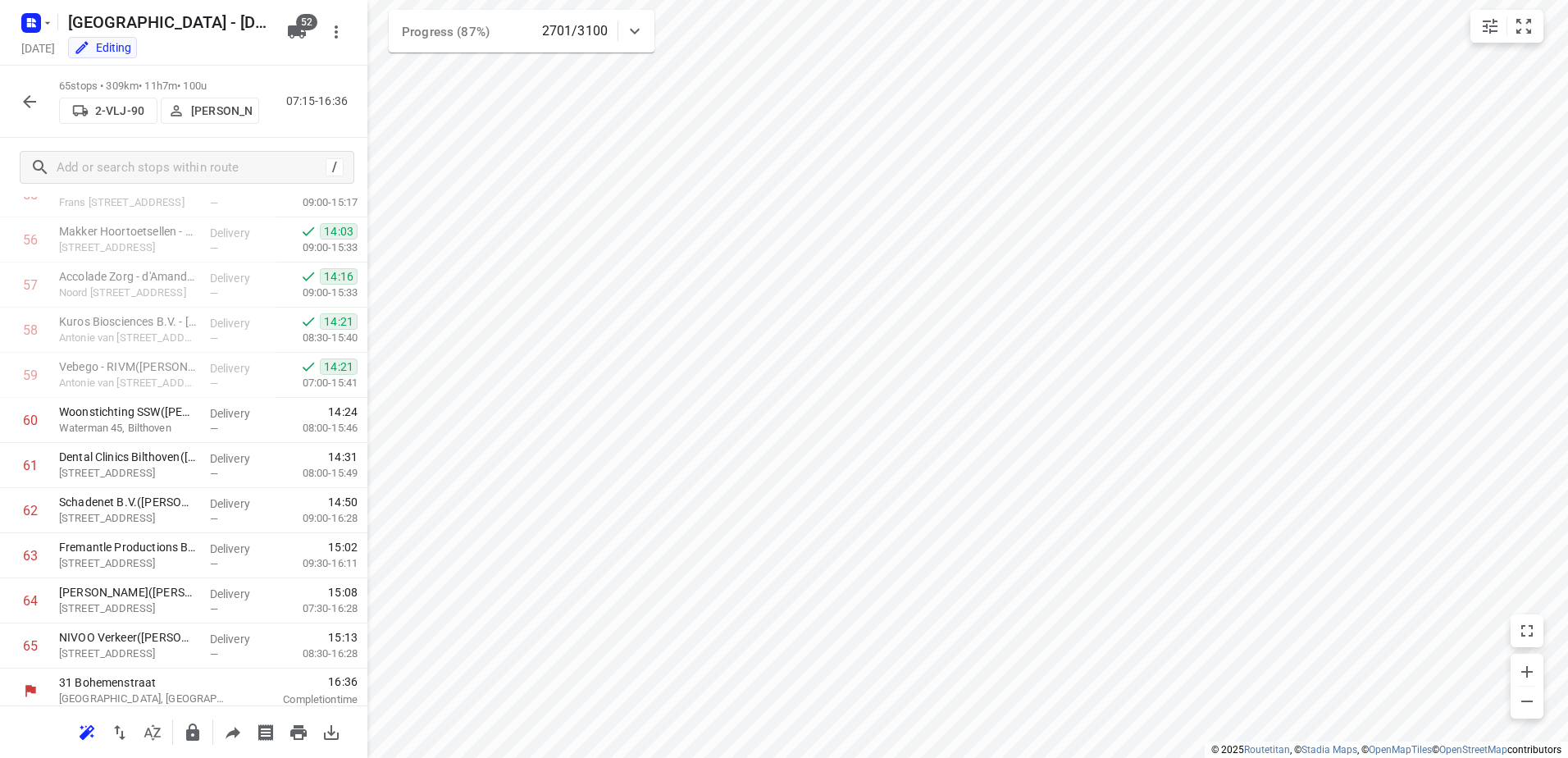
click at [29, 95] on icon "button" at bounding box center [29, 101] width 20 height 20
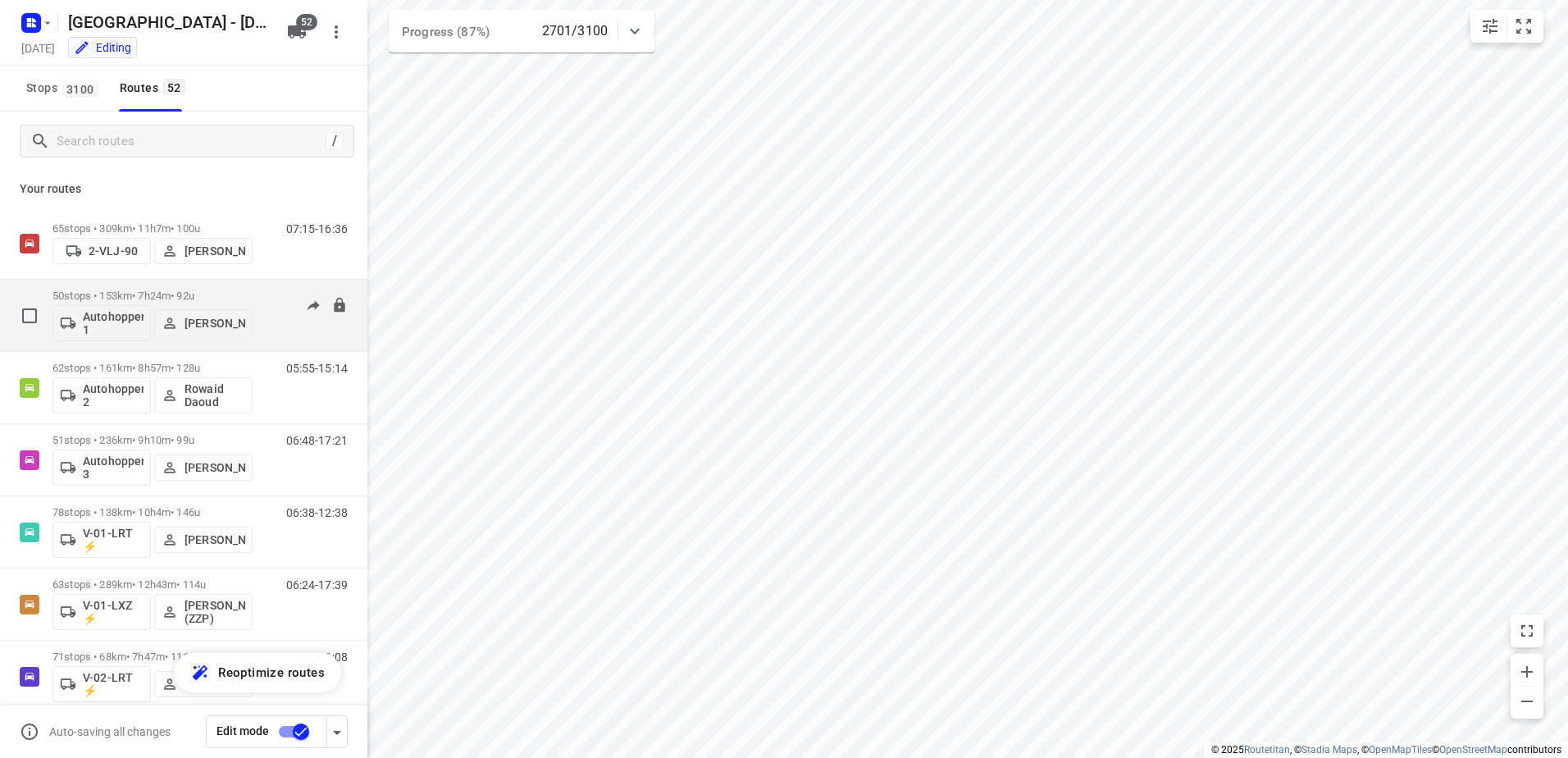
click at [152, 293] on p "50 stops • 153km • 7h24m • 92u" at bounding box center [152, 296] width 200 height 12
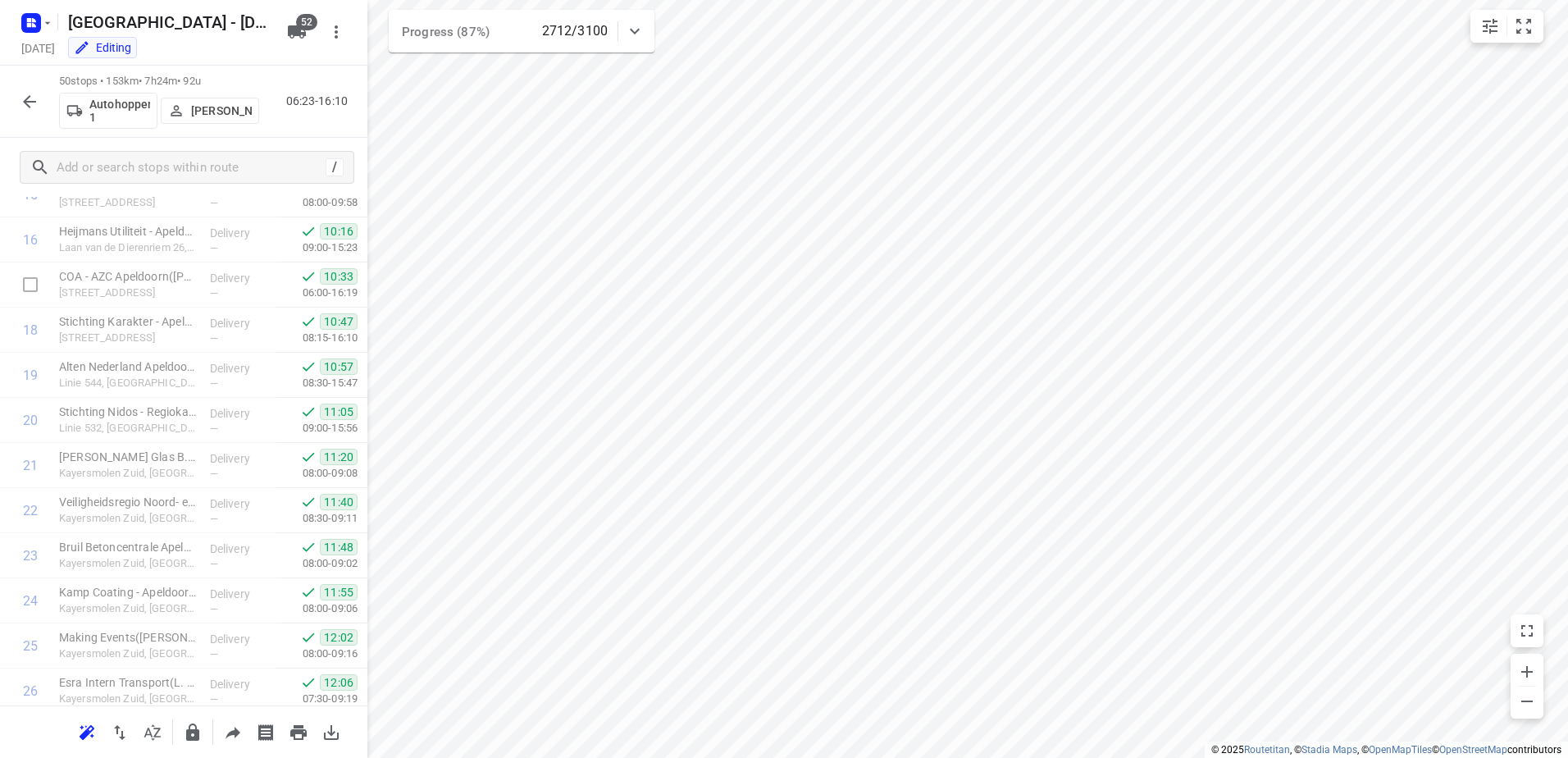
scroll to position [726, 0]
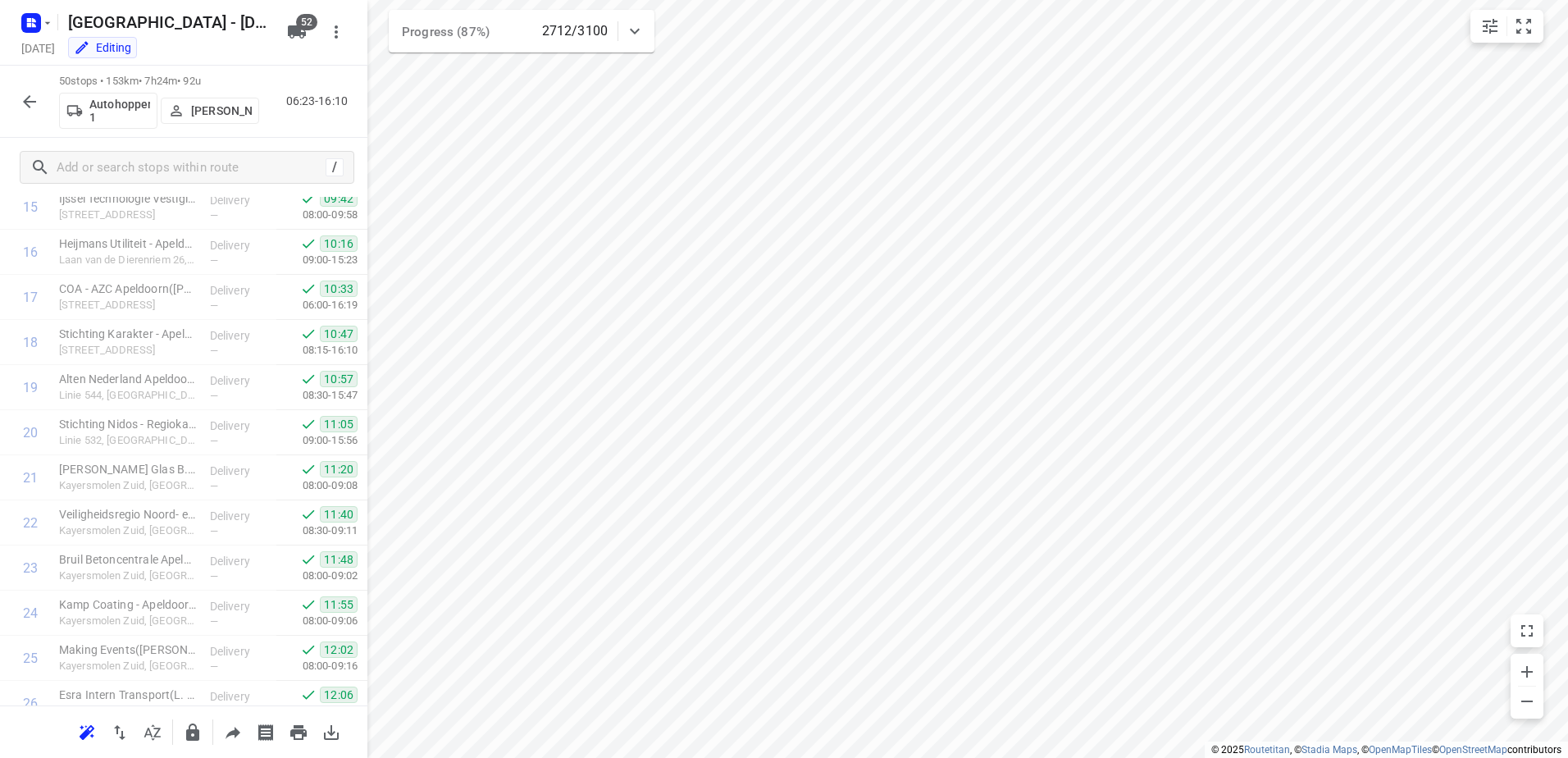
click at [30, 103] on icon "button" at bounding box center [29, 101] width 20 height 20
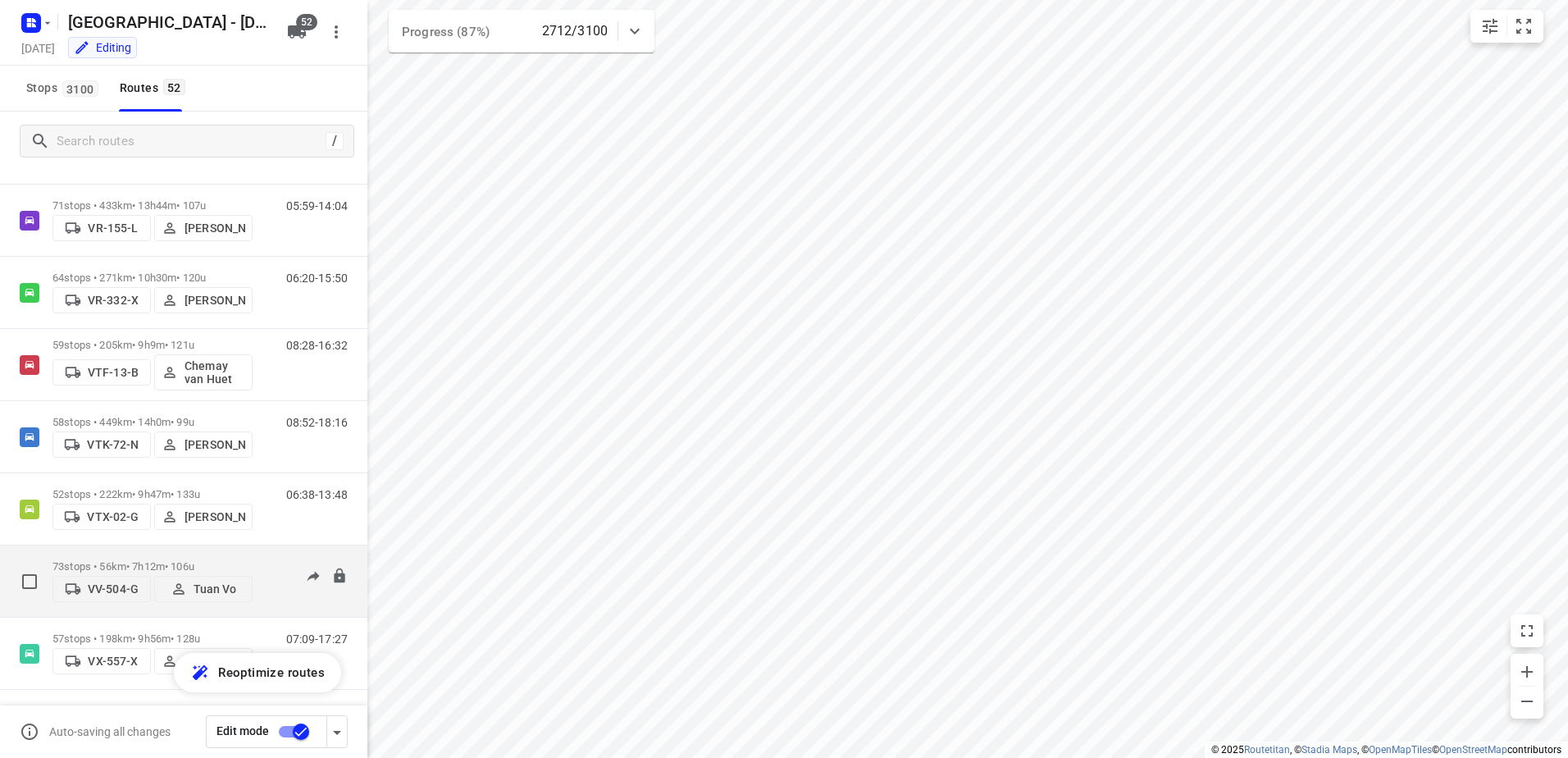
scroll to position [3271, 0]
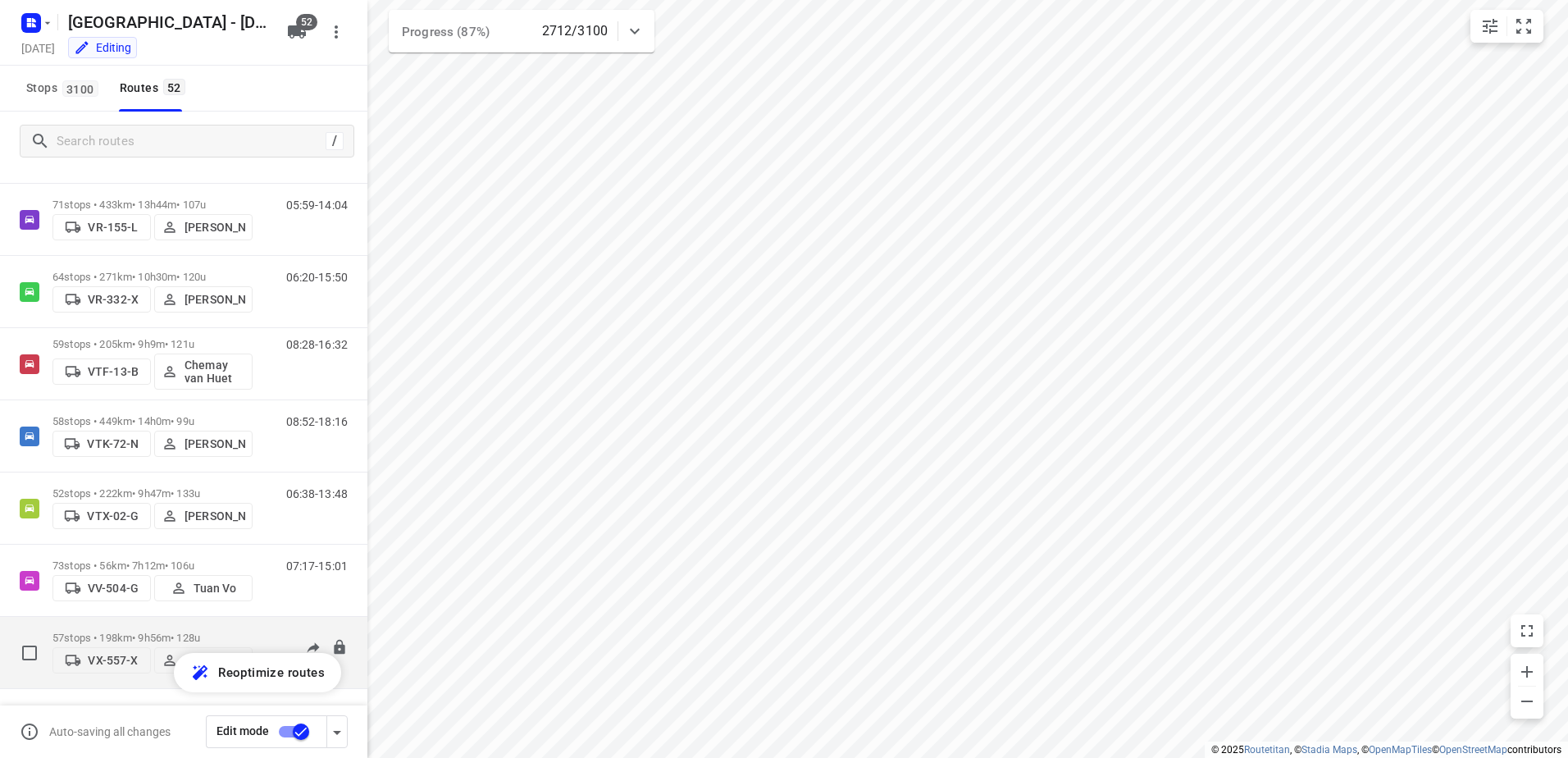
click at [197, 632] on p "57 stops • 198km • 9h56m • 128u" at bounding box center [152, 637] width 200 height 12
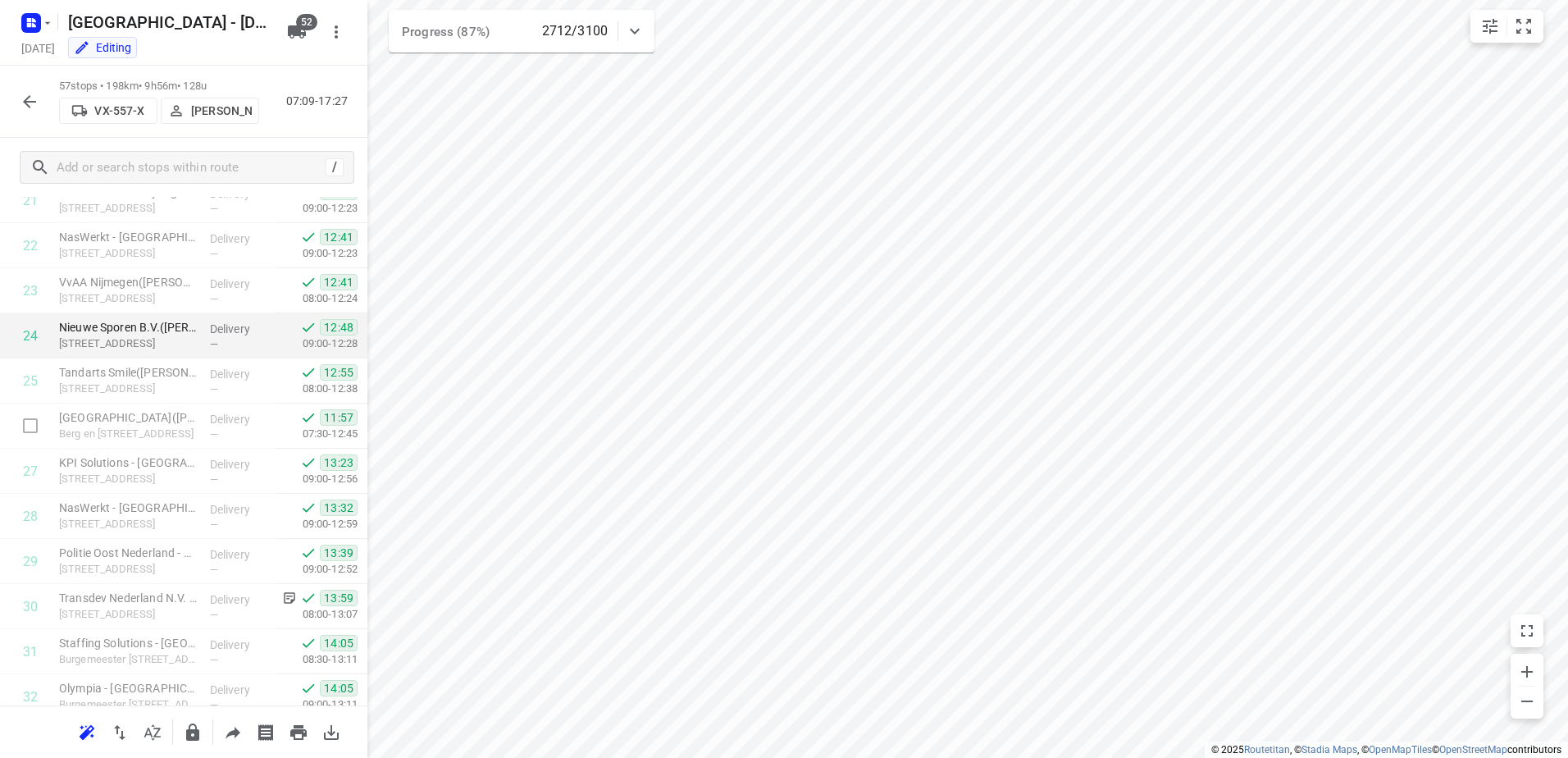
scroll to position [984, 0]
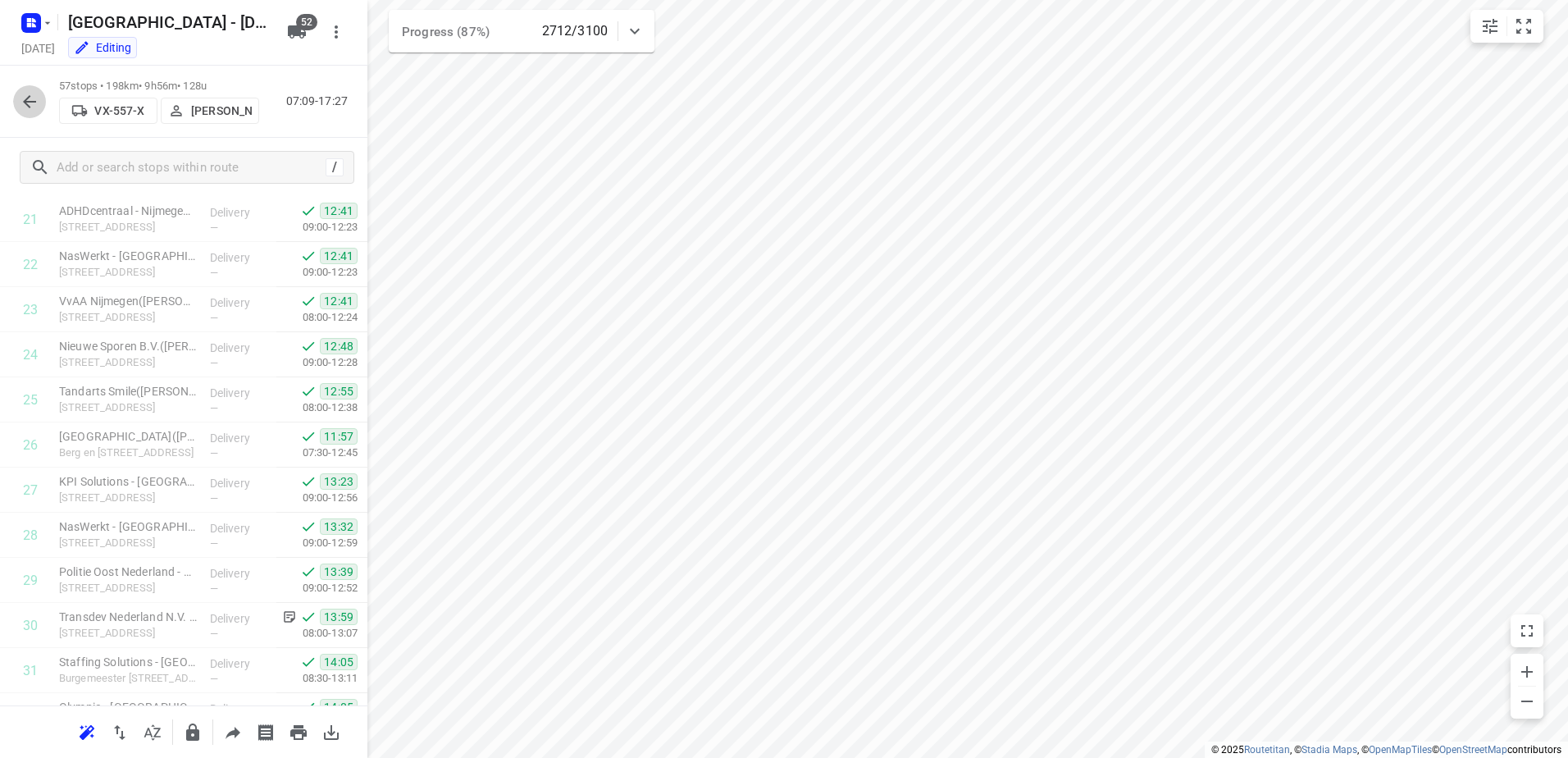
click at [44, 105] on button "button" at bounding box center [29, 101] width 33 height 33
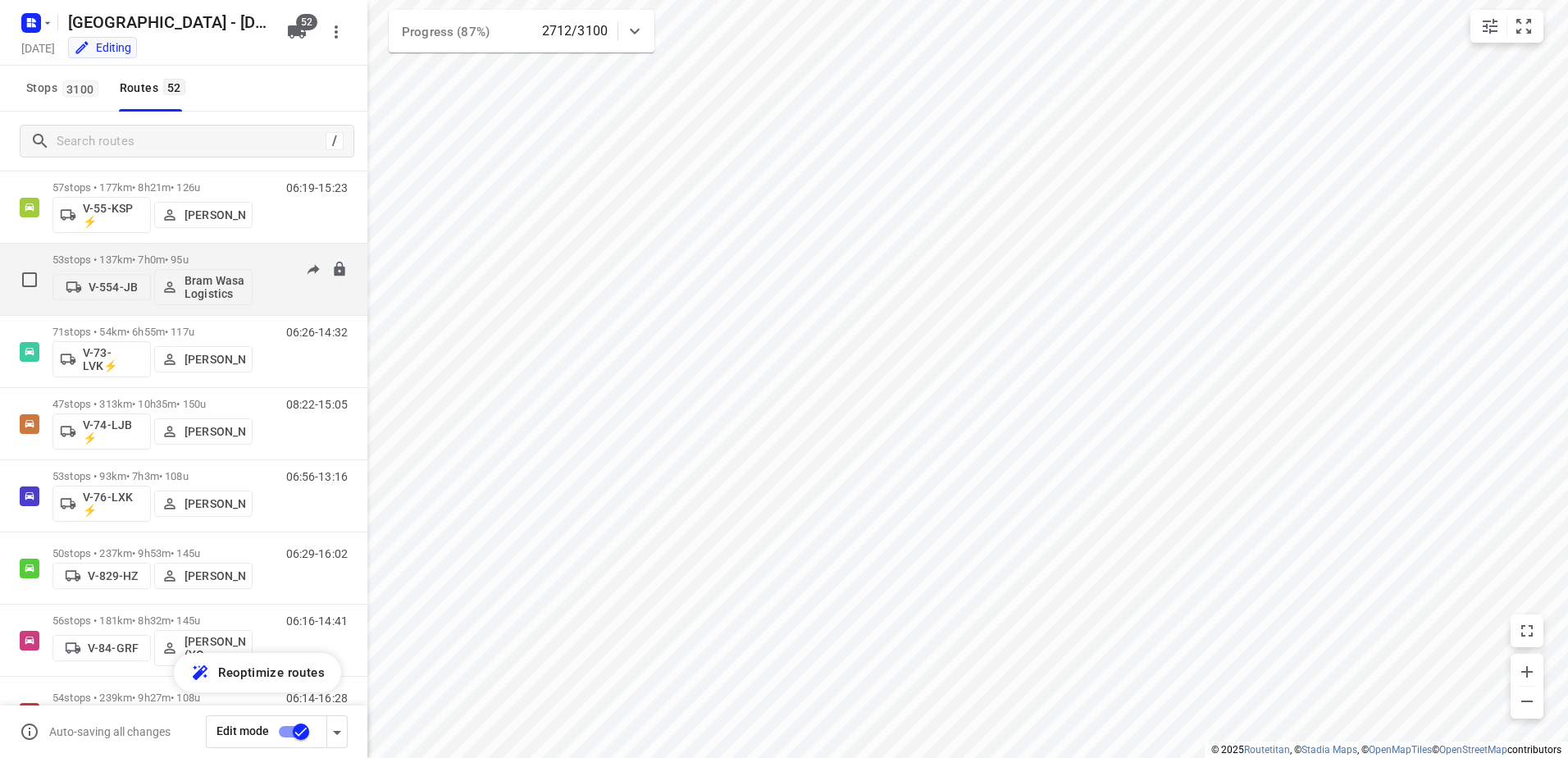
scroll to position [1558, 0]
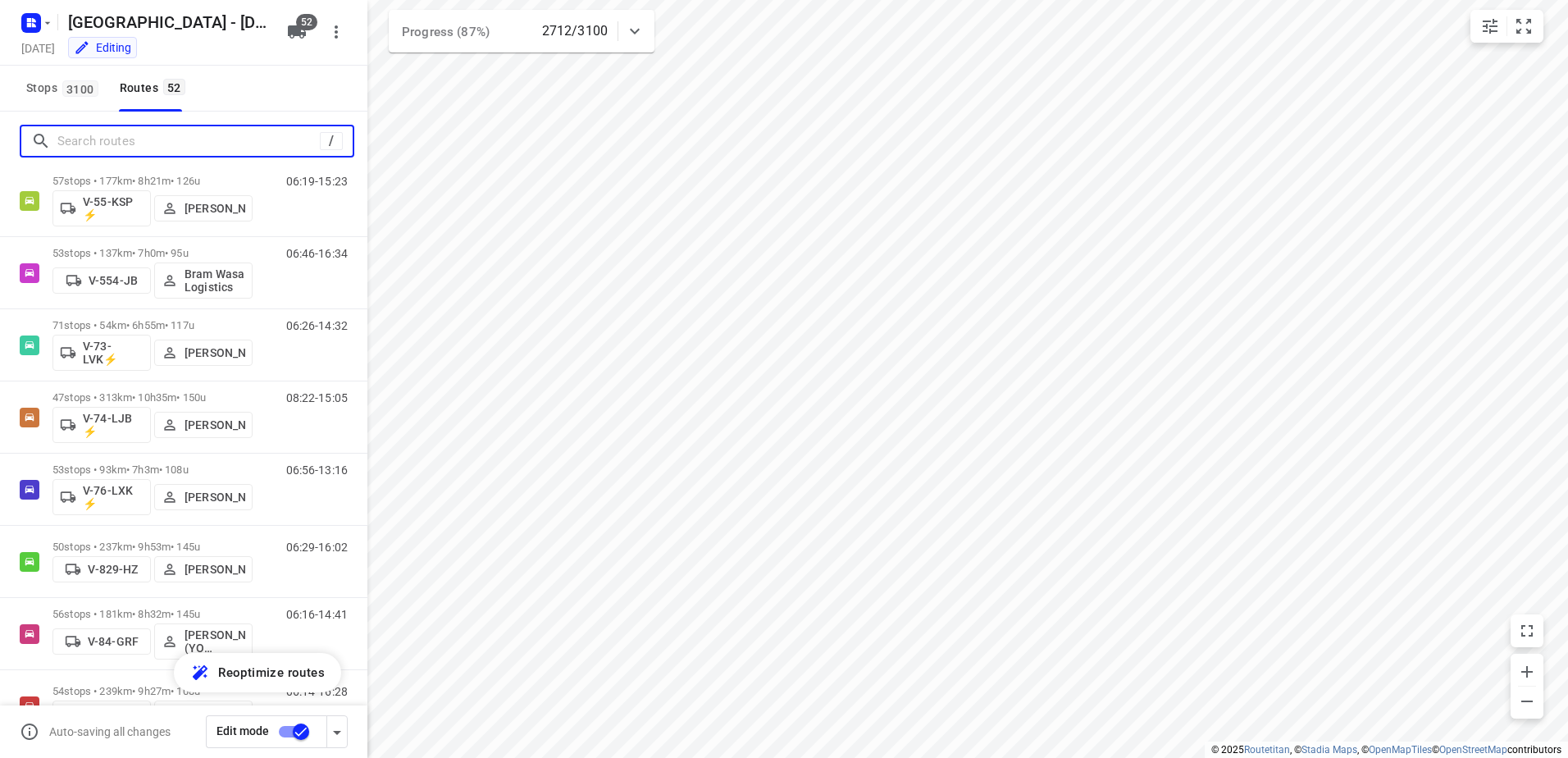
click at [133, 141] on input "Search routes" at bounding box center [189, 141] width 263 height 25
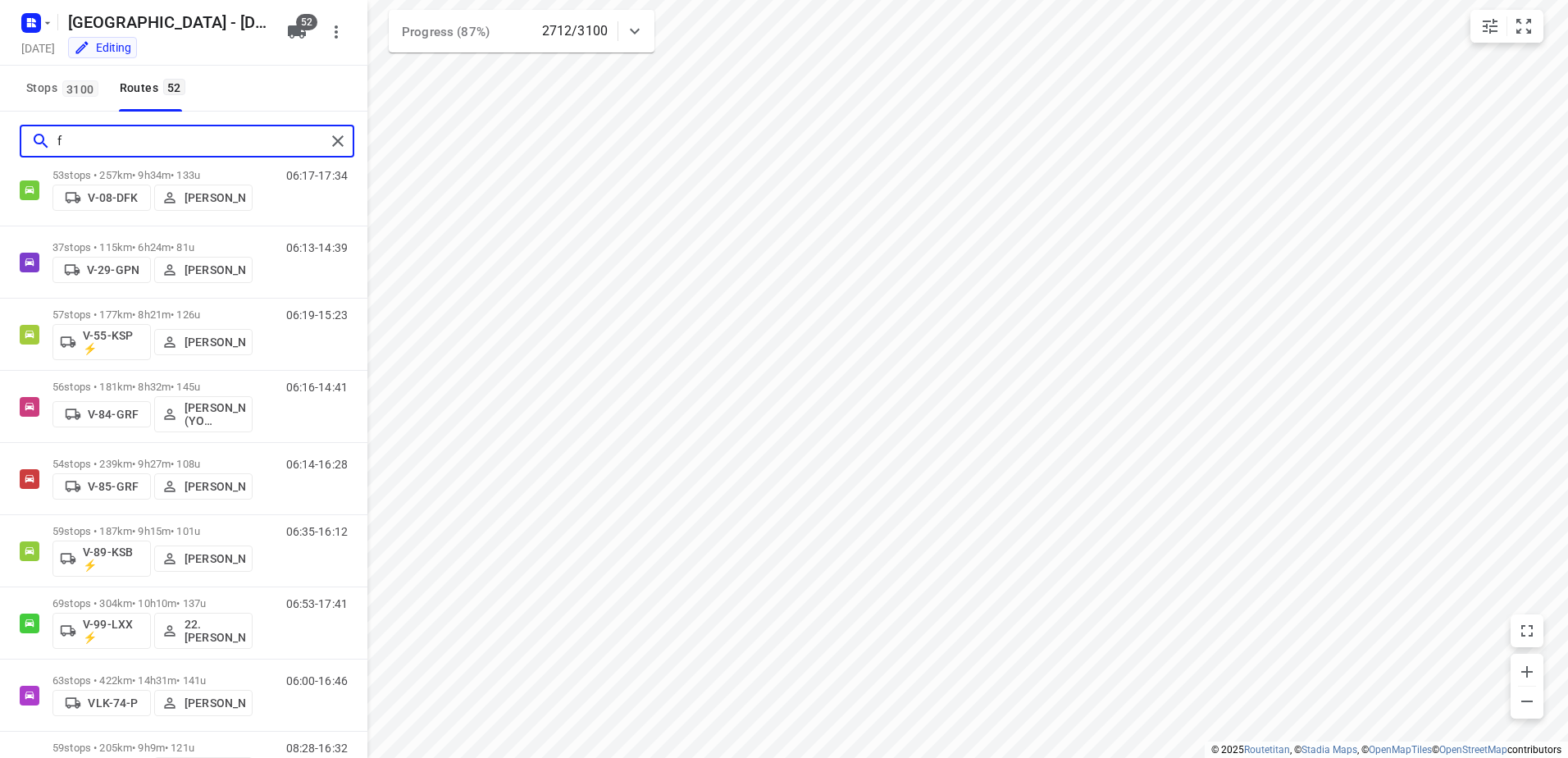
scroll to position [0, 0]
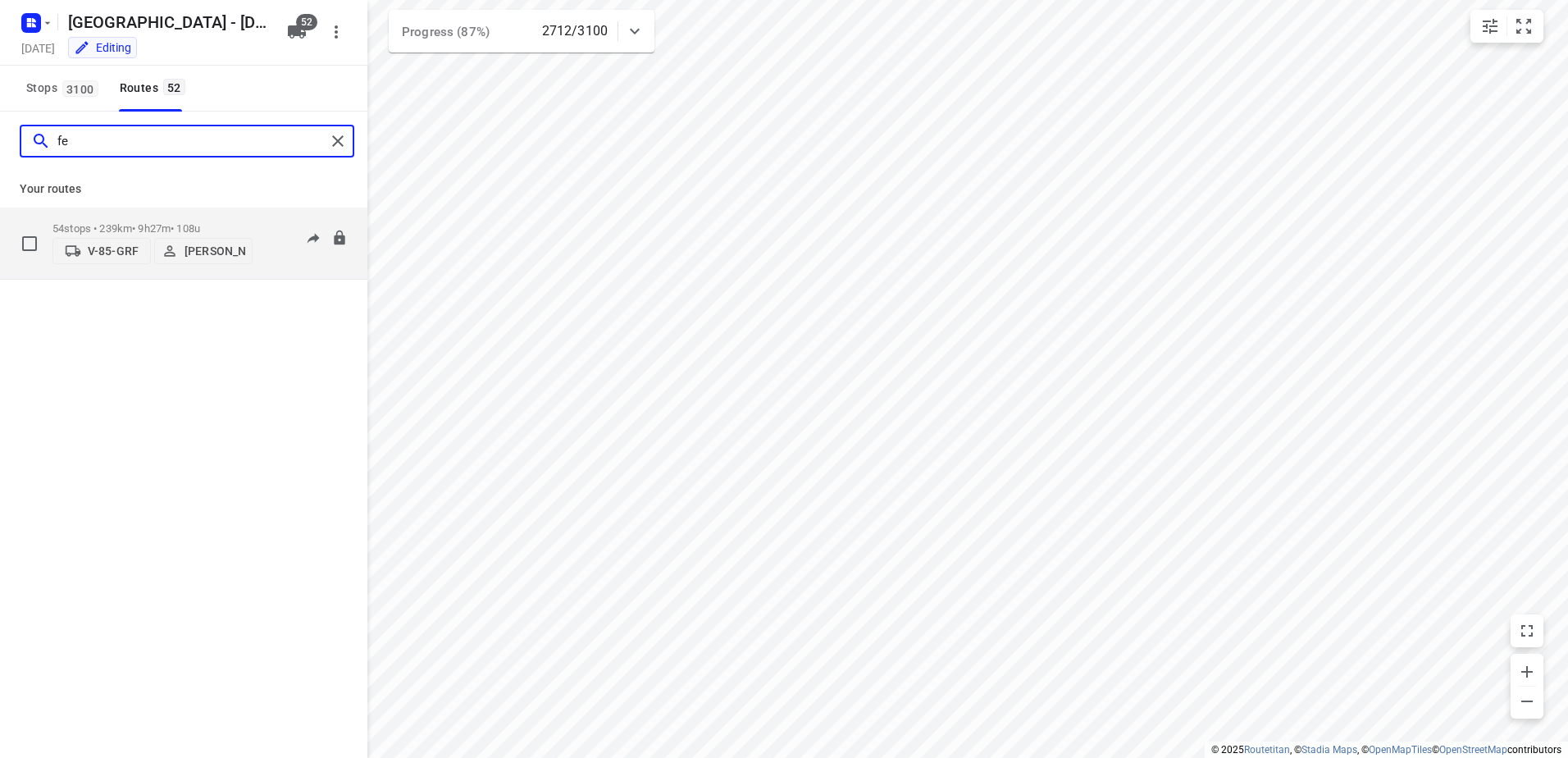
type input "fe"
click at [145, 222] on p "54 stops • 239km • 9h27m • 108u" at bounding box center [152, 228] width 200 height 12
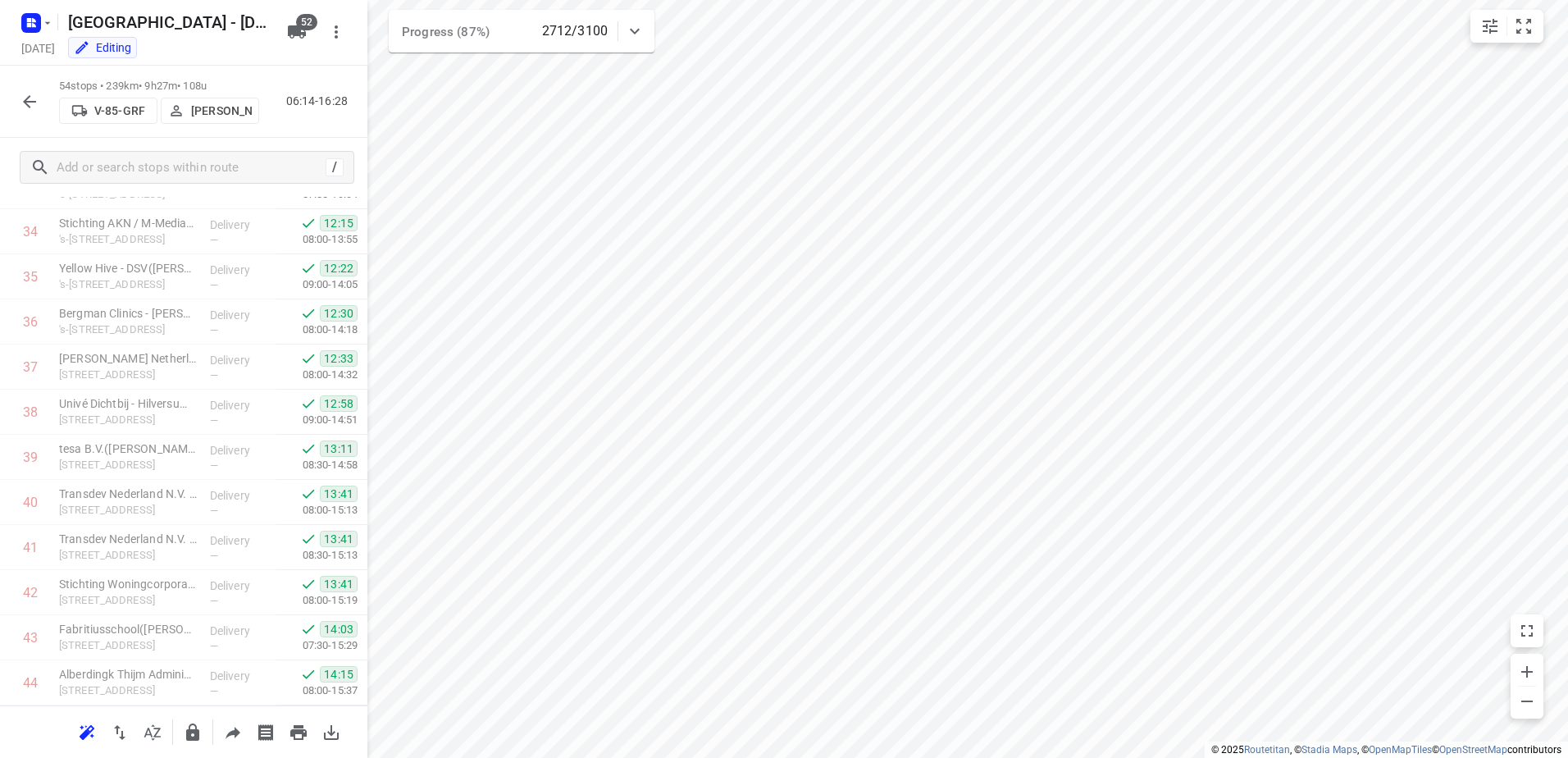
scroll to position [2050, 0]
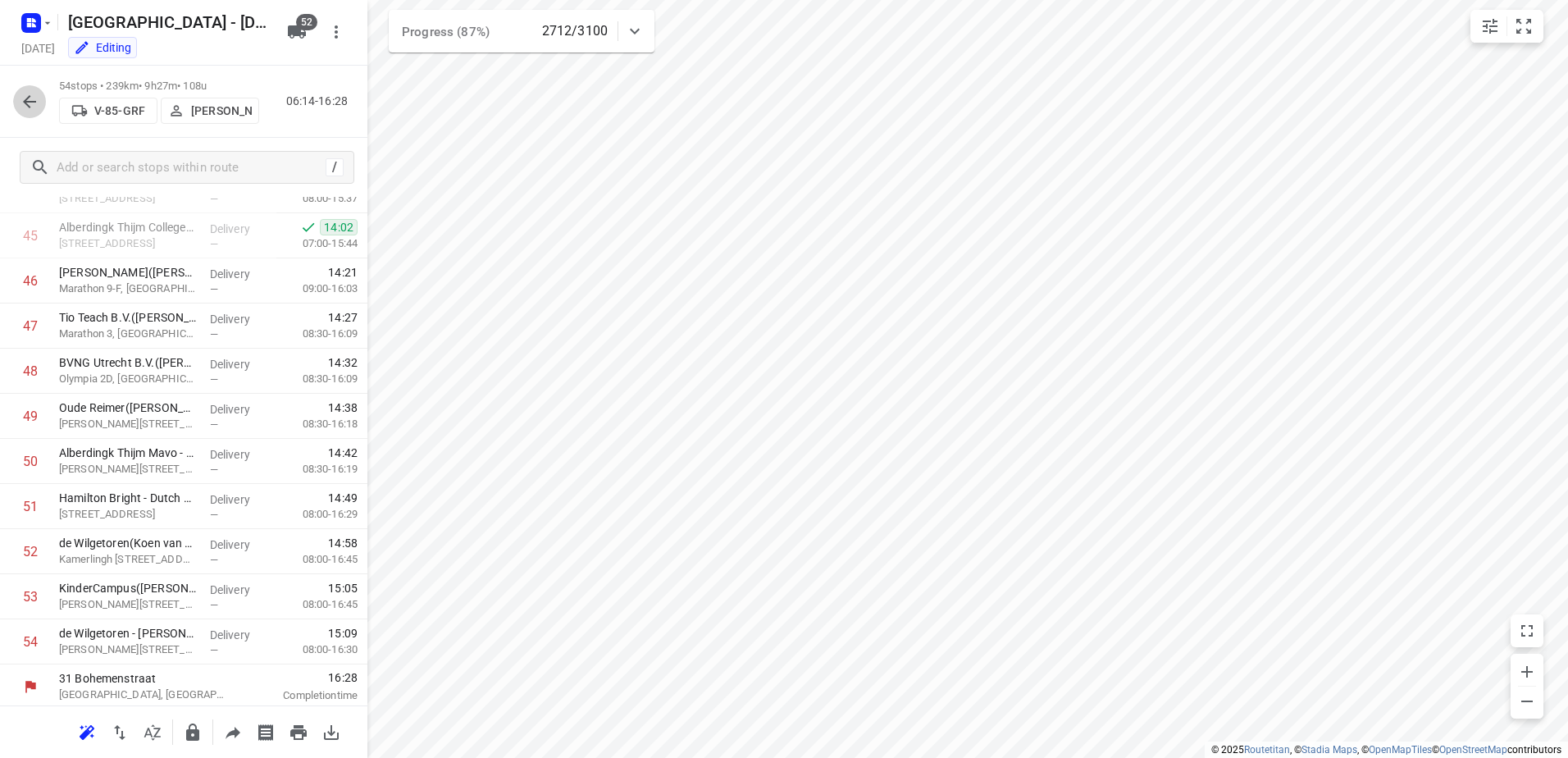
click at [26, 102] on icon "button" at bounding box center [29, 101] width 13 height 13
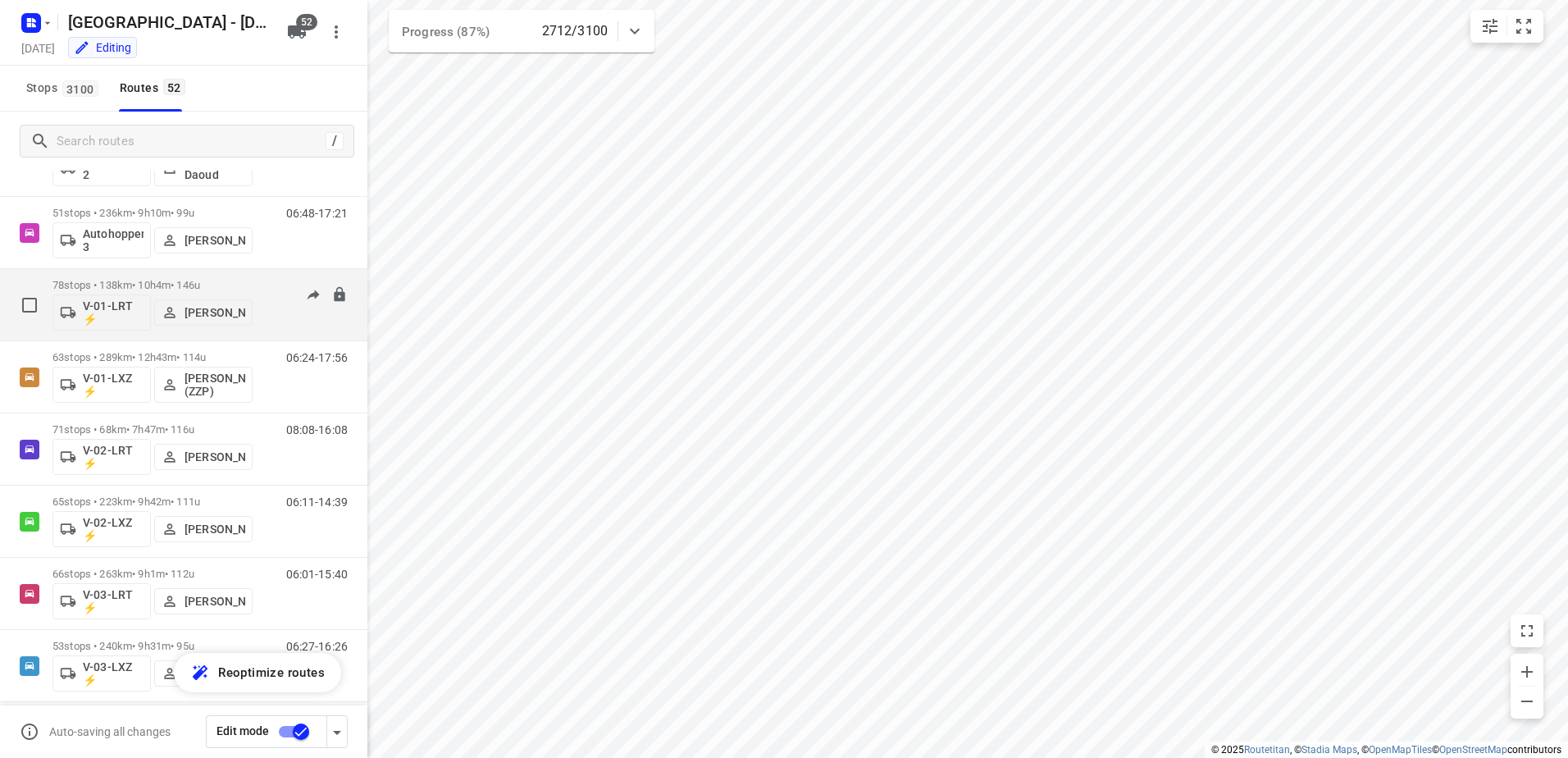
scroll to position [246, 0]
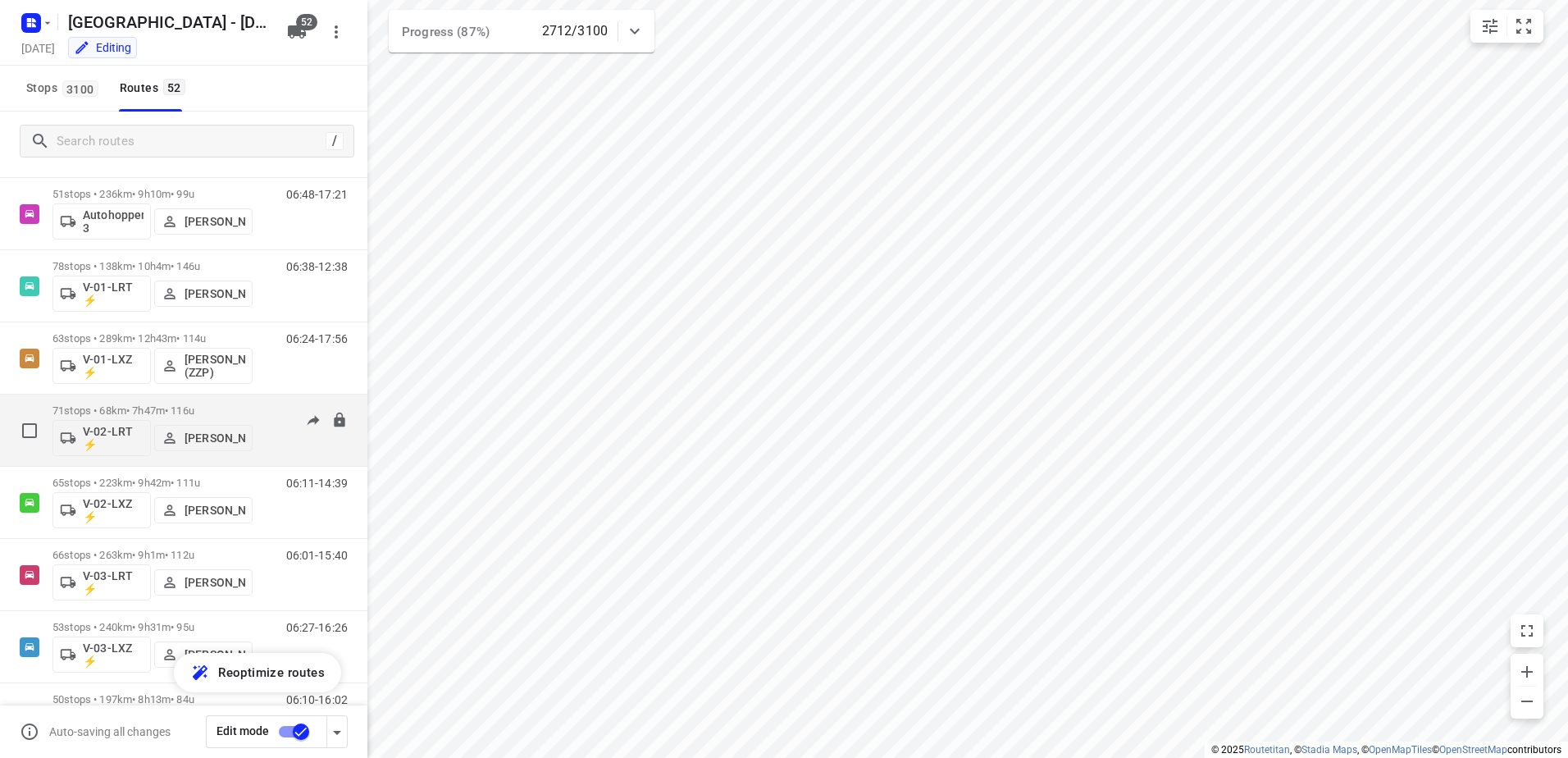
click at [163, 397] on div "71 stops • 68km • 7h47m • 116u V-02-LRT ⚡ Kim van der Steen" at bounding box center [152, 430] width 200 height 68
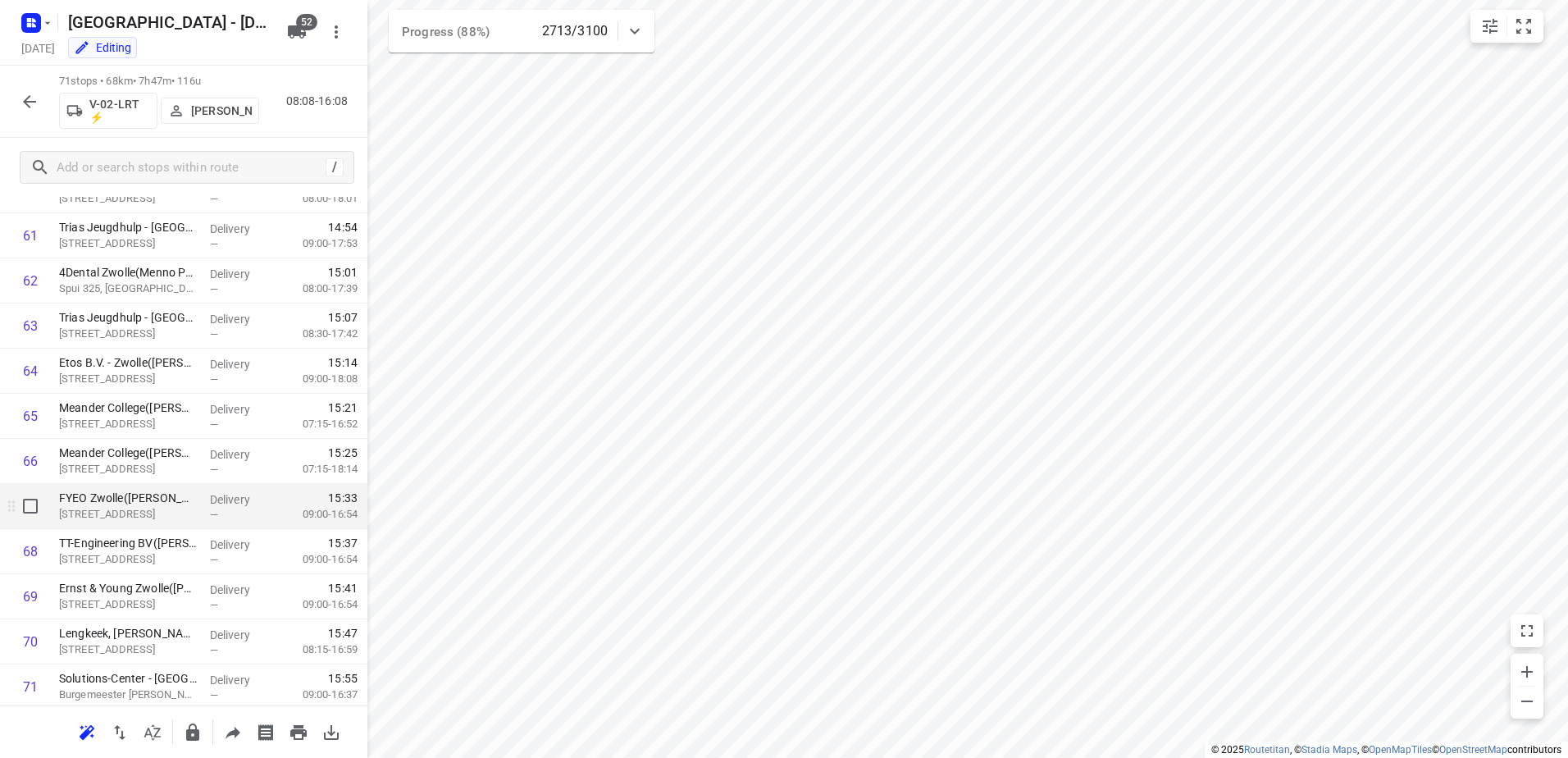
scroll to position [2820, 0]
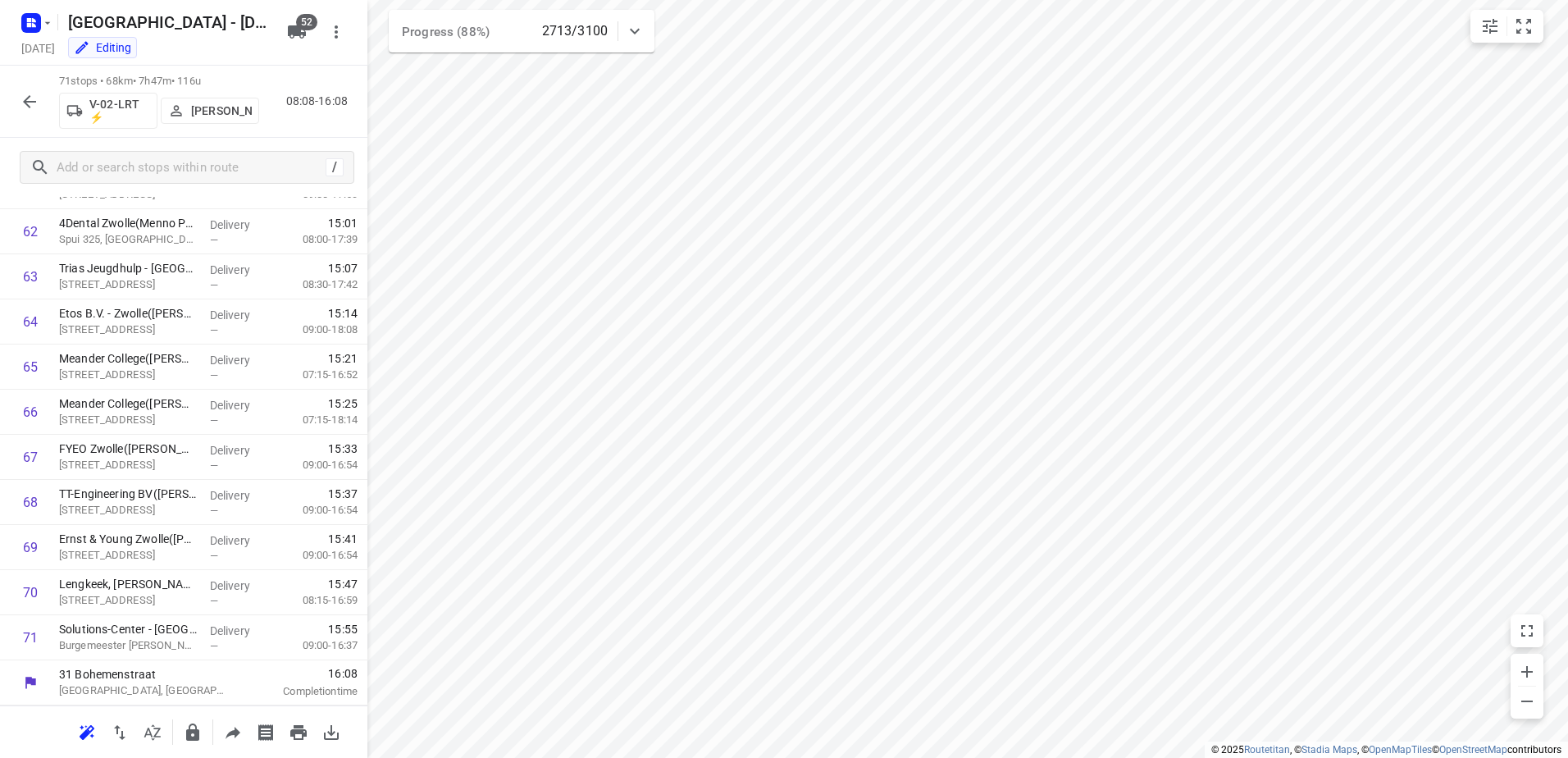
click at [28, 96] on icon "button" at bounding box center [29, 101] width 20 height 20
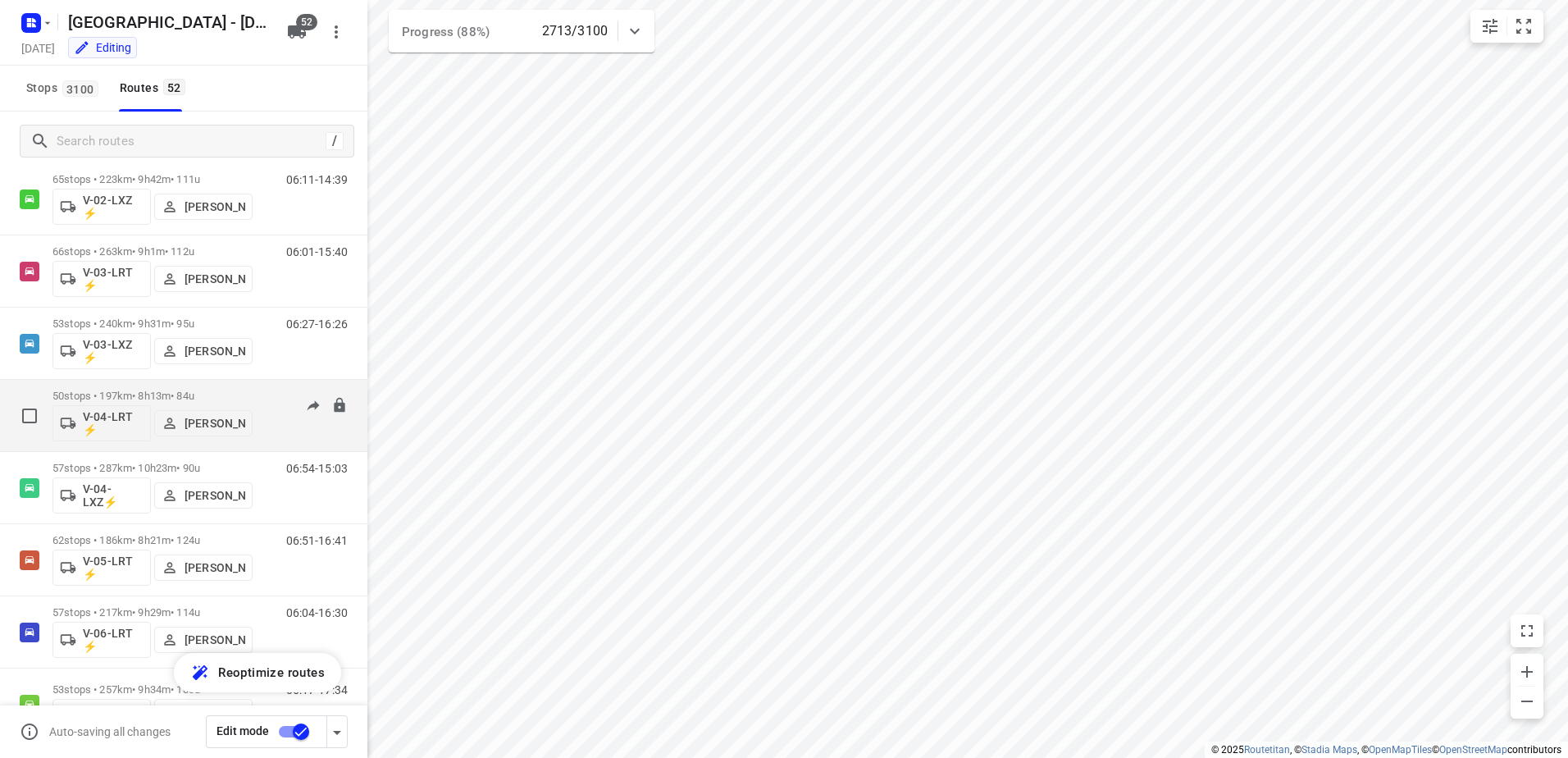
scroll to position [574, 0]
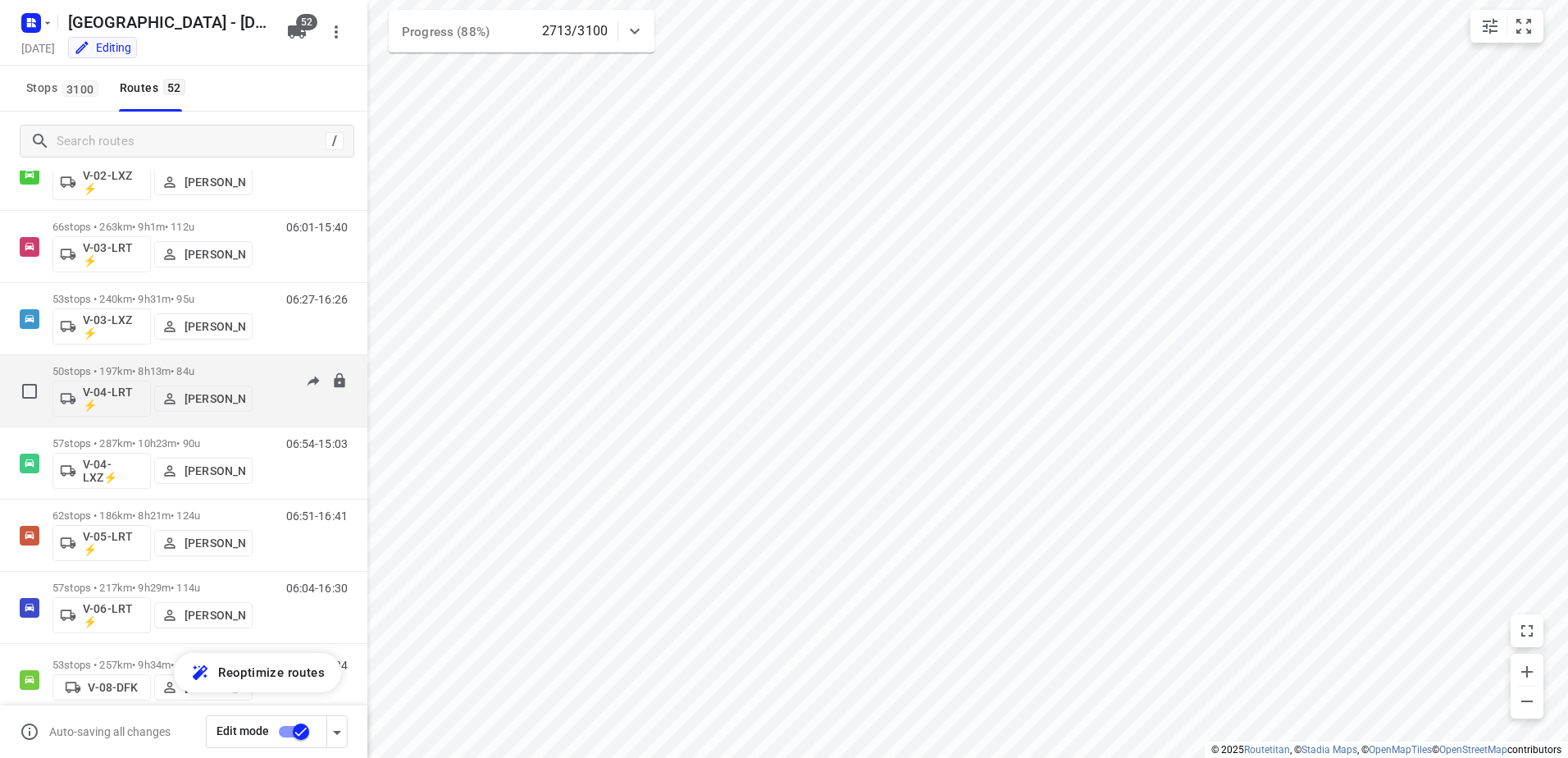
click at [162, 358] on div "50 stops • 197km • 8h13m • 84u V-04-LRT ⚡ Freddy Hoekstra" at bounding box center [152, 391] width 200 height 68
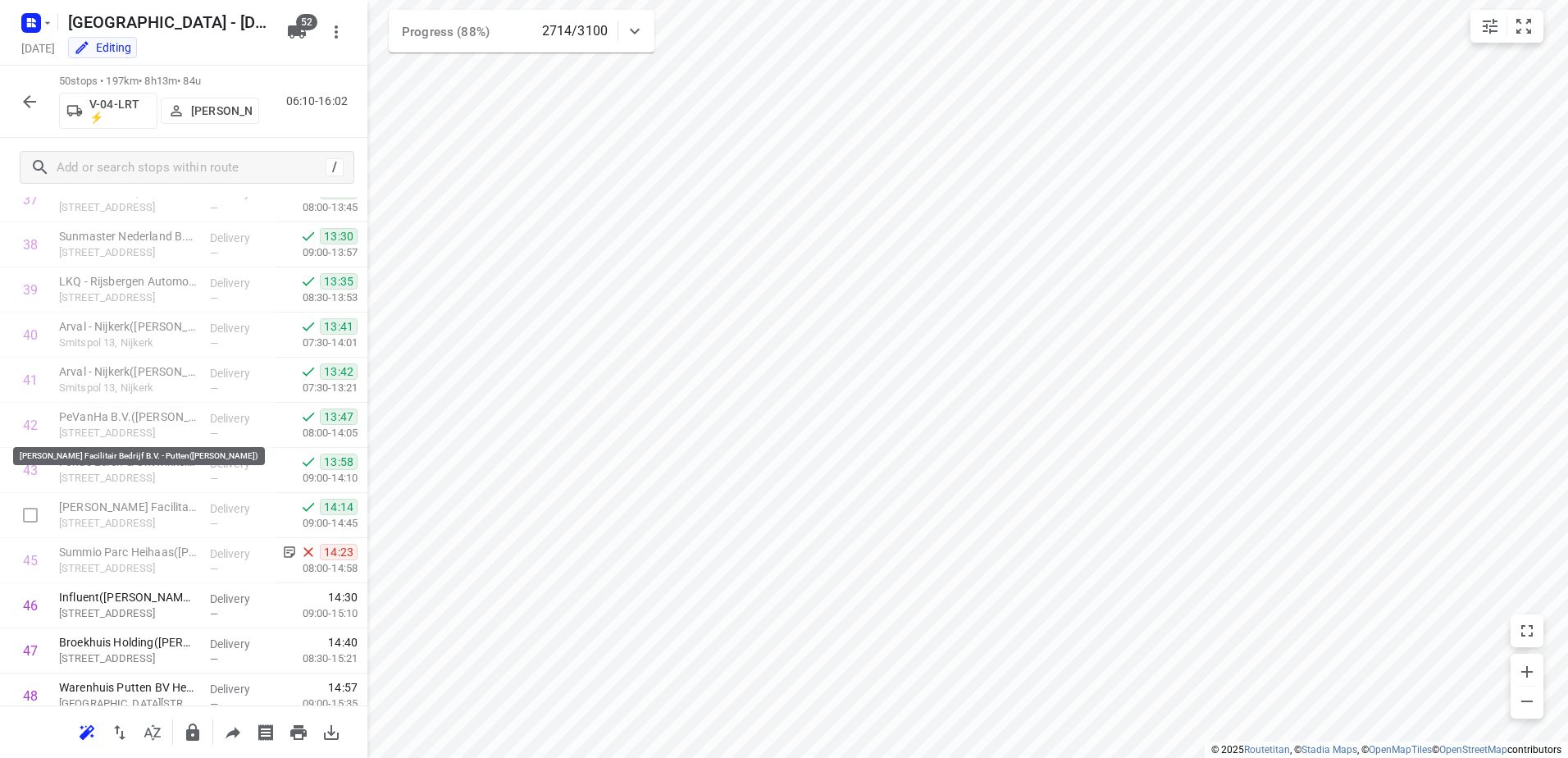
scroll to position [1874, 0]
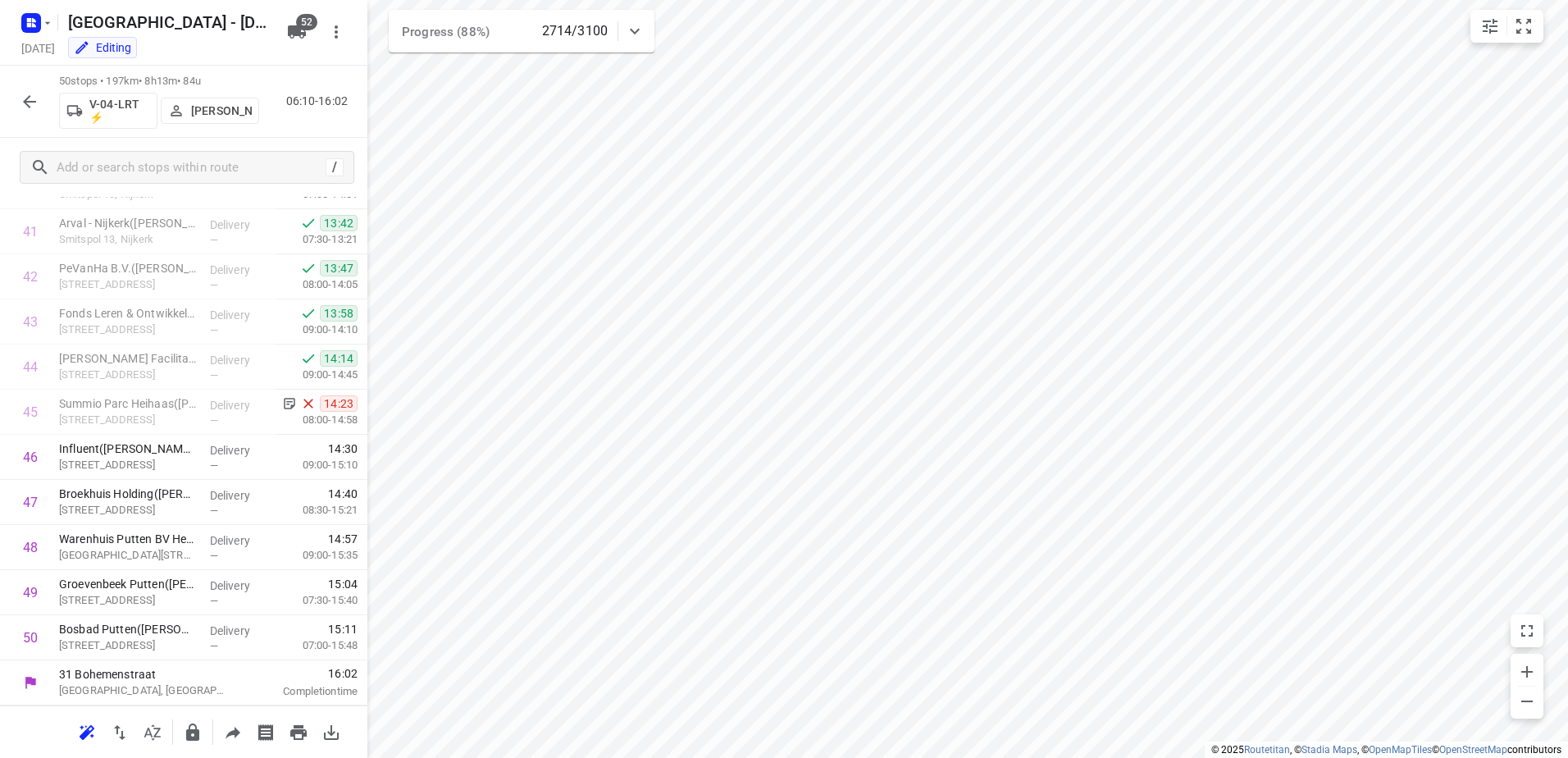
click at [28, 95] on icon "button" at bounding box center [29, 101] width 20 height 20
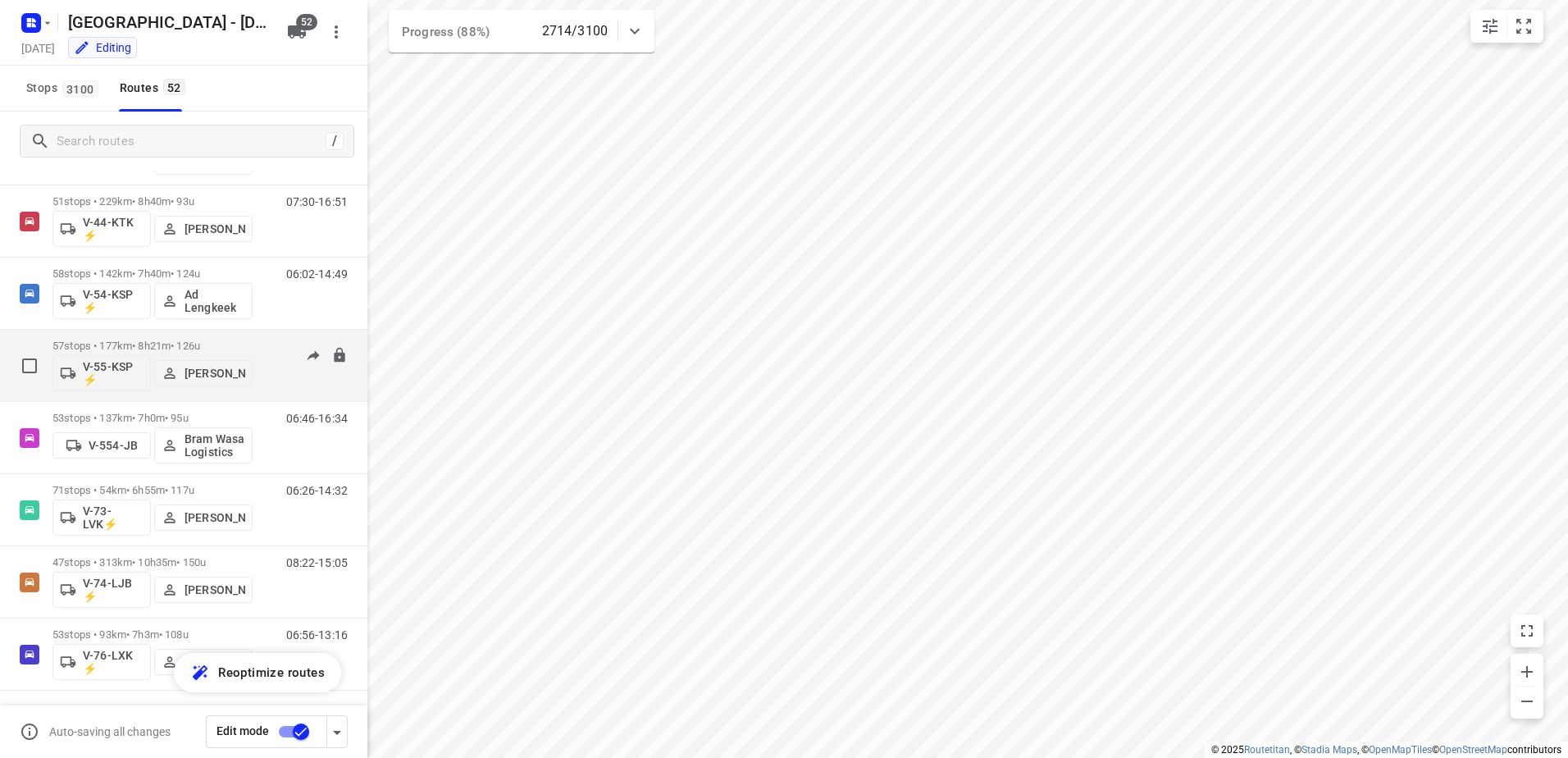
scroll to position [1394, 0]
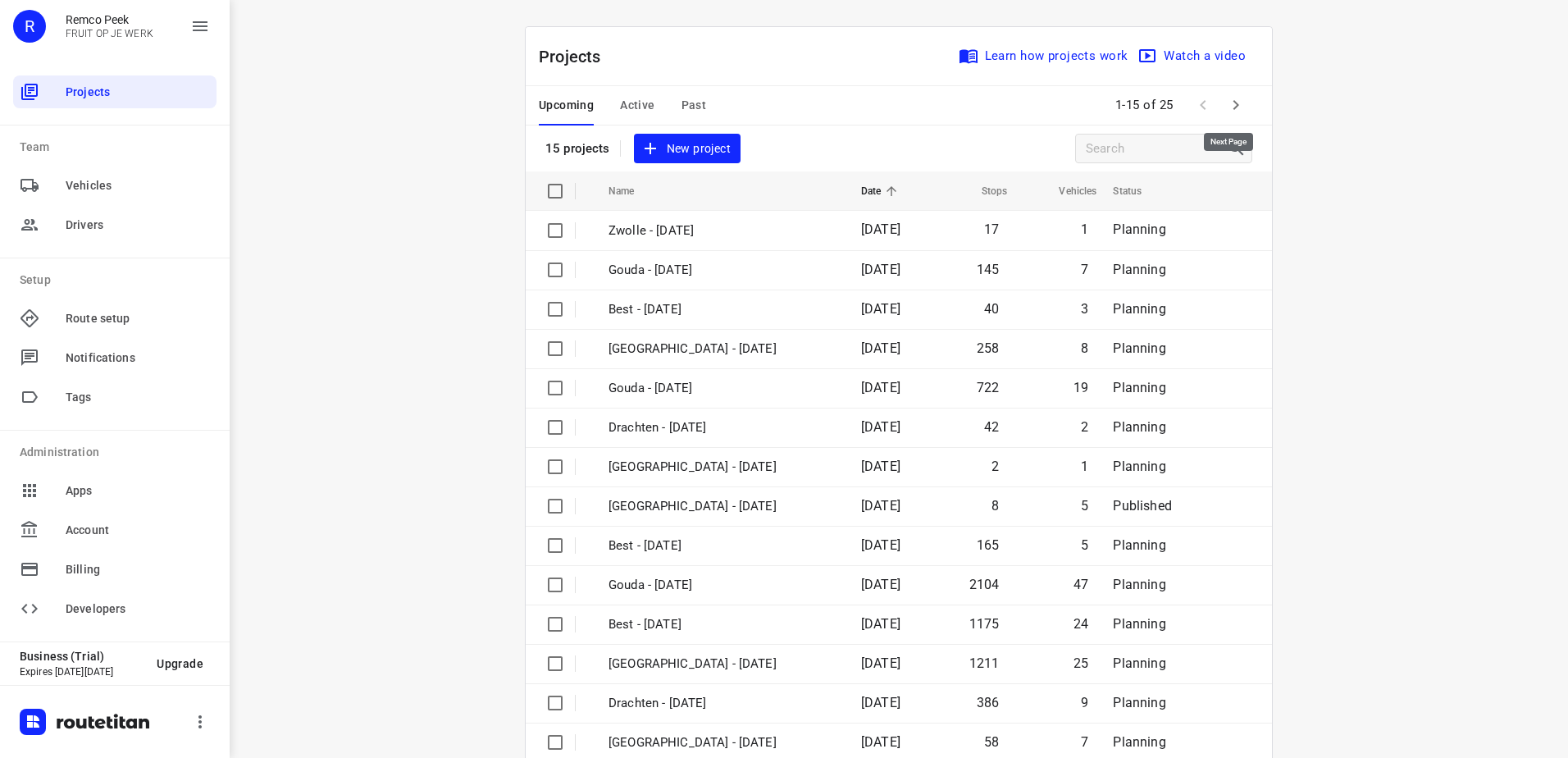
click at [1233, 102] on icon "button" at bounding box center [1236, 105] width 6 height 10
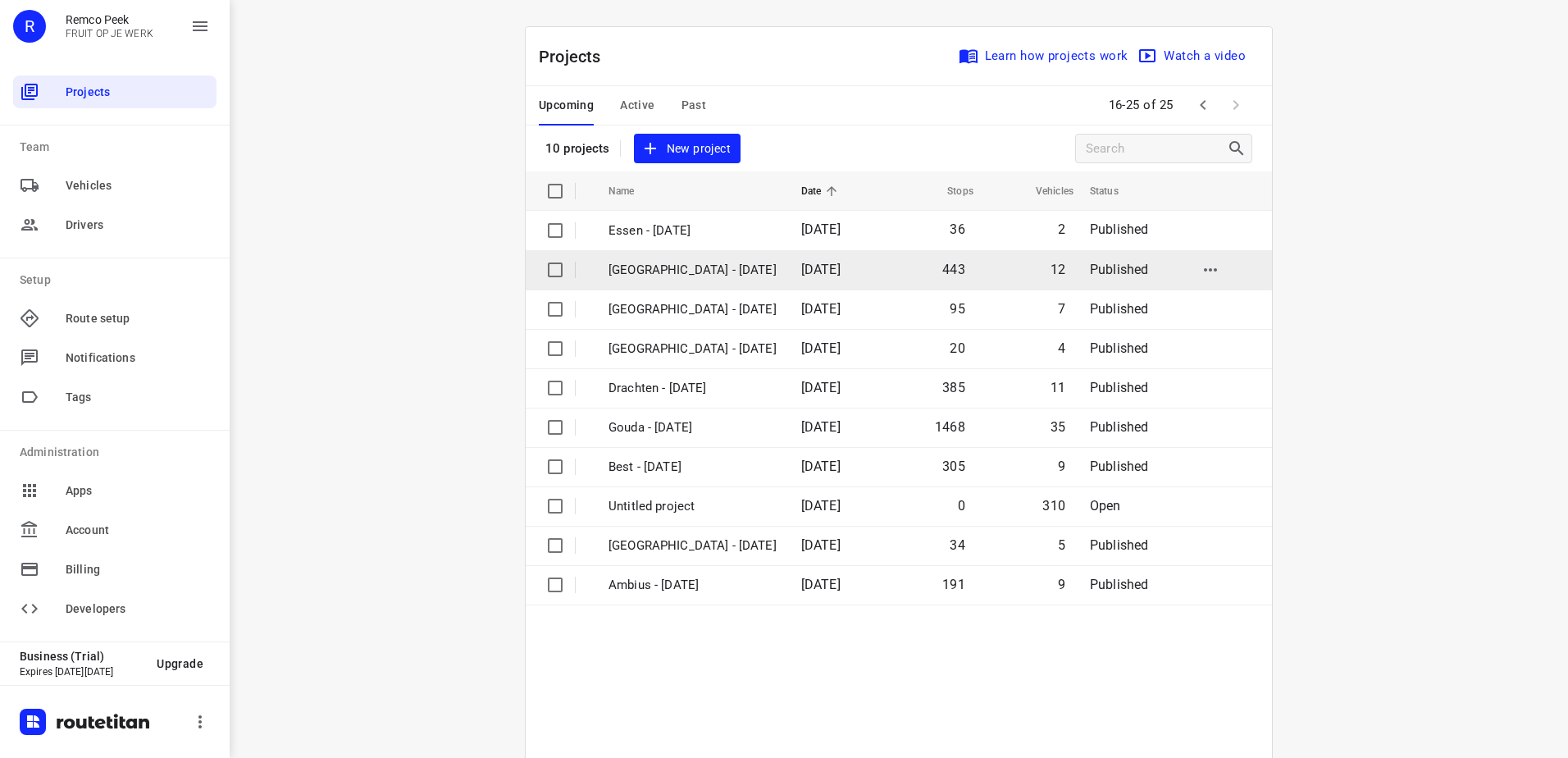
click at [700, 257] on td "[GEOGRAPHIC_DATA] - [DATE]" at bounding box center [690, 269] width 196 height 39
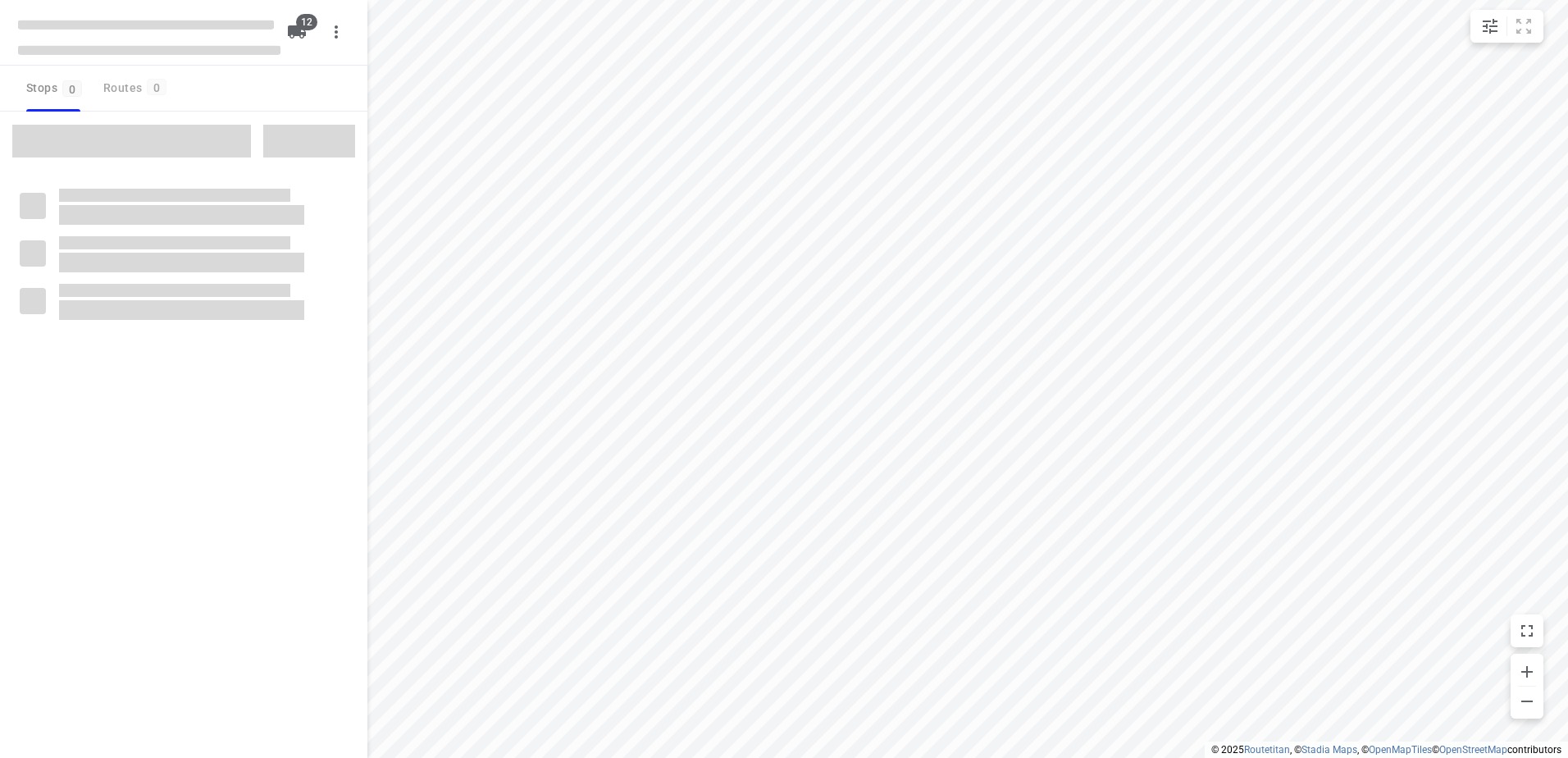
checkbox input "true"
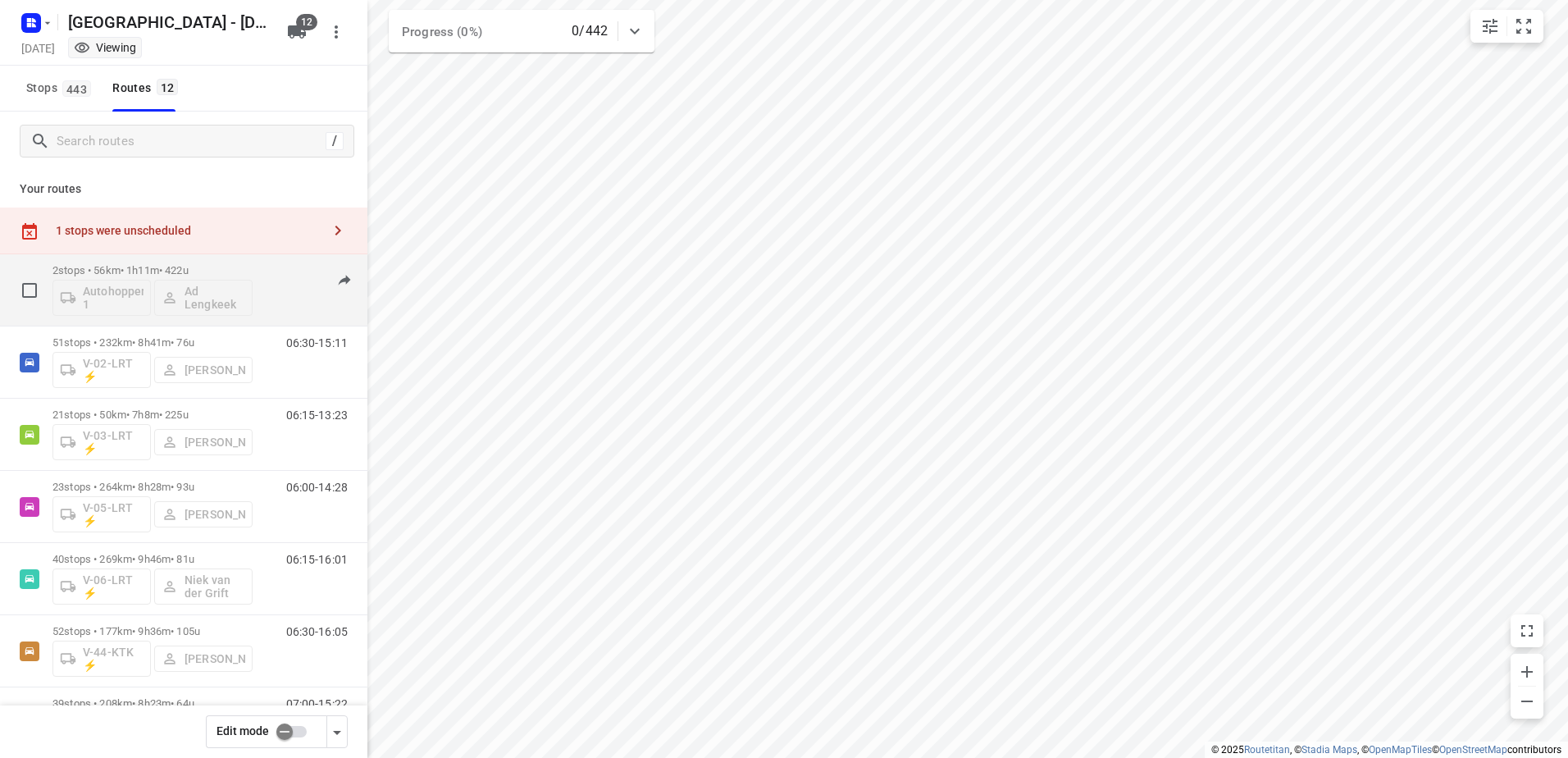
click at [130, 267] on p "2 stops • 56km • 1h11m • 422u" at bounding box center [152, 270] width 200 height 12
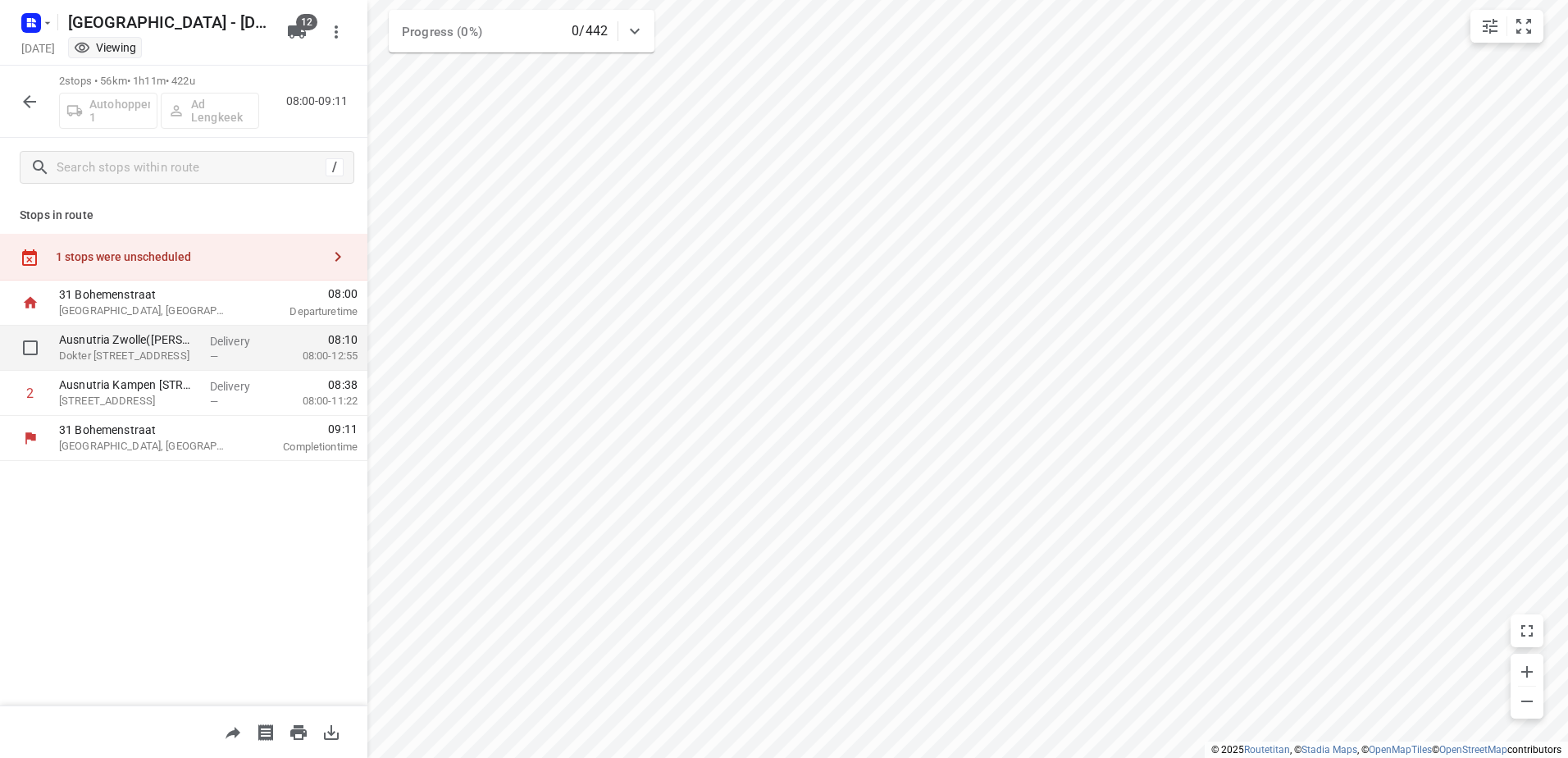
click at [197, 347] on div "Ausnutria Zwolle(Gwendolyn Van den Akker) Dokter van Deenweg 150, Zwolle" at bounding box center [128, 348] width 151 height 45
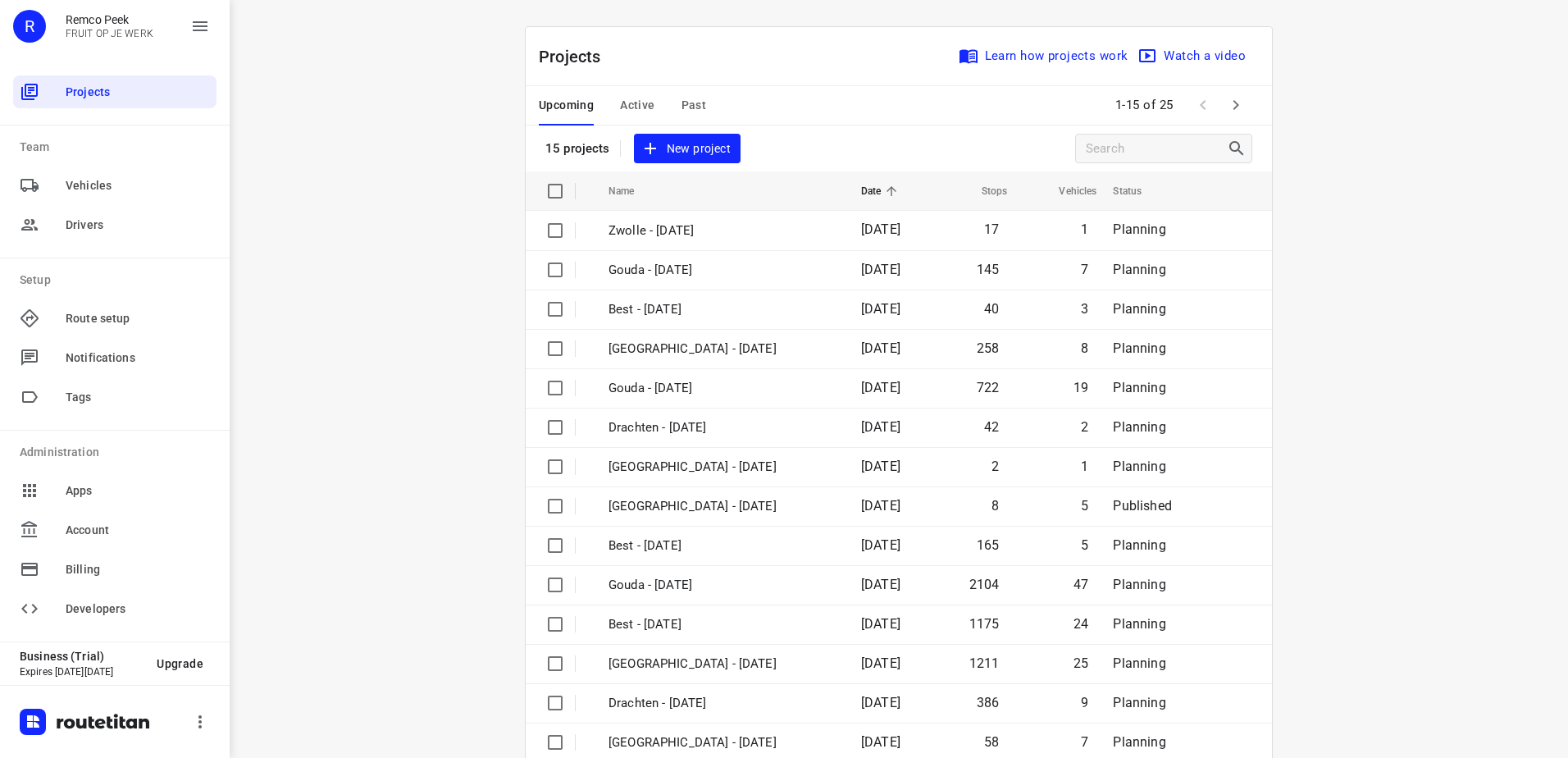
click at [627, 100] on span "Active" at bounding box center [637, 105] width 35 height 20
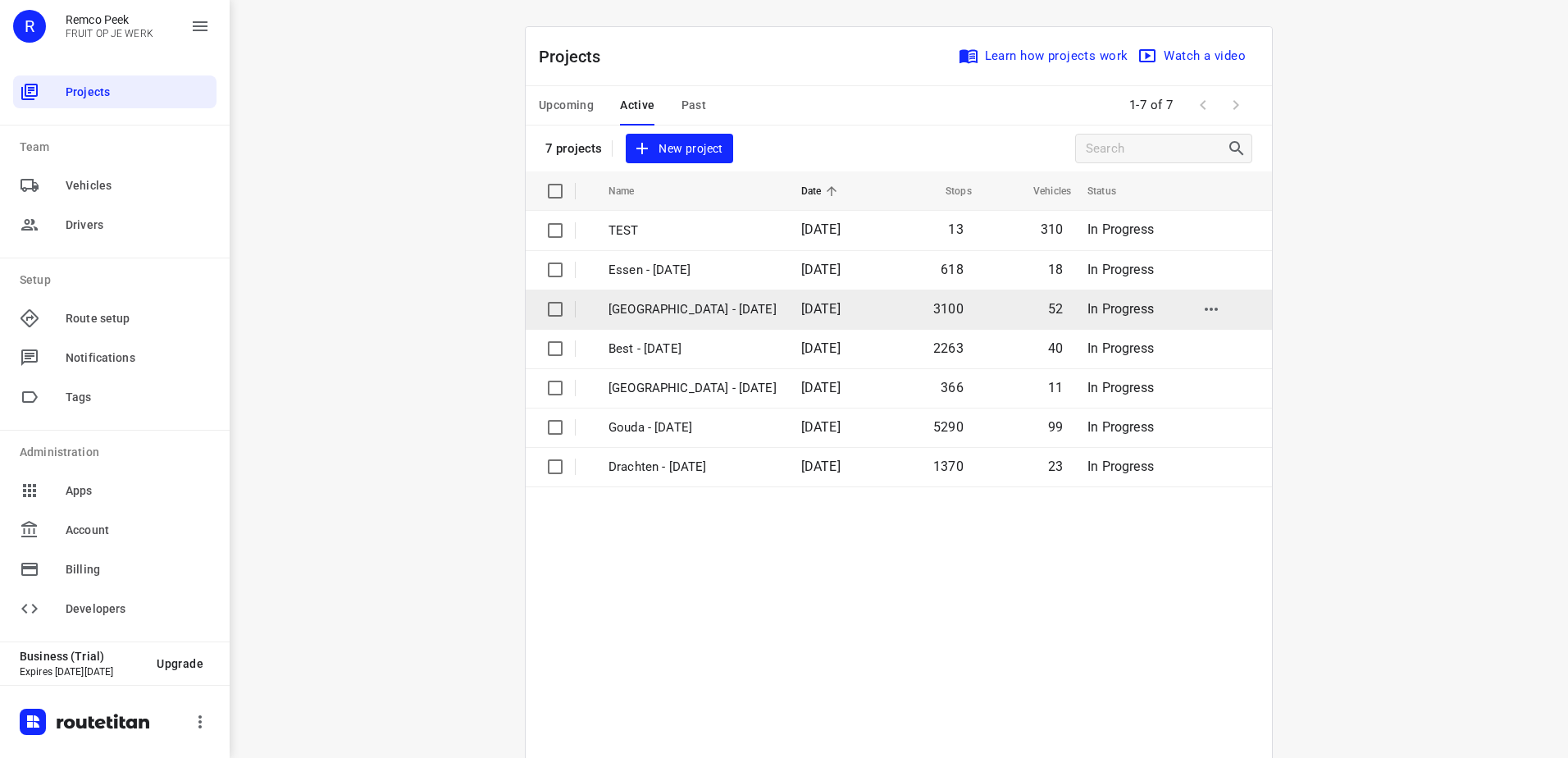
click at [623, 309] on p "[GEOGRAPHIC_DATA] - [DATE]" at bounding box center [693, 309] width 168 height 19
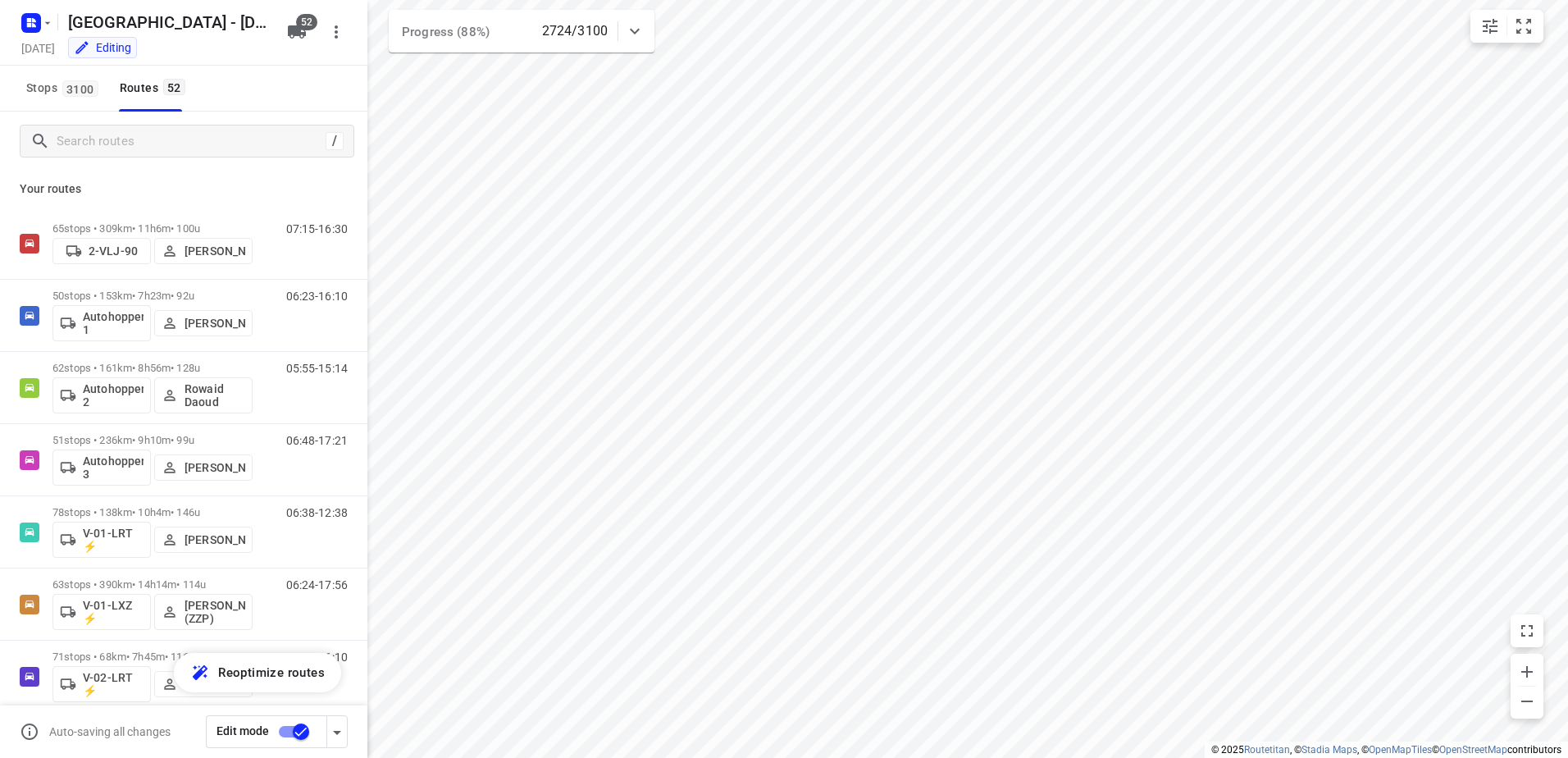
checkbox input "true"
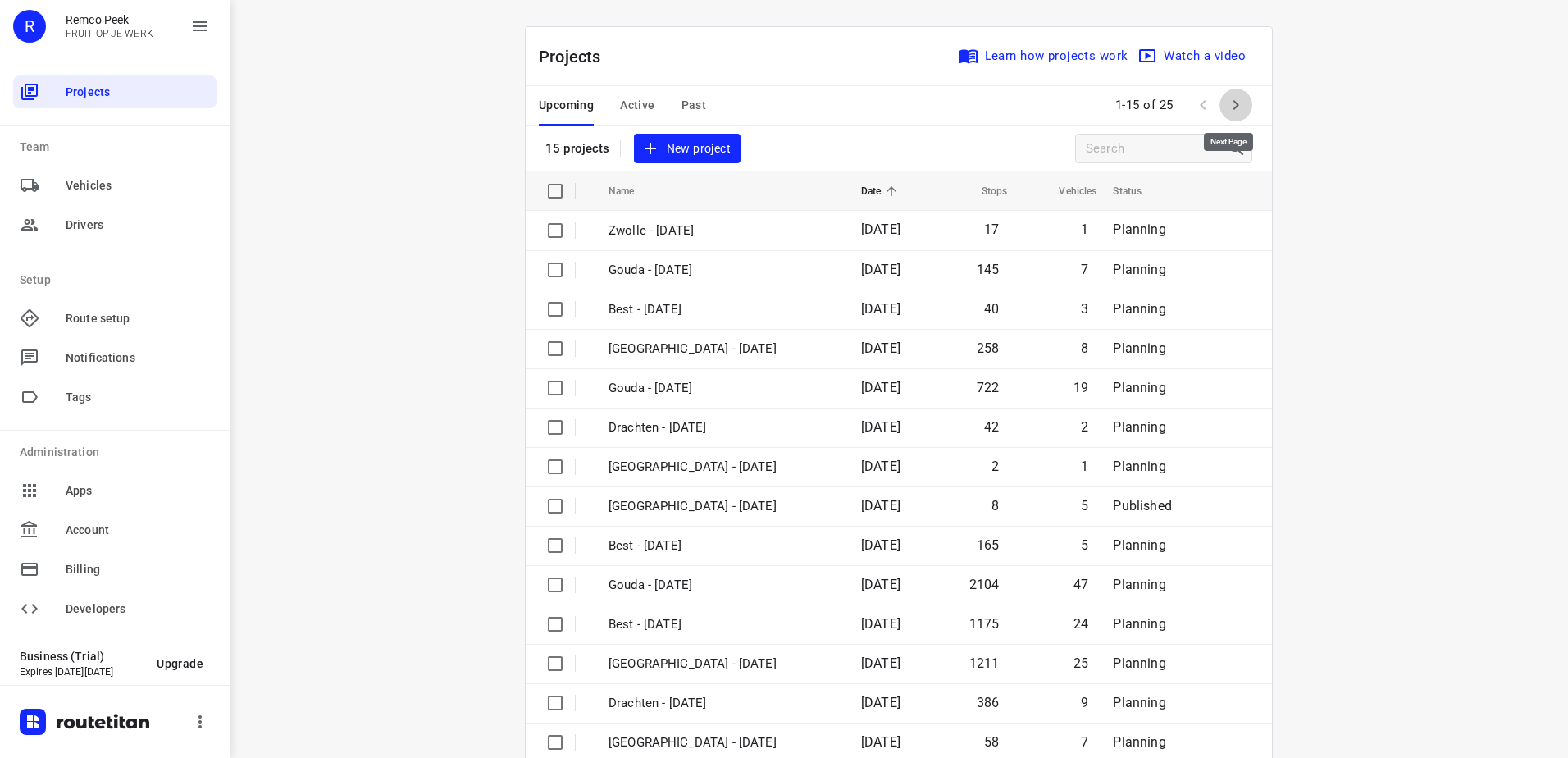
click at [1240, 97] on button "button" at bounding box center [1236, 105] width 33 height 33
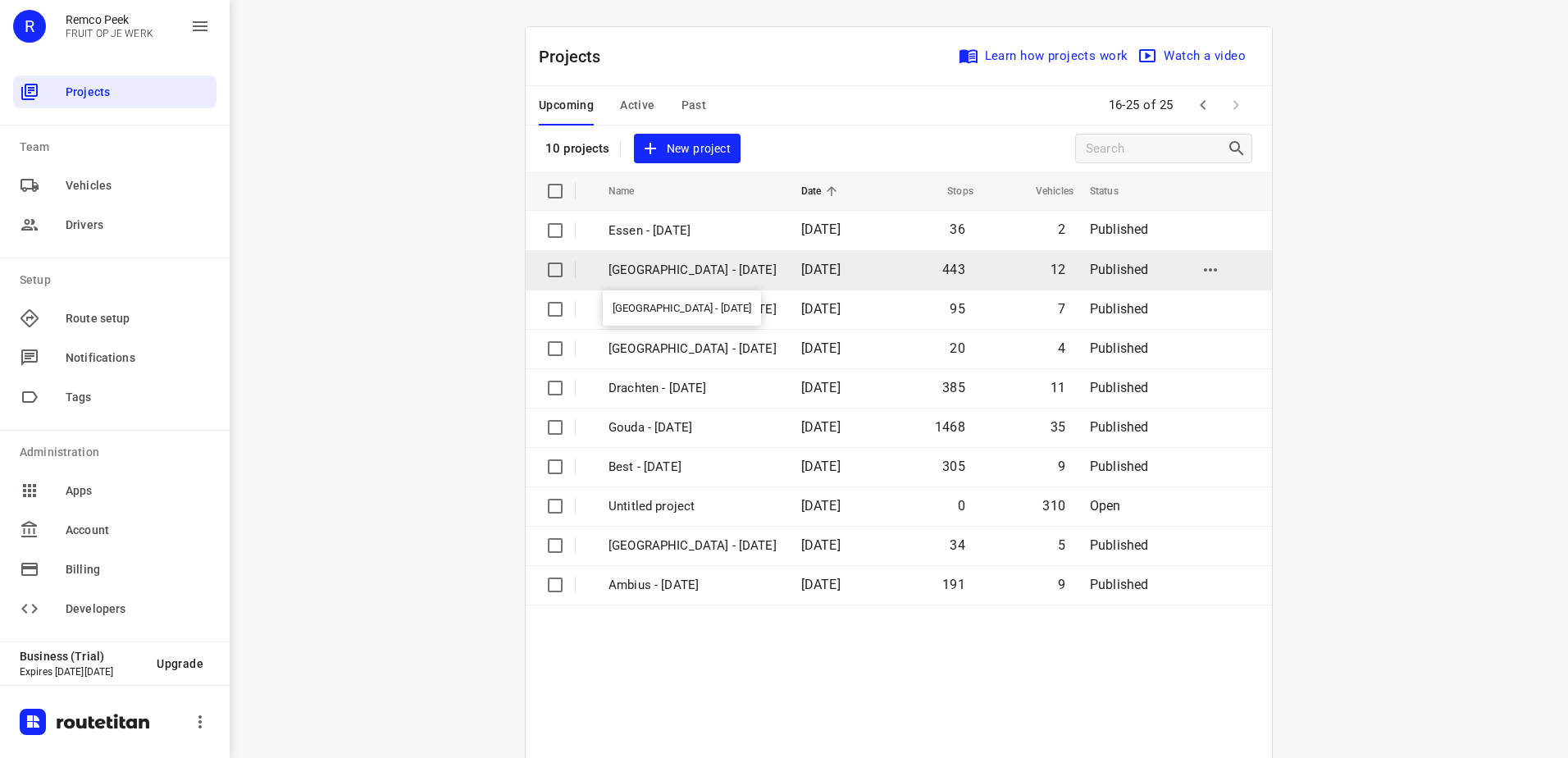
click at [668, 271] on p "[GEOGRAPHIC_DATA] - [DATE]" at bounding box center [693, 270] width 168 height 19
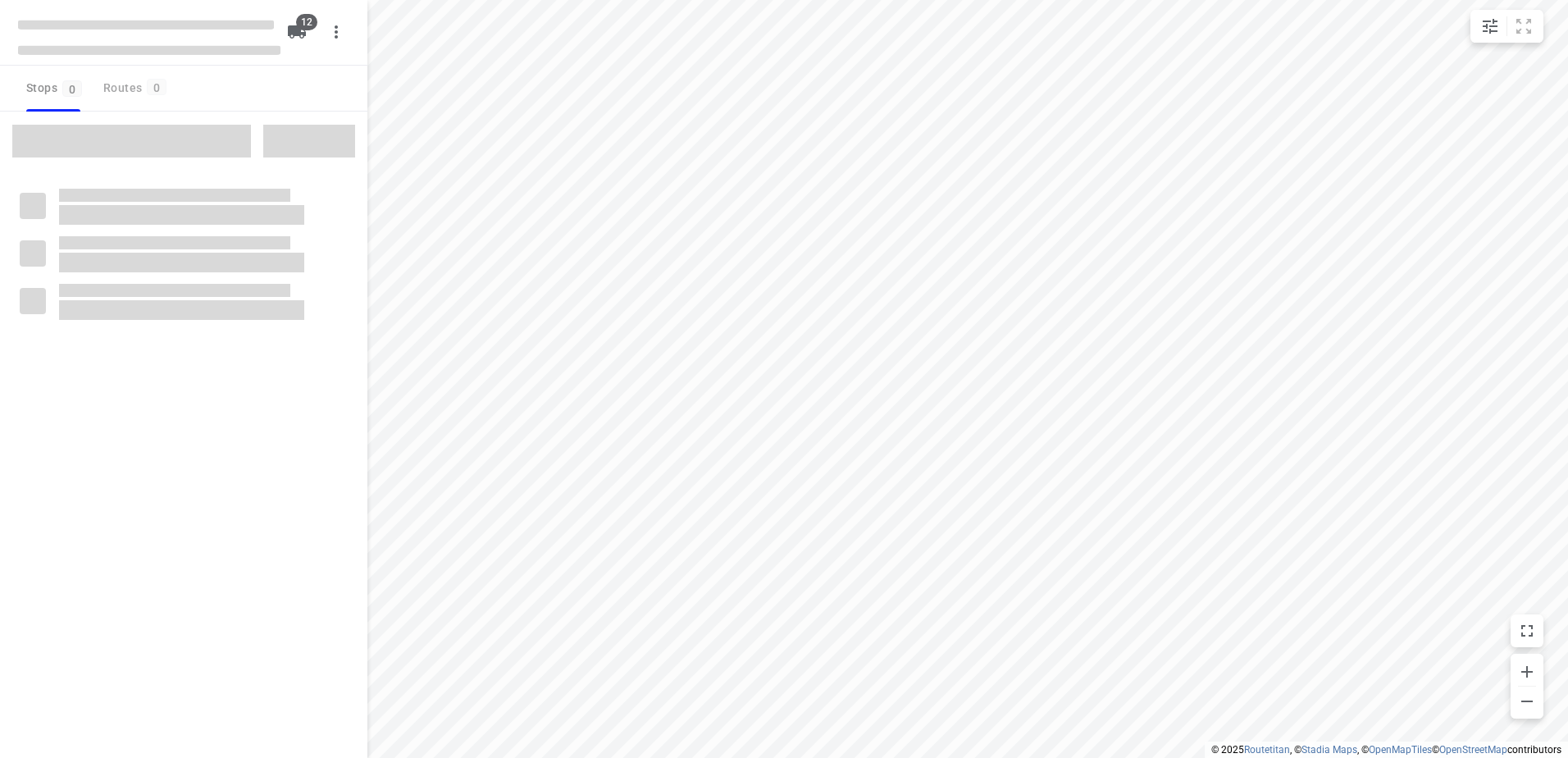
checkbox input "true"
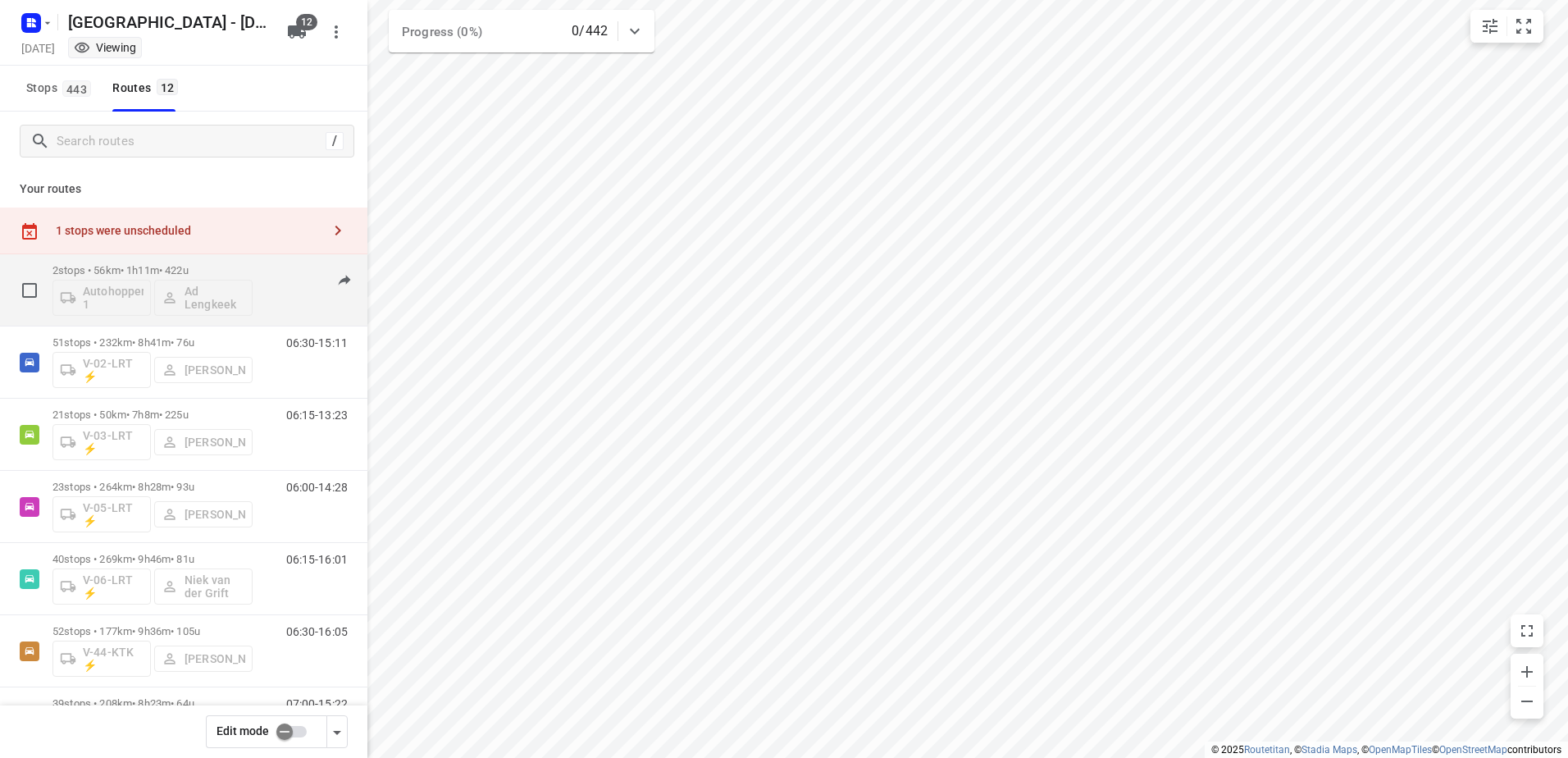
click at [180, 260] on div "2 stops • 56km • 1h11m • 422u Autohopper 1 Ad Lengkeek" at bounding box center [152, 290] width 200 height 68
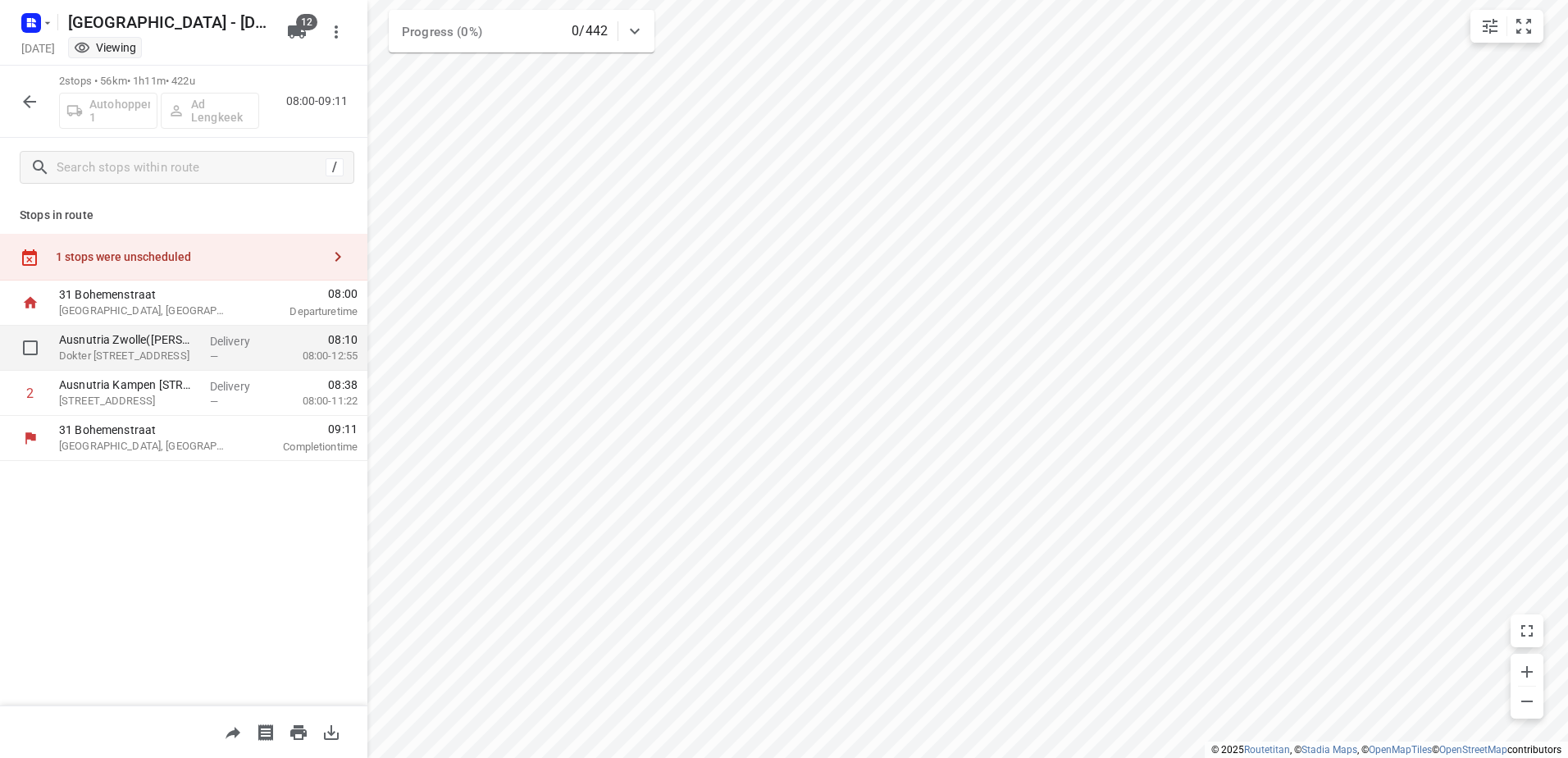
click at [210, 336] on p "Delivery" at bounding box center [240, 341] width 60 height 16
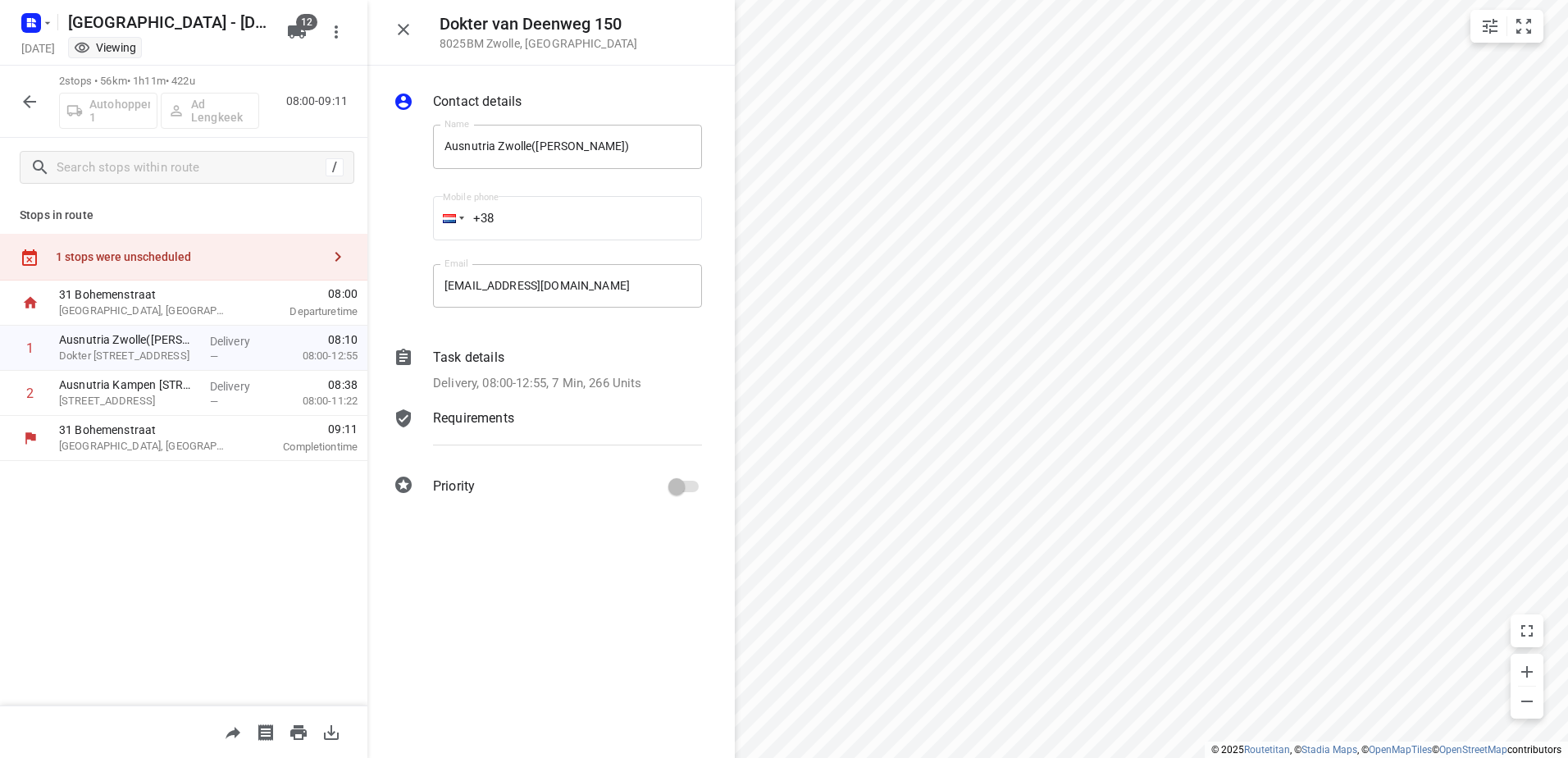
click at [495, 356] on p "Task details" at bounding box center [468, 357] width 71 height 20
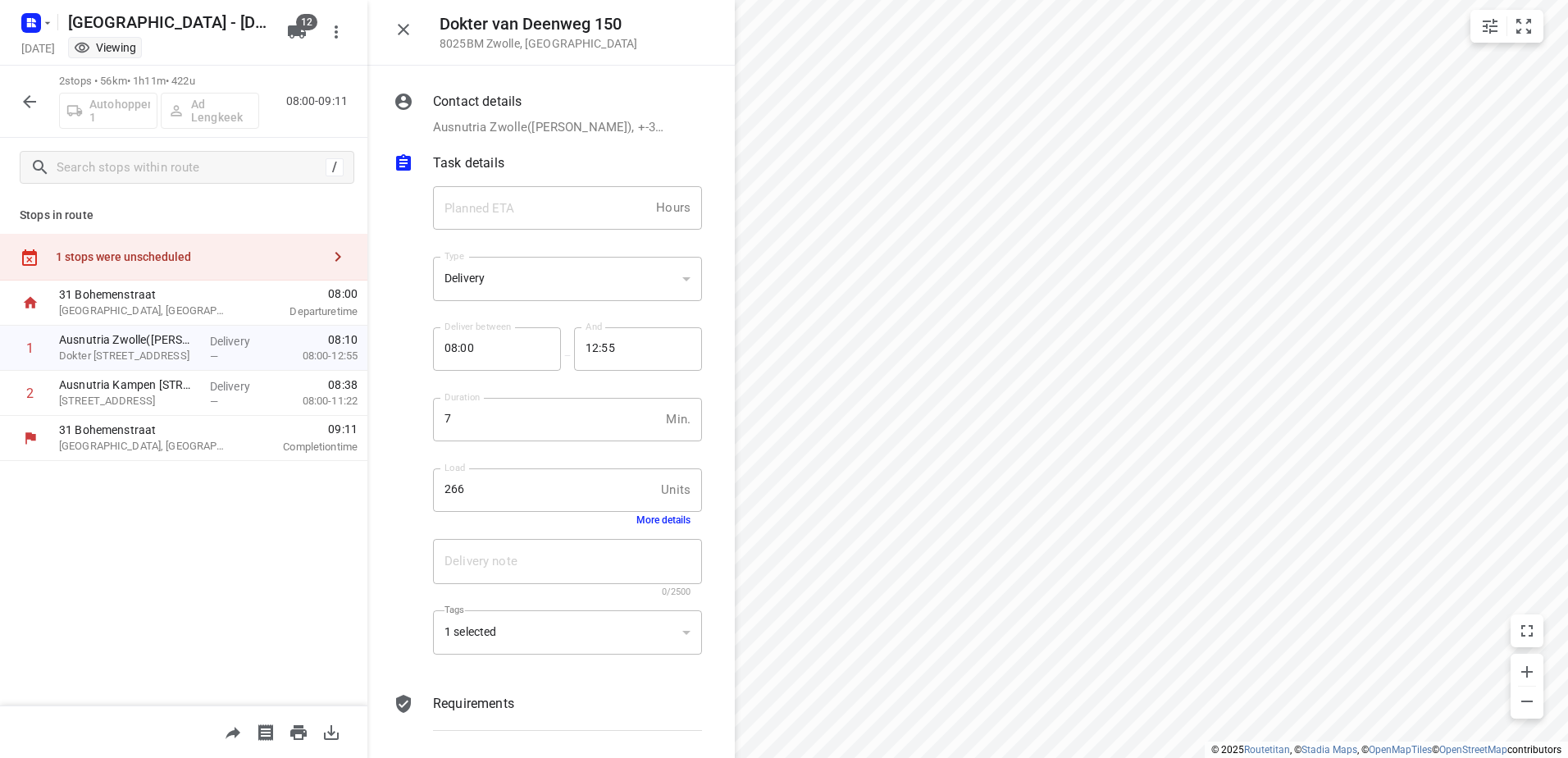
click at [678, 519] on div "Load 266 Units Load More details" at bounding box center [567, 497] width 269 height 58
click at [671, 517] on button "More details" at bounding box center [664, 520] width 54 height 12
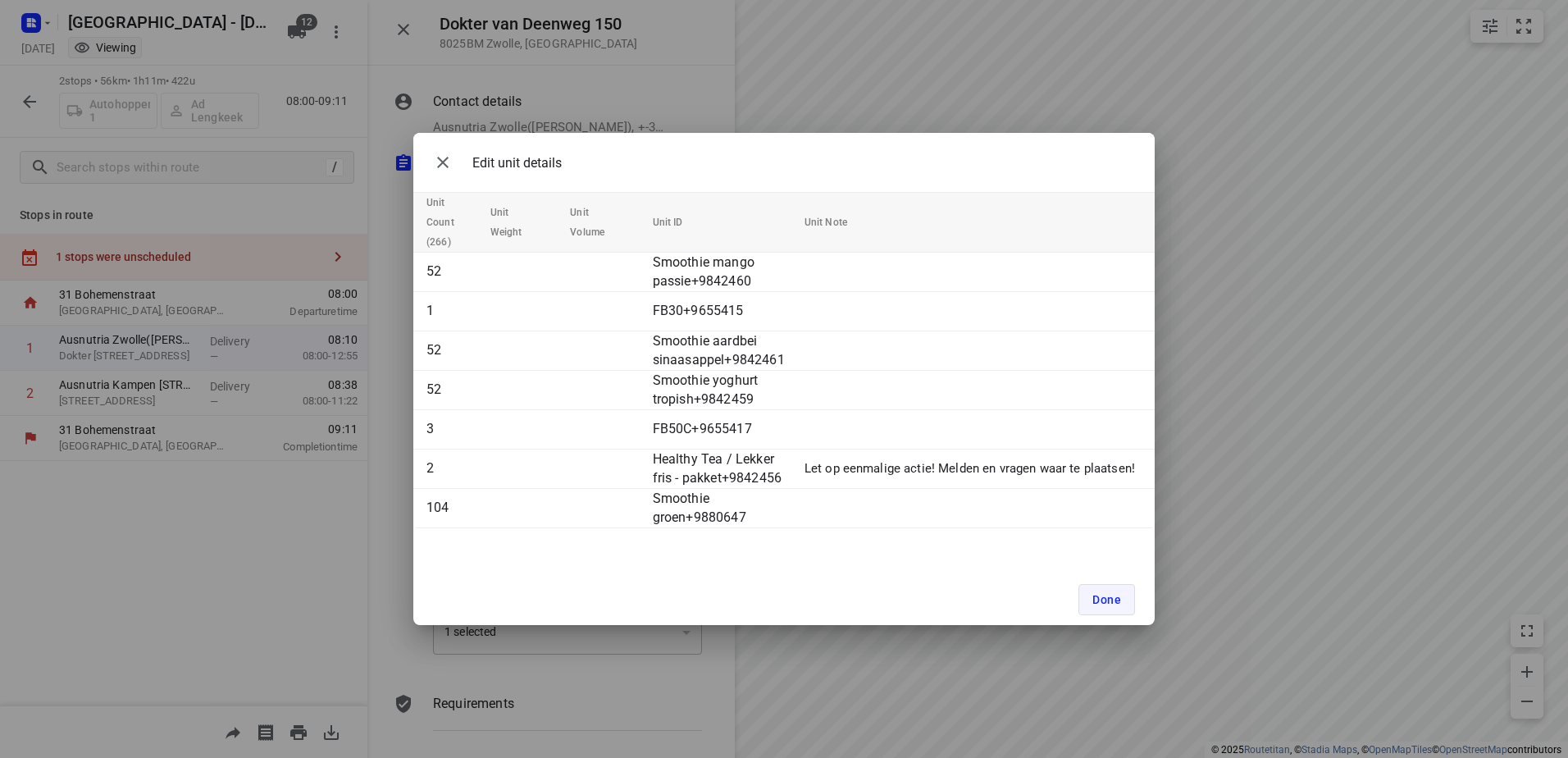
click at [1086, 594] on button "Done" at bounding box center [1107, 599] width 57 height 31
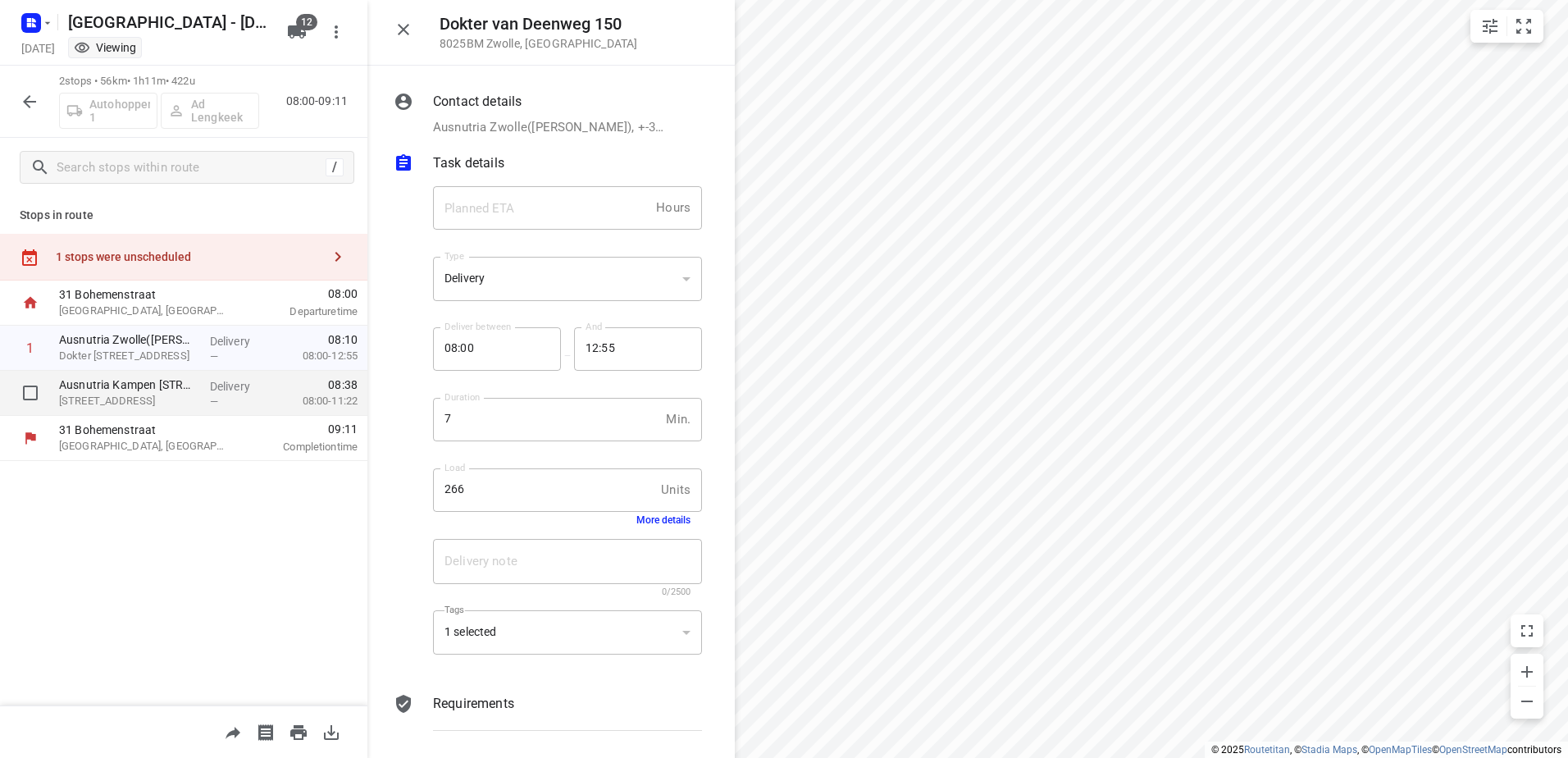
click at [241, 387] on p "Delivery" at bounding box center [240, 386] width 60 height 16
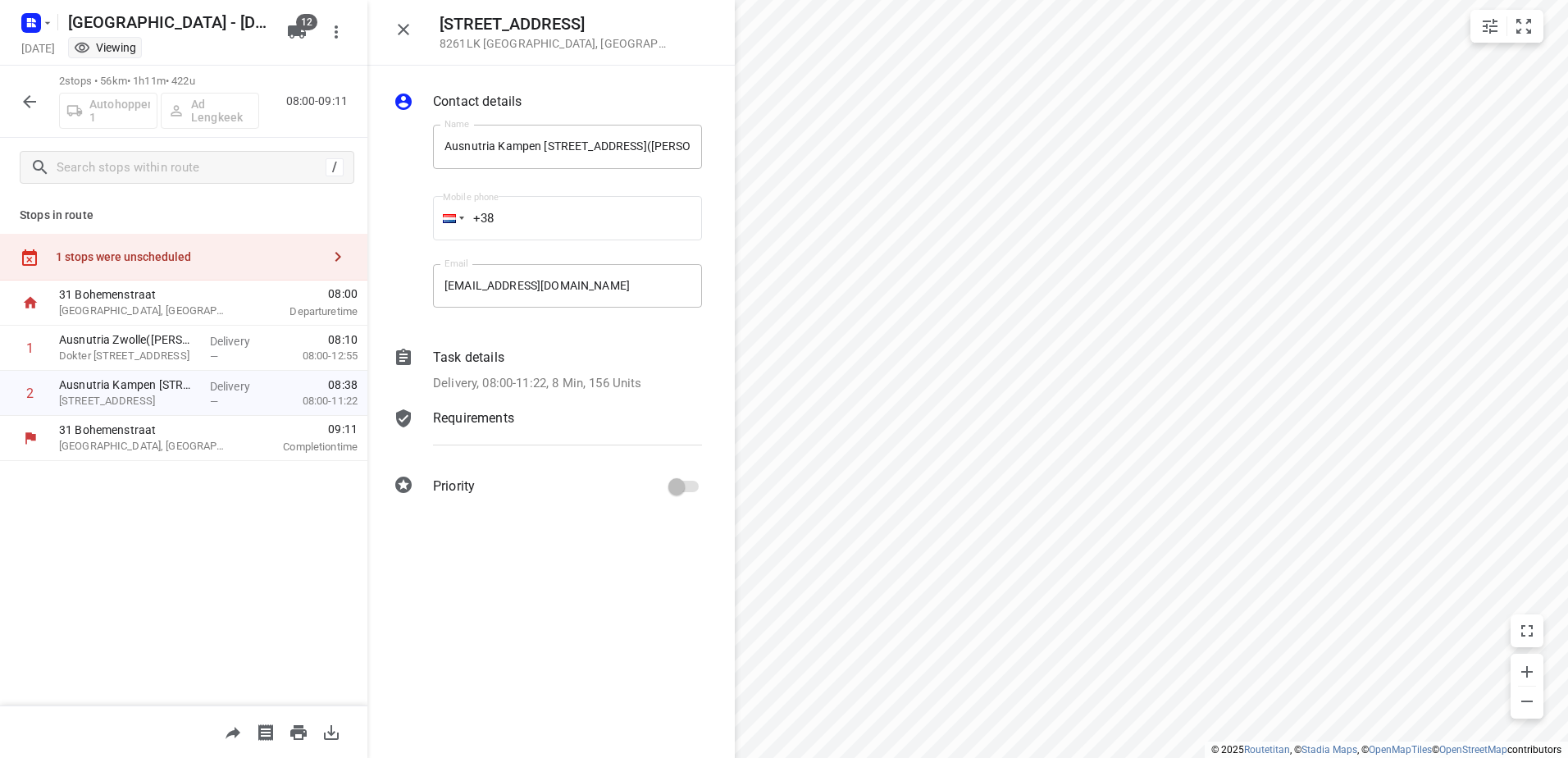
click at [514, 363] on div "Task details" at bounding box center [567, 357] width 269 height 20
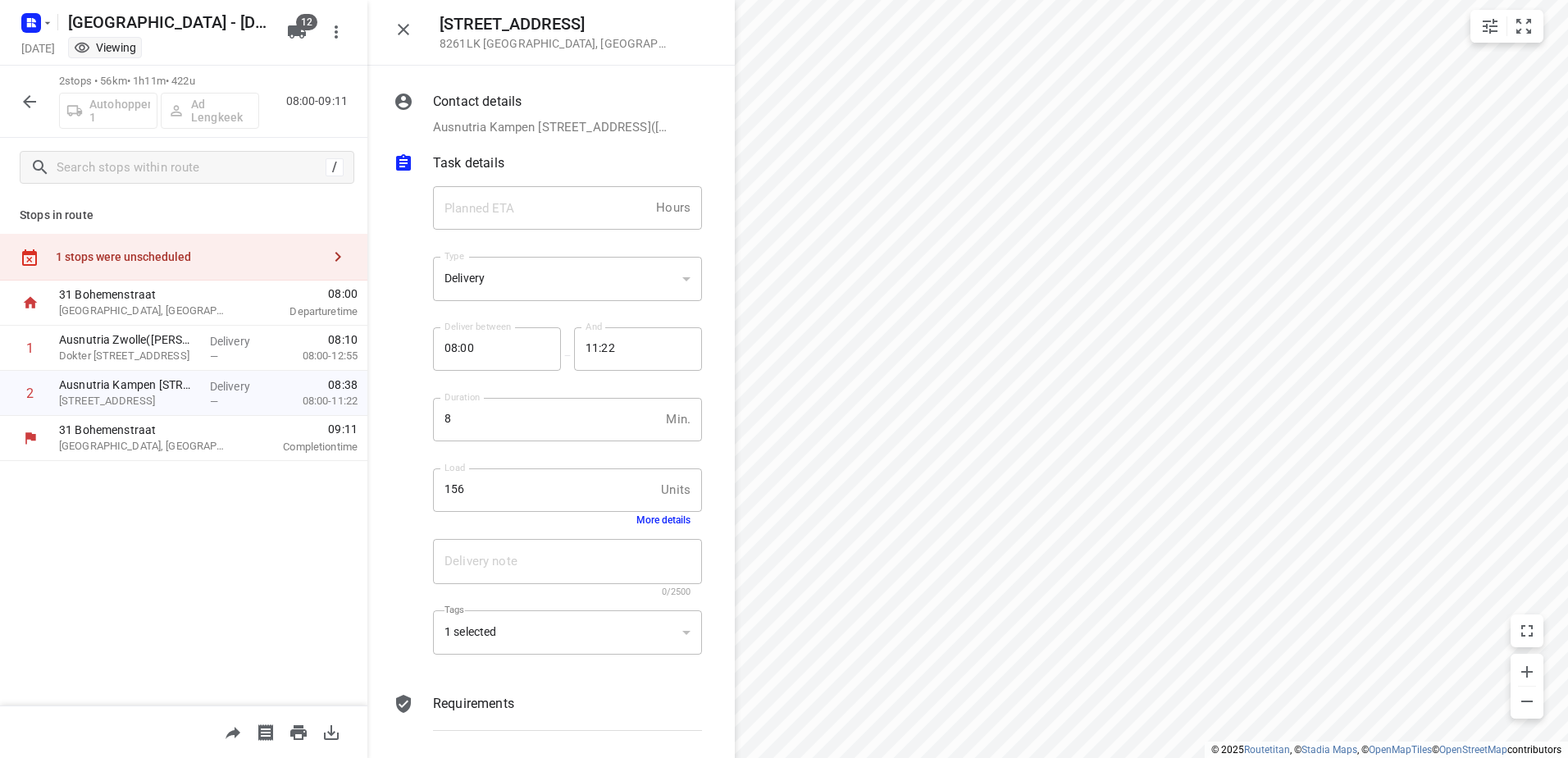
click at [670, 518] on button "More details" at bounding box center [664, 520] width 54 height 12
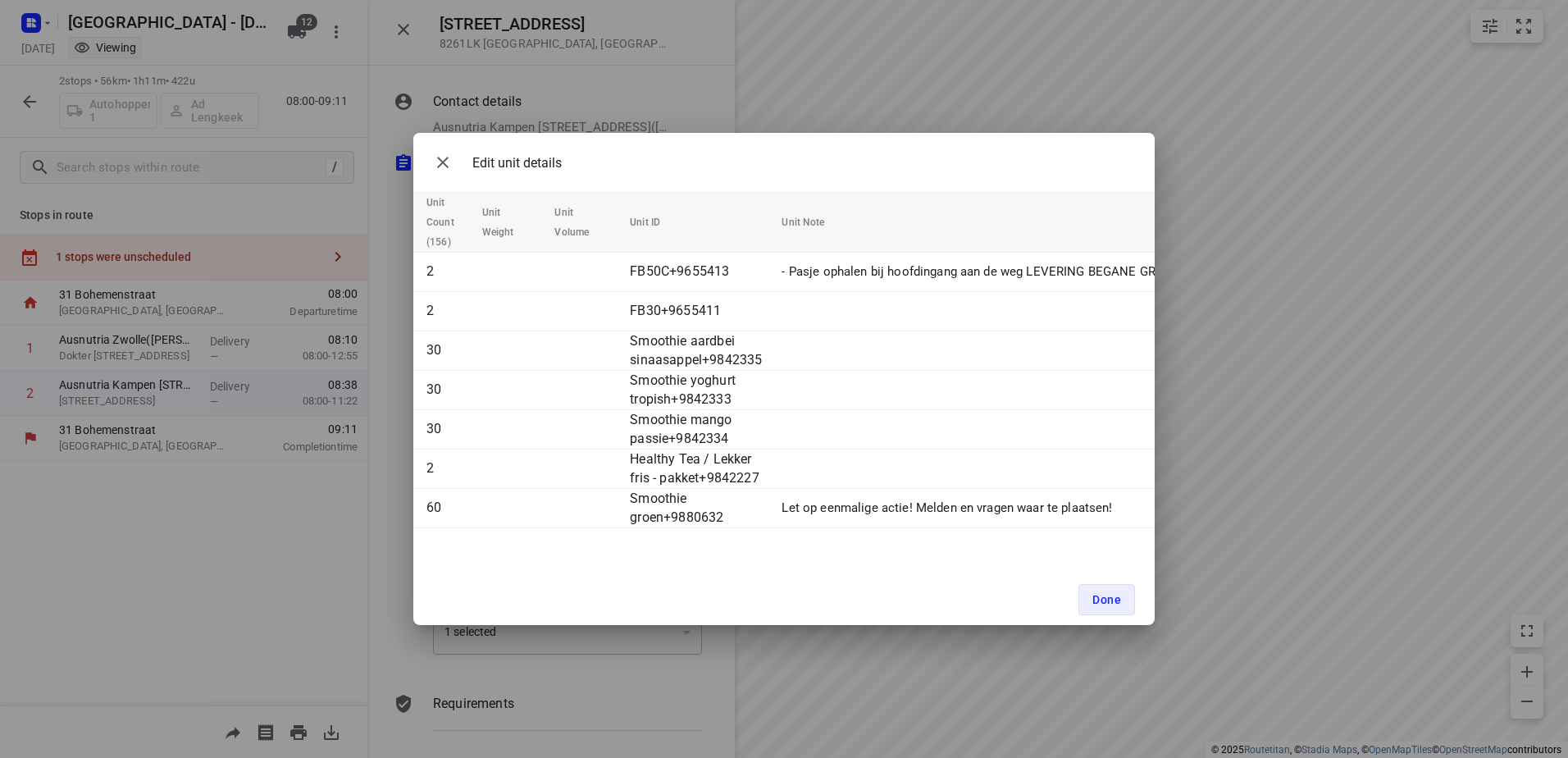
click at [687, 108] on div "Edit unit details Unit Count (156) Unit Weight Unit Volume Unit ID Unit Note 2 …" at bounding box center [784, 379] width 1568 height 758
click at [1113, 600] on span "Done" at bounding box center [1107, 599] width 29 height 13
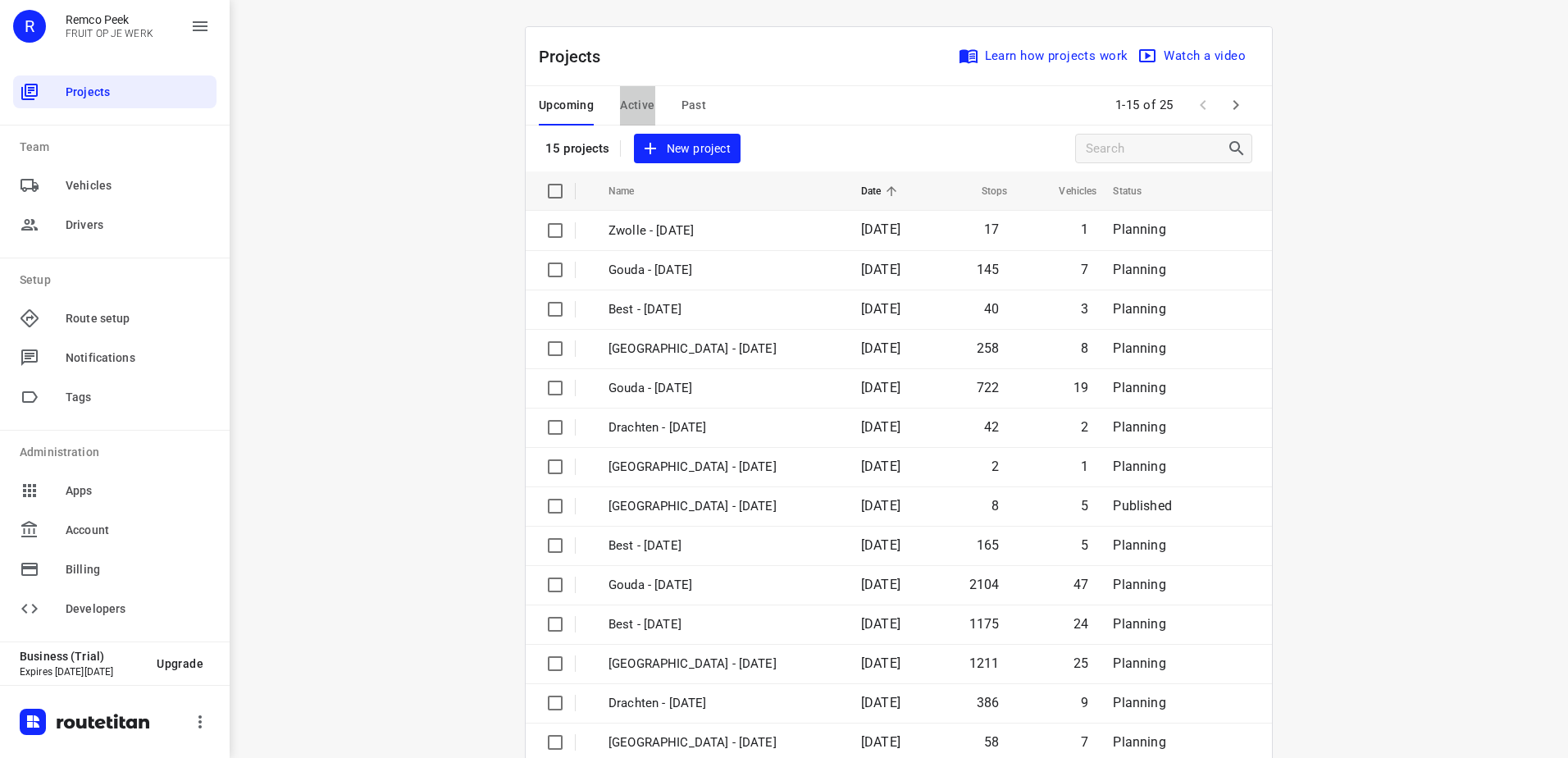
click at [631, 113] on span "Active" at bounding box center [637, 105] width 35 height 20
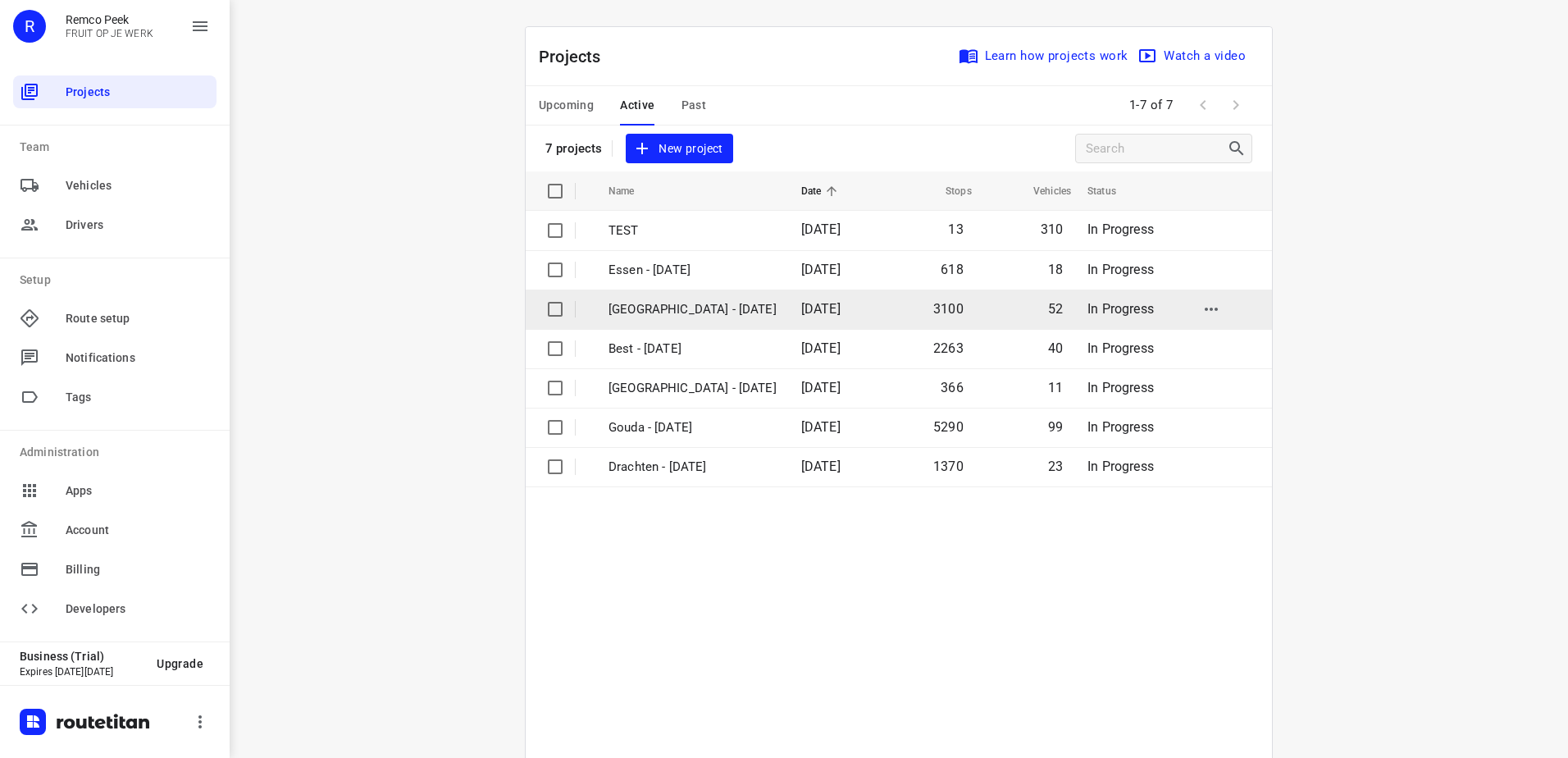
click at [683, 314] on p "[GEOGRAPHIC_DATA] - [DATE]" at bounding box center [693, 309] width 168 height 19
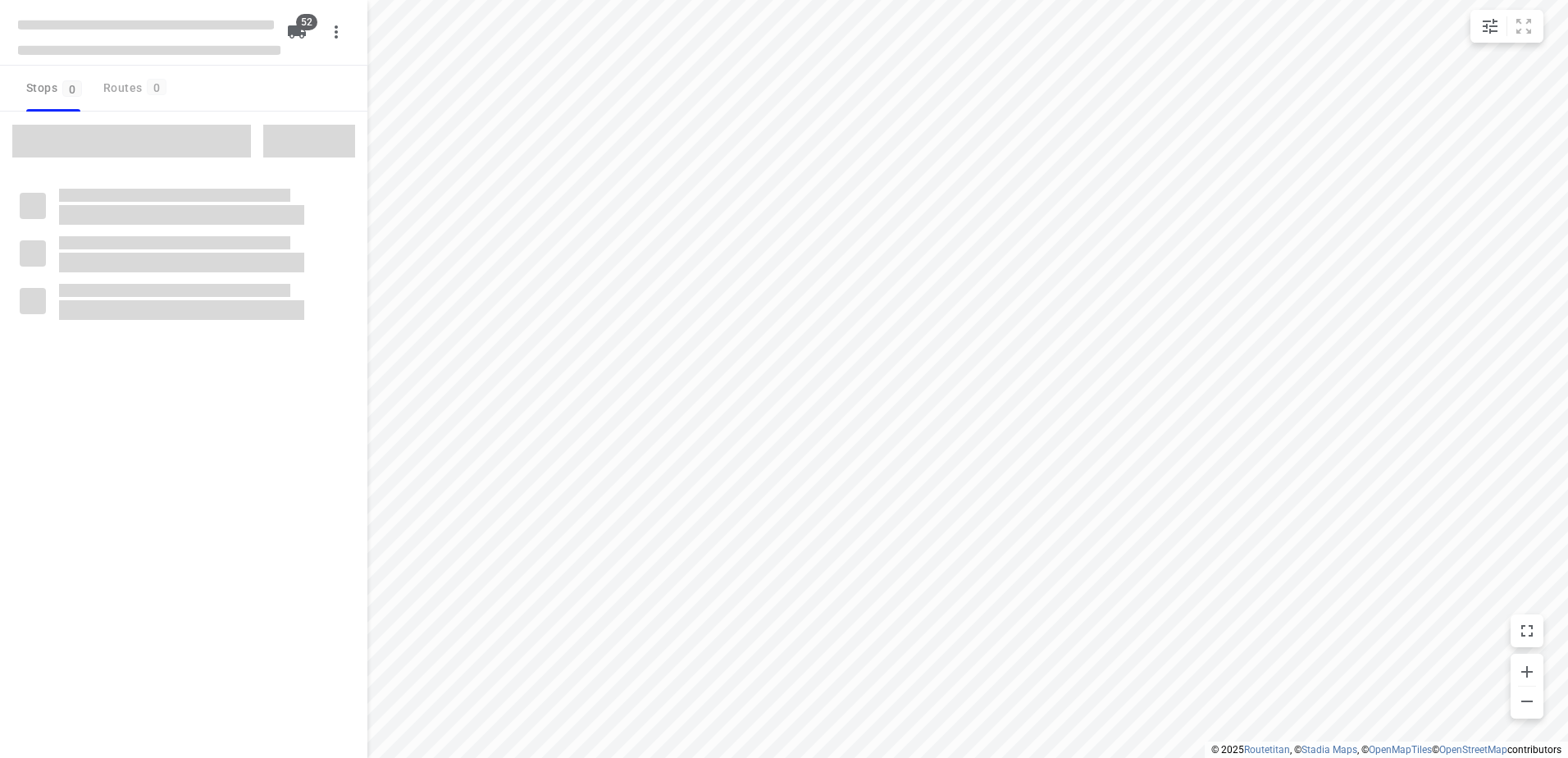
checkbox input "true"
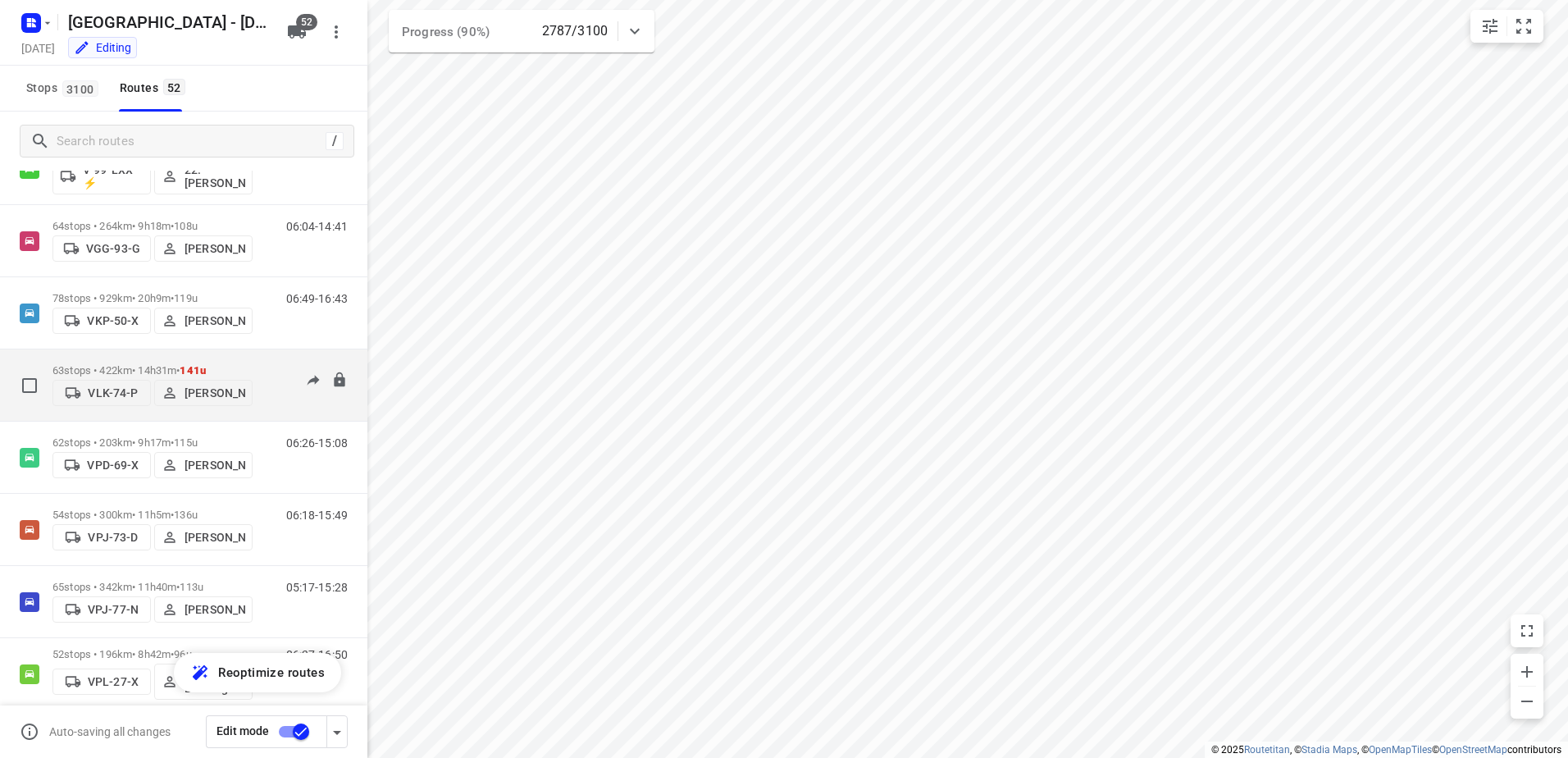
scroll to position [2706, 0]
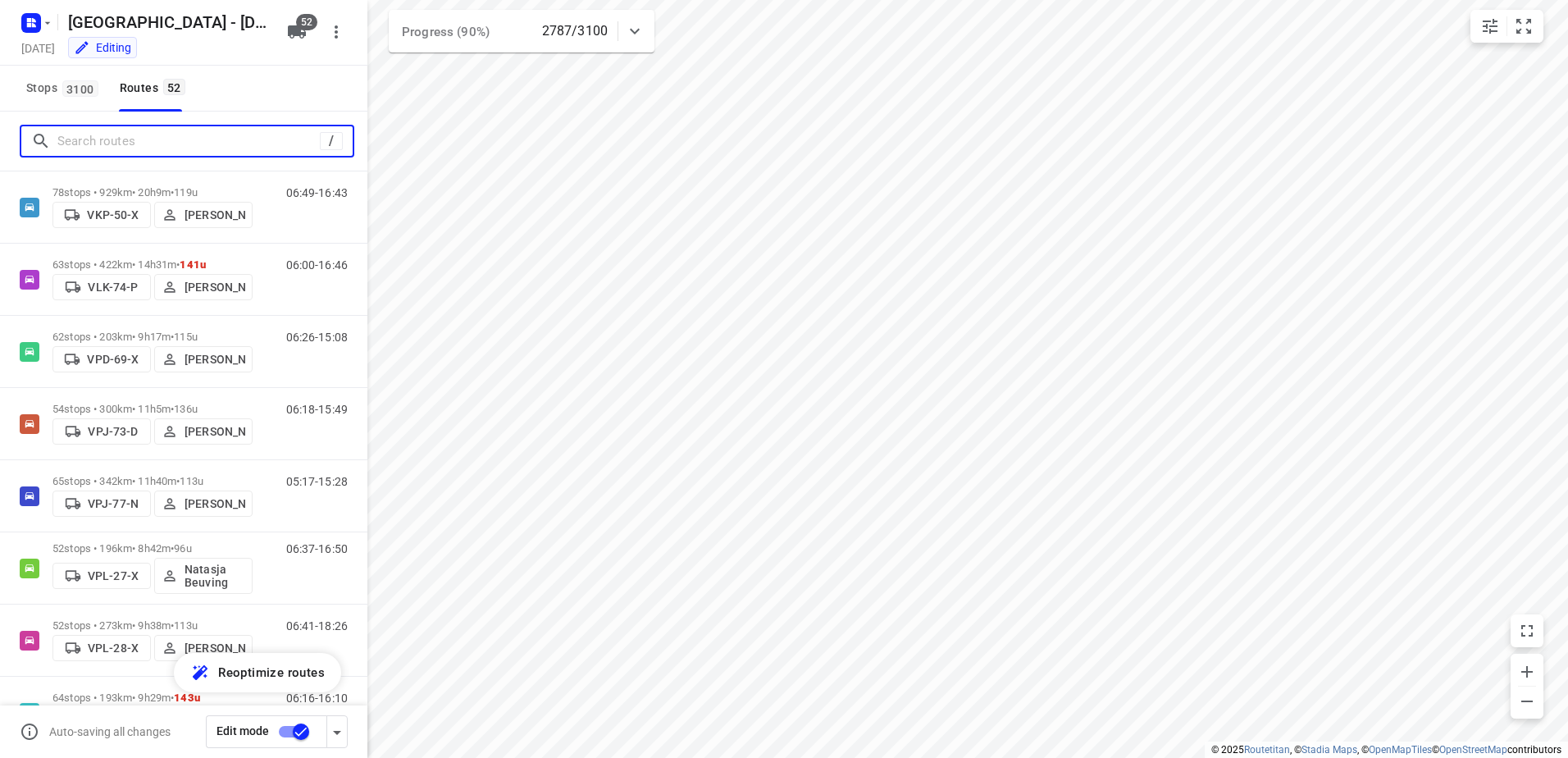
click at [153, 150] on input "Search routes" at bounding box center [189, 141] width 263 height 25
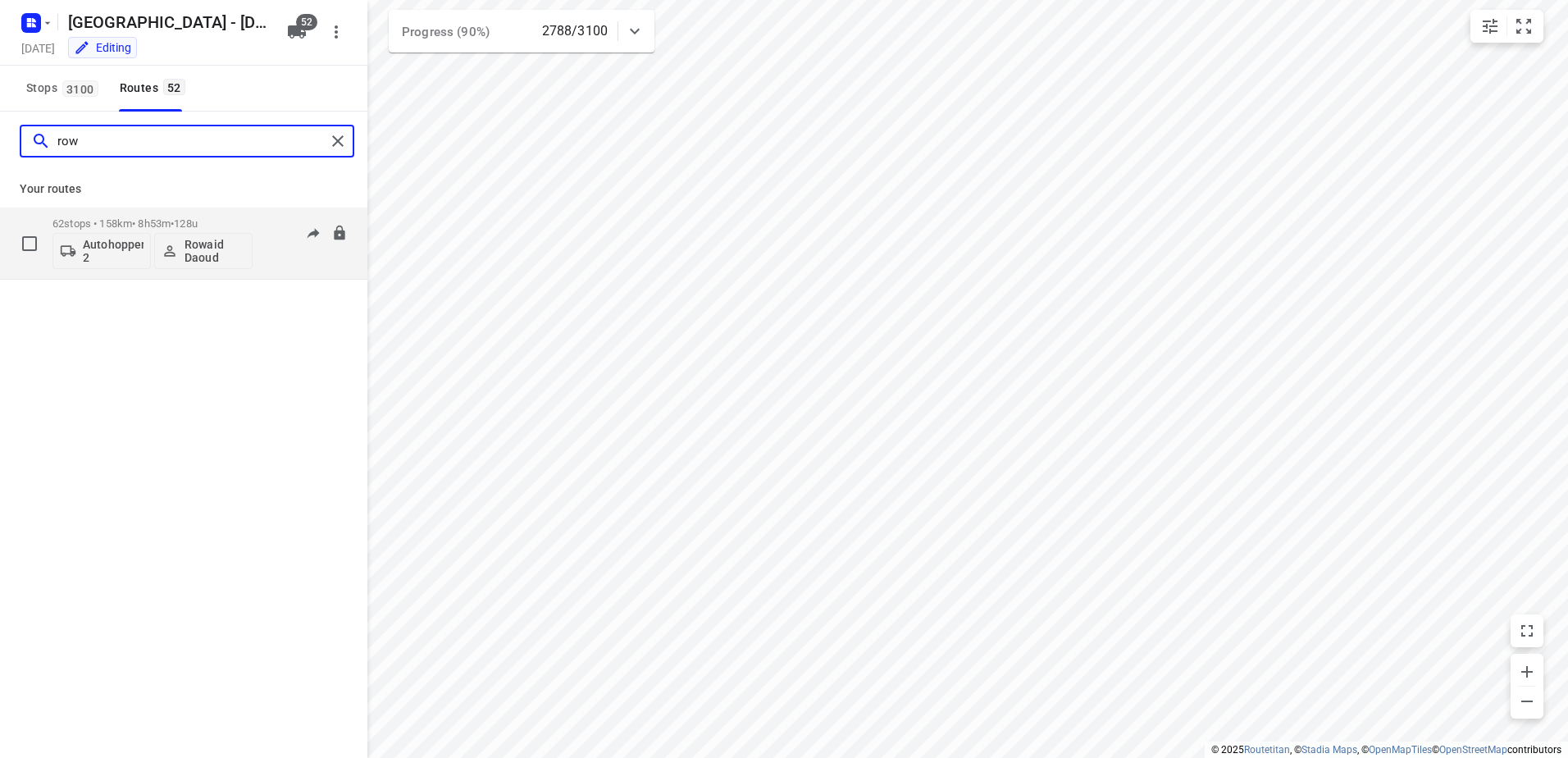
type input "row"
click at [155, 219] on p "62 stops • 158km • 8h53m • 128u" at bounding box center [152, 223] width 200 height 12
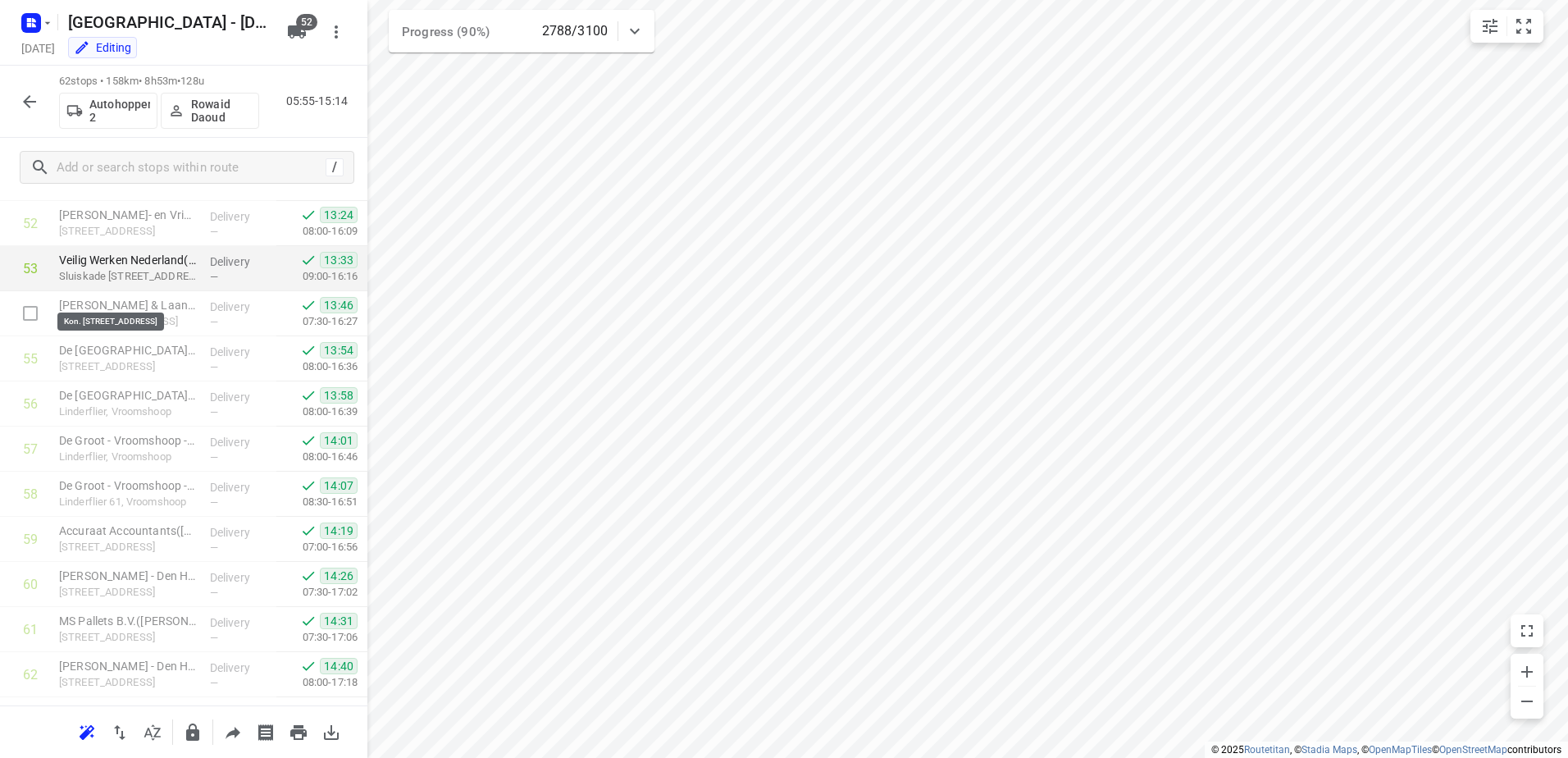
scroll to position [2415, 0]
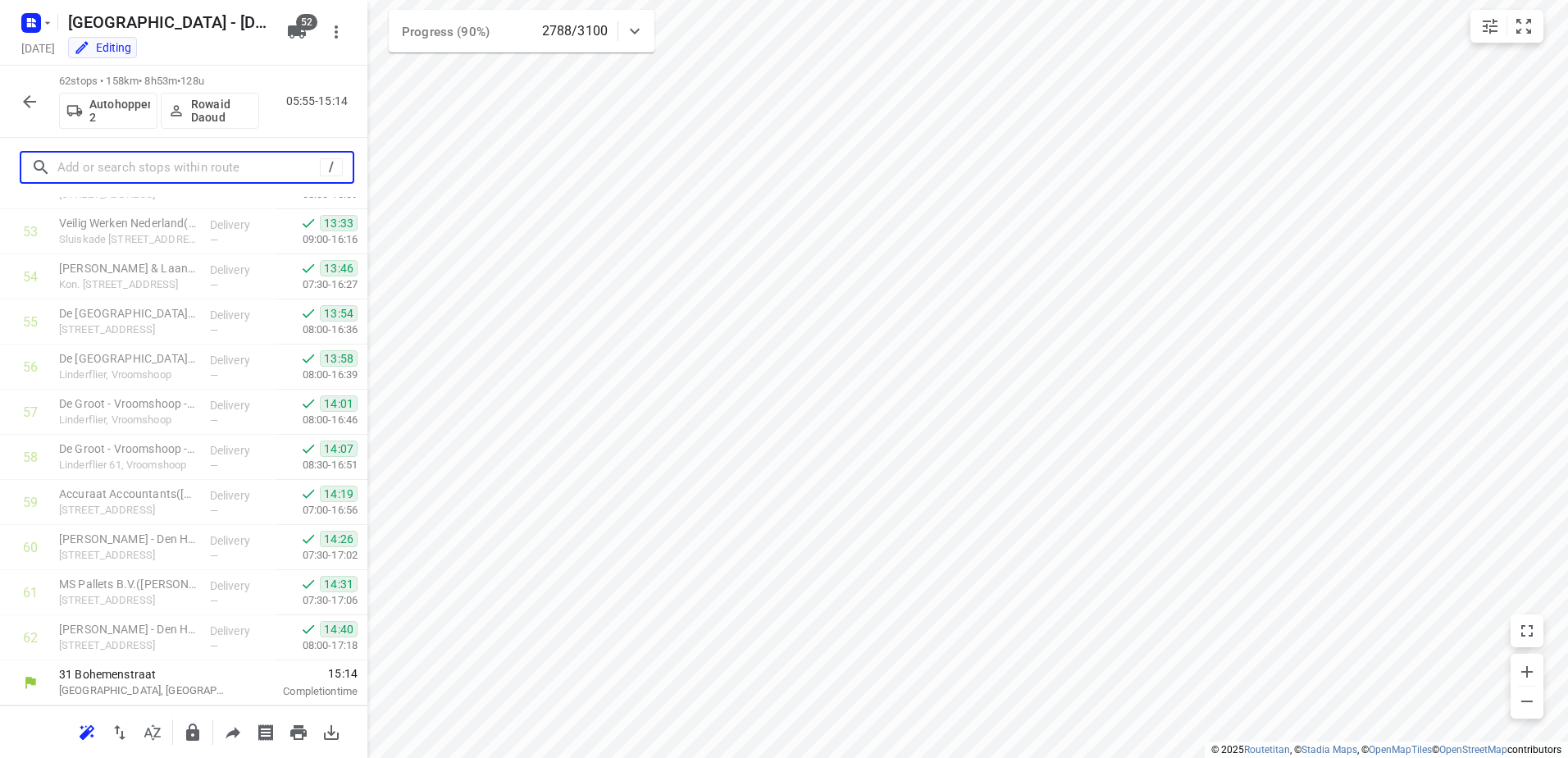
click at [104, 165] on input "text" at bounding box center [189, 167] width 263 height 25
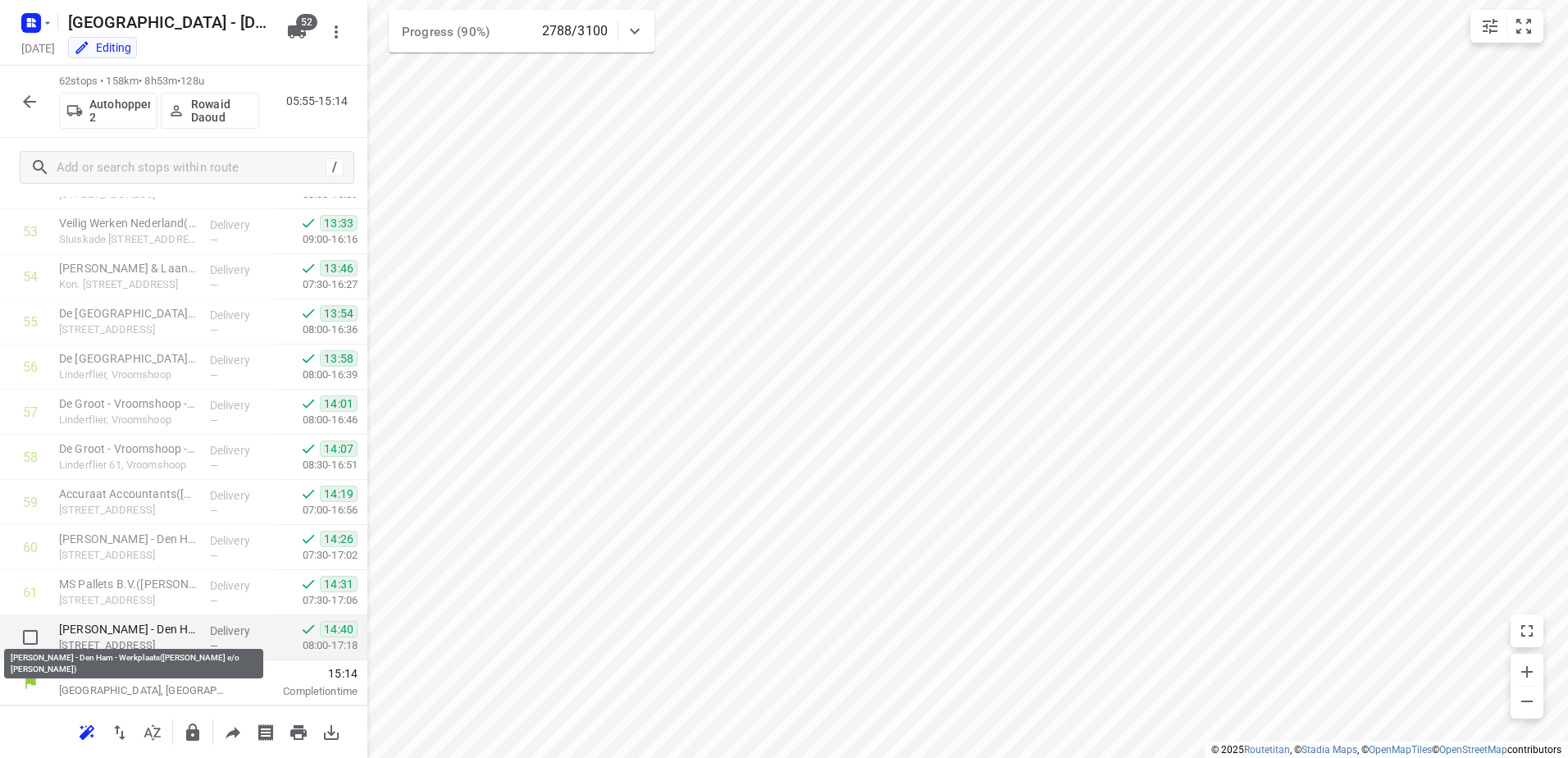
click at [179, 626] on p "[PERSON_NAME] - Den Ham - Werkplaats([PERSON_NAME] e/o [PERSON_NAME])" at bounding box center [127, 628] width 138 height 16
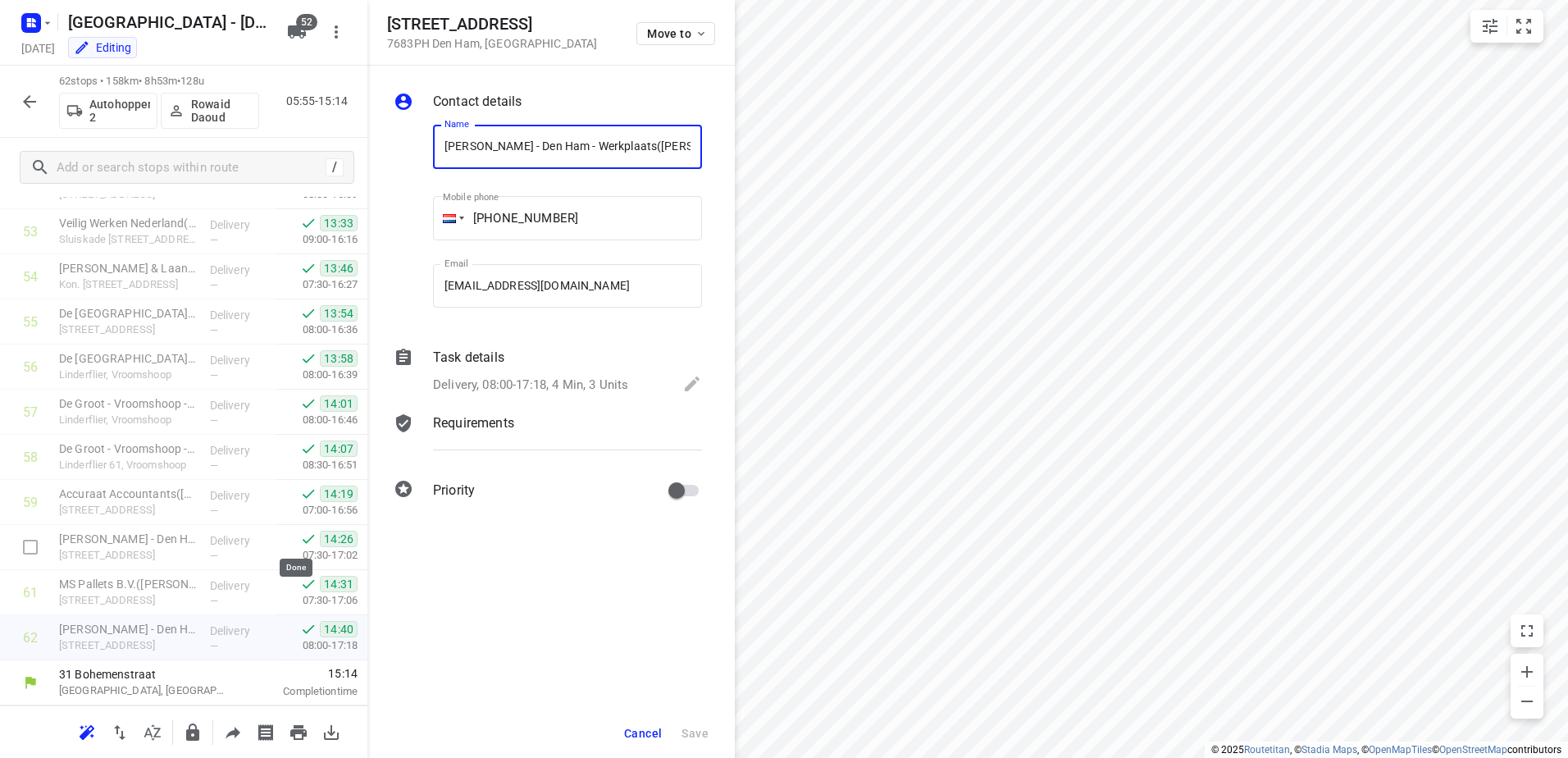
scroll to position [0, 114]
click at [496, 368] on div "Task details Delivery, 08:00-17:18, 4 Min, 3 Units" at bounding box center [568, 372] width 275 height 56
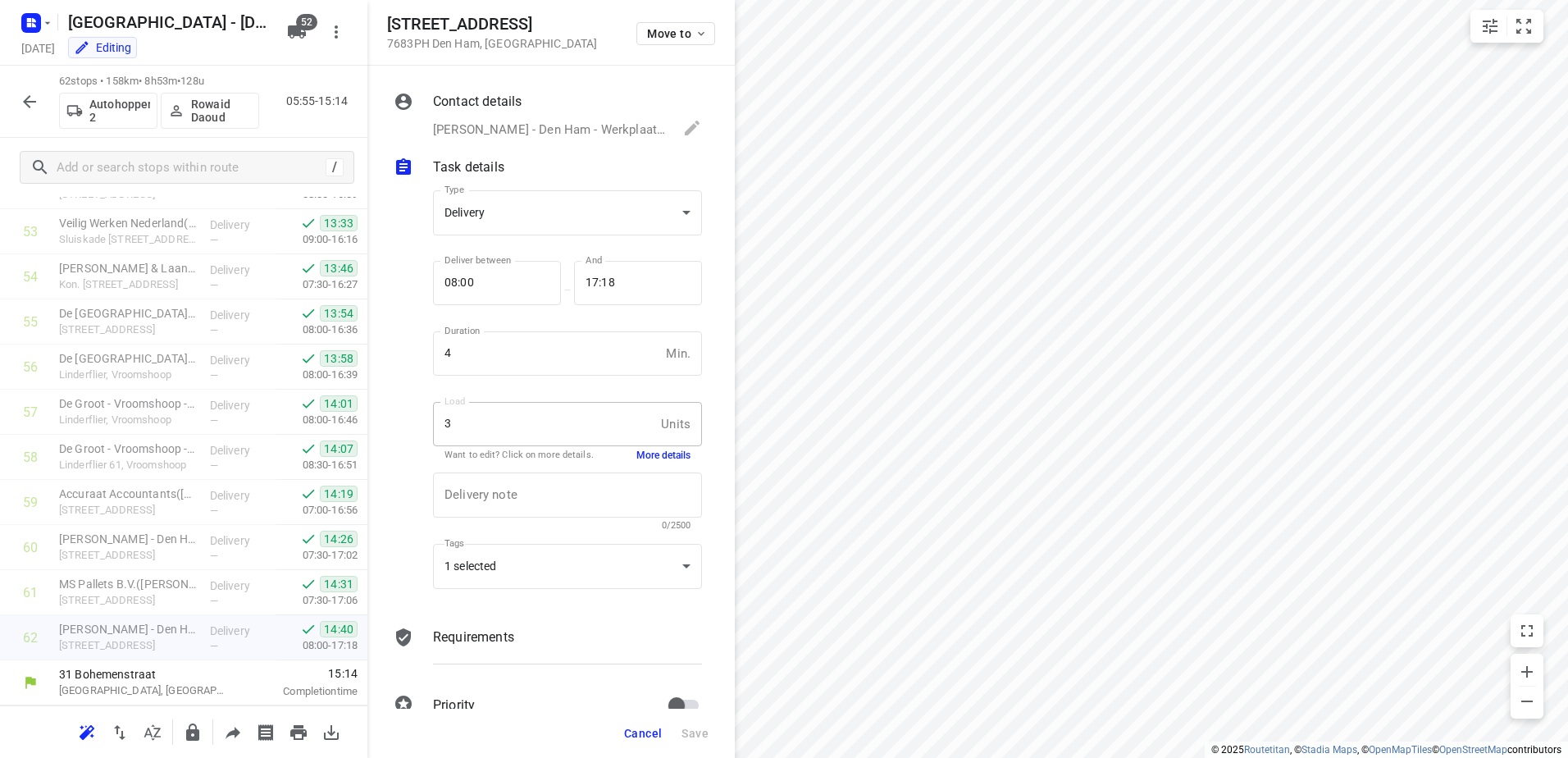
click at [637, 453] on button "More details" at bounding box center [664, 455] width 54 height 14
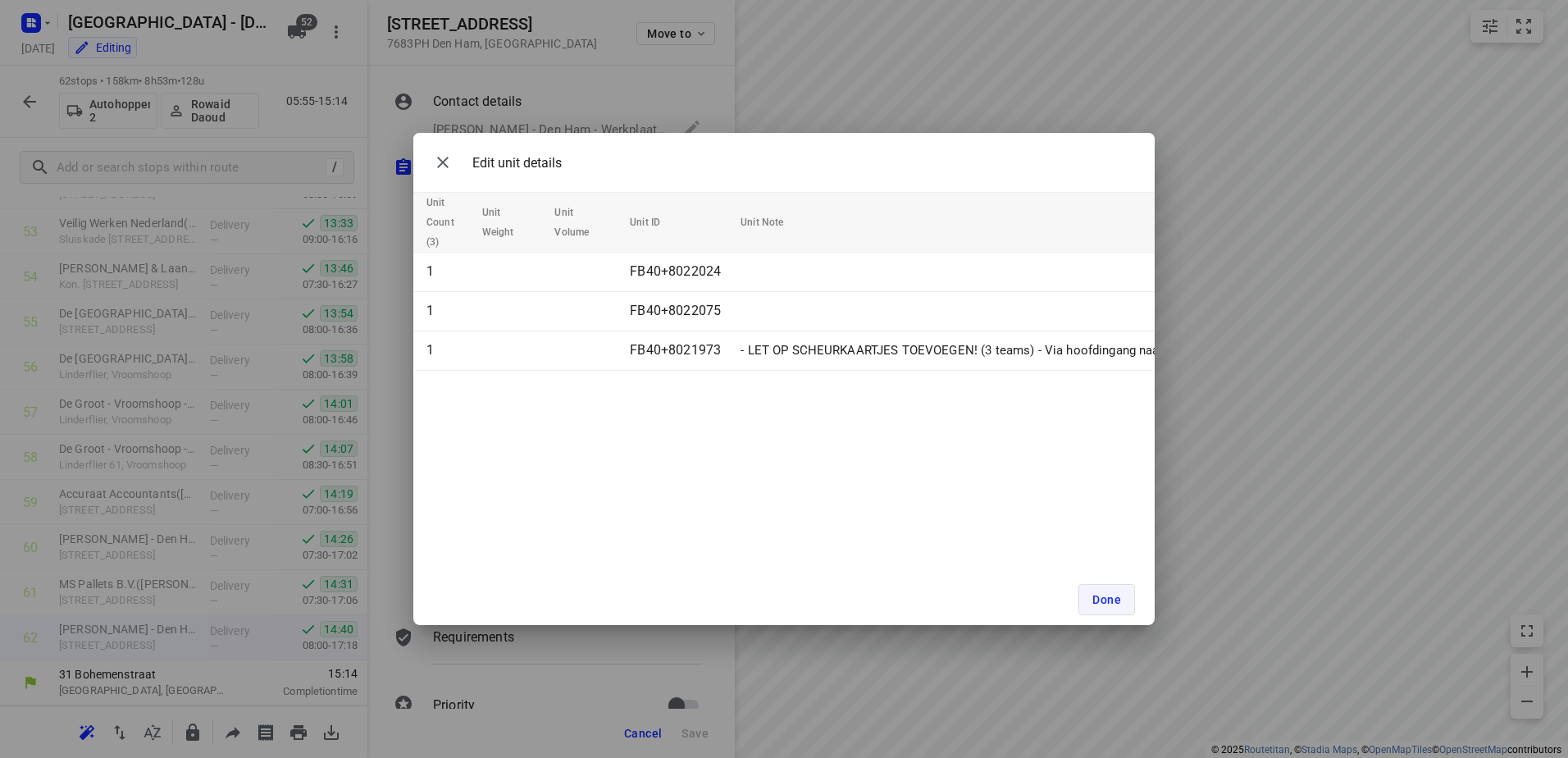
click at [1107, 596] on span "Done" at bounding box center [1107, 599] width 29 height 13
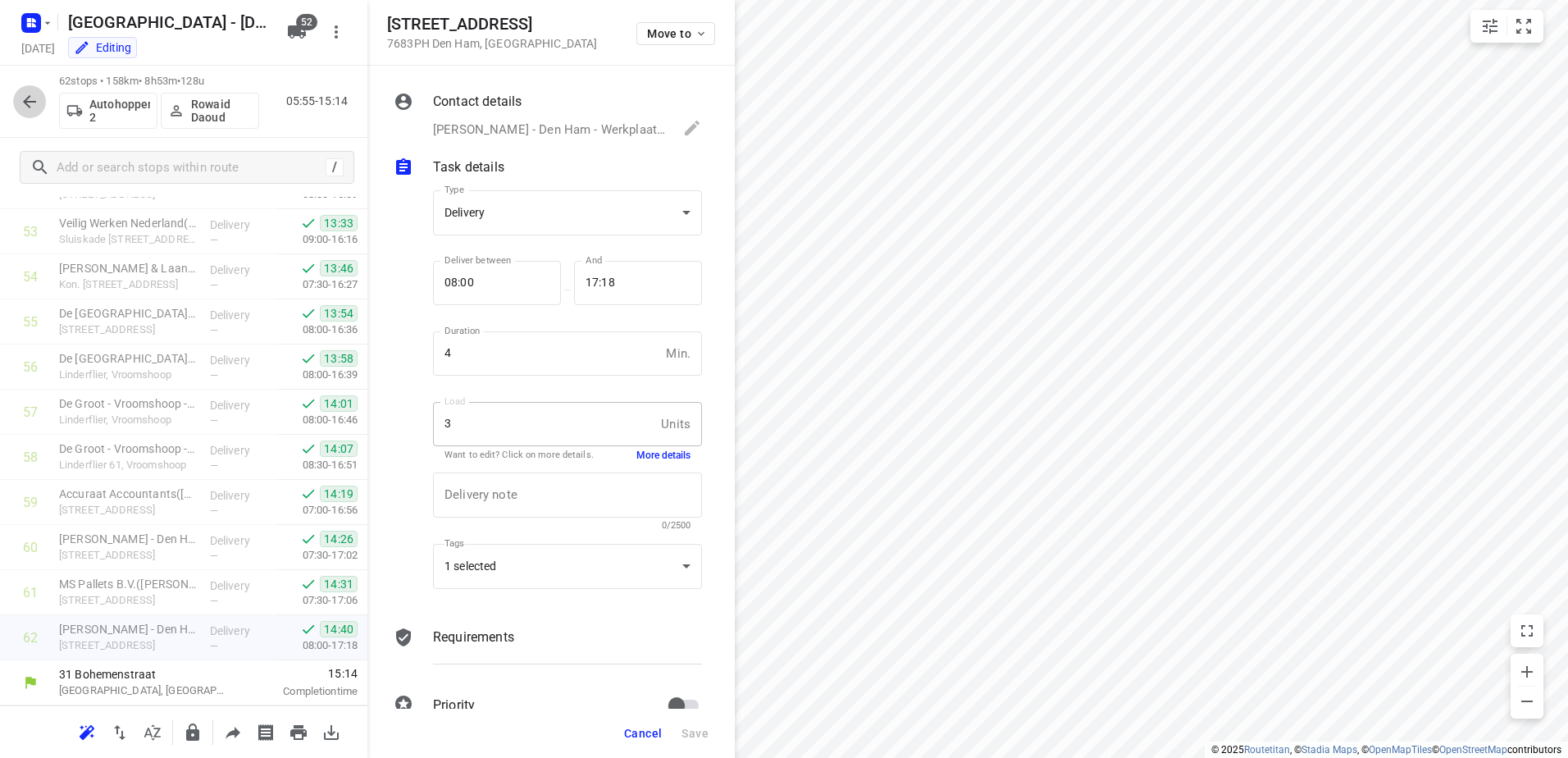
click at [18, 97] on button "button" at bounding box center [29, 101] width 33 height 33
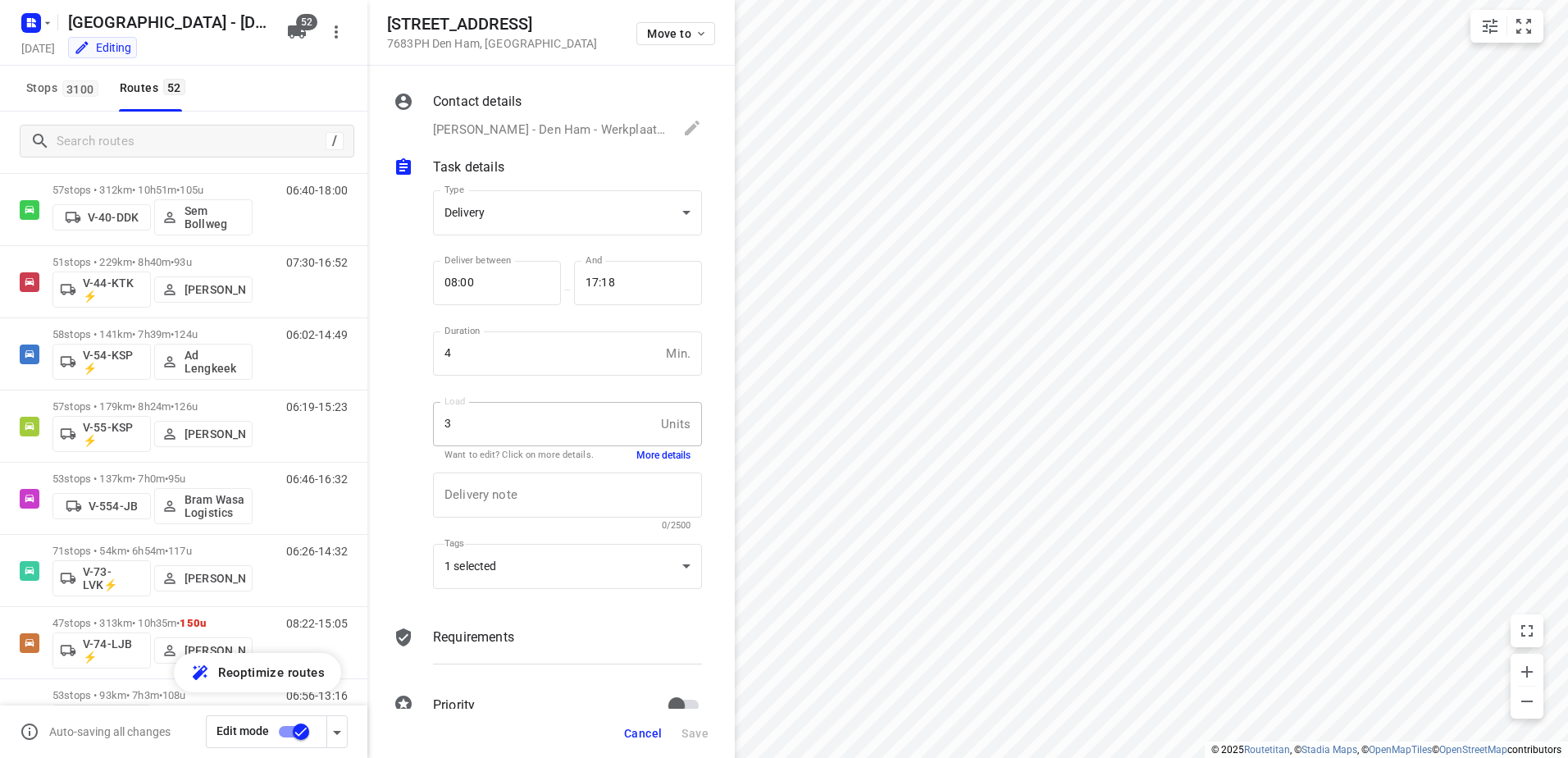
scroll to position [1558, 0]
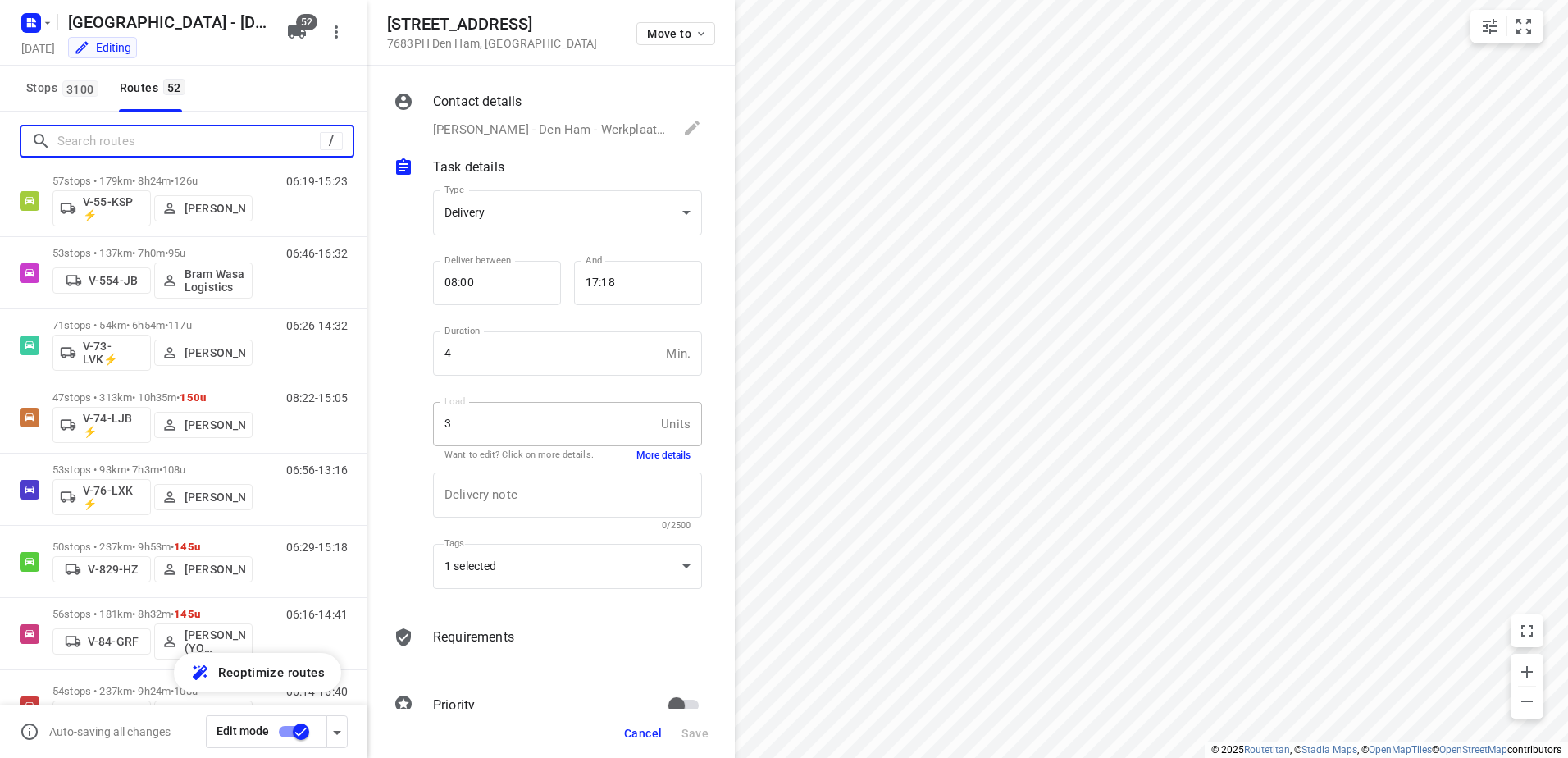
click at [157, 137] on input "Search routes" at bounding box center [189, 141] width 263 height 25
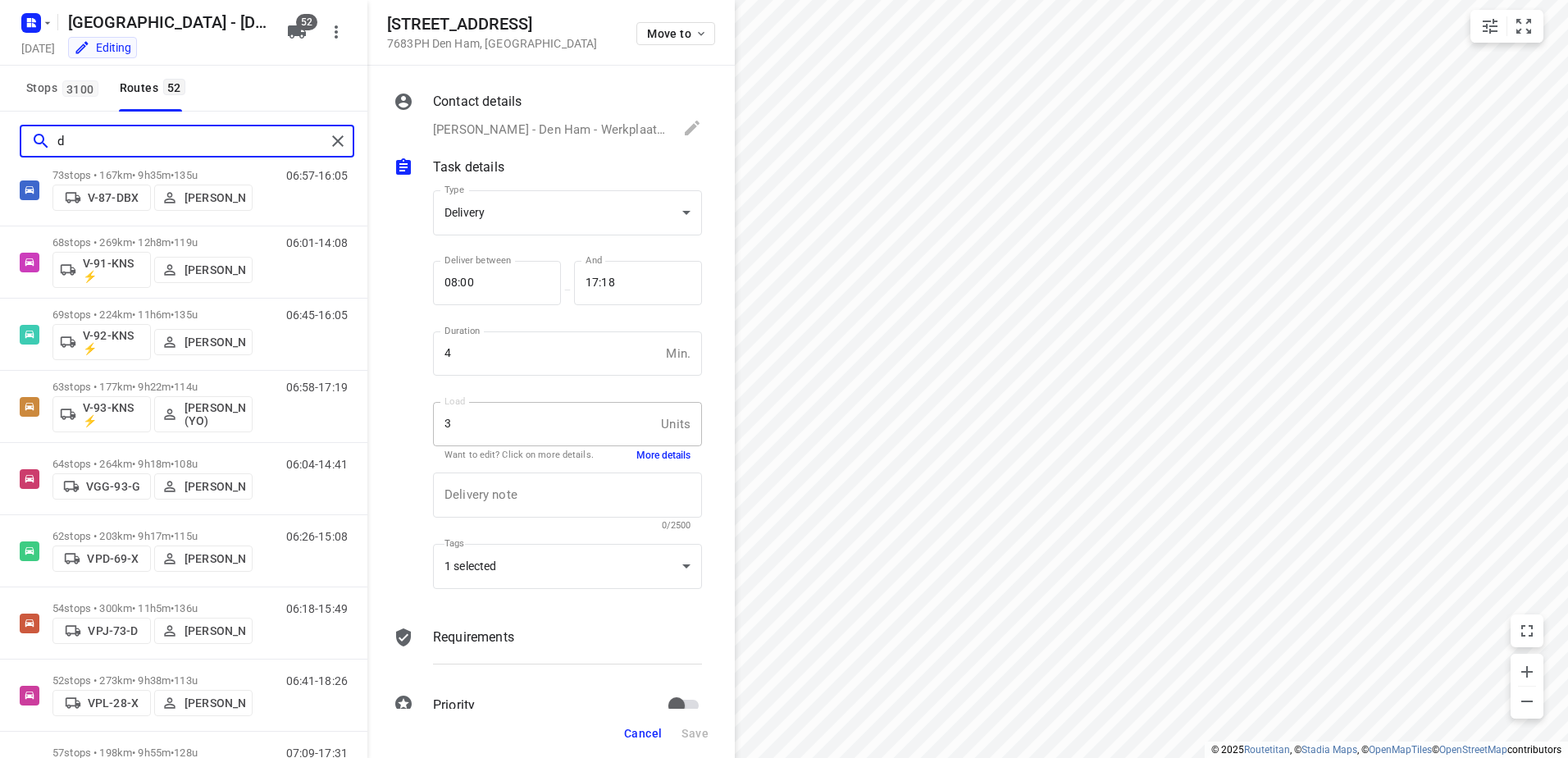
scroll to position [0, 0]
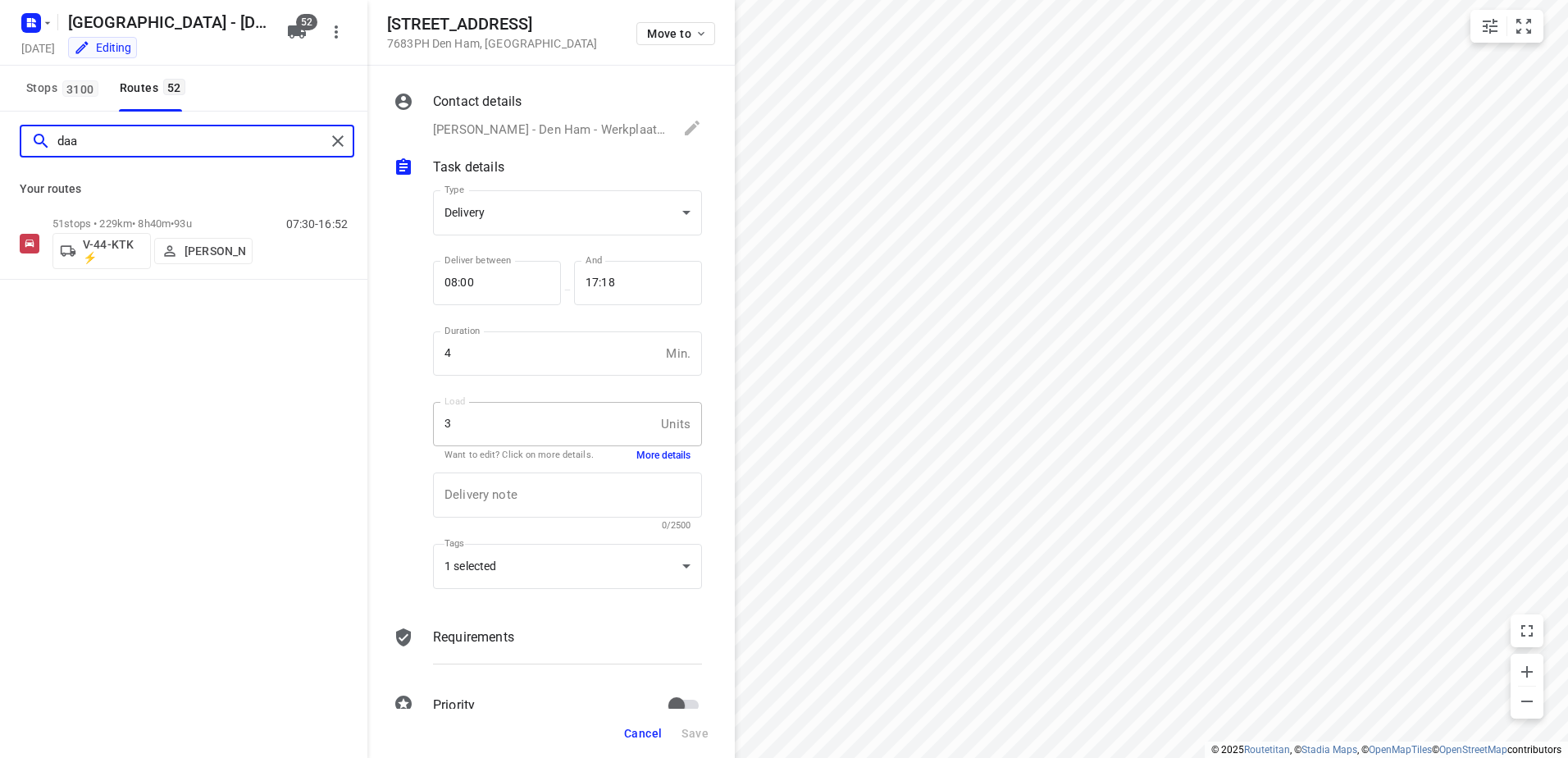
type input "daa"
click at [150, 209] on div "51 stops • 229km • 8h40m • 93u V-44-KTK ⚡ Daan Koman" at bounding box center [152, 243] width 200 height 68
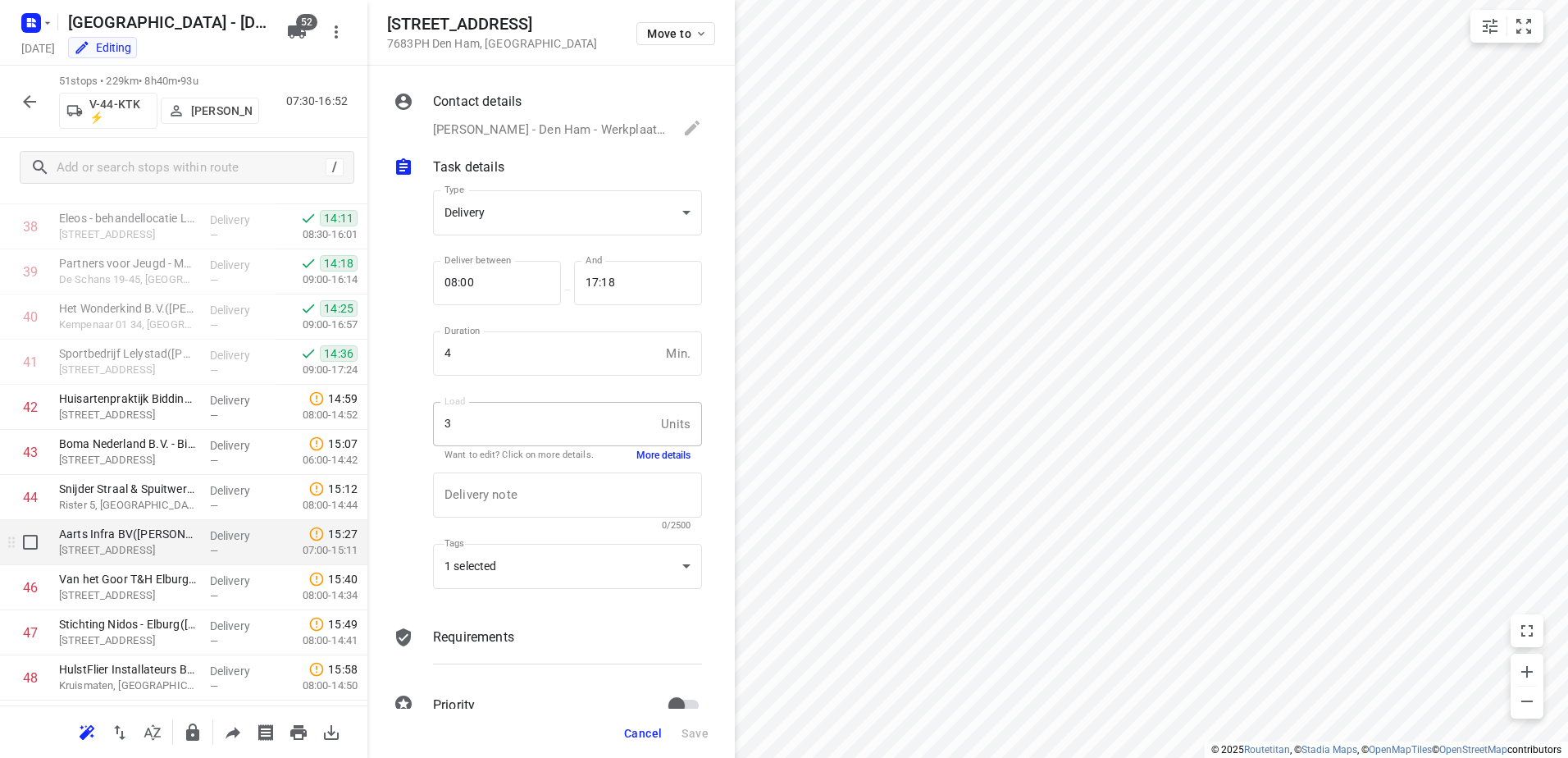
scroll to position [1672, 0]
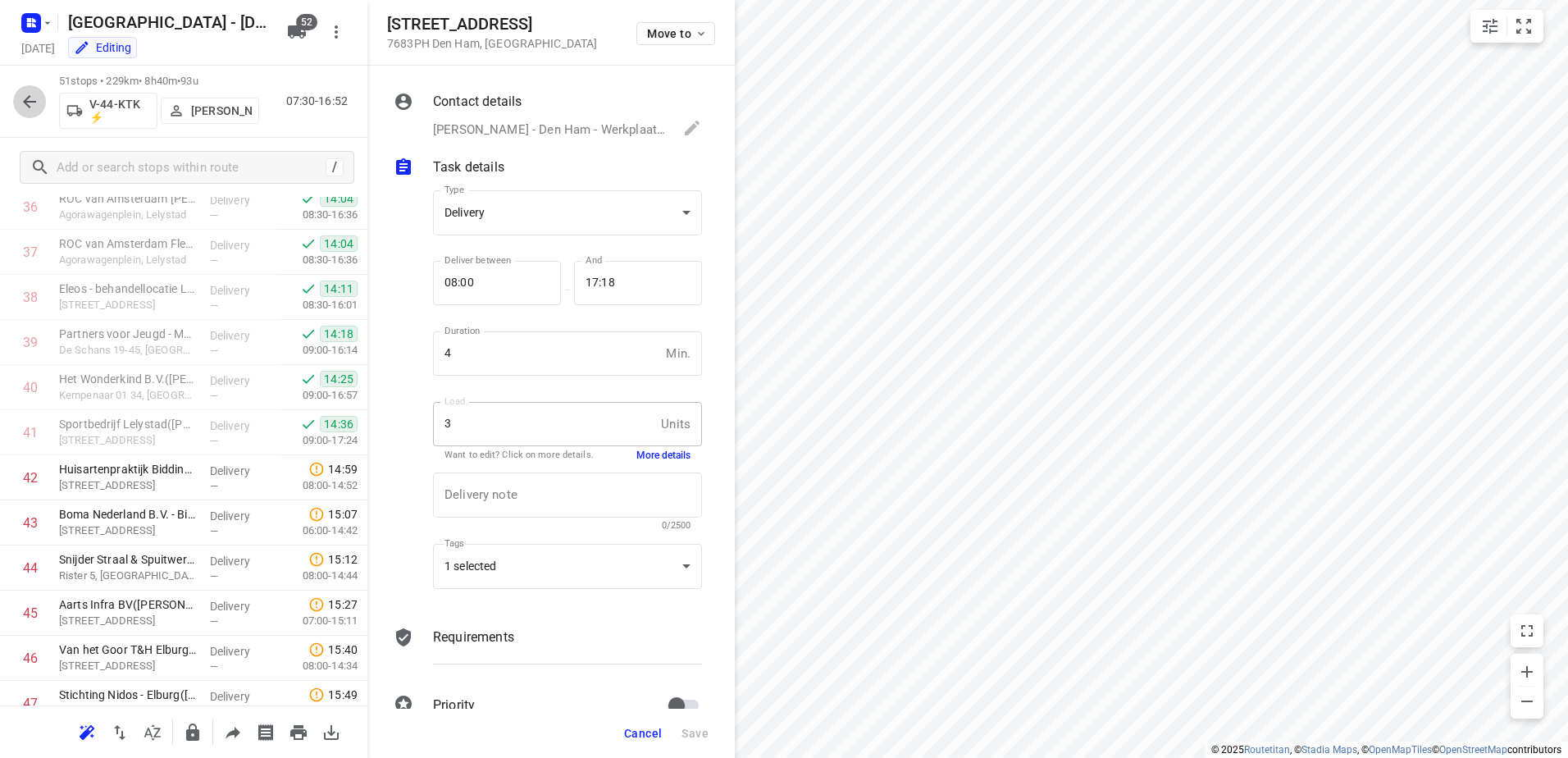
click at [30, 92] on icon "button" at bounding box center [29, 101] width 20 height 20
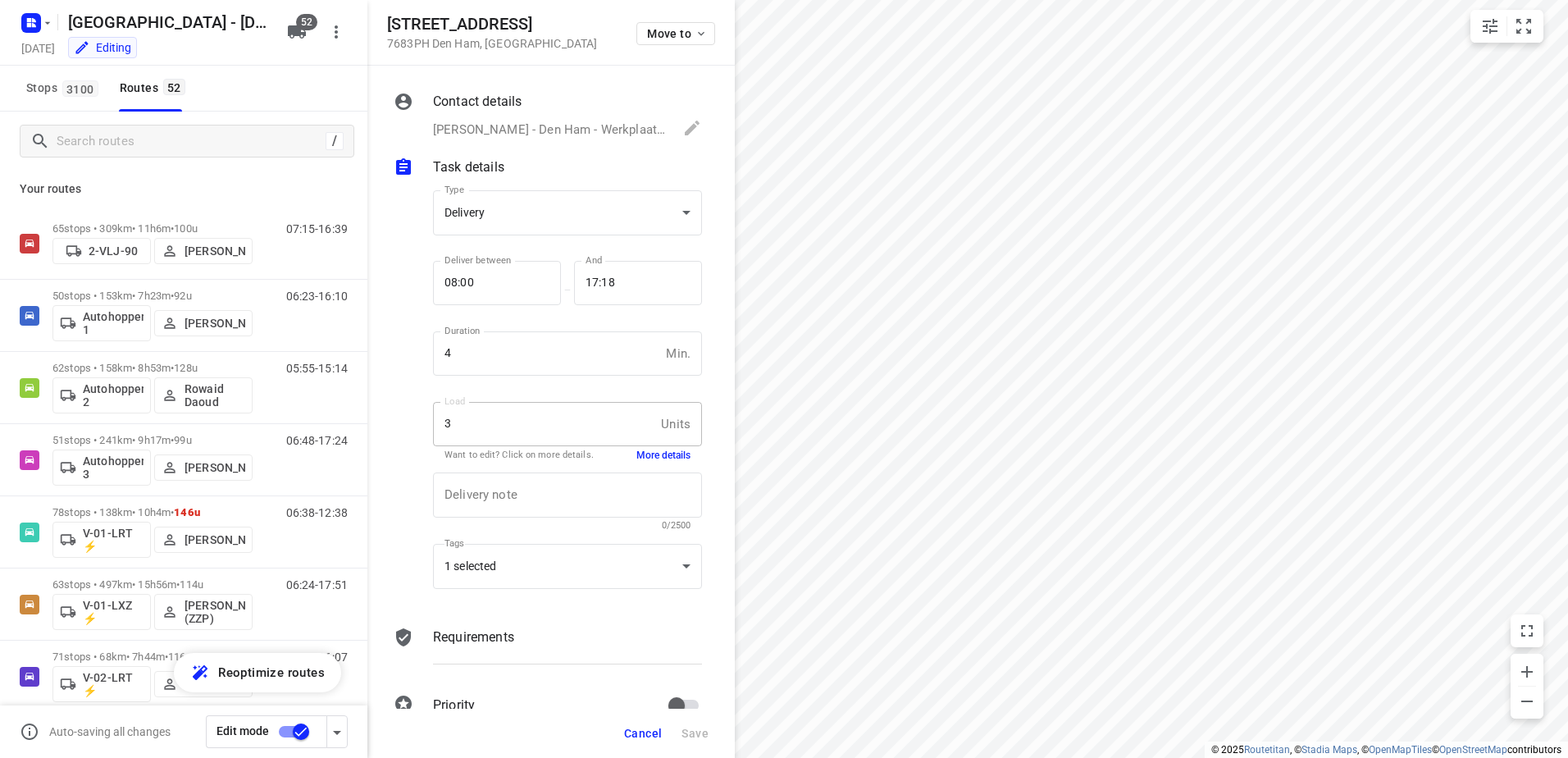
click at [124, 158] on div "/" at bounding box center [184, 140] width 367 height 59
click at [127, 144] on input "Search routes" at bounding box center [189, 141] width 263 height 25
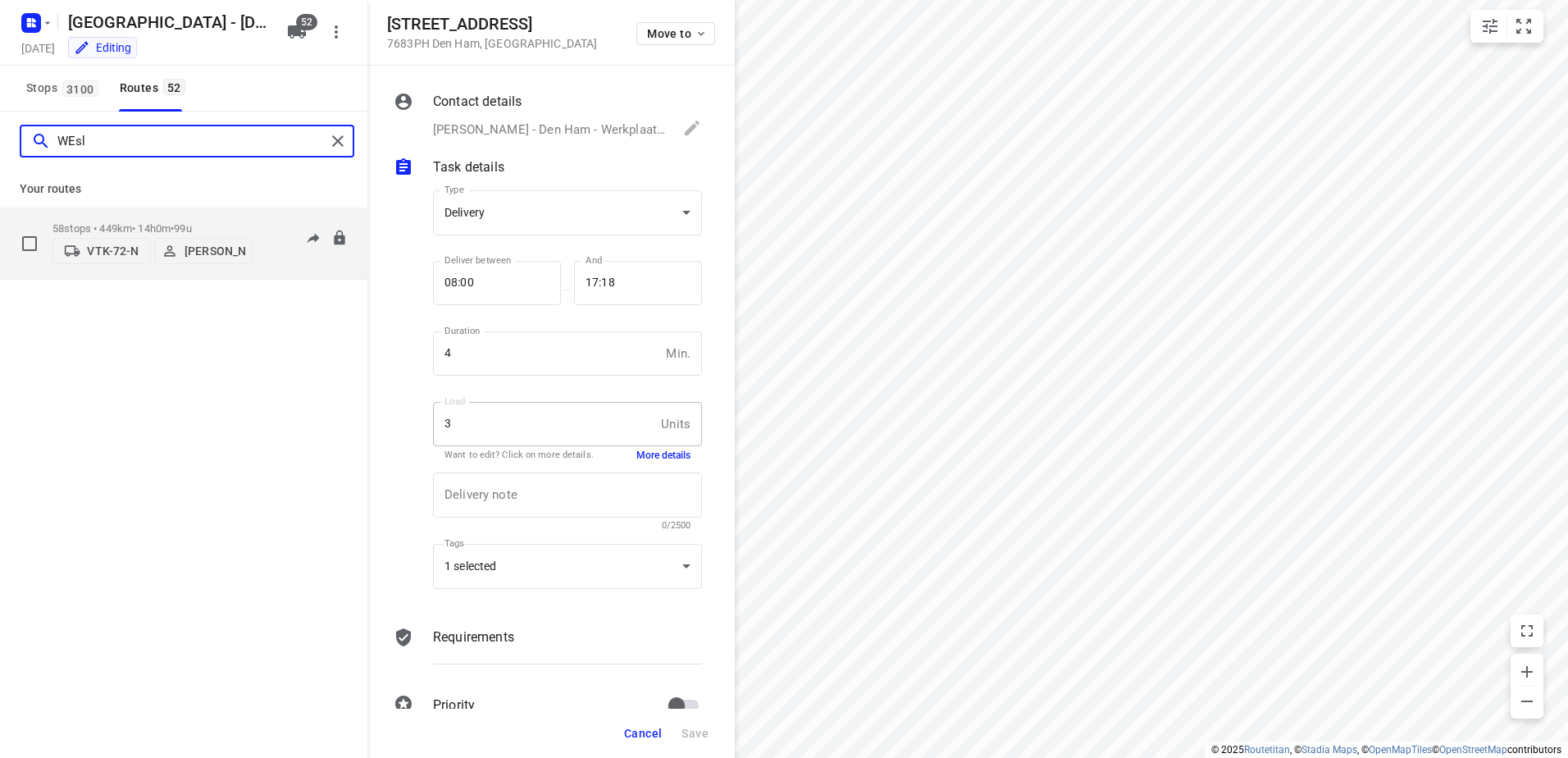
type input "WEsl"
click at [169, 222] on p "58 stops • 449km • 14h0m • 99u" at bounding box center [152, 228] width 200 height 12
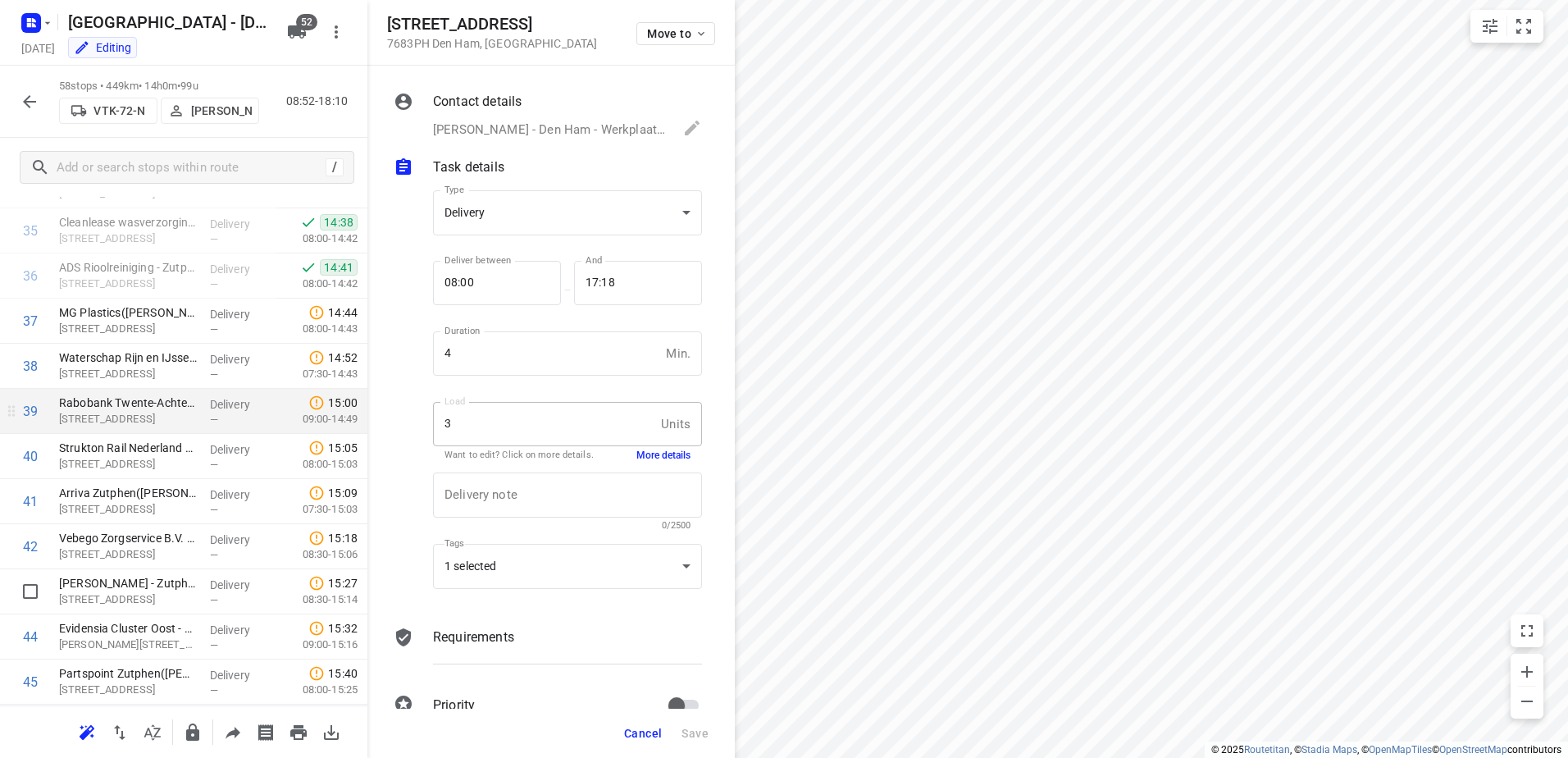
scroll to position [1578, 0]
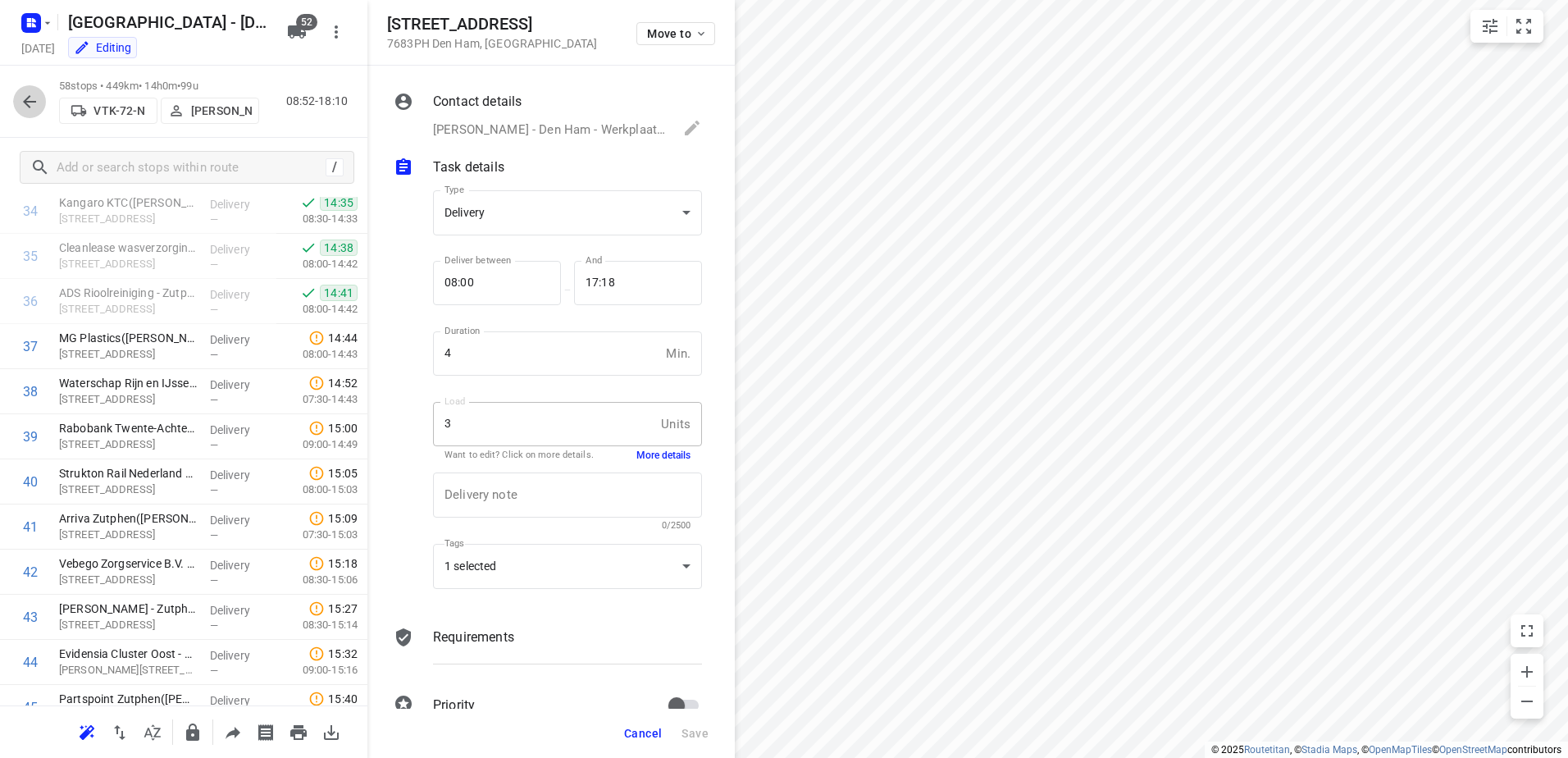
click at [29, 110] on icon "button" at bounding box center [29, 101] width 20 height 20
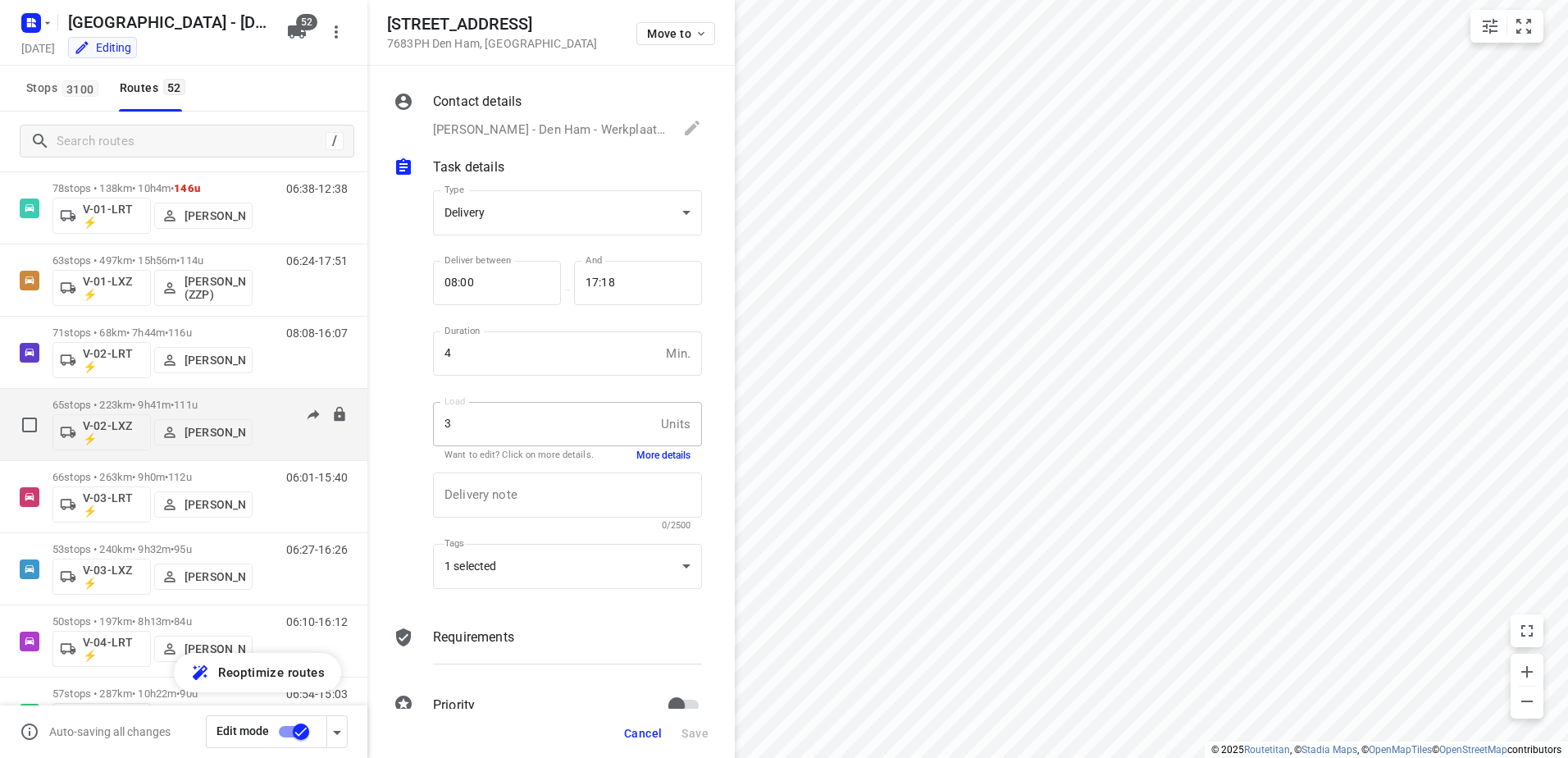
scroll to position [328, 0]
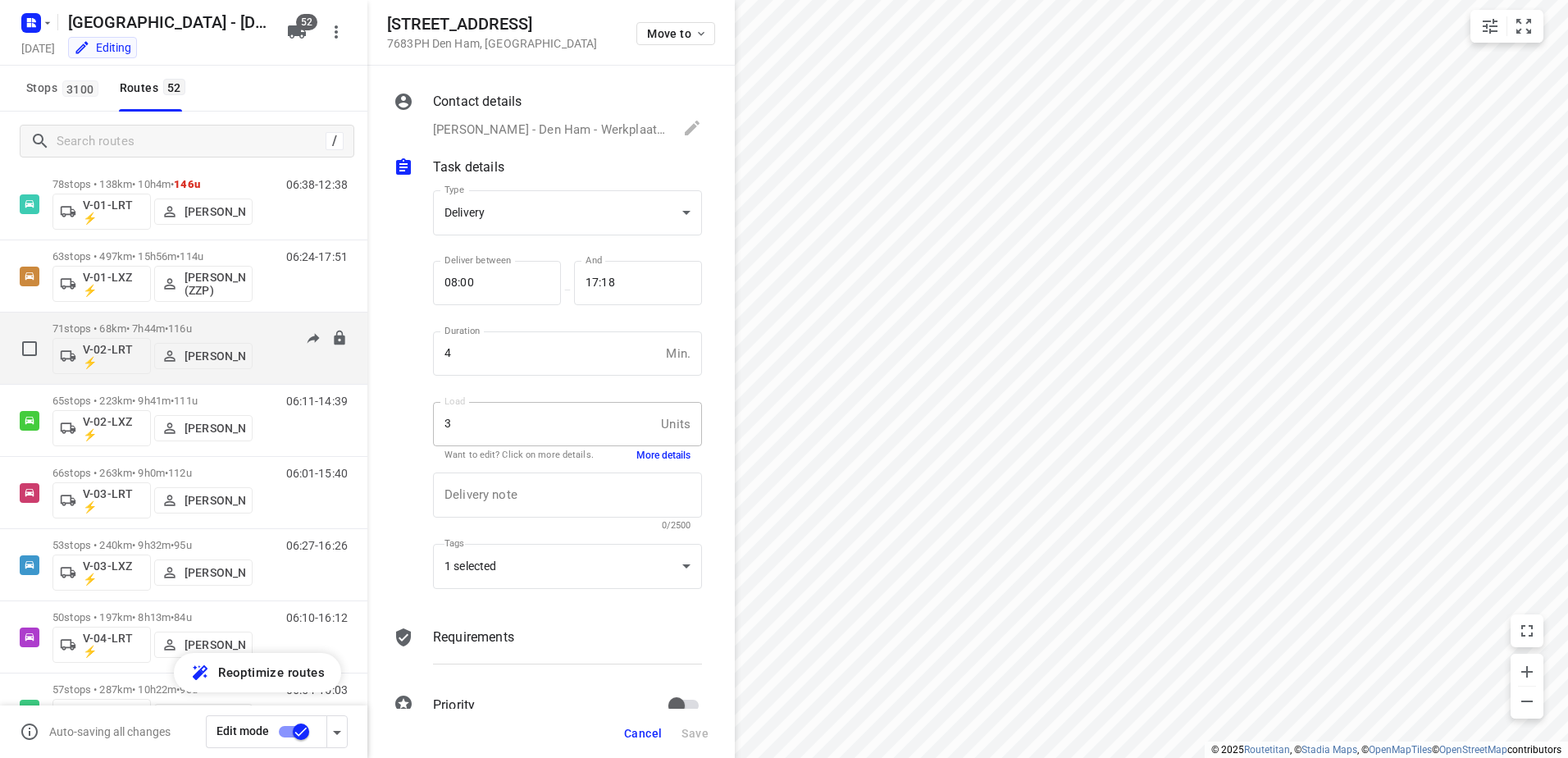
click at [150, 325] on p "71 stops • 68km • 7h44m • 116u" at bounding box center [152, 328] width 200 height 12
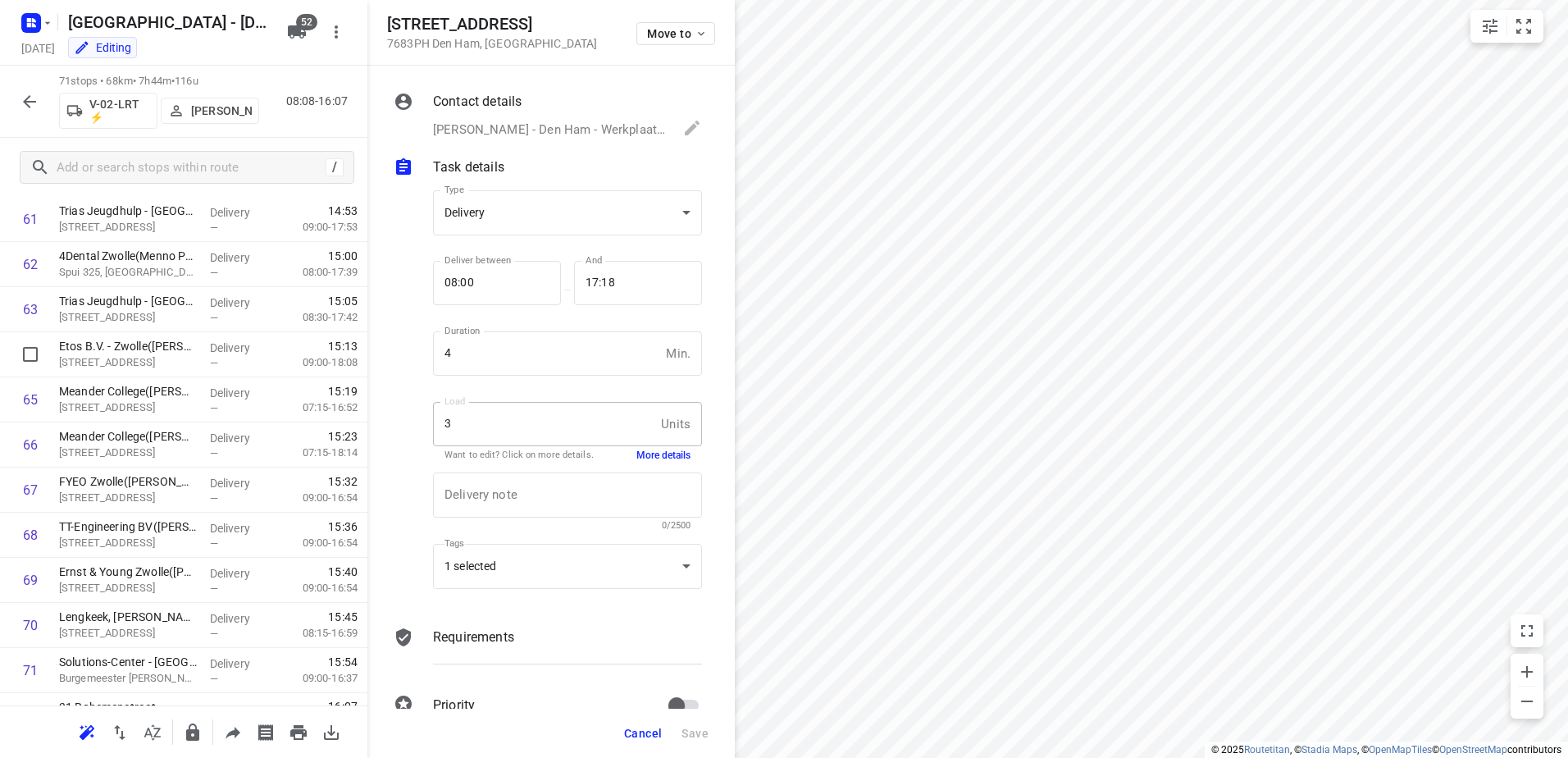
scroll to position [2820, 0]
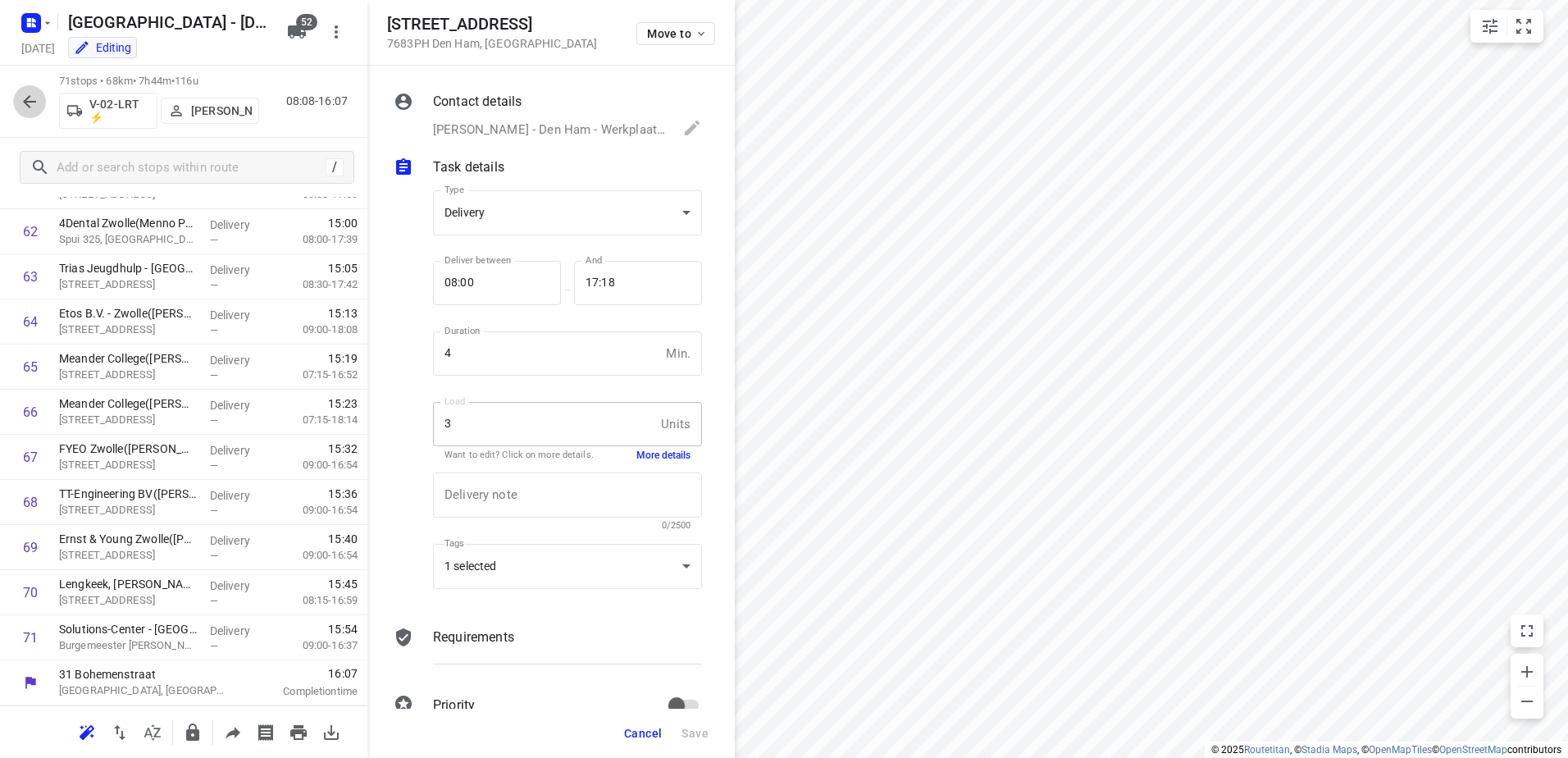
click at [30, 97] on icon "button" at bounding box center [29, 101] width 13 height 13
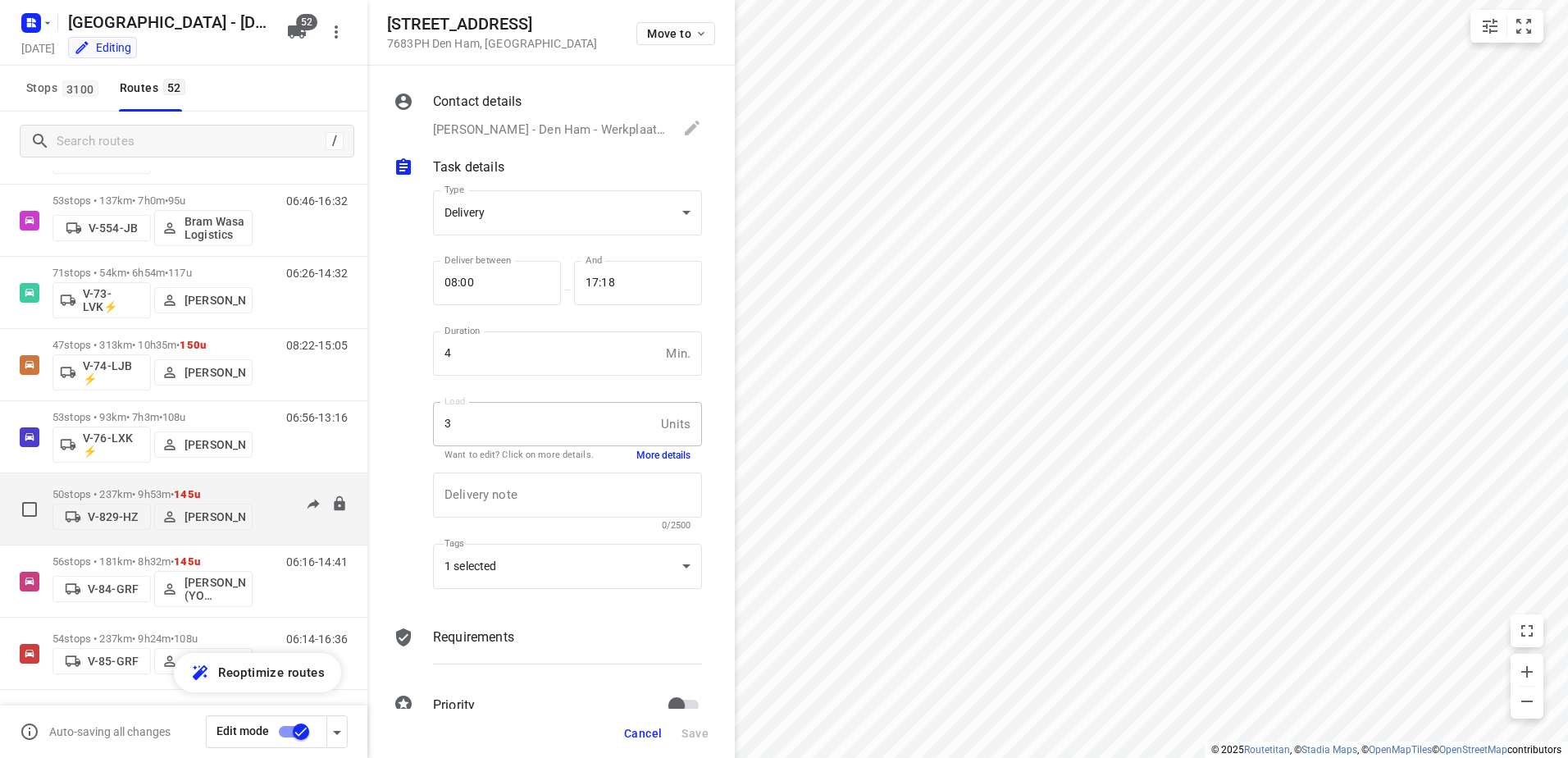
scroll to position [1640, 0]
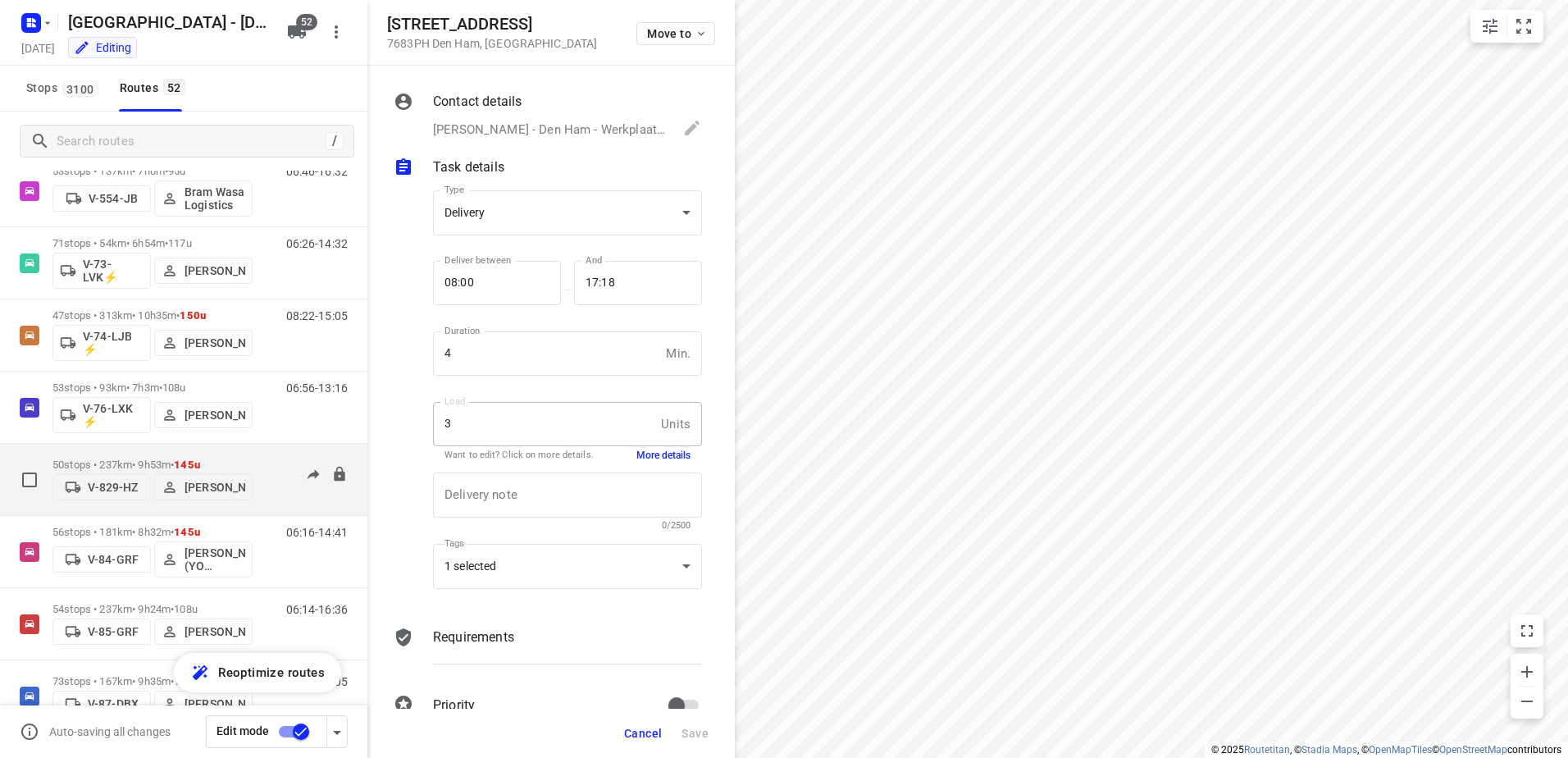
click at [252, 450] on div "50 stops • 237km • 9h53m • 145u V-829-HZ Ormando Van Boven" at bounding box center [152, 479] width 200 height 59
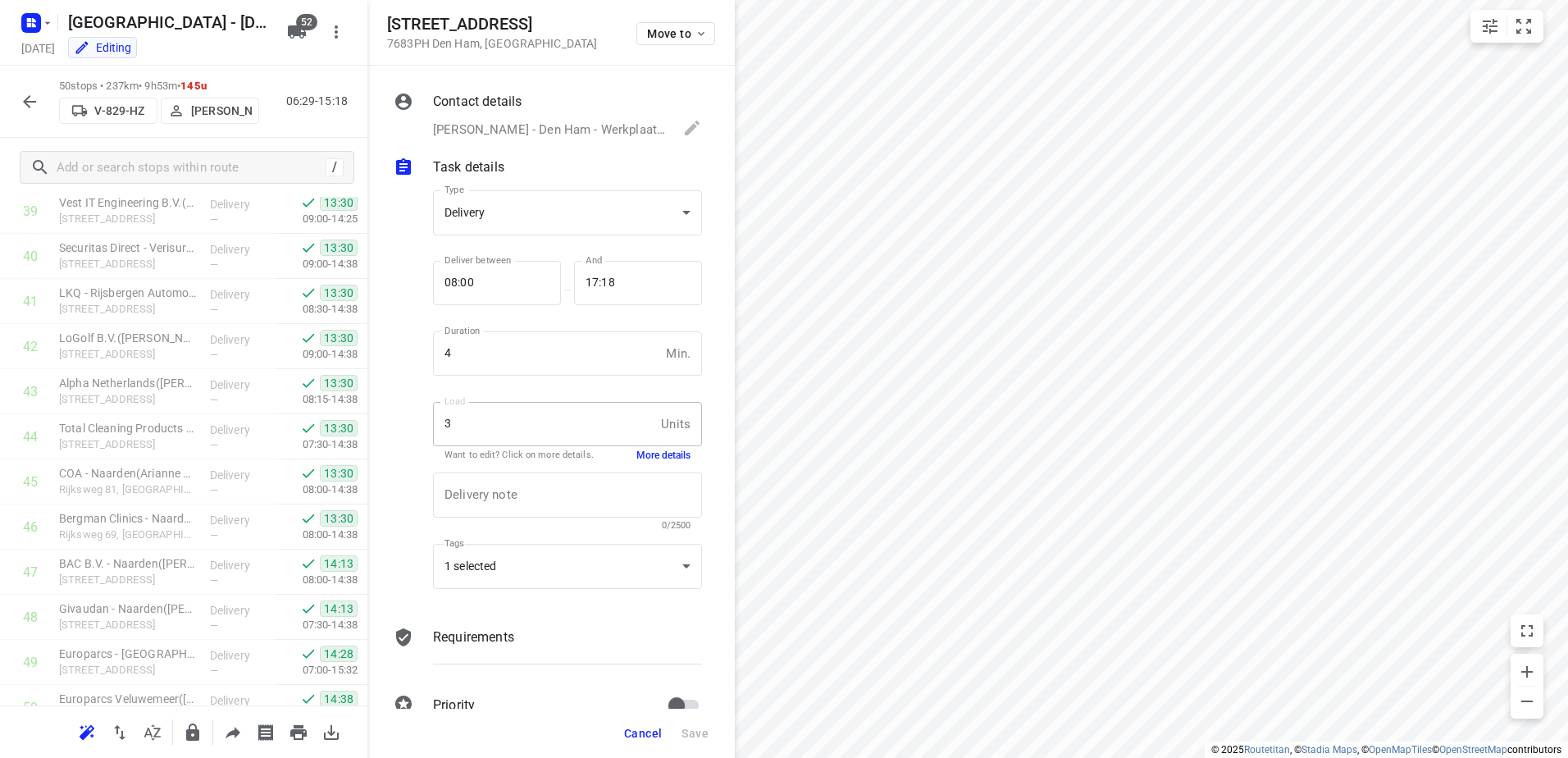
scroll to position [1874, 0]
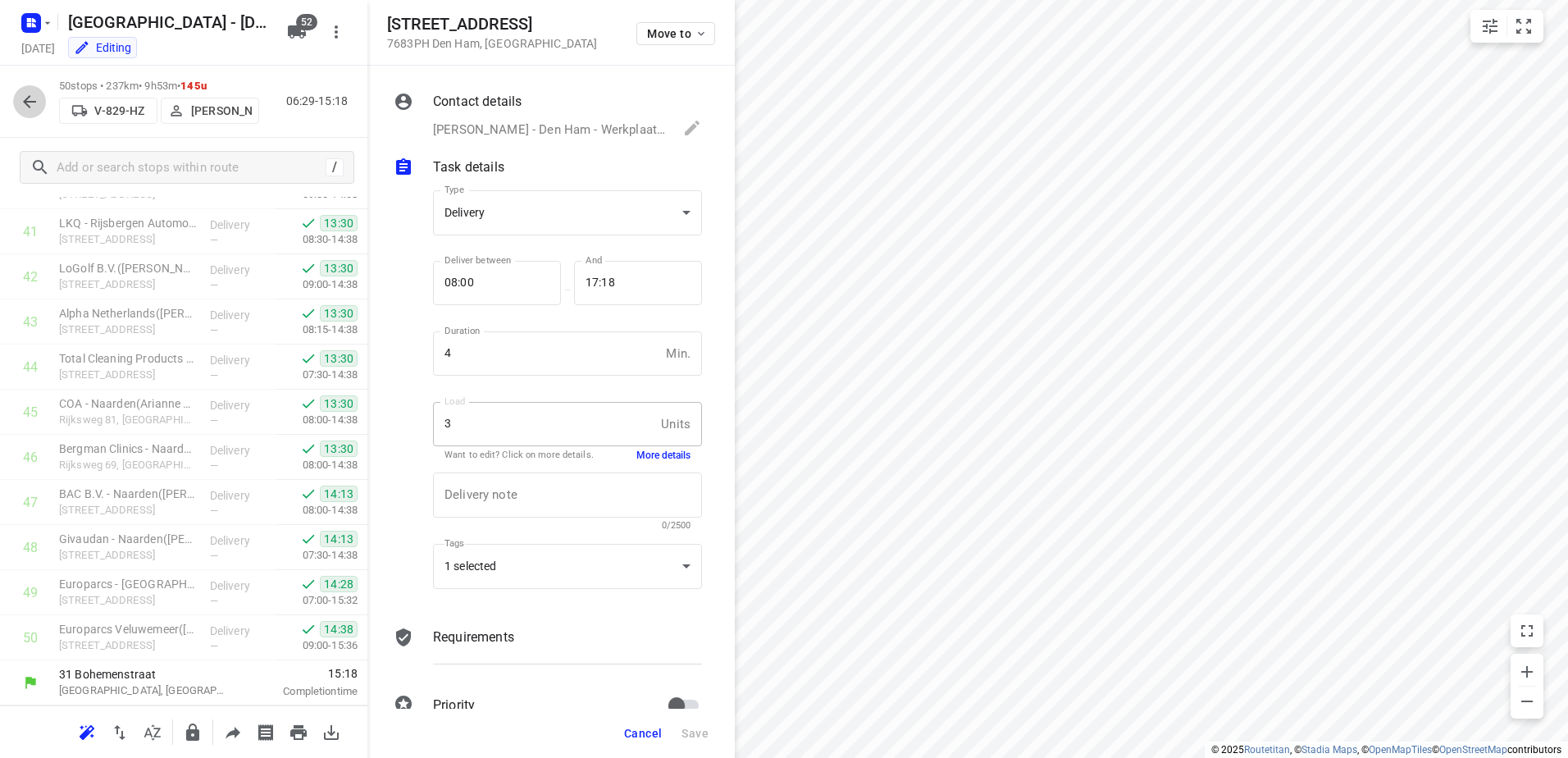
click at [31, 105] on icon "button" at bounding box center [29, 101] width 20 height 20
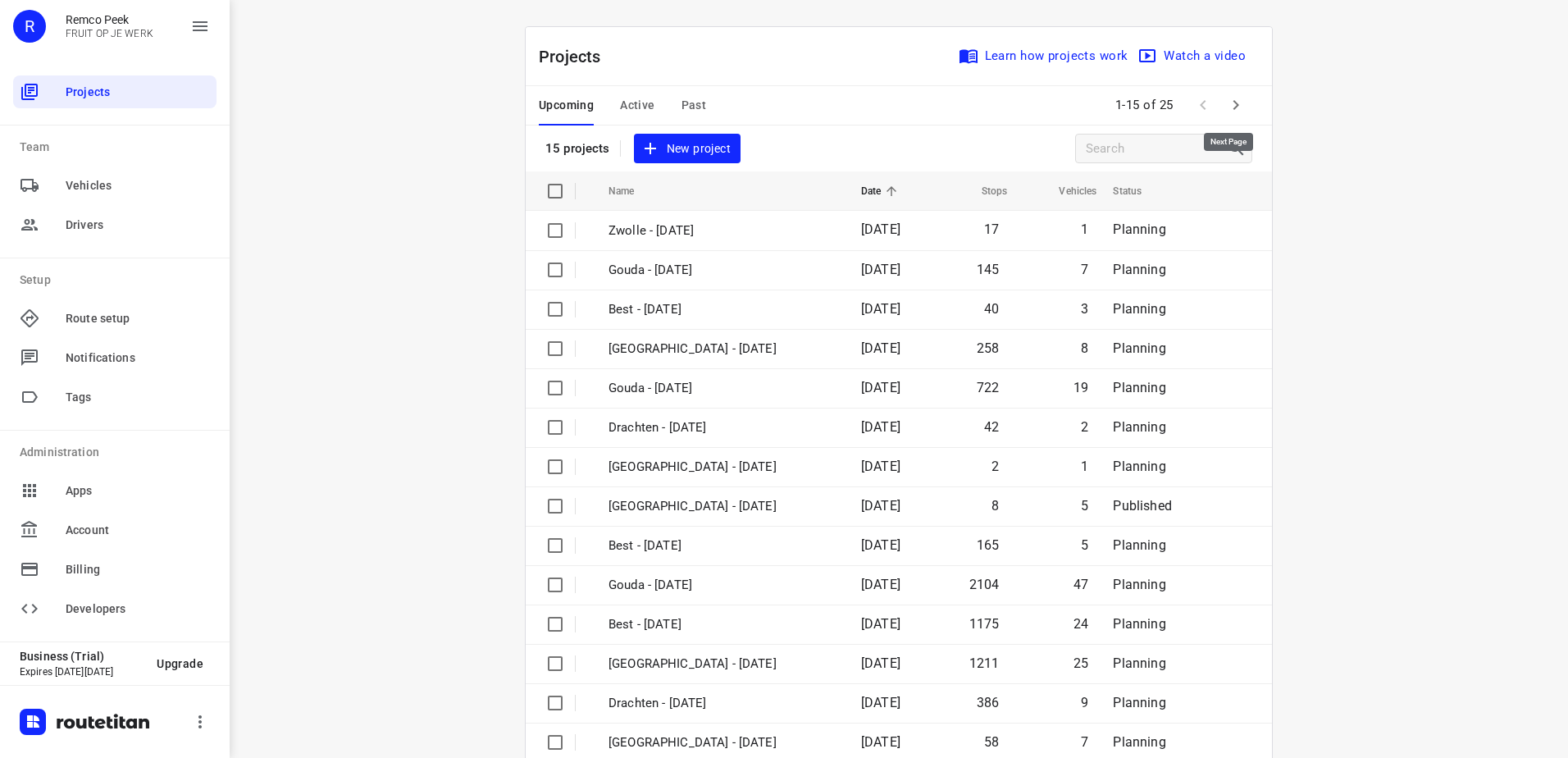
click at [1242, 102] on button "button" at bounding box center [1236, 105] width 33 height 33
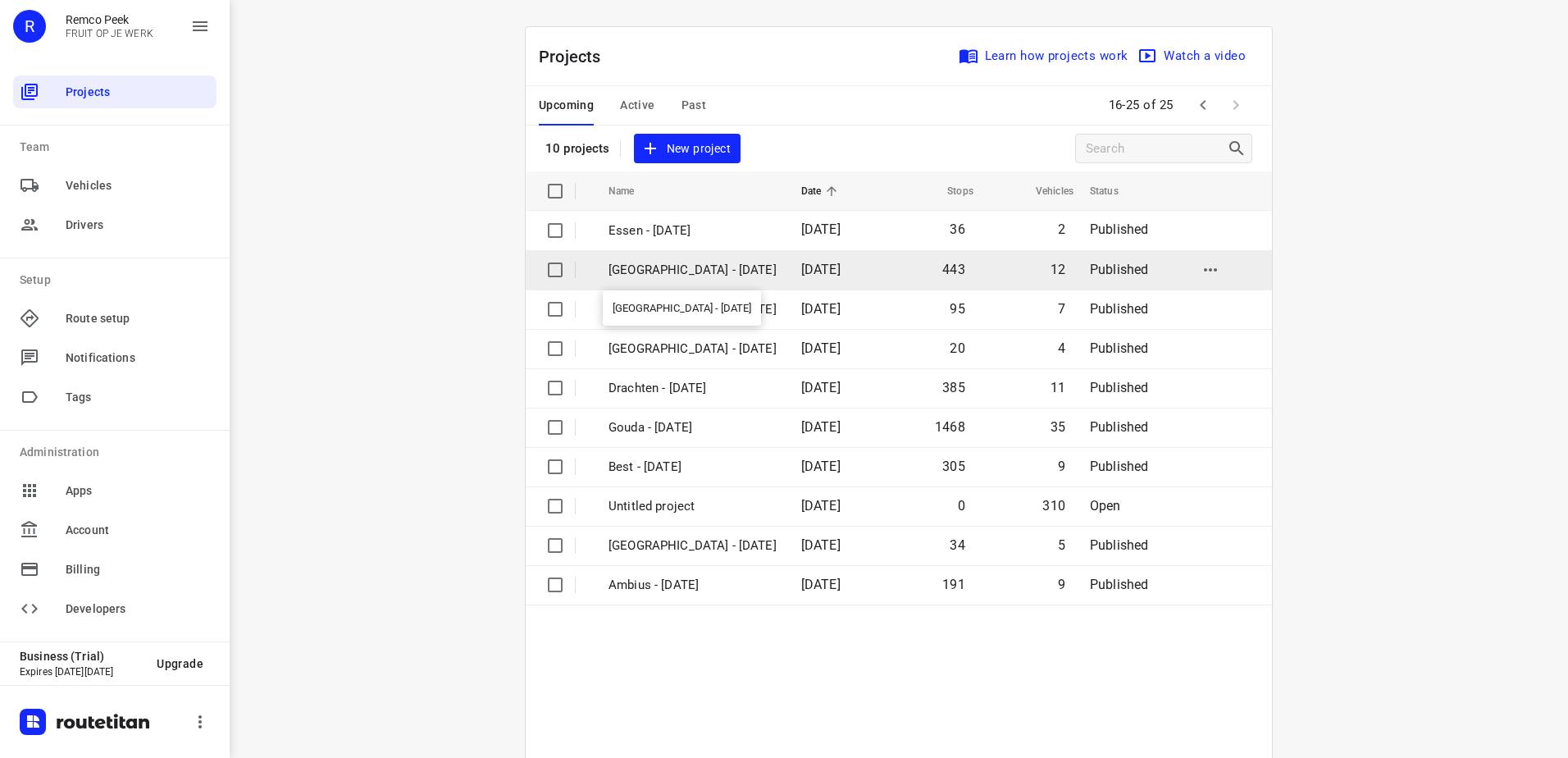
click at [704, 263] on p "[GEOGRAPHIC_DATA] - [DATE]" at bounding box center [693, 270] width 168 height 19
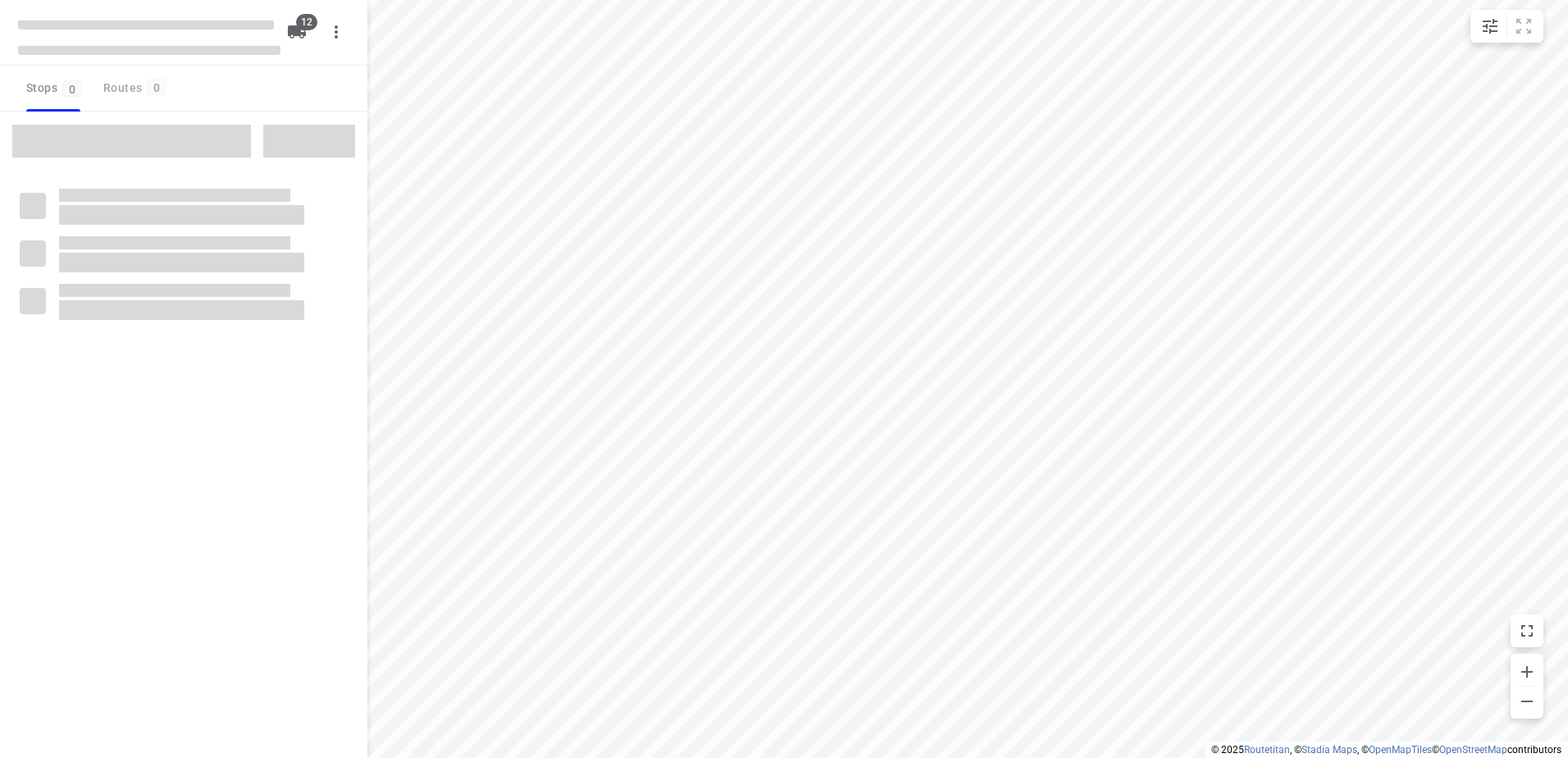
checkbox input "true"
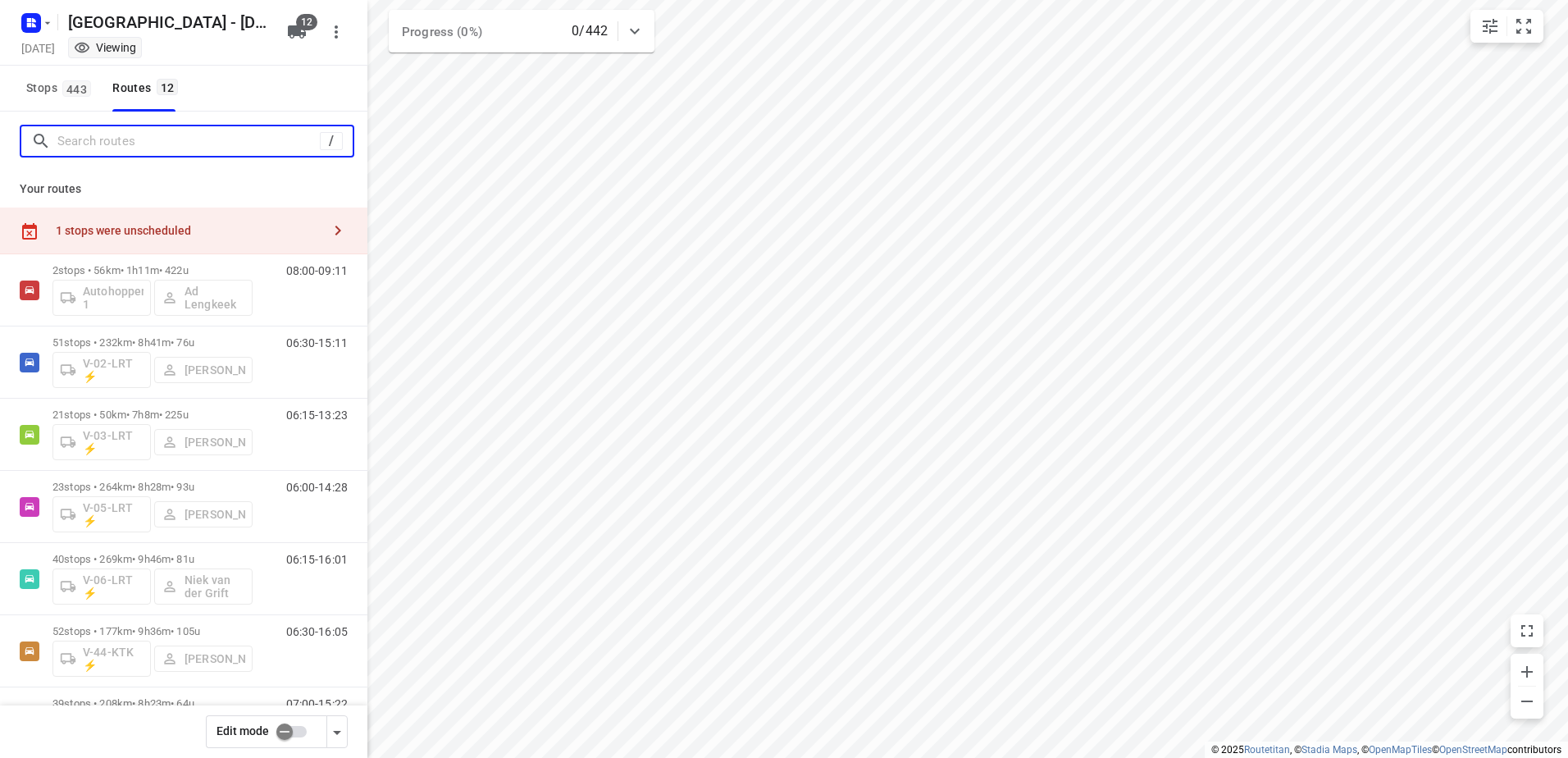
click at [195, 141] on input "Search routes" at bounding box center [189, 141] width 263 height 25
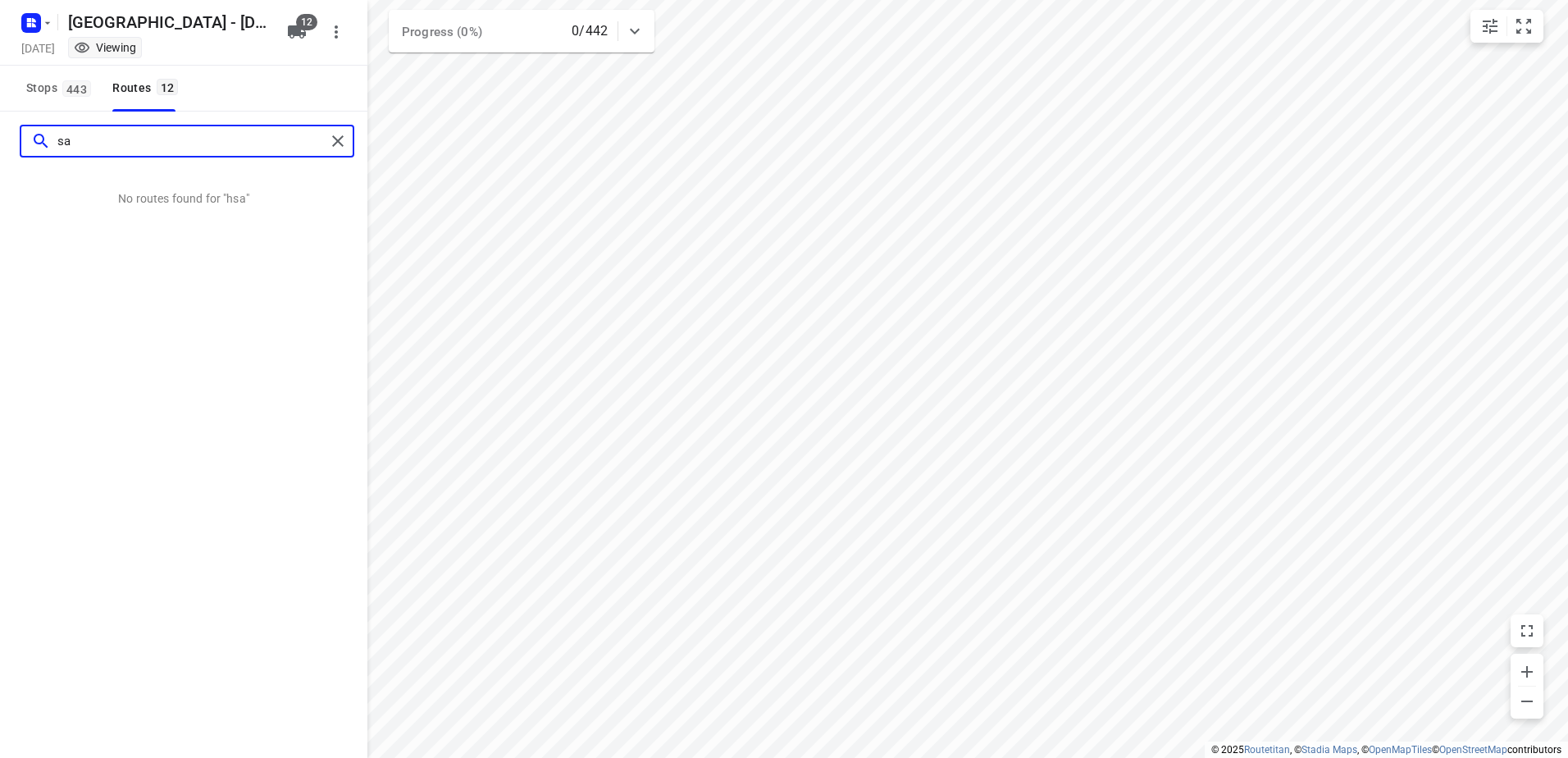
type input "a"
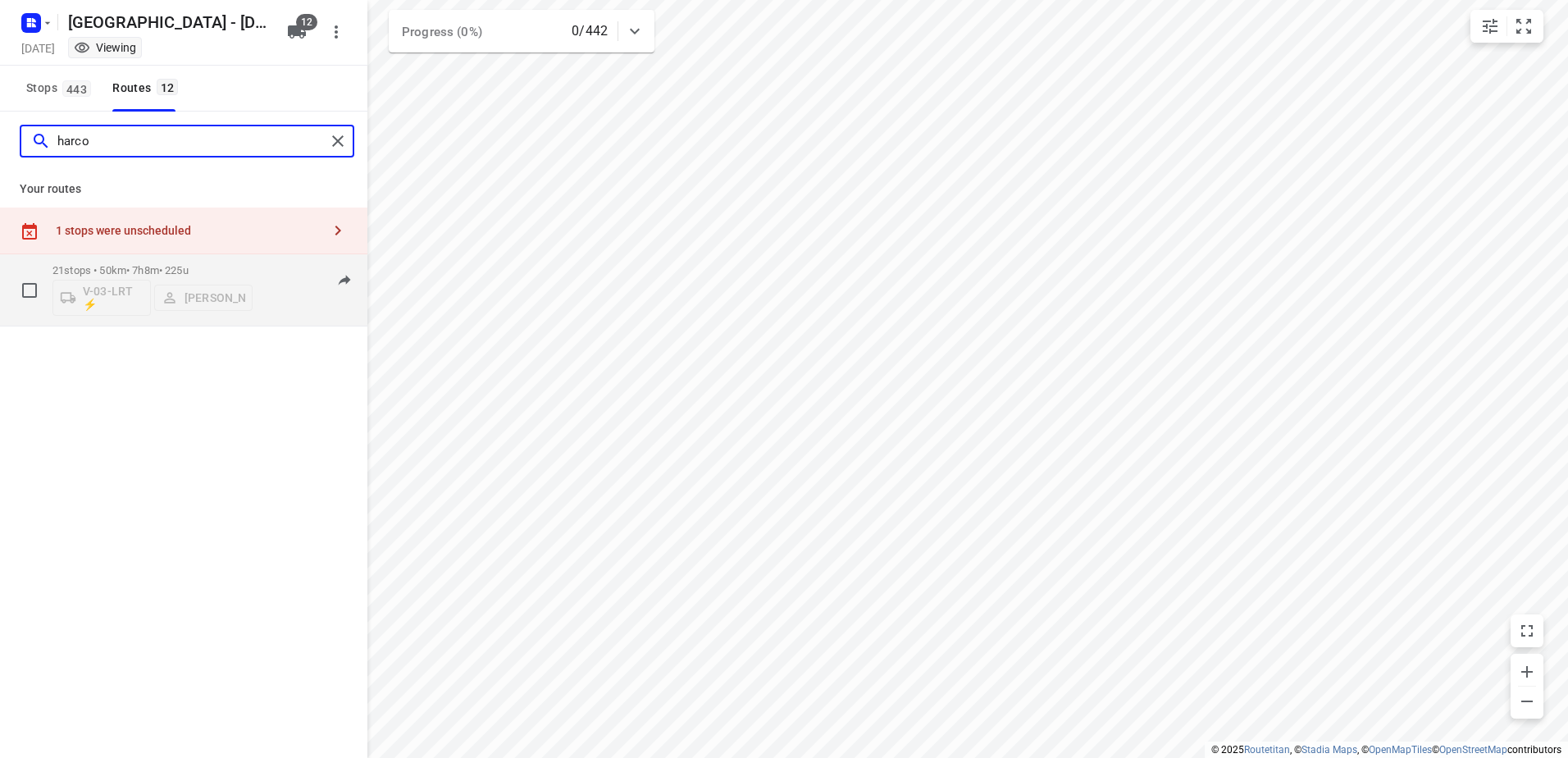
type input "harco"
click at [207, 273] on p "21 stops • 50km • 7h8m • 225u" at bounding box center [152, 270] width 200 height 12
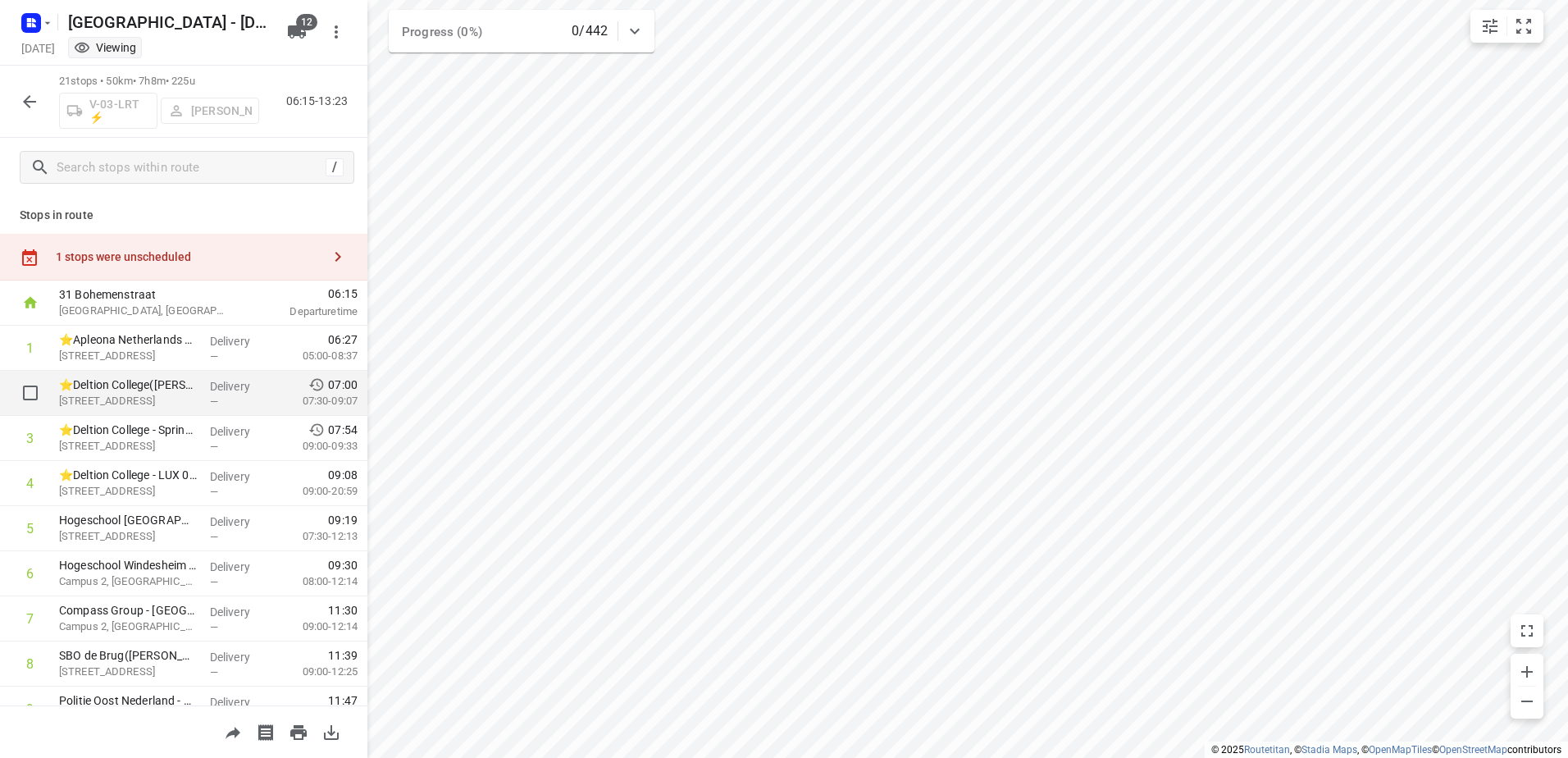
click at [226, 391] on p "Delivery" at bounding box center [240, 386] width 60 height 16
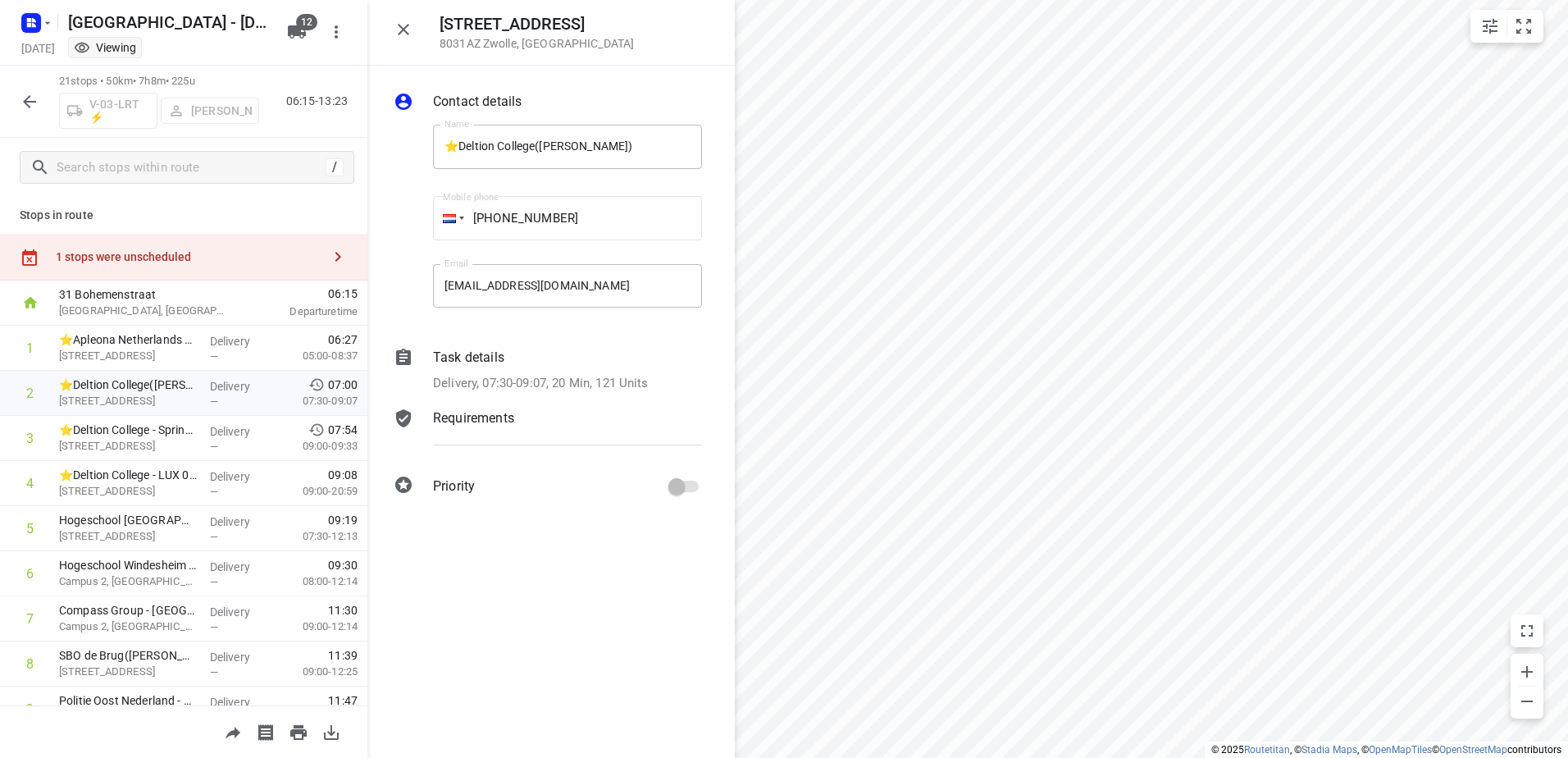
click at [451, 352] on p "Task details" at bounding box center [468, 357] width 71 height 20
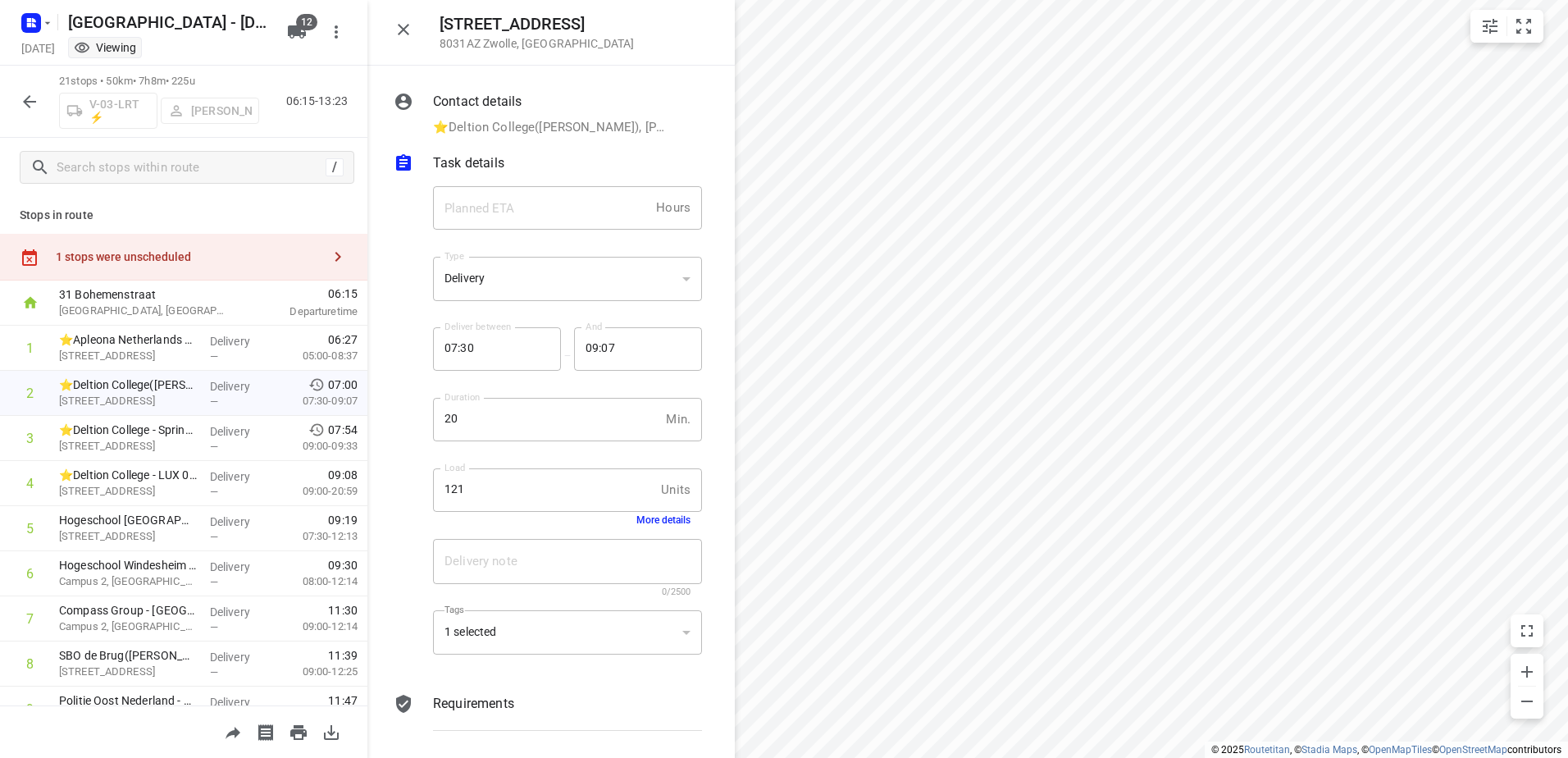
click at [663, 520] on button "More details" at bounding box center [664, 520] width 54 height 12
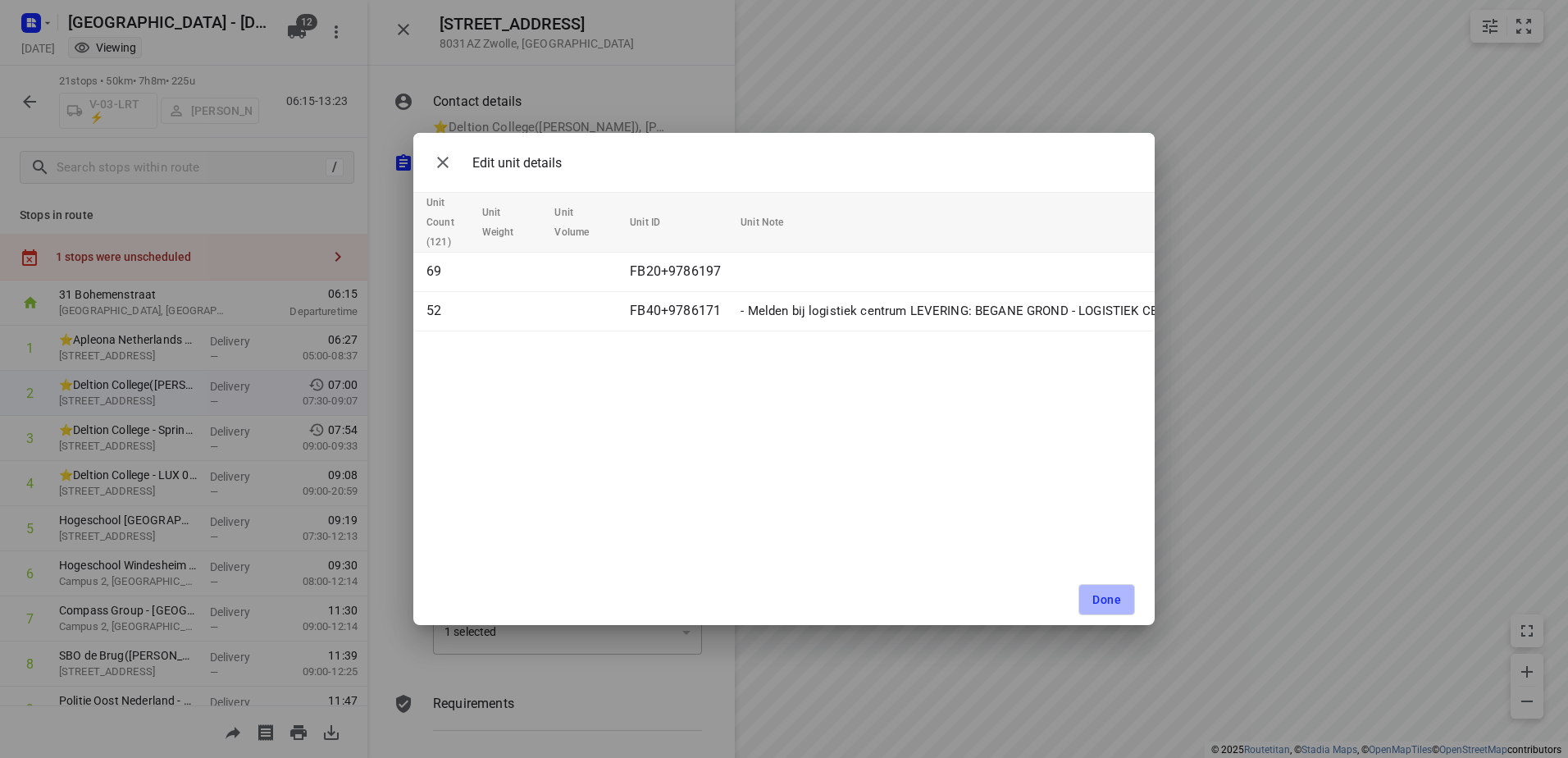
click at [1130, 600] on button "Done" at bounding box center [1107, 599] width 57 height 31
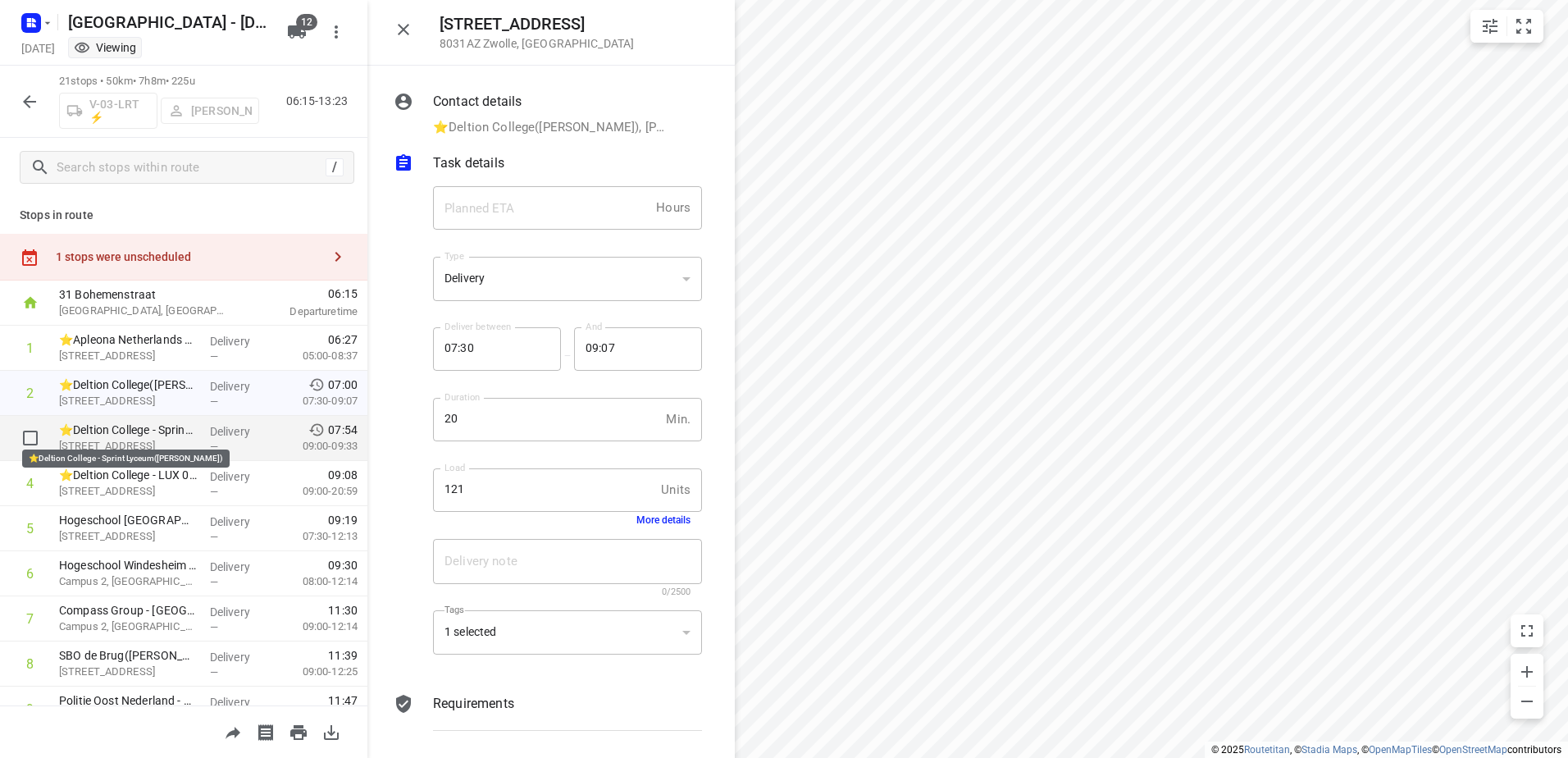
click at [184, 423] on p "⭐Deltion College - Sprint Lyceum([PERSON_NAME])" at bounding box center [127, 429] width 138 height 16
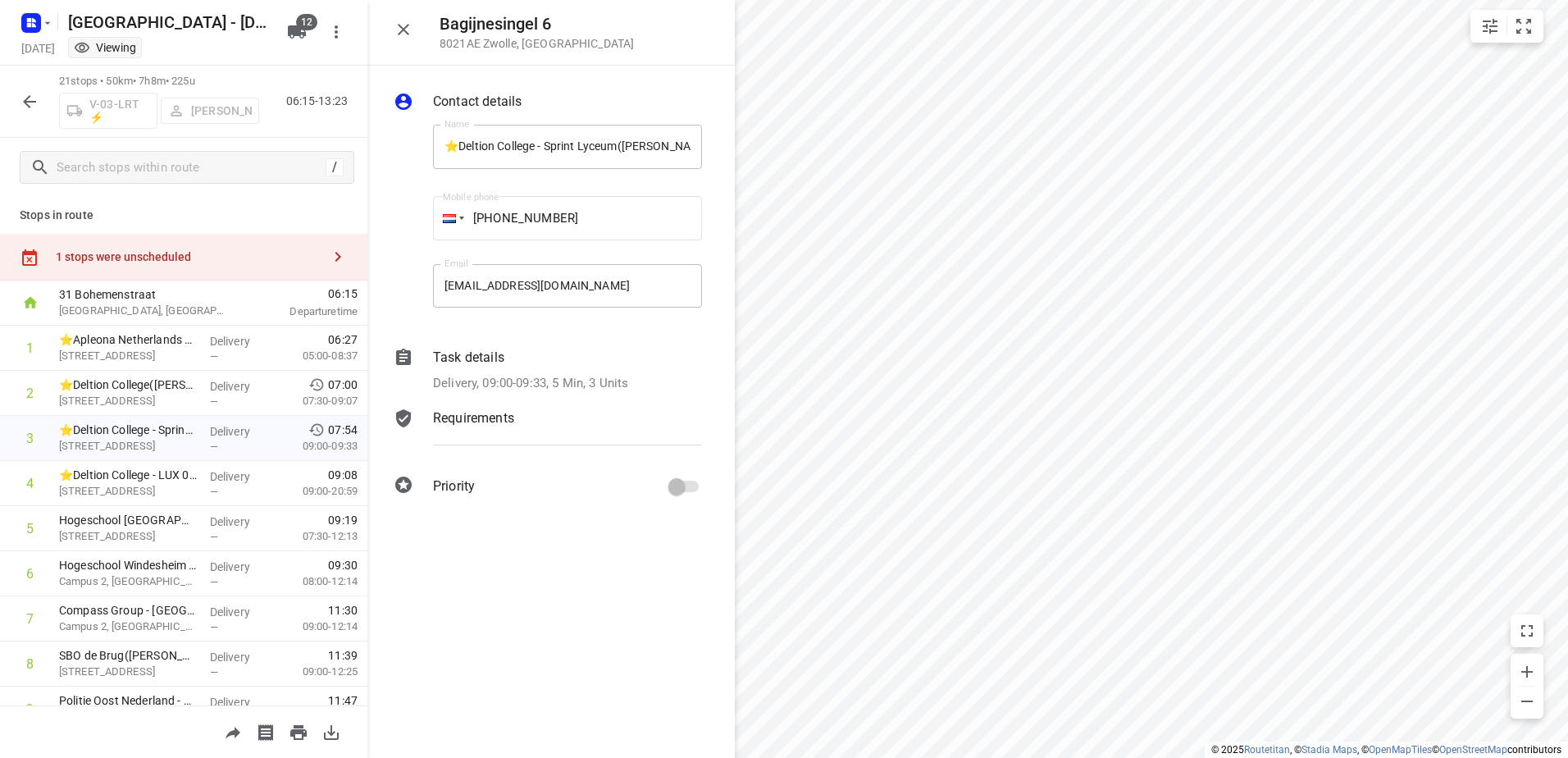
click at [512, 359] on div "Task details" at bounding box center [567, 357] width 269 height 20
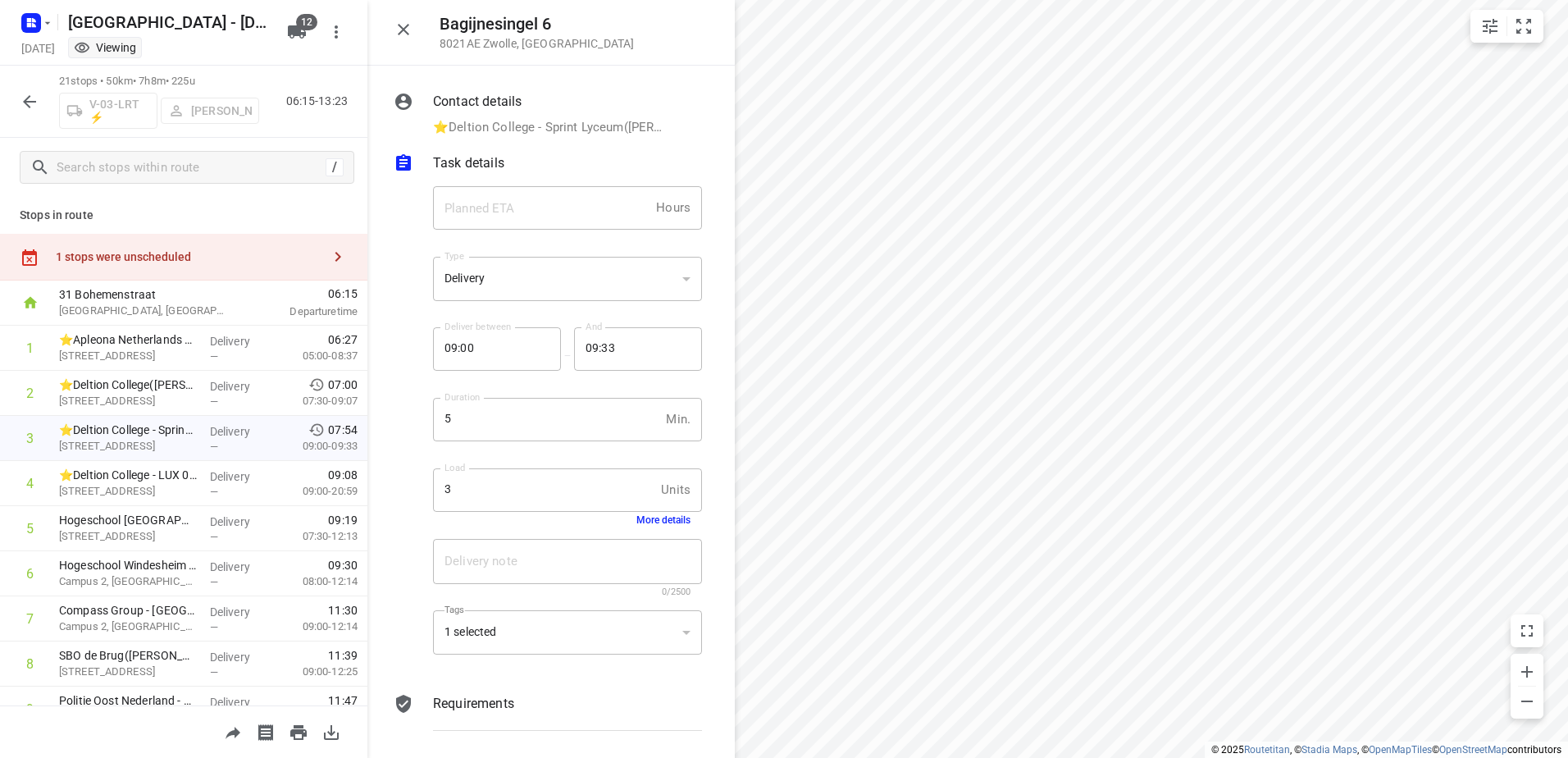
click at [647, 519] on button "More details" at bounding box center [664, 520] width 54 height 12
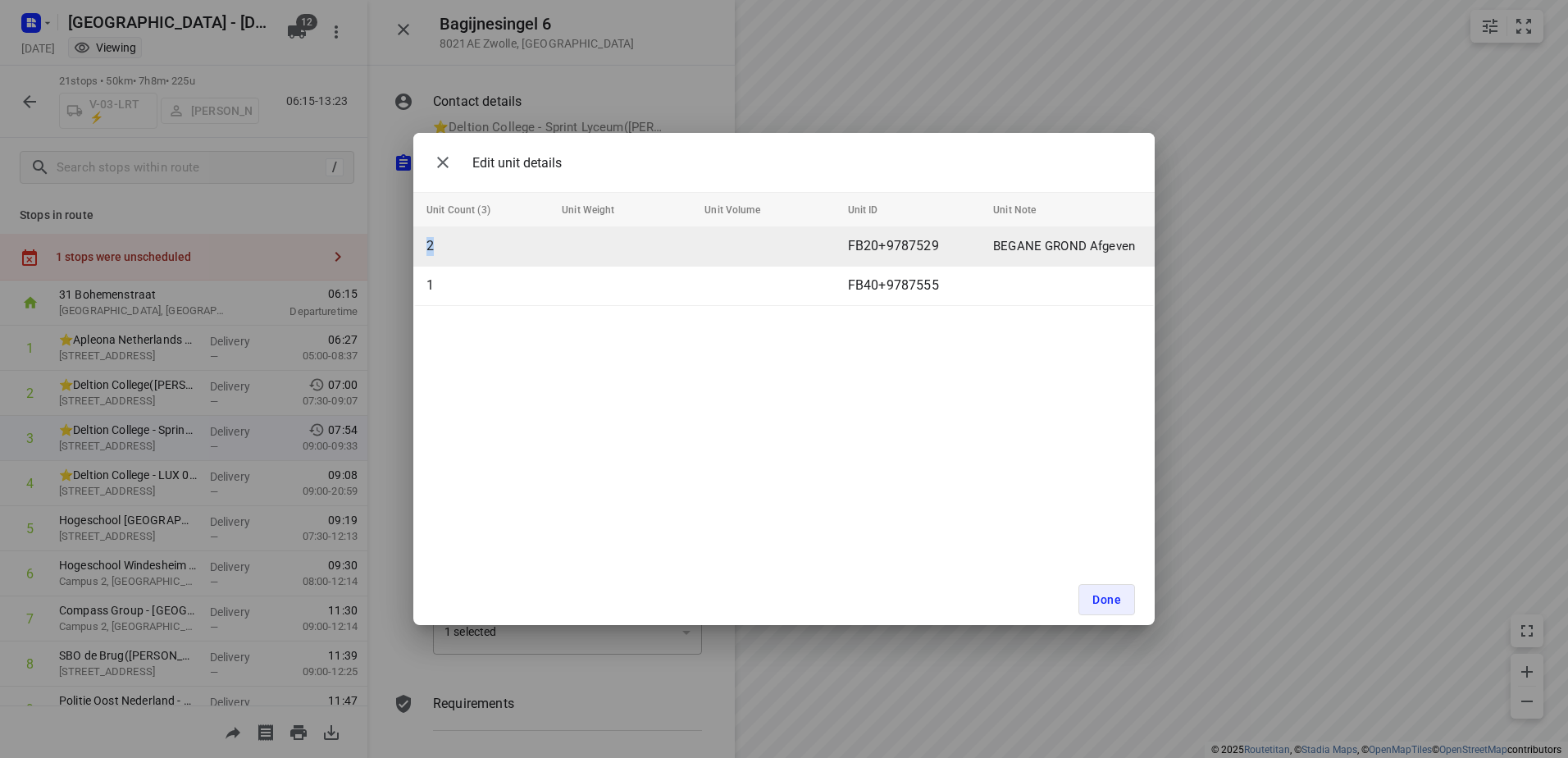
drag, startPoint x: 434, startPoint y: 250, endPoint x: 422, endPoint y: 246, distance: 12.6
click at [422, 246] on td "2" at bounding box center [484, 246] width 142 height 39
drag, startPoint x: 422, startPoint y: 246, endPoint x: 446, endPoint y: 246, distance: 24.0
click at [446, 246] on td "2" at bounding box center [484, 246] width 142 height 39
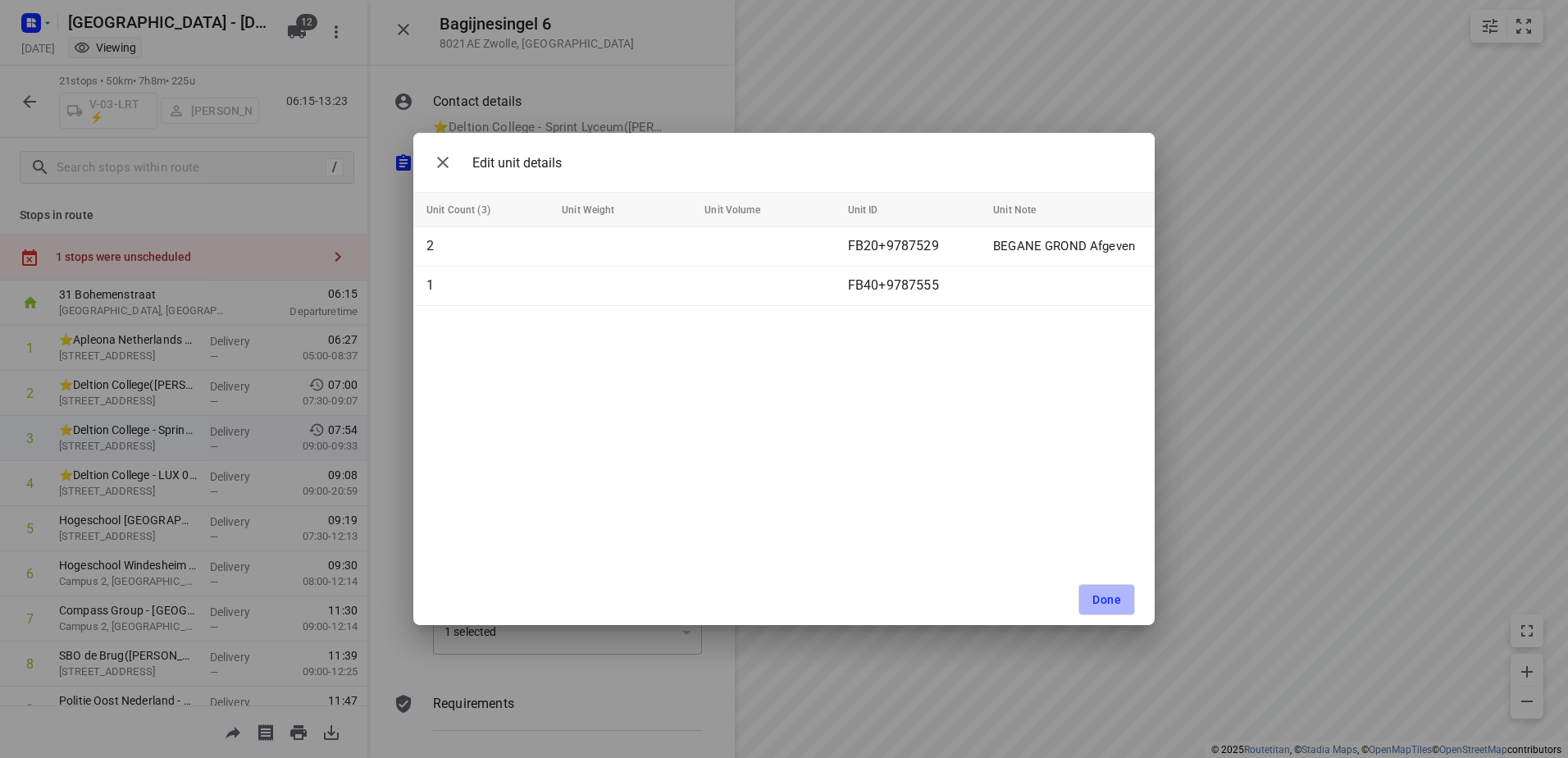
drag, startPoint x: 1094, startPoint y: 611, endPoint x: 397, endPoint y: 478, distance: 709.6
click at [1090, 611] on button "Done" at bounding box center [1107, 599] width 57 height 31
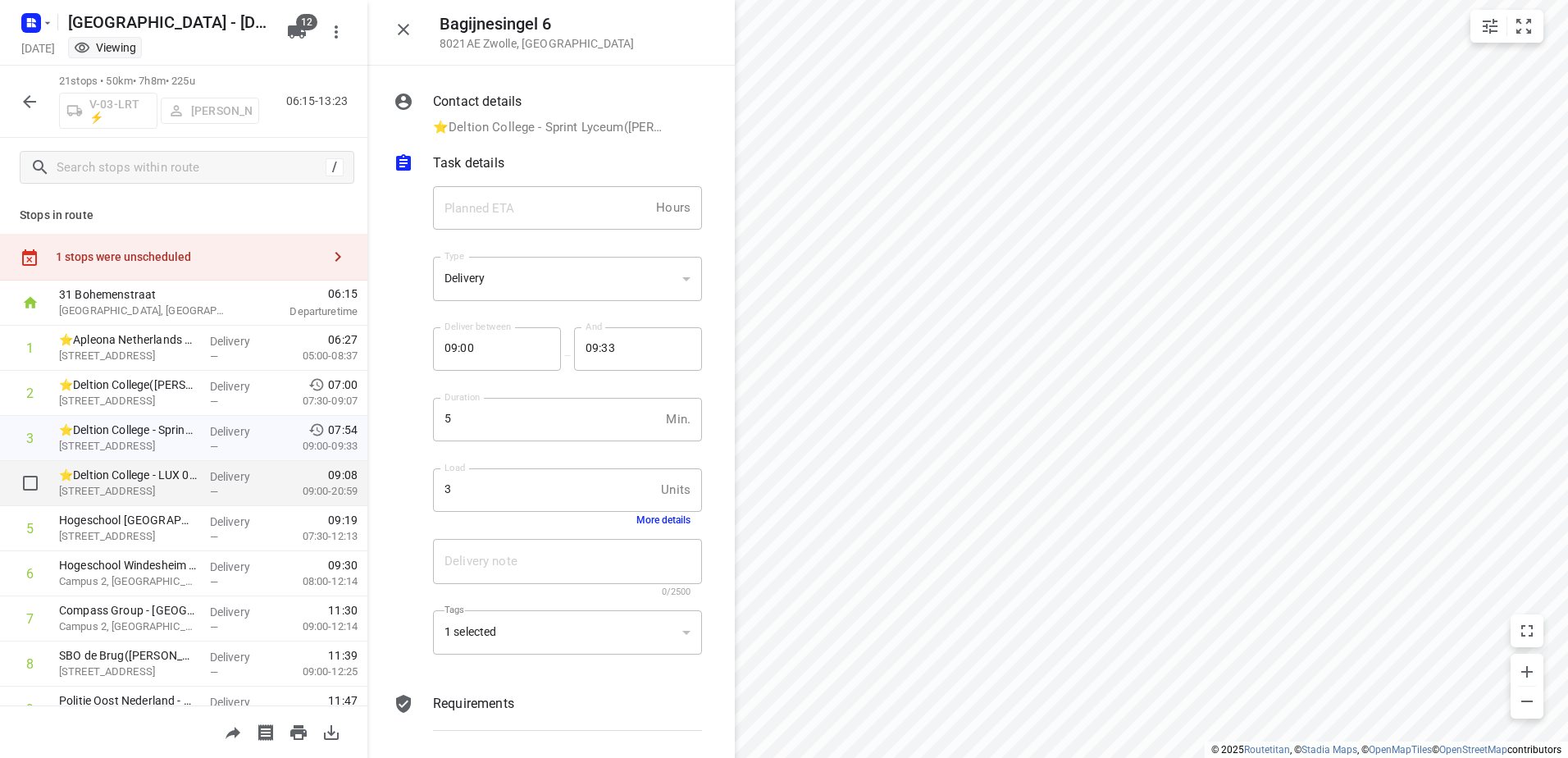
click at [246, 485] on div "—" at bounding box center [240, 491] width 60 height 12
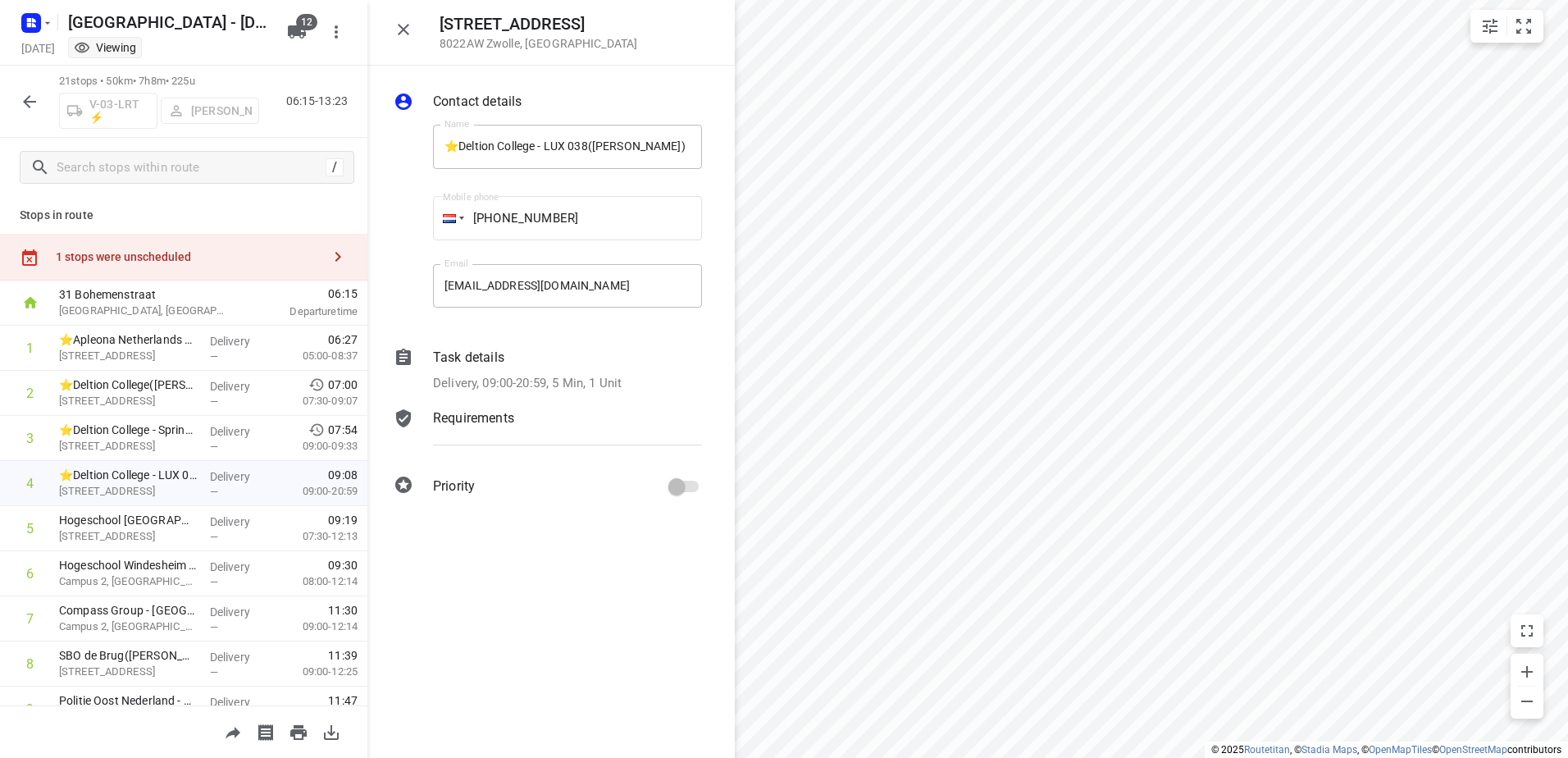
click at [512, 361] on div "Task details" at bounding box center [567, 357] width 269 height 20
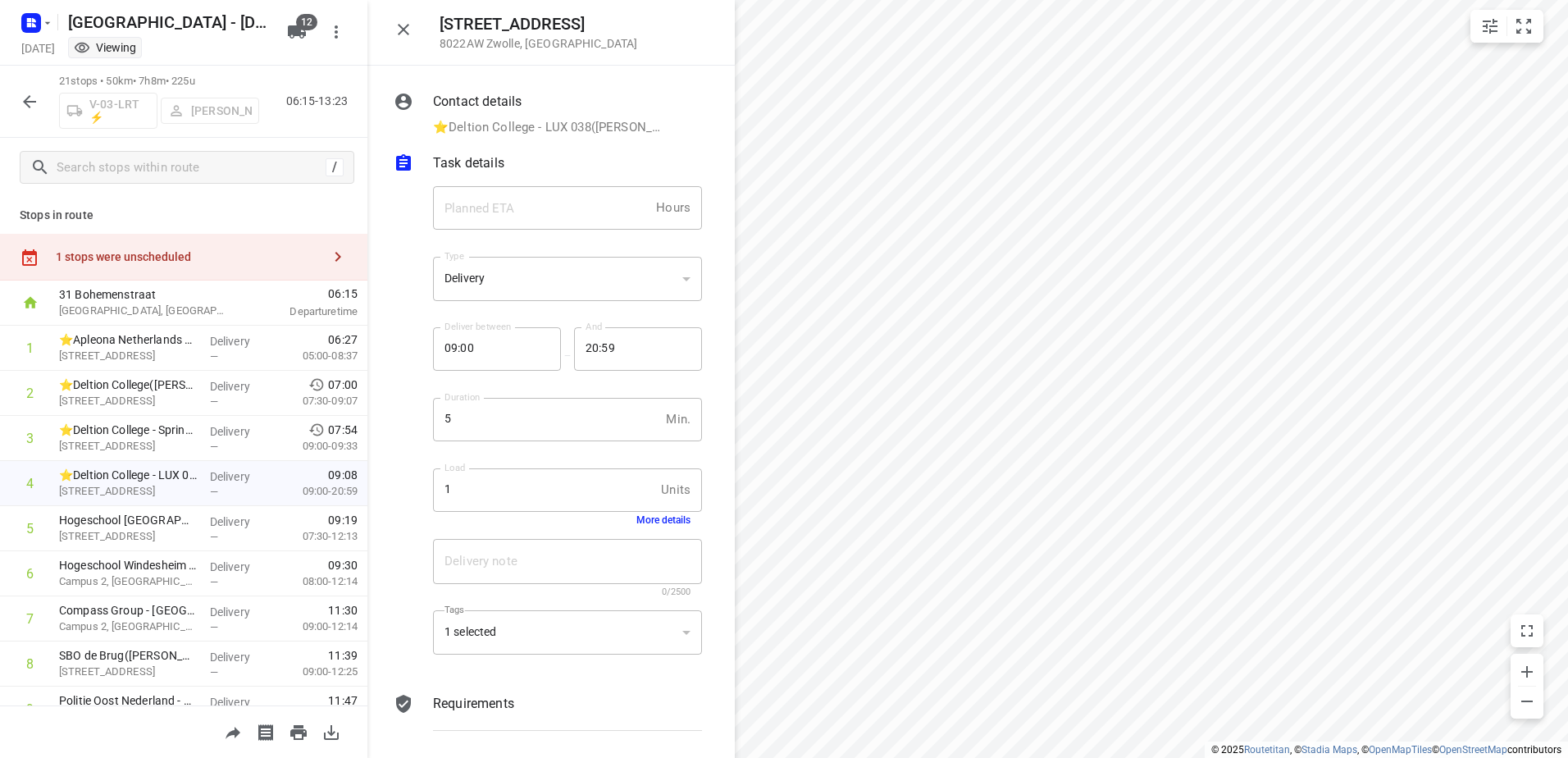
click at [654, 522] on button "More details" at bounding box center [664, 520] width 54 height 12
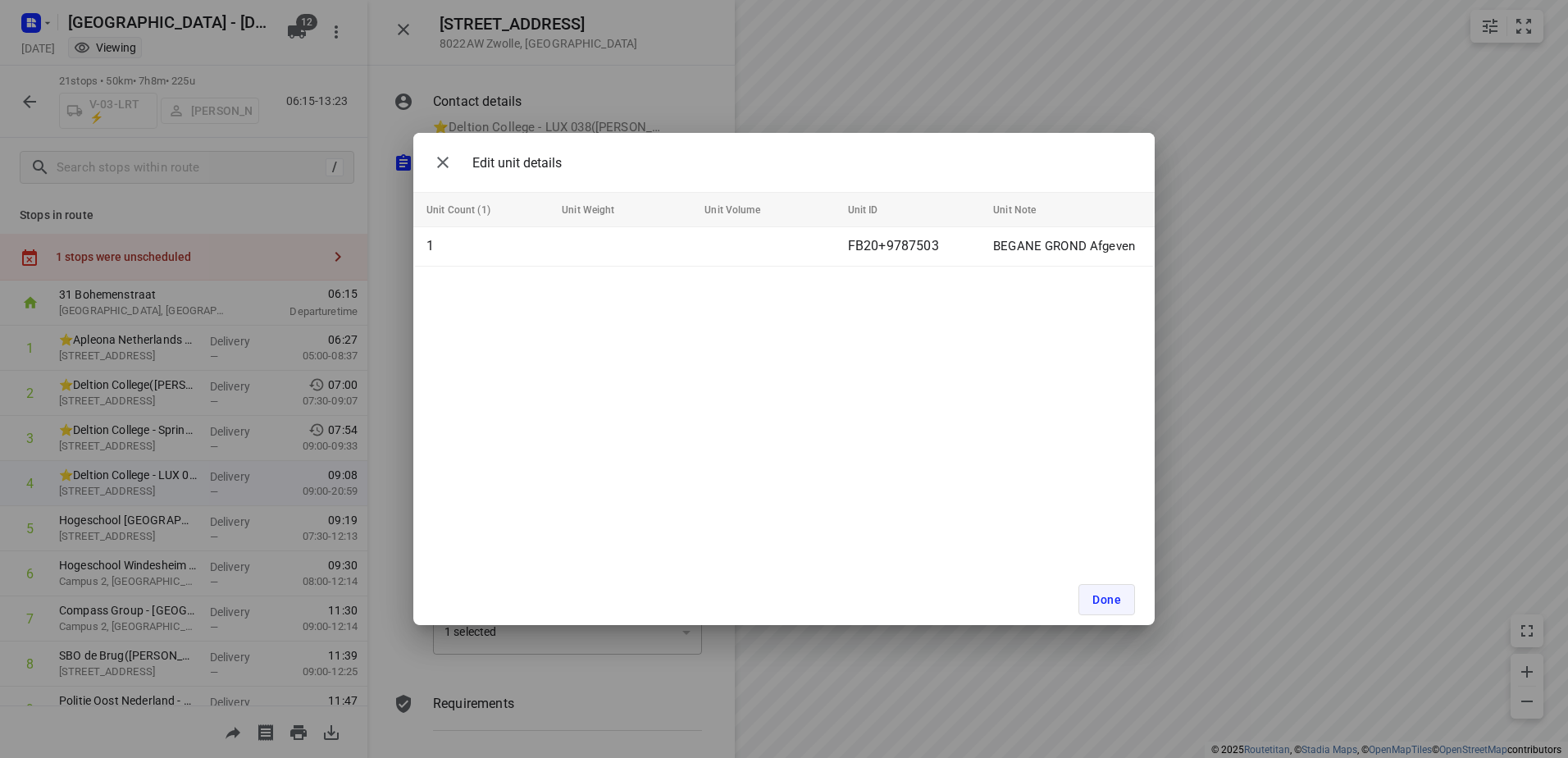
click at [1110, 597] on span "Done" at bounding box center [1107, 599] width 29 height 13
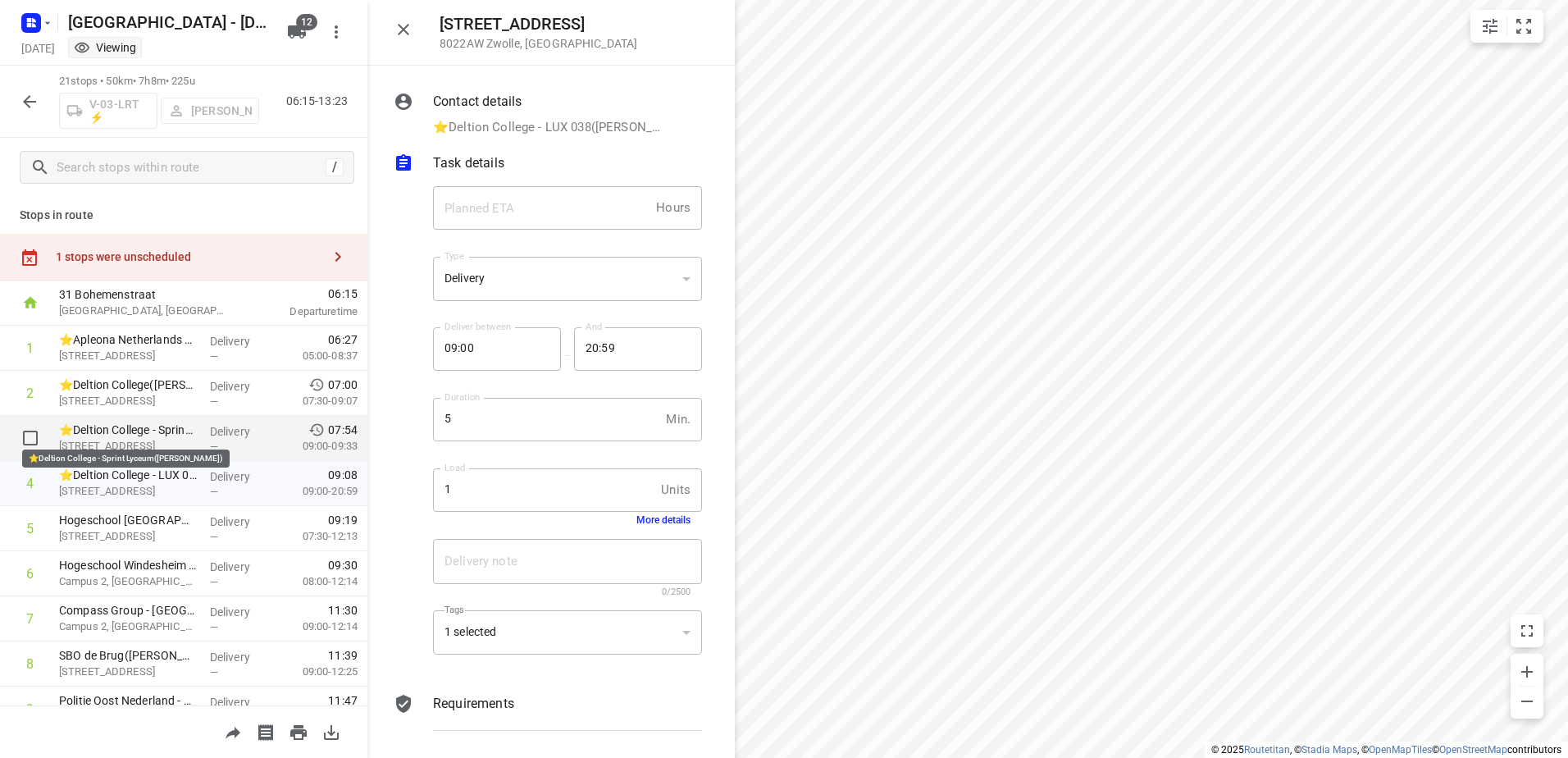
click at [165, 433] on p "⭐Deltion College - Sprint Lyceum([PERSON_NAME])" at bounding box center [127, 429] width 138 height 16
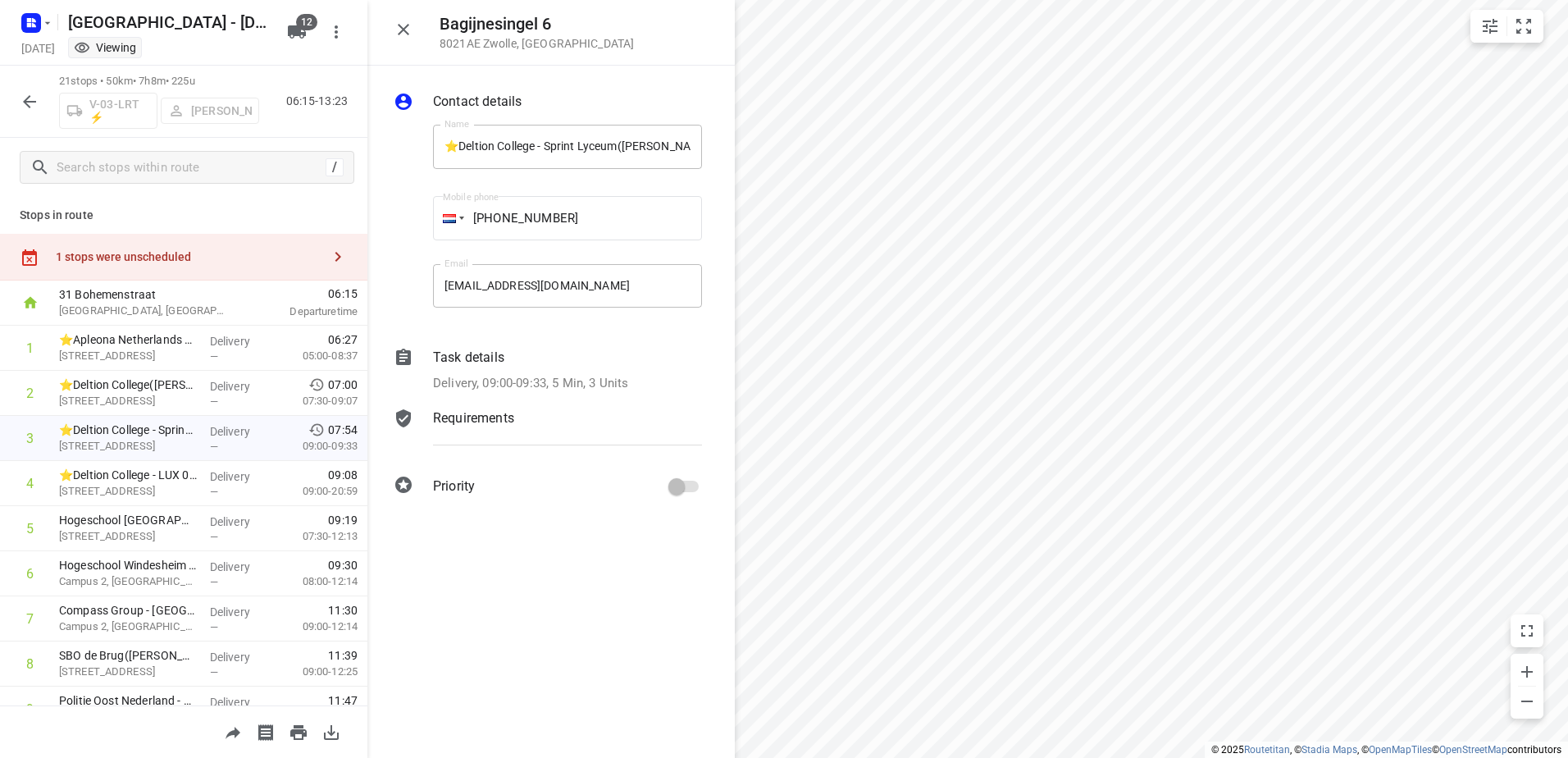
click at [517, 374] on p "Delivery, 09:00-09:33, 5 Min, 3 Units" at bounding box center [530, 383] width 195 height 19
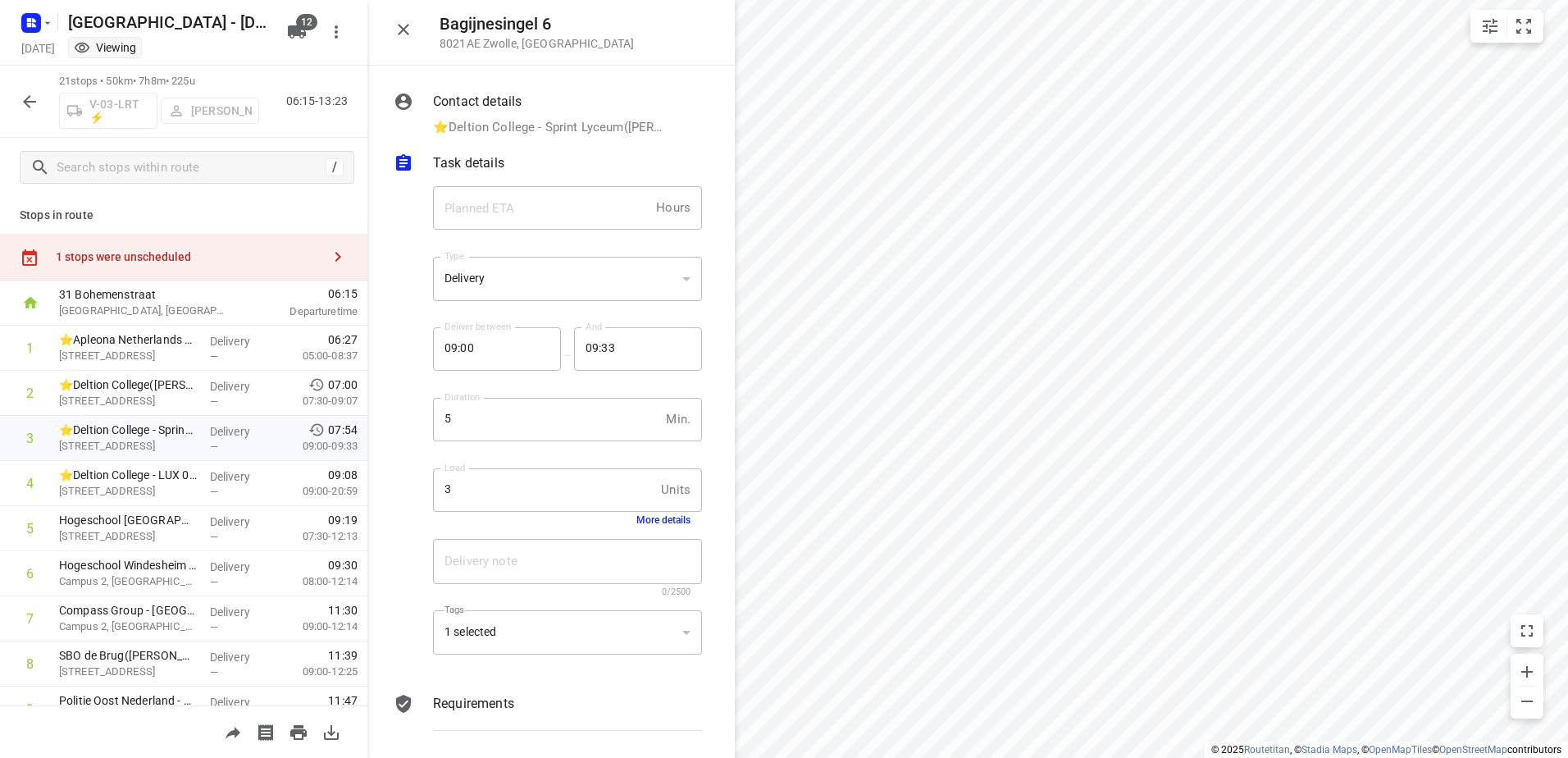
click at [666, 523] on button "More details" at bounding box center [664, 520] width 54 height 12
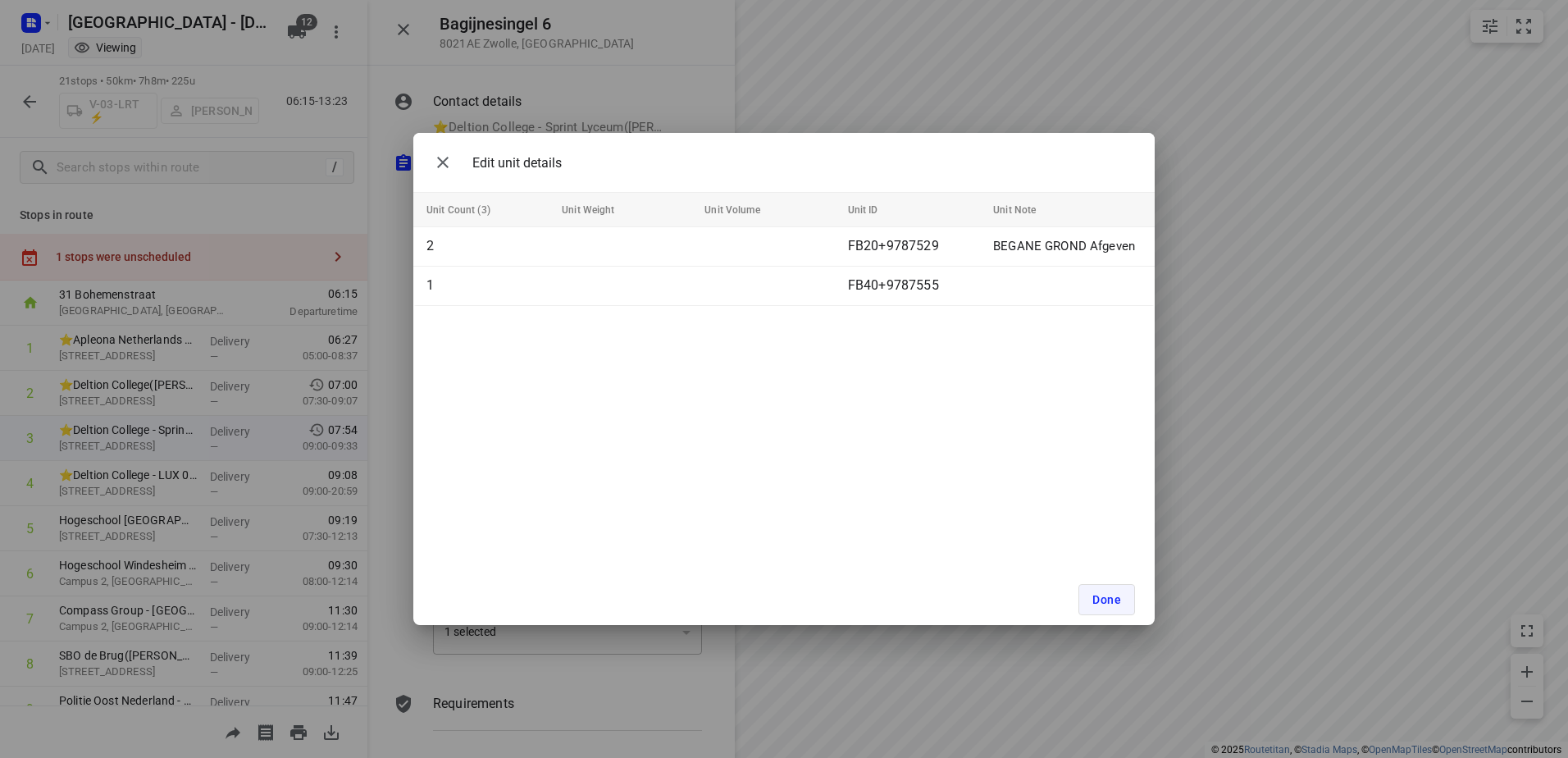
click at [1104, 599] on span "Done" at bounding box center [1107, 599] width 29 height 13
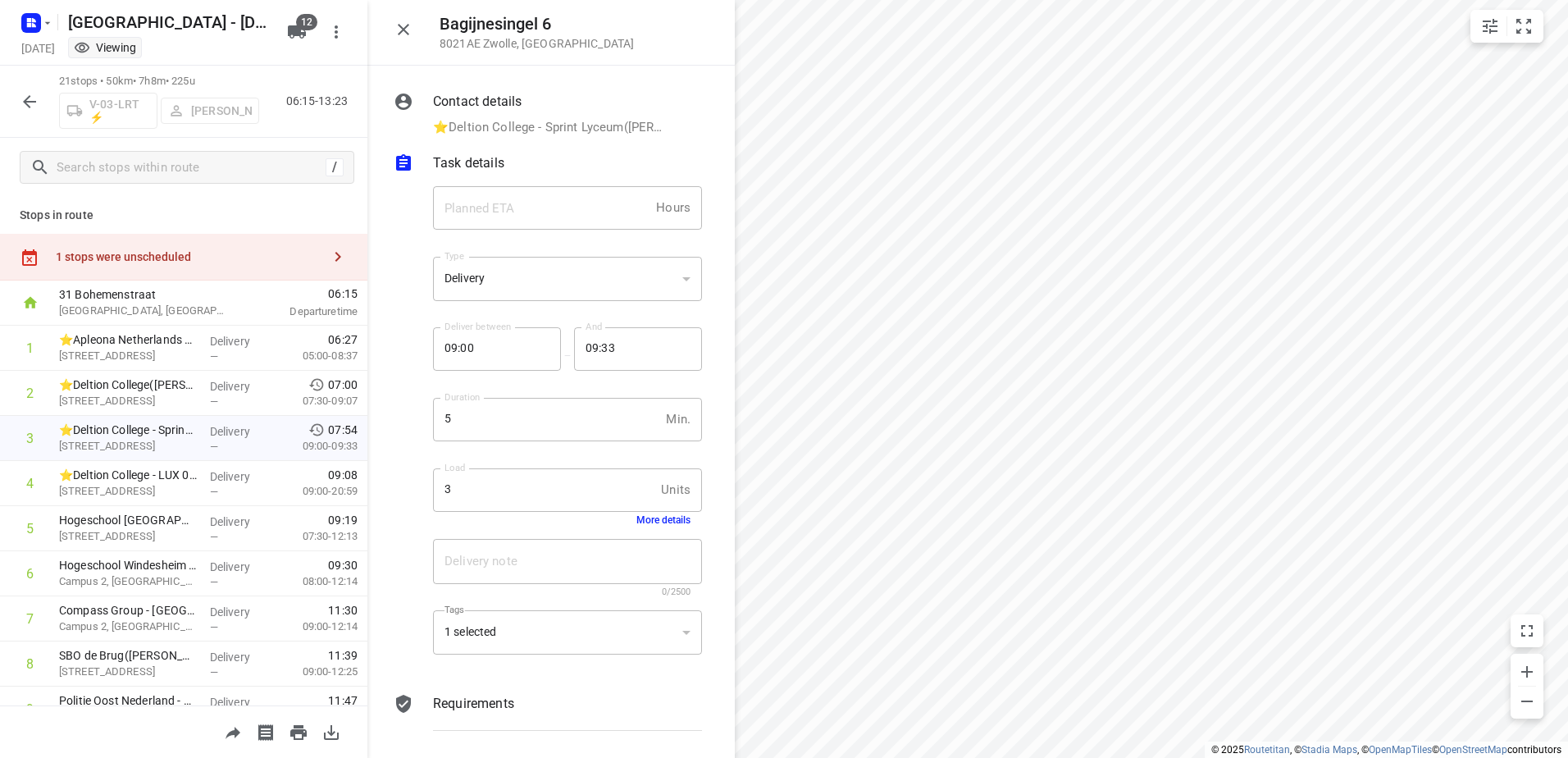
click at [400, 31] on icon "button" at bounding box center [403, 29] width 20 height 20
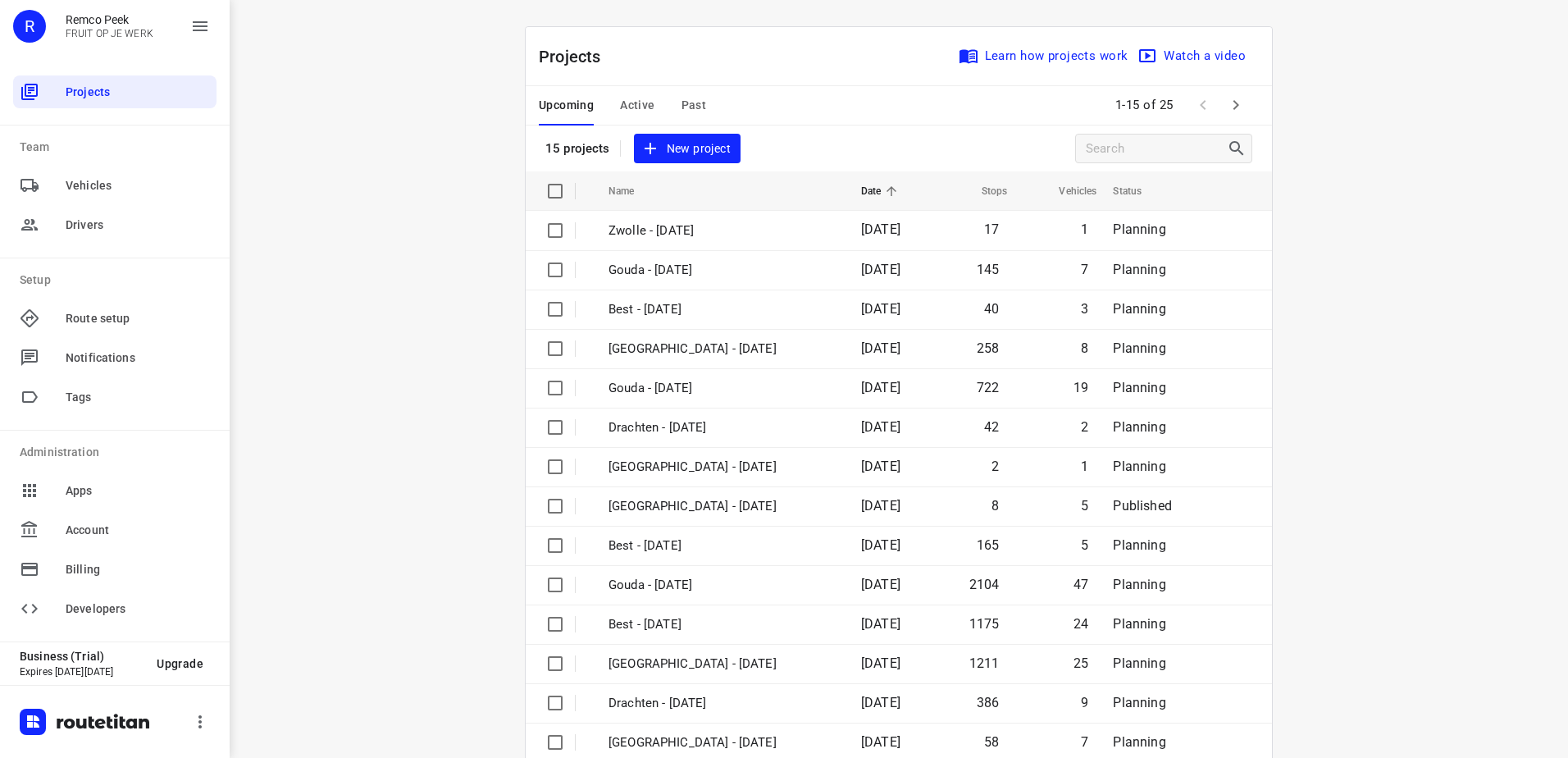
click at [640, 118] on button "Active" at bounding box center [637, 105] width 35 height 39
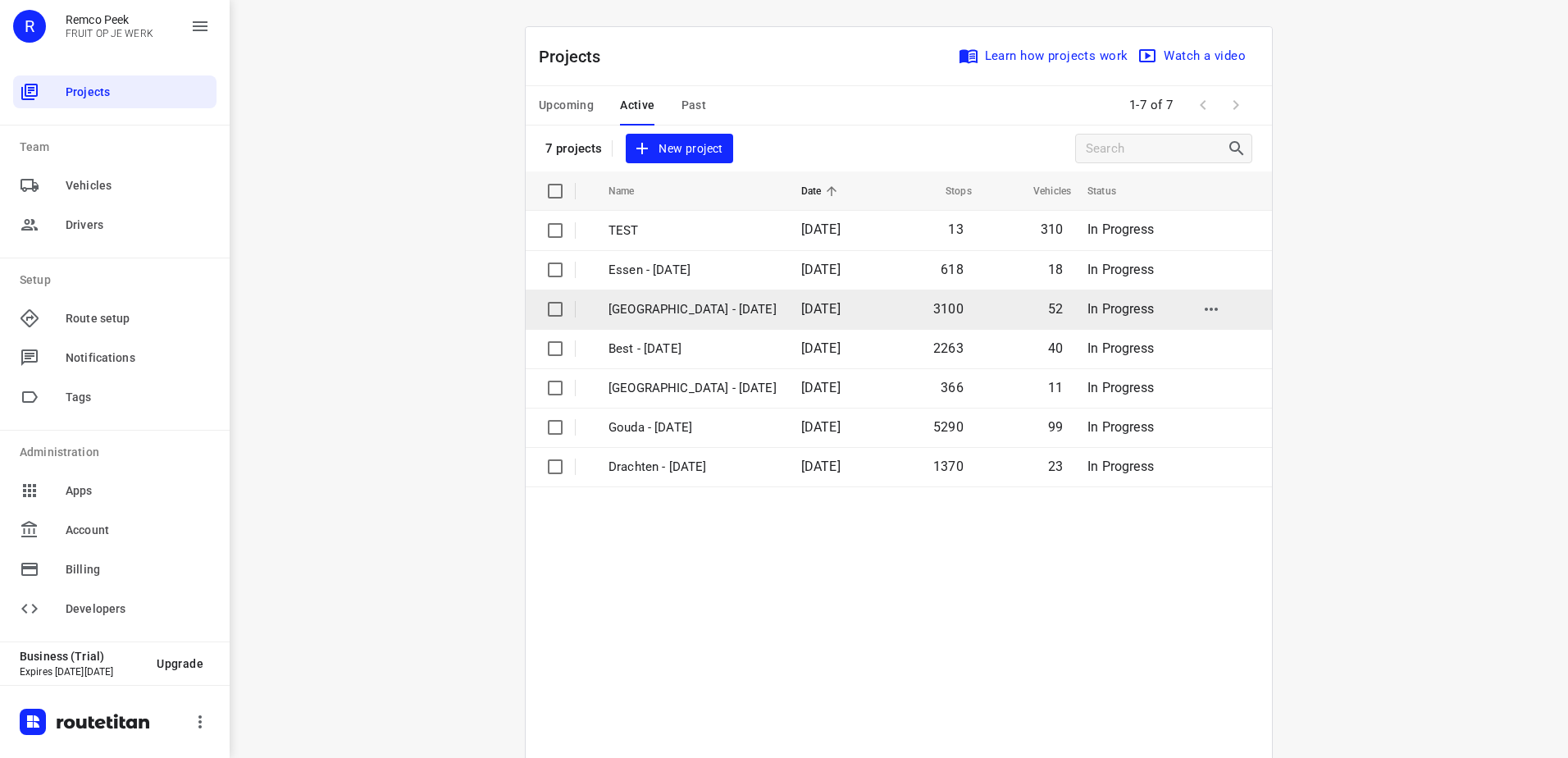
click at [671, 314] on p "[GEOGRAPHIC_DATA] - [DATE]" at bounding box center [693, 309] width 168 height 19
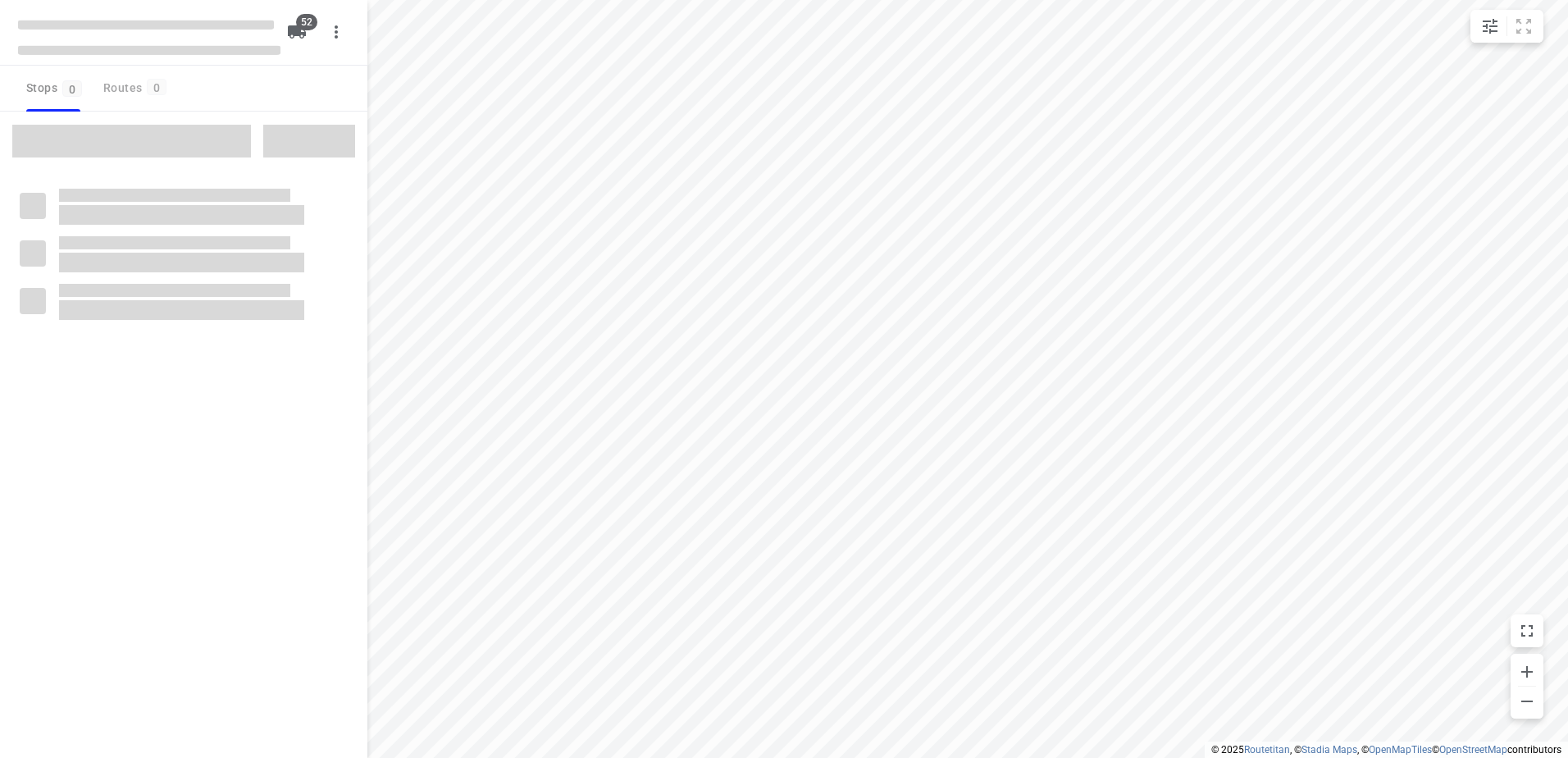
checkbox input "true"
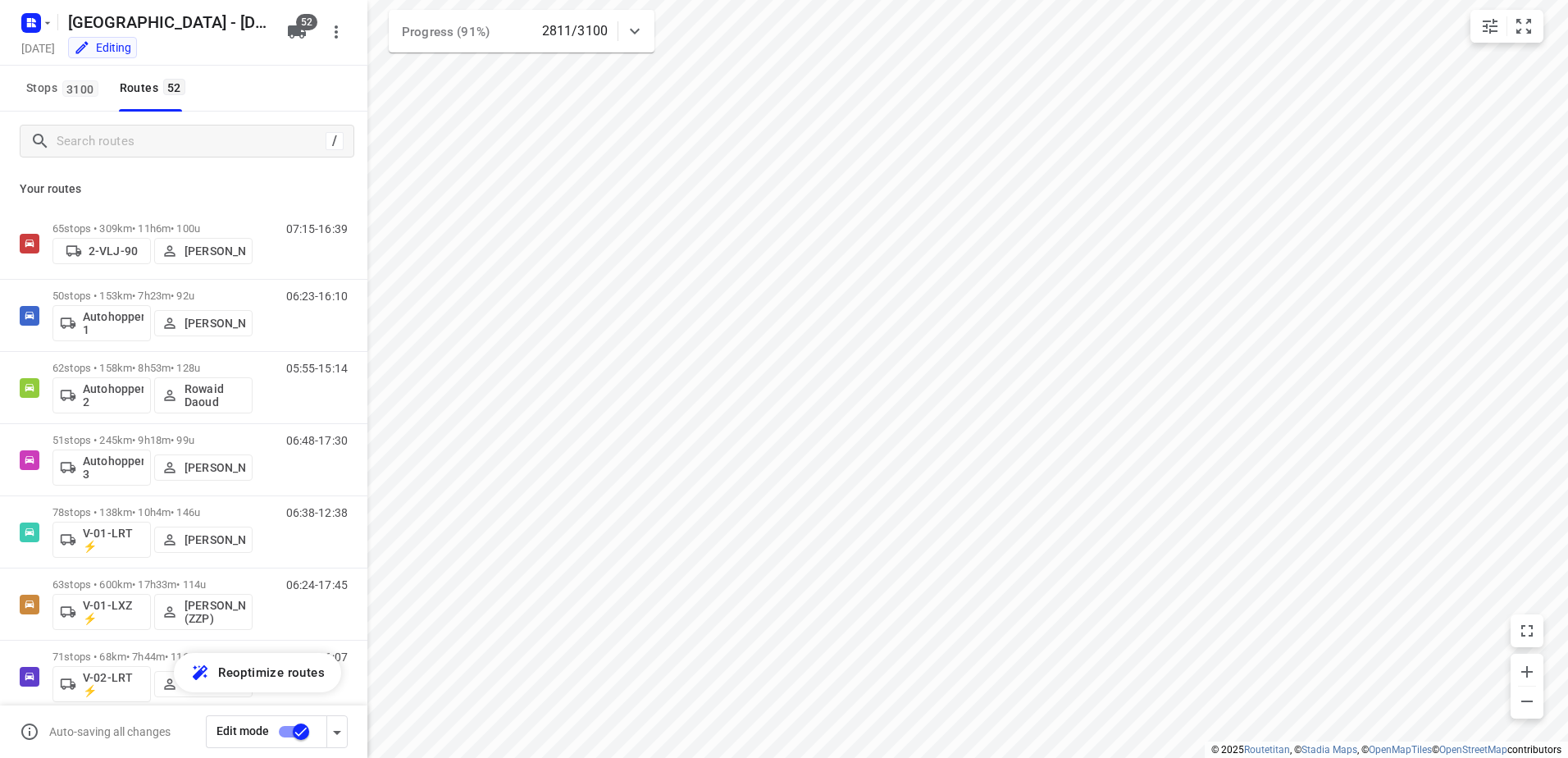
click at [637, 19] on div at bounding box center [635, 31] width 33 height 33
click at [637, 19] on div "Progress (91%) 2811/3100" at bounding box center [521, 38] width 266 height 56
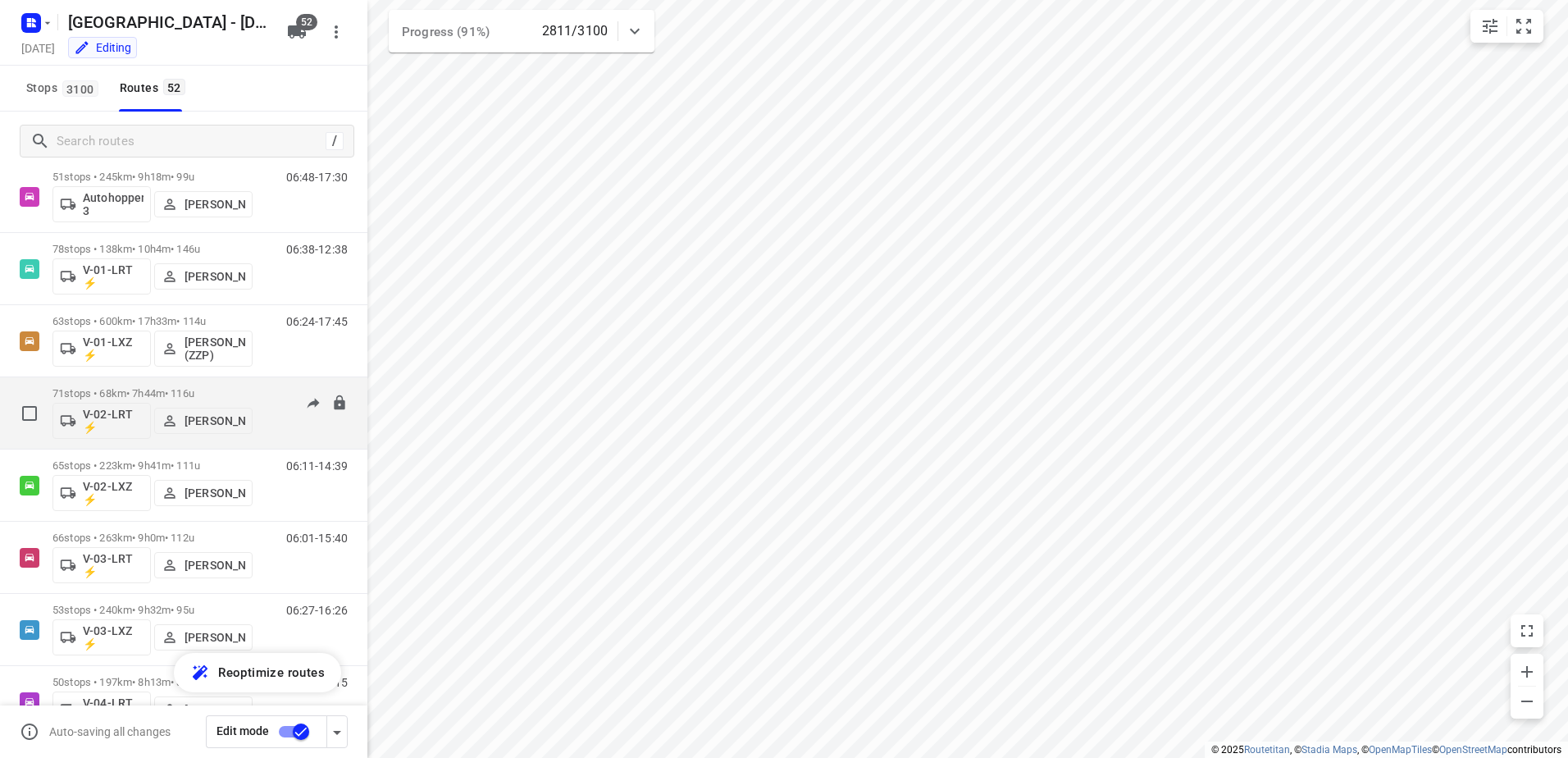
scroll to position [328, 0]
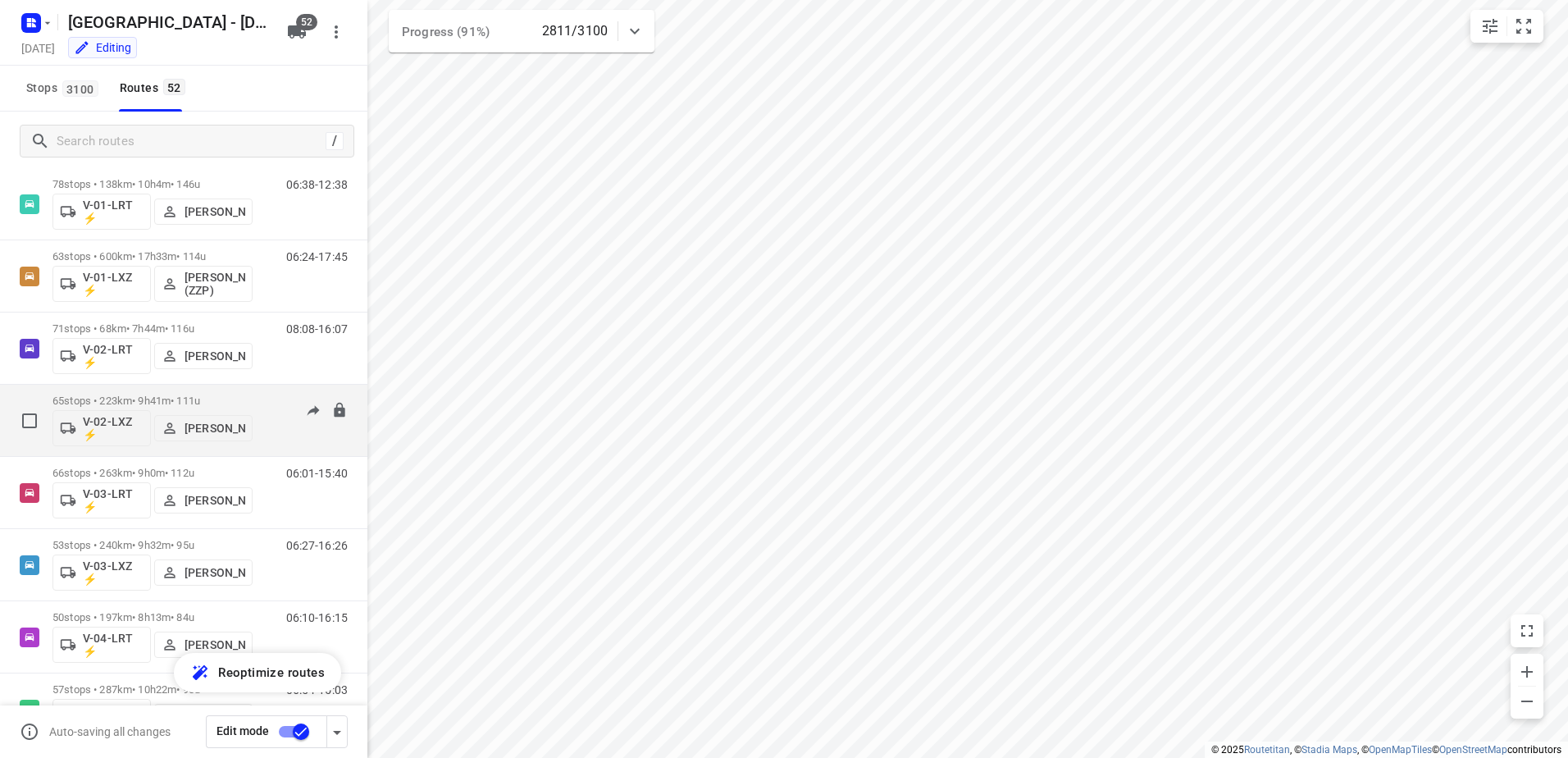
click at [167, 399] on p "65 stops • 223km • 9h41m • 111u" at bounding box center [152, 400] width 200 height 12
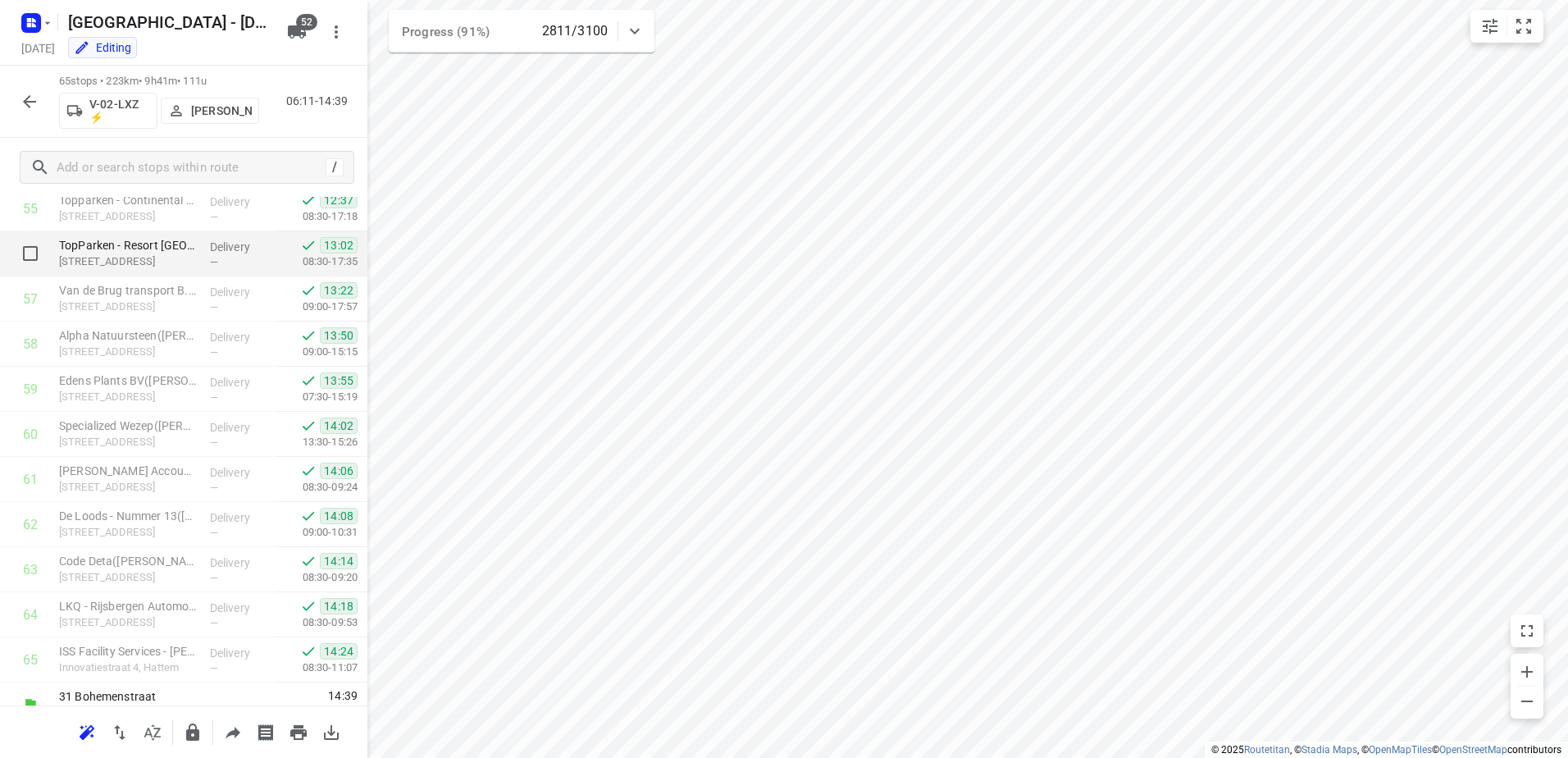
scroll to position [2550, 0]
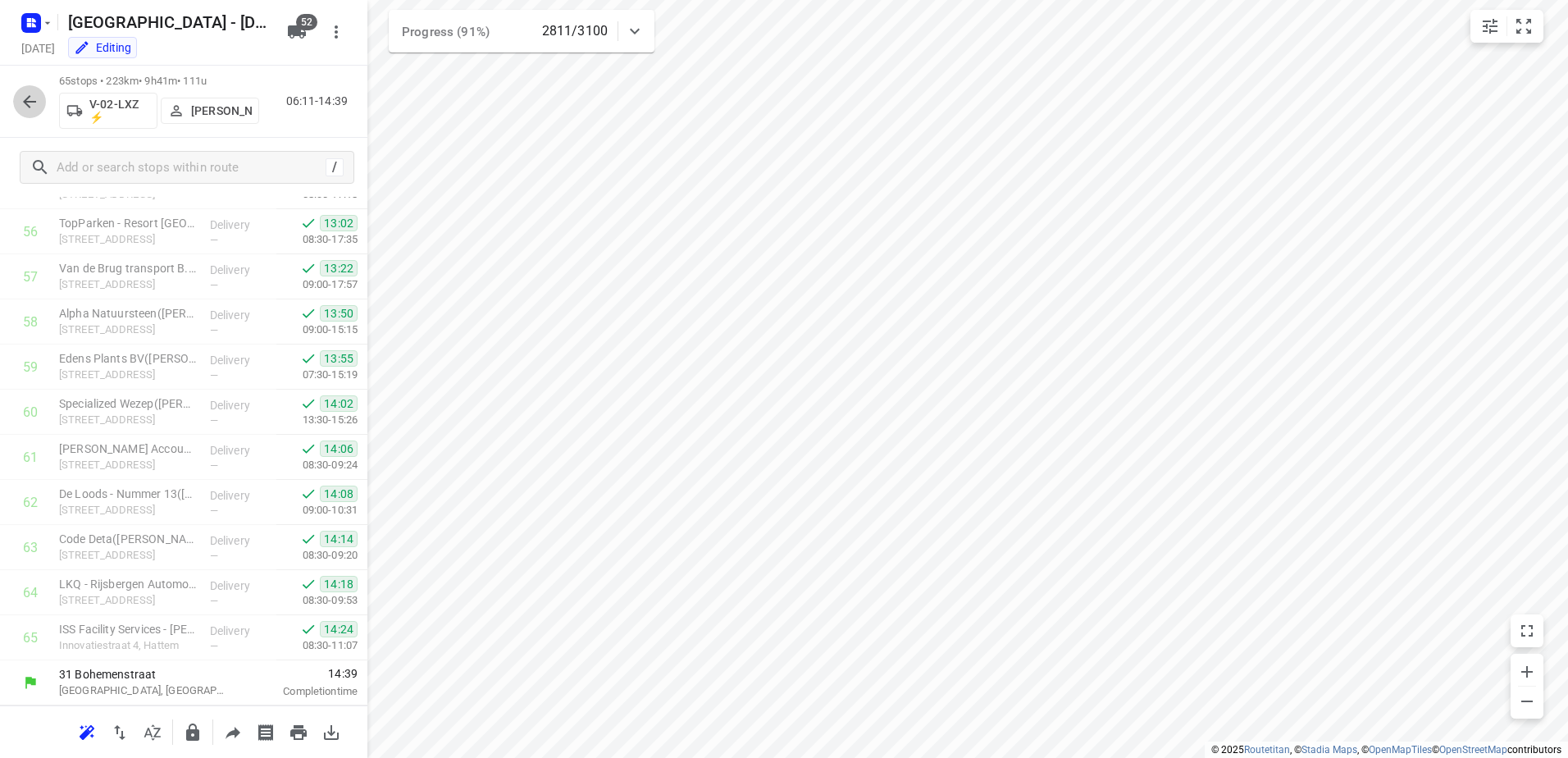
click at [28, 105] on icon "button" at bounding box center [29, 101] width 13 height 13
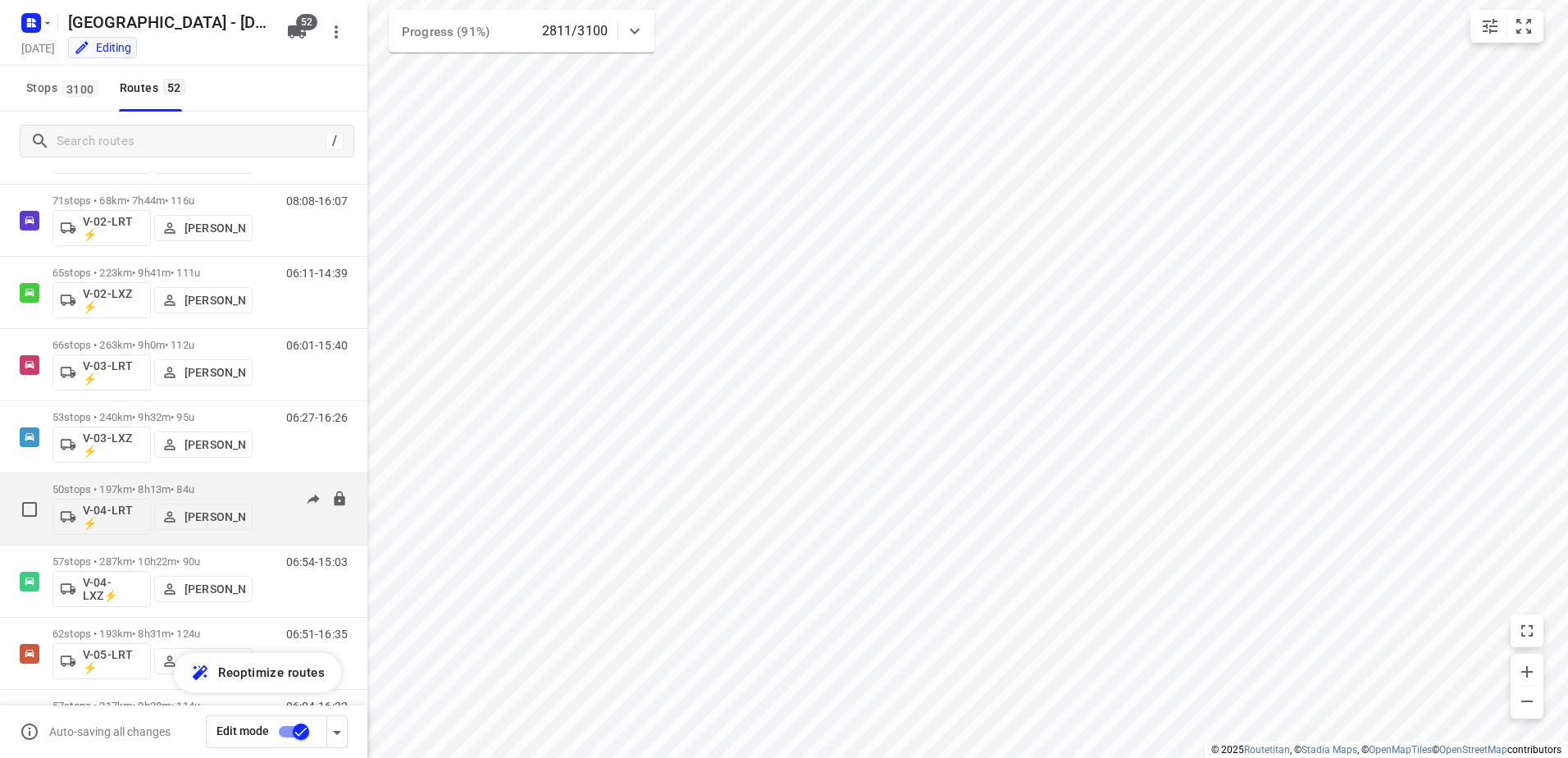
scroll to position [492, 0]
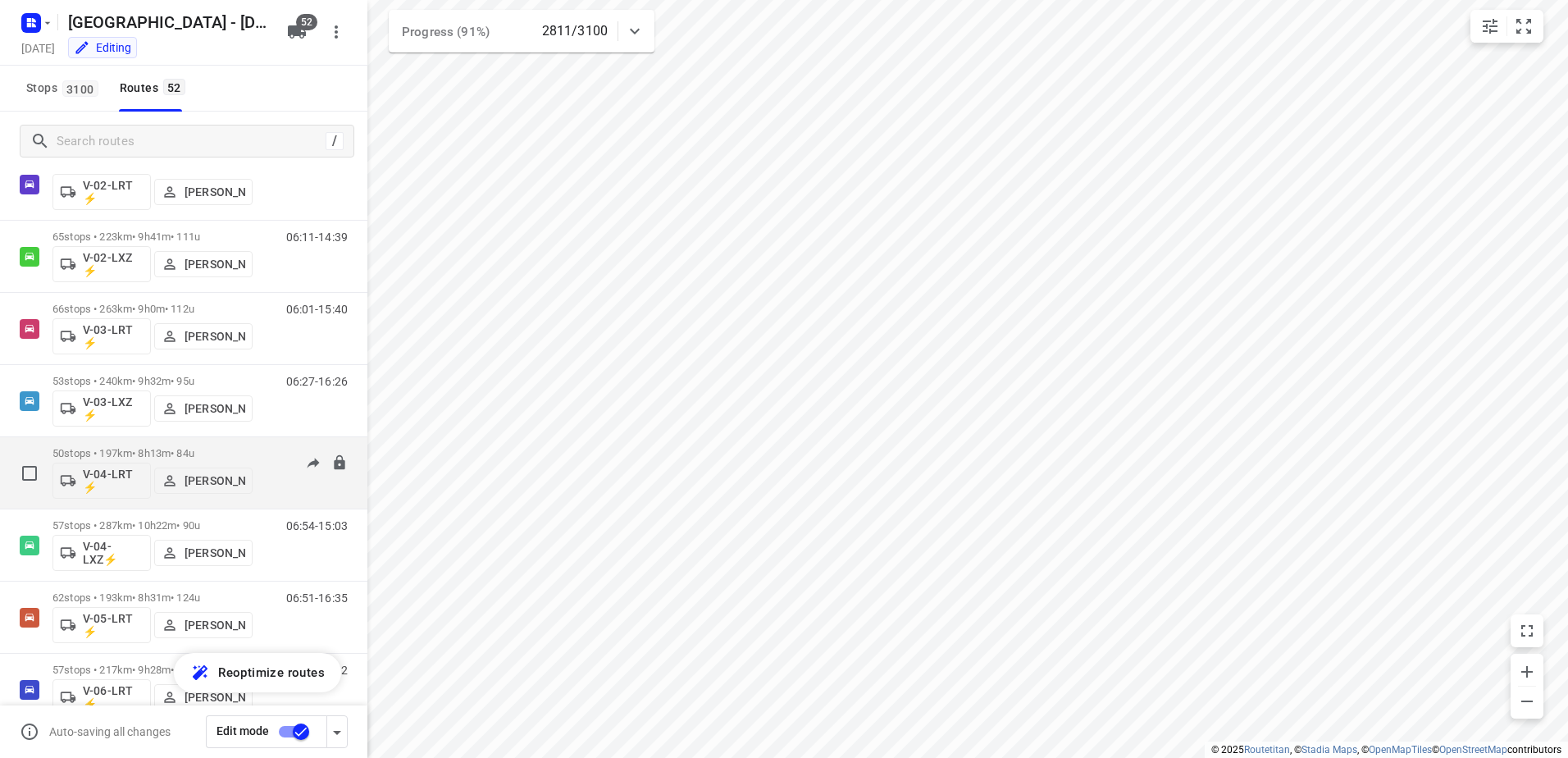
click at [141, 455] on p "50 stops • 197km • 8h13m • 84u" at bounding box center [152, 453] width 200 height 12
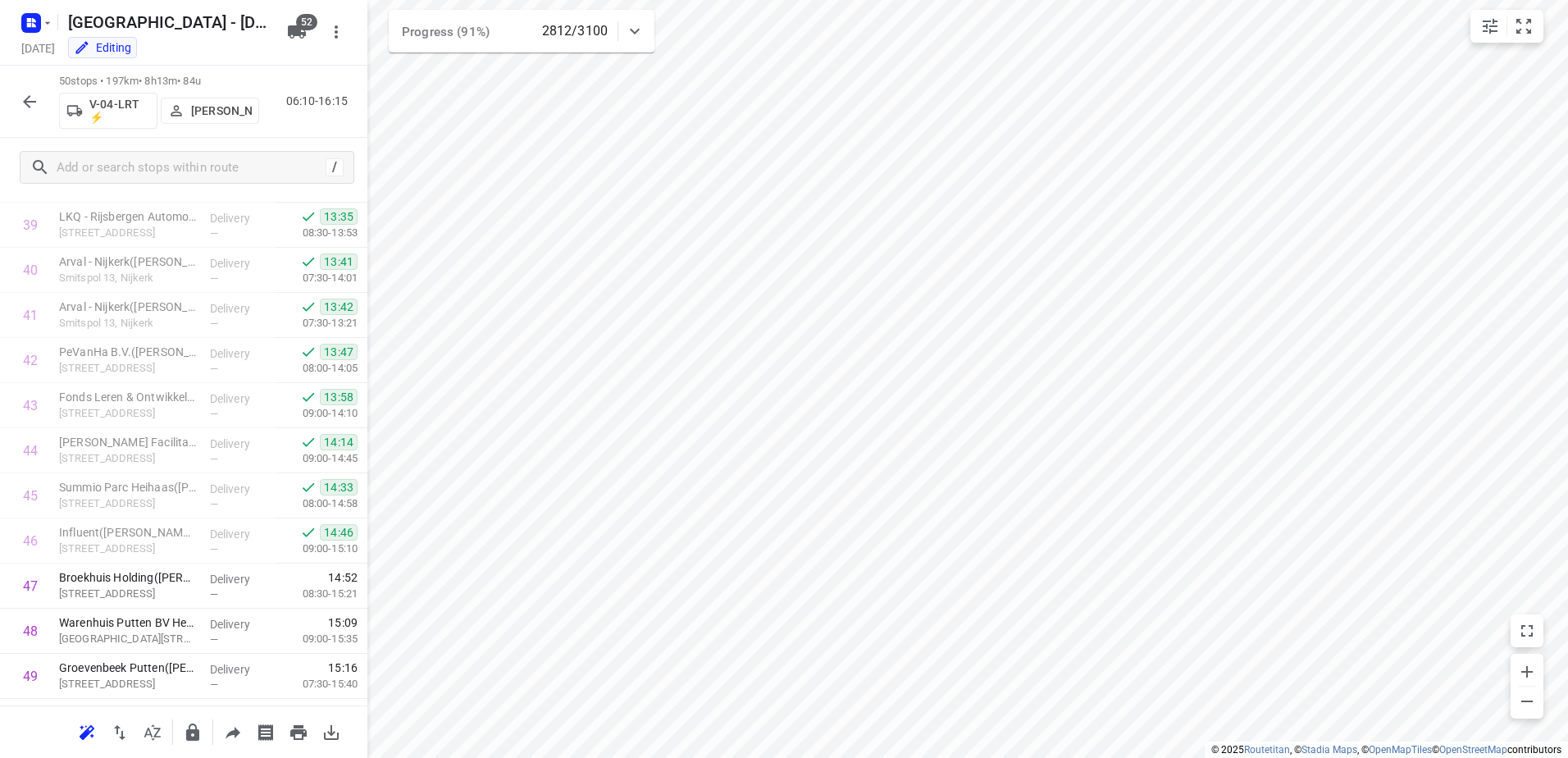
scroll to position [1874, 0]
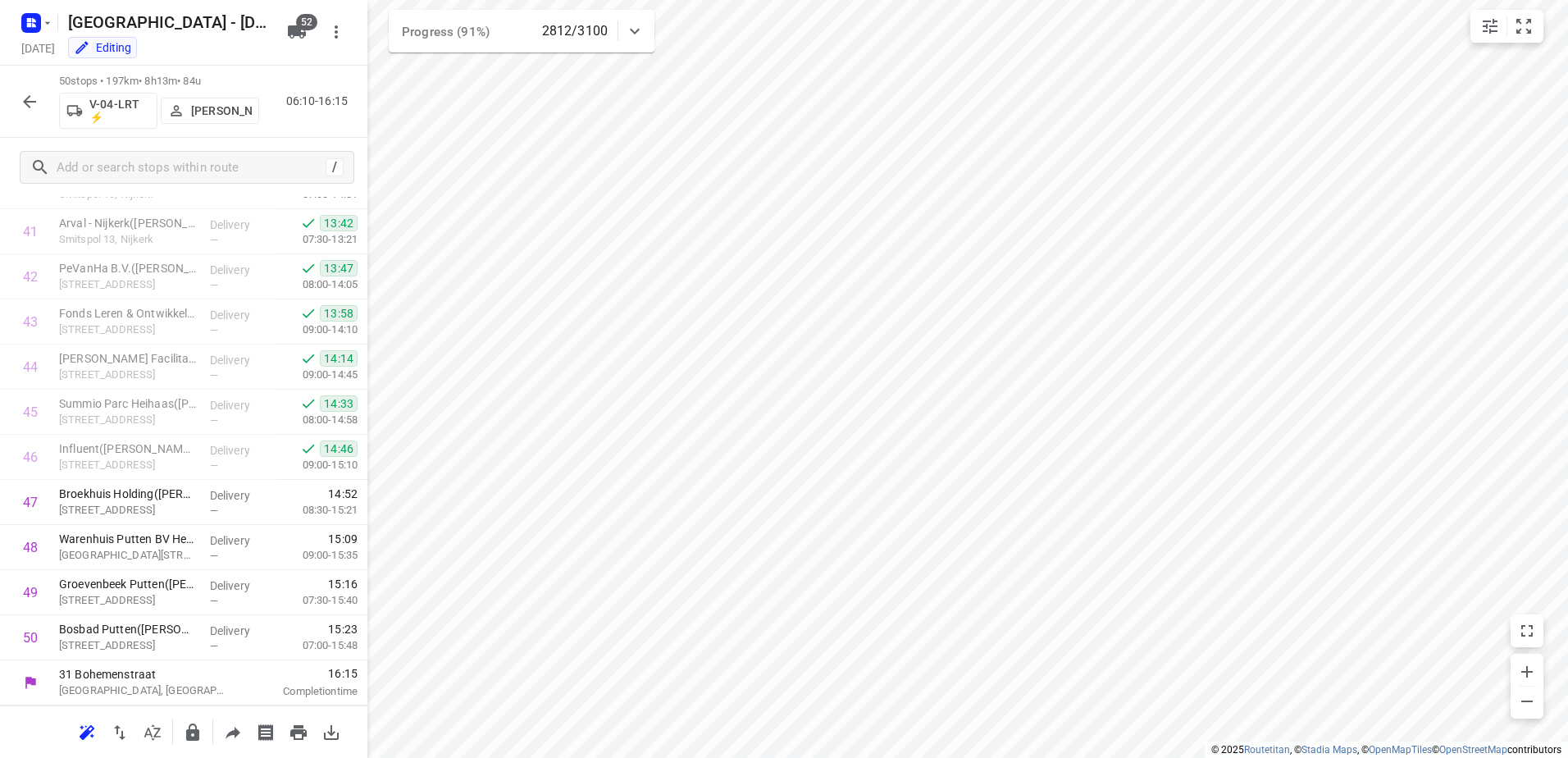
click at [25, 105] on icon "button" at bounding box center [29, 101] width 20 height 20
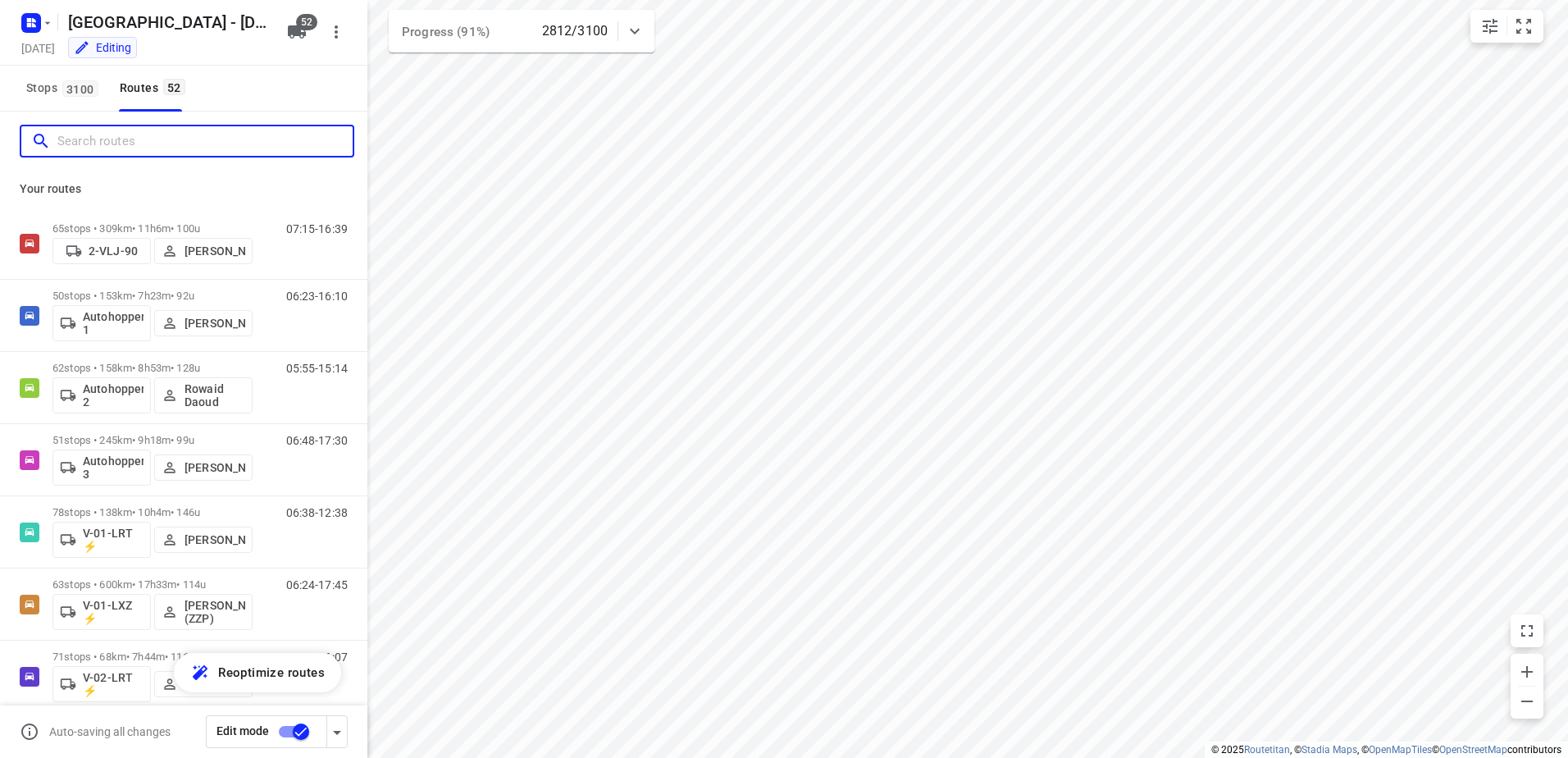
click at [172, 134] on input "Search routes" at bounding box center [205, 141] width 295 height 25
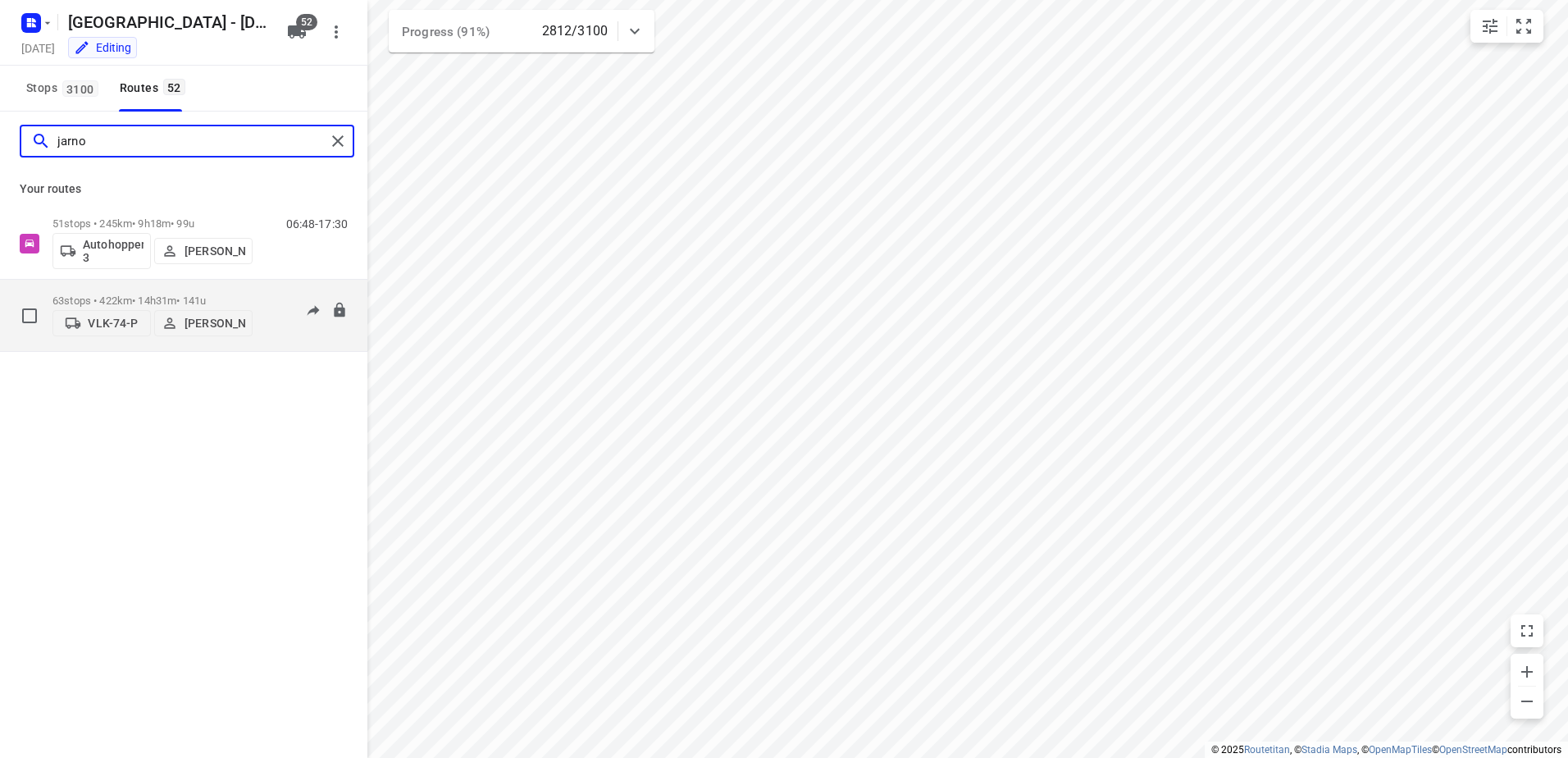
type input "jarno"
click at [147, 307] on div "VLK-74-P [PERSON_NAME]" at bounding box center [152, 321] width 200 height 30
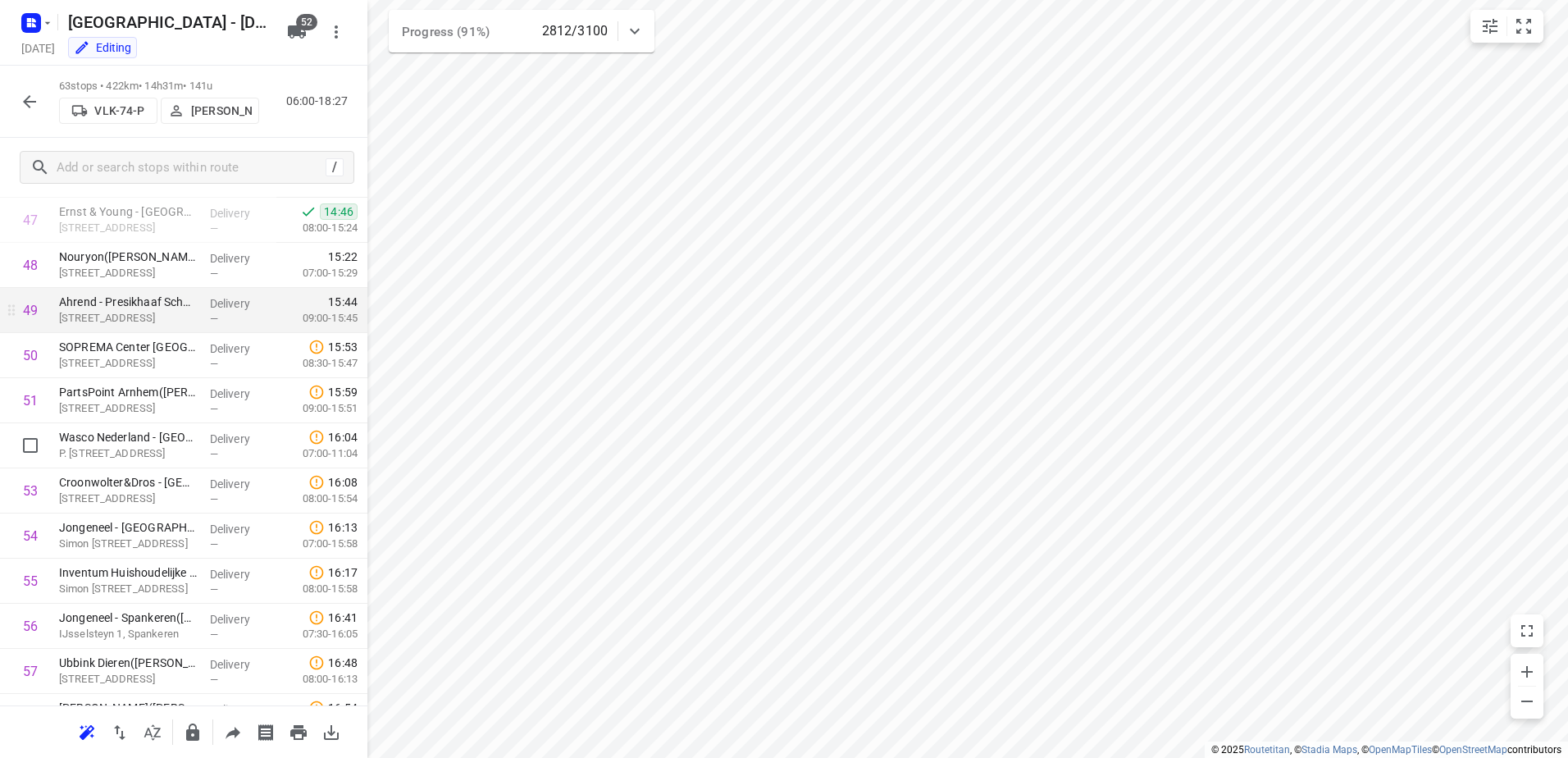
scroll to position [2132, 0]
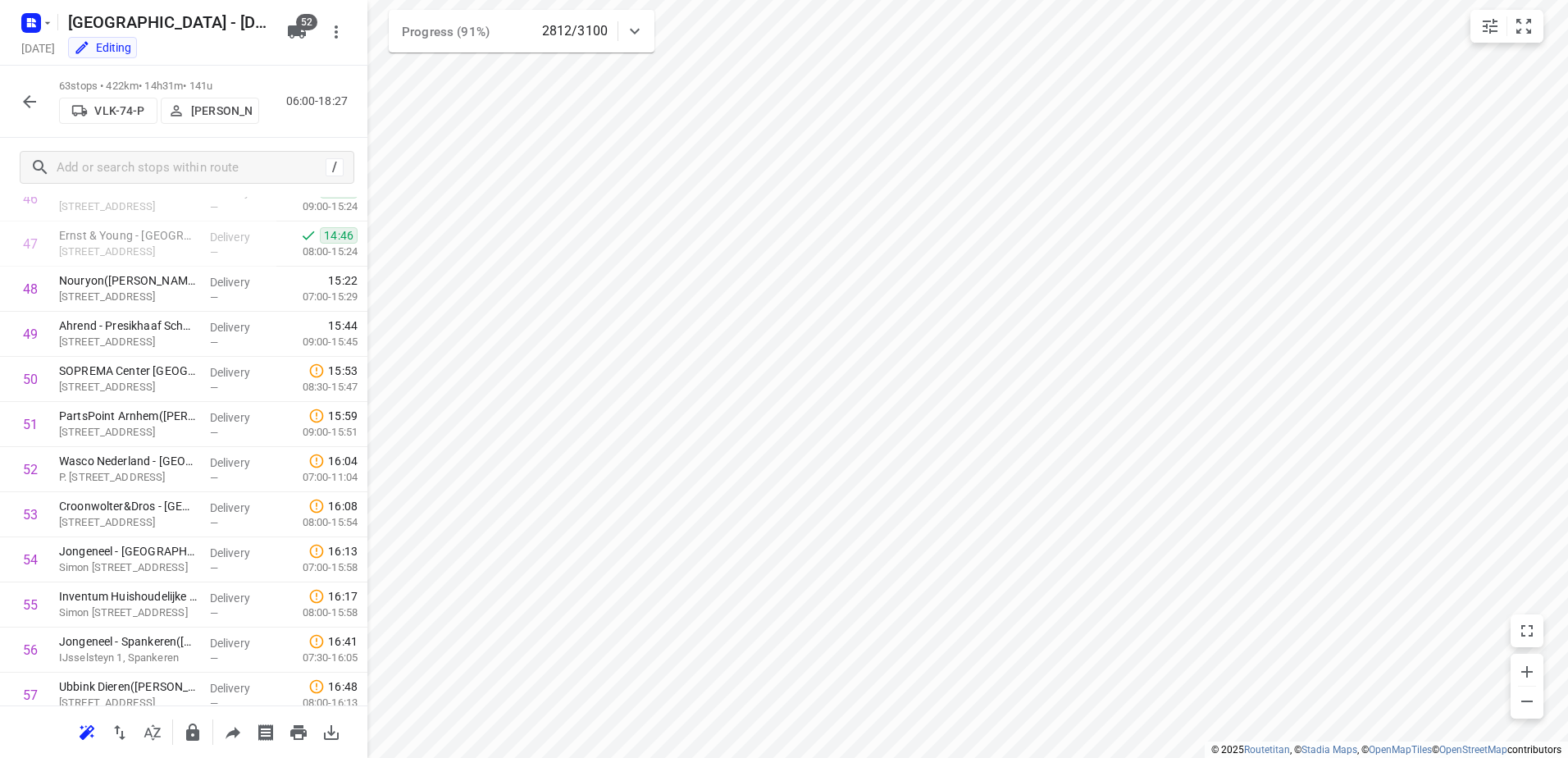
click at [28, 105] on icon "button" at bounding box center [29, 101] width 13 height 13
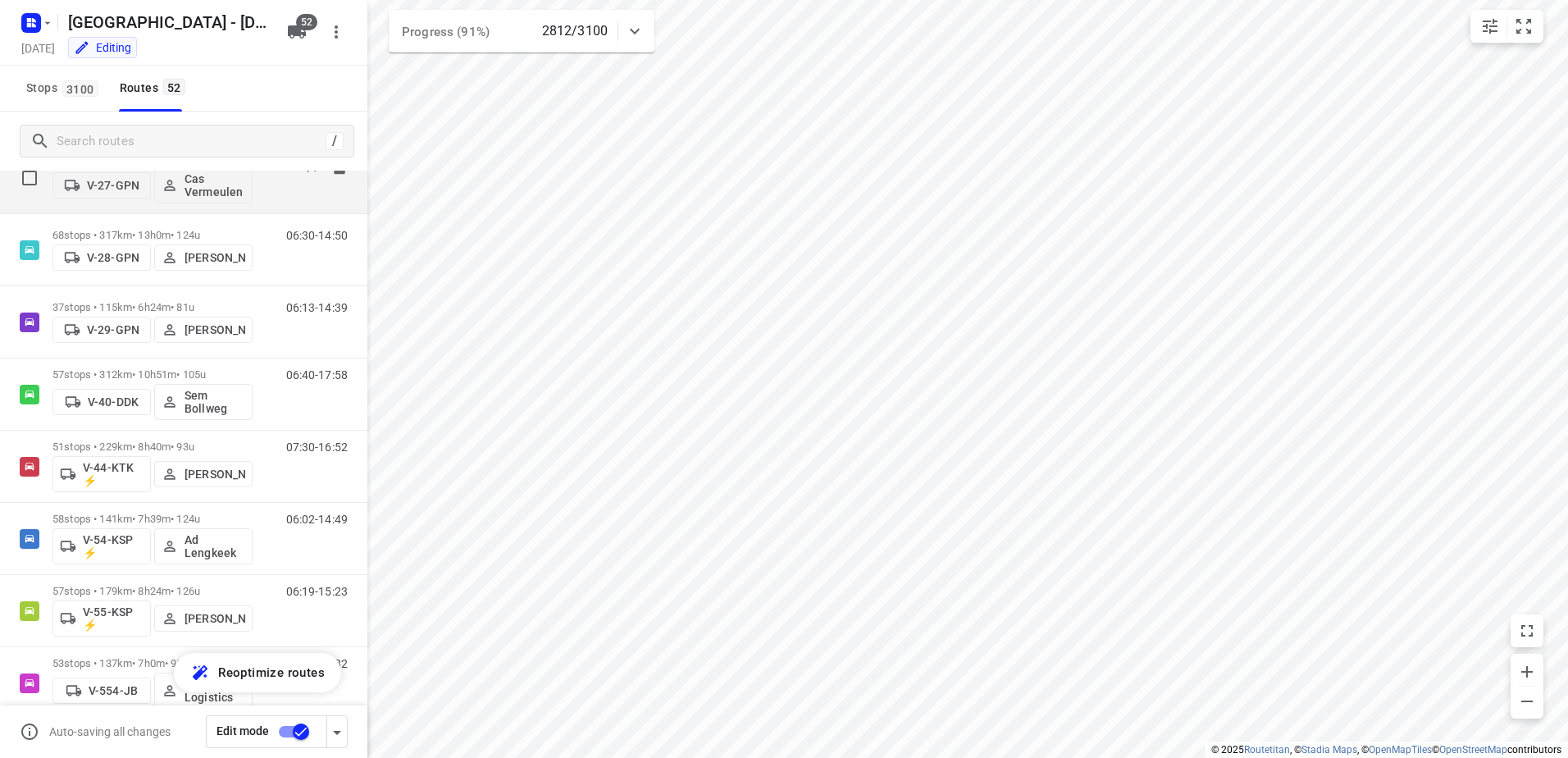
scroll to position [1230, 0]
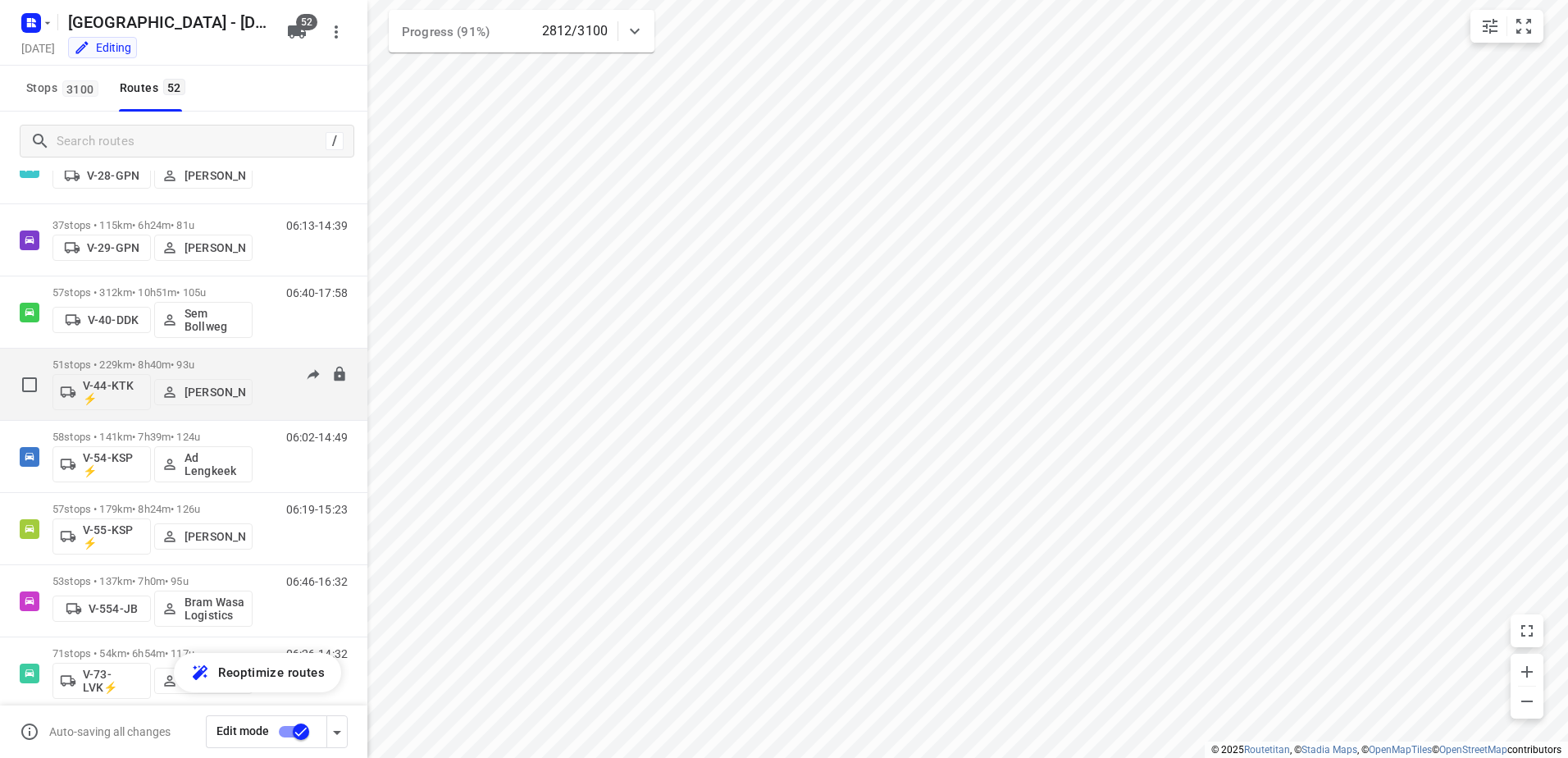
click at [148, 369] on p "51 stops • 229km • 8h40m • 93u" at bounding box center [152, 365] width 200 height 12
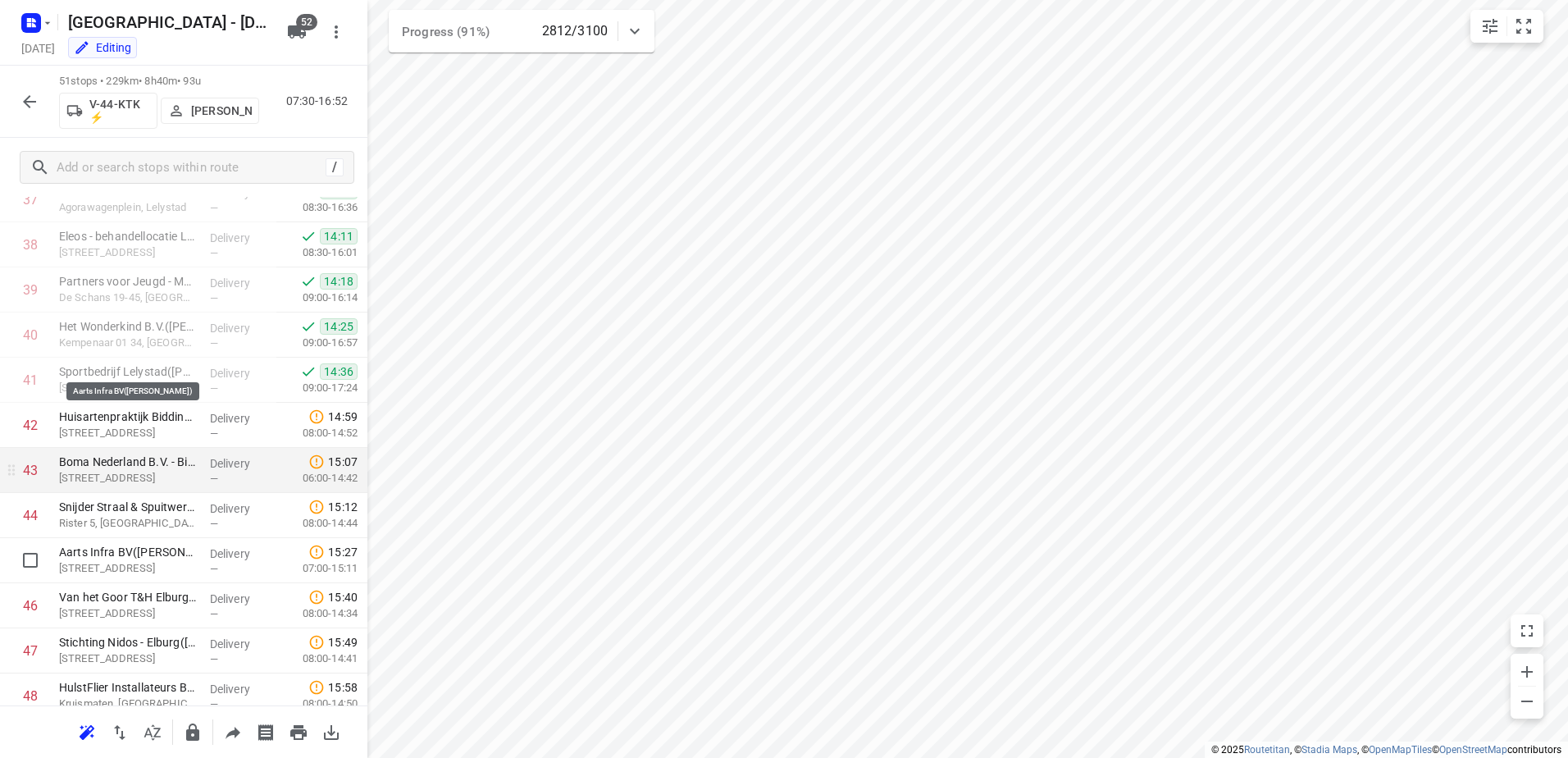
scroll to position [1919, 0]
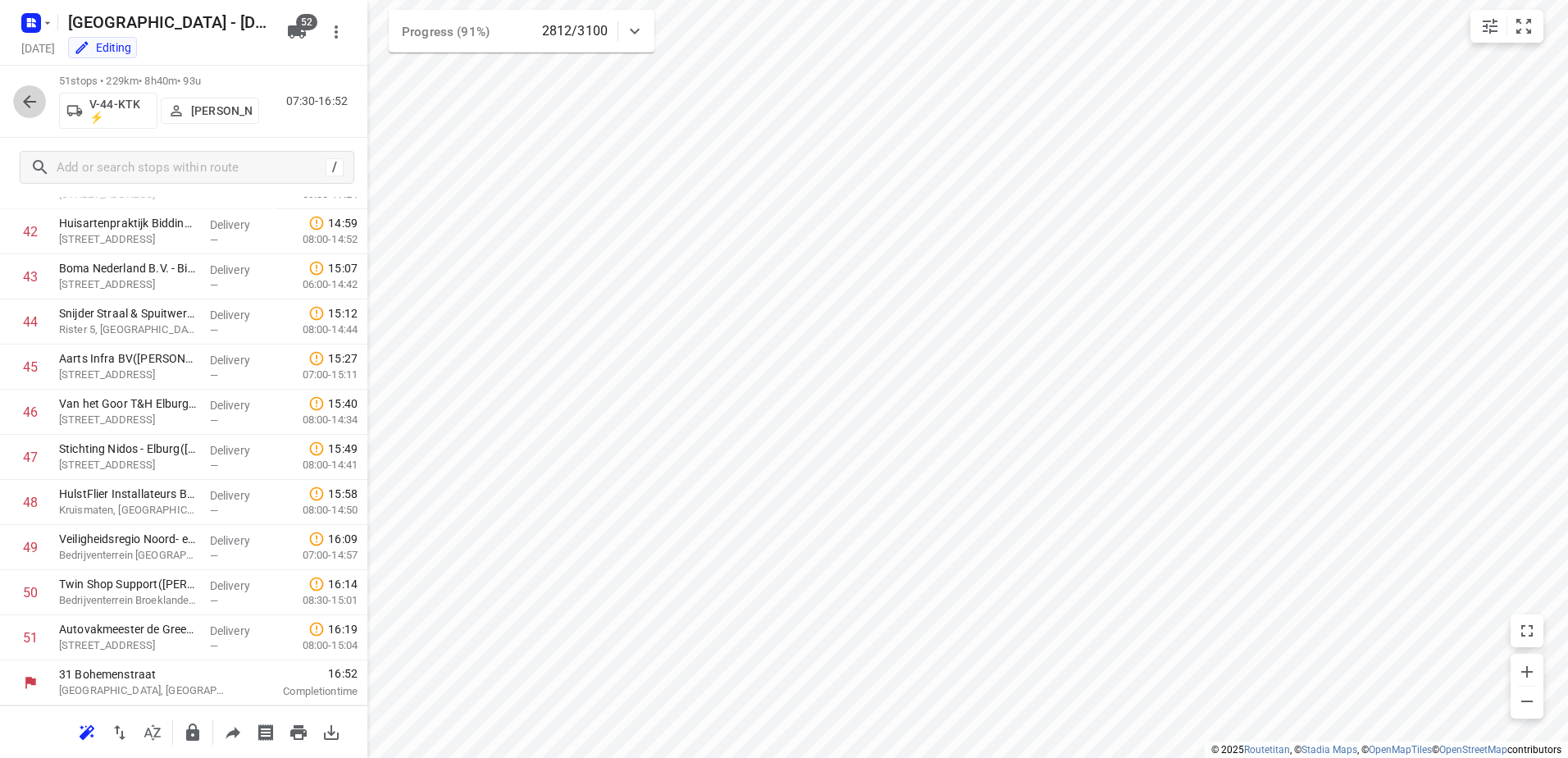
click at [33, 98] on icon "button" at bounding box center [29, 101] width 20 height 20
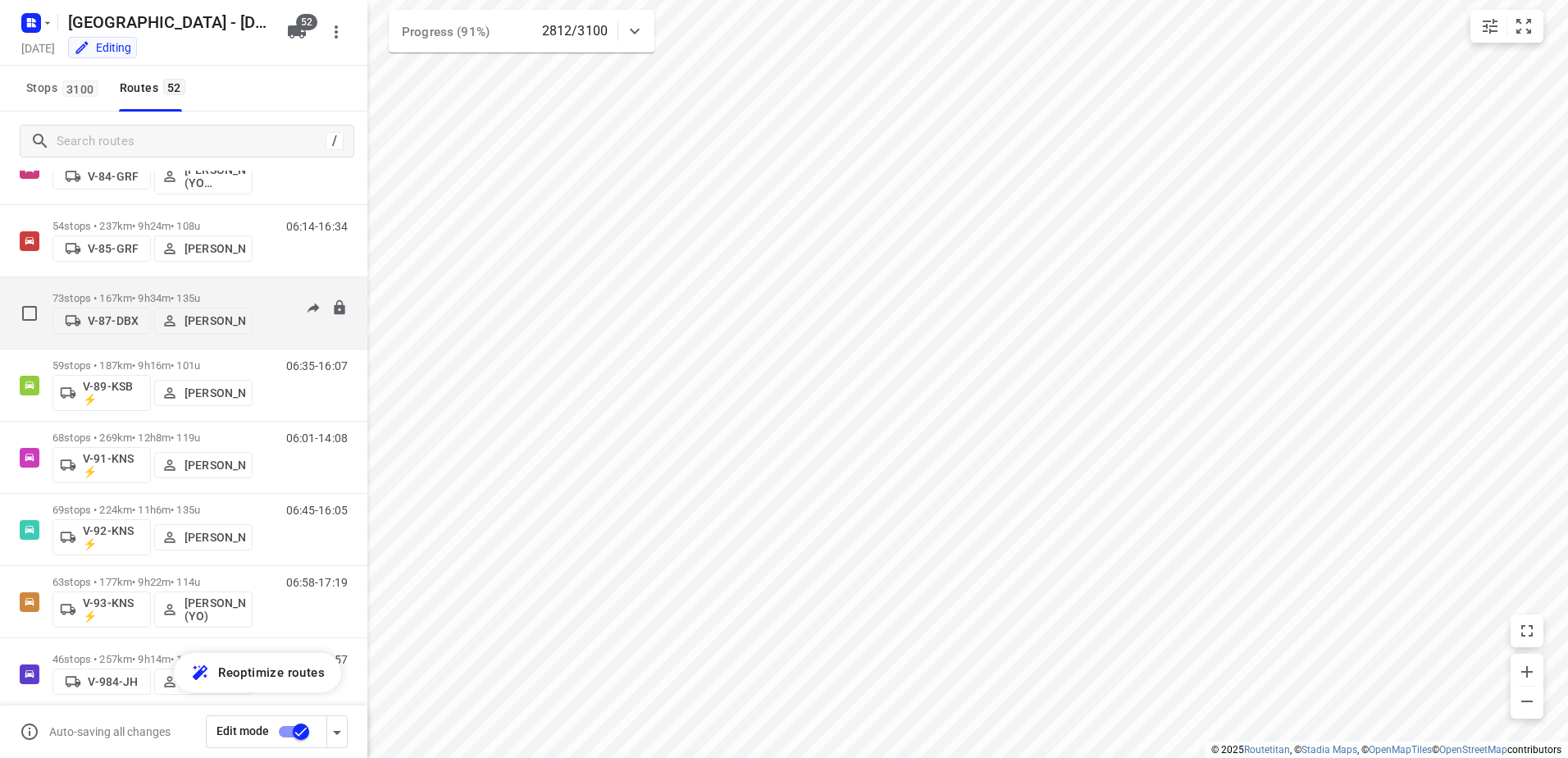
scroll to position [2050, 0]
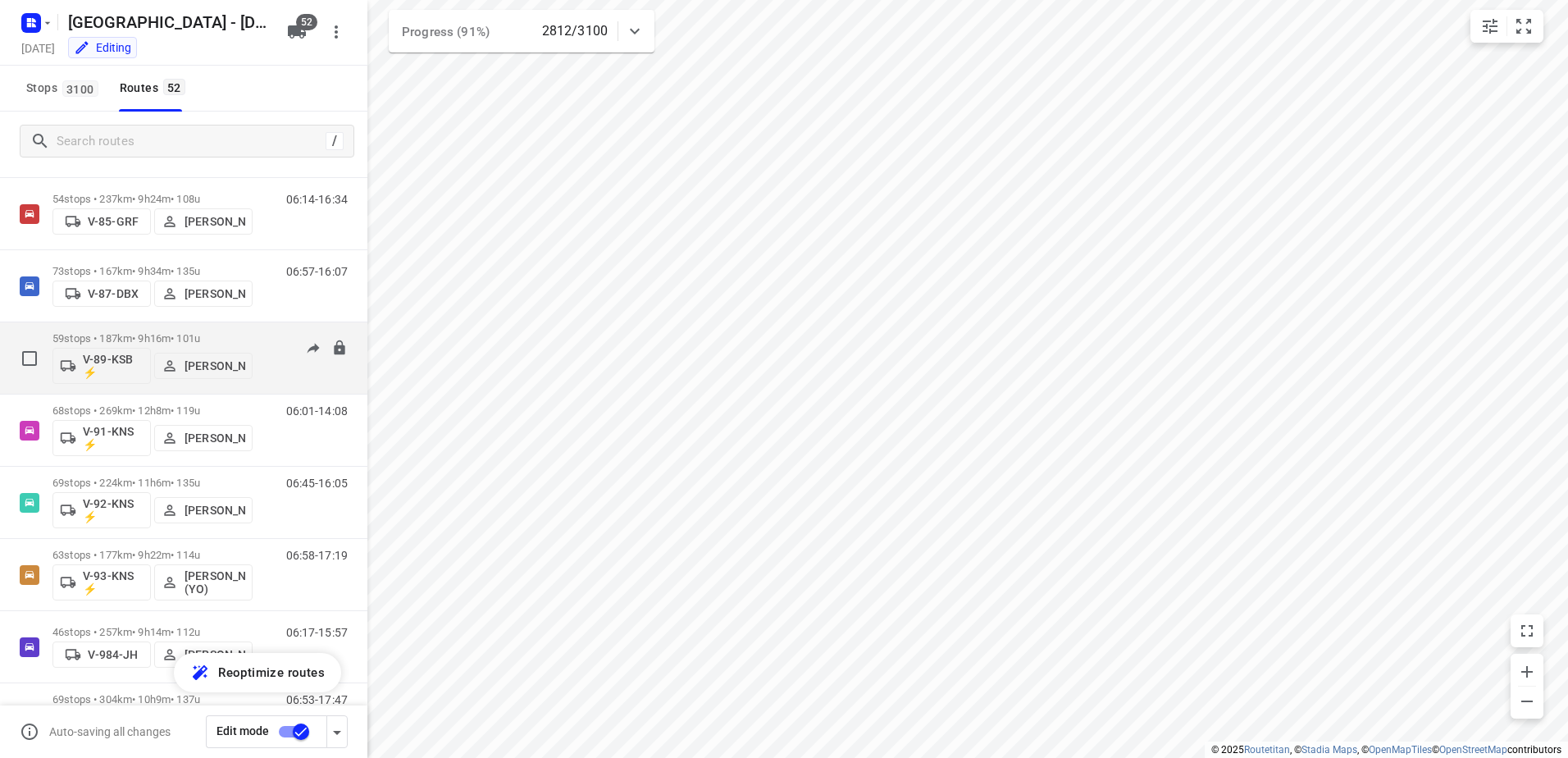
click at [148, 344] on div "V-89-KSB ⚡ [PERSON_NAME]" at bounding box center [152, 364] width 200 height 39
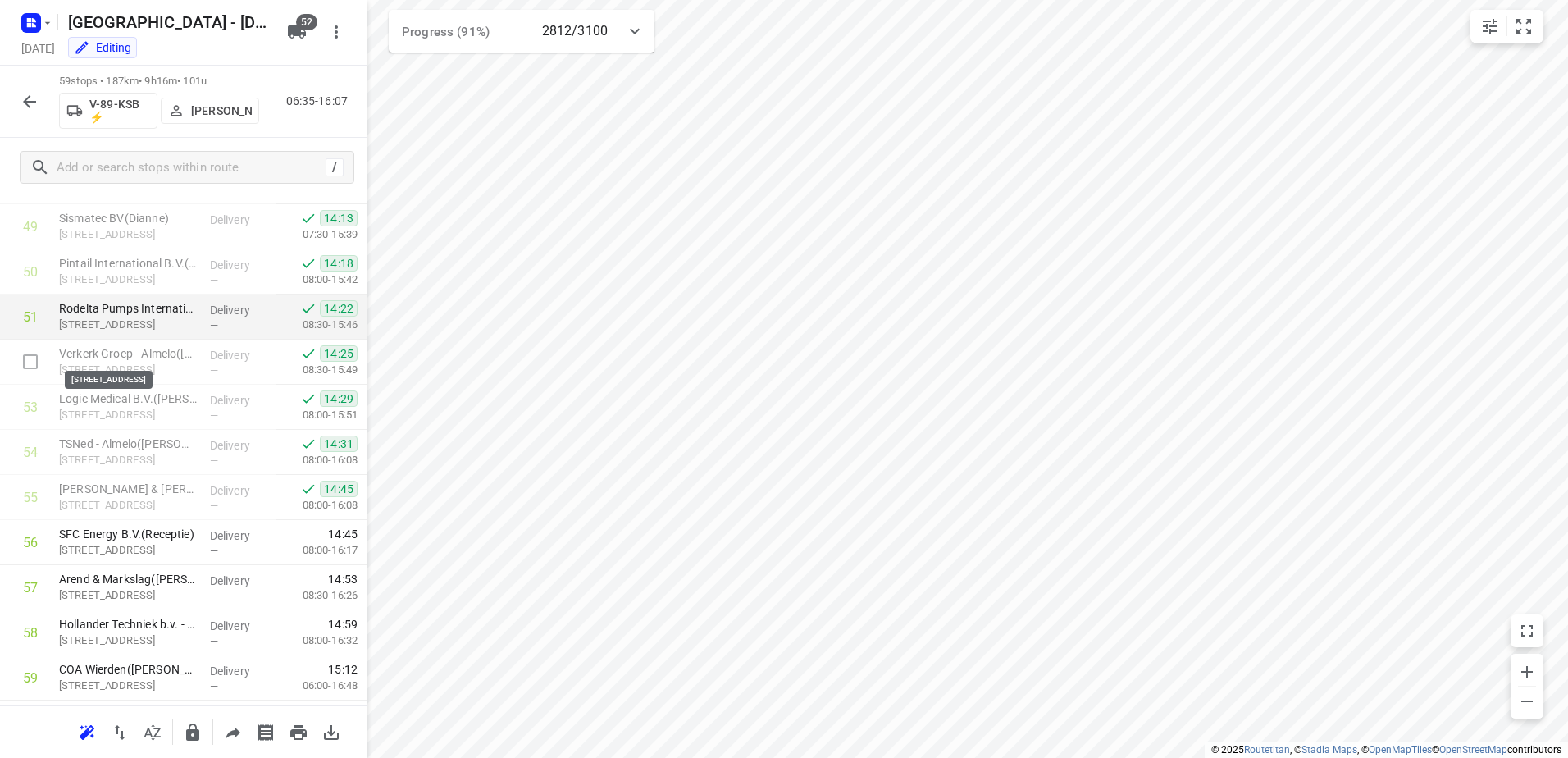
scroll to position [2279, 0]
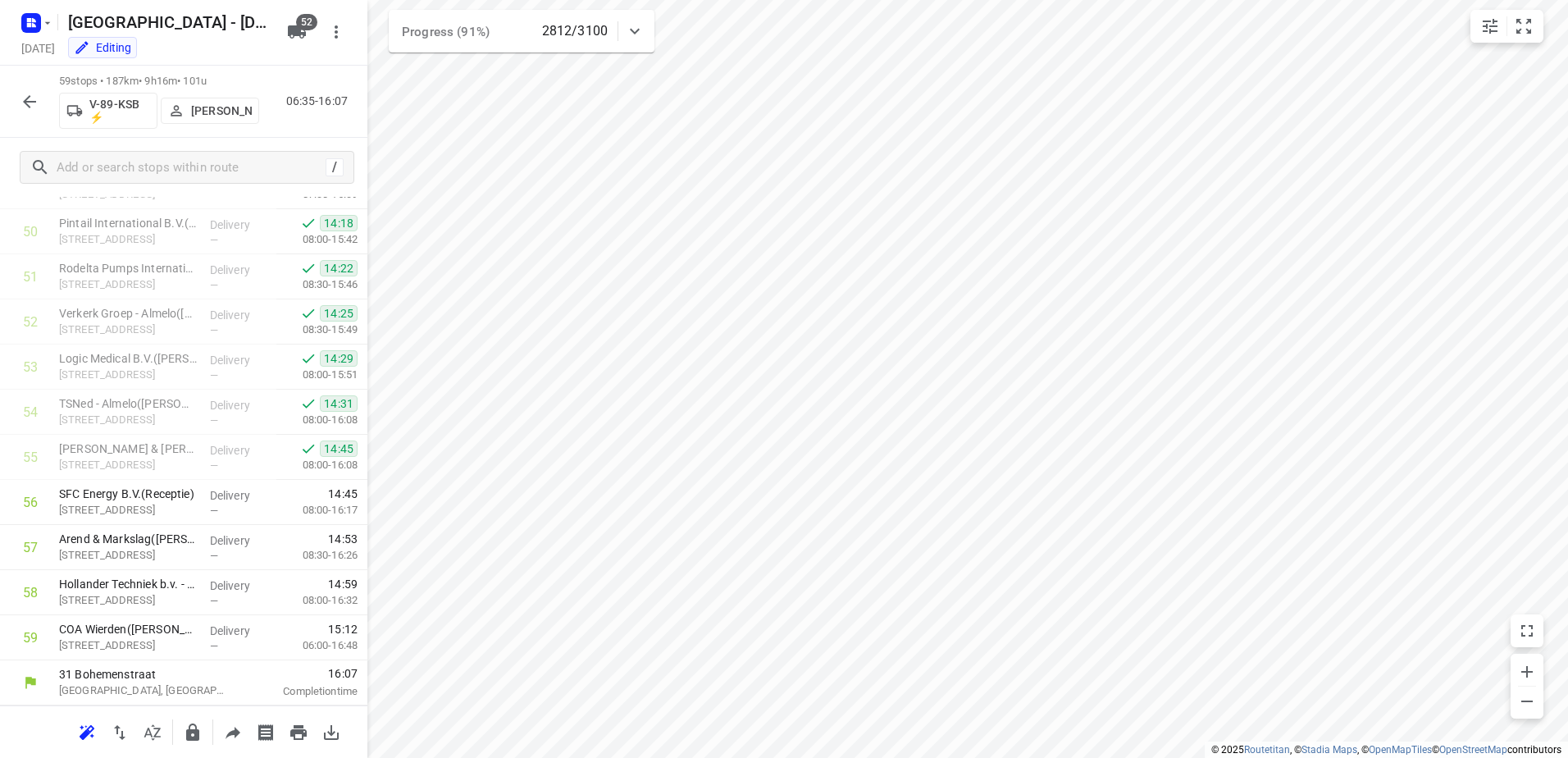
click at [27, 97] on icon "button" at bounding box center [29, 101] width 20 height 20
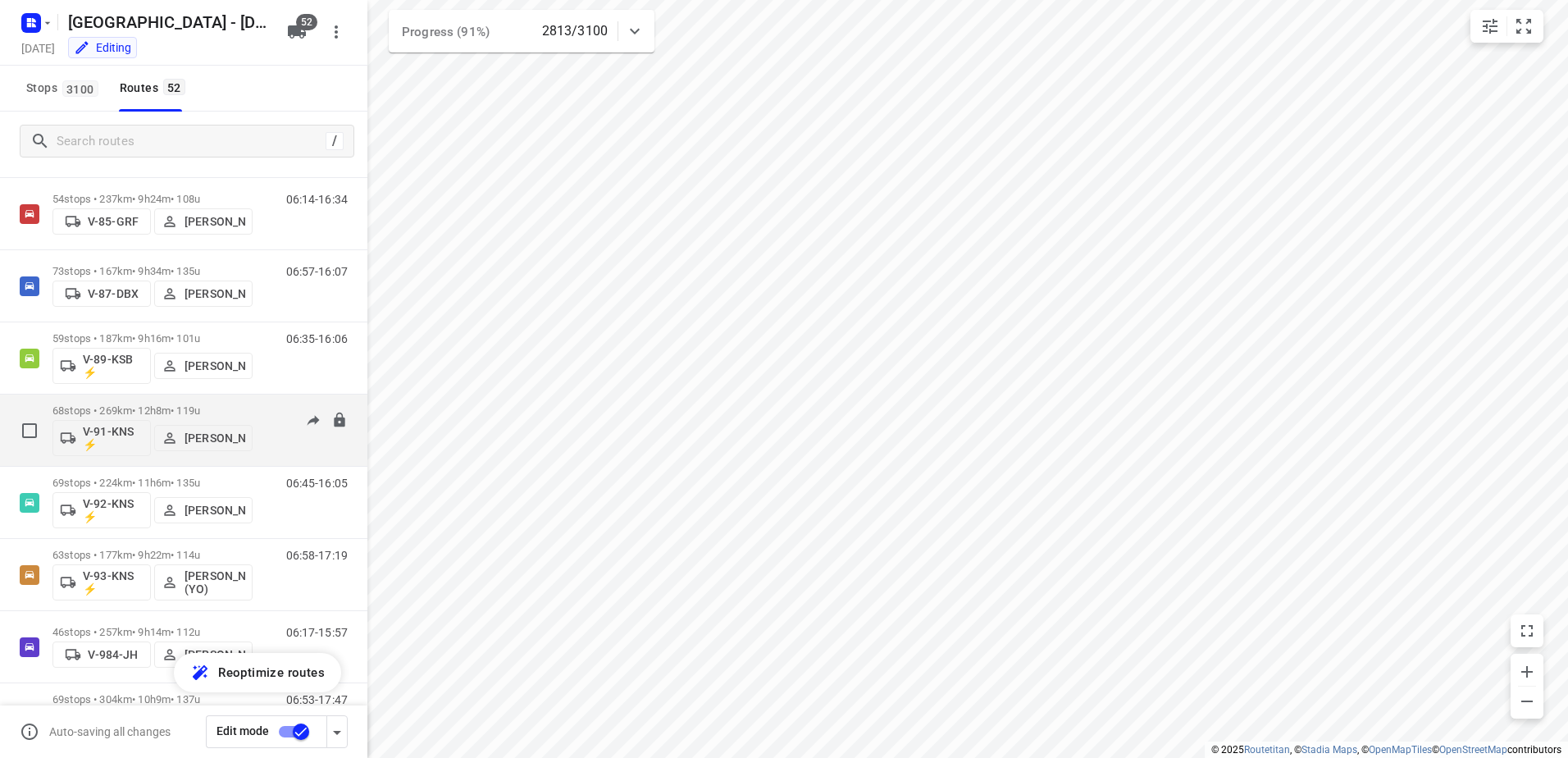
scroll to position [2378, 0]
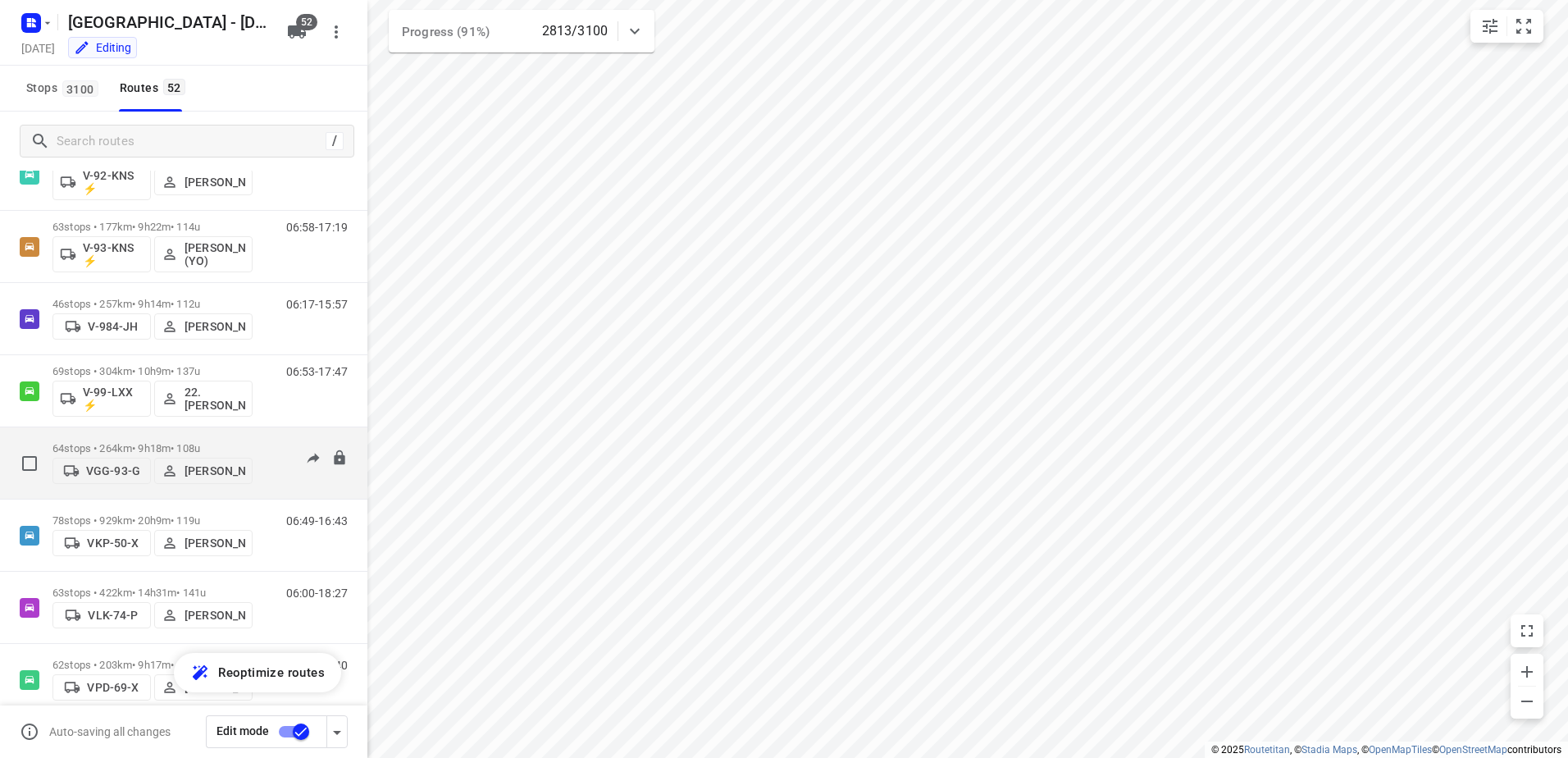
click at [141, 447] on p "64 stops • 264km • 9h18m • 108u" at bounding box center [152, 448] width 200 height 12
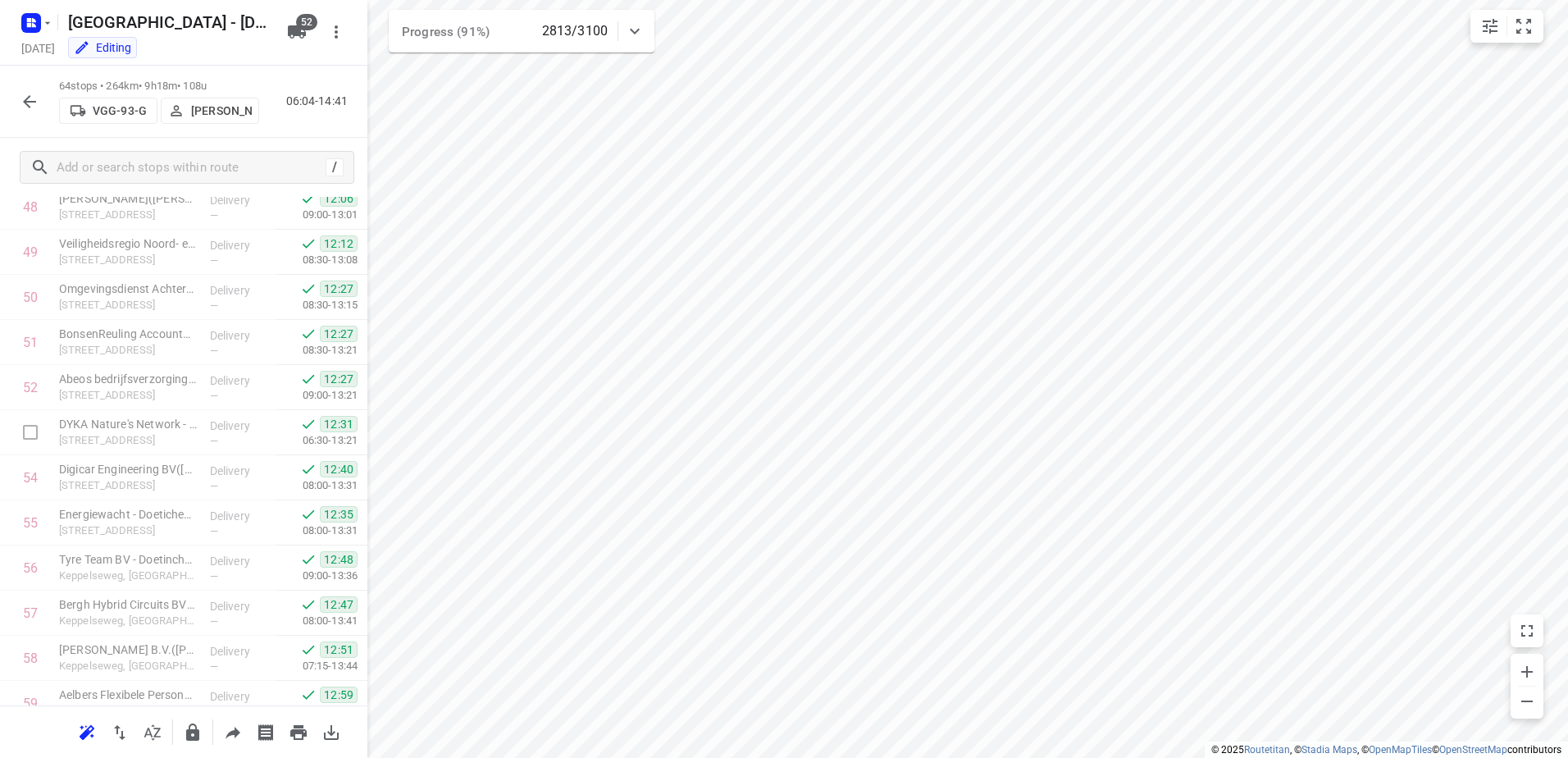
scroll to position [2505, 0]
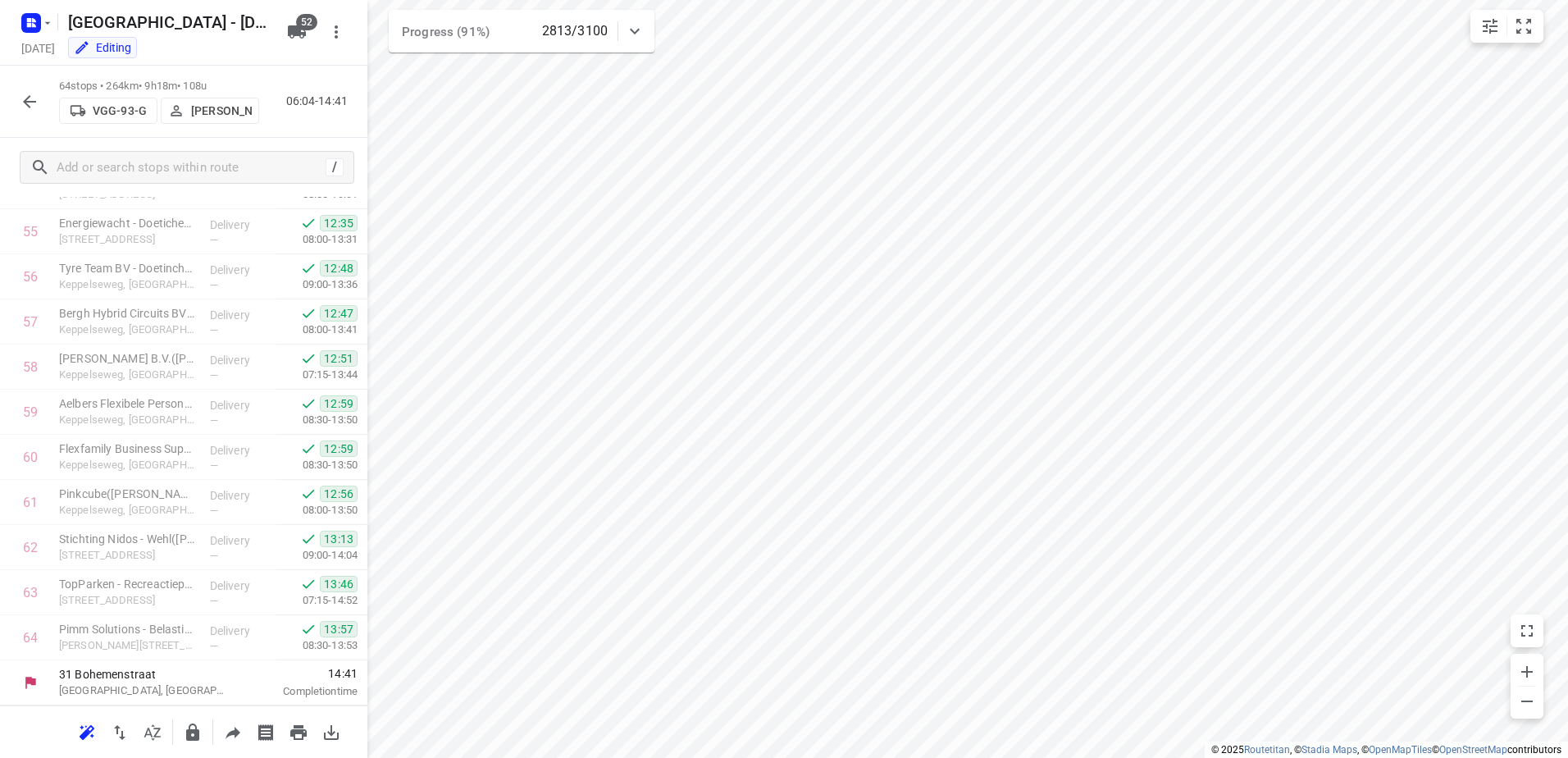
click at [54, 96] on div "64 stops • 264km • 9h18m • 108u VGG-93-[PERSON_NAME] 06:04-14:41" at bounding box center [184, 101] width 367 height 72
click at [32, 104] on icon "button" at bounding box center [29, 101] width 20 height 20
